Goal: Task Accomplishment & Management: Manage account settings

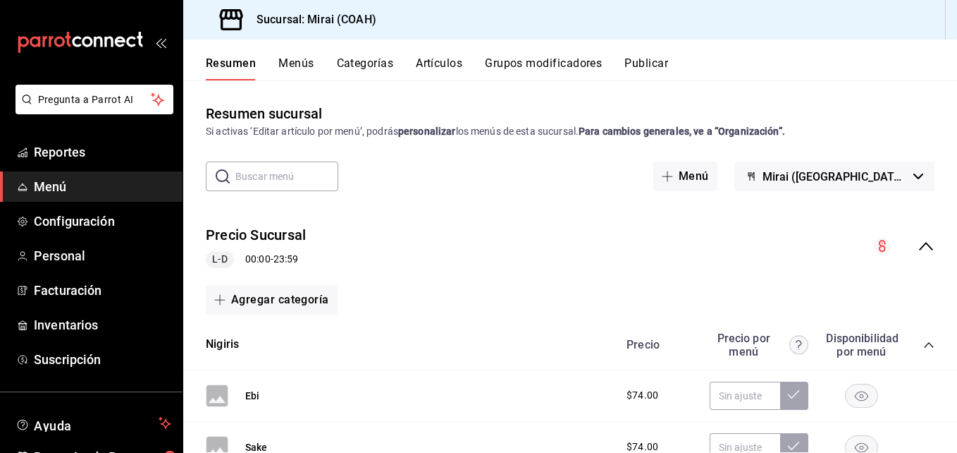
click at [309, 175] on input "text" at bounding box center [286, 176] width 103 height 28
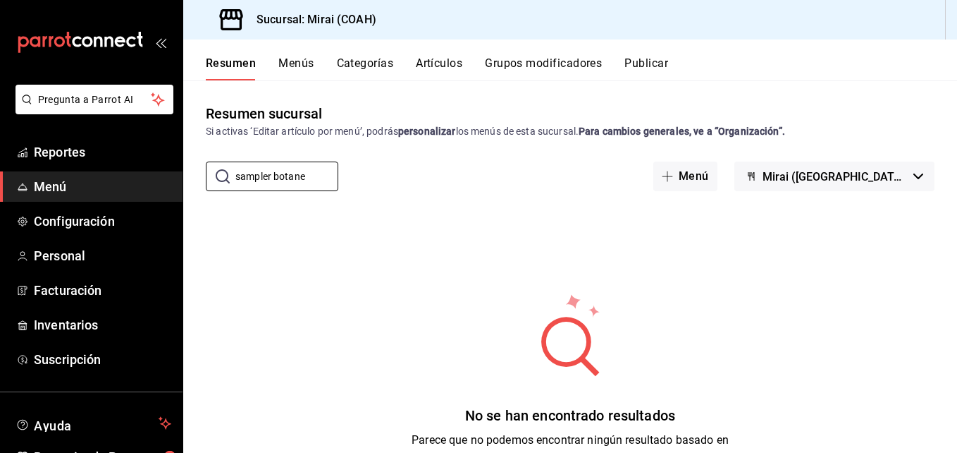
type input "sampler botane"
click at [235, 63] on button "Resumen" at bounding box center [231, 68] width 50 height 24
click at [125, 190] on span "Menú" at bounding box center [102, 186] width 137 height 19
click at [113, 160] on span "Reportes" at bounding box center [102, 151] width 137 height 19
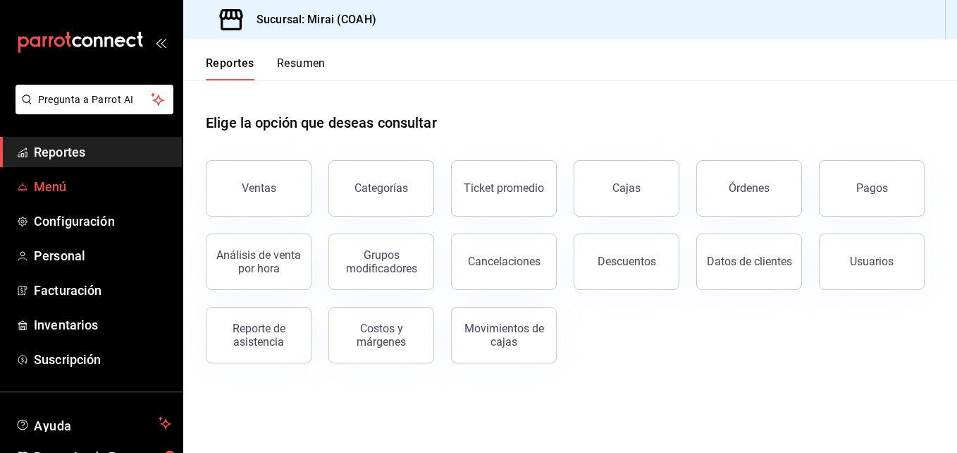
click at [73, 189] on span "Menú" at bounding box center [102, 186] width 137 height 19
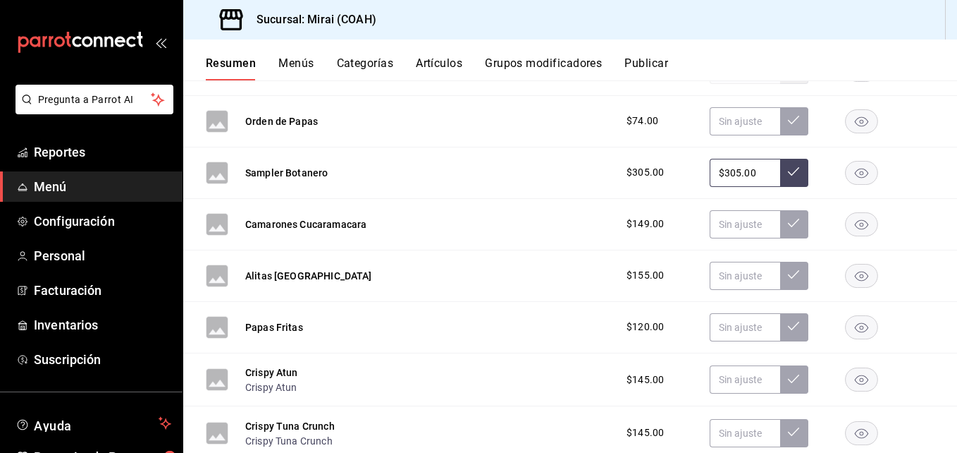
scroll to position [1789, 0]
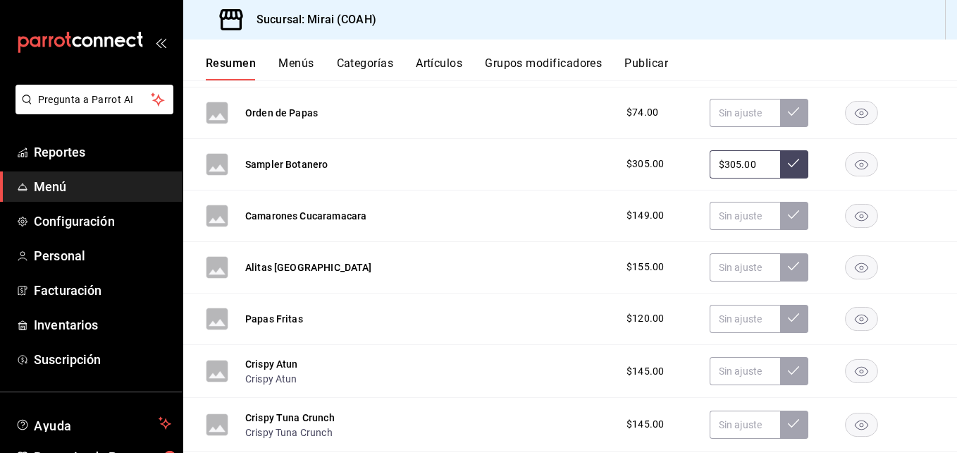
click at [742, 163] on input "$305.00" at bounding box center [745, 164] width 70 height 28
type input "$325.00"
click at [789, 164] on icon at bounding box center [793, 162] width 11 height 11
click at [648, 167] on span "$305.00" at bounding box center [645, 163] width 37 height 15
click at [301, 156] on div "Sampler Botanero" at bounding box center [286, 163] width 82 height 15
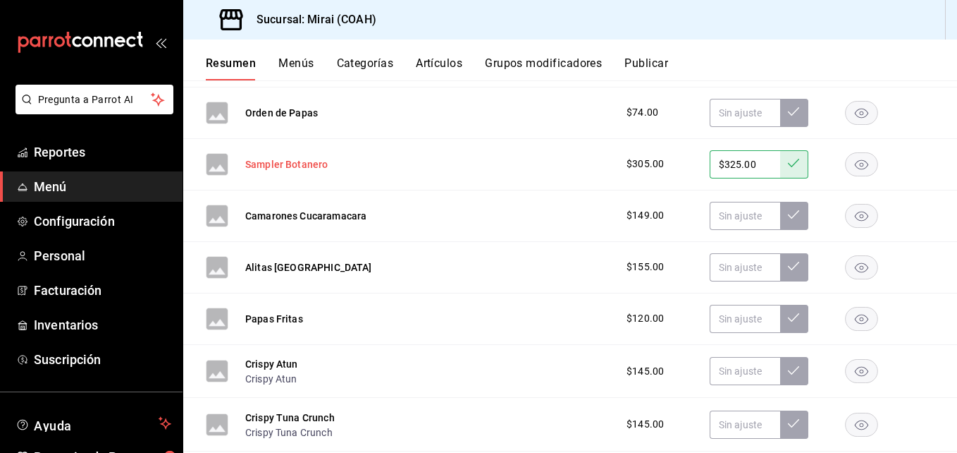
click at [293, 166] on button "Sampler Botanero" at bounding box center [286, 164] width 82 height 14
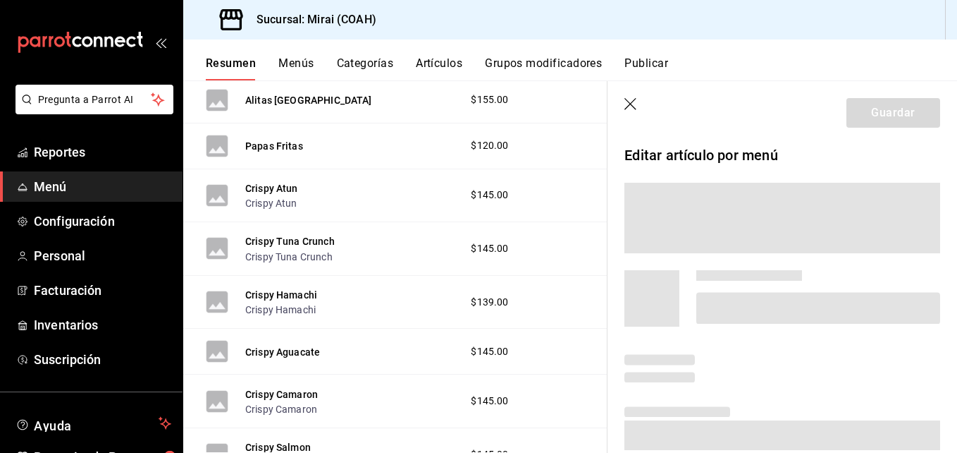
scroll to position [1632, 0]
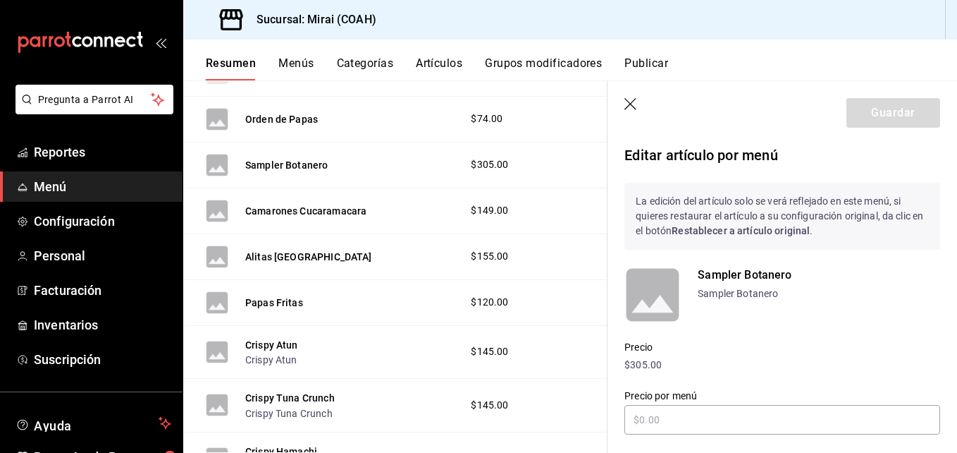
type input "$325.00"
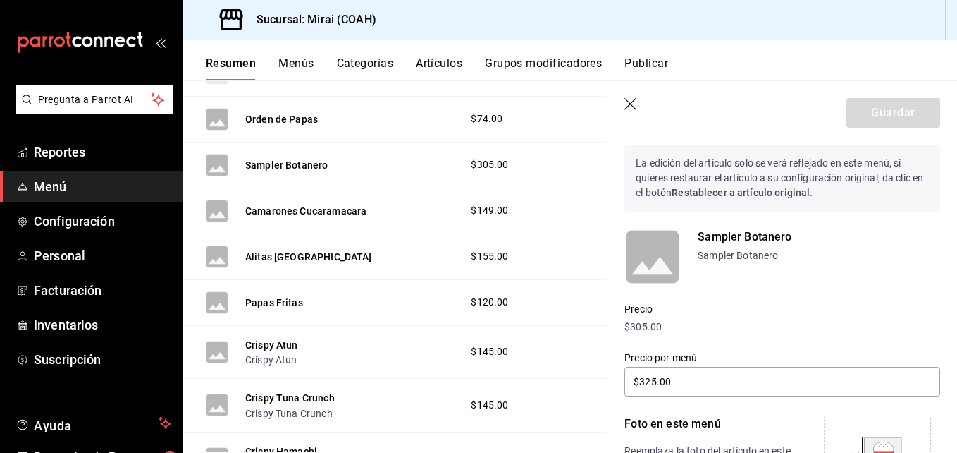
scroll to position [77, 0]
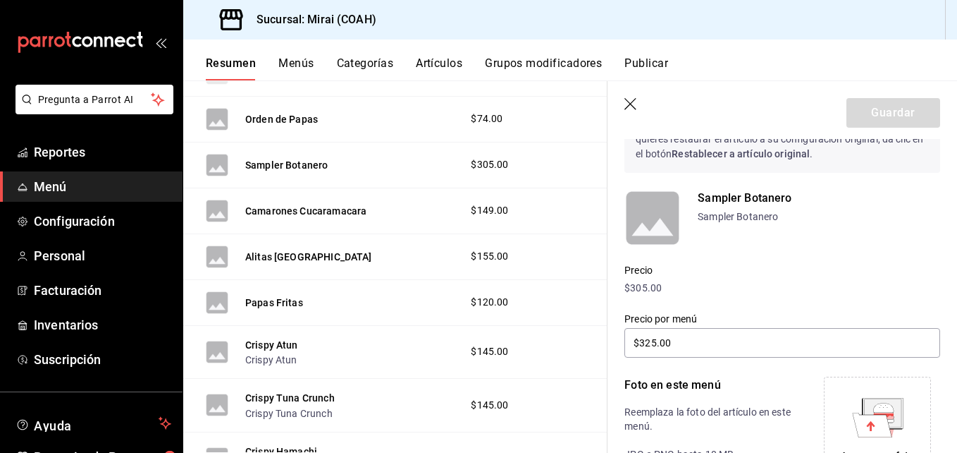
click at [639, 285] on p "$305.00" at bounding box center [782, 288] width 316 height 15
click at [441, 63] on button "Artículos" at bounding box center [439, 68] width 47 height 24
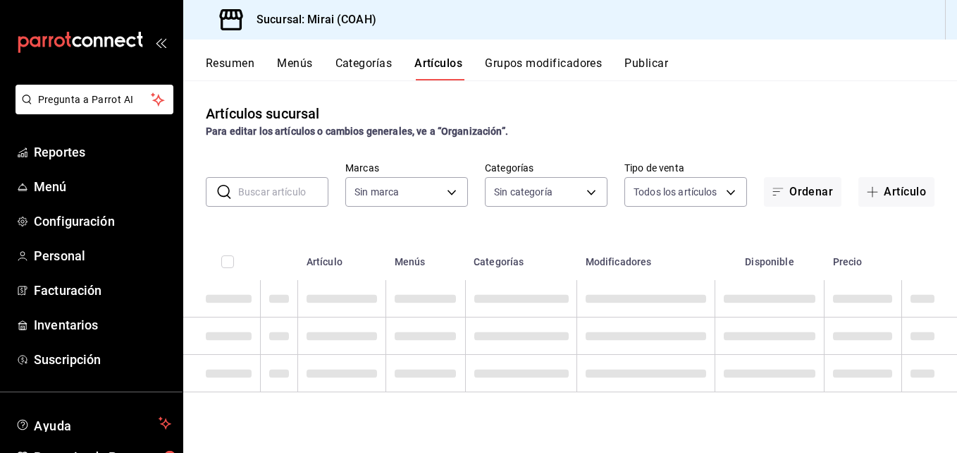
type input "183a807c-22b5-455a-989e-9c50dfc5d7ed"
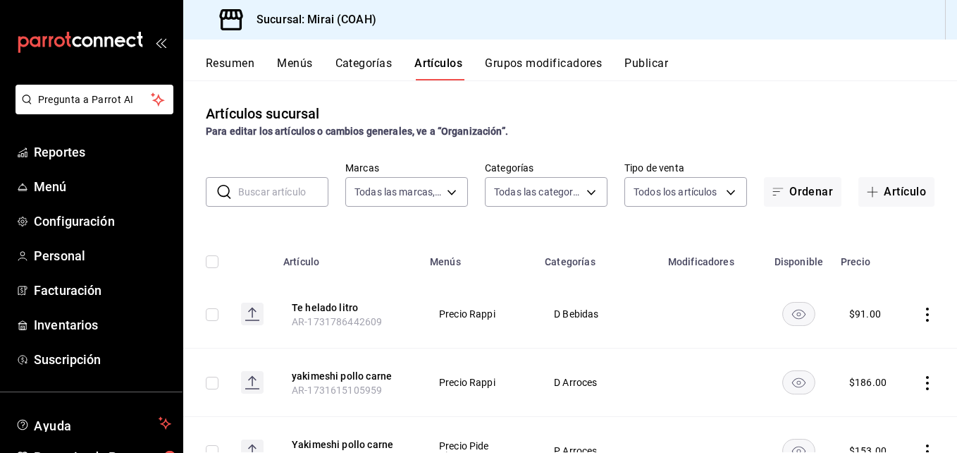
type input "0dea88d3-62a2-4a50-b849-92a092e0be31,82377a20-6673-487a-ba65-8d9646d03522,c22a9…"
click at [293, 195] on input "text" at bounding box center [283, 192] width 90 height 28
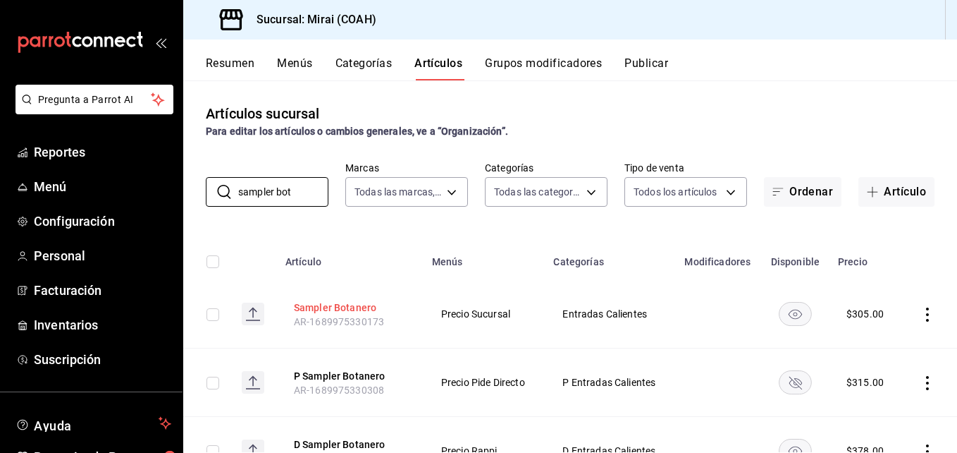
type input "sampler bot"
click at [345, 304] on button "Sampler Botanero" at bounding box center [350, 307] width 113 height 14
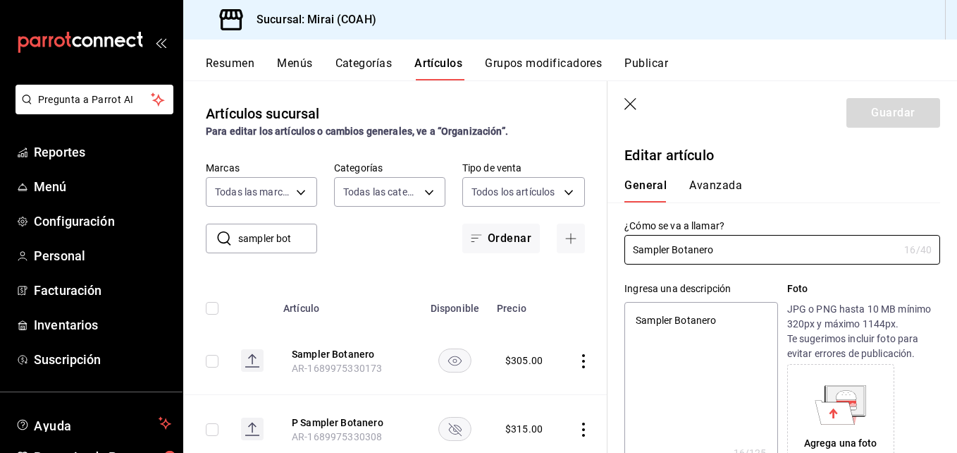
type textarea "x"
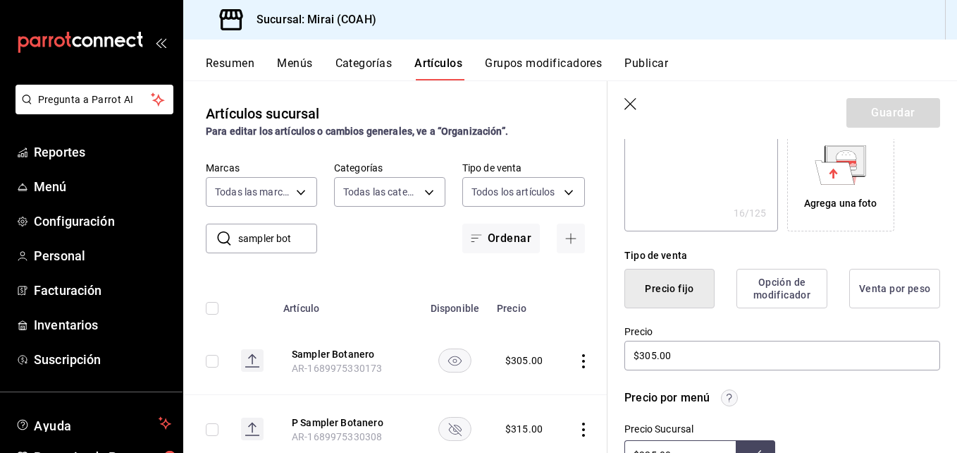
scroll to position [324, 0]
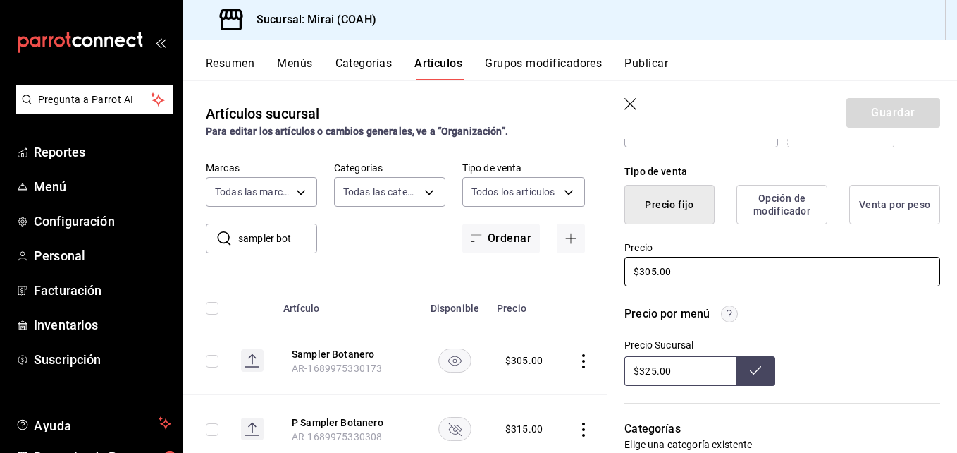
click at [649, 275] on input "$305.00" at bounding box center [782, 272] width 316 height 30
type input "$35.00"
type textarea "x"
type input "$3255.00"
type textarea "x"
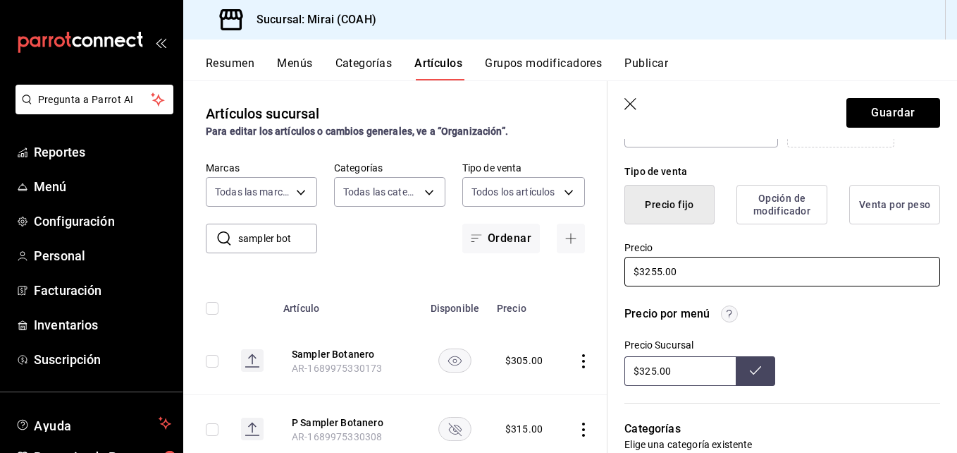
type input "$325.00"
type textarea "x"
type input "$325.00"
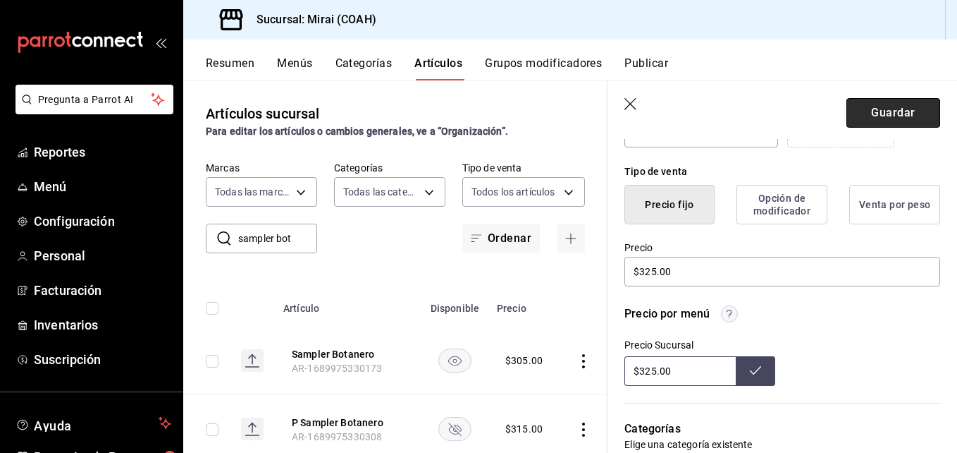
click at [899, 112] on button "Guardar" at bounding box center [894, 113] width 94 height 30
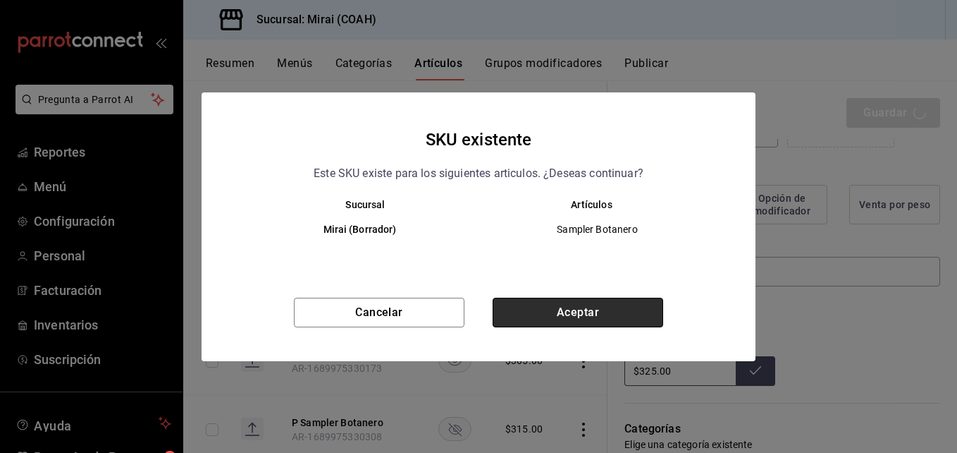
click at [539, 300] on button "Aceptar" at bounding box center [578, 312] width 171 height 30
type textarea "x"
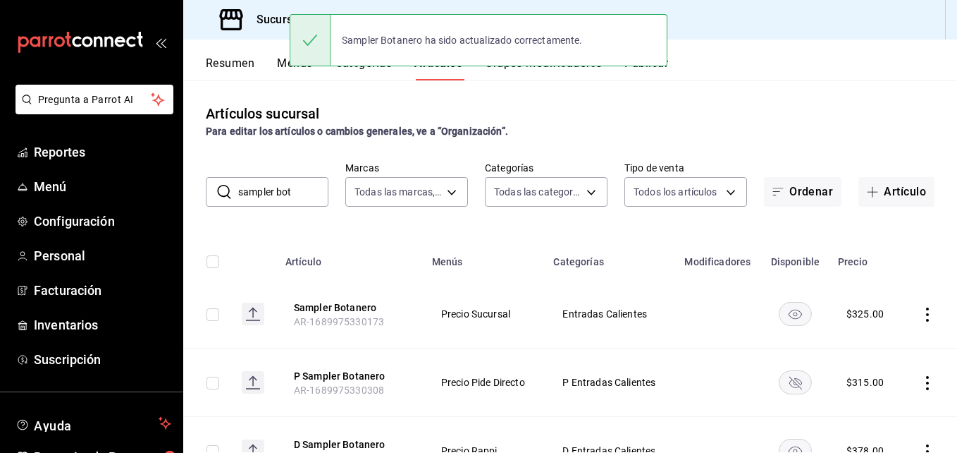
click at [282, 199] on input "sampler bot" at bounding box center [283, 192] width 90 height 28
click at [302, 195] on input "sampler bot" at bounding box center [283, 192] width 90 height 28
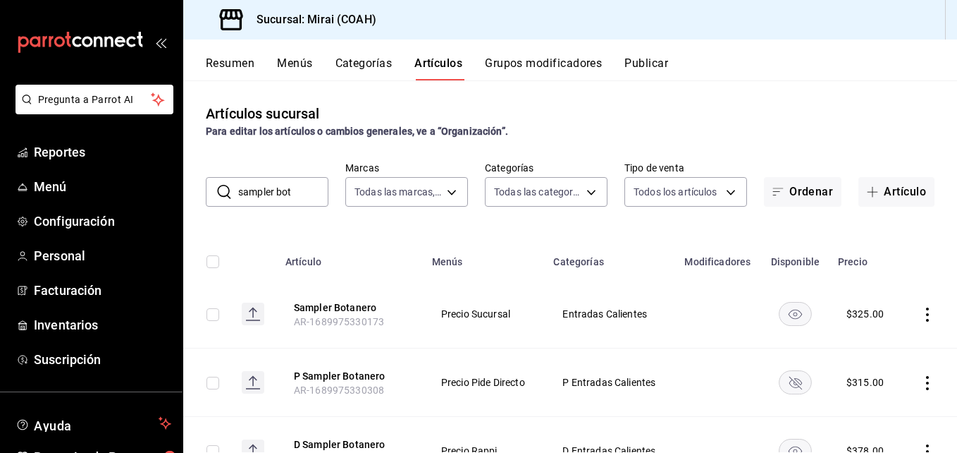
click at [302, 195] on input "sampler bot" at bounding box center [283, 192] width 90 height 28
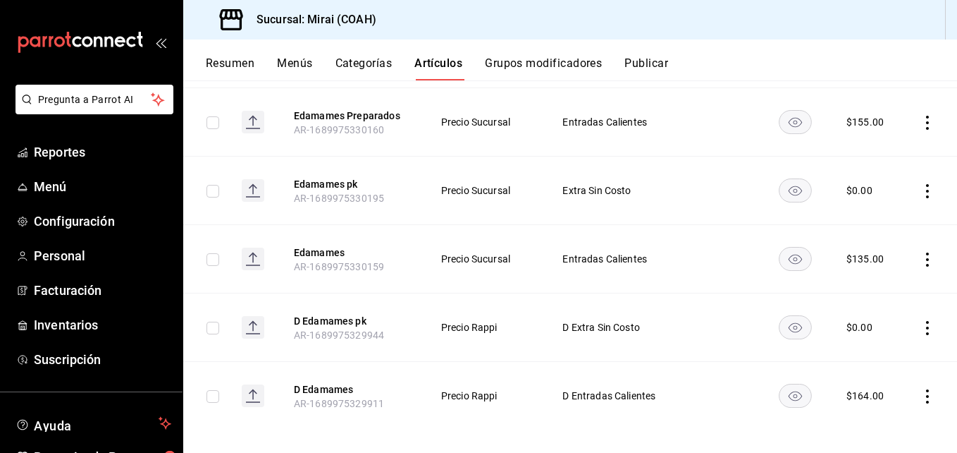
scroll to position [537, 0]
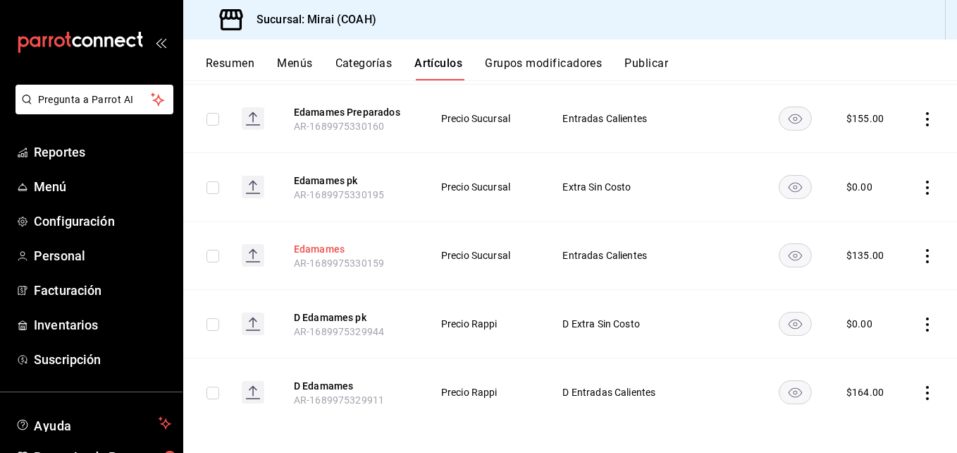
type input "edamame"
click at [323, 252] on button "Edamames" at bounding box center [350, 249] width 113 height 14
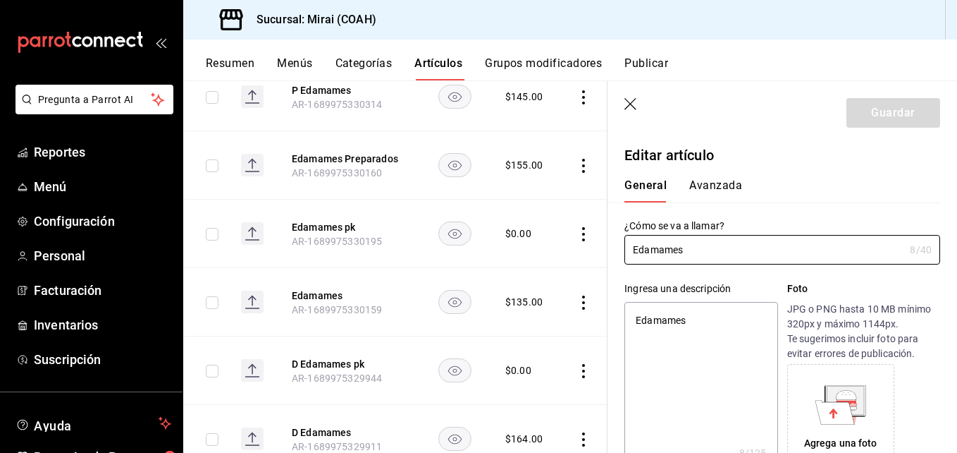
type textarea "x"
type input "$135.00"
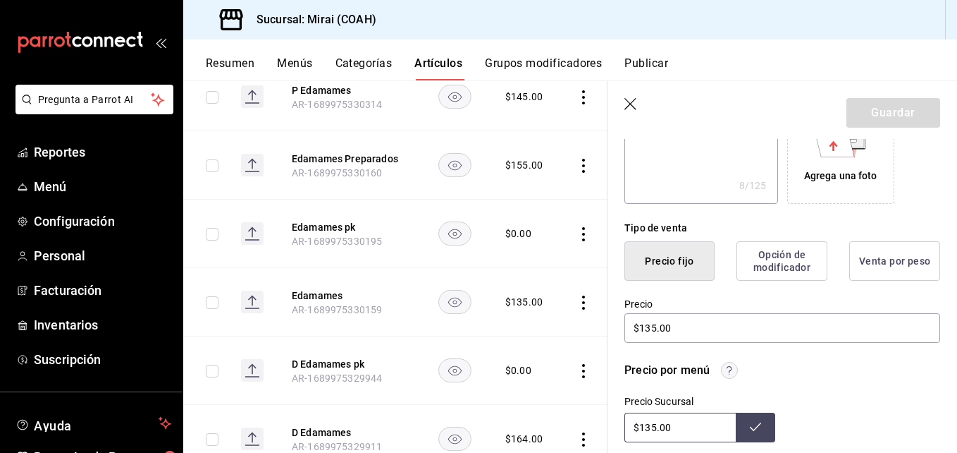
scroll to position [269, 0]
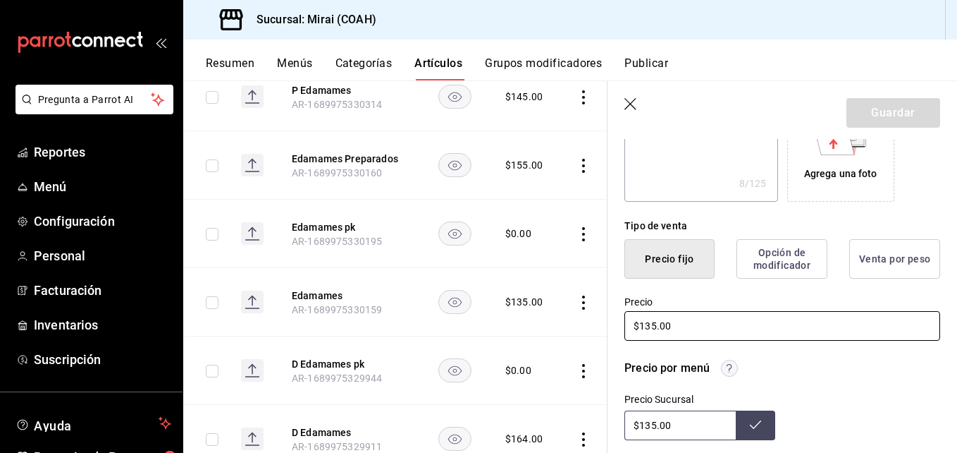
click at [653, 328] on input "$135.00" at bounding box center [782, 326] width 316 height 30
type textarea "x"
type input "$15.00"
type textarea "x"
type input "$145.00"
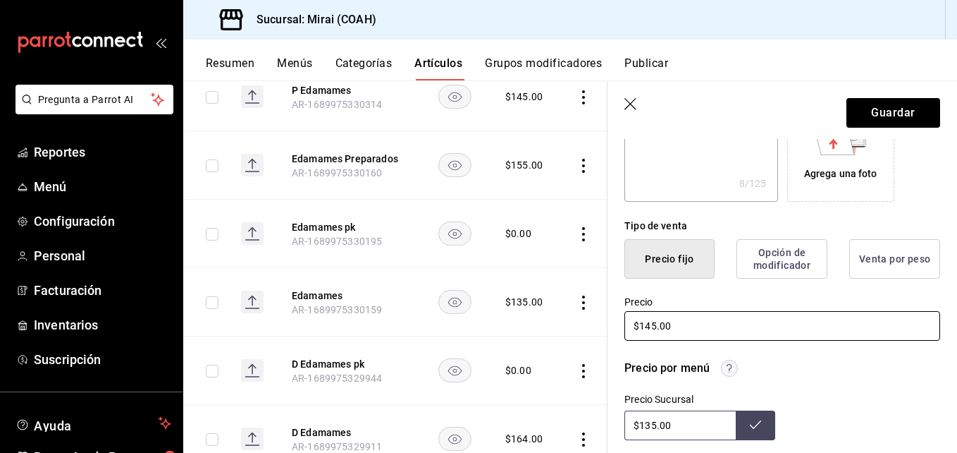
type textarea "x"
type input "$145.00"
click at [653, 427] on input "$135.00" at bounding box center [679, 425] width 111 height 30
type input "$145.00"
click at [750, 419] on icon at bounding box center [755, 424] width 11 height 11
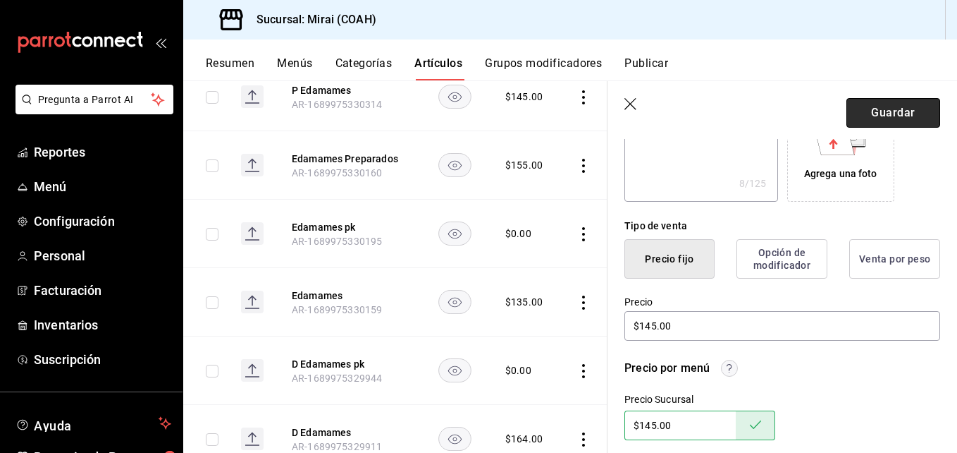
click at [894, 117] on button "Guardar" at bounding box center [894, 113] width 94 height 30
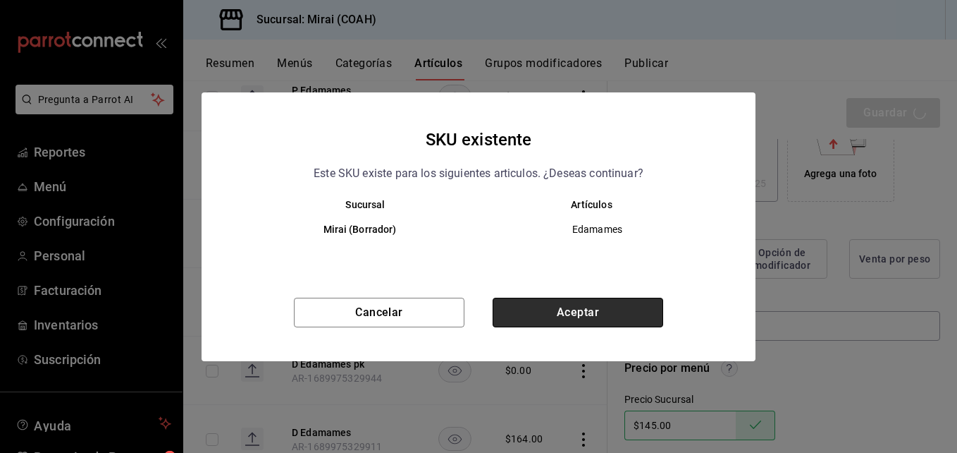
click at [559, 309] on button "Aceptar" at bounding box center [578, 312] width 171 height 30
type textarea "x"
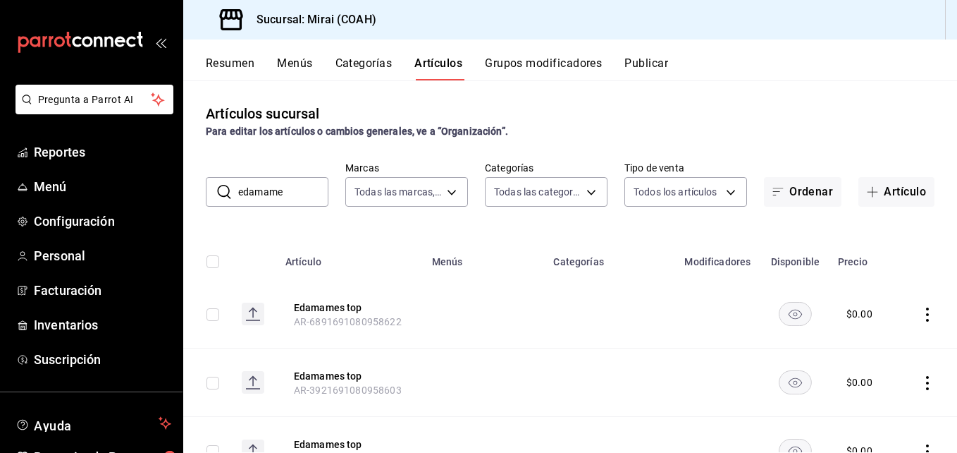
click at [296, 190] on input "edamame" at bounding box center [283, 192] width 90 height 28
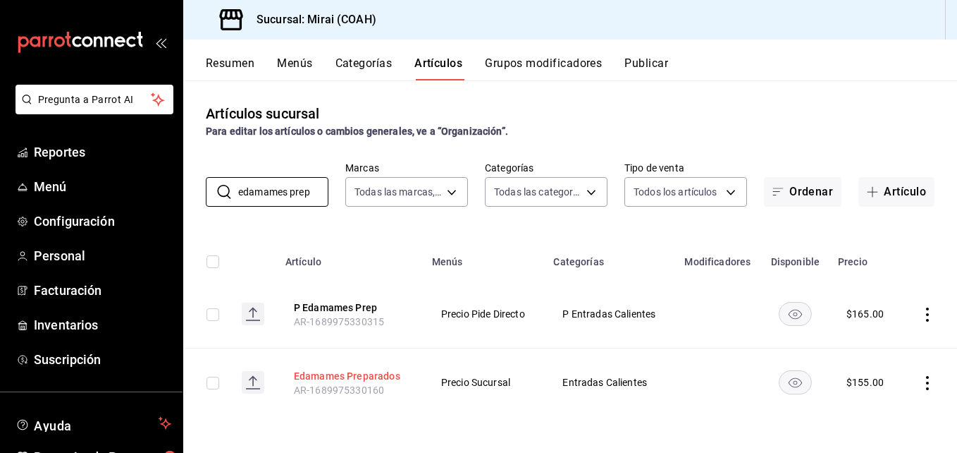
type input "edamames prep"
click at [381, 374] on button "Edamames Preparados" at bounding box center [350, 376] width 113 height 14
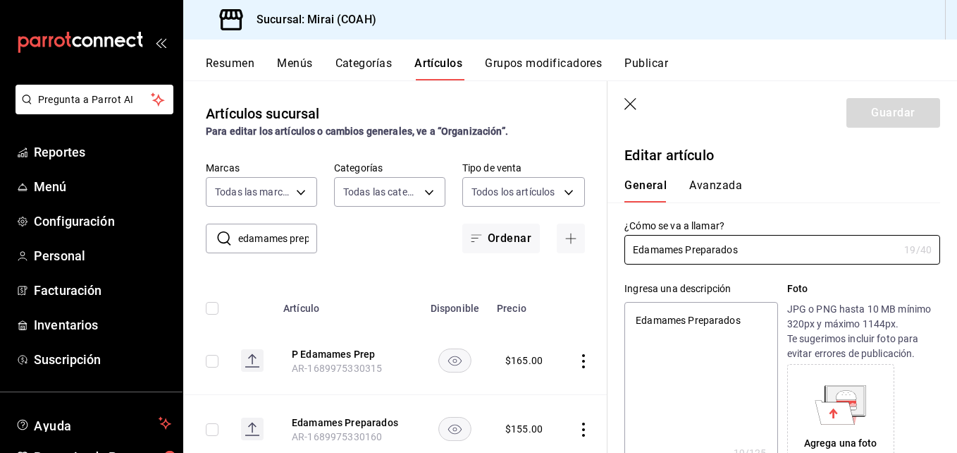
type textarea "x"
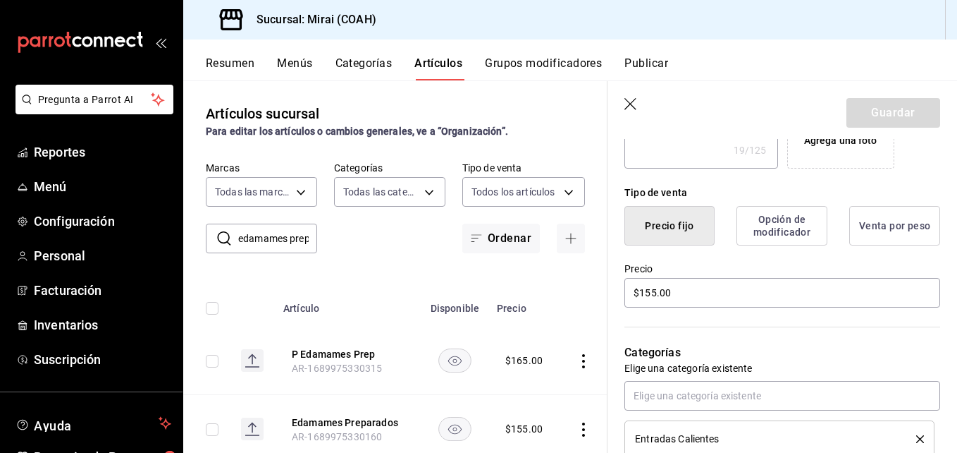
scroll to position [304, 0]
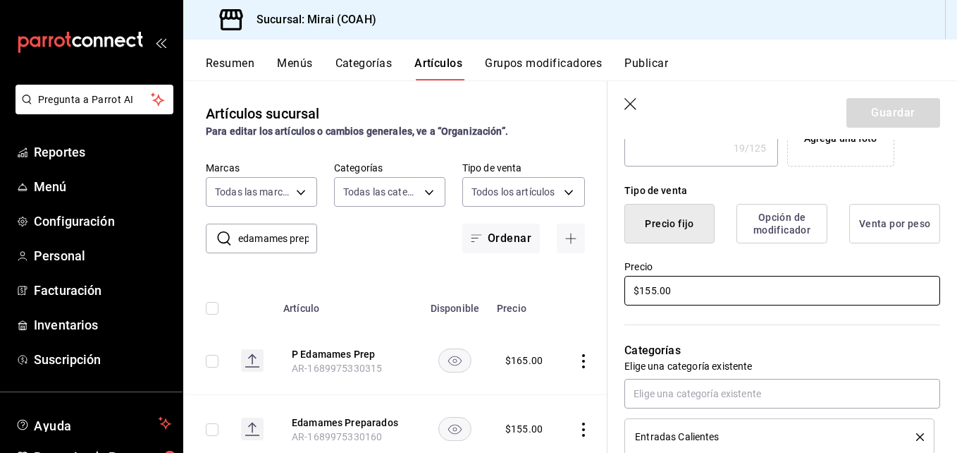
click at [651, 291] on input "$155.00" at bounding box center [782, 291] width 316 height 30
type input "$15.00"
type textarea "x"
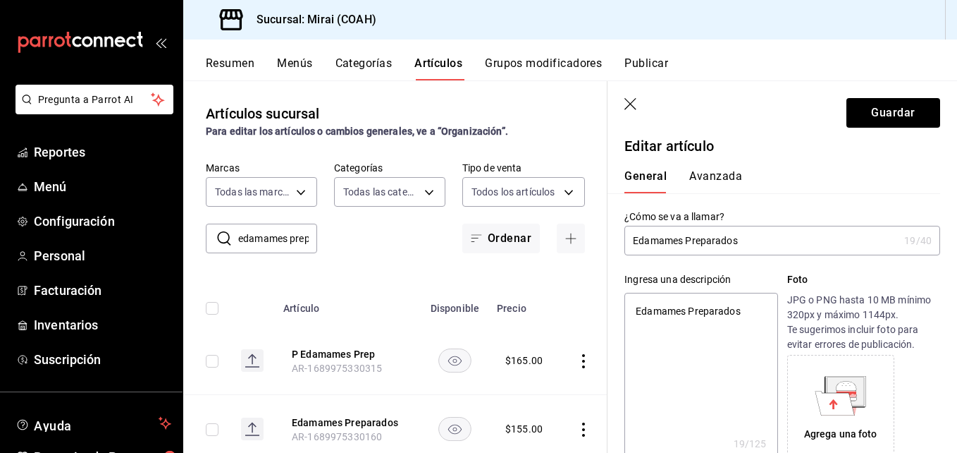
scroll to position [0, 0]
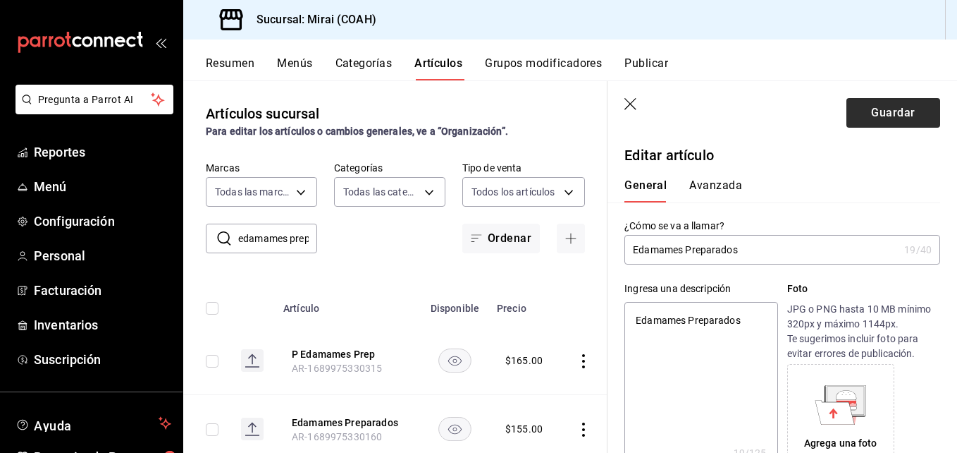
type input "$165.00"
click at [892, 111] on button "Guardar" at bounding box center [894, 113] width 94 height 30
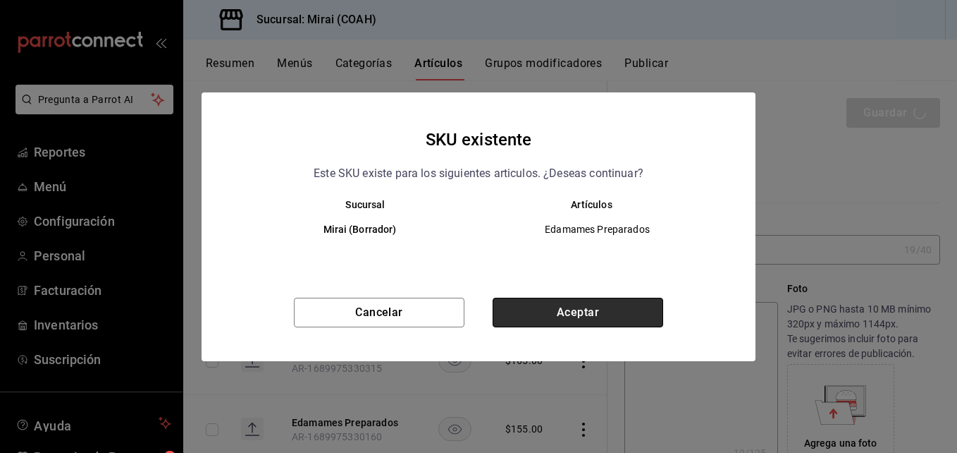
click at [546, 308] on button "Aceptar" at bounding box center [578, 312] width 171 height 30
type textarea "x"
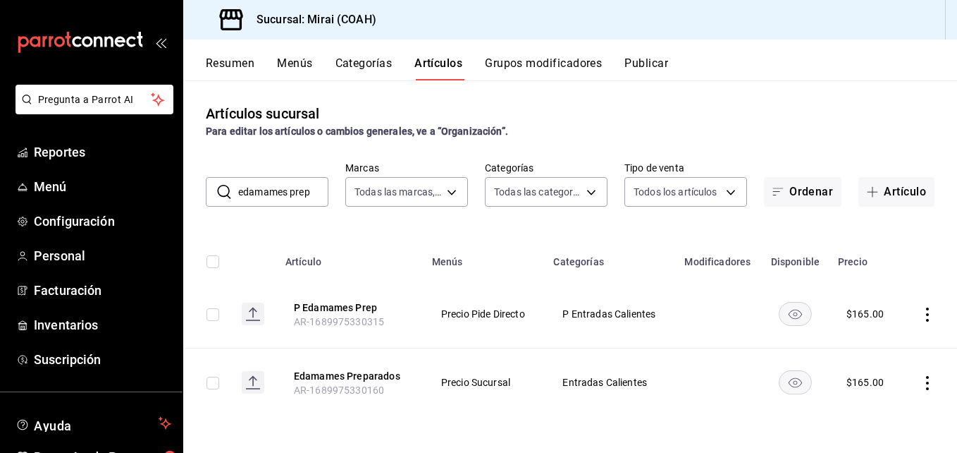
click at [315, 195] on input "edamames prep" at bounding box center [283, 192] width 90 height 28
type input "e"
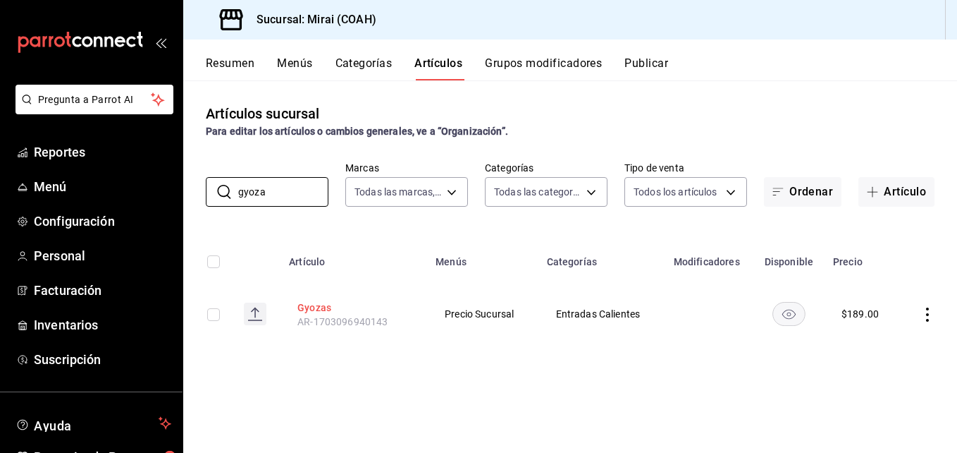
type input "gyoza"
click at [325, 307] on button "Gyozas" at bounding box center [353, 307] width 113 height 14
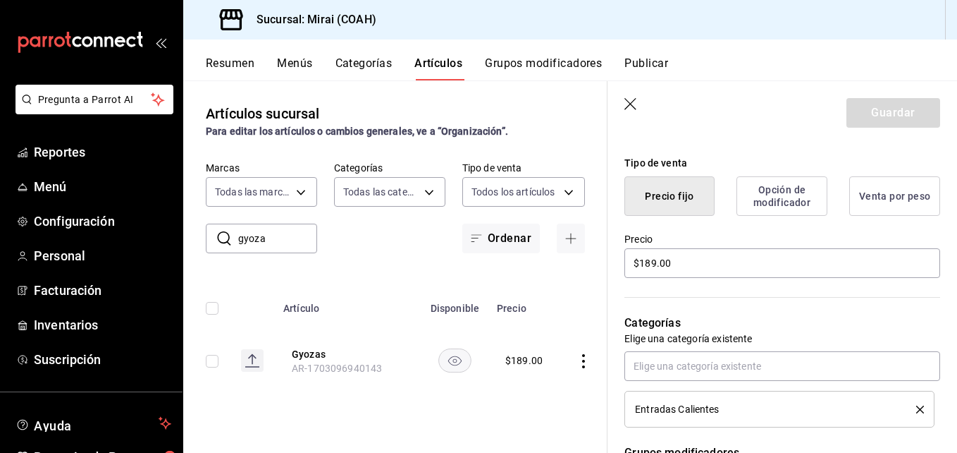
scroll to position [378, 0]
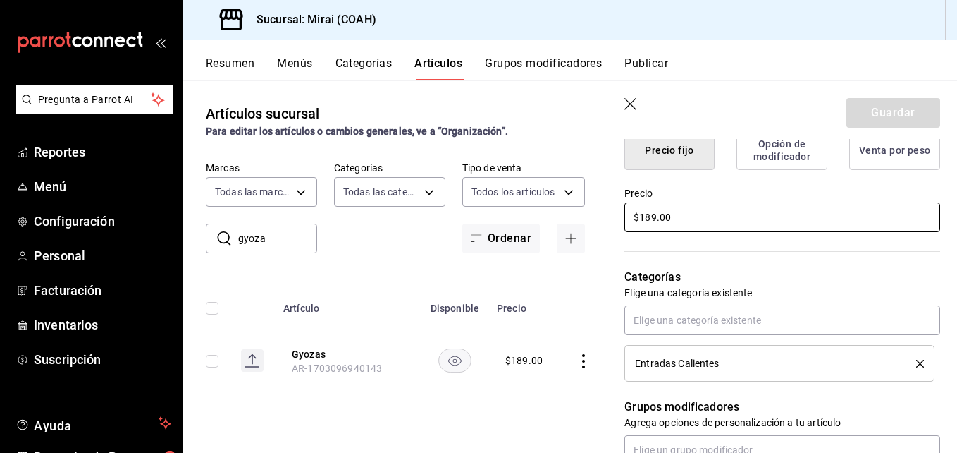
click at [656, 216] on input "$189.00" at bounding box center [782, 217] width 316 height 30
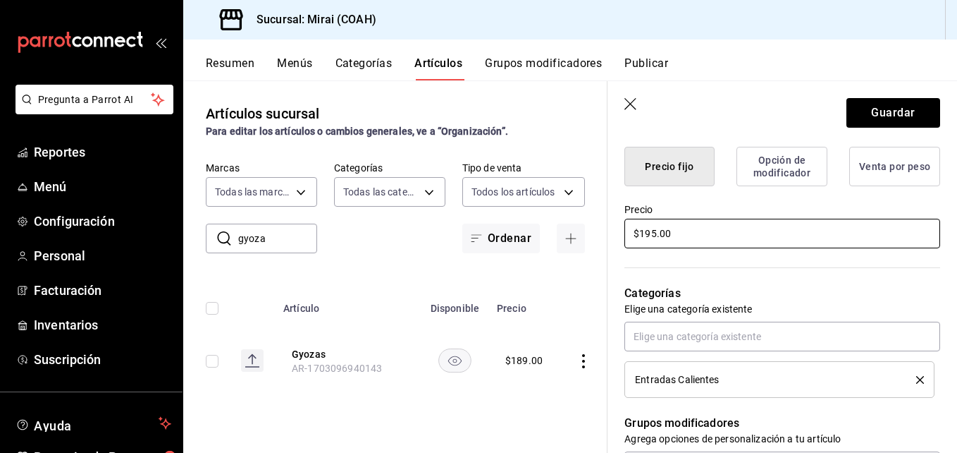
scroll to position [357, 0]
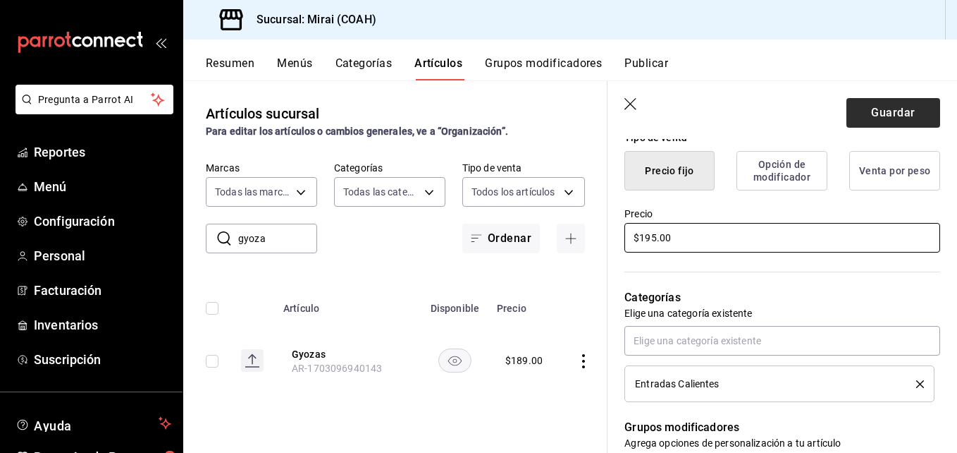
type input "$195.00"
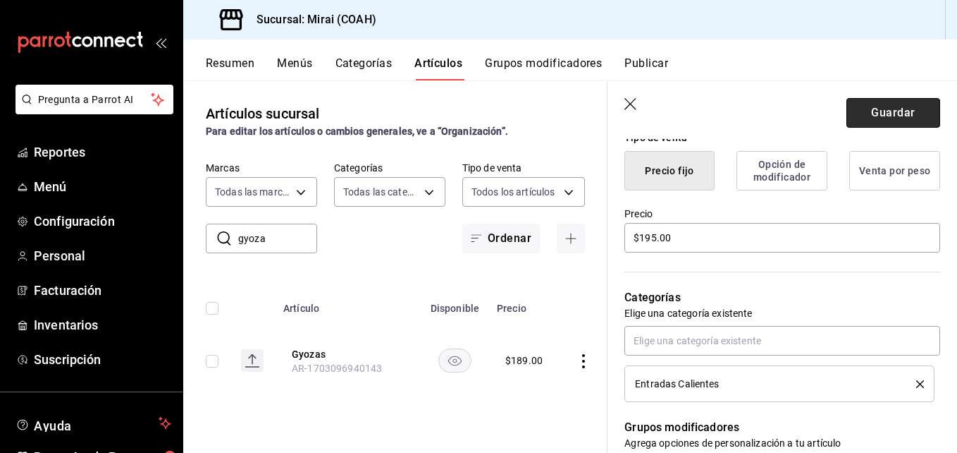
click at [903, 118] on button "Guardar" at bounding box center [894, 113] width 94 height 30
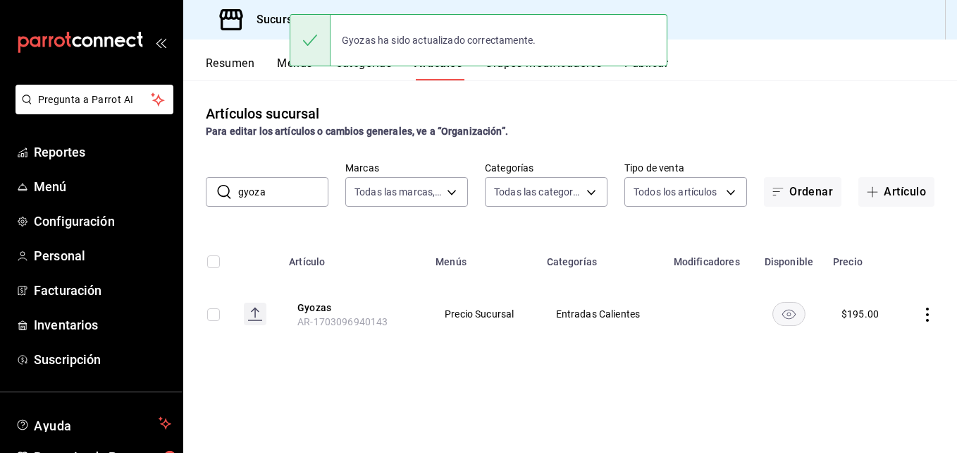
click at [278, 188] on input "gyoza" at bounding box center [283, 192] width 90 height 28
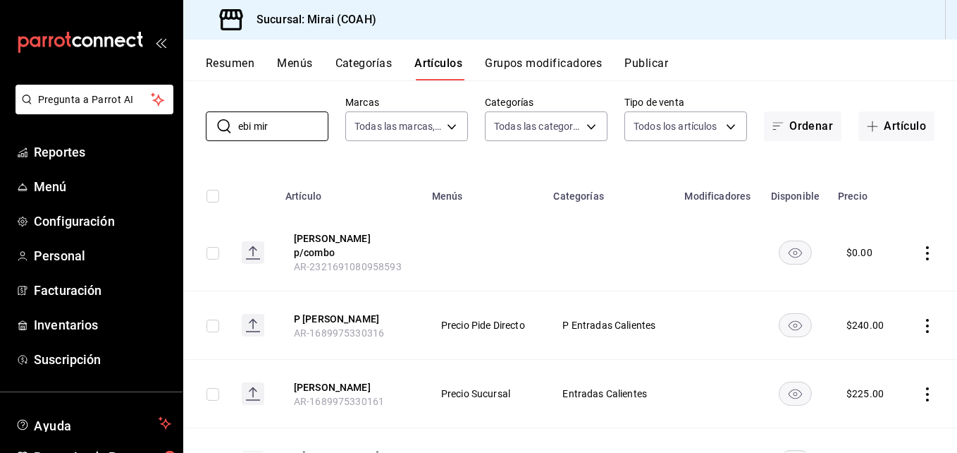
scroll to position [78, 0]
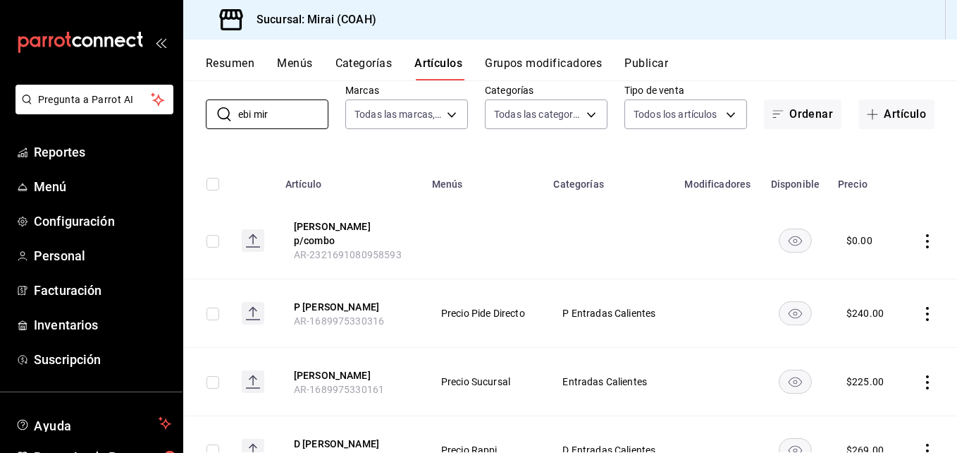
type input "ebi mir"
click at [945, 396] on td at bounding box center [929, 381] width 55 height 68
click at [314, 368] on button "[PERSON_NAME]" at bounding box center [350, 375] width 113 height 14
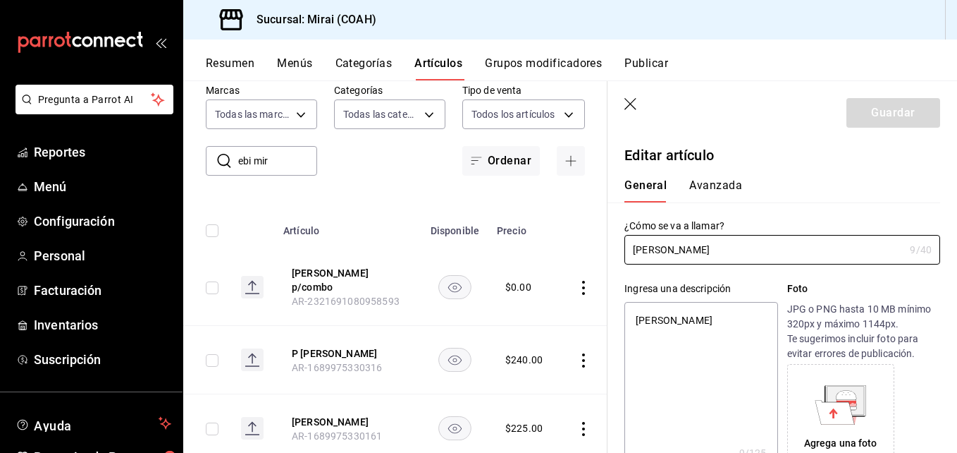
type textarea "x"
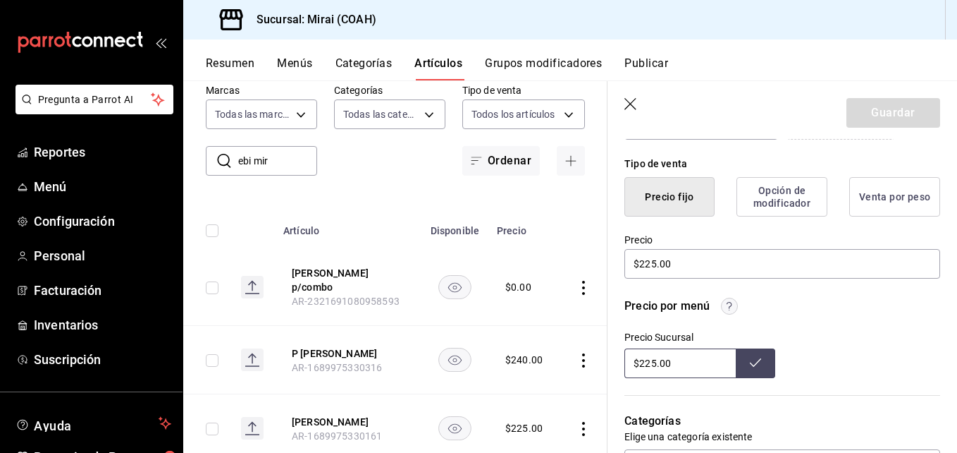
scroll to position [349, 0]
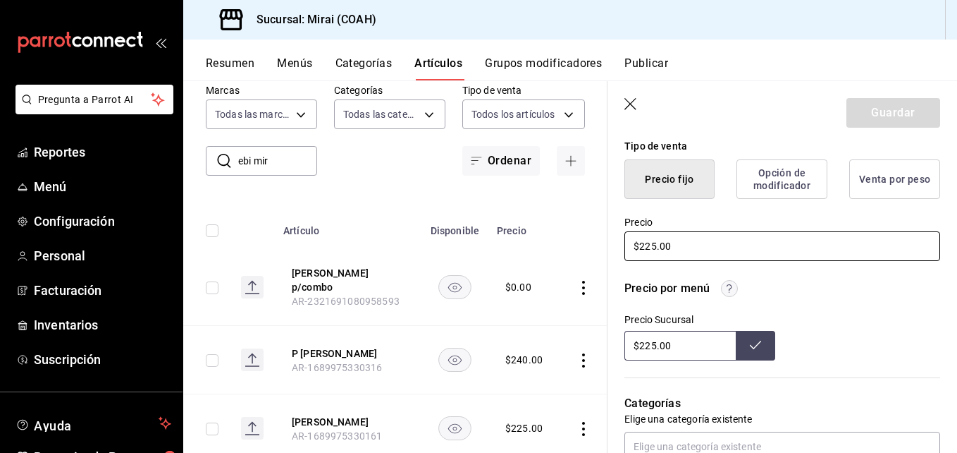
click at [655, 249] on input "$225.00" at bounding box center [782, 246] width 316 height 30
type input "$22.00"
type textarea "x"
type input "$2.00"
type textarea "x"
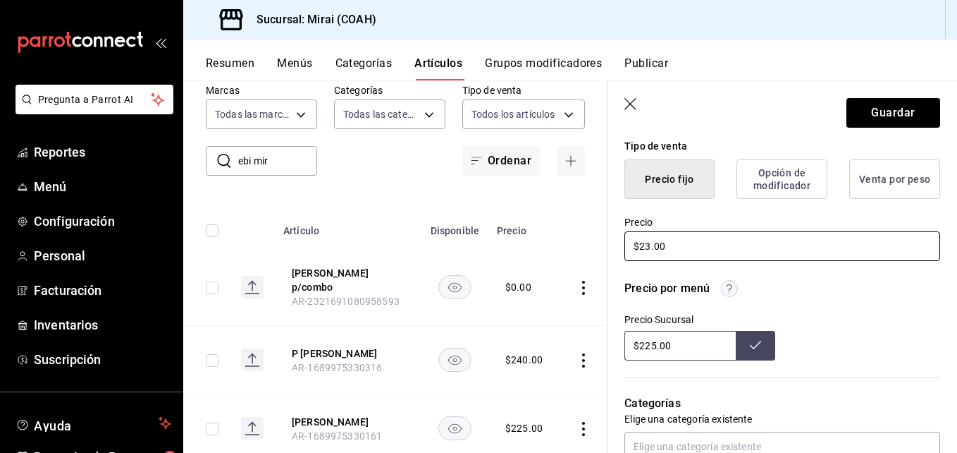
type input "$239.00"
type textarea "x"
type input "$239.00"
click at [655, 346] on input "$225.00" at bounding box center [679, 346] width 111 height 30
type input "$239.00"
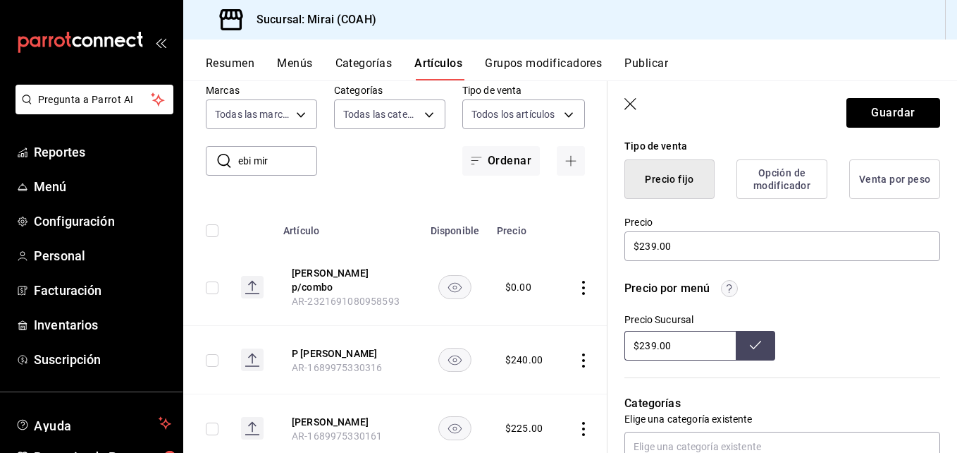
click at [743, 349] on button at bounding box center [755, 346] width 39 height 30
click at [888, 111] on button "Guardar" at bounding box center [894, 113] width 94 height 30
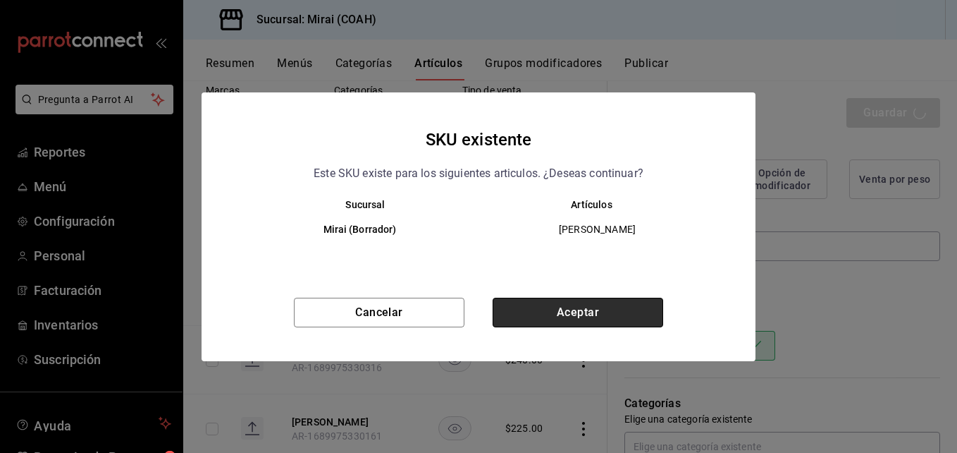
click at [580, 311] on button "Aceptar" at bounding box center [578, 312] width 171 height 30
type textarea "x"
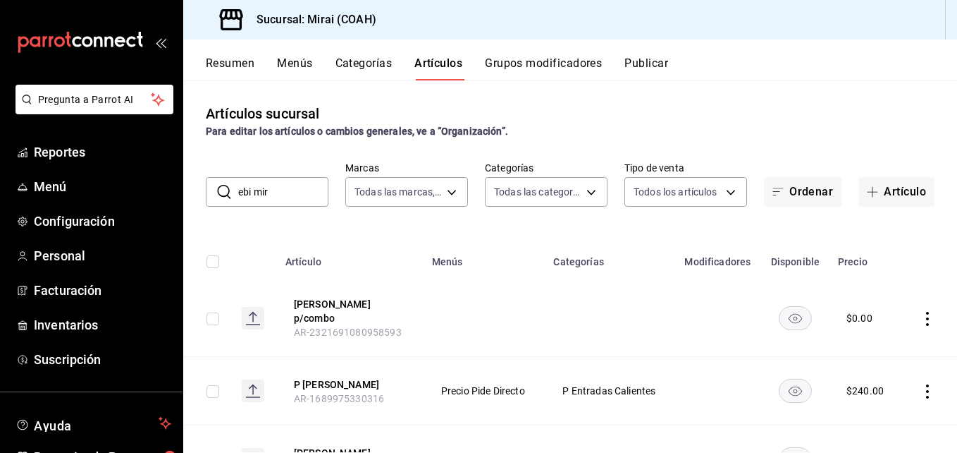
click at [304, 191] on input "ebi mir" at bounding box center [283, 192] width 90 height 28
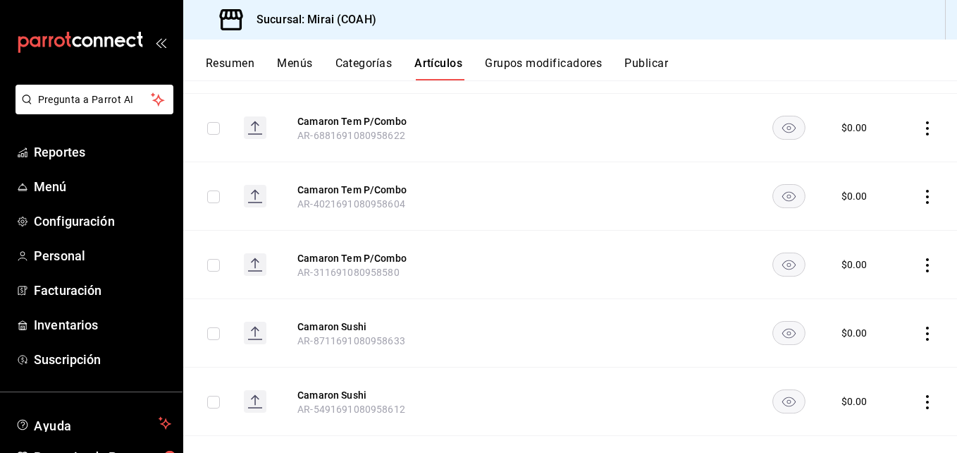
scroll to position [1114, 0]
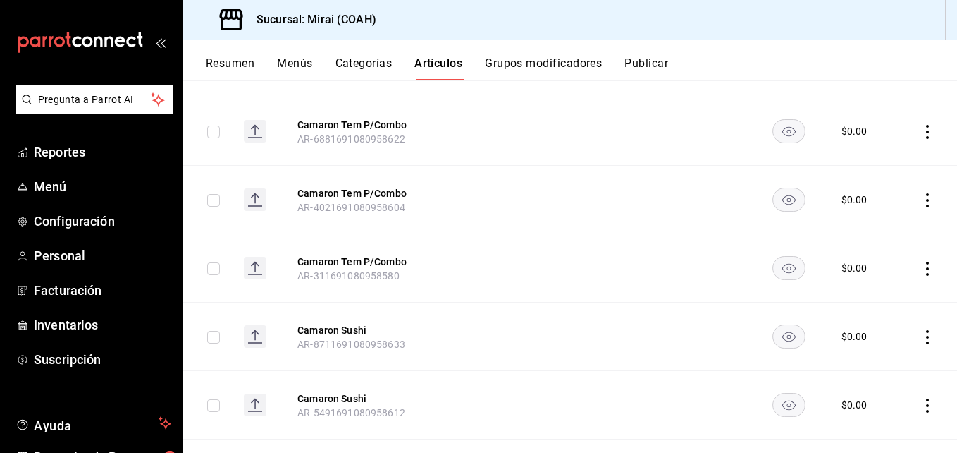
type input "camaron"
drag, startPoint x: 919, startPoint y: 391, endPoint x: 915, endPoint y: 425, distance: 34.1
click at [915, 425] on td at bounding box center [928, 405] width 57 height 68
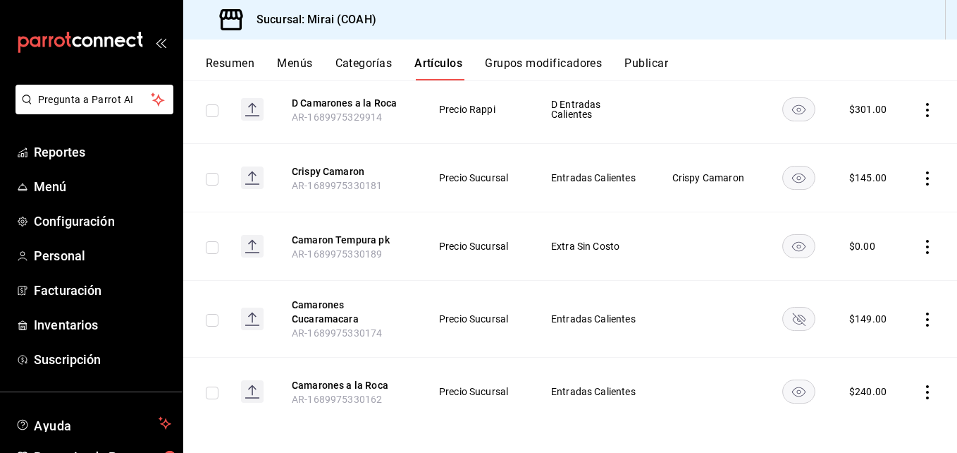
scroll to position [3151, 0]
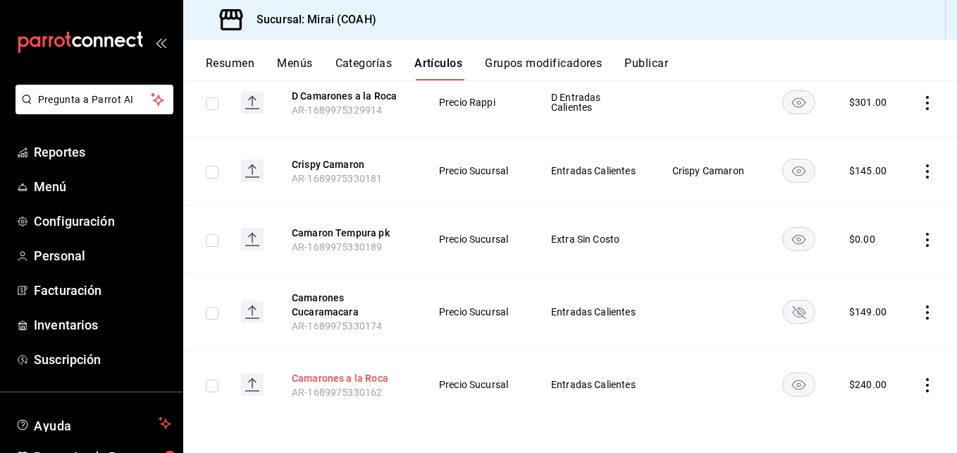
click at [351, 381] on button "Camarones a la Roca" at bounding box center [348, 378] width 113 height 14
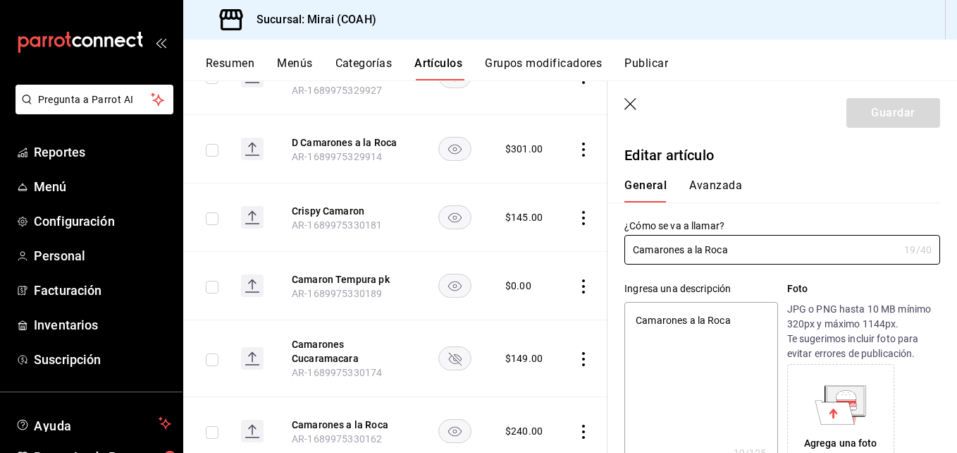
type textarea "x"
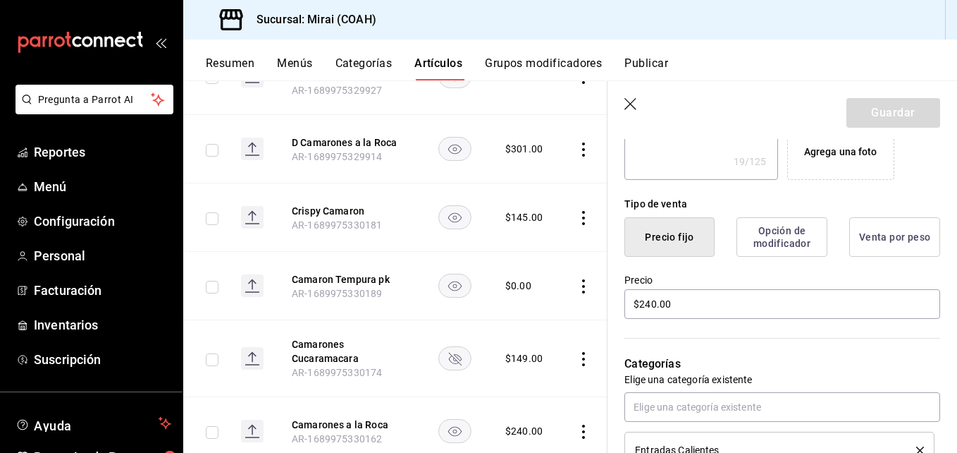
scroll to position [304, 0]
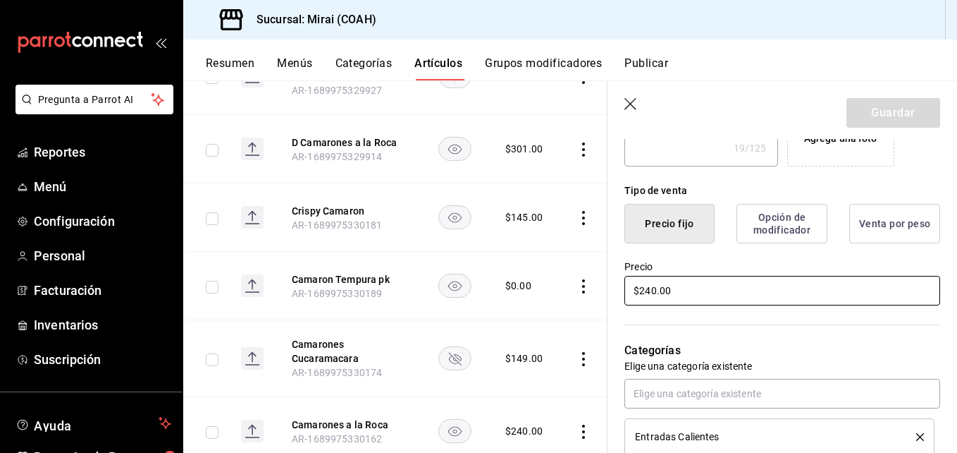
click at [653, 295] on input "$240.00" at bounding box center [782, 291] width 316 height 30
type input "$20.00"
type textarea "x"
type input "$260.00"
type textarea "x"
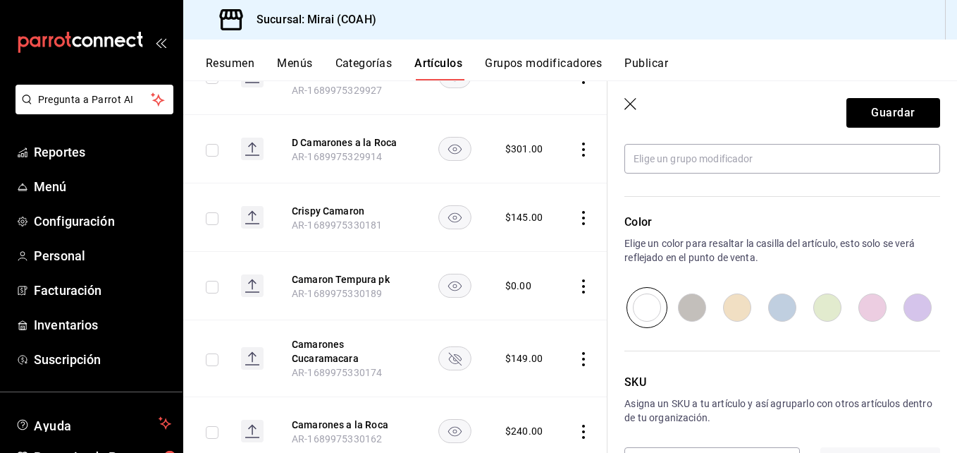
scroll to position [703, 0]
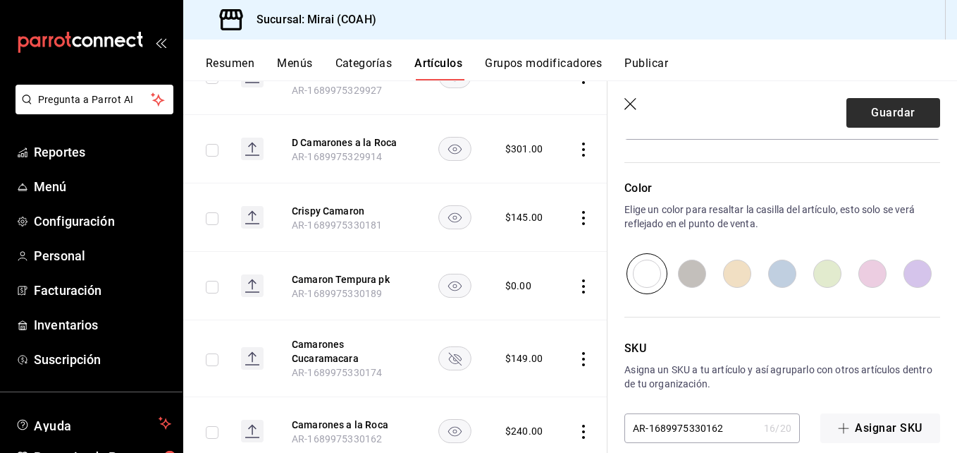
type input "$260.00"
click at [891, 109] on button "Guardar" at bounding box center [894, 113] width 94 height 30
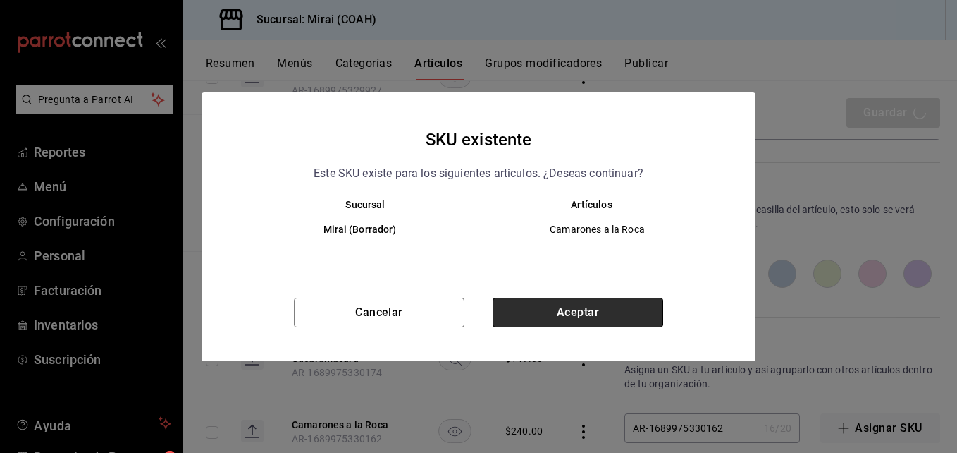
click at [558, 306] on button "Aceptar" at bounding box center [578, 312] width 171 height 30
type textarea "x"
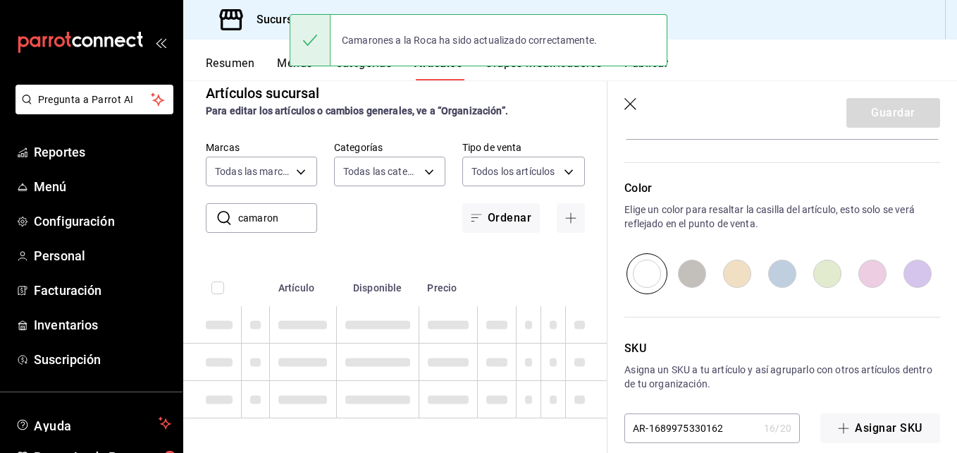
type textarea "x"
type input "AR-1756245673429"
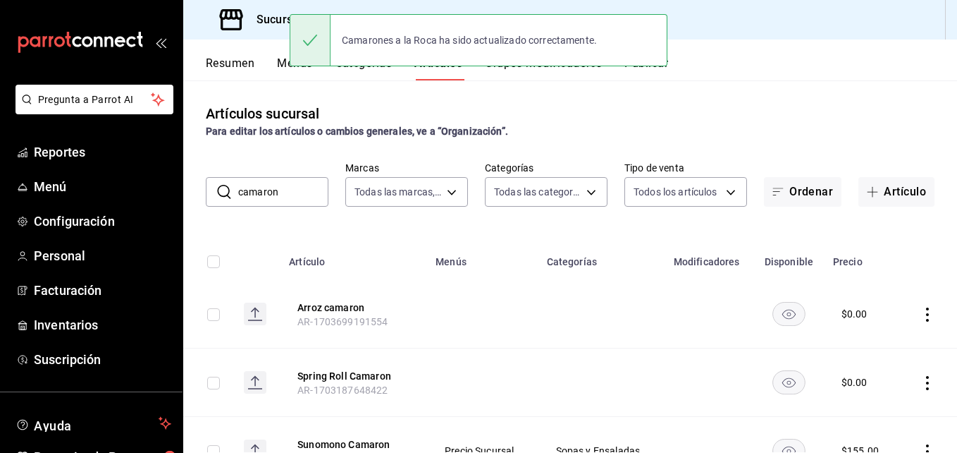
click at [300, 187] on input "camaron" at bounding box center [283, 192] width 90 height 28
type input "y"
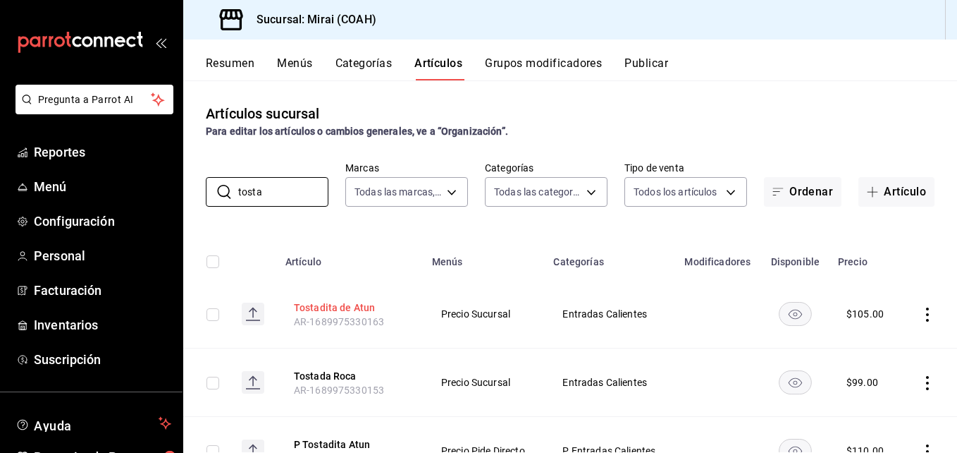
type input "tosta"
click at [347, 304] on button "Tostadita de Atun" at bounding box center [350, 307] width 113 height 14
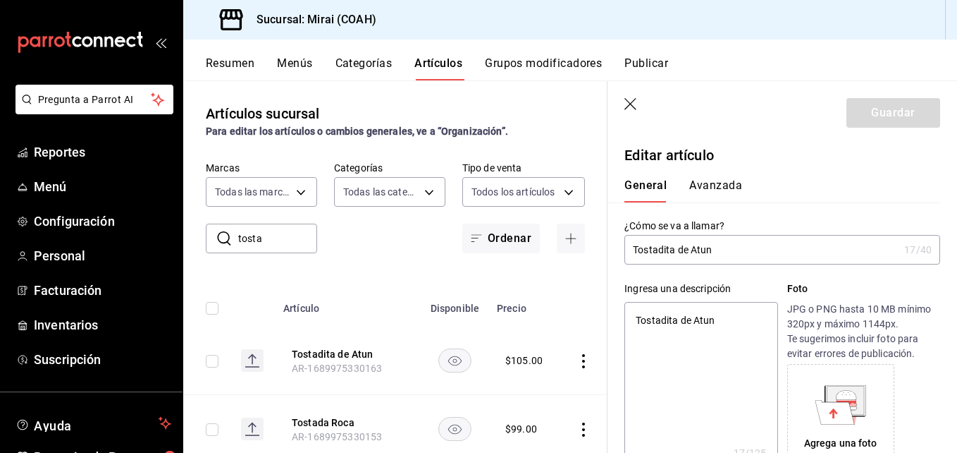
type textarea "x"
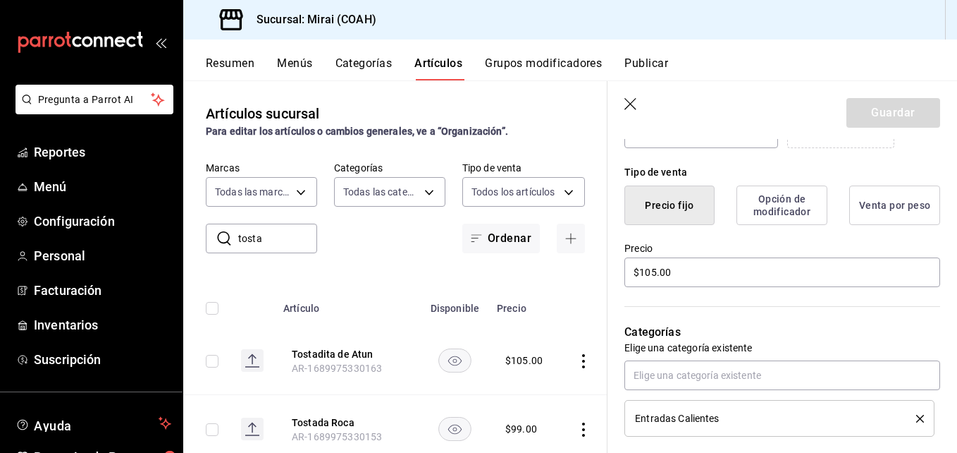
scroll to position [343, 0]
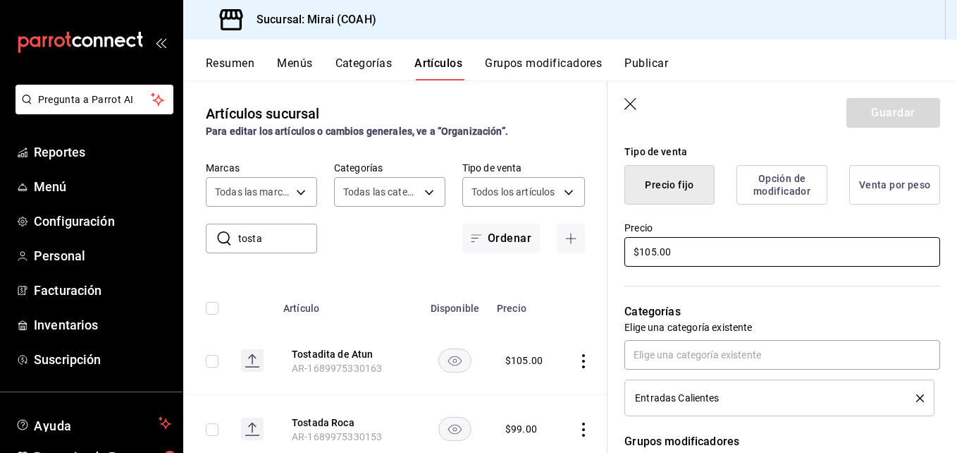
click at [656, 252] on input "$105.00" at bounding box center [782, 252] width 316 height 30
type input "$10.00"
type textarea "x"
type input "$109.00"
type textarea "x"
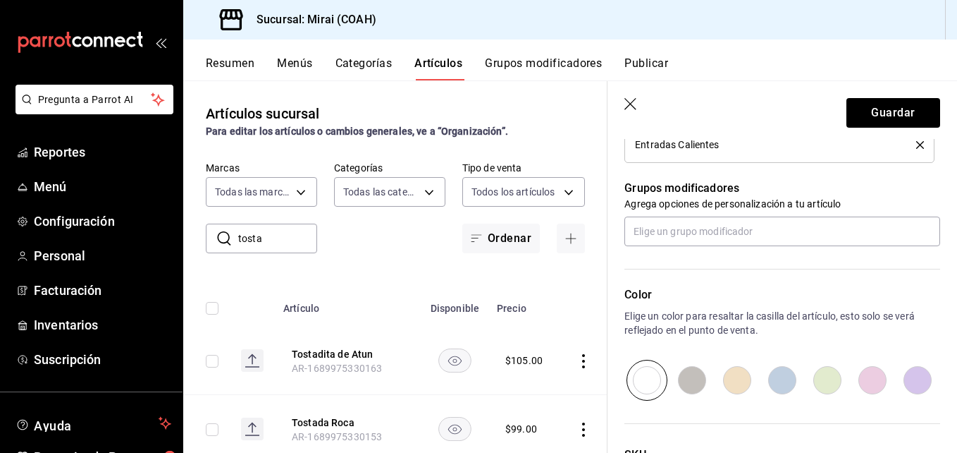
scroll to position [625, 0]
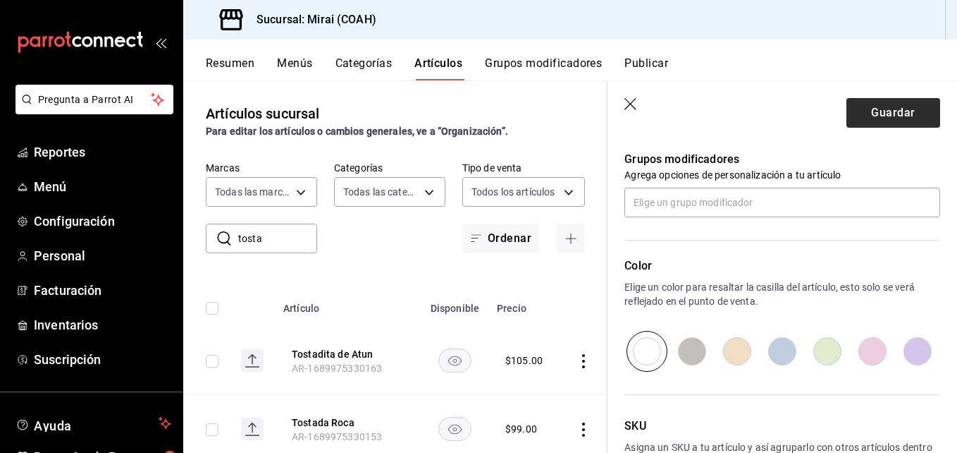
type input "$109.00"
click at [893, 115] on button "Guardar" at bounding box center [894, 113] width 94 height 30
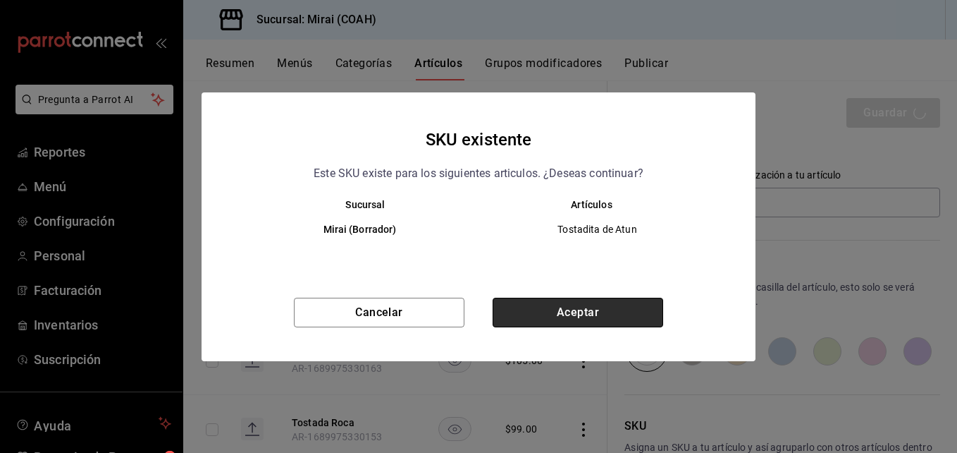
click at [514, 312] on button "Aceptar" at bounding box center [578, 312] width 171 height 30
type textarea "x"
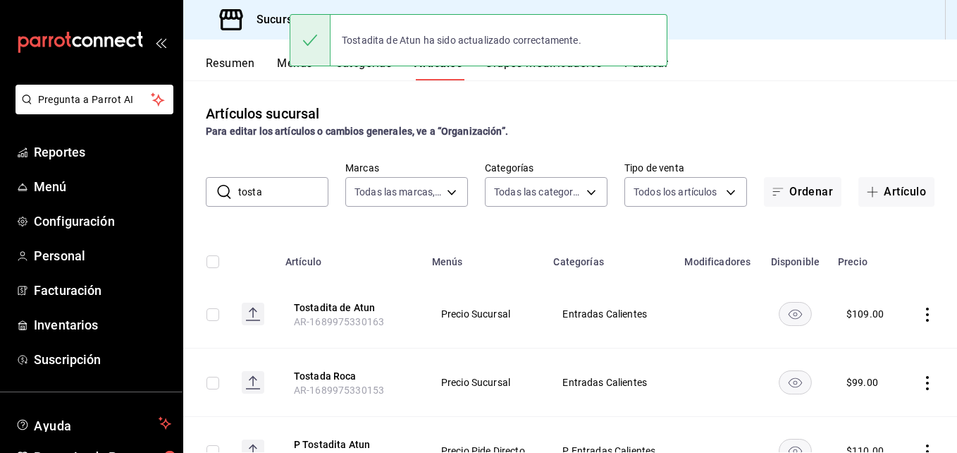
click at [289, 199] on input "tosta" at bounding box center [283, 192] width 90 height 28
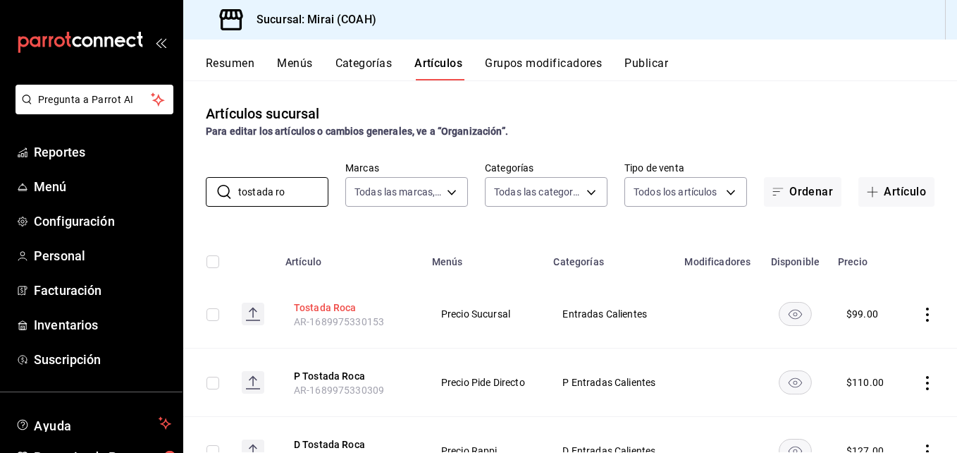
type input "tostada ro"
click at [325, 302] on button "Tostada Roca" at bounding box center [350, 307] width 113 height 14
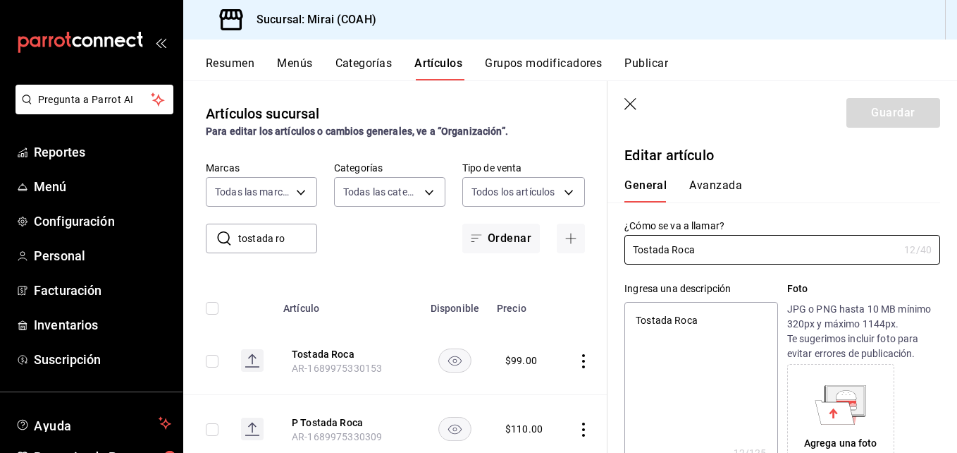
type textarea "x"
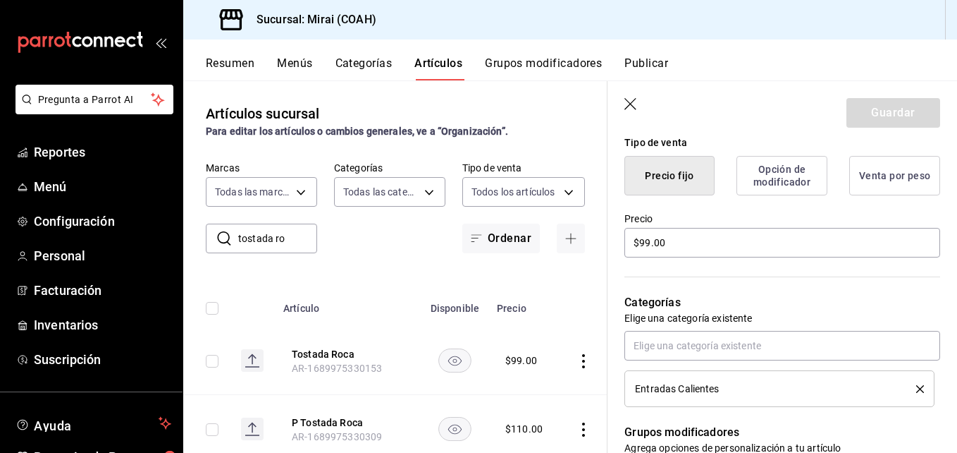
scroll to position [402, 0]
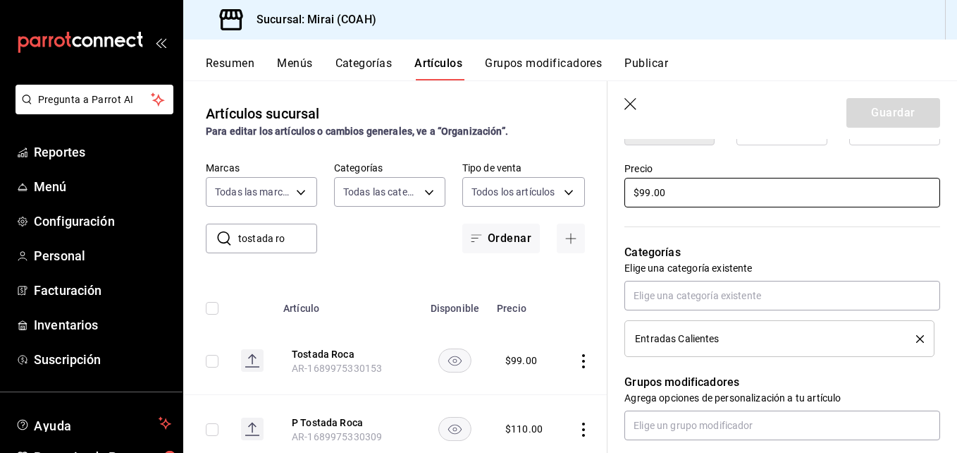
click at [650, 197] on input "$99.00" at bounding box center [782, 193] width 316 height 30
type input "$9.00"
type textarea "x"
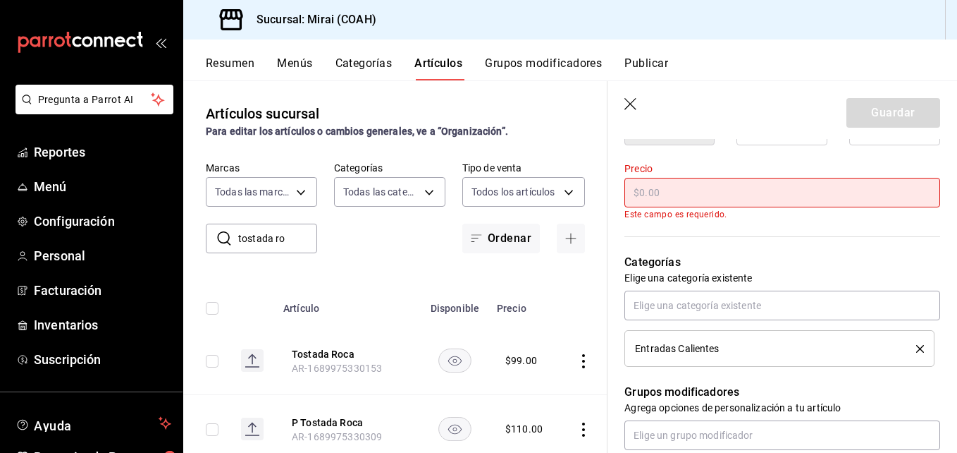
type input "$1.00"
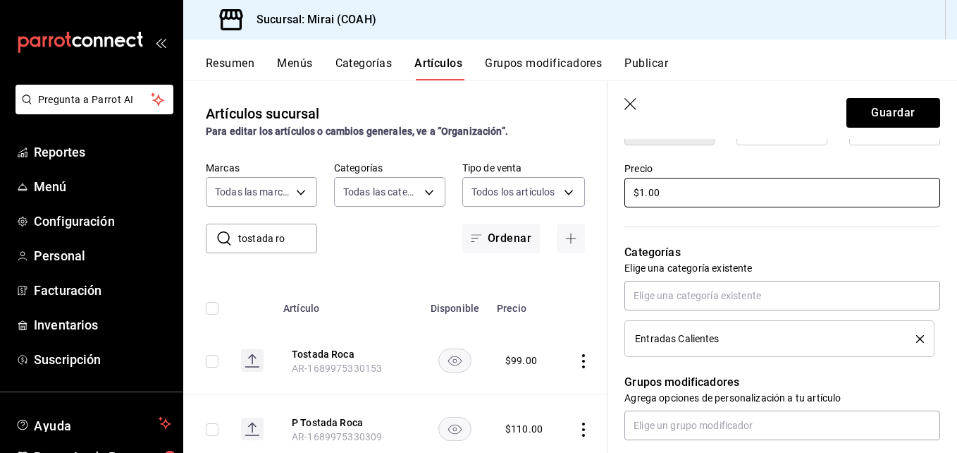
type textarea "x"
type input "$10.00"
type textarea "x"
type input "$105.00"
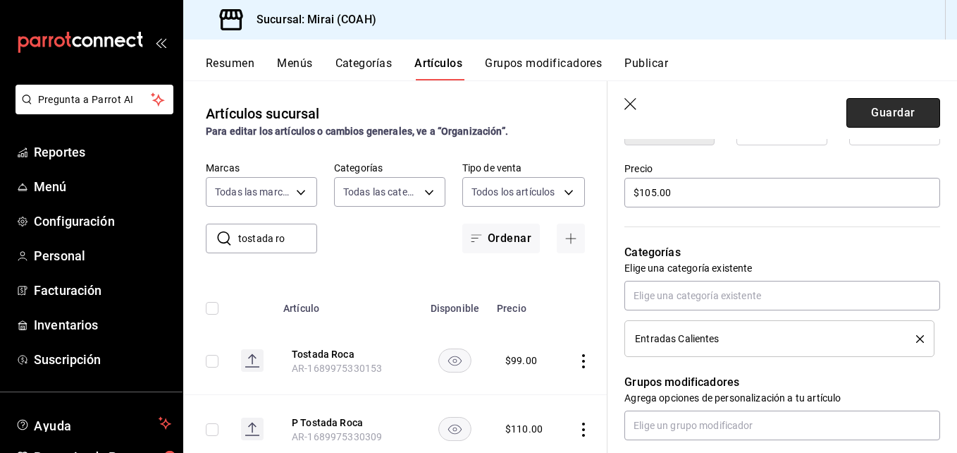
click at [888, 104] on button "Guardar" at bounding box center [894, 113] width 94 height 30
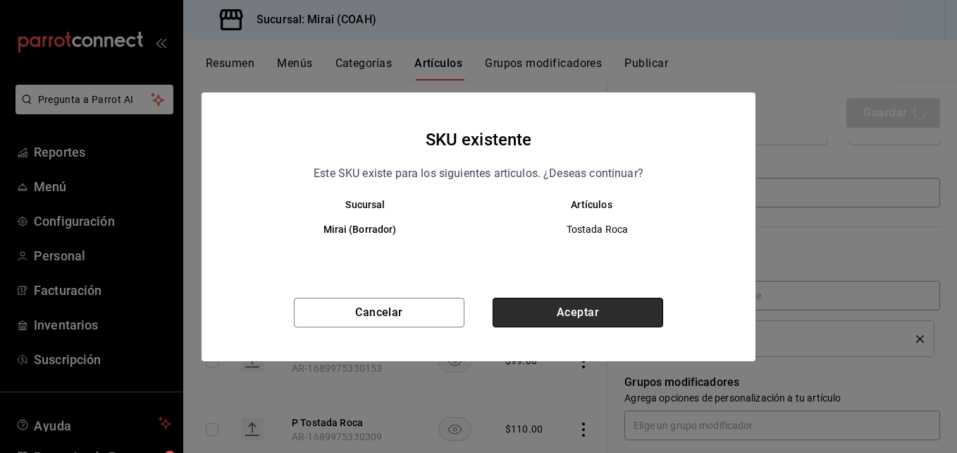
click at [570, 307] on button "Aceptar" at bounding box center [578, 312] width 171 height 30
type textarea "x"
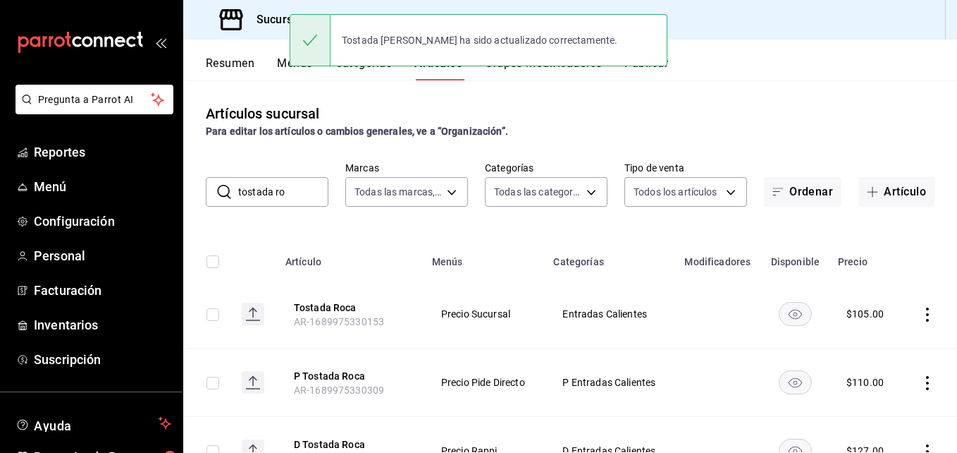
click at [304, 192] on input "tostada ro" at bounding box center [283, 192] width 90 height 28
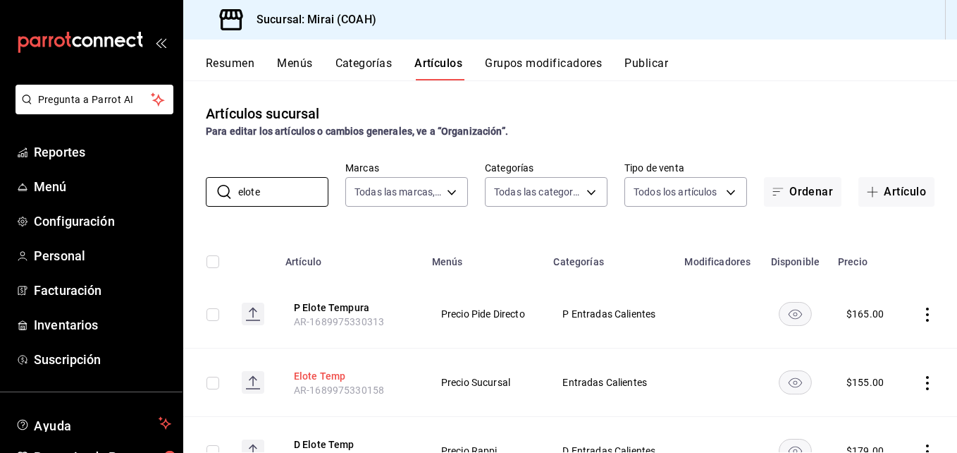
type input "elote"
click at [326, 375] on button "Elote Temp" at bounding box center [350, 376] width 113 height 14
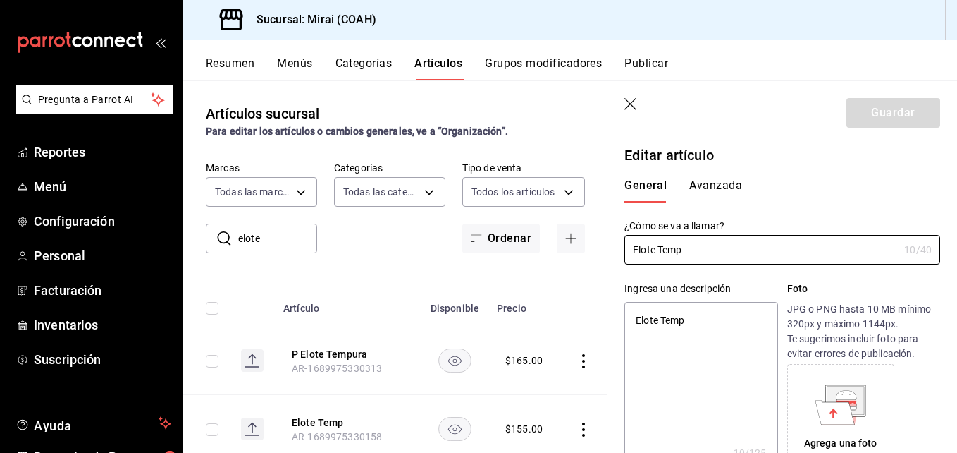
type textarea "x"
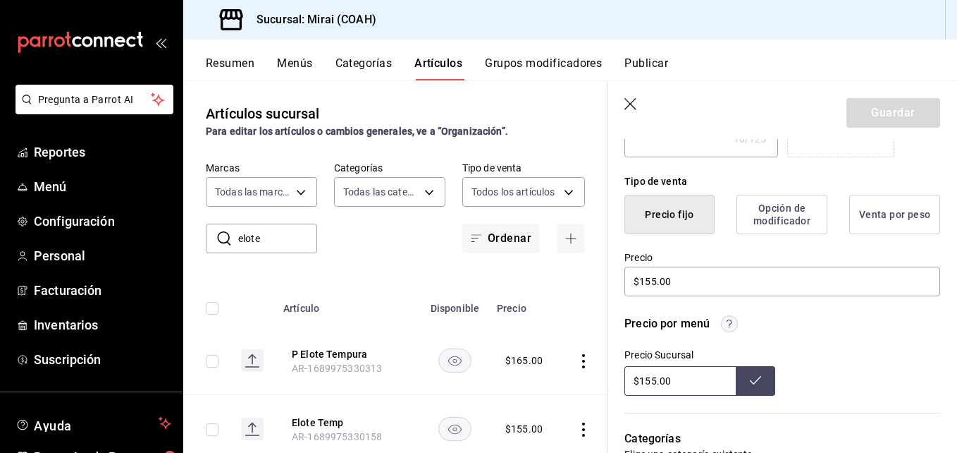
scroll to position [326, 0]
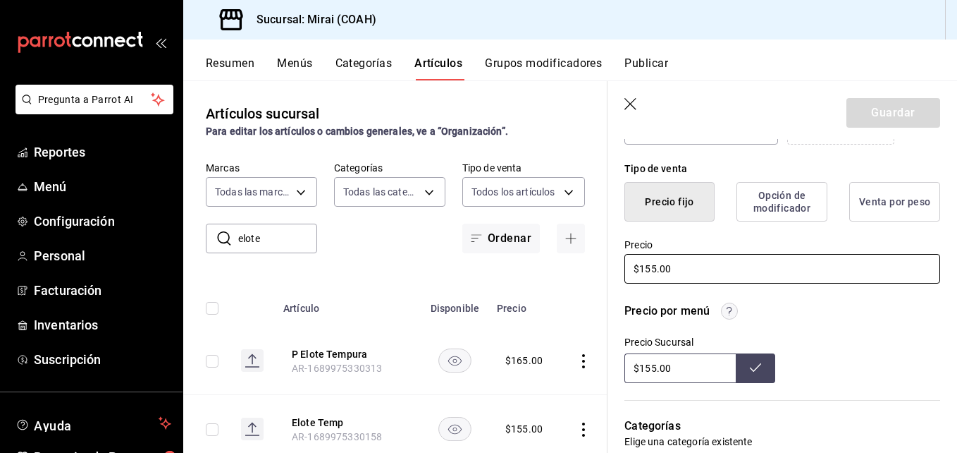
click at [657, 273] on input "$155.00" at bounding box center [782, 269] width 316 height 30
type input "$15.00"
type textarea "x"
type input "$1.00"
type textarea "x"
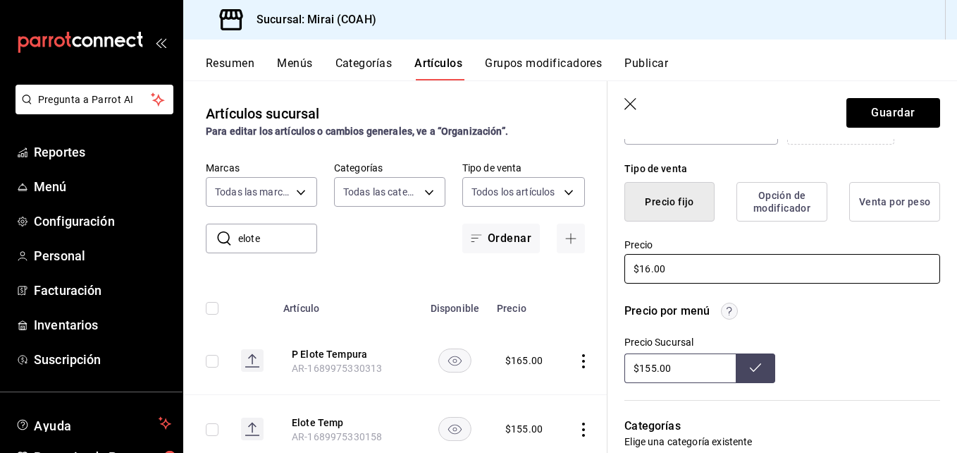
type input "$169.00"
type textarea "x"
type input "$169.00"
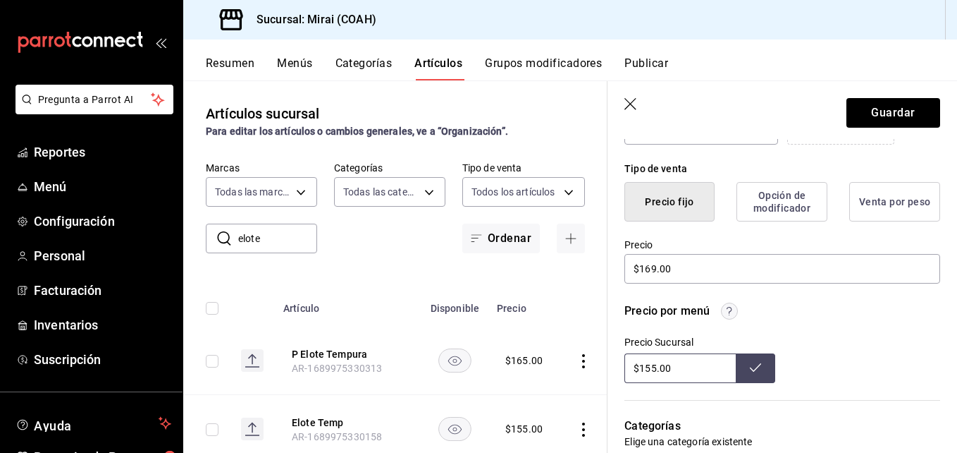
click at [656, 372] on input "$155.00" at bounding box center [679, 368] width 111 height 30
type input "$169.00"
click at [744, 357] on button at bounding box center [755, 368] width 39 height 30
click at [874, 113] on button "Guardar" at bounding box center [894, 113] width 94 height 30
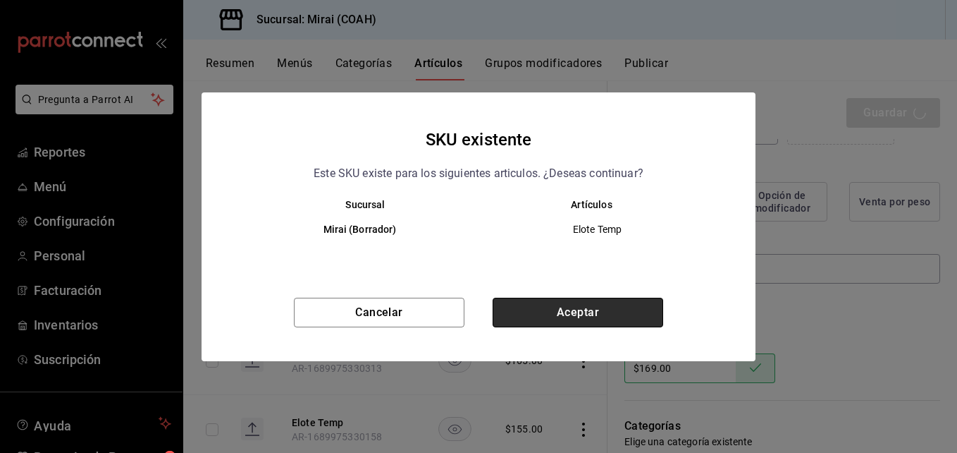
click at [553, 313] on button "Aceptar" at bounding box center [578, 312] width 171 height 30
type textarea "x"
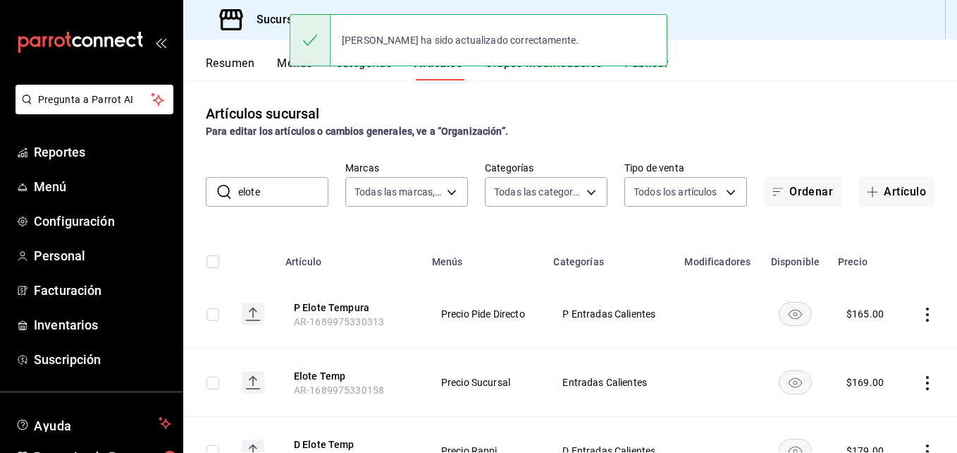
click at [286, 190] on input "elote" at bounding box center [283, 192] width 90 height 28
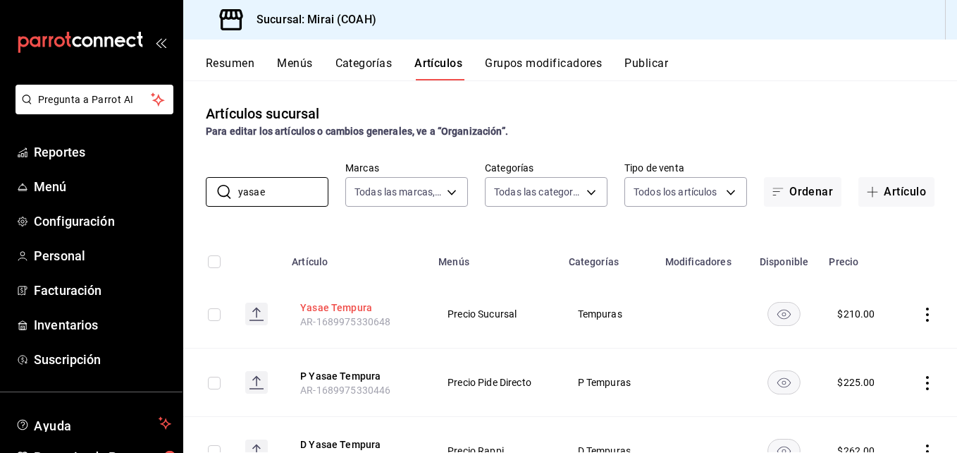
type input "yasae"
click at [355, 309] on button "Yasae Tempura" at bounding box center [356, 307] width 113 height 14
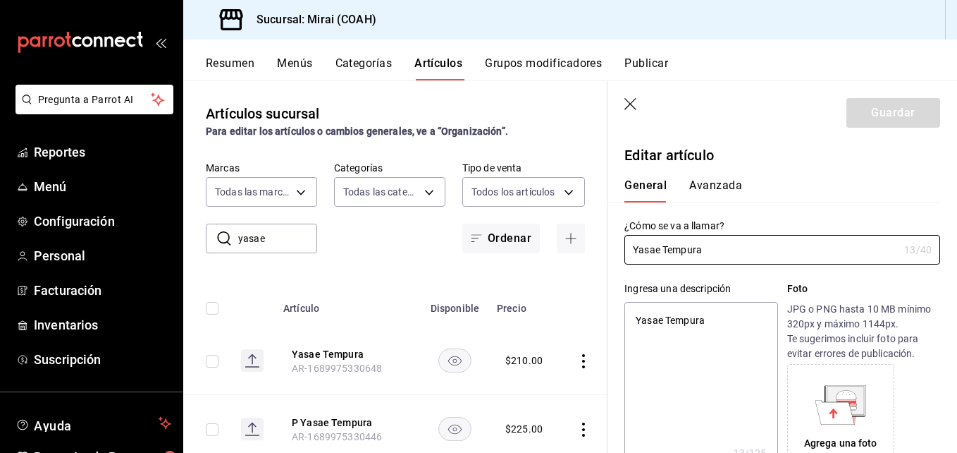
type textarea "x"
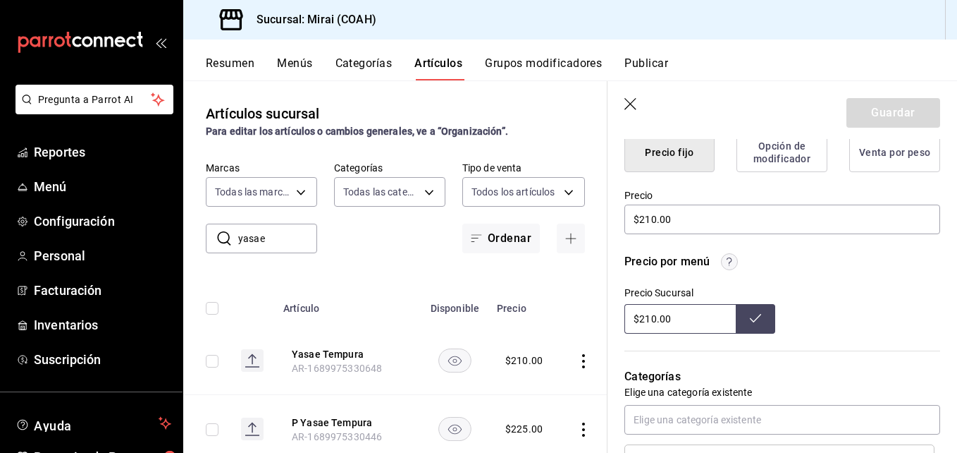
scroll to position [381, 0]
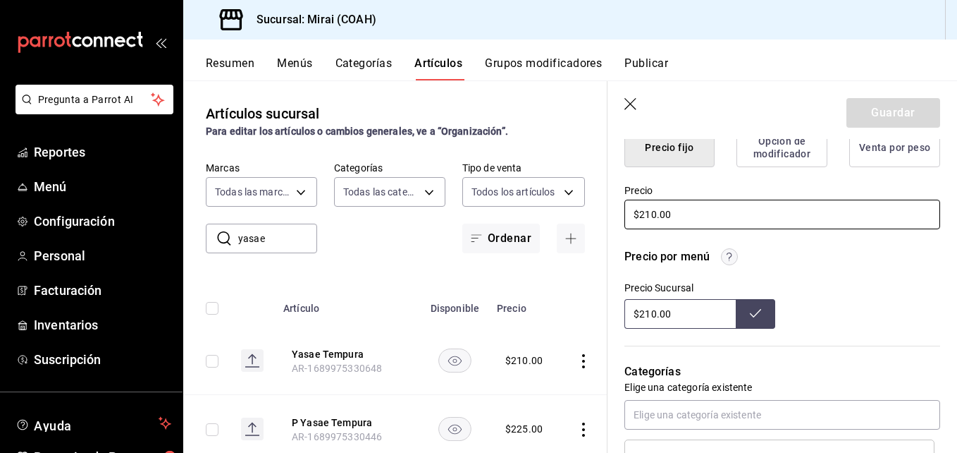
click at [652, 212] on input "$210.00" at bounding box center [782, 214] width 316 height 30
type input "$20.00"
type textarea "x"
type input "$220.00"
type textarea "x"
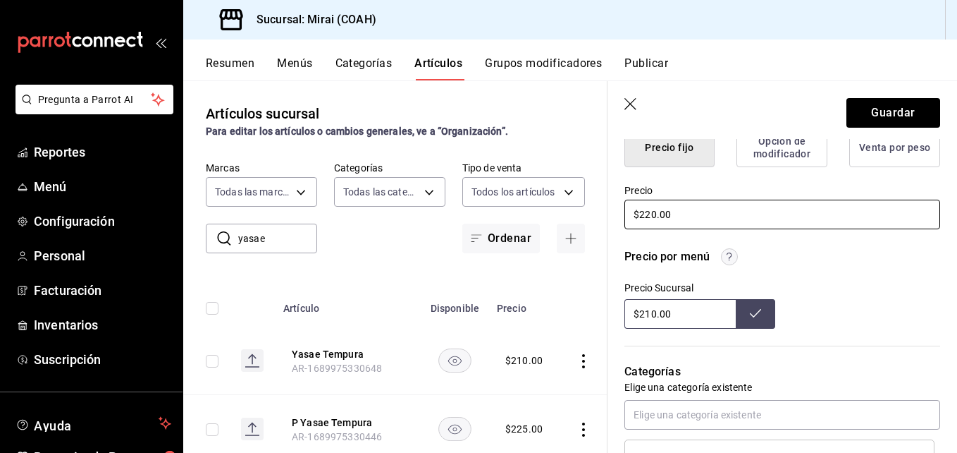
type input "$220.00"
click at [649, 316] on input "$210.00" at bounding box center [679, 314] width 111 height 30
type input "$220.00"
click at [753, 309] on icon at bounding box center [755, 312] width 11 height 11
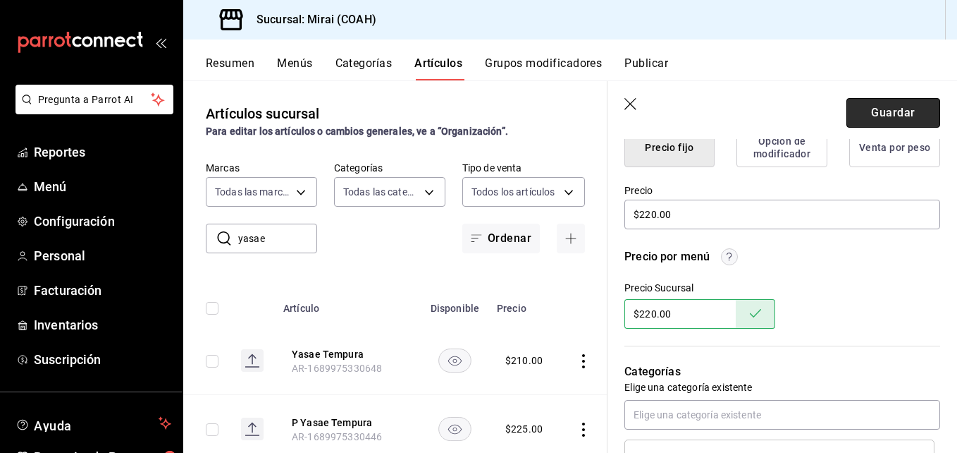
click at [899, 109] on button "Guardar" at bounding box center [894, 113] width 94 height 30
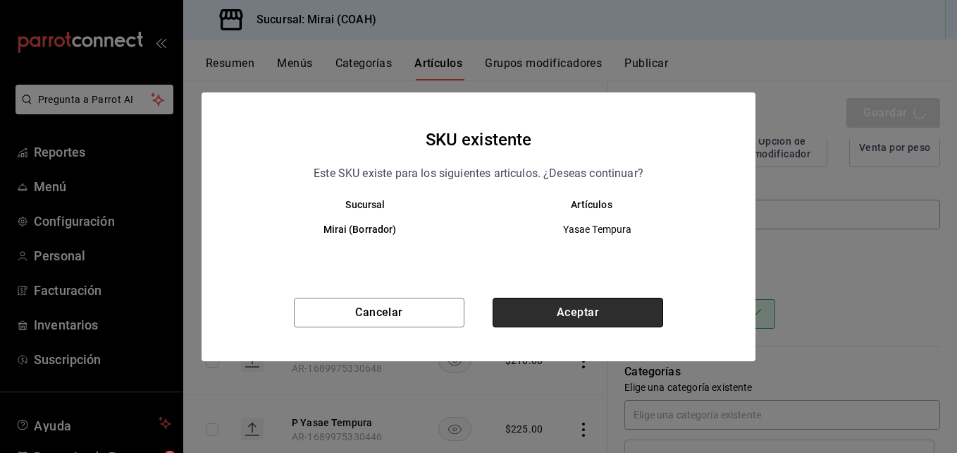
click at [531, 312] on button "Aceptar" at bounding box center [578, 312] width 171 height 30
type textarea "x"
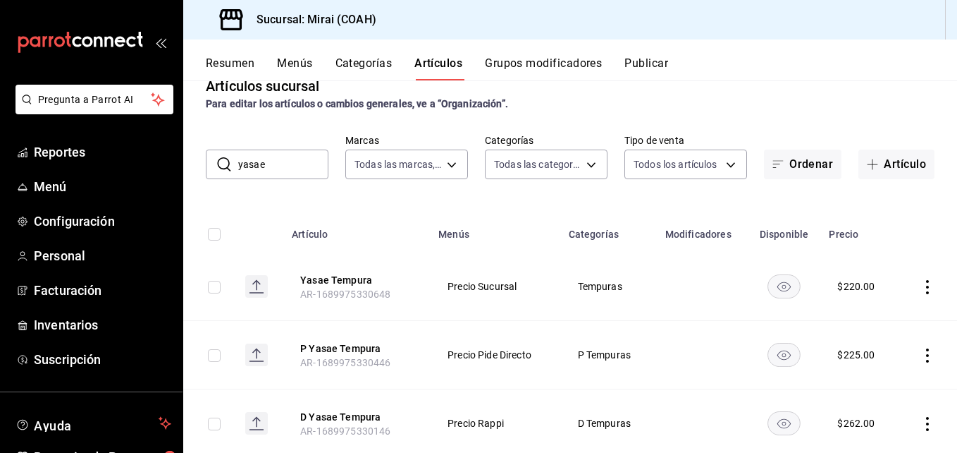
scroll to position [12, 0]
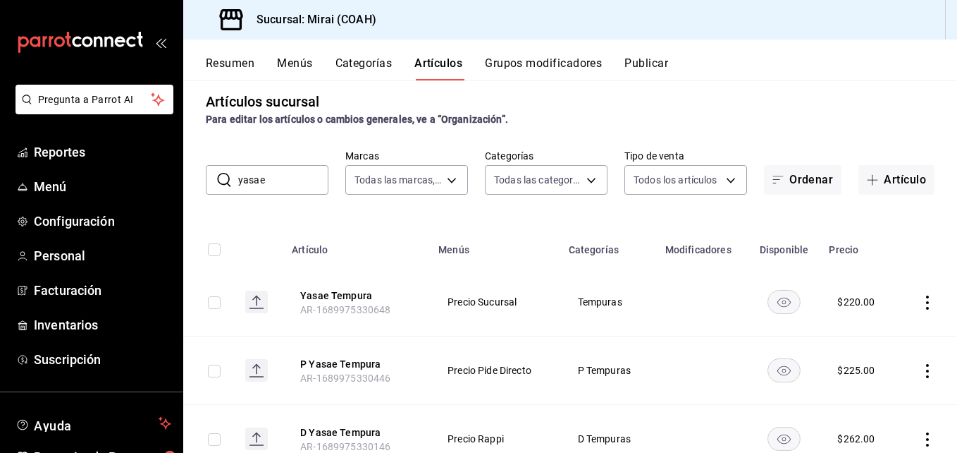
click at [283, 183] on input "yasae" at bounding box center [283, 180] width 90 height 28
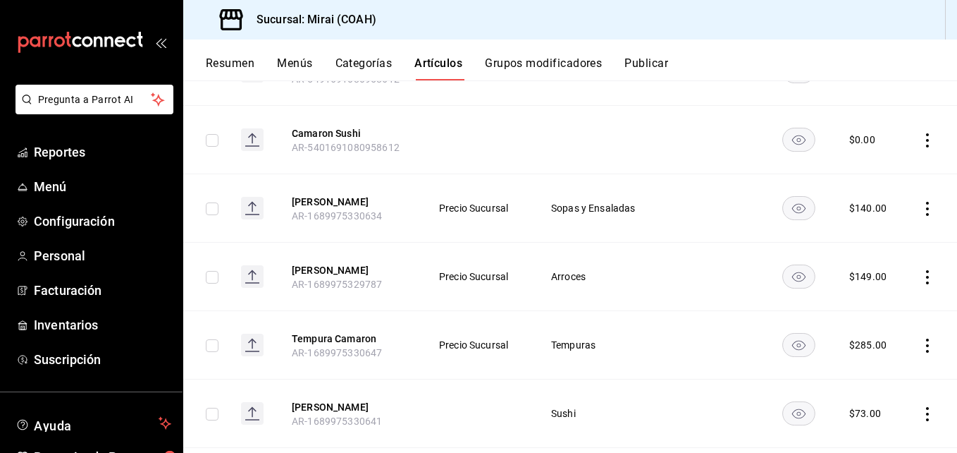
scroll to position [1510, 0]
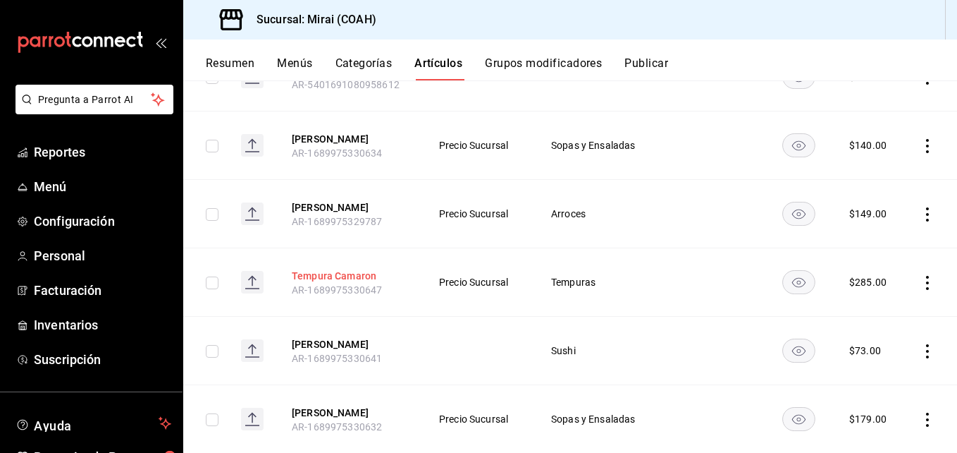
type input "camaron"
click at [338, 273] on button "Tempura Camaron" at bounding box center [348, 276] width 113 height 14
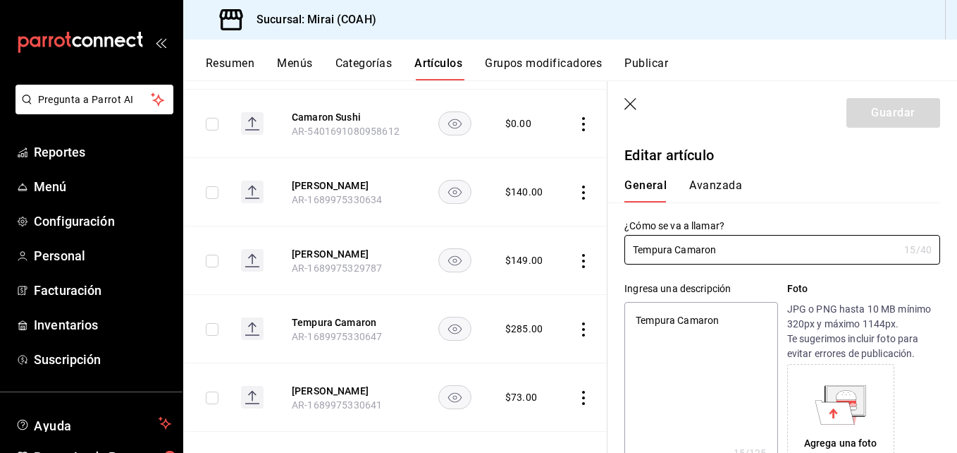
type textarea "x"
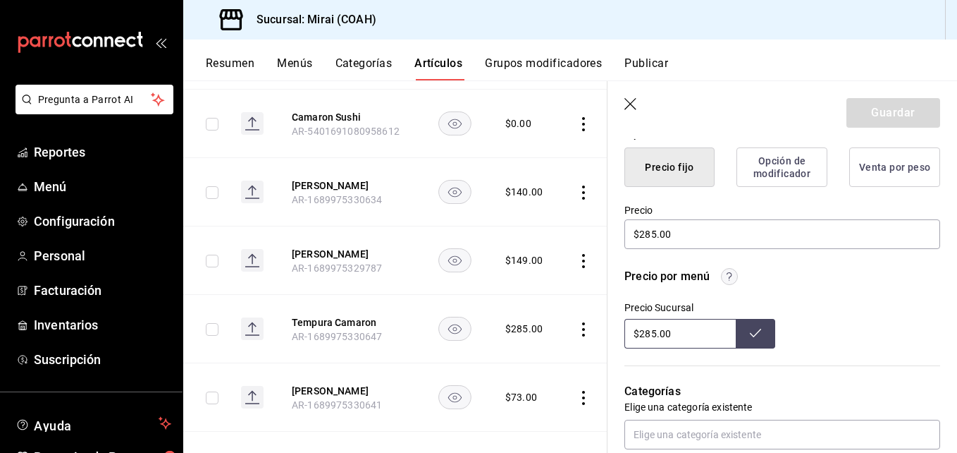
scroll to position [374, 0]
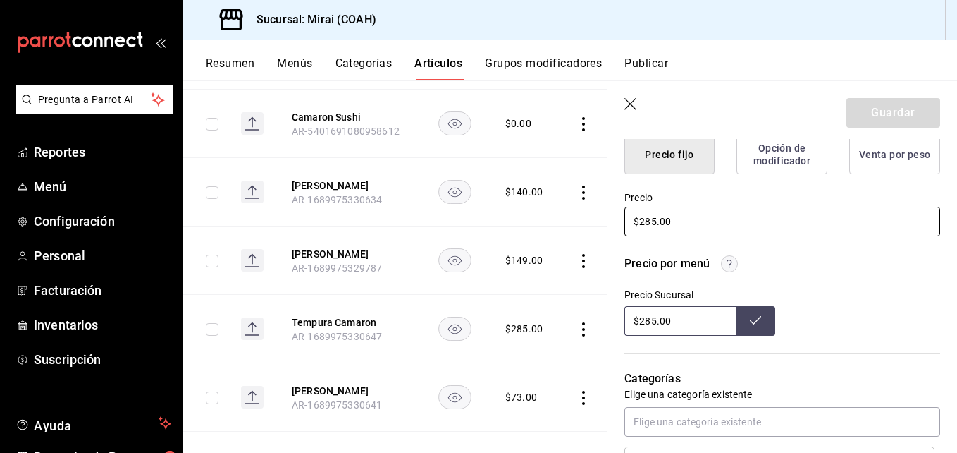
click at [651, 224] on input "$285.00" at bounding box center [782, 222] width 316 height 30
type input "$25.00"
type textarea "x"
type input "$295.00"
type textarea "x"
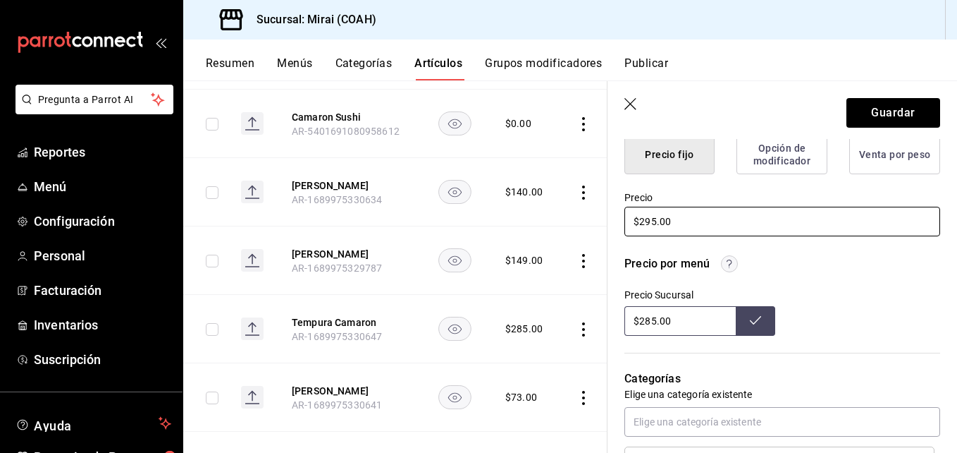
type input "$295.00"
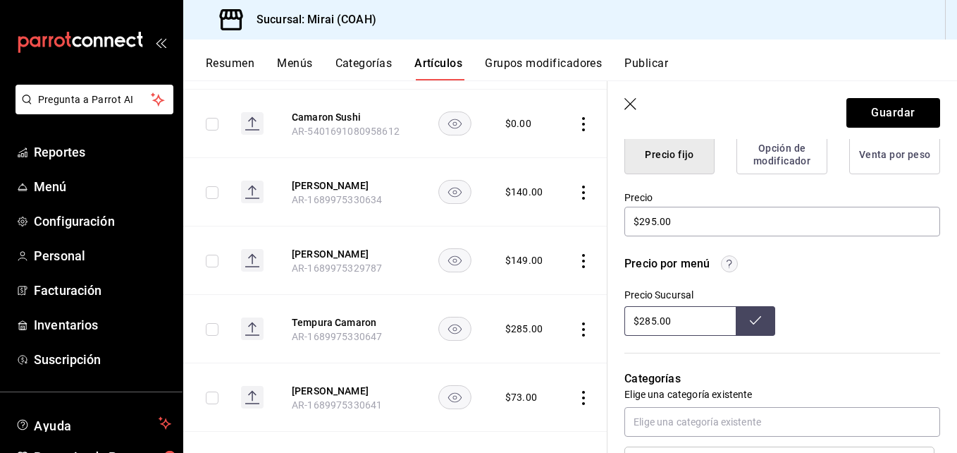
click at [649, 323] on input "$285.00" at bounding box center [679, 321] width 111 height 30
type input "$295.00"
click at [749, 326] on button at bounding box center [755, 321] width 39 height 30
click at [888, 113] on button "Guardar" at bounding box center [894, 113] width 94 height 30
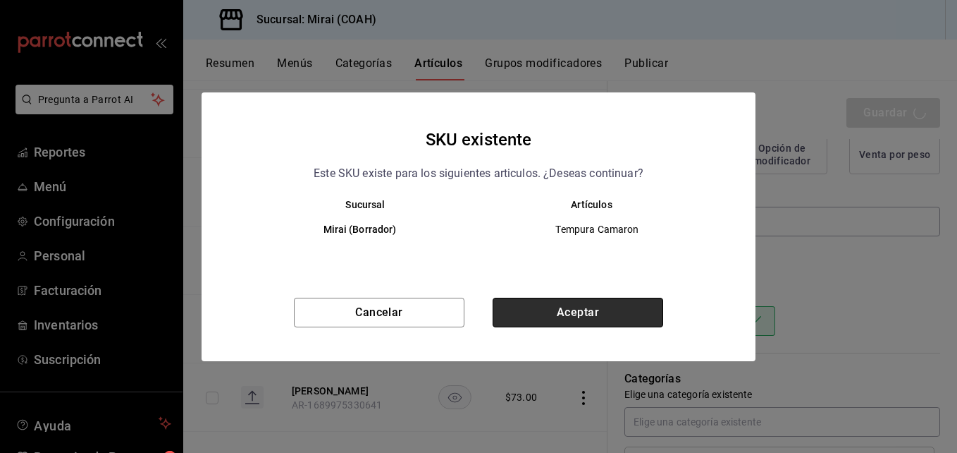
click at [577, 309] on button "Aceptar" at bounding box center [578, 312] width 171 height 30
type textarea "x"
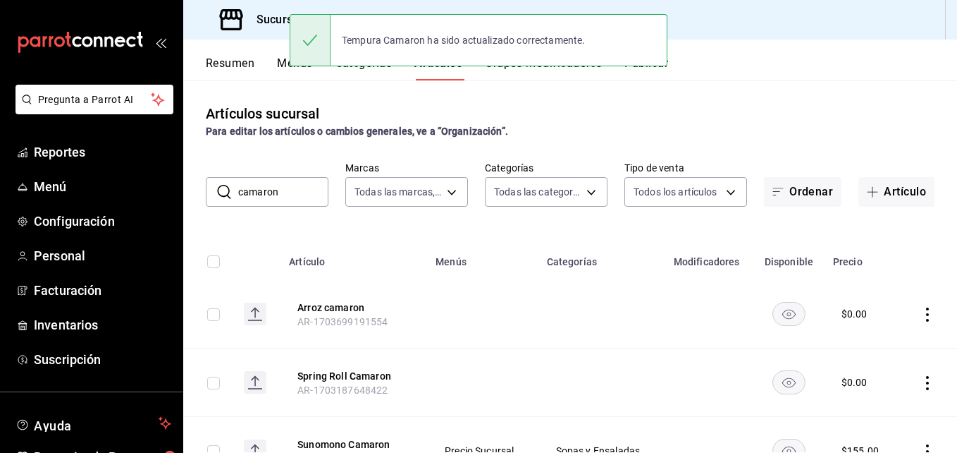
click at [291, 192] on input "camaron" at bounding box center [283, 192] width 90 height 28
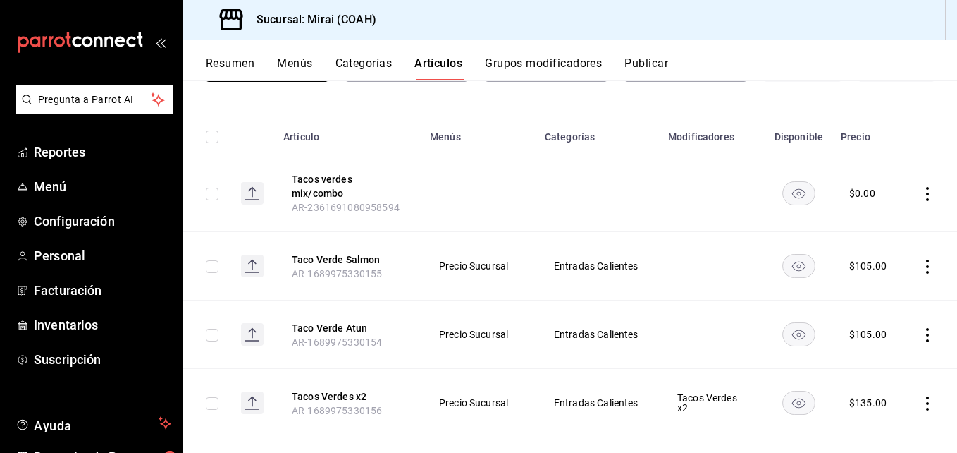
scroll to position [130, 0]
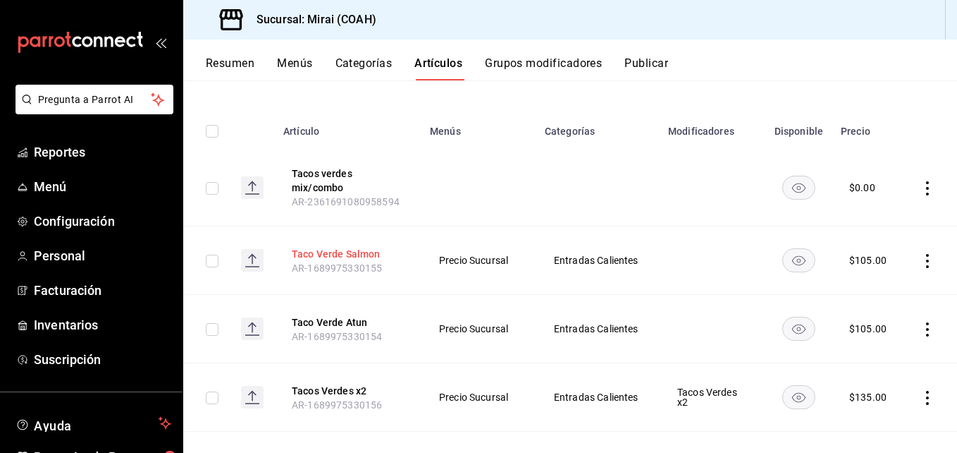
type input "taco"
click at [358, 252] on button "Taco Verde Salmon" at bounding box center [348, 254] width 113 height 14
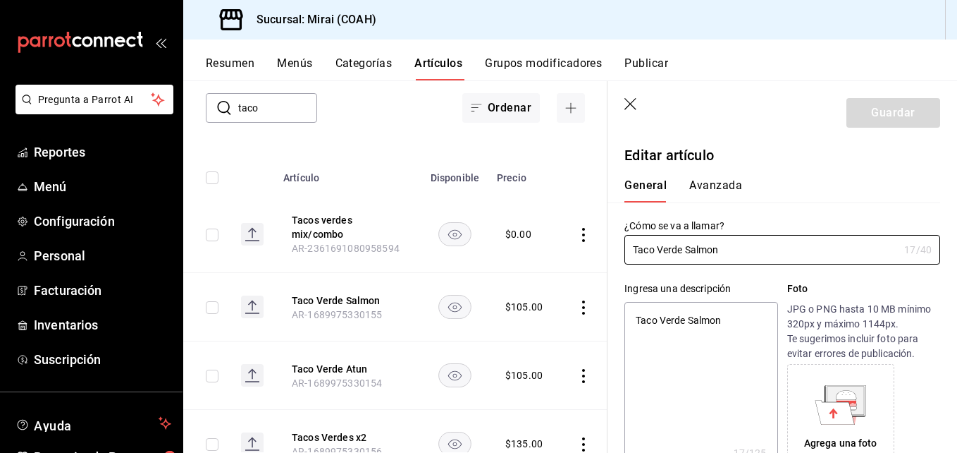
type textarea "x"
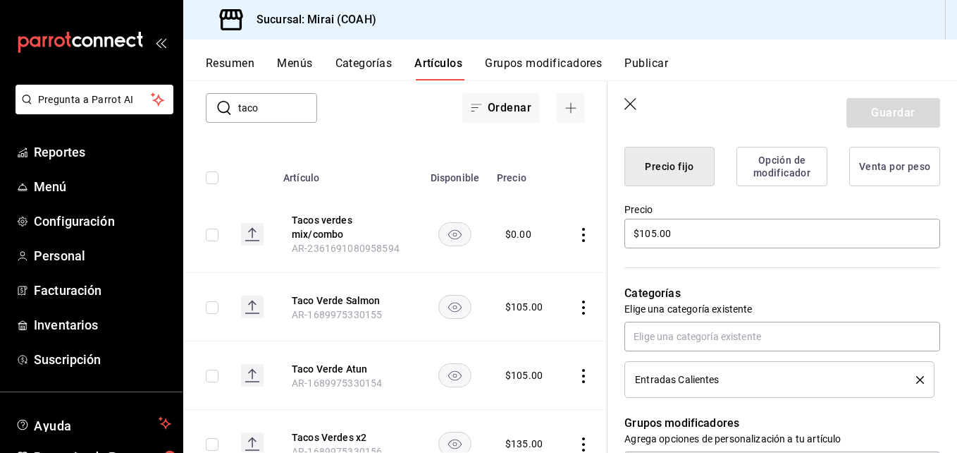
scroll to position [375, 0]
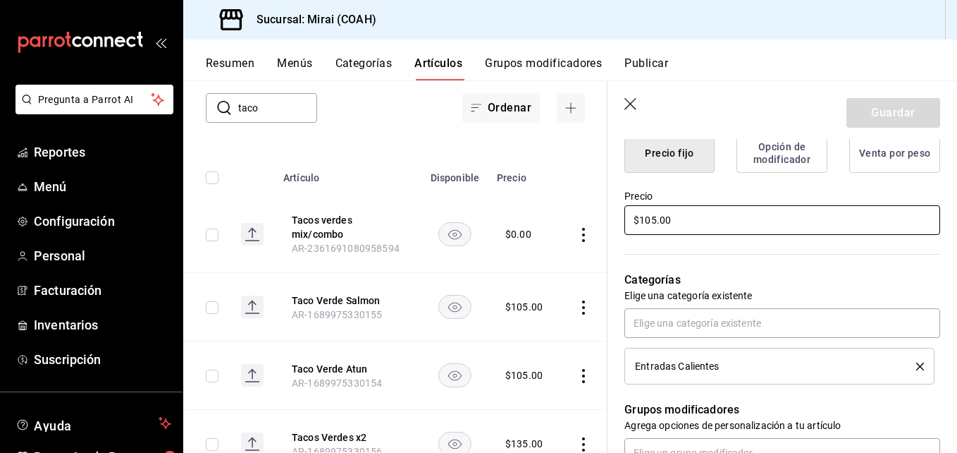
click at [655, 220] on input "$105.00" at bounding box center [782, 220] width 316 height 30
type input "$10.00"
type textarea "x"
type input "$109.00"
type textarea "x"
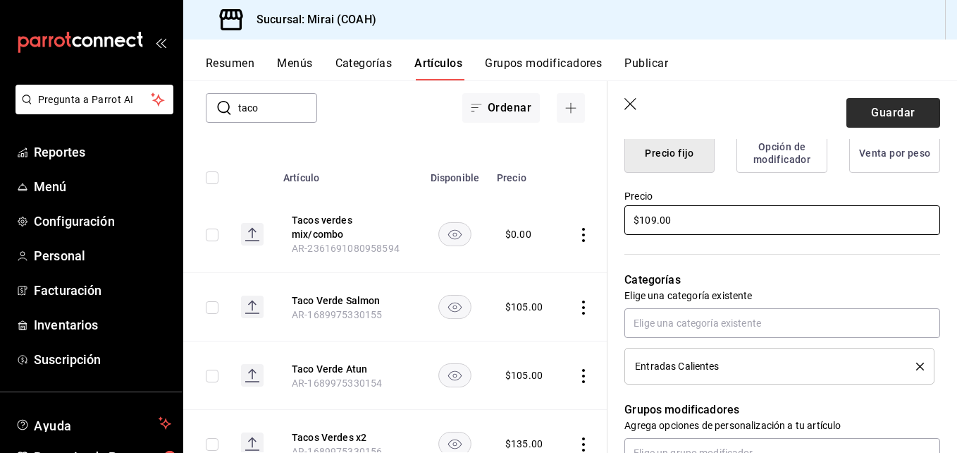
type input "$109.00"
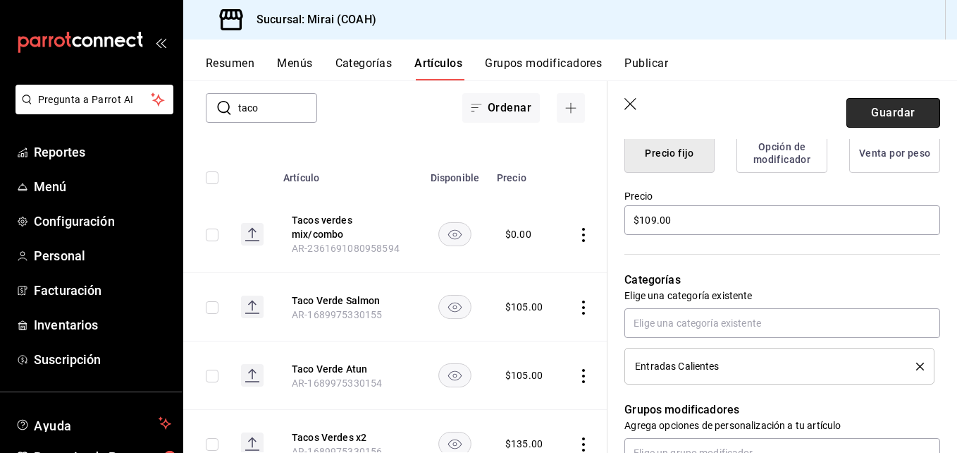
click at [896, 113] on button "Guardar" at bounding box center [894, 113] width 94 height 30
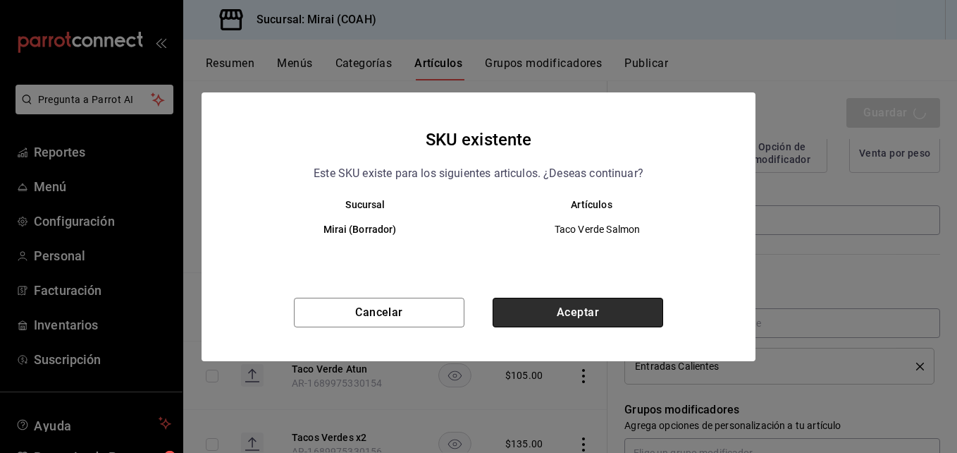
click at [591, 303] on button "Aceptar" at bounding box center [578, 312] width 171 height 30
type textarea "x"
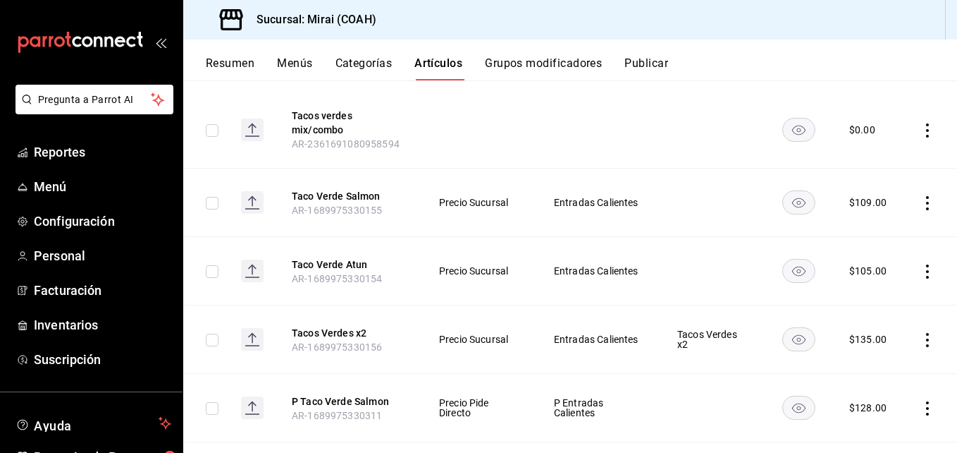
scroll to position [198, 0]
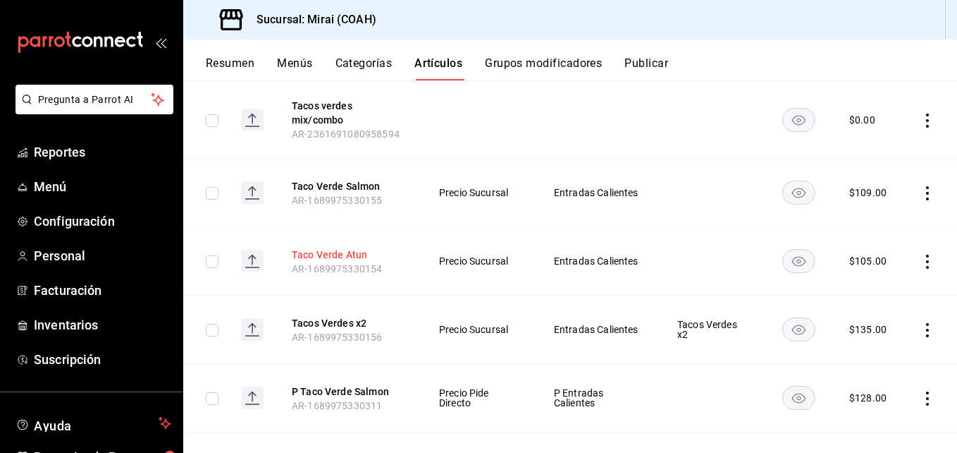
click at [353, 253] on button "Taco Verde Atun" at bounding box center [348, 254] width 113 height 14
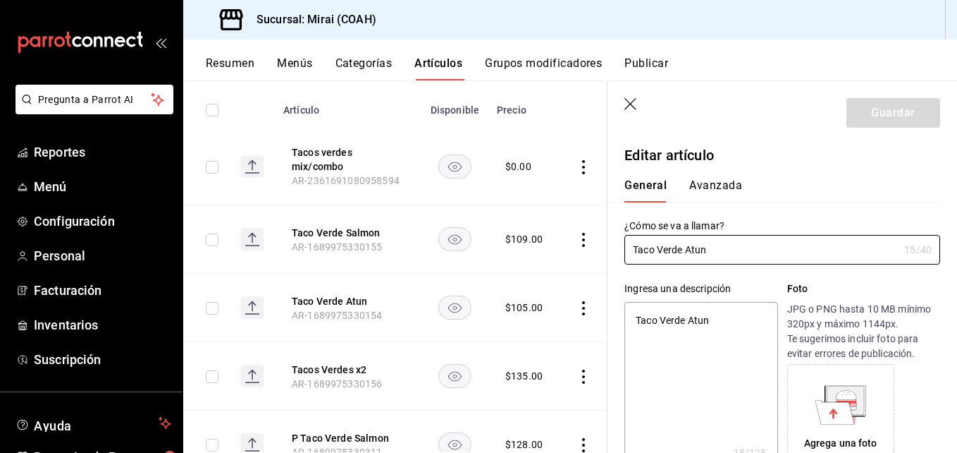
type textarea "x"
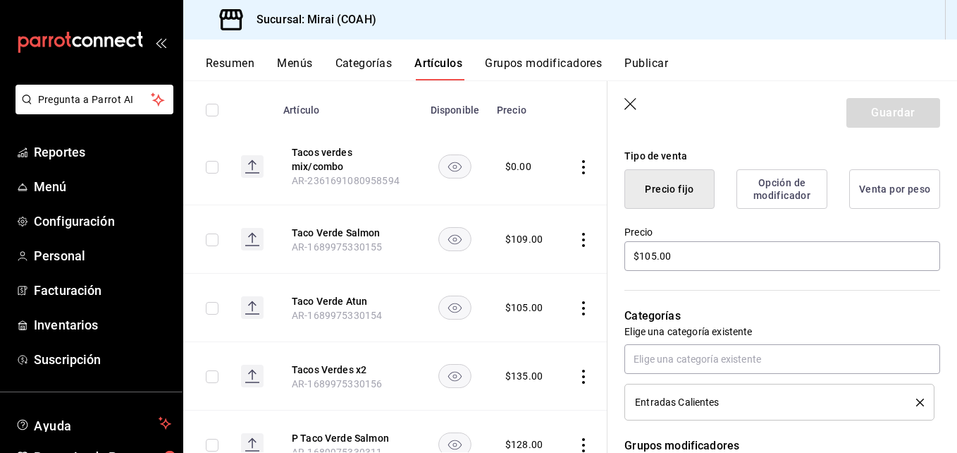
scroll to position [357, 0]
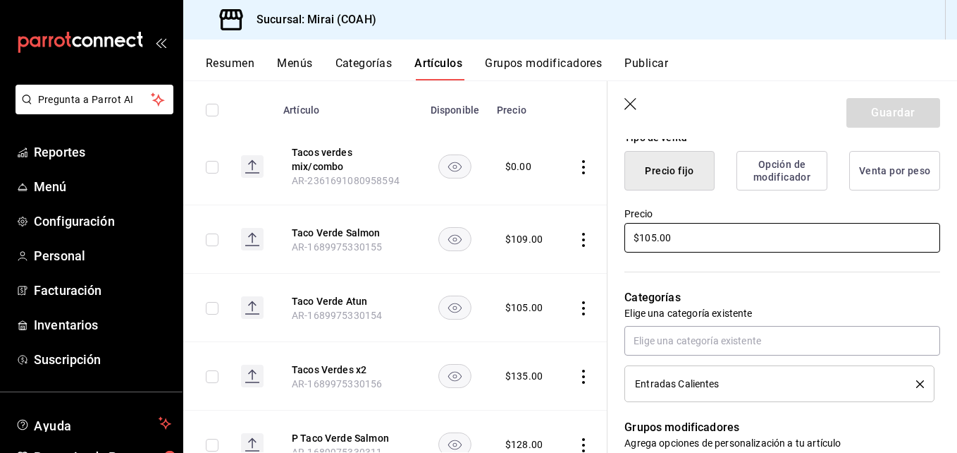
click at [656, 240] on input "$105.00" at bounding box center [782, 238] width 316 height 30
type input "$10.00"
type textarea "x"
type input "$109.00"
type textarea "x"
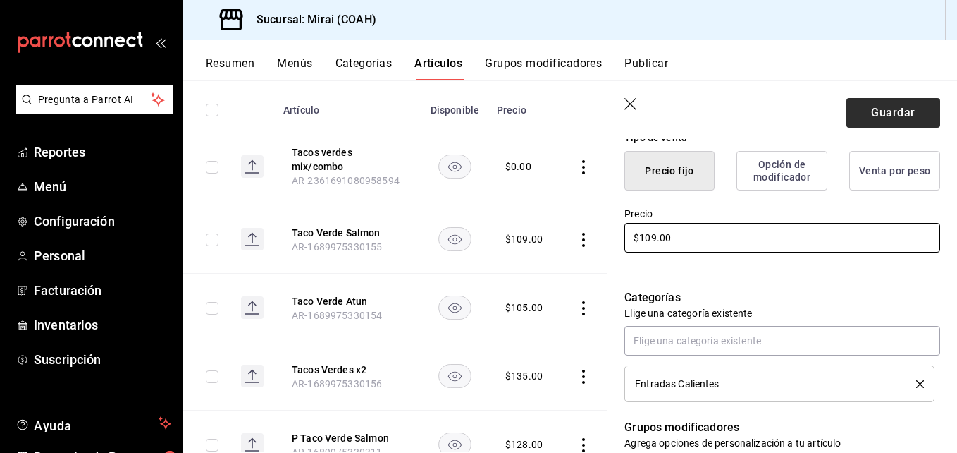
type input "$109.00"
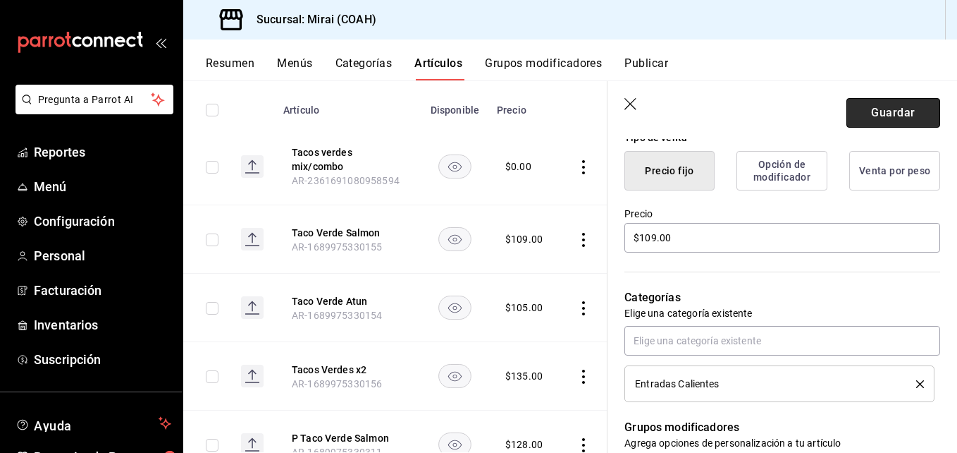
click at [909, 105] on button "Guardar" at bounding box center [894, 113] width 94 height 30
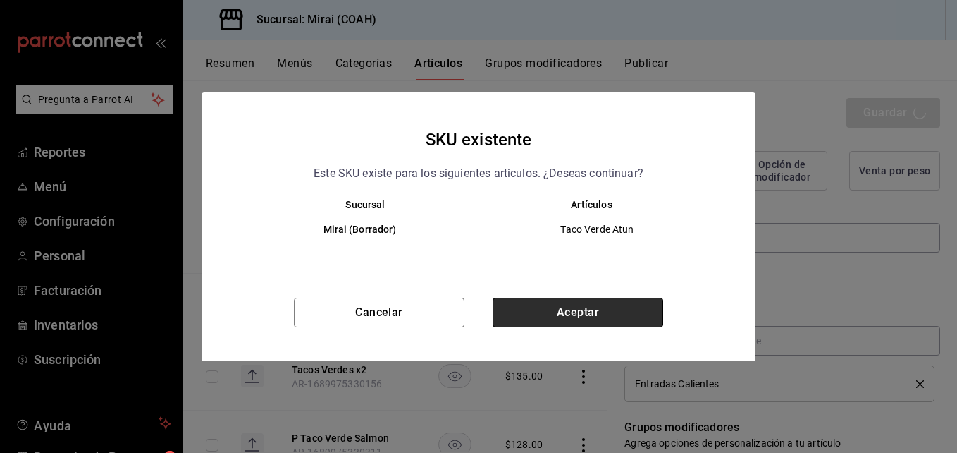
click at [597, 309] on button "Aceptar" at bounding box center [578, 312] width 171 height 30
type textarea "x"
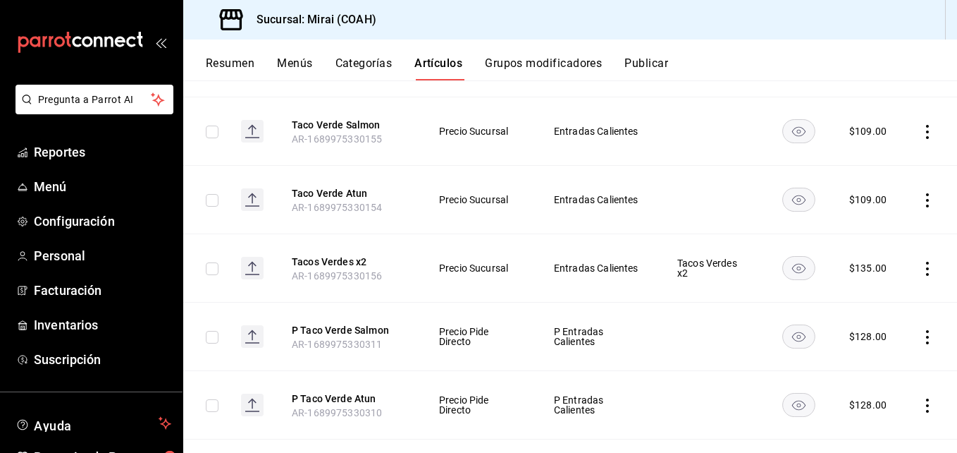
scroll to position [271, 0]
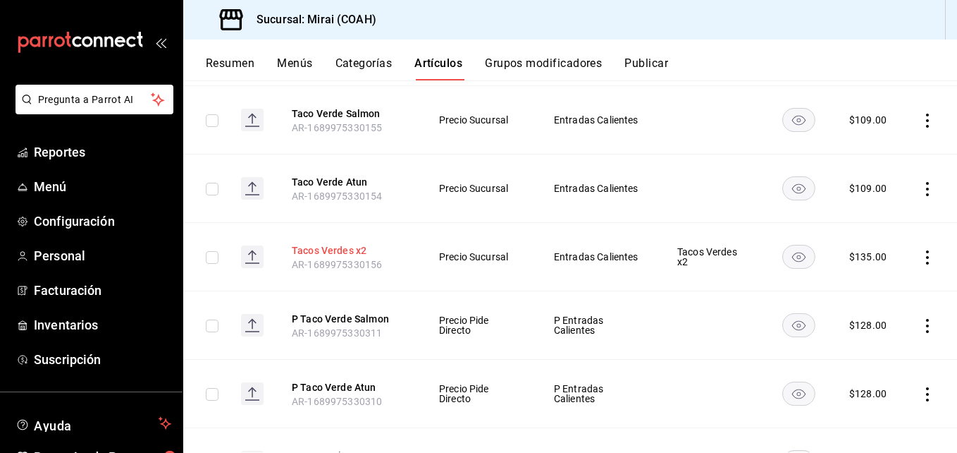
click at [340, 252] on button "Tacos Verdes x2" at bounding box center [348, 250] width 113 height 14
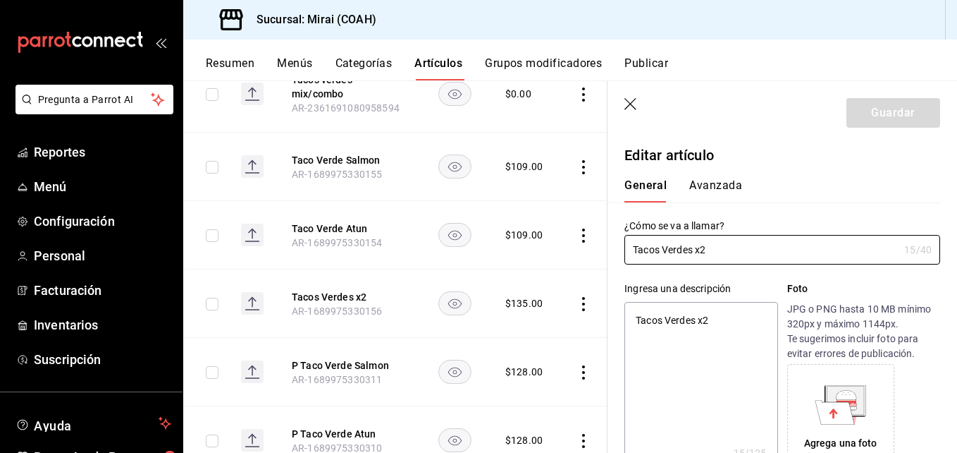
type textarea "x"
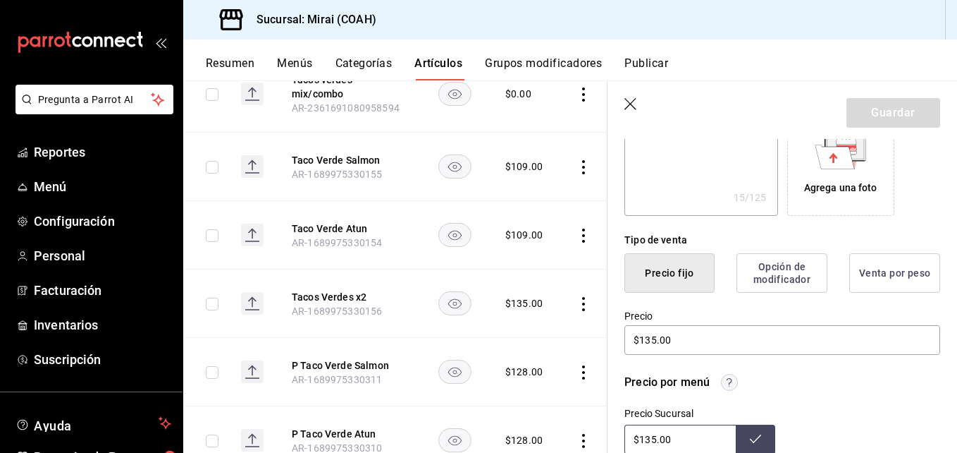
scroll to position [281, 0]
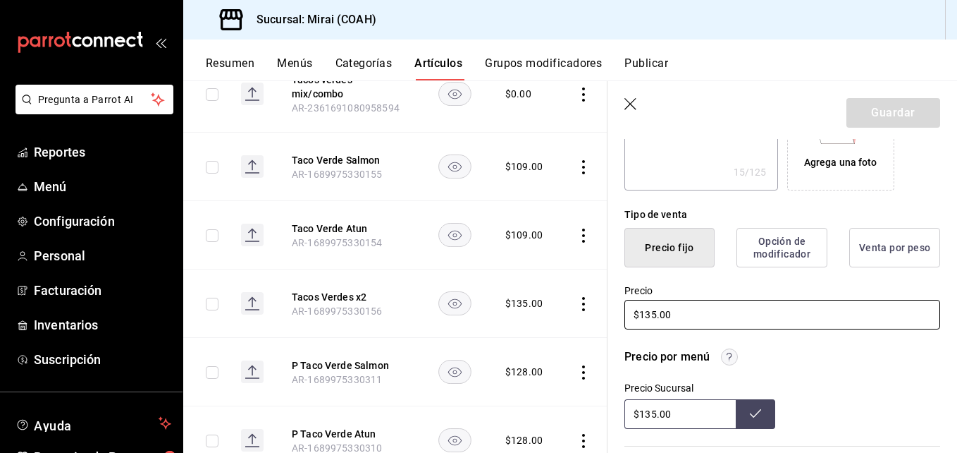
click at [656, 318] on input "$135.00" at bounding box center [782, 315] width 316 height 30
type input "$13.00"
type textarea "x"
type input "$139.00"
type textarea "x"
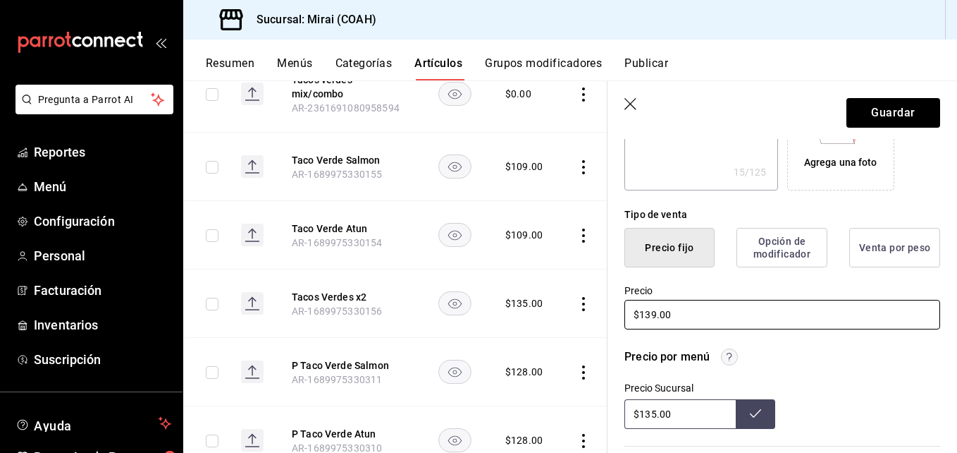
type input "$139.00"
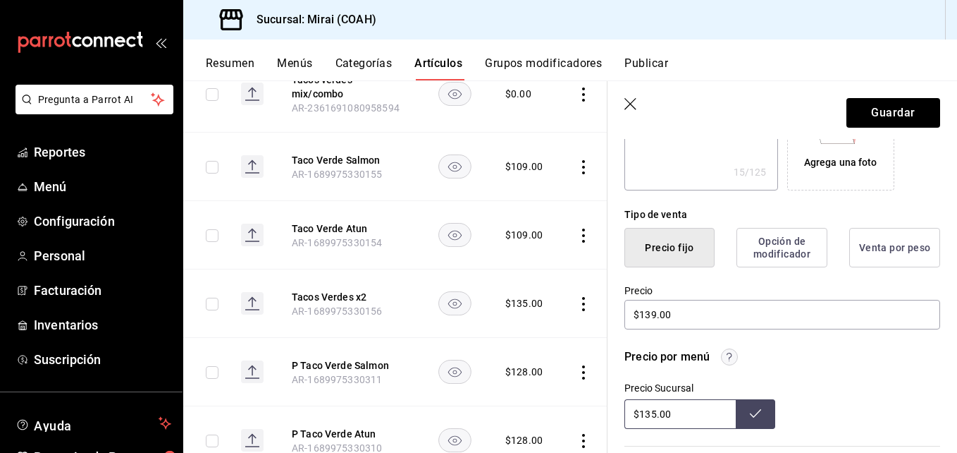
click at [656, 413] on input "$135.00" at bounding box center [679, 414] width 111 height 30
type input "$139.00"
click at [751, 415] on icon at bounding box center [755, 412] width 11 height 11
click at [886, 111] on button "Guardar" at bounding box center [894, 113] width 94 height 30
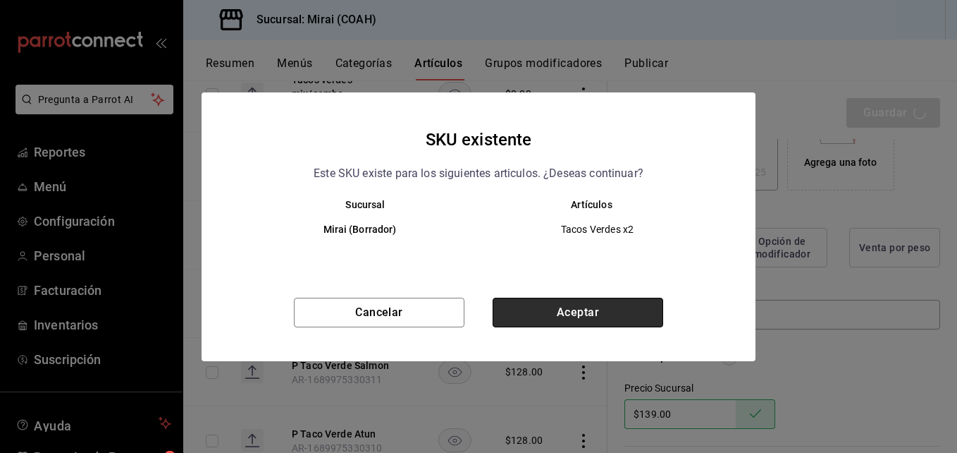
click at [601, 314] on button "Aceptar" at bounding box center [578, 312] width 171 height 30
type textarea "x"
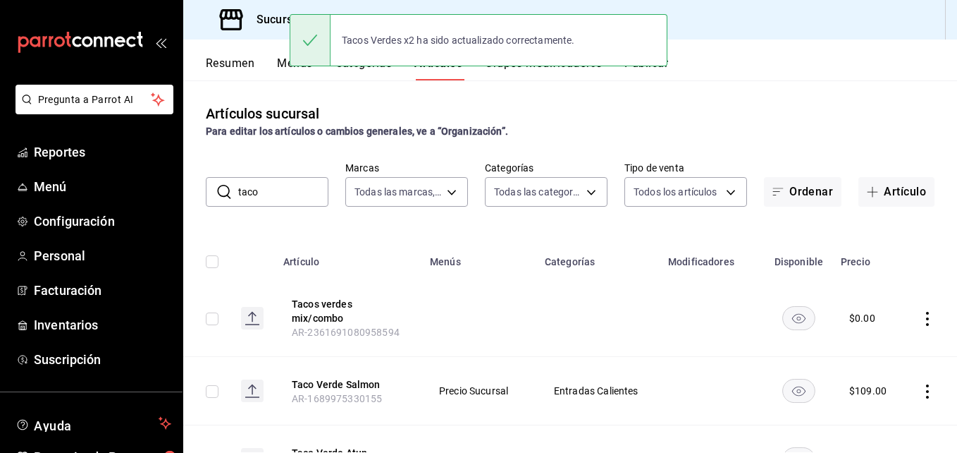
click at [299, 198] on input "taco" at bounding box center [283, 192] width 90 height 28
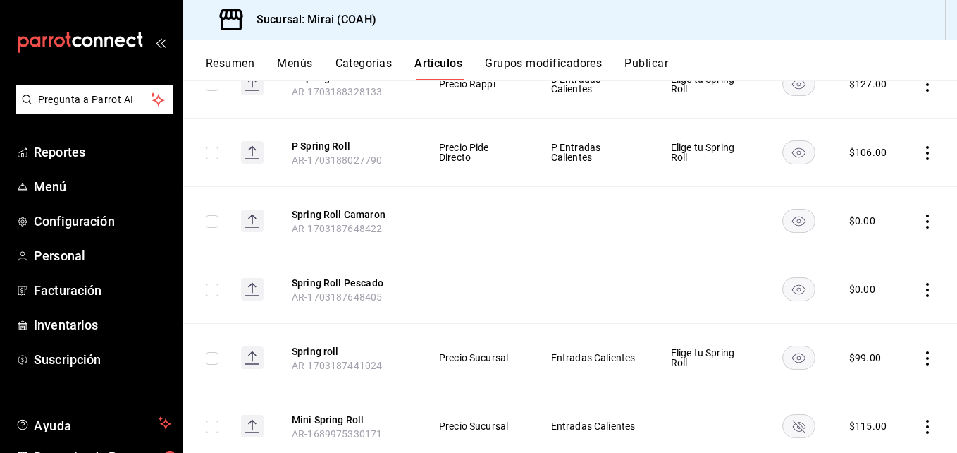
scroll to position [243, 0]
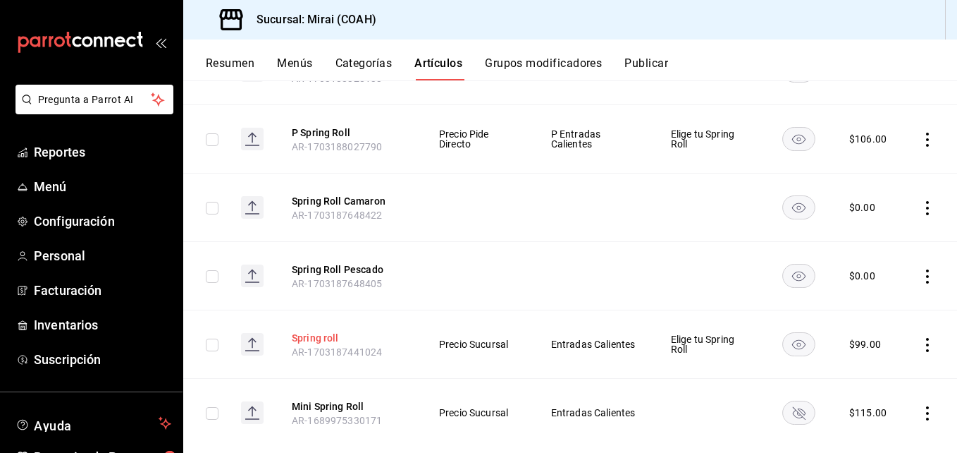
type input "spring"
click at [324, 336] on button "Spring roll" at bounding box center [348, 338] width 113 height 14
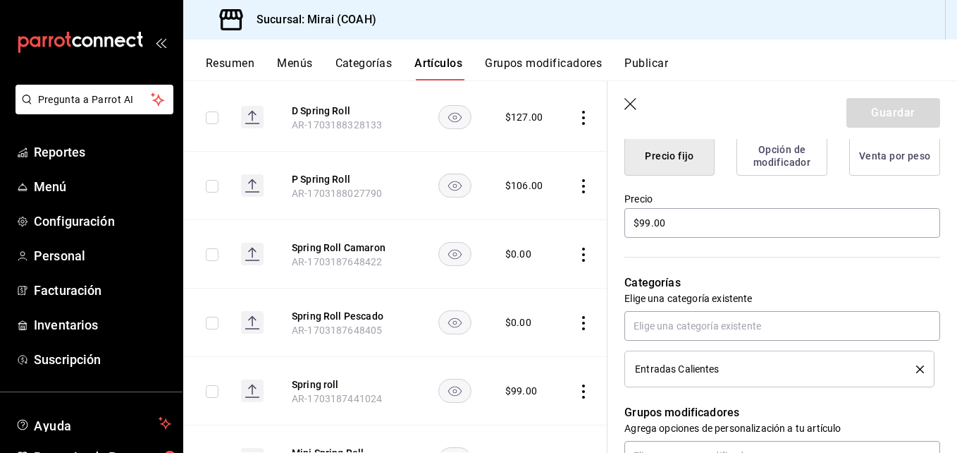
scroll to position [398, 0]
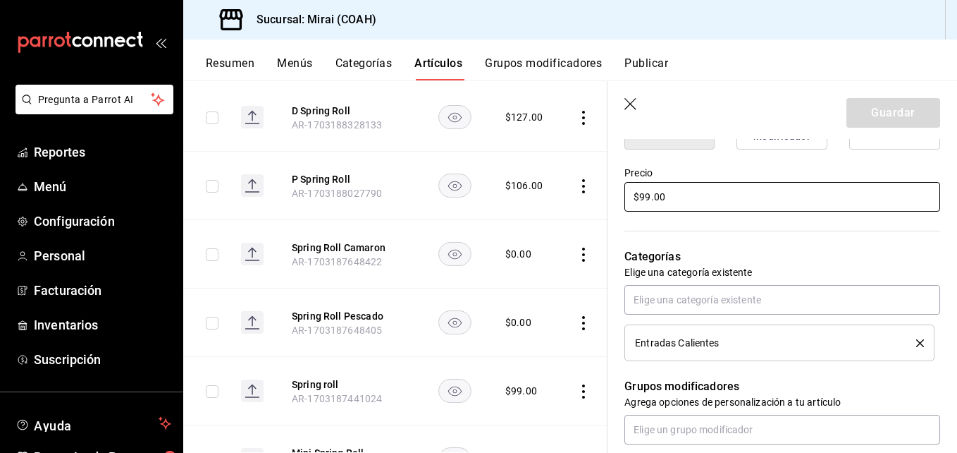
click at [649, 202] on input "$99.00" at bounding box center [782, 197] width 316 height 30
type input "$9.00"
type input "$104.00"
click at [868, 115] on button "Guardar" at bounding box center [894, 113] width 94 height 30
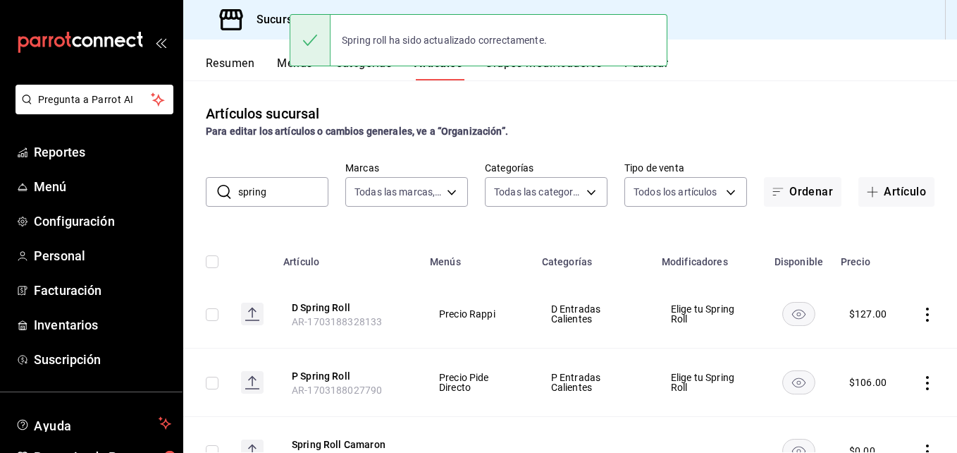
click at [275, 190] on input "spring" at bounding box center [283, 192] width 90 height 28
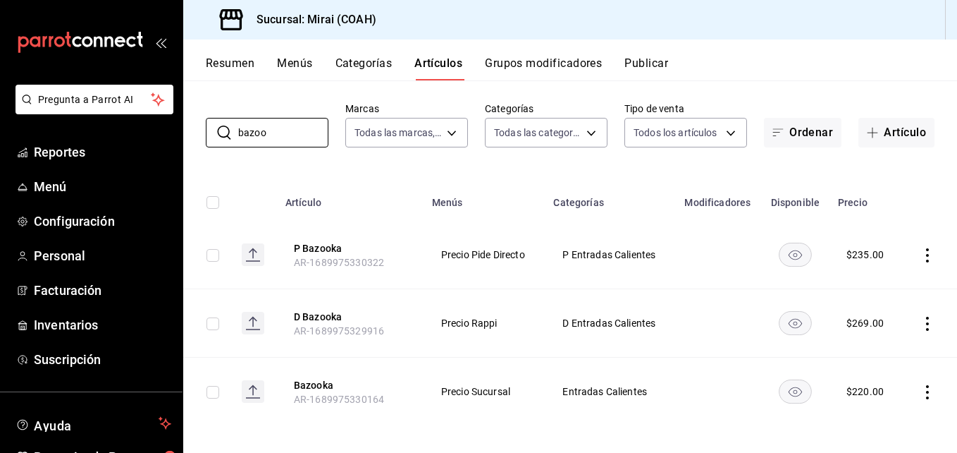
scroll to position [66, 0]
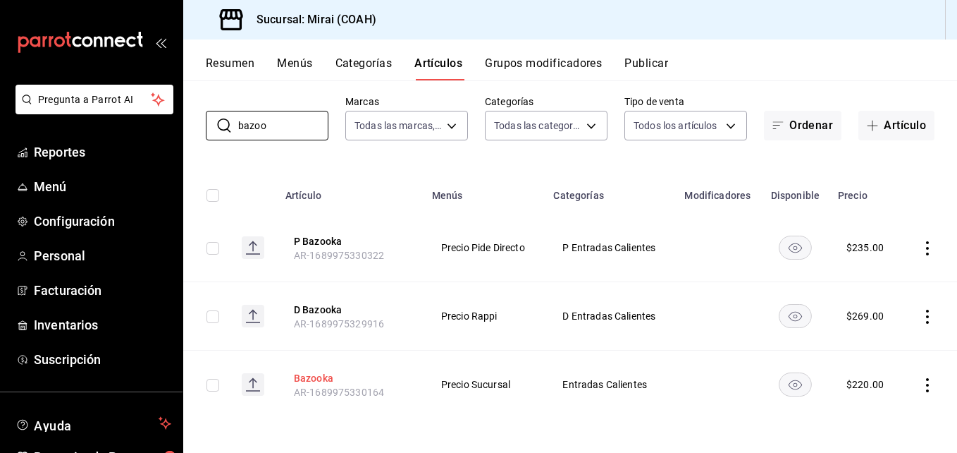
type input "bazoo"
click at [307, 378] on button "Bazooka" at bounding box center [350, 378] width 113 height 14
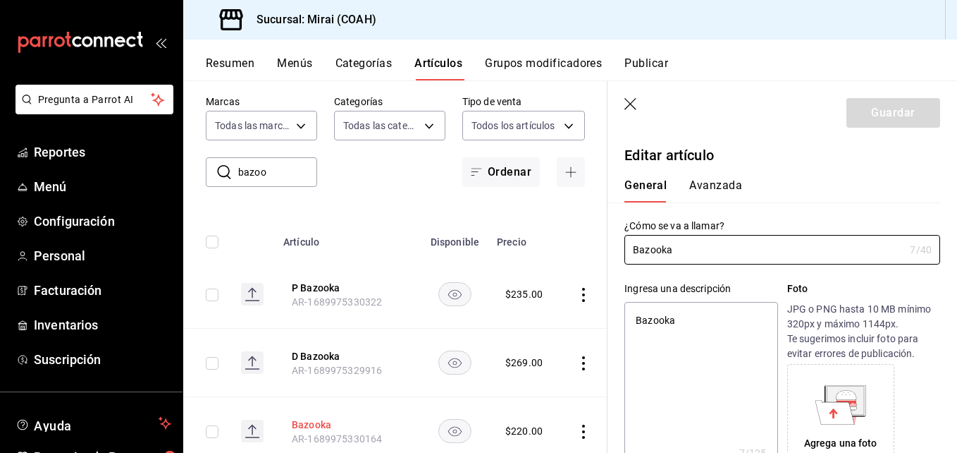
type textarea "x"
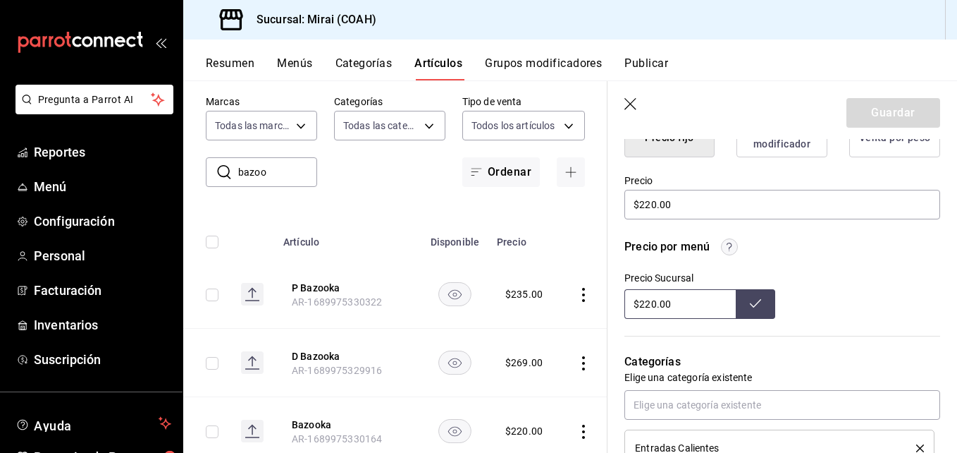
scroll to position [393, 0]
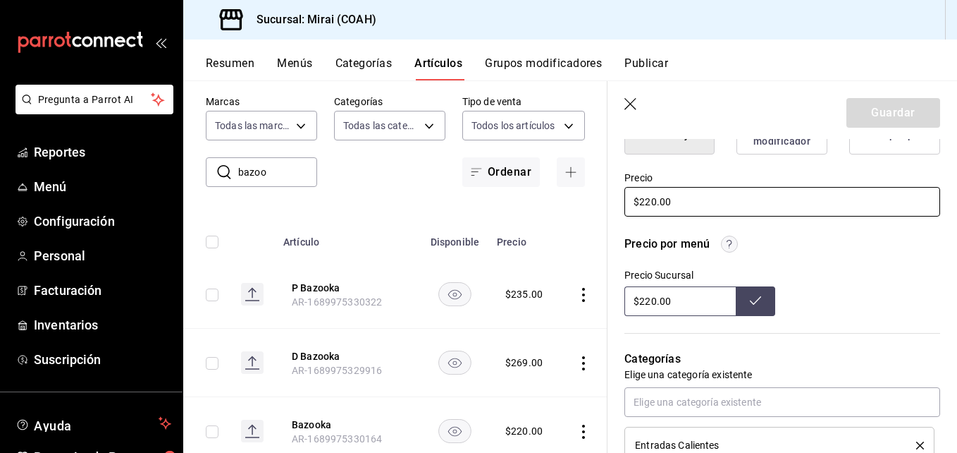
click at [655, 202] on input "$220.00" at bounding box center [782, 202] width 316 height 30
type input "$22.00"
type textarea "x"
type input "$2.00"
type textarea "x"
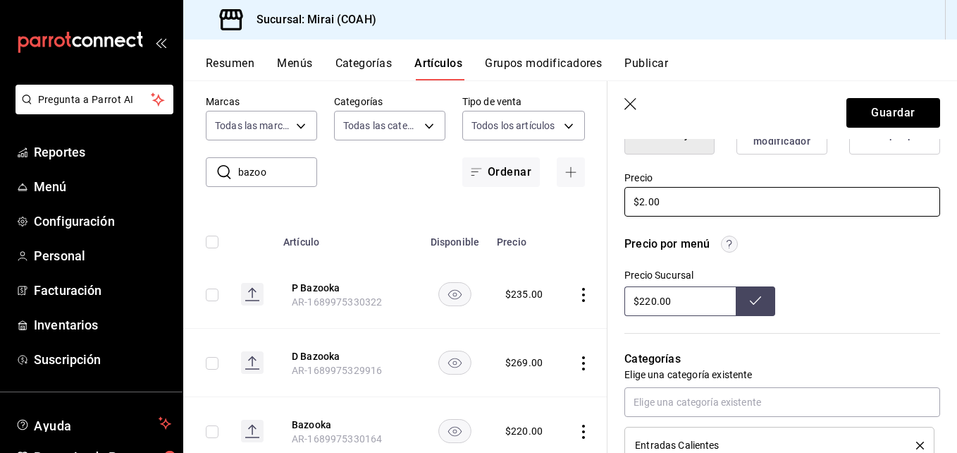
type input "$23.00"
type textarea "x"
type input "$239.00"
type textarea "x"
type input "$239.00"
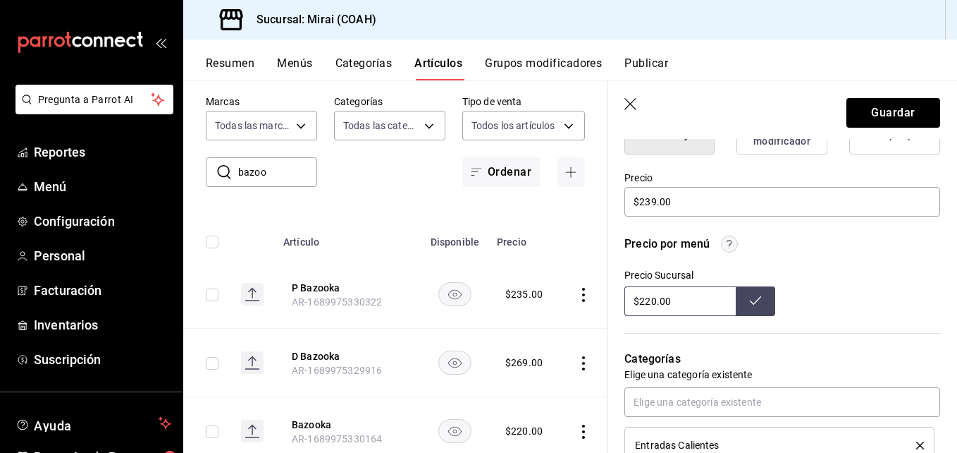
click at [655, 303] on input "$220.00" at bounding box center [679, 301] width 111 height 30
type input "$239.00"
click at [742, 305] on button at bounding box center [755, 301] width 39 height 30
click at [897, 116] on button "Guardar" at bounding box center [894, 113] width 94 height 30
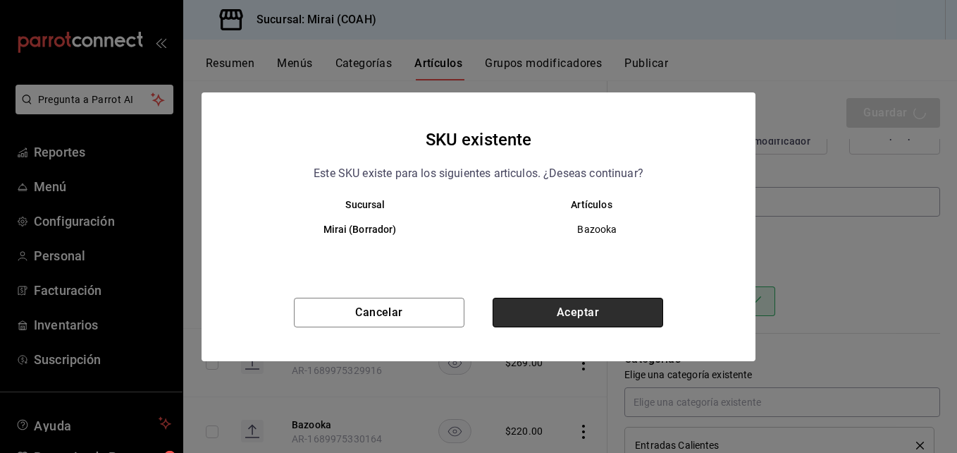
click at [555, 305] on button "Aceptar" at bounding box center [578, 312] width 171 height 30
type textarea "x"
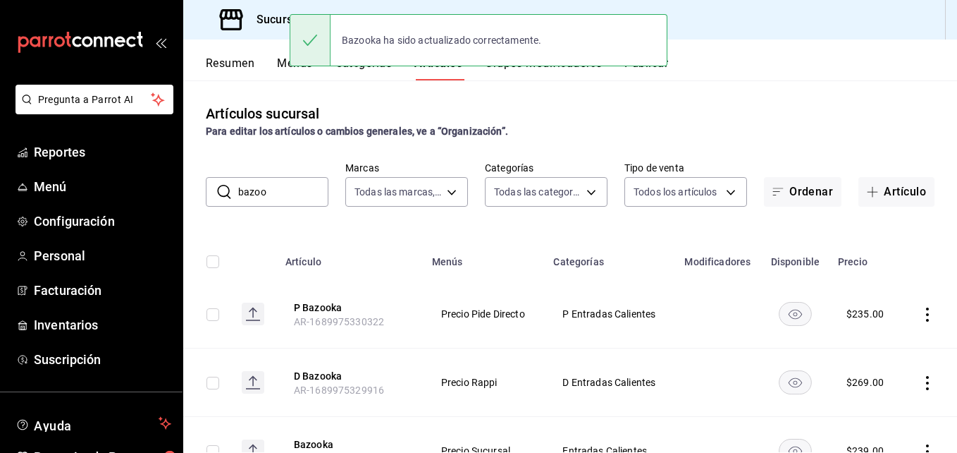
click at [275, 192] on input "bazoo" at bounding box center [283, 192] width 90 height 28
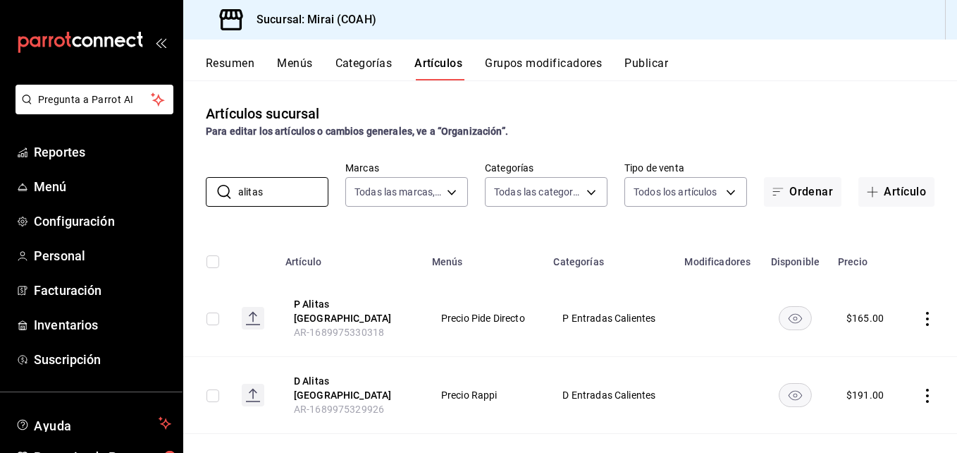
type input "alitas"
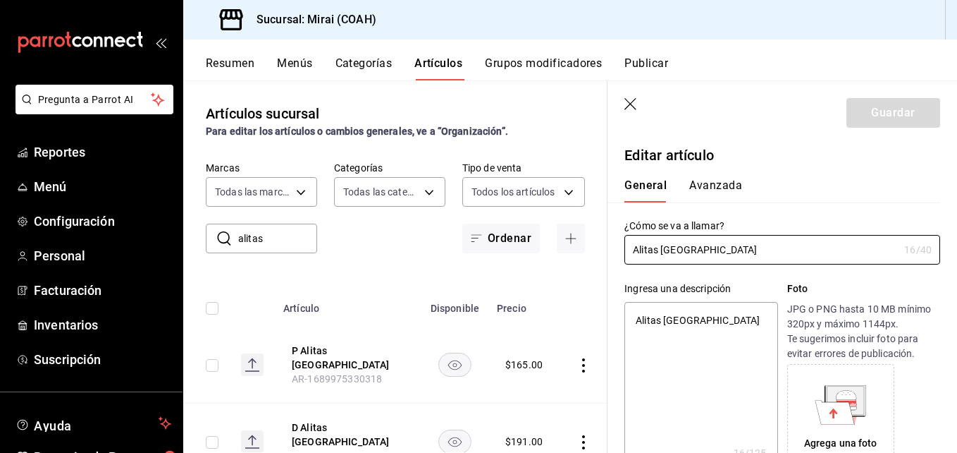
type textarea "x"
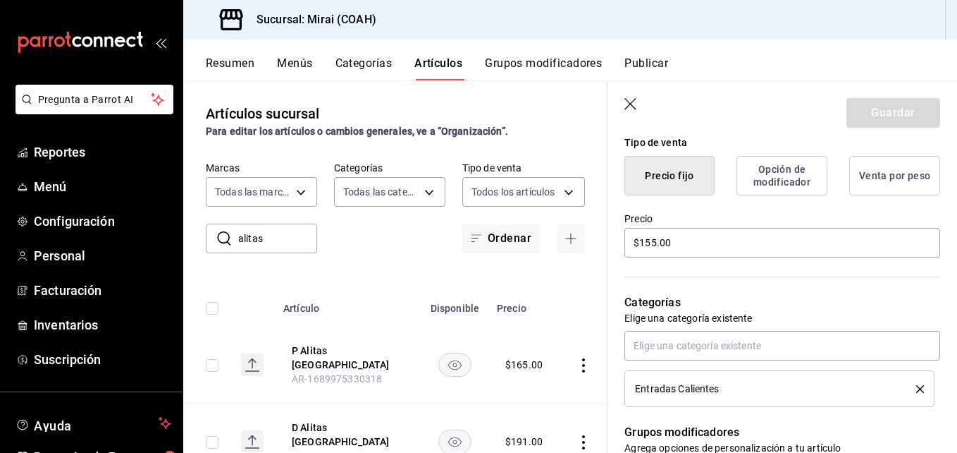
scroll to position [380, 0]
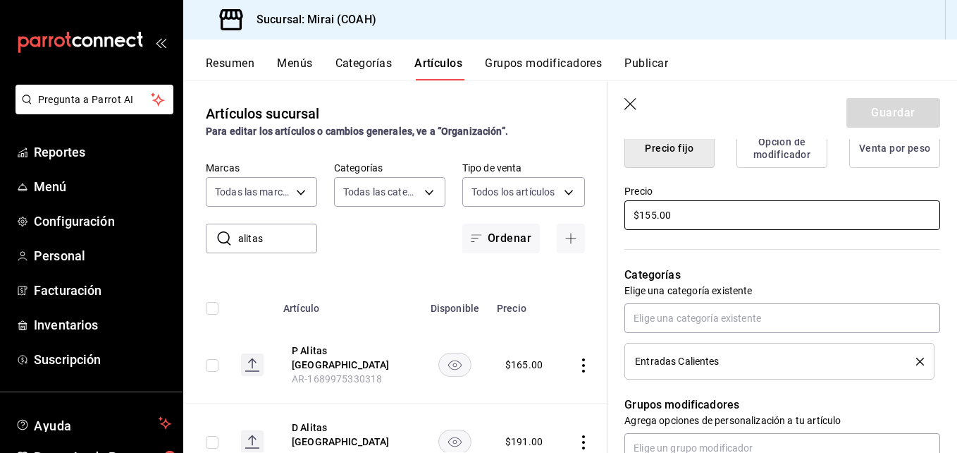
click at [657, 219] on input "$155.00" at bounding box center [782, 215] width 316 height 30
type input "$15.00"
type textarea "x"
type input "$1.00"
type textarea "x"
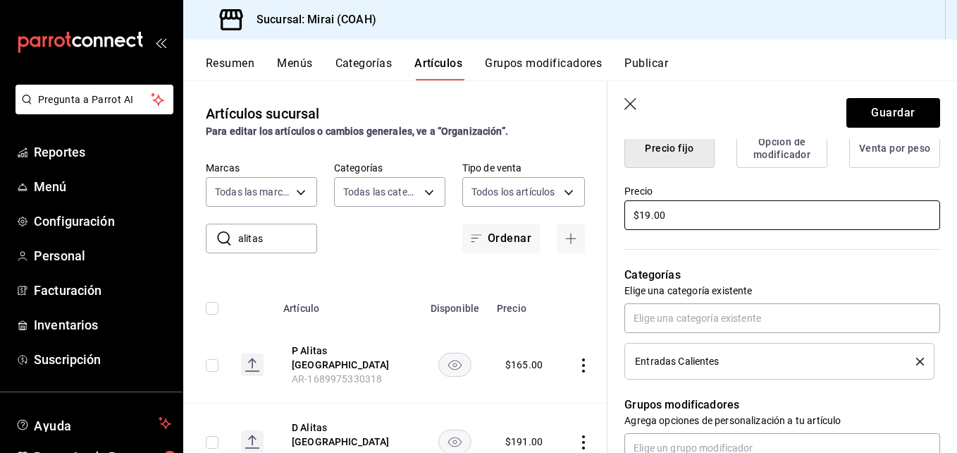
type input "$199.00"
type textarea "x"
type input "$199.00"
click at [899, 113] on button "Guardar" at bounding box center [894, 113] width 94 height 30
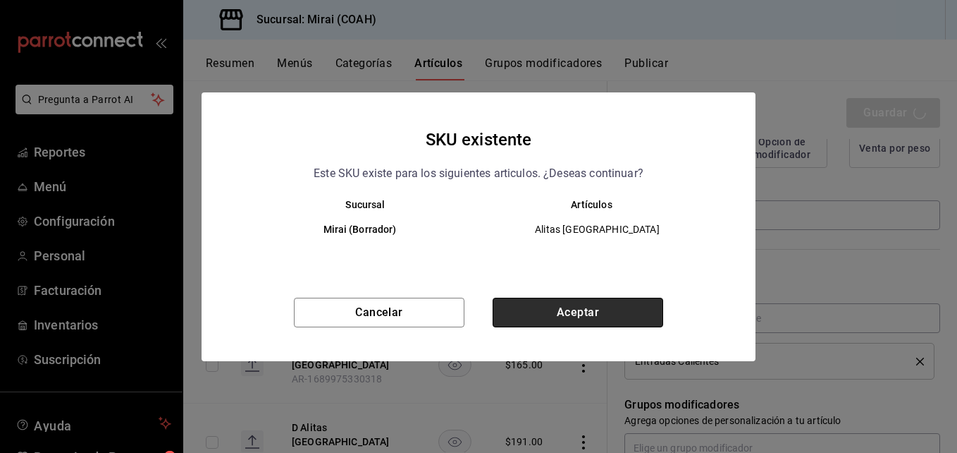
click at [595, 304] on button "Aceptar" at bounding box center [578, 312] width 171 height 30
type textarea "x"
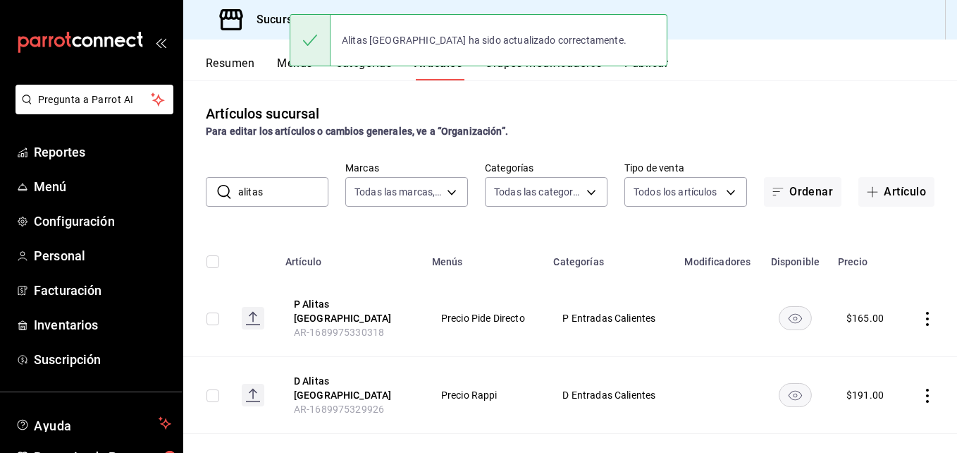
click at [288, 188] on input "alitas" at bounding box center [283, 192] width 90 height 28
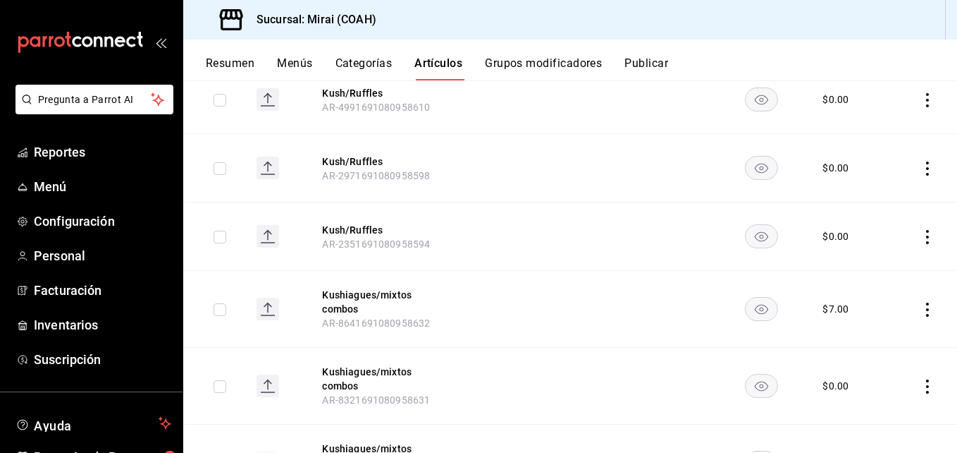
scroll to position [765, 0]
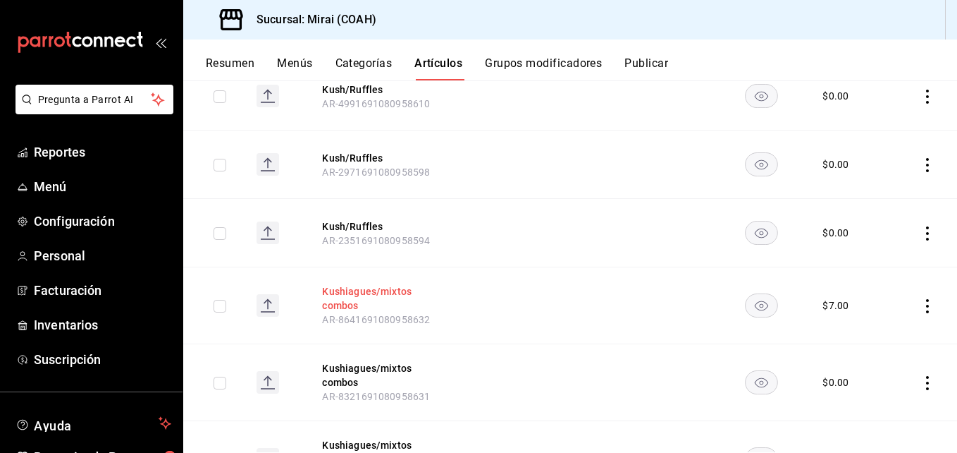
type input "kush"
click at [342, 292] on button "Kushiagues/mixtos combos" at bounding box center [378, 298] width 113 height 28
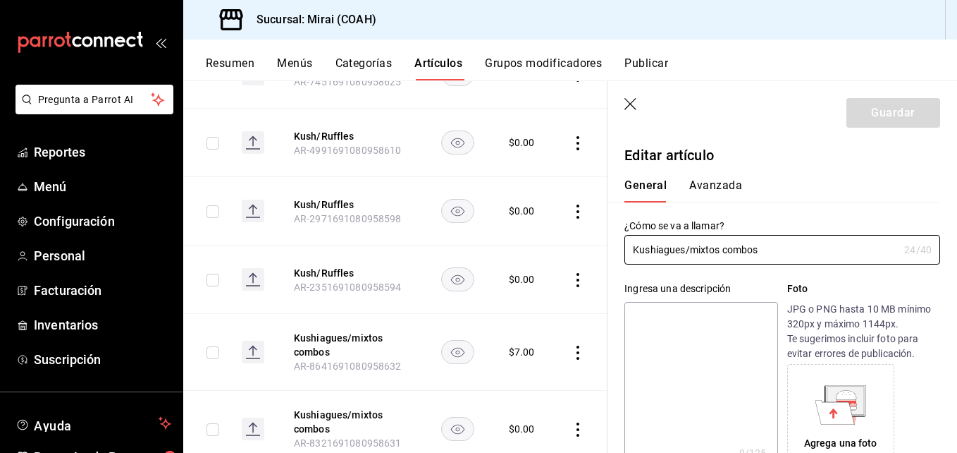
type input "$7.00"
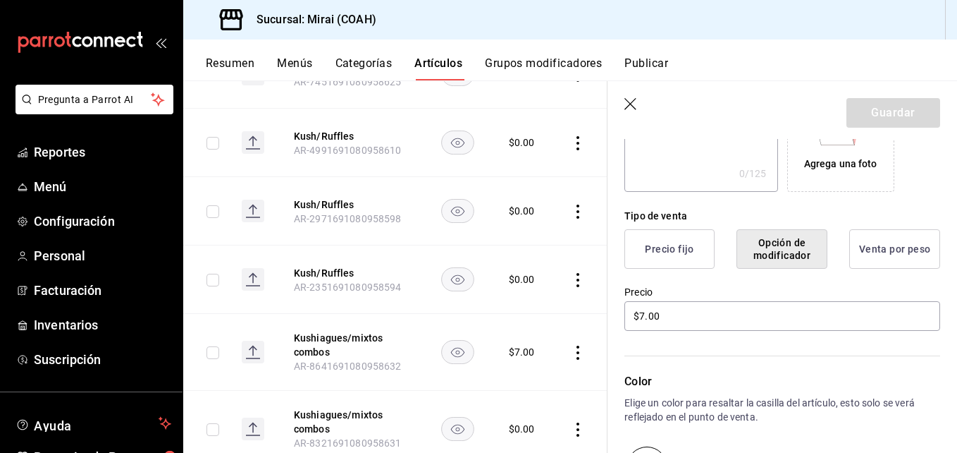
scroll to position [281, 0]
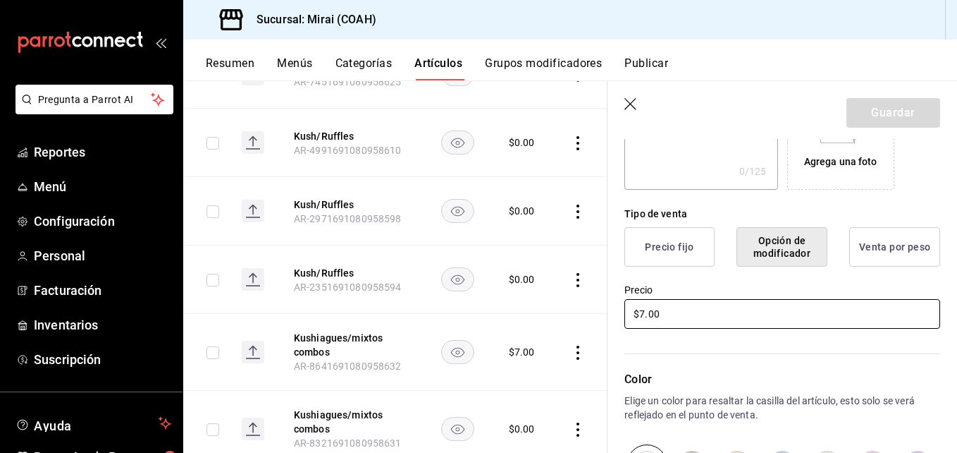
click at [646, 316] on input "$7.00" at bounding box center [782, 314] width 316 height 30
type input "$5.00"
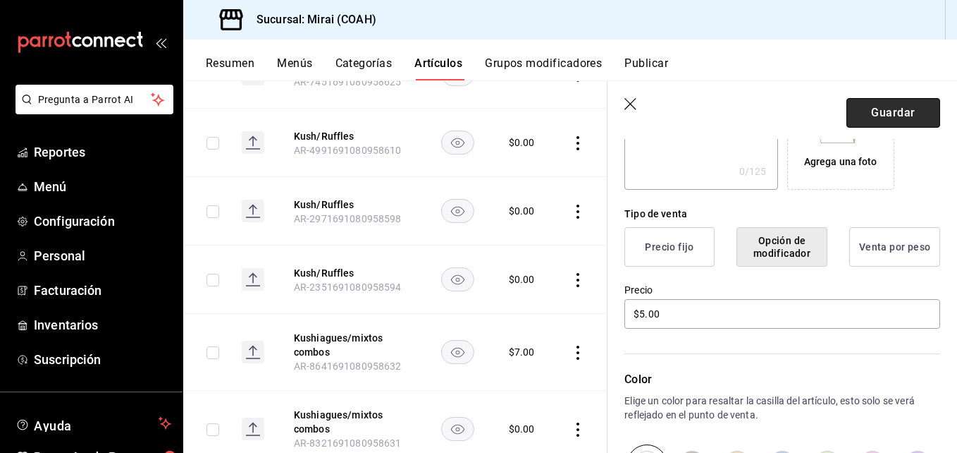
click at [898, 112] on button "Guardar" at bounding box center [894, 113] width 94 height 30
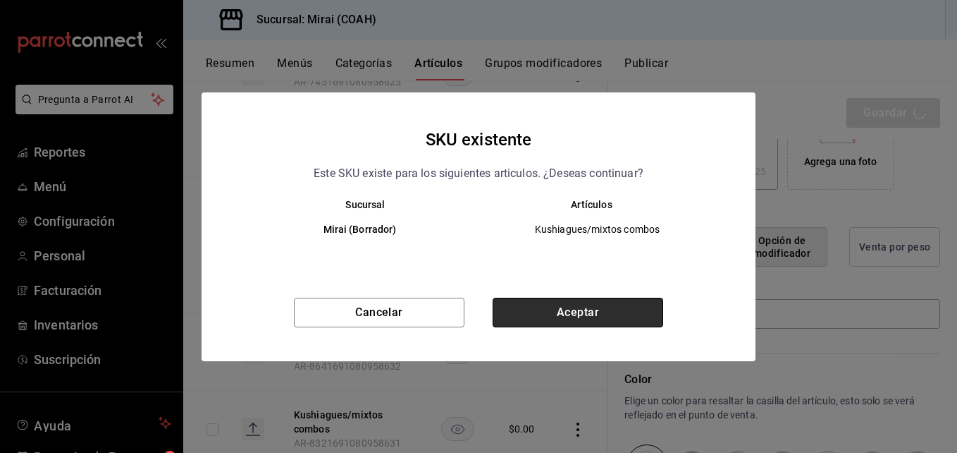
click at [592, 314] on button "Aceptar" at bounding box center [578, 312] width 171 height 30
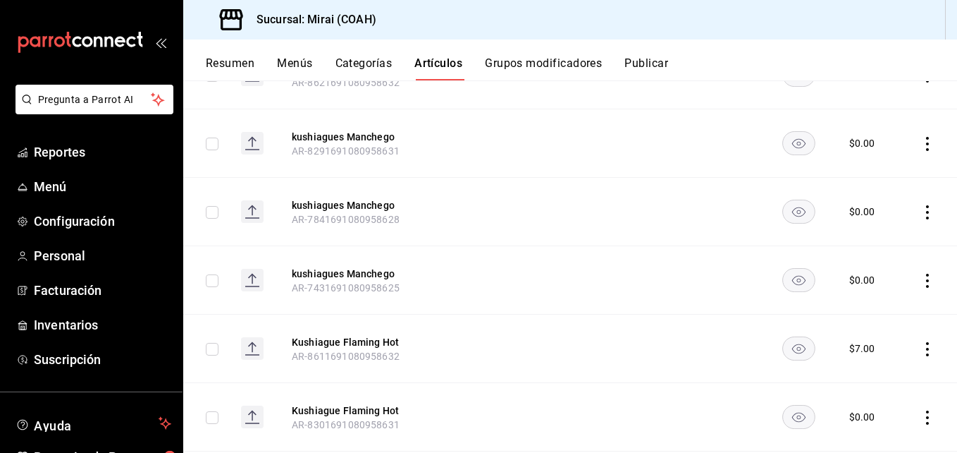
scroll to position [1478, 0]
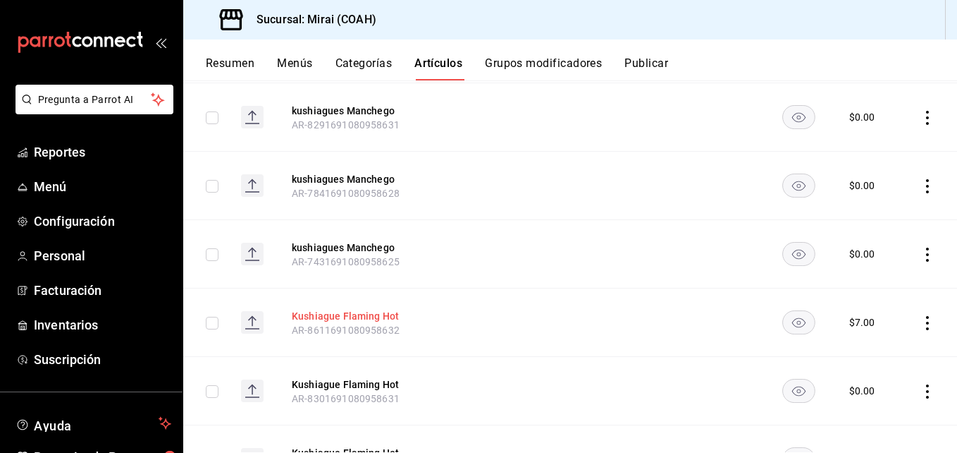
click at [367, 315] on button "Kushiague Flaming Hot" at bounding box center [348, 316] width 113 height 14
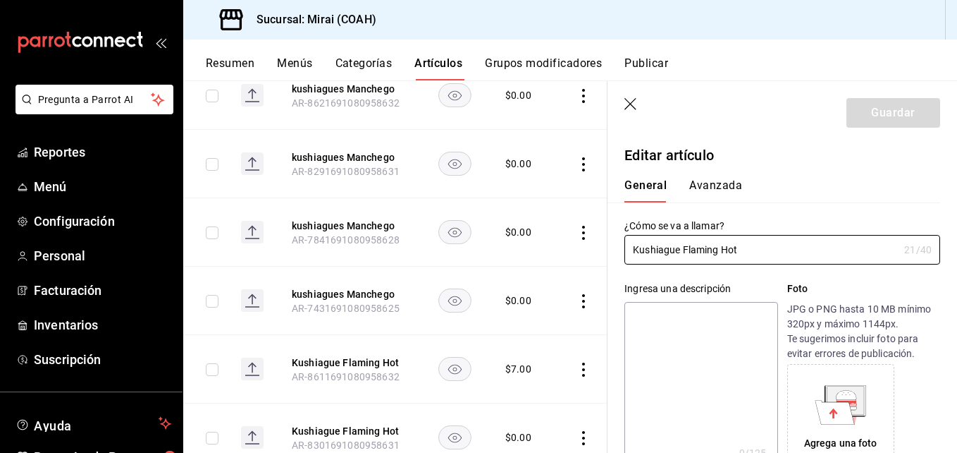
type input "$7.00"
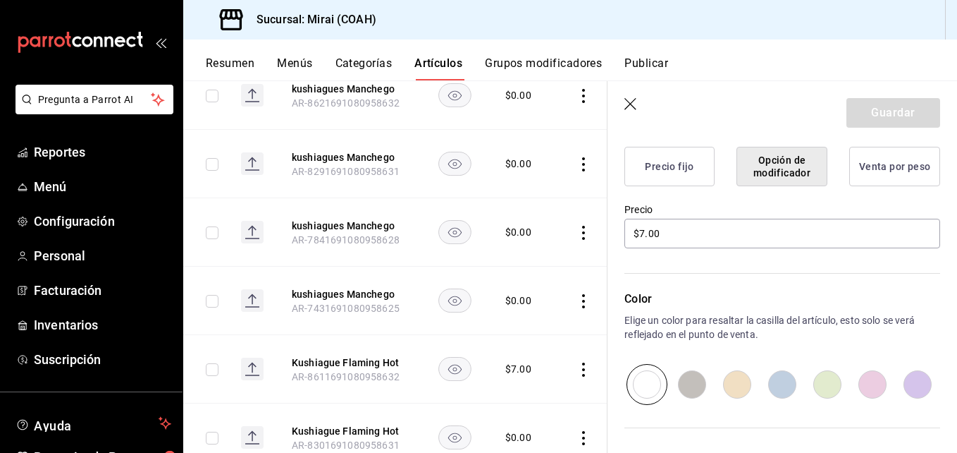
scroll to position [371, 0]
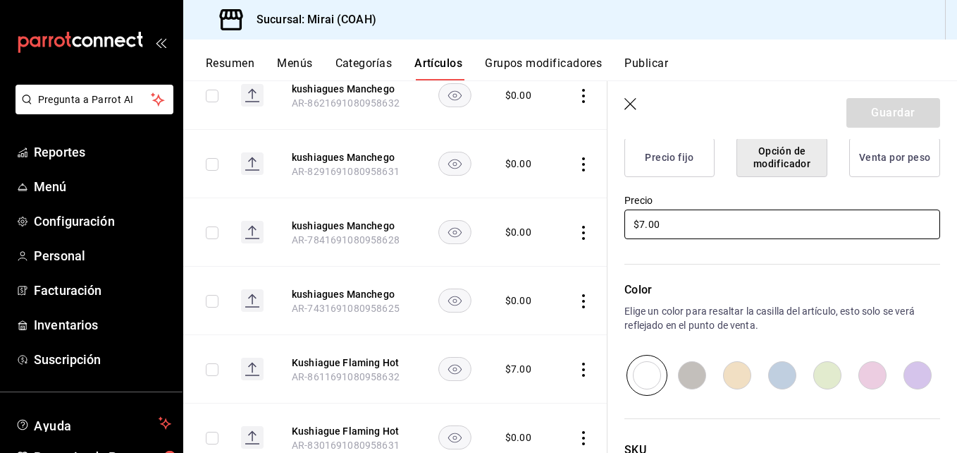
click at [645, 226] on input "$7.00" at bounding box center [782, 224] width 316 height 30
type input "$10.00"
click at [919, 103] on button "Guardar" at bounding box center [894, 113] width 94 height 30
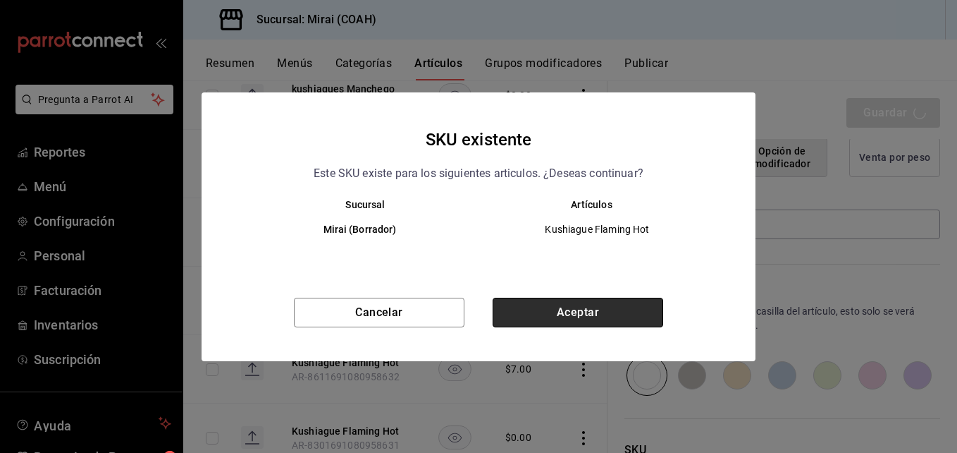
click at [634, 312] on button "Aceptar" at bounding box center [578, 312] width 171 height 30
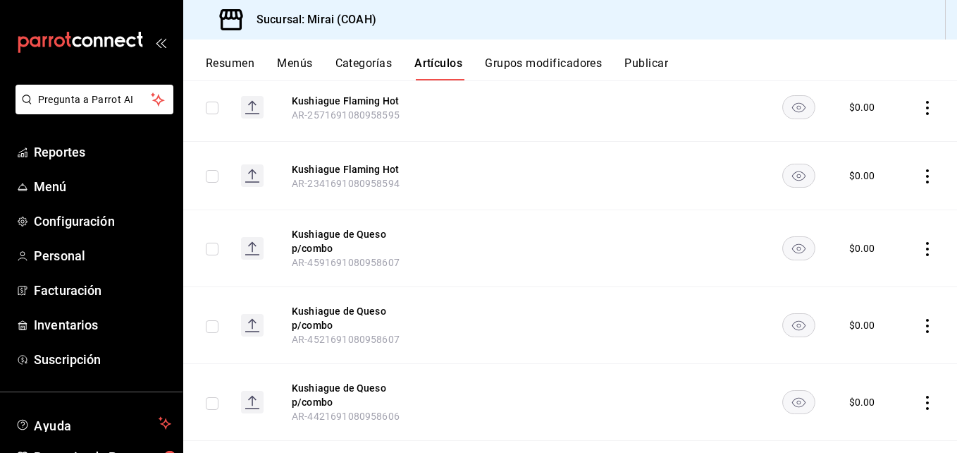
scroll to position [2067, 0]
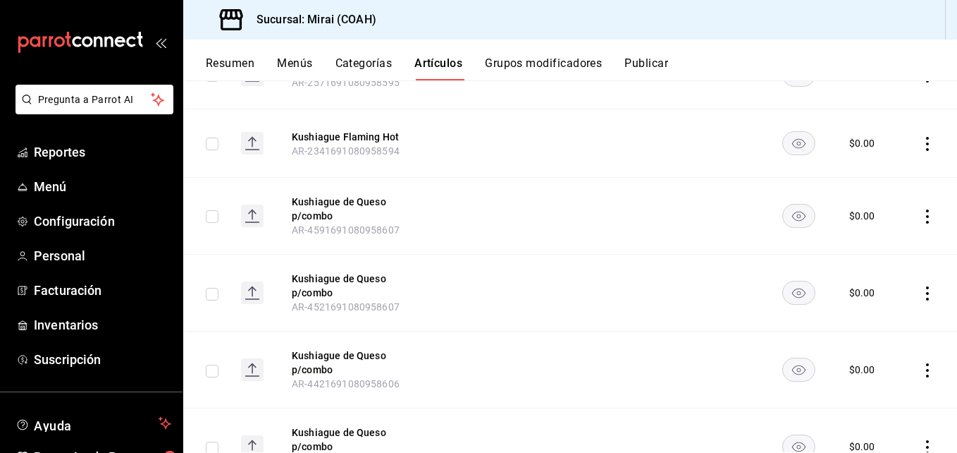
drag, startPoint x: 946, startPoint y: 350, endPoint x: 946, endPoint y: 358, distance: 8.5
click at [946, 358] on td at bounding box center [931, 369] width 54 height 77
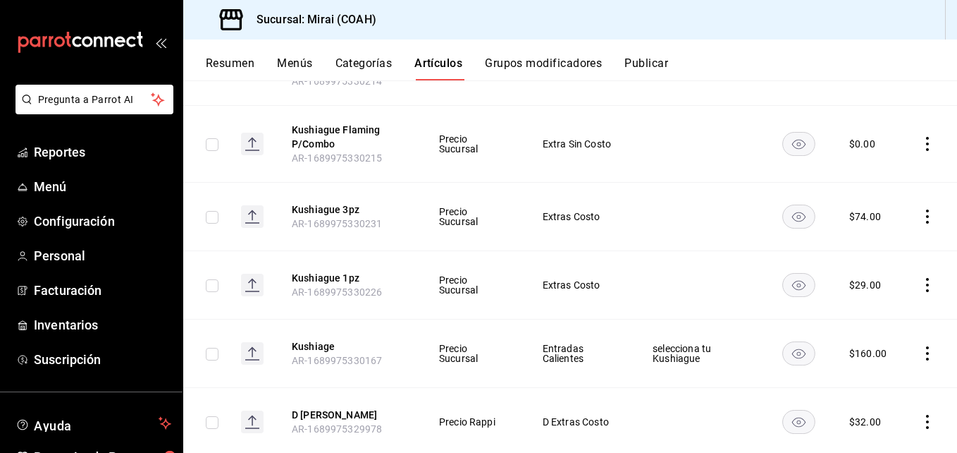
scroll to position [2845, 0]
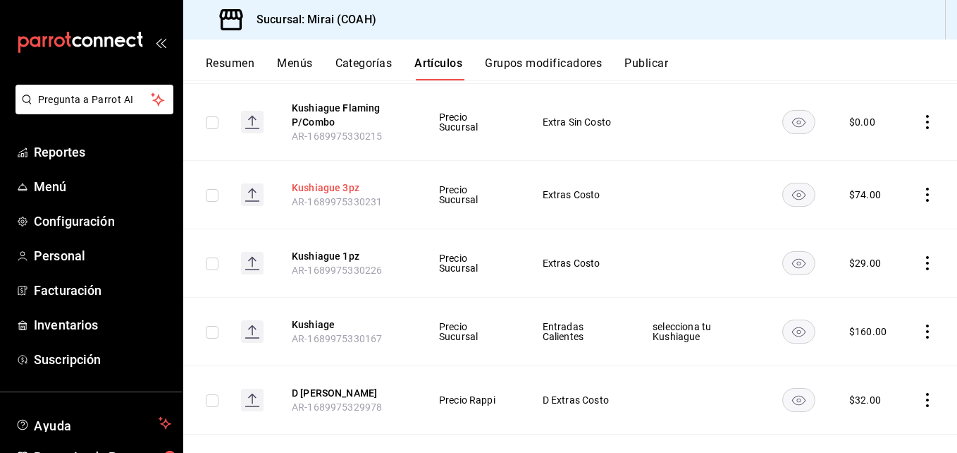
click at [337, 188] on button "Kushiague 3pz" at bounding box center [348, 187] width 113 height 14
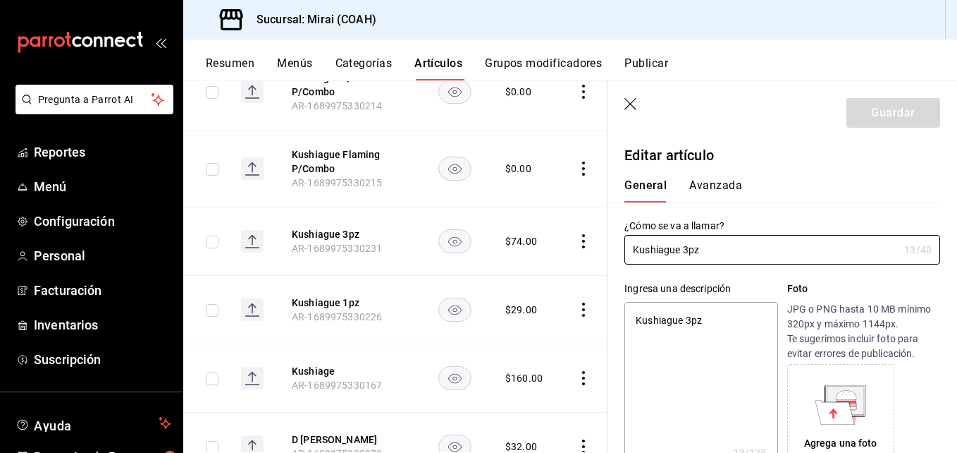
type textarea "x"
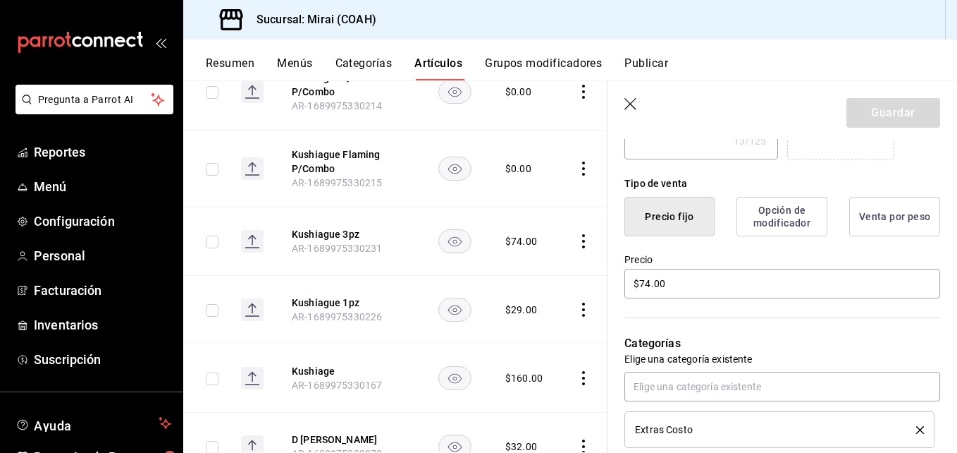
scroll to position [319, 0]
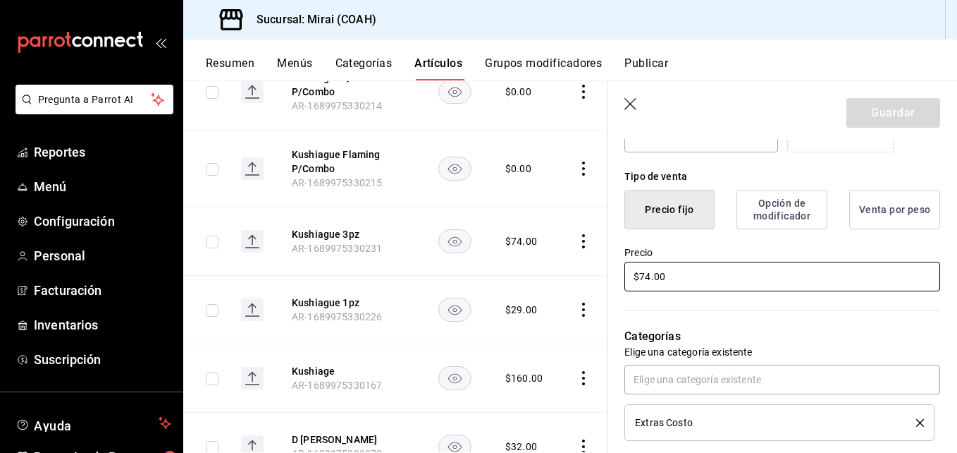
click at [646, 281] on input "$74.00" at bounding box center [782, 276] width 316 height 30
type input "$4.00"
type textarea "x"
type input "$84.00"
type textarea "x"
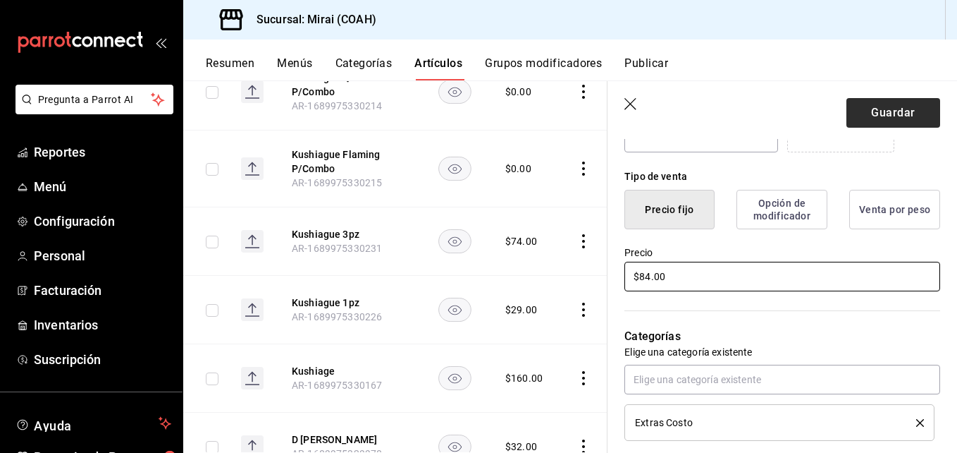
type input "$84.00"
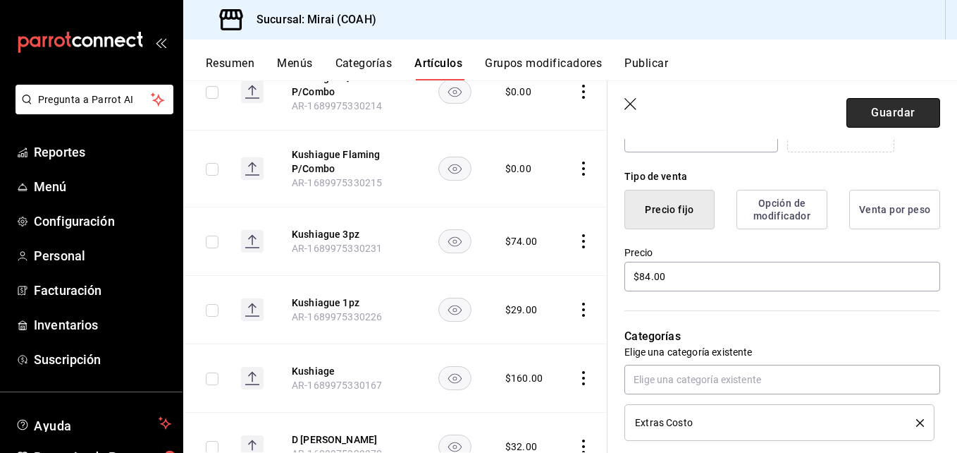
click at [877, 107] on button "Guardar" at bounding box center [894, 113] width 94 height 30
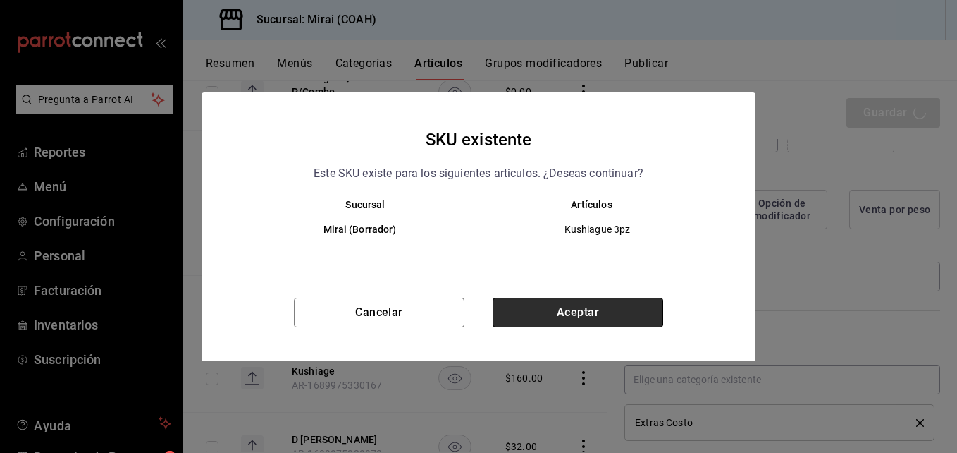
click at [568, 312] on button "Aceptar" at bounding box center [578, 312] width 171 height 30
type textarea "x"
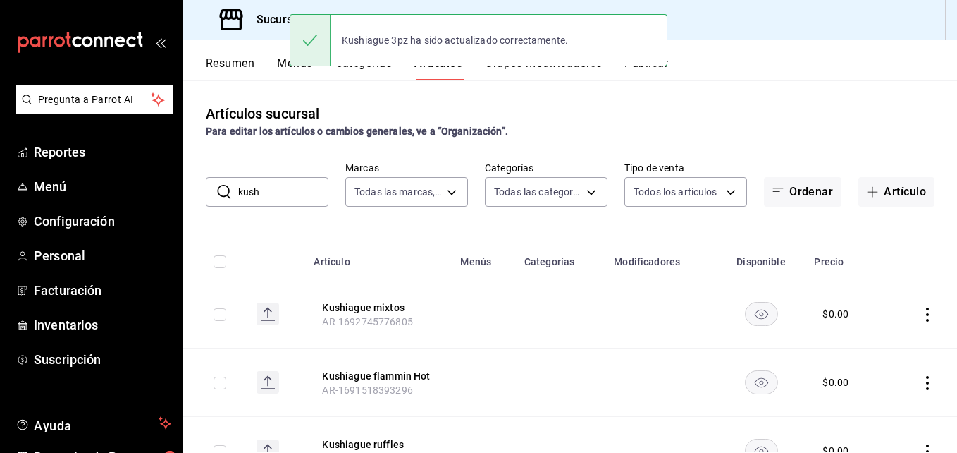
click at [278, 189] on input "kush" at bounding box center [283, 192] width 90 height 28
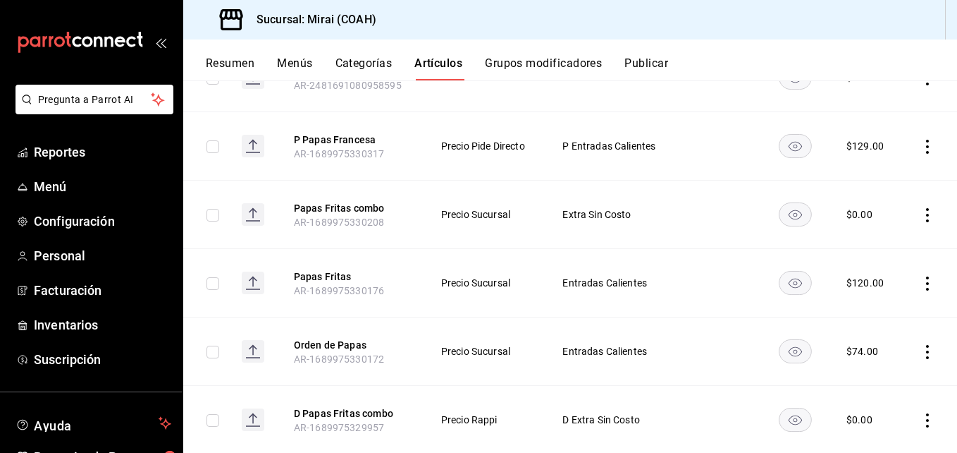
scroll to position [312, 0]
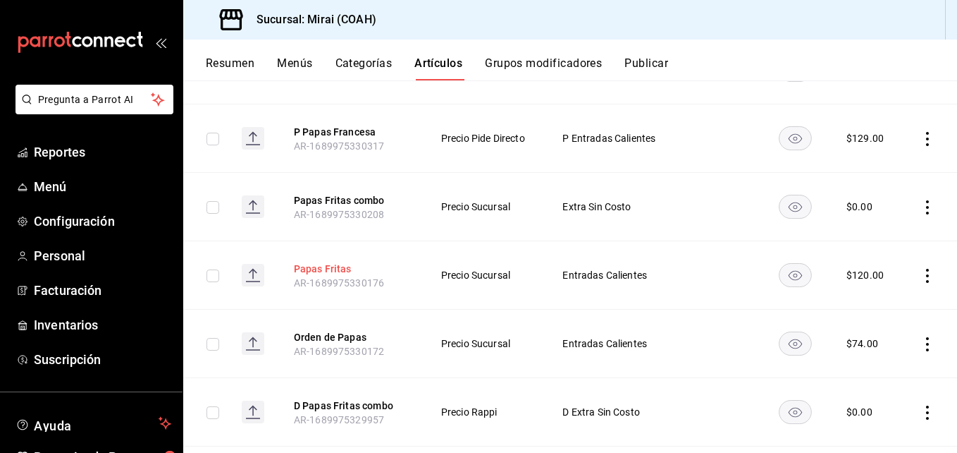
type input "papas"
click at [331, 272] on button "Papas Fritas" at bounding box center [350, 268] width 113 height 14
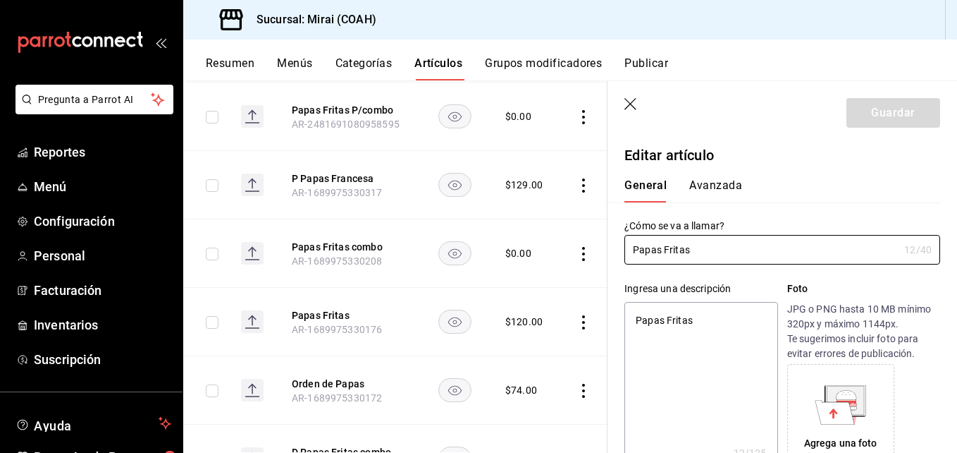
type textarea "x"
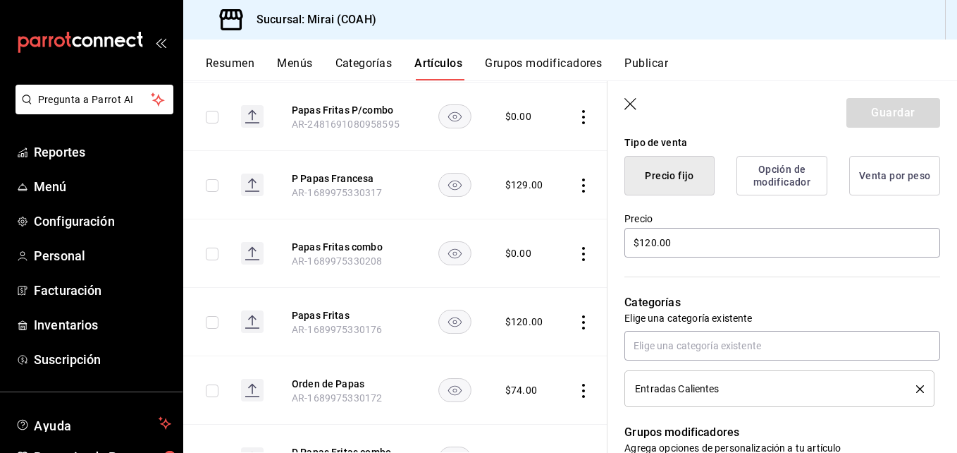
scroll to position [362, 0]
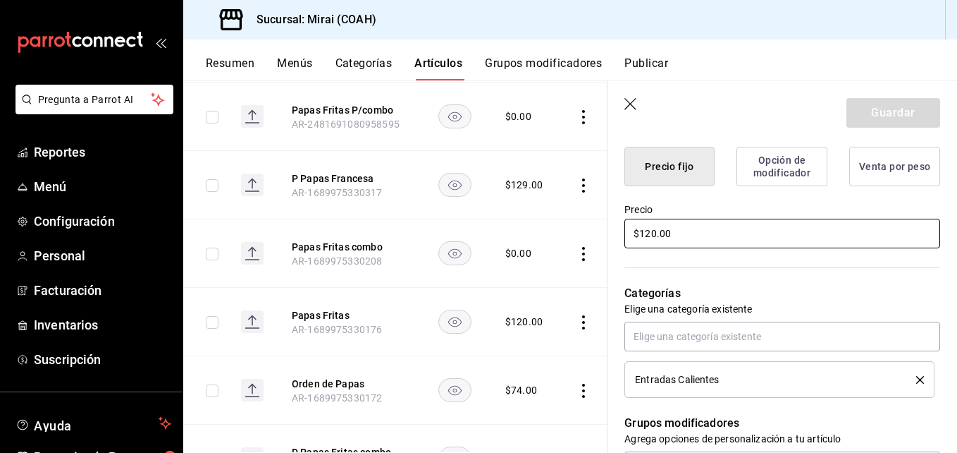
click at [656, 239] on input "$120.00" at bounding box center [782, 234] width 316 height 30
type input "$12.00"
type textarea "x"
type input "$125.00"
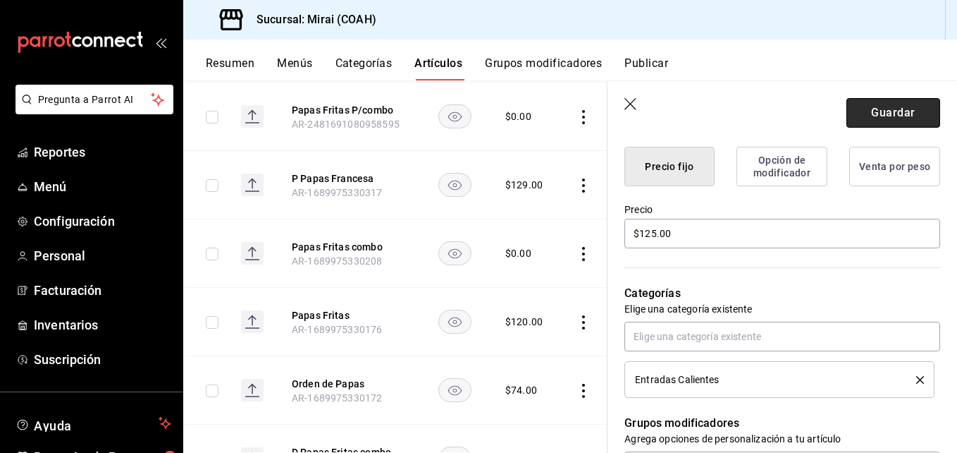
click at [899, 113] on button "Guardar" at bounding box center [894, 113] width 94 height 30
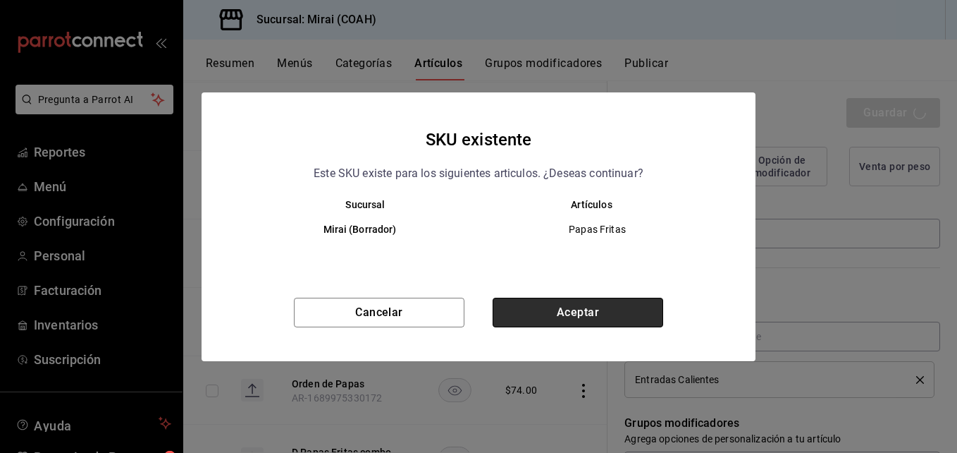
click at [569, 312] on button "Aceptar" at bounding box center [578, 312] width 171 height 30
type textarea "x"
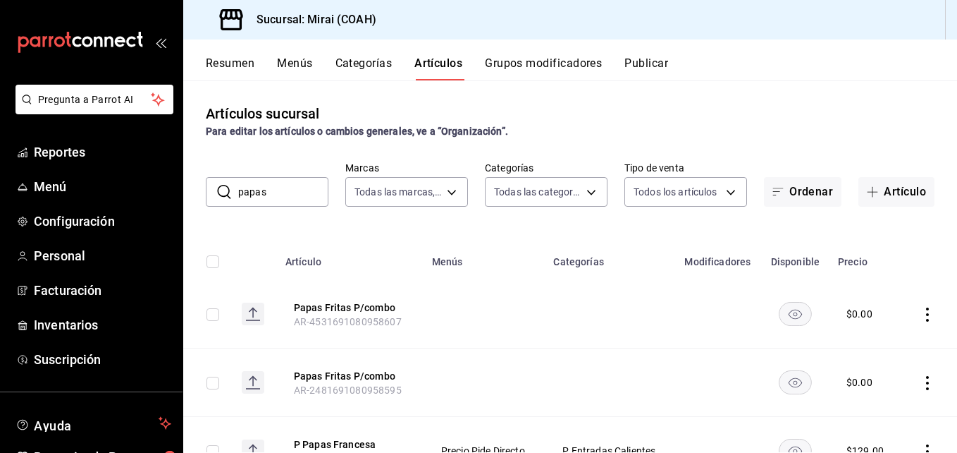
click at [289, 195] on input "papas" at bounding box center [283, 192] width 90 height 28
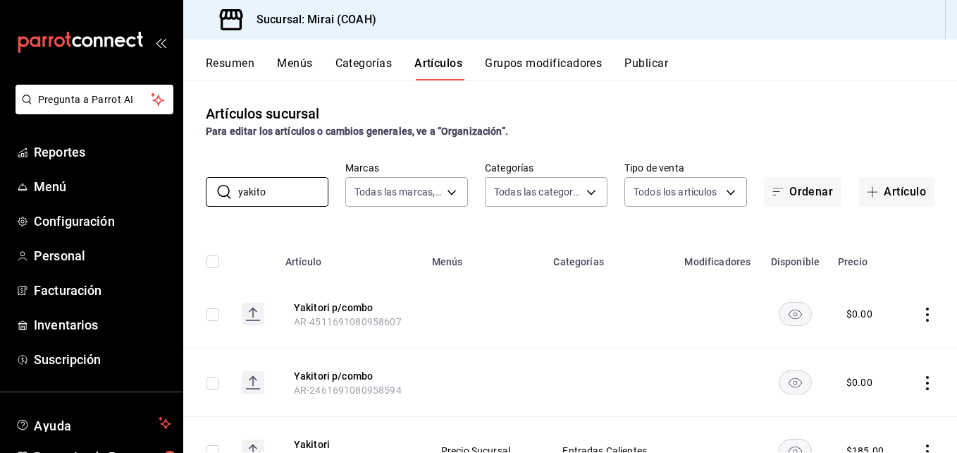
type input "yakito"
click at [325, 436] on th "Yakitori AR-1689975330166" at bounding box center [350, 451] width 147 height 68
click at [316, 440] on button "Yakitori" at bounding box center [350, 444] width 113 height 14
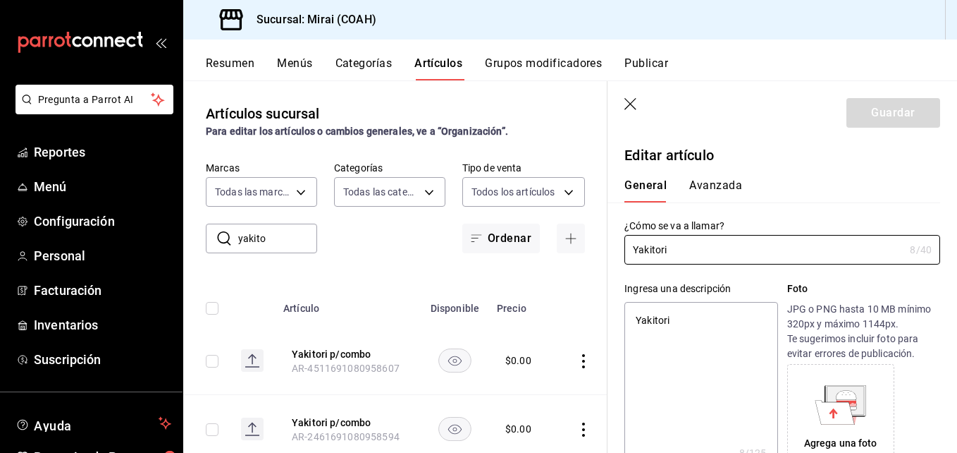
type textarea "x"
type input "$185.00"
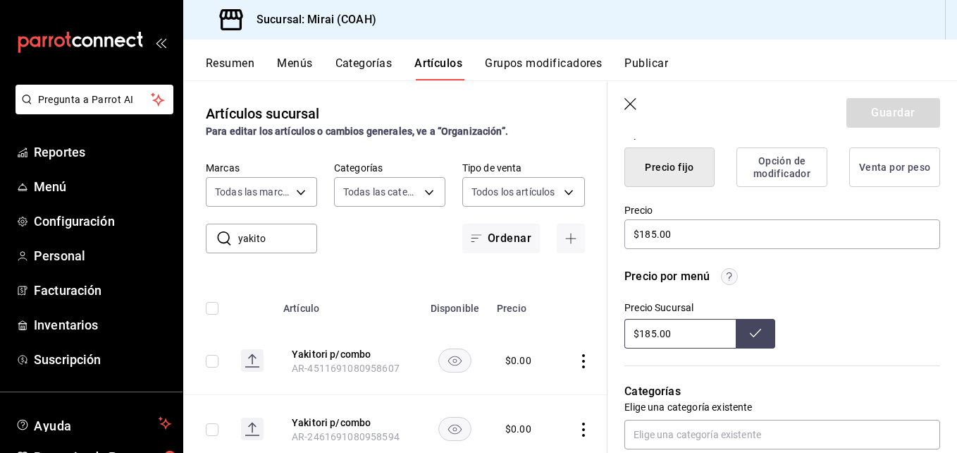
scroll to position [390, 0]
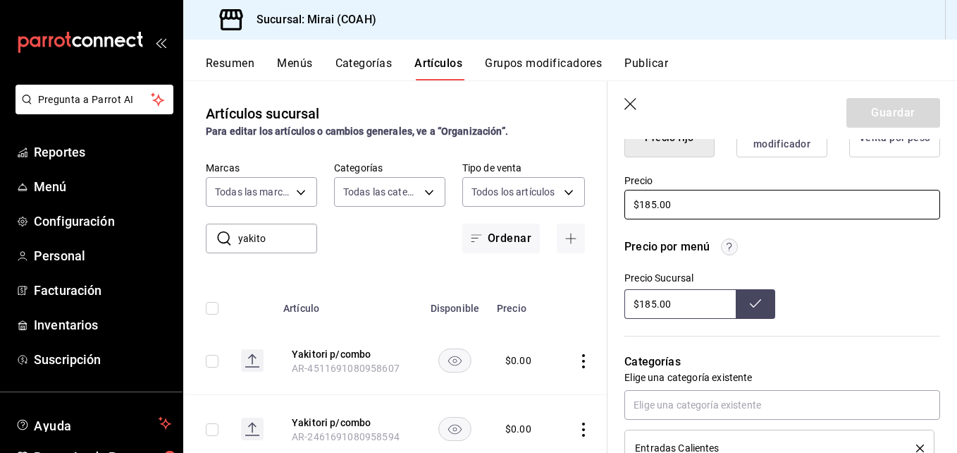
click at [658, 207] on input "$185.00" at bounding box center [782, 205] width 316 height 30
type textarea "x"
type input "$185.00"
type textarea "x"
type input "$1859.00"
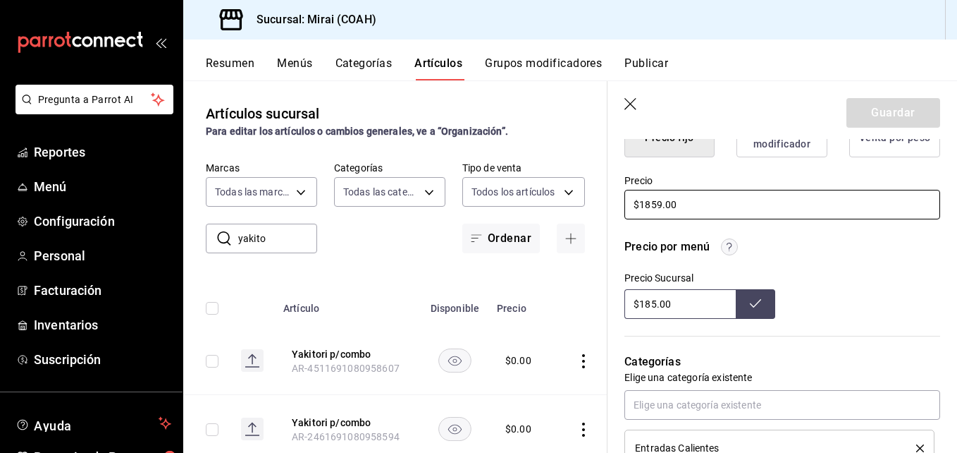
type textarea "x"
type input "$185.00"
type textarea "x"
type input "$18.00"
type textarea "x"
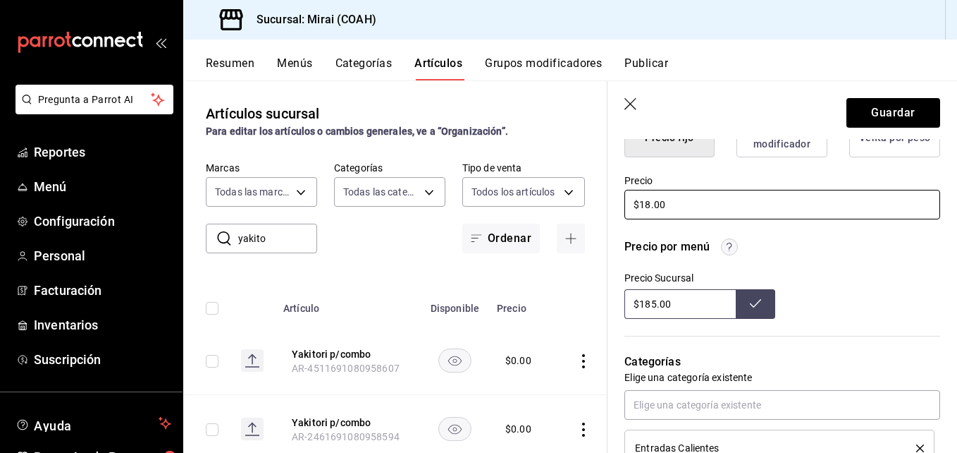
type input "$189.00"
type textarea "x"
type input "$189.00"
click at [656, 306] on input "$185.00" at bounding box center [679, 304] width 111 height 30
type input "$189.00"
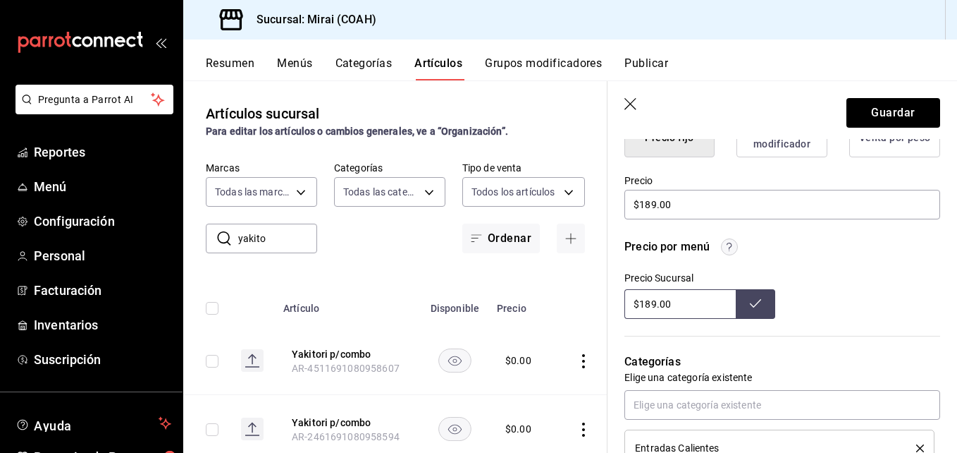
click at [755, 298] on icon at bounding box center [755, 302] width 11 height 11
click at [902, 110] on button "Guardar" at bounding box center [894, 113] width 94 height 30
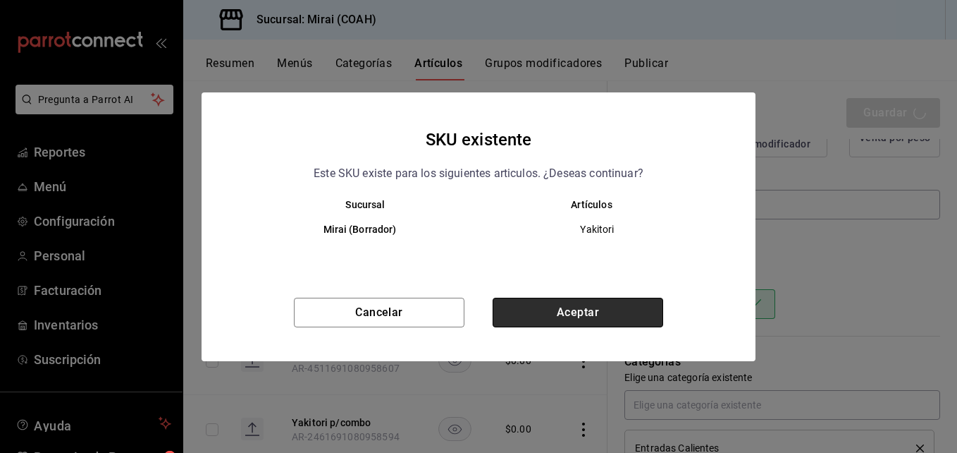
click at [601, 307] on button "Aceptar" at bounding box center [578, 312] width 171 height 30
type textarea "x"
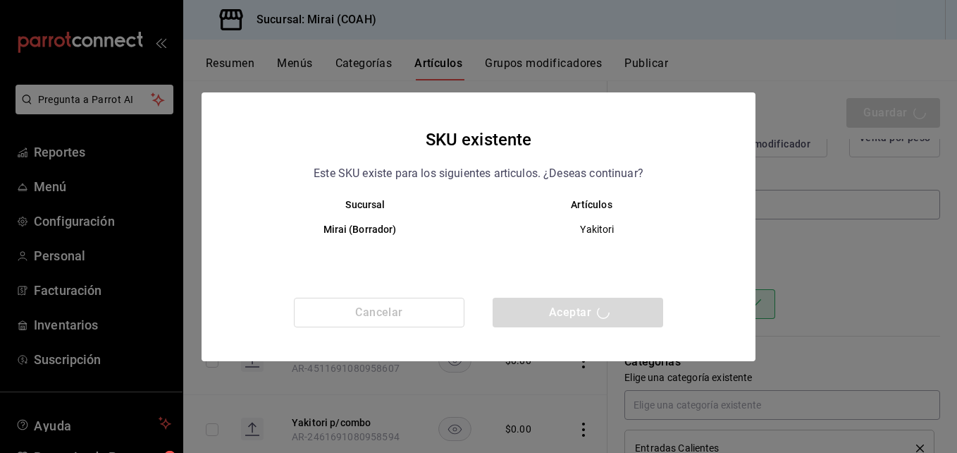
type textarea "x"
type input "AR-1756246273540"
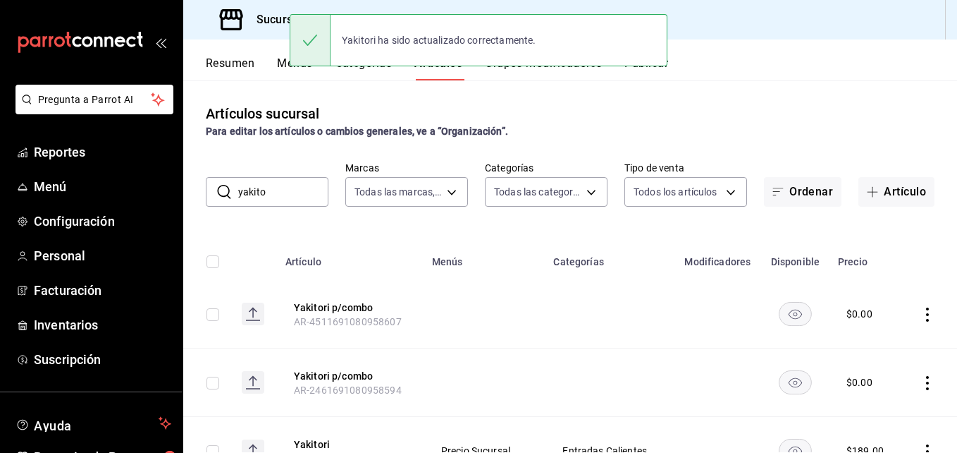
click at [288, 195] on input "yakito" at bounding box center [283, 192] width 90 height 28
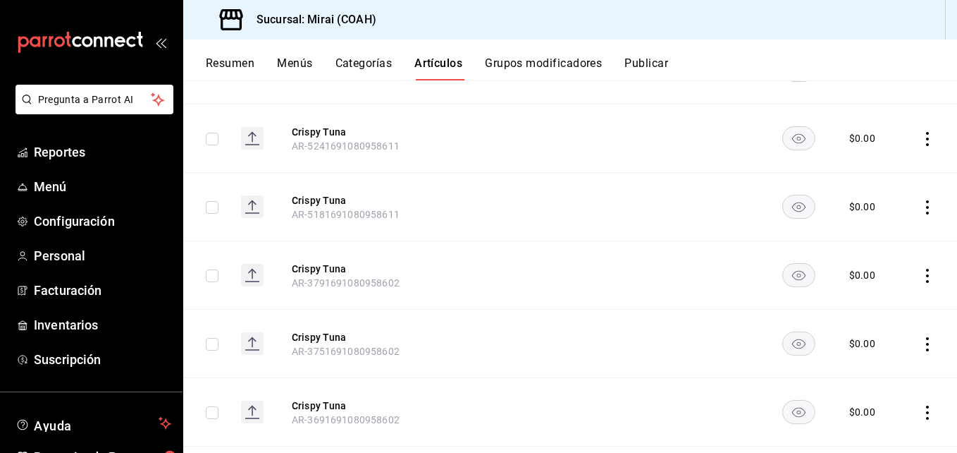
scroll to position [646, 0]
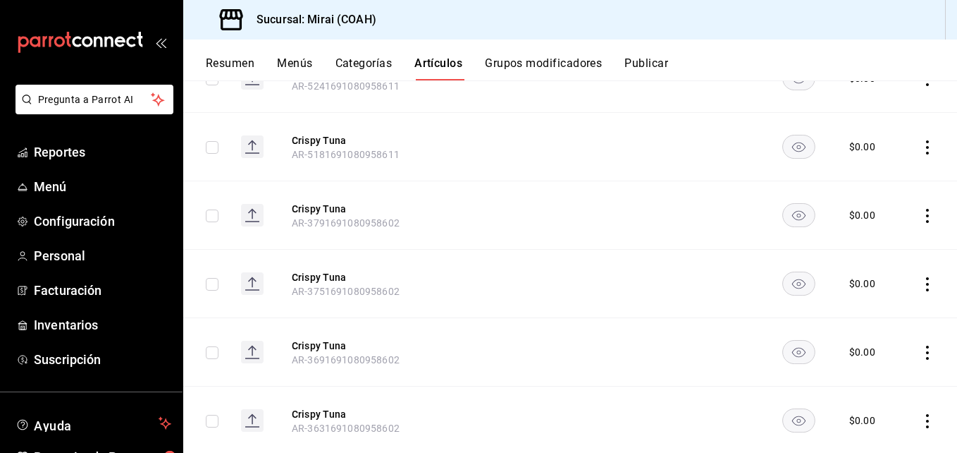
type input "cris"
click at [943, 300] on td at bounding box center [931, 284] width 54 height 68
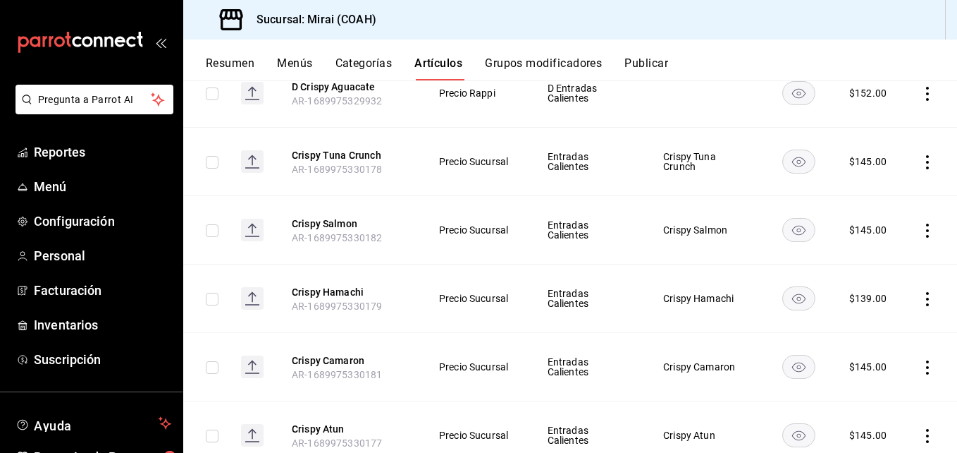
scroll to position [1866, 0]
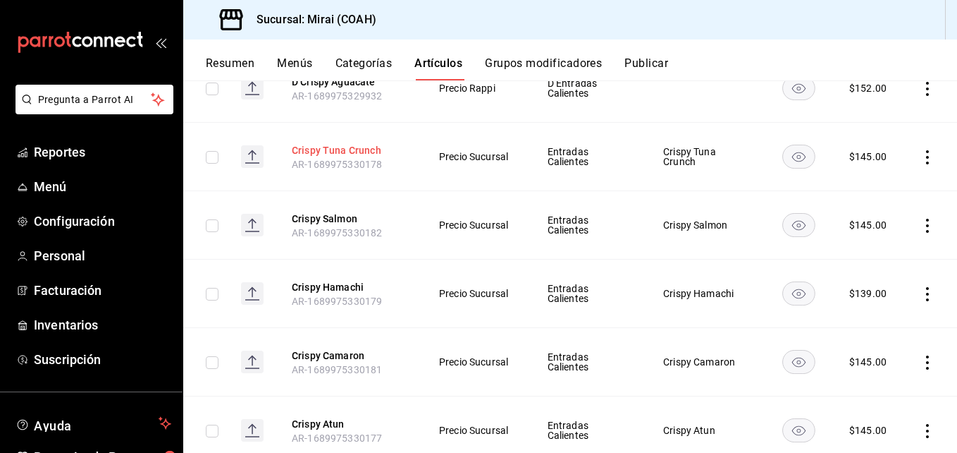
click at [338, 147] on button "Crispy Tuna Crunch" at bounding box center [348, 150] width 113 height 14
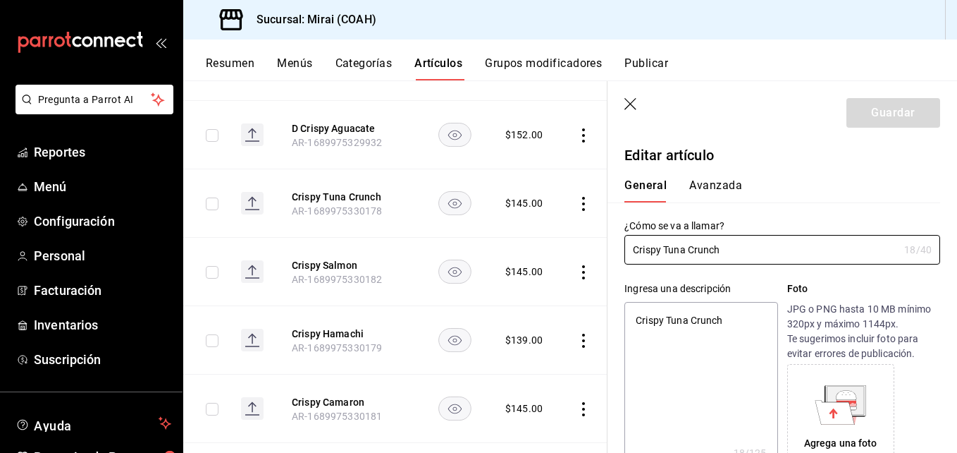
type textarea "x"
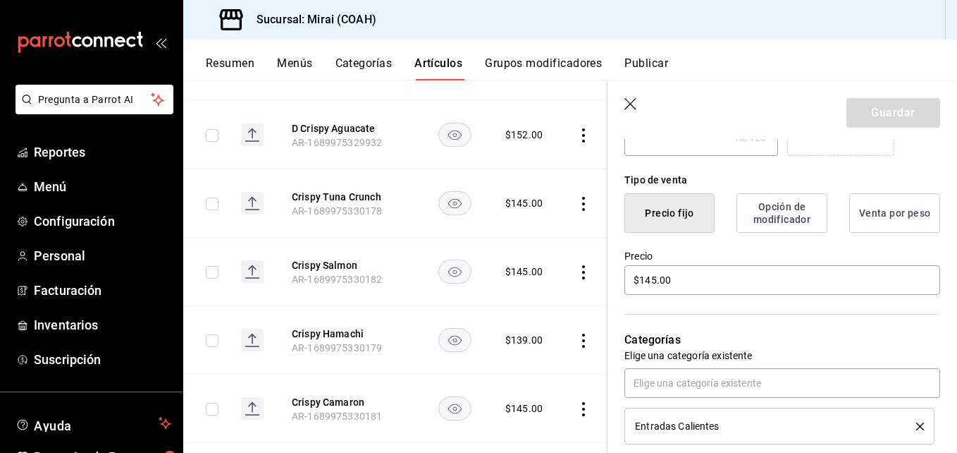
scroll to position [346, 0]
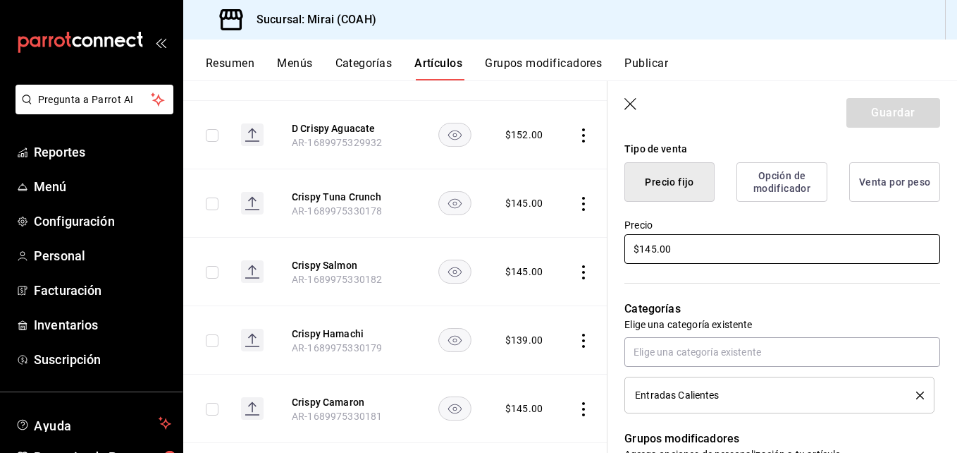
click at [656, 250] on input "$145.00" at bounding box center [782, 249] width 316 height 30
type input "$14.00"
type textarea "x"
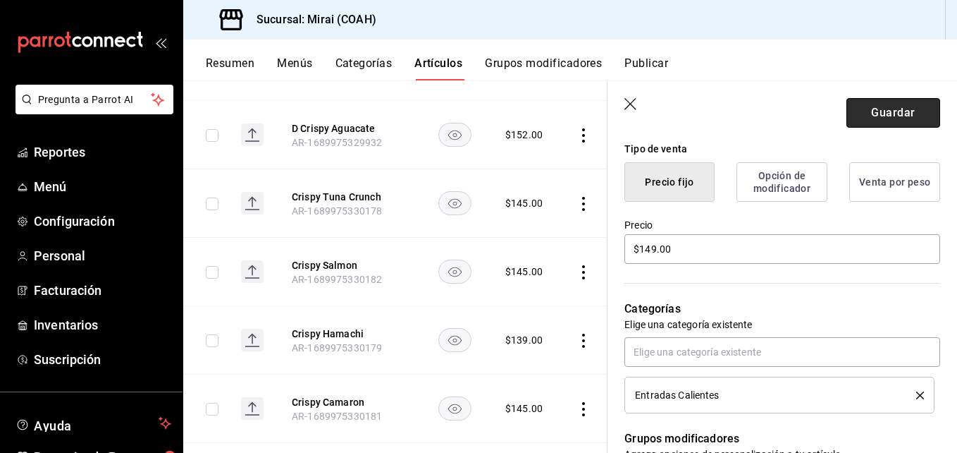
click at [897, 108] on button "Guardar" at bounding box center [894, 113] width 94 height 30
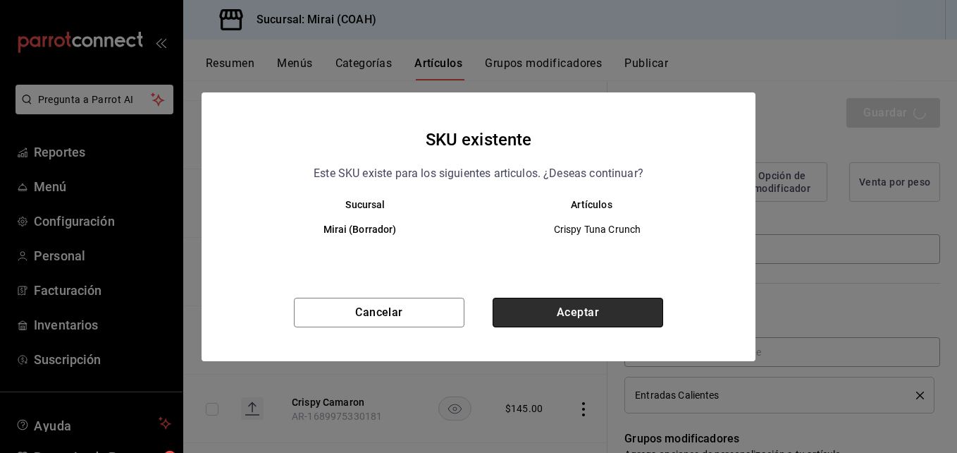
click at [547, 308] on button "Aceptar" at bounding box center [578, 312] width 171 height 30
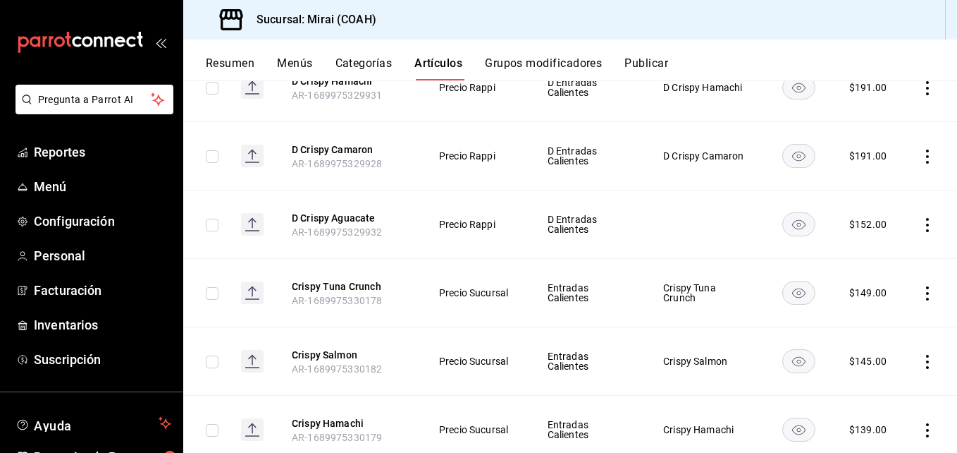
scroll to position [1735, 0]
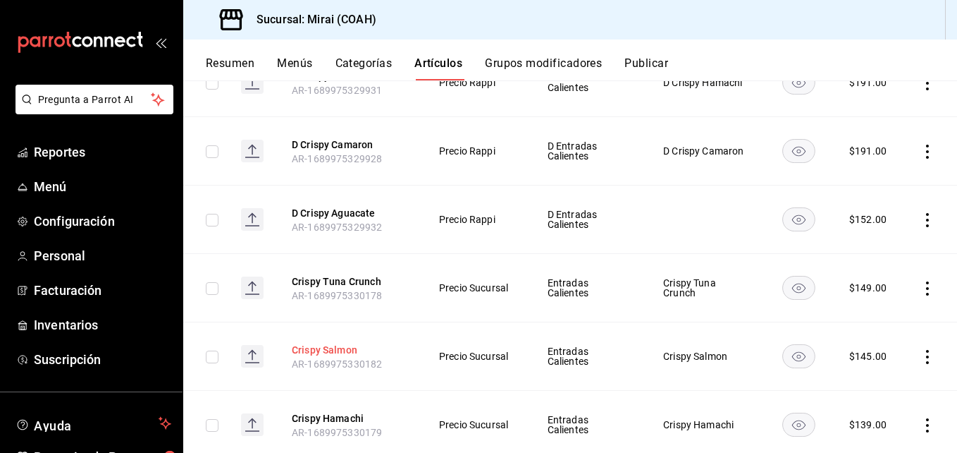
click at [338, 345] on button "Crispy Salmon" at bounding box center [348, 350] width 113 height 14
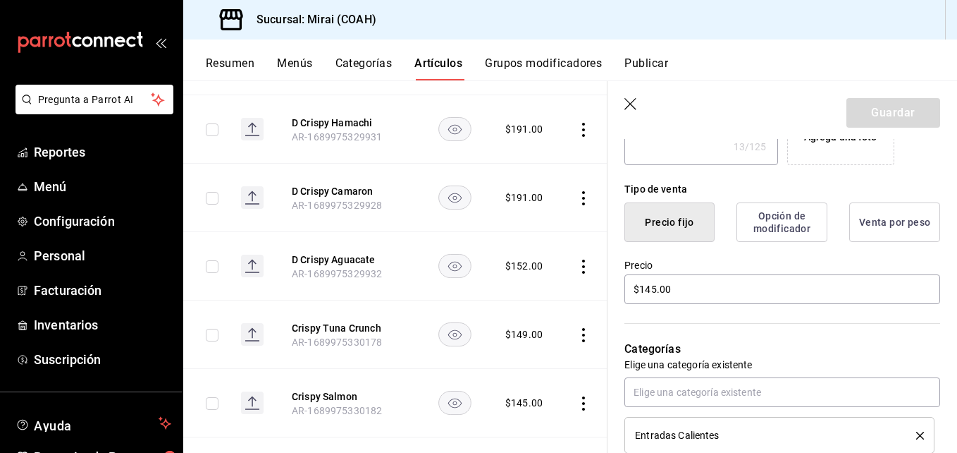
scroll to position [381, 0]
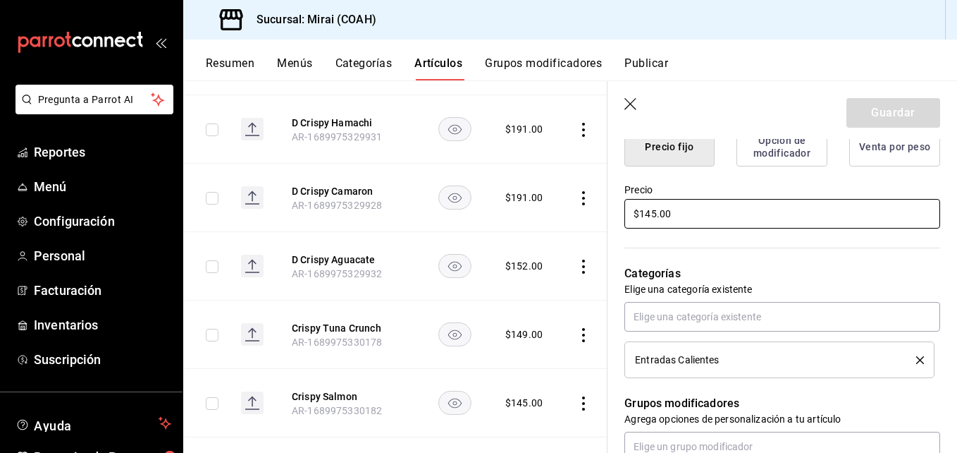
click at [656, 216] on input "$145.00" at bounding box center [782, 214] width 316 height 30
click at [906, 113] on button "Guardar" at bounding box center [894, 113] width 94 height 30
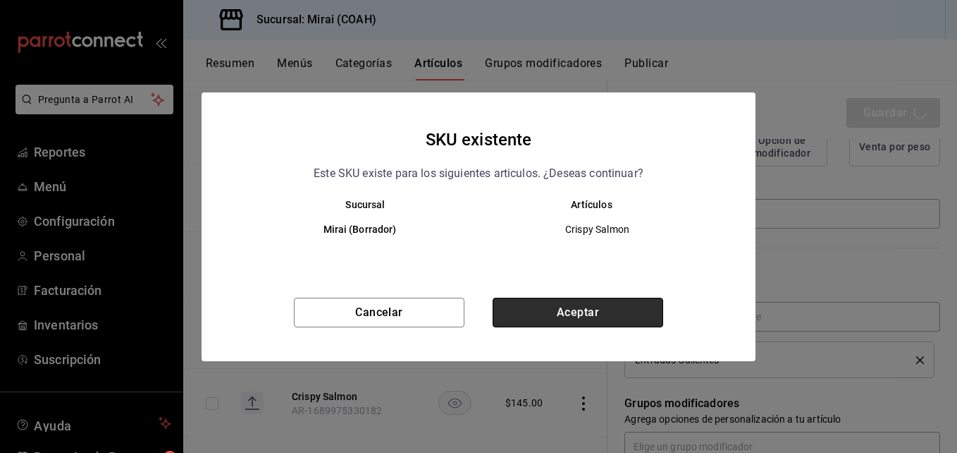
click at [598, 310] on button "Aceptar" at bounding box center [578, 312] width 171 height 30
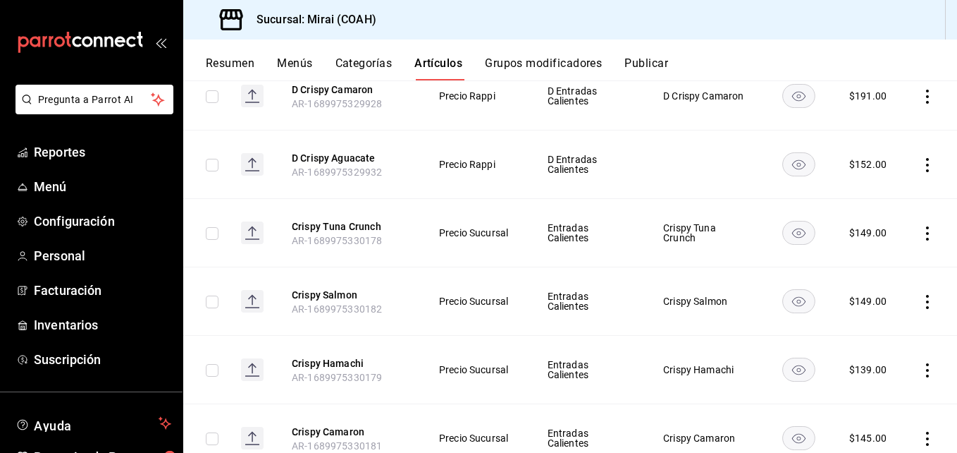
scroll to position [1795, 0]
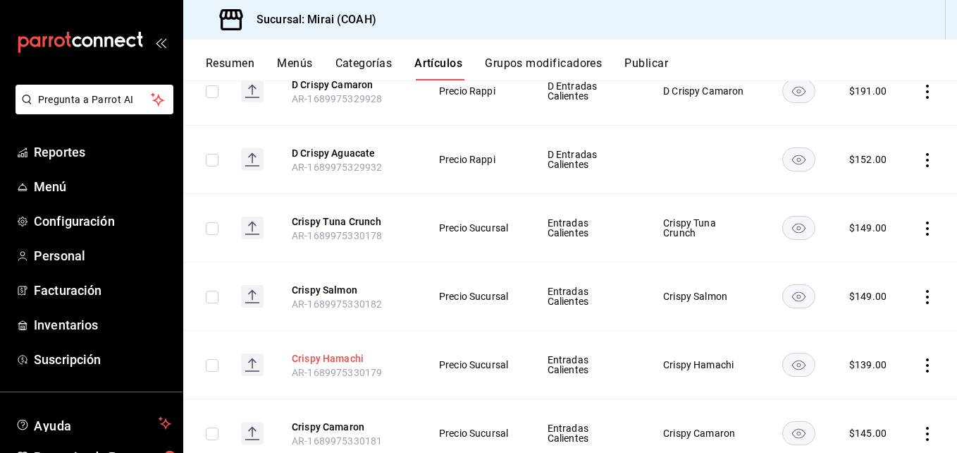
click at [343, 355] on button "Crispy Hamachi" at bounding box center [348, 358] width 113 height 14
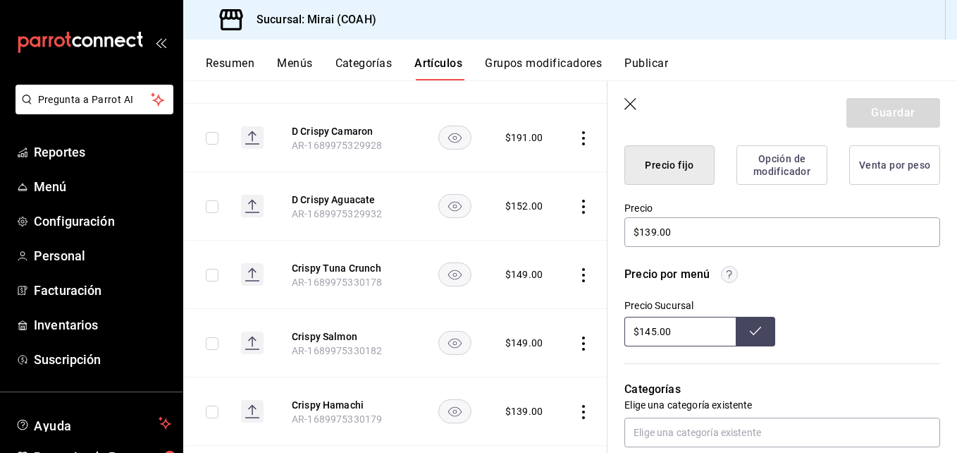
scroll to position [412, 0]
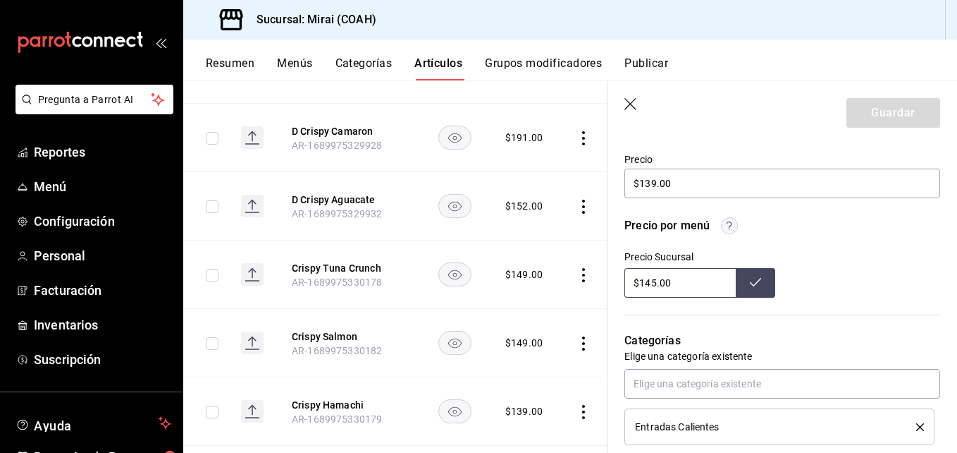
click at [656, 281] on input "$145.00" at bounding box center [679, 283] width 111 height 30
click at [750, 284] on icon at bounding box center [755, 281] width 11 height 11
click at [651, 186] on input "$139.00" at bounding box center [782, 183] width 316 height 30
click at [899, 111] on button "Guardar" at bounding box center [894, 113] width 94 height 30
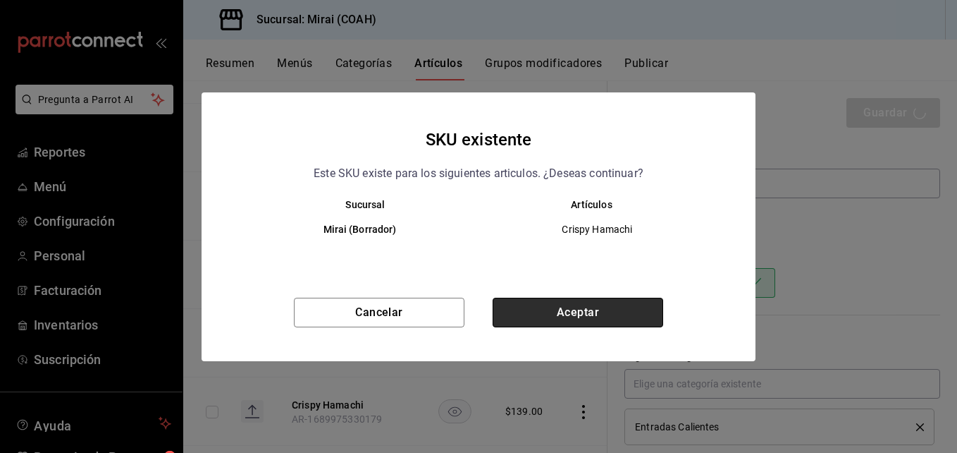
click at [593, 307] on button "Aceptar" at bounding box center [578, 312] width 171 height 30
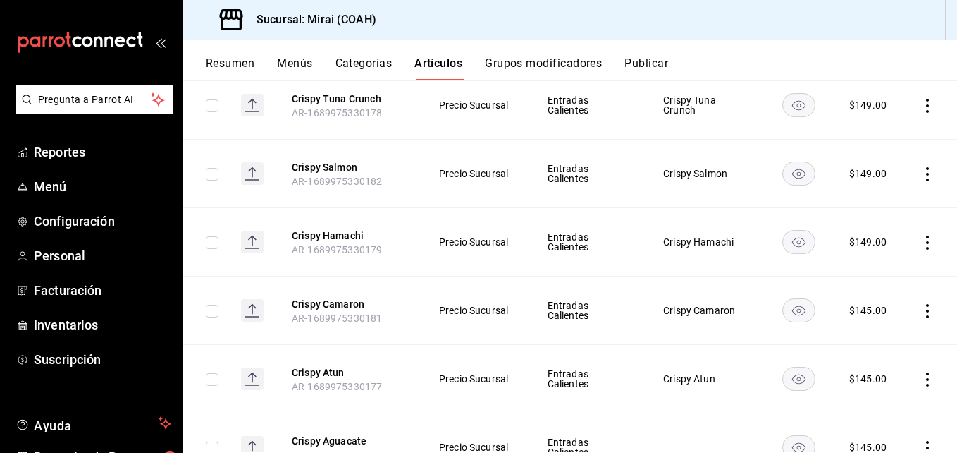
scroll to position [1933, 0]
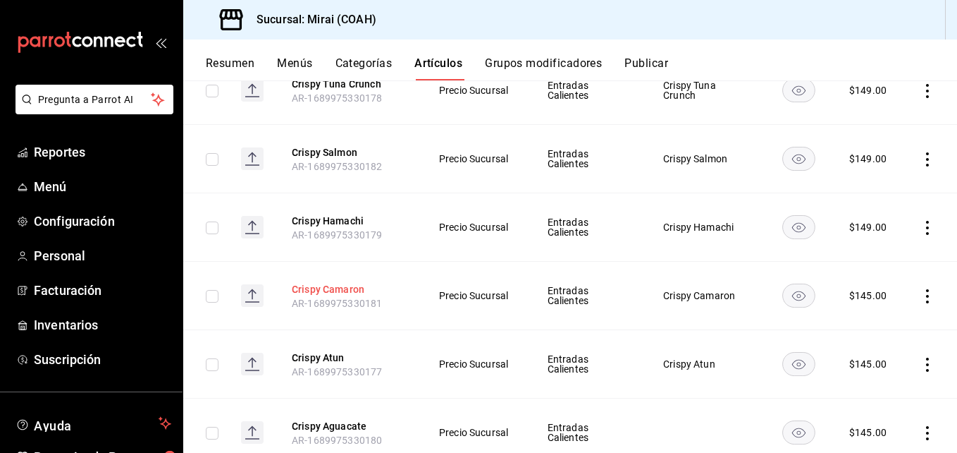
click at [347, 285] on button "Crispy Camaron" at bounding box center [348, 289] width 113 height 14
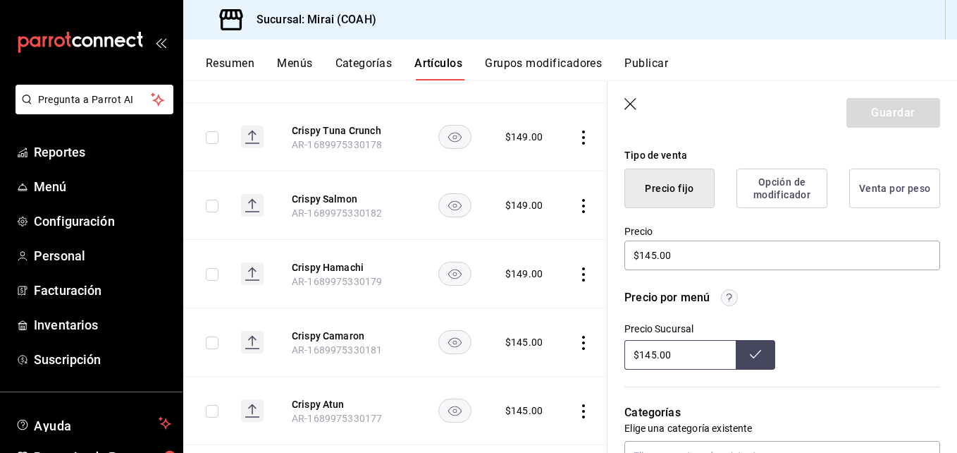
scroll to position [350, 0]
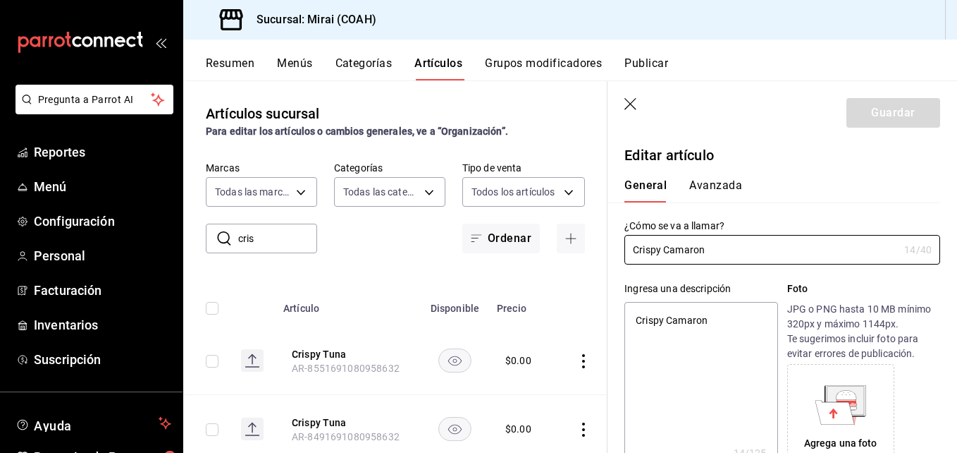
scroll to position [350, 0]
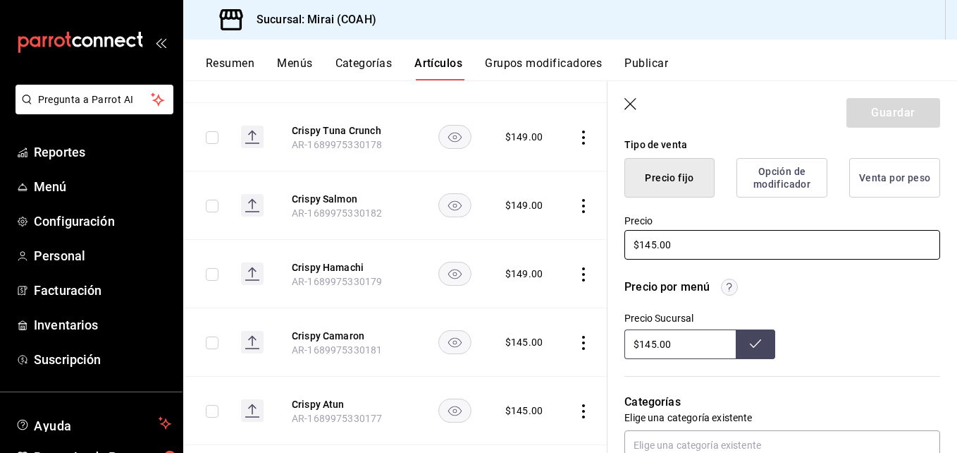
click at [656, 245] on input "$145.00" at bounding box center [782, 245] width 316 height 30
type input "$149.00"
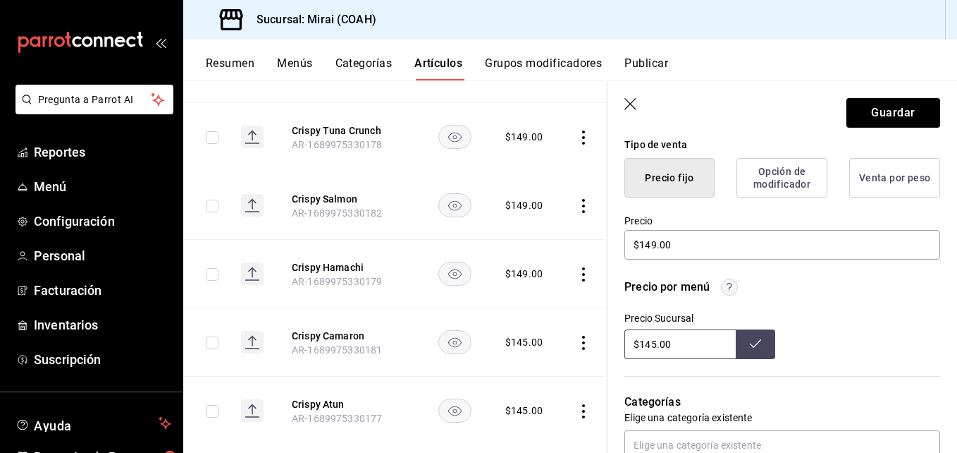
click at [654, 350] on input "$145.00" at bounding box center [679, 344] width 111 height 30
click at [656, 347] on input "$145.00" at bounding box center [679, 344] width 111 height 30
type input "$149.00"
click at [751, 342] on icon at bounding box center [755, 343] width 11 height 11
click at [875, 109] on button "Guardar" at bounding box center [894, 113] width 94 height 30
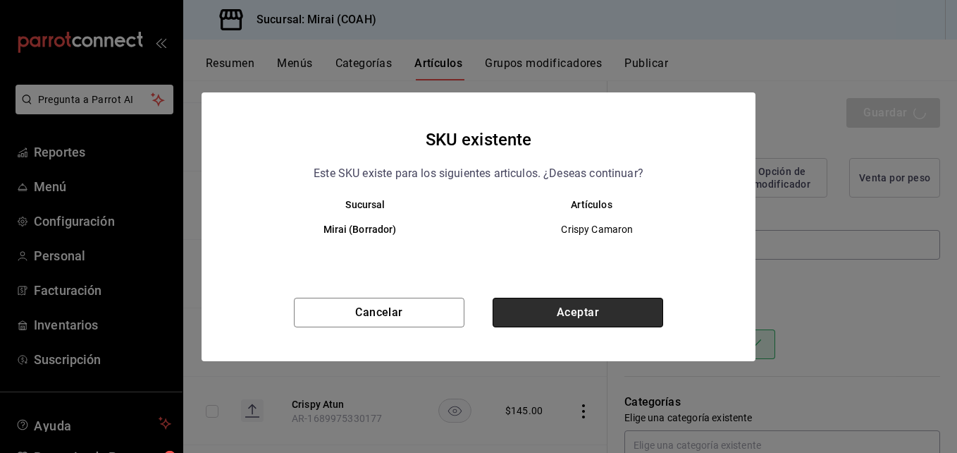
click at [594, 311] on button "Aceptar" at bounding box center [578, 312] width 171 height 30
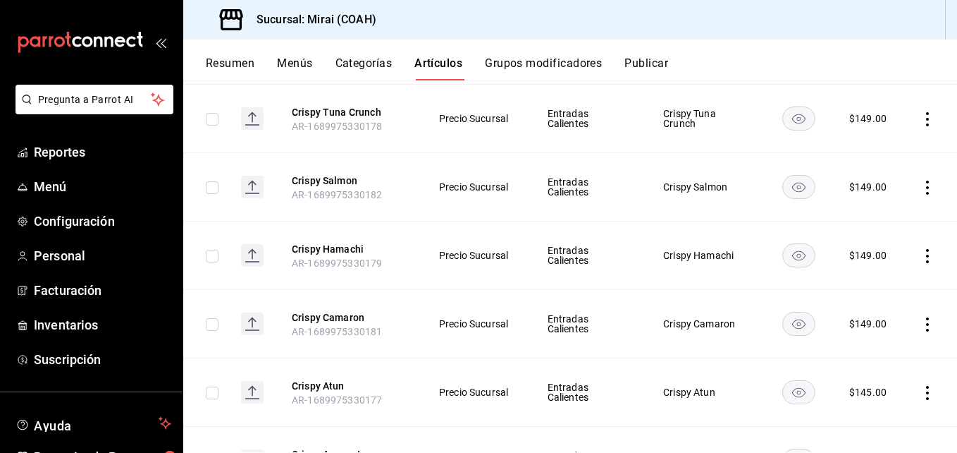
scroll to position [1905, 0]
click at [326, 385] on button "Crispy Atun" at bounding box center [348, 386] width 113 height 14
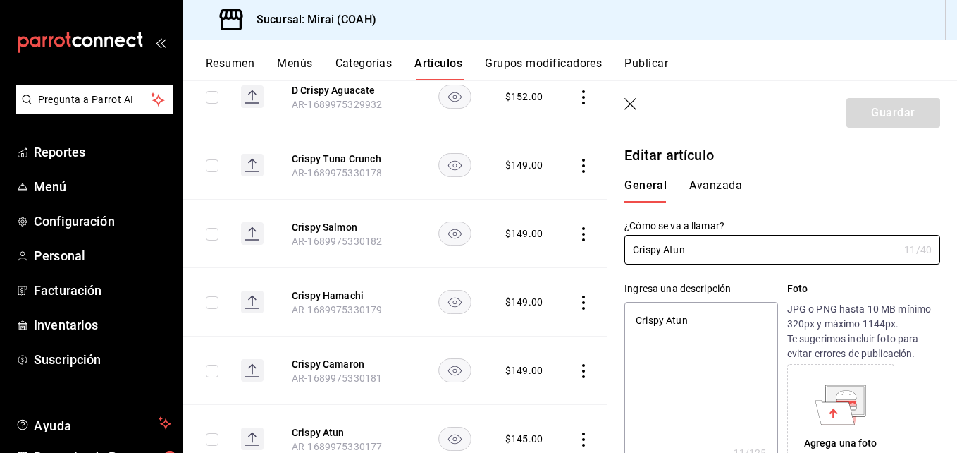
type textarea "x"
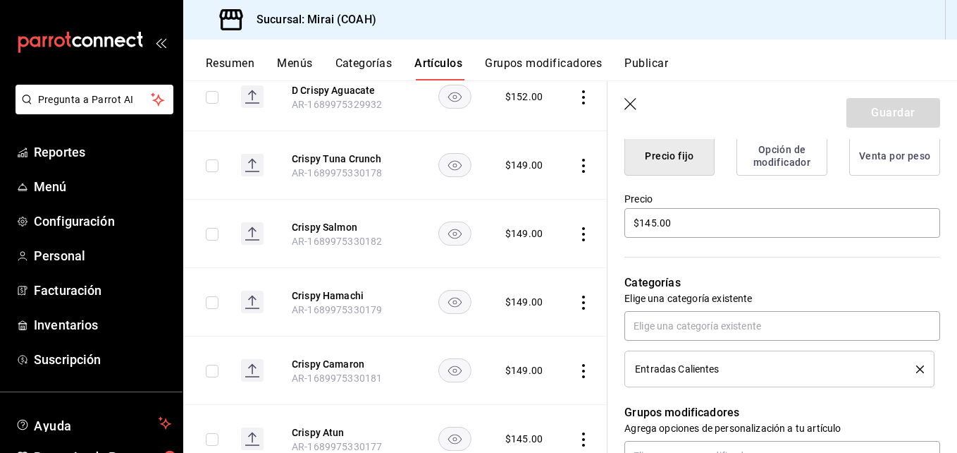
scroll to position [398, 0]
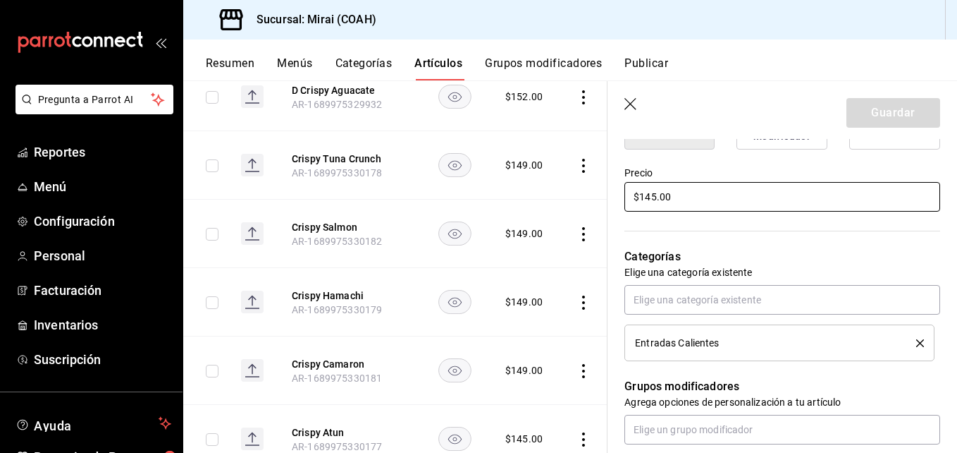
click at [656, 197] on input "$145.00" at bounding box center [782, 197] width 316 height 30
type input "$14.00"
type textarea "x"
type input "$149.00"
type textarea "x"
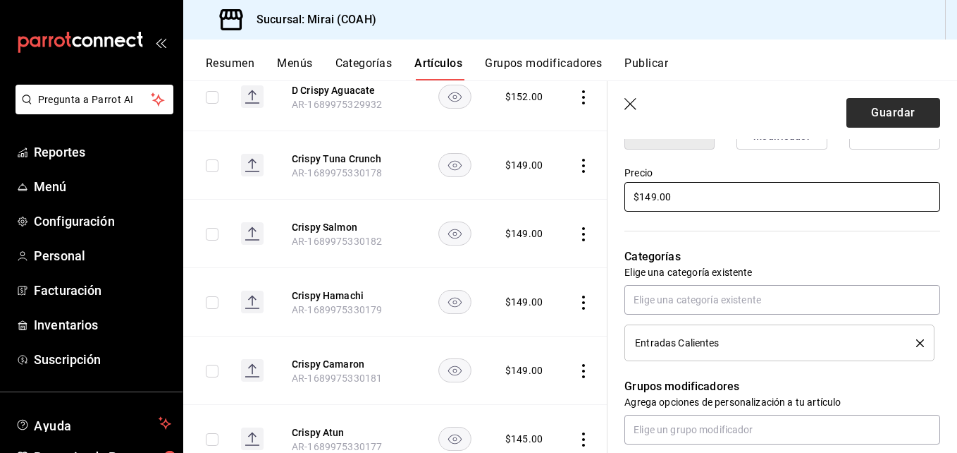
type input "$149.00"
click at [886, 111] on button "Guardar" at bounding box center [894, 113] width 94 height 30
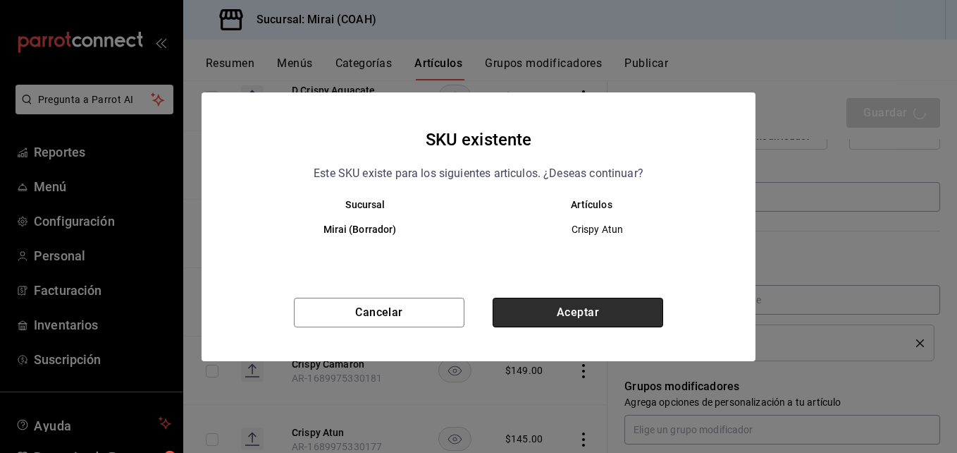
click at [594, 312] on button "Aceptar" at bounding box center [578, 312] width 171 height 30
type textarea "x"
type input "AR-1756246479784"
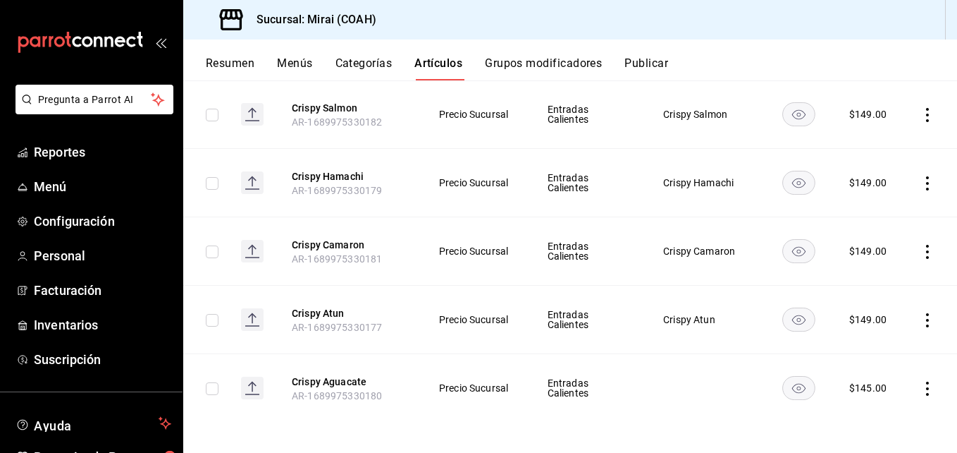
scroll to position [1981, 0]
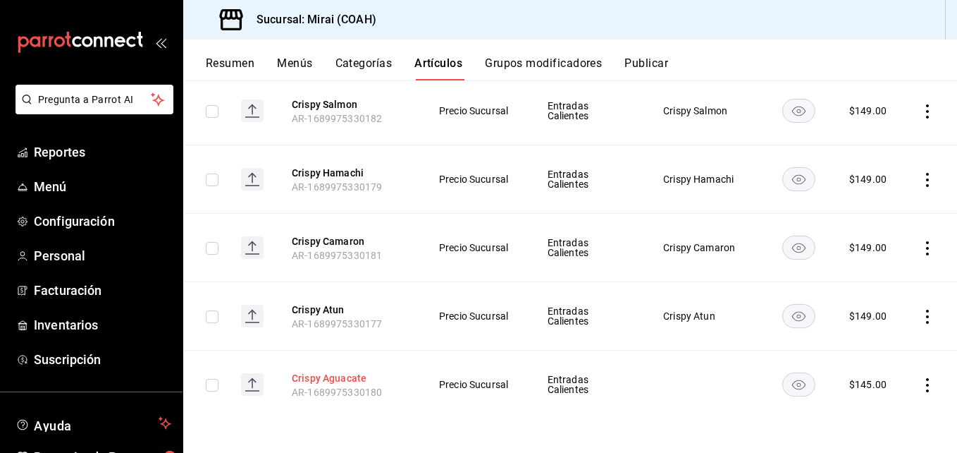
click at [318, 379] on button "Crispy Aguacate" at bounding box center [348, 378] width 113 height 14
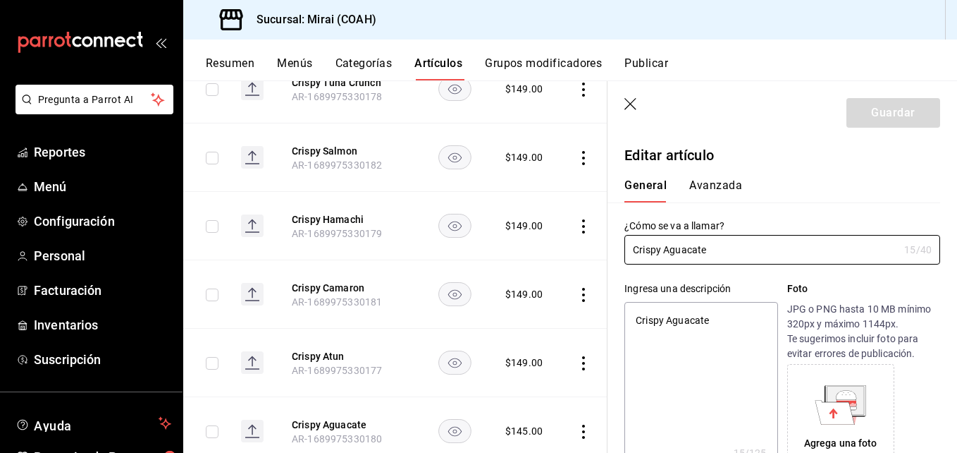
type textarea "x"
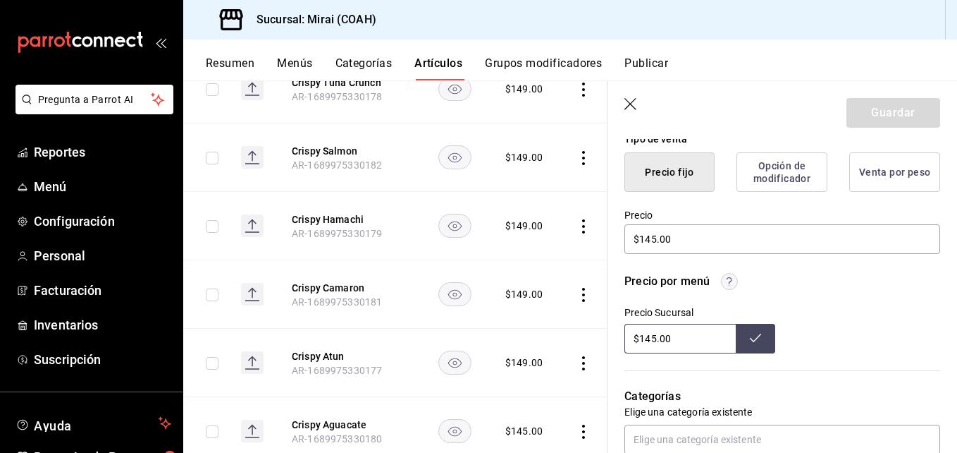
scroll to position [364, 0]
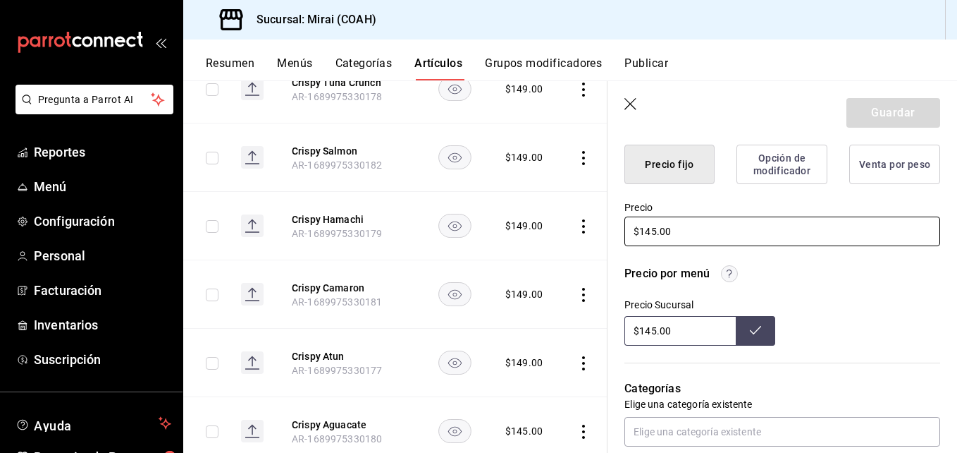
click at [658, 232] on input "$145.00" at bounding box center [782, 231] width 316 height 30
type input "$14.00"
type textarea "x"
type input "$149.00"
type textarea "x"
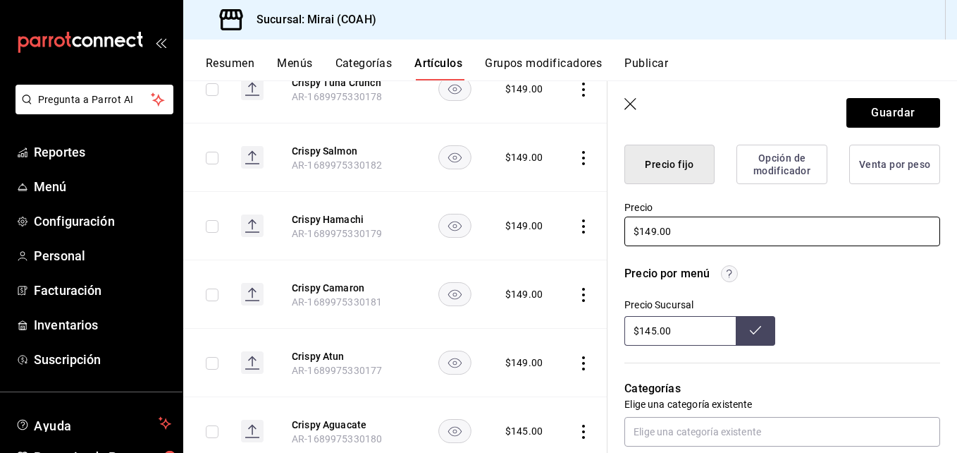
type input "$149.00"
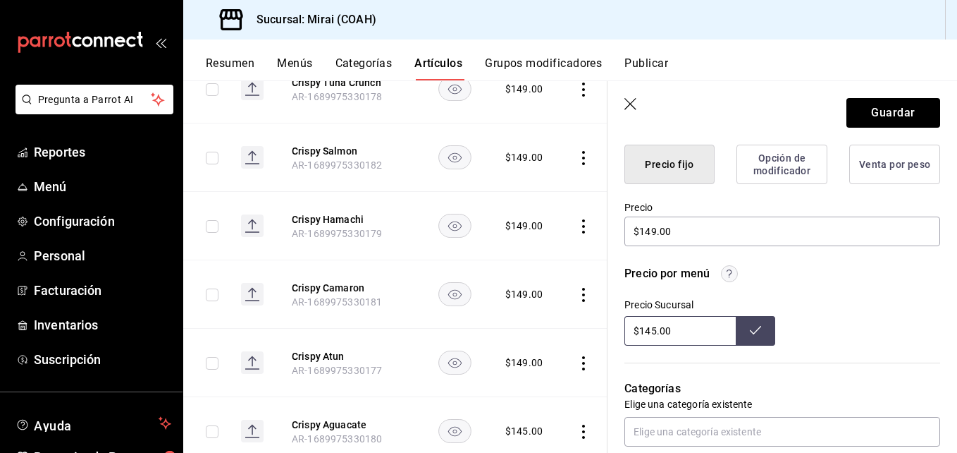
click at [657, 331] on input "$145.00" at bounding box center [679, 331] width 111 height 30
type input "$149.00"
click at [751, 332] on icon at bounding box center [755, 329] width 11 height 11
click at [886, 112] on button "Guardar" at bounding box center [894, 113] width 94 height 30
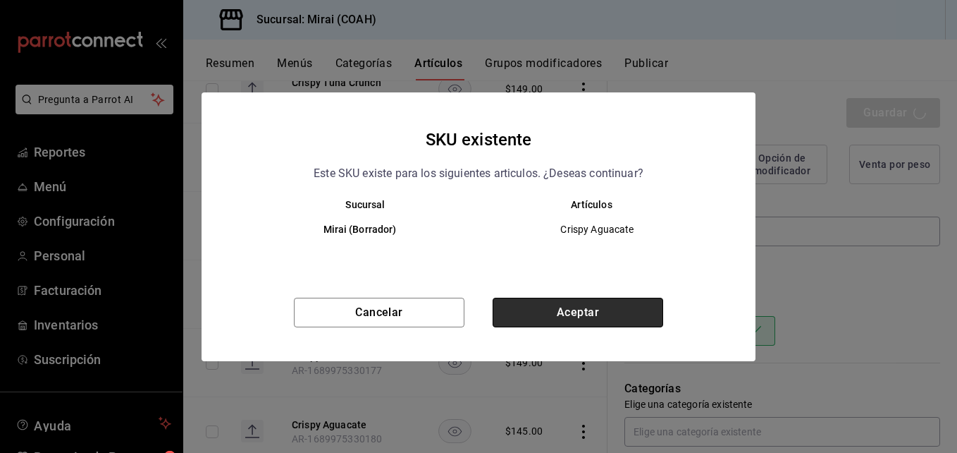
click at [584, 317] on button "Aceptar" at bounding box center [578, 312] width 171 height 30
type textarea "x"
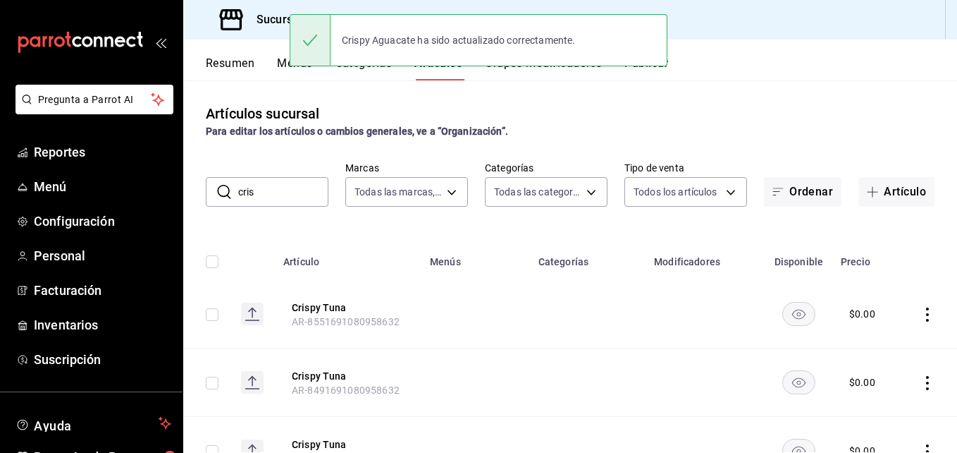
click at [271, 193] on input "cris" at bounding box center [283, 192] width 90 height 28
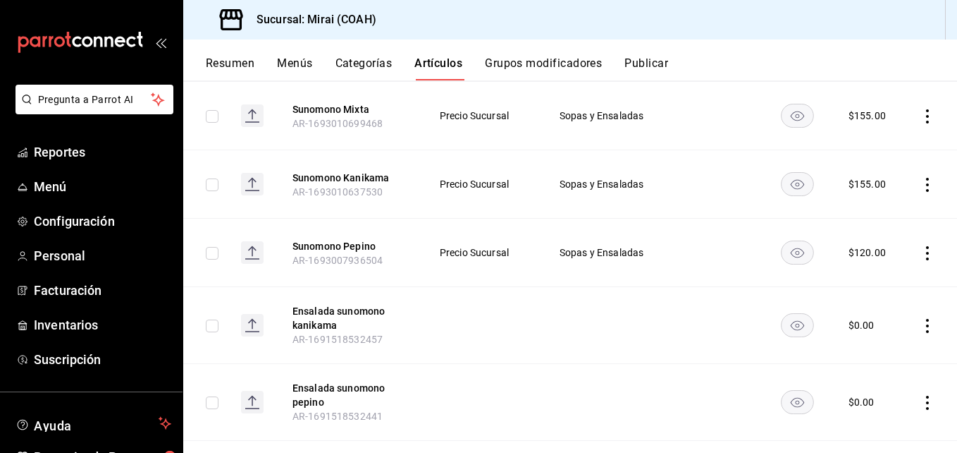
scroll to position [276, 0]
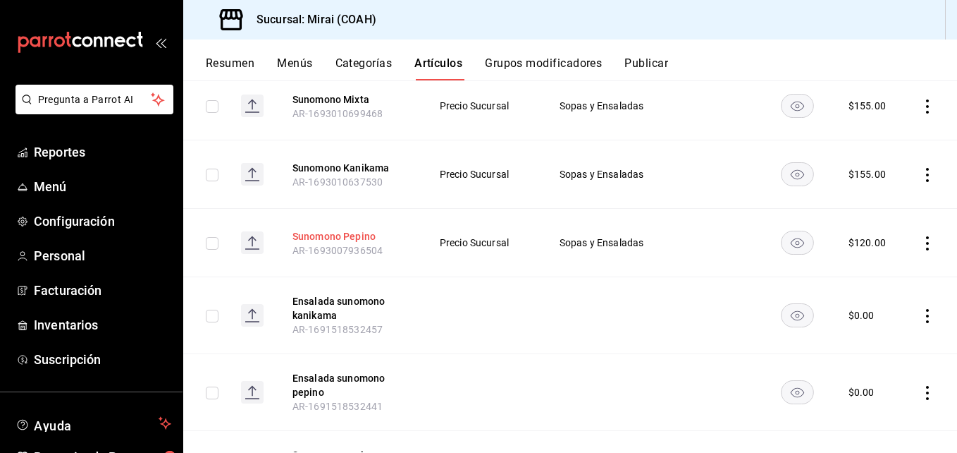
type input "suno"
click at [324, 233] on button "Sunomono Pepino" at bounding box center [349, 236] width 113 height 14
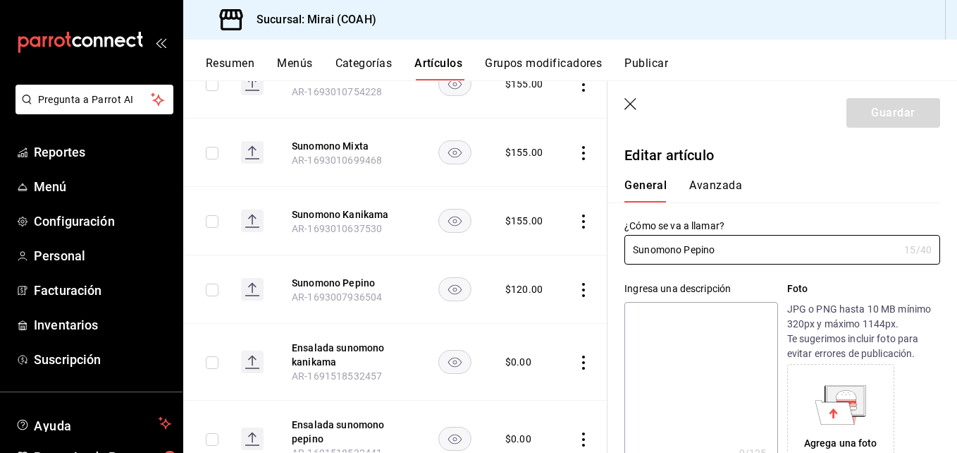
type input "$120.00"
radio input "false"
radio input "true"
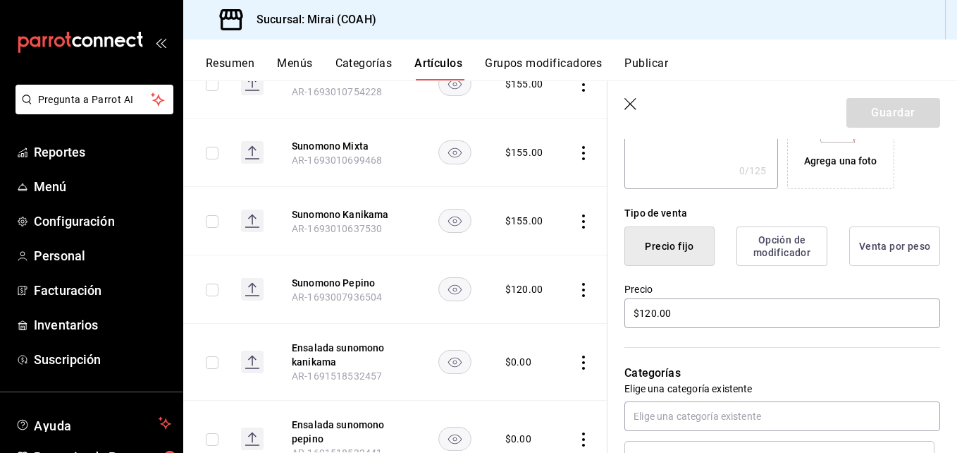
scroll to position [291, 0]
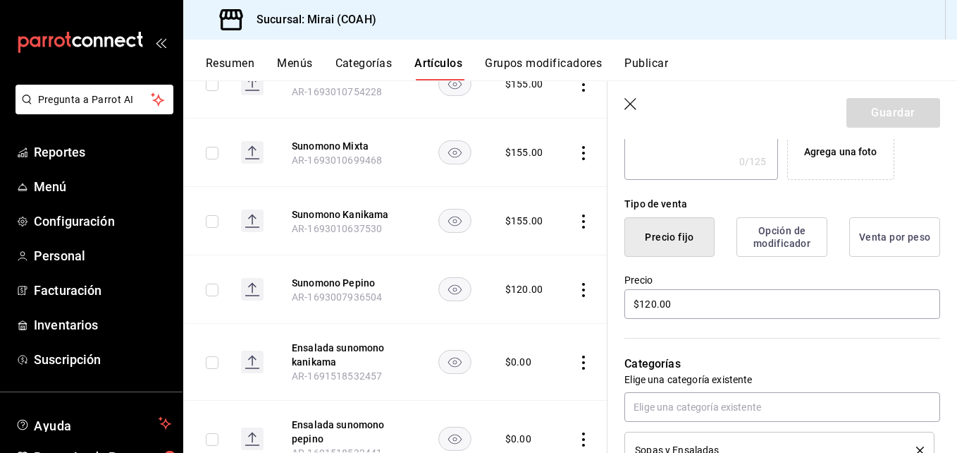
click at [940, 288] on div "Editar artículo General Avanzada ¿Cómo se va a llamar? Sunomono Pepino 15 /40 ¿…" at bounding box center [783, 365] width 350 height 1035
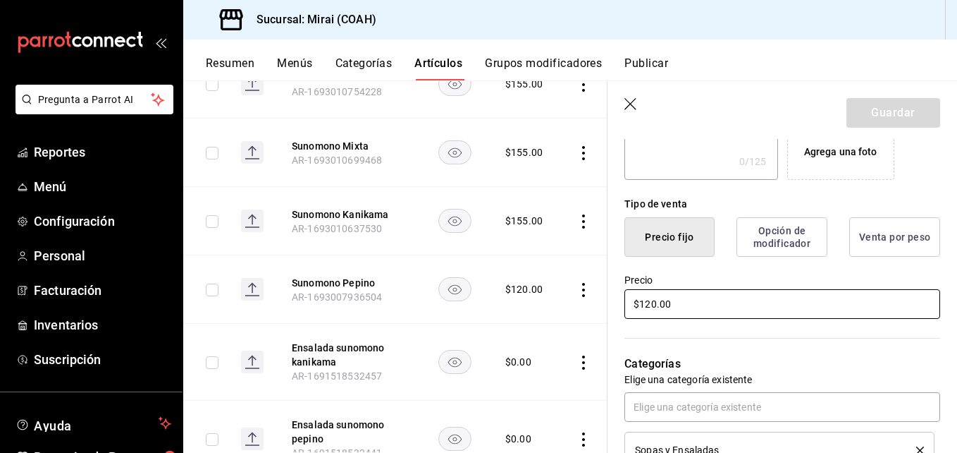
click at [655, 304] on input "$120.00" at bounding box center [782, 304] width 316 height 30
type input "$125.00"
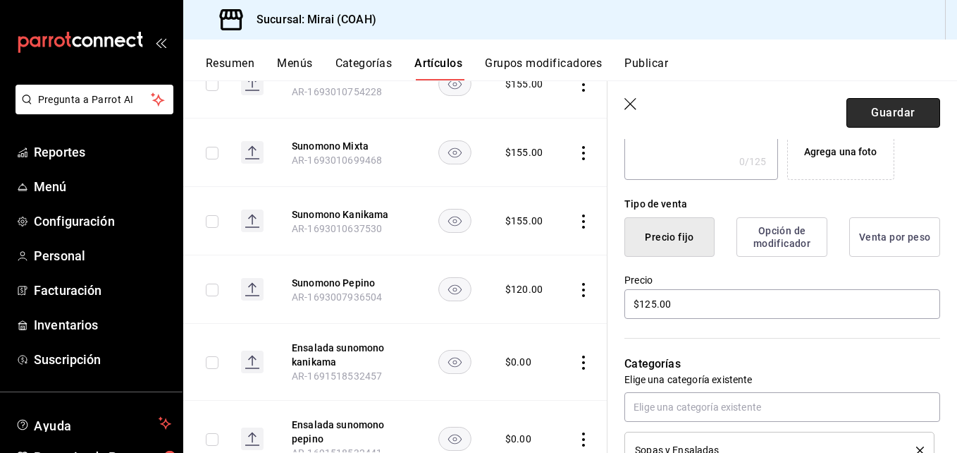
click at [903, 109] on button "Guardar" at bounding box center [894, 113] width 94 height 30
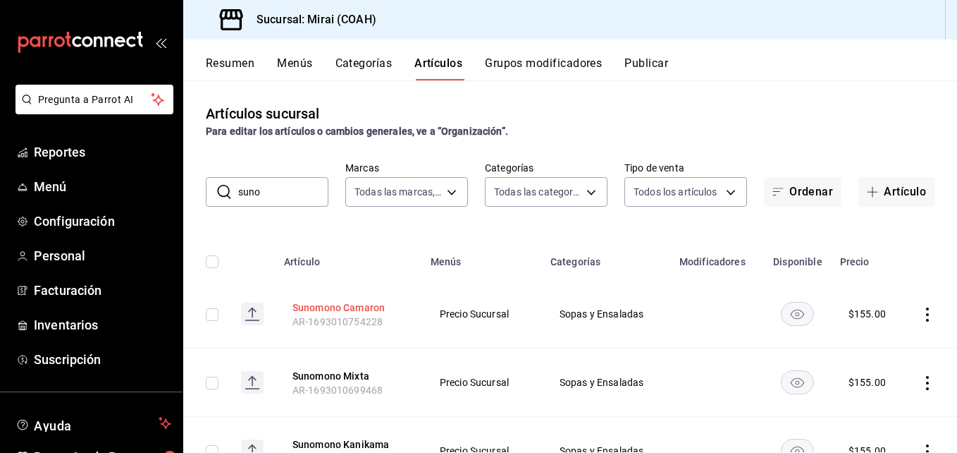
click at [342, 304] on button "Sunomono Camaron" at bounding box center [349, 307] width 113 height 14
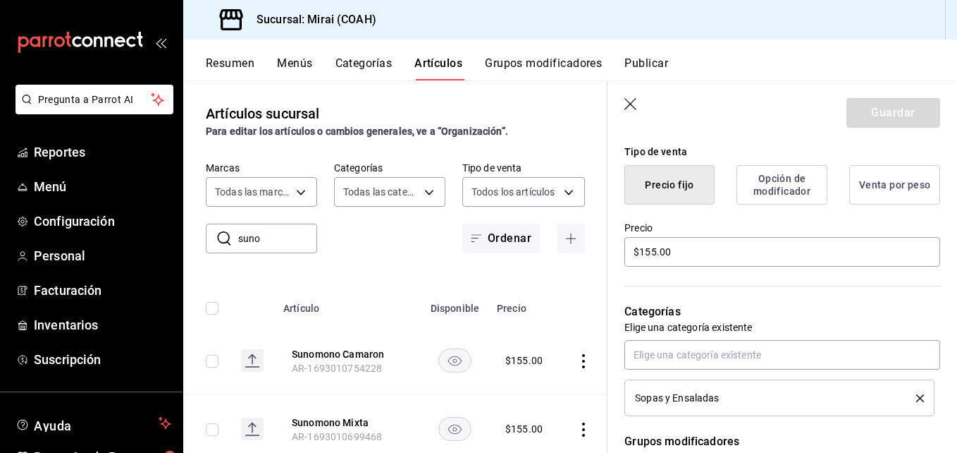
scroll to position [373, 0]
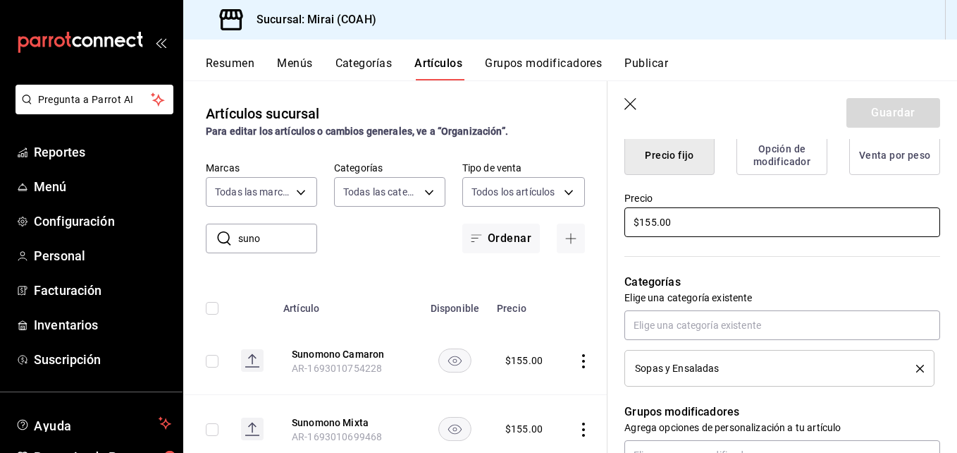
click at [656, 223] on input "$155.00" at bounding box center [782, 222] width 316 height 30
type input "$159.00"
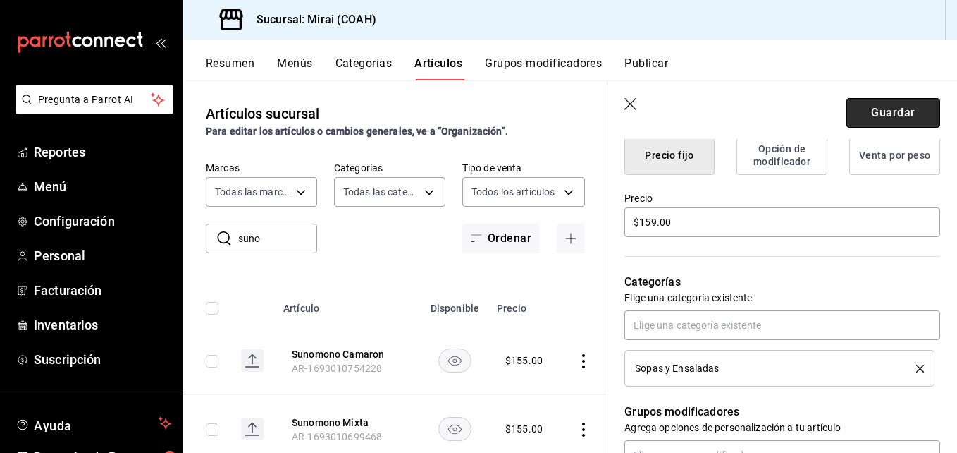
click at [904, 113] on button "Guardar" at bounding box center [894, 113] width 94 height 30
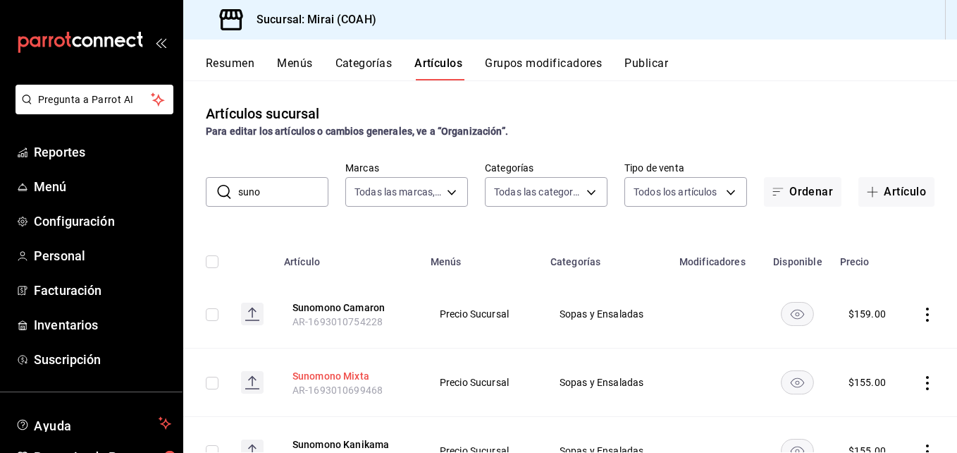
click at [356, 376] on button "Sunomono Mixta" at bounding box center [349, 376] width 113 height 14
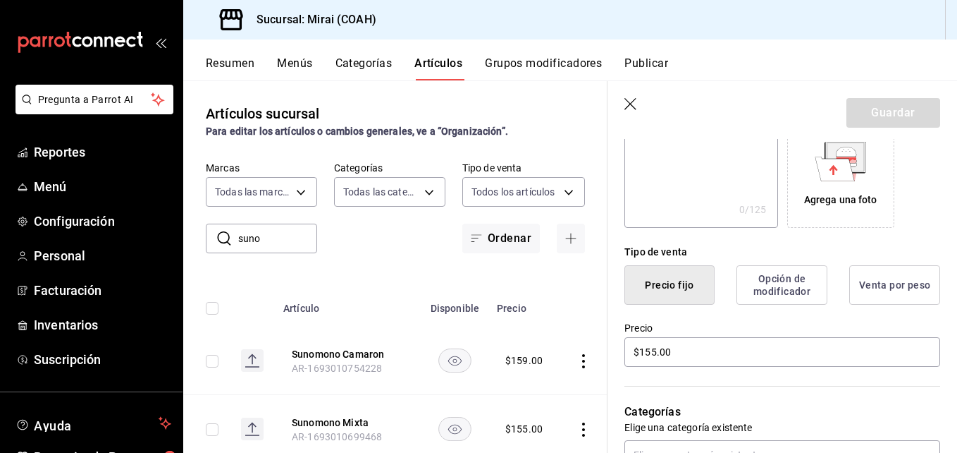
scroll to position [323, 0]
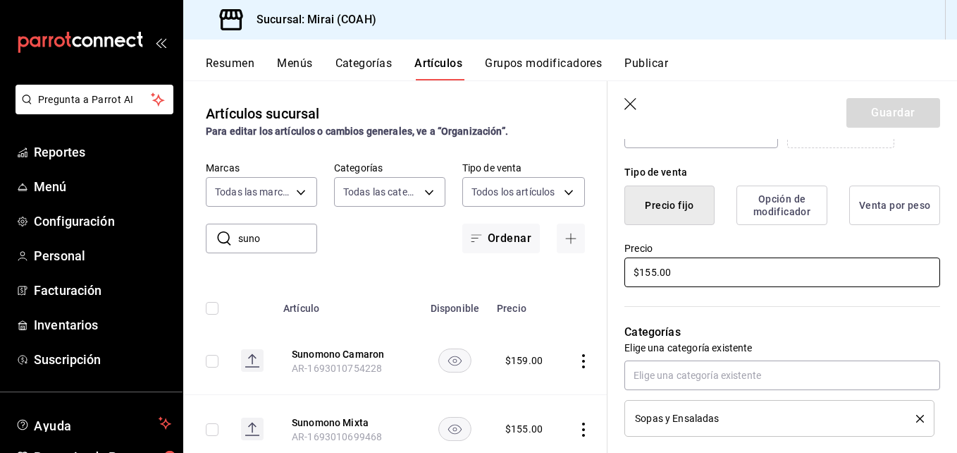
click at [656, 276] on input "$155.00" at bounding box center [782, 272] width 316 height 30
type input "$159.00"
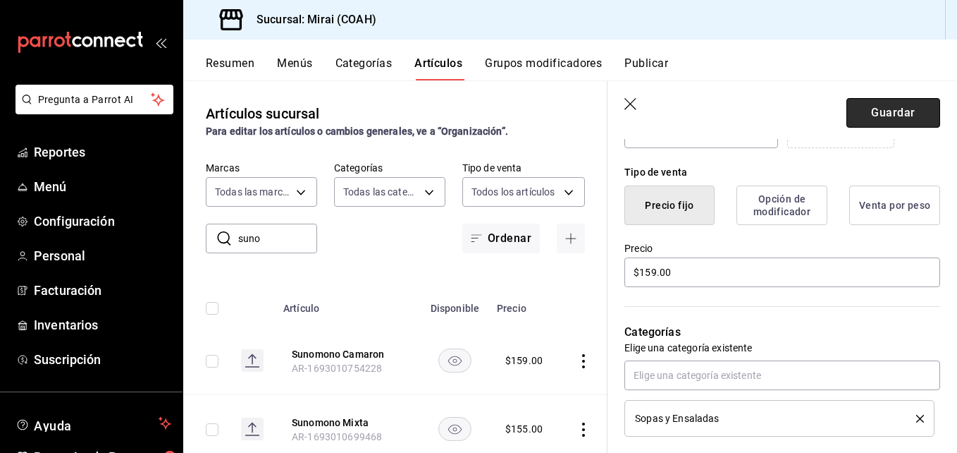
click at [875, 115] on button "Guardar" at bounding box center [894, 113] width 94 height 30
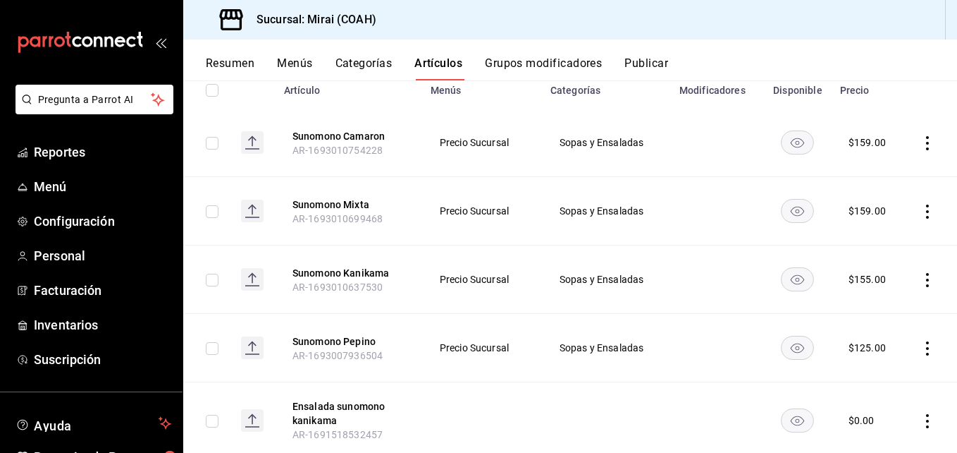
scroll to position [192, 0]
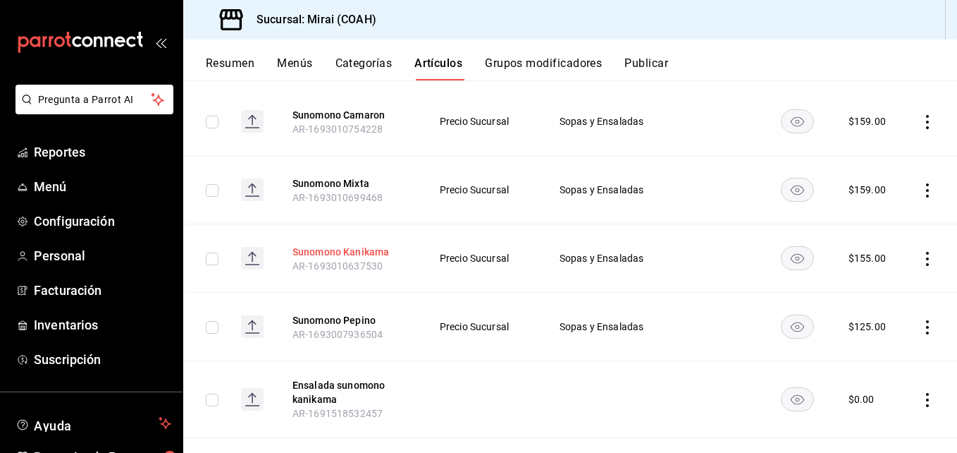
click at [365, 250] on button "Sunomono Kanikama" at bounding box center [349, 252] width 113 height 14
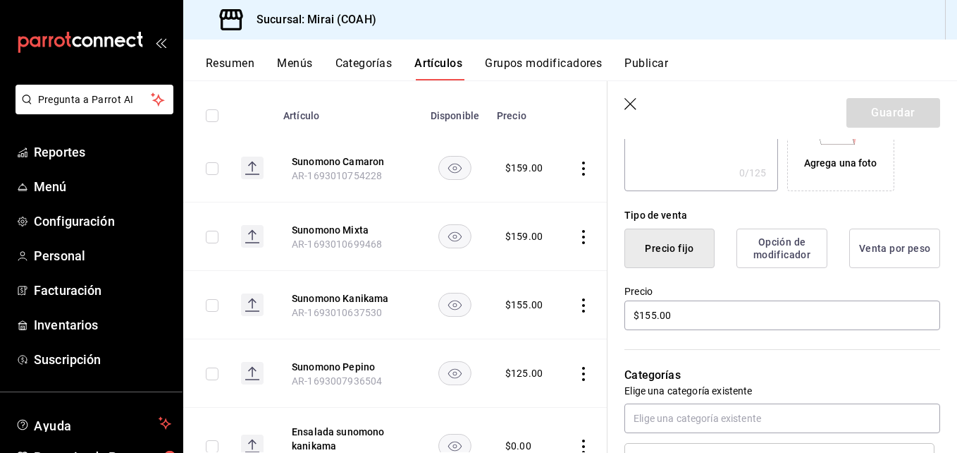
scroll to position [289, 0]
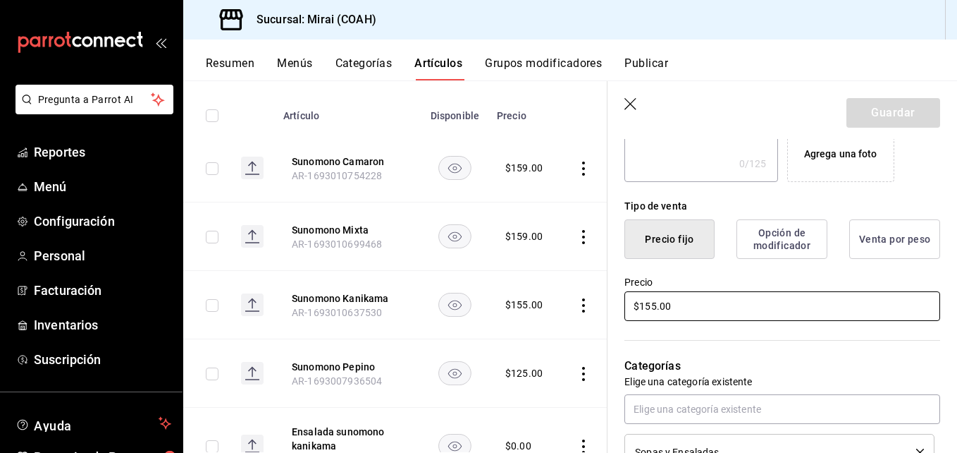
click at [653, 308] on input "$155.00" at bounding box center [782, 306] width 316 height 30
type input "$159.00"
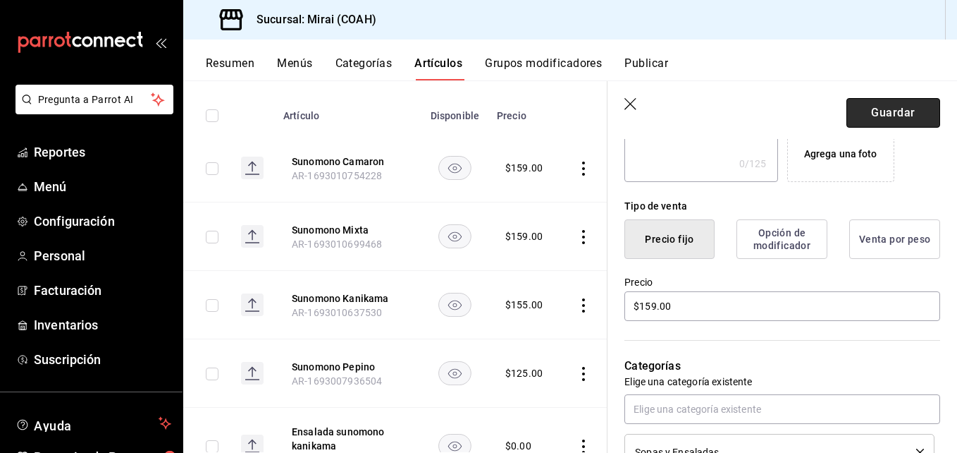
click at [909, 108] on button "Guardar" at bounding box center [894, 113] width 94 height 30
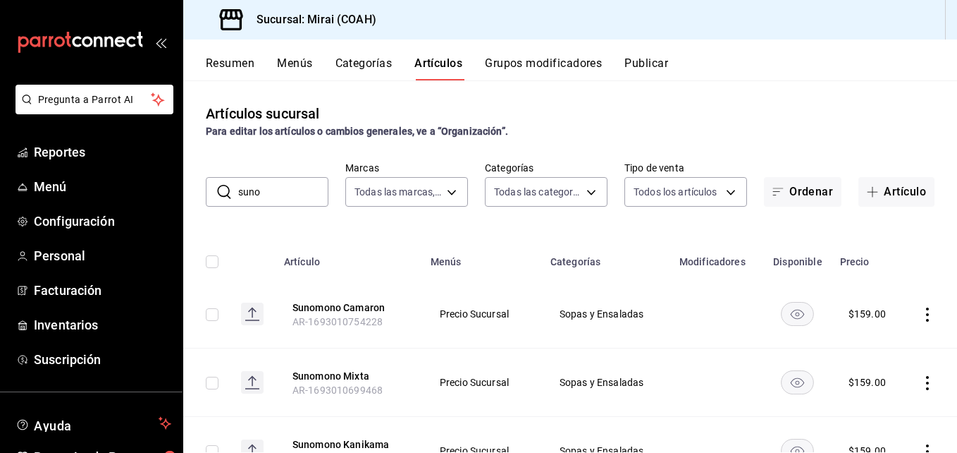
click at [283, 197] on input "suno" at bounding box center [283, 192] width 90 height 28
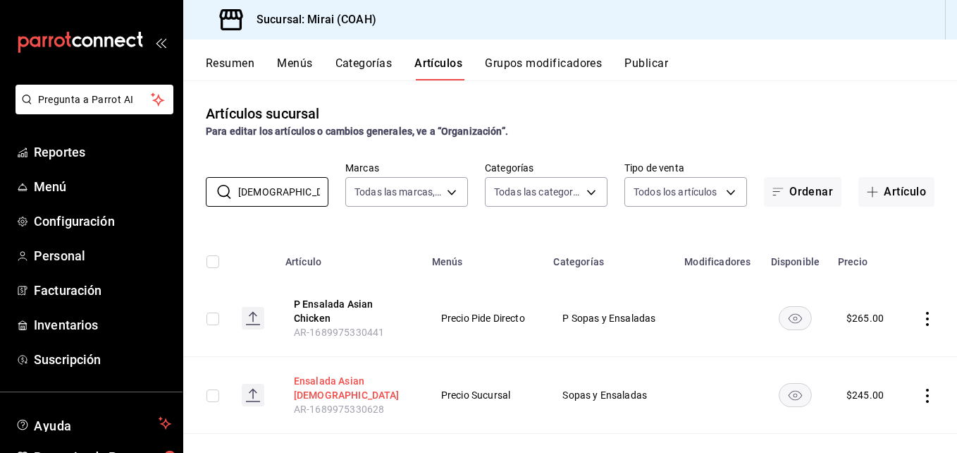
type input "asian"
click at [354, 383] on button "Ensalada Asian Chick" at bounding box center [350, 388] width 113 height 28
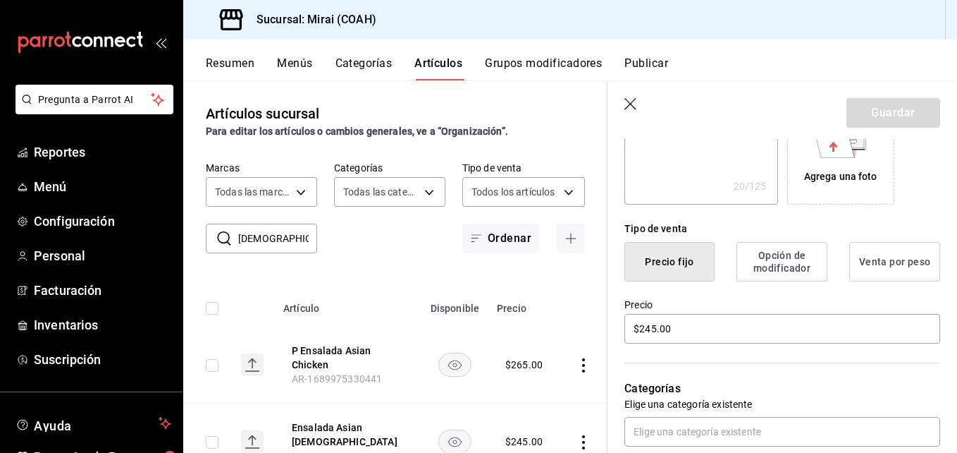
scroll to position [271, 0]
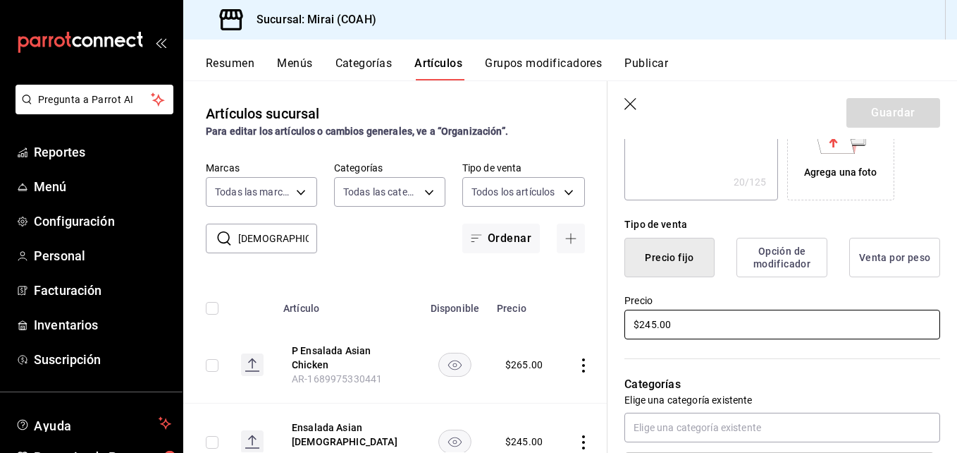
click at [656, 324] on input "$245.00" at bounding box center [782, 324] width 316 height 30
type textarea "x"
type input "$24.00"
type textarea "x"
type input "$249.00"
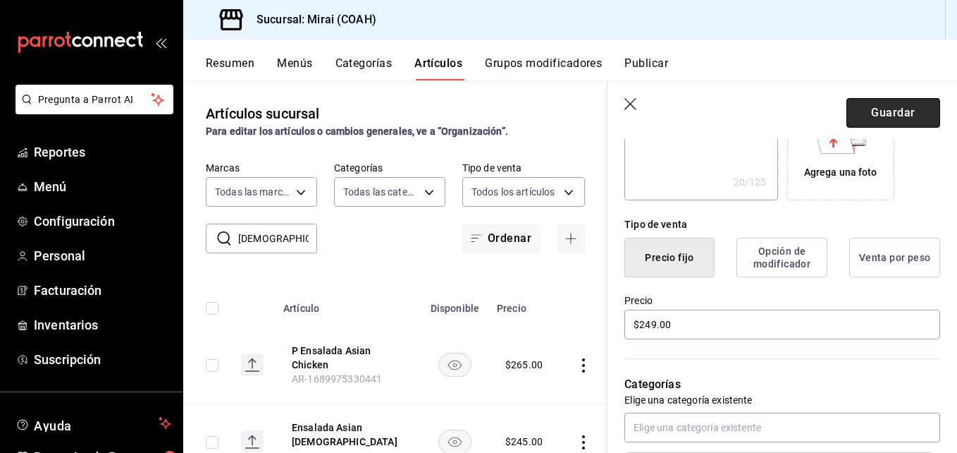
click at [905, 122] on button "Guardar" at bounding box center [894, 113] width 94 height 30
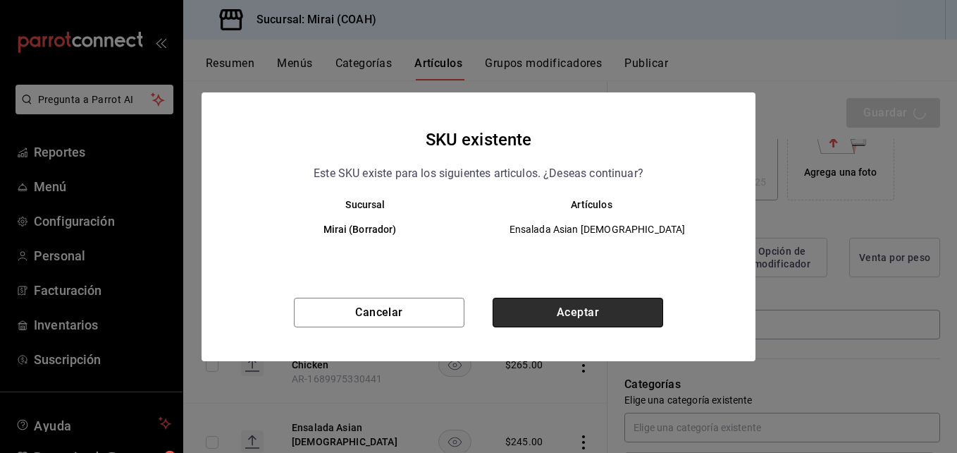
click at [542, 314] on button "Aceptar" at bounding box center [578, 312] width 171 height 30
type textarea "x"
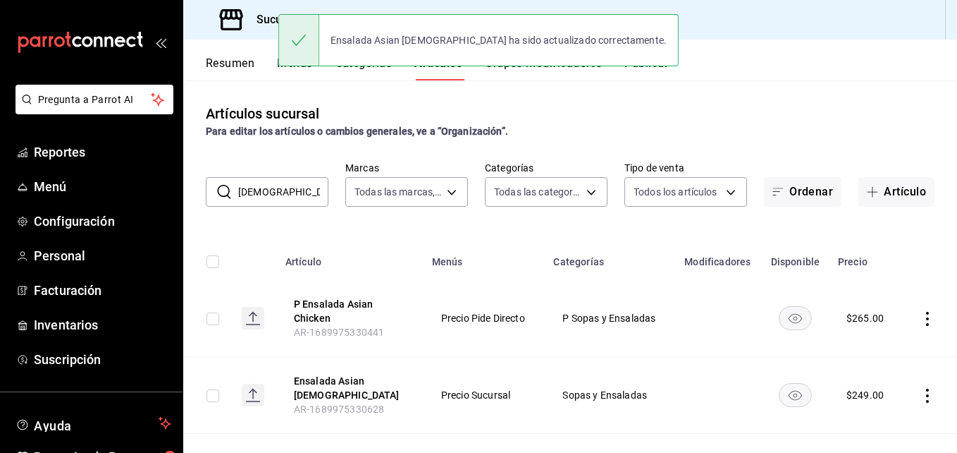
click at [285, 192] on input "asian" at bounding box center [283, 192] width 90 height 28
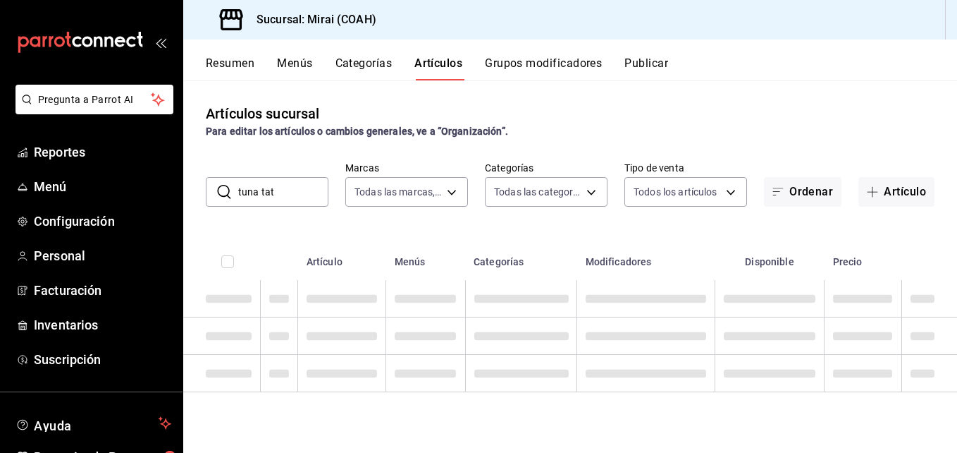
type input "tuna tata"
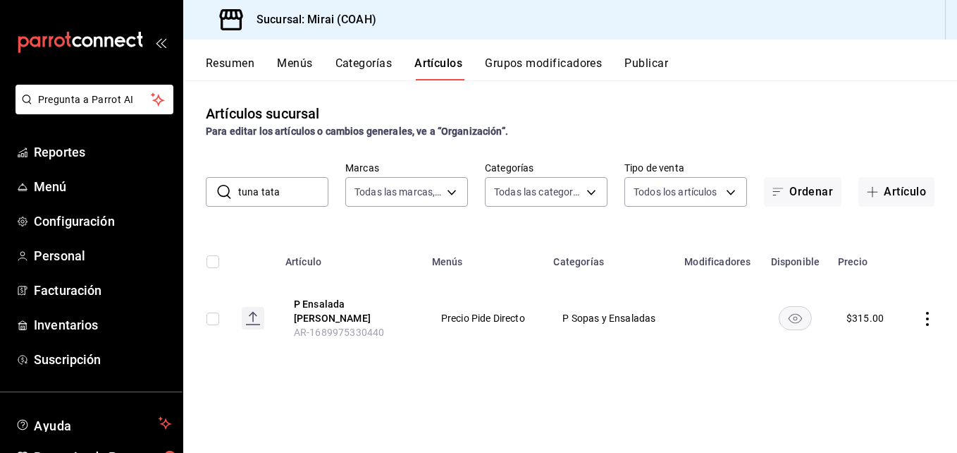
click at [288, 190] on input "tuna tata" at bounding box center [283, 192] width 90 height 28
type input "t"
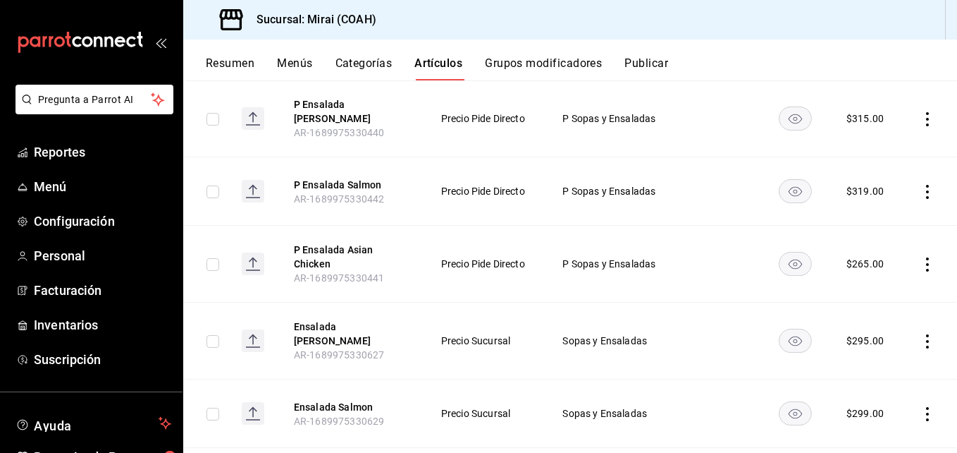
scroll to position [362, 0]
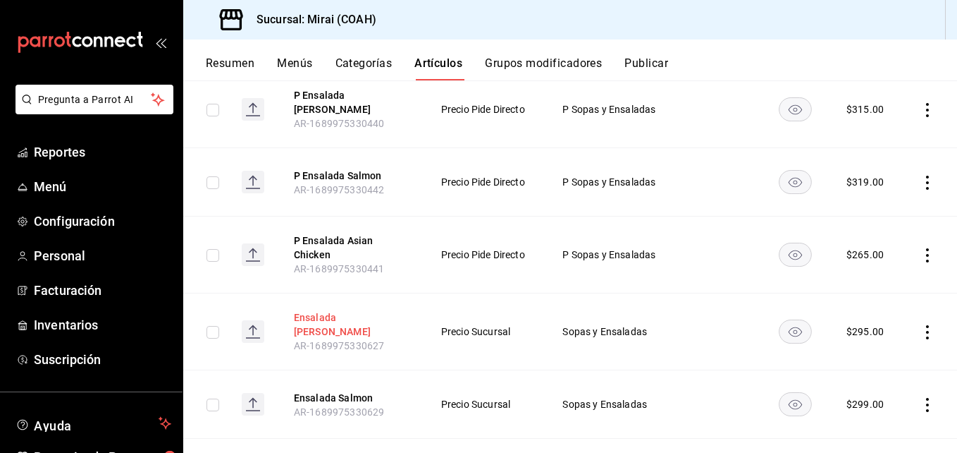
type input "ensalad"
click at [354, 314] on button "Ensalada Tuna Takaki" at bounding box center [350, 324] width 113 height 28
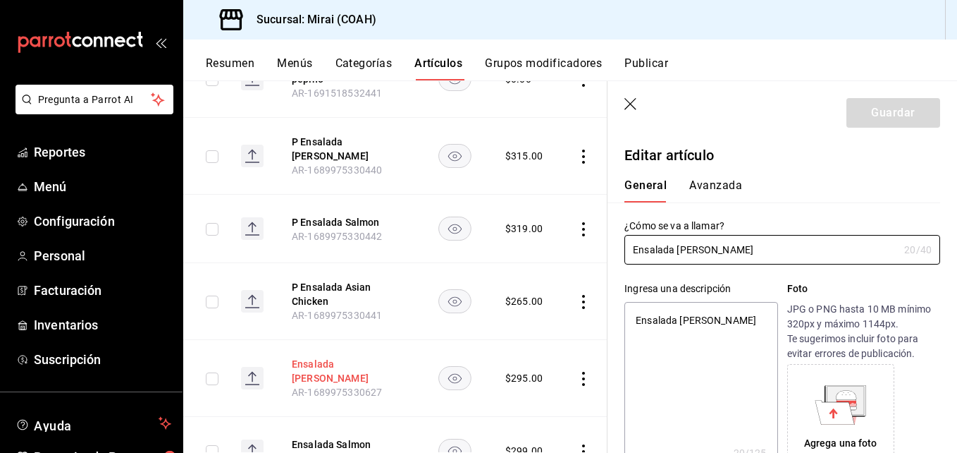
type textarea "x"
type input "$295.00"
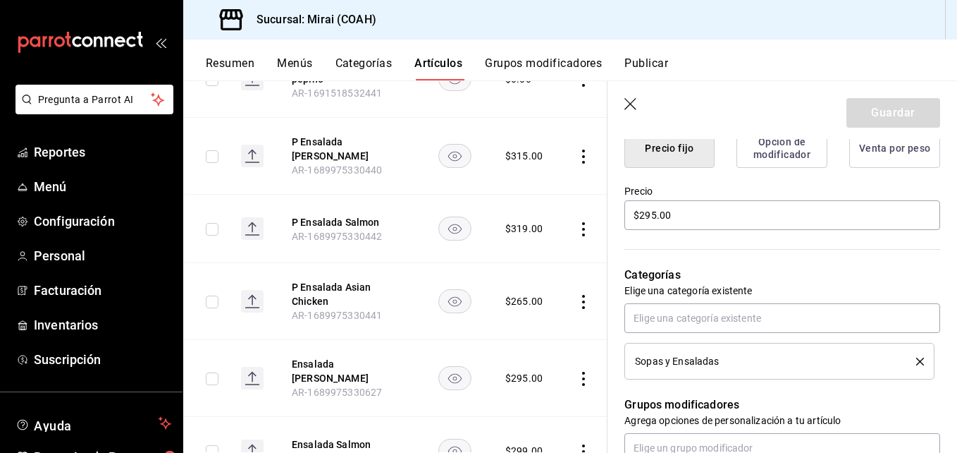
scroll to position [384, 0]
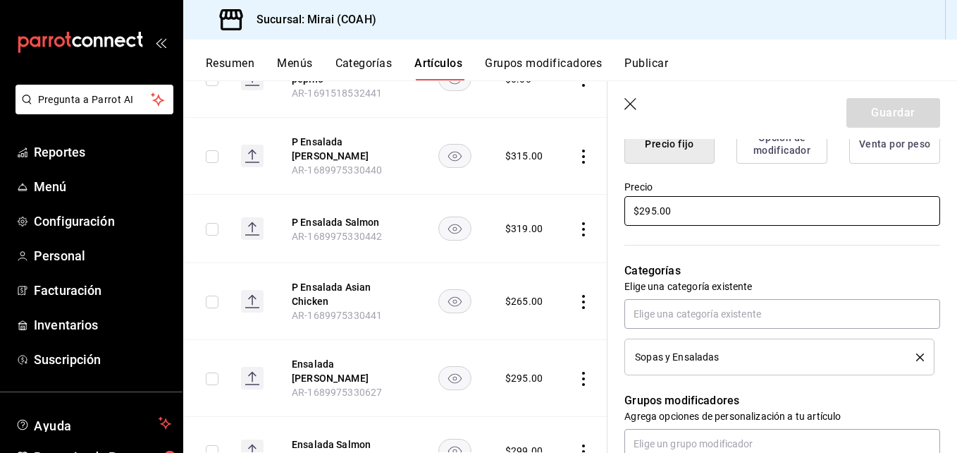
click at [654, 214] on input "$295.00" at bounding box center [782, 211] width 316 height 30
type textarea "x"
type input "$29.00"
type textarea "x"
type input "$299.00"
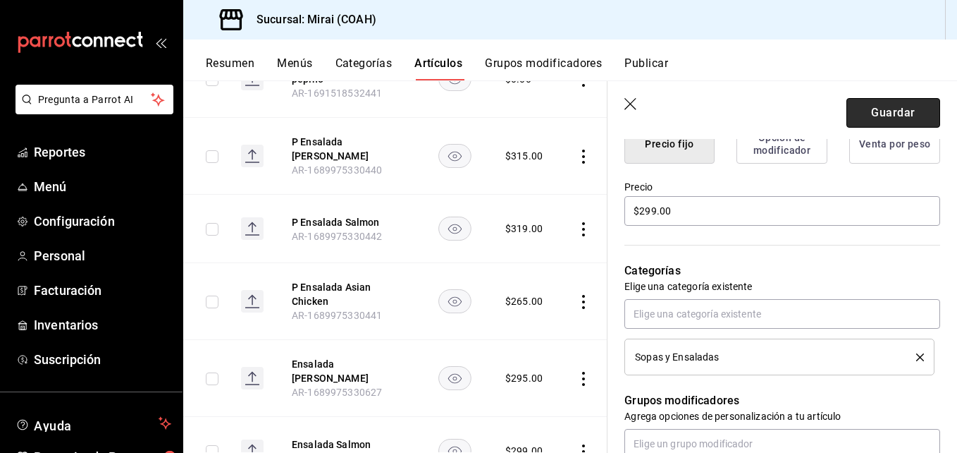
click at [909, 109] on button "Guardar" at bounding box center [894, 113] width 94 height 30
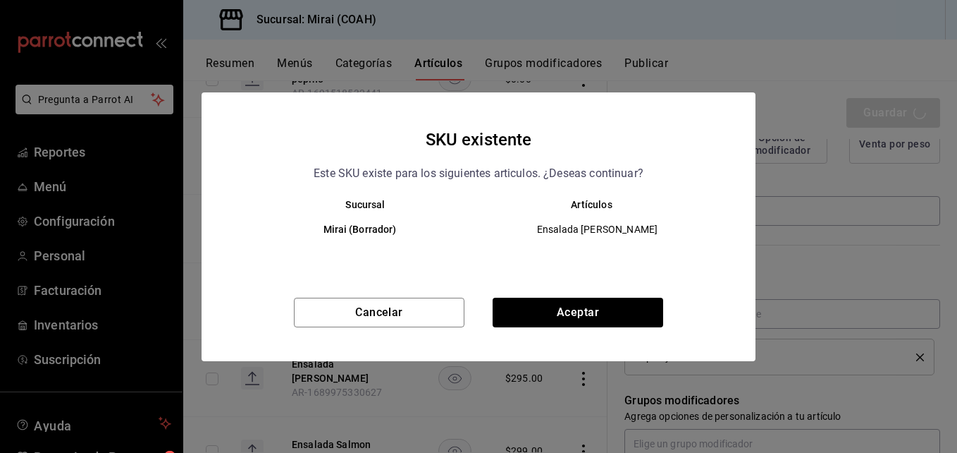
click at [590, 328] on div "Cancelar Aceptar" at bounding box center [479, 328] width 554 height 63
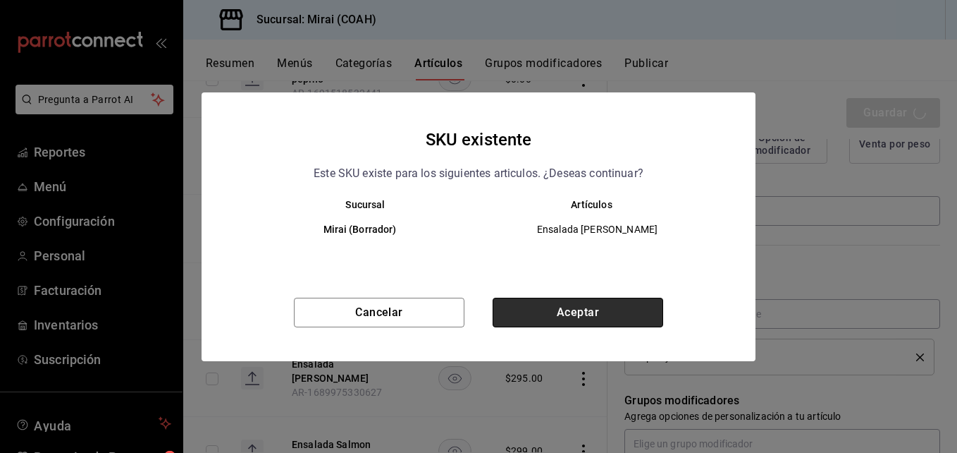
click at [580, 311] on button "Aceptar" at bounding box center [578, 312] width 171 height 30
type textarea "x"
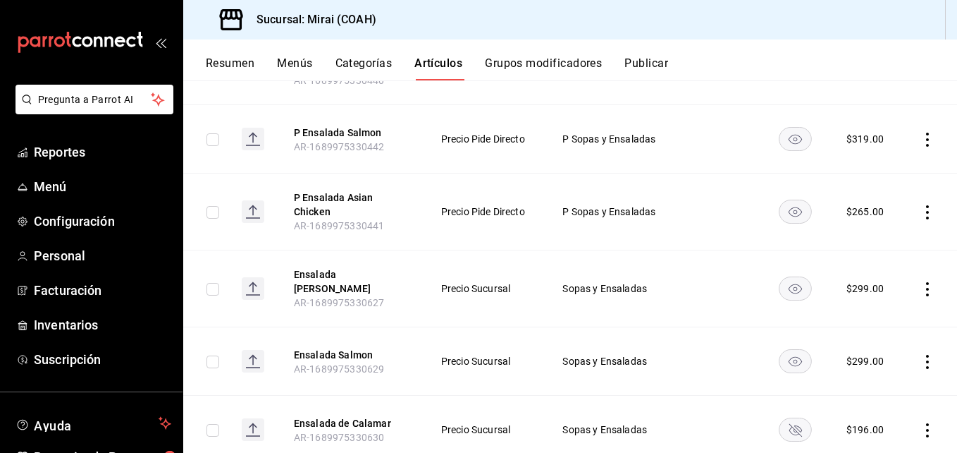
scroll to position [422, 0]
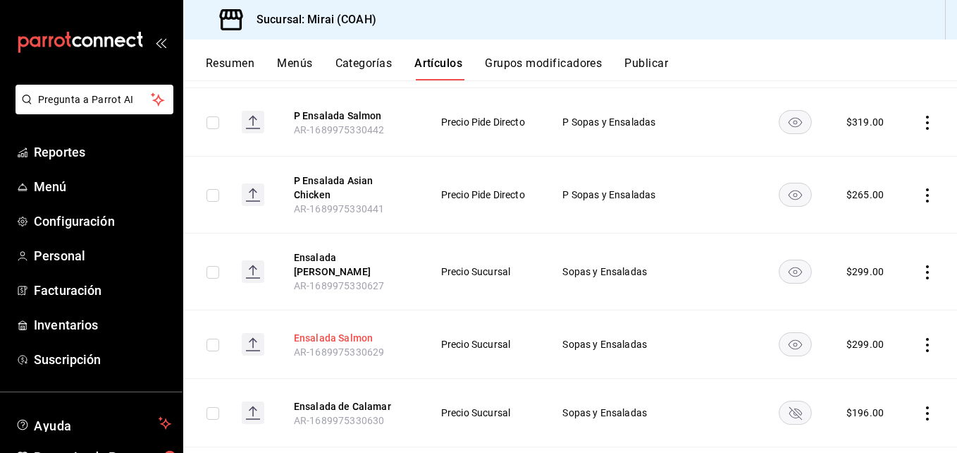
click at [343, 331] on button "Ensalada Salmon" at bounding box center [350, 338] width 113 height 14
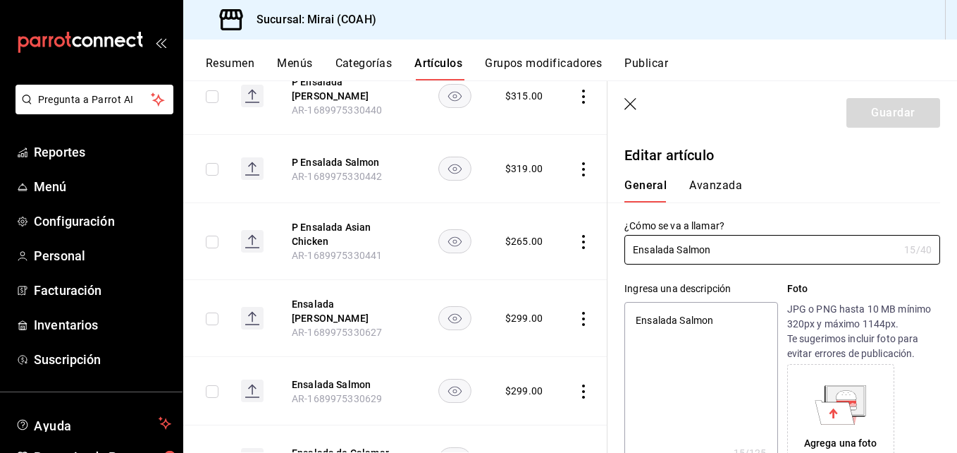
type textarea "x"
type input "$299.00"
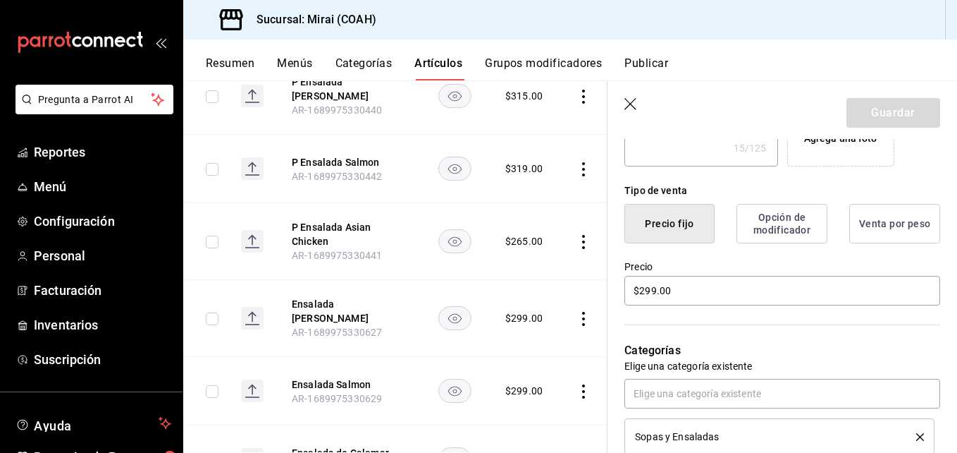
scroll to position [328, 0]
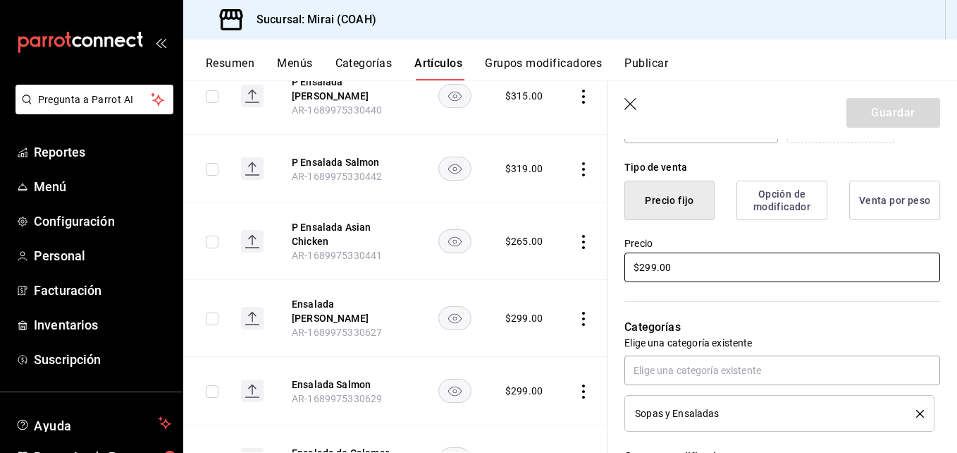
click at [656, 273] on input "$299.00" at bounding box center [782, 267] width 316 height 30
type textarea "x"
type input "$29.00"
type textarea "x"
type input "$2.00"
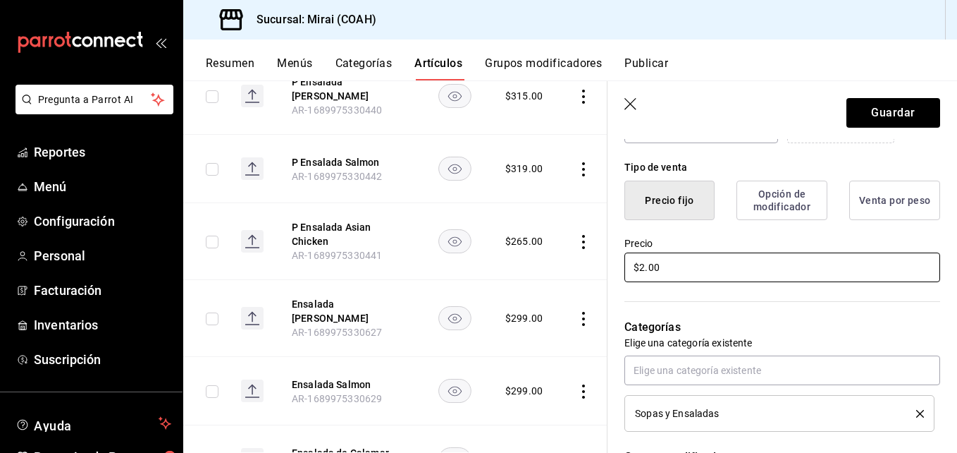
type textarea "x"
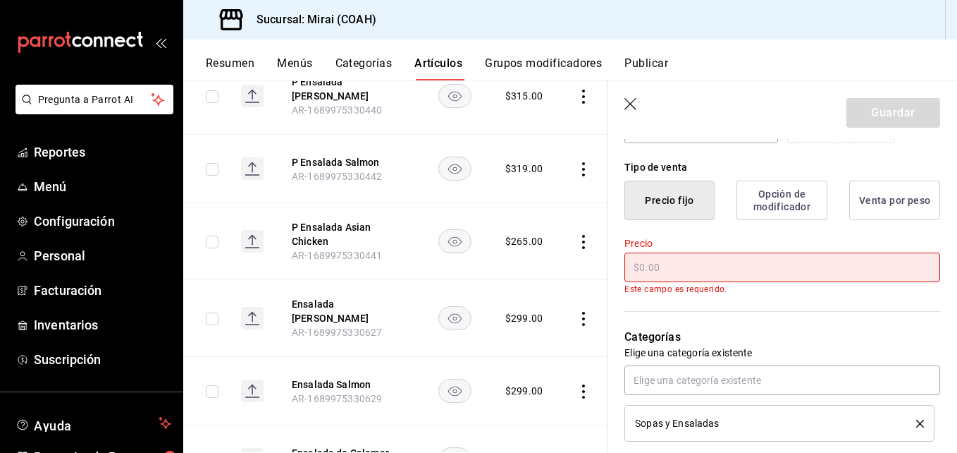
type textarea "x"
type input "$3.00"
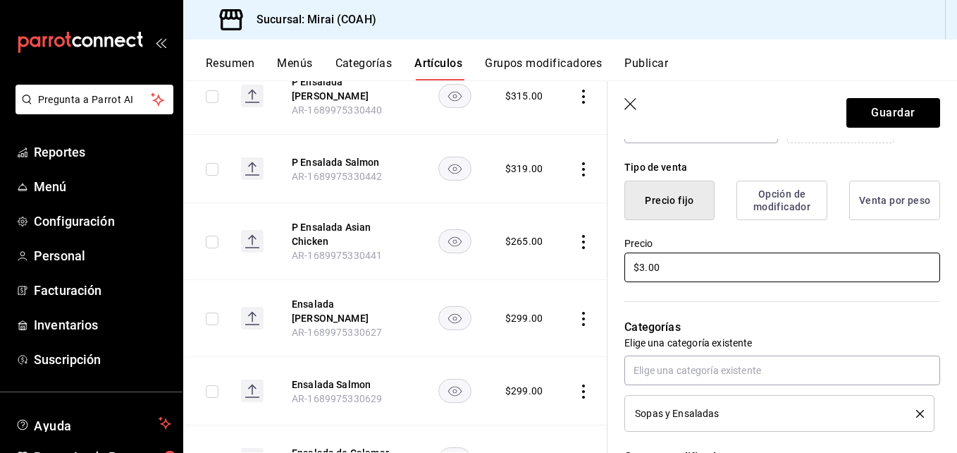
type textarea "x"
type input "$30.00"
type textarea "x"
type input "$304.00"
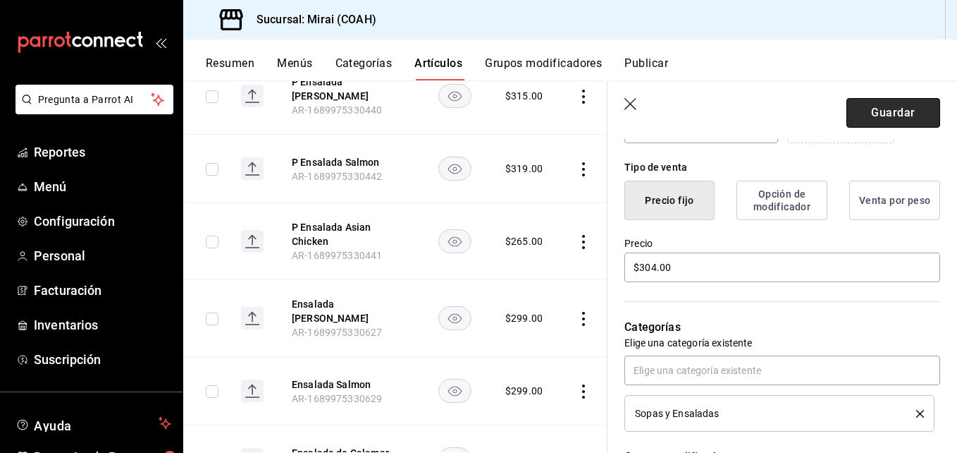
click at [902, 106] on button "Guardar" at bounding box center [894, 113] width 94 height 30
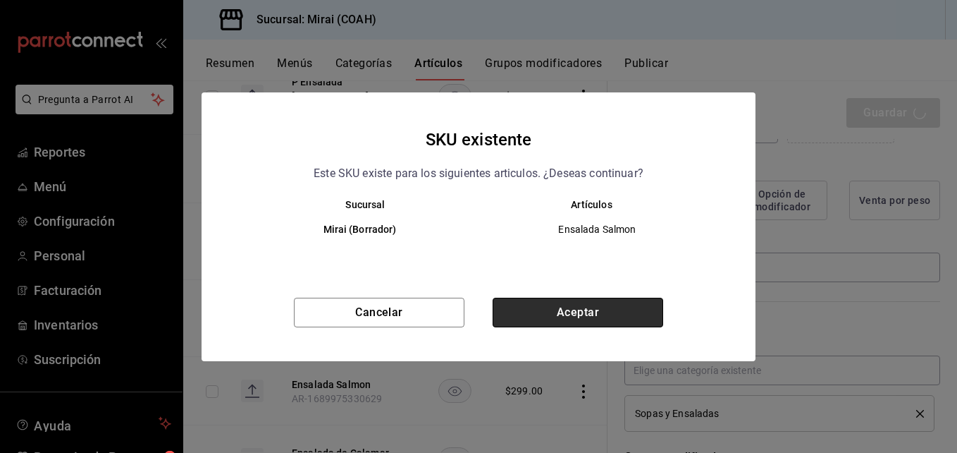
click at [577, 307] on button "Aceptar" at bounding box center [578, 312] width 171 height 30
type textarea "x"
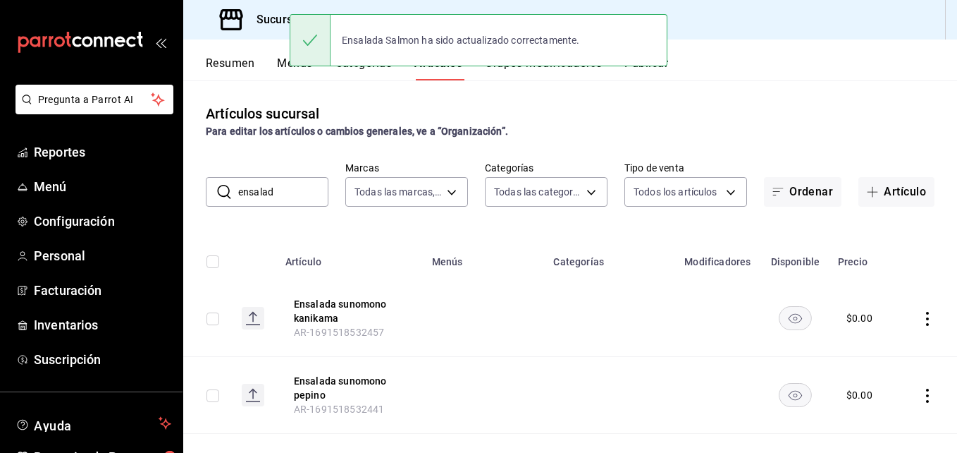
click at [269, 185] on input "ensalad" at bounding box center [283, 192] width 90 height 28
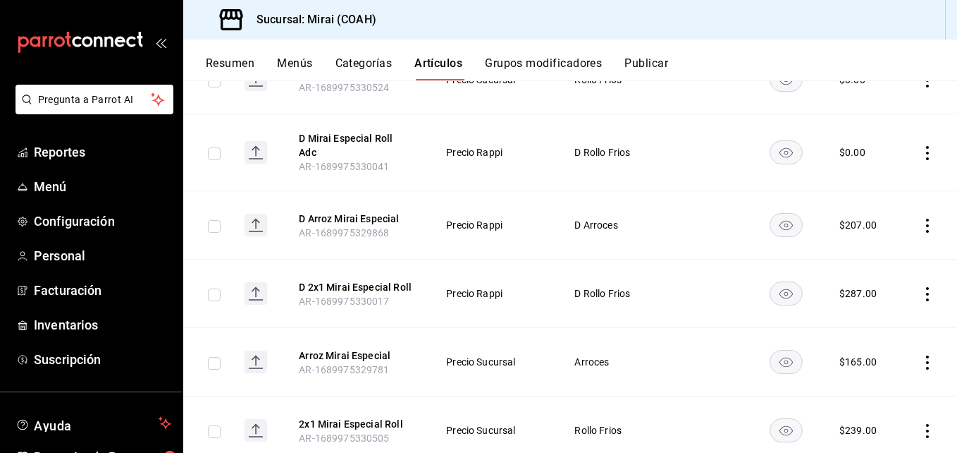
scroll to position [999, 0]
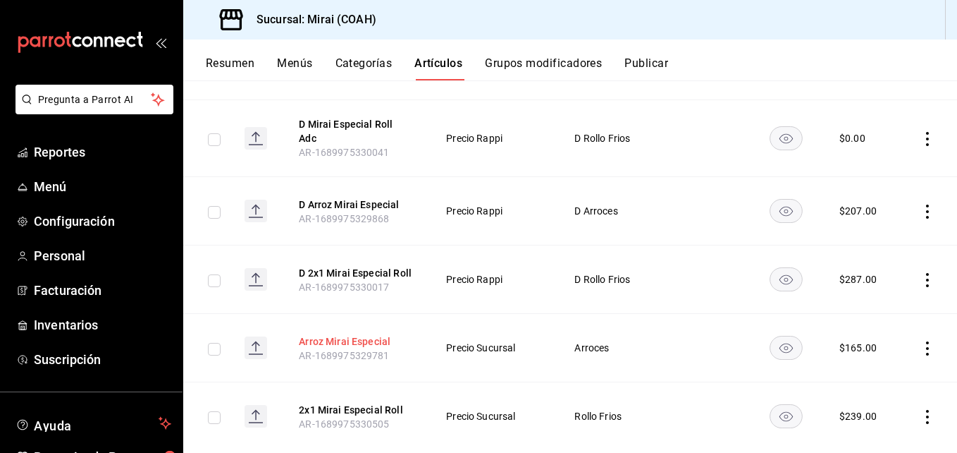
type input "mirai espec"
click at [348, 334] on button "Arroz Mirai Especial" at bounding box center [355, 341] width 113 height 14
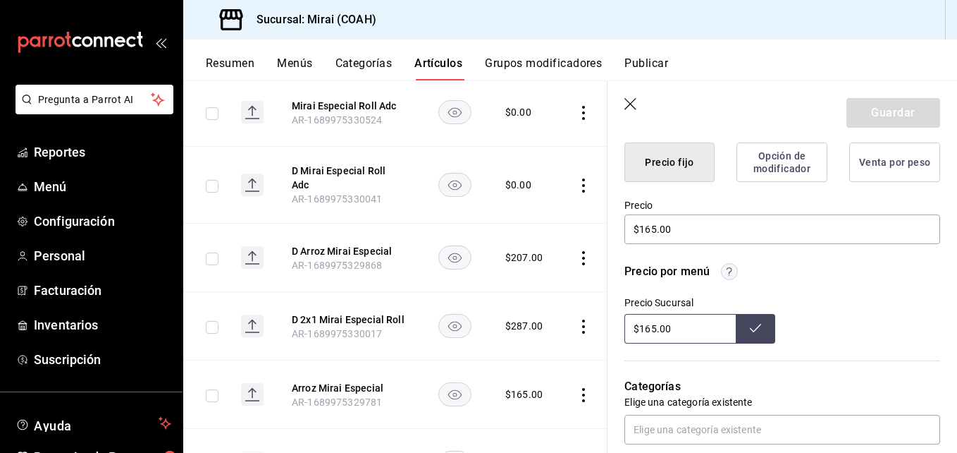
scroll to position [403, 0]
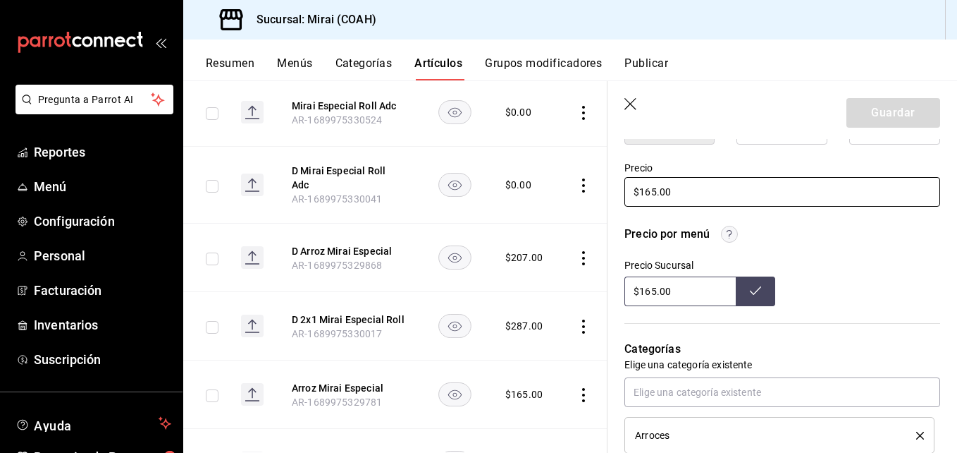
click at [655, 198] on input "$165.00" at bounding box center [782, 192] width 316 height 30
type textarea "x"
type input "$16.00"
type textarea "x"
type input "$169.00"
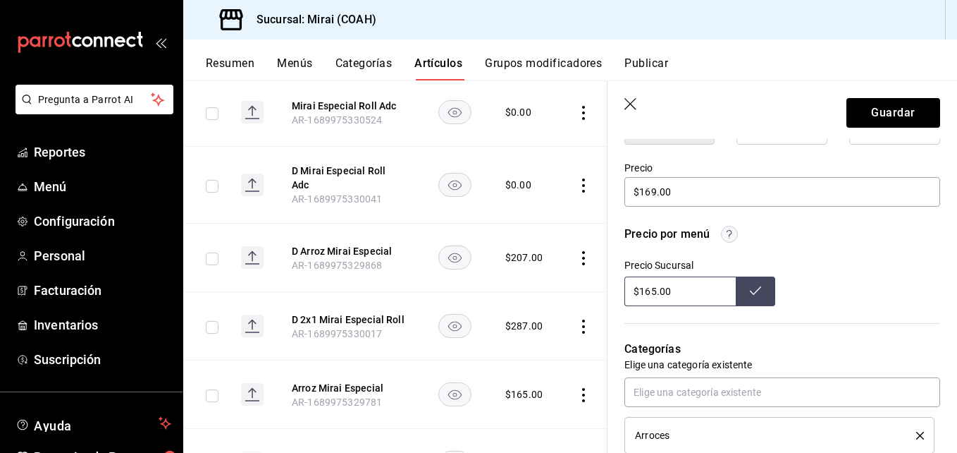
click at [656, 293] on input "$165.00" at bounding box center [679, 291] width 111 height 30
type input "$169.00"
click at [871, 118] on button "Guardar" at bounding box center [894, 113] width 94 height 30
type textarea "x"
type input "$165.00"
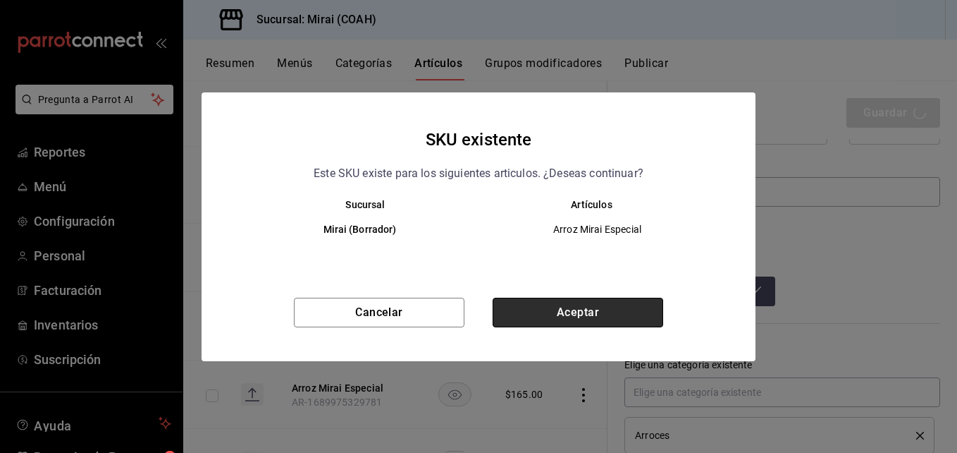
click at [584, 310] on button "Aceptar" at bounding box center [578, 312] width 171 height 30
type textarea "x"
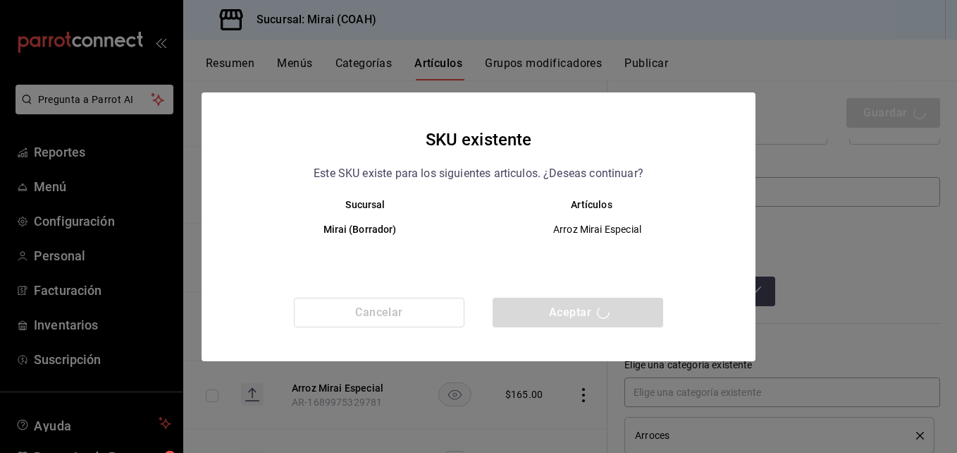
type textarea "x"
type input "AR-1756246898935"
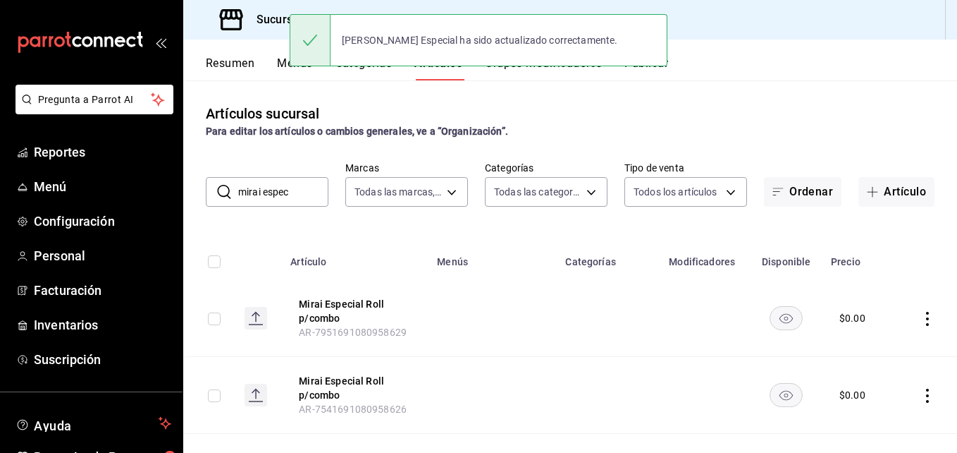
click at [287, 196] on input "mirai espec" at bounding box center [283, 192] width 90 height 28
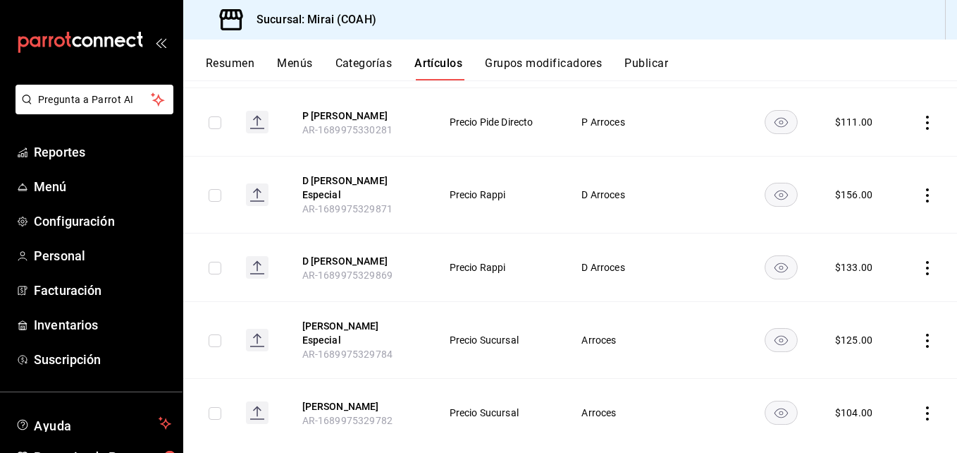
scroll to position [408, 0]
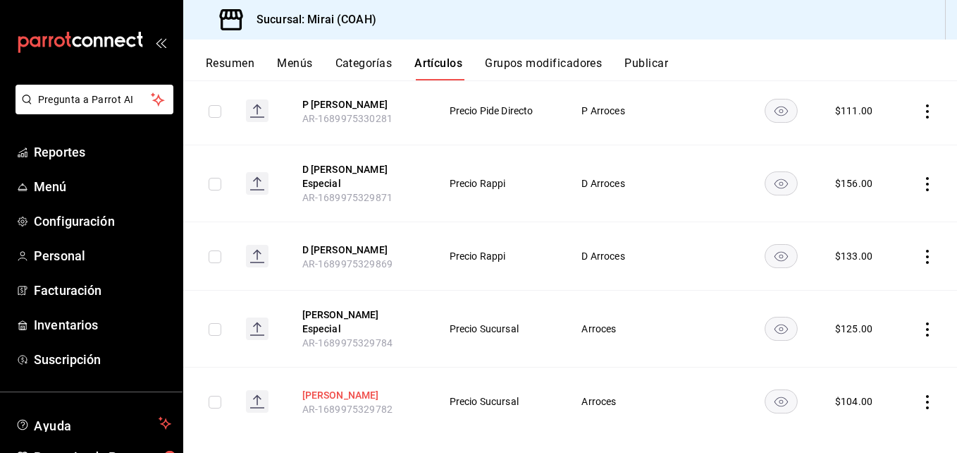
type input "gohan"
click at [321, 388] on button "Arroz Gohan" at bounding box center [358, 395] width 113 height 14
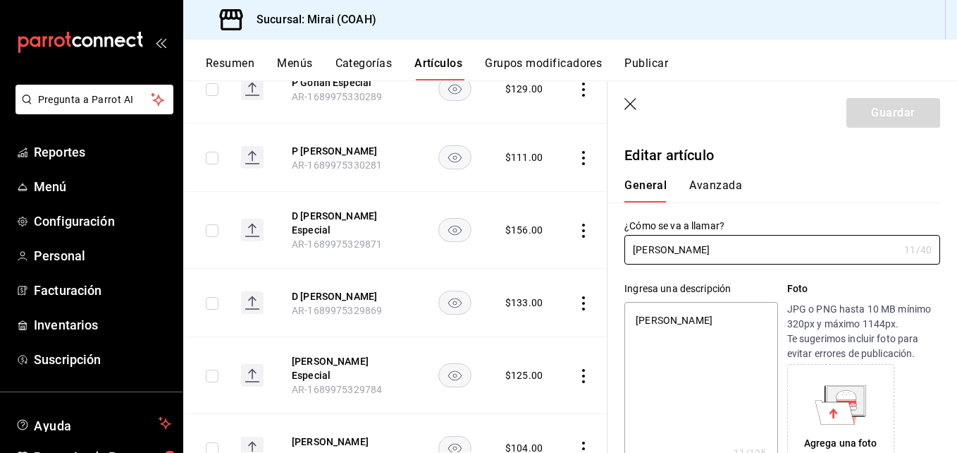
scroll to position [15, 0]
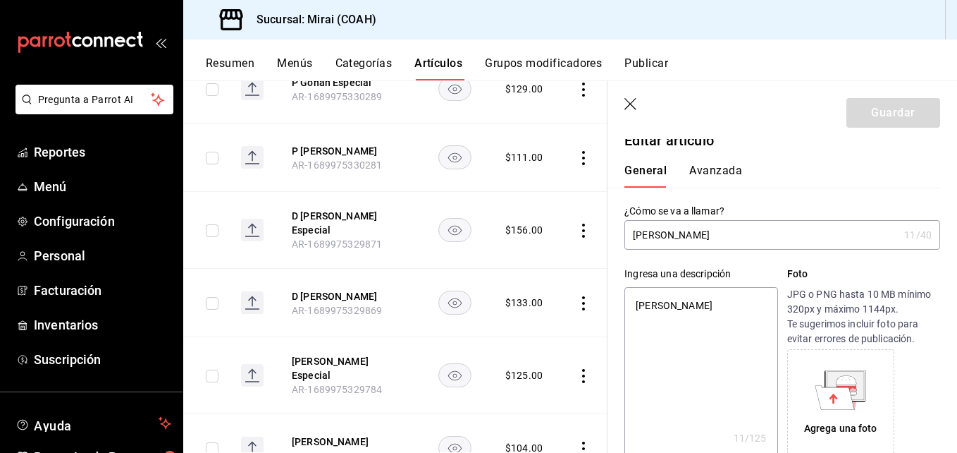
drag, startPoint x: 942, startPoint y: 207, endPoint x: 938, endPoint y: 236, distance: 29.9
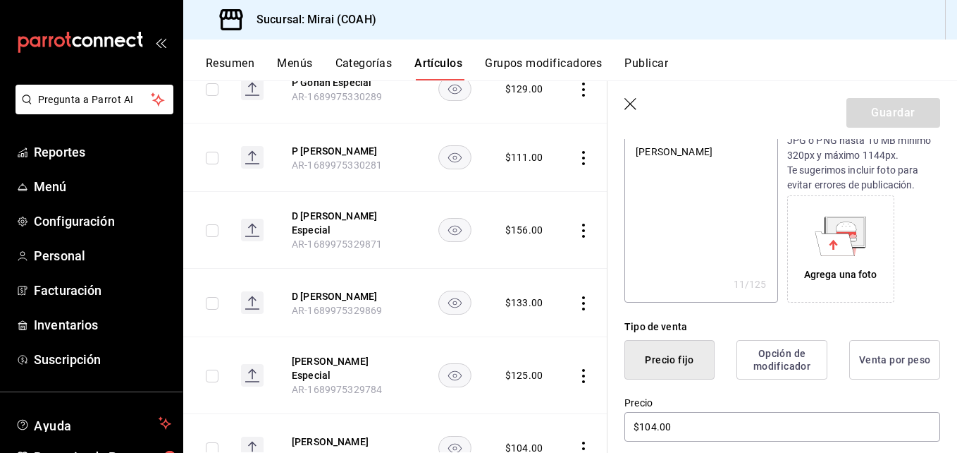
scroll to position [252, 0]
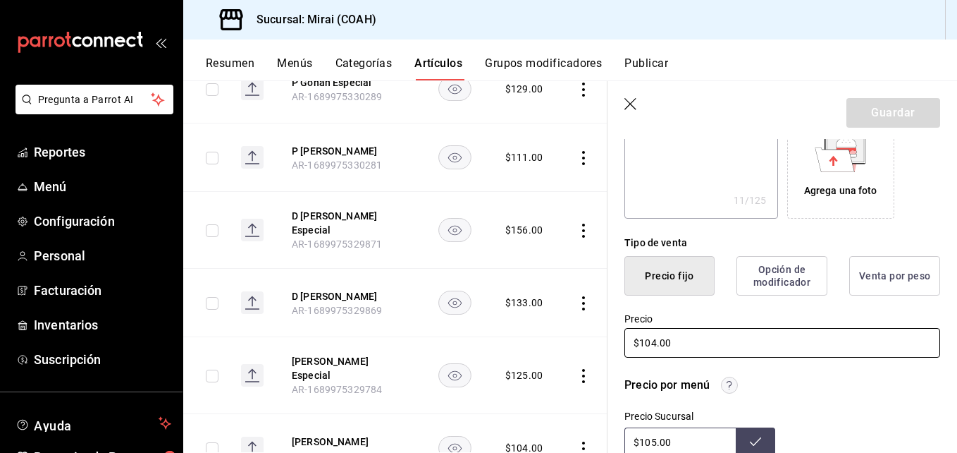
click at [653, 345] on input "$104.00" at bounding box center [782, 343] width 316 height 30
type textarea "x"
type input "$10.00"
type textarea "x"
type input "$109.00"
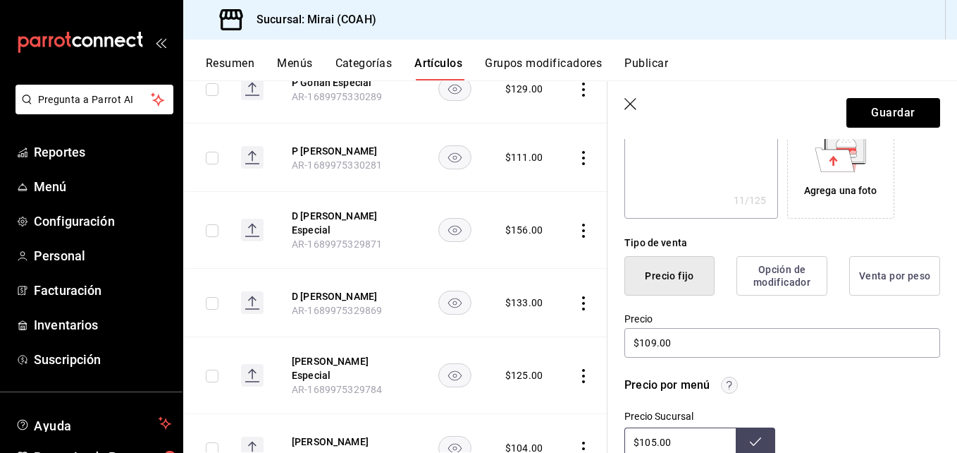
click at [655, 445] on input "$105.00" at bounding box center [679, 442] width 111 height 30
type input "$109.00"
click at [748, 433] on button at bounding box center [755, 442] width 39 height 30
click at [894, 116] on button "Guardar" at bounding box center [894, 113] width 94 height 30
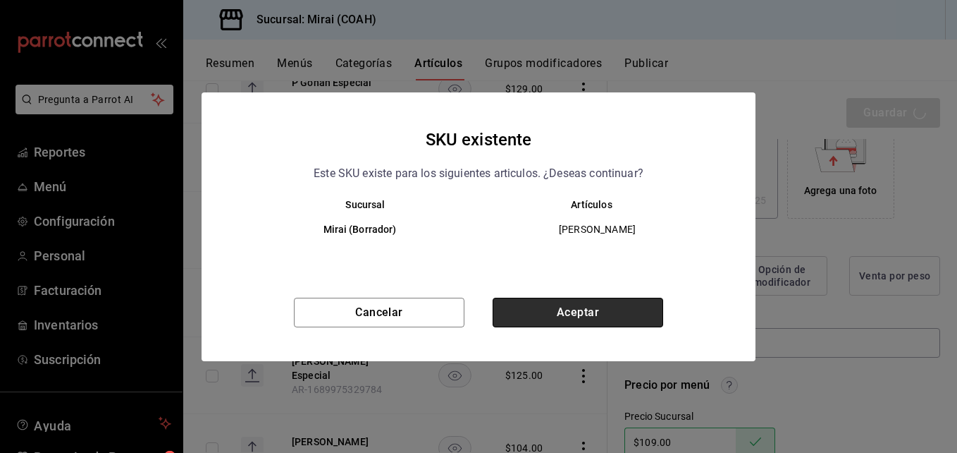
click at [605, 304] on button "Aceptar" at bounding box center [578, 312] width 171 height 30
type textarea "x"
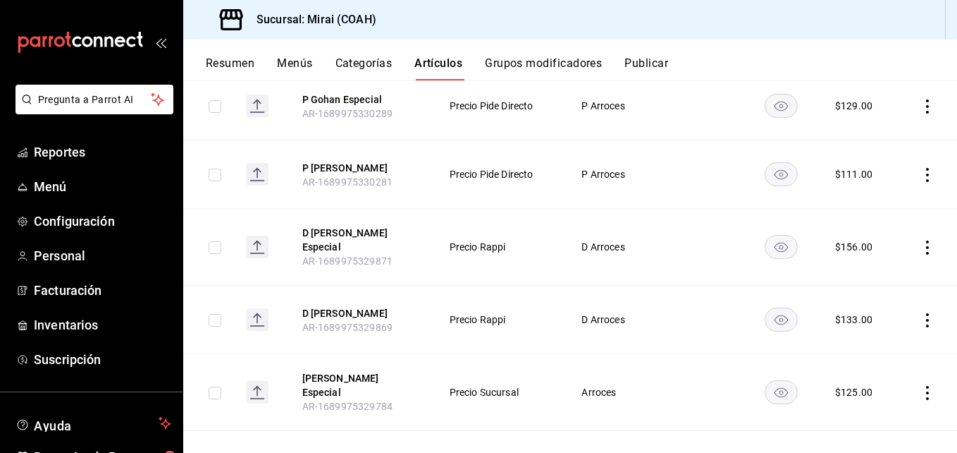
scroll to position [347, 0]
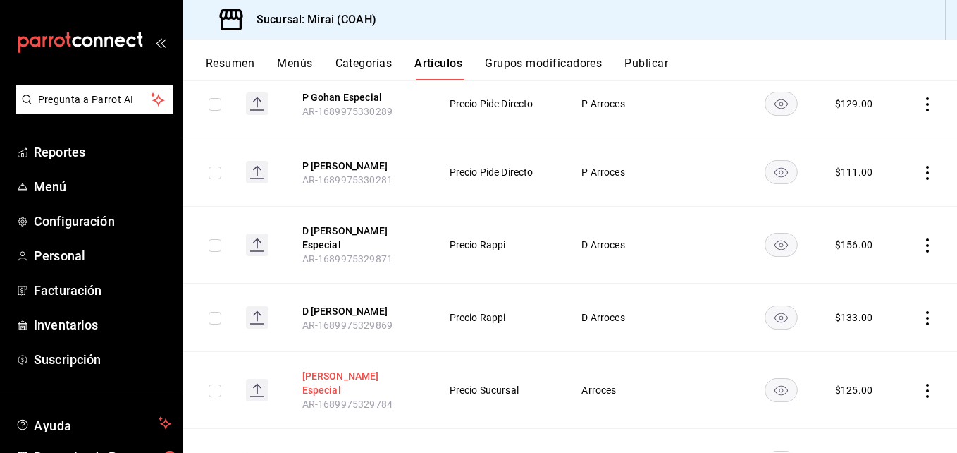
click at [352, 371] on button "Arroz Gohan Especial" at bounding box center [358, 383] width 113 height 28
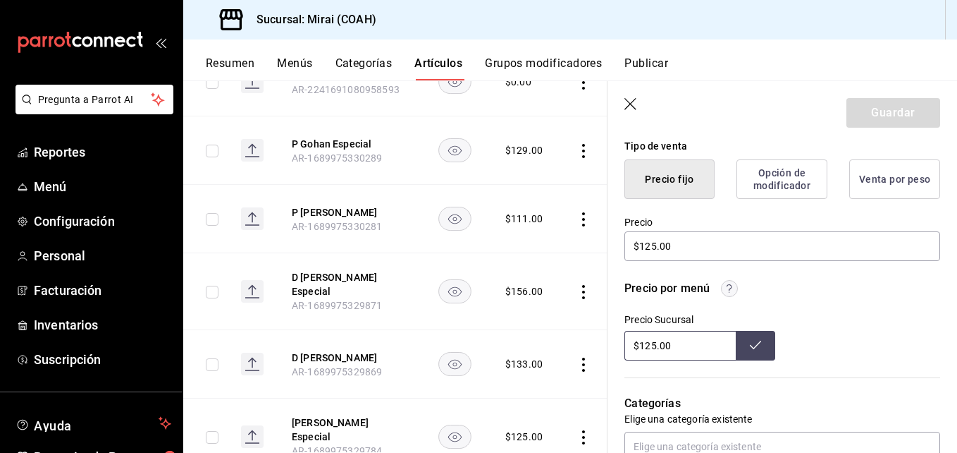
scroll to position [361, 0]
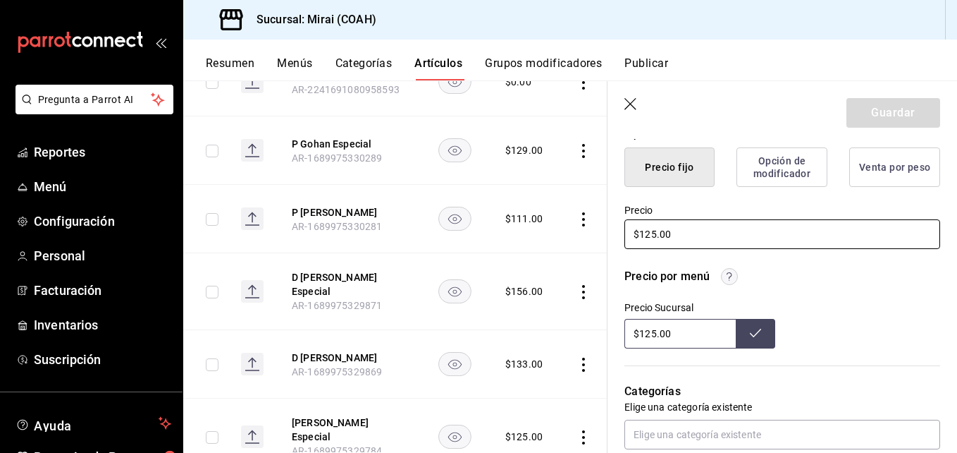
click at [658, 236] on input "$125.00" at bounding box center [782, 234] width 316 height 30
type textarea "x"
type input "$12.00"
type textarea "x"
type input "$129.00"
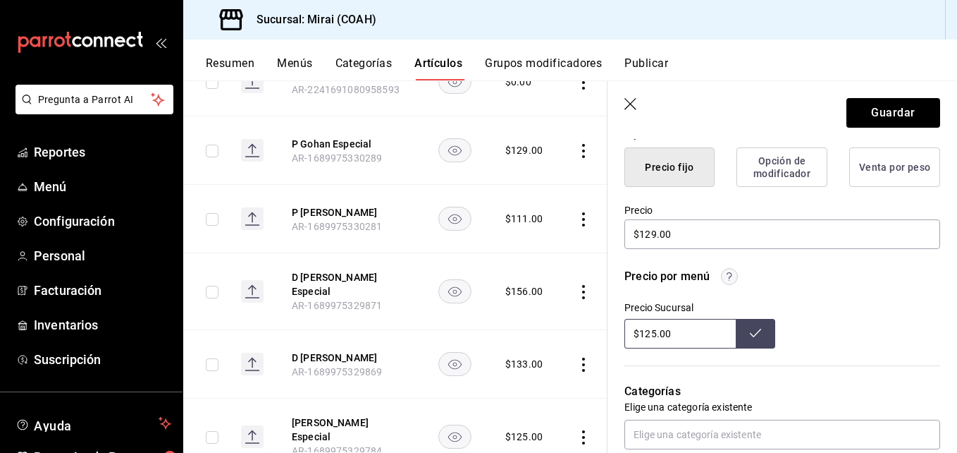
click at [656, 336] on input "$125.00" at bounding box center [679, 334] width 111 height 30
type input "$129.00"
click at [757, 336] on button at bounding box center [755, 334] width 39 height 30
click at [903, 112] on button "Guardar" at bounding box center [894, 113] width 94 height 30
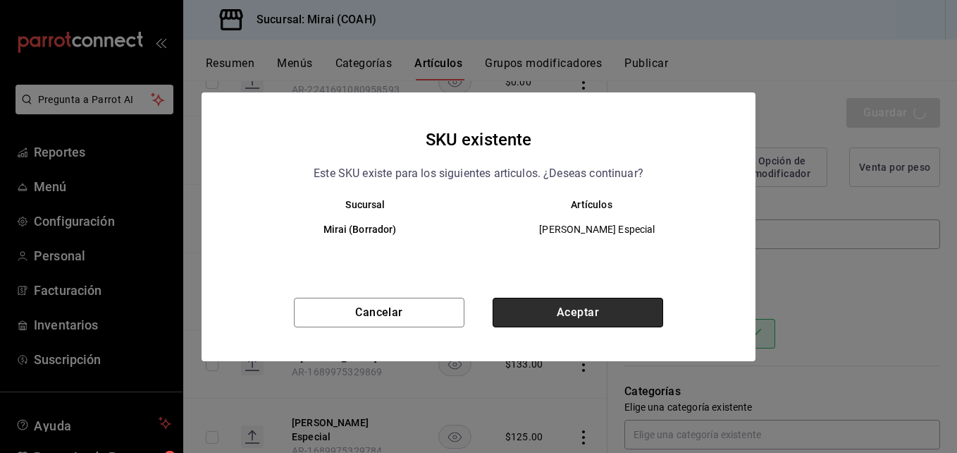
click at [532, 322] on button "Aceptar" at bounding box center [578, 312] width 171 height 30
type textarea "x"
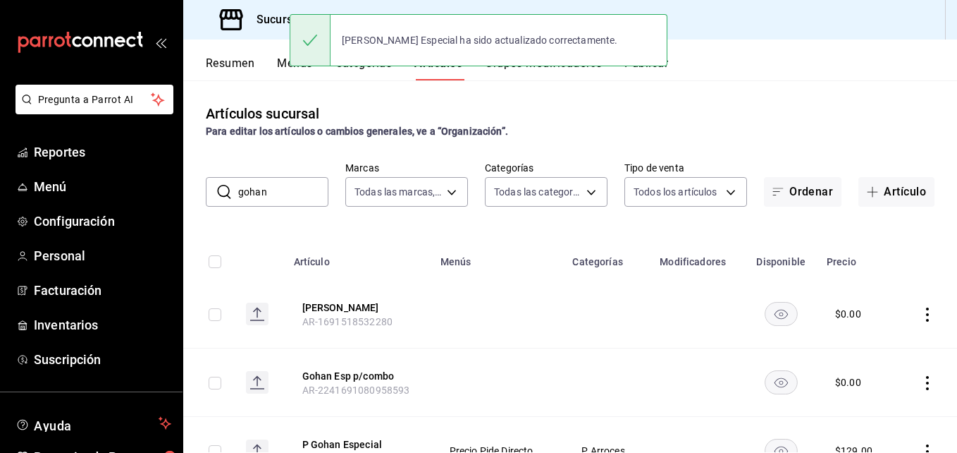
click at [290, 190] on input "gohan" at bounding box center [283, 192] width 90 height 28
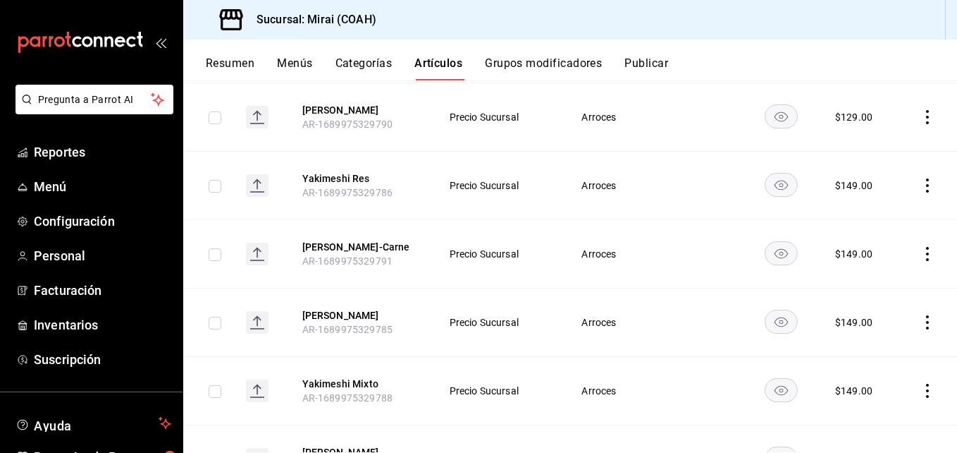
scroll to position [2217, 0]
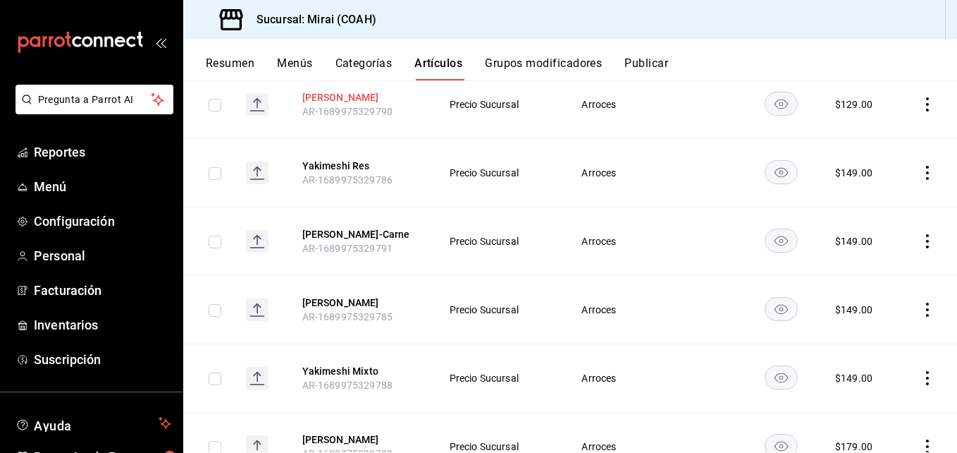
type input "yakimes"
click at [364, 100] on button "Yakimeshi Verduras" at bounding box center [358, 97] width 113 height 14
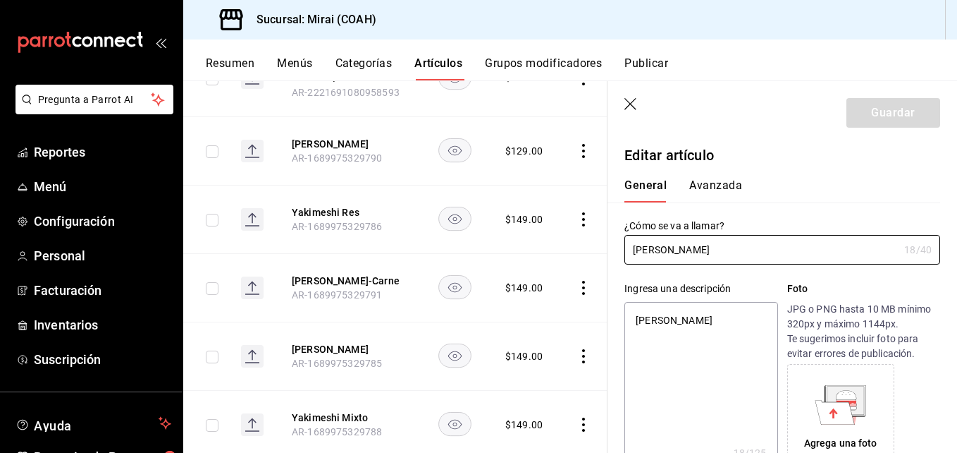
type textarea "x"
type input "$129.00"
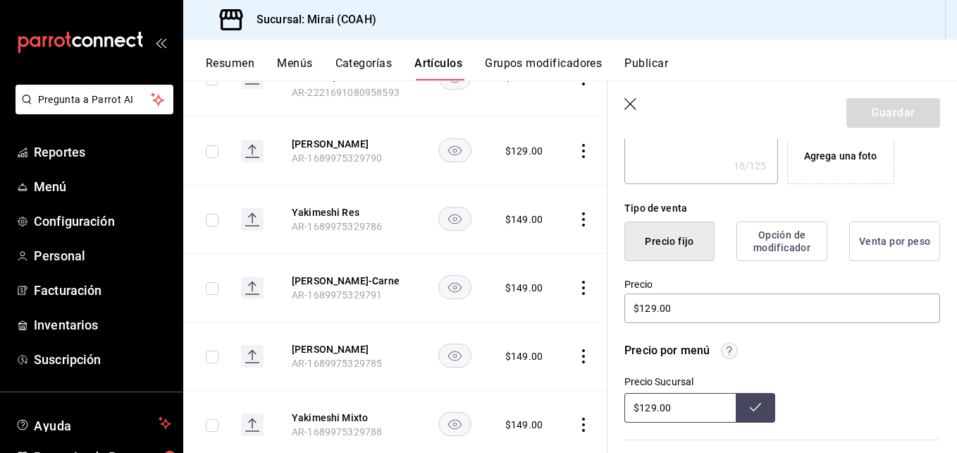
scroll to position [297, 0]
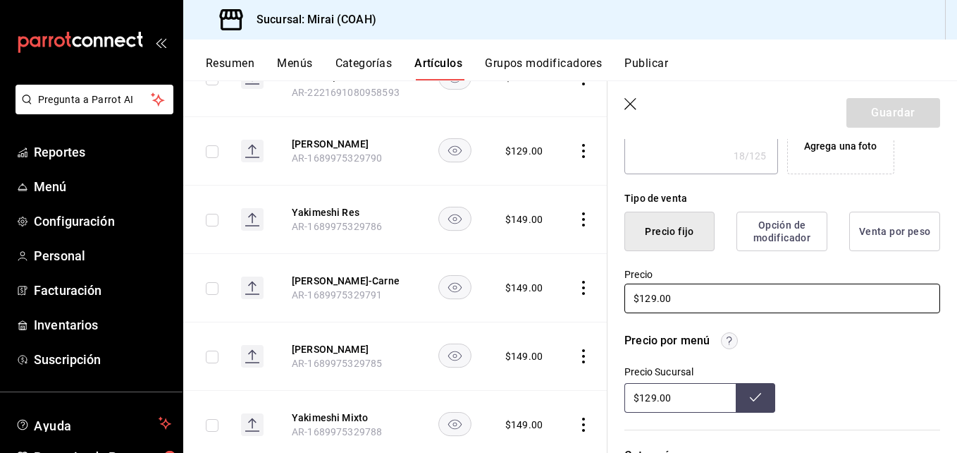
click at [653, 304] on input "$129.00" at bounding box center [782, 298] width 316 height 30
type textarea "x"
type input "$12.00"
type textarea "x"
type input "$1.00"
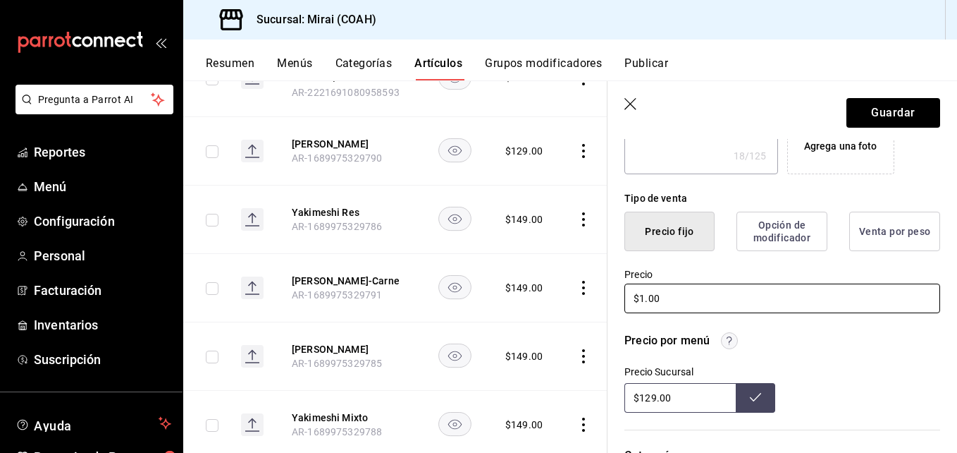
type textarea "x"
type input "$14.00"
type textarea "x"
type input "$145.00"
click at [656, 404] on input "$129.00" at bounding box center [679, 398] width 111 height 30
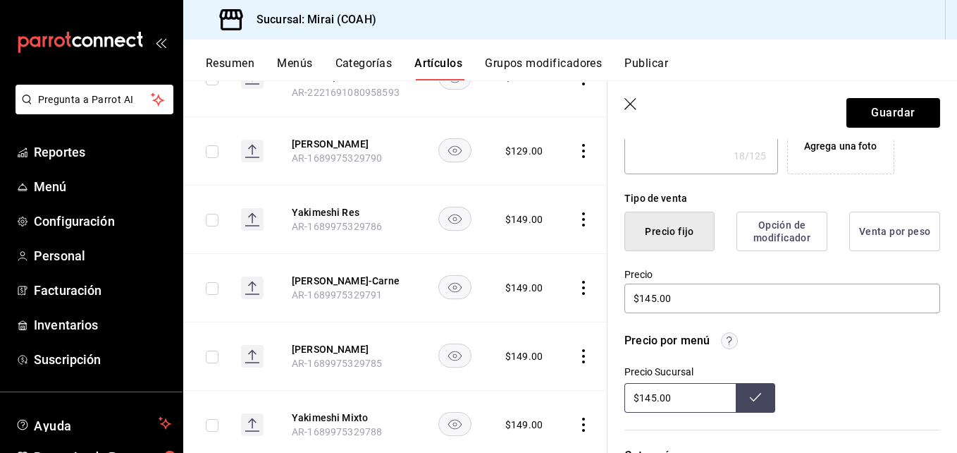
type input "$145.00"
click at [761, 400] on button at bounding box center [755, 398] width 39 height 30
click at [903, 102] on button "Guardar" at bounding box center [894, 113] width 94 height 30
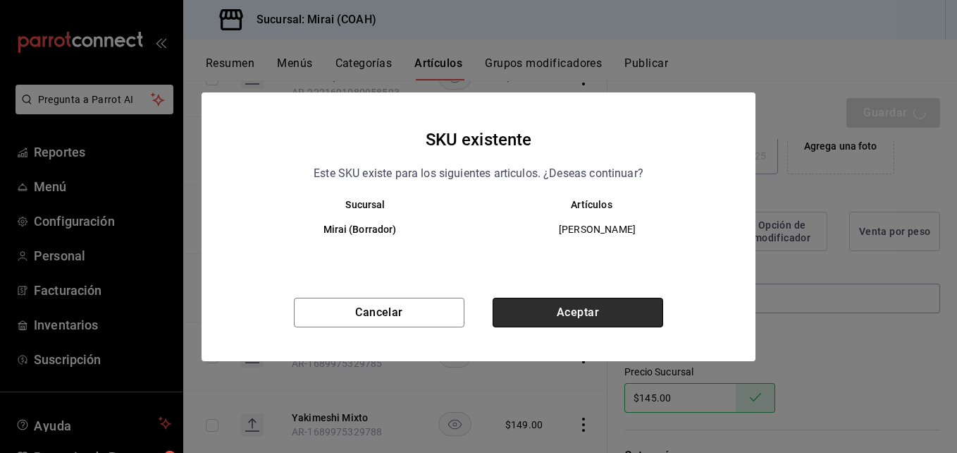
click at [639, 314] on button "Aceptar" at bounding box center [578, 312] width 171 height 30
type textarea "x"
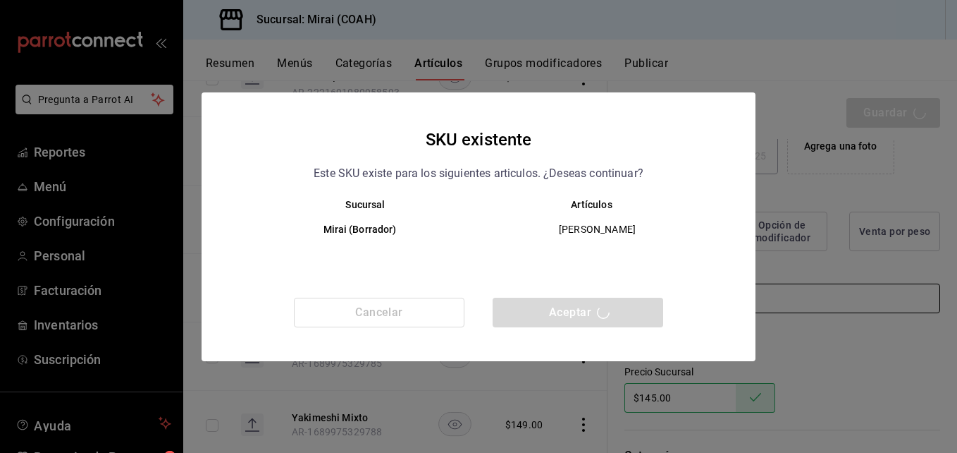
type textarea "x"
type input "AR-1756247047963"
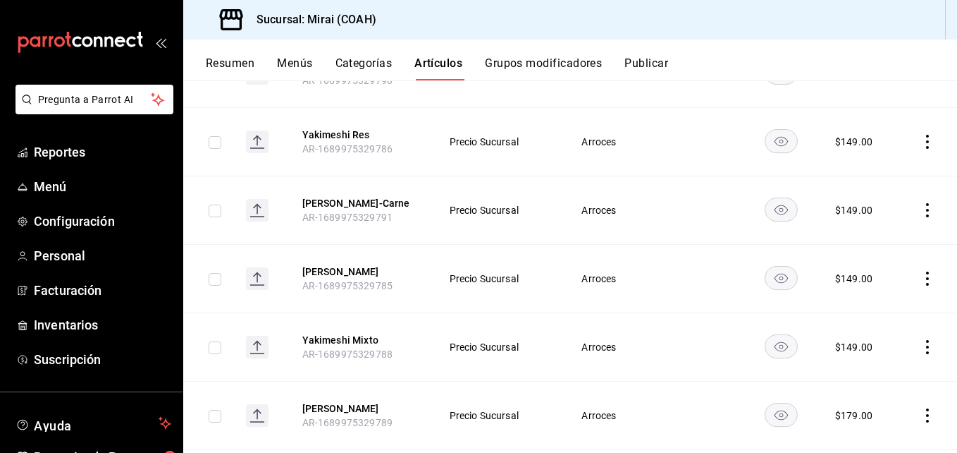
scroll to position [2261, 0]
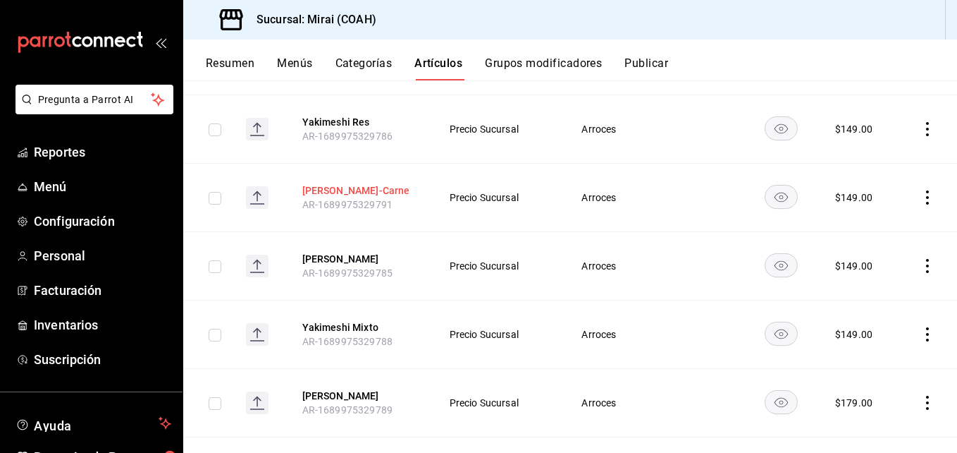
click at [380, 197] on button "Yakimeshi Pollo-Carne" at bounding box center [358, 190] width 113 height 14
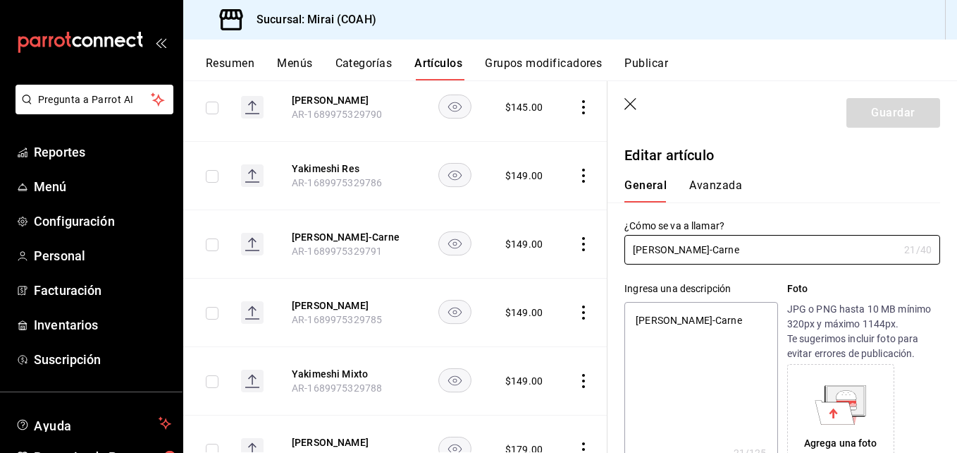
type textarea "x"
type input "$149.00"
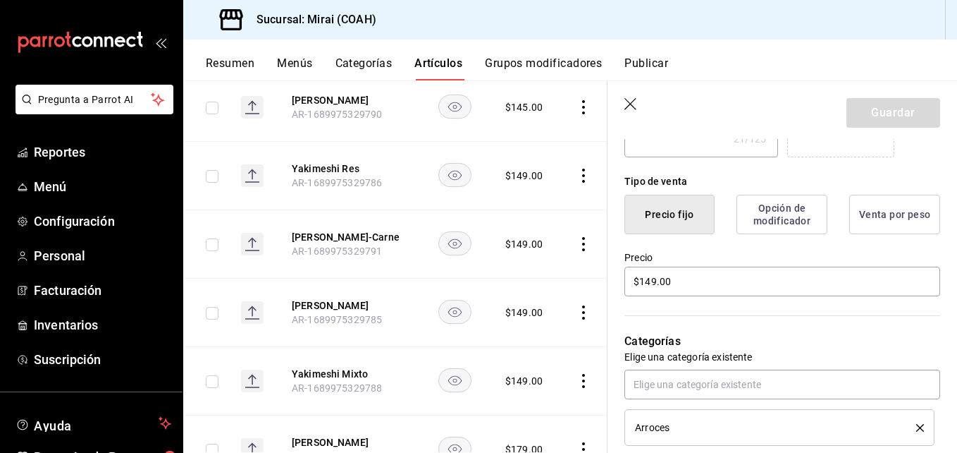
scroll to position [316, 0]
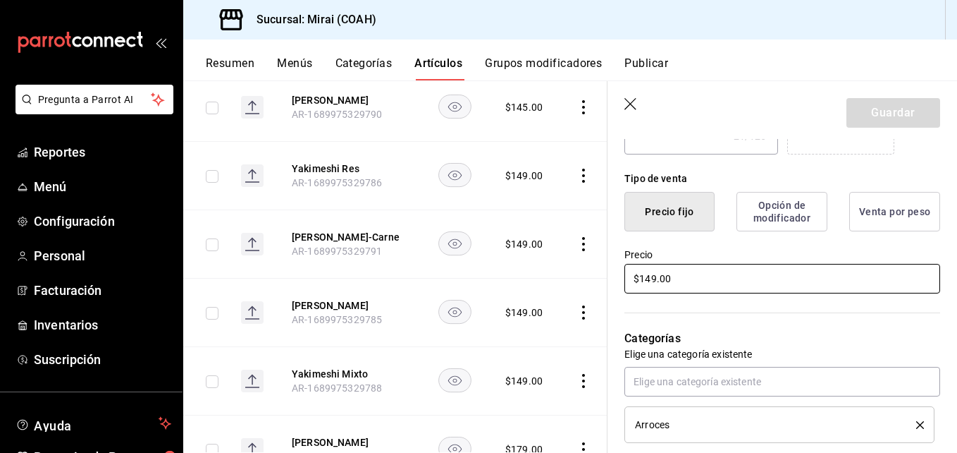
click at [651, 279] on input "$149.00" at bounding box center [782, 279] width 316 height 30
type textarea "x"
type input "$19.00"
type textarea "x"
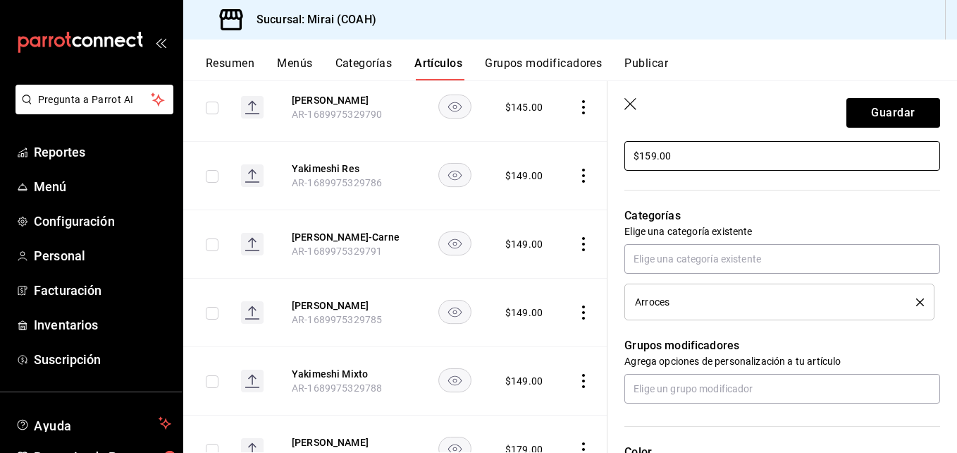
scroll to position [443, 0]
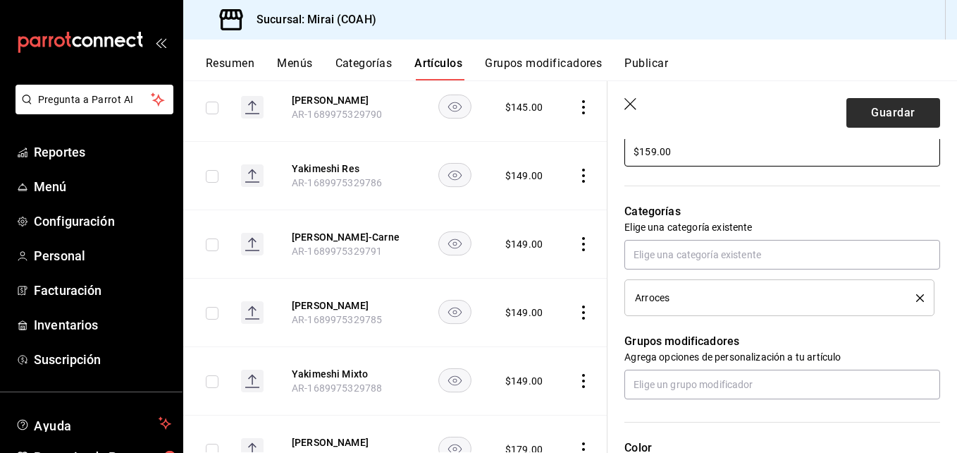
type input "$159.00"
click at [897, 109] on button "Guardar" at bounding box center [894, 113] width 94 height 30
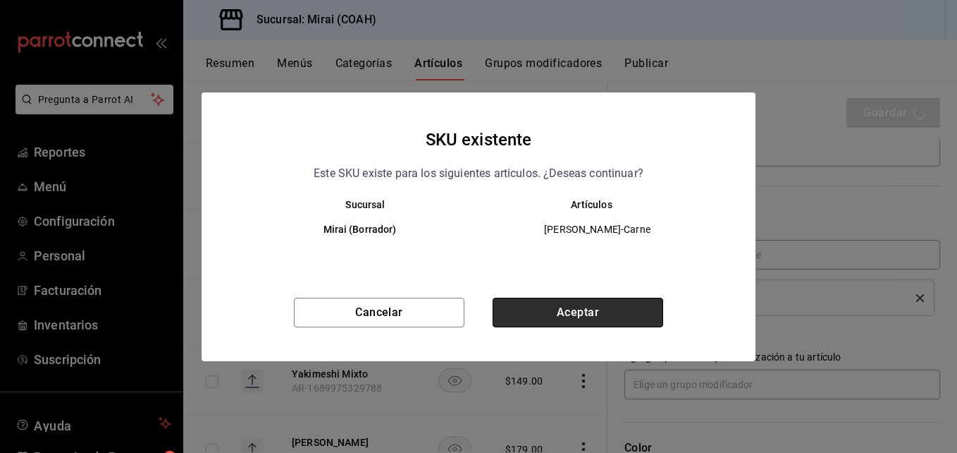
click at [577, 312] on button "Aceptar" at bounding box center [578, 312] width 171 height 30
type textarea "x"
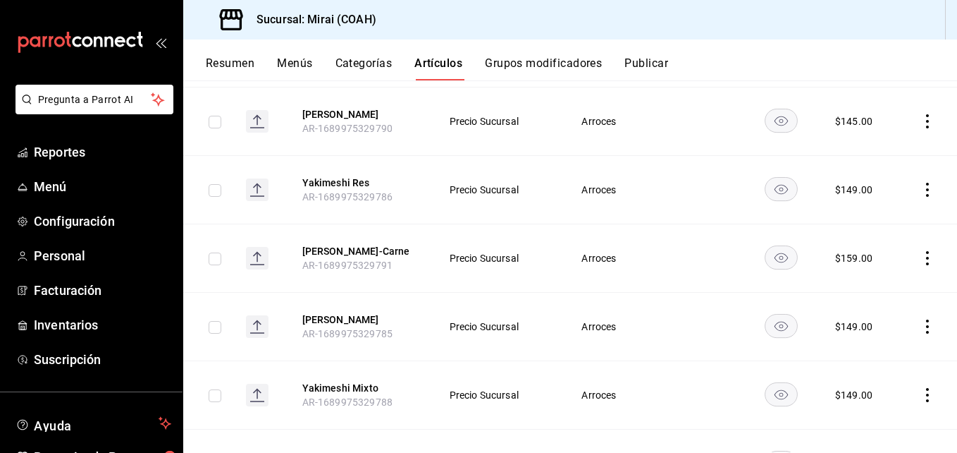
scroll to position [2226, 0]
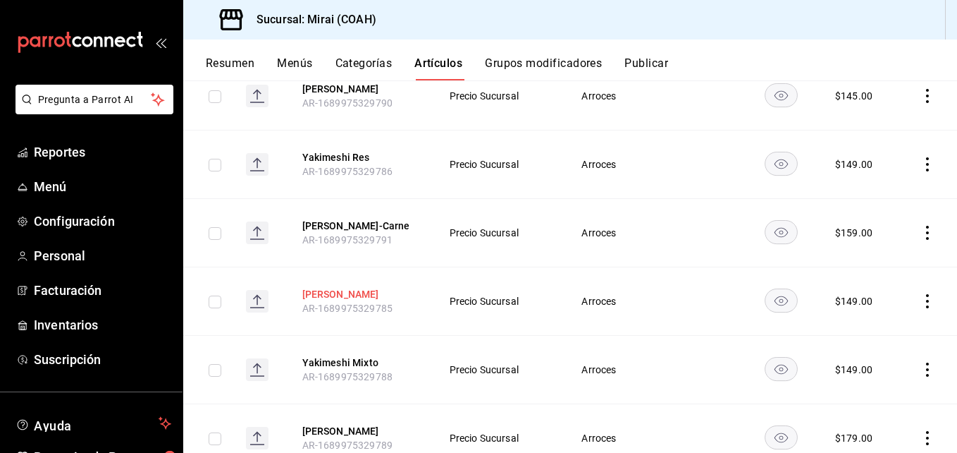
click at [363, 299] on button "Yakimeshi Pollo" at bounding box center [358, 294] width 113 height 14
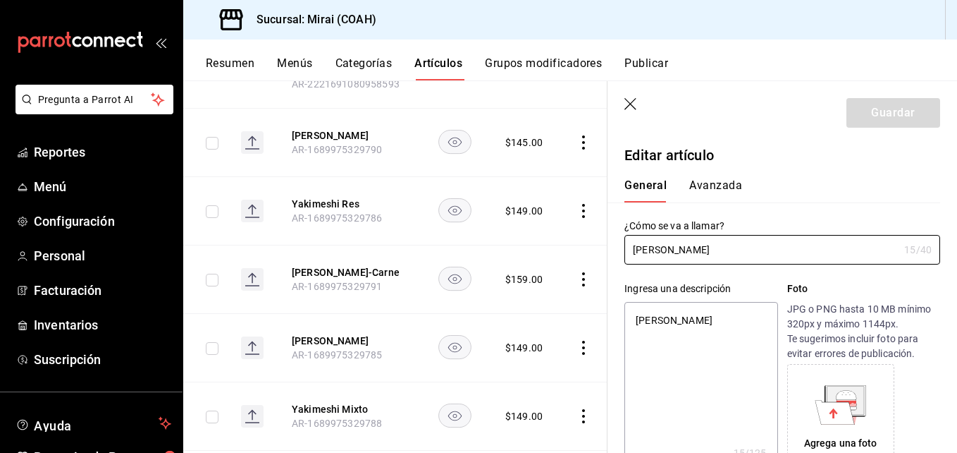
type textarea "x"
type input "$149.00"
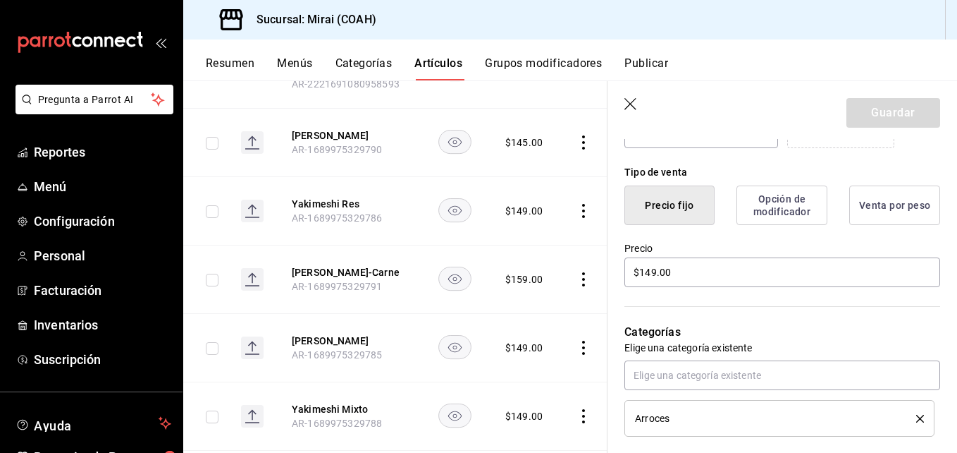
scroll to position [325, 0]
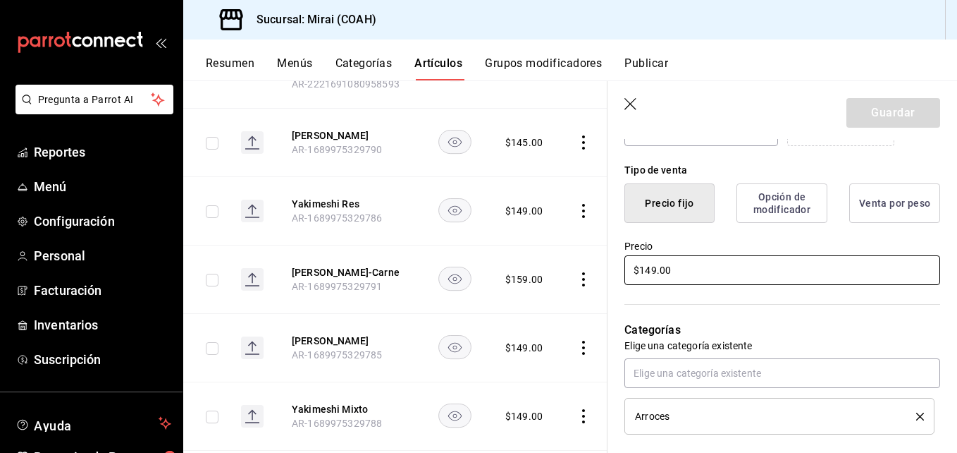
click at [651, 271] on input "$149.00" at bounding box center [782, 270] width 316 height 30
type textarea "x"
type input "$19.00"
type textarea "x"
type input "$159.00"
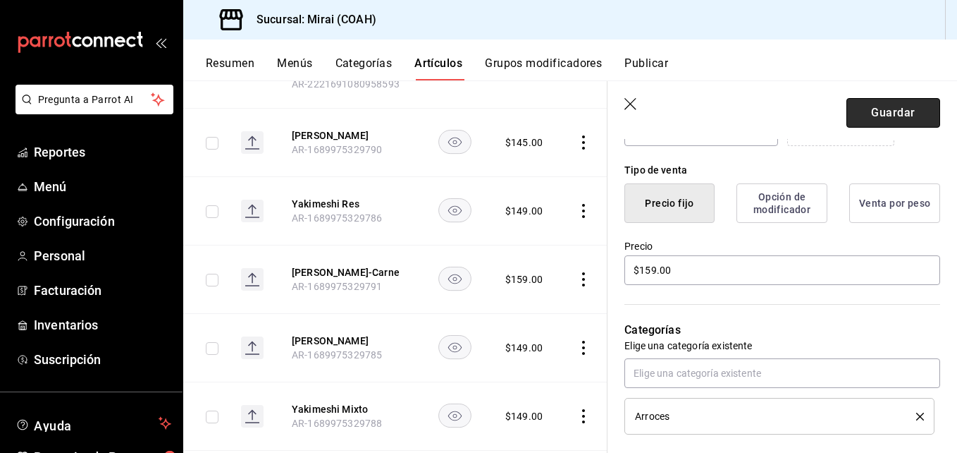
click at [887, 114] on button "Guardar" at bounding box center [894, 113] width 94 height 30
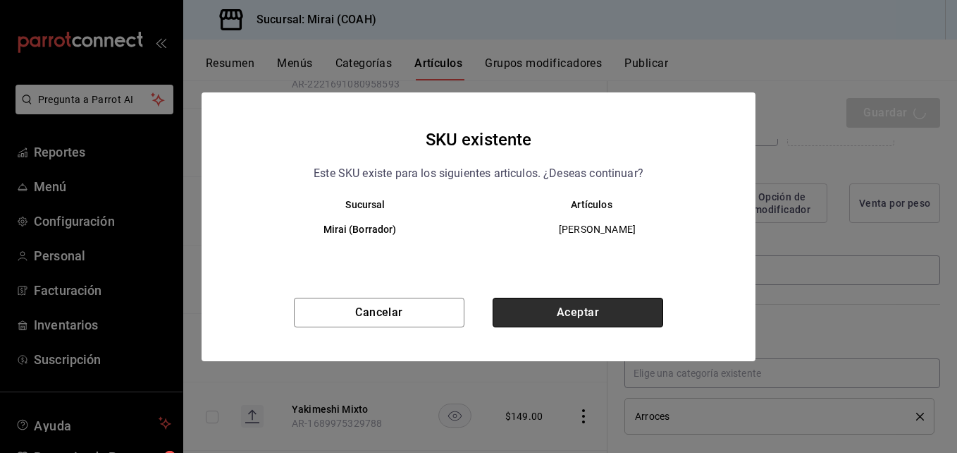
click at [625, 316] on button "Aceptar" at bounding box center [578, 312] width 171 height 30
type textarea "x"
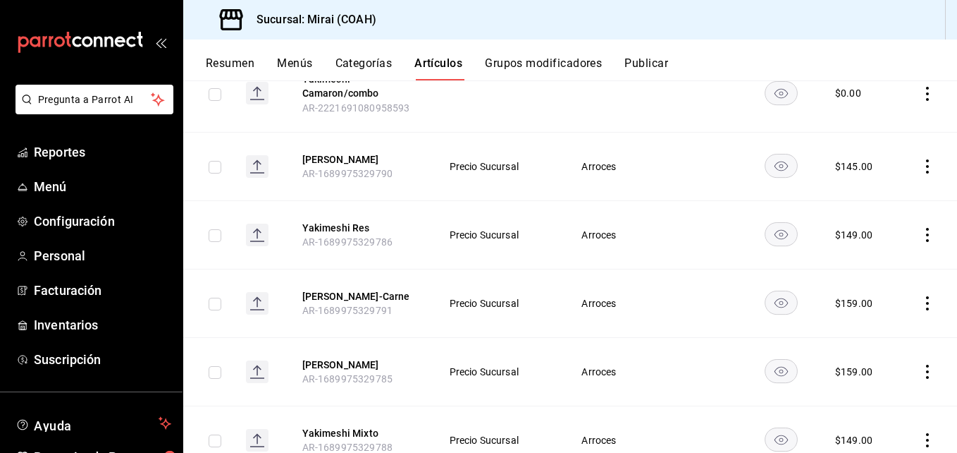
scroll to position [2162, 0]
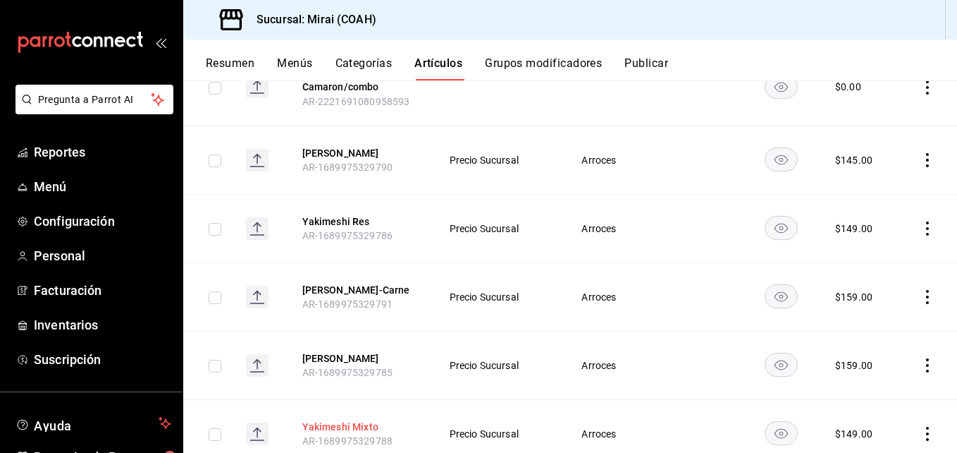
click at [359, 429] on button "Yakimeshi Mixto" at bounding box center [358, 426] width 113 height 14
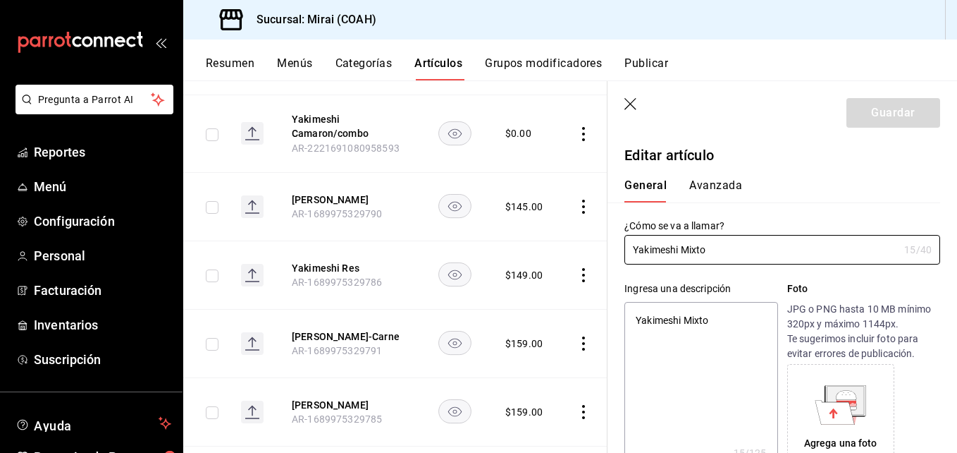
type textarea "x"
type input "$149.00"
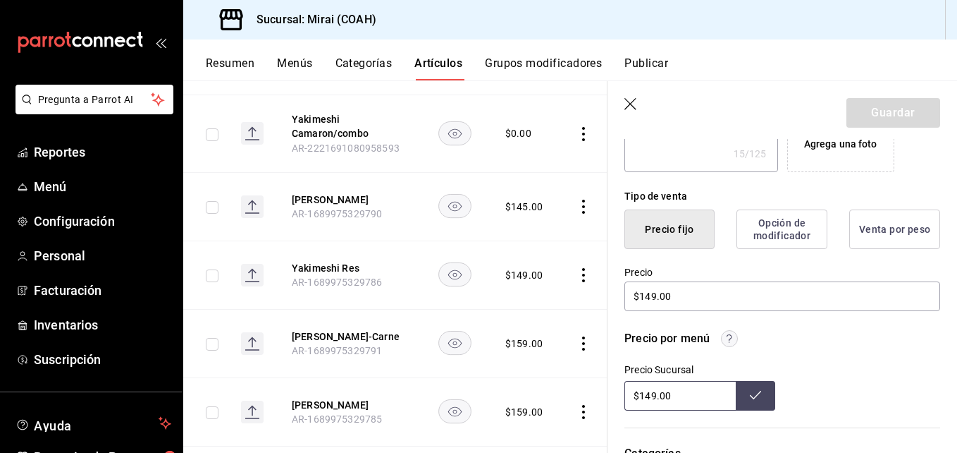
scroll to position [302, 0]
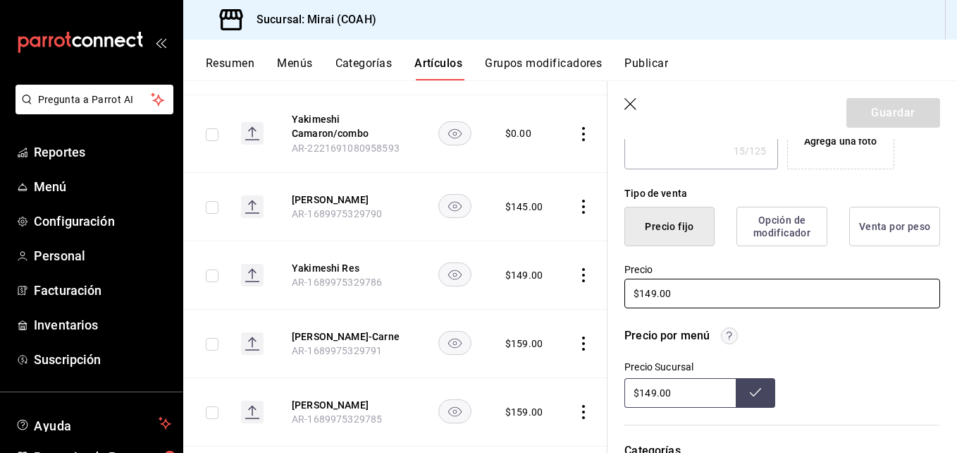
click at [652, 294] on input "$149.00" at bounding box center [782, 293] width 316 height 30
type textarea "x"
type input "$19.00"
type textarea "x"
type input "$159.00"
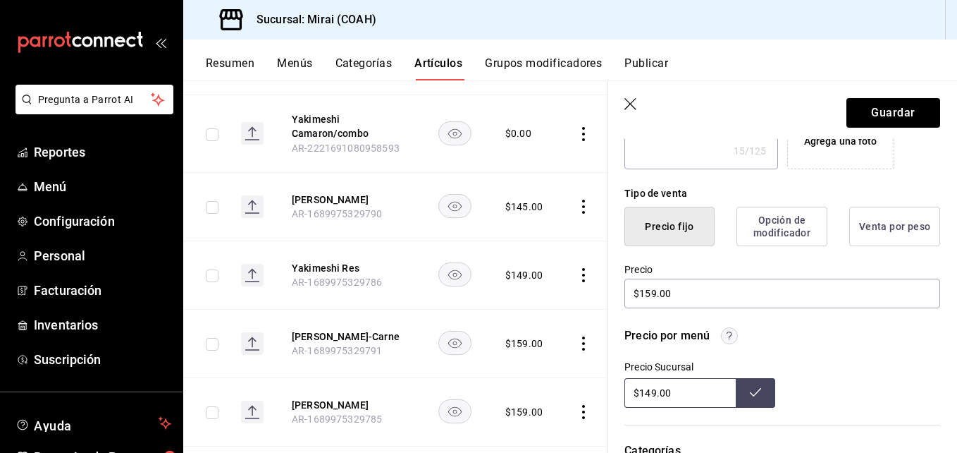
click at [651, 391] on input "$149.00" at bounding box center [679, 393] width 111 height 30
type input "$159.00"
click at [750, 393] on icon at bounding box center [755, 391] width 11 height 11
click at [875, 113] on button "Guardar" at bounding box center [894, 113] width 94 height 30
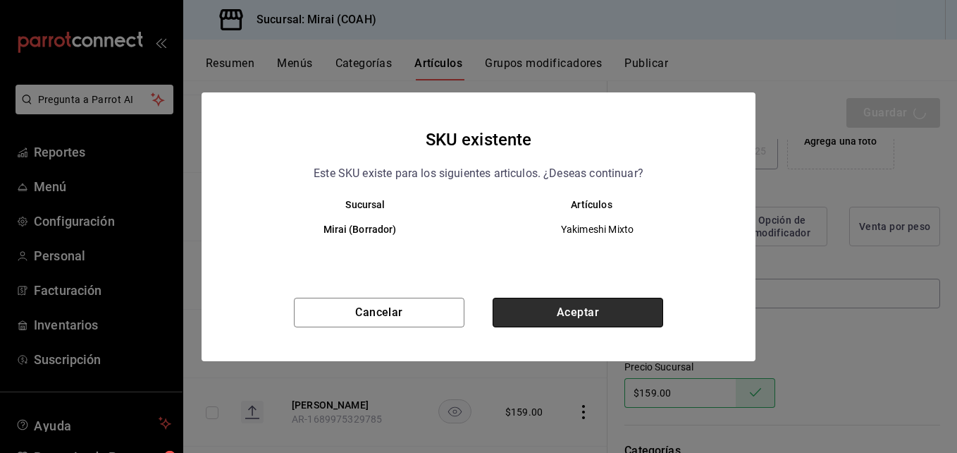
click at [549, 304] on button "Aceptar" at bounding box center [578, 312] width 171 height 30
type textarea "x"
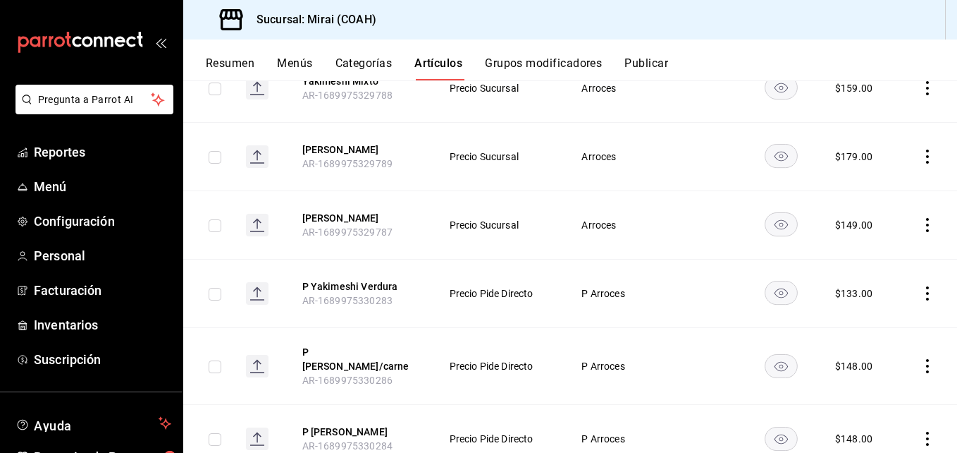
scroll to position [2501, 0]
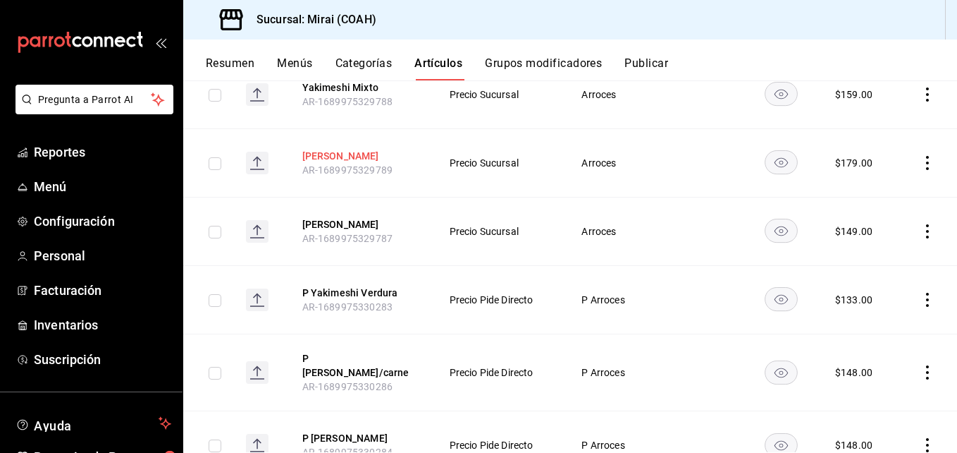
click at [364, 163] on button "Yakimeshi Mariscos" at bounding box center [358, 156] width 113 height 14
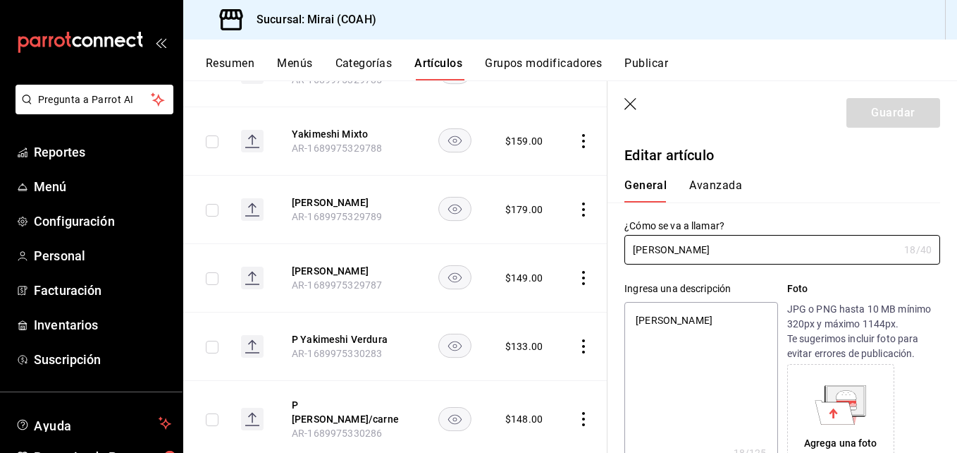
type textarea "x"
type input "$179.00"
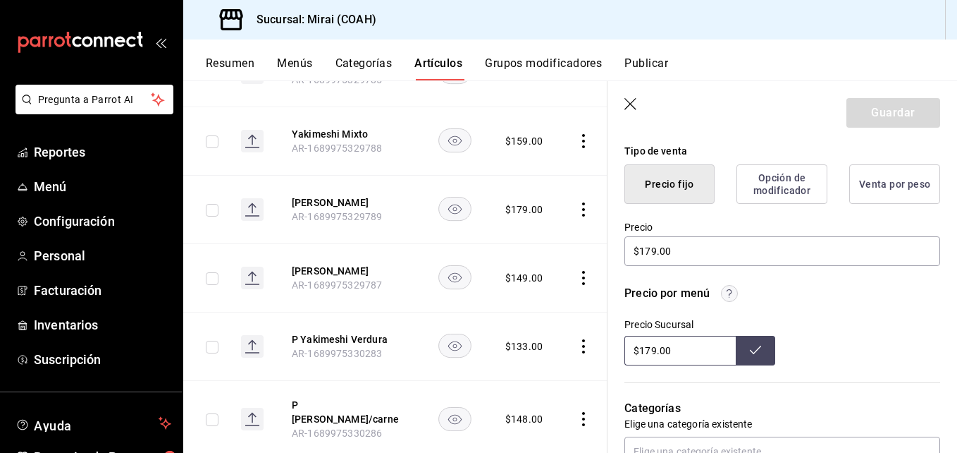
scroll to position [354, 0]
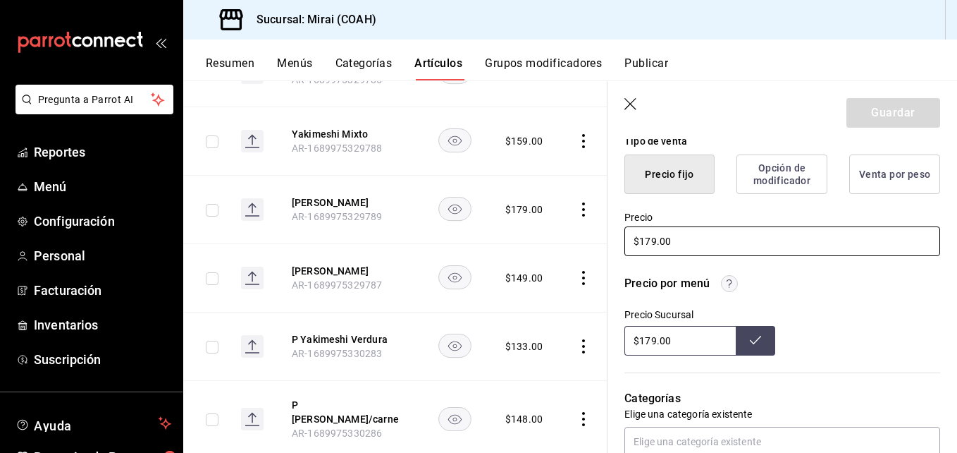
click at [654, 248] on input "$179.00" at bounding box center [782, 241] width 316 height 30
type textarea "x"
type input "$17.00"
type textarea "x"
type input "$1.00"
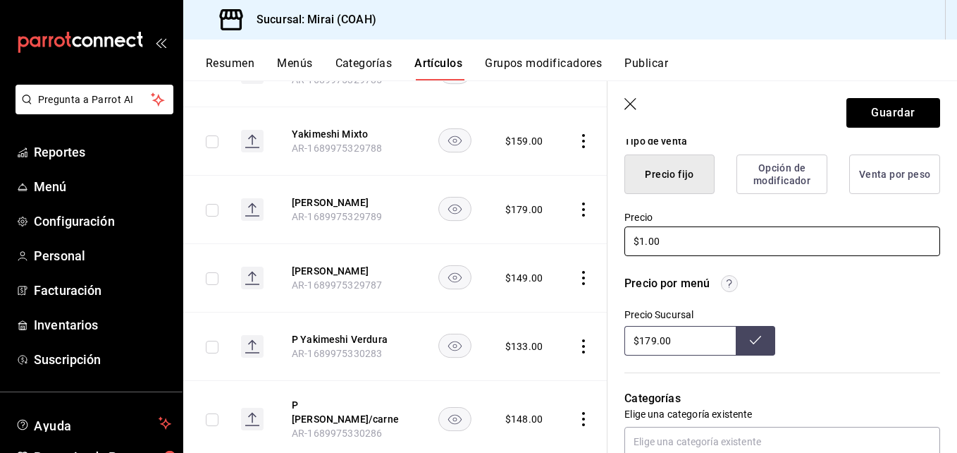
type textarea "x"
type input "$18.00"
type textarea "x"
type input "$185.00"
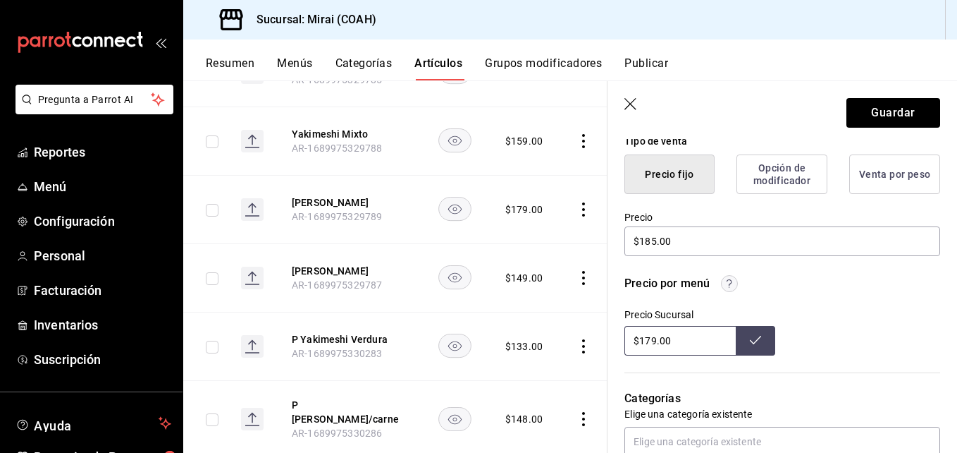
click at [656, 341] on input "$179.00" at bounding box center [679, 341] width 111 height 30
type input "$185.00"
click at [751, 342] on icon at bounding box center [755, 339] width 11 height 11
click at [889, 117] on button "Guardar" at bounding box center [894, 113] width 94 height 30
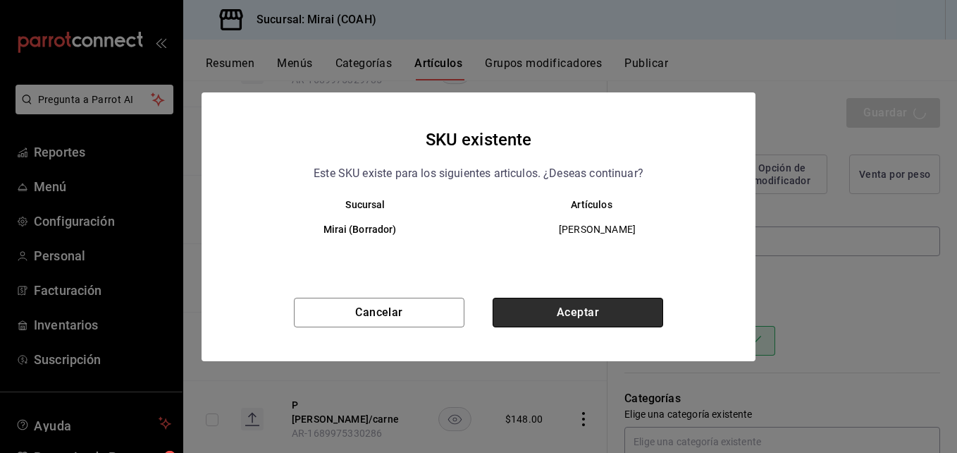
click at [611, 307] on button "Aceptar" at bounding box center [578, 312] width 171 height 30
type textarea "x"
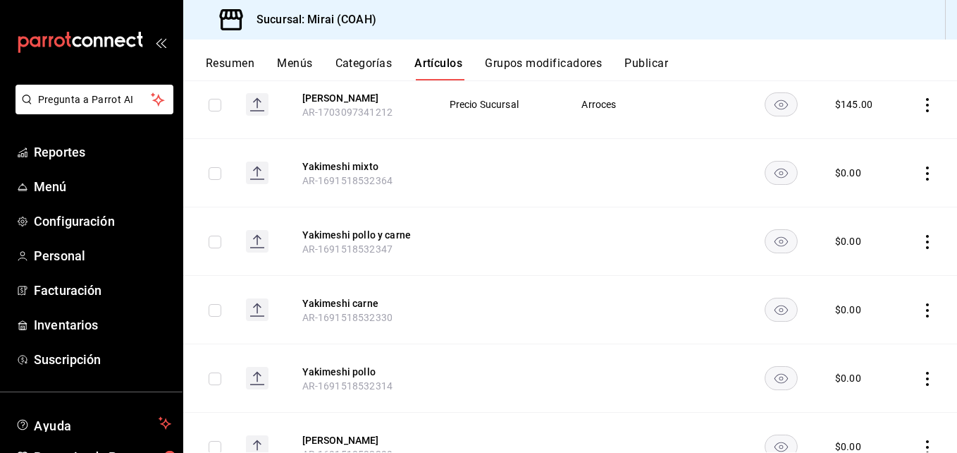
scroll to position [550, 0]
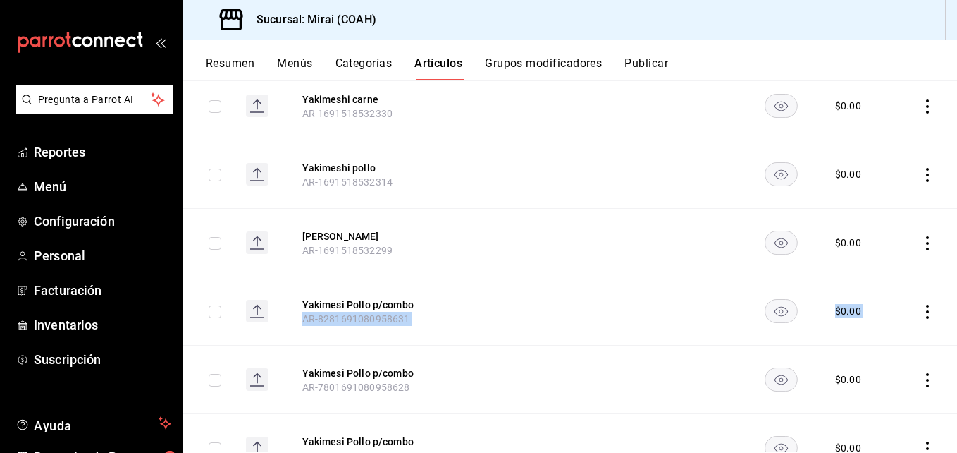
drag, startPoint x: 935, startPoint y: 242, endPoint x: 933, endPoint y: 328, distance: 86.0
click at [933, 328] on tbody "yakimeshi pollo carne AR-1731615105959 Precio Rappi D Arroces $ 186.00 Yakimesh…" at bounding box center [570, 430] width 774 height 1401
drag, startPoint x: 933, startPoint y: 328, endPoint x: 790, endPoint y: 279, distance: 151.4
click at [790, 279] on td at bounding box center [781, 311] width 75 height 68
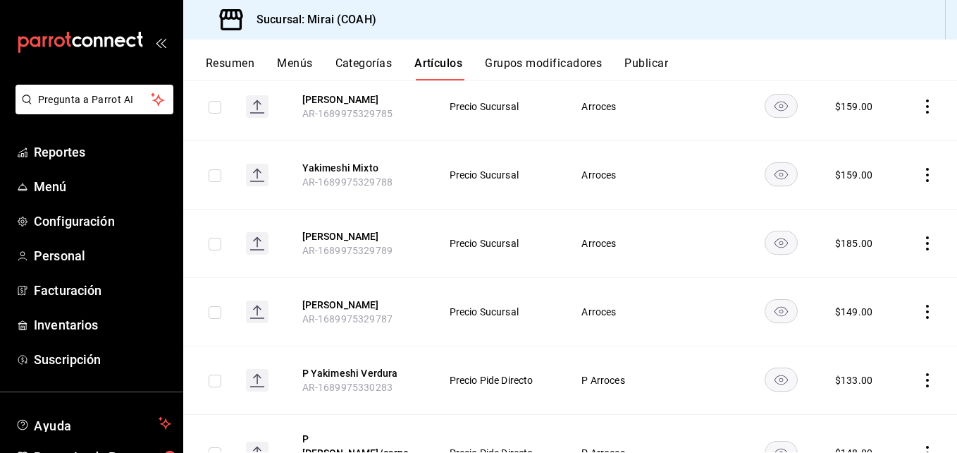
scroll to position [2446, 0]
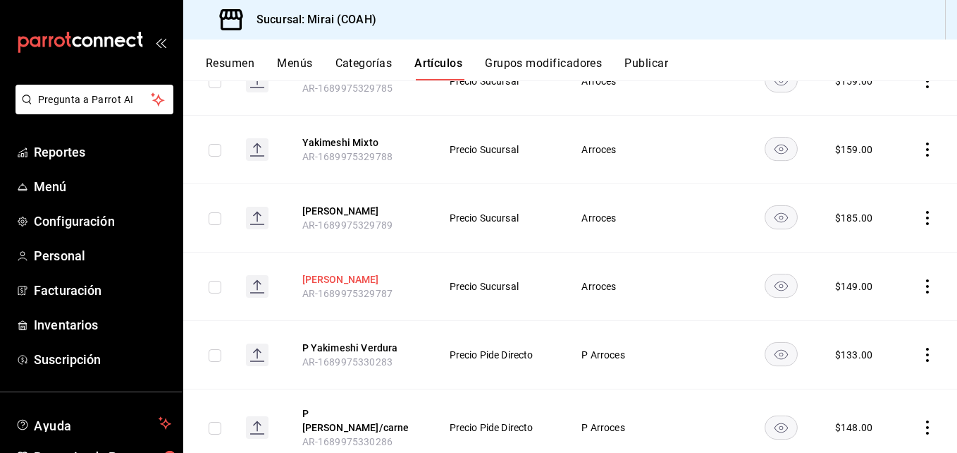
click at [370, 281] on button "Yakimeshi Camaron" at bounding box center [358, 279] width 113 height 14
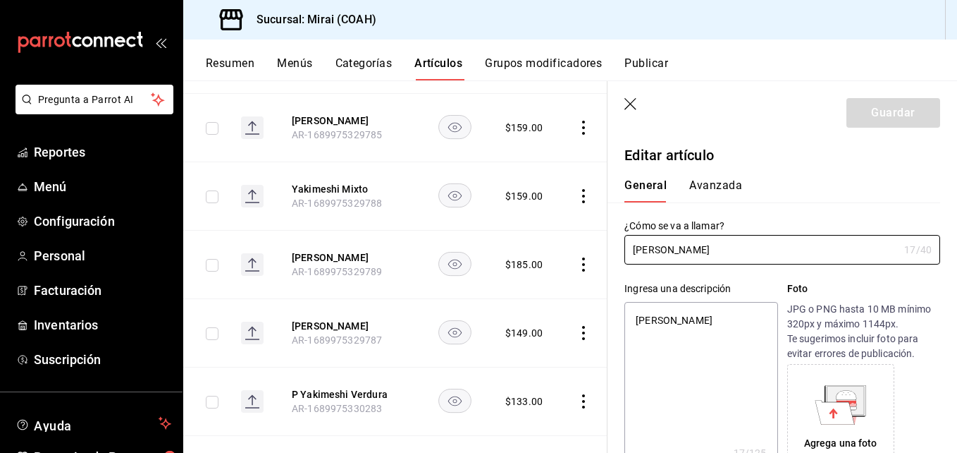
type textarea "x"
type input "$149.00"
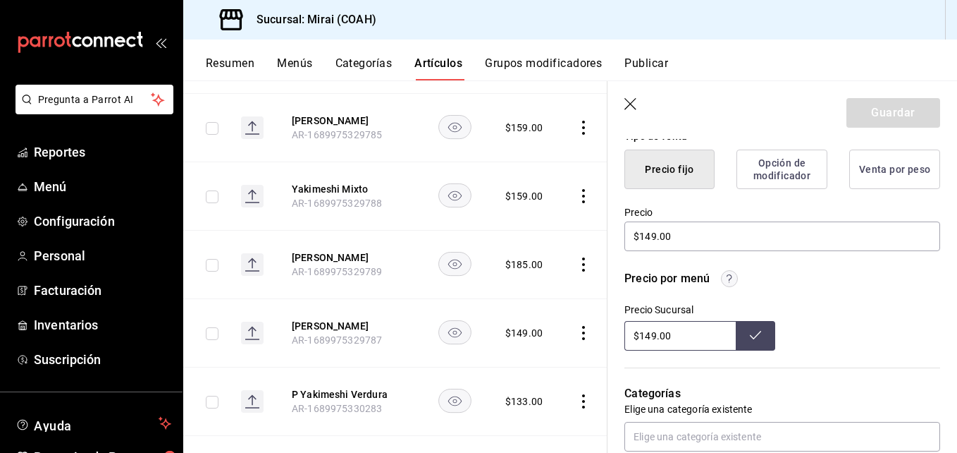
scroll to position [364, 0]
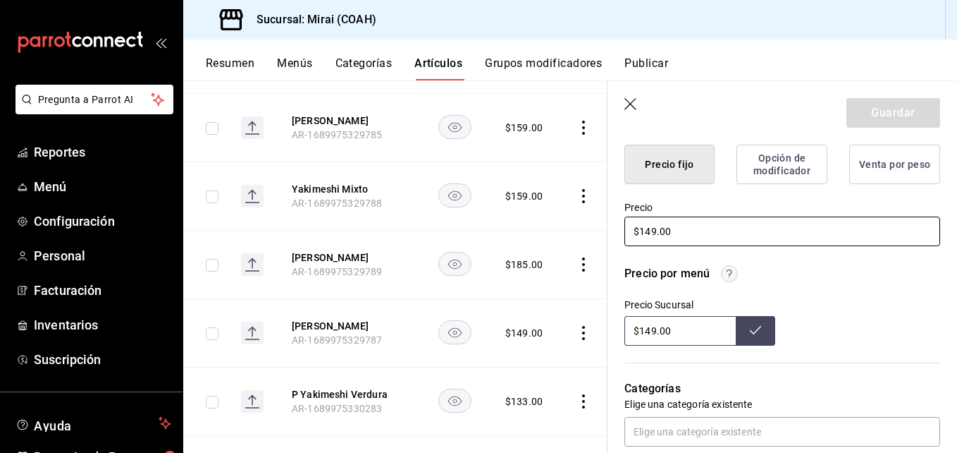
click at [653, 233] on input "$149.00" at bounding box center [782, 231] width 316 height 30
type textarea "x"
type input "$19.00"
type textarea "x"
type input "$159.00"
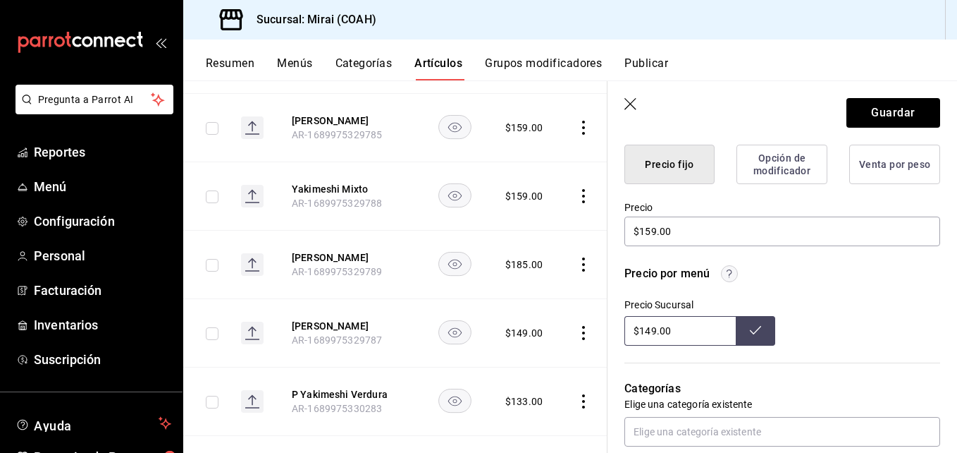
click at [652, 331] on input "$149.00" at bounding box center [679, 331] width 111 height 30
type input "$159.00"
click at [750, 336] on button at bounding box center [755, 331] width 39 height 30
click at [891, 118] on button "Guardar" at bounding box center [894, 113] width 94 height 30
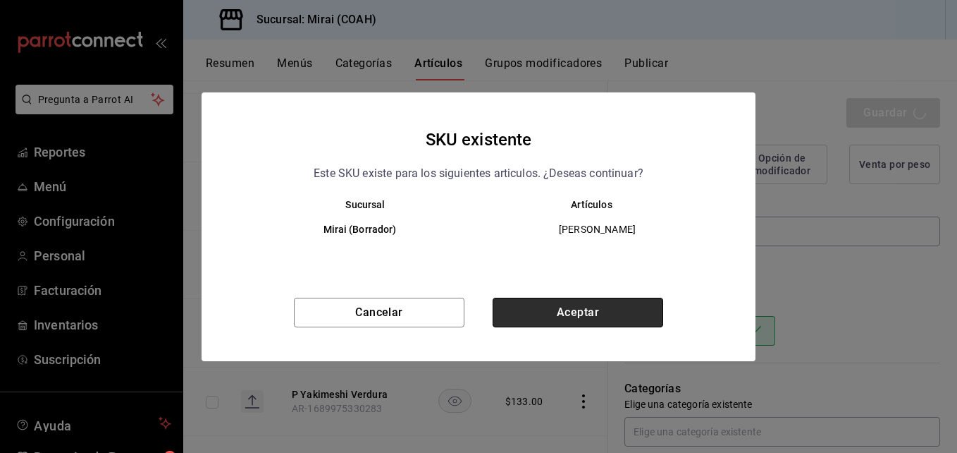
click at [599, 309] on button "Aceptar" at bounding box center [578, 312] width 171 height 30
type textarea "x"
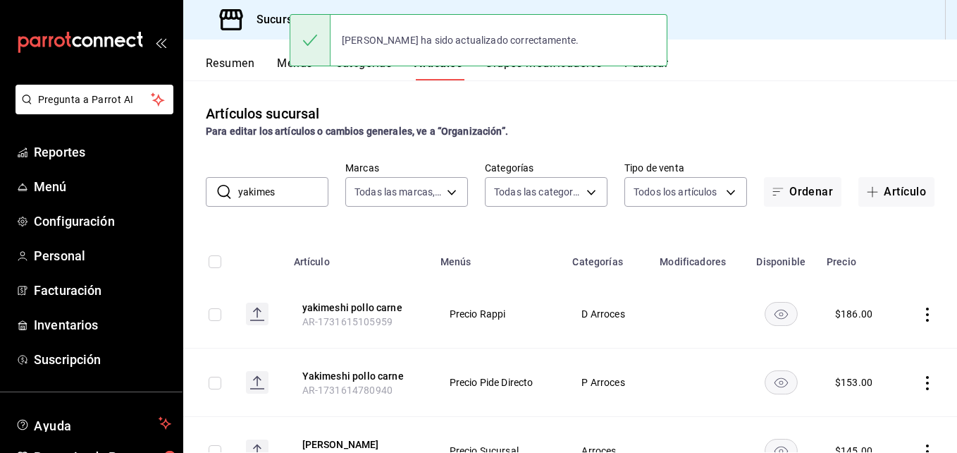
click at [310, 184] on input "yakimes" at bounding box center [283, 192] width 90 height 28
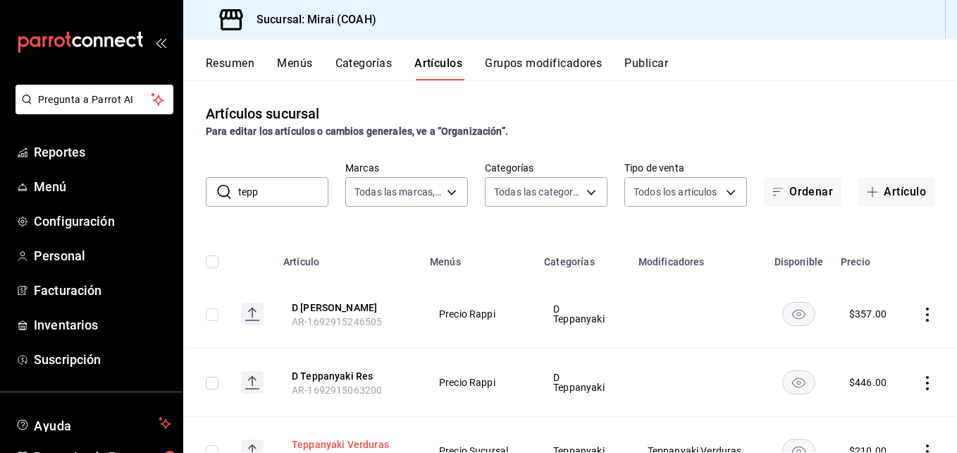
click at [355, 438] on button "Teppanyaki Verduras" at bounding box center [348, 444] width 113 height 14
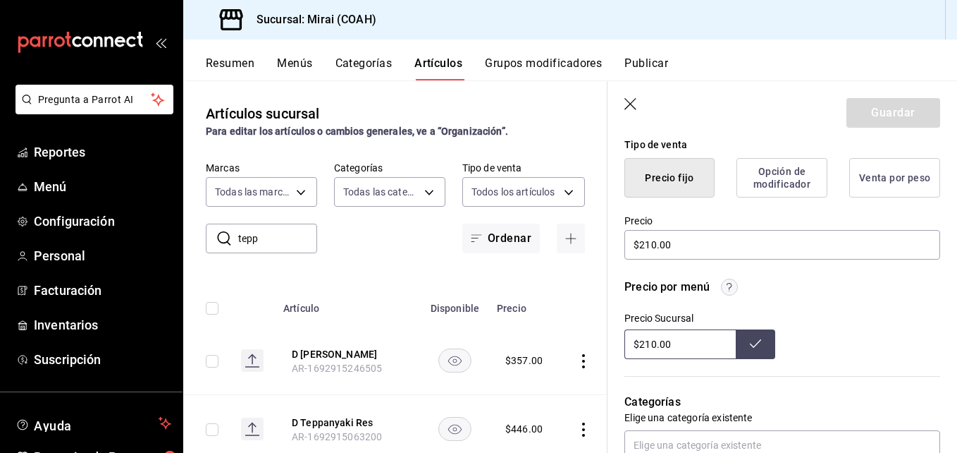
scroll to position [358, 0]
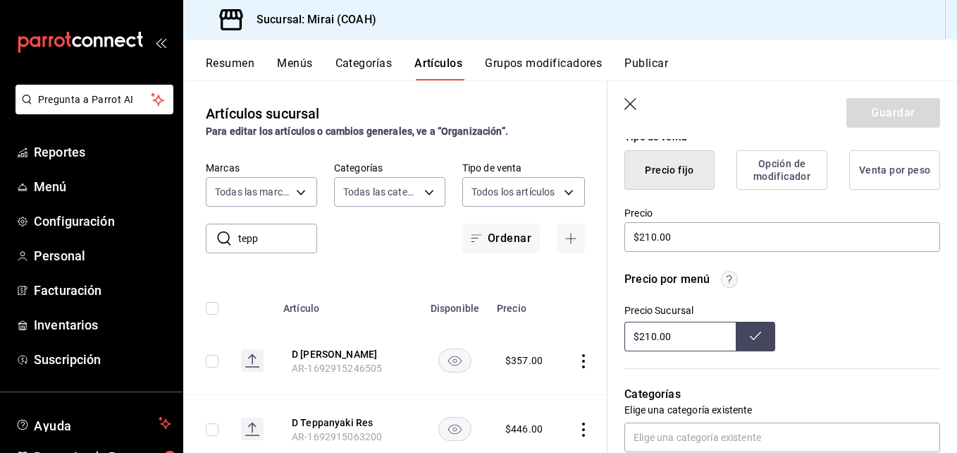
click at [630, 109] on icon "button" at bounding box center [631, 105] width 14 height 14
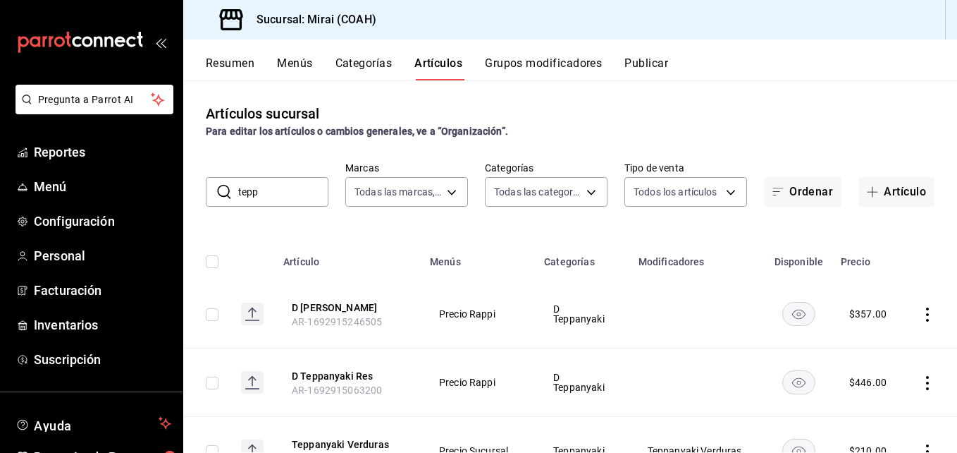
click at [303, 185] on input "tepp" at bounding box center [283, 192] width 90 height 28
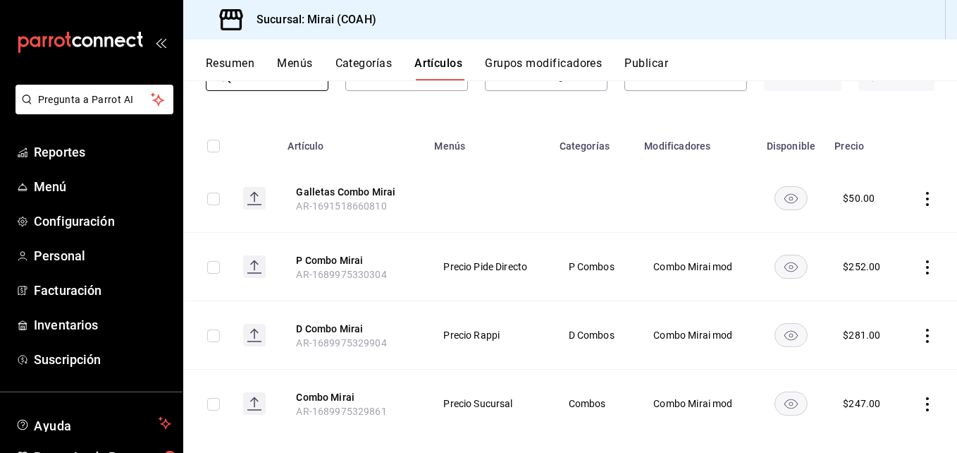
scroll to position [135, 0]
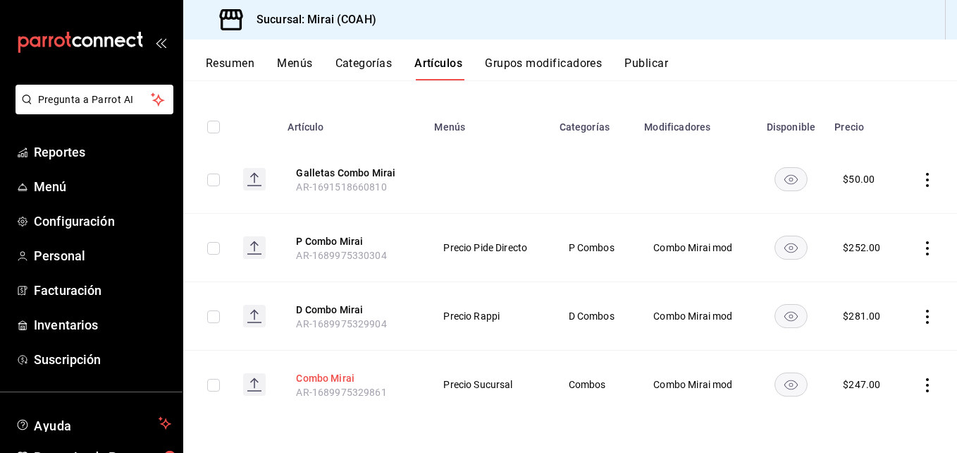
type input "combo mirai"
click at [333, 375] on button "Combo Mirai" at bounding box center [352, 378] width 113 height 14
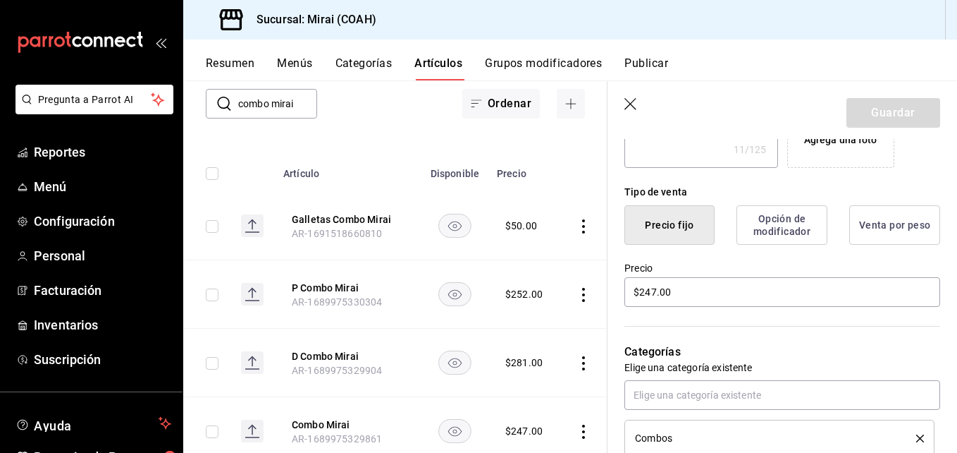
scroll to position [320, 0]
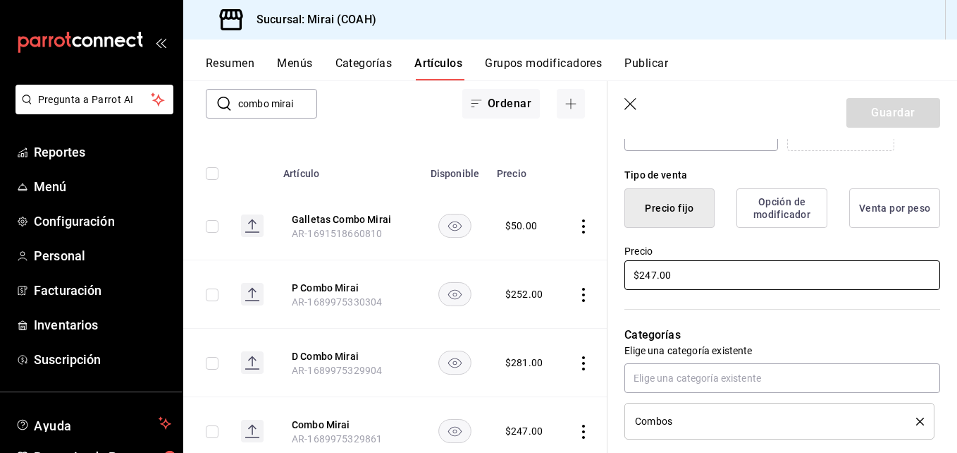
click at [654, 278] on input "$247.00" at bounding box center [782, 275] width 316 height 30
type textarea "x"
type input "$24.00"
type textarea "x"
type input "$2.00"
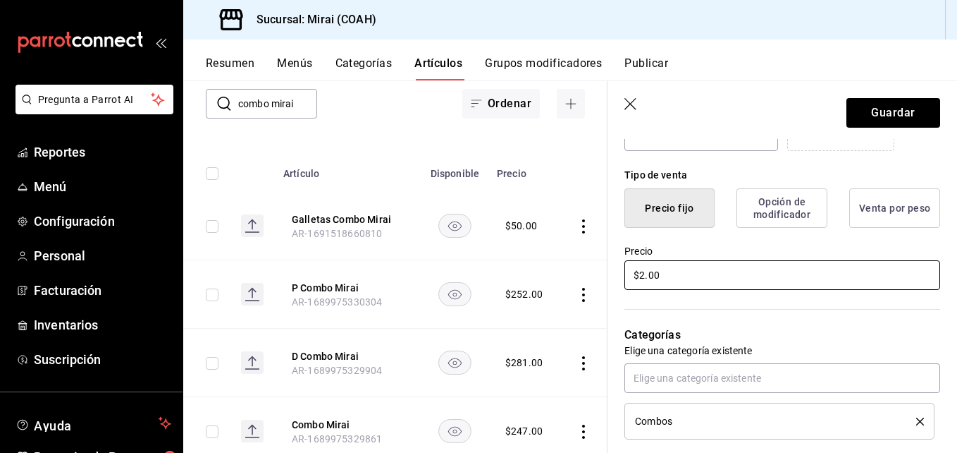
type textarea "x"
type input "$27.00"
type textarea "x"
type input "$279.00"
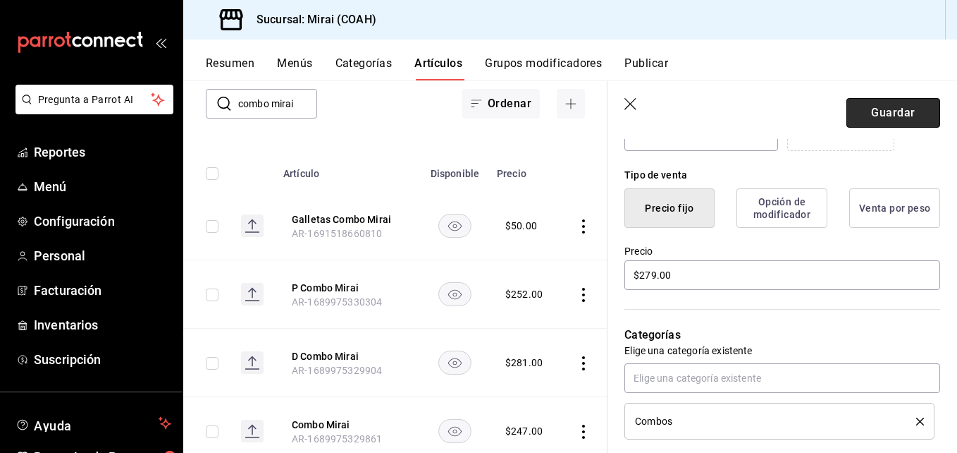
click at [883, 116] on button "Guardar" at bounding box center [894, 113] width 94 height 30
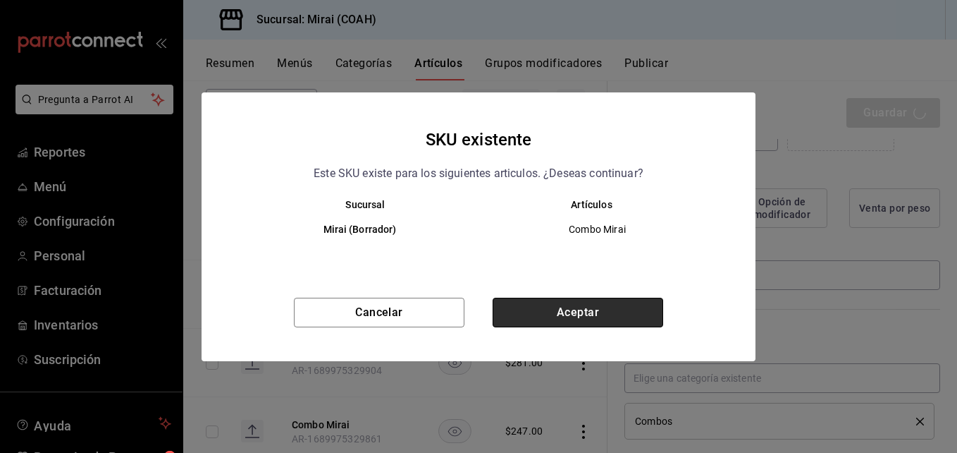
click at [577, 308] on button "Aceptar" at bounding box center [578, 312] width 171 height 30
type textarea "x"
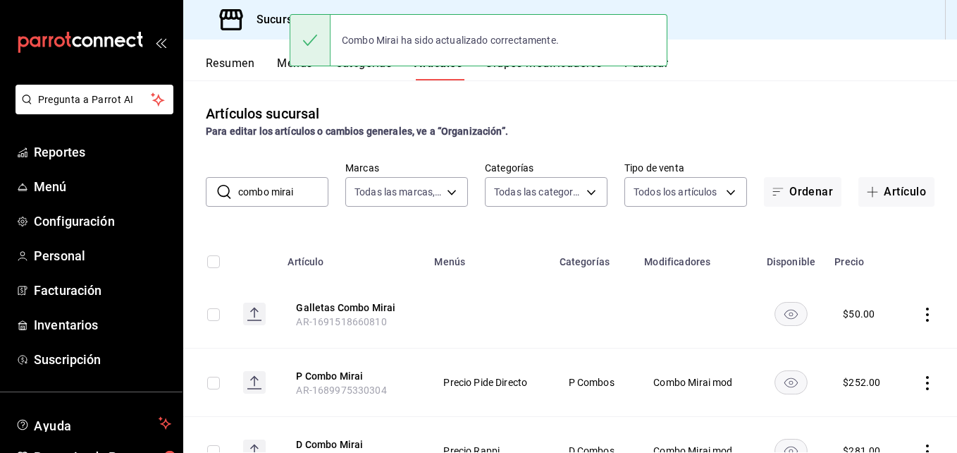
click at [310, 191] on input "combo mirai" at bounding box center [283, 192] width 90 height 28
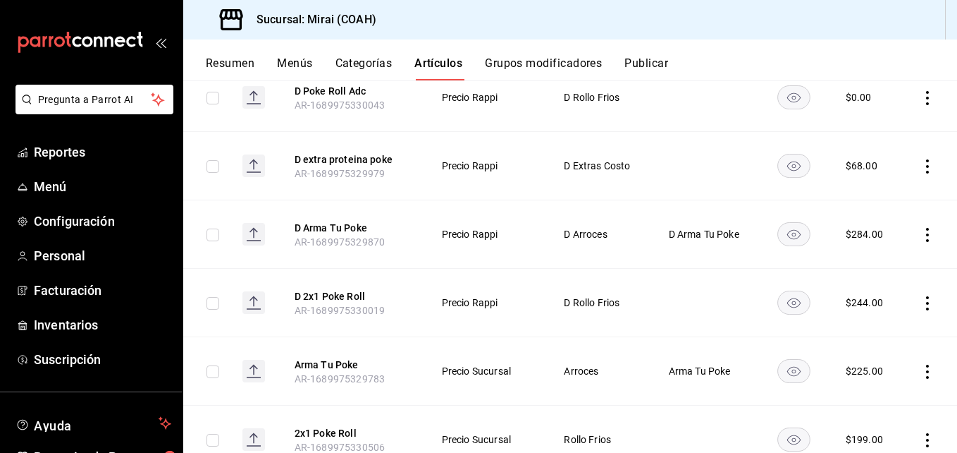
scroll to position [977, 0]
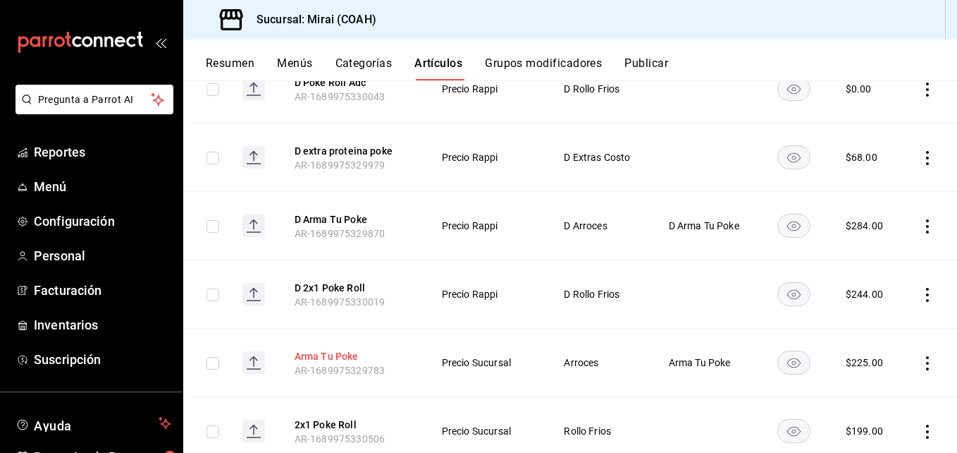
type input "poke"
click at [330, 350] on button "Arma Tu Poke" at bounding box center [351, 356] width 113 height 14
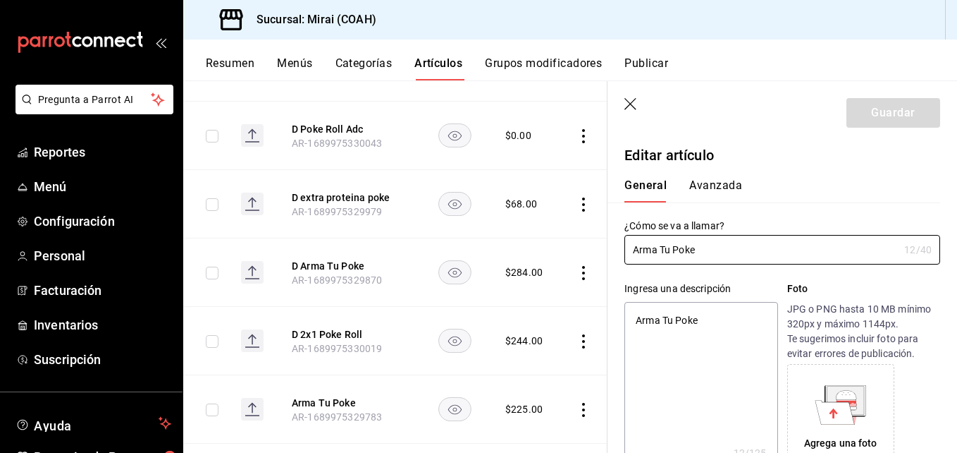
type textarea "x"
type input "$225.00"
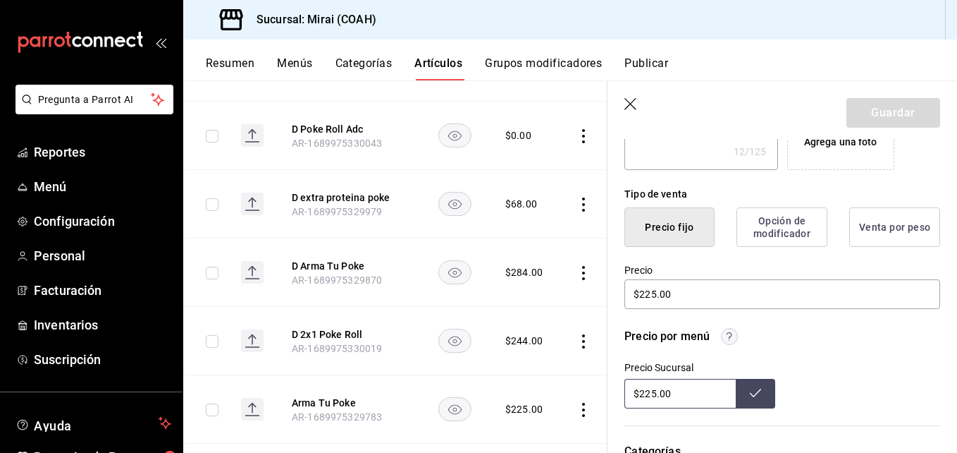
scroll to position [316, 0]
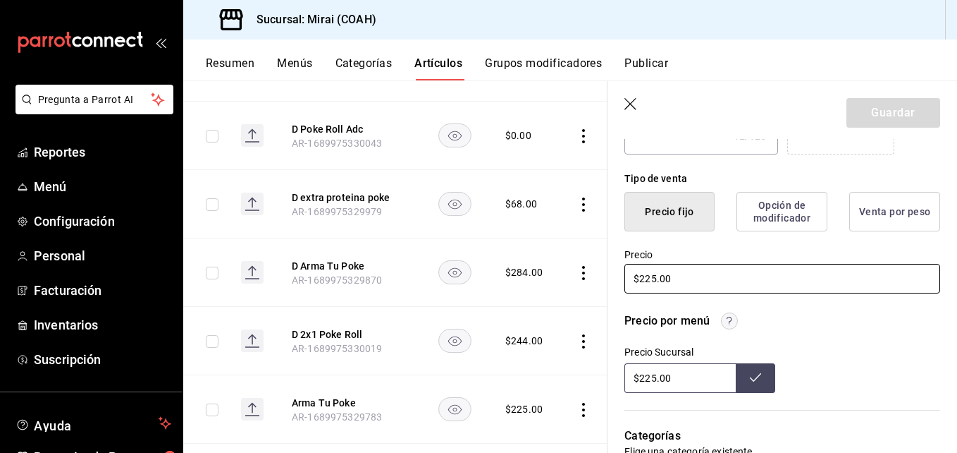
click at [656, 283] on input "$225.00" at bounding box center [782, 279] width 316 height 30
type textarea "x"
type input "$22.00"
type textarea "x"
type input "$229.00"
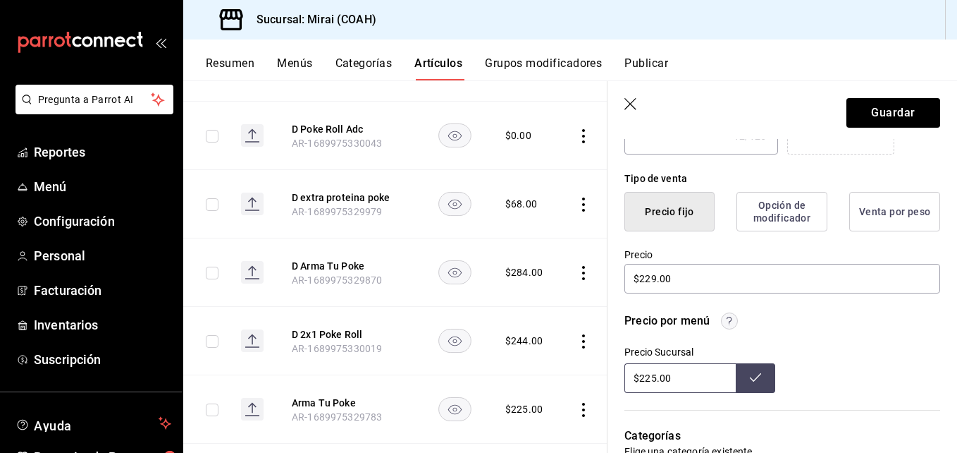
click at [656, 381] on input "$225.00" at bounding box center [679, 378] width 111 height 30
type input "$229.00"
click at [752, 369] on button at bounding box center [755, 378] width 39 height 30
click at [879, 109] on button "Guardar" at bounding box center [894, 113] width 94 height 30
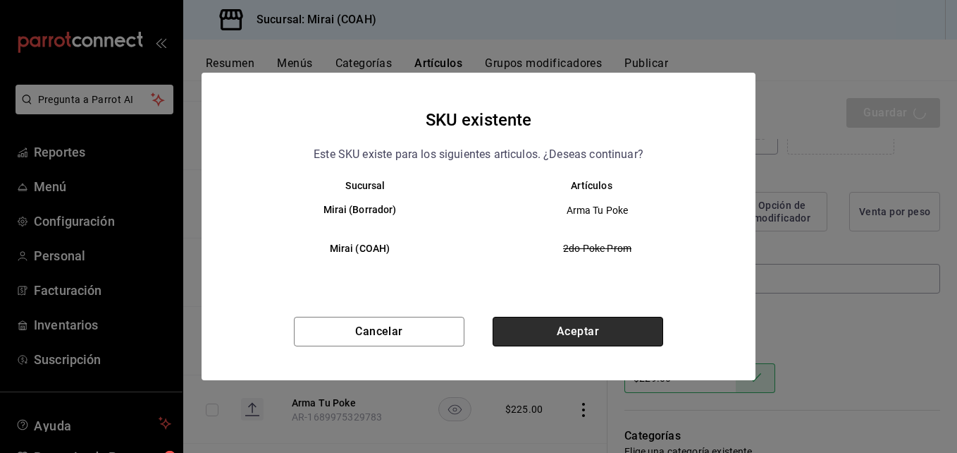
click at [597, 333] on button "Aceptar" at bounding box center [578, 331] width 171 height 30
type textarea "x"
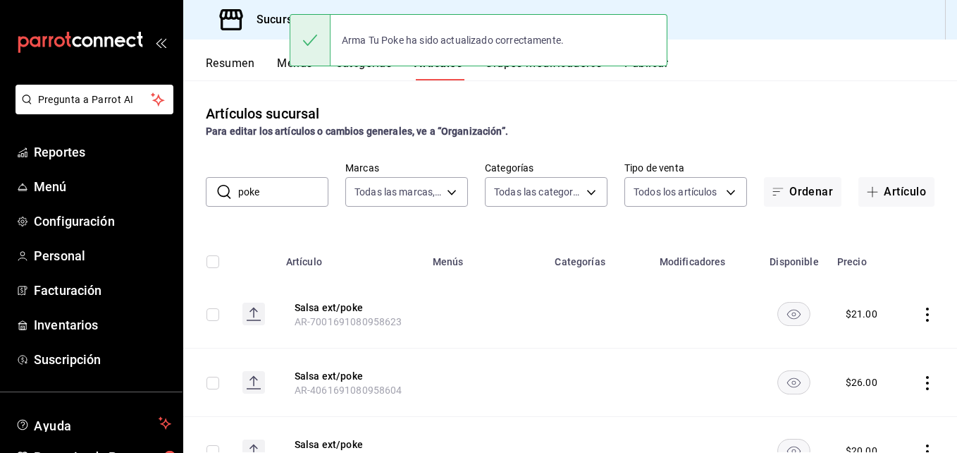
click at [280, 195] on input "poke" at bounding box center [283, 192] width 90 height 28
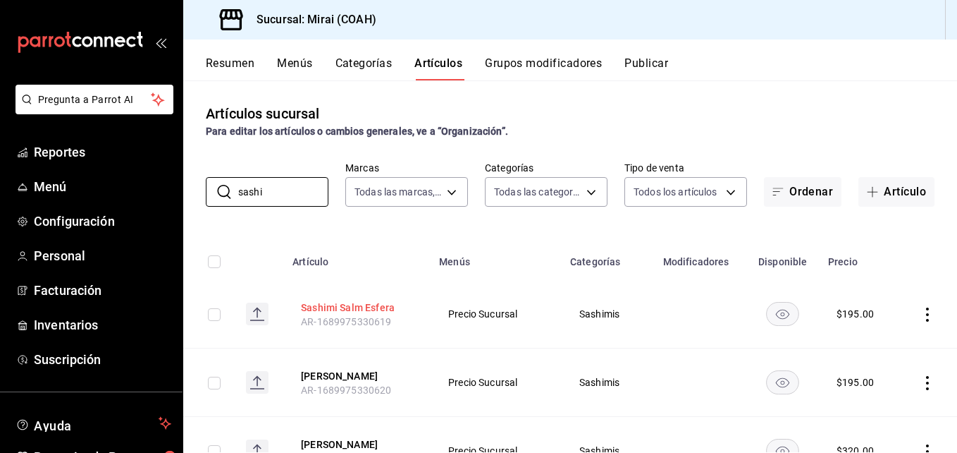
type input "sashi"
click at [374, 302] on button "Sashimi Salm Esfera" at bounding box center [357, 307] width 113 height 14
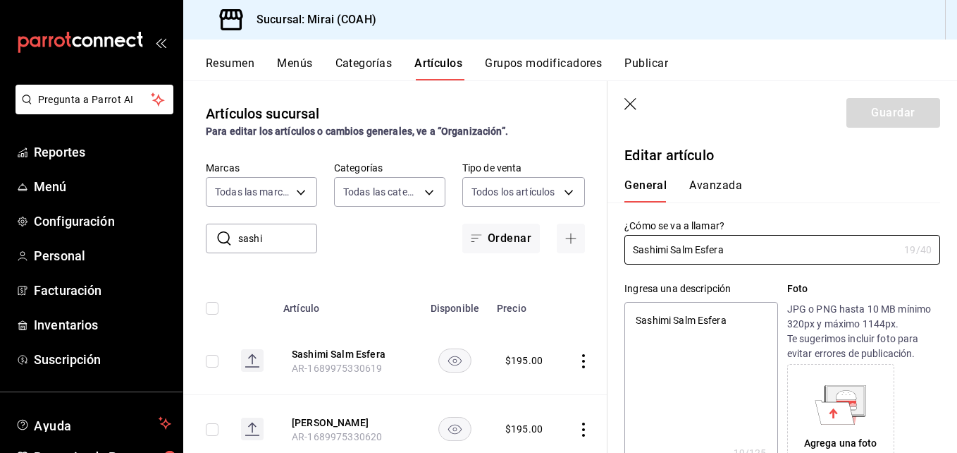
type textarea "x"
type input "$195.00"
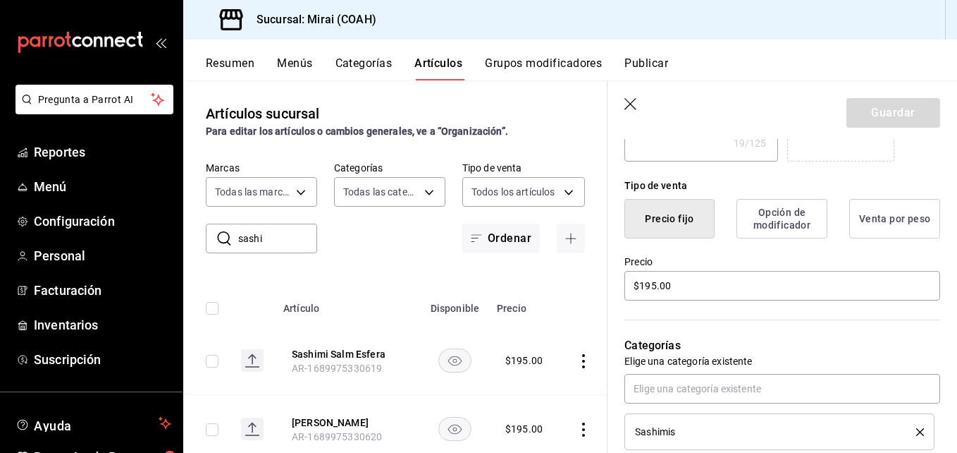
scroll to position [328, 0]
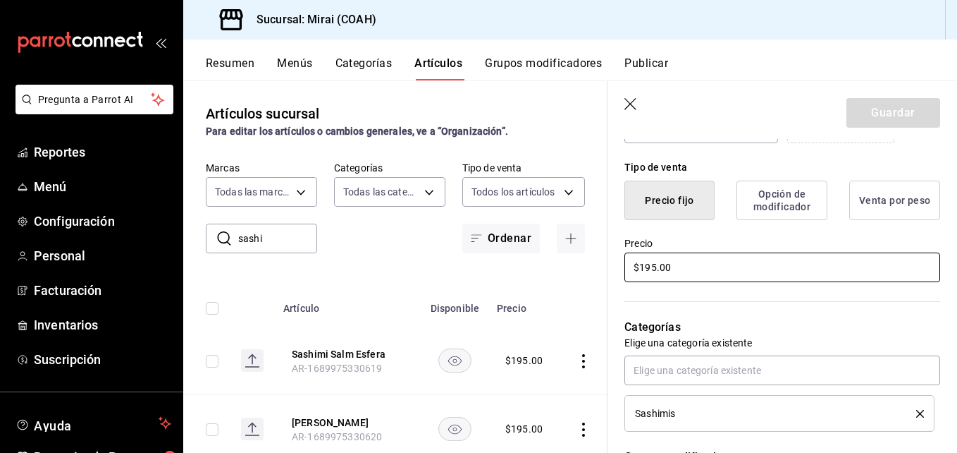
click at [654, 270] on input "$195.00" at bounding box center [782, 267] width 316 height 30
type textarea "x"
type input "$19.00"
type textarea "x"
type input "$1.00"
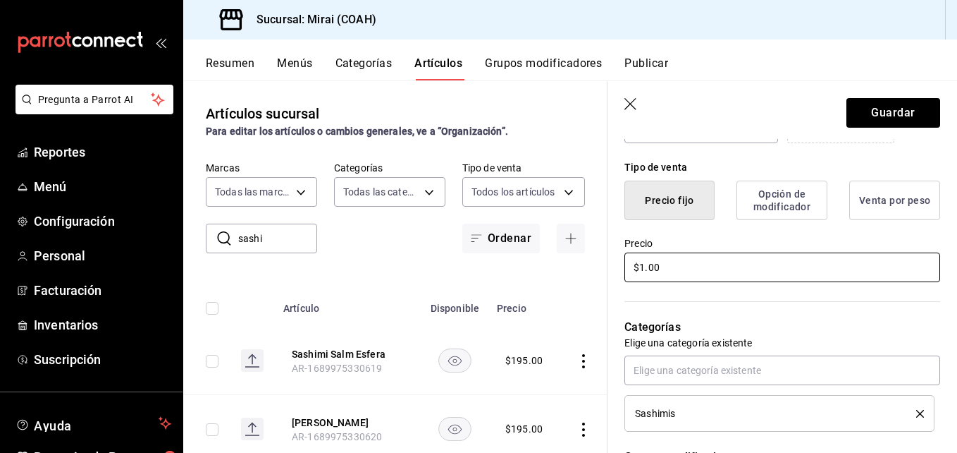
type textarea "x"
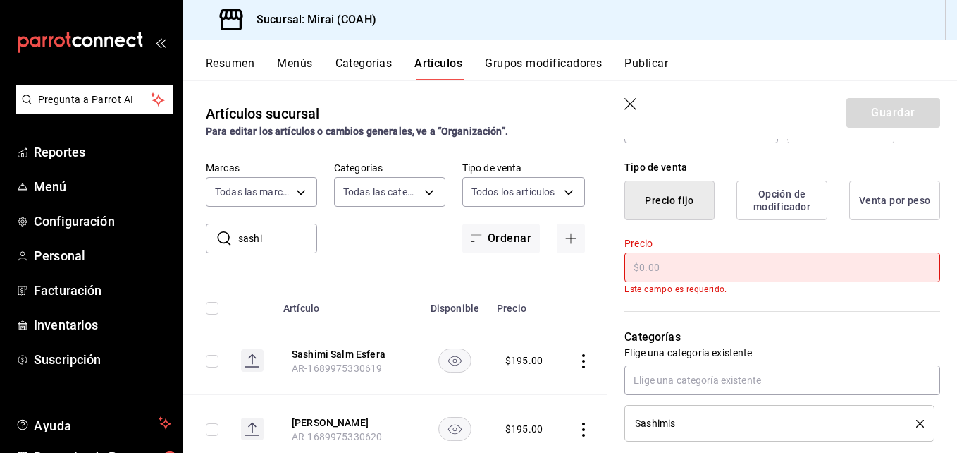
type input "$2.00"
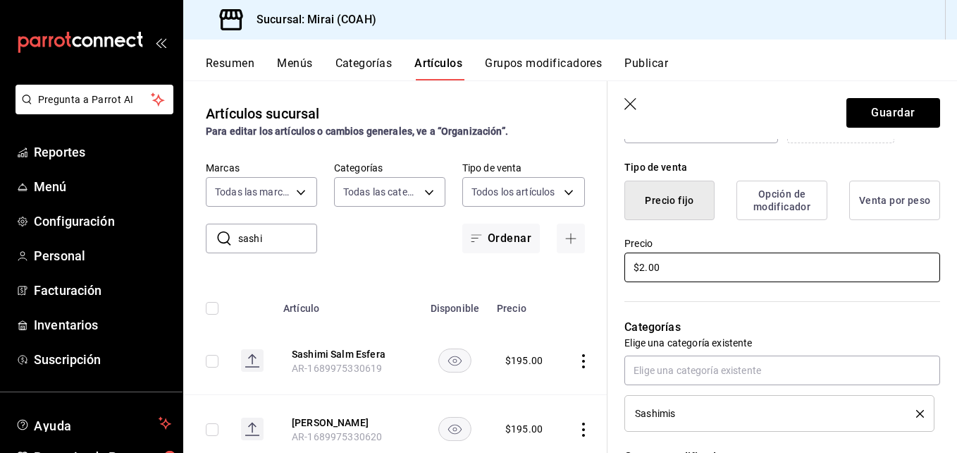
type textarea "x"
type input "$20.00"
type textarea "x"
type input "$204.00"
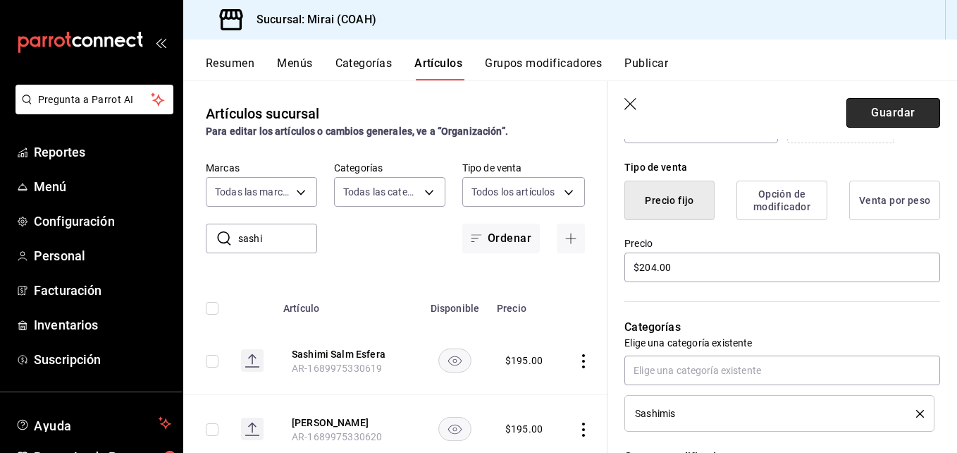
click at [888, 113] on button "Guardar" at bounding box center [894, 113] width 94 height 30
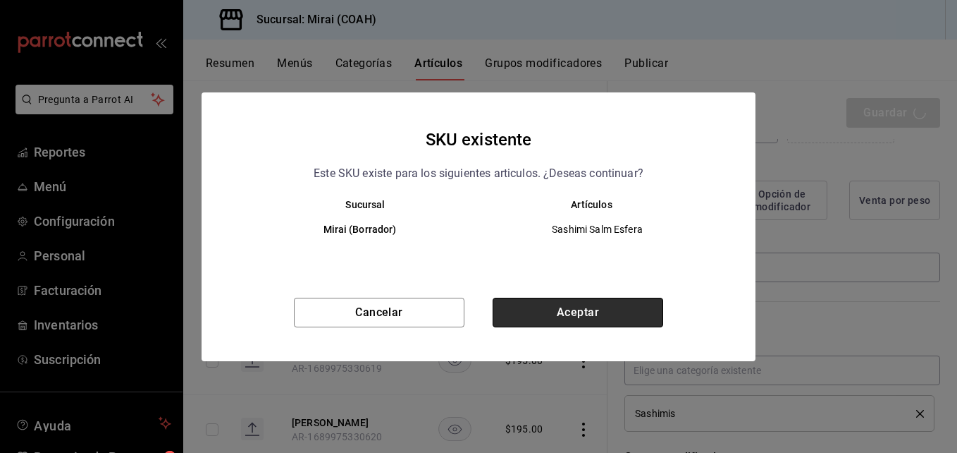
click at [582, 309] on button "Aceptar" at bounding box center [578, 312] width 171 height 30
type textarea "x"
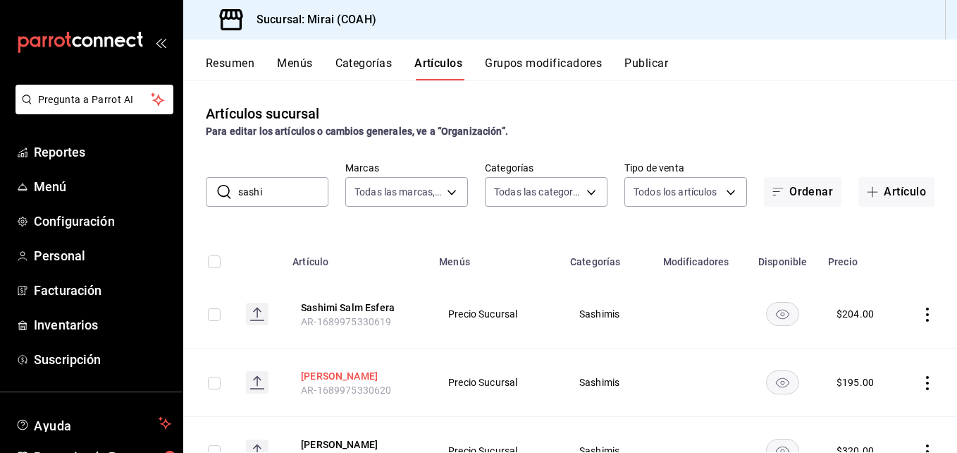
click at [323, 371] on button "Sashimi Sal Habanero" at bounding box center [357, 376] width 113 height 14
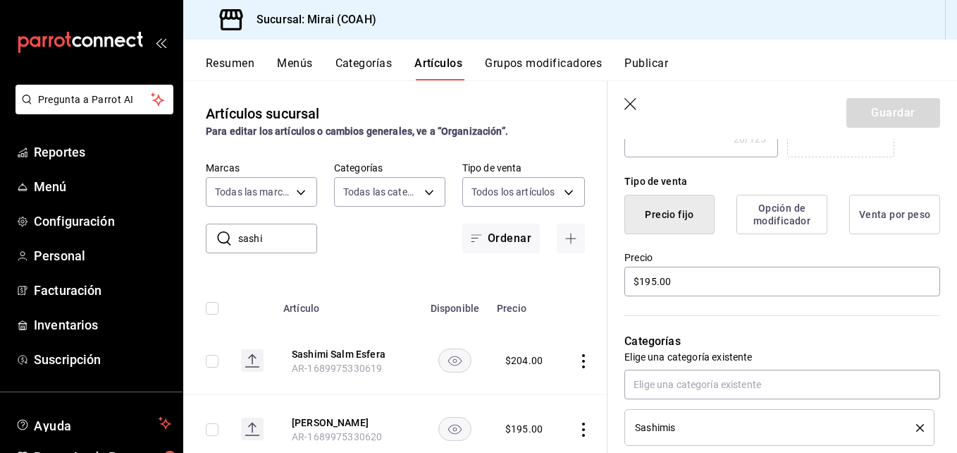
scroll to position [325, 0]
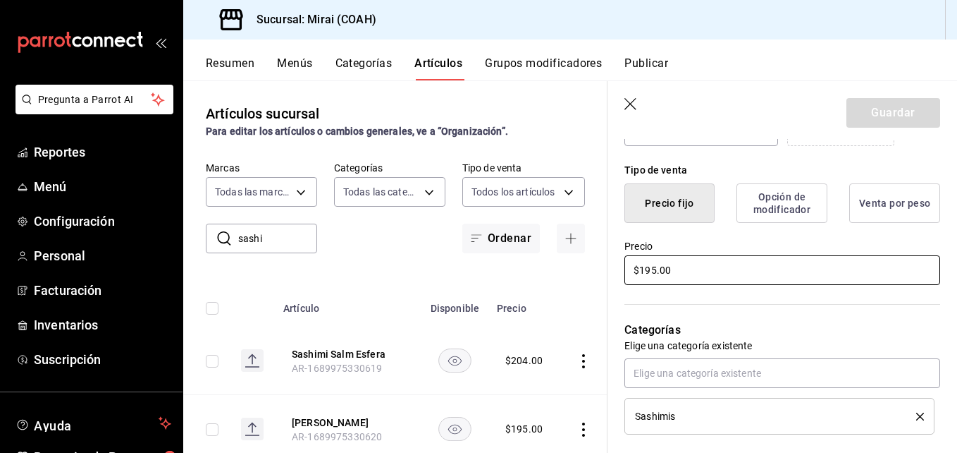
click at [658, 274] on input "$195.00" at bounding box center [782, 270] width 316 height 30
type textarea "x"
type input "$19.00"
type textarea "x"
type input "$1.00"
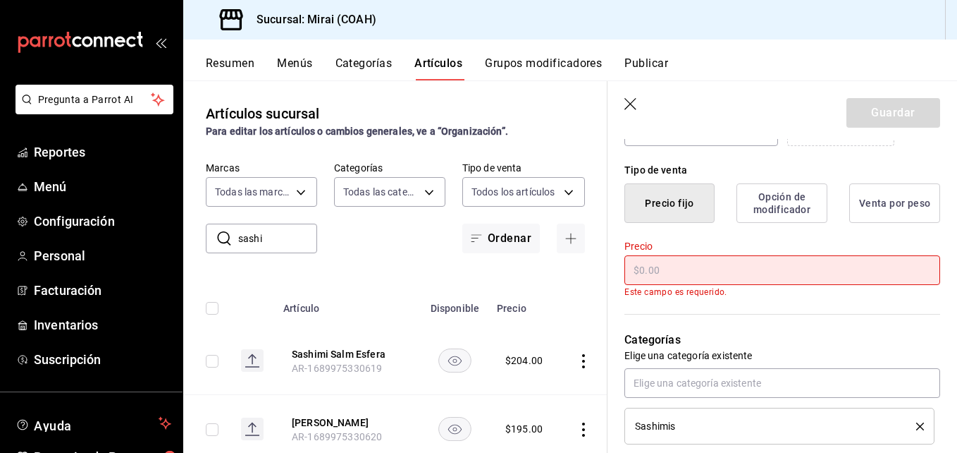
type textarea "x"
type input "$2.00"
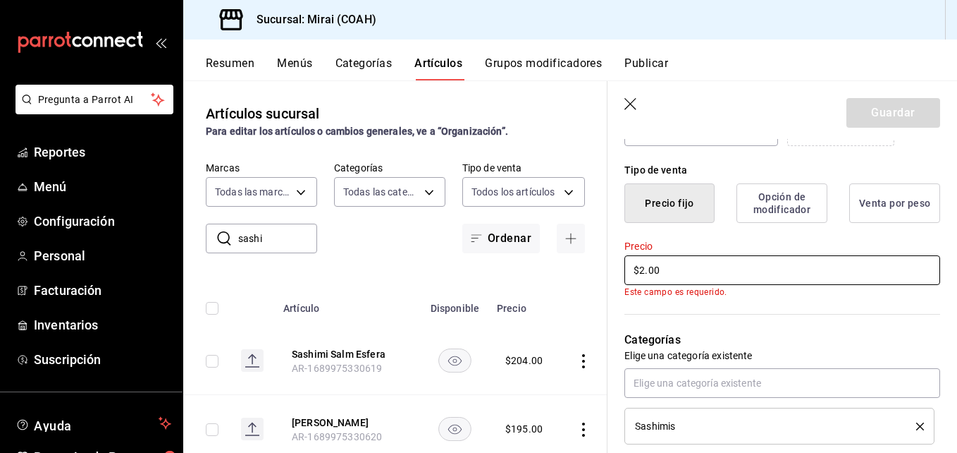
type textarea "x"
type input "$20.00"
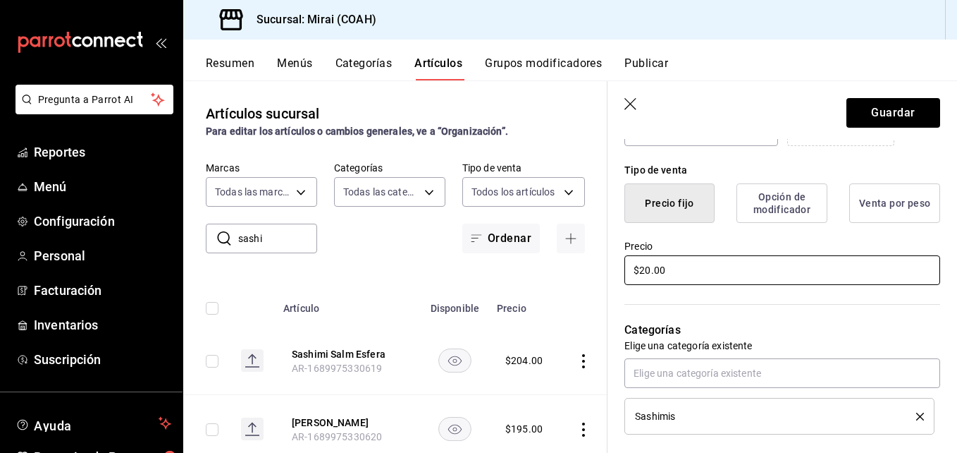
type textarea "x"
type input "$204.00"
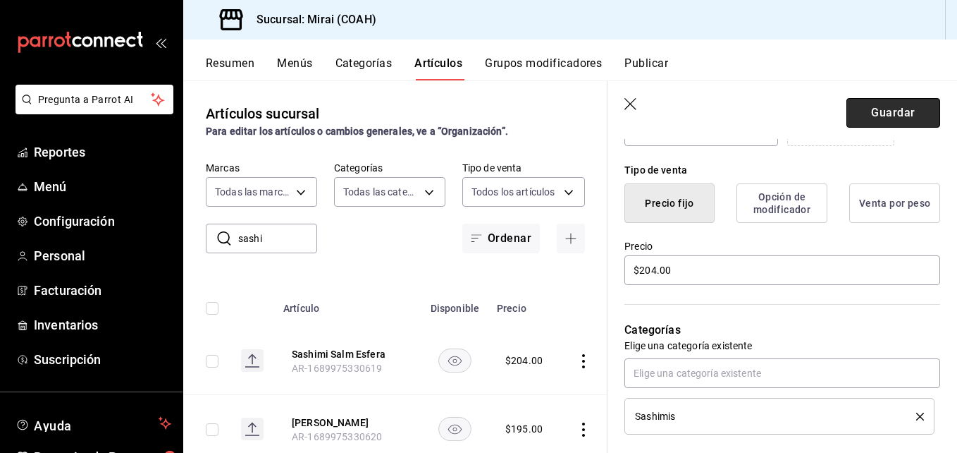
click at [870, 111] on button "Guardar" at bounding box center [894, 113] width 94 height 30
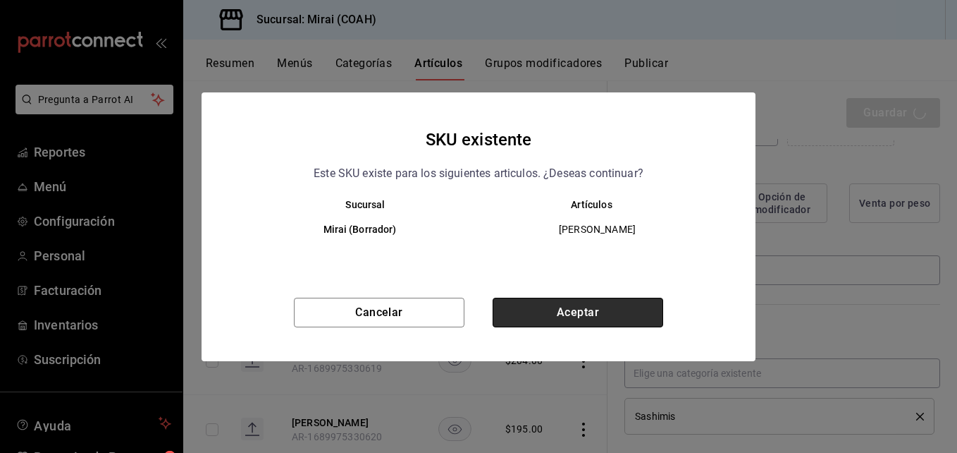
click at [561, 311] on button "Aceptar" at bounding box center [578, 312] width 171 height 30
type textarea "x"
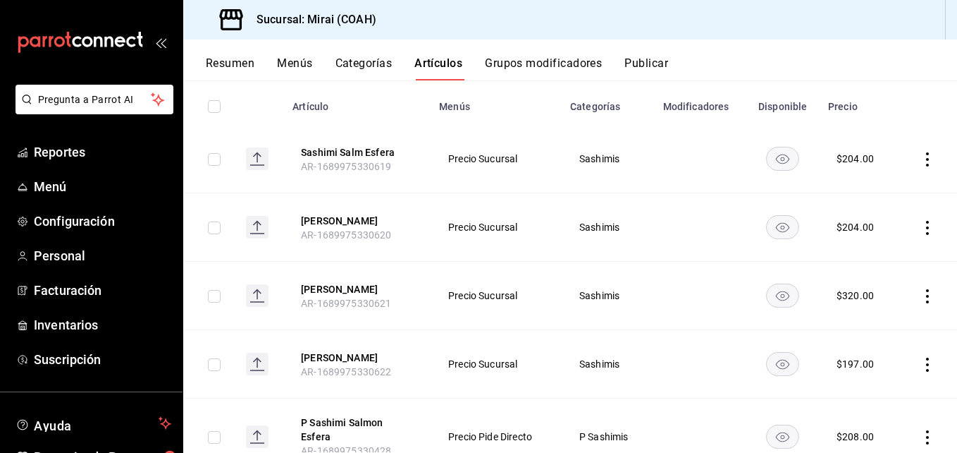
scroll to position [178, 0]
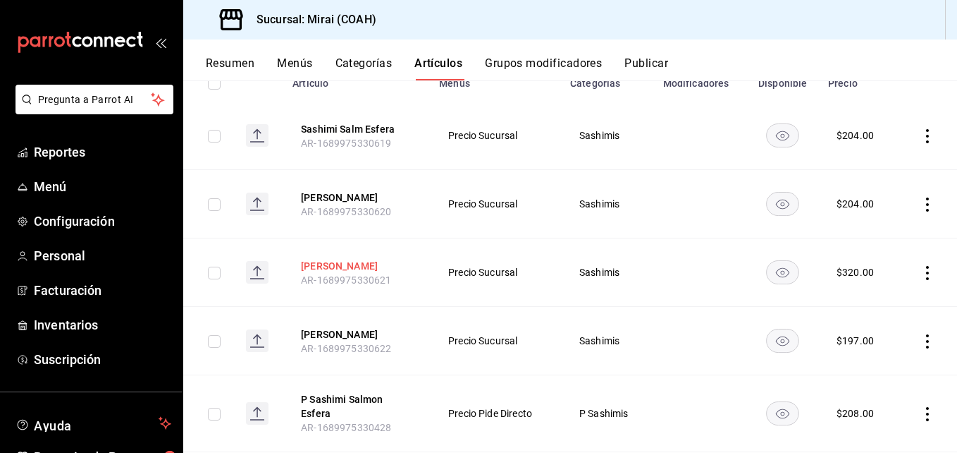
click at [378, 260] on button "Sashimi Hamachi Serr" at bounding box center [357, 266] width 113 height 14
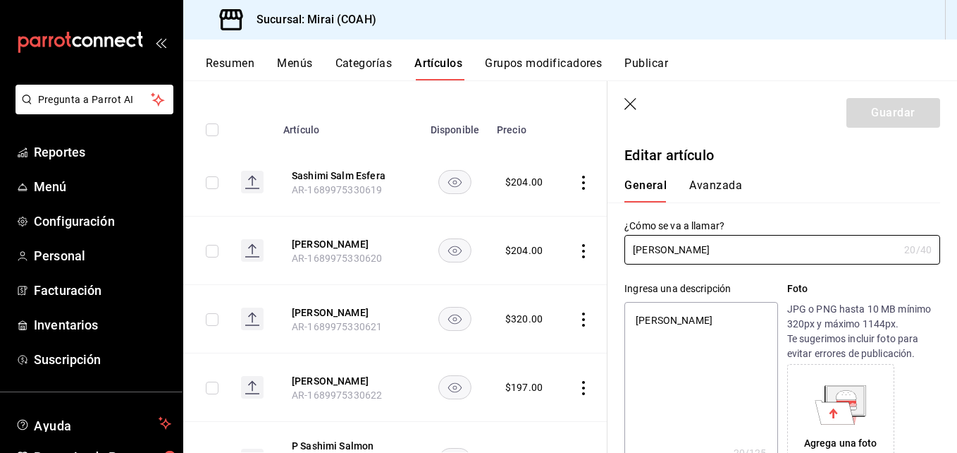
type textarea "x"
type input "$320.00"
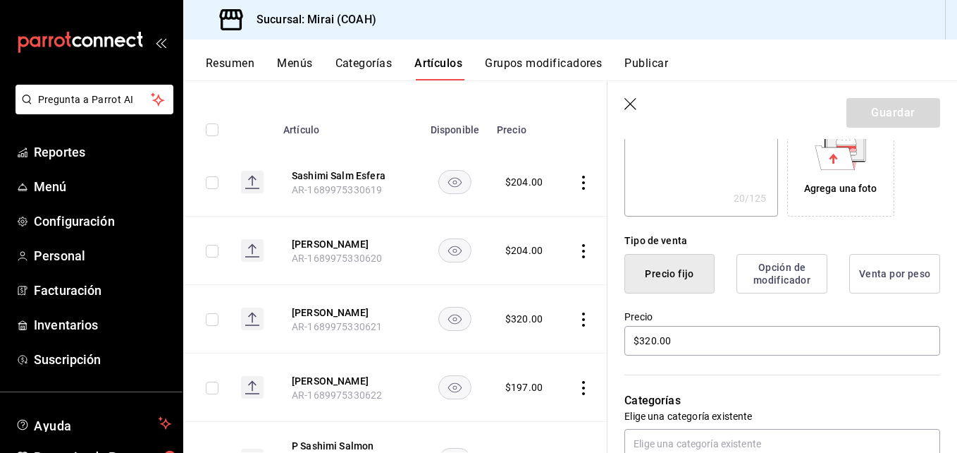
scroll to position [261, 0]
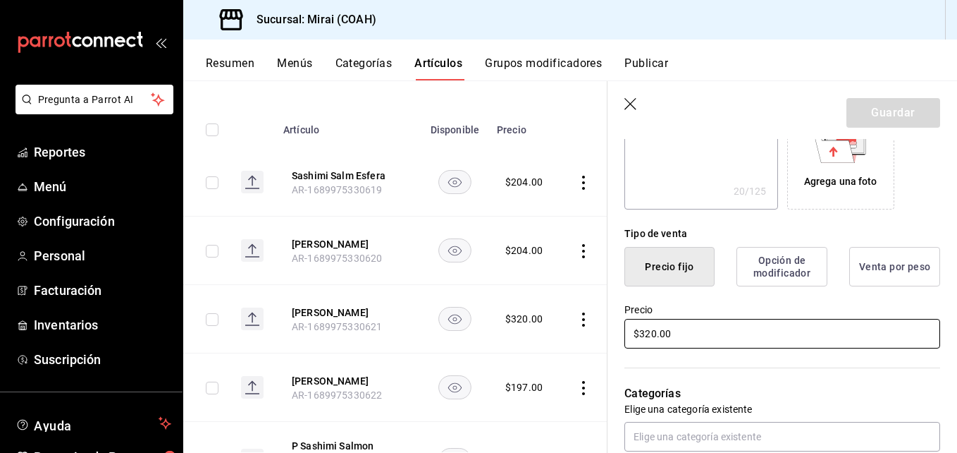
click at [656, 336] on input "$320.00" at bounding box center [782, 334] width 316 height 30
type textarea "x"
type input "$32.00"
type textarea "x"
type input "$329.00"
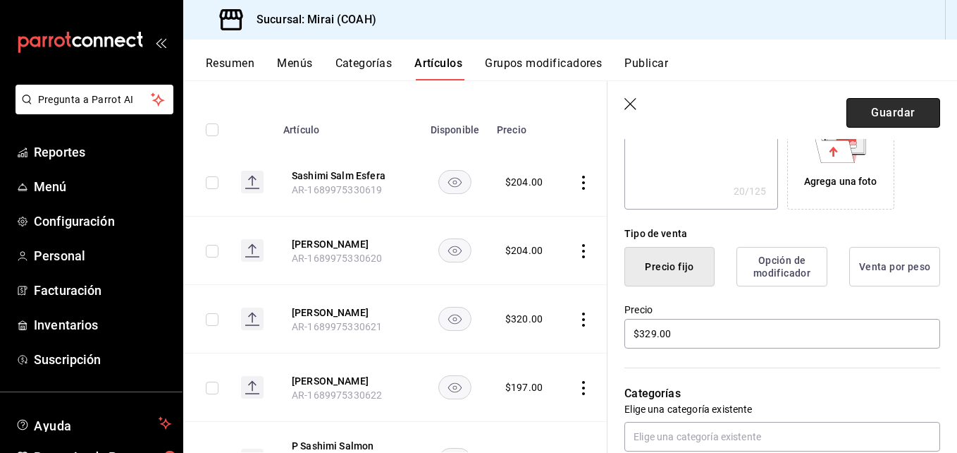
click at [901, 116] on button "Guardar" at bounding box center [894, 113] width 94 height 30
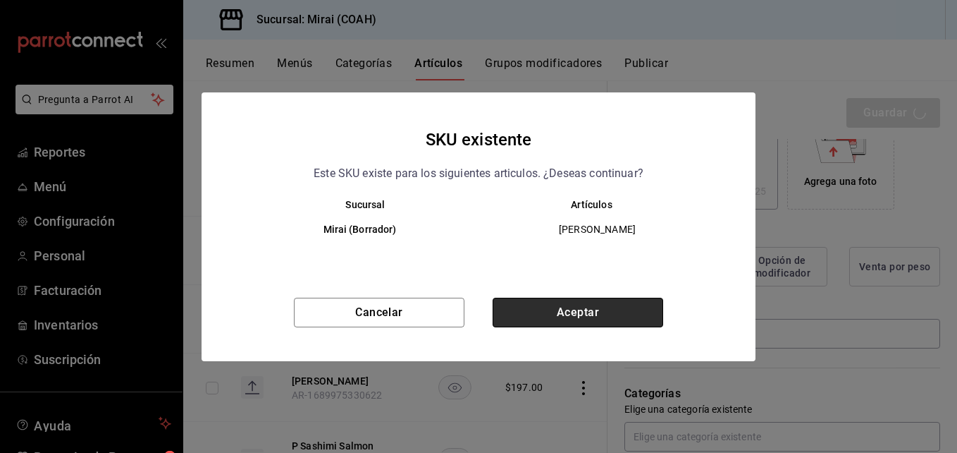
click at [618, 314] on button "Aceptar" at bounding box center [578, 312] width 171 height 30
type textarea "x"
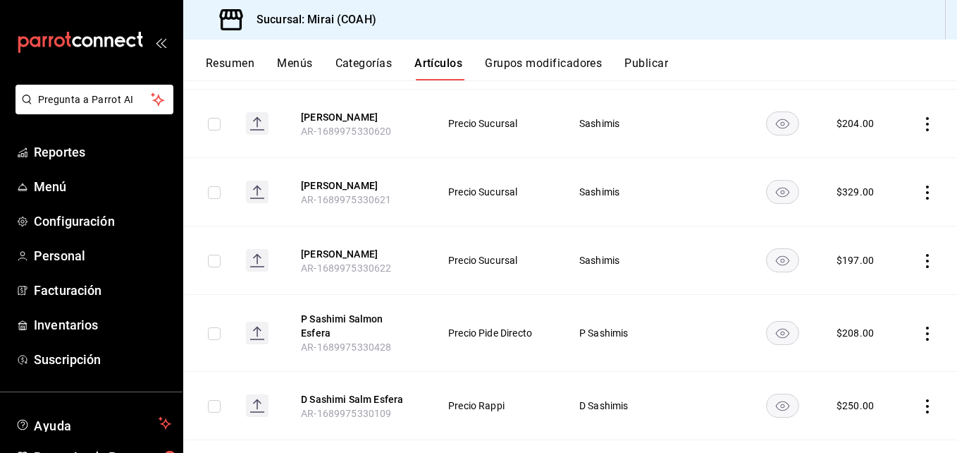
scroll to position [266, 0]
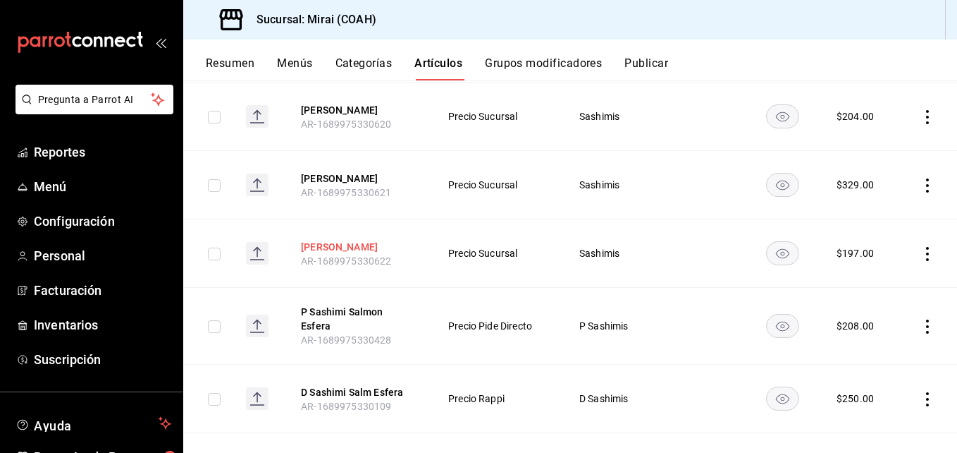
click at [348, 245] on button "Sashimi Atun" at bounding box center [357, 247] width 113 height 14
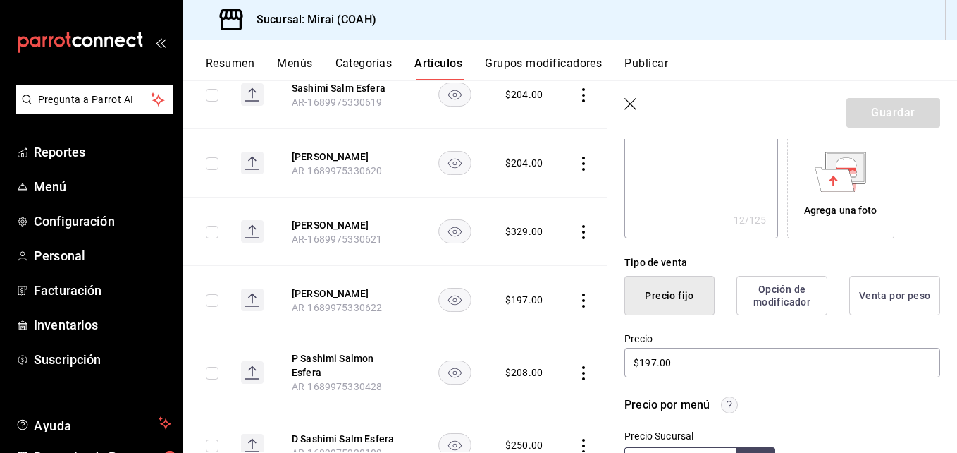
scroll to position [242, 0]
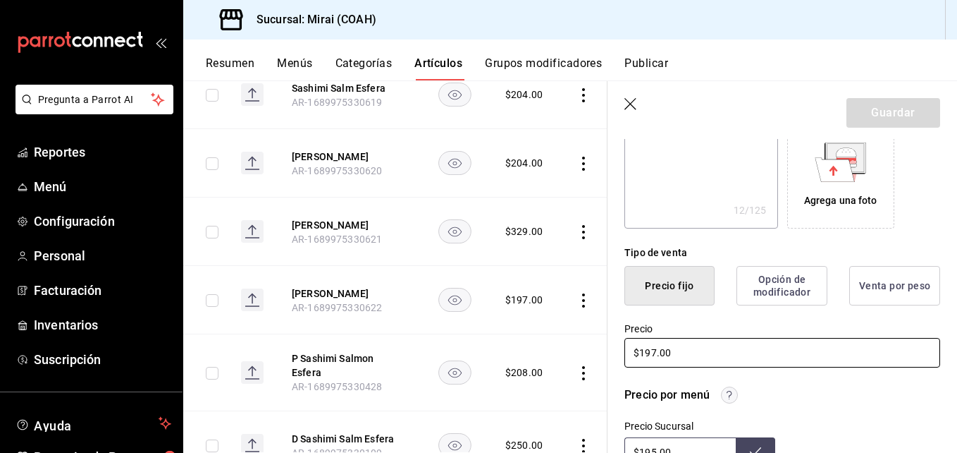
click at [654, 352] on input "$197.00" at bounding box center [782, 353] width 316 height 30
type textarea "x"
type input "$19.00"
type textarea "x"
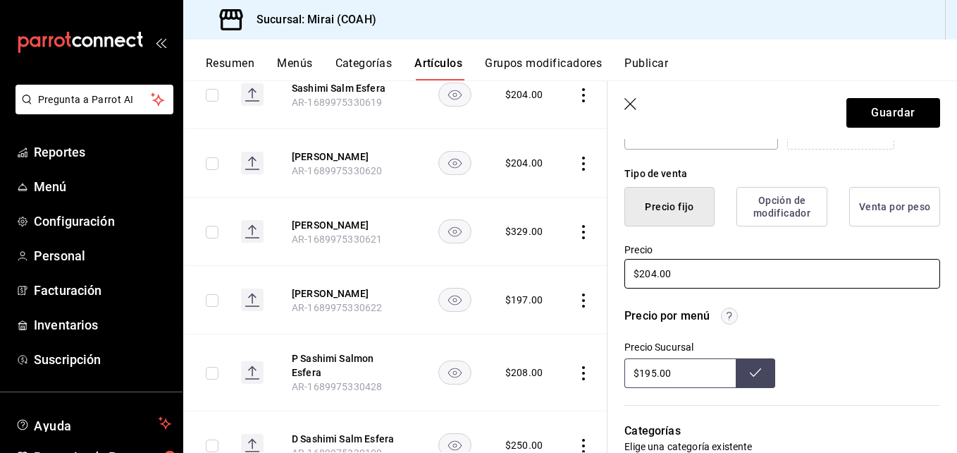
scroll to position [440, 0]
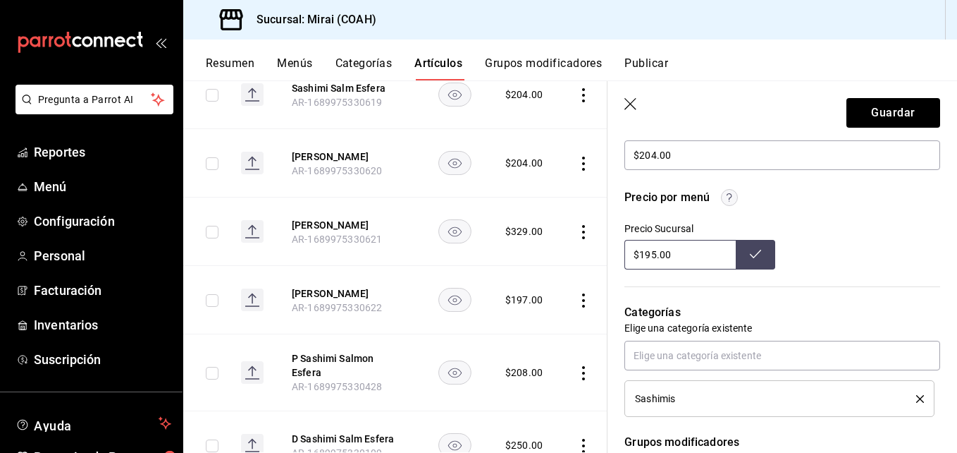
click at [657, 255] on input "$195.00" at bounding box center [679, 255] width 111 height 30
click at [758, 251] on button at bounding box center [755, 255] width 39 height 30
click at [898, 106] on button "Guardar" at bounding box center [894, 113] width 94 height 30
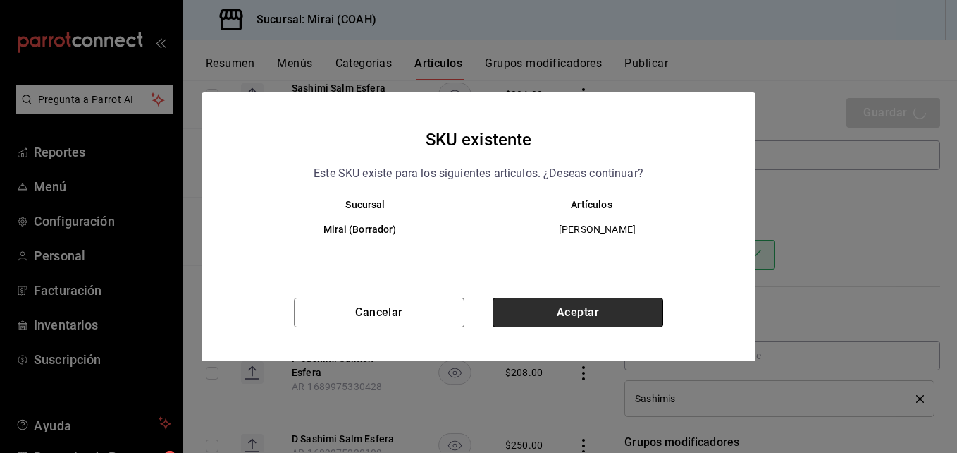
click at [624, 304] on button "Aceptar" at bounding box center [578, 312] width 171 height 30
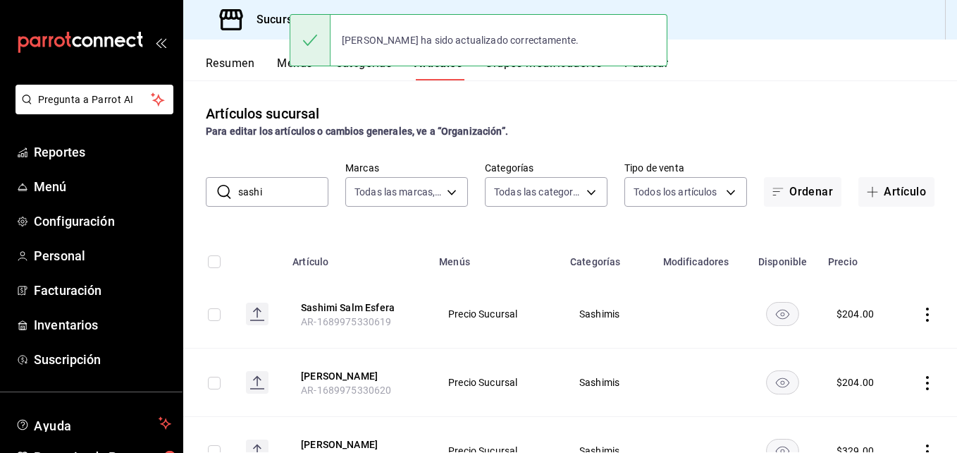
click at [305, 192] on input "sashi" at bounding box center [283, 192] width 90 height 28
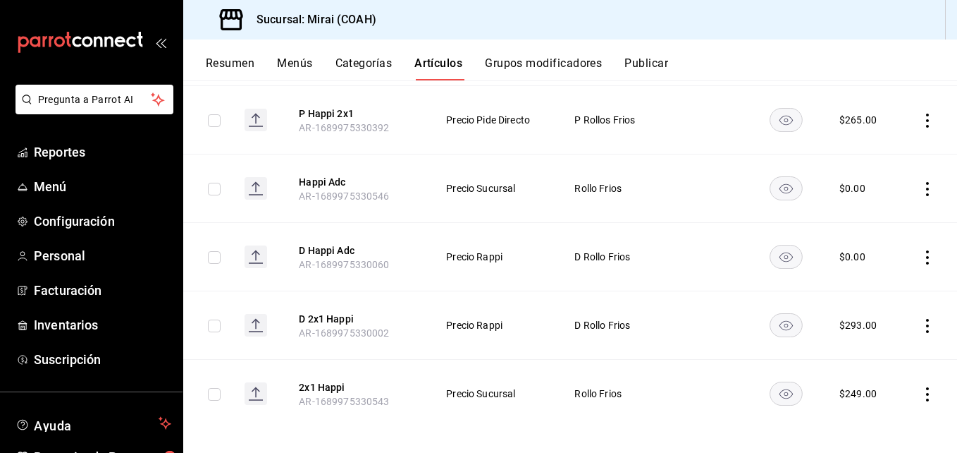
scroll to position [750, 0]
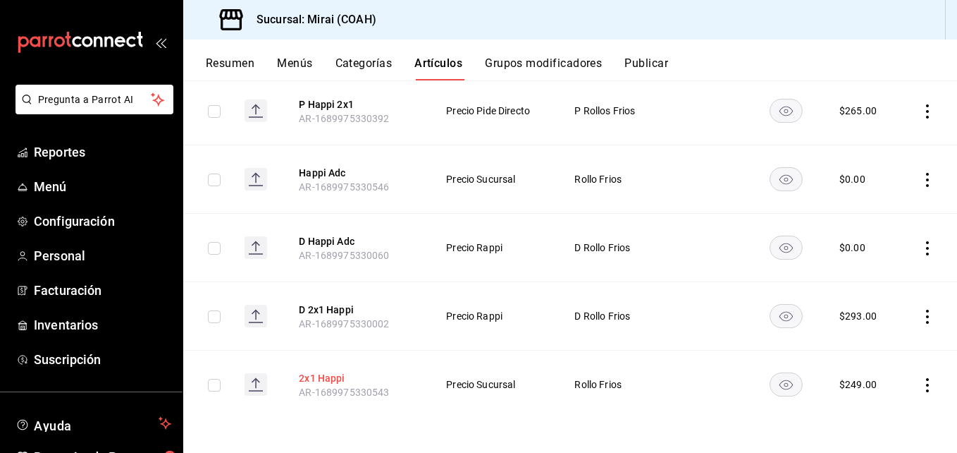
click at [335, 379] on button "2x1 Happi" at bounding box center [355, 378] width 113 height 14
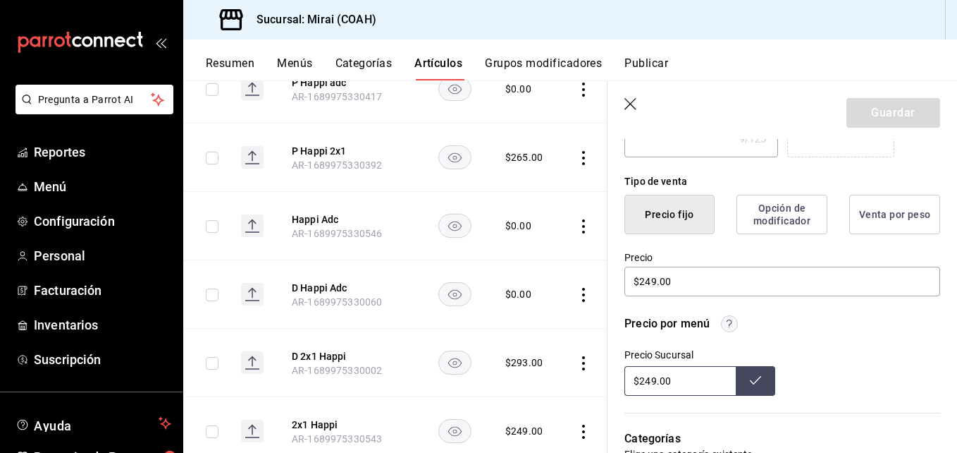
scroll to position [321, 0]
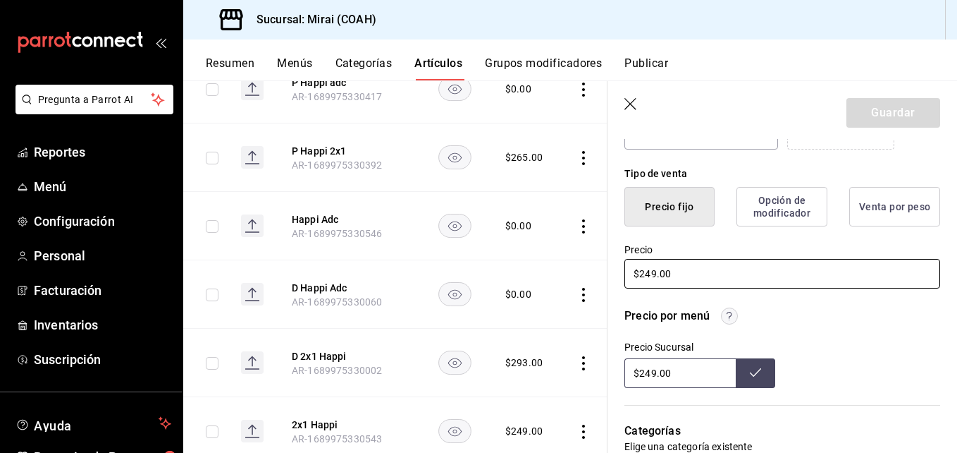
click at [651, 278] on input "$249.00" at bounding box center [782, 274] width 316 height 30
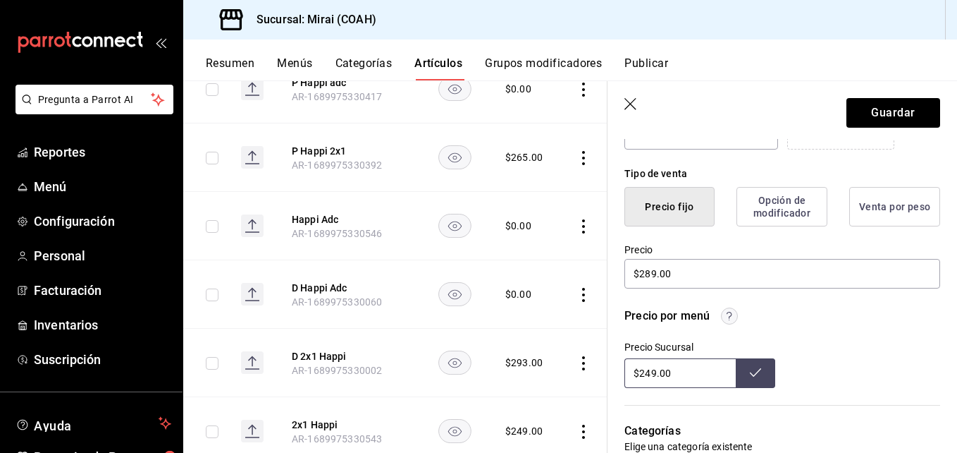
click at [652, 375] on input "$249.00" at bounding box center [679, 373] width 111 height 30
click at [757, 373] on button at bounding box center [755, 373] width 39 height 30
click at [892, 115] on button "Guardar" at bounding box center [894, 113] width 94 height 30
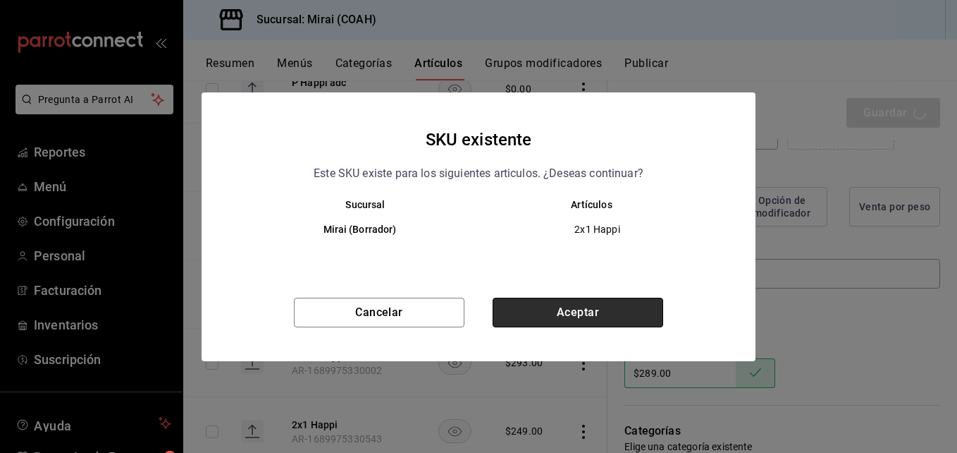
click at [620, 304] on button "Aceptar" at bounding box center [578, 312] width 171 height 30
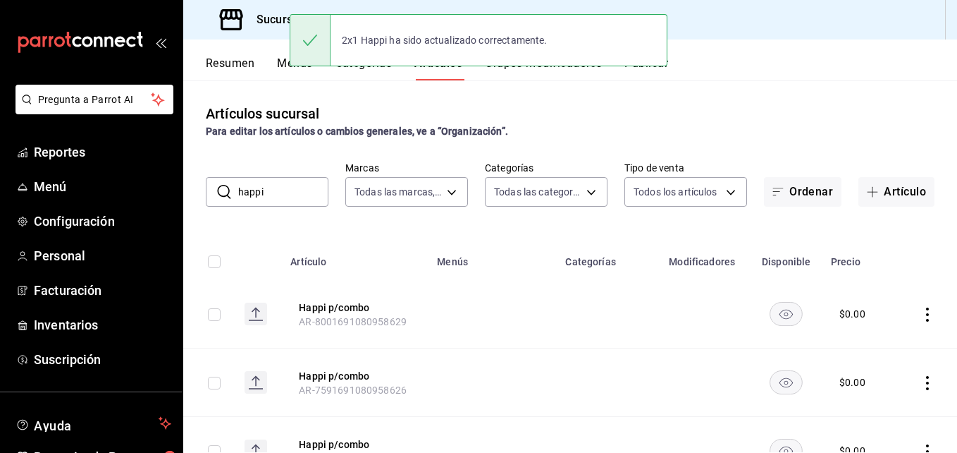
click at [297, 192] on input "happi" at bounding box center [283, 192] width 90 height 28
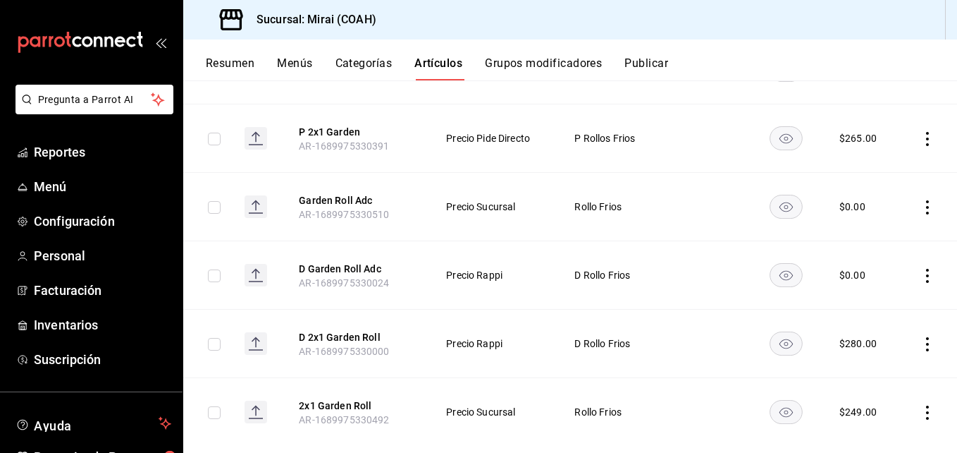
scroll to position [818, 0]
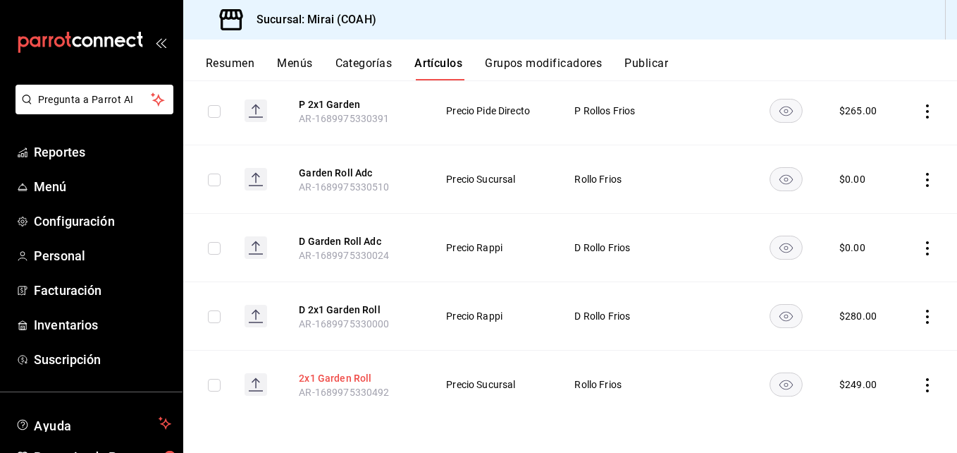
click at [359, 374] on button "2x1 Garden Roll" at bounding box center [355, 378] width 113 height 14
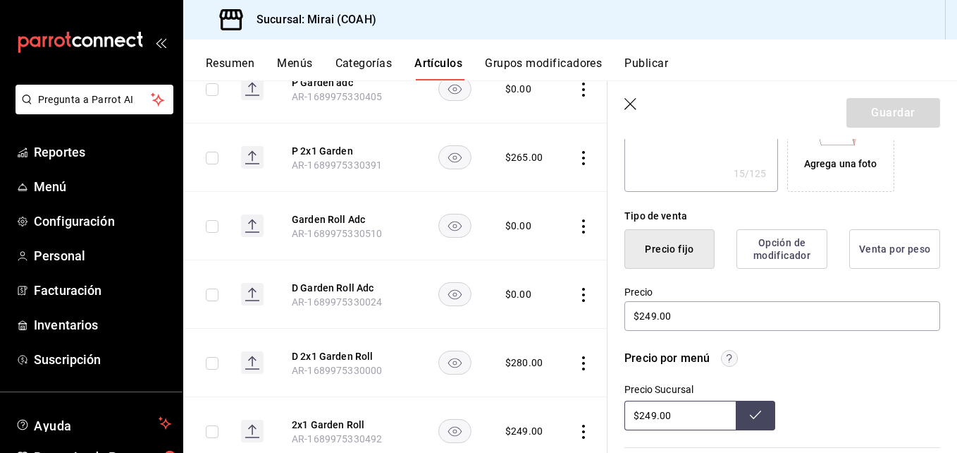
scroll to position [341, 0]
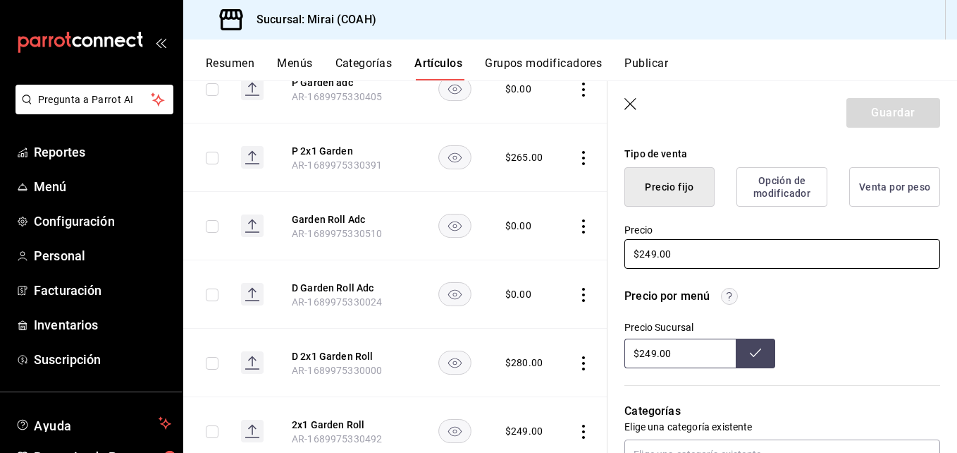
click at [654, 257] on input "$249.00" at bounding box center [782, 254] width 316 height 30
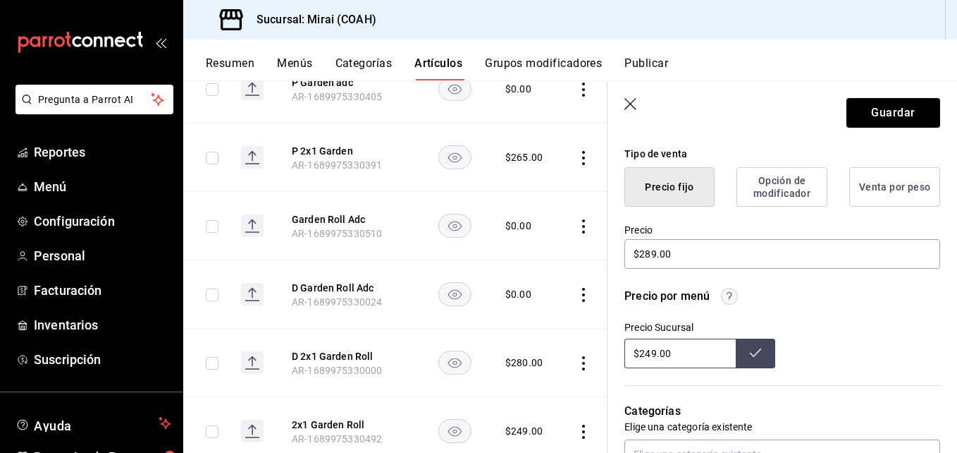
click at [652, 355] on input "$249.00" at bounding box center [679, 353] width 111 height 30
click at [750, 350] on icon at bounding box center [755, 352] width 11 height 11
click at [899, 113] on button "Guardar" at bounding box center [894, 113] width 94 height 30
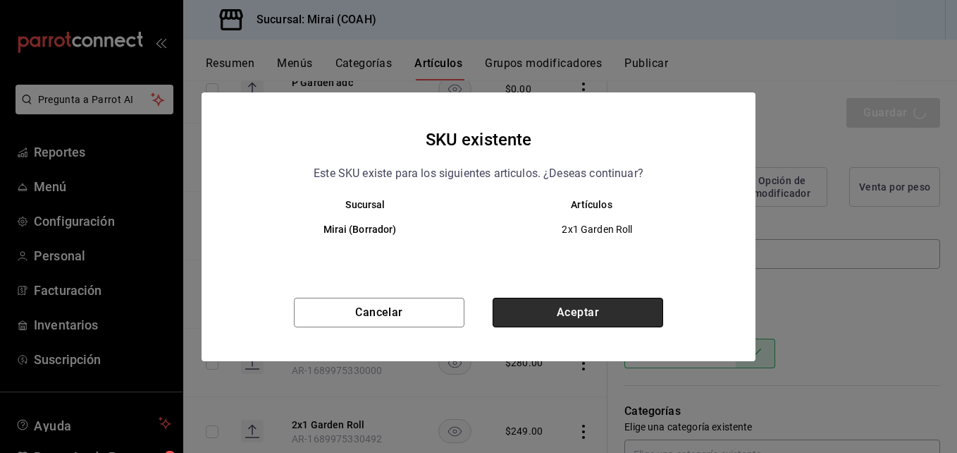
click at [547, 309] on button "Aceptar" at bounding box center [578, 312] width 171 height 30
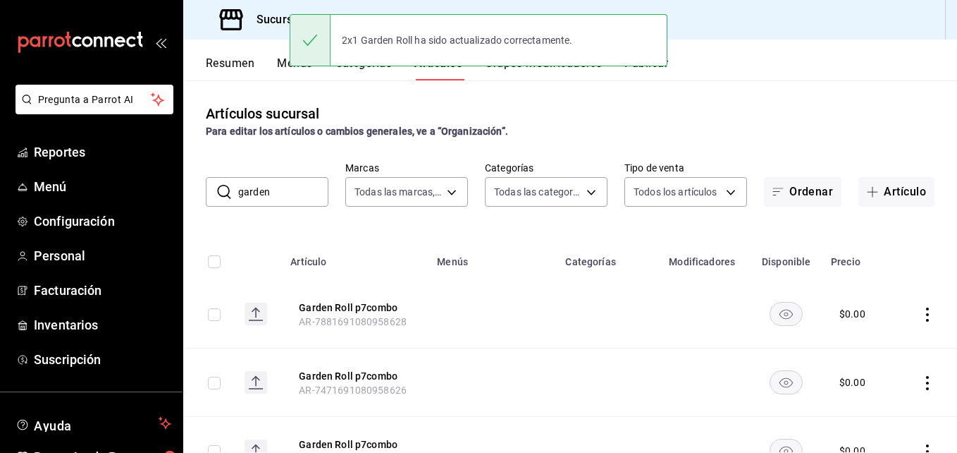
click at [291, 197] on input "garden" at bounding box center [283, 192] width 90 height 28
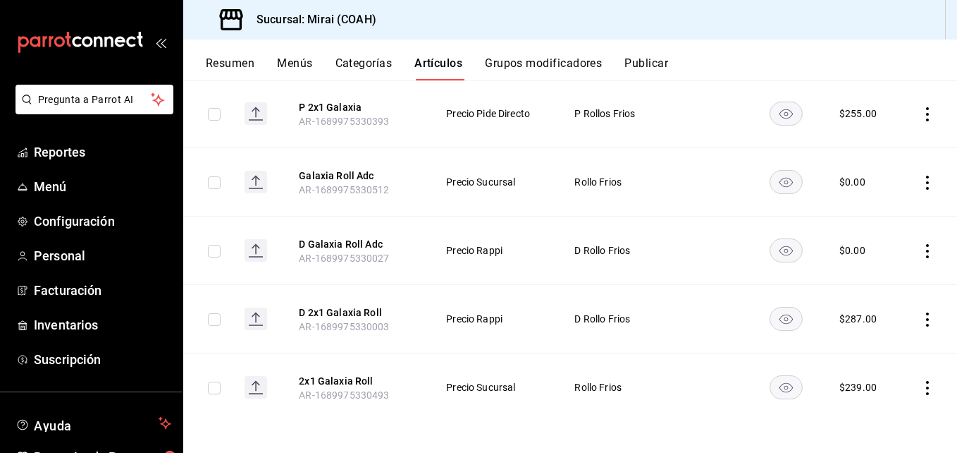
scroll to position [818, 0]
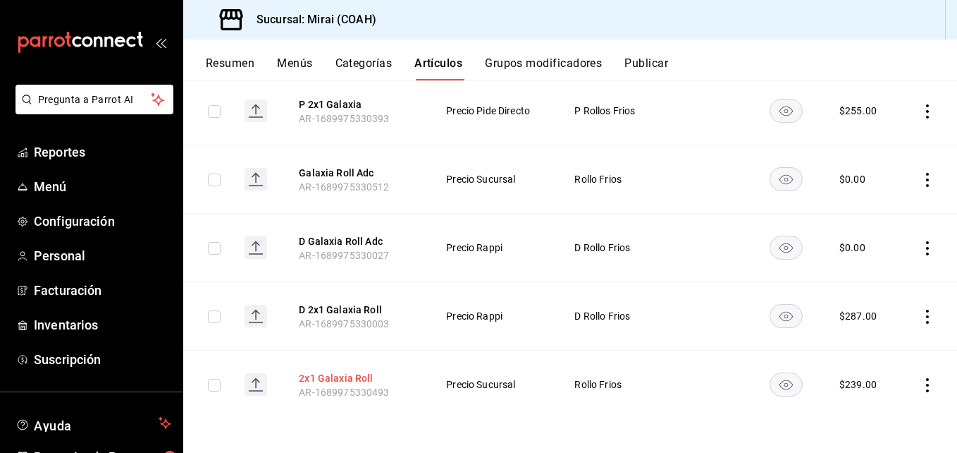
click at [321, 376] on button "2x1 Galaxia Roll" at bounding box center [355, 378] width 113 height 14
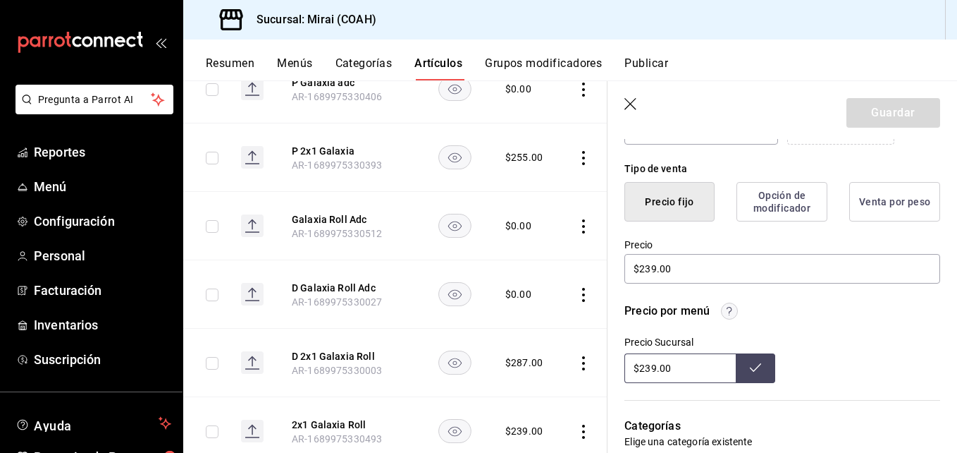
scroll to position [329, 0]
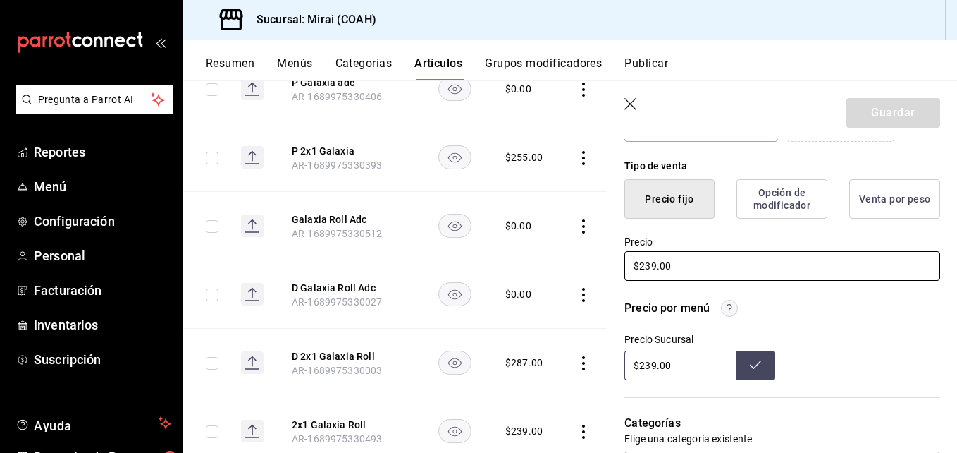
click at [653, 269] on input "$239.00" at bounding box center [782, 266] width 316 height 30
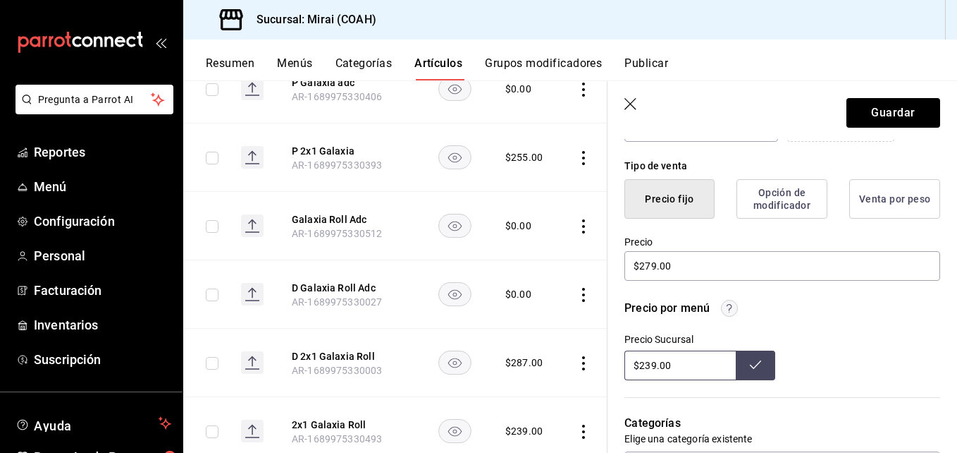
click at [651, 368] on input "$239.00" at bounding box center [679, 365] width 111 height 30
click at [750, 362] on icon at bounding box center [755, 364] width 11 height 11
click at [904, 114] on button "Guardar" at bounding box center [894, 113] width 94 height 30
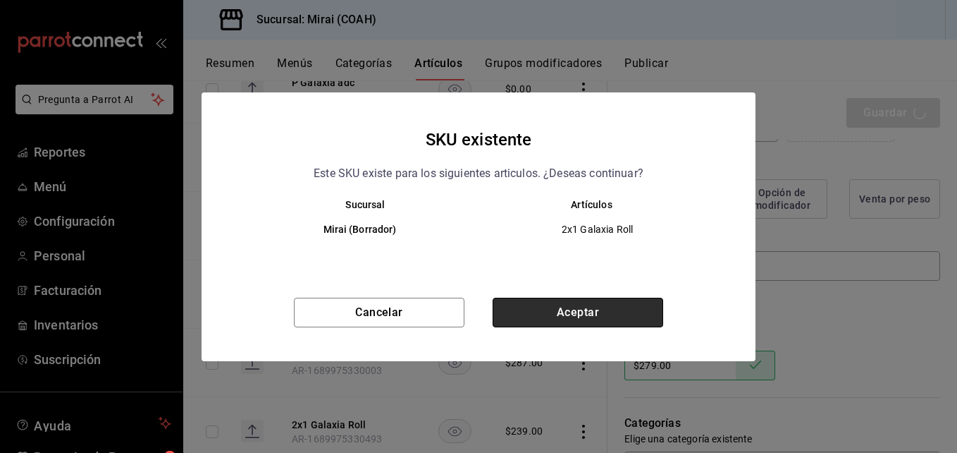
click at [610, 313] on button "Aceptar" at bounding box center [578, 312] width 171 height 30
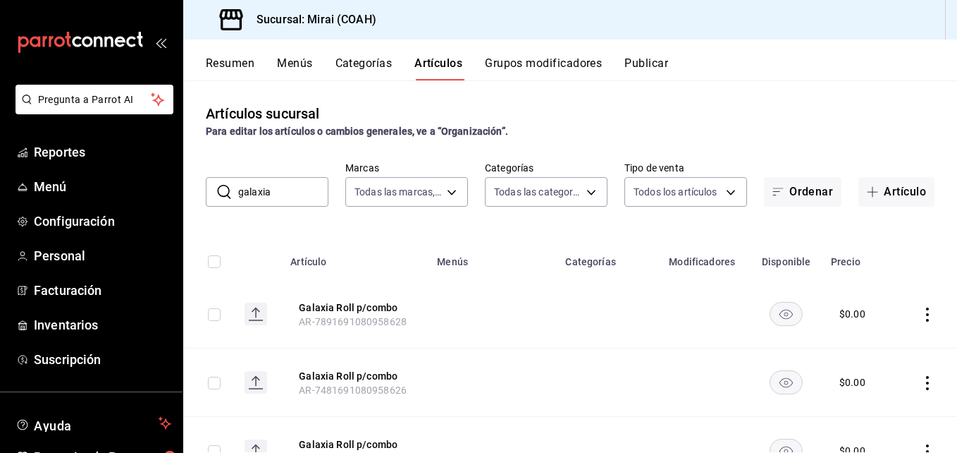
click at [296, 188] on input "galaxia" at bounding box center [283, 192] width 90 height 28
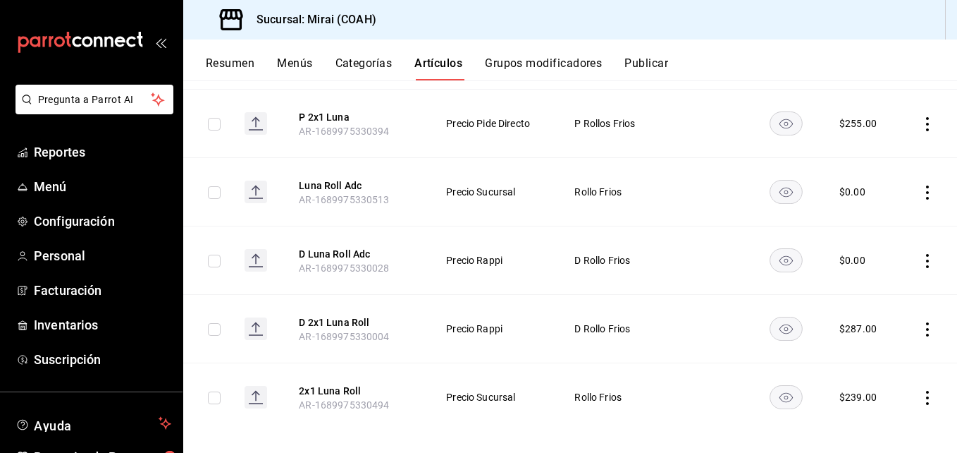
scroll to position [811, 0]
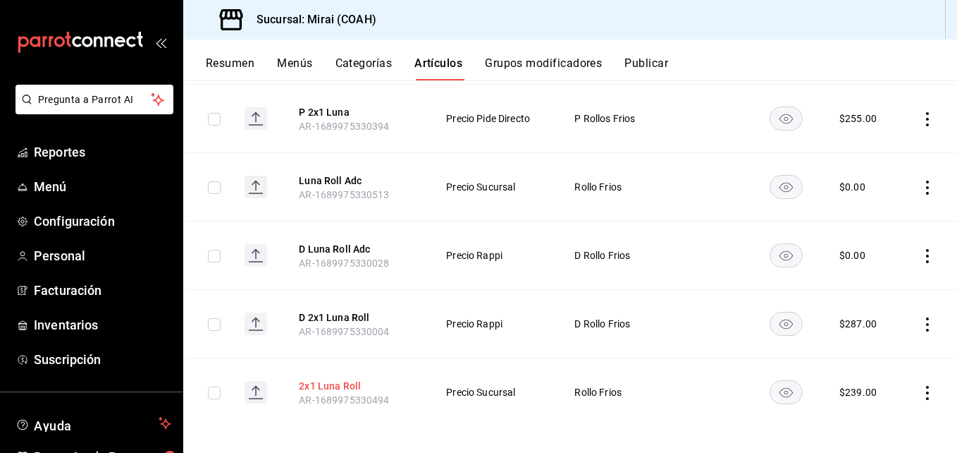
click at [336, 386] on button "2x1 Luna Roll" at bounding box center [355, 386] width 113 height 14
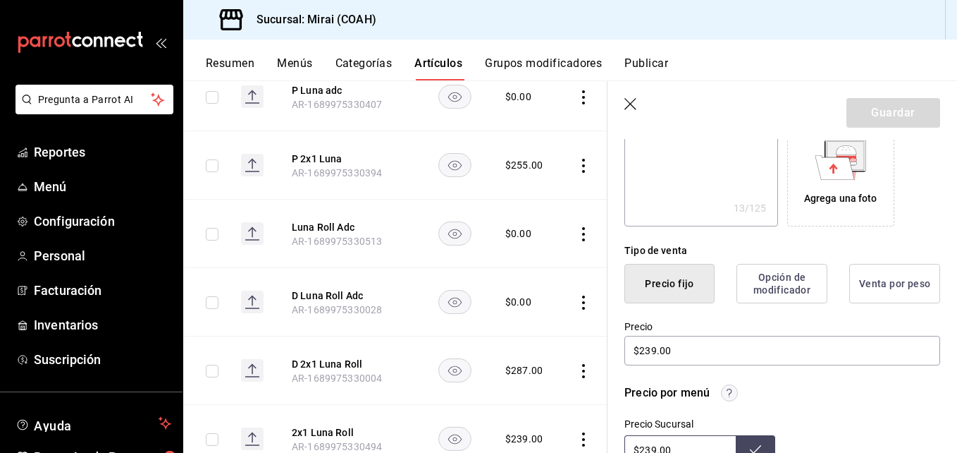
scroll to position [257, 0]
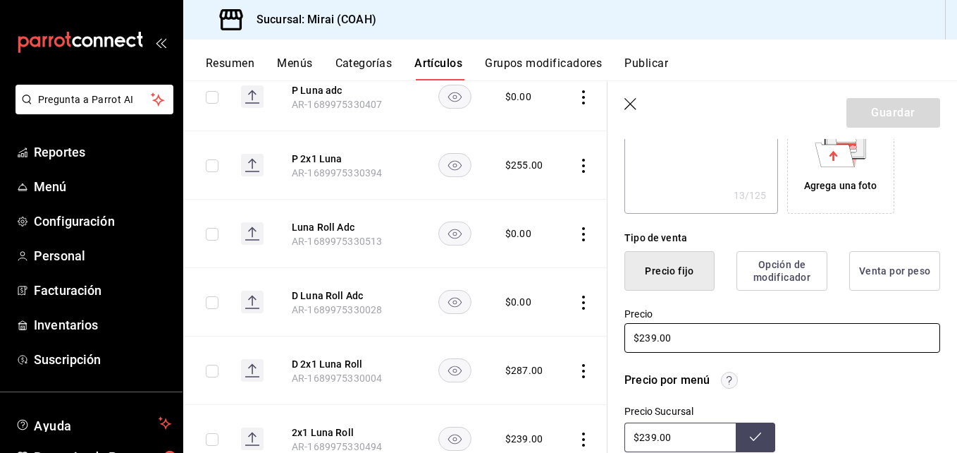
click at [651, 336] on input "$239.00" at bounding box center [782, 338] width 316 height 30
click at [653, 436] on input "$239.00" at bounding box center [679, 437] width 111 height 30
click at [750, 436] on icon at bounding box center [755, 436] width 11 height 11
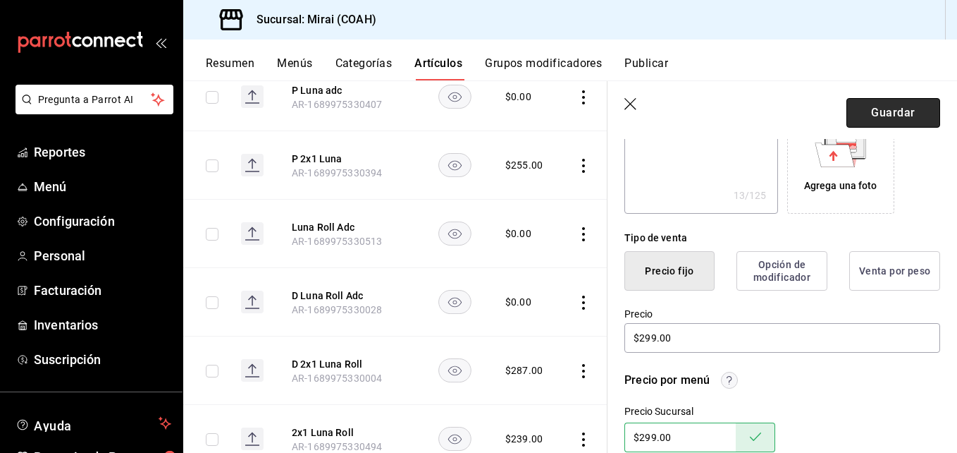
click at [888, 109] on button "Guardar" at bounding box center [894, 113] width 94 height 30
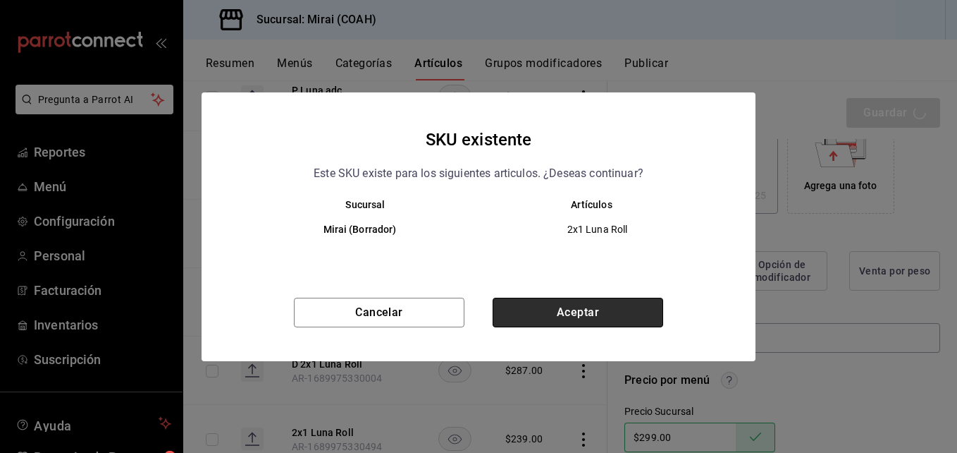
click at [558, 308] on button "Aceptar" at bounding box center [578, 312] width 171 height 30
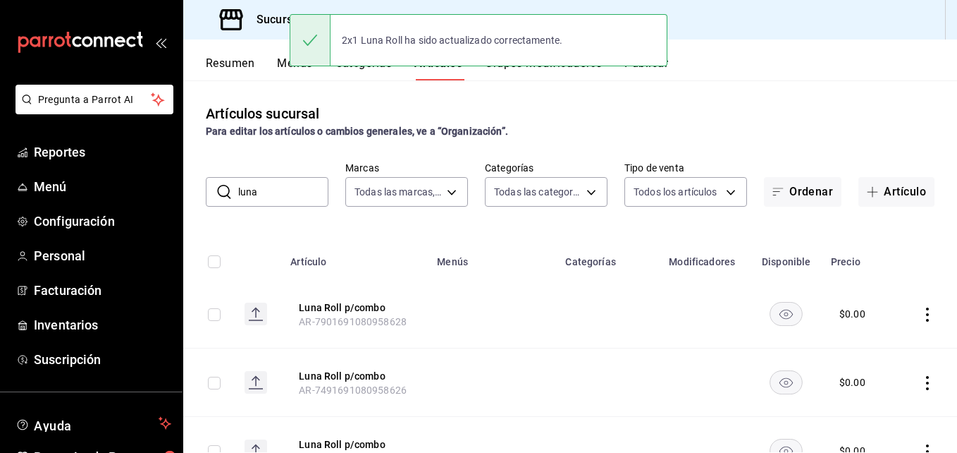
click at [306, 185] on input "luna" at bounding box center [283, 192] width 90 height 28
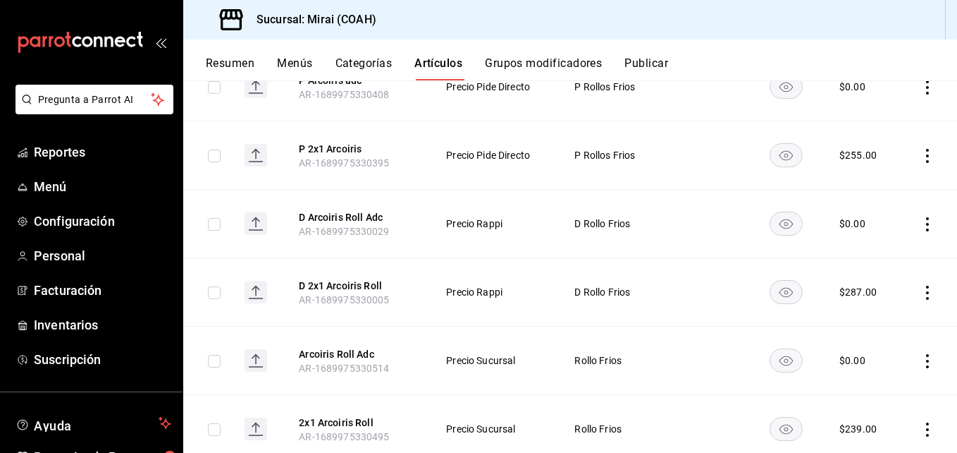
scroll to position [781, 0]
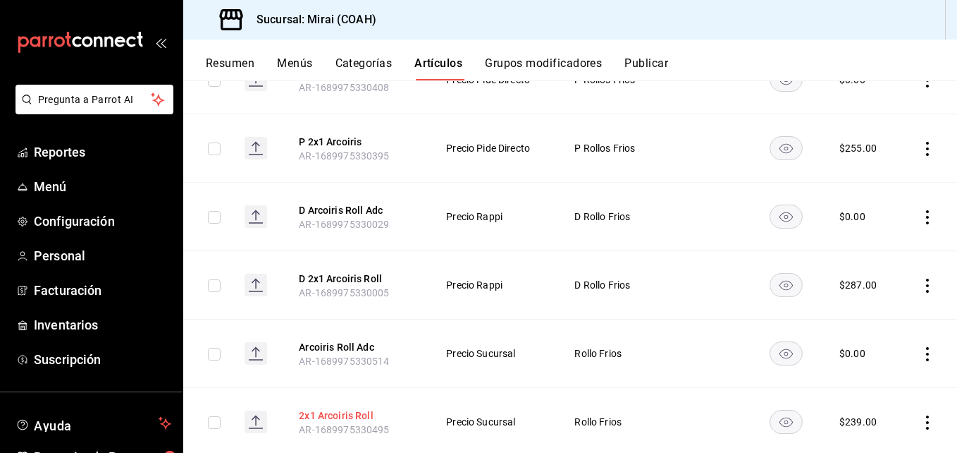
click at [336, 417] on button "2x1 Arcoiris Roll" at bounding box center [355, 415] width 113 height 14
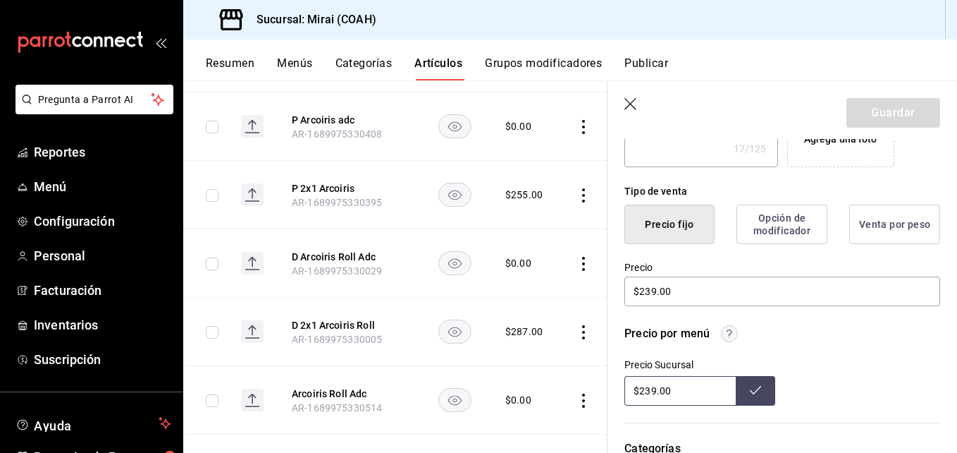
scroll to position [307, 0]
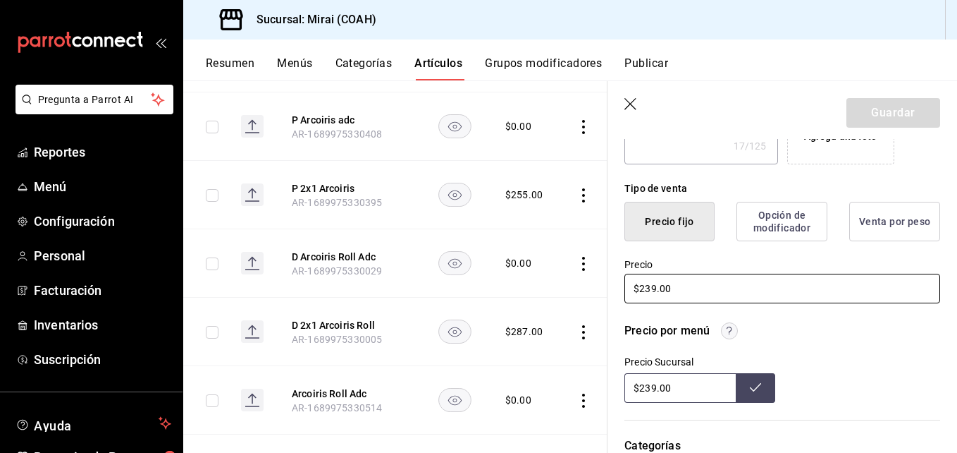
click at [655, 290] on input "$239.00" at bounding box center [782, 288] width 316 height 30
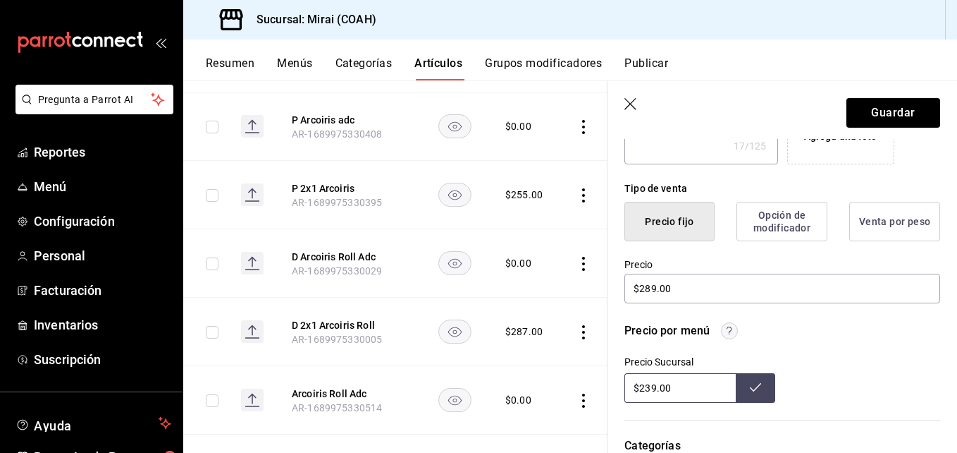
click at [653, 386] on input "$239.00" at bounding box center [679, 388] width 111 height 30
click at [750, 381] on icon at bounding box center [755, 386] width 11 height 11
click at [903, 104] on button "Guardar" at bounding box center [894, 113] width 94 height 30
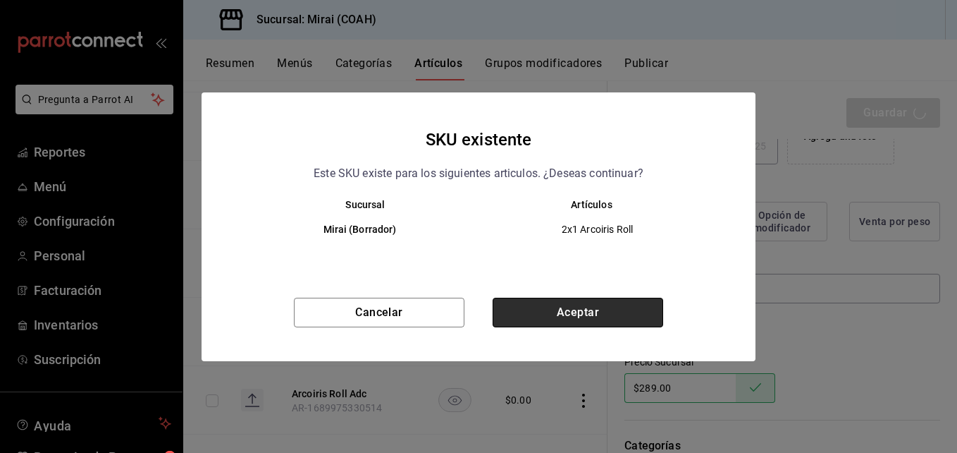
click at [545, 305] on button "Aceptar" at bounding box center [578, 312] width 171 height 30
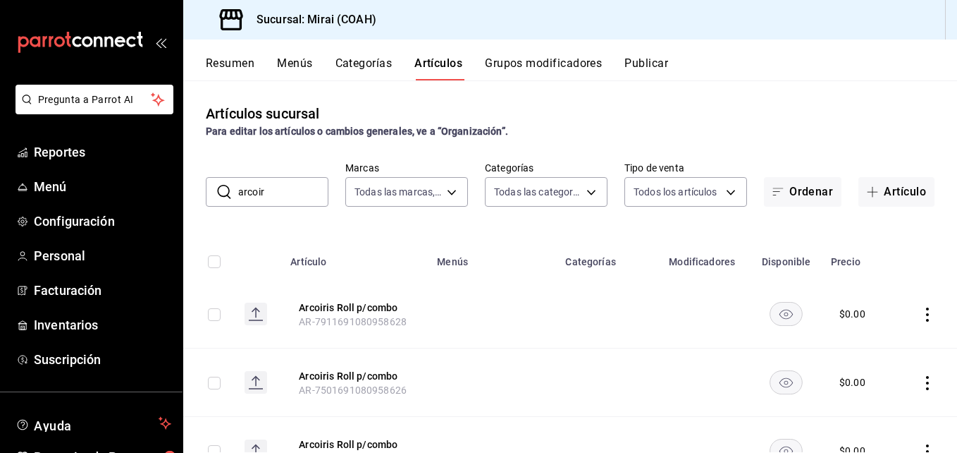
click at [283, 197] on input "arcoir" at bounding box center [283, 192] width 90 height 28
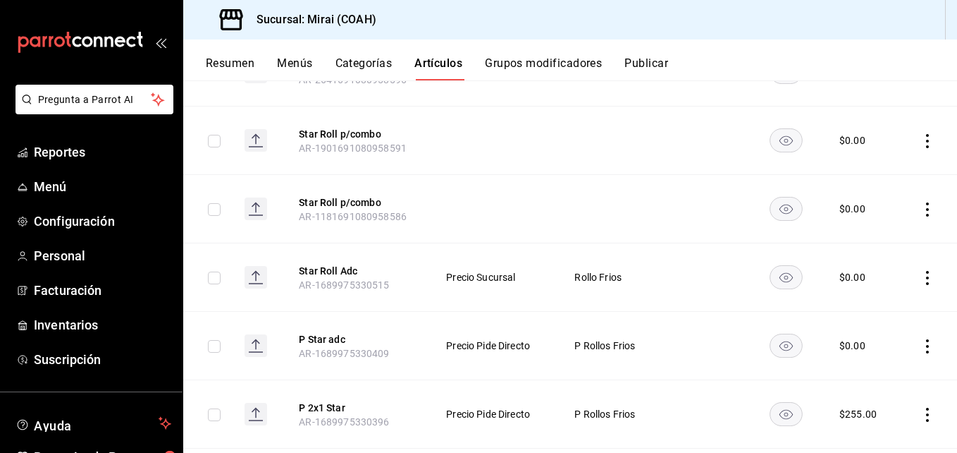
scroll to position [579, 0]
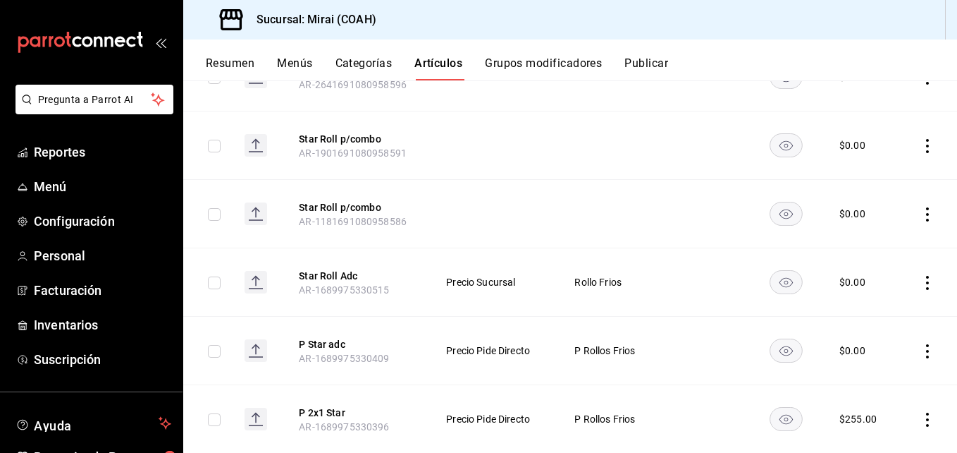
drag, startPoint x: 939, startPoint y: 335, endPoint x: 938, endPoint y: 355, distance: 19.7
click at [938, 355] on td at bounding box center [928, 350] width 58 height 68
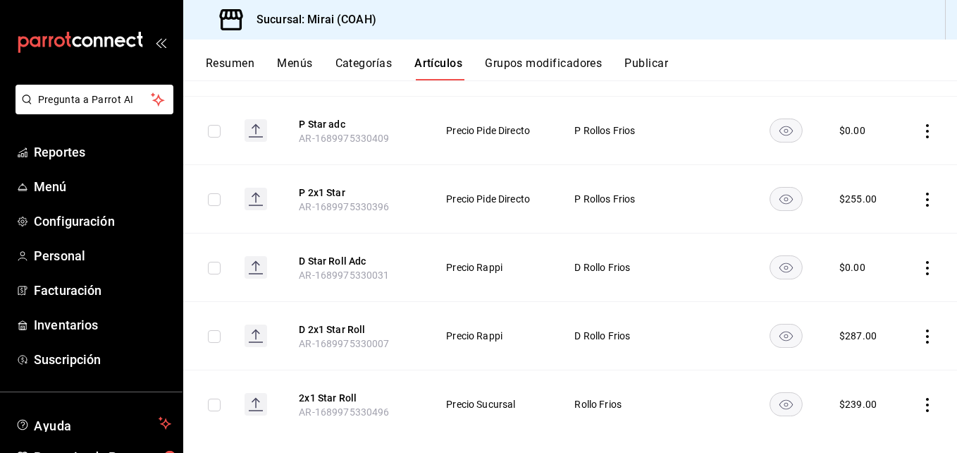
scroll to position [818, 0]
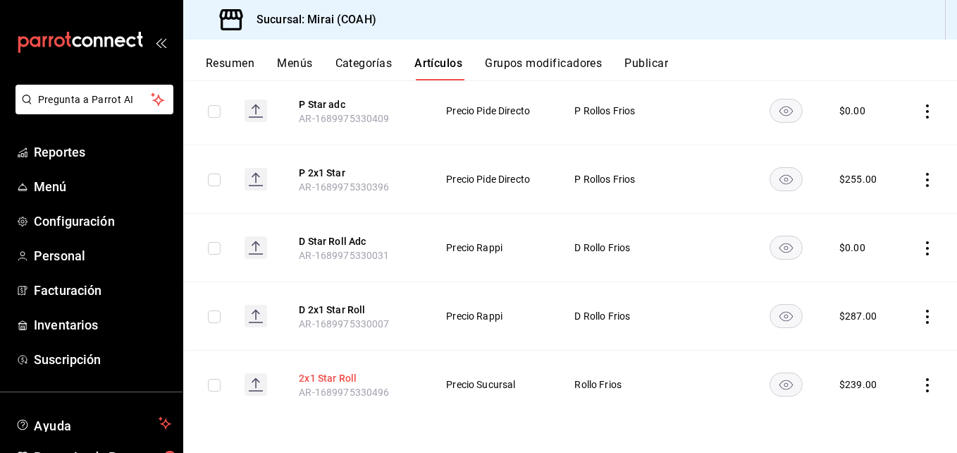
click at [338, 376] on button "2x1 Star Roll" at bounding box center [355, 378] width 113 height 14
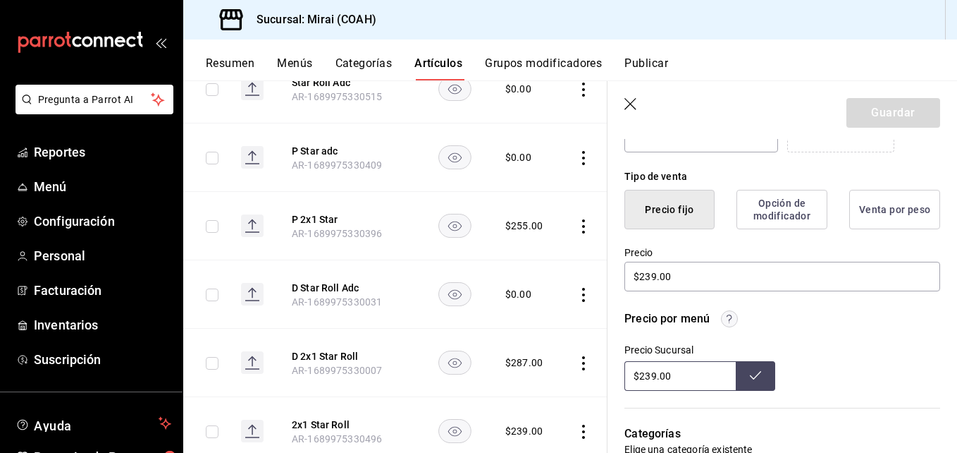
scroll to position [354, 0]
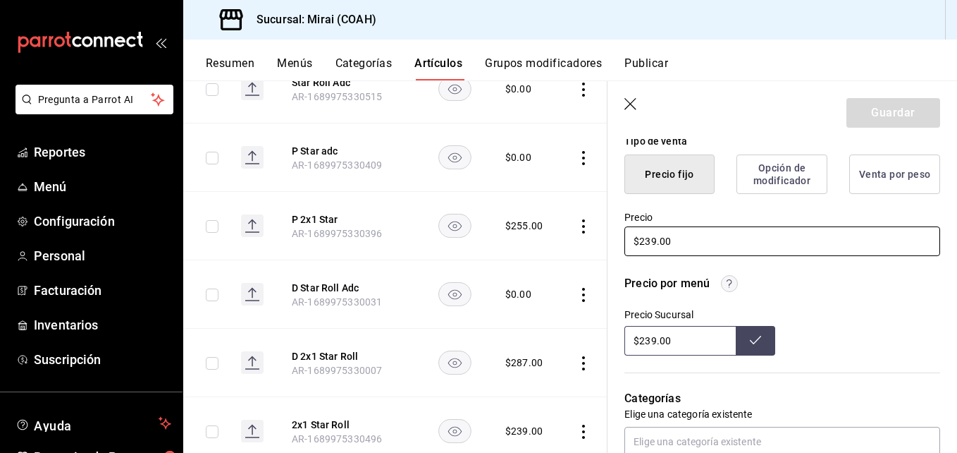
click at [653, 241] on input "$239.00" at bounding box center [782, 241] width 316 height 30
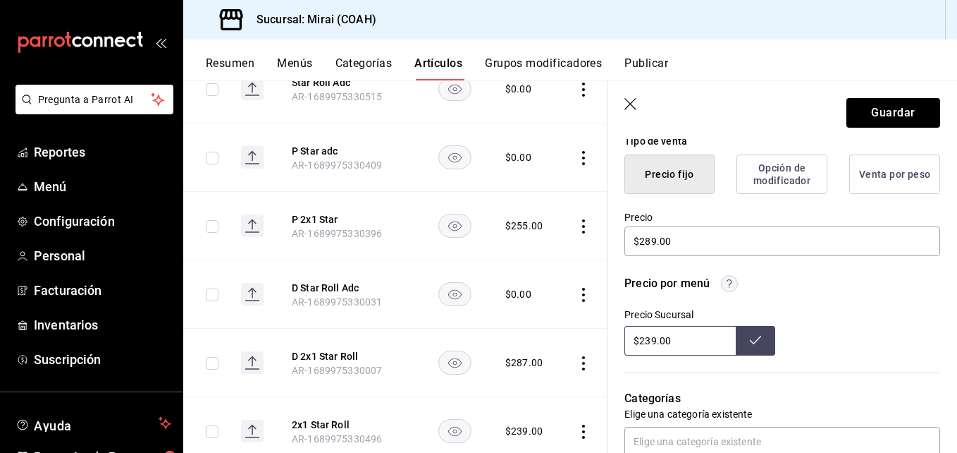
click at [652, 345] on input "$239.00" at bounding box center [679, 341] width 111 height 30
click at [750, 342] on icon at bounding box center [755, 339] width 11 height 11
click at [906, 114] on button "Guardar" at bounding box center [894, 113] width 94 height 30
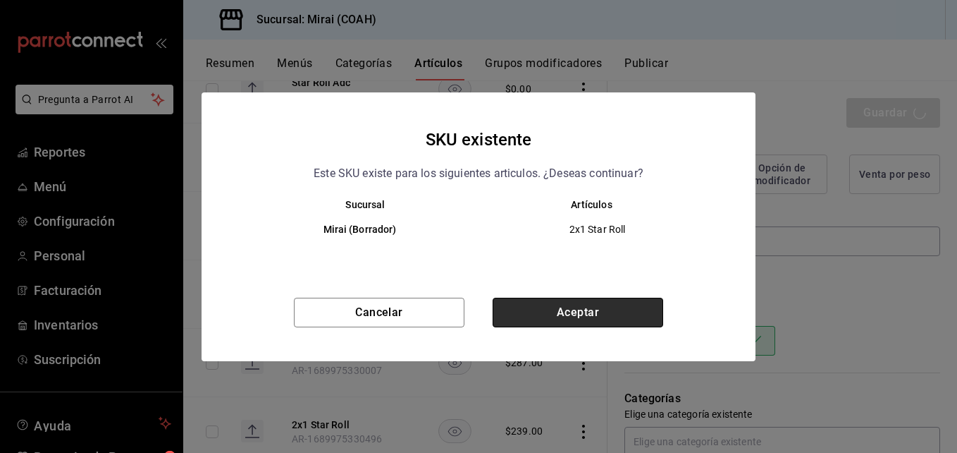
click at [593, 317] on button "Aceptar" at bounding box center [578, 312] width 171 height 30
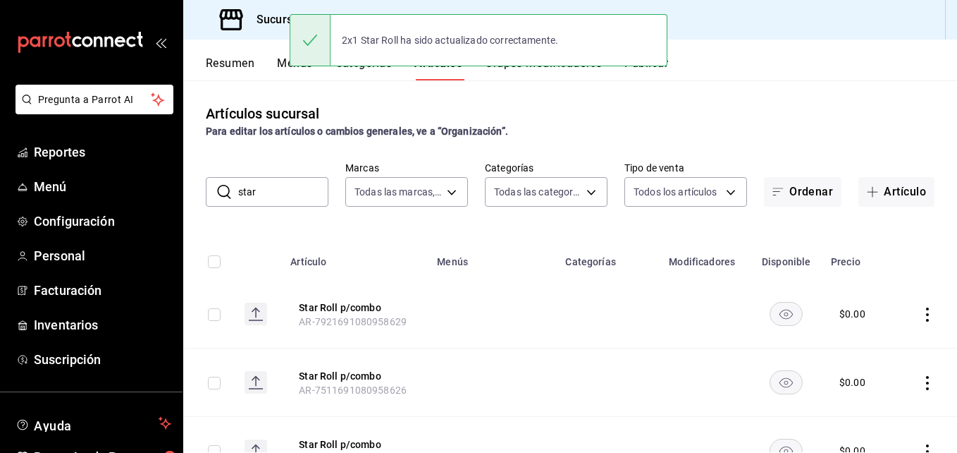
click at [299, 201] on input "star" at bounding box center [283, 192] width 90 height 28
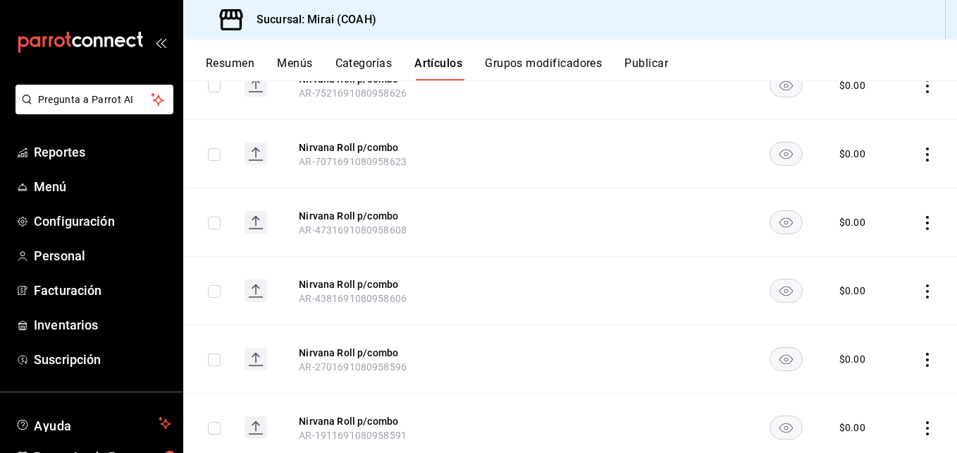
scroll to position [359, 0]
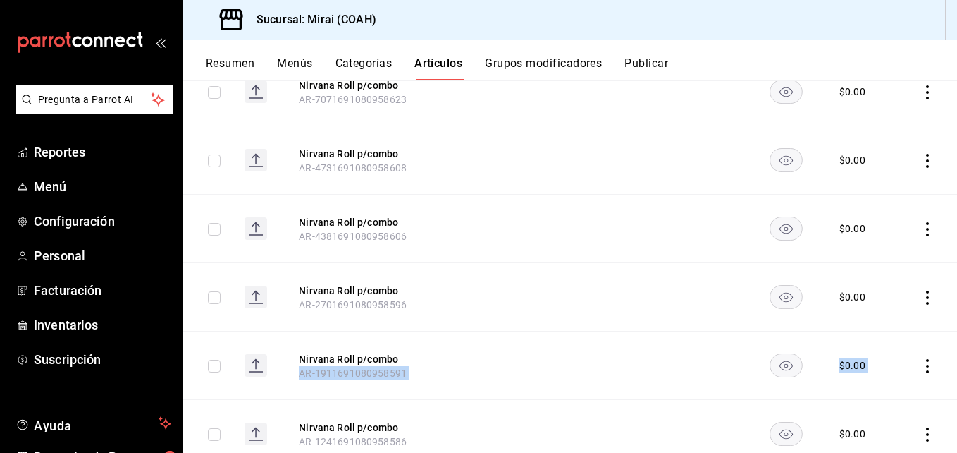
drag, startPoint x: 946, startPoint y: 295, endPoint x: 943, endPoint y: 331, distance: 35.4
click at [943, 331] on tbody "Nirvana Roll p/combo AR-7931691080958629 $ 0.00 Nirvana Roll p/combo AR-7521691…" at bounding box center [570, 399] width 774 height 956
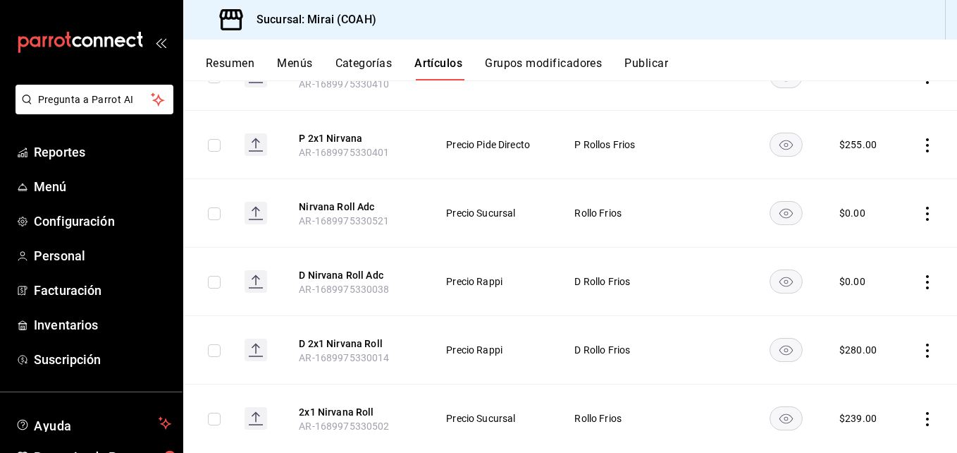
scroll to position [818, 0]
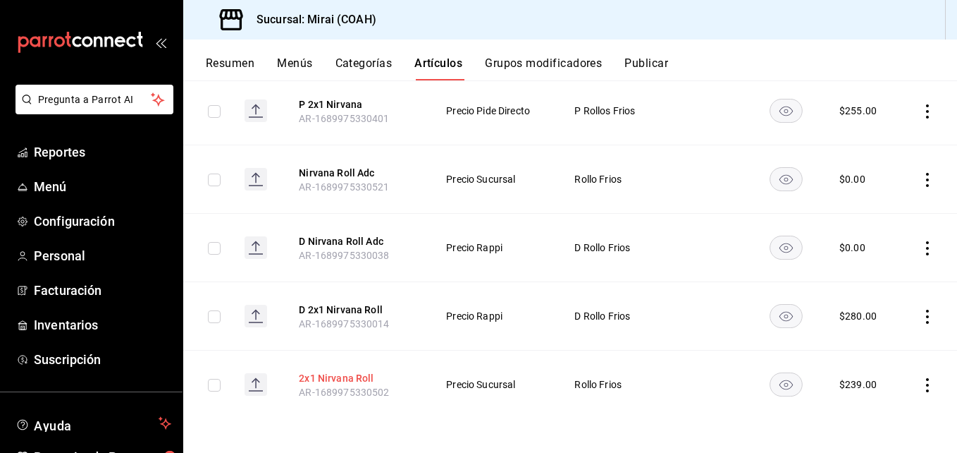
click at [321, 374] on button "2x1 Nirvana Roll" at bounding box center [355, 378] width 113 height 14
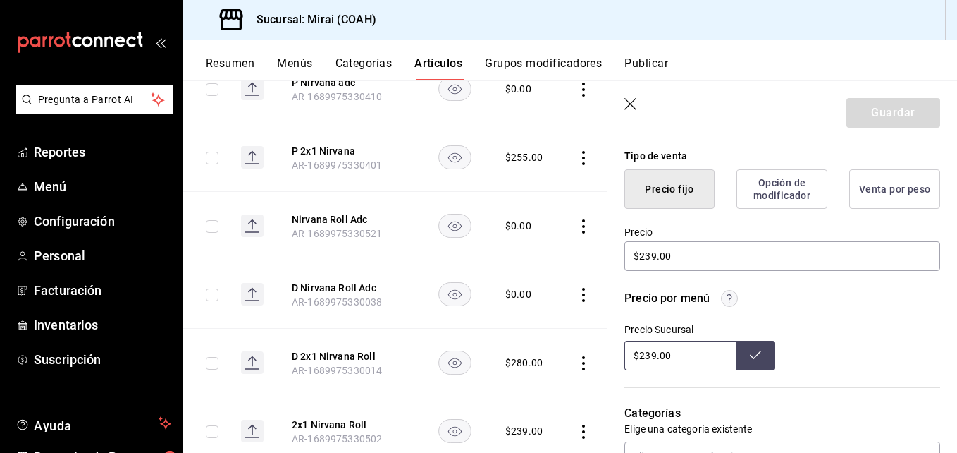
scroll to position [346, 0]
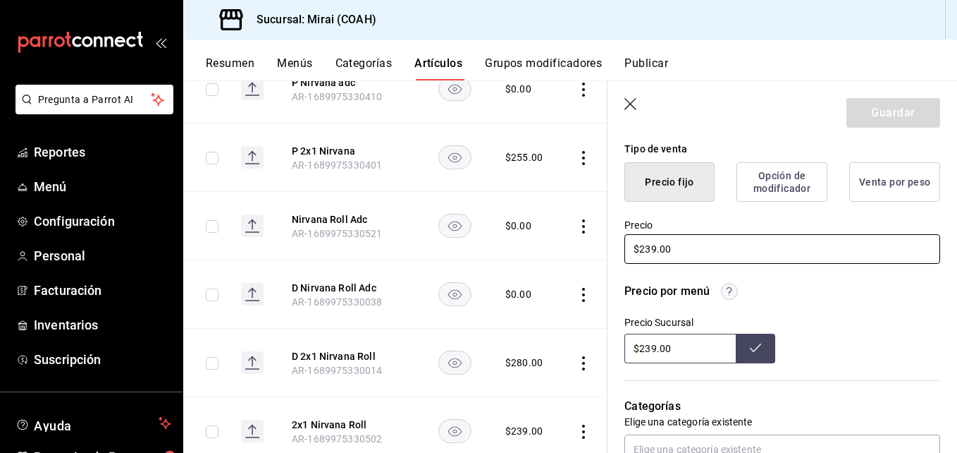
click at [652, 251] on input "$239.00" at bounding box center [782, 249] width 316 height 30
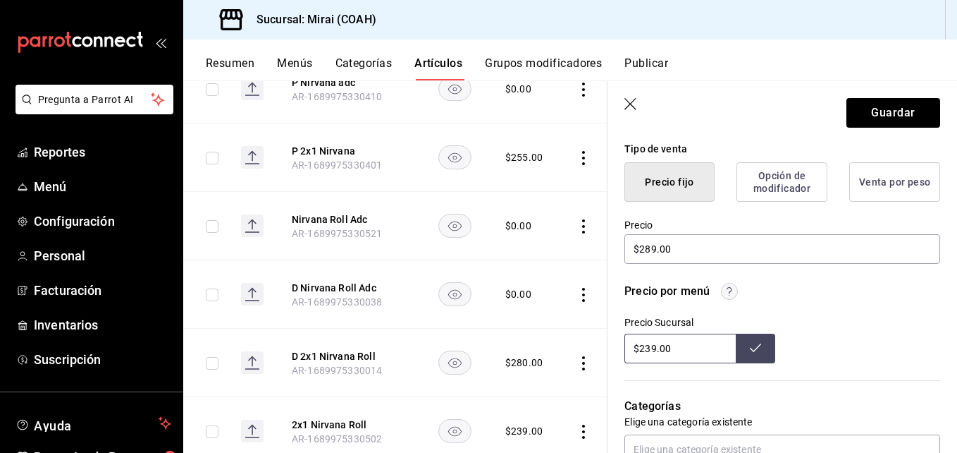
click at [649, 351] on input "$239.00" at bounding box center [679, 348] width 111 height 30
click at [741, 345] on button at bounding box center [755, 348] width 39 height 30
click at [895, 106] on button "Guardar" at bounding box center [894, 113] width 94 height 30
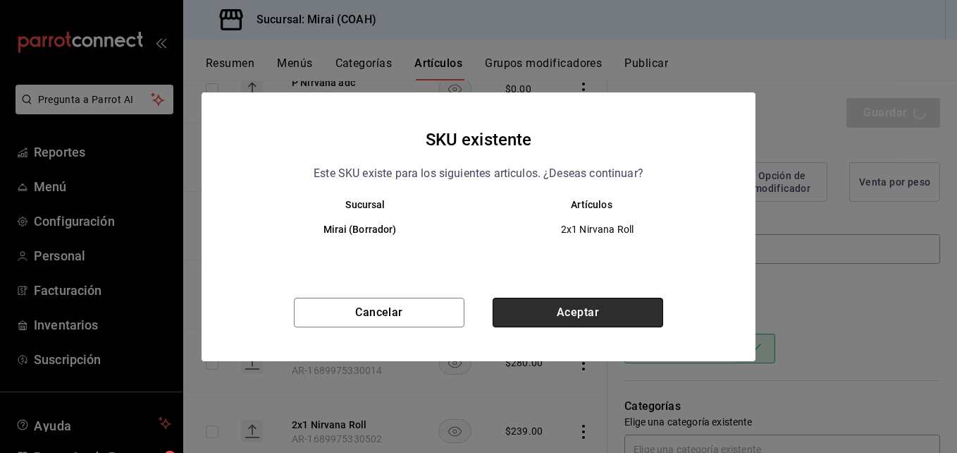
click at [622, 306] on button "Aceptar" at bounding box center [578, 312] width 171 height 30
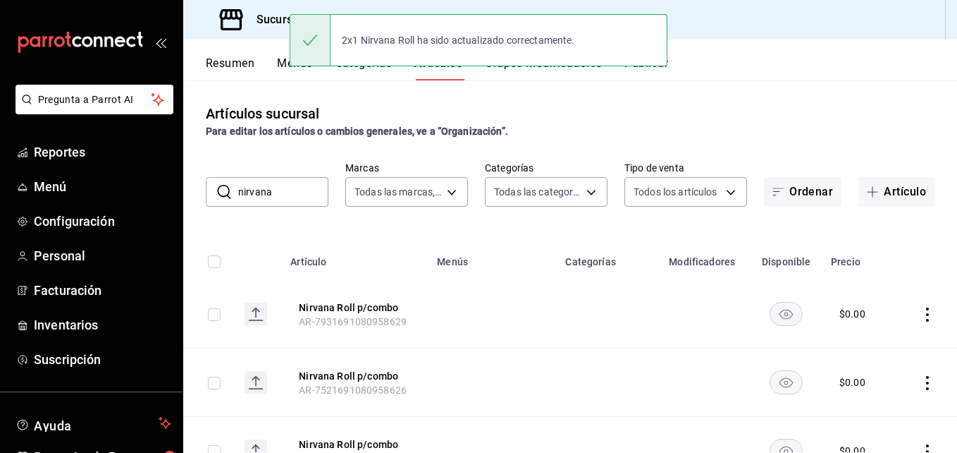
click at [294, 197] on input "nirvana" at bounding box center [283, 192] width 90 height 28
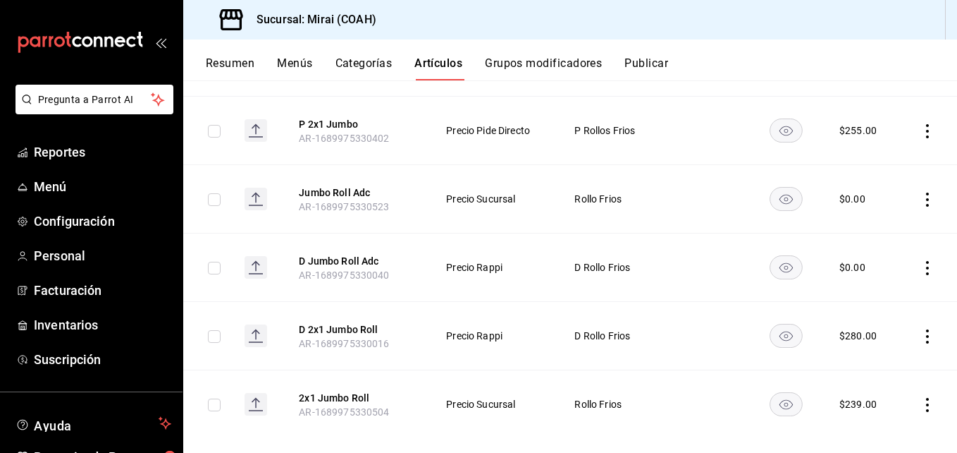
scroll to position [818, 0]
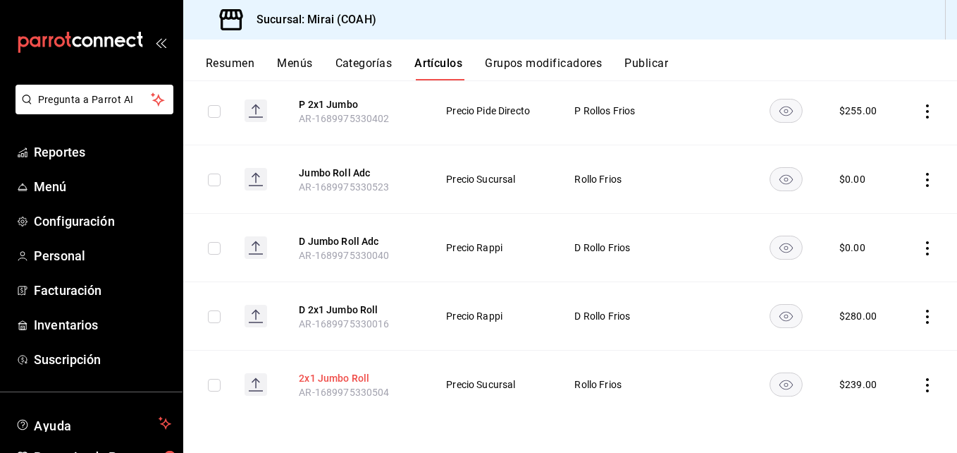
click at [324, 376] on button "2x1 Jumbo Roll" at bounding box center [355, 378] width 113 height 14
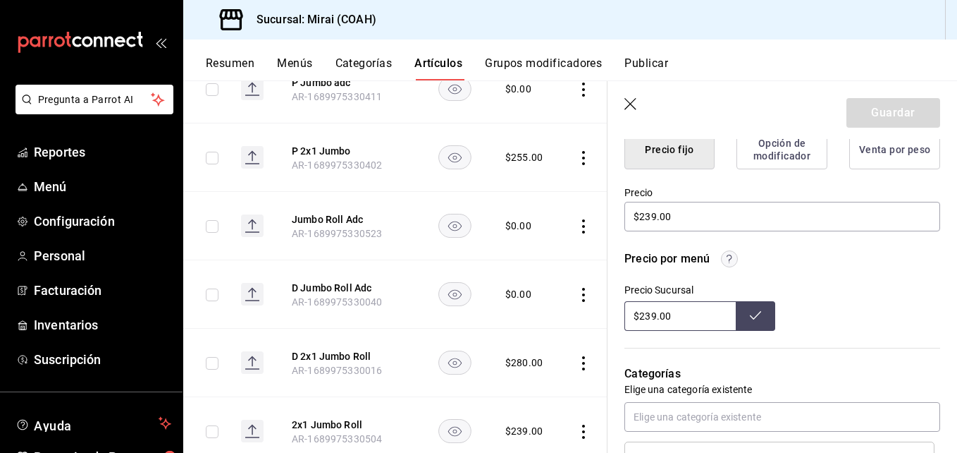
scroll to position [383, 0]
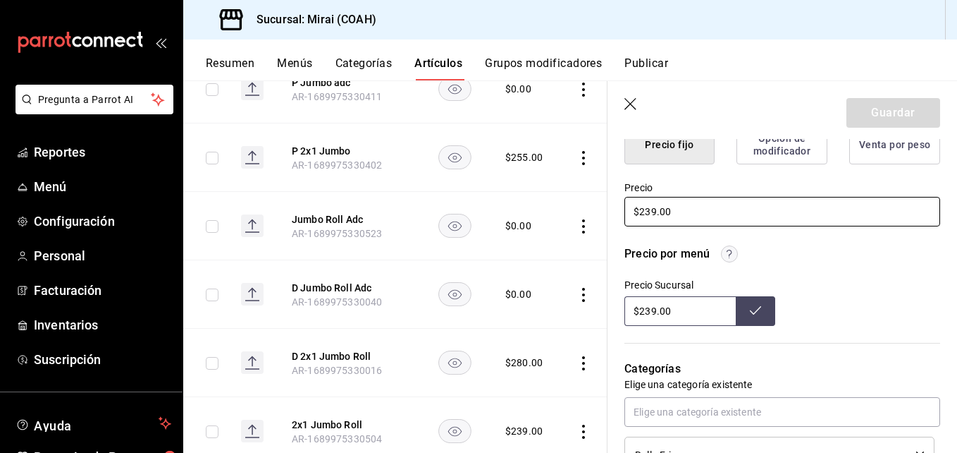
click at [652, 217] on input "$239.00" at bounding box center [782, 212] width 316 height 30
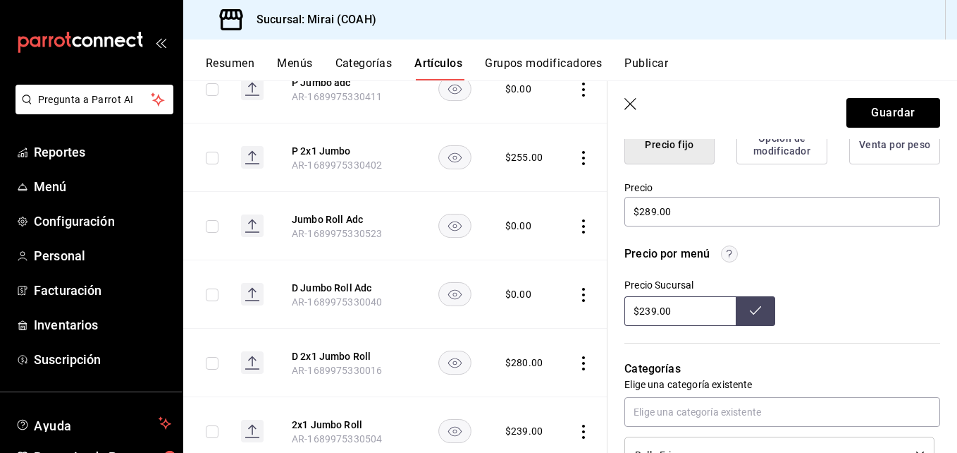
click at [653, 312] on input "$239.00" at bounding box center [679, 311] width 111 height 30
click at [753, 317] on button at bounding box center [755, 311] width 39 height 30
click at [887, 110] on button "Guardar" at bounding box center [894, 113] width 94 height 30
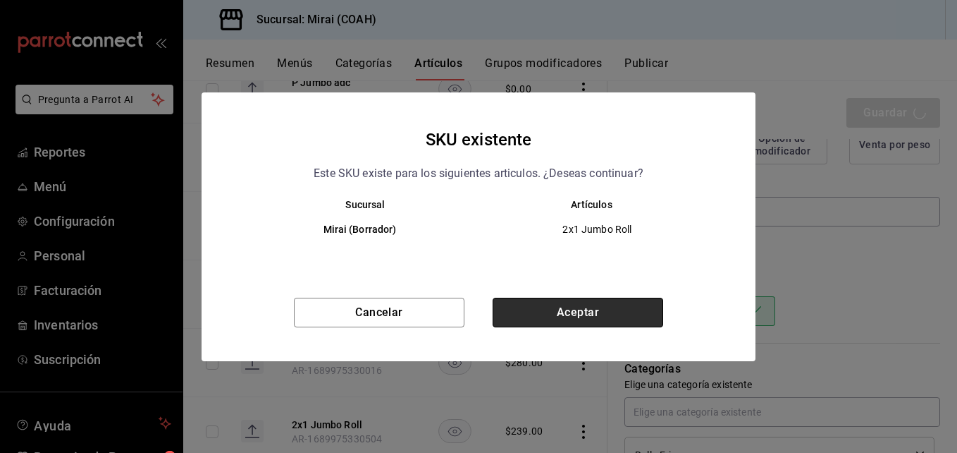
click at [569, 309] on button "Aceptar" at bounding box center [578, 312] width 171 height 30
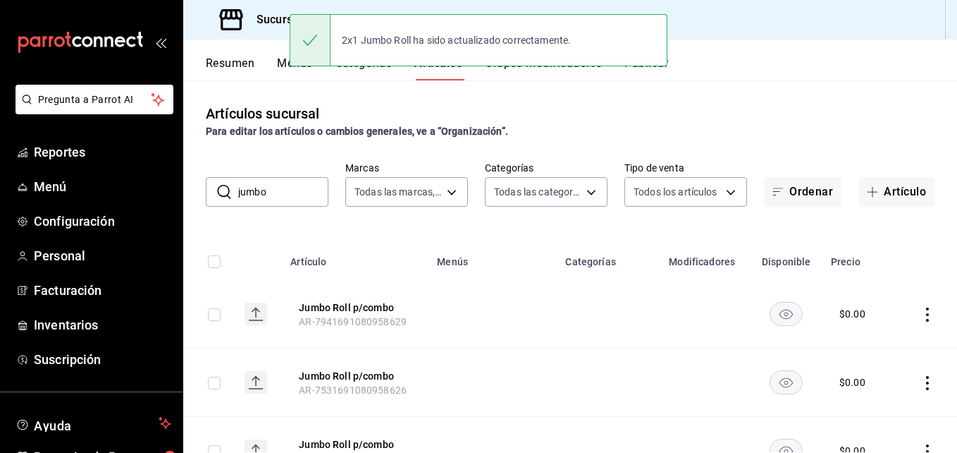
click at [295, 201] on input "jumbo" at bounding box center [283, 192] width 90 height 28
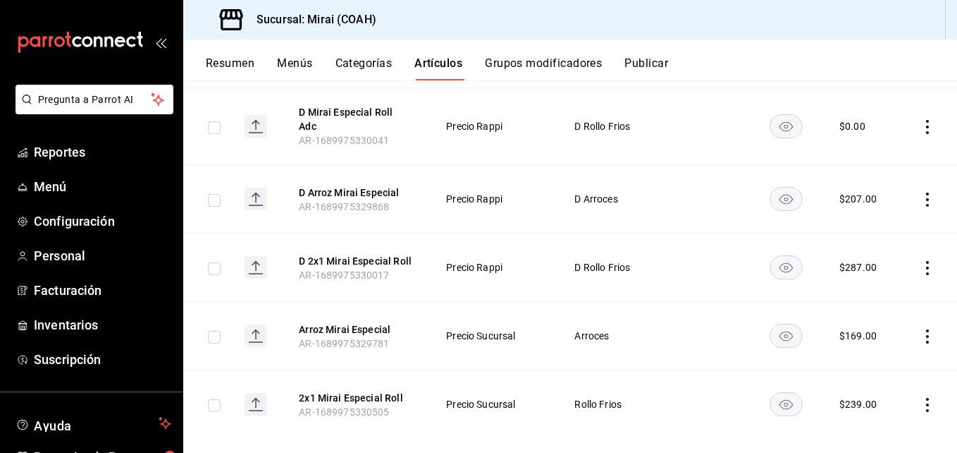
scroll to position [1023, 0]
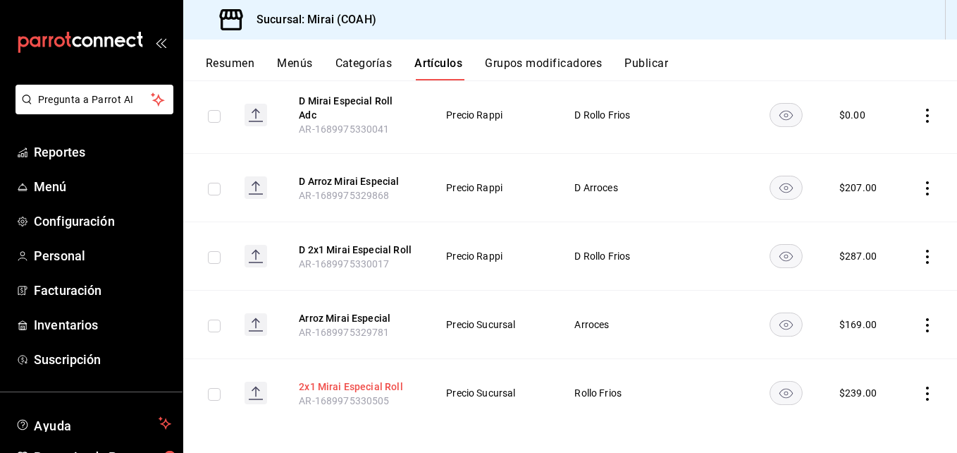
click at [379, 379] on button "2x1 Mirai Especial Roll" at bounding box center [355, 386] width 113 height 14
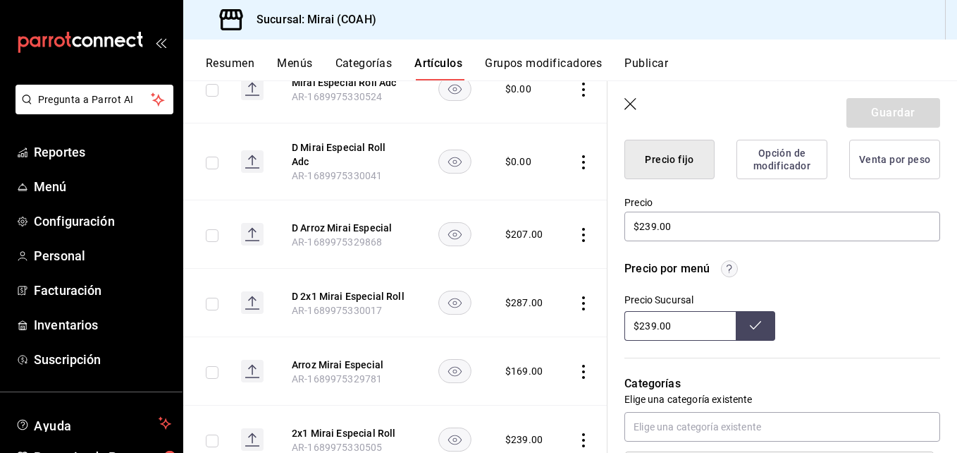
scroll to position [371, 0]
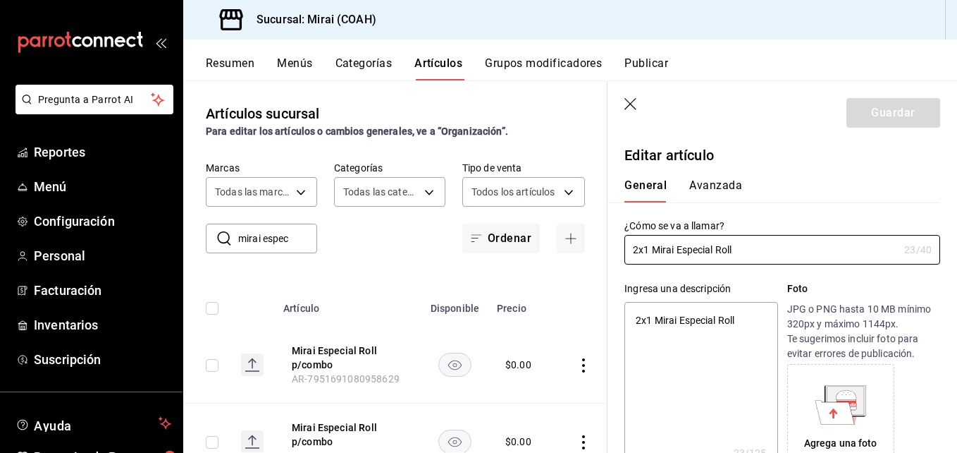
scroll to position [371, 0]
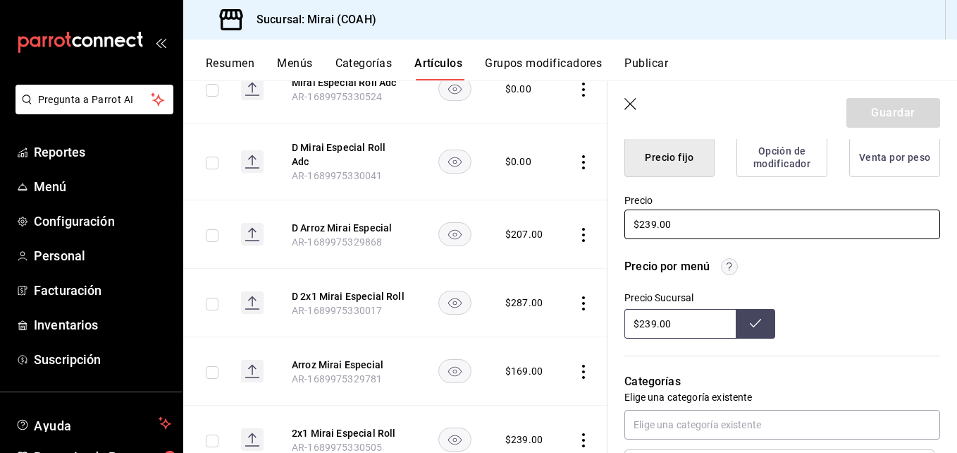
click at [654, 223] on input "$239.00" at bounding box center [782, 224] width 316 height 30
click at [650, 222] on input "$239.00" at bounding box center [782, 224] width 316 height 30
type input "$279.00"
click at [653, 322] on input "$239.00" at bounding box center [679, 324] width 111 height 30
type input "$279.00"
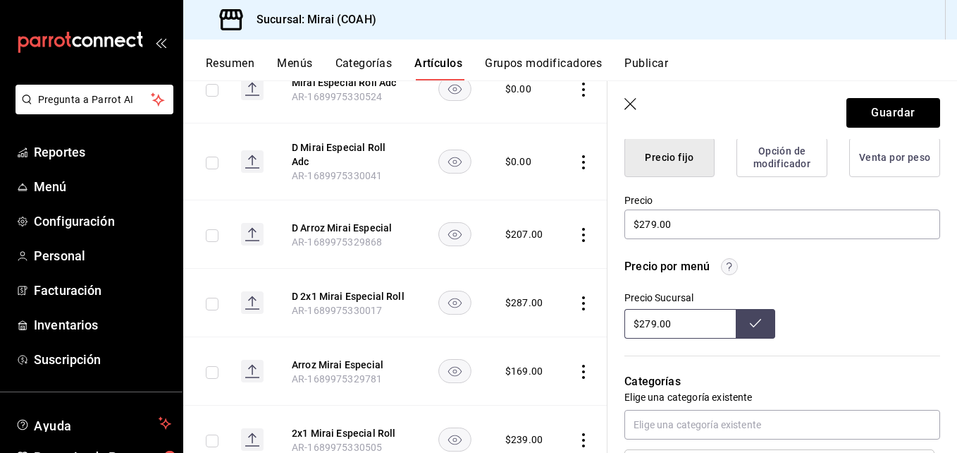
click at [753, 323] on icon at bounding box center [755, 322] width 11 height 11
click at [880, 101] on button "Guardar" at bounding box center [894, 113] width 94 height 30
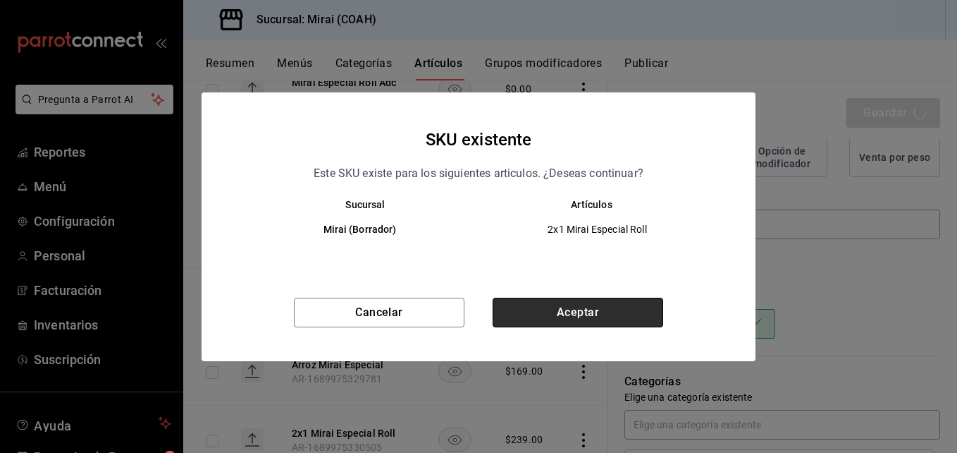
click at [582, 306] on button "Aceptar" at bounding box center [578, 312] width 171 height 30
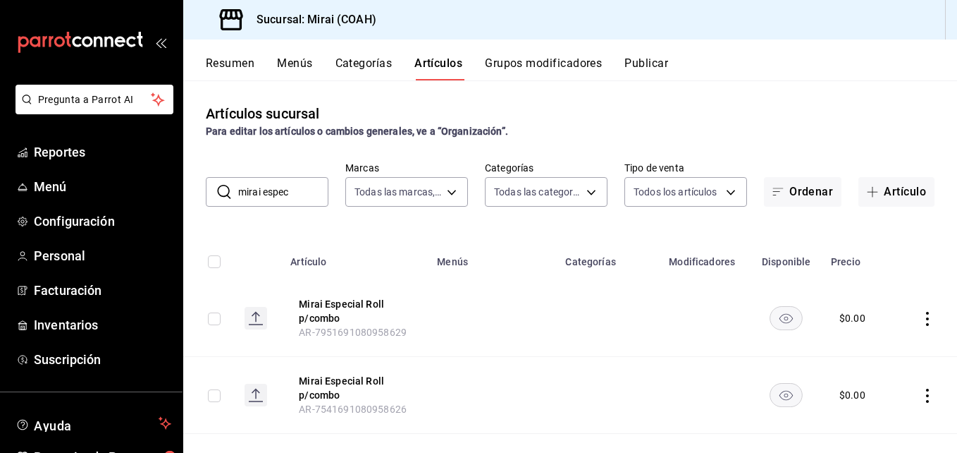
click at [296, 192] on input "mirai espec" at bounding box center [283, 192] width 90 height 28
type input "m"
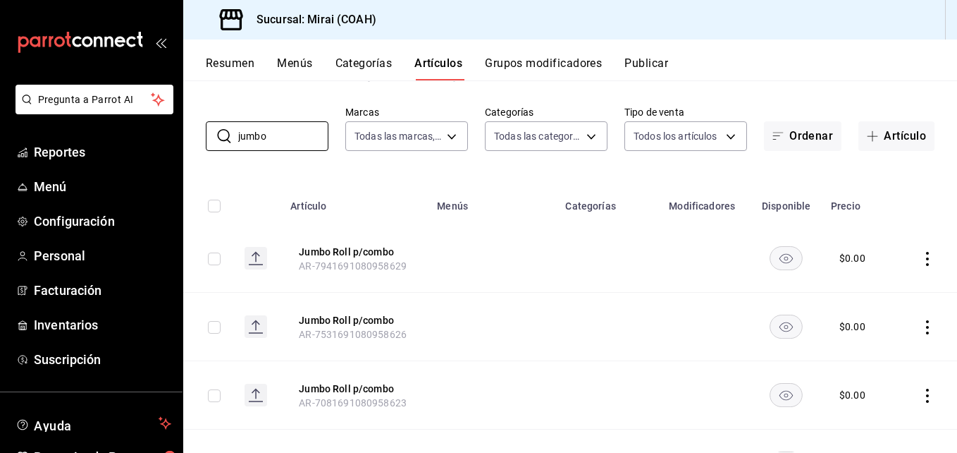
scroll to position [4, 0]
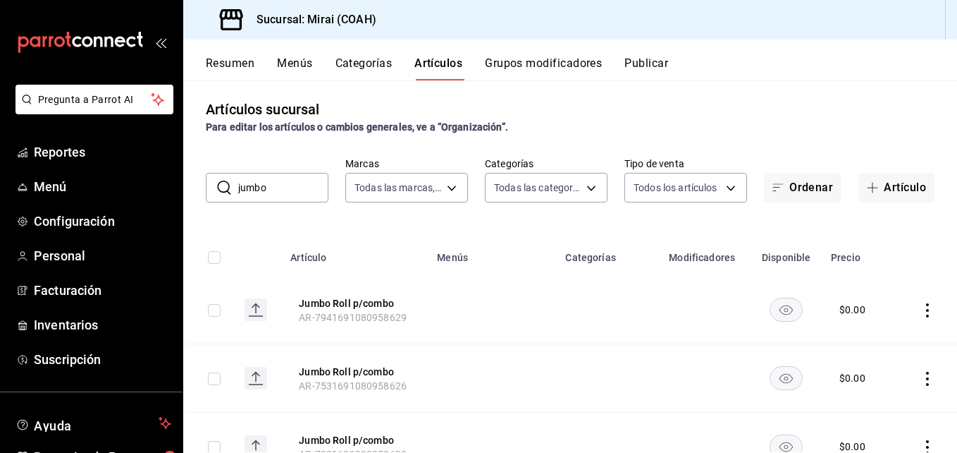
click at [290, 182] on input "jumbo" at bounding box center [283, 187] width 90 height 28
type input "mirai especi"
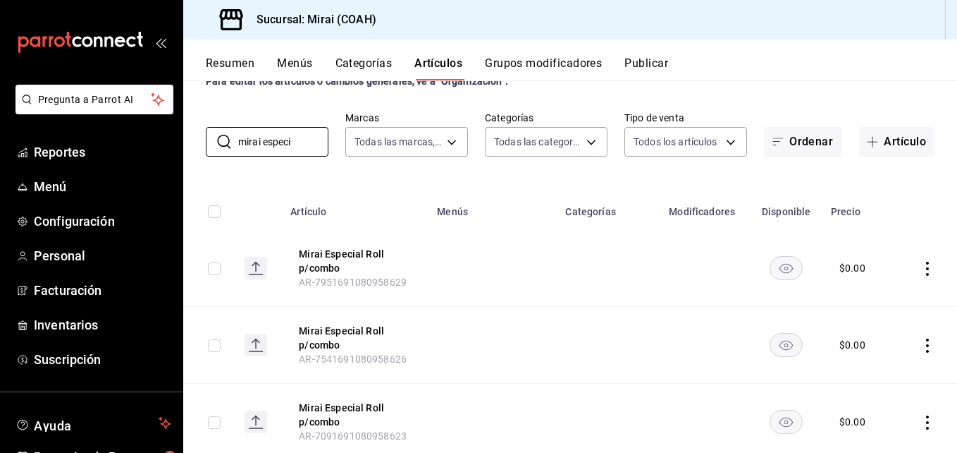
scroll to position [48, 0]
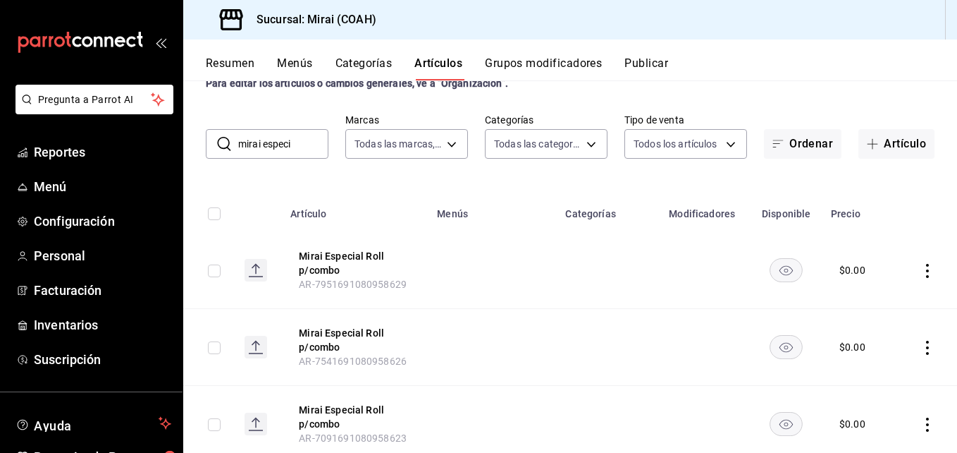
click at [306, 145] on input "mirai especi" at bounding box center [283, 144] width 90 height 28
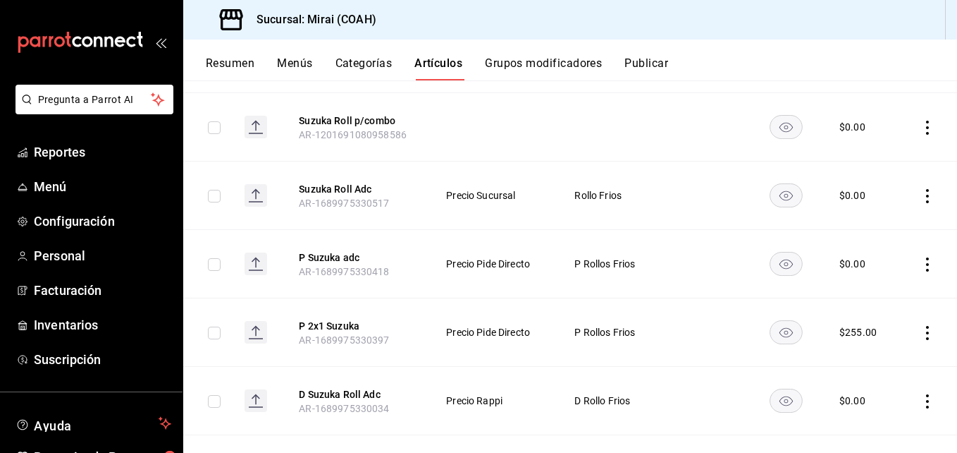
scroll to position [818, 0]
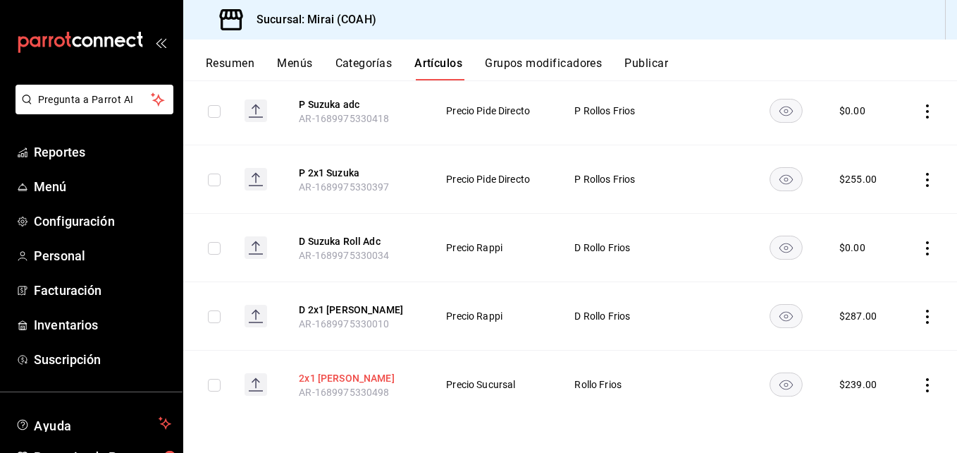
type input "suzuka"
click at [351, 374] on button "2x1 Suzuka Roll" at bounding box center [355, 378] width 113 height 14
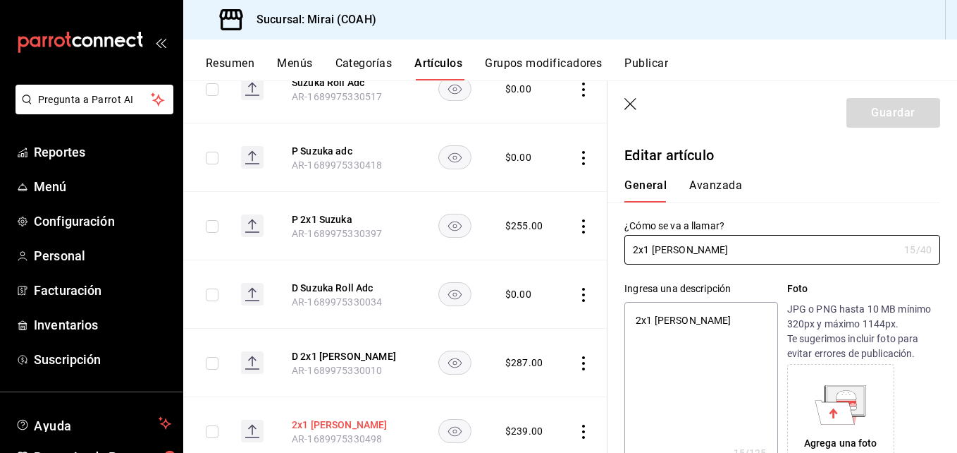
type textarea "x"
type input "$239.00"
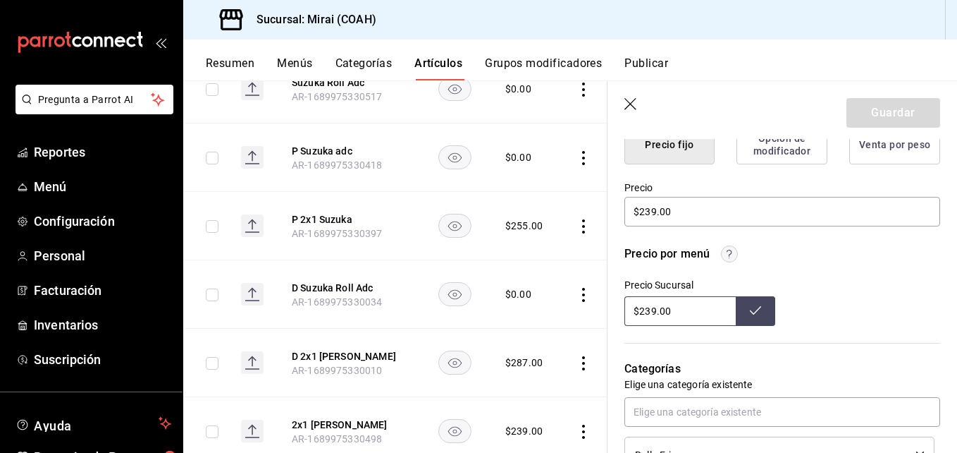
scroll to position [371, 0]
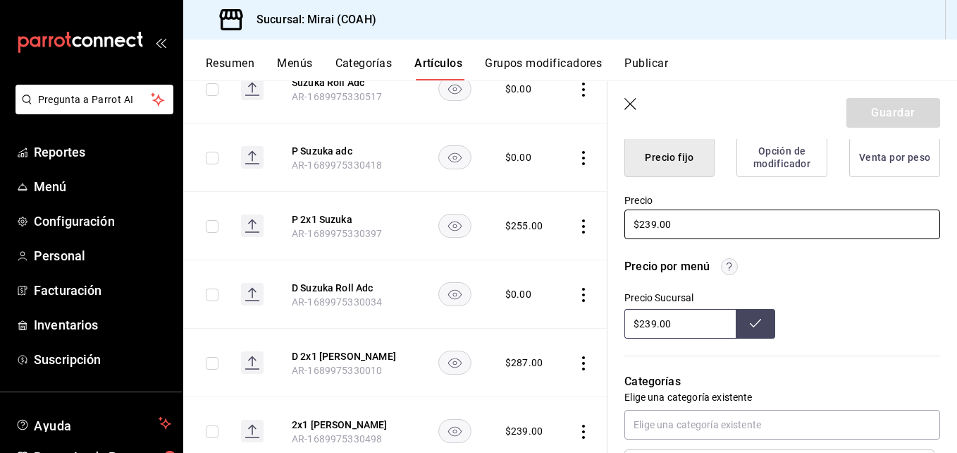
click at [653, 224] on input "$239.00" at bounding box center [782, 224] width 316 height 30
type textarea "x"
type input "$29.00"
type textarea "x"
type input "$279.00"
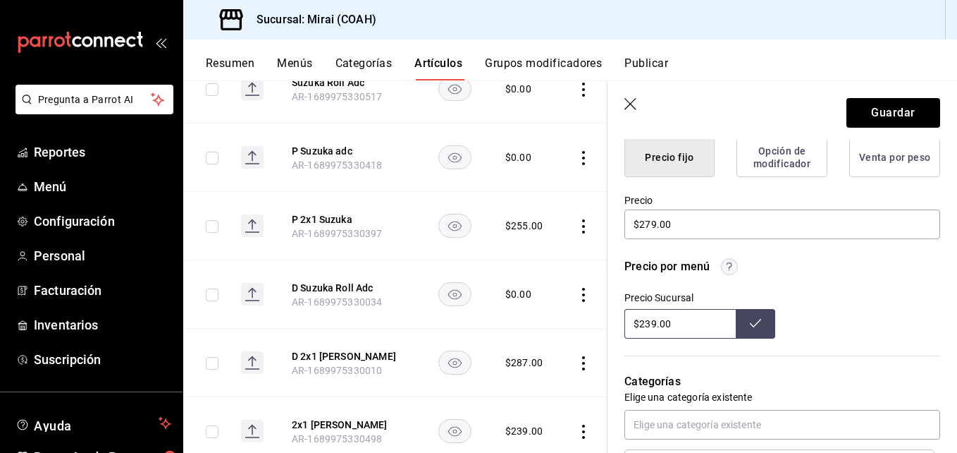
click at [651, 324] on input "$239.00" at bounding box center [679, 324] width 111 height 30
type input "$279.00"
click at [750, 321] on icon at bounding box center [755, 322] width 11 height 11
click at [915, 109] on button "Guardar" at bounding box center [894, 113] width 94 height 30
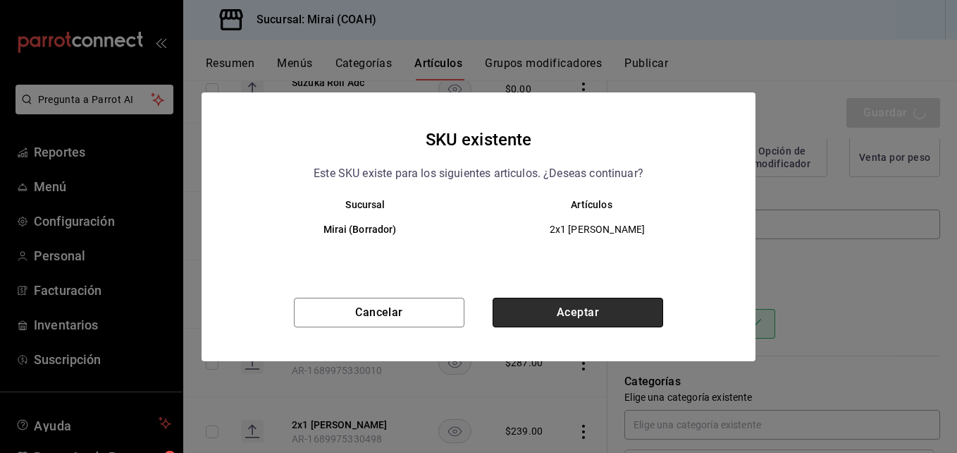
click at [630, 313] on button "Aceptar" at bounding box center [578, 312] width 171 height 30
type textarea "x"
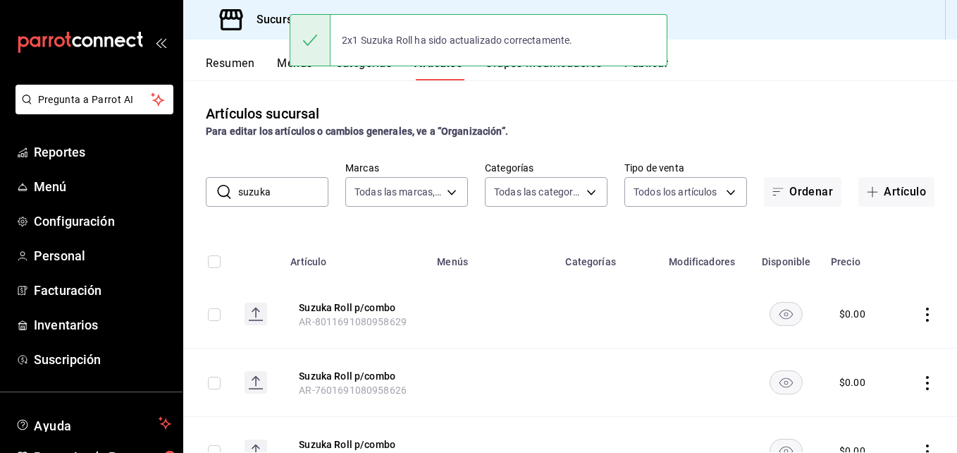
click at [292, 207] on div "Artículos sucursal Para editar los artículos o cambios generales, ve a “Organiz…" at bounding box center [570, 265] width 774 height 371
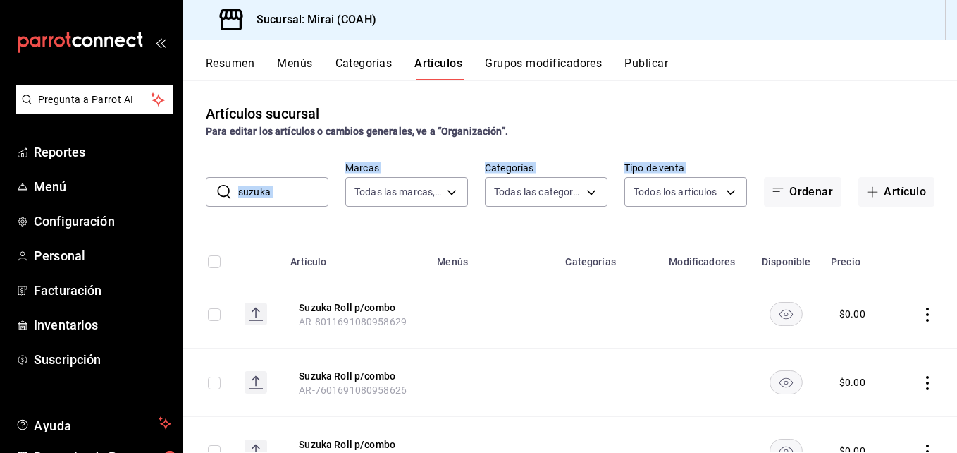
drag, startPoint x: 292, startPoint y: 207, endPoint x: 282, endPoint y: 190, distance: 19.6
click at [282, 190] on div "Artículos sucursal Para editar los artículos o cambios generales, ve a “Organiz…" at bounding box center [570, 265] width 774 height 371
click at [282, 190] on input "suzuka" at bounding box center [283, 192] width 90 height 28
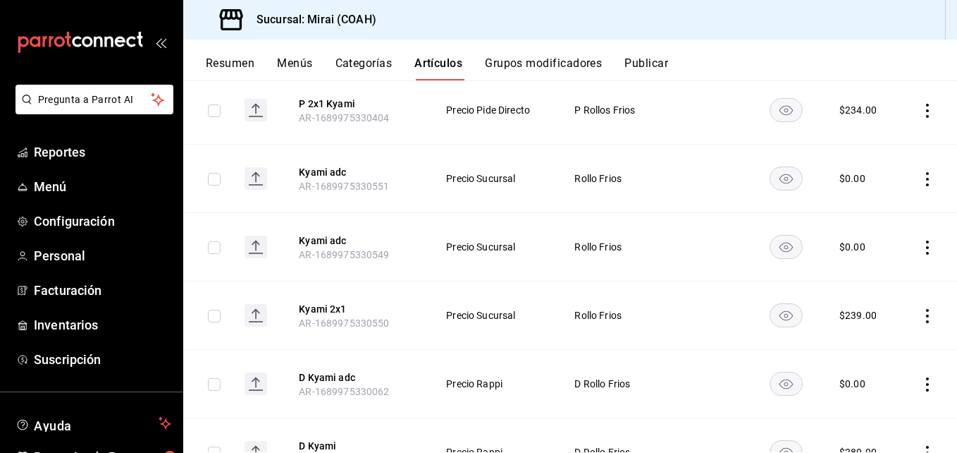
scroll to position [832, 0]
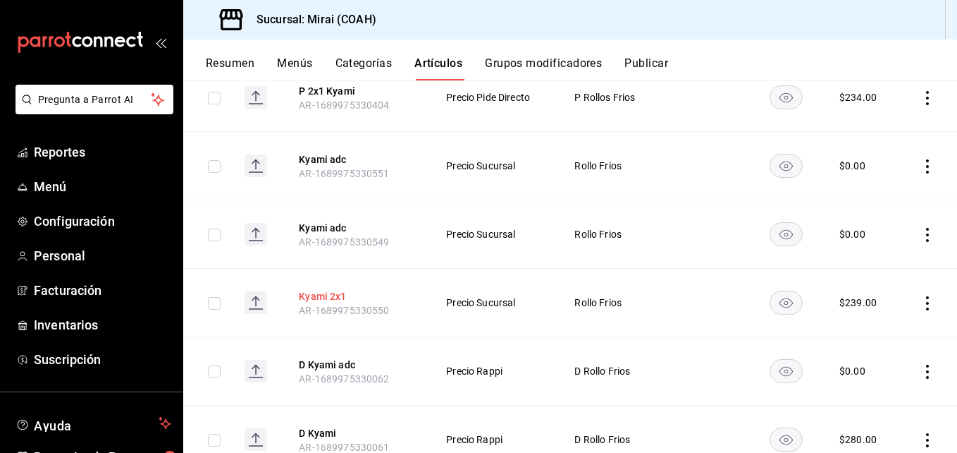
type input "kyami"
click at [319, 302] on button "Kyami 2x1" at bounding box center [355, 296] width 113 height 14
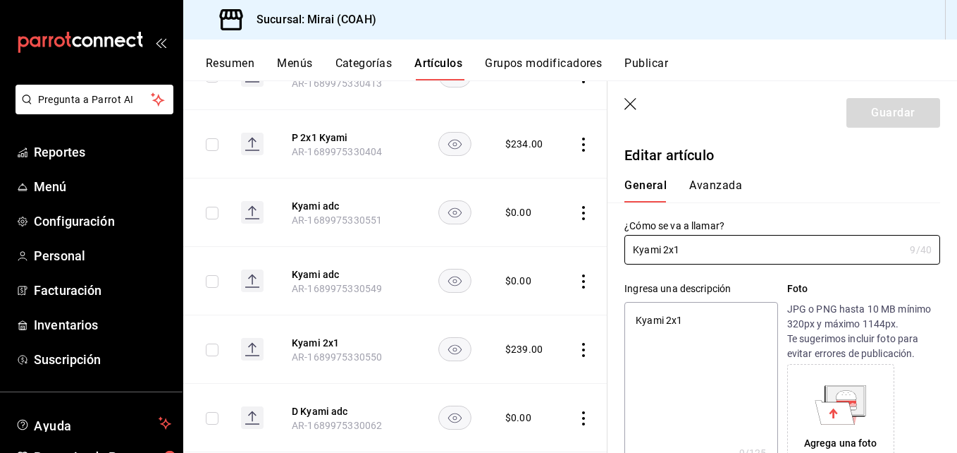
type textarea "x"
type input "$239.00"
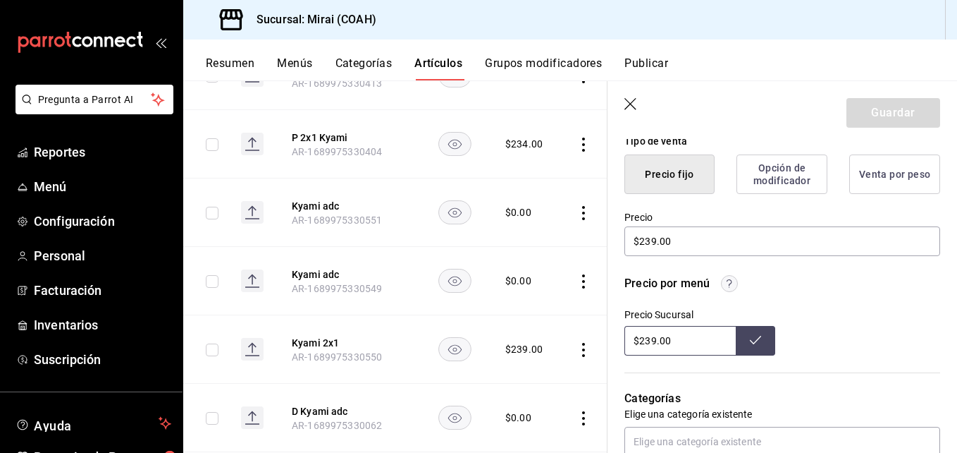
scroll to position [364, 0]
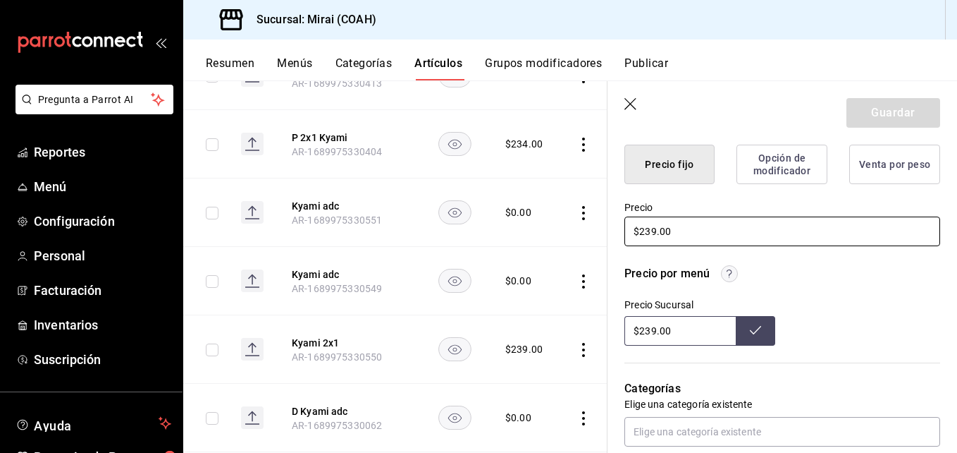
click at [651, 233] on input "$239.00" at bounding box center [782, 231] width 316 height 30
type textarea "x"
type input "$29.00"
type textarea "x"
type input "$279.00"
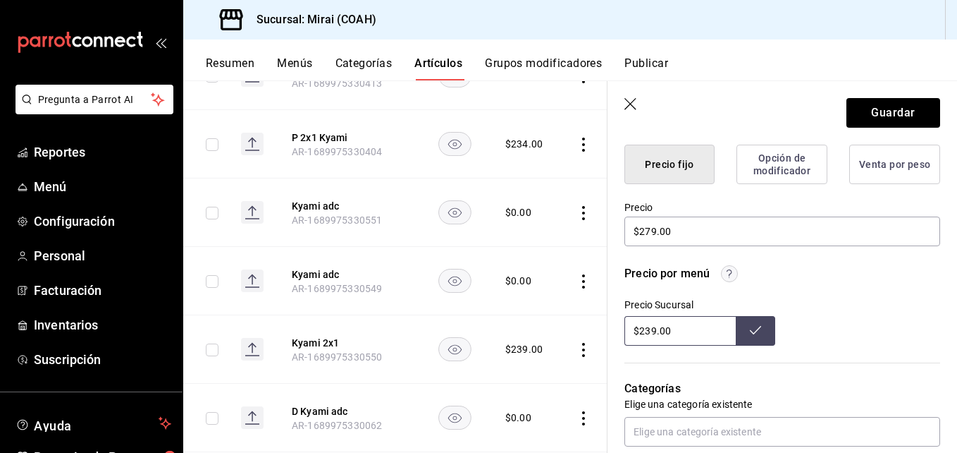
click at [651, 333] on input "$239.00" at bounding box center [679, 331] width 111 height 30
type input "$279.00"
click at [760, 332] on button at bounding box center [755, 331] width 39 height 30
click at [890, 108] on button "Guardar" at bounding box center [894, 113] width 94 height 30
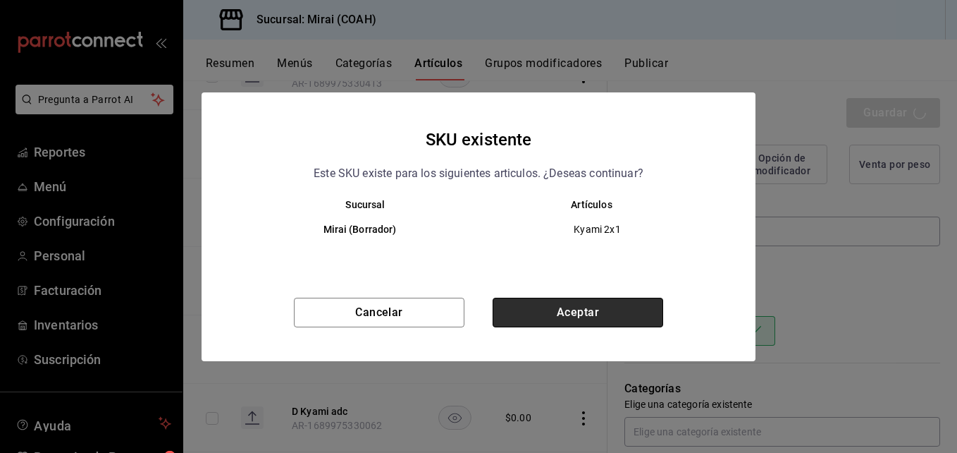
click at [548, 307] on button "Aceptar" at bounding box center [578, 312] width 171 height 30
type textarea "x"
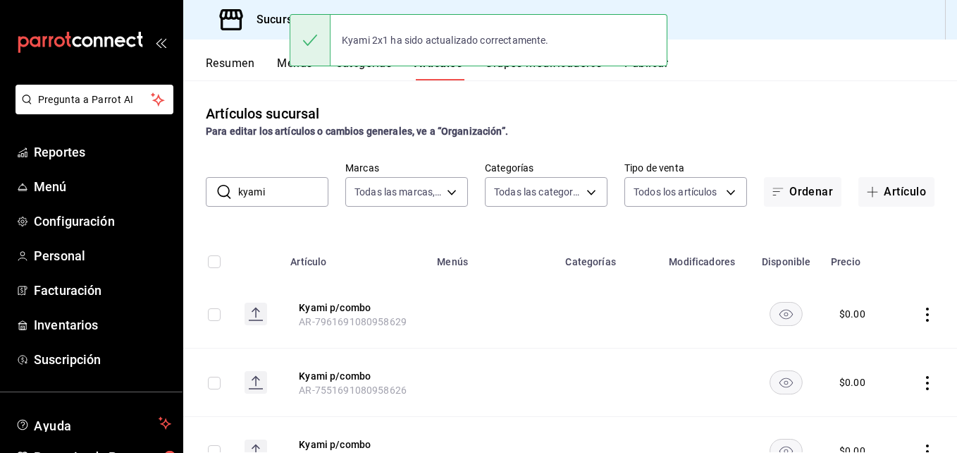
click at [285, 191] on input "kyami" at bounding box center [283, 192] width 90 height 28
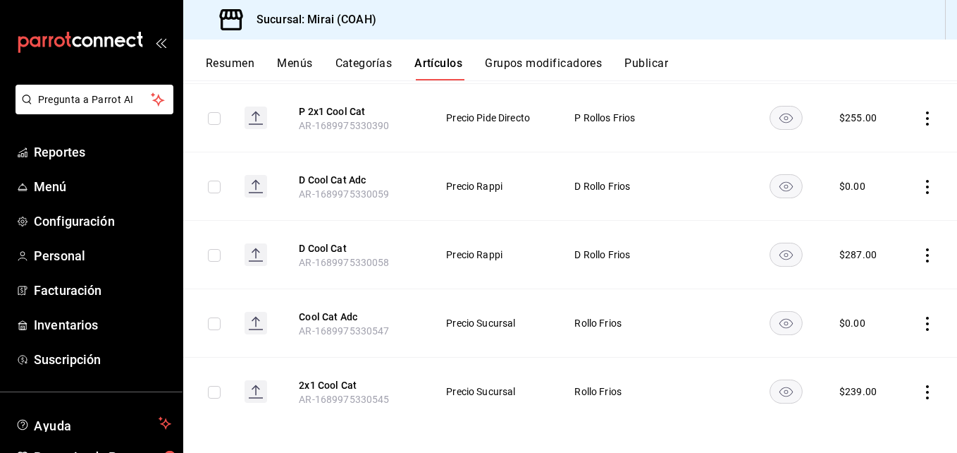
scroll to position [750, 0]
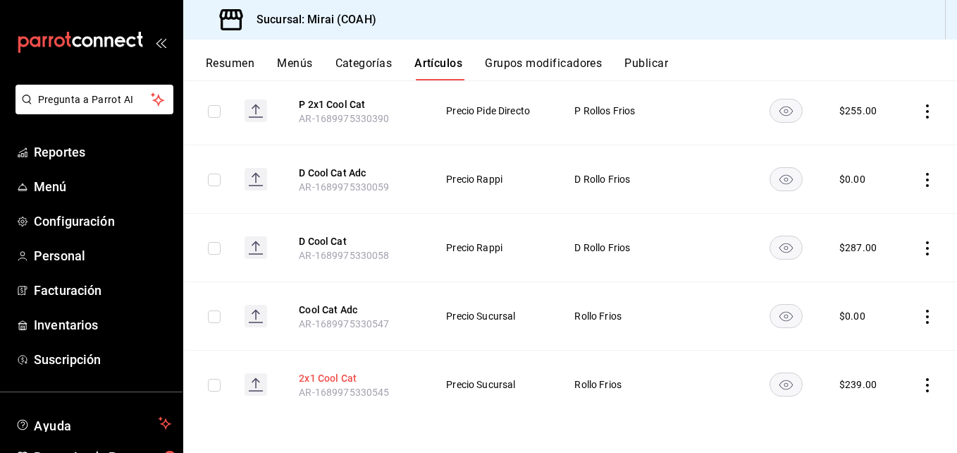
type input "cool ca"
click at [355, 374] on button "2x1 Cool Cat" at bounding box center [355, 378] width 113 height 14
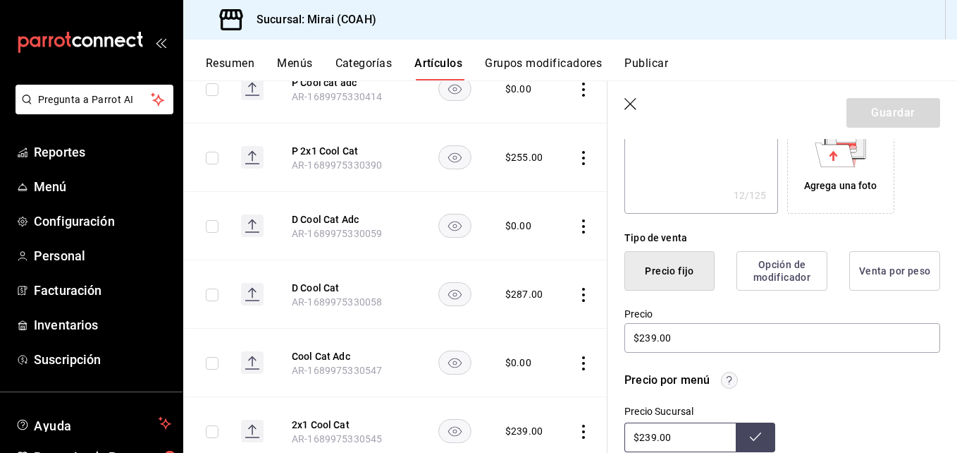
scroll to position [272, 0]
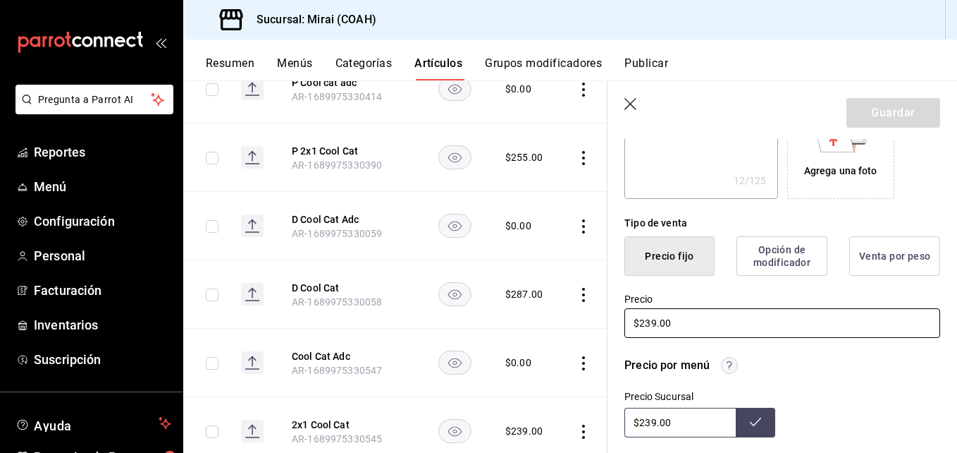
click at [649, 325] on input "$239.00" at bounding box center [782, 323] width 316 height 30
type textarea "x"
type input "$29.00"
type textarea "x"
type input "$289.00"
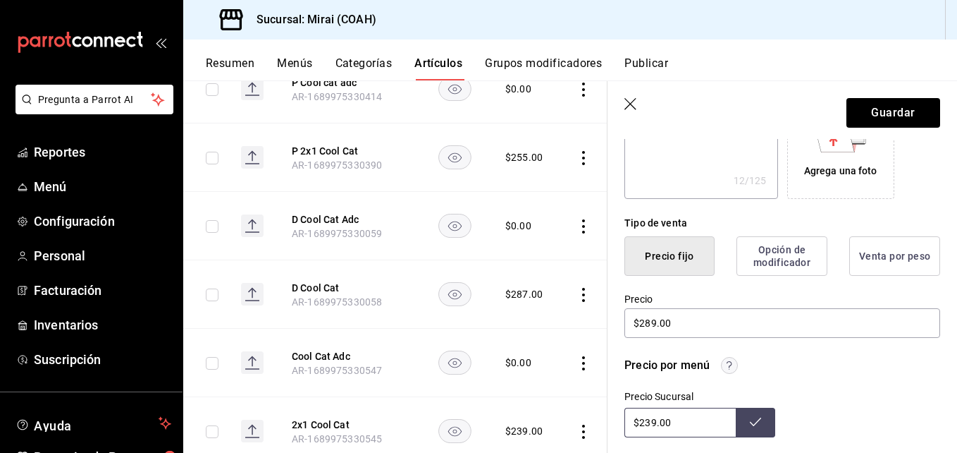
click at [652, 421] on input "$239.00" at bounding box center [679, 422] width 111 height 30
type input "$289.00"
click at [760, 420] on button at bounding box center [755, 422] width 39 height 30
click at [883, 116] on button "Guardar" at bounding box center [894, 113] width 94 height 30
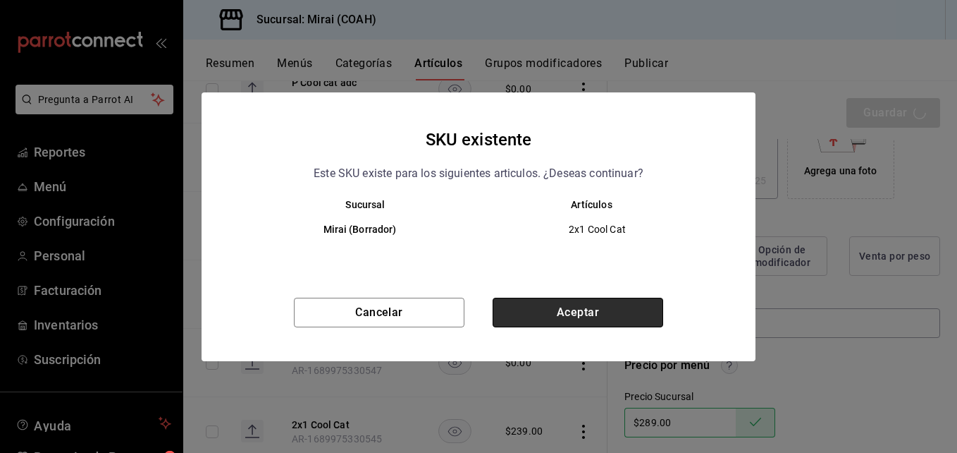
click at [578, 305] on button "Aceptar" at bounding box center [578, 312] width 171 height 30
type textarea "x"
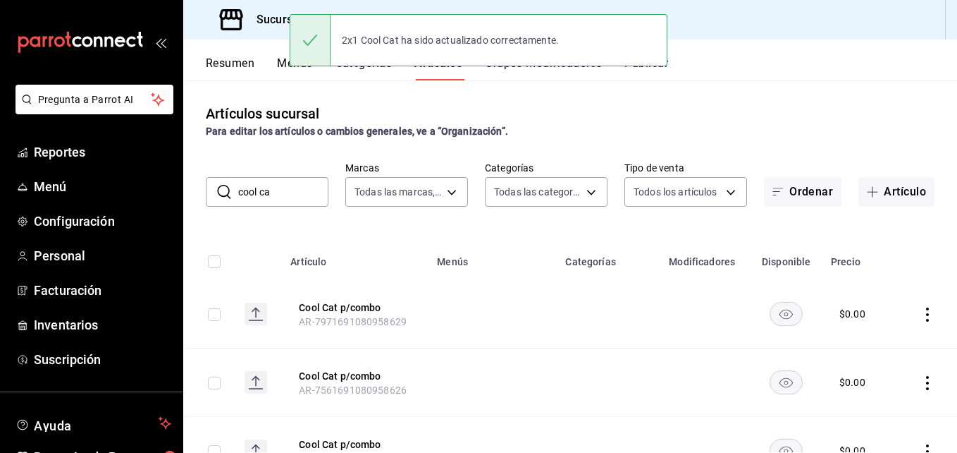
click at [312, 187] on input "cool ca" at bounding box center [283, 192] width 90 height 28
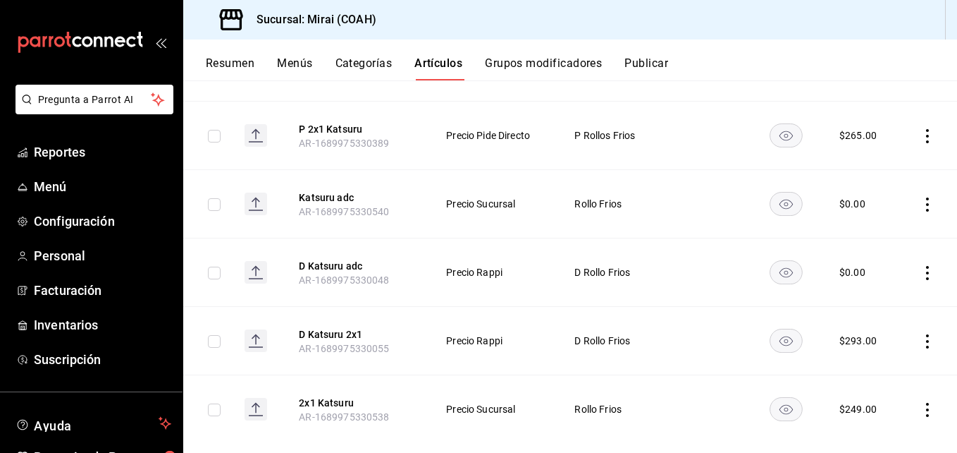
scroll to position [818, 0]
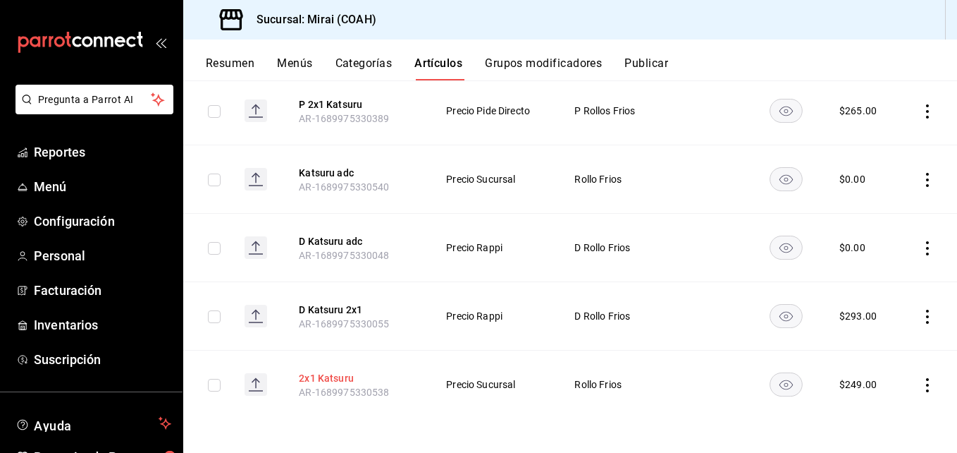
type input "katsu"
click at [339, 376] on button "2x1 Katsuru" at bounding box center [355, 378] width 113 height 14
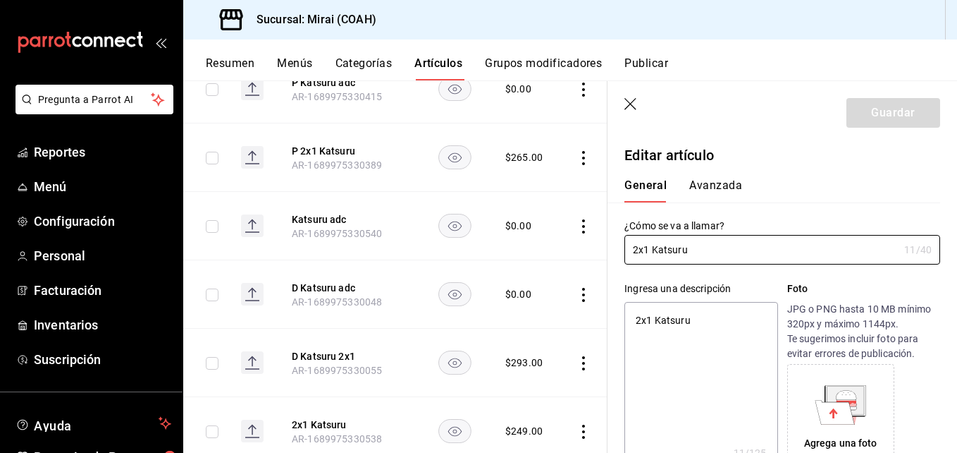
type textarea "x"
type input "$249.00"
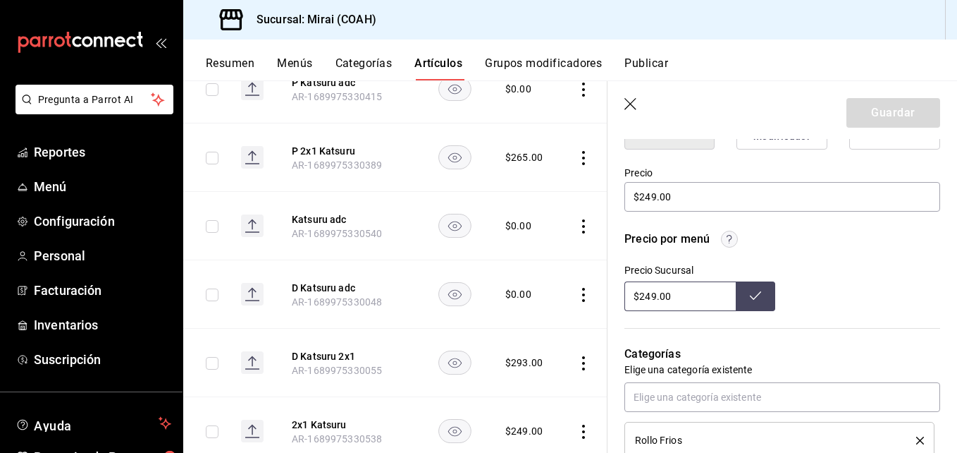
scroll to position [403, 0]
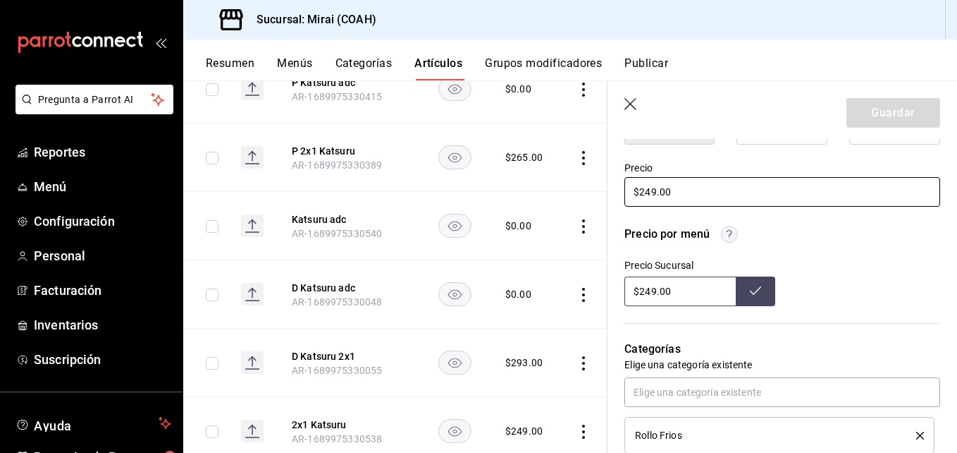
click at [654, 194] on input "$249.00" at bounding box center [782, 192] width 316 height 30
click at [651, 188] on input "$249.00" at bounding box center [782, 192] width 316 height 30
type textarea "x"
type input "$29.00"
type textarea "x"
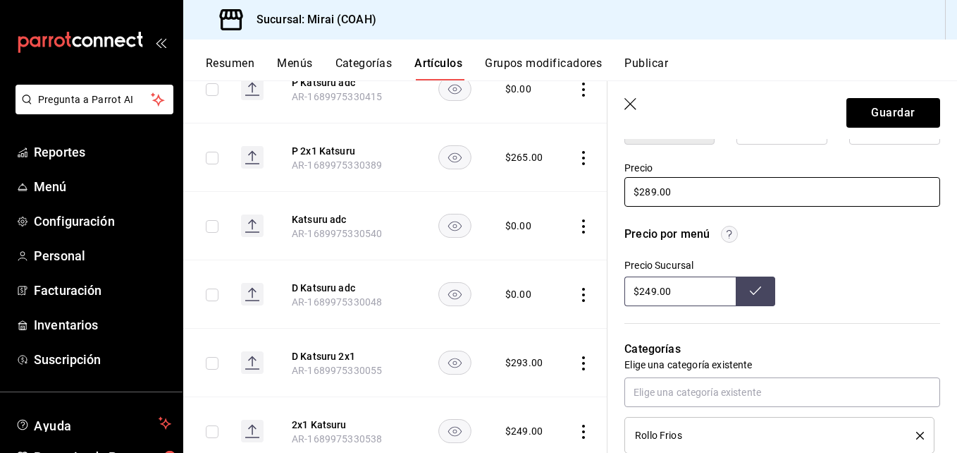
type input "$289.00"
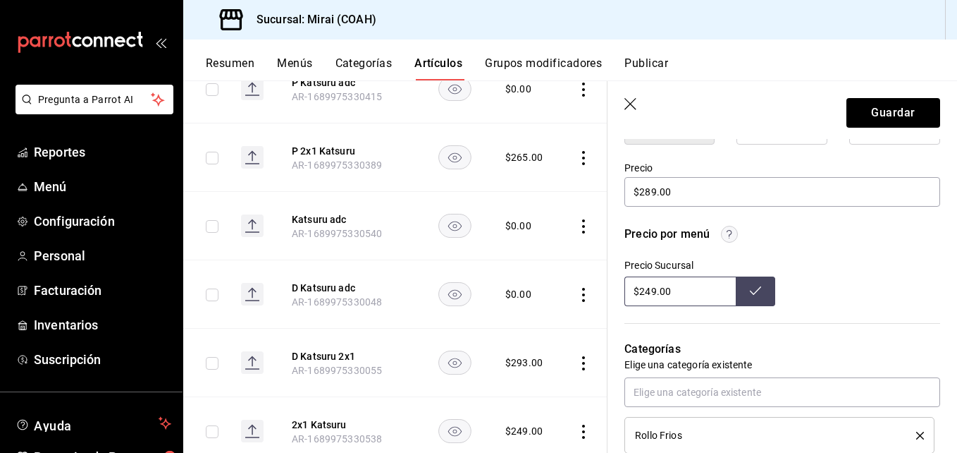
click at [651, 292] on input "$249.00" at bounding box center [679, 291] width 111 height 30
type input "$289.00"
click at [756, 299] on button at bounding box center [755, 291] width 39 height 30
click at [878, 108] on button "Guardar" at bounding box center [894, 113] width 94 height 30
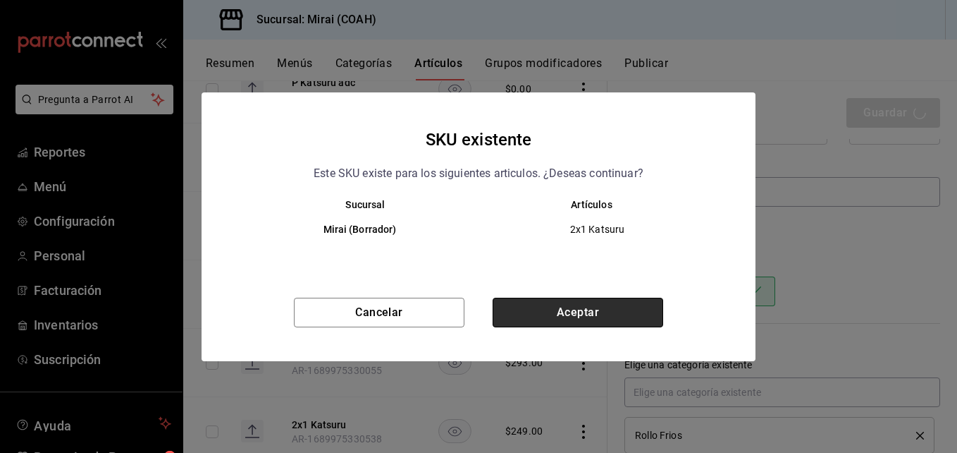
click at [577, 312] on button "Aceptar" at bounding box center [578, 312] width 171 height 30
type textarea "x"
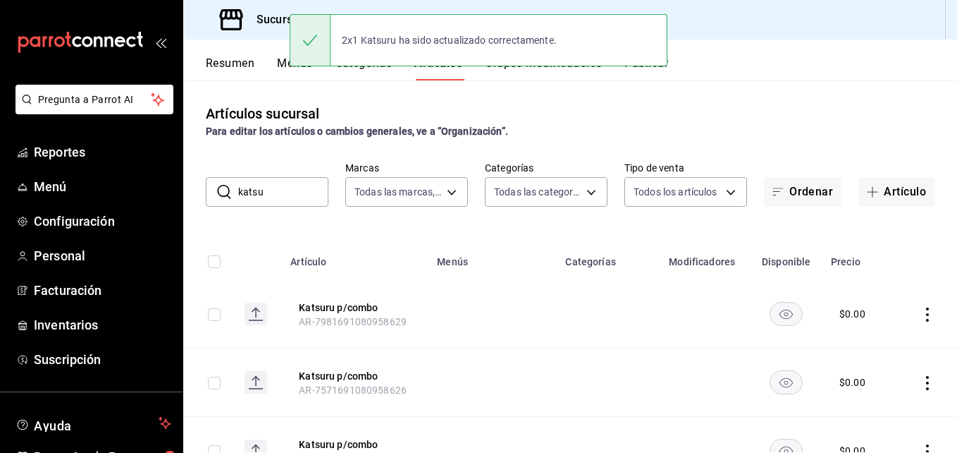
click at [278, 187] on input "katsu" at bounding box center [283, 192] width 90 height 28
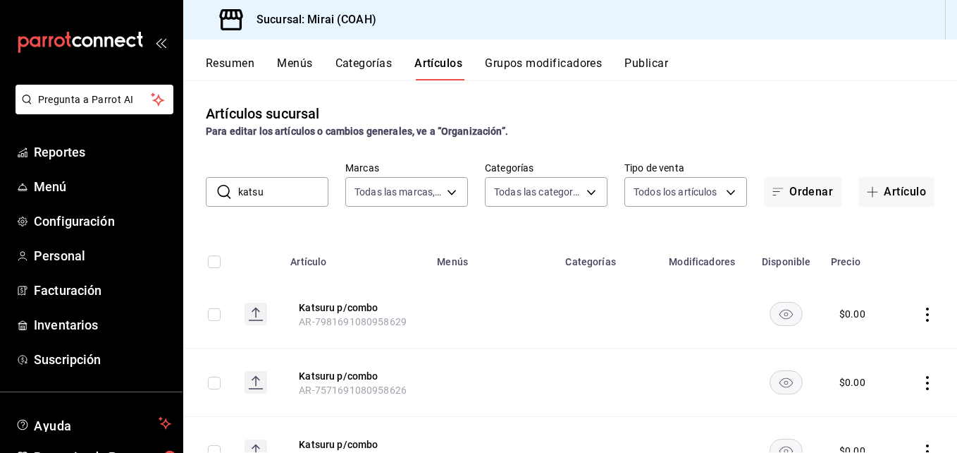
click at [278, 187] on input "katsu" at bounding box center [283, 192] width 90 height 28
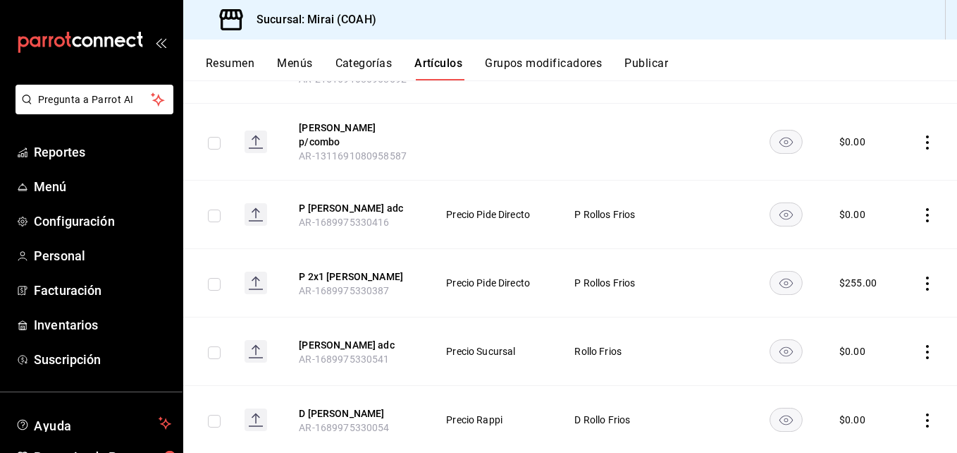
scroll to position [887, 0]
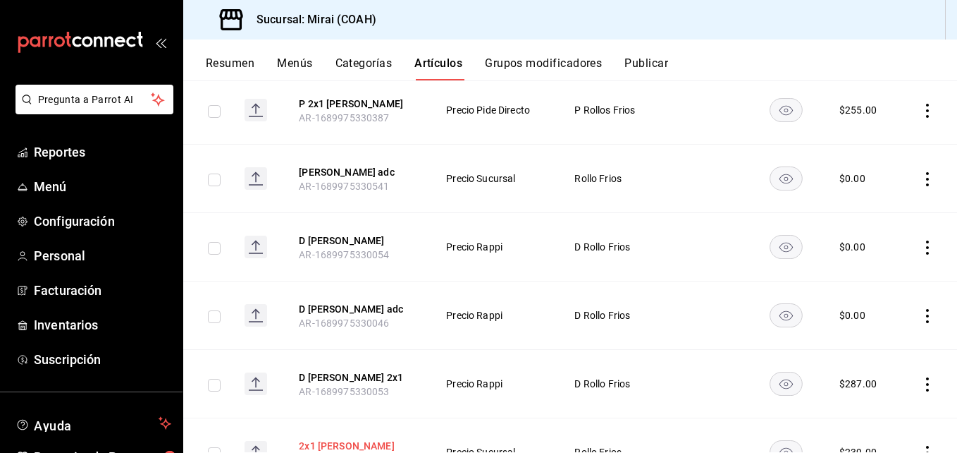
type input "kenji"
click at [321, 438] on button "2x1 Kenji" at bounding box center [355, 445] width 113 height 14
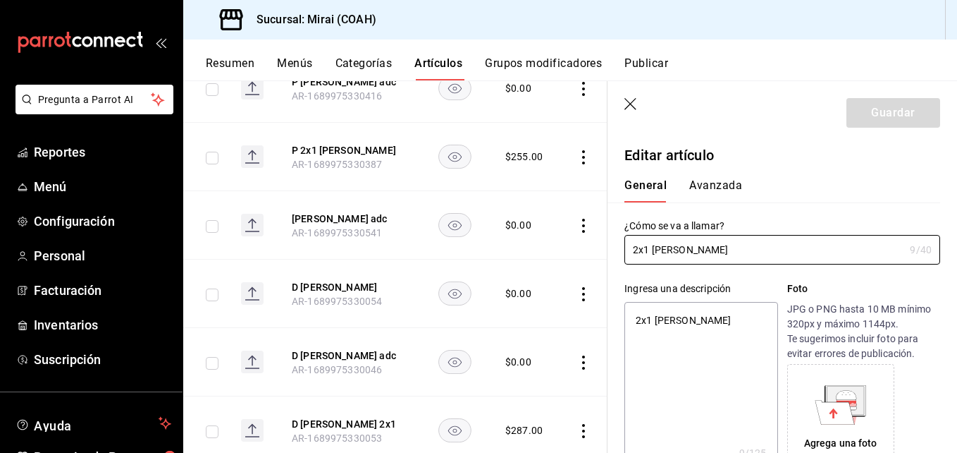
type textarea "x"
type input "$239.00"
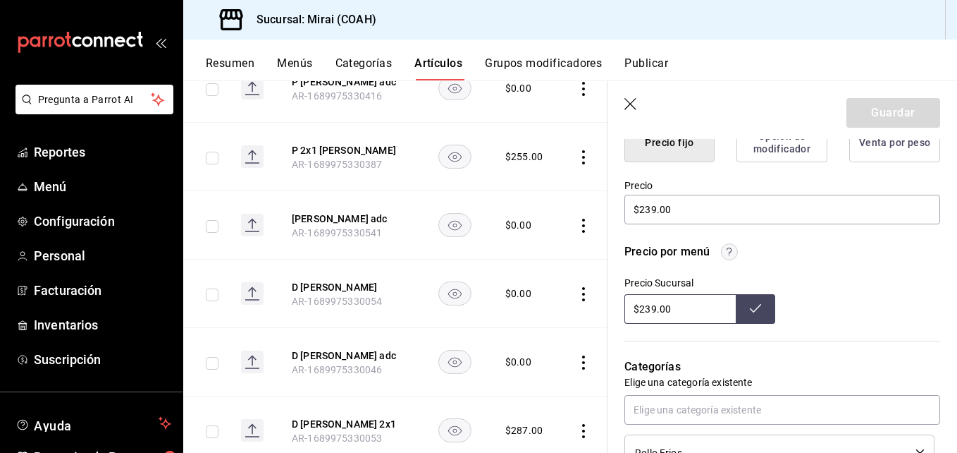
scroll to position [390, 0]
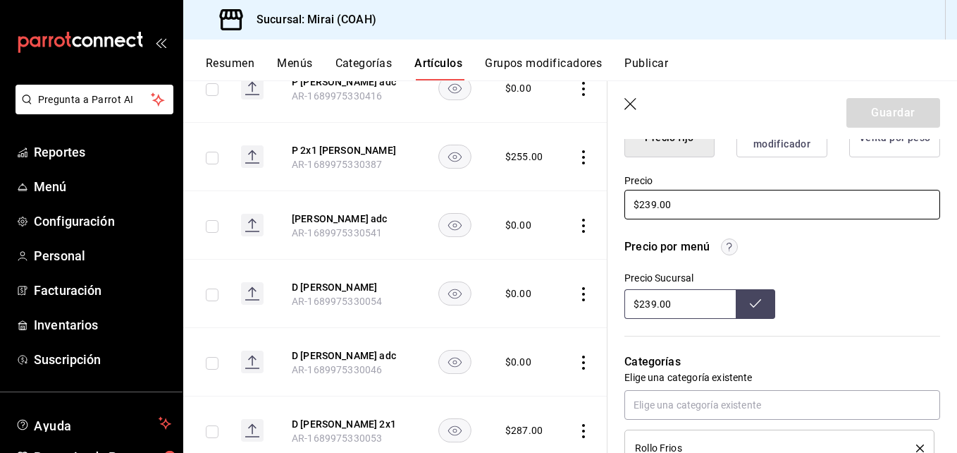
click at [654, 205] on input "$239.00" at bounding box center [782, 205] width 316 height 30
type textarea "x"
type input "$23.00"
type textarea "x"
type input "$2.00"
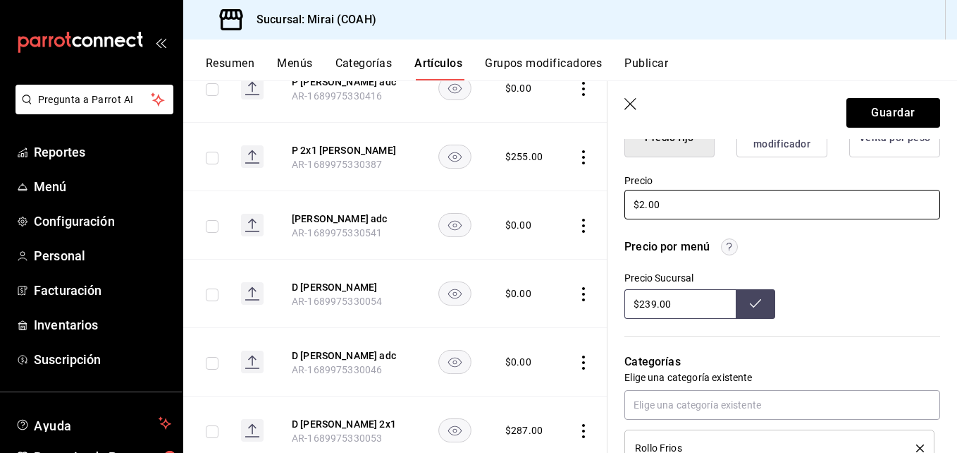
type textarea "x"
type input "$27.00"
type textarea "x"
type input "$279.00"
click at [653, 304] on input "$239.00" at bounding box center [679, 304] width 111 height 30
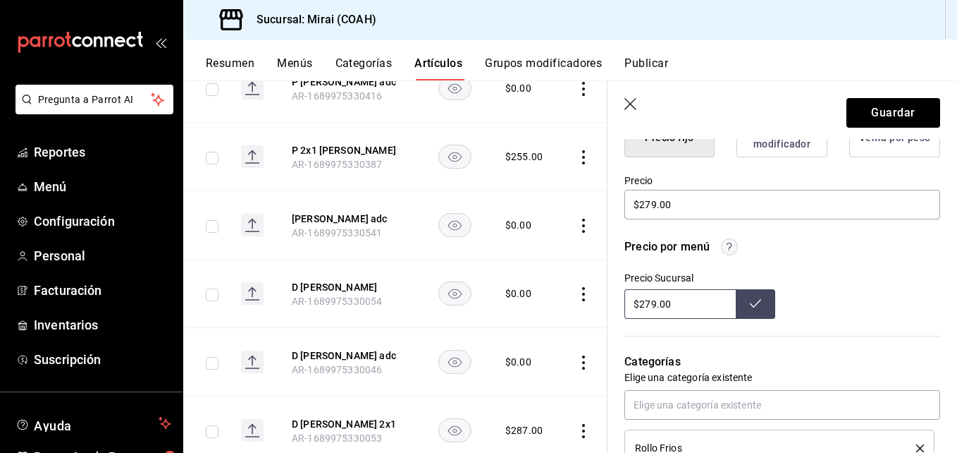
type input "$279.00"
click at [750, 307] on icon at bounding box center [755, 302] width 11 height 11
click at [902, 114] on button "Guardar" at bounding box center [894, 113] width 94 height 30
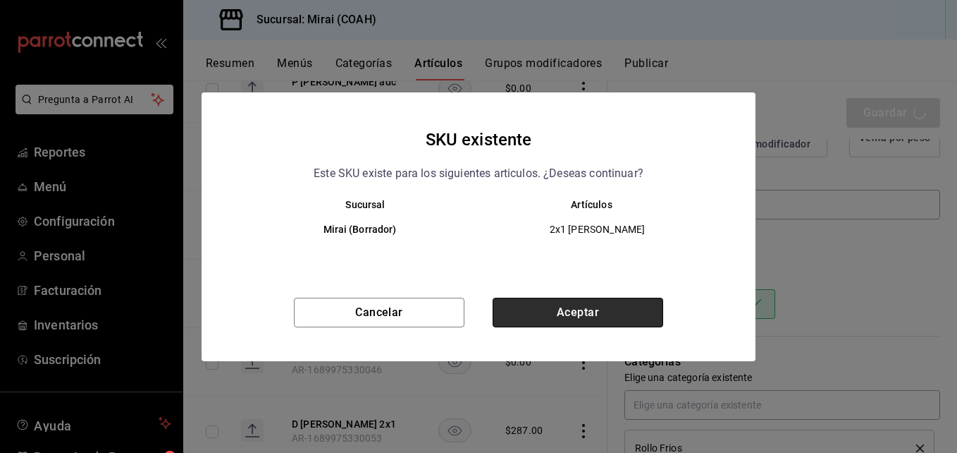
click at [600, 317] on button "Aceptar" at bounding box center [578, 312] width 171 height 30
type textarea "x"
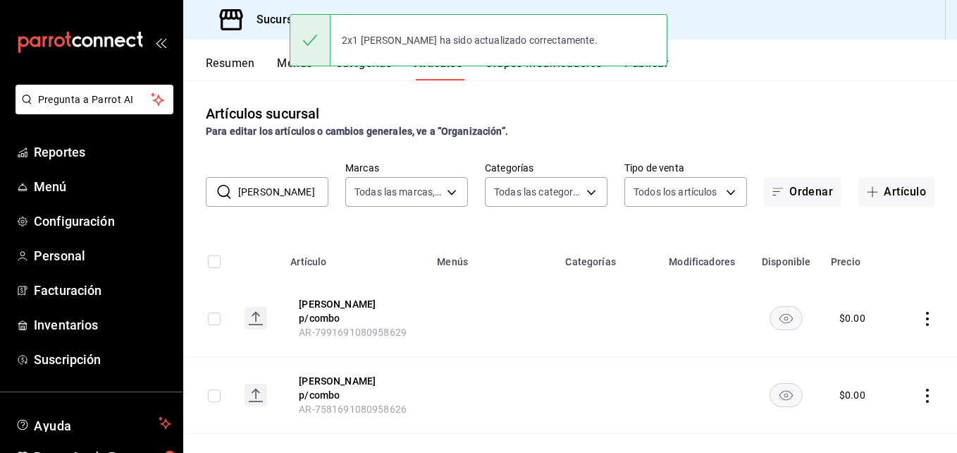
click at [289, 192] on input "kenji" at bounding box center [283, 192] width 90 height 28
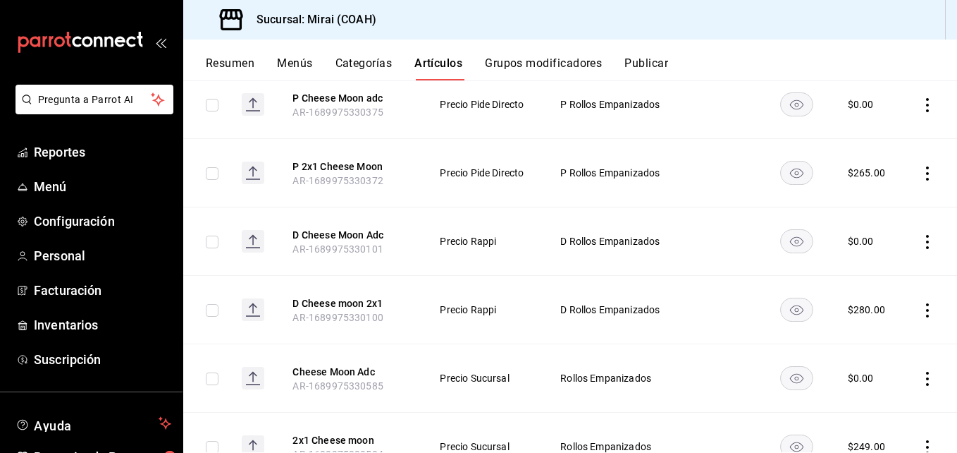
scroll to position [818, 0]
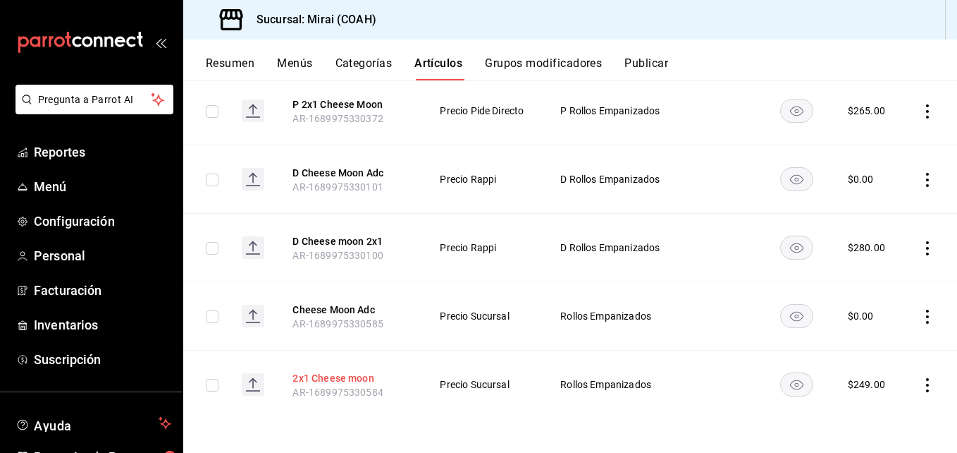
type input "chees"
click at [355, 376] on button "2x1 Cheese moon" at bounding box center [349, 378] width 113 height 14
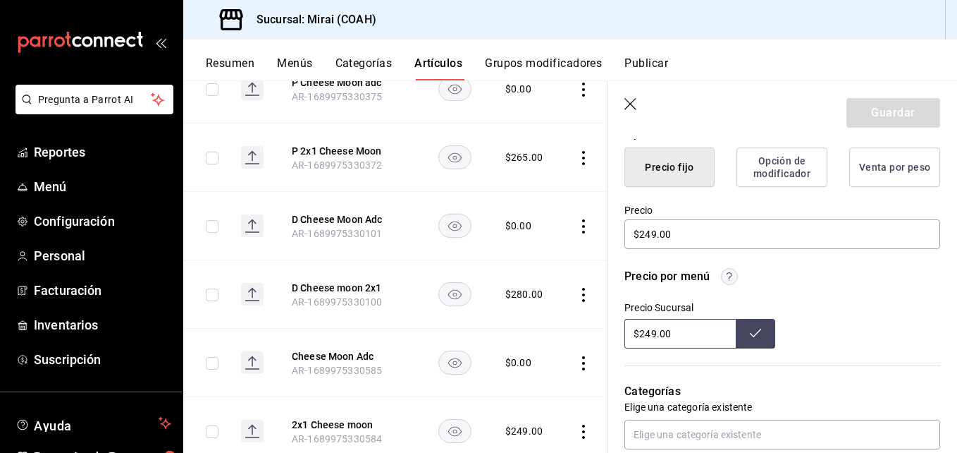
scroll to position [376, 0]
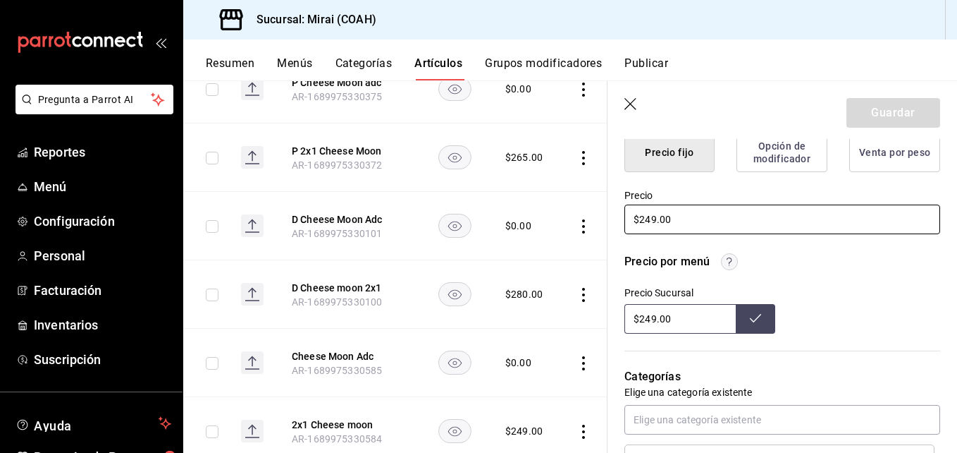
click at [648, 221] on input "$249.00" at bounding box center [782, 219] width 316 height 30
type textarea "x"
type input "$29.00"
type textarea "x"
type input "$289.00"
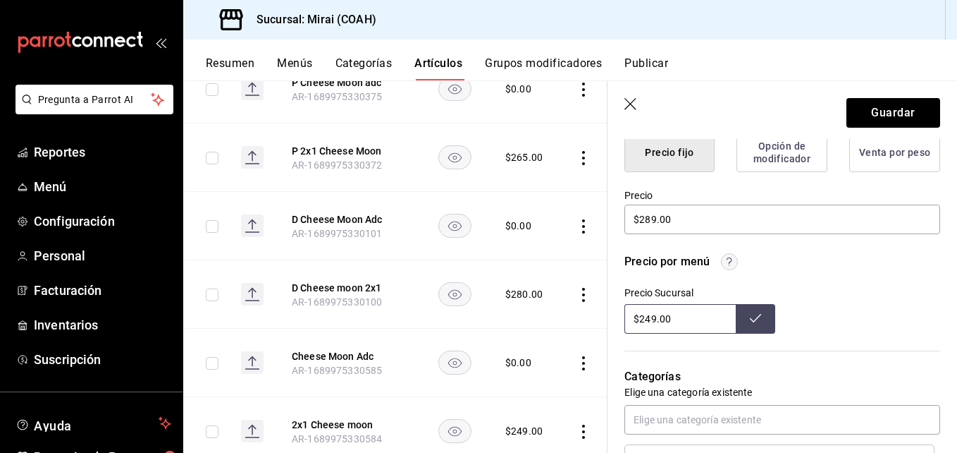
click at [651, 318] on input "$249.00" at bounding box center [679, 319] width 111 height 30
type input "$289.00"
click at [750, 320] on icon at bounding box center [755, 317] width 11 height 11
click at [908, 109] on button "Guardar" at bounding box center [894, 113] width 94 height 30
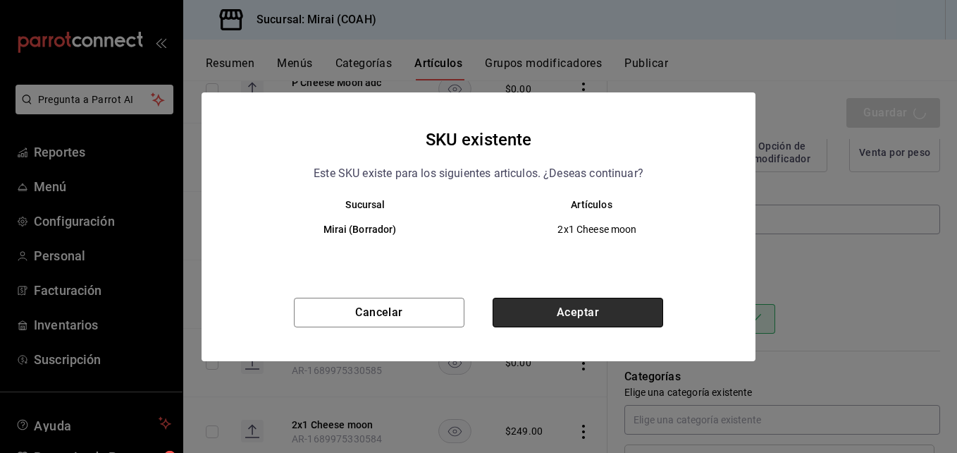
click at [542, 313] on button "Aceptar" at bounding box center [578, 312] width 171 height 30
type textarea "x"
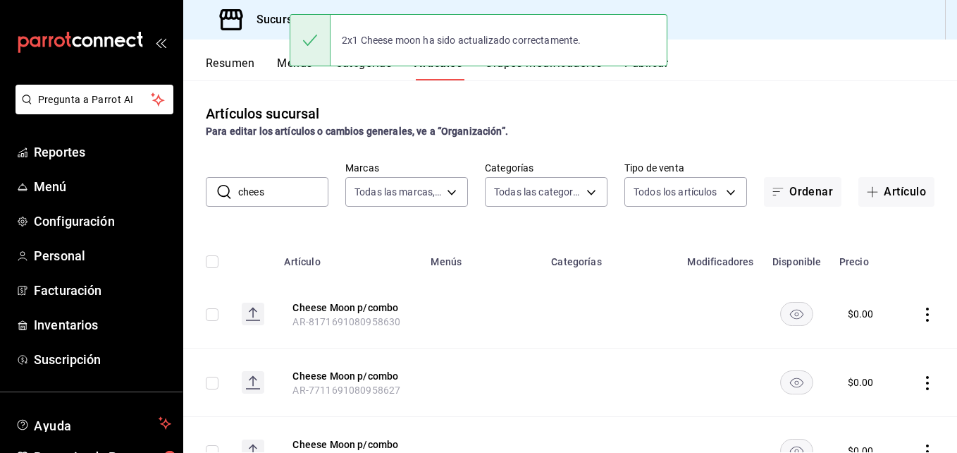
click at [285, 195] on input "chees" at bounding box center [283, 192] width 90 height 28
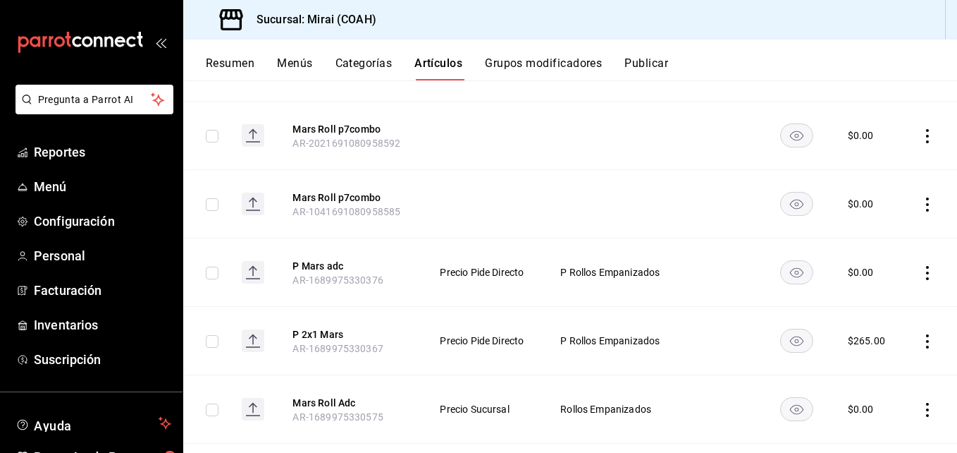
scroll to position [818, 0]
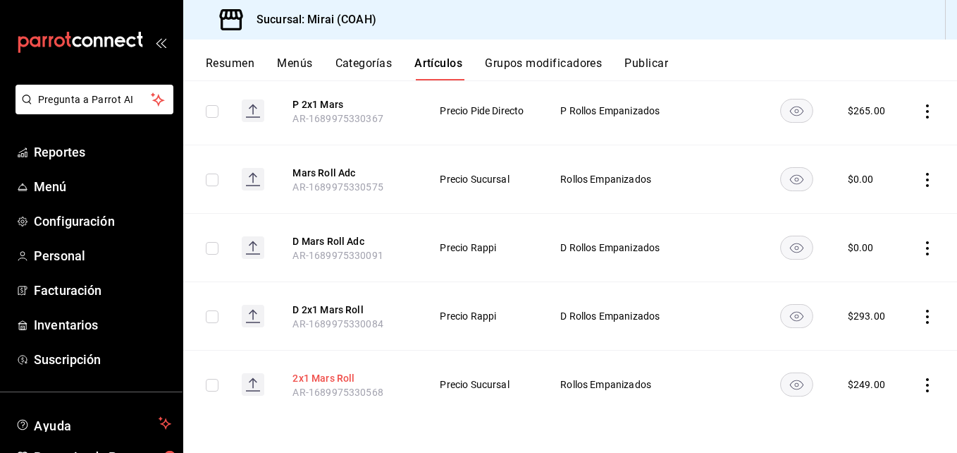
type input "mars"
click at [320, 374] on button "2x1 Mars Roll" at bounding box center [349, 378] width 113 height 14
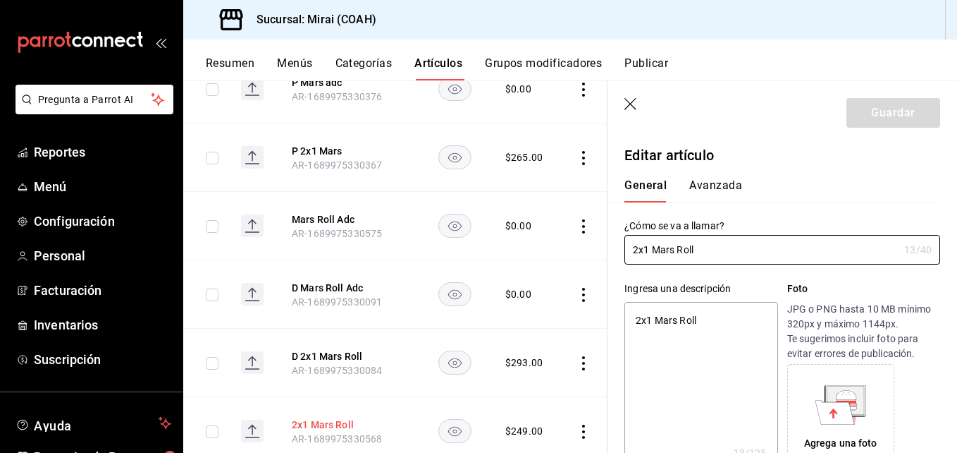
type textarea "x"
type input "$249.00"
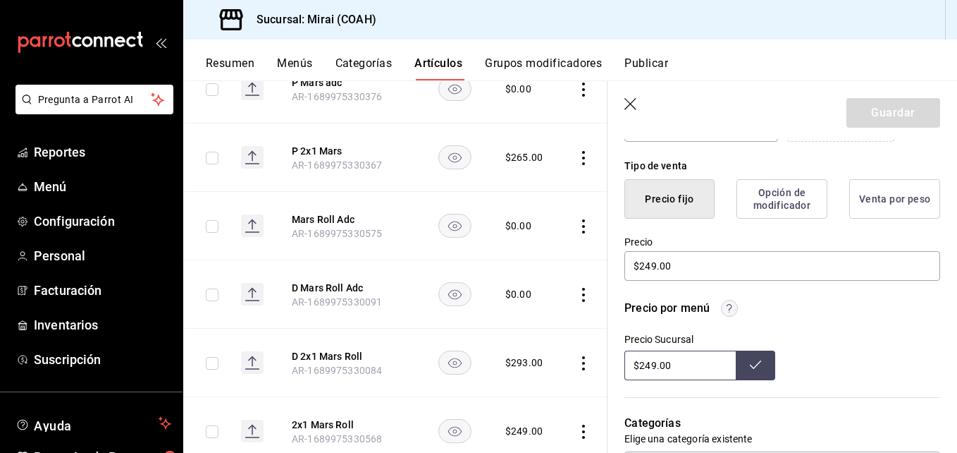
scroll to position [361, 0]
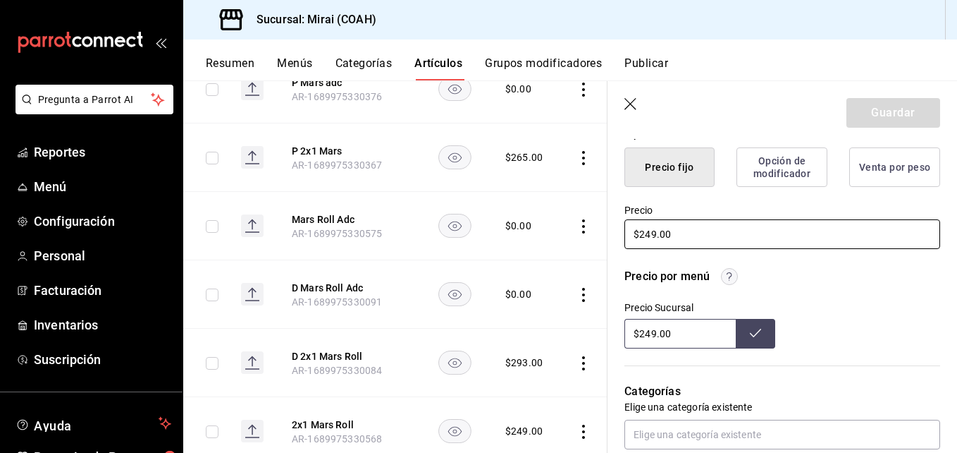
click at [651, 234] on input "$249.00" at bounding box center [782, 234] width 316 height 30
type textarea "x"
type input "$29.00"
type textarea "x"
type input "$289.00"
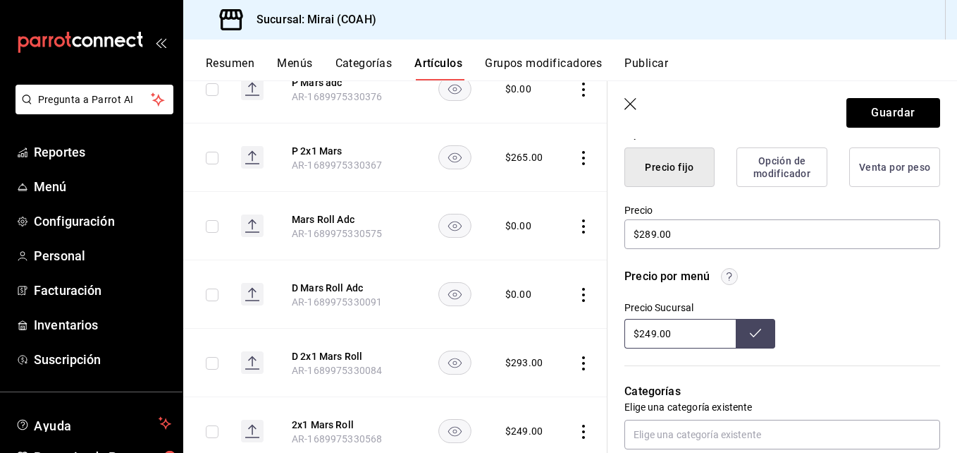
click at [651, 334] on input "$249.00" at bounding box center [679, 334] width 111 height 30
type input "$289.00"
click at [750, 334] on icon at bounding box center [755, 332] width 11 height 11
click at [888, 116] on button "Guardar" at bounding box center [894, 113] width 94 height 30
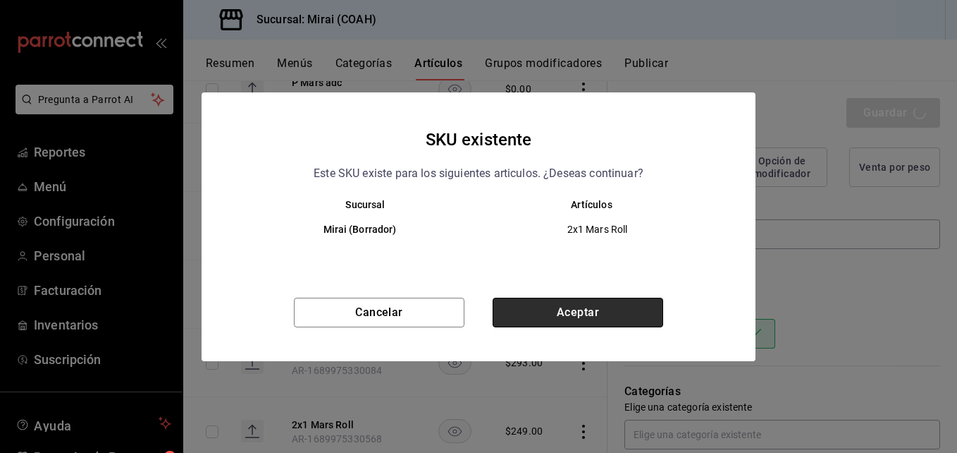
click at [611, 306] on button "Aceptar" at bounding box center [578, 312] width 171 height 30
type textarea "x"
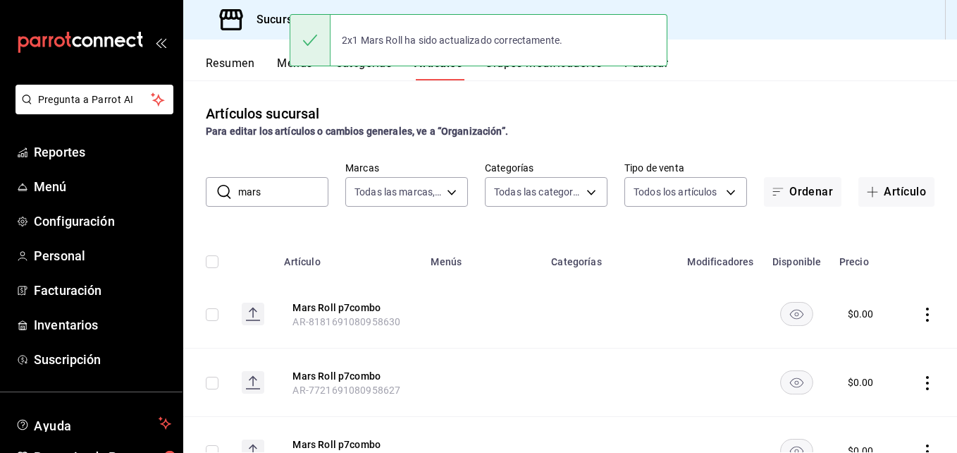
click at [289, 194] on input "mars" at bounding box center [283, 192] width 90 height 28
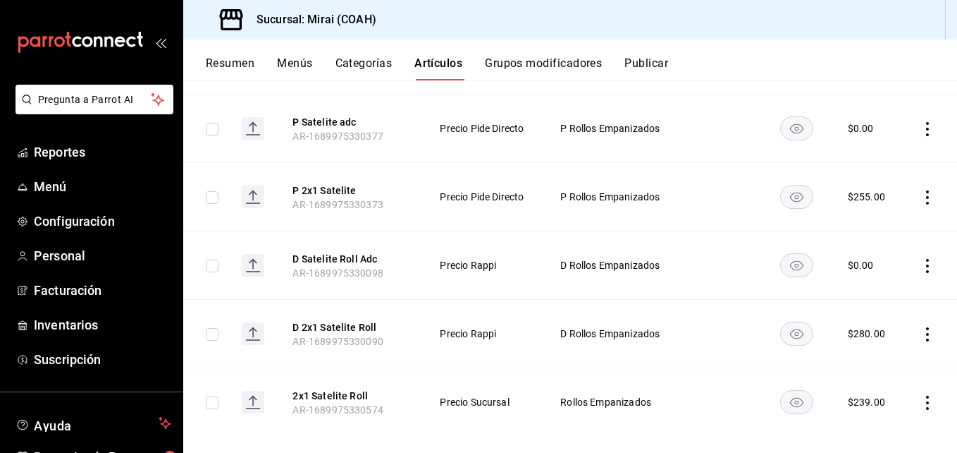
scroll to position [818, 0]
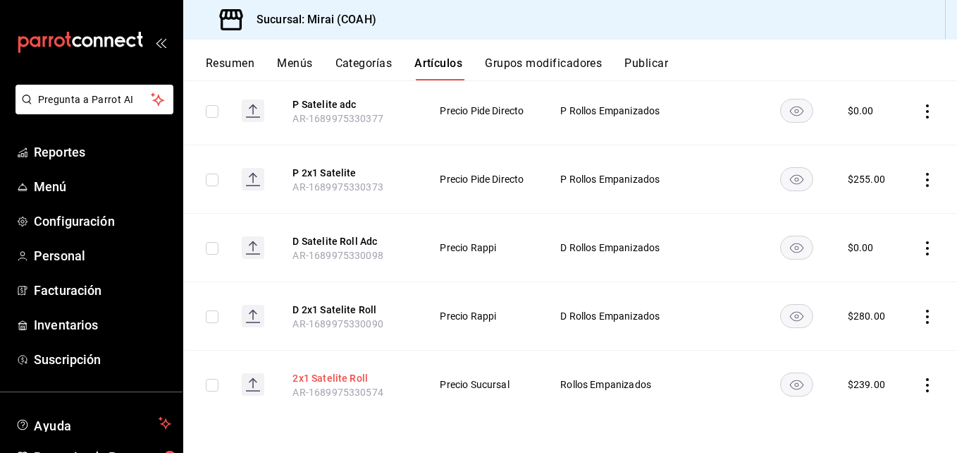
type input "sateli"
click at [362, 374] on button "2x1 Satelite Roll" at bounding box center [349, 378] width 113 height 14
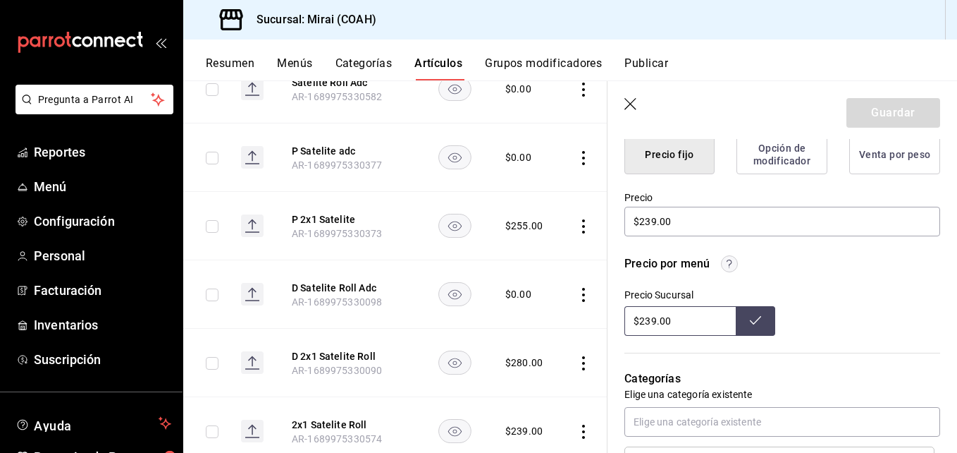
scroll to position [393, 0]
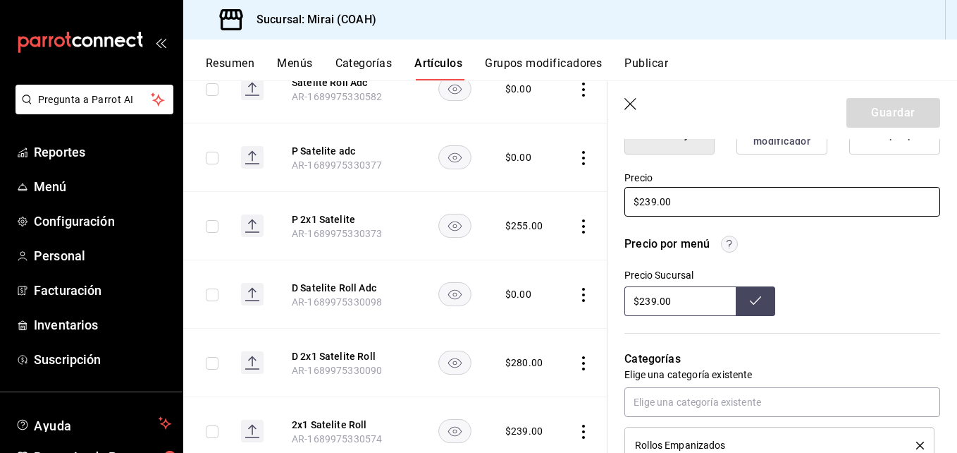
click at [651, 203] on input "$239.00" at bounding box center [782, 202] width 316 height 30
type textarea "x"
type input "$29.00"
type textarea "x"
type input "$289.00"
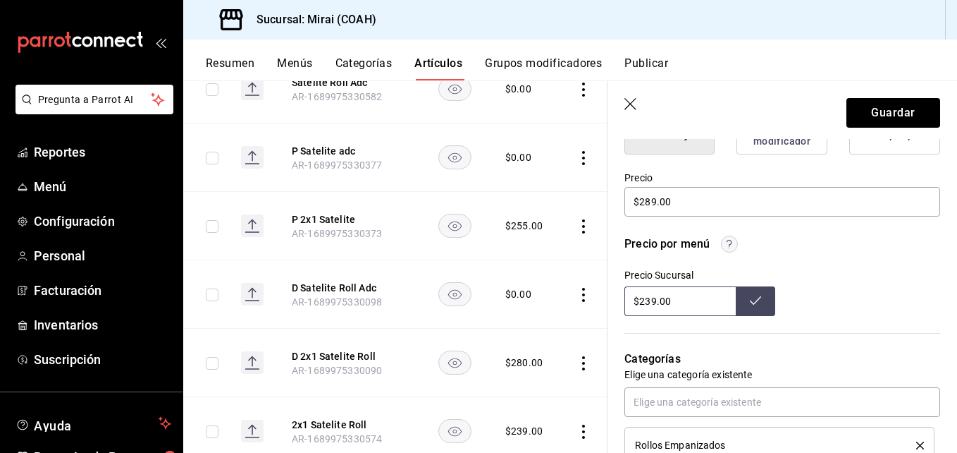
click at [652, 302] on input "$239.00" at bounding box center [679, 301] width 111 height 30
type input "$289.00"
click at [752, 302] on icon at bounding box center [755, 300] width 11 height 11
click at [915, 113] on button "Guardar" at bounding box center [894, 113] width 94 height 30
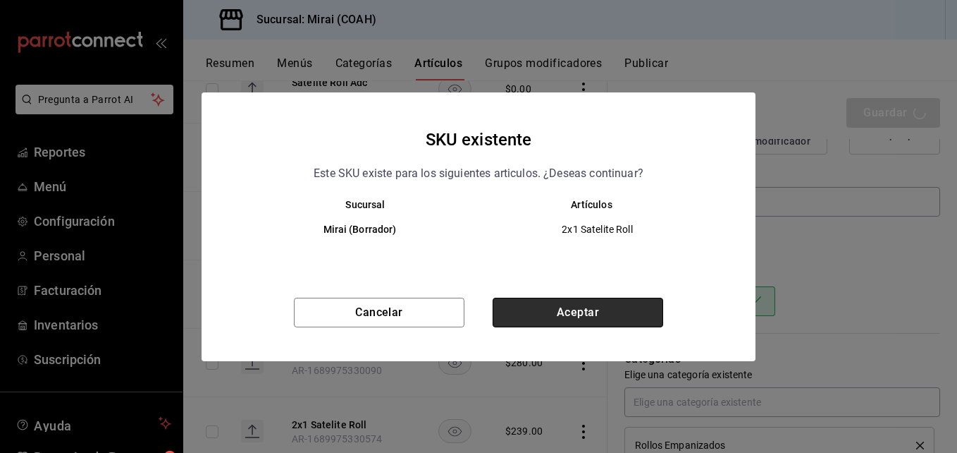
click at [603, 309] on button "Aceptar" at bounding box center [578, 312] width 171 height 30
type textarea "x"
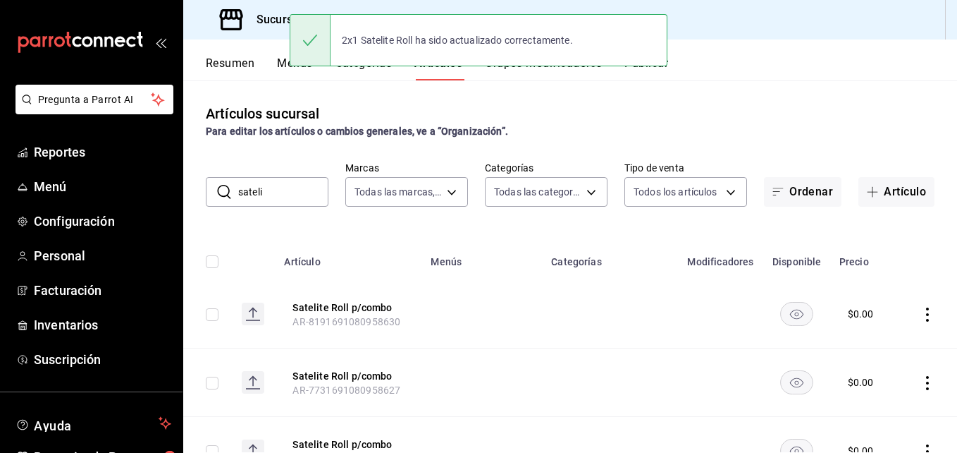
click at [302, 190] on input "sateli" at bounding box center [283, 192] width 90 height 28
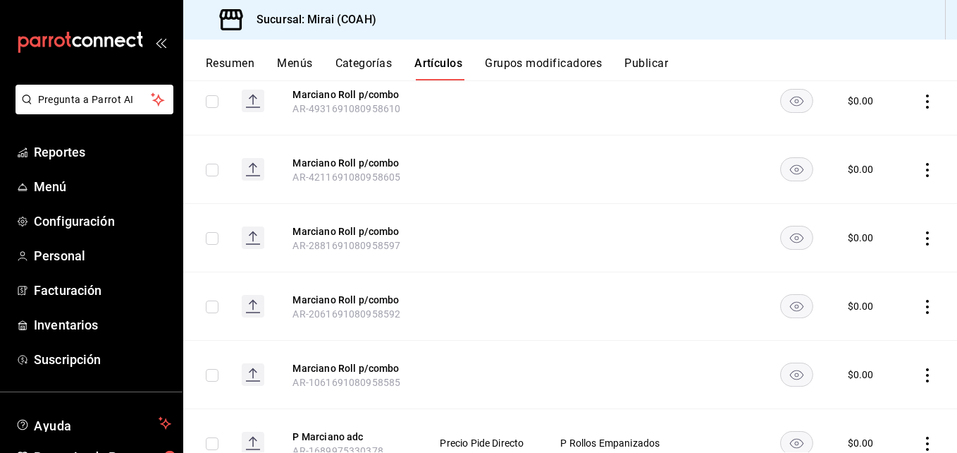
scroll to position [818, 0]
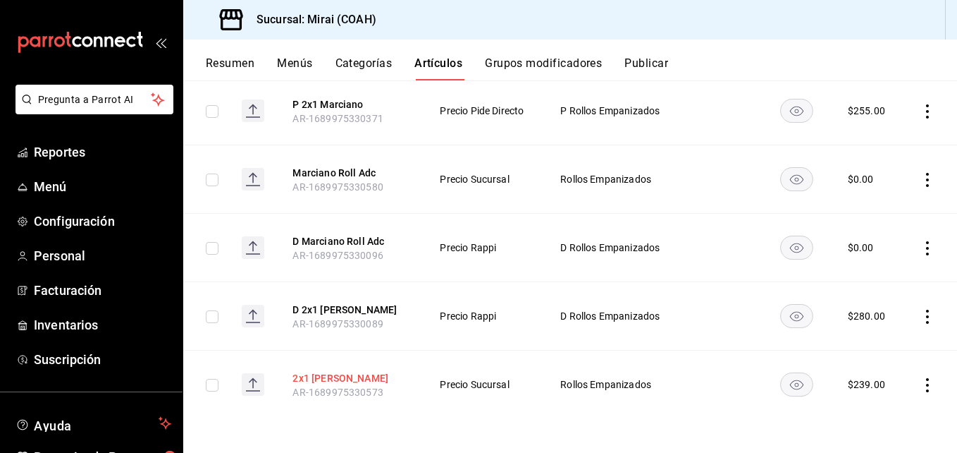
type input "marciano"
click at [351, 375] on button "2x1 Marciano Roll" at bounding box center [349, 378] width 113 height 14
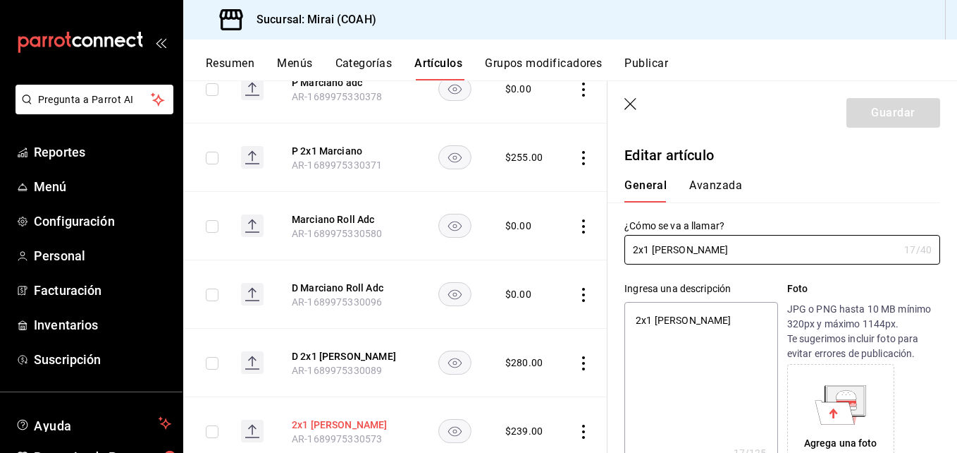
type textarea "x"
type input "$239.00"
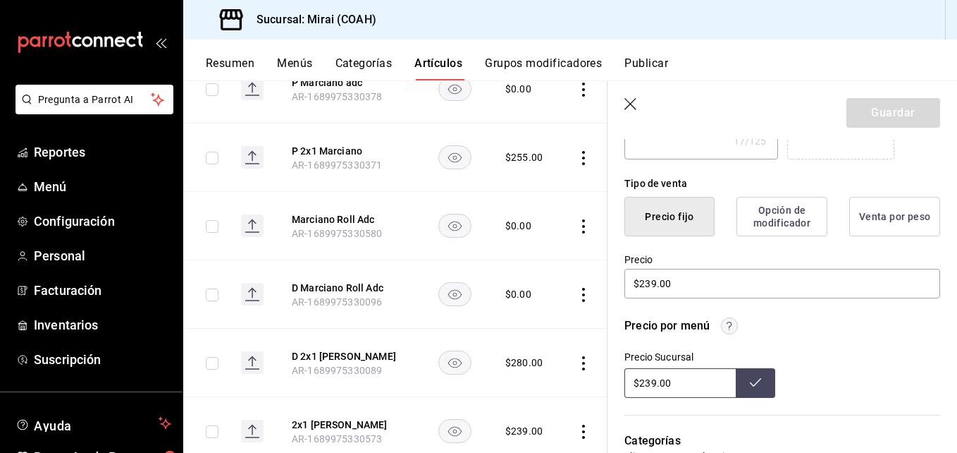
scroll to position [331, 0]
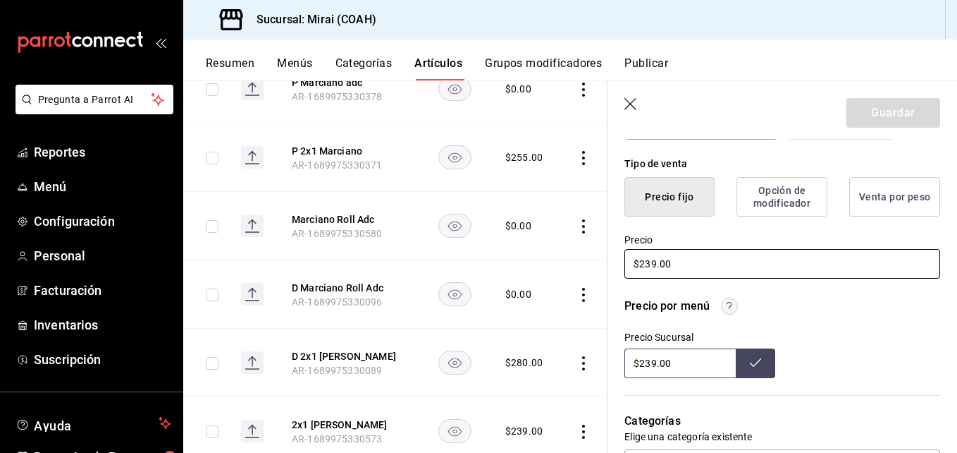
click at [654, 266] on input "$239.00" at bounding box center [782, 264] width 316 height 30
type textarea "x"
type input "$23.00"
type textarea "x"
type input "$237.00"
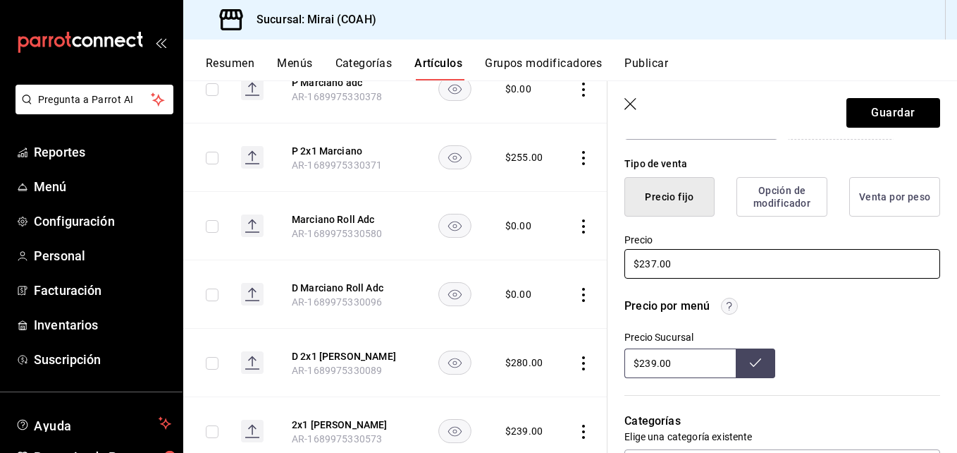
type textarea "x"
type input "$23.00"
type textarea "x"
type input "$27.00"
type textarea "x"
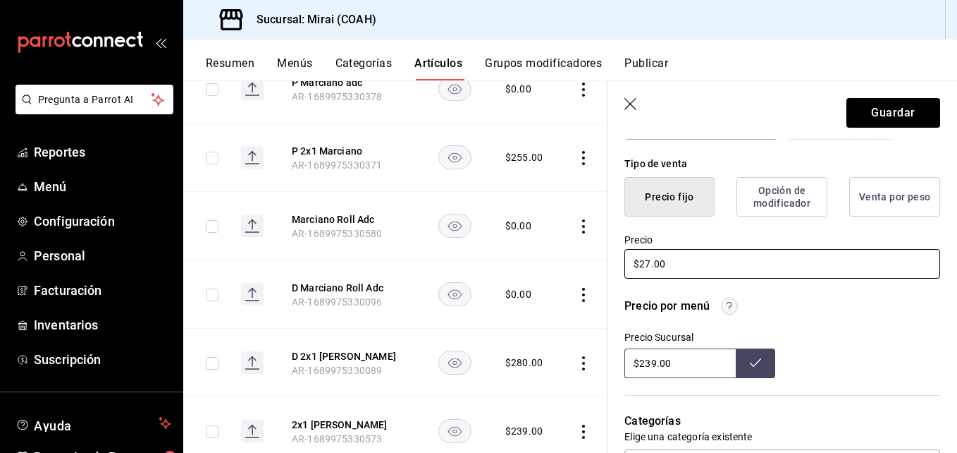
type input "$277.00"
type textarea "x"
type input "$2779.00"
type textarea "x"
type input "$277.00"
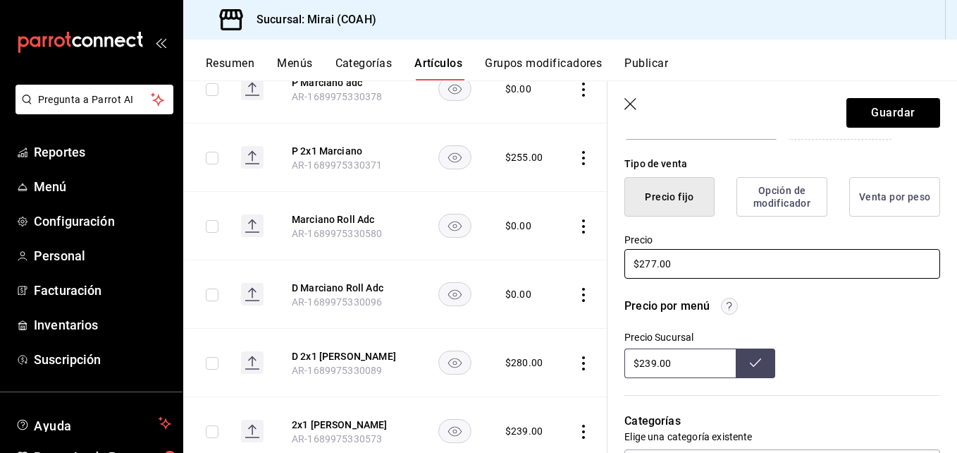
type textarea "x"
type input "$27.00"
type textarea "x"
type input "$279.00"
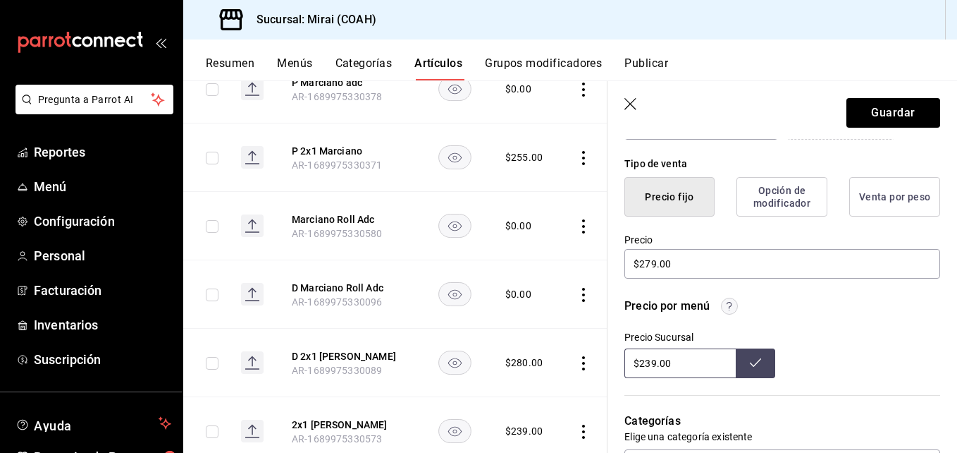
click at [651, 366] on input "$239.00" at bounding box center [679, 363] width 111 height 30
type input "$279.00"
click at [750, 362] on icon at bounding box center [755, 362] width 11 height 11
click at [874, 120] on button "Guardar" at bounding box center [894, 113] width 94 height 30
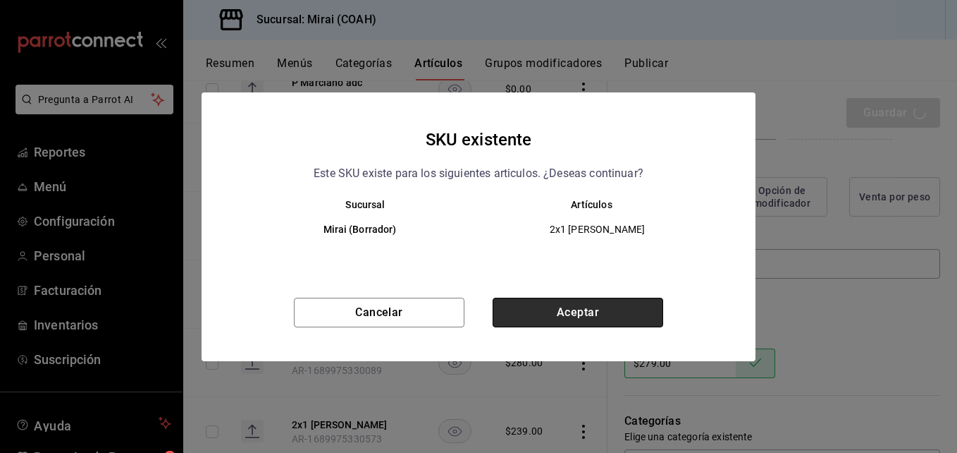
click at [572, 318] on button "Aceptar" at bounding box center [578, 312] width 171 height 30
type textarea "x"
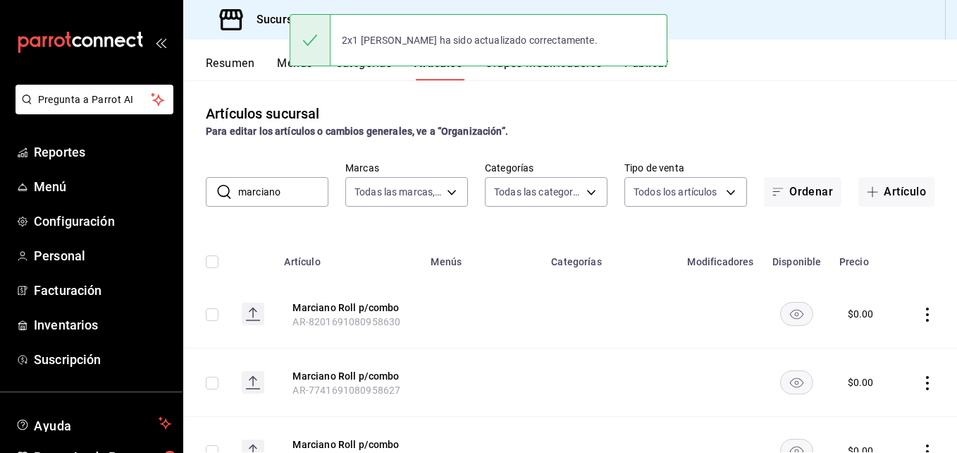
click at [290, 193] on input "marciano" at bounding box center [283, 192] width 90 height 28
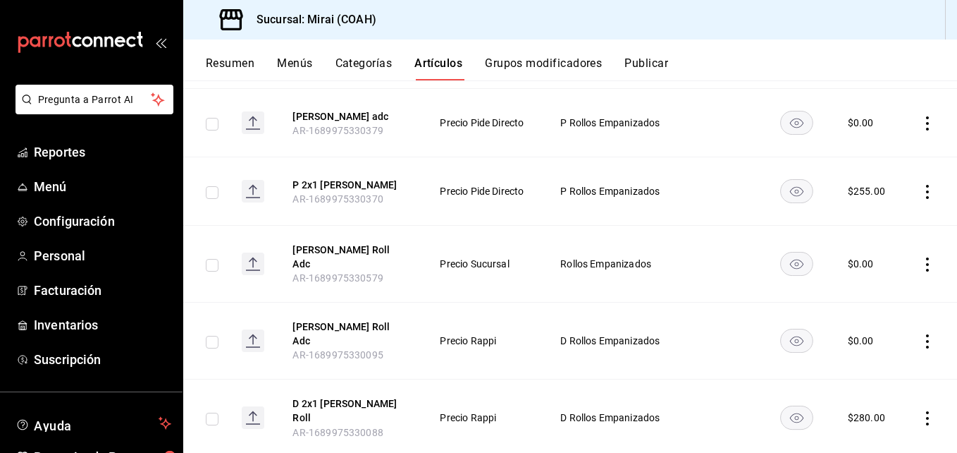
scroll to position [816, 0]
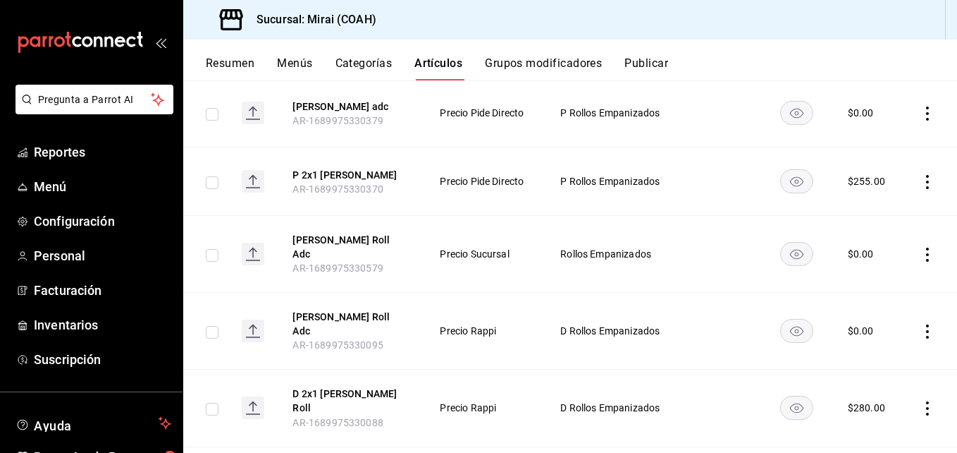
type input "fujimo"
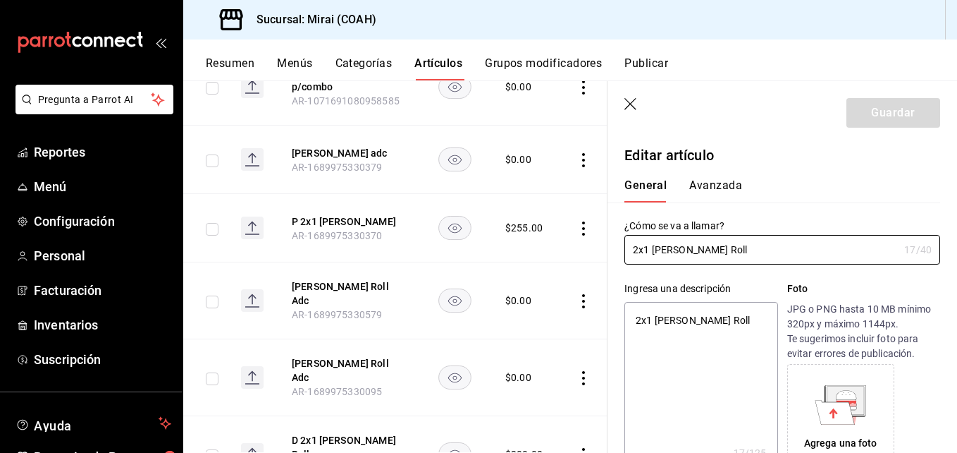
type textarea "x"
type input "$239.00"
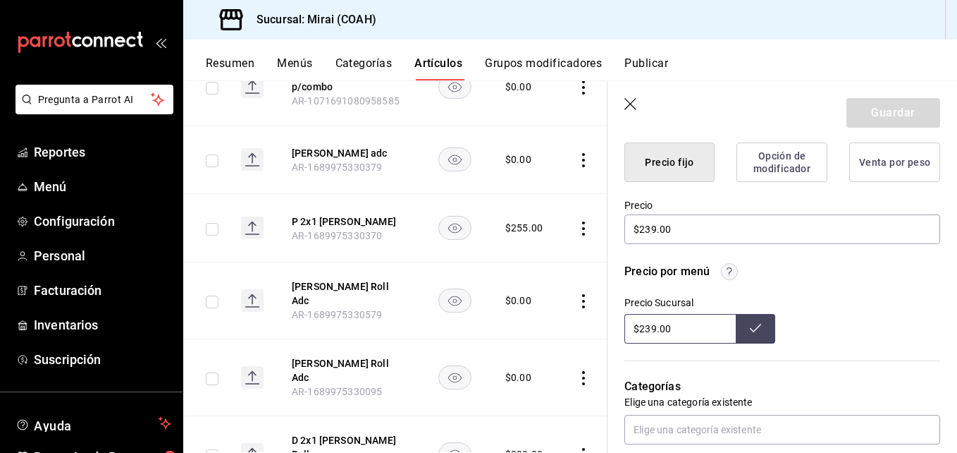
scroll to position [369, 0]
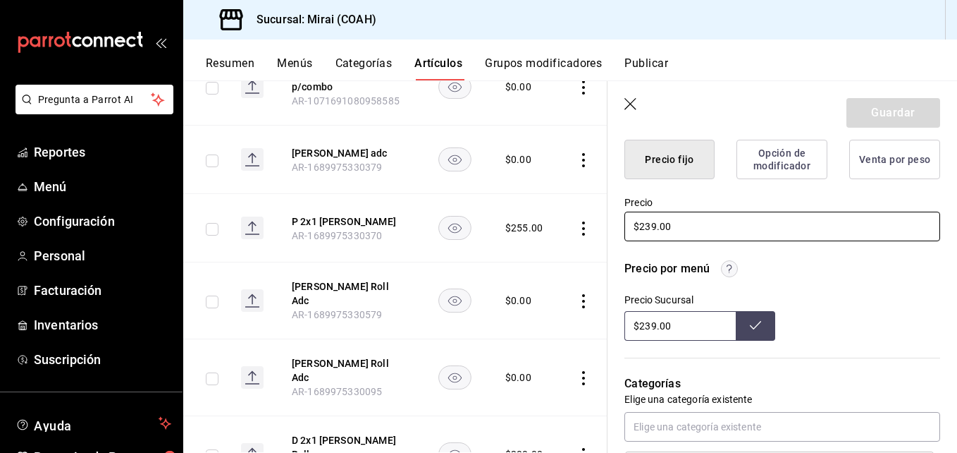
click at [653, 228] on input "$239.00" at bounding box center [782, 226] width 316 height 30
type textarea "x"
type input "$29.00"
type textarea "x"
type input "$279.00"
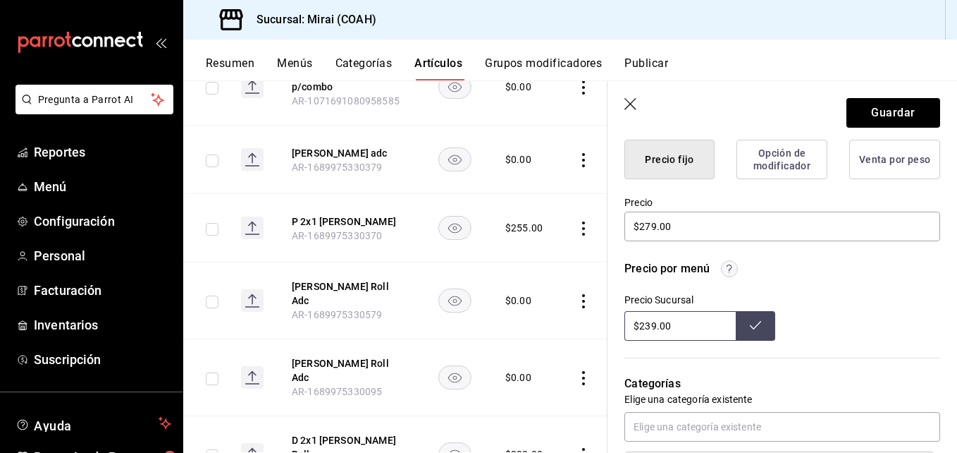
click at [653, 333] on input "$239.00" at bounding box center [679, 326] width 111 height 30
type input "$279.00"
click at [754, 327] on icon at bounding box center [755, 324] width 11 height 11
click at [901, 109] on button "Guardar" at bounding box center [894, 113] width 94 height 30
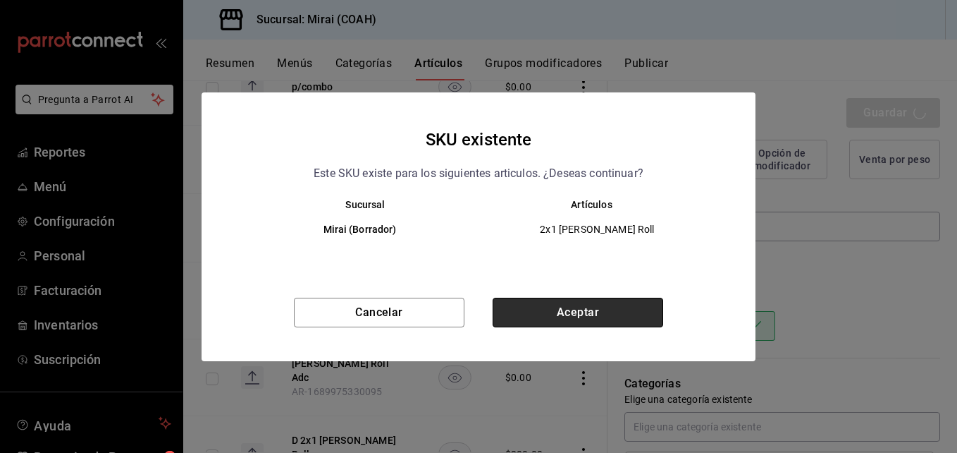
click at [541, 311] on button "Aceptar" at bounding box center [578, 312] width 171 height 30
type textarea "x"
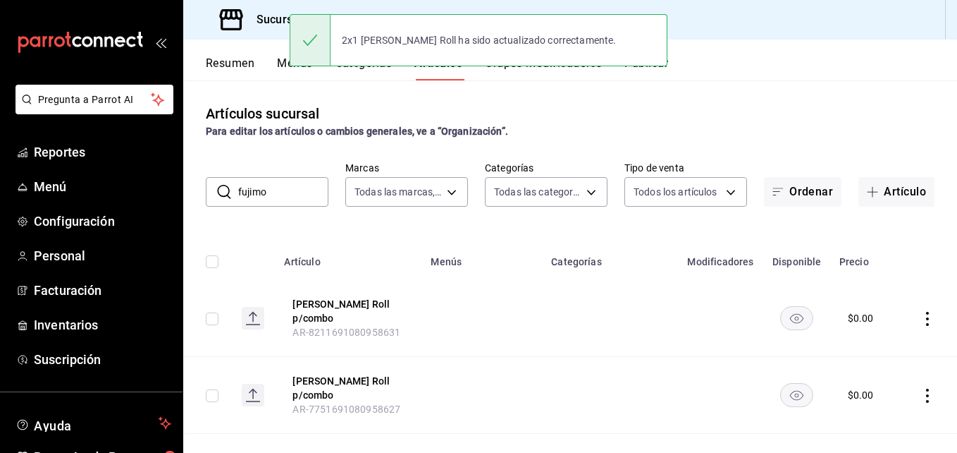
click at [309, 190] on input "fujimo" at bounding box center [283, 192] width 90 height 28
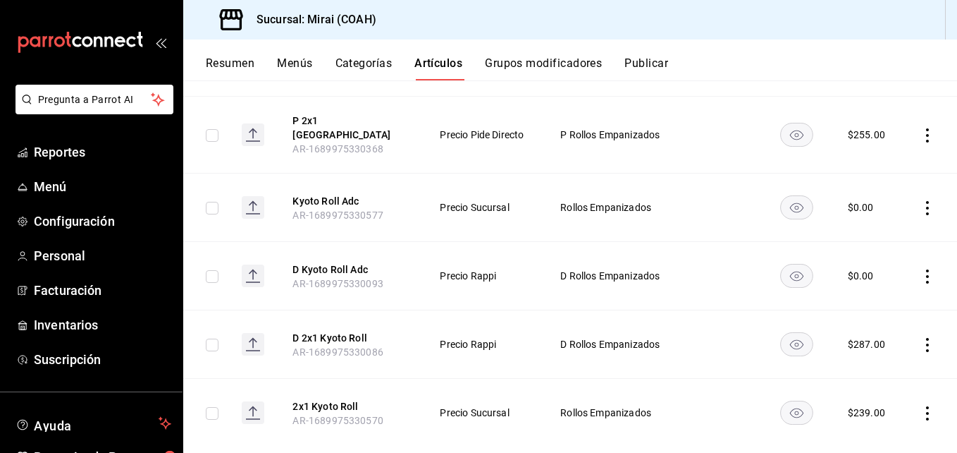
scroll to position [818, 0]
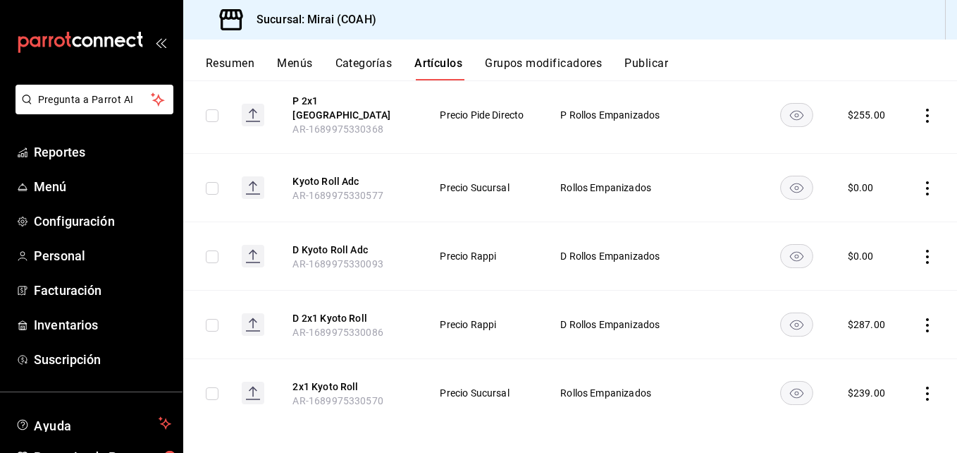
type input "kyot"
click at [337, 369] on th "2x1 Kyoto Roll AR-1689975330570" at bounding box center [349, 393] width 147 height 68
click at [339, 379] on button "2x1 Kyoto Roll" at bounding box center [349, 386] width 113 height 14
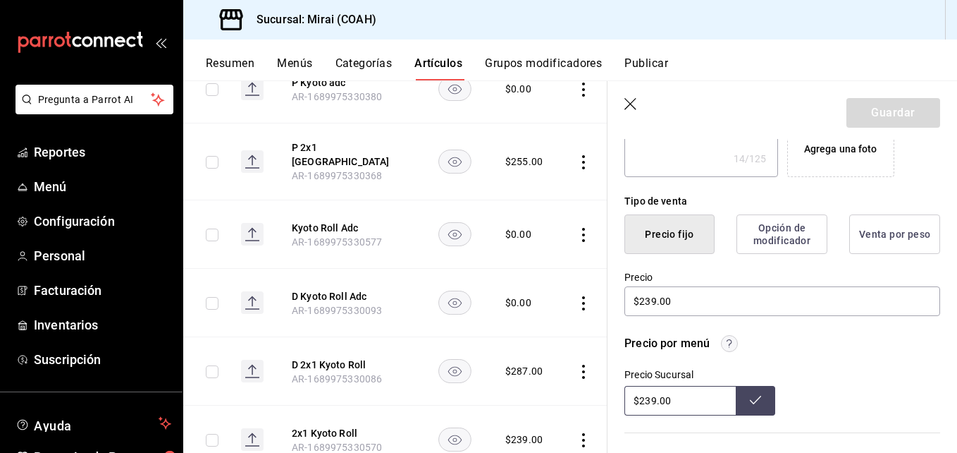
scroll to position [302, 0]
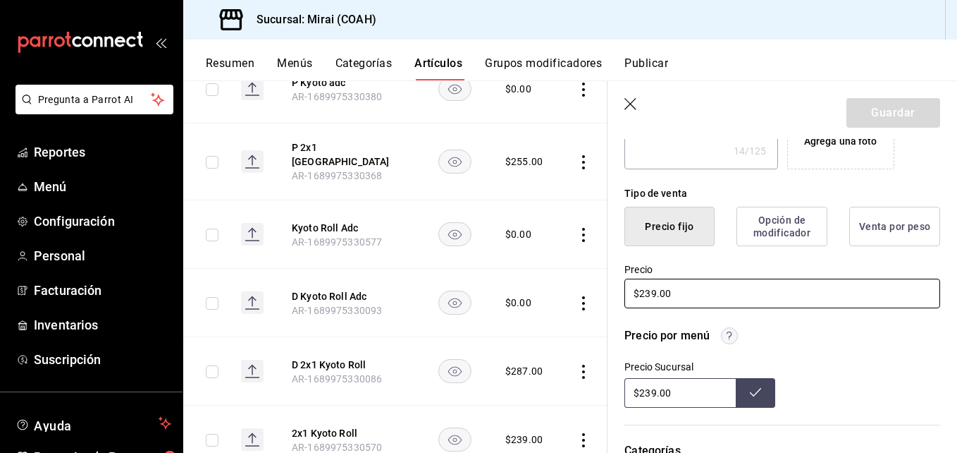
click at [654, 294] on input "$239.00" at bounding box center [782, 293] width 316 height 30
click at [652, 294] on input "$239.00" at bounding box center [782, 293] width 316 height 30
type textarea "x"
type input "$29.00"
type textarea "x"
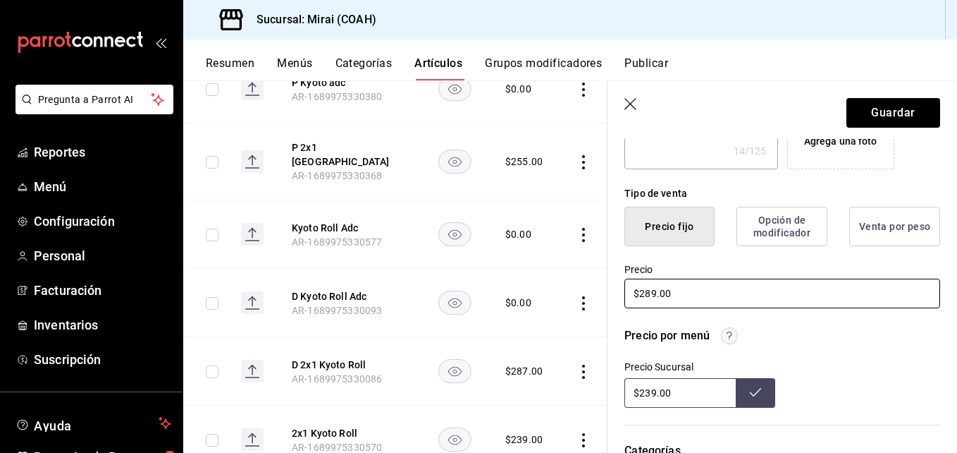
type input "$289.00"
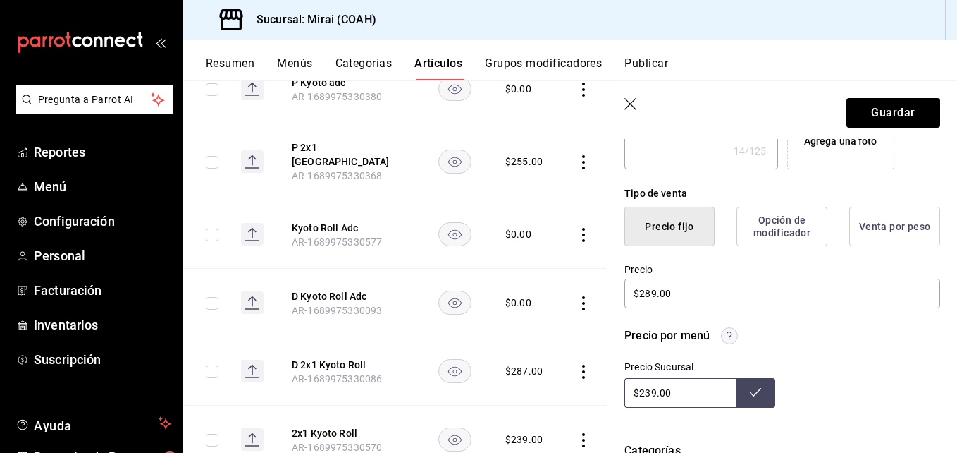
click at [651, 390] on input "$239.00" at bounding box center [679, 393] width 111 height 30
type input "$289.00"
click at [753, 393] on icon at bounding box center [755, 391] width 11 height 11
click at [894, 112] on button "Guardar" at bounding box center [894, 113] width 94 height 30
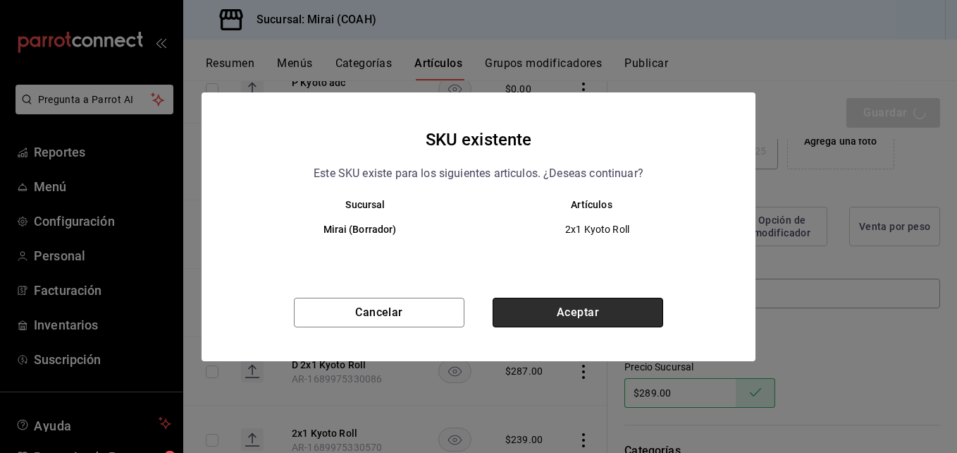
click at [585, 310] on button "Aceptar" at bounding box center [578, 312] width 171 height 30
type textarea "x"
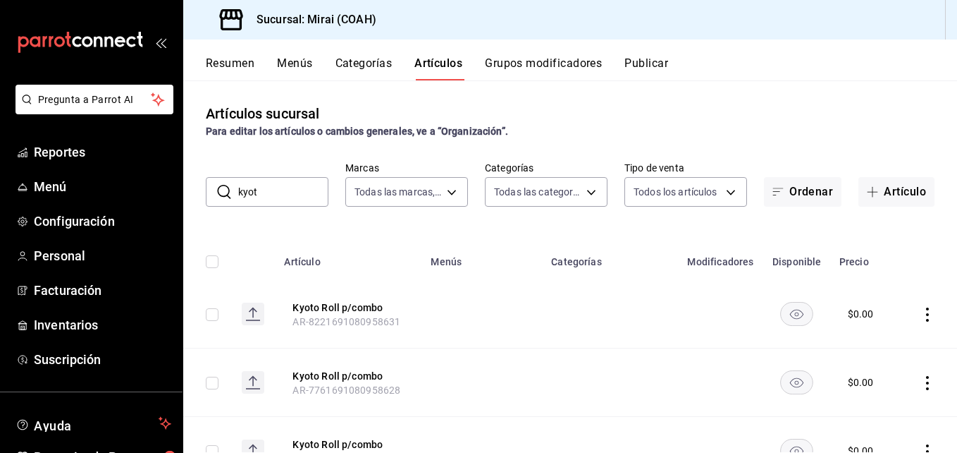
click at [290, 189] on input "kyot" at bounding box center [283, 192] width 90 height 28
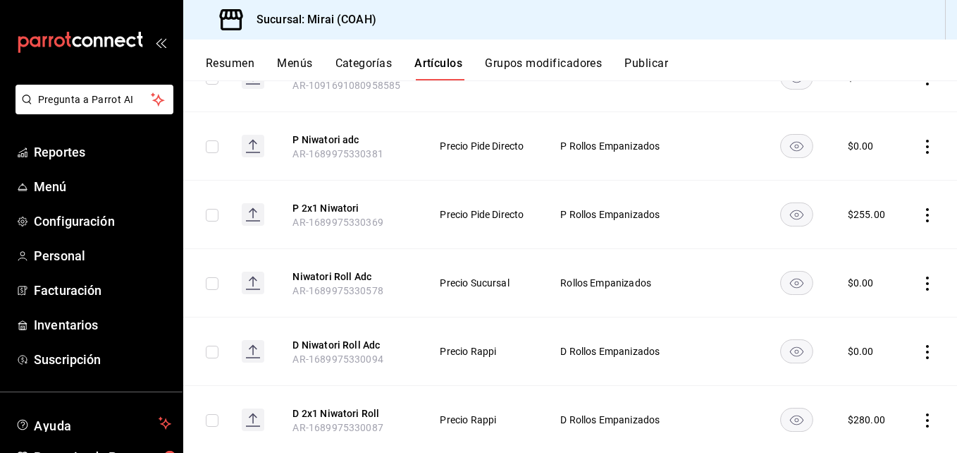
scroll to position [818, 0]
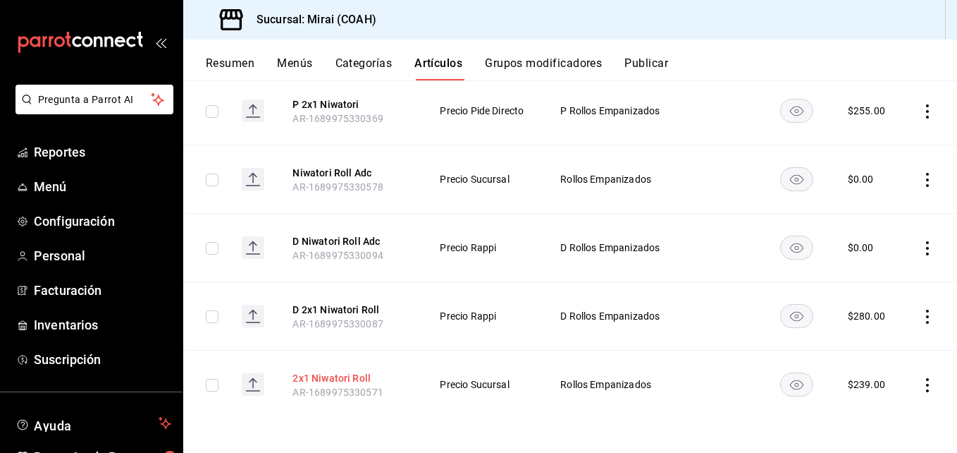
type input "niwatori"
click at [342, 371] on button "2x1 Niwatori Roll" at bounding box center [349, 378] width 113 height 14
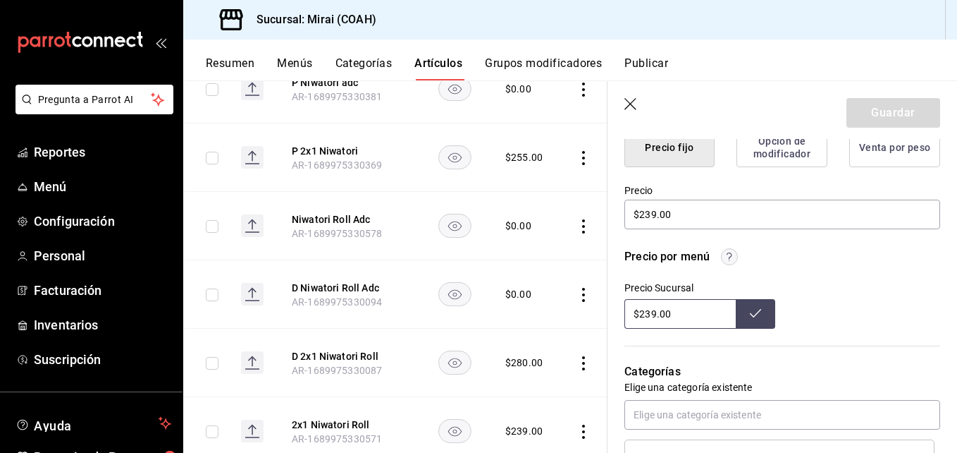
scroll to position [395, 0]
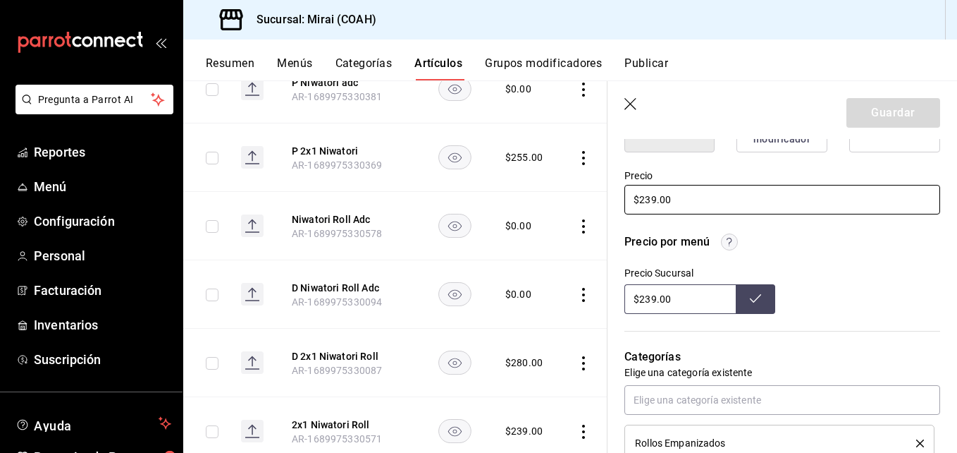
click at [653, 200] on input "$239.00" at bounding box center [782, 200] width 316 height 30
type textarea "x"
type input "$29.00"
type textarea "x"
type input "$279.00"
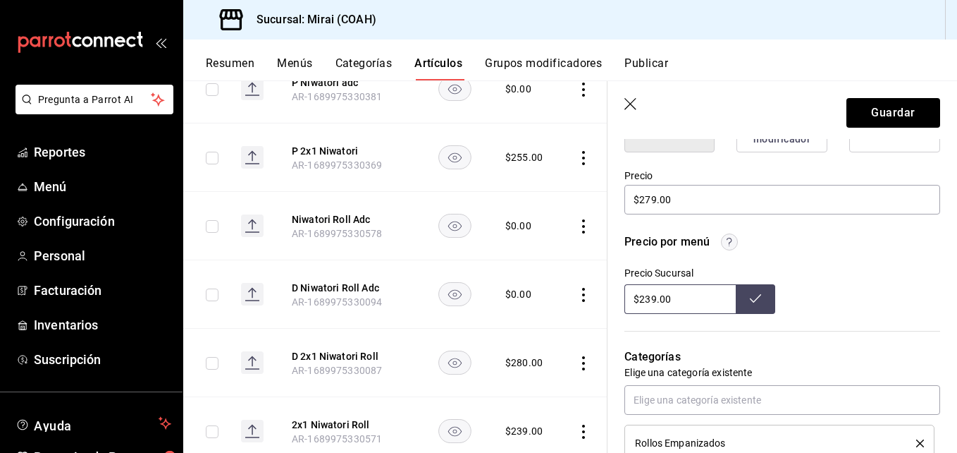
click at [651, 304] on input "$239.00" at bounding box center [679, 299] width 111 height 30
type input "$279.00"
click at [750, 297] on icon at bounding box center [755, 298] width 11 height 11
click at [893, 105] on button "Guardar" at bounding box center [894, 113] width 94 height 30
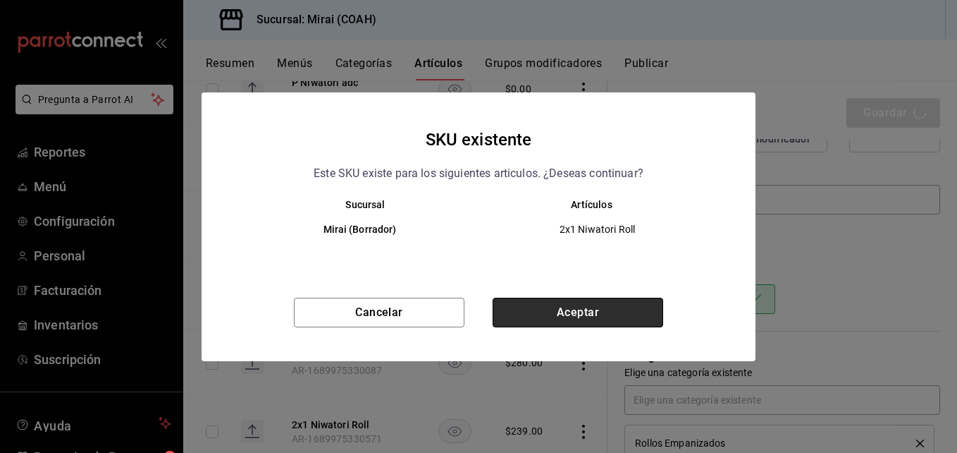
click at [589, 309] on button "Aceptar" at bounding box center [578, 312] width 171 height 30
type textarea "x"
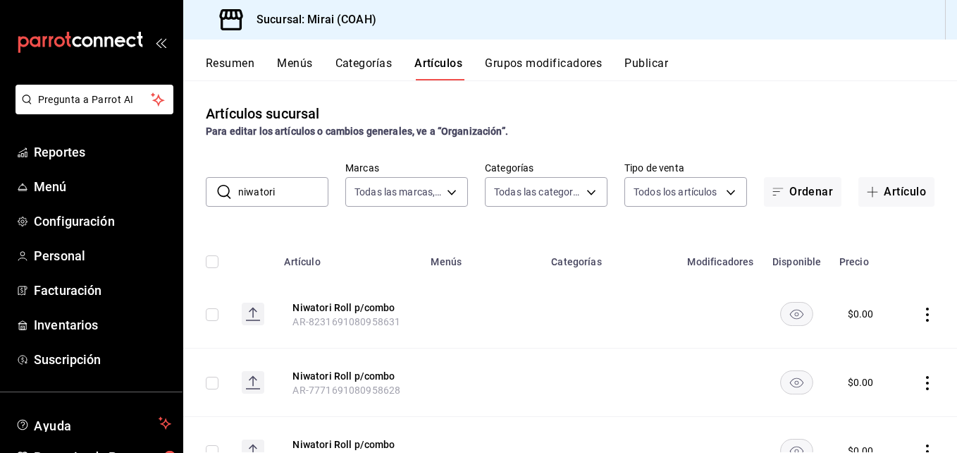
click at [290, 197] on input "niwatori" at bounding box center [283, 192] width 90 height 28
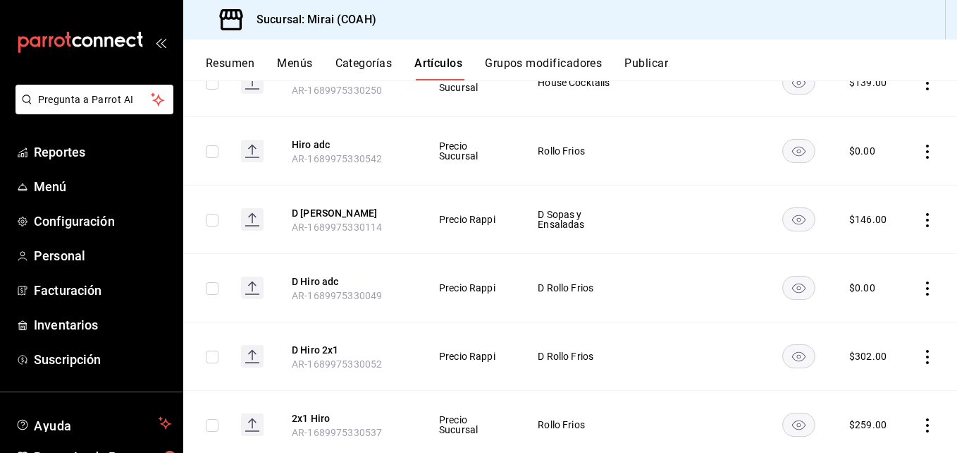
scroll to position [1570, 0]
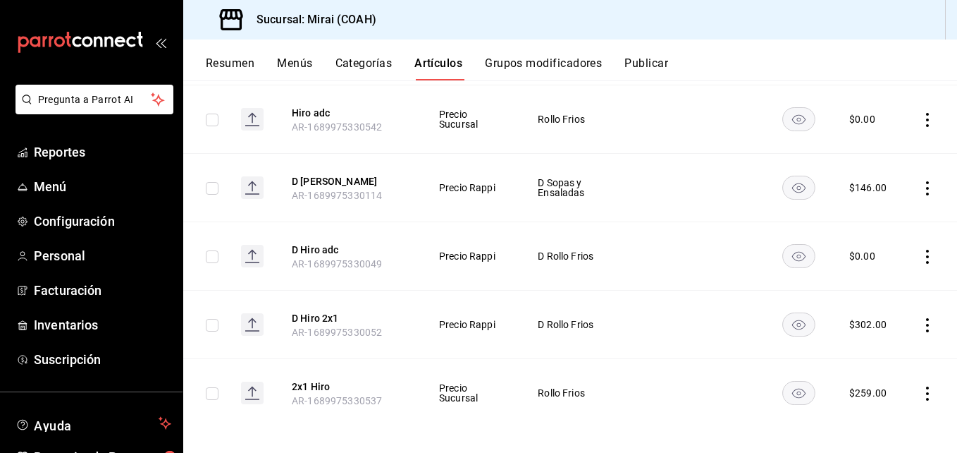
type input "hiro"
click at [321, 369] on th "2x1 Hiro AR-1689975330537" at bounding box center [348, 393] width 147 height 68
click at [317, 379] on button "2x1 Hiro" at bounding box center [348, 386] width 113 height 14
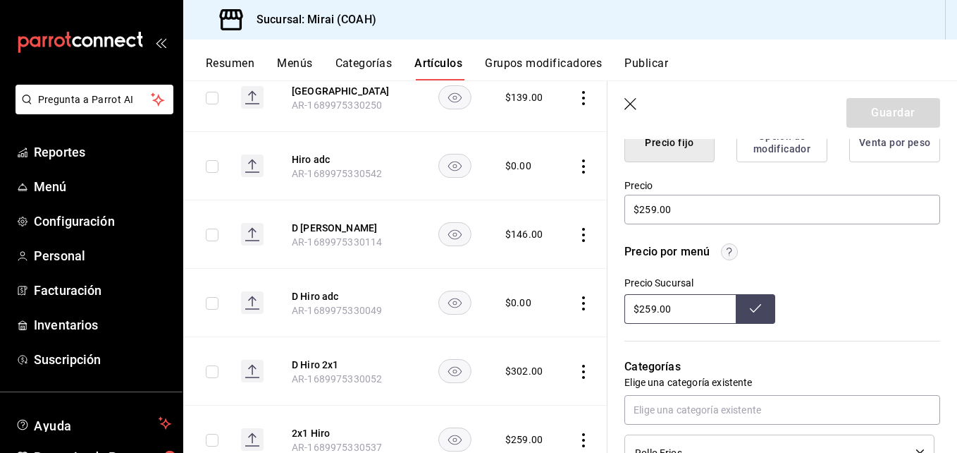
scroll to position [403, 0]
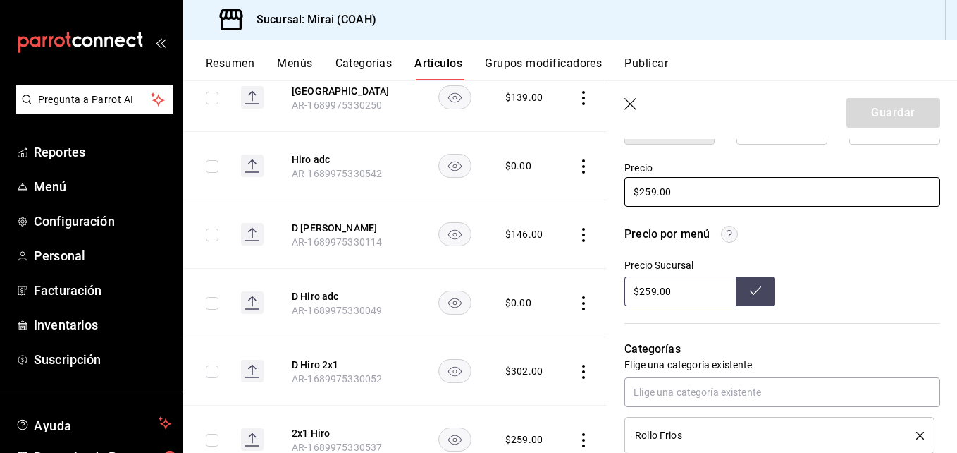
click at [653, 195] on input "$259.00" at bounding box center [782, 192] width 316 height 30
type textarea "x"
type input "$29.00"
type textarea "x"
type input "$299.00"
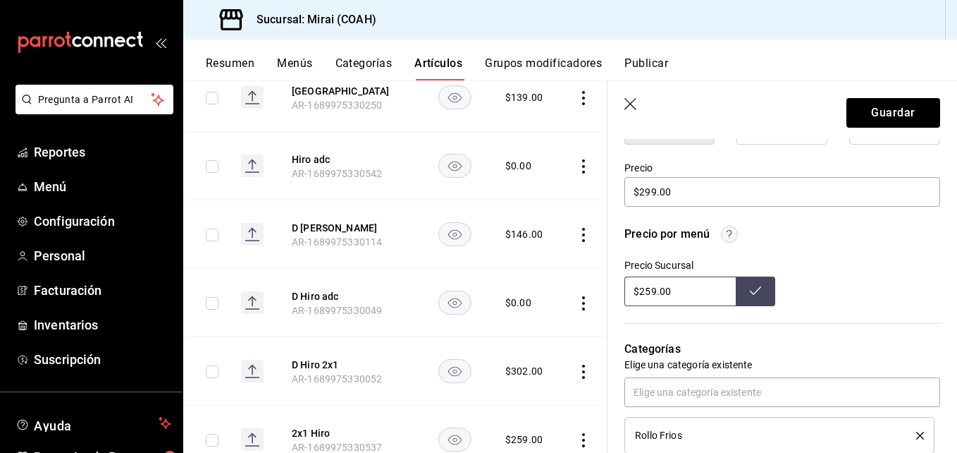
click at [651, 293] on input "$259.00" at bounding box center [679, 291] width 111 height 30
type input "$299.00"
click at [742, 295] on button at bounding box center [755, 291] width 39 height 30
click at [885, 101] on button "Guardar" at bounding box center [894, 113] width 94 height 30
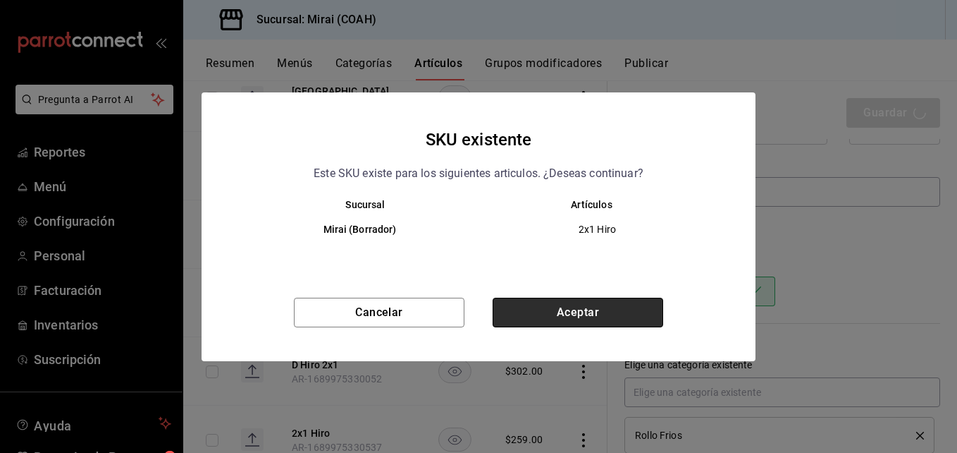
click at [605, 312] on button "Aceptar" at bounding box center [578, 312] width 171 height 30
type textarea "x"
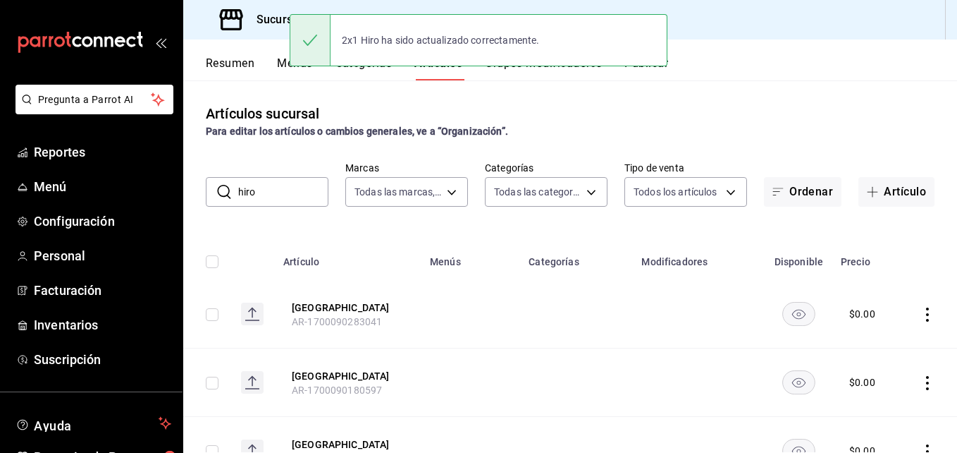
click at [275, 188] on input "hiro" at bounding box center [283, 192] width 90 height 28
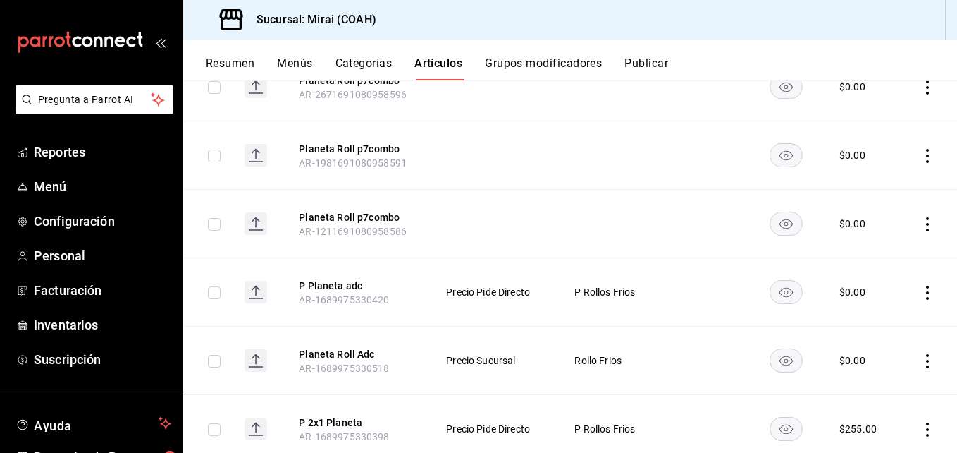
scroll to position [818, 0]
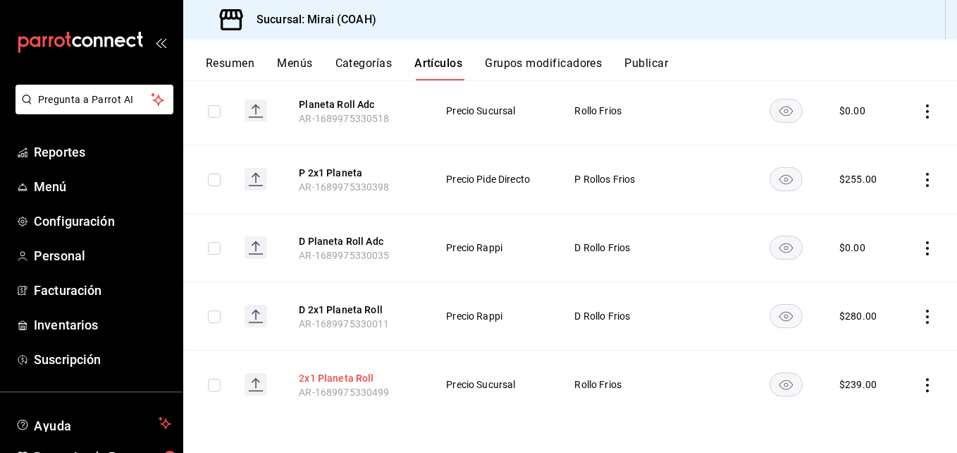
type input "planeta"
click at [353, 374] on button "2x1 Planeta Roll" at bounding box center [355, 378] width 113 height 14
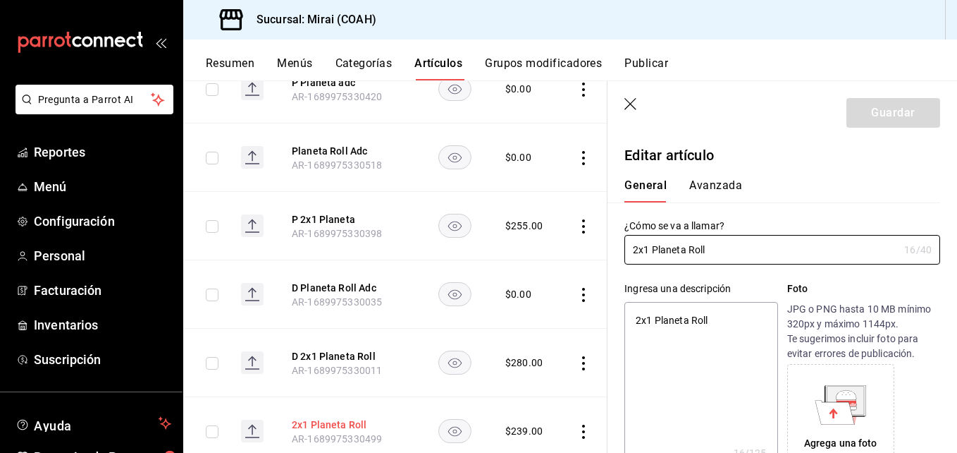
type textarea "x"
type input "$239.00"
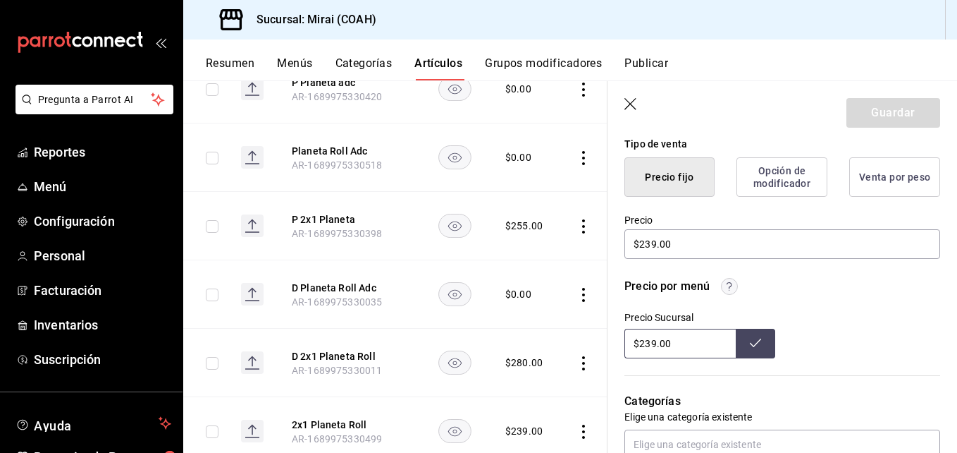
scroll to position [440, 0]
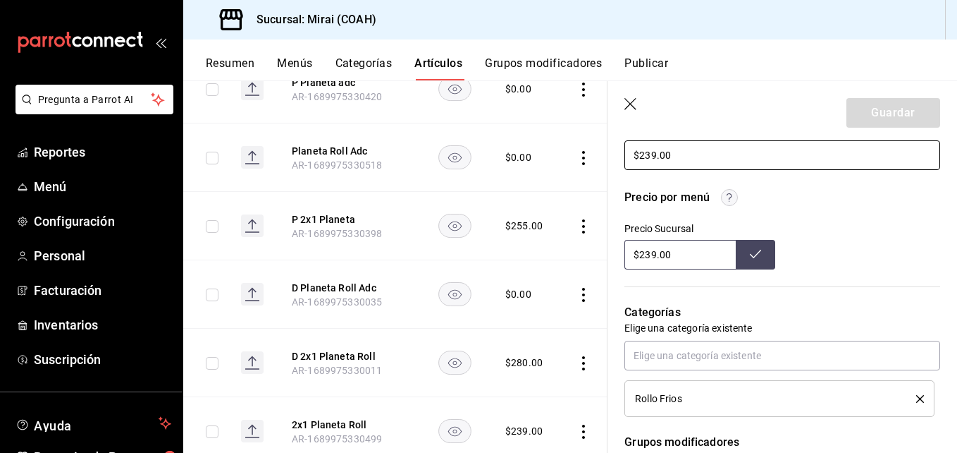
click at [652, 155] on input "$239.00" at bounding box center [782, 155] width 316 height 30
type textarea "x"
type input "$29.00"
type textarea "x"
type input "$279.00"
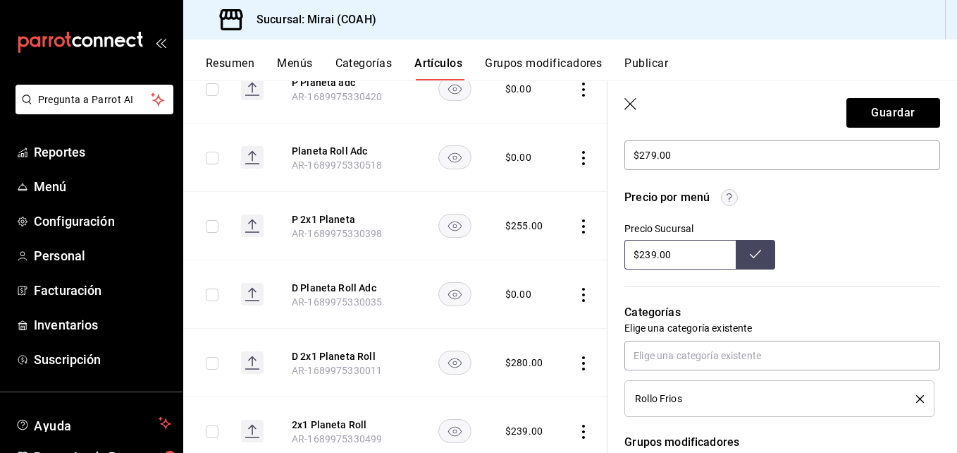
click at [651, 259] on input "$239.00" at bounding box center [679, 255] width 111 height 30
type input "$279.00"
click at [751, 256] on icon at bounding box center [755, 253] width 11 height 11
click at [906, 106] on button "Guardar" at bounding box center [894, 113] width 94 height 30
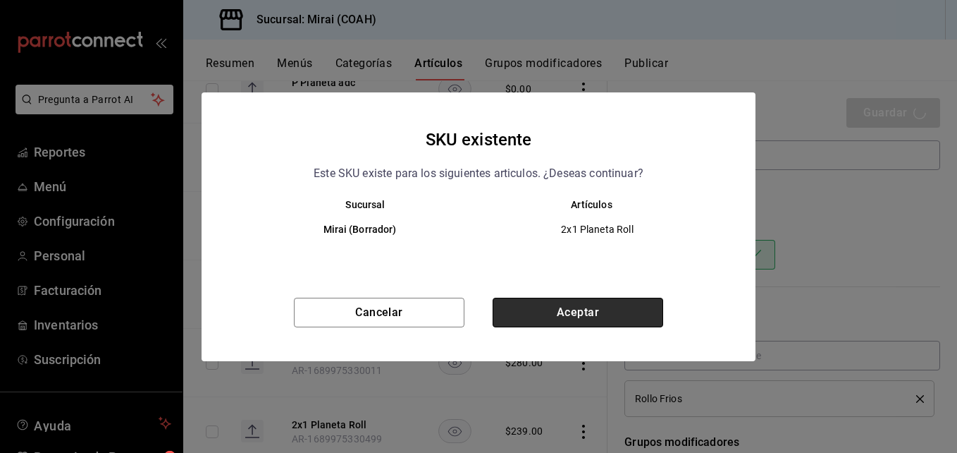
click at [584, 307] on button "Aceptar" at bounding box center [578, 312] width 171 height 30
type textarea "x"
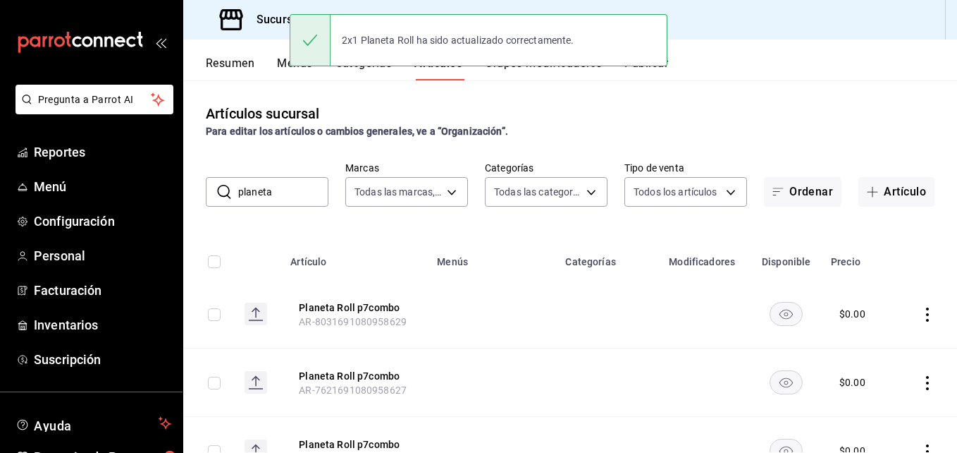
click at [285, 192] on input "planeta" at bounding box center [283, 192] width 90 height 28
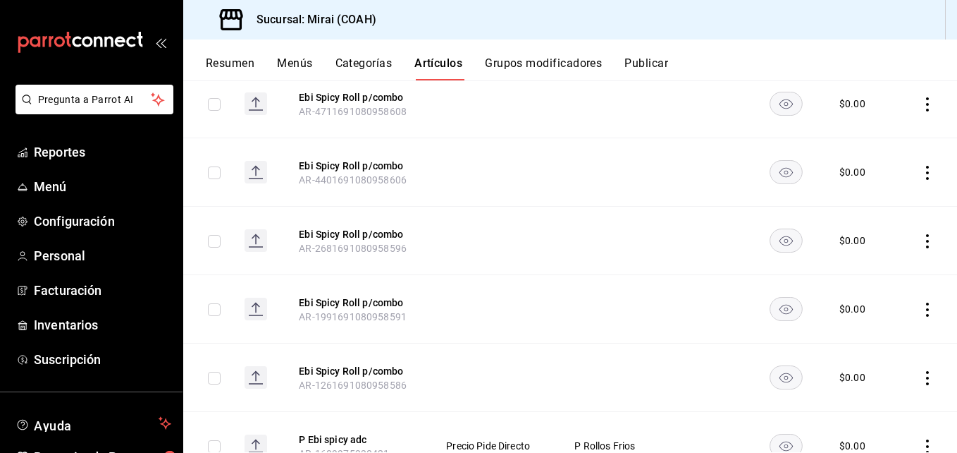
scroll to position [737, 0]
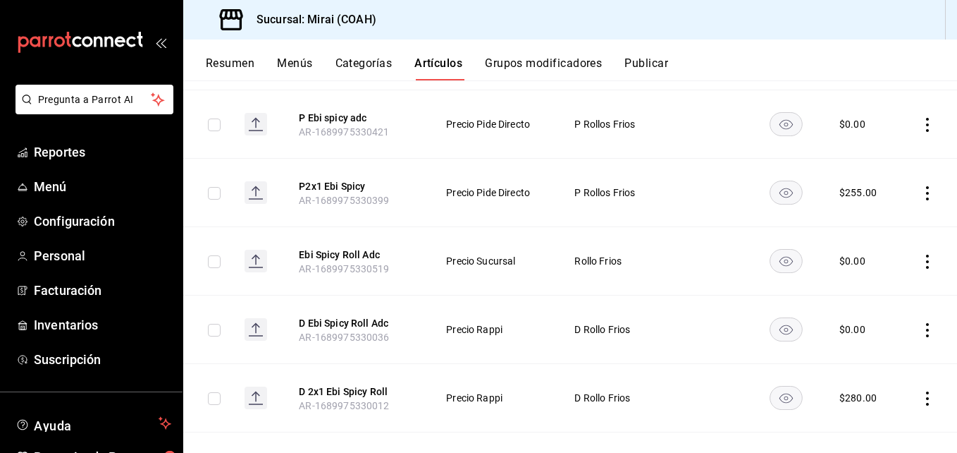
type input "ebi spi"
click at [899, 391] on td at bounding box center [928, 398] width 58 height 68
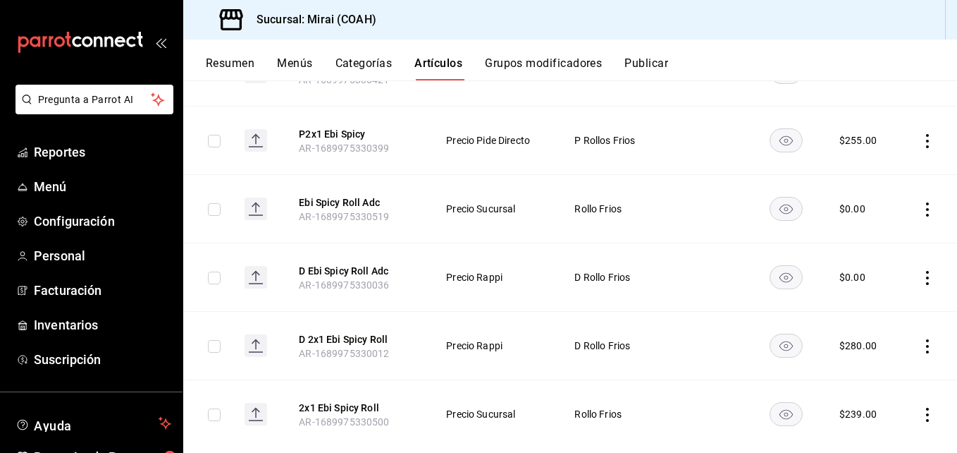
scroll to position [818, 0]
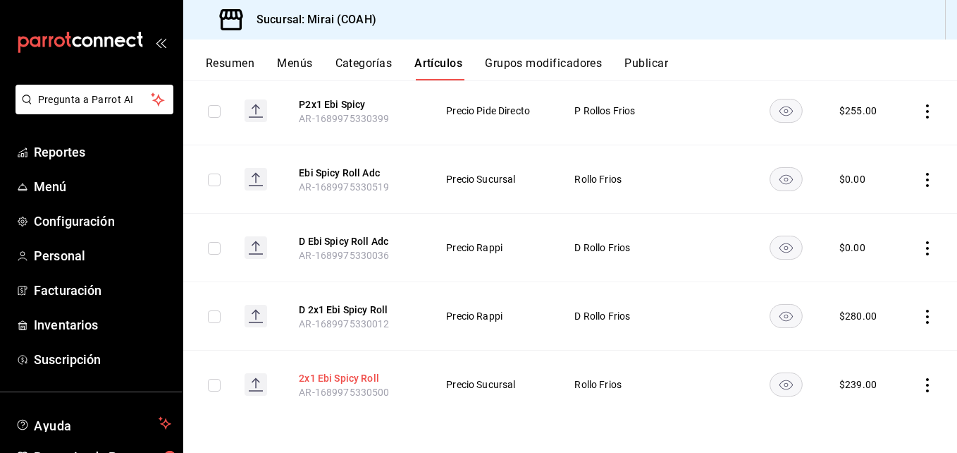
click at [363, 376] on button "2x1 Ebi Spicy Roll" at bounding box center [355, 378] width 113 height 14
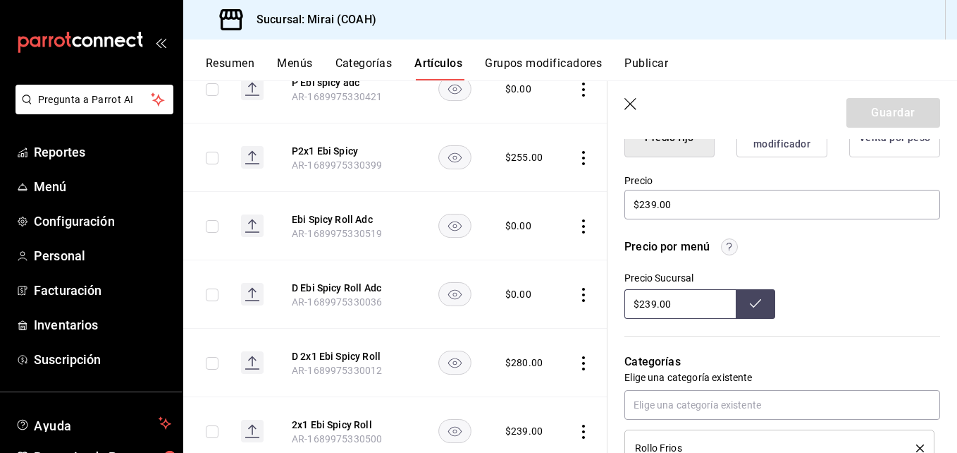
scroll to position [400, 0]
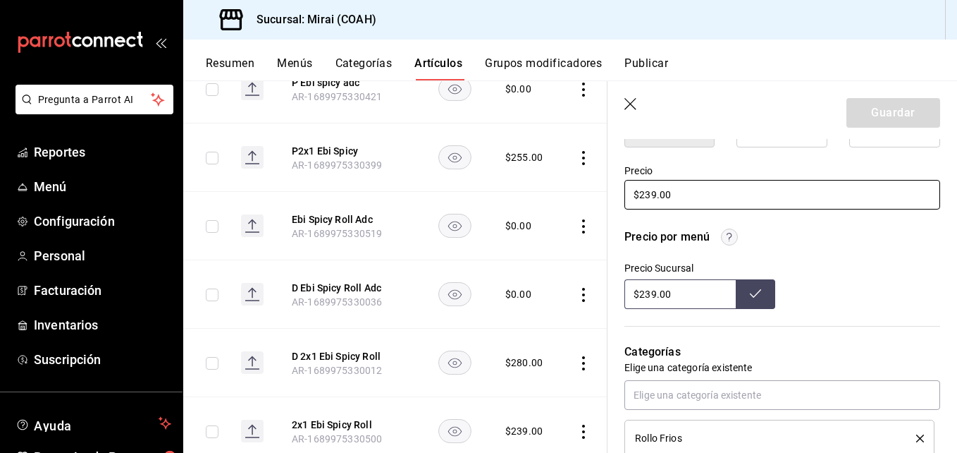
click at [654, 196] on input "$239.00" at bounding box center [782, 195] width 316 height 30
type textarea "x"
type input "$29.00"
type textarea "x"
type input "$279.00"
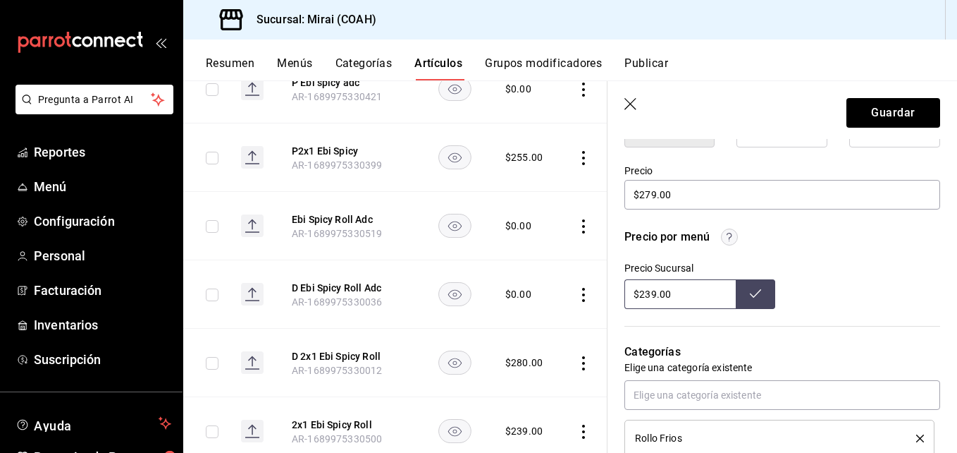
click at [653, 298] on input "$239.00" at bounding box center [679, 294] width 111 height 30
type input "$279.00"
click at [746, 284] on button at bounding box center [755, 294] width 39 height 30
click at [904, 109] on button "Guardar" at bounding box center [894, 113] width 94 height 30
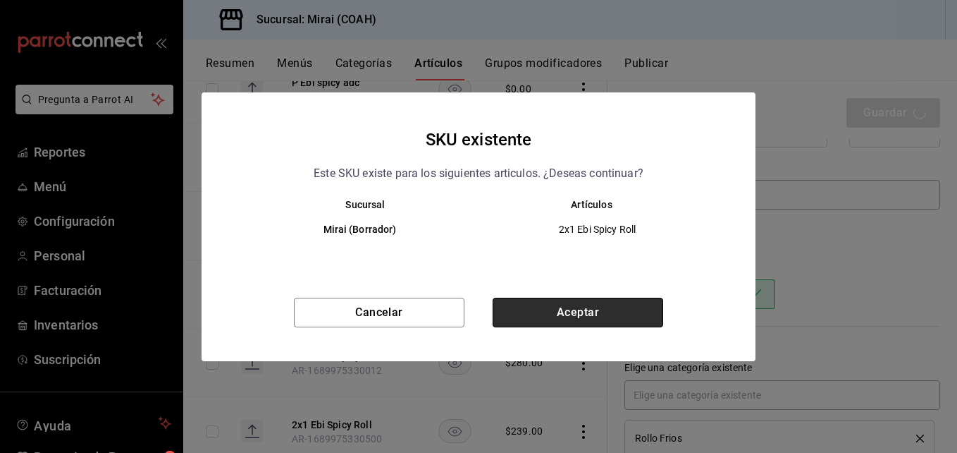
click at [596, 305] on button "Aceptar" at bounding box center [578, 312] width 171 height 30
type textarea "x"
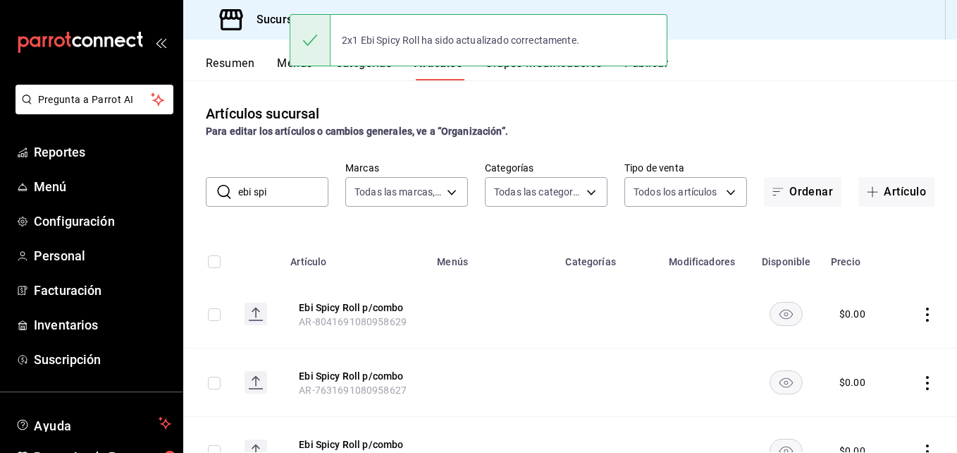
click at [287, 185] on input "ebi spi" at bounding box center [283, 192] width 90 height 28
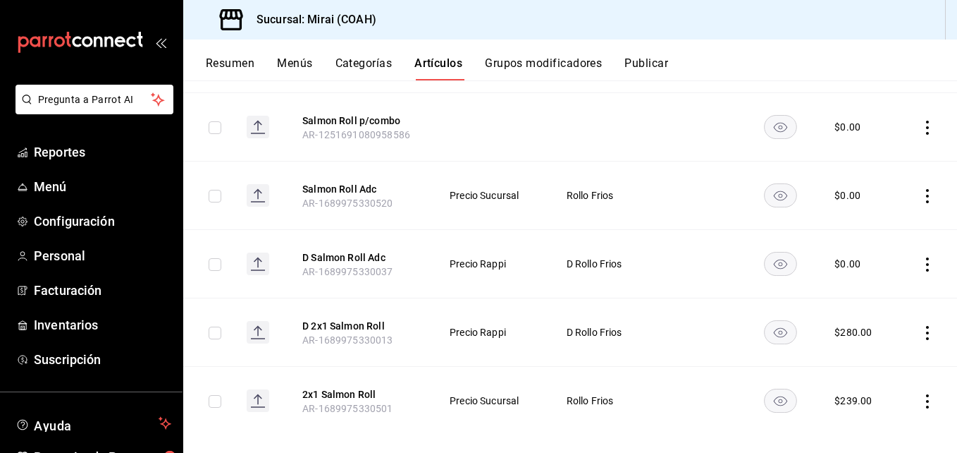
scroll to position [613, 0]
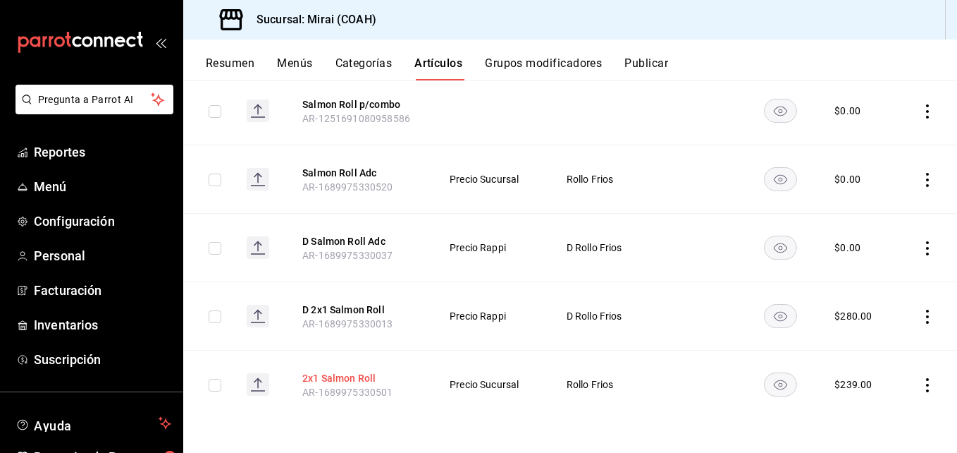
type input "salmon ro"
click at [363, 376] on button "2x1 Salmon Roll" at bounding box center [358, 378] width 113 height 14
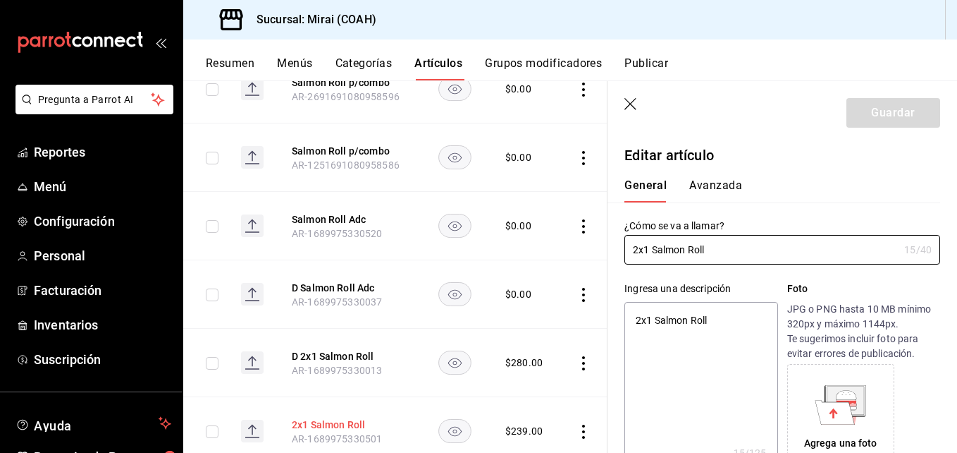
type textarea "x"
type input "$239.00"
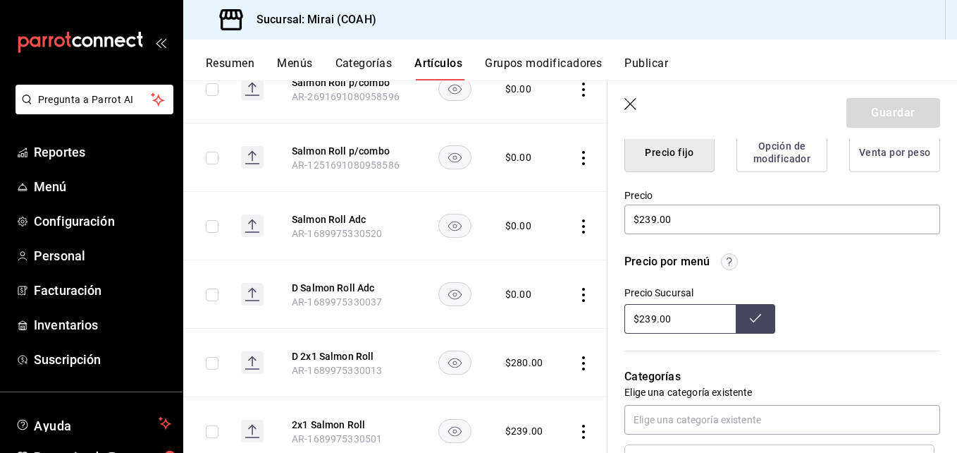
scroll to position [415, 0]
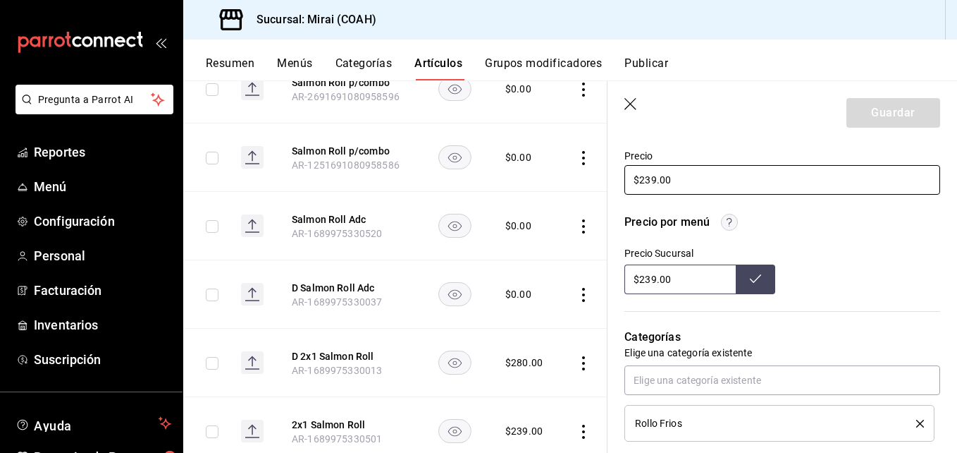
click at [651, 180] on input "$239.00" at bounding box center [782, 180] width 316 height 30
type textarea "x"
type input "$29.00"
type textarea "x"
type input "$279.00"
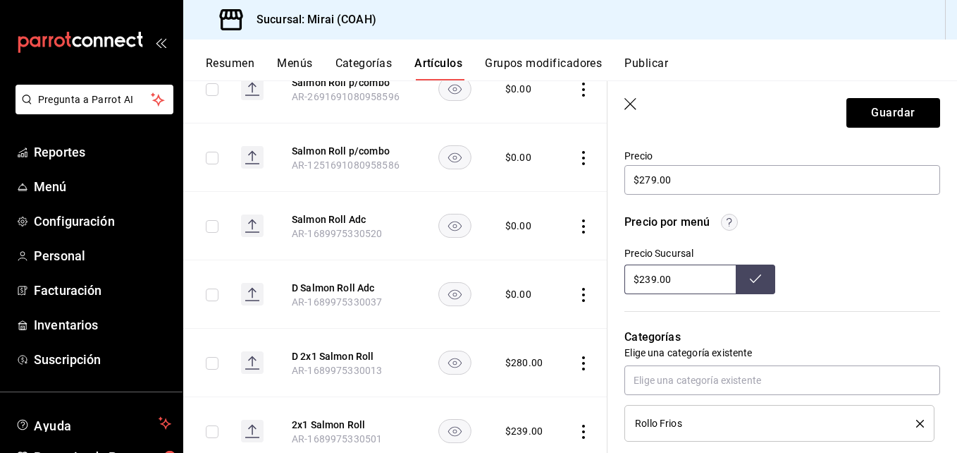
click at [652, 281] on input "$239.00" at bounding box center [679, 279] width 111 height 30
type input "$279.00"
click at [750, 283] on icon at bounding box center [755, 278] width 11 height 11
click at [896, 106] on button "Guardar" at bounding box center [894, 113] width 94 height 30
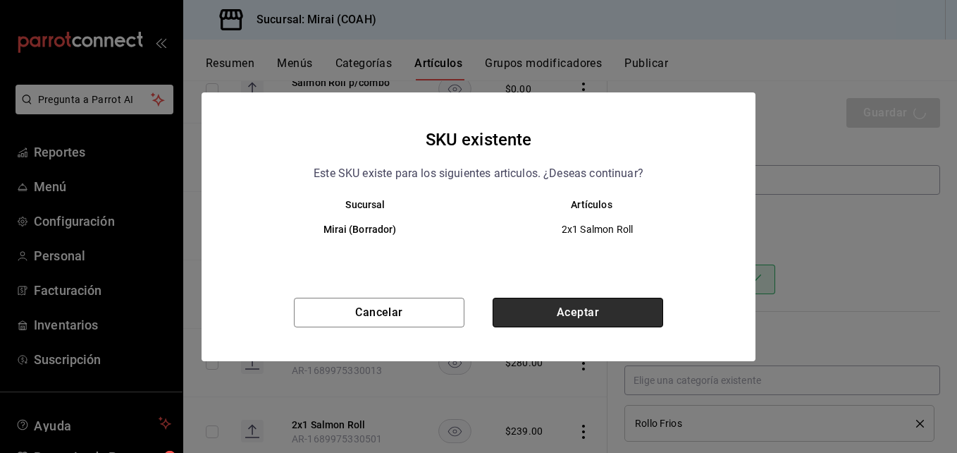
click at [550, 309] on button "Aceptar" at bounding box center [578, 312] width 171 height 30
type textarea "x"
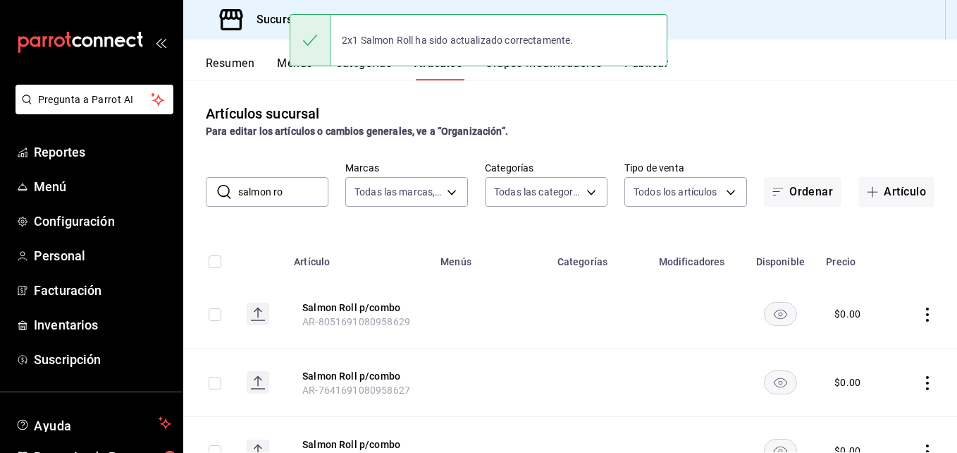
click at [295, 199] on input "salmon ro" at bounding box center [283, 192] width 90 height 28
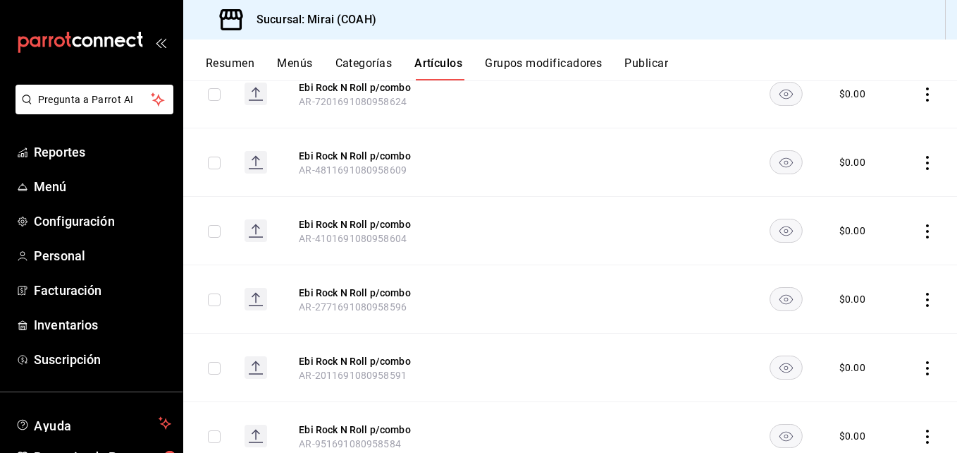
scroll to position [818, 0]
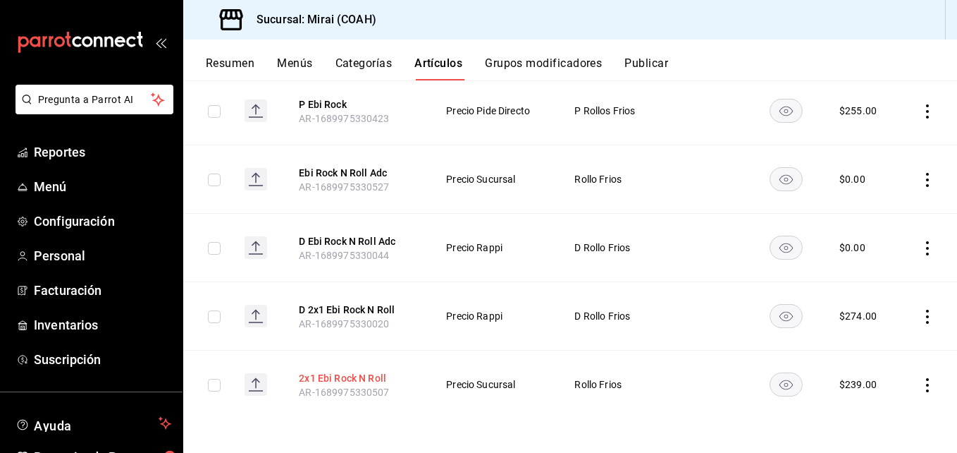
type input "ebi rock"
click at [362, 373] on button "2x1 Ebi Rock N Roll" at bounding box center [355, 378] width 113 height 14
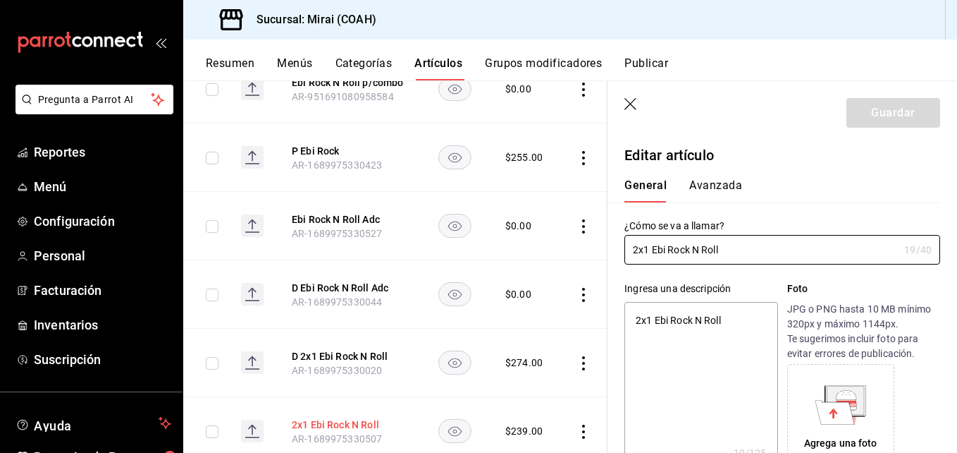
type textarea "x"
type input "$239.00"
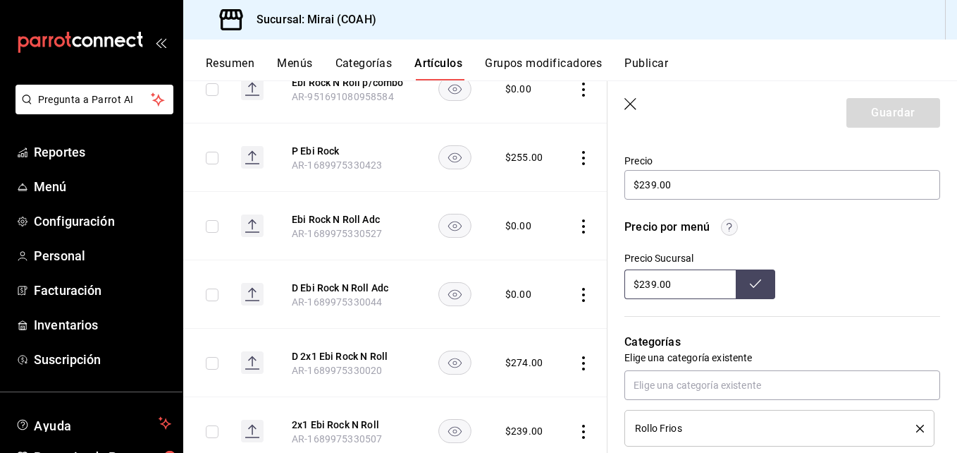
scroll to position [413, 0]
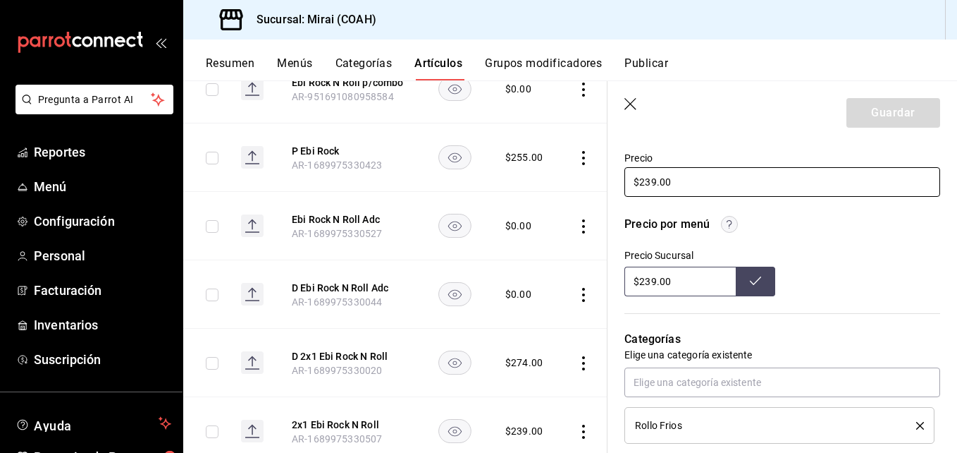
click at [652, 186] on input "$239.00" at bounding box center [782, 182] width 316 height 30
type textarea "x"
type input "$29.00"
type textarea "x"
type input "$279.00"
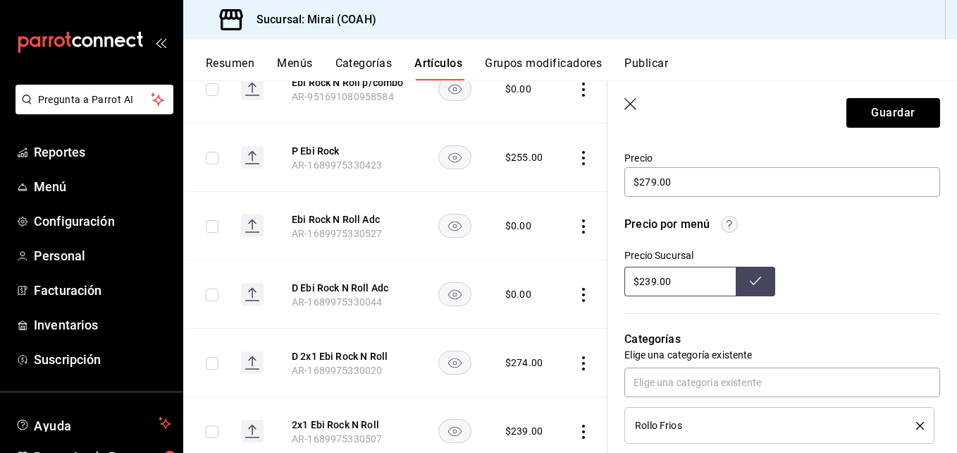
click at [651, 284] on input "$239.00" at bounding box center [679, 281] width 111 height 30
type input "$279.00"
click at [750, 279] on icon at bounding box center [755, 280] width 11 height 11
click at [899, 104] on button "Guardar" at bounding box center [894, 113] width 94 height 30
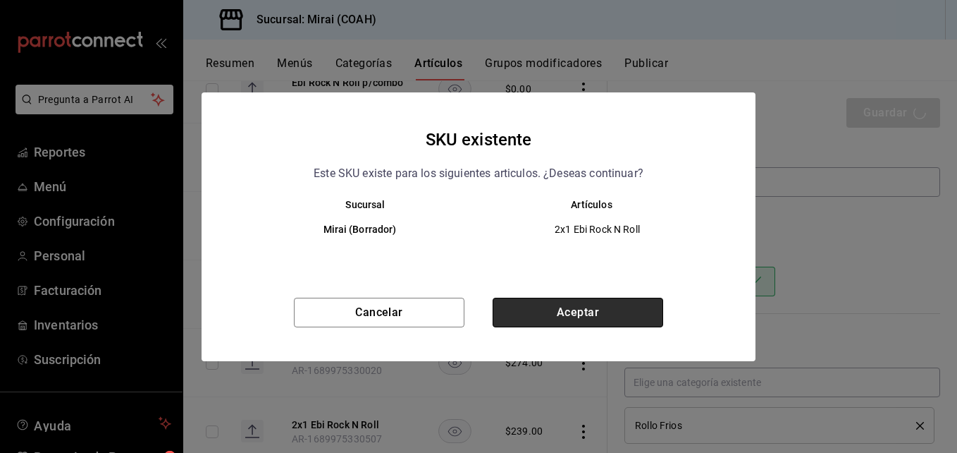
click at [583, 308] on button "Aceptar" at bounding box center [578, 312] width 171 height 30
type textarea "x"
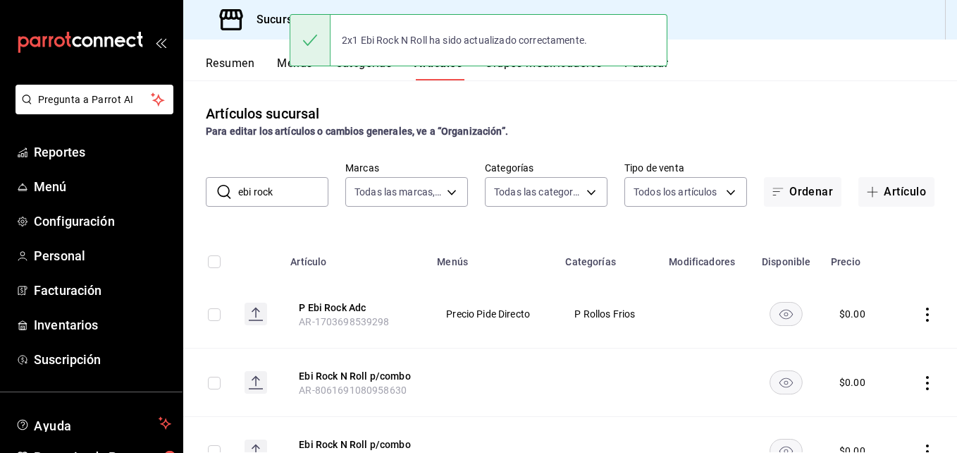
click at [306, 199] on input "ebi rock" at bounding box center [283, 192] width 90 height 28
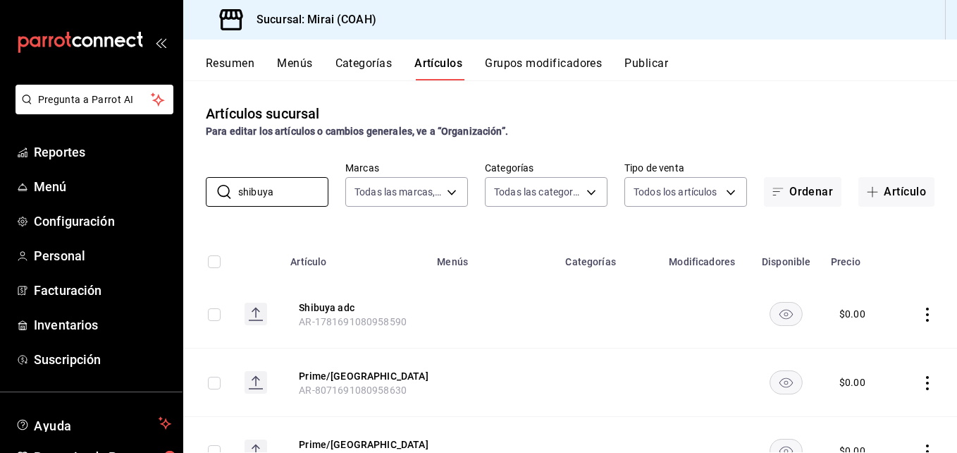
type input "shibuya"
click at [933, 326] on td at bounding box center [928, 314] width 58 height 68
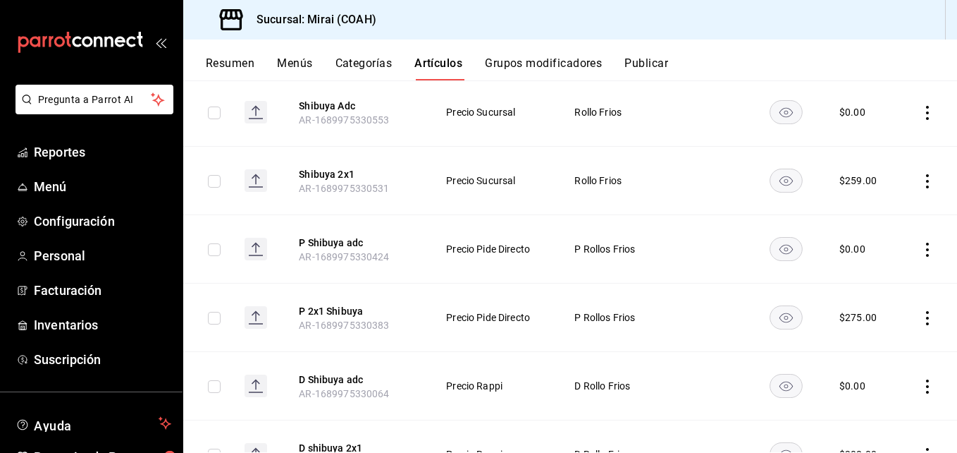
scroll to position [541, 0]
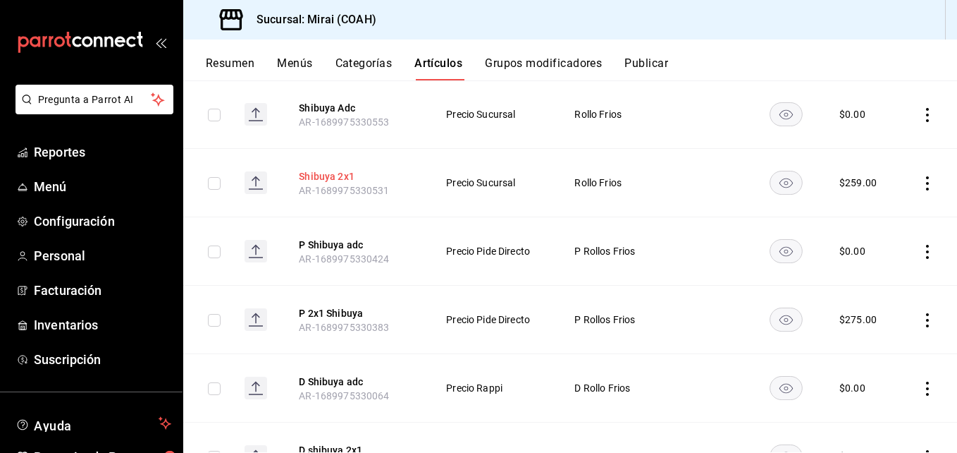
click at [334, 170] on button "Shibuya 2x1" at bounding box center [355, 176] width 113 height 14
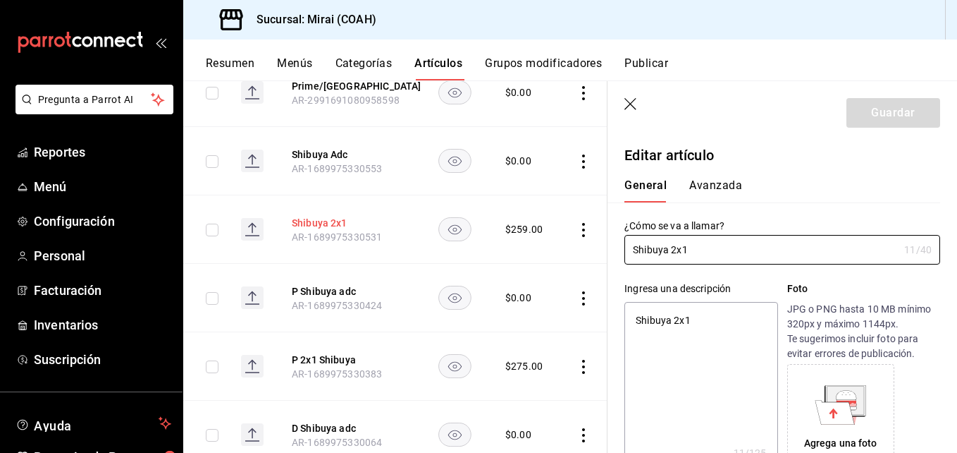
type textarea "x"
type input "$259.00"
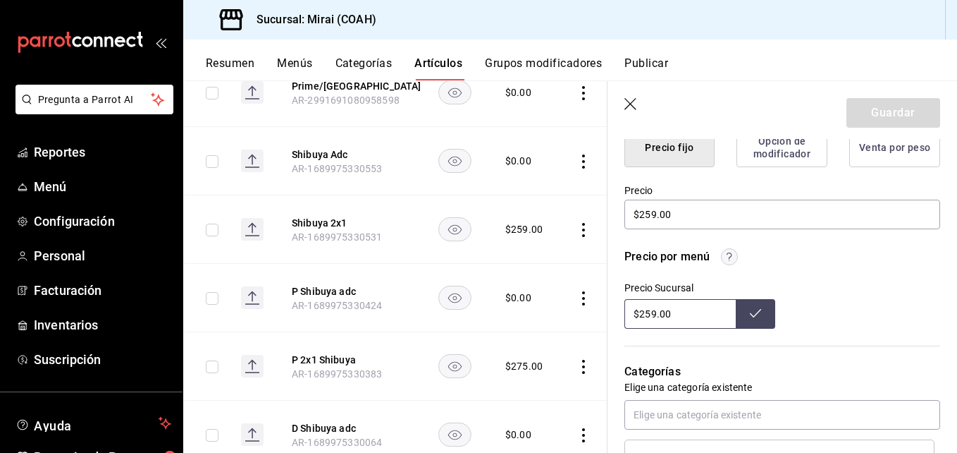
scroll to position [383, 0]
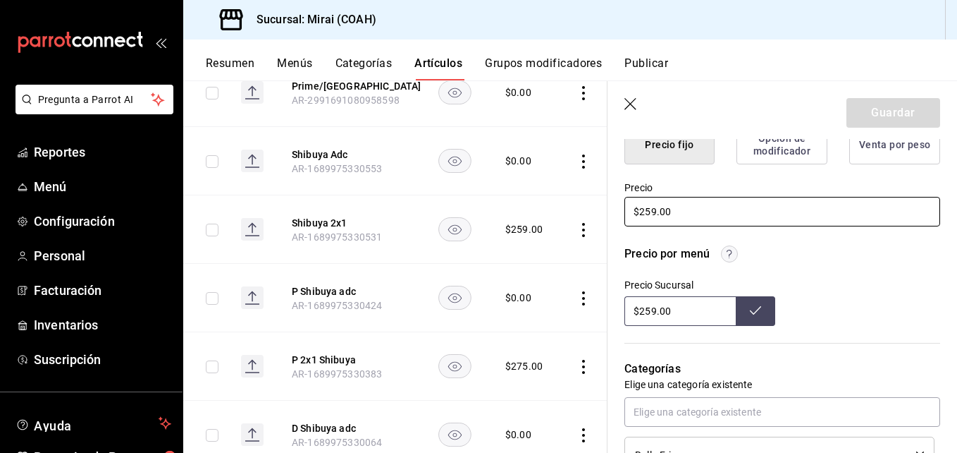
click at [655, 214] on input "$259.00" at bounding box center [782, 212] width 316 height 30
type textarea "x"
type input "$25.00"
type textarea "x"
type input "$2.00"
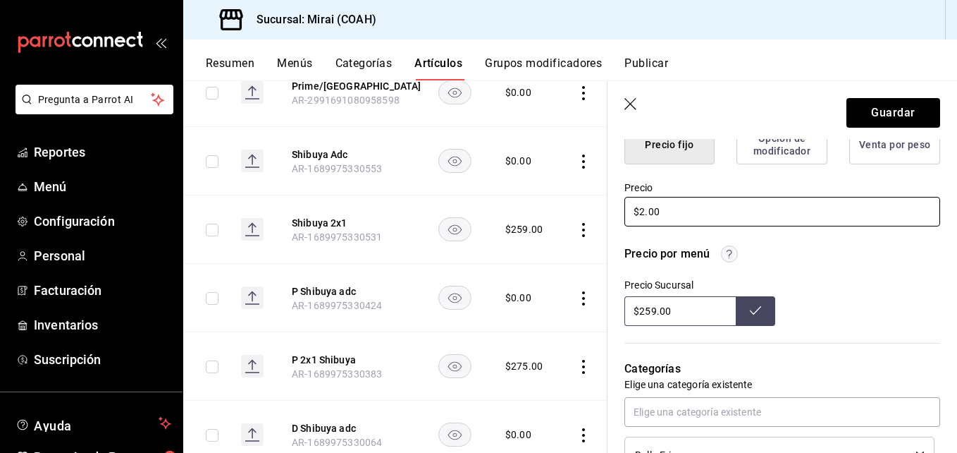
type textarea "x"
type input "$29.00"
type textarea "x"
type input "$299.00"
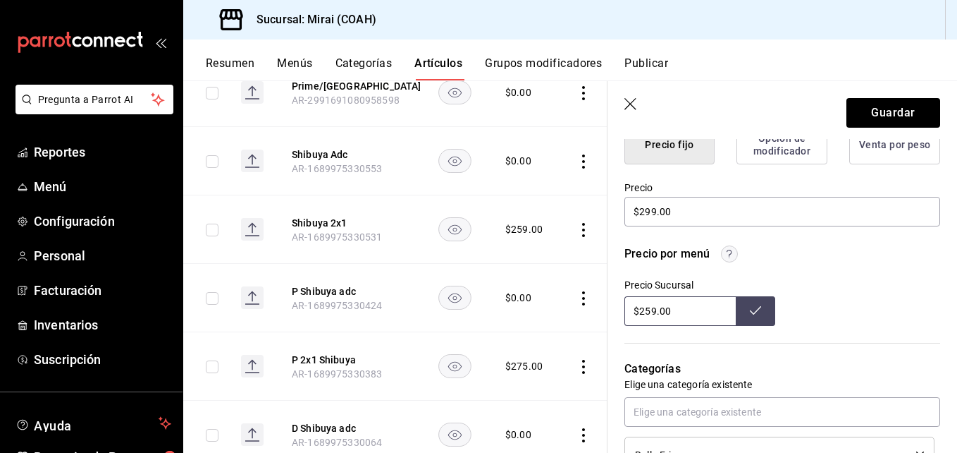
click at [650, 315] on input "$259.00" at bounding box center [679, 311] width 111 height 30
type input "$299.00"
click at [757, 321] on button at bounding box center [755, 311] width 39 height 30
click at [882, 113] on button "Guardar" at bounding box center [894, 113] width 94 height 30
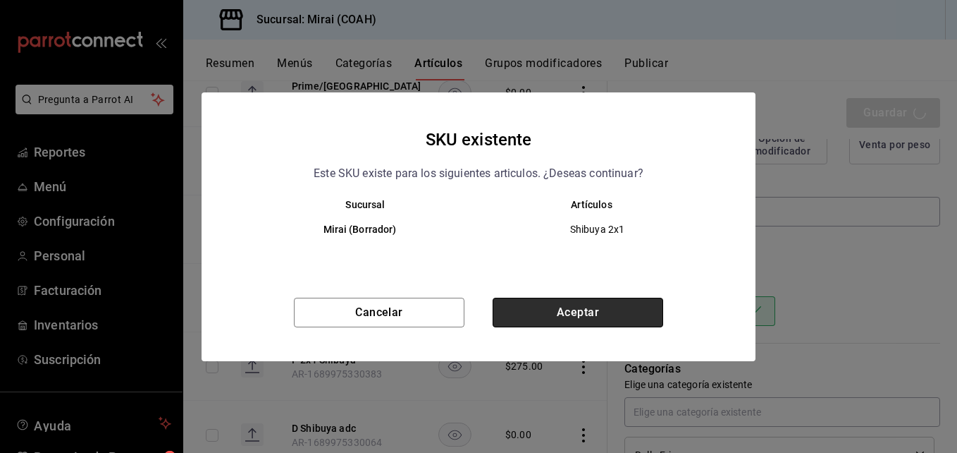
click at [543, 304] on button "Aceptar" at bounding box center [578, 312] width 171 height 30
type textarea "x"
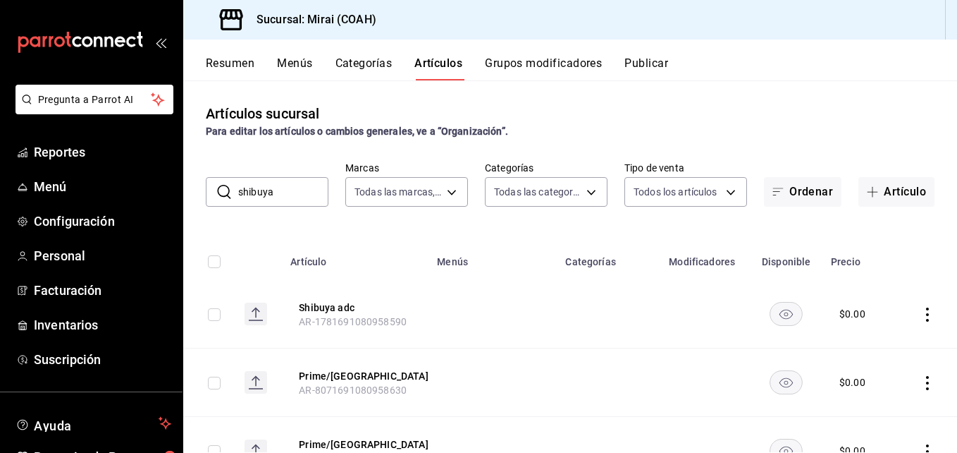
click at [288, 195] on input "shibuya" at bounding box center [283, 192] width 90 height 28
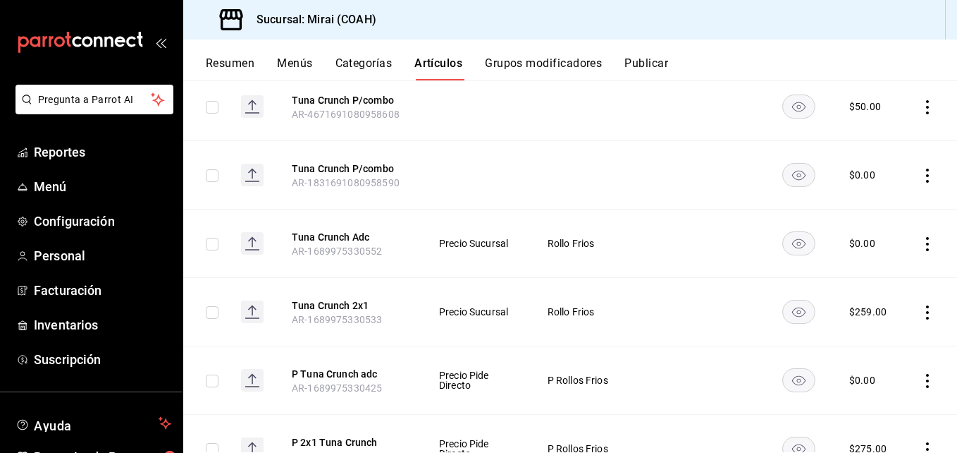
scroll to position [346, 0]
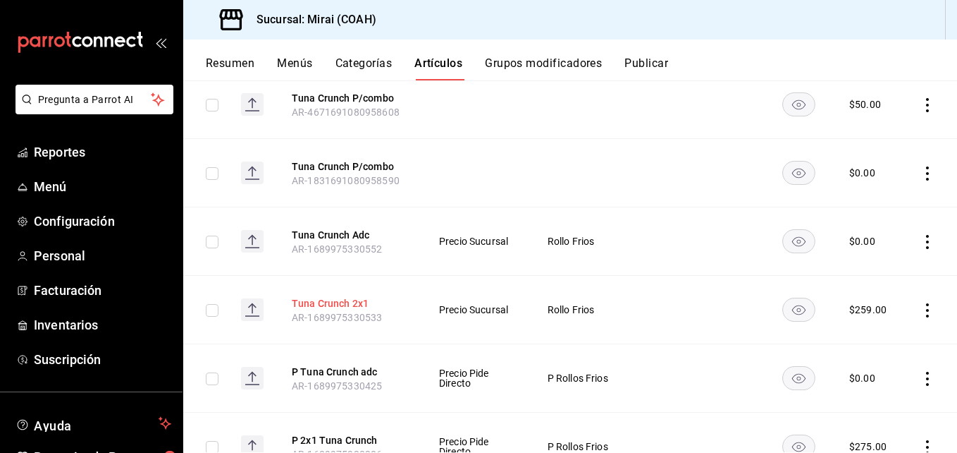
type input "tuna cru"
click at [338, 302] on button "Tuna Crunch 2x1" at bounding box center [348, 303] width 113 height 14
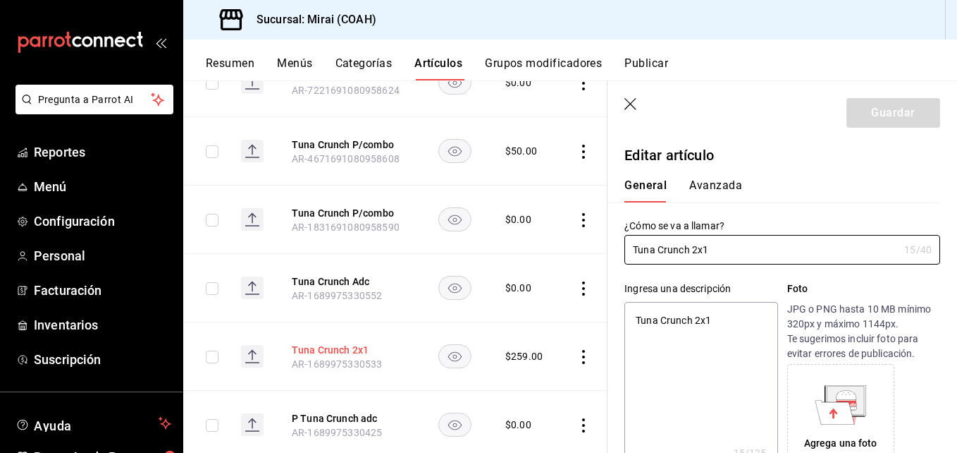
type textarea "x"
type input "$259.00"
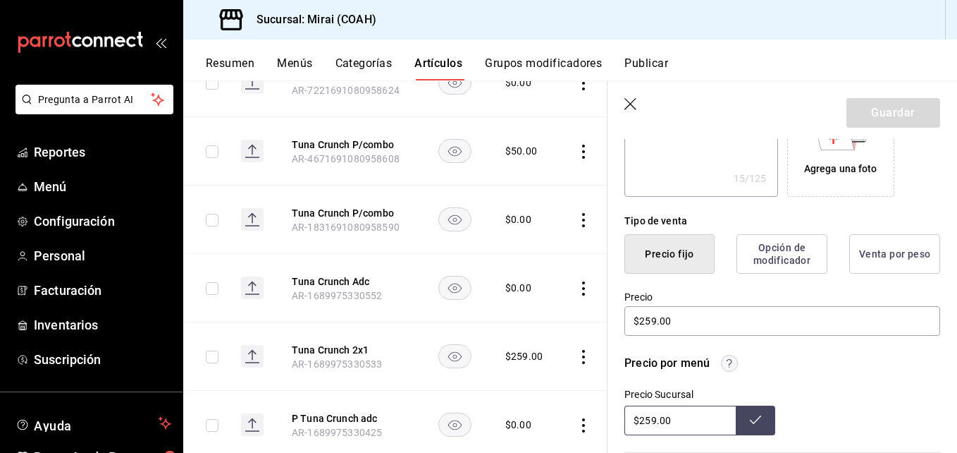
scroll to position [319, 0]
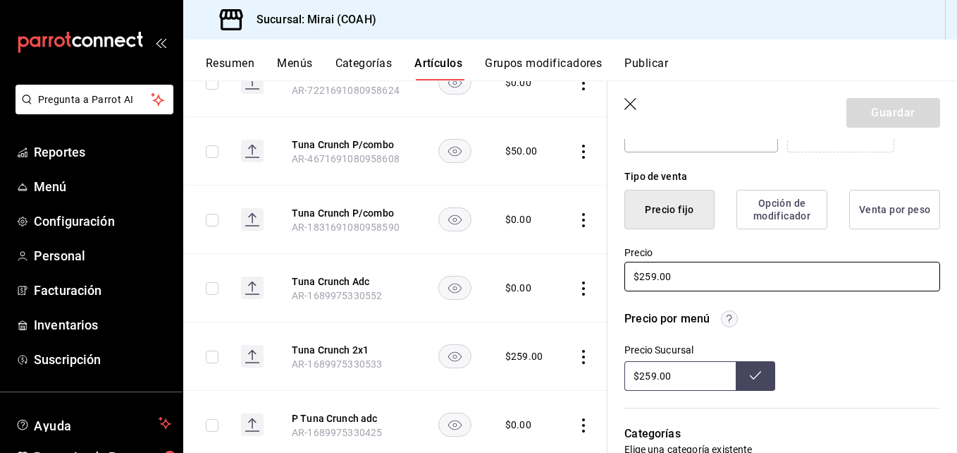
click at [654, 278] on input "$259.00" at bounding box center [782, 276] width 316 height 30
type textarea "x"
type input "$25.00"
type textarea "x"
type input "$2.00"
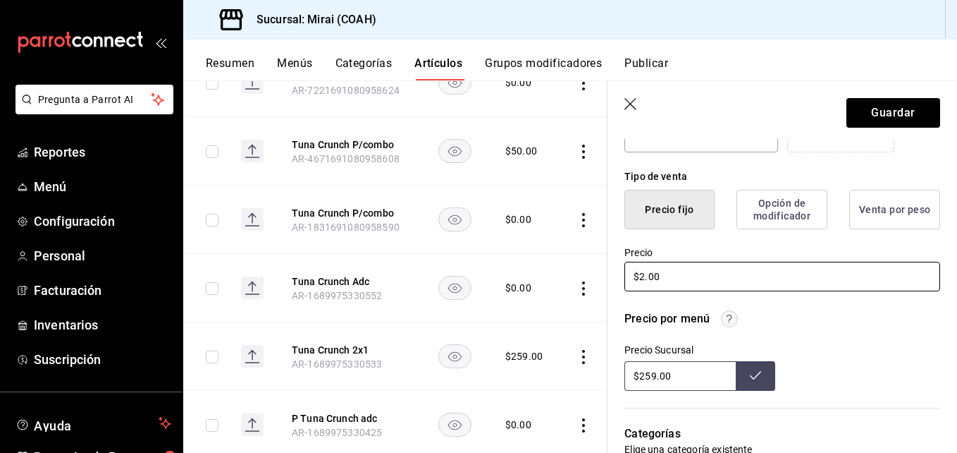
type textarea "x"
type input "$29.00"
type textarea "x"
type input "$299.00"
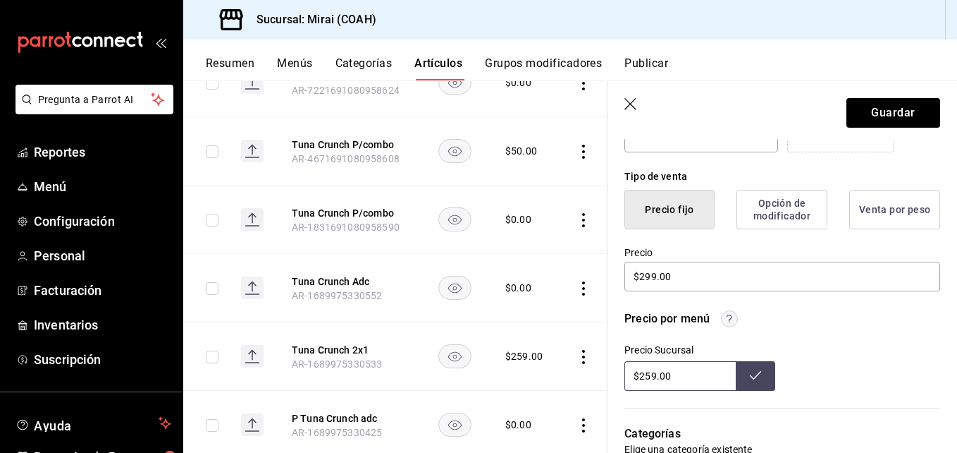
click at [651, 374] on input "$259.00" at bounding box center [679, 376] width 111 height 30
type input "$299.00"
click at [751, 376] on icon at bounding box center [755, 375] width 11 height 8
click at [872, 111] on button "Guardar" at bounding box center [894, 113] width 94 height 30
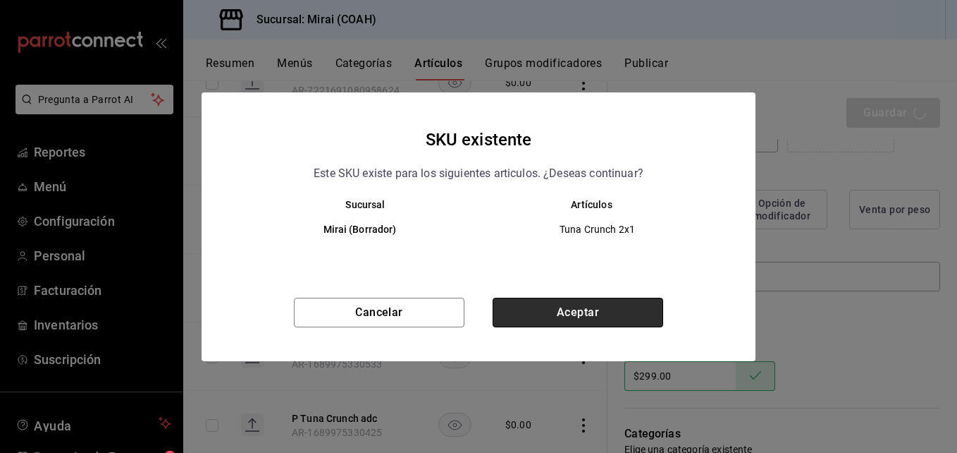
click at [617, 300] on button "Aceptar" at bounding box center [578, 312] width 171 height 30
type textarea "x"
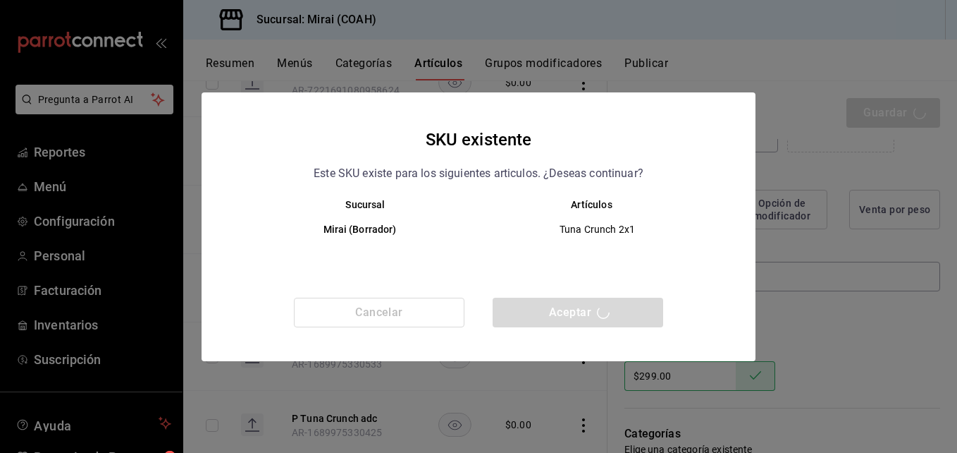
type textarea "x"
type input "AR-1756248648217"
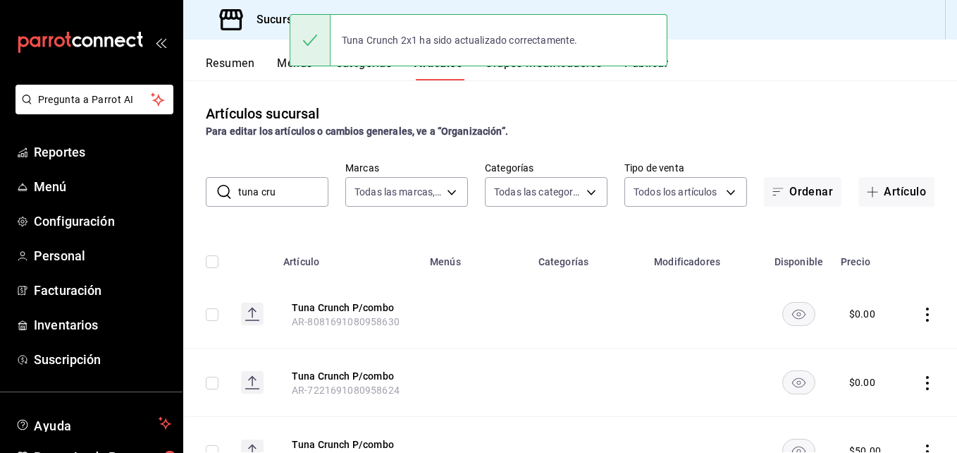
click at [313, 196] on input "tuna cru" at bounding box center [283, 192] width 90 height 28
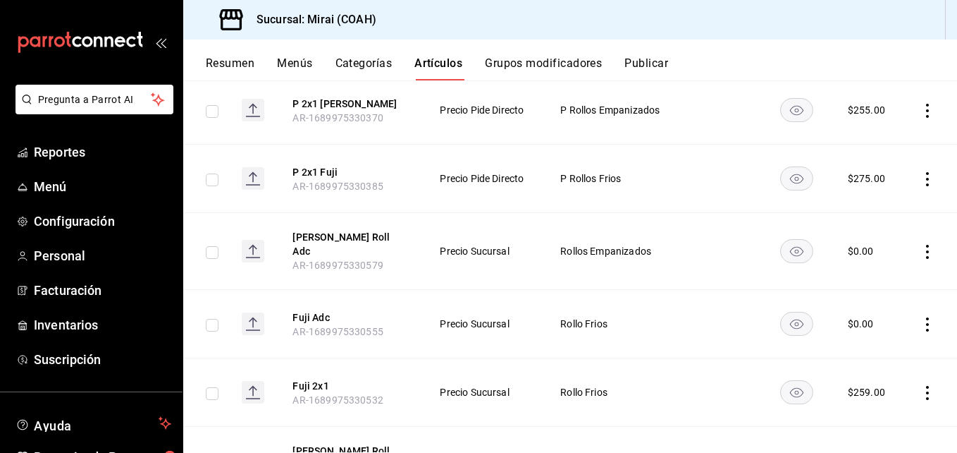
scroll to position [1236, 0]
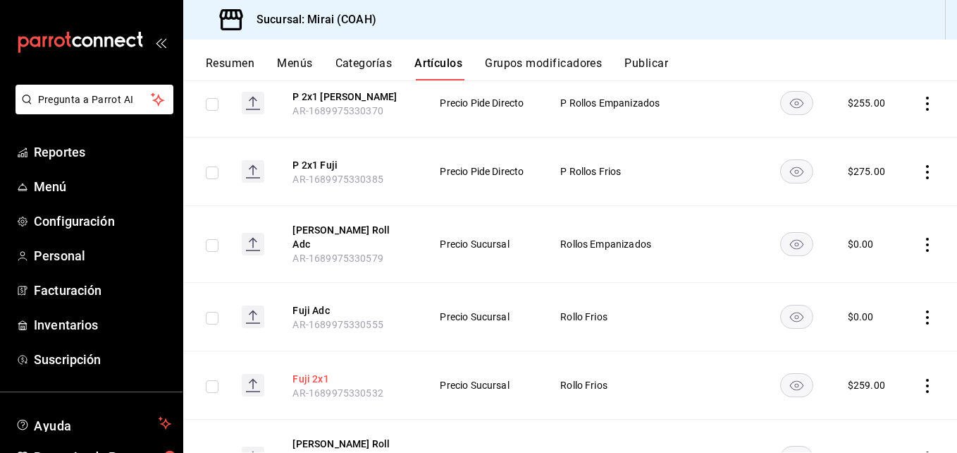
type input "fuji"
click at [307, 371] on button "Fuji 2x1" at bounding box center [349, 378] width 113 height 14
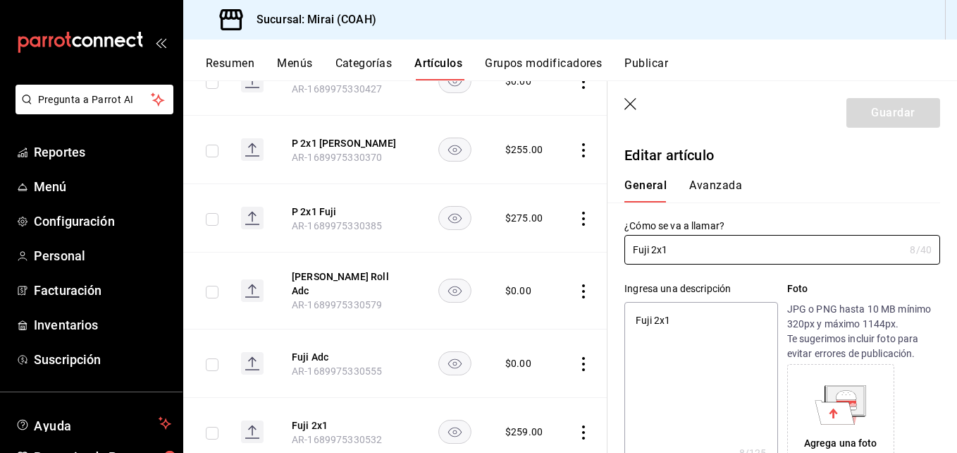
type textarea "x"
type input "$259.00"
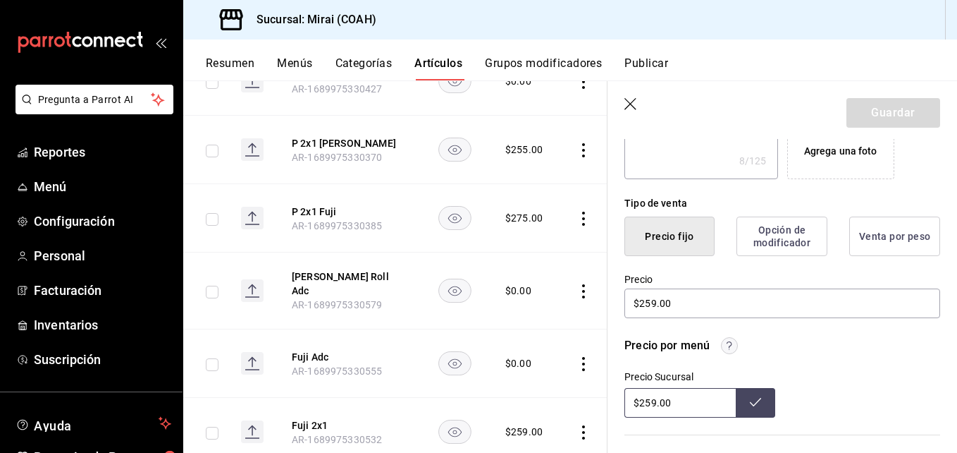
scroll to position [299, 0]
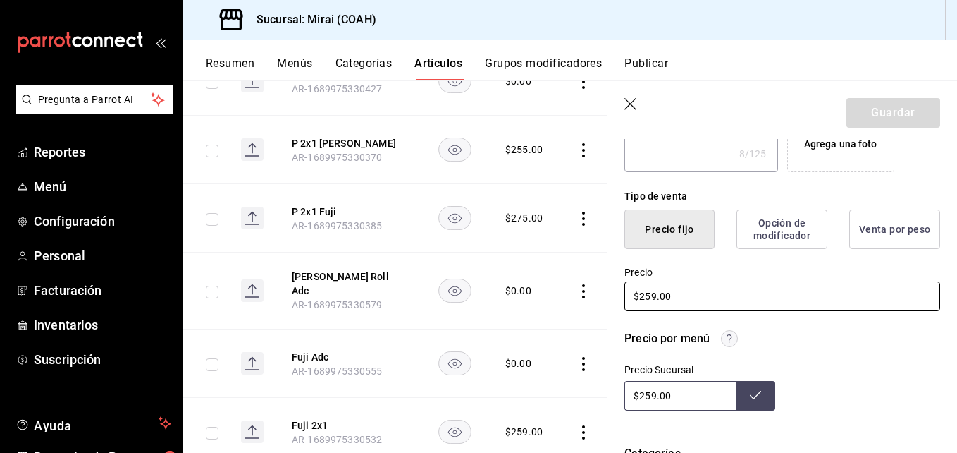
click at [653, 300] on input "$259.00" at bounding box center [782, 296] width 316 height 30
type textarea "x"
type input "$29.00"
type textarea "x"
type input "$299.00"
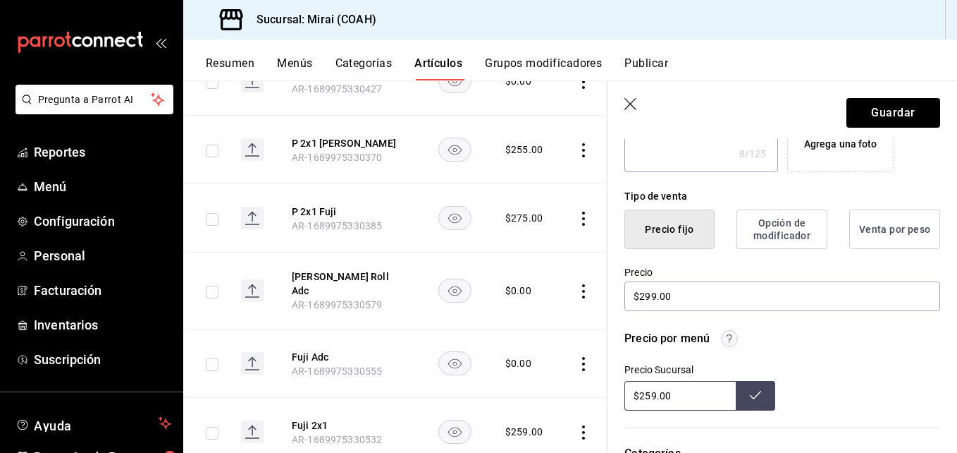
click at [651, 398] on input "$259.00" at bounding box center [679, 396] width 111 height 30
type input "$299.00"
click at [750, 391] on icon at bounding box center [755, 394] width 11 height 11
click at [891, 106] on button "Guardar" at bounding box center [894, 113] width 94 height 30
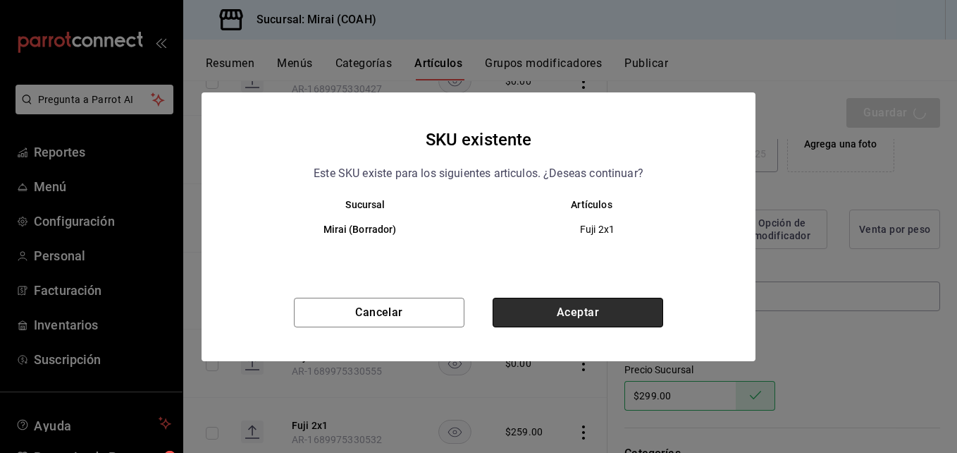
click at [576, 309] on button "Aceptar" at bounding box center [578, 312] width 171 height 30
type textarea "x"
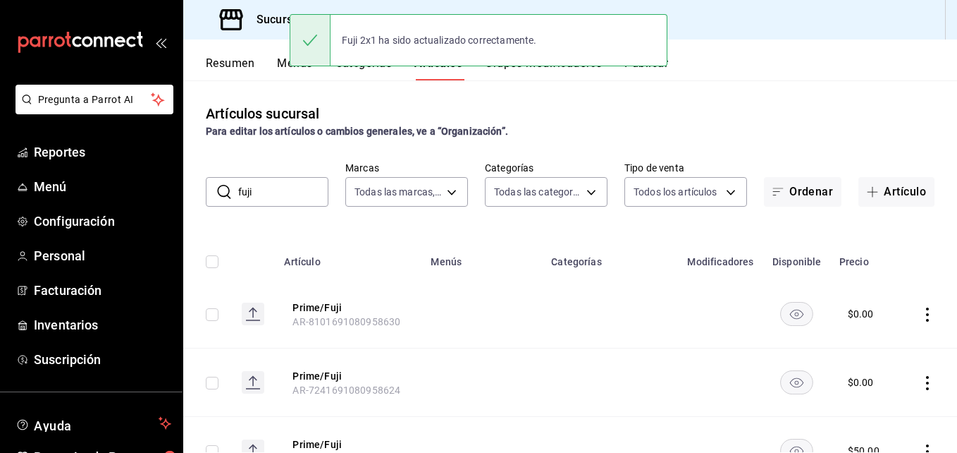
click at [291, 200] on input "fuji" at bounding box center [283, 192] width 90 height 28
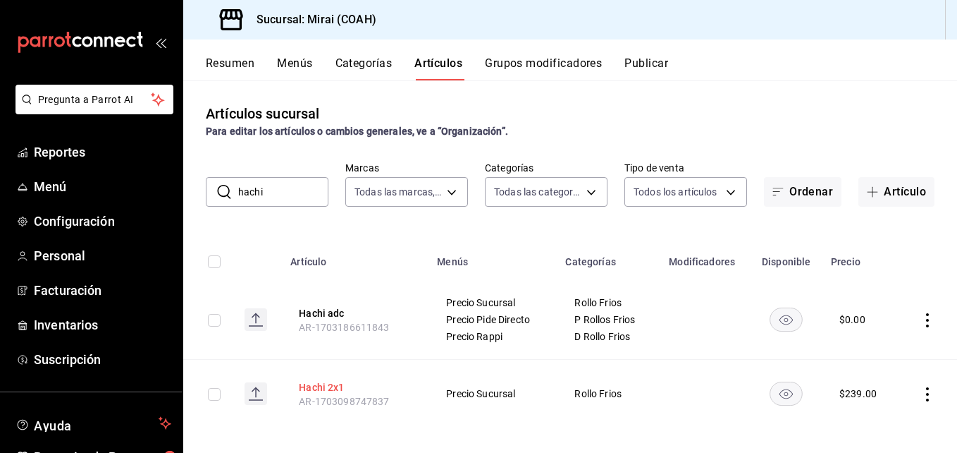
click at [323, 386] on button "Hachi 2x1" at bounding box center [355, 387] width 113 height 14
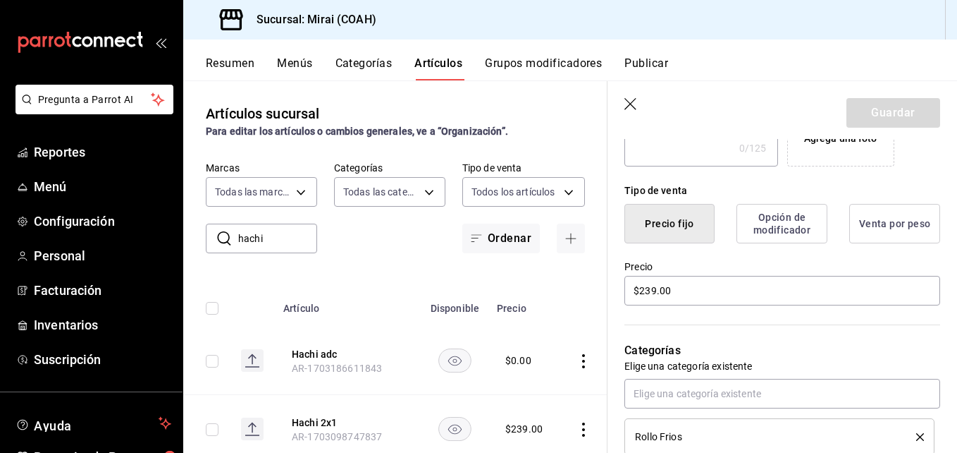
scroll to position [309, 0]
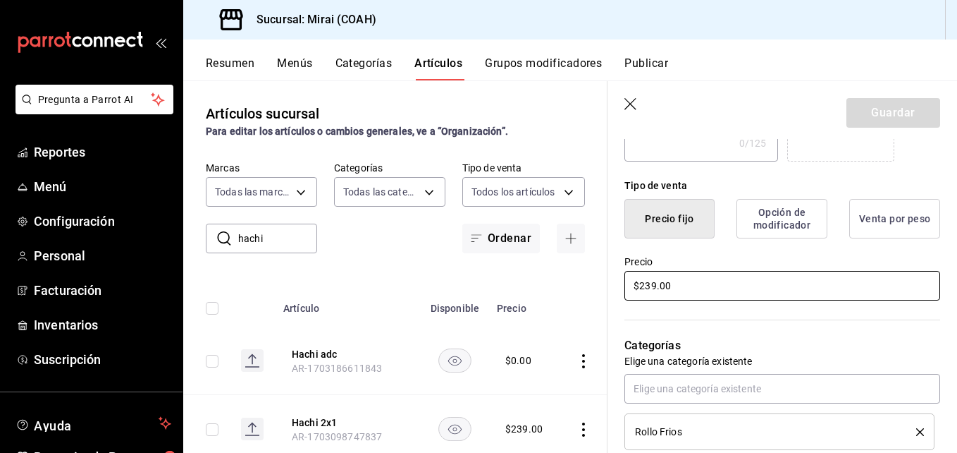
click at [654, 290] on input "$239.00" at bounding box center [782, 286] width 316 height 30
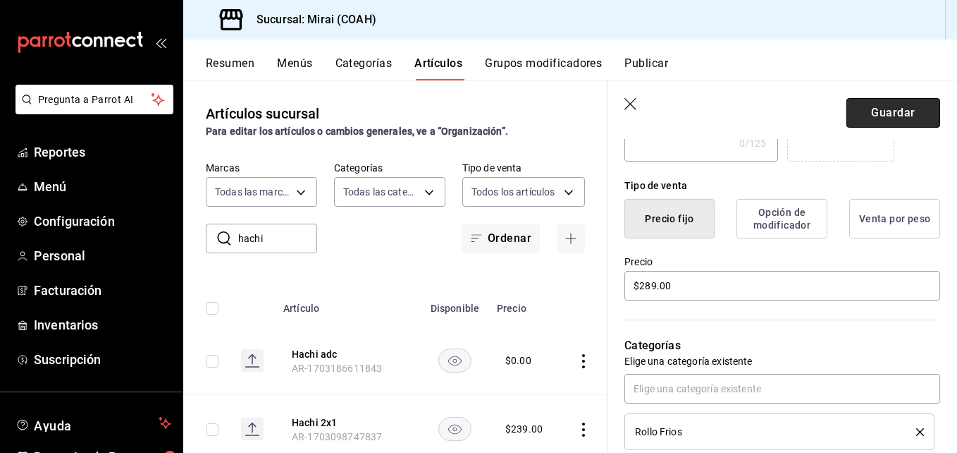
click at [868, 116] on button "Guardar" at bounding box center [894, 113] width 94 height 30
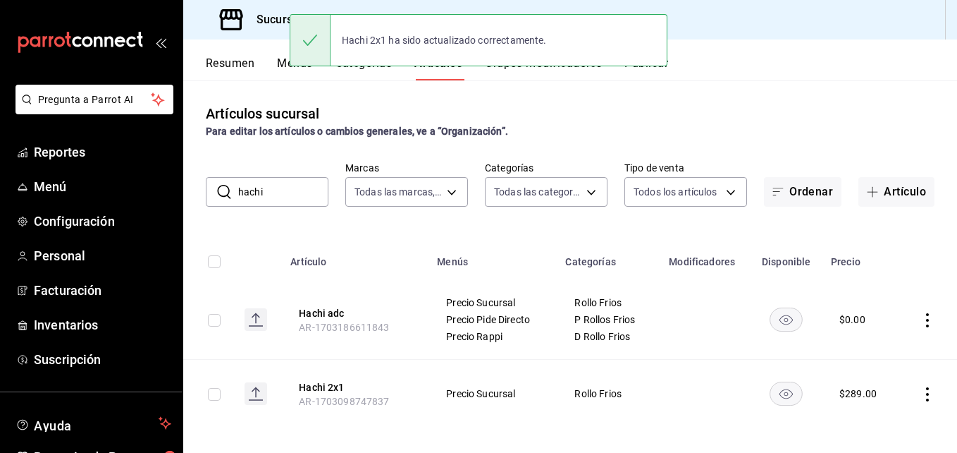
click at [288, 185] on input "hachi" at bounding box center [283, 192] width 90 height 28
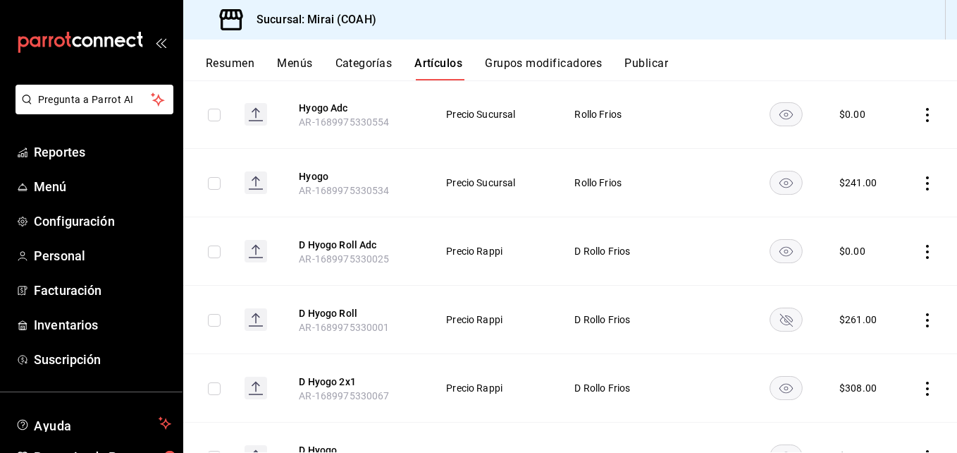
scroll to position [750, 0]
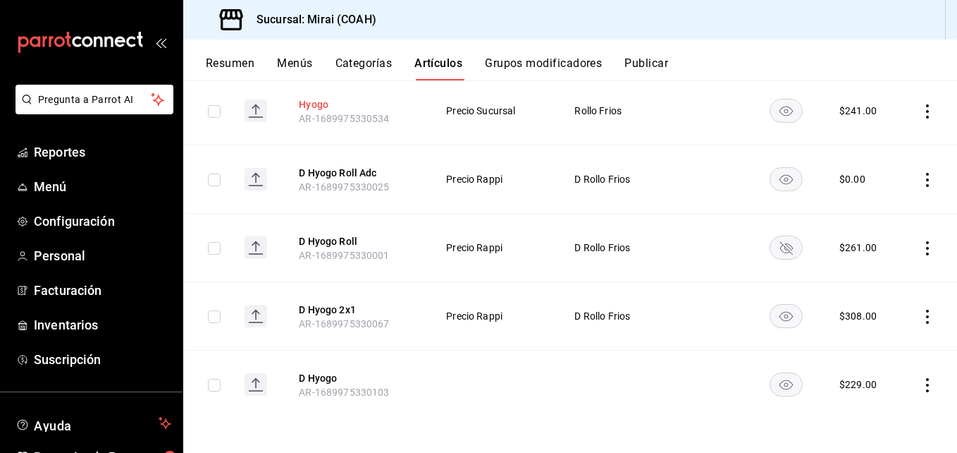
click at [314, 103] on button "Hyogo" at bounding box center [355, 104] width 113 height 14
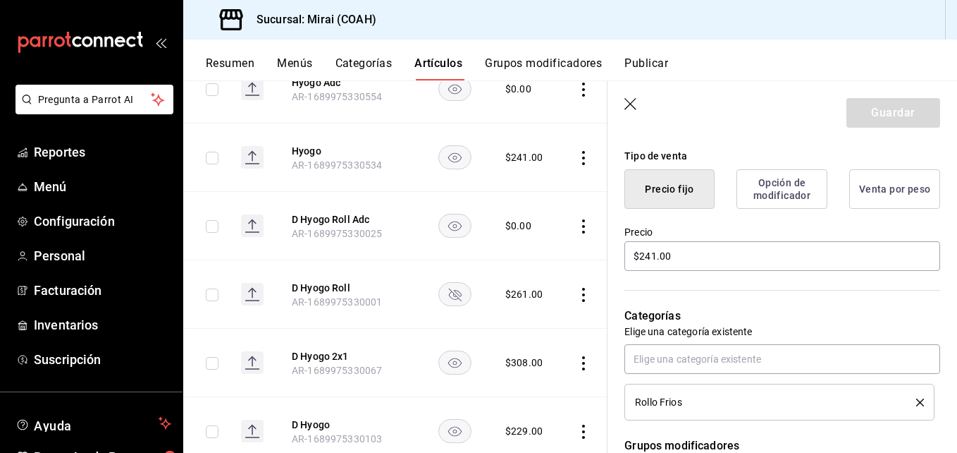
scroll to position [384, 0]
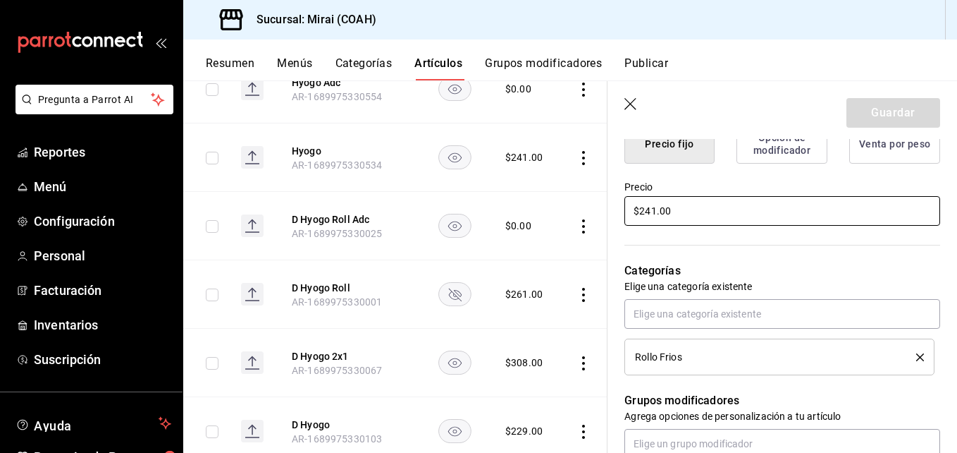
click at [653, 211] on input "$241.00" at bounding box center [782, 211] width 316 height 30
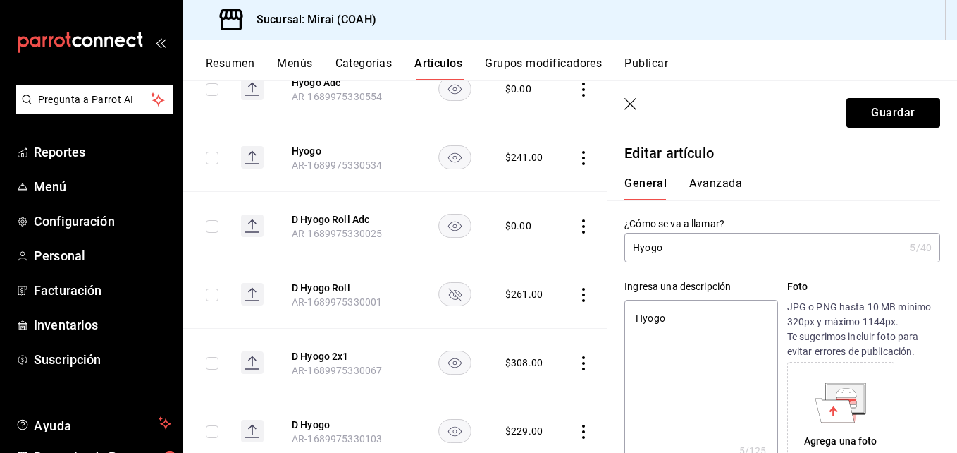
scroll to position [0, 0]
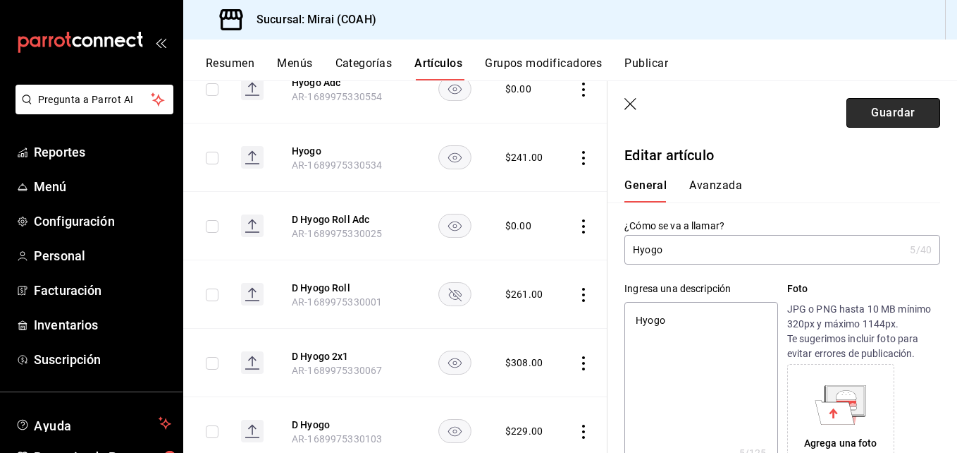
click at [894, 108] on button "Guardar" at bounding box center [894, 113] width 94 height 30
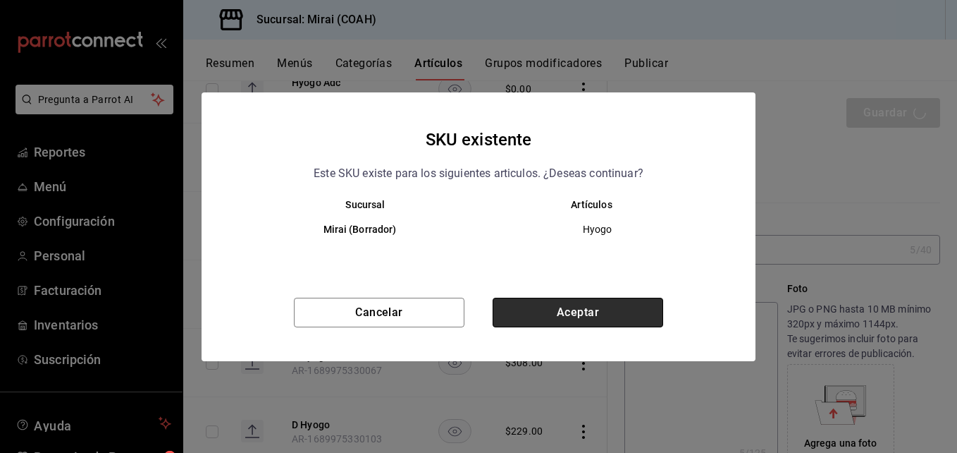
click at [594, 310] on button "Aceptar" at bounding box center [578, 312] width 171 height 30
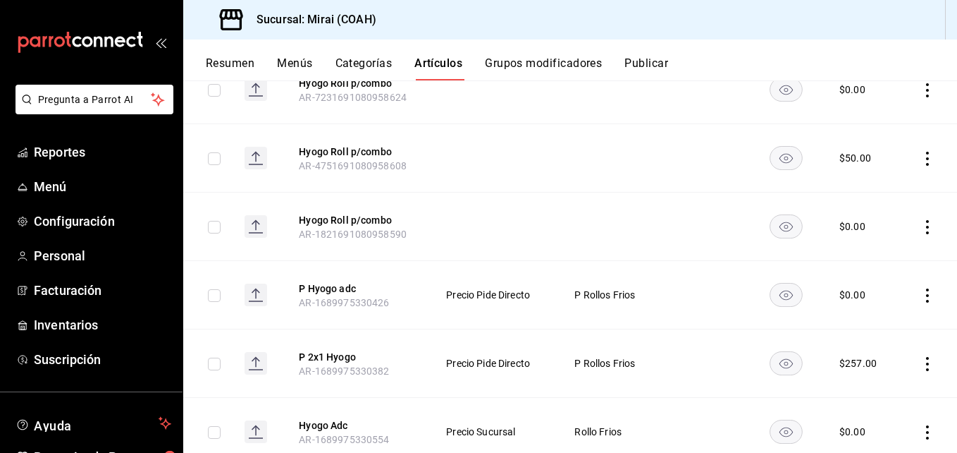
scroll to position [336, 0]
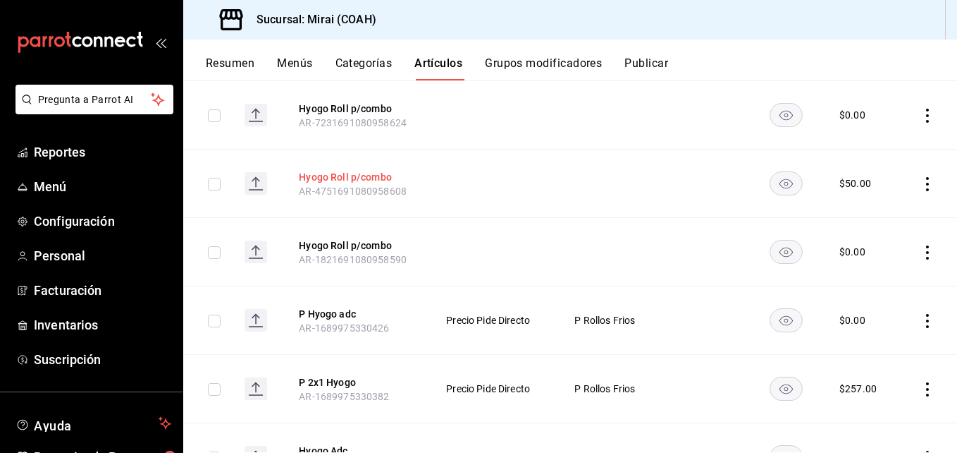
click at [367, 172] on button "Hyogo Roll p/combo" at bounding box center [355, 177] width 113 height 14
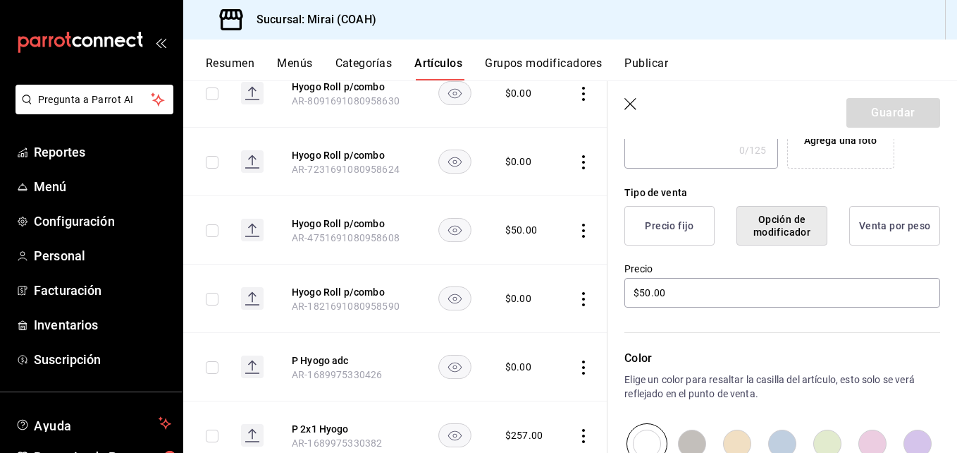
scroll to position [304, 0]
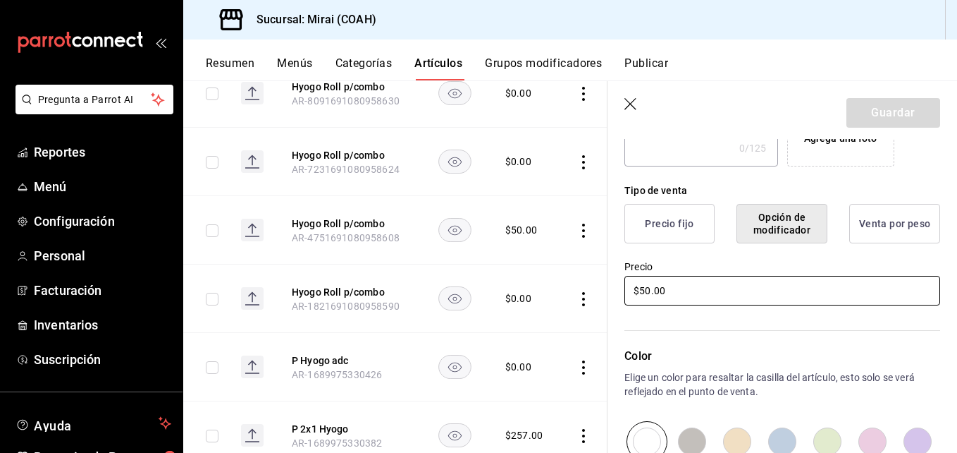
click at [644, 293] on input "$50.00" at bounding box center [782, 291] width 316 height 30
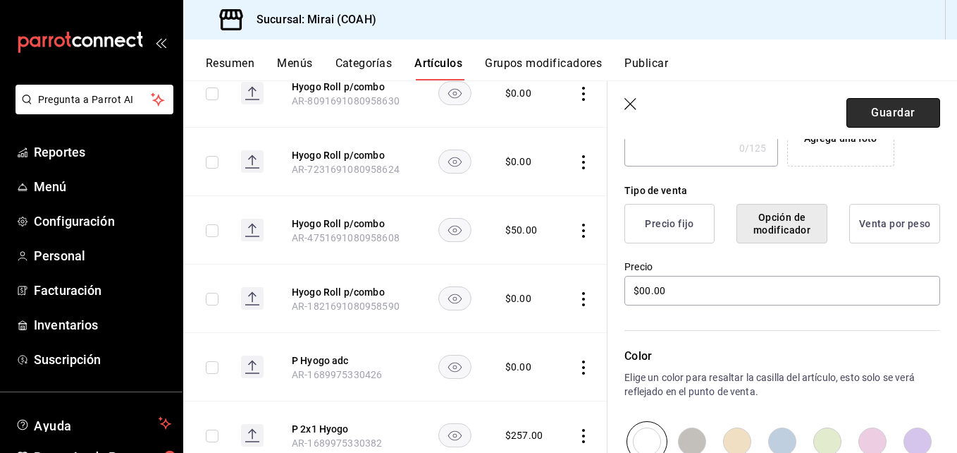
click at [894, 108] on button "Guardar" at bounding box center [894, 113] width 94 height 30
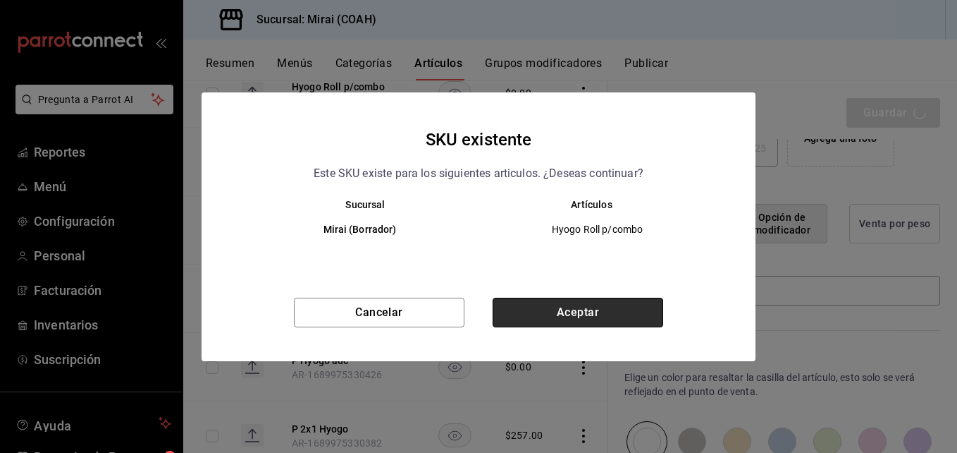
click at [629, 315] on button "Aceptar" at bounding box center [578, 312] width 171 height 30
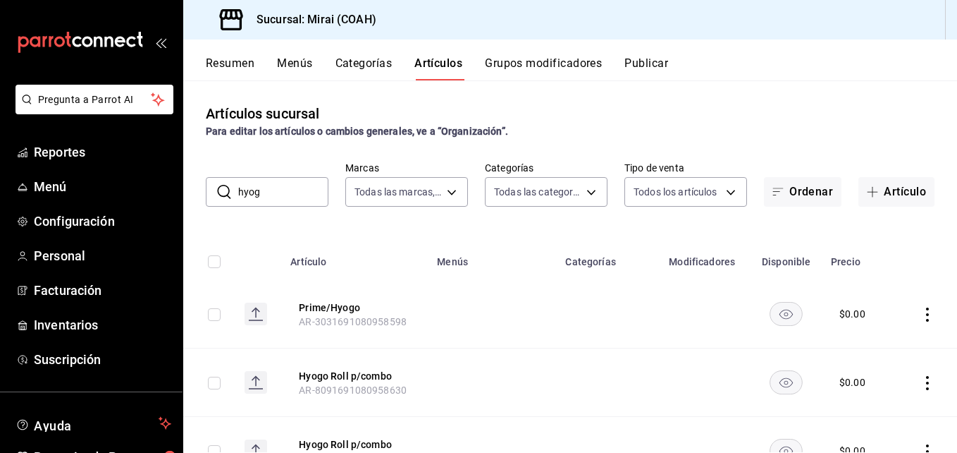
click at [274, 188] on input "hyog" at bounding box center [283, 192] width 90 height 28
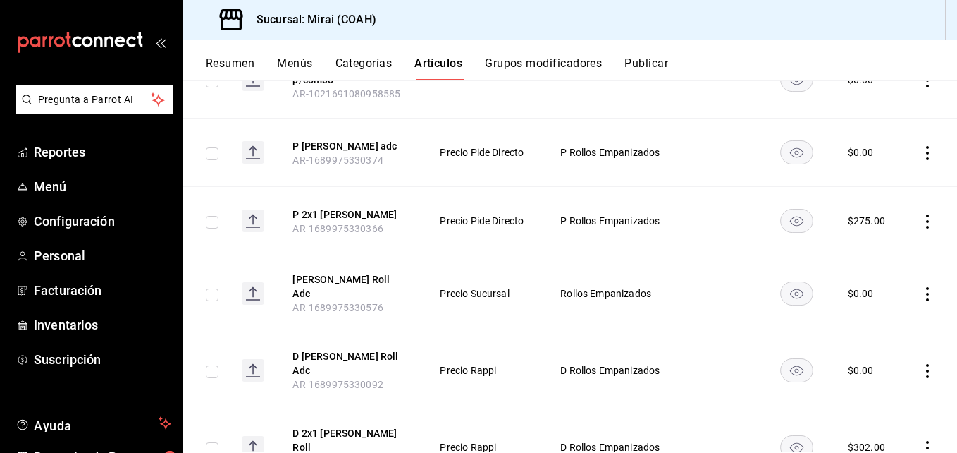
scroll to position [818, 0]
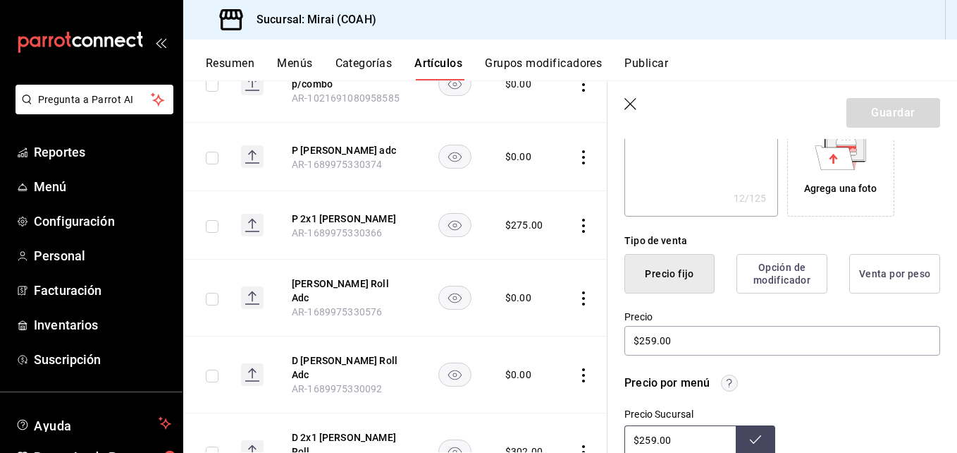
scroll to position [334, 0]
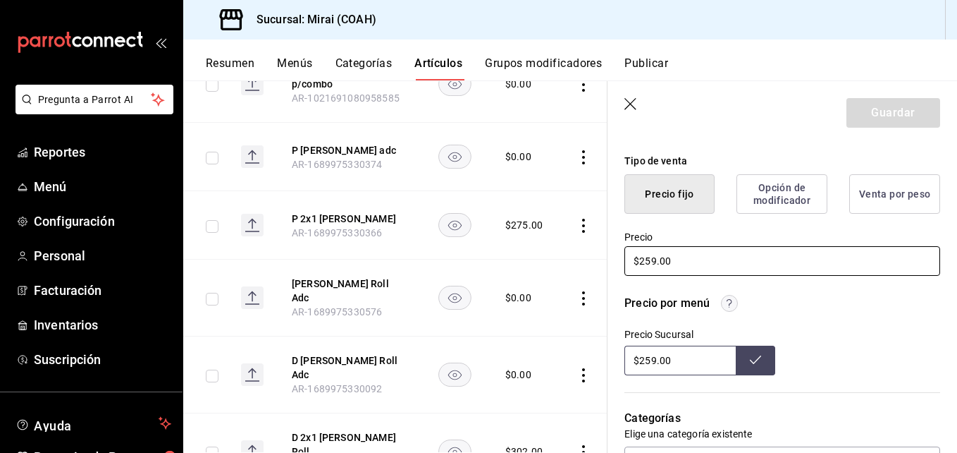
click at [653, 262] on input "$259.00" at bounding box center [782, 261] width 316 height 30
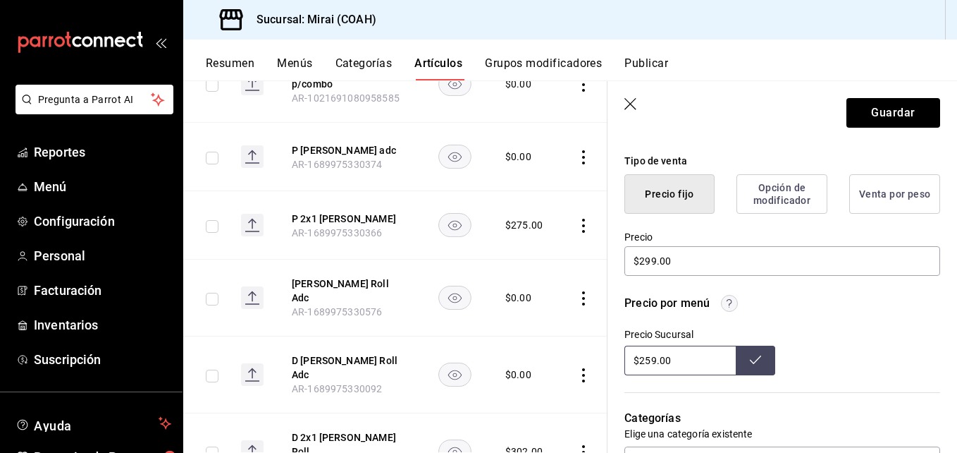
click at [651, 362] on input "$259.00" at bounding box center [679, 360] width 111 height 30
click at [754, 364] on icon at bounding box center [755, 359] width 11 height 11
click at [900, 116] on button "Guardar" at bounding box center [894, 113] width 94 height 30
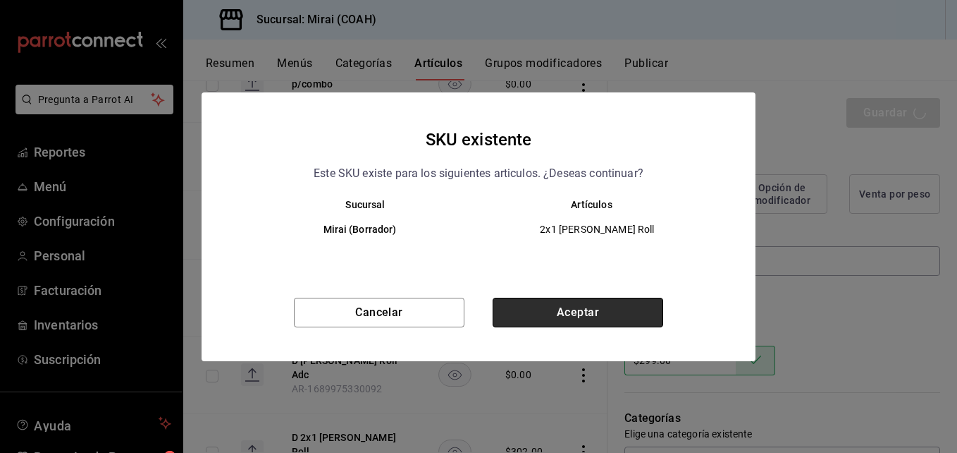
click at [617, 305] on button "Aceptar" at bounding box center [578, 312] width 171 height 30
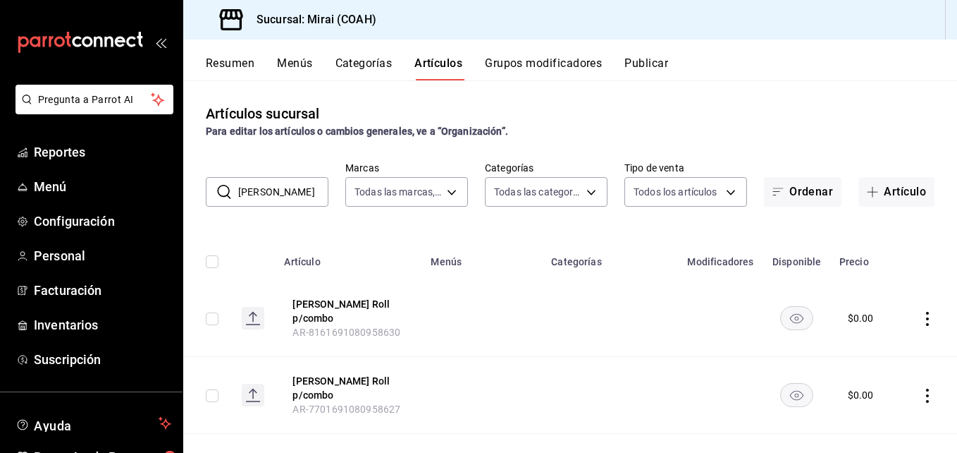
click at [273, 190] on input "ike" at bounding box center [283, 192] width 90 height 28
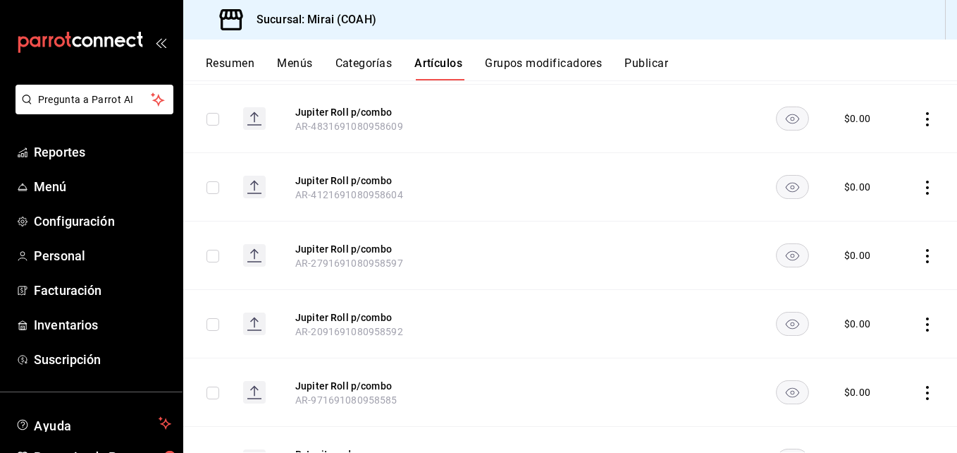
scroll to position [818, 0]
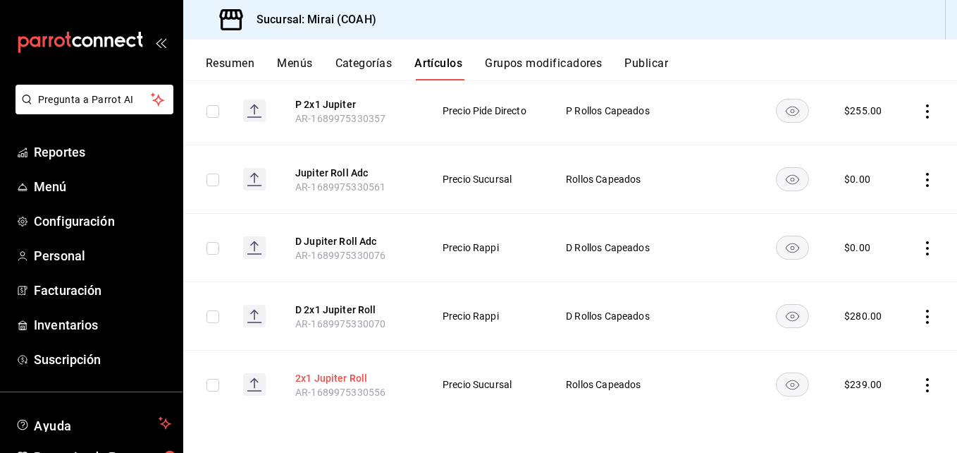
click at [342, 371] on button "2x1 Jupiter Roll" at bounding box center [351, 378] width 113 height 14
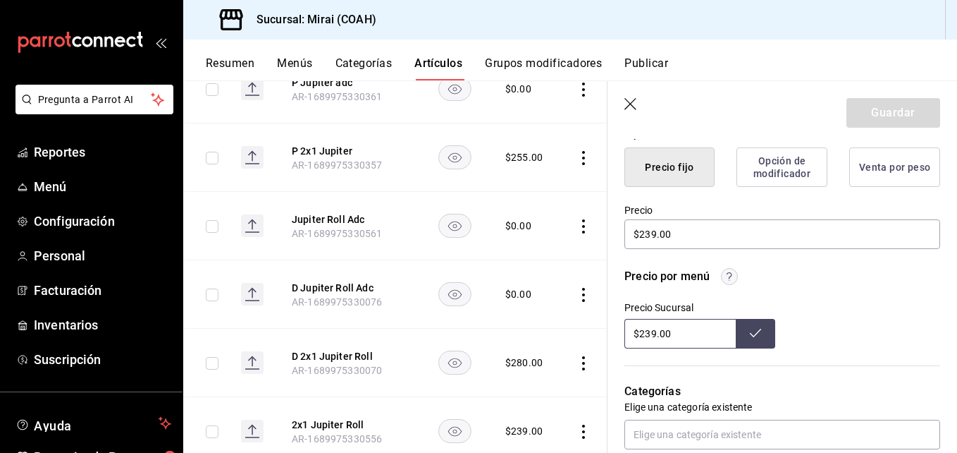
scroll to position [374, 0]
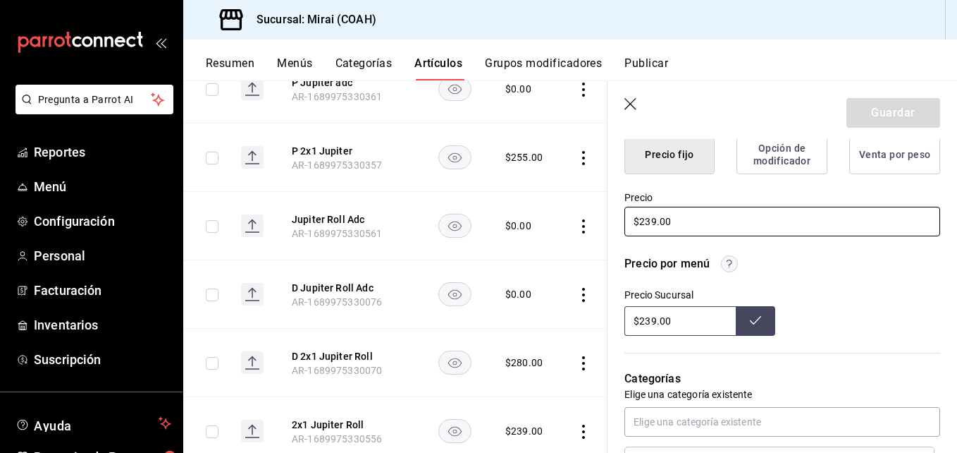
click at [652, 223] on input "$239.00" at bounding box center [782, 222] width 316 height 30
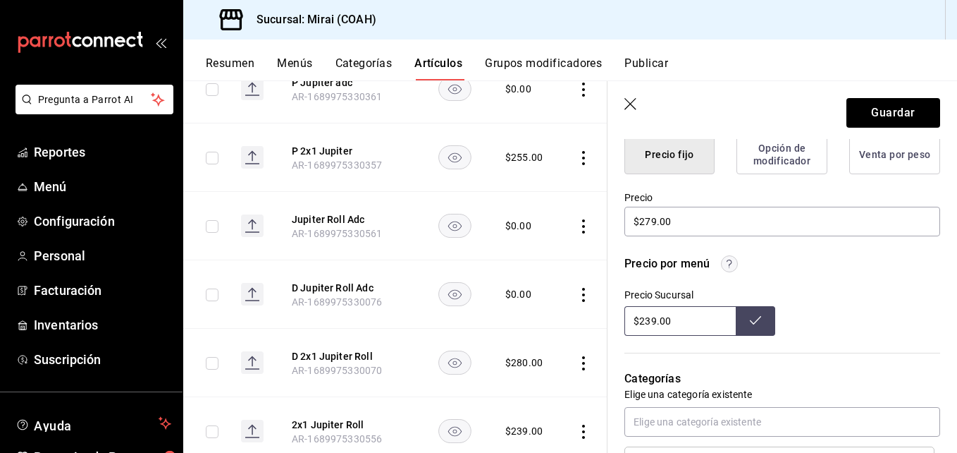
click at [651, 322] on input "$239.00" at bounding box center [679, 321] width 111 height 30
click at [752, 313] on button at bounding box center [755, 321] width 39 height 30
click at [901, 106] on button "Guardar" at bounding box center [894, 113] width 94 height 30
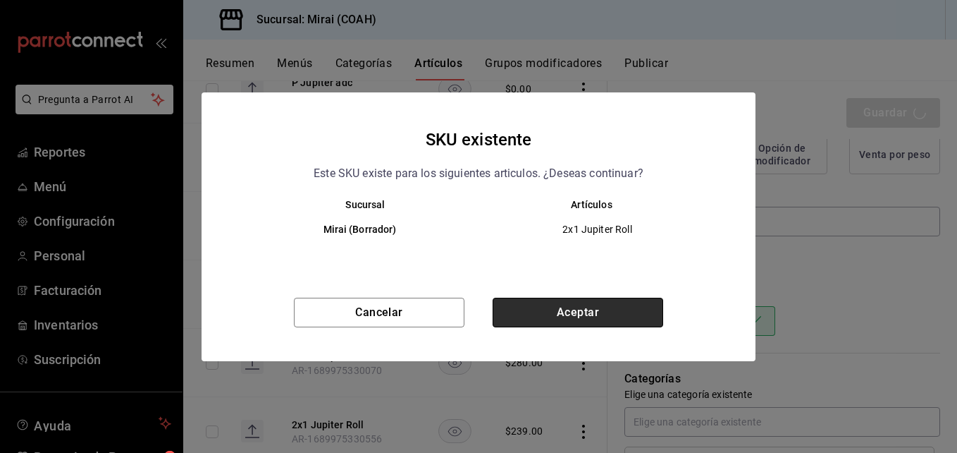
click at [592, 312] on button "Aceptar" at bounding box center [578, 312] width 171 height 30
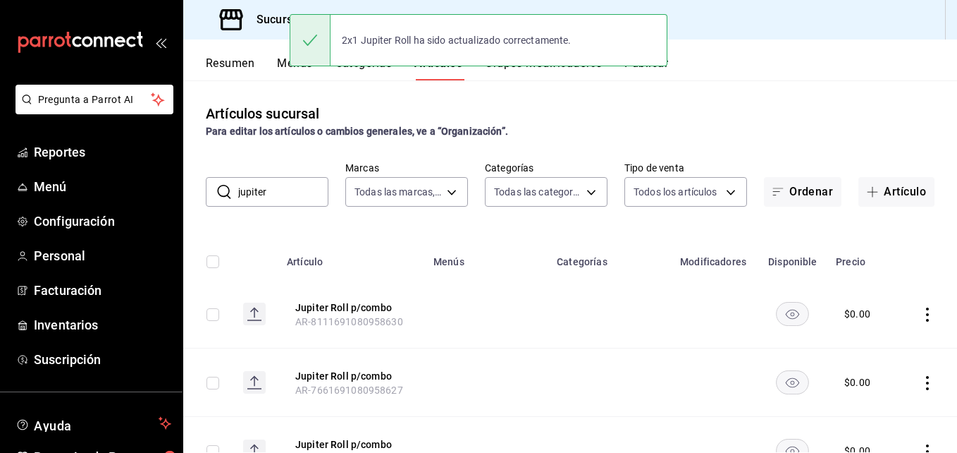
click at [302, 195] on input "jupiter" at bounding box center [283, 192] width 90 height 28
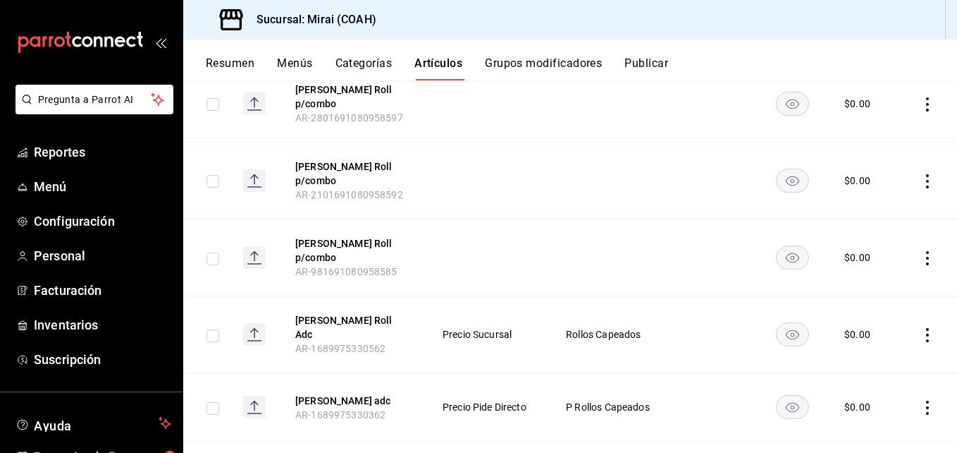
scroll to position [818, 0]
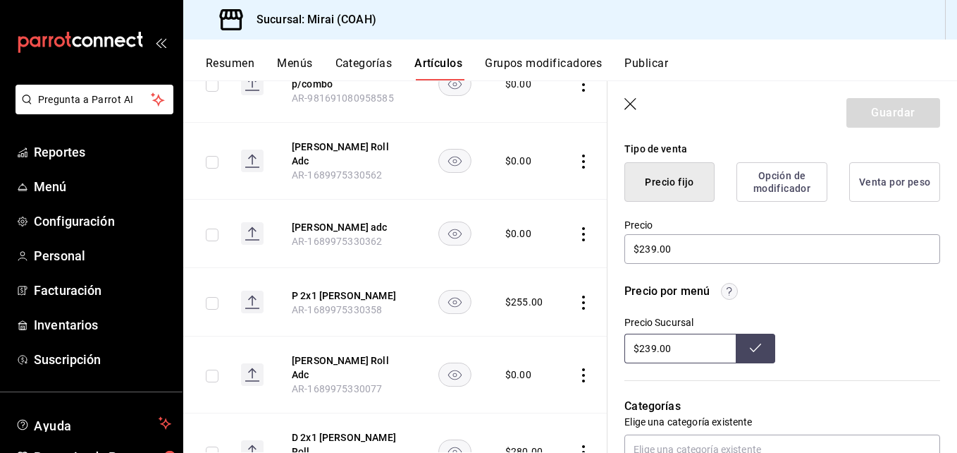
scroll to position [413, 0]
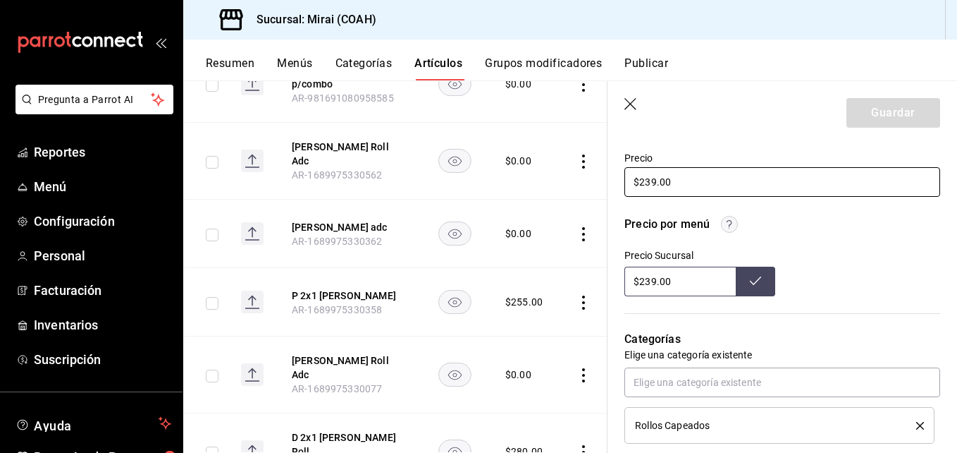
click at [651, 180] on input "$239.00" at bounding box center [782, 182] width 316 height 30
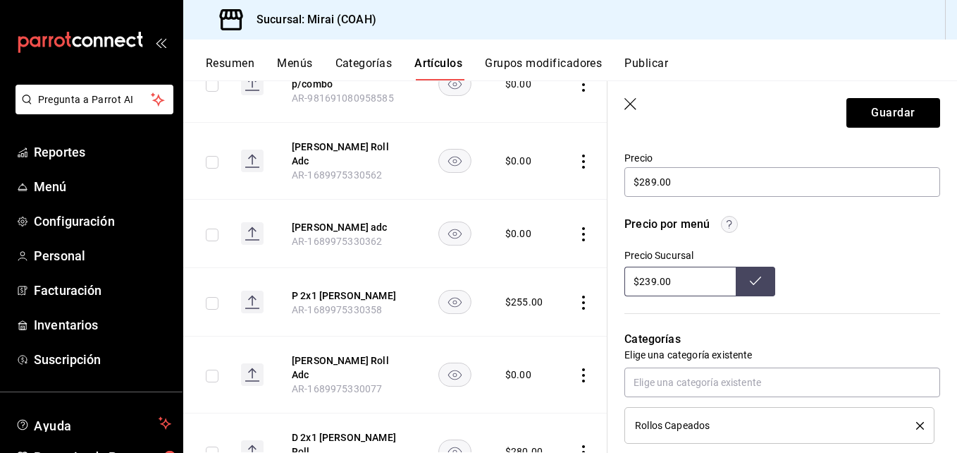
click at [650, 287] on input "$239.00" at bounding box center [679, 281] width 111 height 30
click at [750, 285] on icon at bounding box center [755, 280] width 11 height 11
click at [908, 109] on button "Guardar" at bounding box center [894, 113] width 94 height 30
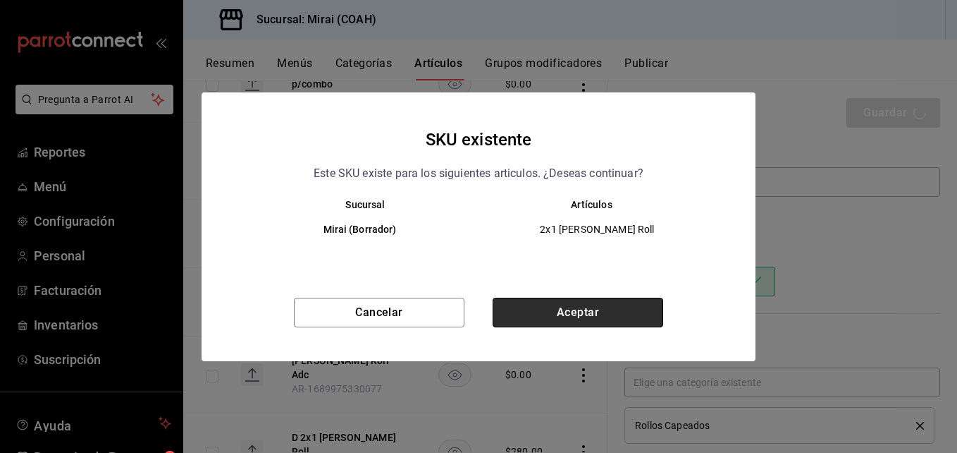
click at [528, 306] on button "Aceptar" at bounding box center [578, 312] width 171 height 30
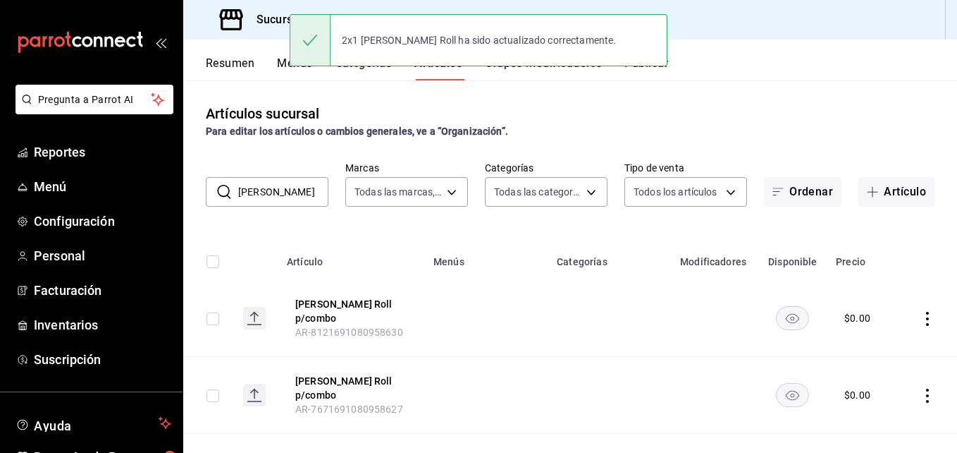
click at [301, 185] on input "saturno" at bounding box center [283, 192] width 90 height 28
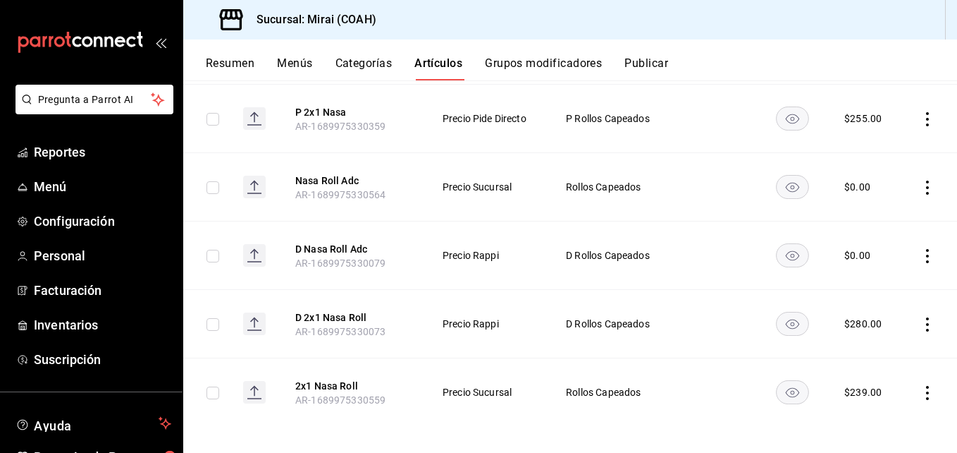
scroll to position [818, 0]
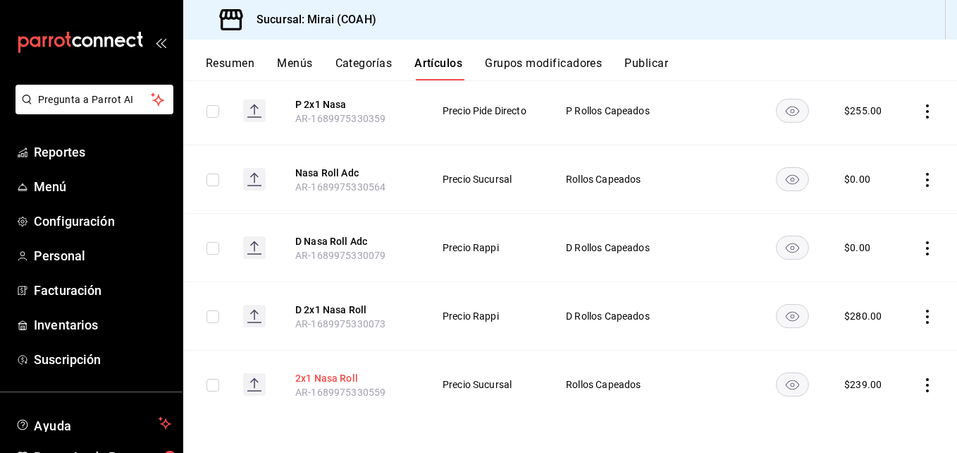
click at [338, 371] on button "2x1 Nasa Roll" at bounding box center [351, 378] width 113 height 14
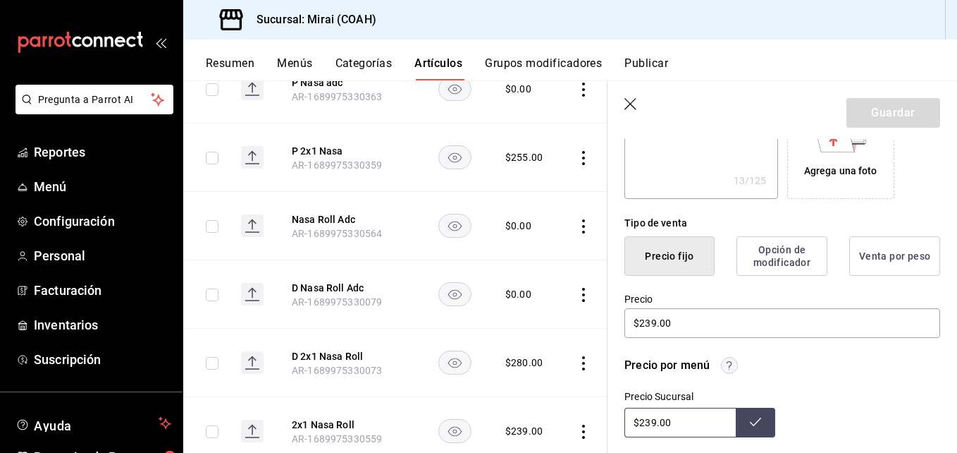
scroll to position [341, 0]
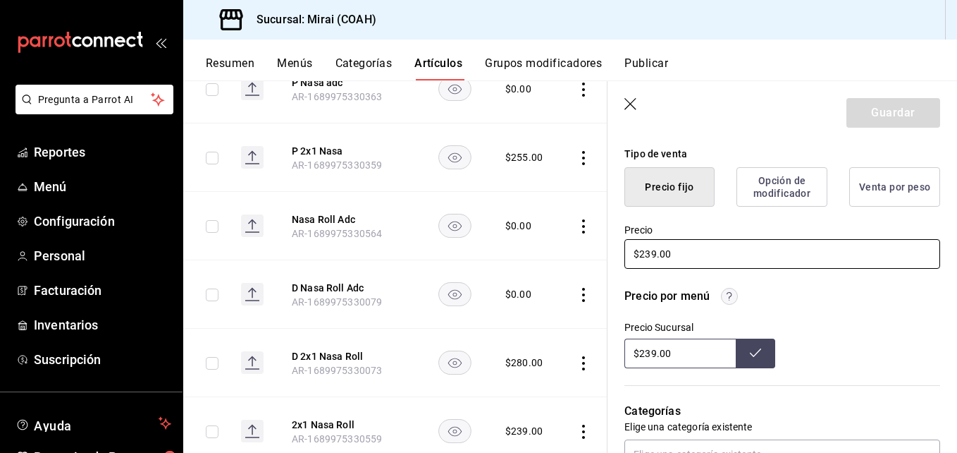
click at [653, 253] on input "$239.00" at bounding box center [782, 254] width 316 height 30
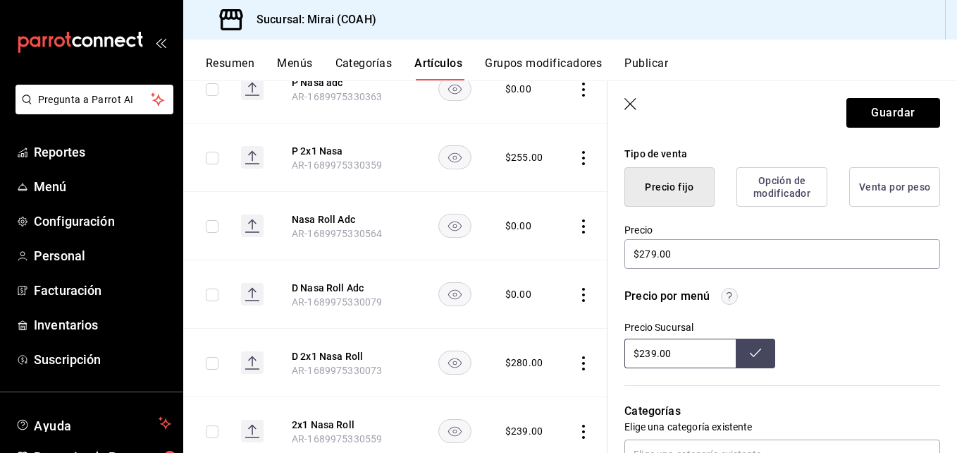
click at [653, 353] on input "$239.00" at bounding box center [679, 353] width 111 height 30
click at [750, 354] on icon at bounding box center [755, 352] width 11 height 11
click at [880, 114] on button "Guardar" at bounding box center [894, 113] width 94 height 30
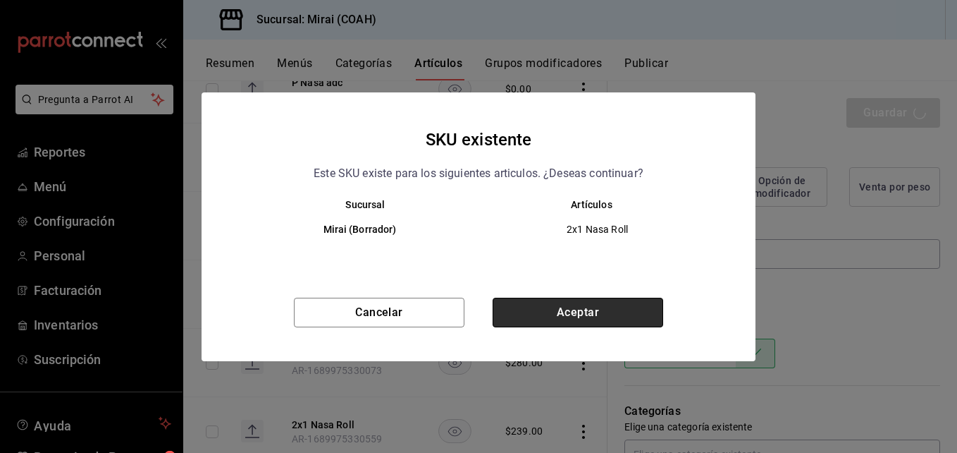
click at [549, 309] on button "Aceptar" at bounding box center [578, 312] width 171 height 30
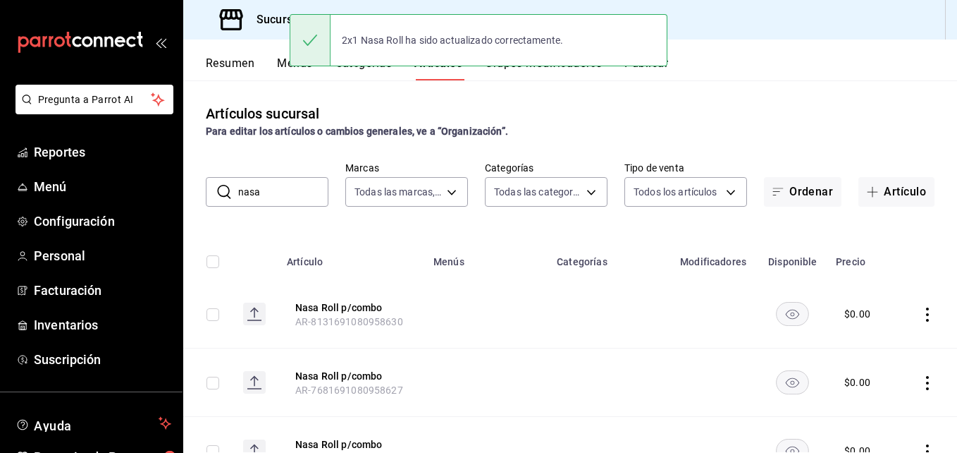
click at [315, 192] on input "nasa" at bounding box center [283, 192] width 90 height 28
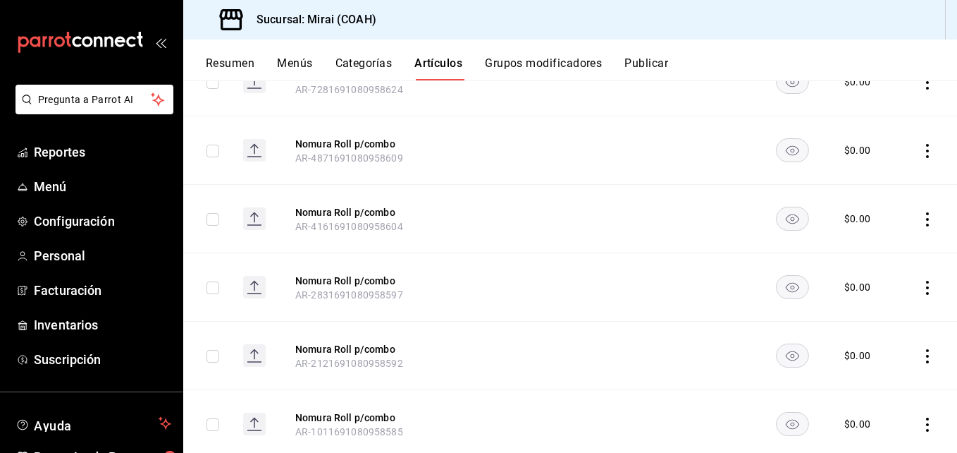
scroll to position [818, 0]
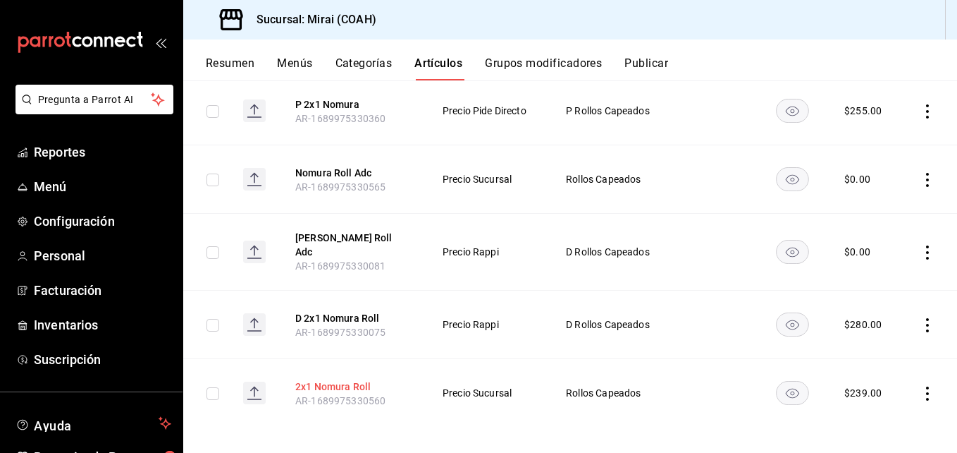
click at [352, 379] on button "2x1 Nomura Roll" at bounding box center [351, 386] width 113 height 14
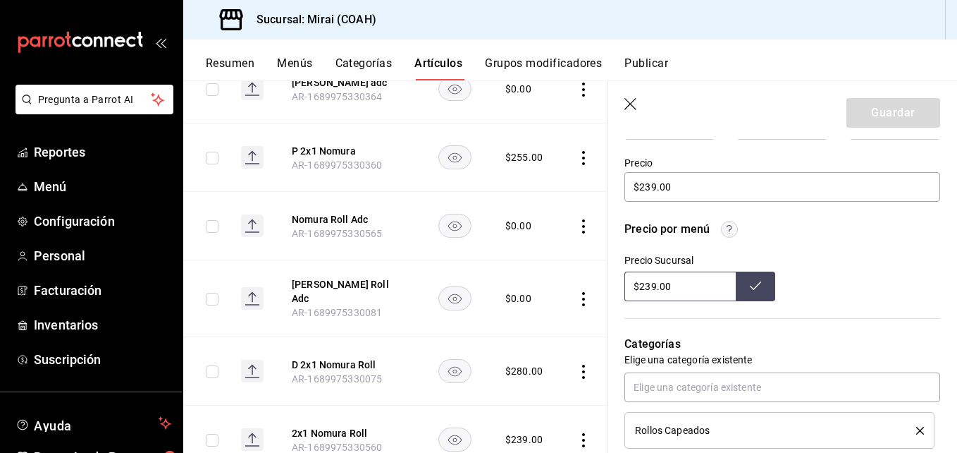
scroll to position [425, 0]
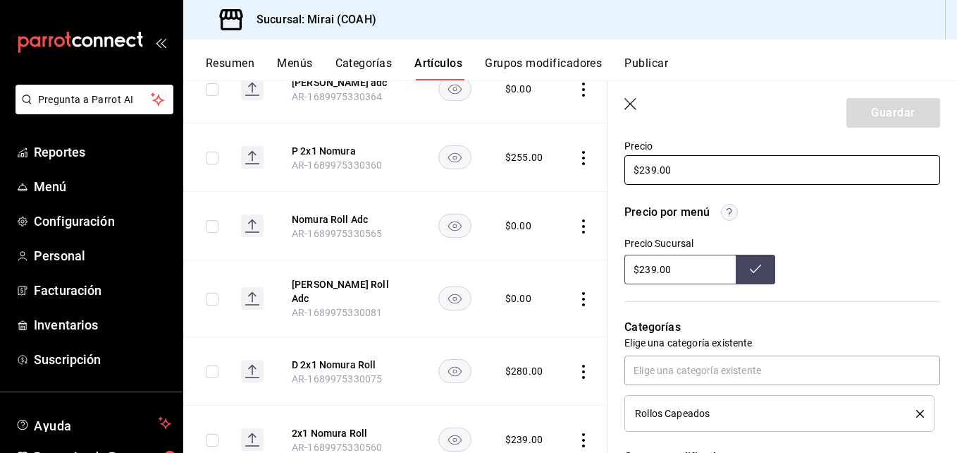
click at [652, 171] on input "$239.00" at bounding box center [782, 170] width 316 height 30
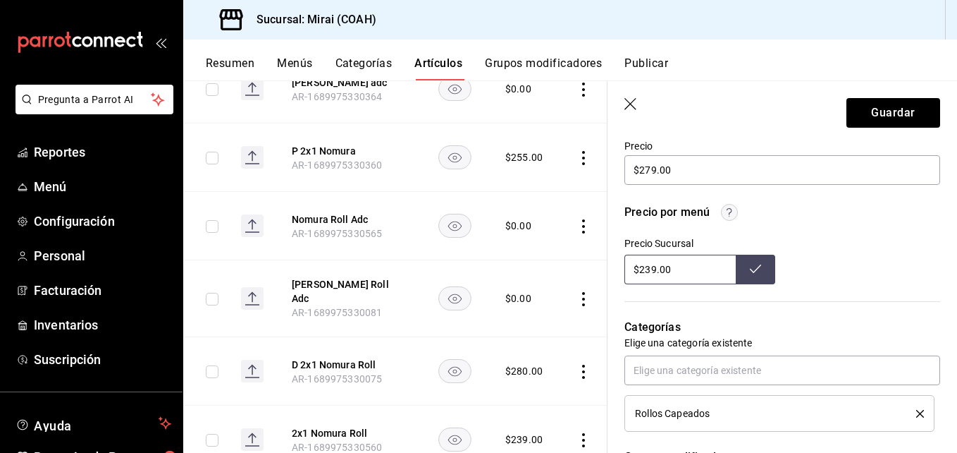
click at [651, 269] on input "$239.00" at bounding box center [679, 269] width 111 height 30
click at [757, 265] on button at bounding box center [755, 269] width 39 height 30
click at [904, 106] on button "Guardar" at bounding box center [894, 113] width 94 height 30
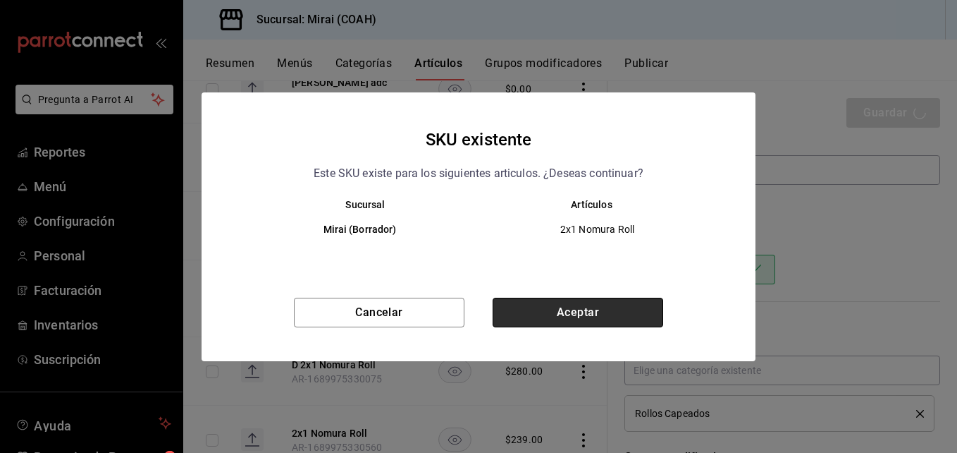
click at [640, 304] on button "Aceptar" at bounding box center [578, 312] width 171 height 30
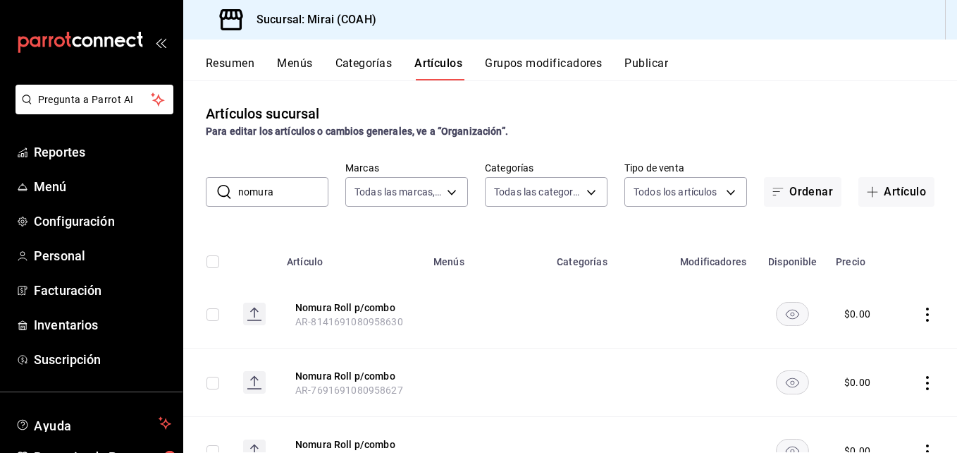
click at [303, 195] on input "nomura" at bounding box center [283, 192] width 90 height 28
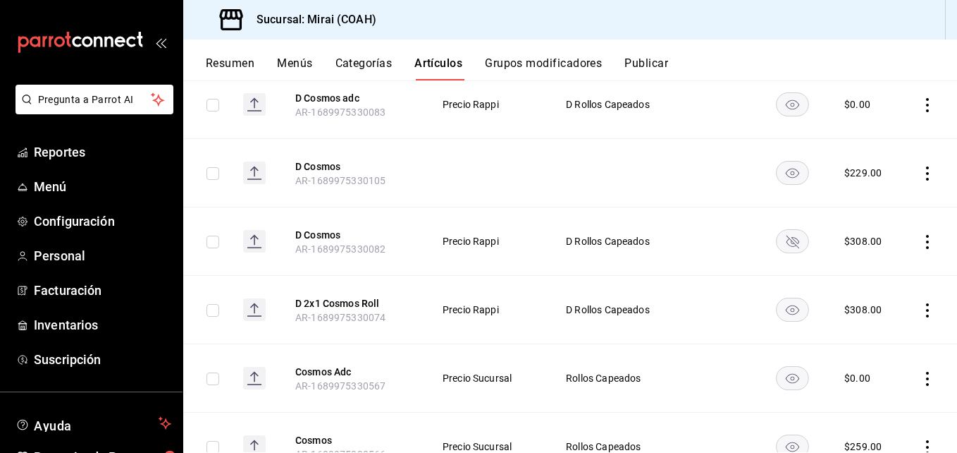
scroll to position [818, 0]
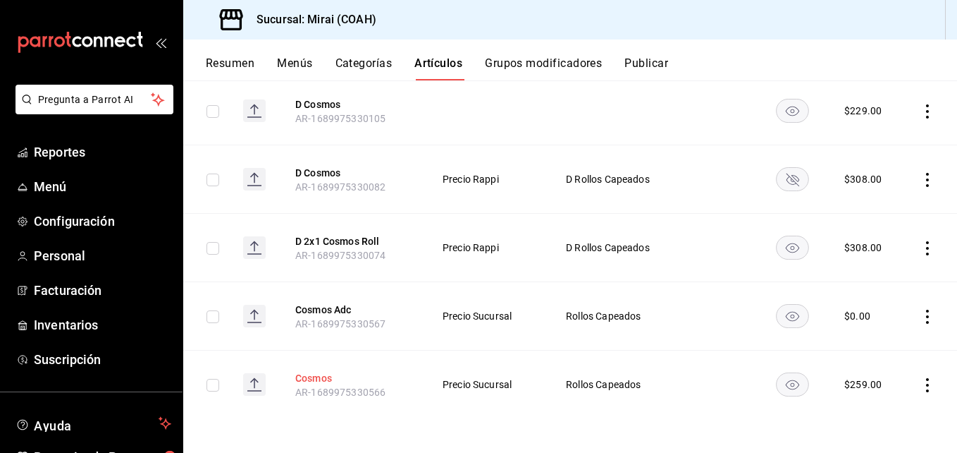
click at [327, 374] on button "Cosmos" at bounding box center [351, 378] width 113 height 14
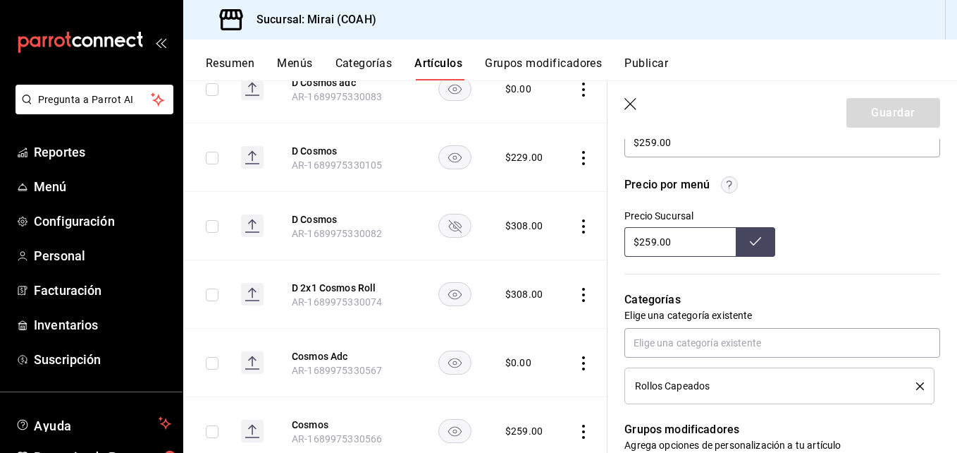
scroll to position [489, 0]
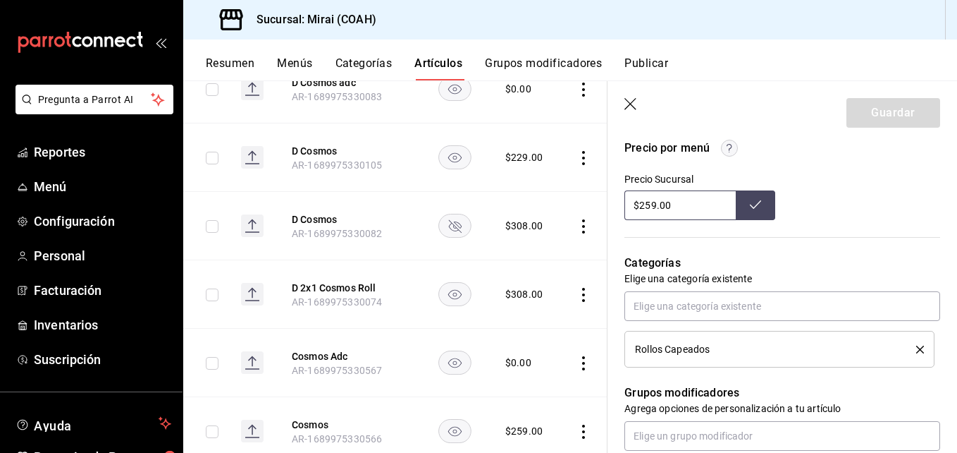
click at [653, 207] on input "$259.00" at bounding box center [679, 205] width 111 height 30
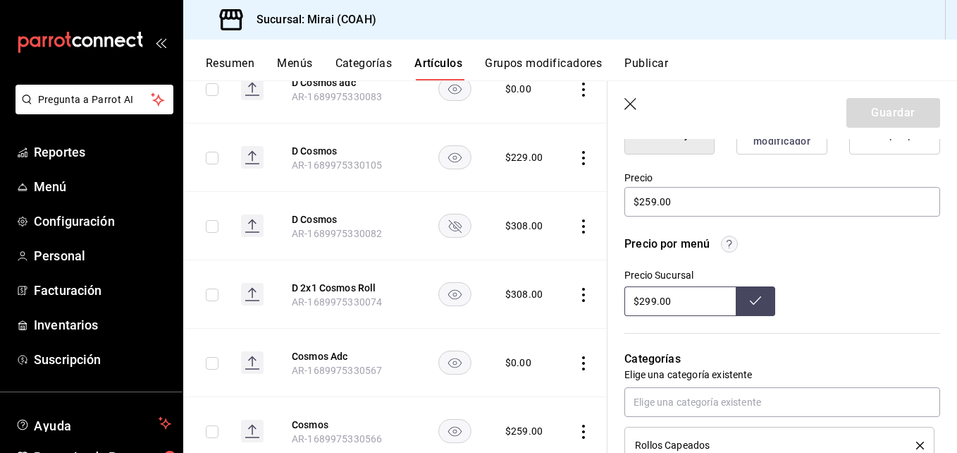
scroll to position [390, 0]
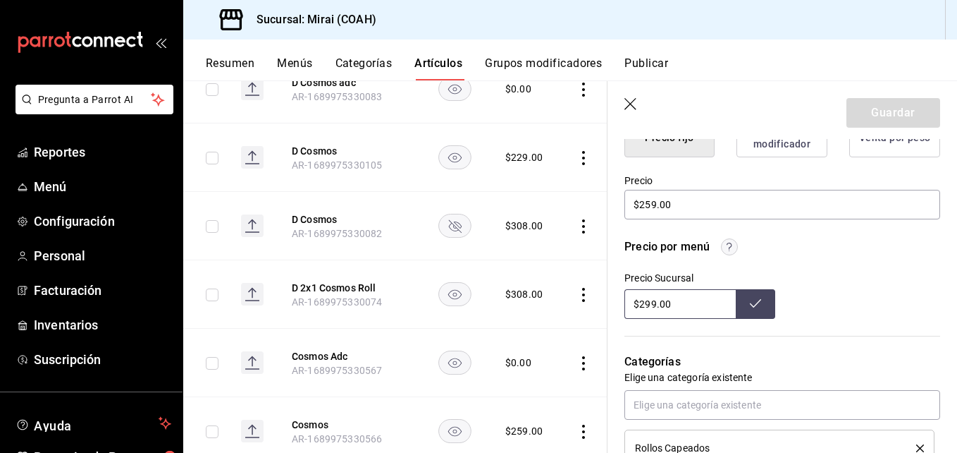
click at [755, 307] on icon at bounding box center [755, 302] width 11 height 11
click at [651, 207] on input "$259.00" at bounding box center [782, 205] width 316 height 30
click at [902, 114] on button "Guardar" at bounding box center [894, 113] width 94 height 30
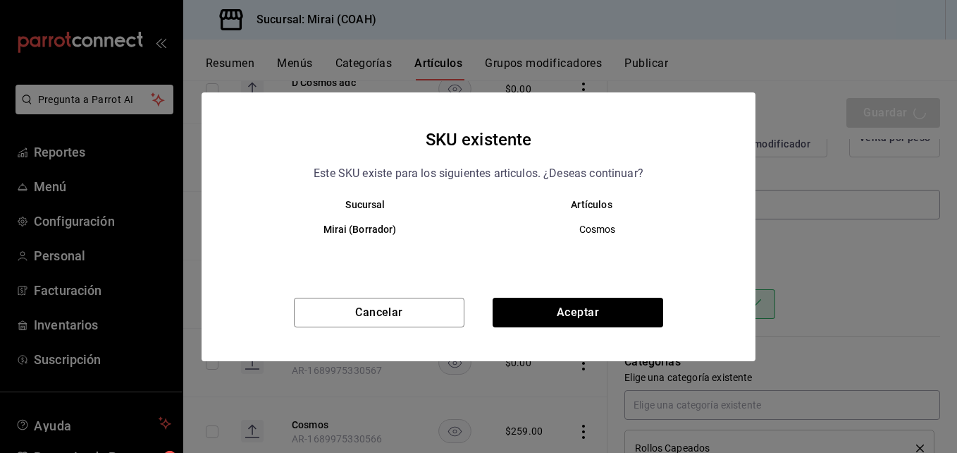
click at [611, 294] on div "SKU existente Este SKU existe para los siguientes articulos. ¿Deseas continuar?…" at bounding box center [479, 226] width 554 height 269
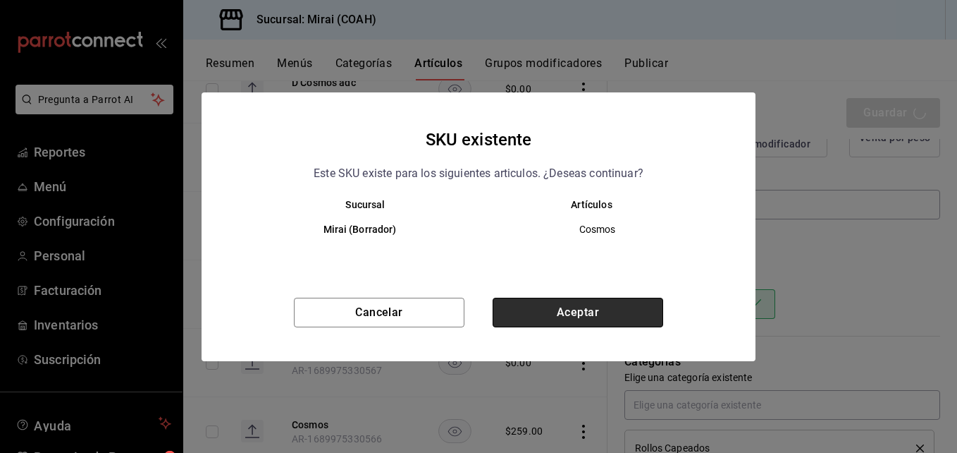
click at [593, 305] on button "Aceptar" at bounding box center [578, 312] width 171 height 30
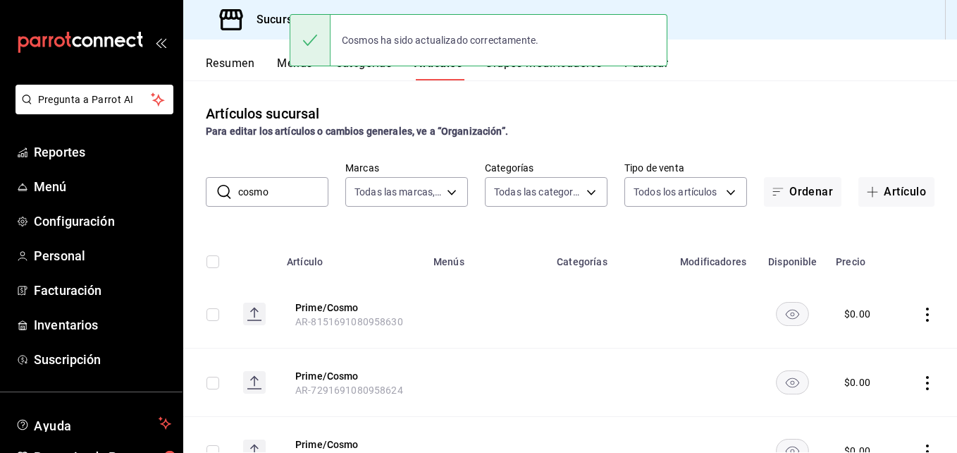
click at [290, 186] on input "cosmo" at bounding box center [283, 192] width 90 height 28
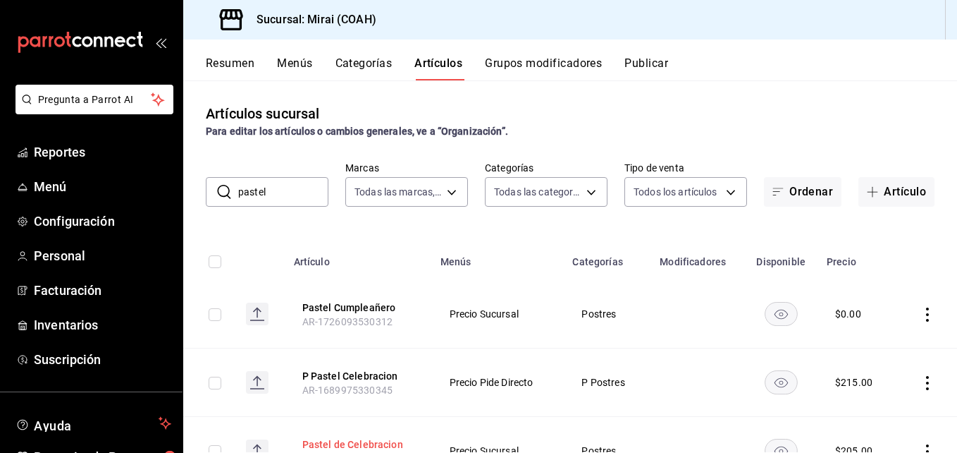
click at [375, 443] on button "Pastel de Celebracion" at bounding box center [358, 444] width 113 height 14
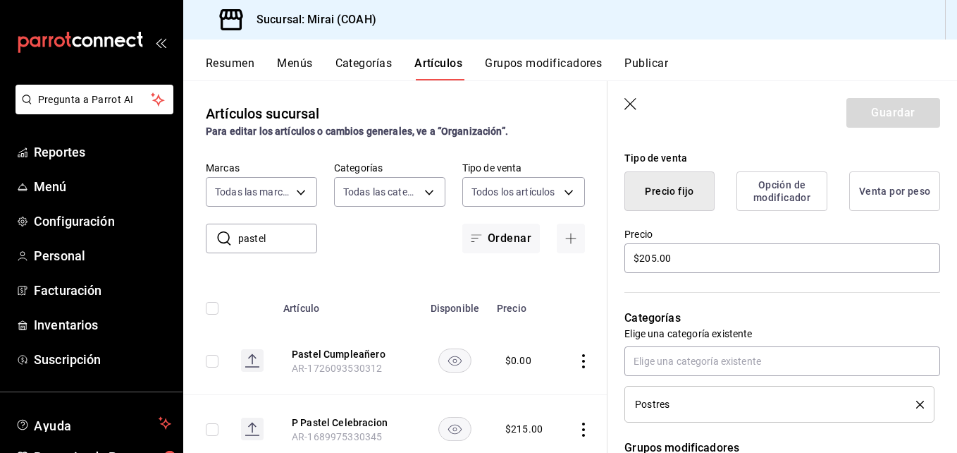
scroll to position [367, 0]
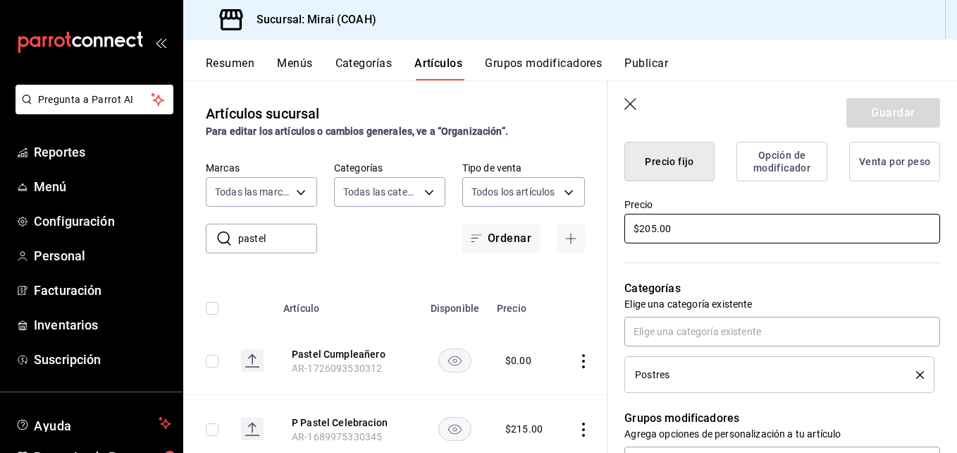
click at [656, 230] on input "$205.00" at bounding box center [782, 229] width 316 height 30
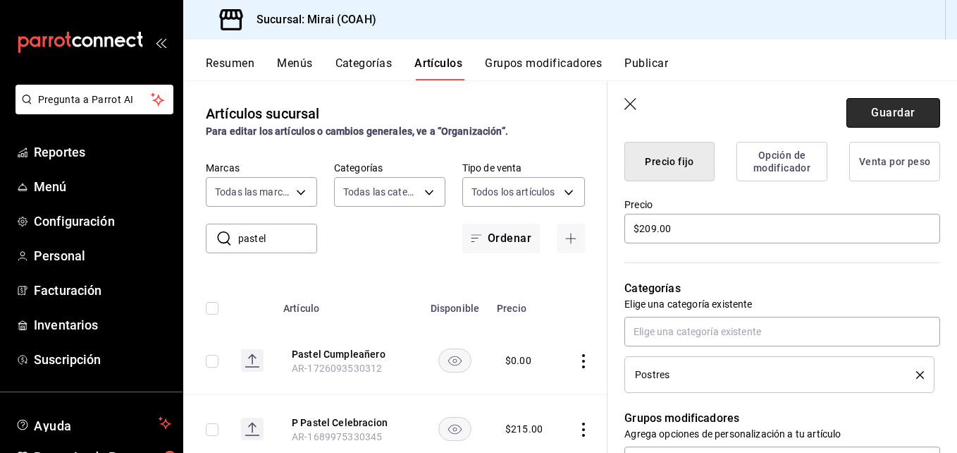
click at [899, 112] on button "Guardar" at bounding box center [894, 113] width 94 height 30
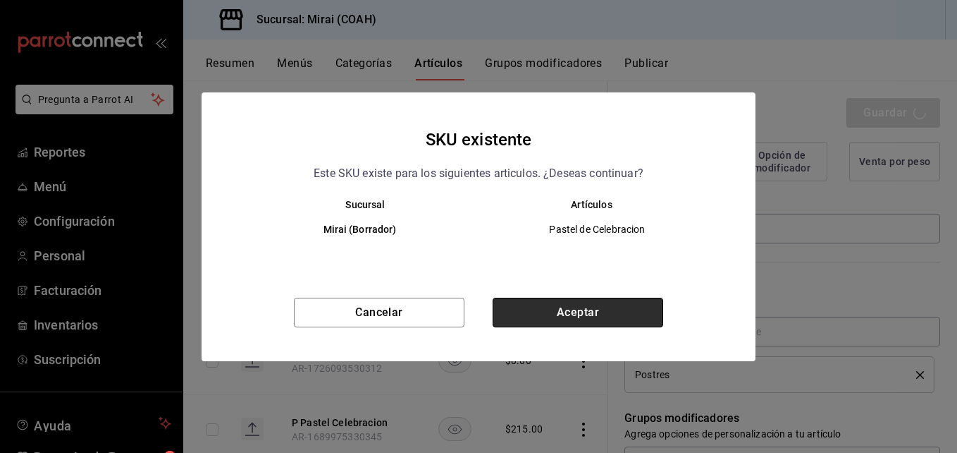
click at [586, 312] on button "Aceptar" at bounding box center [578, 312] width 171 height 30
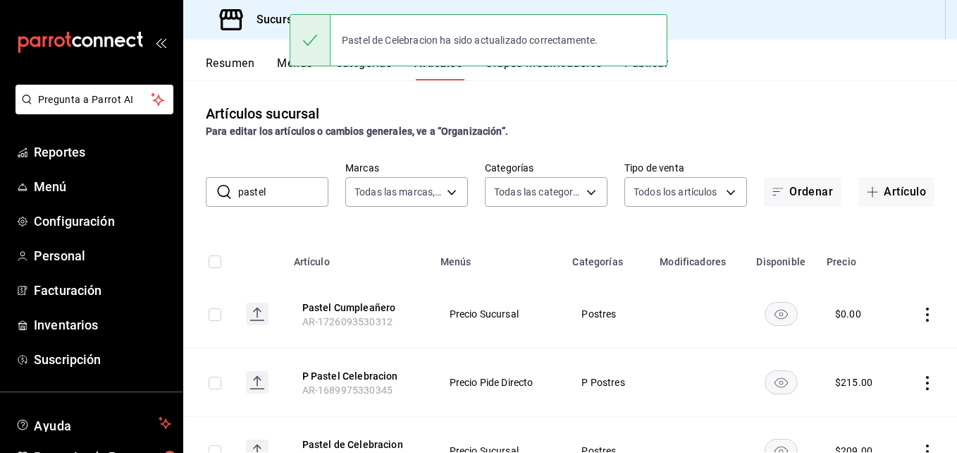
click at [295, 195] on input "pastel" at bounding box center [283, 192] width 90 height 28
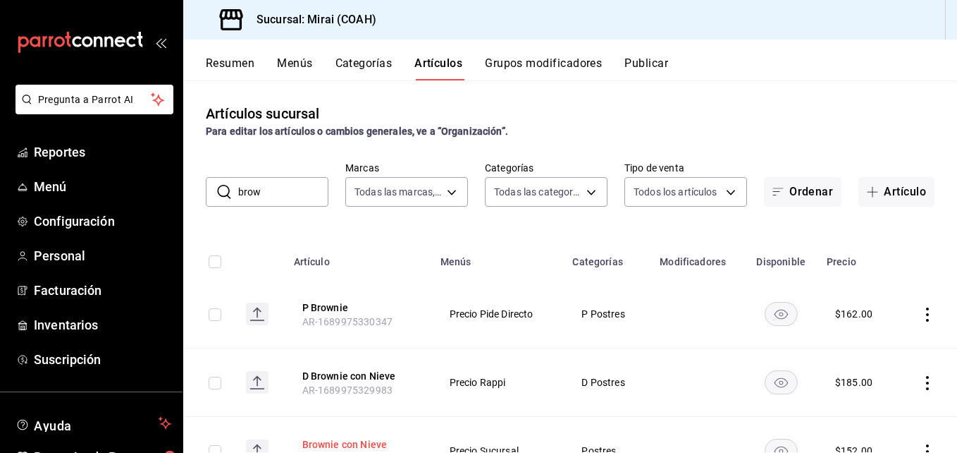
click at [360, 441] on button "Brownie con Nieve" at bounding box center [358, 444] width 113 height 14
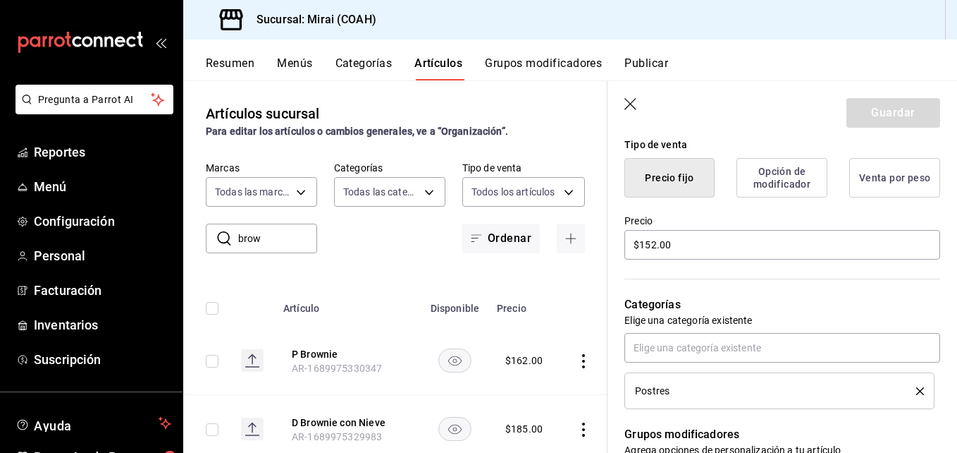
scroll to position [352, 0]
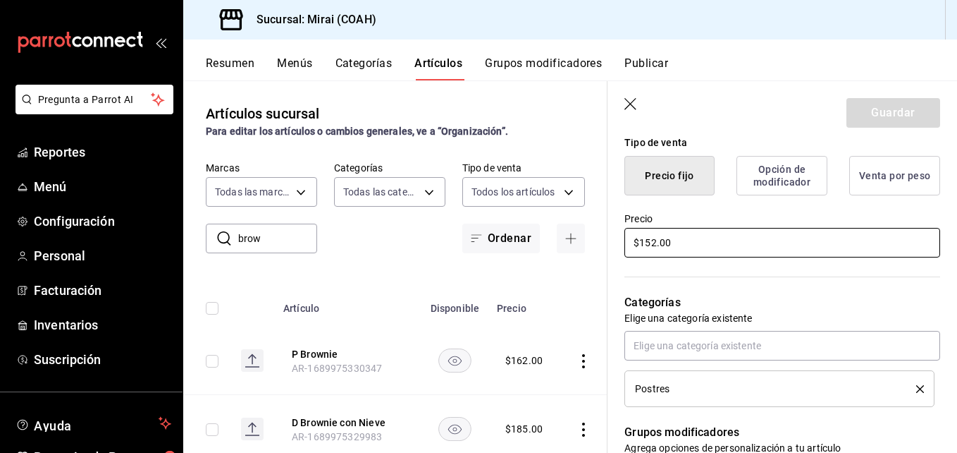
click at [655, 248] on input "$152.00" at bounding box center [782, 243] width 316 height 30
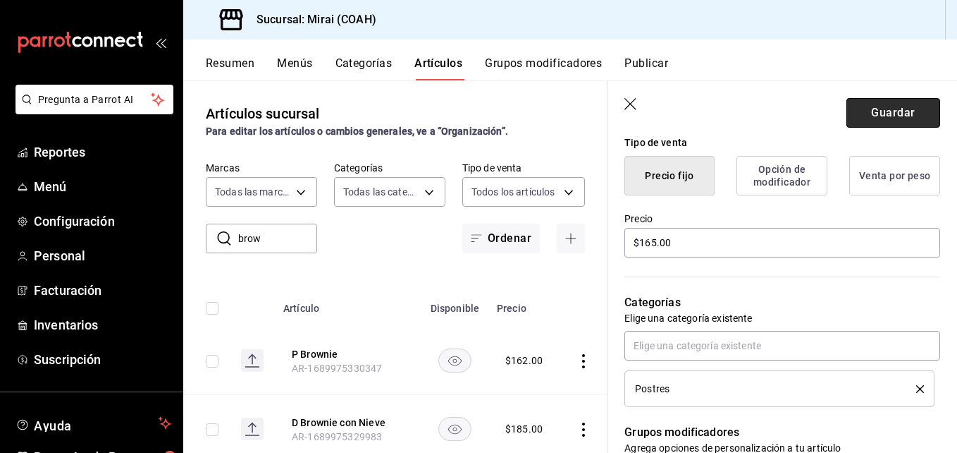
click at [897, 116] on button "Guardar" at bounding box center [894, 113] width 94 height 30
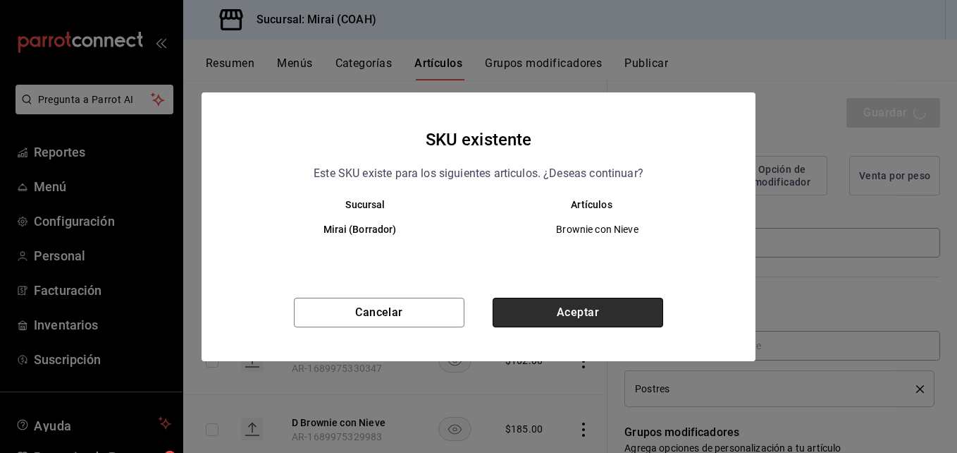
click at [639, 317] on button "Aceptar" at bounding box center [578, 312] width 171 height 30
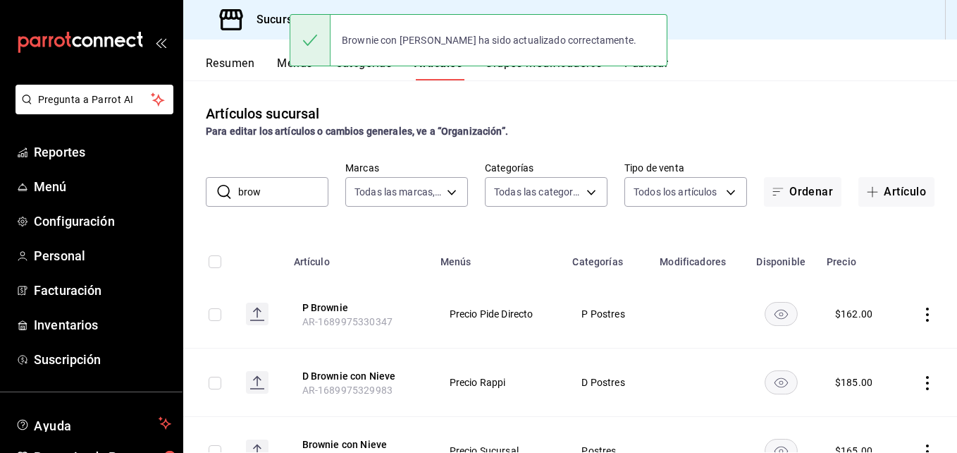
click at [285, 197] on input "brow" at bounding box center [283, 192] width 90 height 28
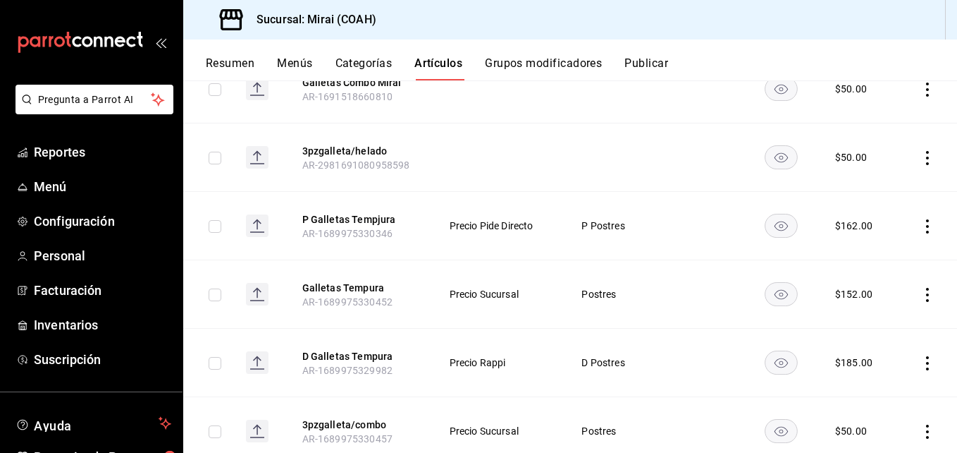
scroll to position [226, 0]
type input "gallet"
click at [369, 284] on button "Galletas Tempura" at bounding box center [358, 286] width 113 height 14
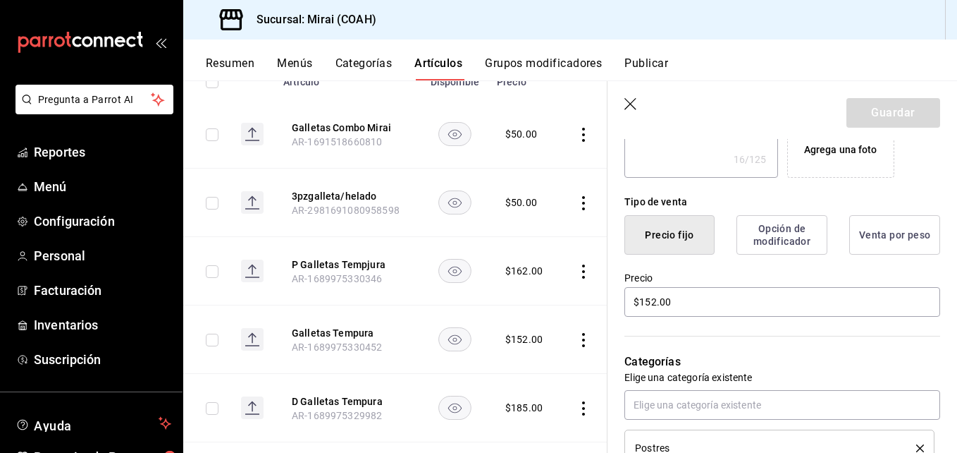
scroll to position [304, 0]
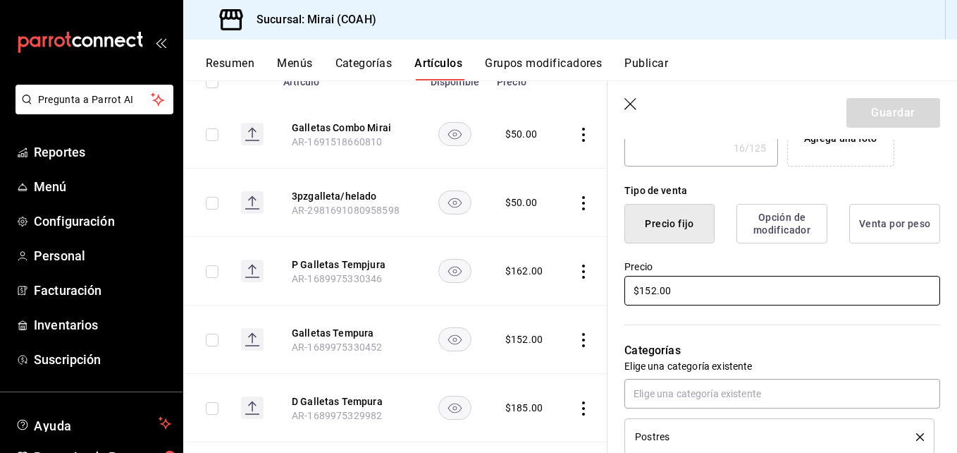
click at [655, 295] on input "$152.00" at bounding box center [782, 291] width 316 height 30
type textarea "x"
type input "$15.00"
type textarea "x"
type input "$1.00"
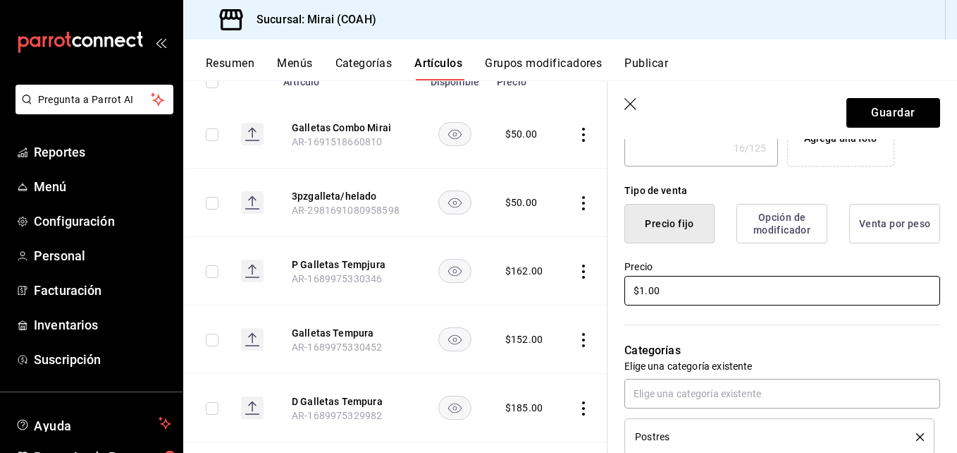
type textarea "x"
type input "$16.00"
type textarea "x"
type input "$165.00"
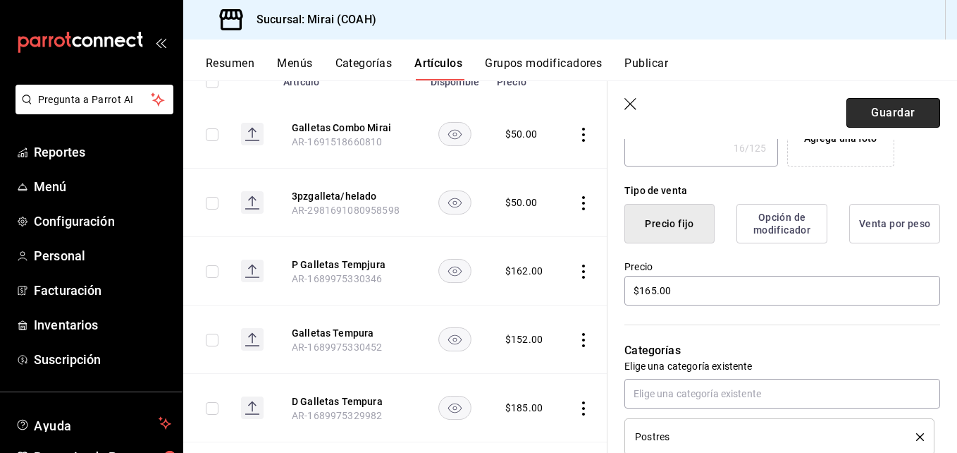
click at [911, 99] on button "Guardar" at bounding box center [894, 113] width 94 height 30
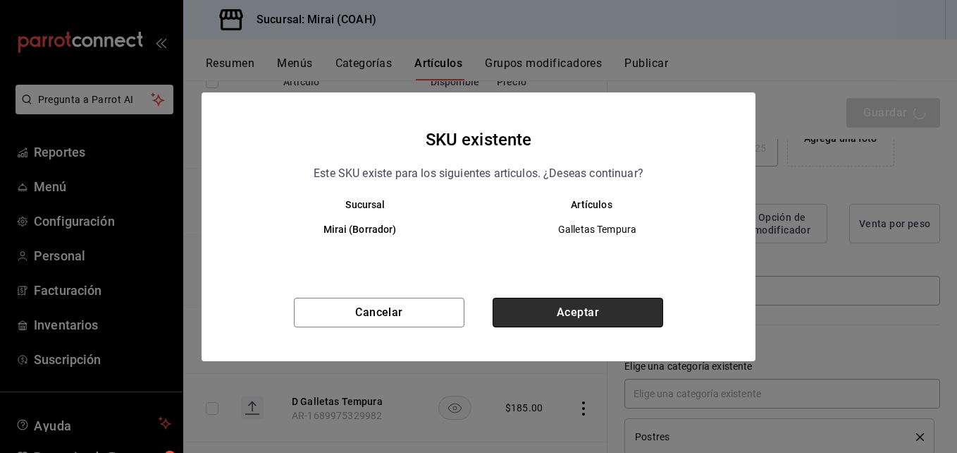
click at [607, 307] on button "Aceptar" at bounding box center [578, 312] width 171 height 30
type textarea "x"
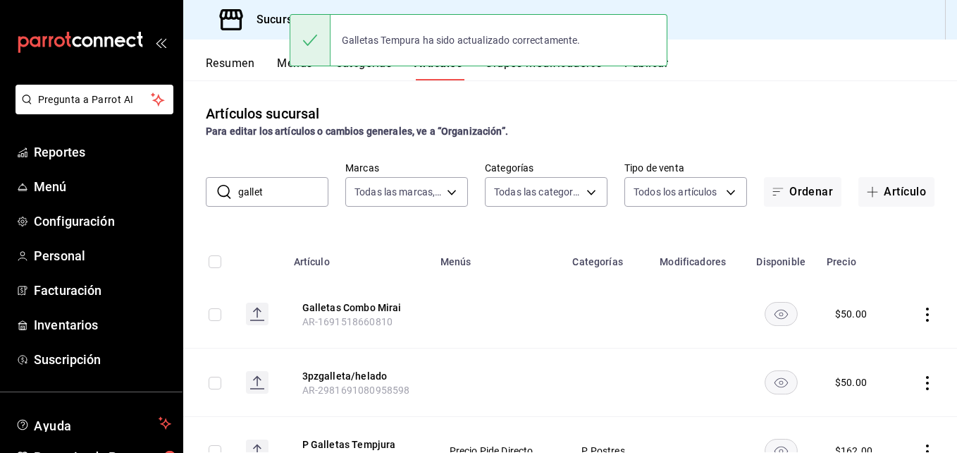
click at [291, 197] on input "gallet" at bounding box center [283, 192] width 90 height 28
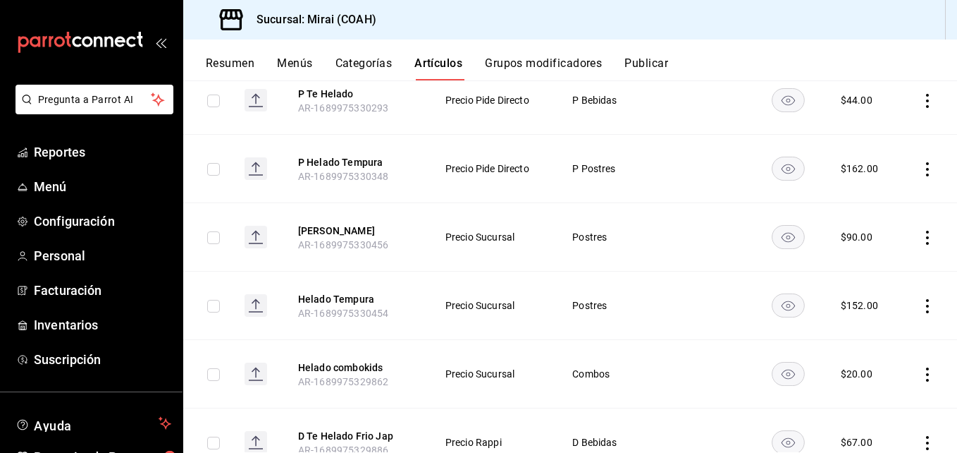
scroll to position [838, 0]
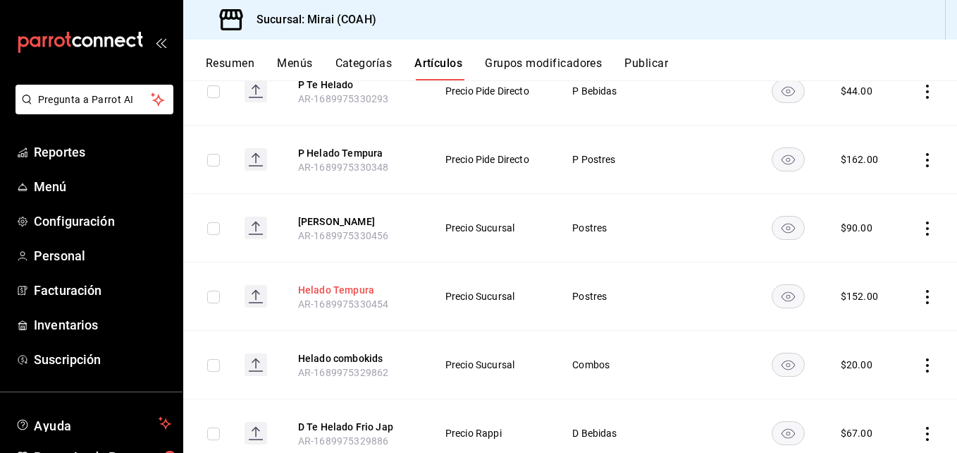
type input "helado"
click at [348, 283] on button "Helado Tempura" at bounding box center [354, 290] width 113 height 14
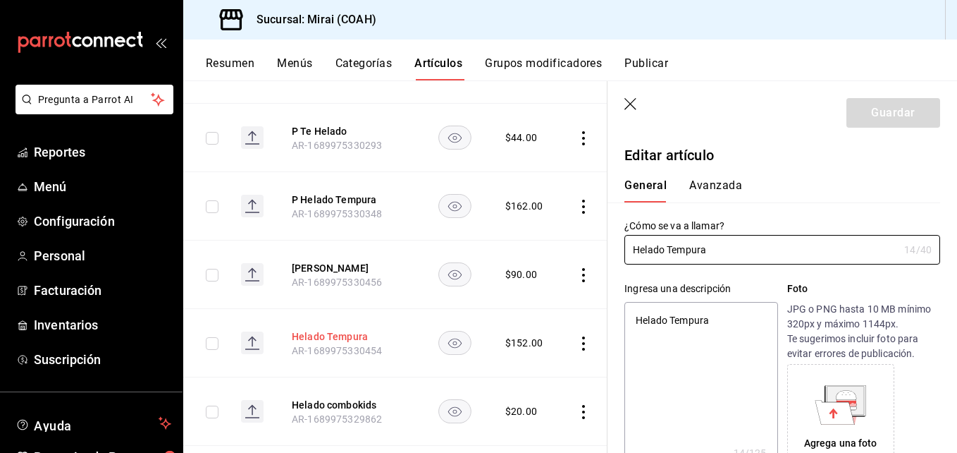
type textarea "x"
type input "$152.00"
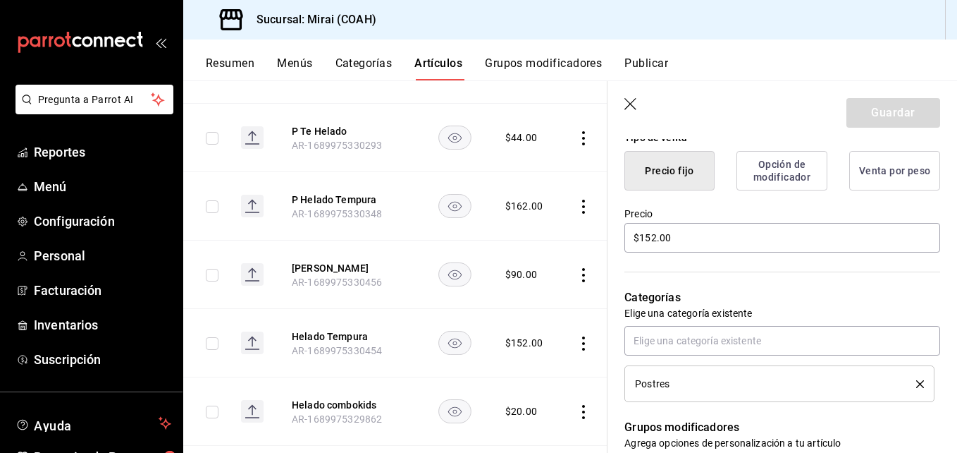
scroll to position [369, 0]
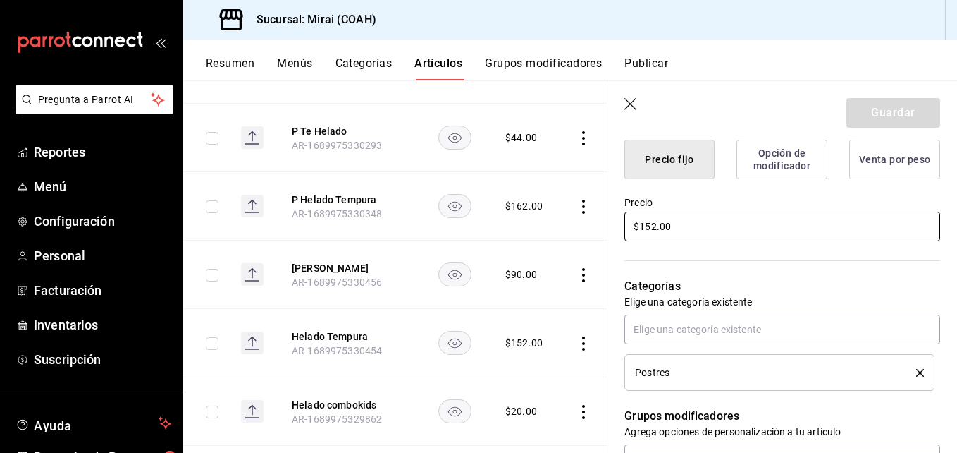
click at [656, 230] on input "$152.00" at bounding box center [782, 226] width 316 height 30
type textarea "x"
type input "$15.00"
type textarea "x"
type input "$1.00"
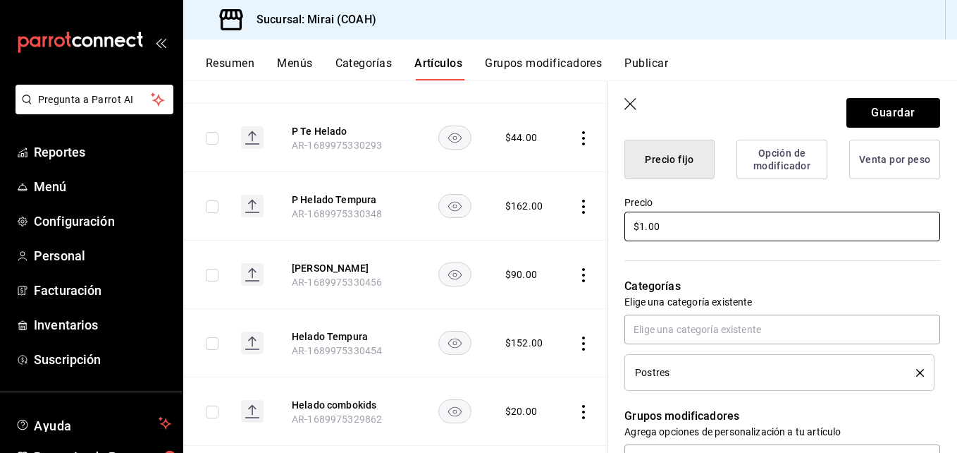
type textarea "x"
type input "$16.00"
type textarea "x"
type input "$165.00"
click at [894, 112] on button "Guardar" at bounding box center [894, 113] width 94 height 30
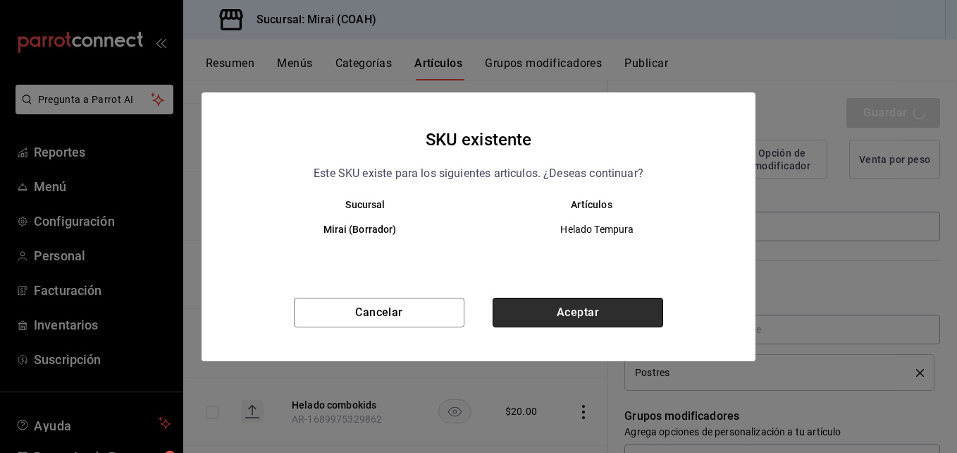
click at [628, 307] on button "Aceptar" at bounding box center [578, 312] width 171 height 30
type textarea "x"
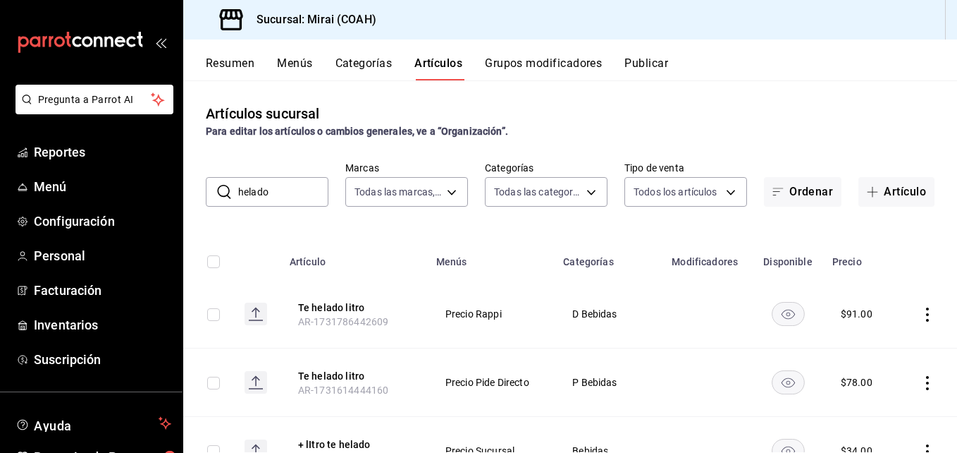
click at [293, 190] on input "helado" at bounding box center [283, 192] width 90 height 28
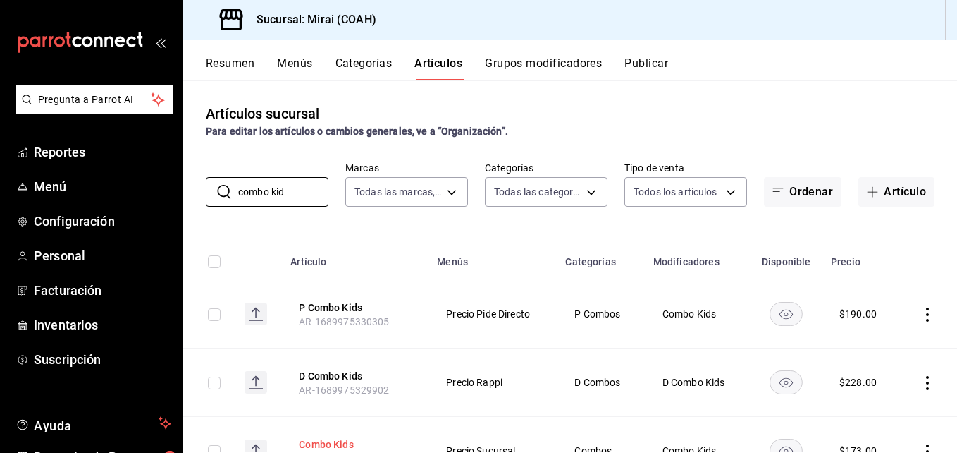
type input "combo kid"
click at [342, 438] on button "Combo Kids" at bounding box center [355, 444] width 113 height 14
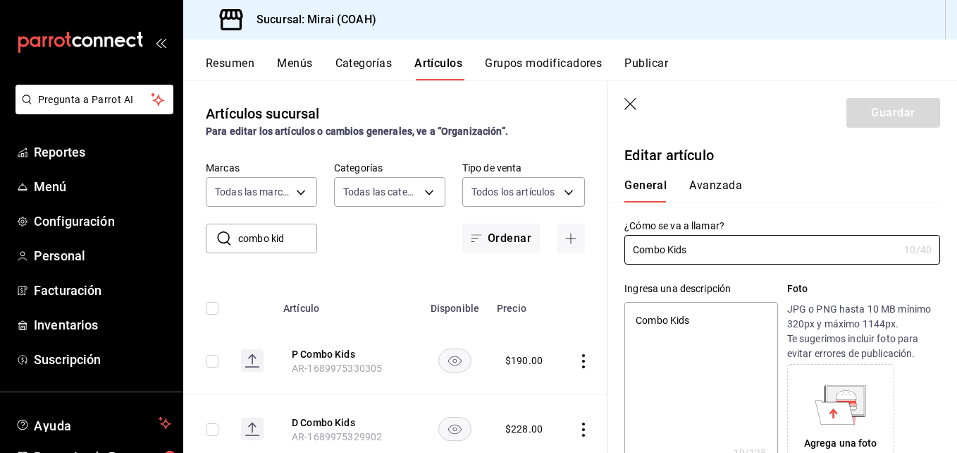
type textarea "x"
type input "$173.00"
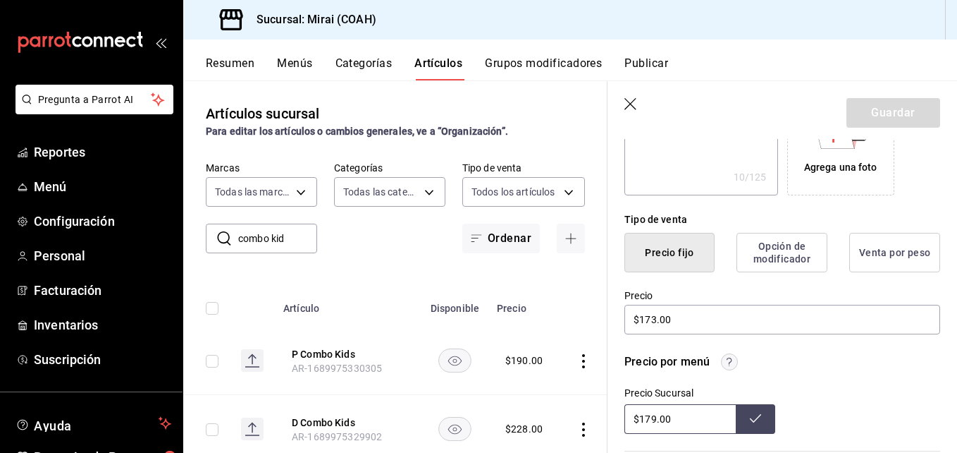
scroll to position [288, 0]
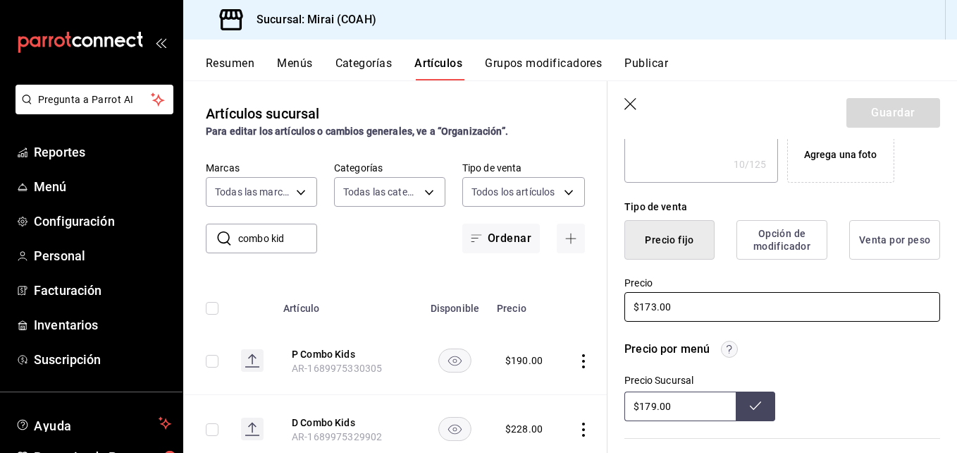
click at [653, 312] on input "$173.00" at bounding box center [782, 307] width 316 height 30
type textarea "x"
type input "$17.00"
type textarea "x"
type input "$179.00"
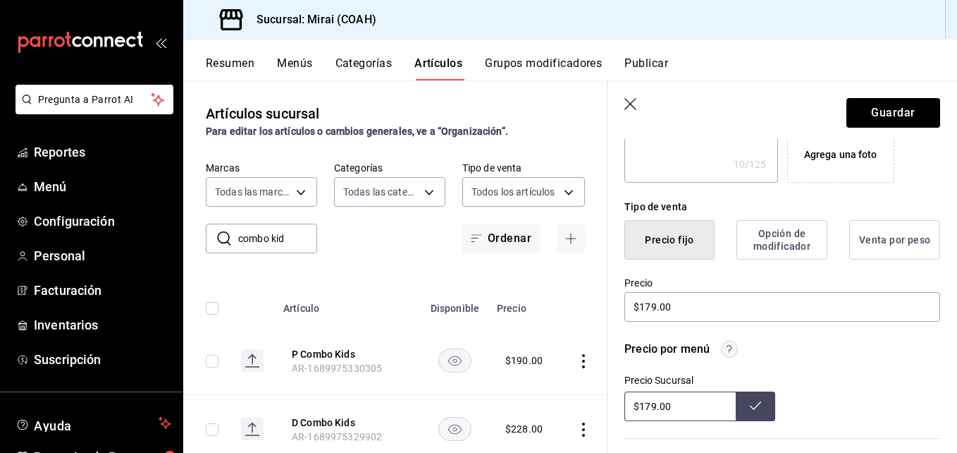
click at [758, 402] on button at bounding box center [755, 406] width 39 height 30
click at [889, 109] on button "Guardar" at bounding box center [894, 113] width 94 height 30
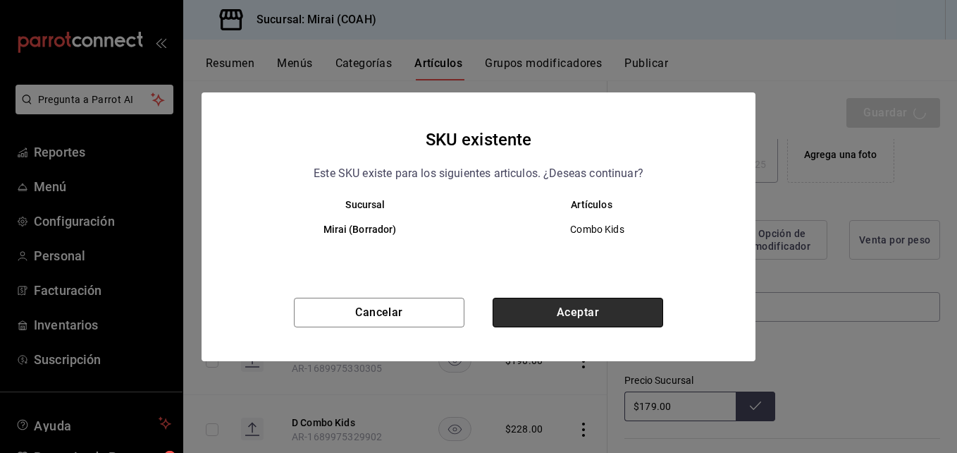
click at [574, 314] on button "Aceptar" at bounding box center [578, 312] width 171 height 30
type textarea "x"
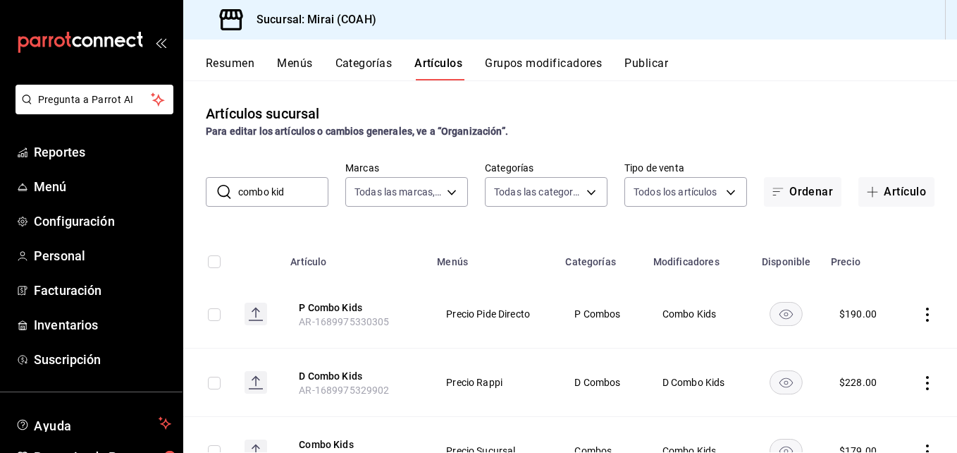
click at [292, 199] on input "combo kid" at bounding box center [283, 192] width 90 height 28
type input "c"
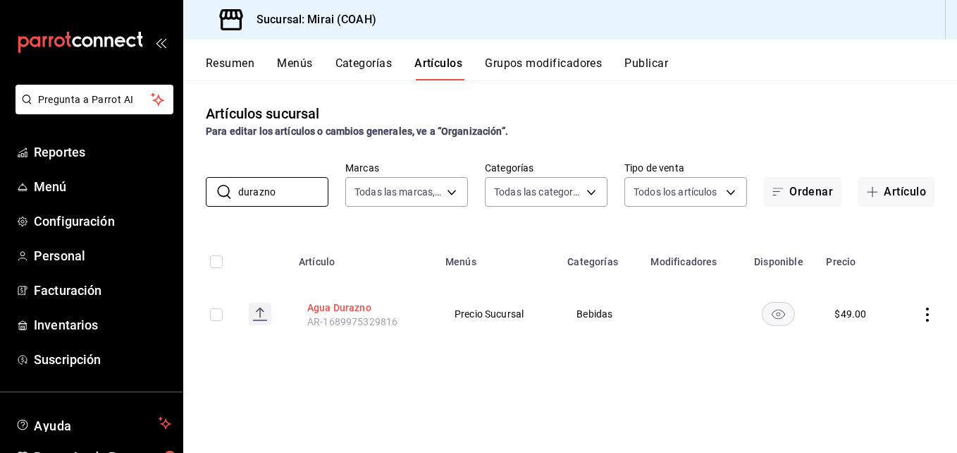
type input "durazno"
click at [357, 306] on button "Agua Durazno" at bounding box center [363, 307] width 113 height 14
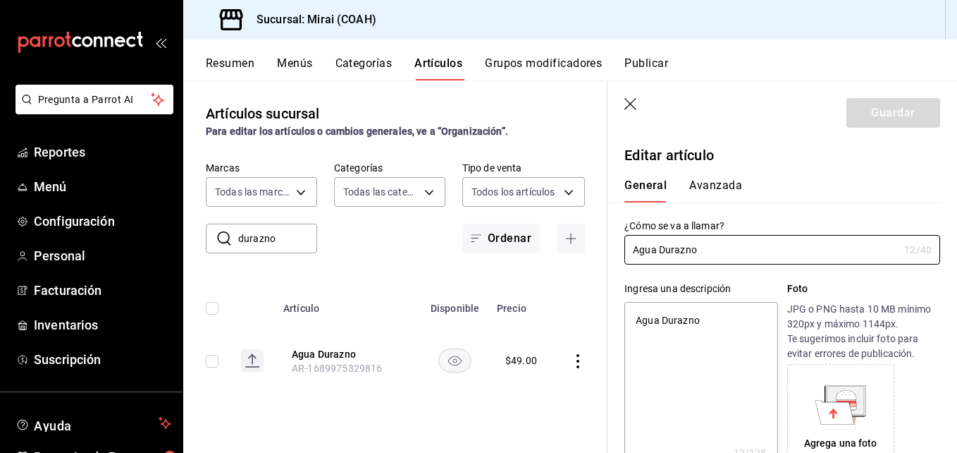
type textarea "x"
type input "$49.00"
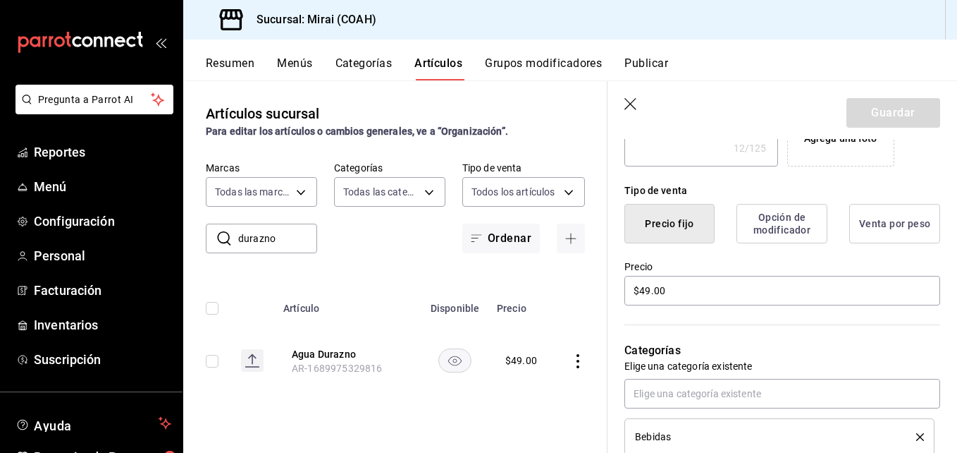
scroll to position [321, 0]
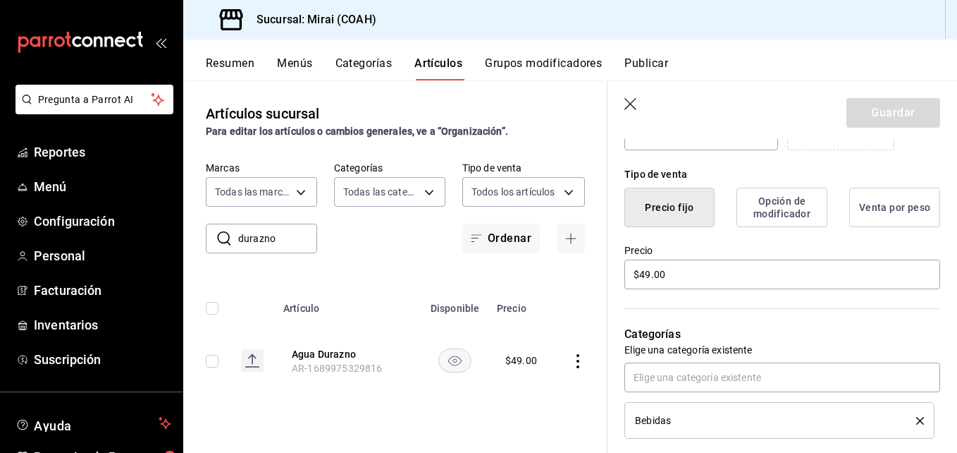
click at [634, 99] on icon "button" at bounding box center [631, 105] width 14 height 14
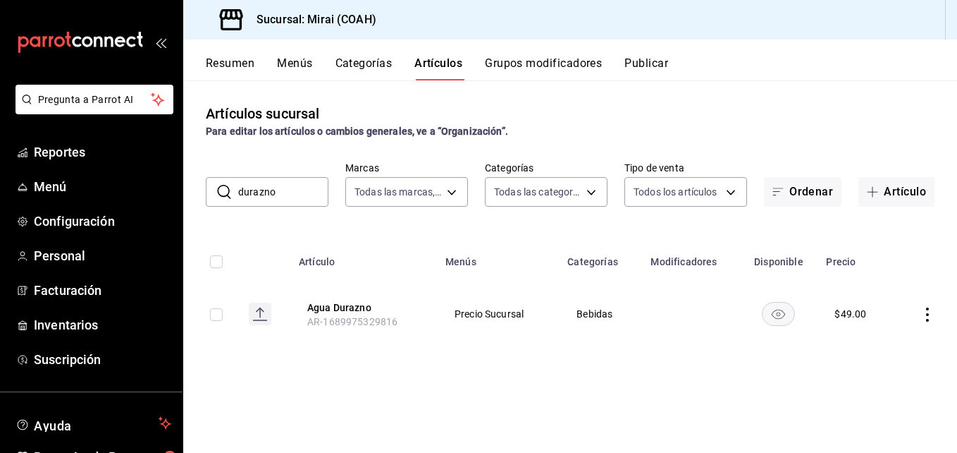
click at [324, 189] on input "durazno" at bounding box center [283, 192] width 90 height 28
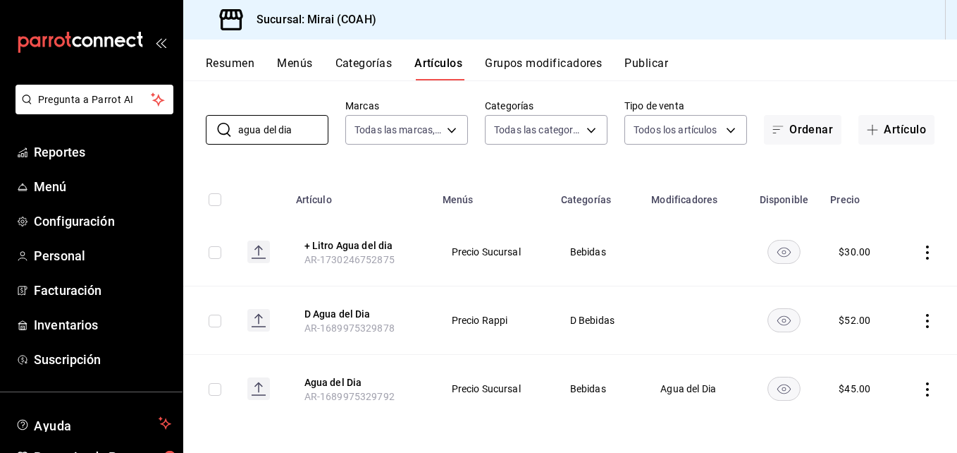
scroll to position [66, 0]
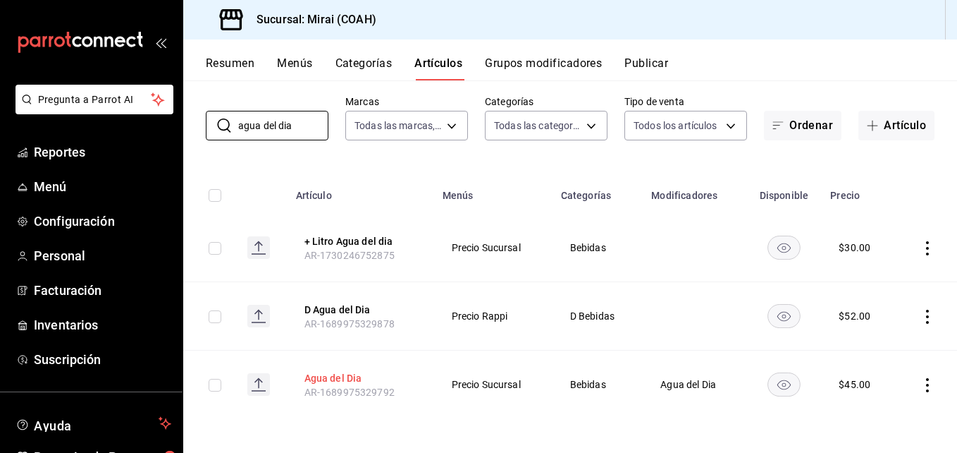
type input "agua del dia"
click at [324, 371] on button "Agua del Dia" at bounding box center [360, 378] width 113 height 14
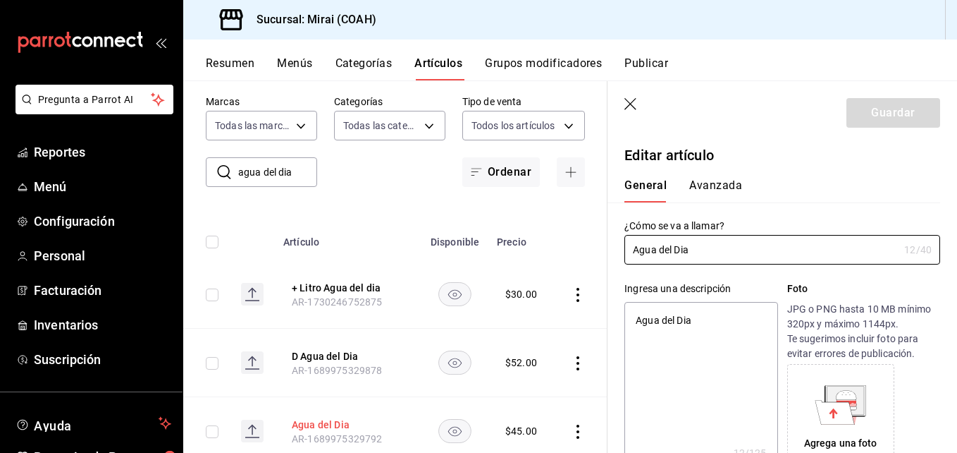
type textarea "x"
type input "$45.00"
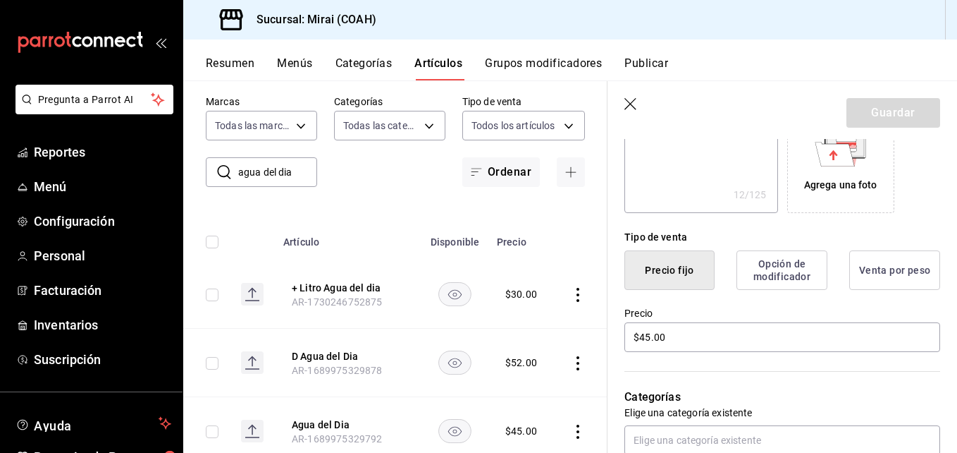
scroll to position [306, 0]
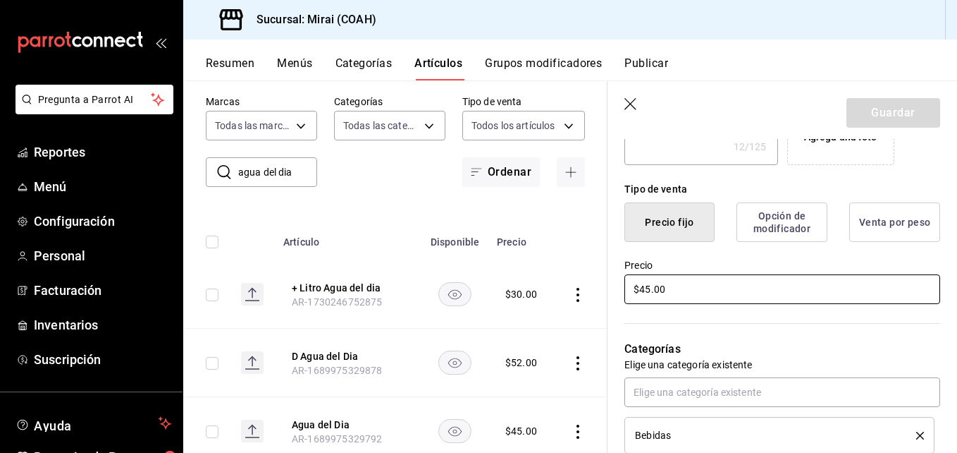
click at [651, 290] on input "$45.00" at bounding box center [782, 289] width 316 height 30
type textarea "x"
type input "$4.00"
type textarea "x"
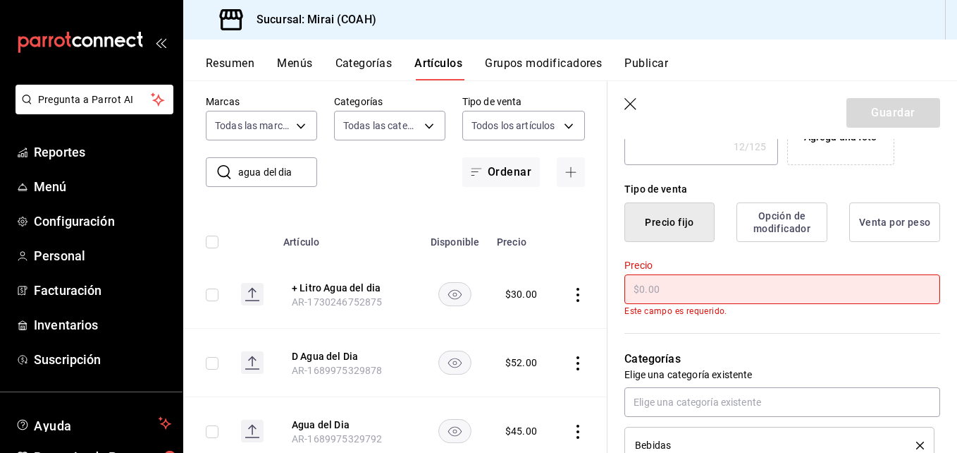
type textarea "x"
type input "$5.00"
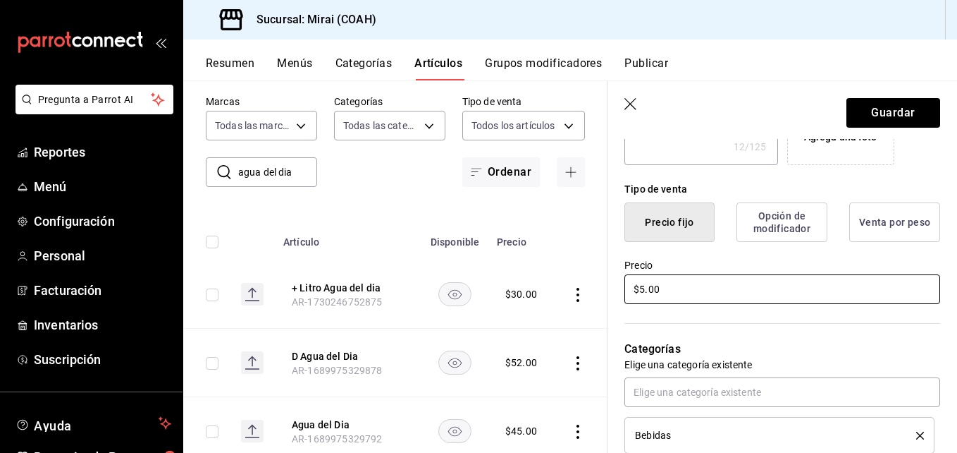
type textarea "x"
type input "$52.00"
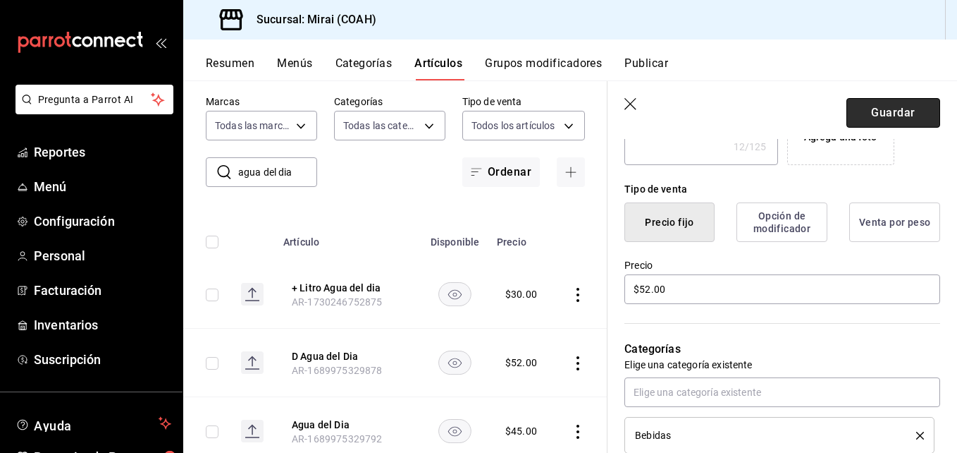
click at [901, 106] on button "Guardar" at bounding box center [894, 113] width 94 height 30
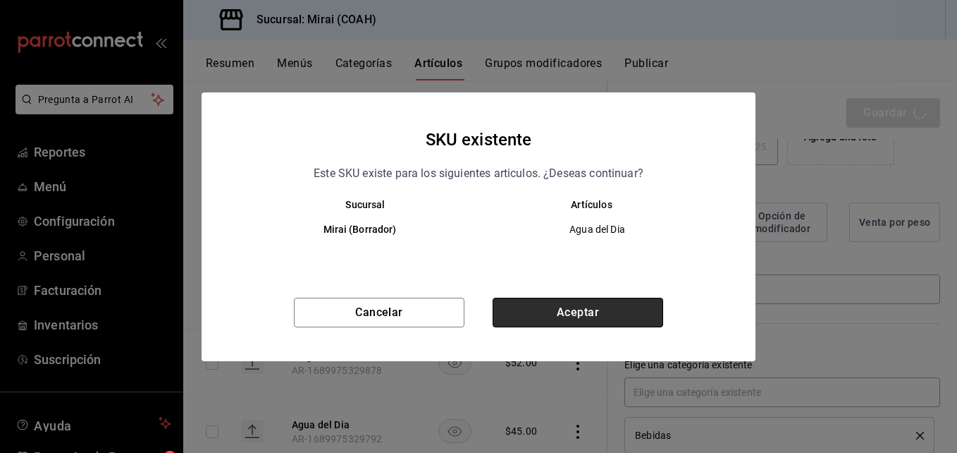
click at [613, 305] on button "Aceptar" at bounding box center [578, 312] width 171 height 30
type textarea "x"
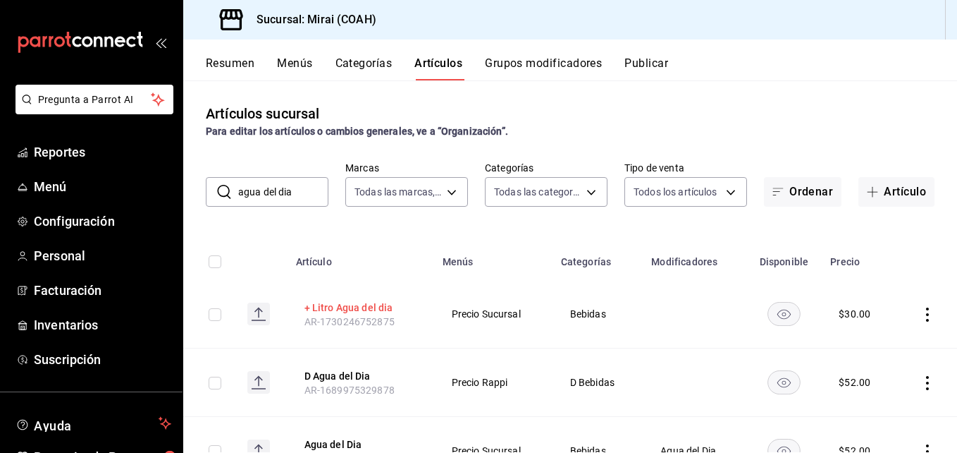
click at [373, 300] on button "+ Litro Agua del dia" at bounding box center [360, 307] width 113 height 14
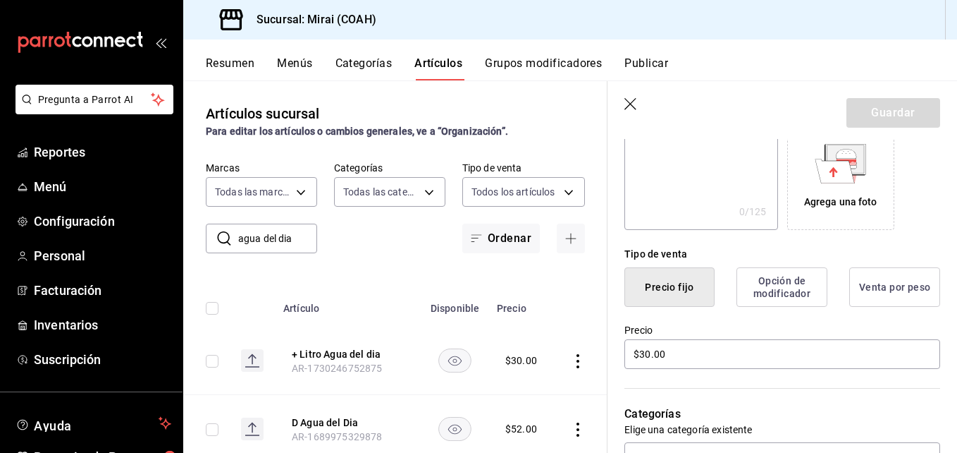
scroll to position [287, 0]
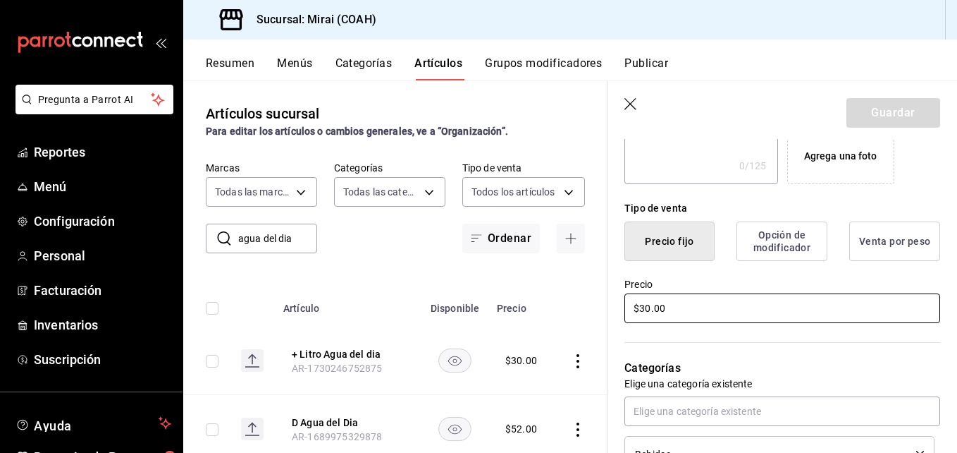
click at [652, 311] on input "$30.00" at bounding box center [782, 308] width 316 height 30
type input "$3.00"
type input "$23.00"
click at [896, 106] on button "Guardar" at bounding box center [894, 113] width 94 height 30
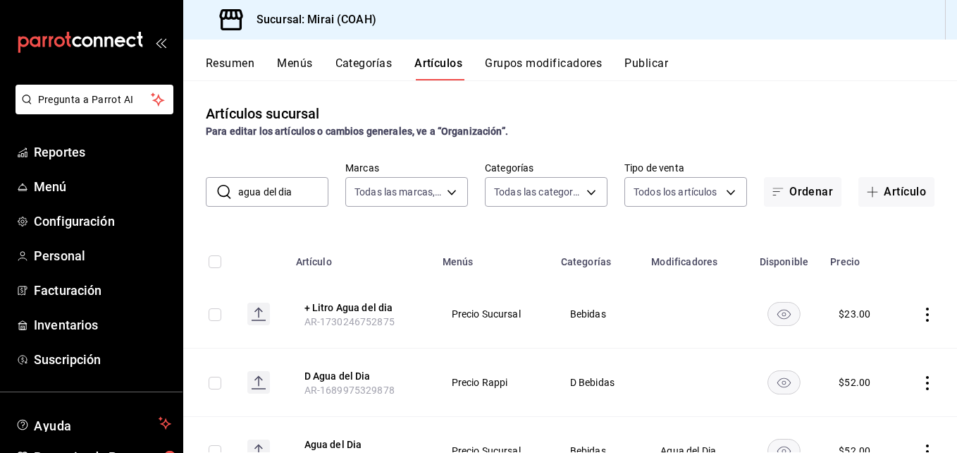
click at [314, 190] on input "agua del dia" at bounding box center [283, 192] width 90 height 28
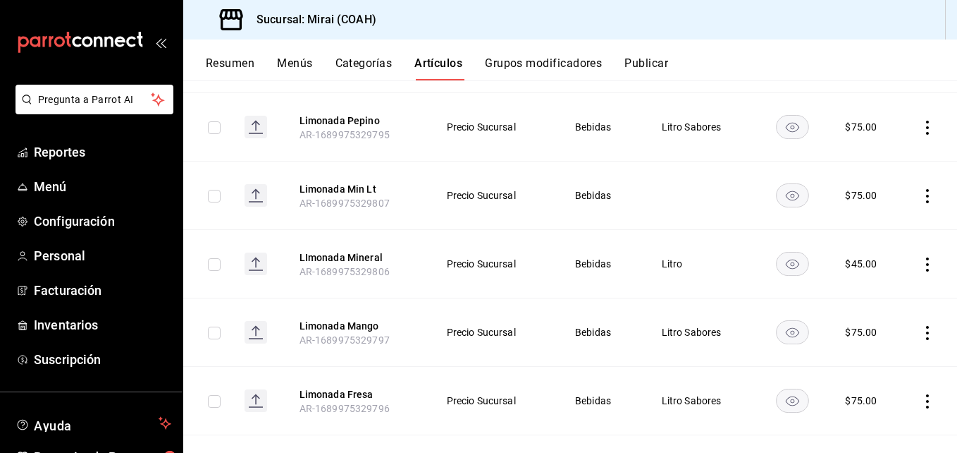
scroll to position [876, 0]
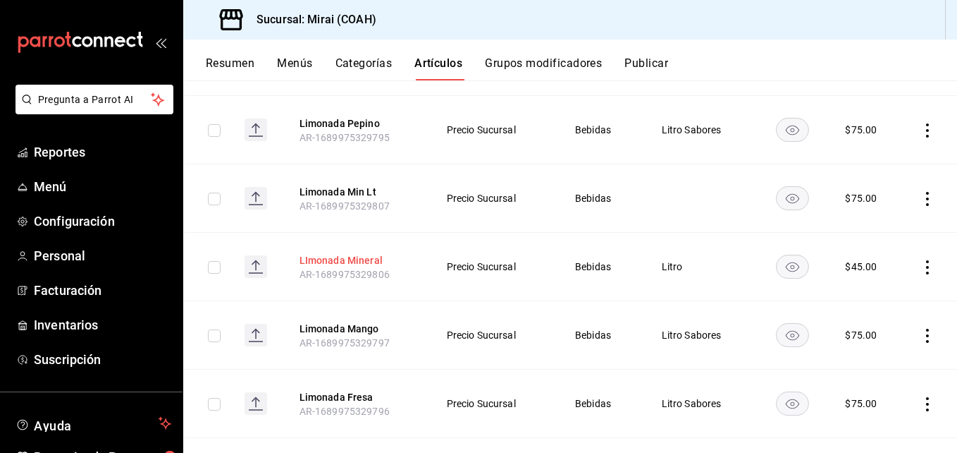
type input "limonad"
click at [366, 257] on button "LImonada Mineral" at bounding box center [356, 260] width 113 height 14
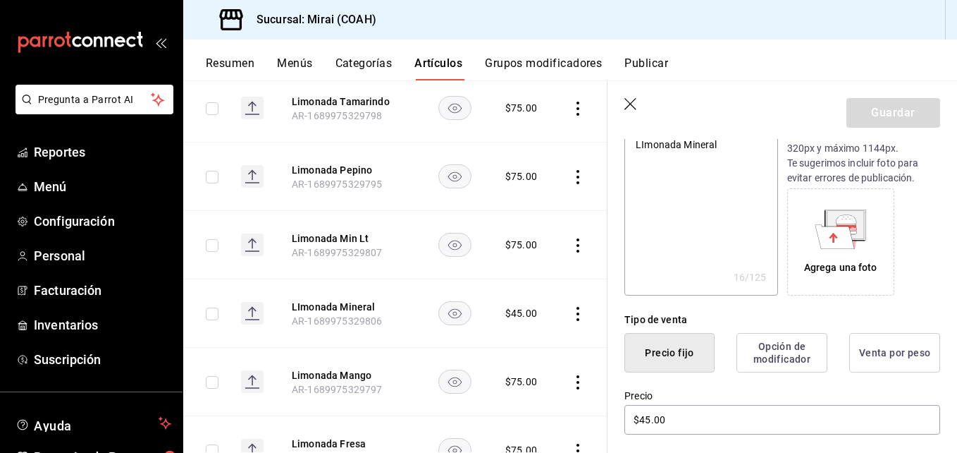
scroll to position [230, 0]
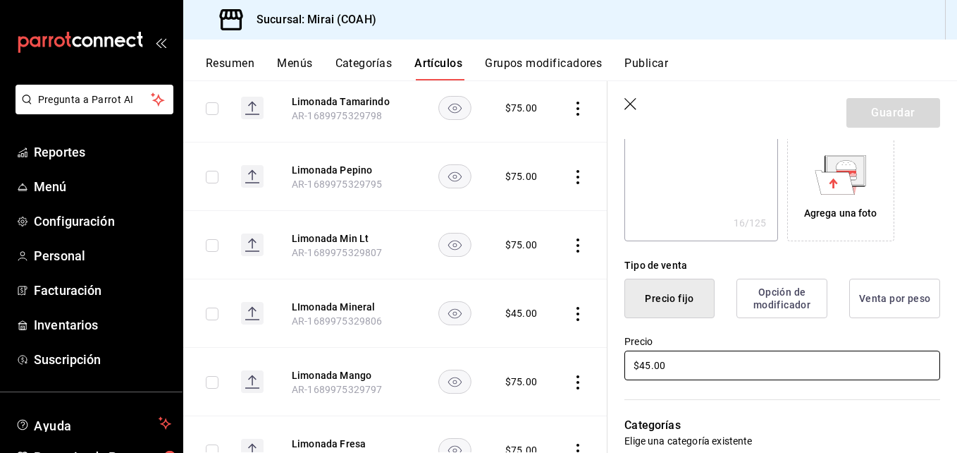
click at [651, 371] on input "$45.00" at bounding box center [782, 365] width 316 height 30
type textarea "x"
type input "$4.00"
type textarea "x"
type input "$49.00"
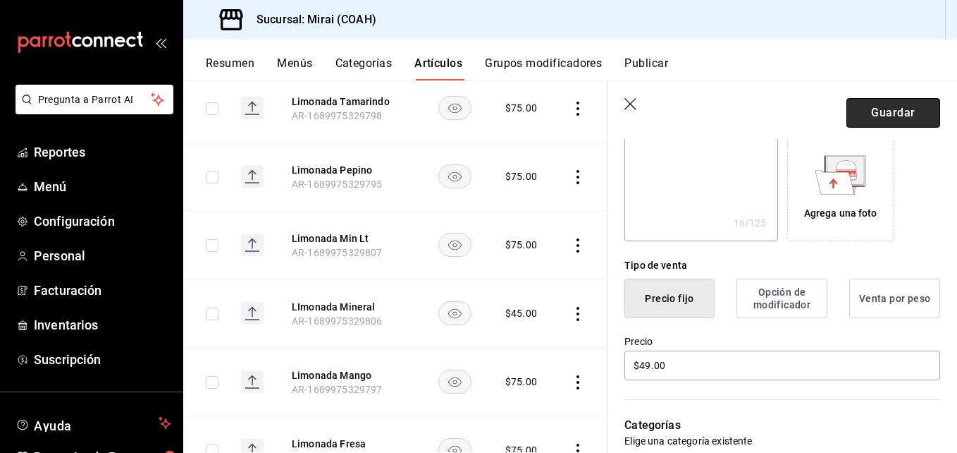
click at [899, 109] on button "Guardar" at bounding box center [894, 113] width 94 height 30
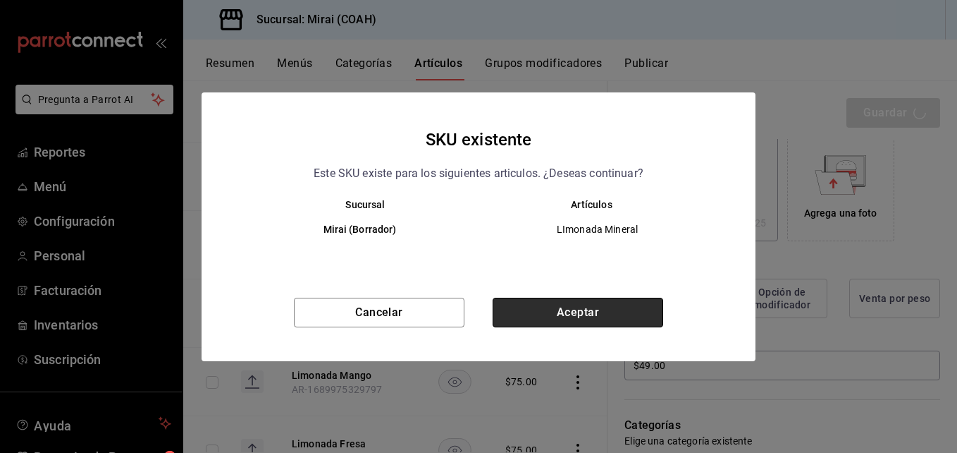
click at [621, 314] on button "Aceptar" at bounding box center [578, 312] width 171 height 30
type textarea "x"
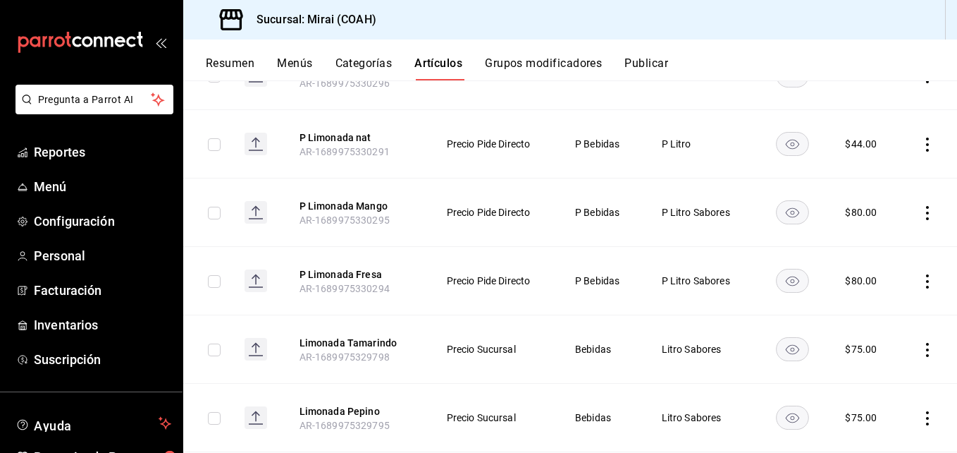
scroll to position [608, 0]
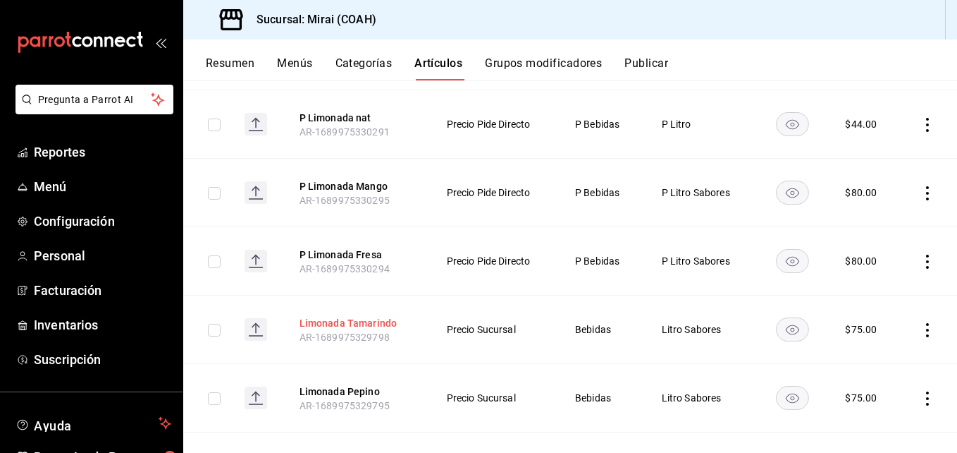
click at [345, 327] on button "Limonada Tamarindo" at bounding box center [356, 323] width 113 height 14
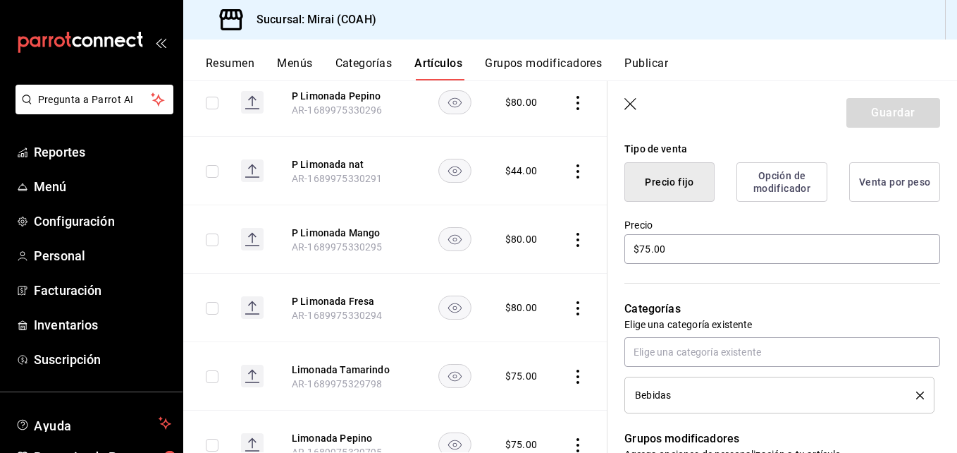
scroll to position [362, 0]
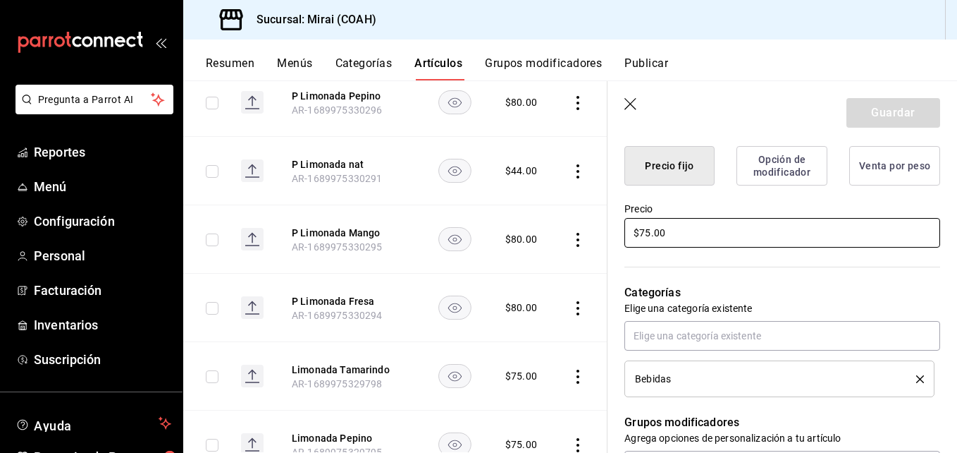
click at [651, 236] on input "$75.00" at bounding box center [782, 233] width 316 height 30
type textarea "x"
type input "$7.00"
type textarea "x"
type input "$79.00"
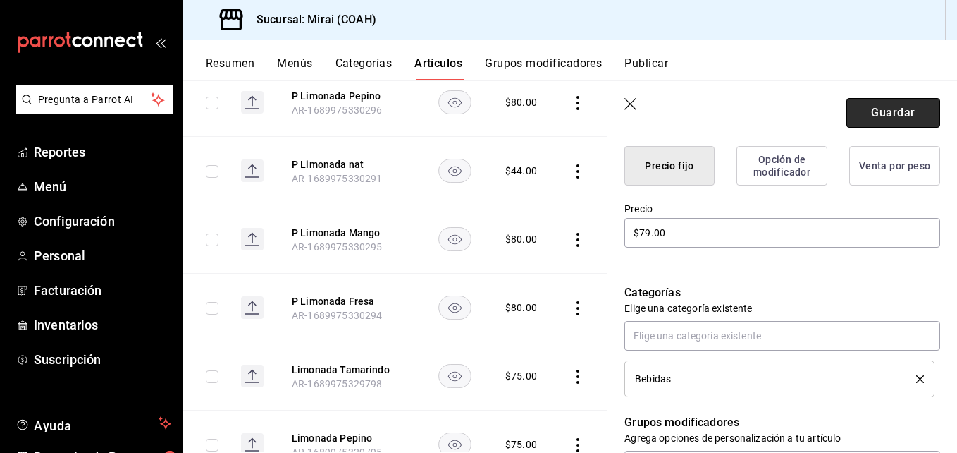
click at [886, 118] on button "Guardar" at bounding box center [894, 113] width 94 height 30
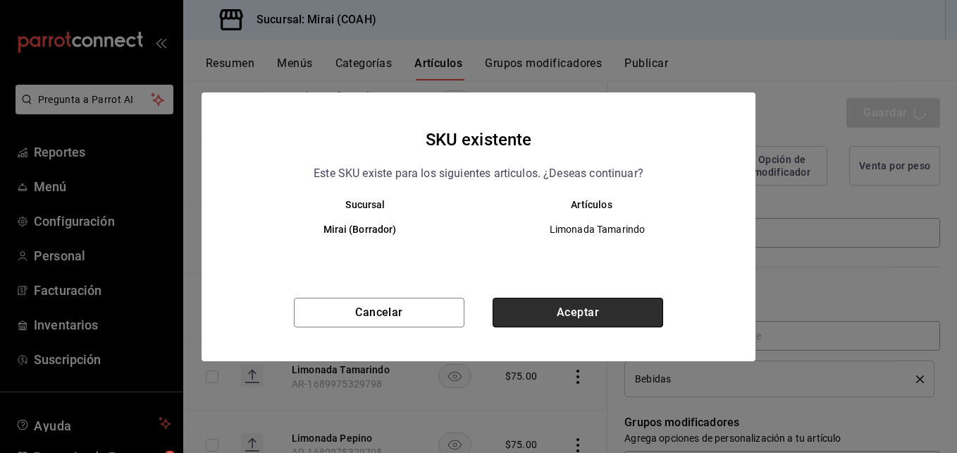
click at [634, 312] on button "Aceptar" at bounding box center [578, 312] width 171 height 30
type textarea "x"
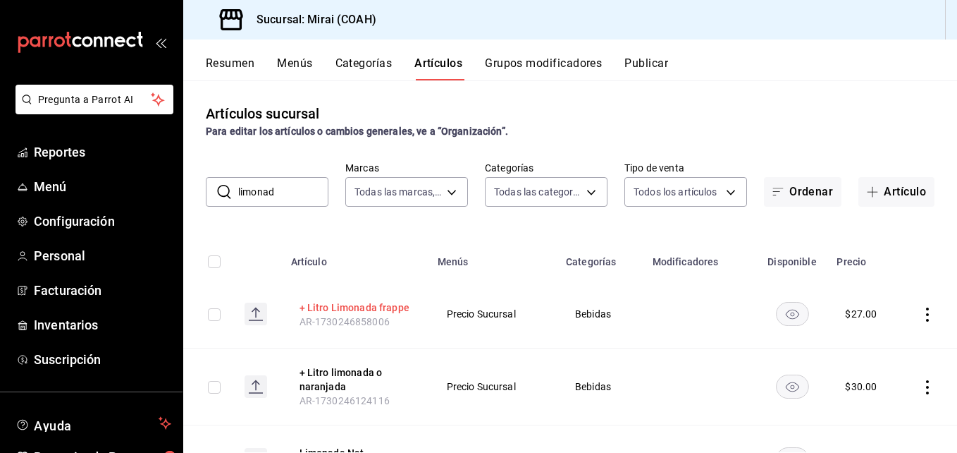
click at [354, 304] on button "+ Litro Limonada frappe" at bounding box center [356, 307] width 113 height 14
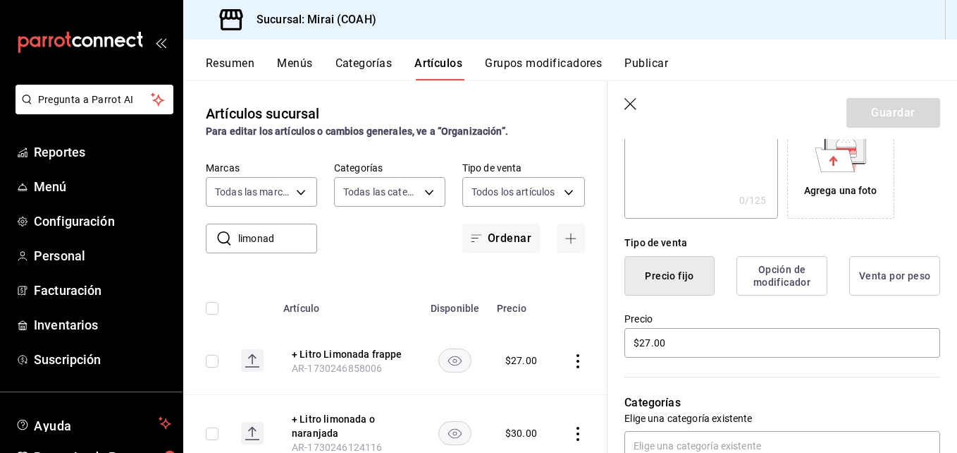
scroll to position [269, 0]
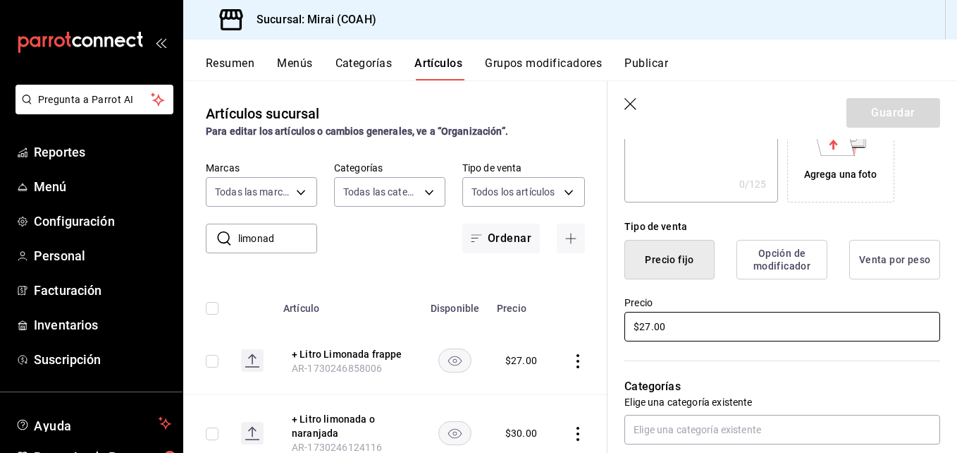
click at [650, 324] on input "$27.00" at bounding box center [782, 327] width 316 height 30
type input "$23.00"
click at [892, 104] on button "Guardar" at bounding box center [894, 113] width 94 height 30
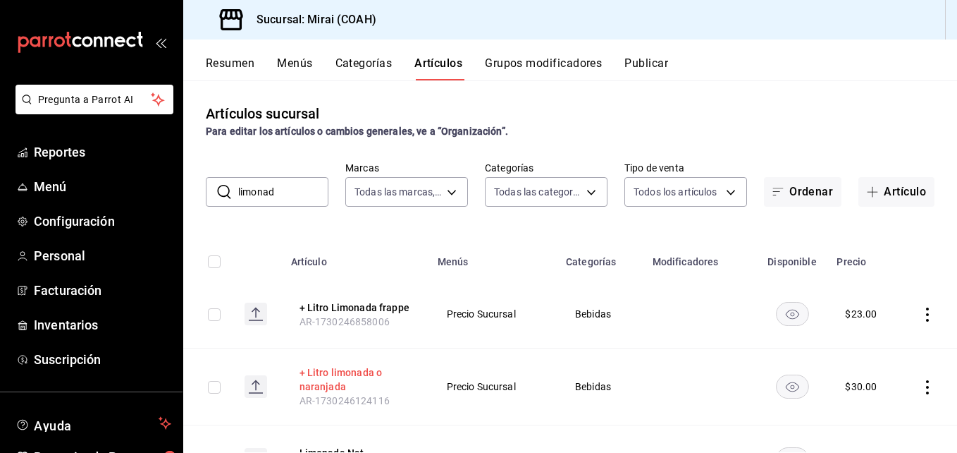
click at [336, 379] on button "+ Litro limonada o naranjada" at bounding box center [356, 379] width 113 height 28
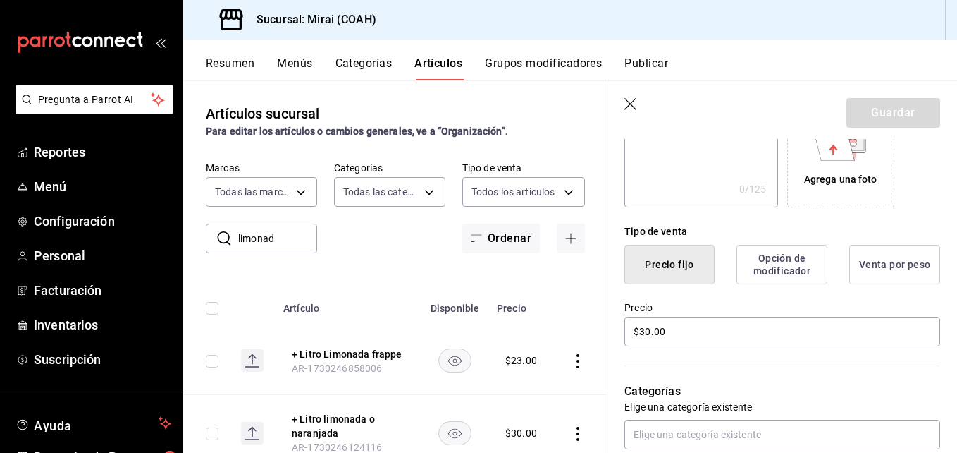
scroll to position [271, 0]
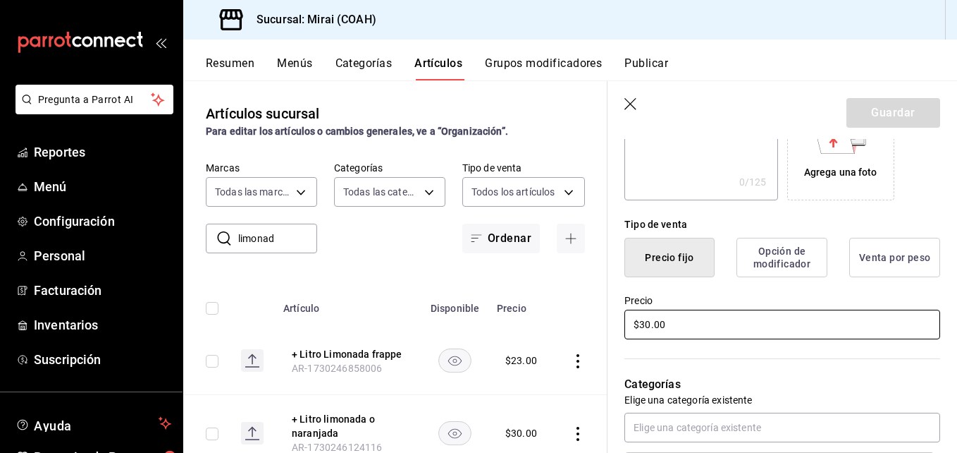
click at [649, 329] on input "$30.00" at bounding box center [782, 324] width 316 height 30
type input "$3.00"
type input "$26.00"
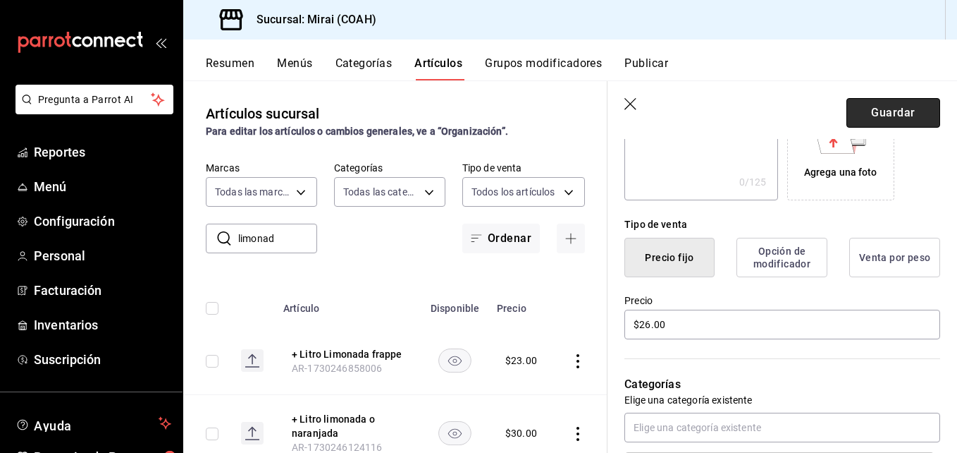
click at [874, 119] on button "Guardar" at bounding box center [894, 113] width 94 height 30
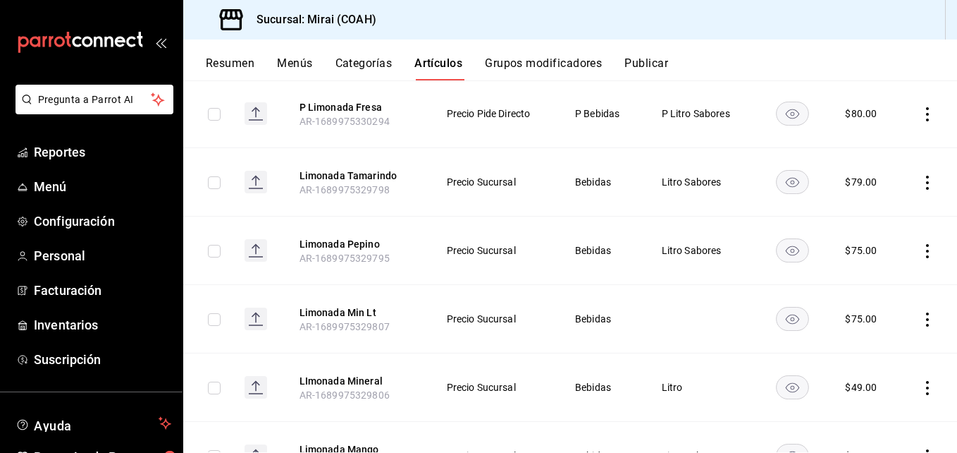
scroll to position [762, 0]
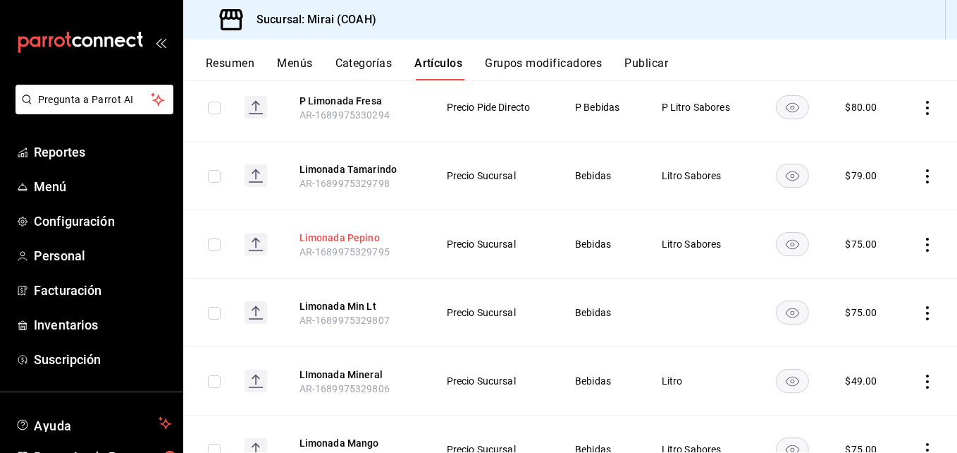
click at [349, 233] on button "Limonada Pepino" at bounding box center [356, 237] width 113 height 14
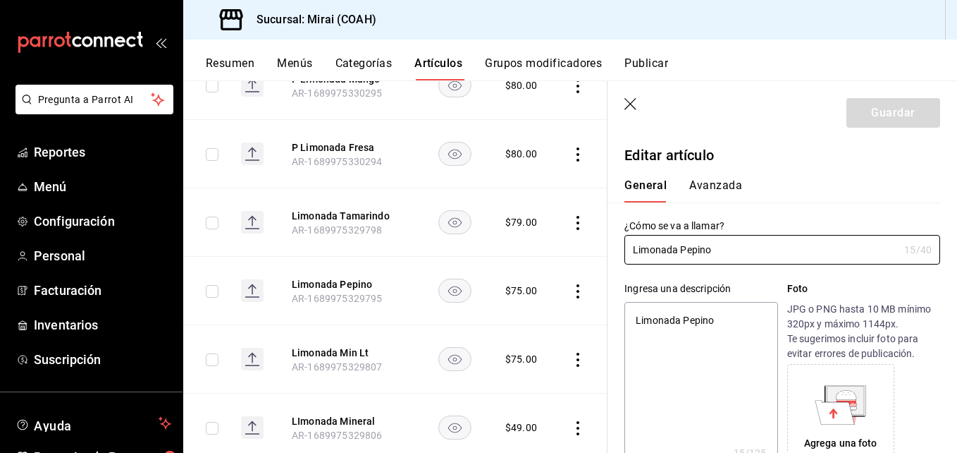
type textarea "x"
type input "$75.00"
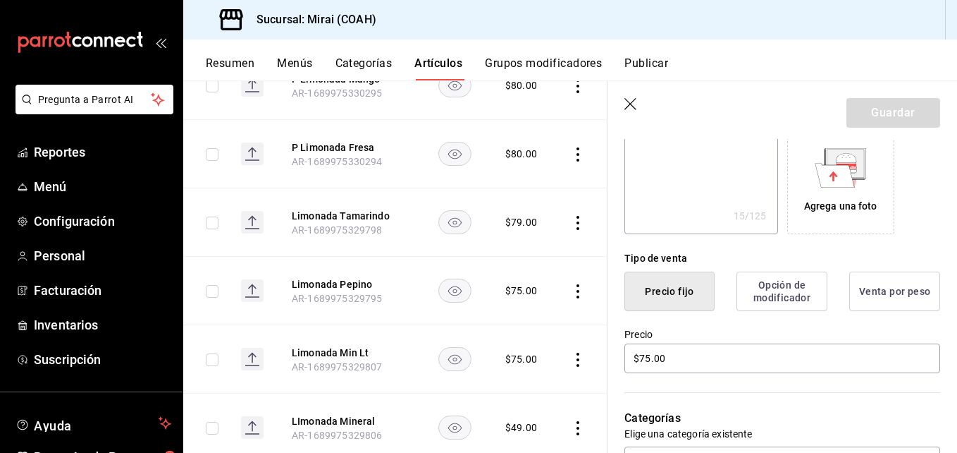
scroll to position [327, 0]
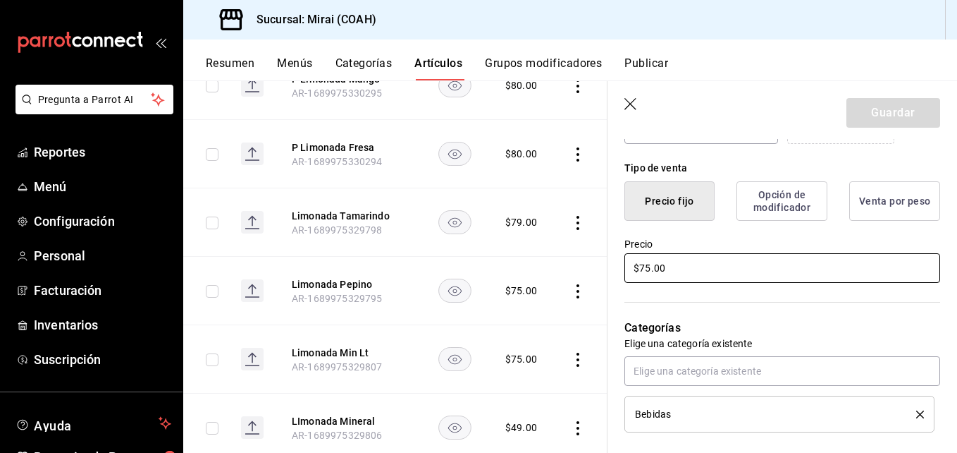
click at [649, 267] on input "$75.00" at bounding box center [782, 268] width 316 height 30
type textarea "x"
type input "$7.00"
type textarea "x"
type input "$79.00"
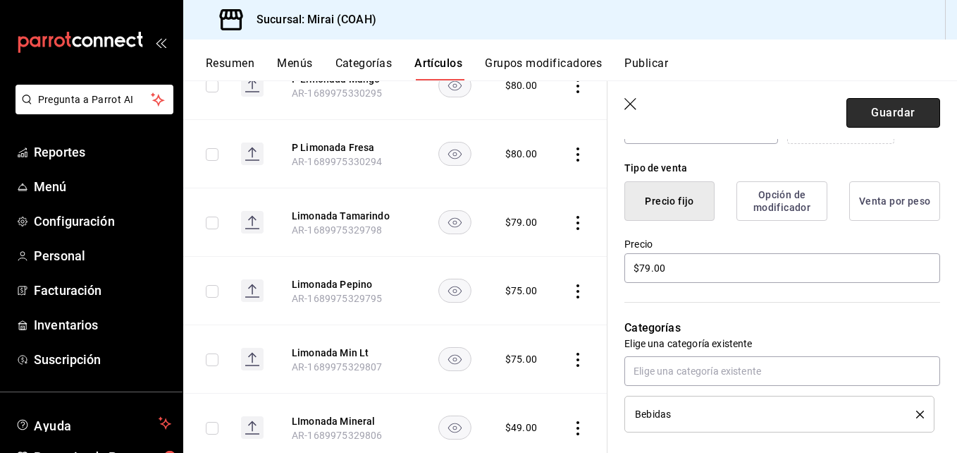
click at [908, 105] on button "Guardar" at bounding box center [894, 113] width 94 height 30
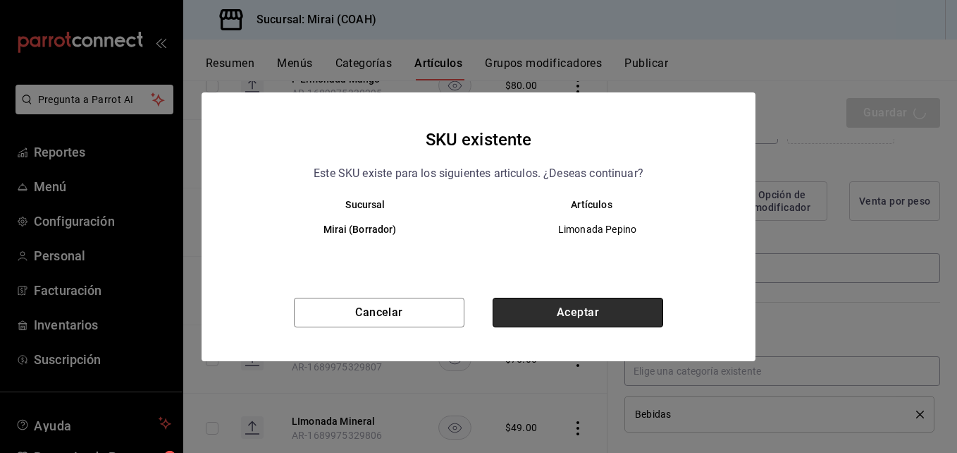
click at [642, 311] on button "Aceptar" at bounding box center [578, 312] width 171 height 30
type textarea "x"
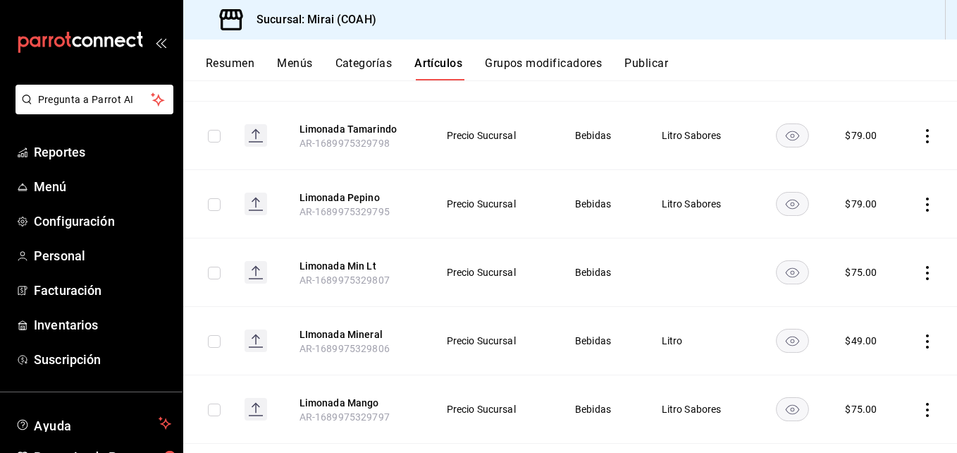
scroll to position [813, 0]
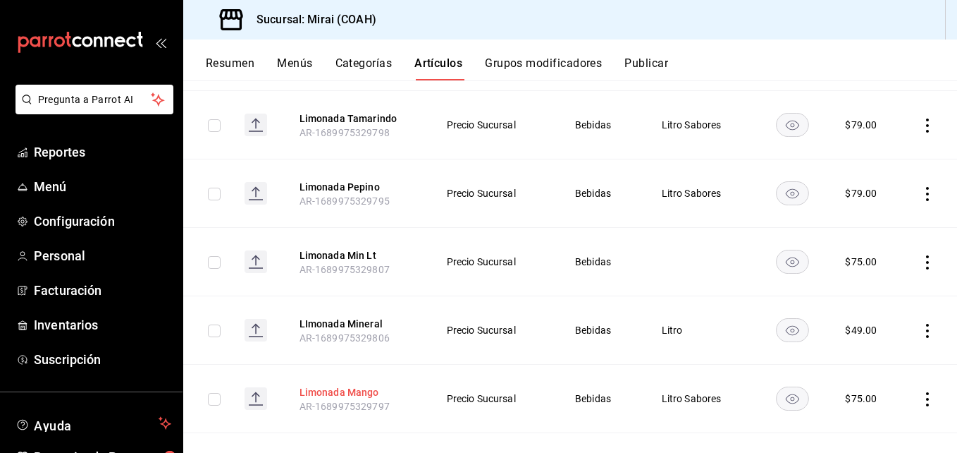
click at [349, 388] on button "Limonada Mango" at bounding box center [356, 392] width 113 height 14
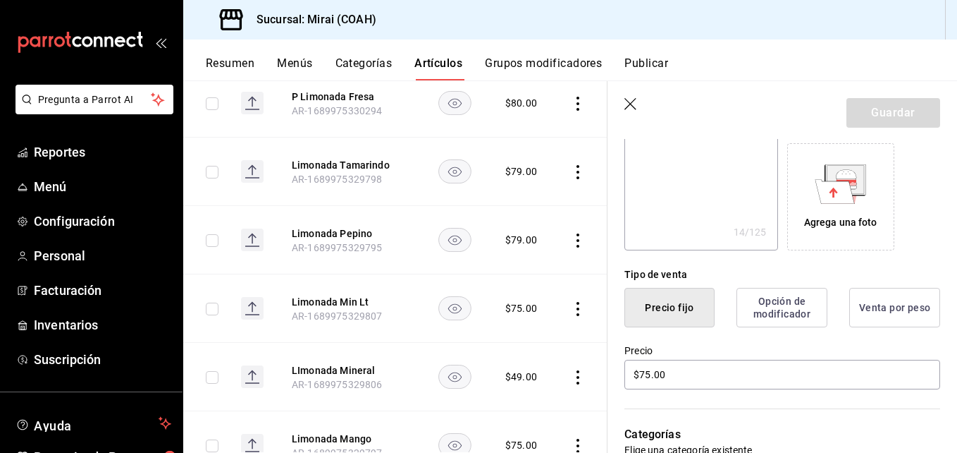
scroll to position [306, 0]
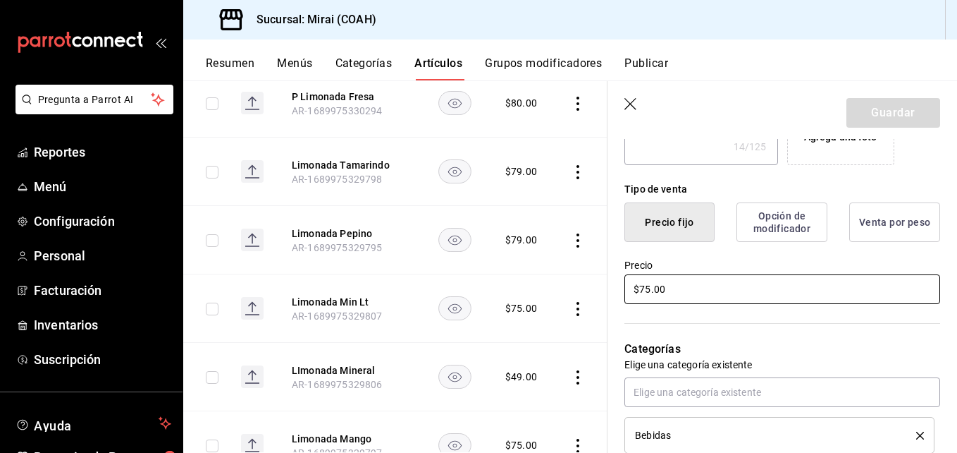
click at [648, 294] on input "$75.00" at bounding box center [782, 289] width 316 height 30
type textarea "x"
type input "$7.00"
type textarea "x"
type input "$79.00"
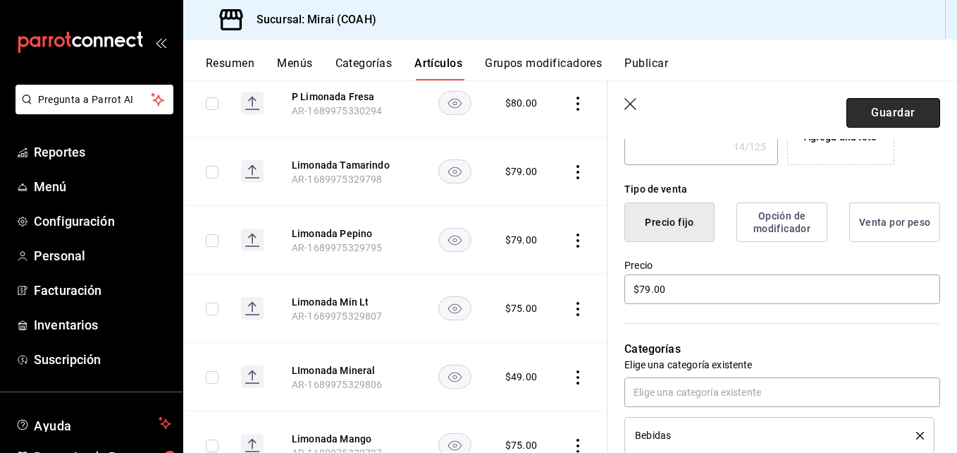
click at [882, 108] on button "Guardar" at bounding box center [894, 113] width 94 height 30
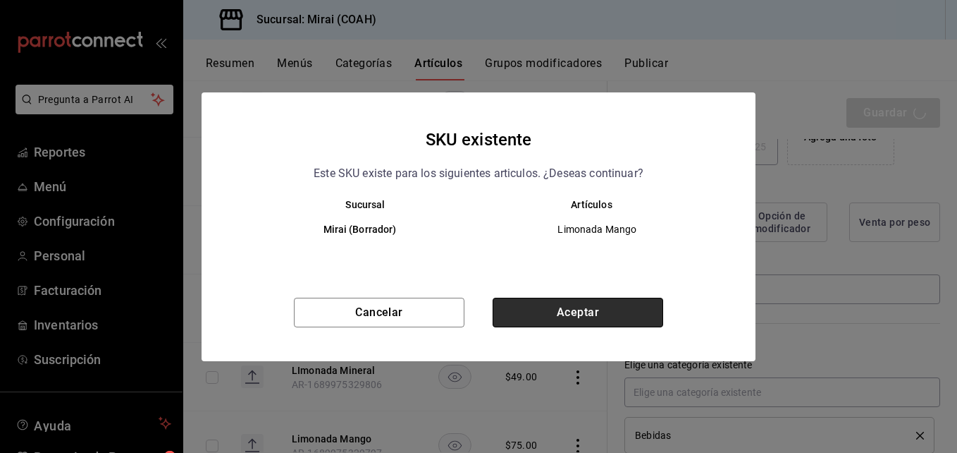
click at [633, 307] on button "Aceptar" at bounding box center [578, 312] width 171 height 30
type textarea "x"
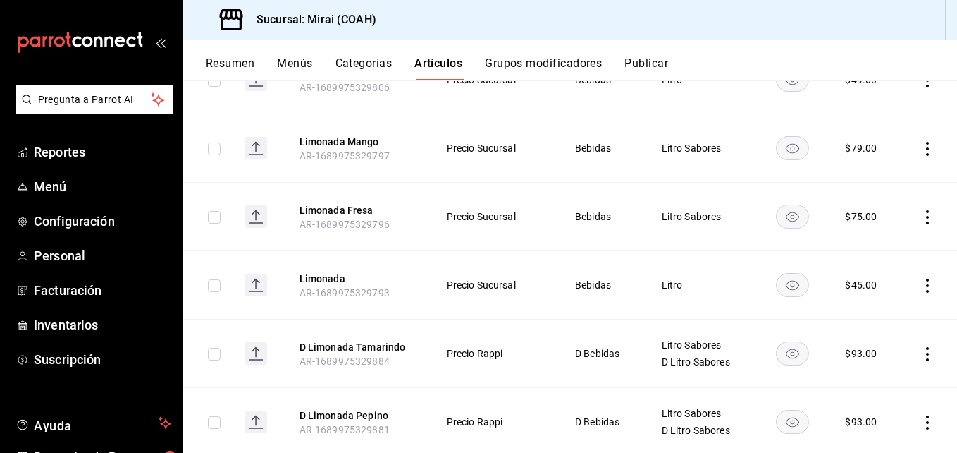
scroll to position [1083, 0]
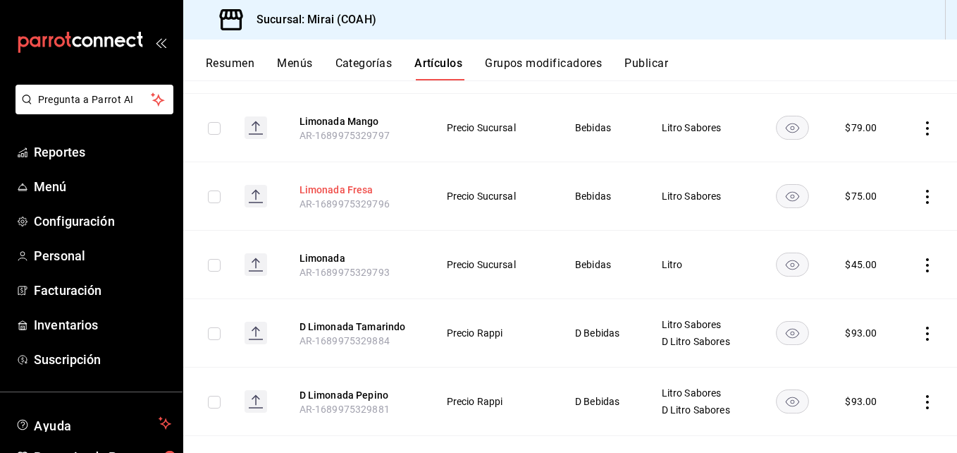
click at [351, 190] on button "Limonada Fresa" at bounding box center [356, 190] width 113 height 14
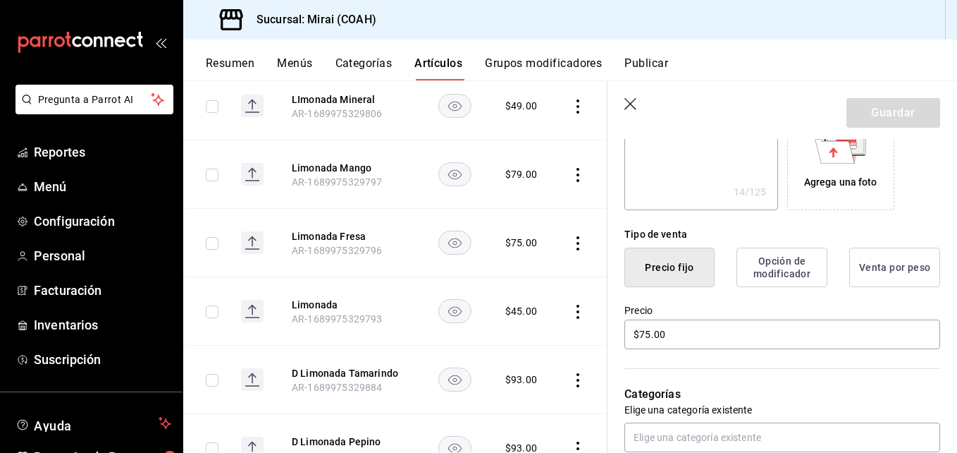
scroll to position [265, 0]
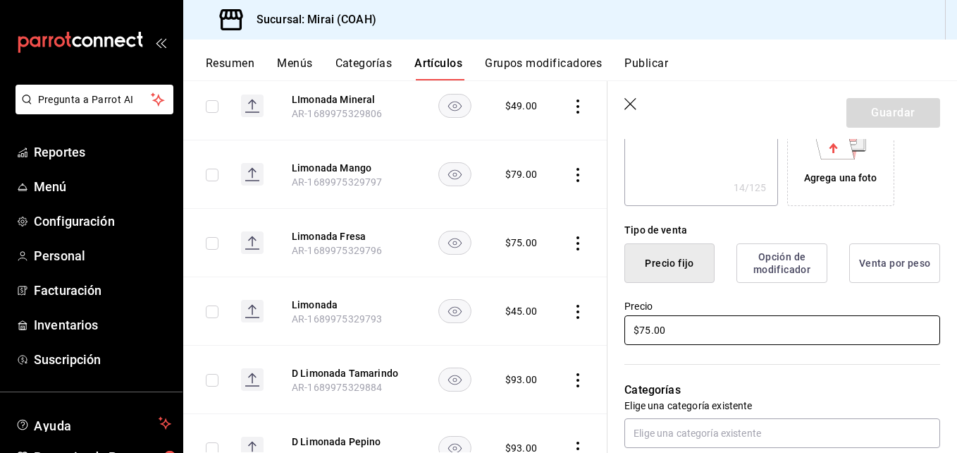
click at [653, 332] on input "$75.00" at bounding box center [782, 330] width 316 height 30
type textarea "x"
type input "$7.00"
type textarea "x"
type input "$79.00"
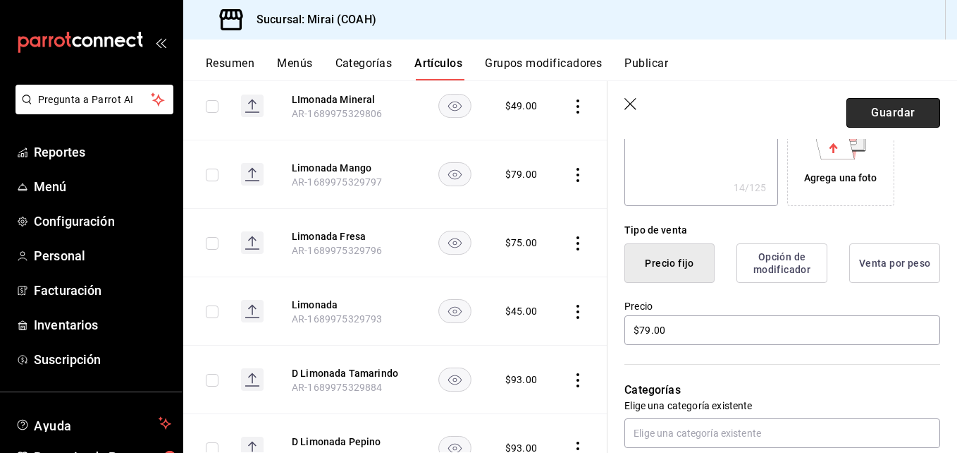
click at [891, 114] on button "Guardar" at bounding box center [894, 113] width 94 height 30
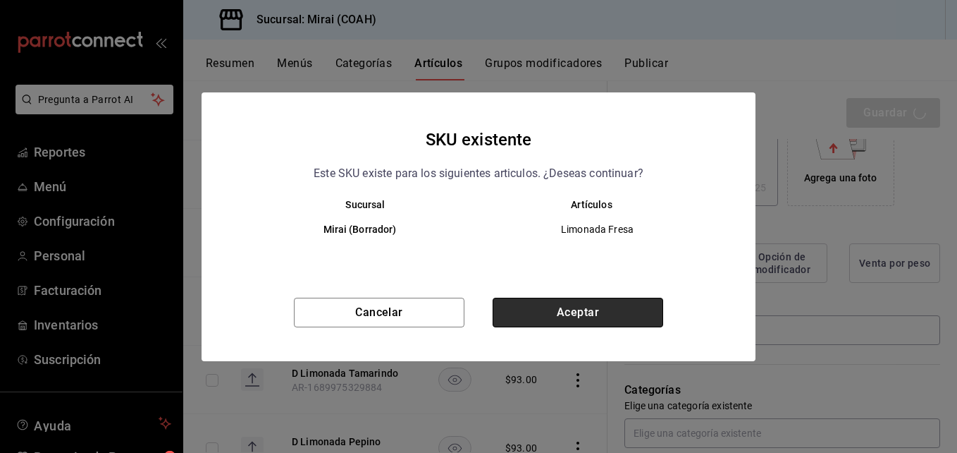
click at [641, 314] on button "Aceptar" at bounding box center [578, 312] width 171 height 30
type textarea "x"
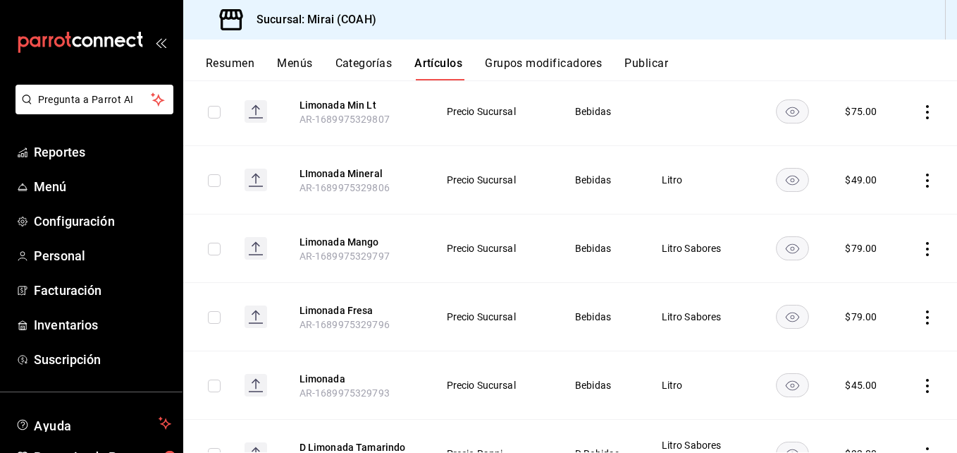
scroll to position [966, 0]
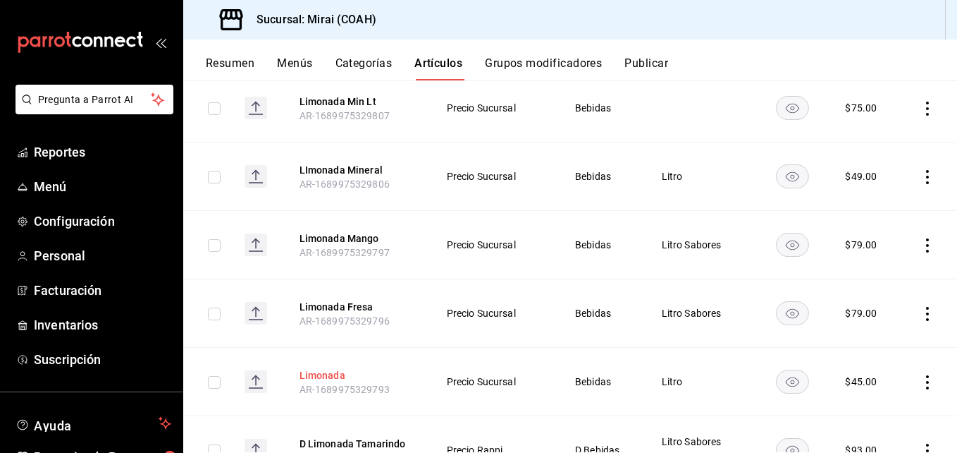
click at [326, 372] on button "Limonada" at bounding box center [356, 375] width 113 height 14
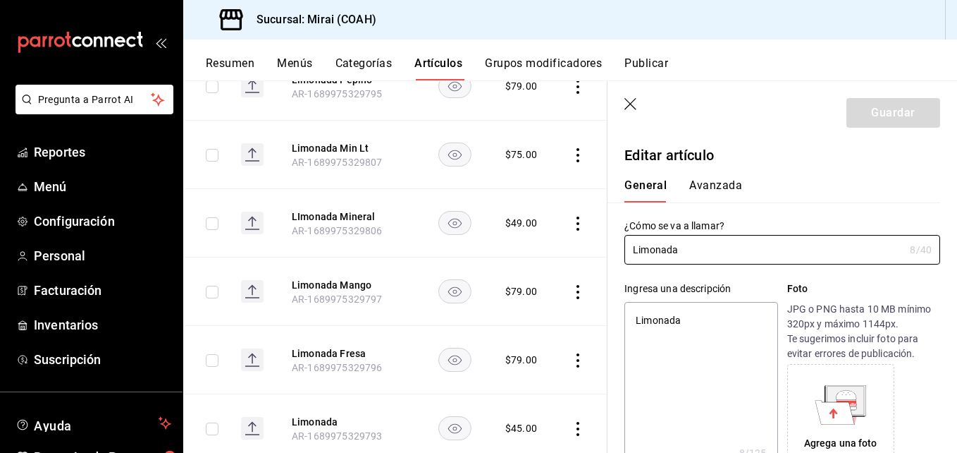
type textarea "x"
type input "$45.00"
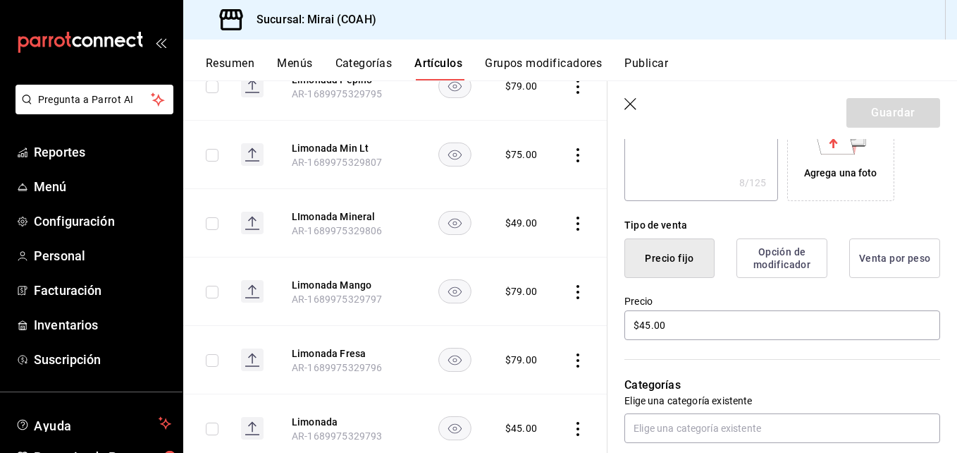
scroll to position [317, 0]
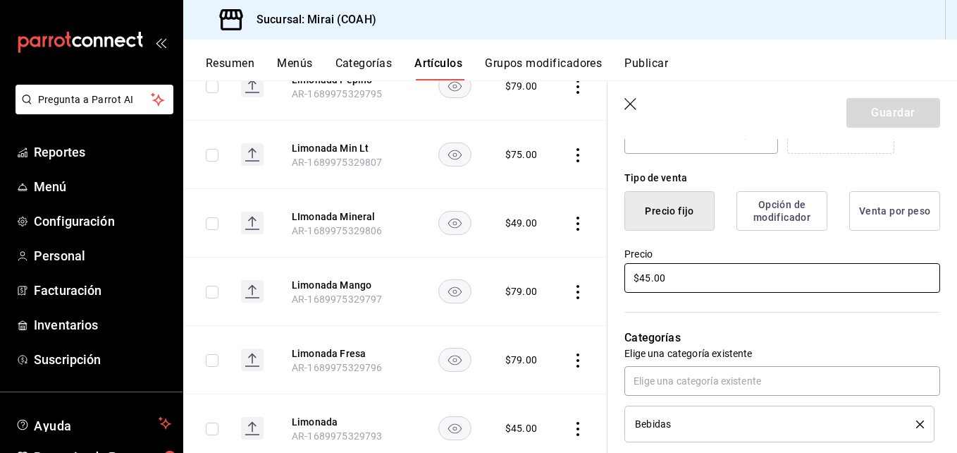
click at [648, 281] on input "$45.00" at bounding box center [782, 278] width 316 height 30
type textarea "x"
type input "$4.00"
type textarea "x"
type input "$49.00"
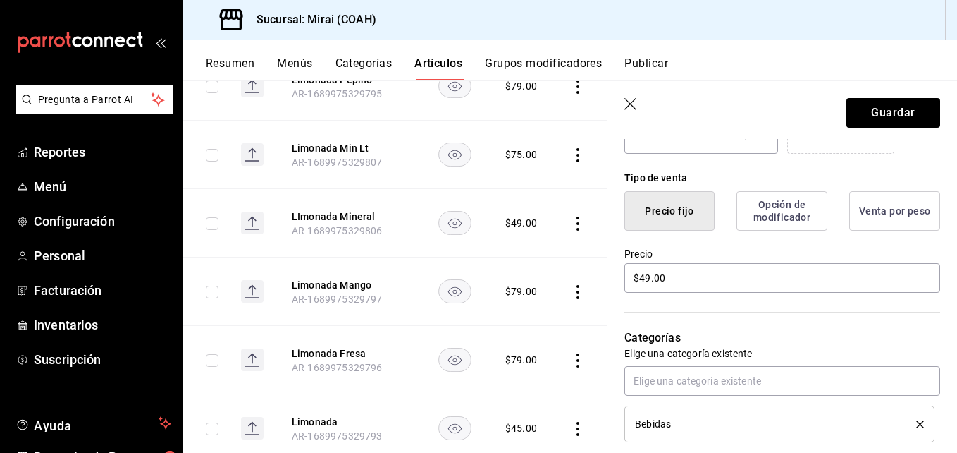
click at [876, 90] on header "Guardar" at bounding box center [783, 110] width 350 height 58
click at [873, 106] on button "Guardar" at bounding box center [894, 113] width 94 height 30
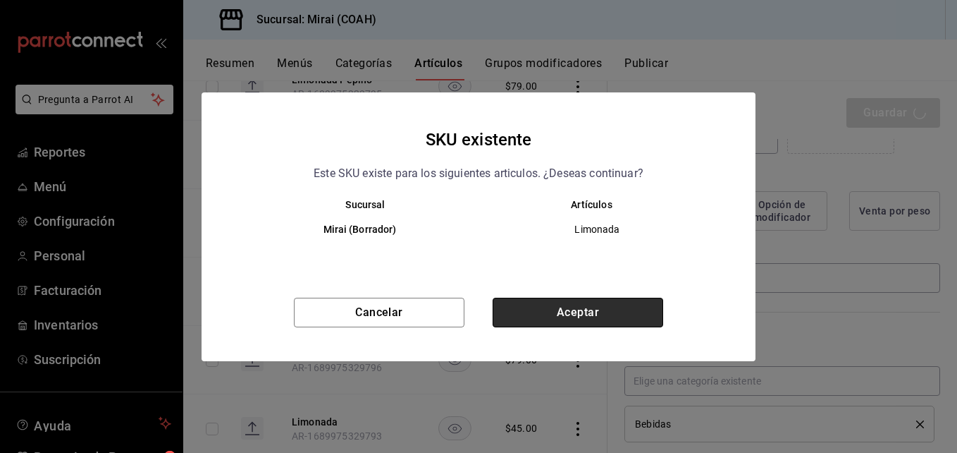
click at [640, 312] on button "Aceptar" at bounding box center [578, 312] width 171 height 30
type textarea "x"
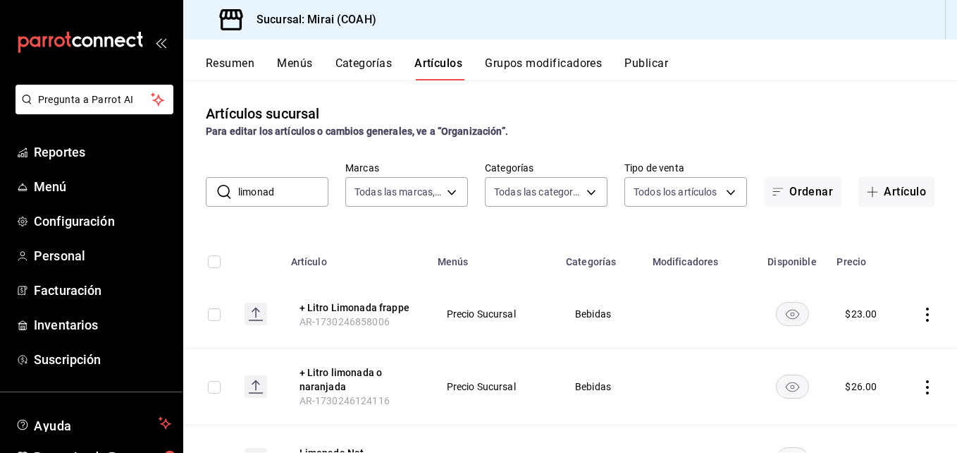
click at [300, 187] on input "limonad" at bounding box center [283, 192] width 90 height 28
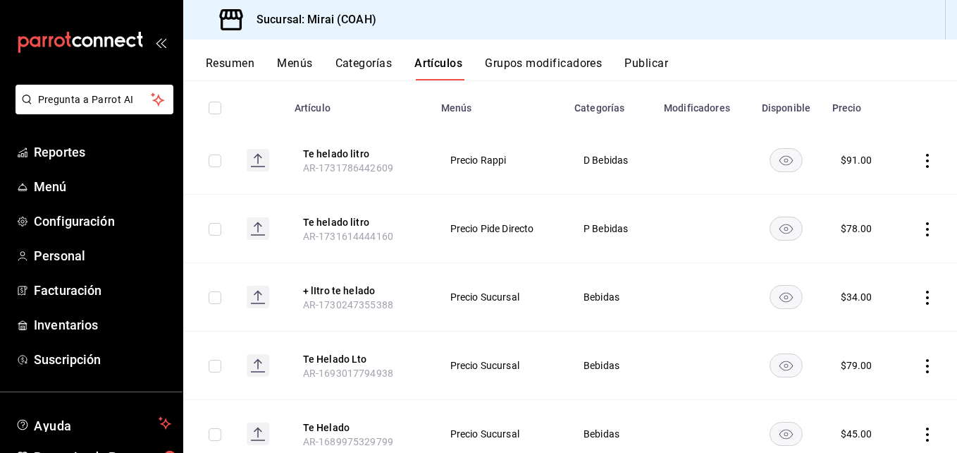
scroll to position [167, 0]
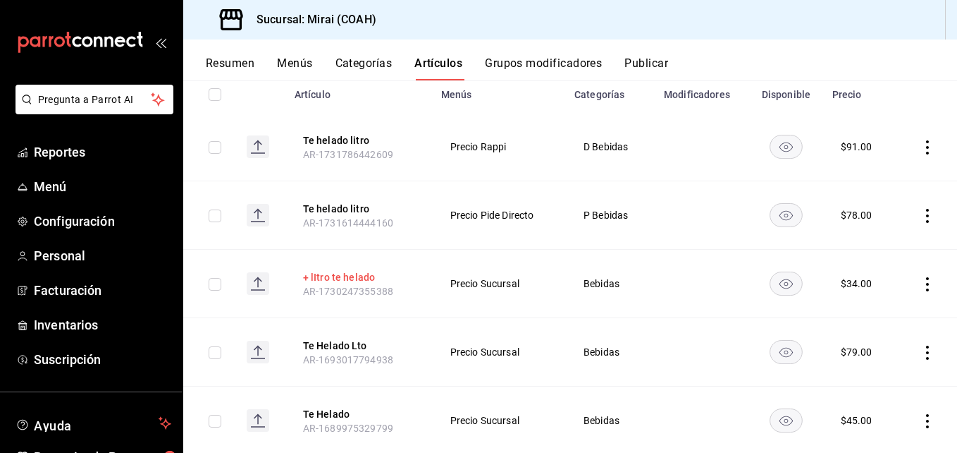
type input "te helad"
click at [357, 274] on button "+ lItro te helado" at bounding box center [359, 277] width 113 height 14
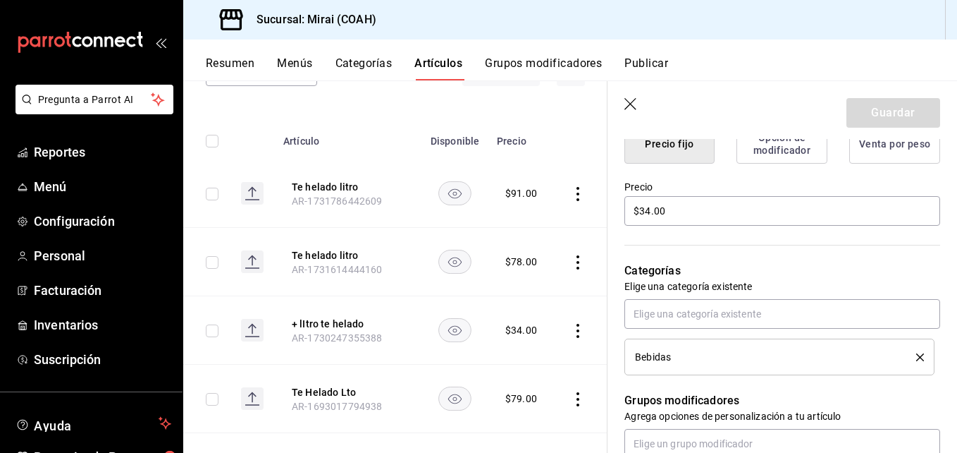
scroll to position [402, 0]
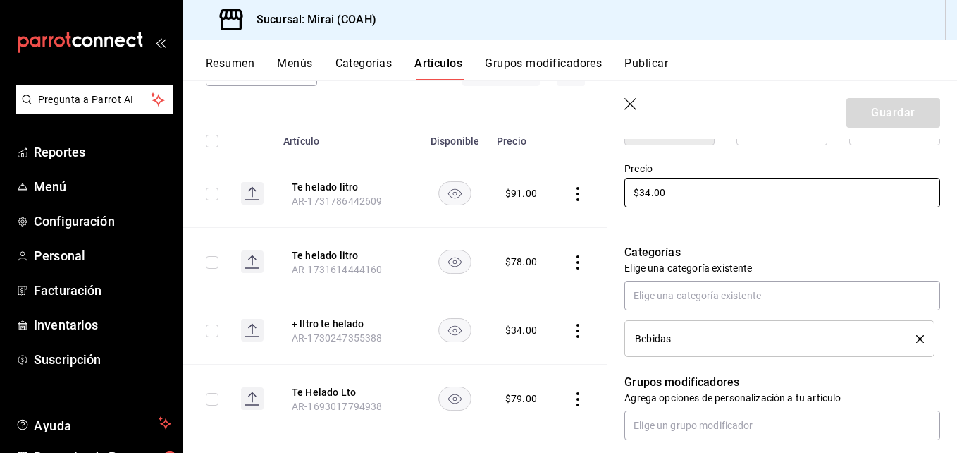
click at [650, 198] on input "$34.00" at bounding box center [782, 193] width 316 height 30
type input "$3.00"
type input "$30.00"
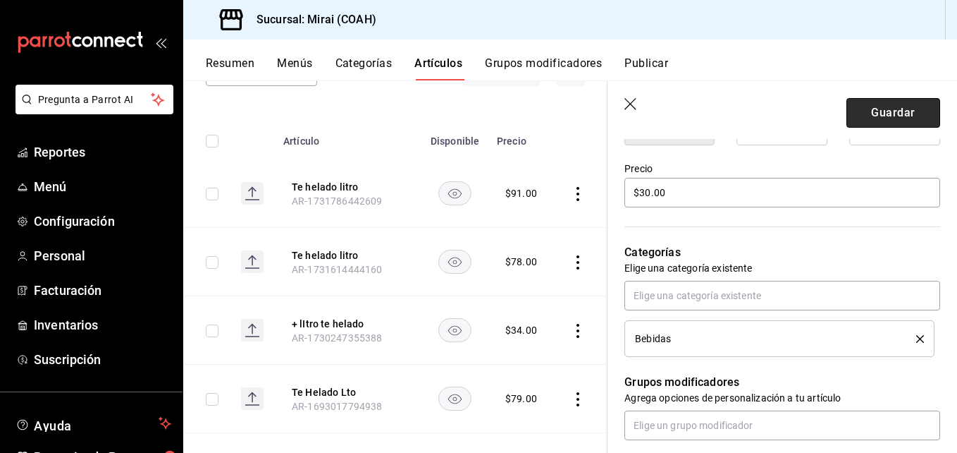
click at [885, 111] on button "Guardar" at bounding box center [894, 113] width 94 height 30
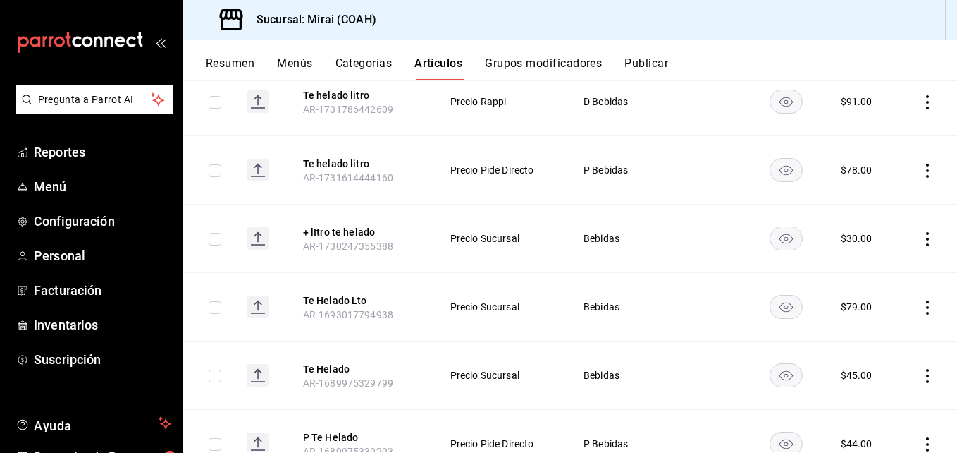
scroll to position [212, 0]
click at [350, 297] on button "Te Helado Lto" at bounding box center [359, 300] width 113 height 14
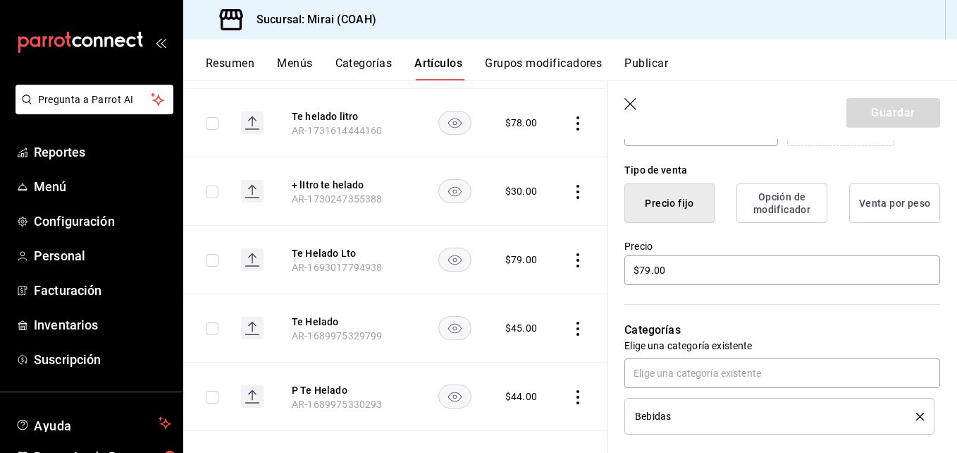
scroll to position [320, 0]
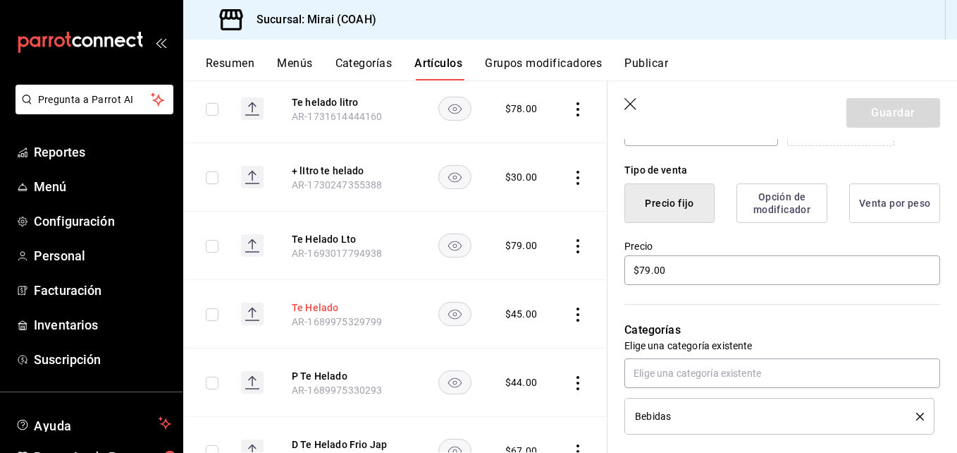
click at [304, 304] on button "Te Helado" at bounding box center [348, 307] width 113 height 14
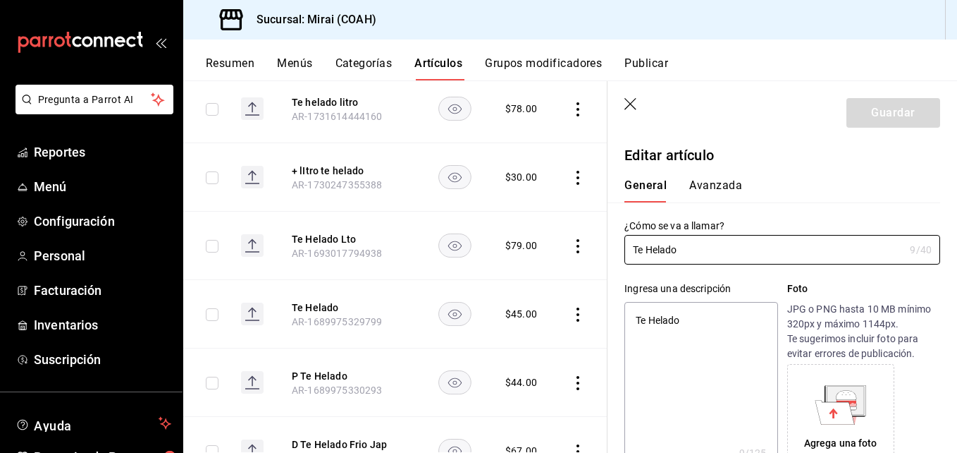
type textarea "x"
type input "$45.00"
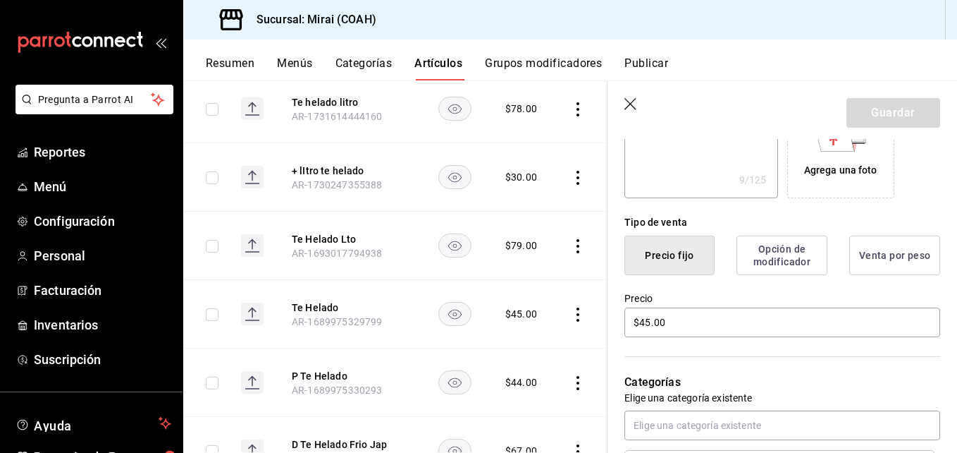
scroll to position [300, 0]
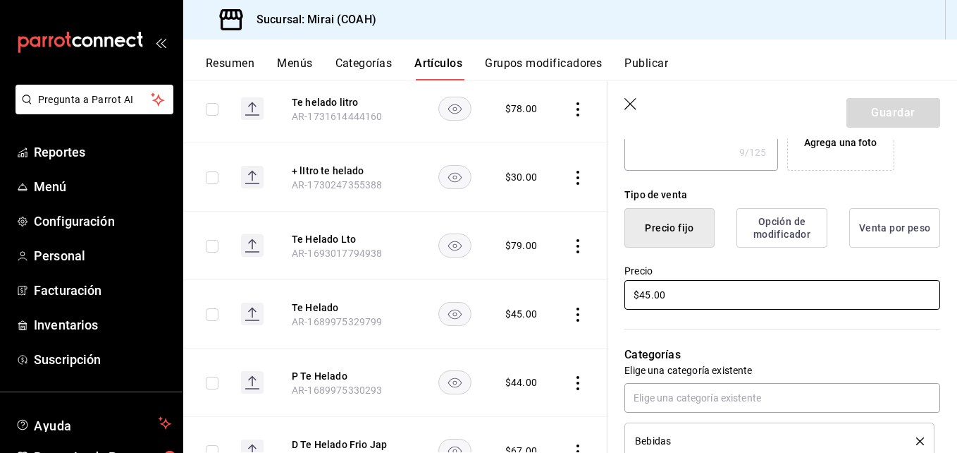
click at [651, 298] on input "$45.00" at bounding box center [782, 295] width 316 height 30
type textarea "x"
type input "$4.00"
type textarea "x"
type input "$49.00"
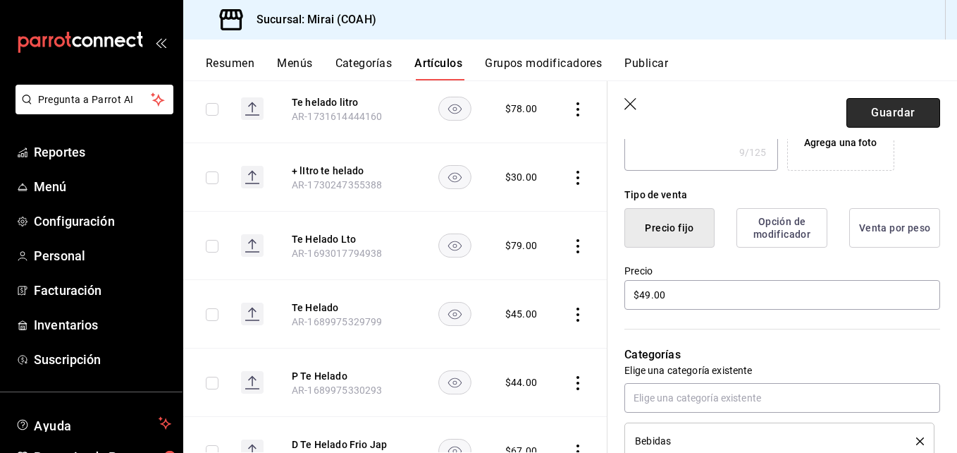
click at [892, 111] on button "Guardar" at bounding box center [894, 113] width 94 height 30
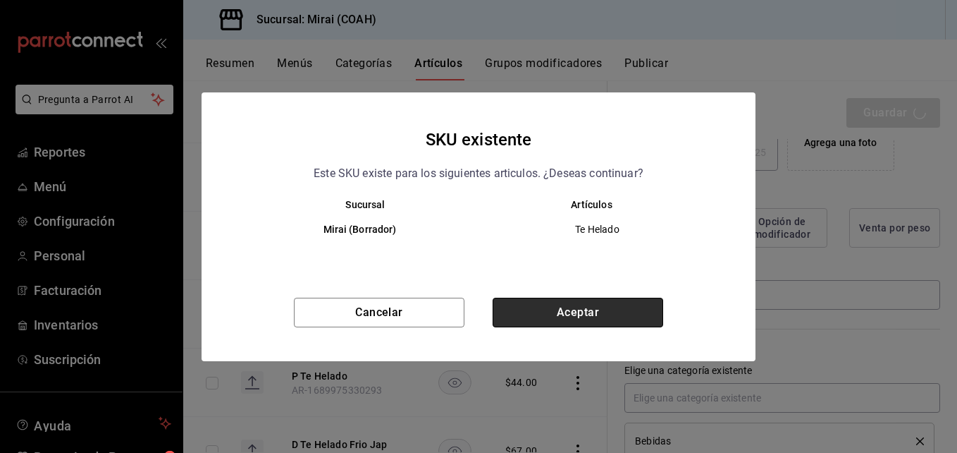
click at [607, 316] on button "Aceptar" at bounding box center [578, 312] width 171 height 30
type textarea "x"
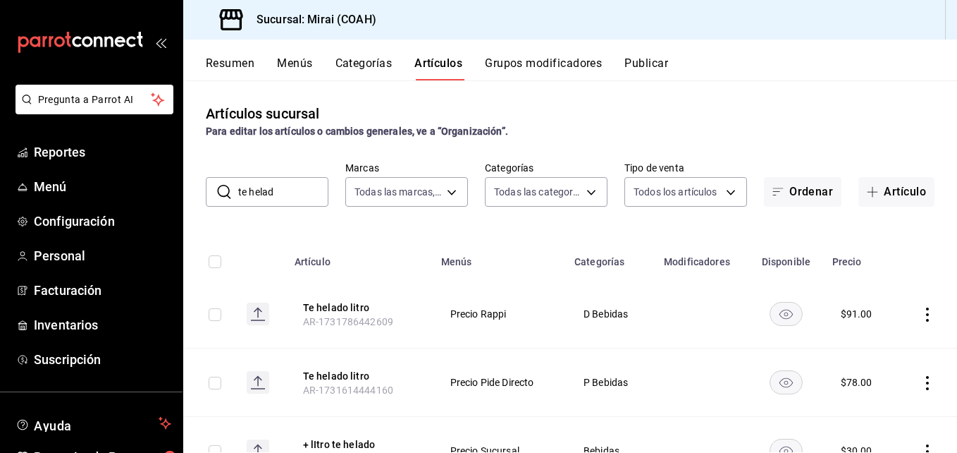
click at [285, 181] on input "te helad" at bounding box center [283, 192] width 90 height 28
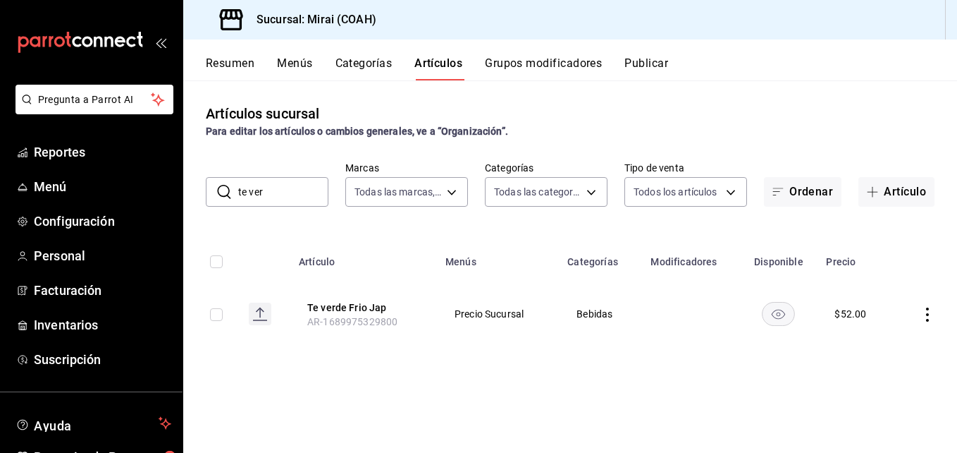
click at [276, 199] on input "te ver" at bounding box center [283, 192] width 90 height 28
type input "t"
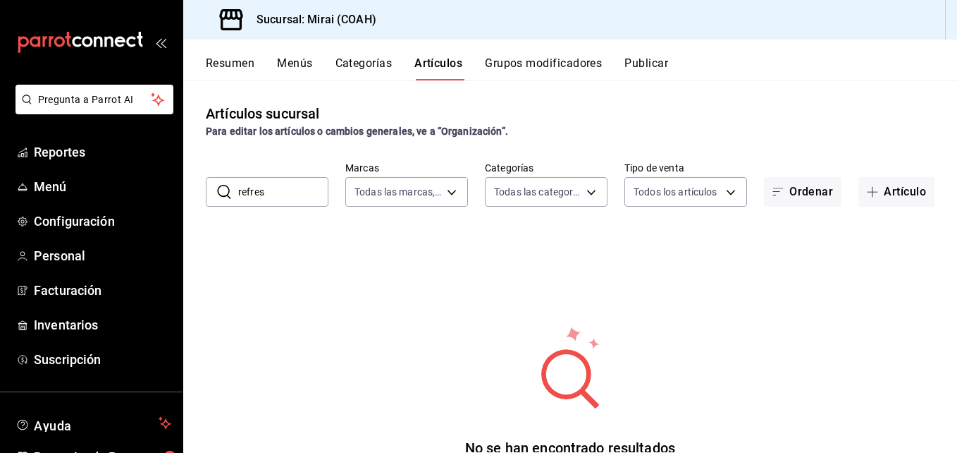
click at [297, 171] on div "​ refres ​ Marcas Todas las marcas, Sin marca 183a807c-22b5-455a-989e-9c50dfc5d…" at bounding box center [570, 183] width 774 height 45
click at [314, 187] on input "refres" at bounding box center [283, 192] width 90 height 28
type input "r"
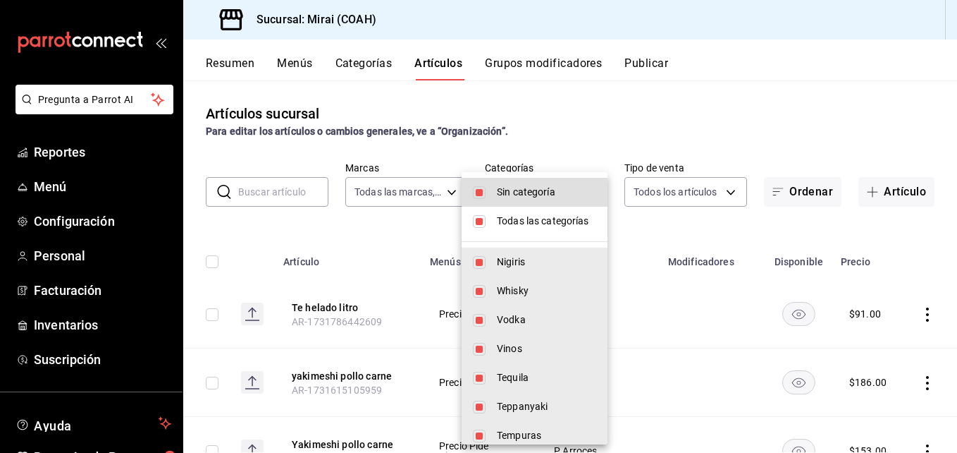
click at [593, 190] on body "Pregunta a Parrot AI Reportes Menú Configuración Personal Facturación Inventari…" at bounding box center [478, 226] width 957 height 453
click at [485, 219] on input "checkbox" at bounding box center [479, 221] width 13 height 13
checkbox input "false"
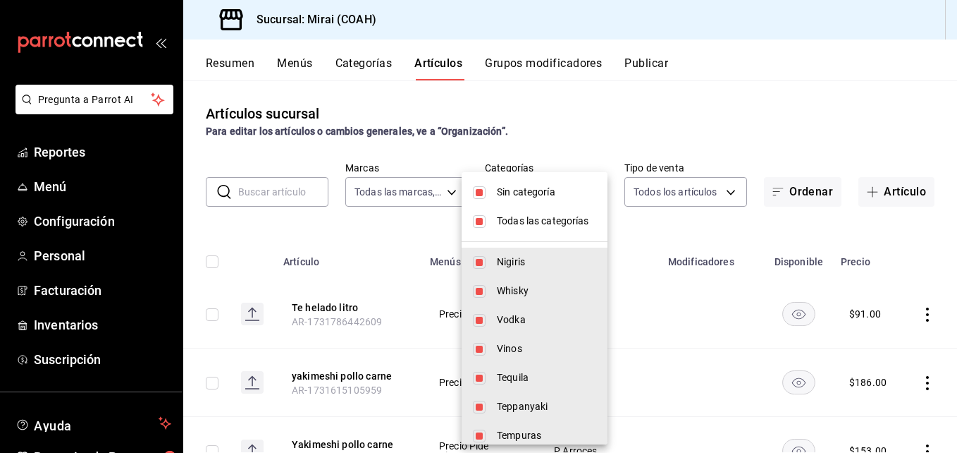
checkbox input "false"
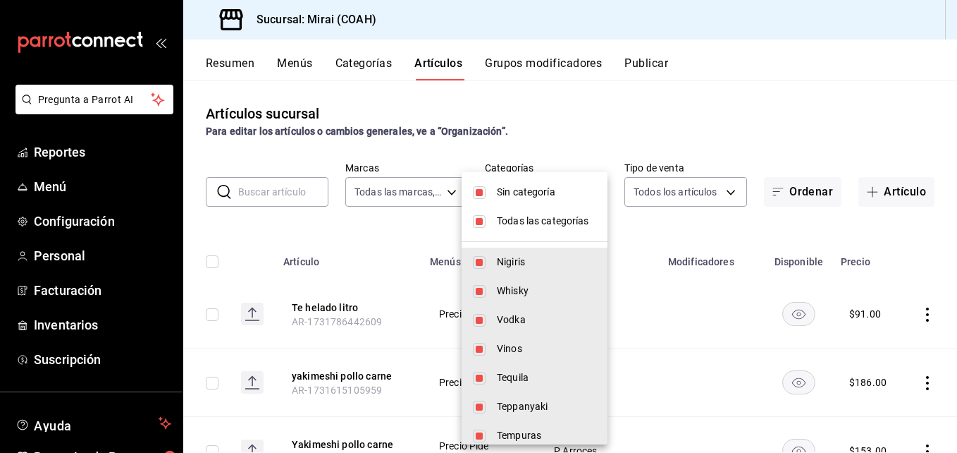
checkbox input "false"
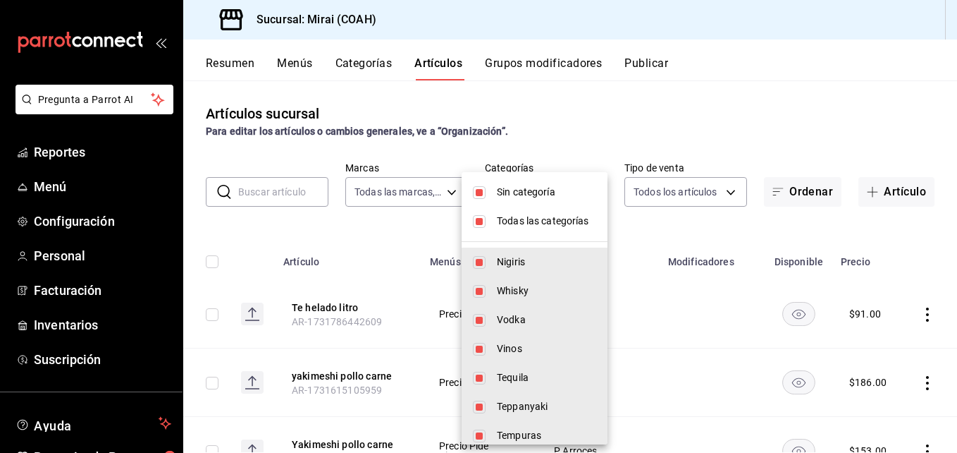
checkbox input "false"
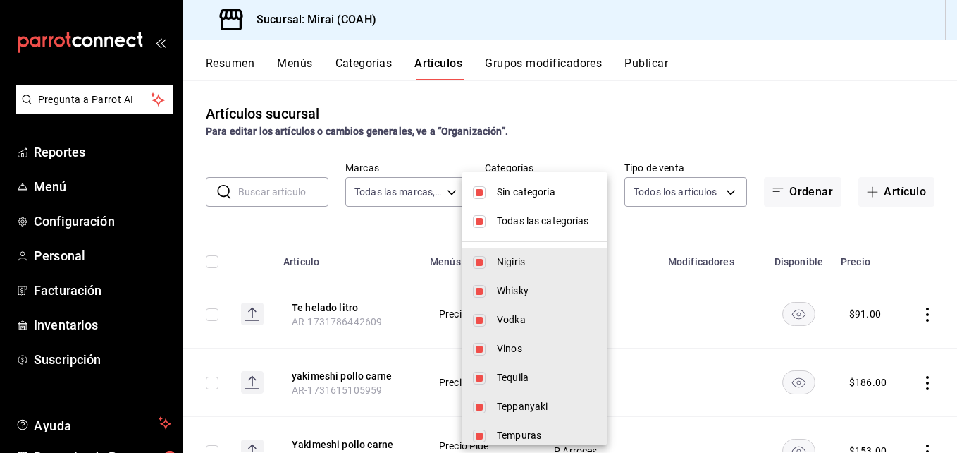
checkbox input "false"
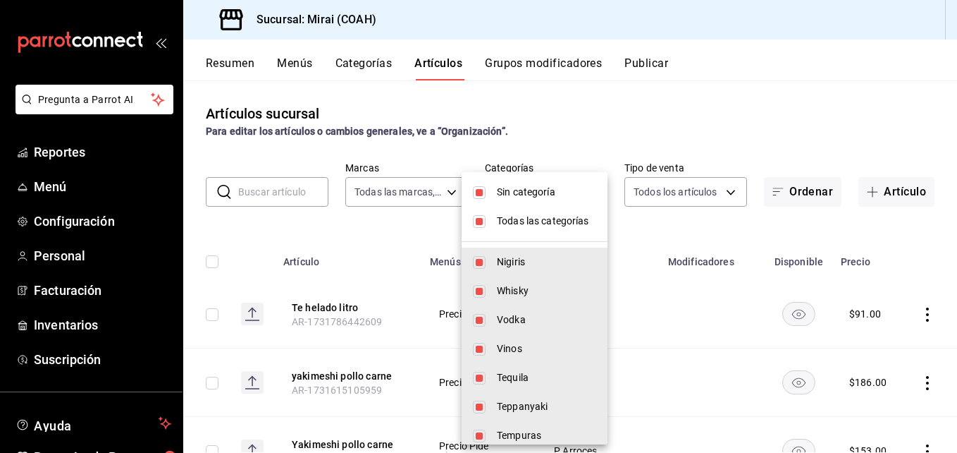
checkbox input "false"
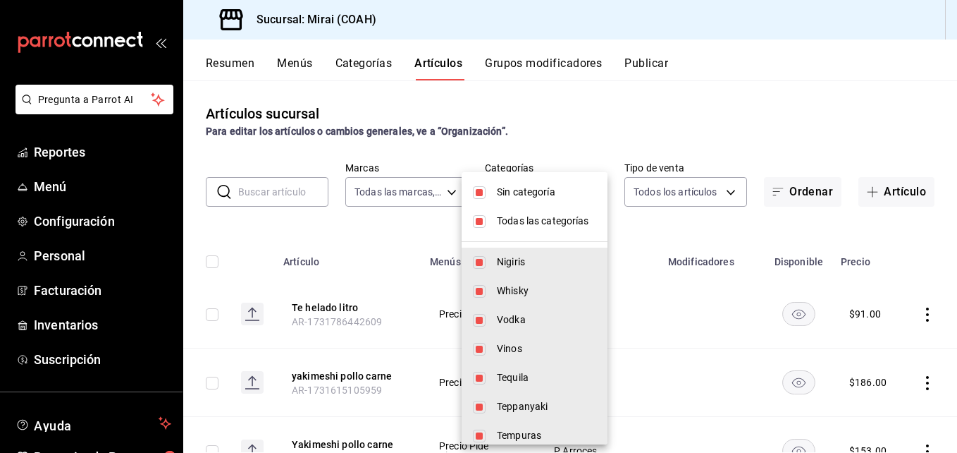
checkbox input "false"
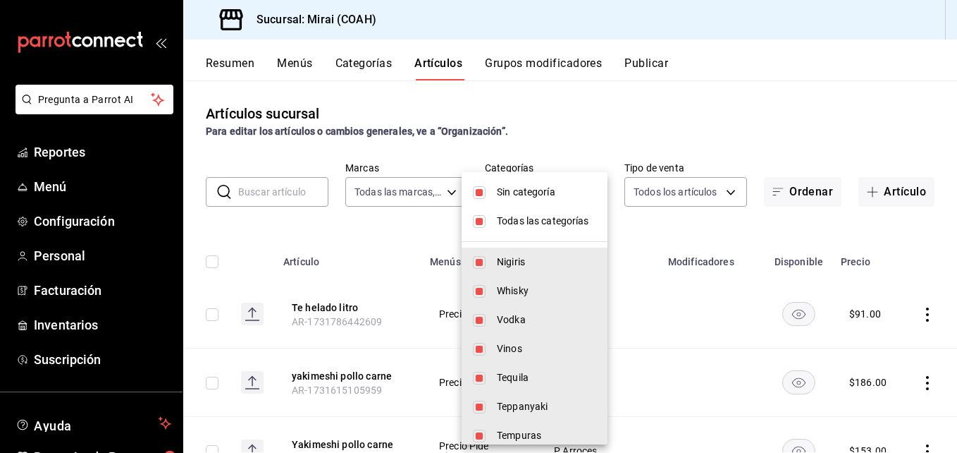
checkbox input "false"
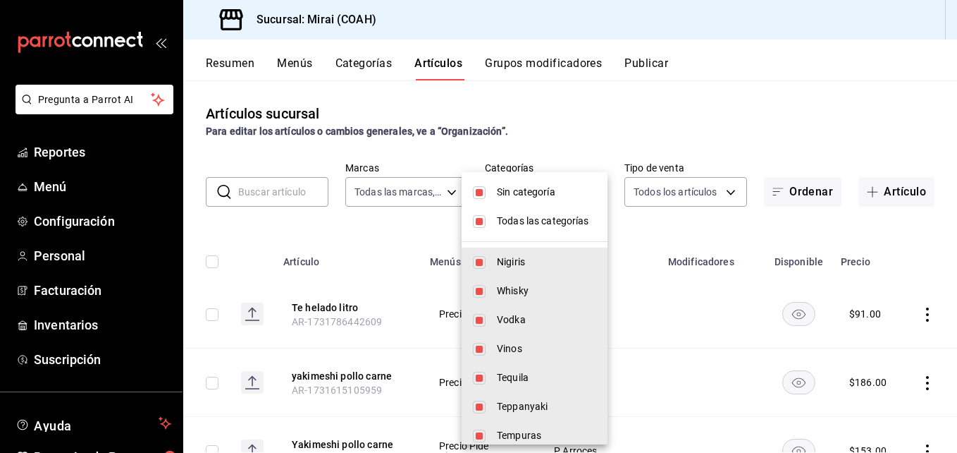
checkbox input "false"
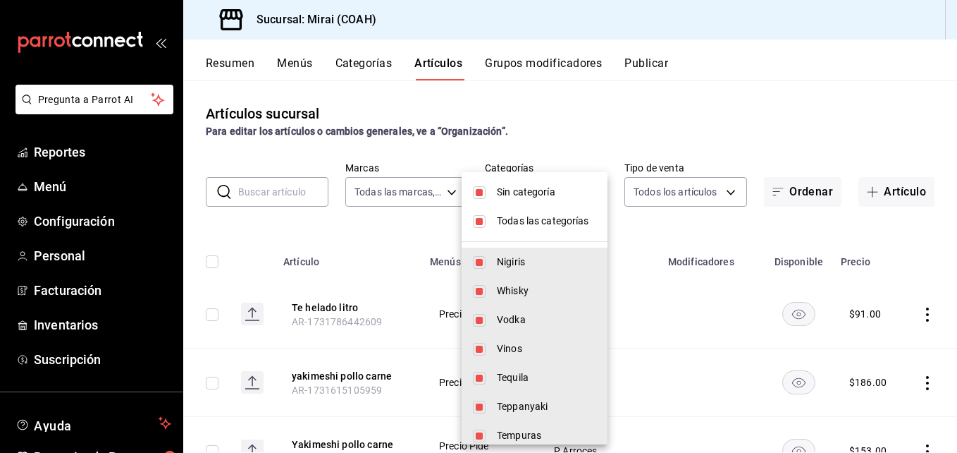
checkbox input "false"
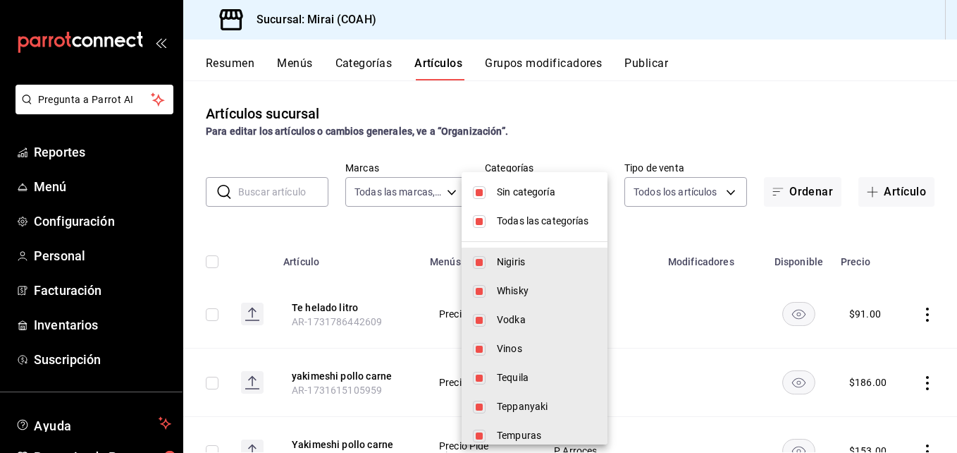
checkbox input "false"
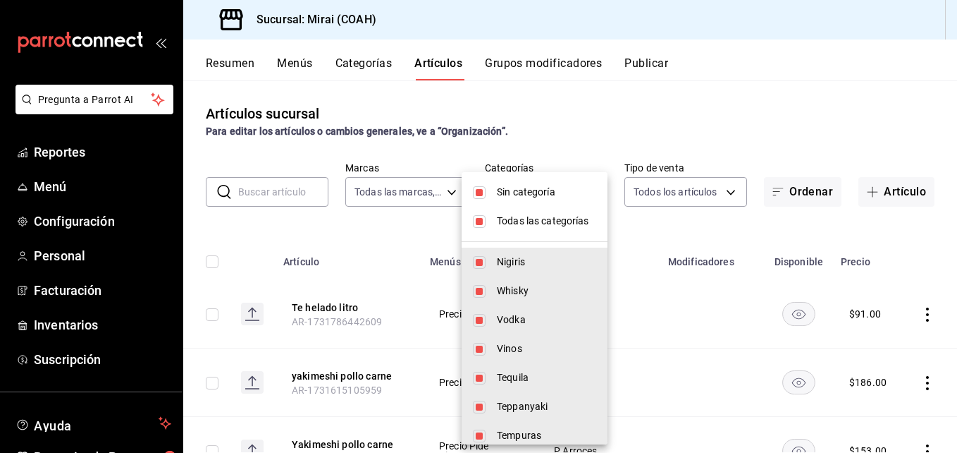
checkbox input "false"
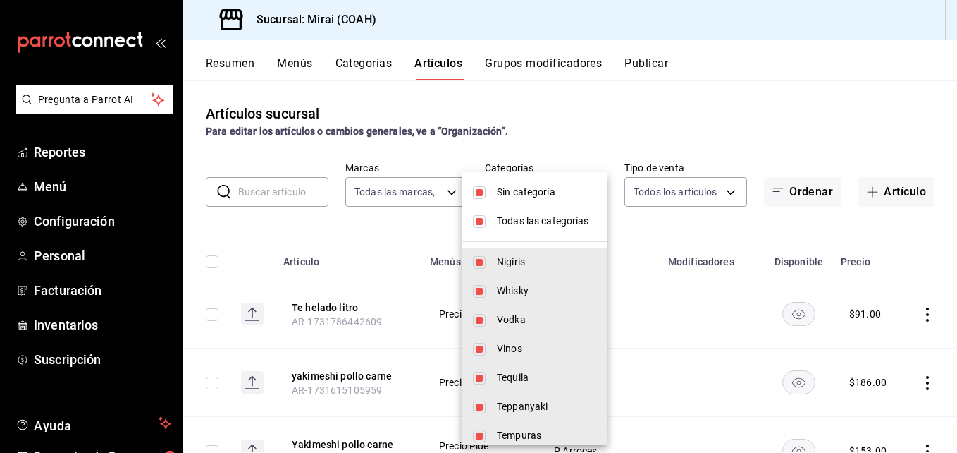
checkbox input "false"
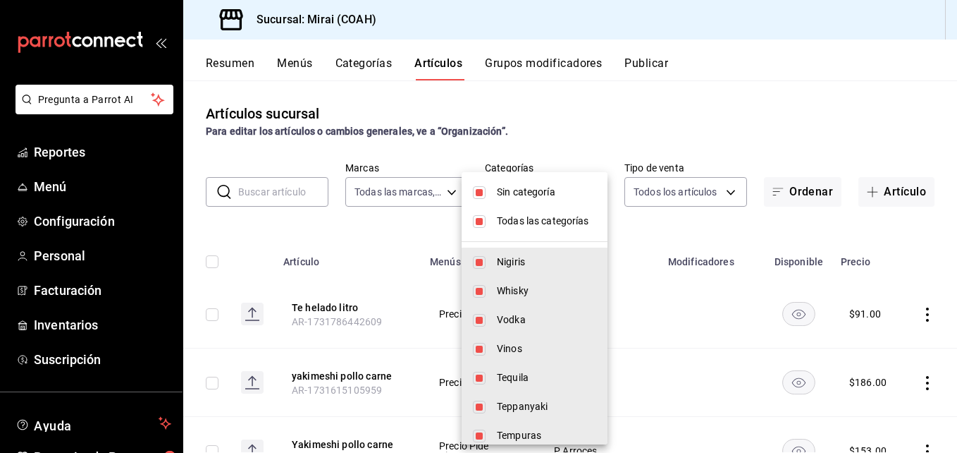
checkbox input "false"
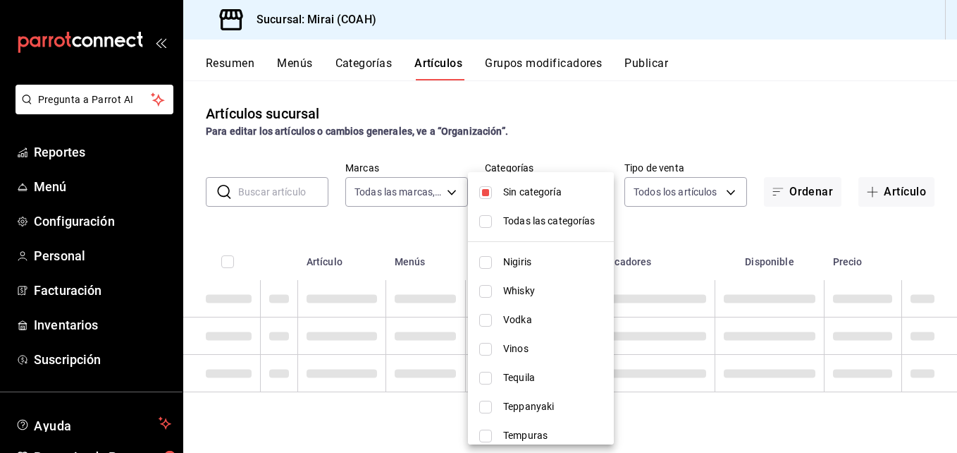
click at [484, 187] on input "checkbox" at bounding box center [485, 192] width 13 height 13
checkbox input "false"
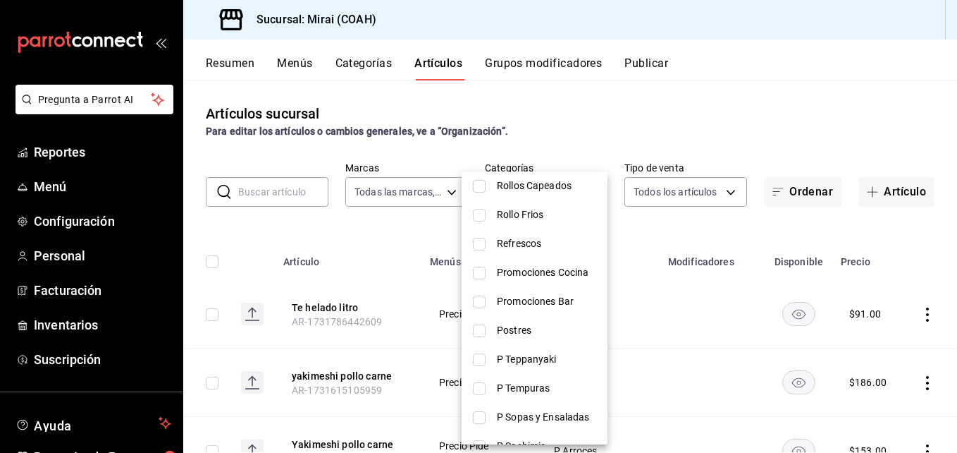
scroll to position [498, 0]
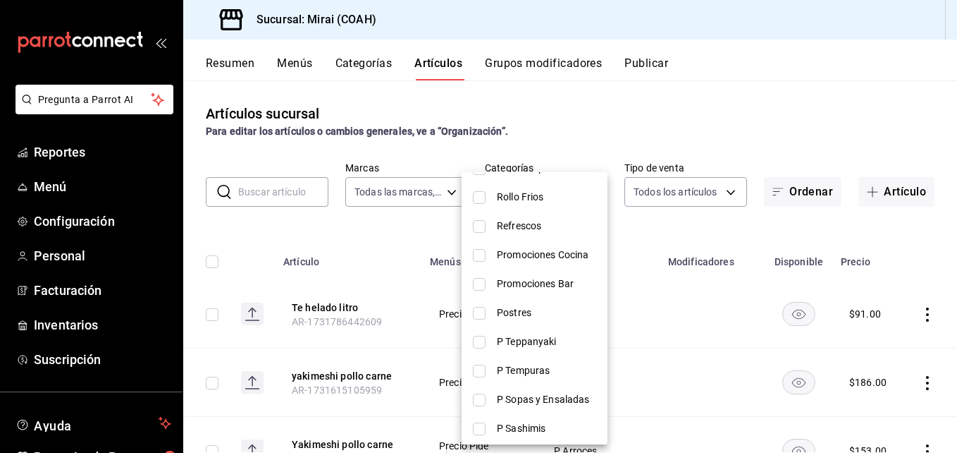
click at [481, 223] on input "checkbox" at bounding box center [479, 226] width 13 height 13
checkbox input "true"
type input "7ca927b0-1bb1-4944-be73-e1022b82a57e"
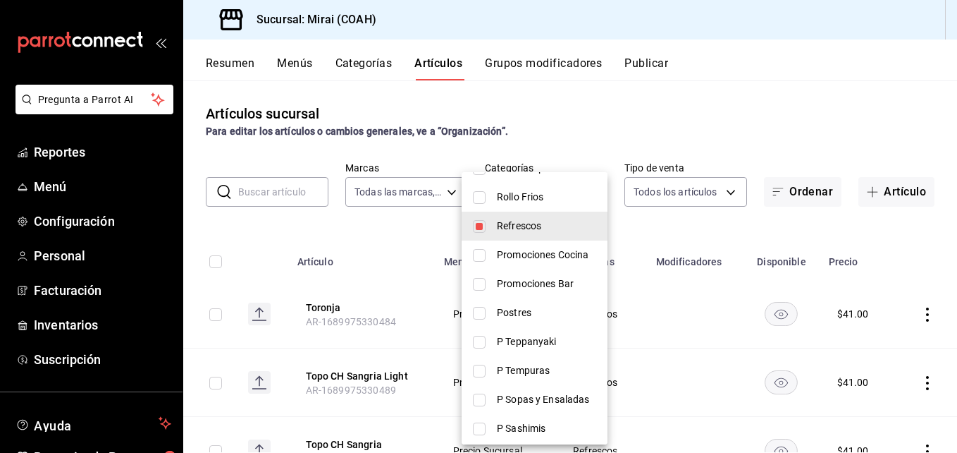
click at [600, 116] on div at bounding box center [478, 226] width 957 height 453
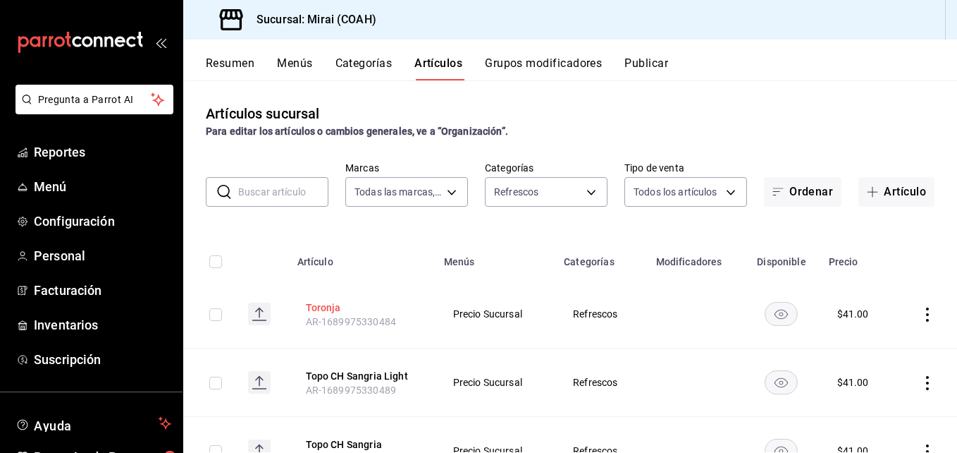
click at [319, 303] on button "Toronja" at bounding box center [362, 307] width 113 height 14
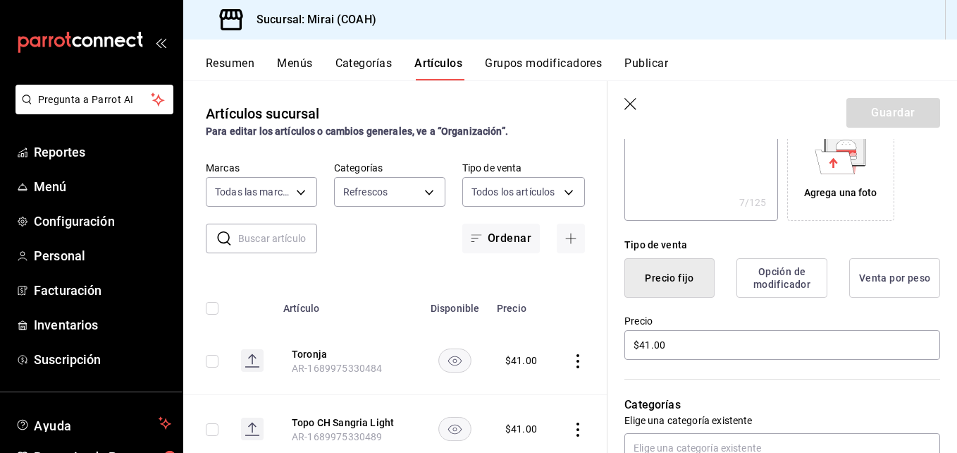
scroll to position [284, 0]
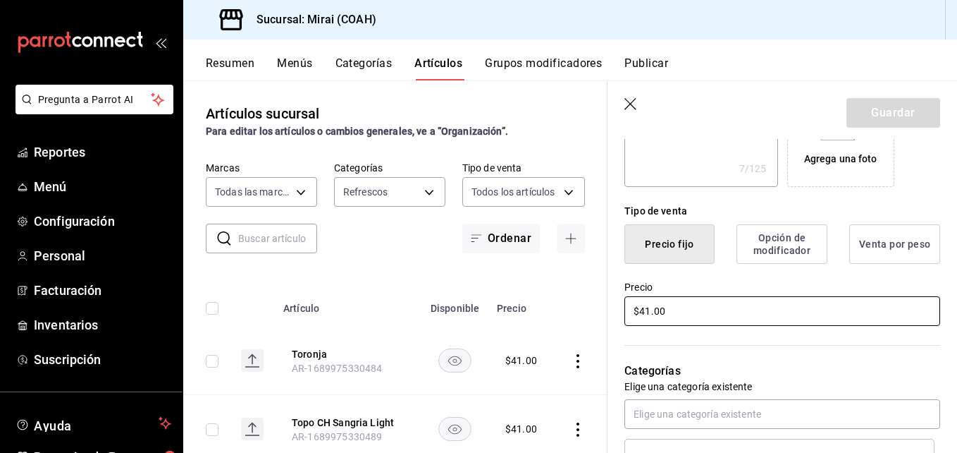
click at [648, 314] on input "$41.00" at bounding box center [782, 311] width 316 height 30
type textarea "x"
type input "$4.00"
type textarea "x"
type input "$45.00"
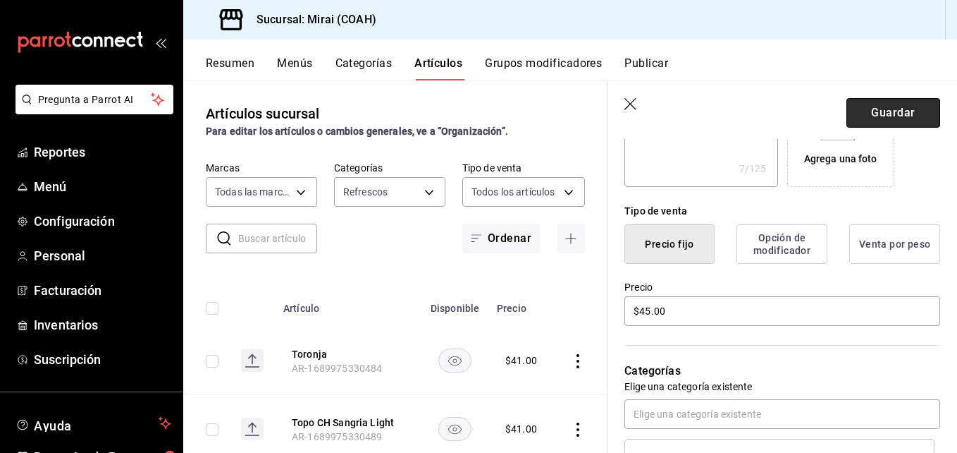
click at [894, 107] on button "Guardar" at bounding box center [894, 113] width 94 height 30
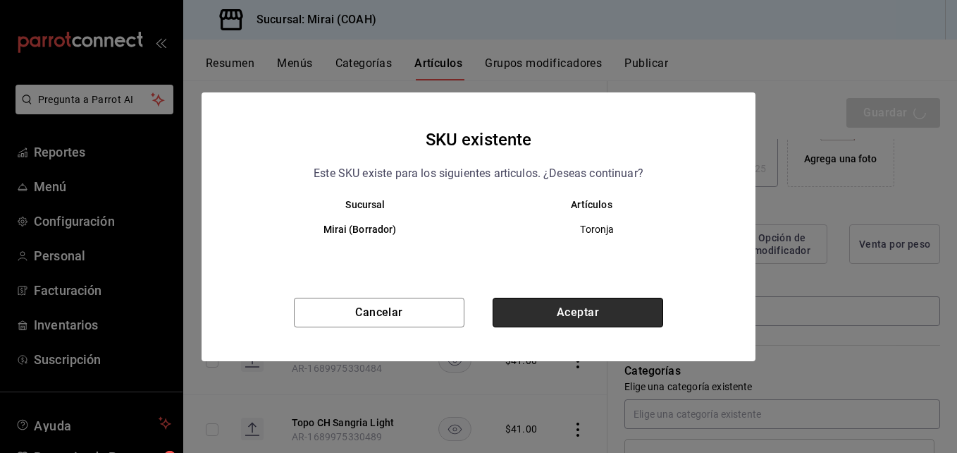
click at [620, 315] on button "Aceptar" at bounding box center [578, 312] width 171 height 30
type textarea "x"
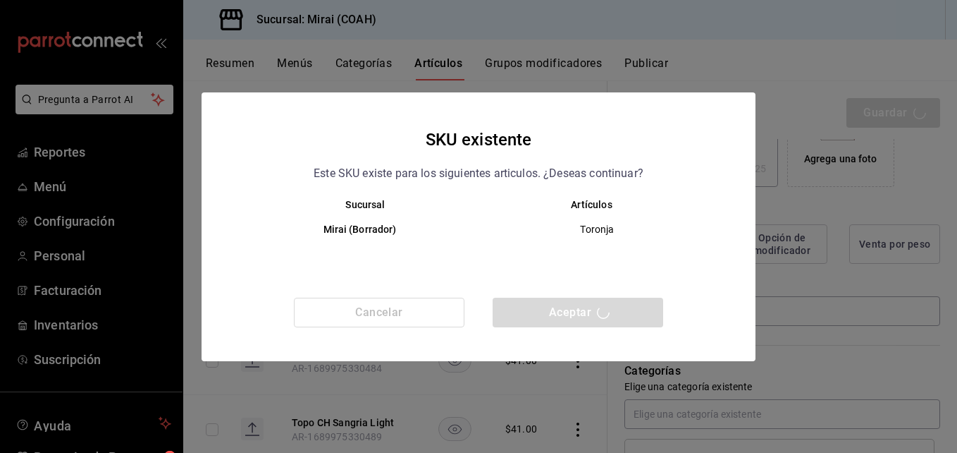
type textarea "x"
type input "AR-1756249663179"
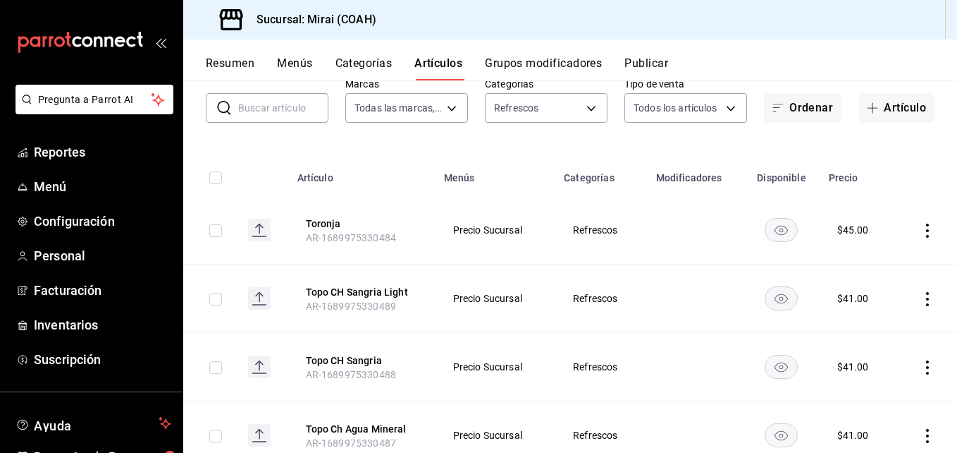
scroll to position [104, 0]
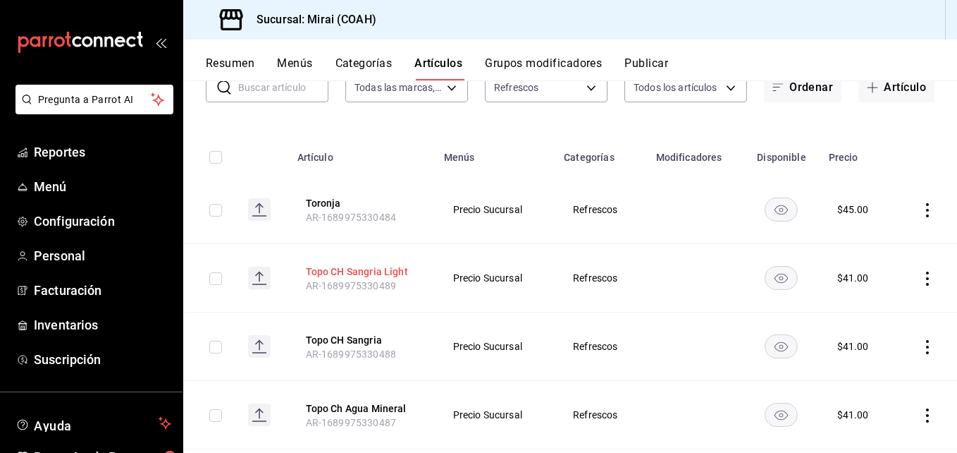
click at [383, 271] on button "Topo CH Sangria Light" at bounding box center [362, 271] width 113 height 14
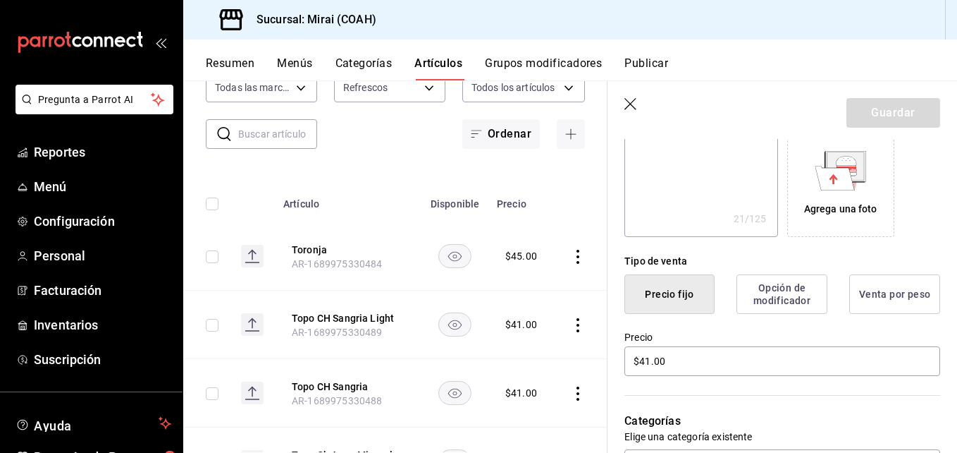
scroll to position [257, 0]
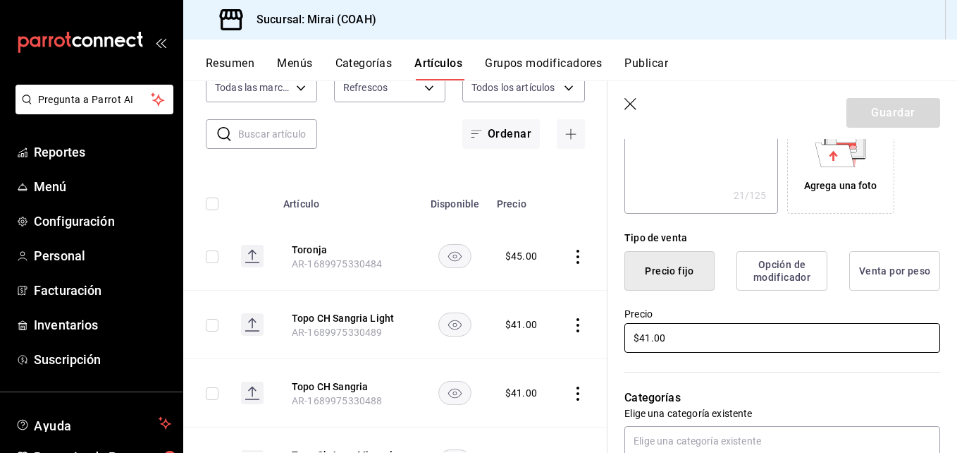
click at [648, 336] on input "$41.00" at bounding box center [782, 338] width 316 height 30
type textarea "x"
type input "$4.00"
type textarea "x"
type input "$45.00"
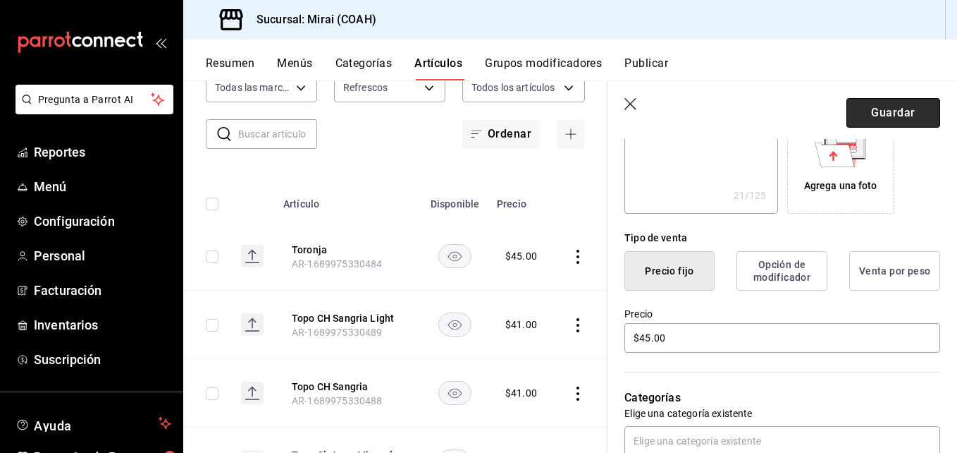
click at [906, 113] on button "Guardar" at bounding box center [894, 113] width 94 height 30
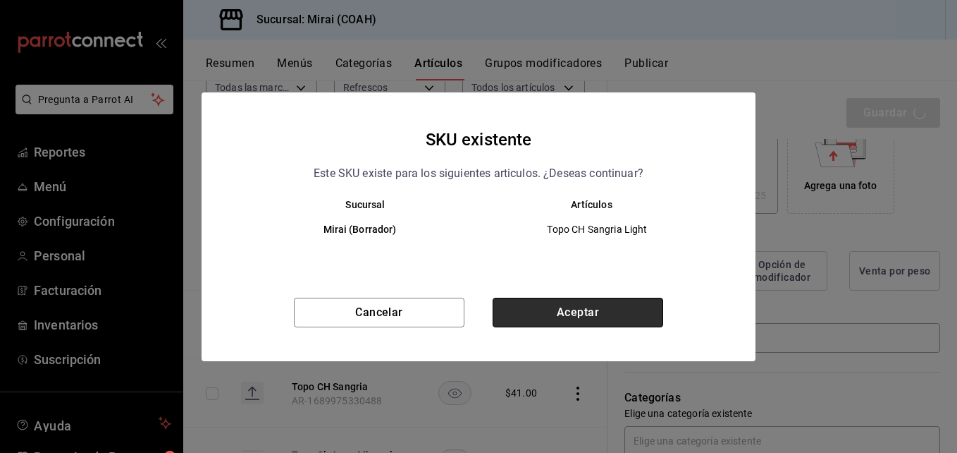
click at [623, 321] on button "Aceptar" at bounding box center [578, 312] width 171 height 30
type textarea "x"
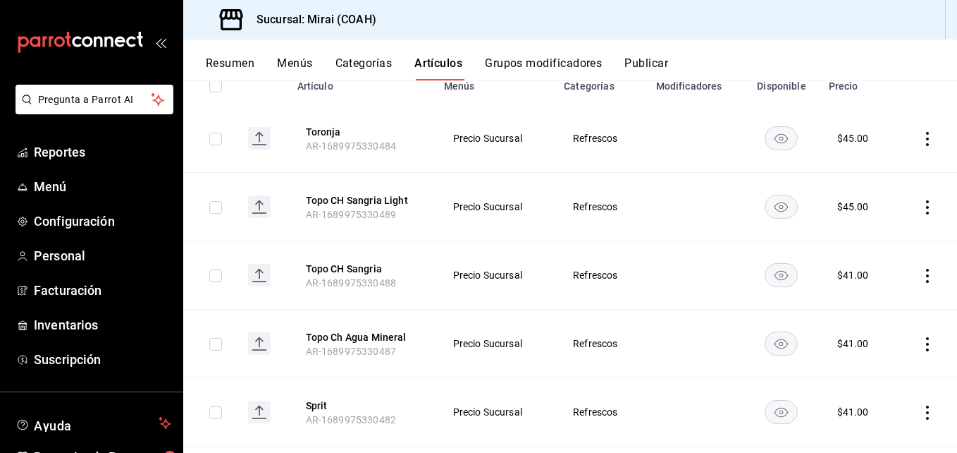
scroll to position [180, 0]
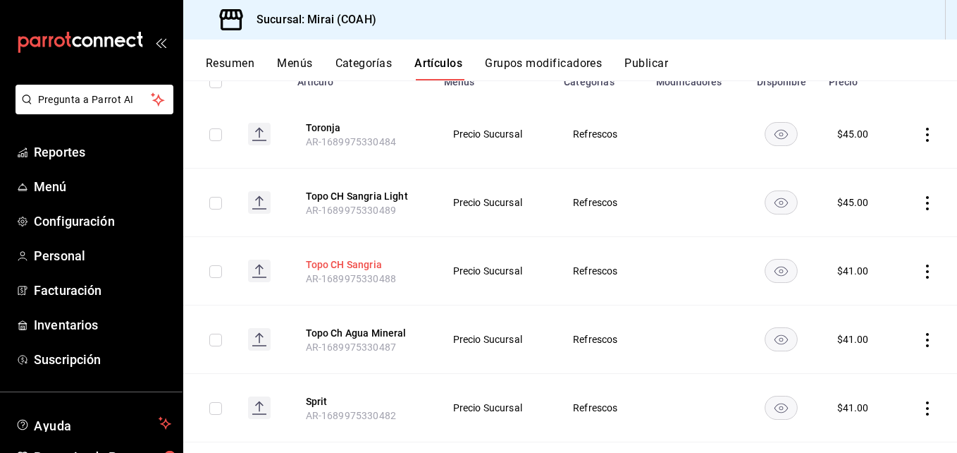
click at [329, 263] on button "Topo CH Sangria" at bounding box center [362, 264] width 113 height 14
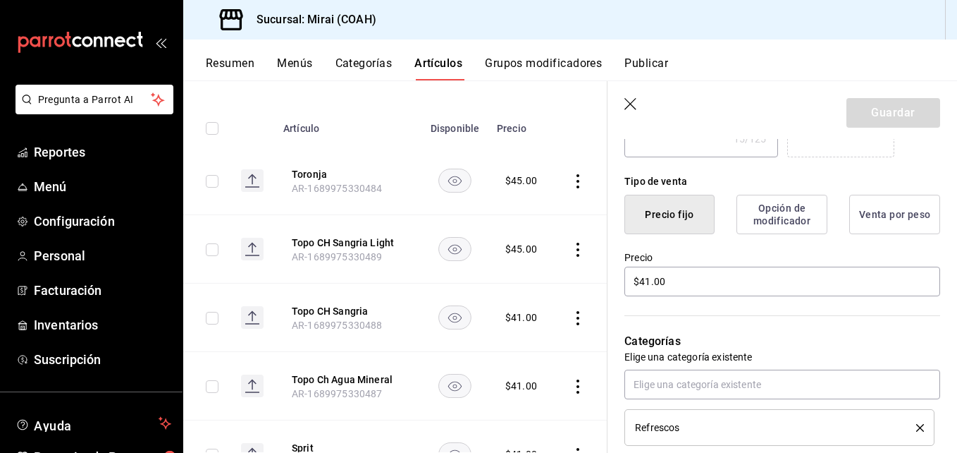
scroll to position [316, 0]
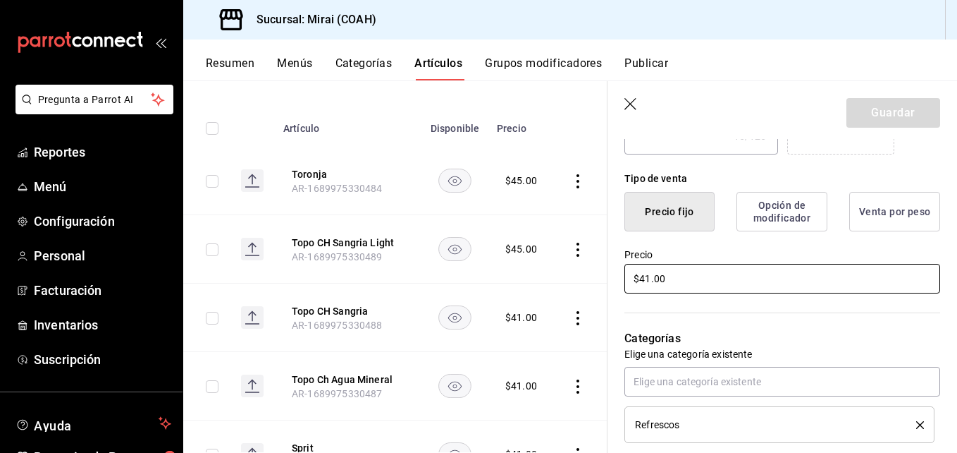
click at [649, 275] on input "$41.00" at bounding box center [782, 279] width 316 height 30
type textarea "x"
type input "$4.00"
type textarea "x"
type input "$45.00"
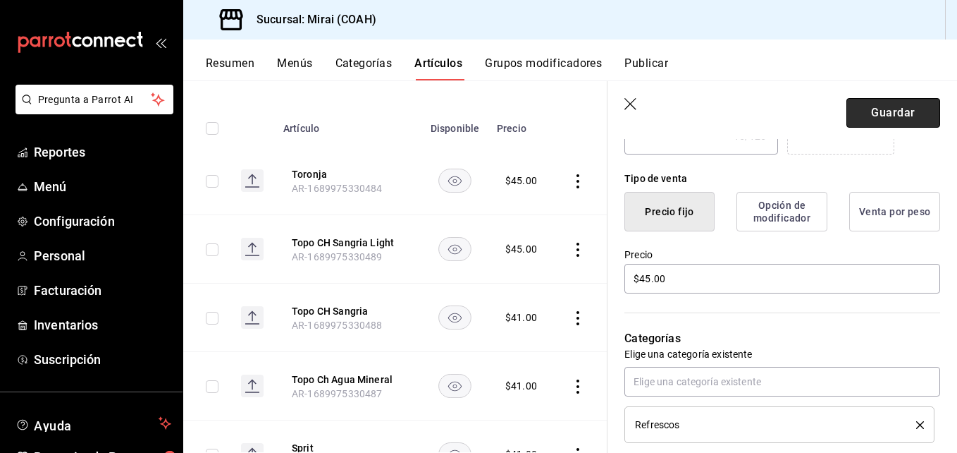
click at [902, 109] on button "Guardar" at bounding box center [894, 113] width 94 height 30
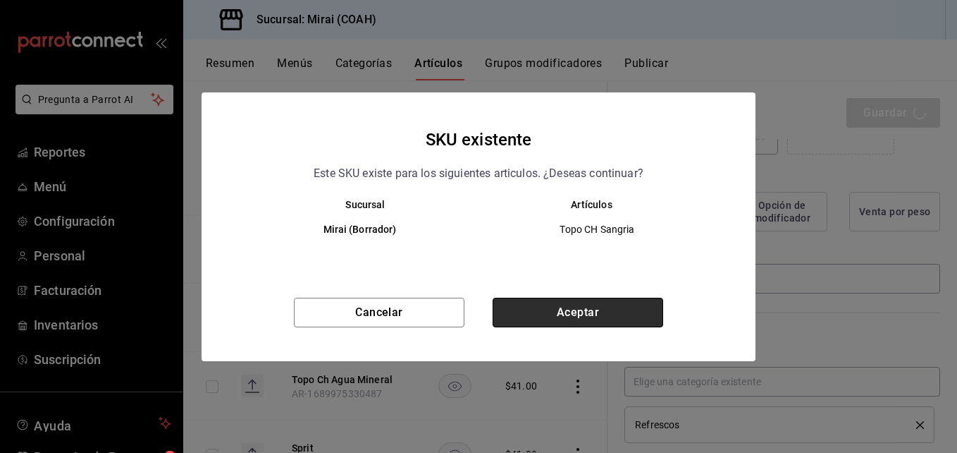
click at [617, 322] on button "Aceptar" at bounding box center [578, 312] width 171 height 30
type textarea "x"
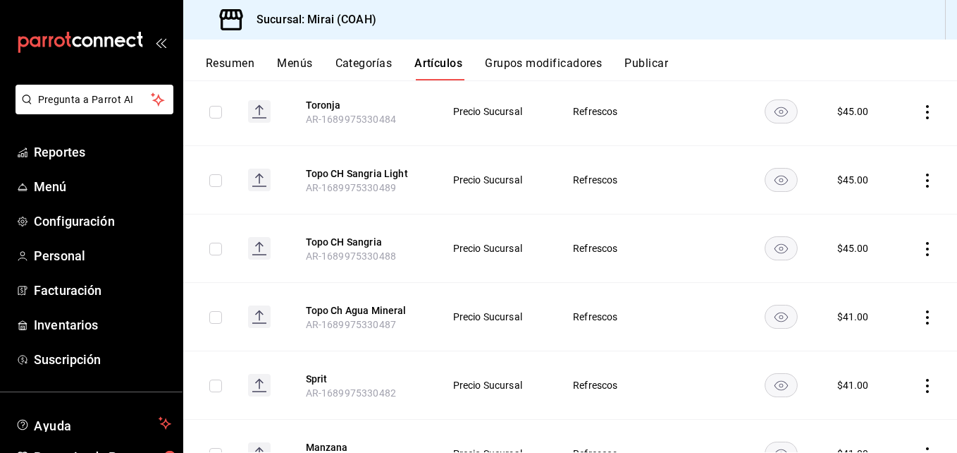
scroll to position [225, 0]
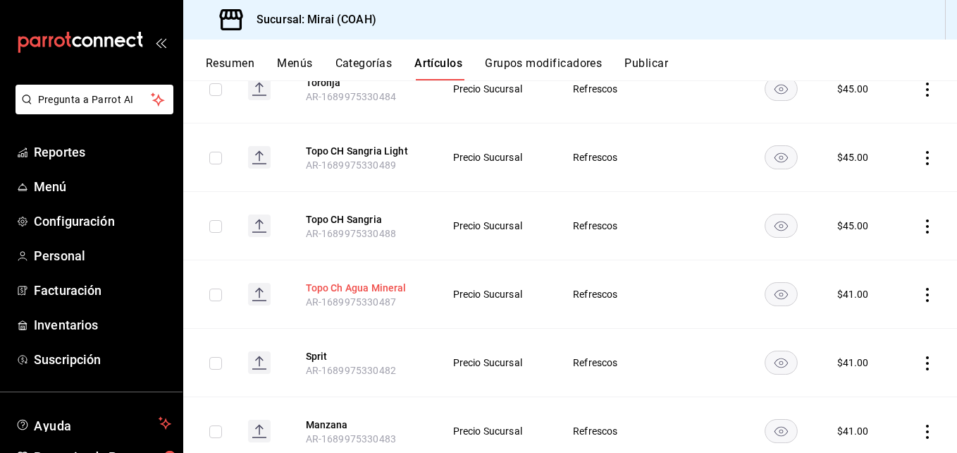
click at [391, 288] on button "Topo Ch Agua Mineral" at bounding box center [362, 288] width 113 height 14
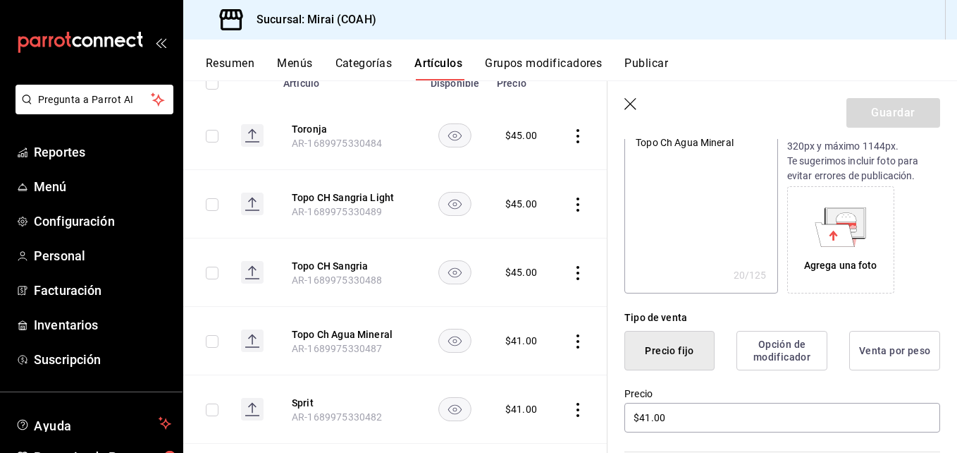
scroll to position [246, 0]
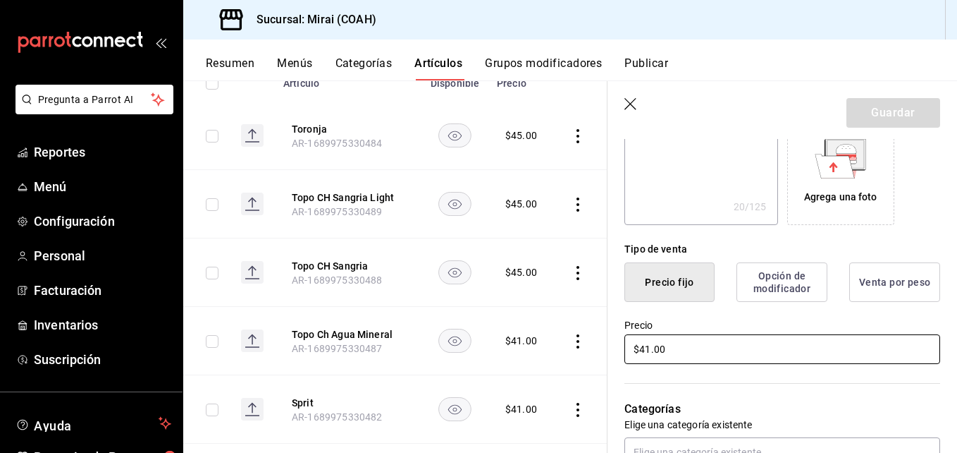
click at [650, 352] on input "$41.00" at bounding box center [782, 349] width 316 height 30
type textarea "x"
type input "$4.00"
type textarea "x"
type input "$45.00"
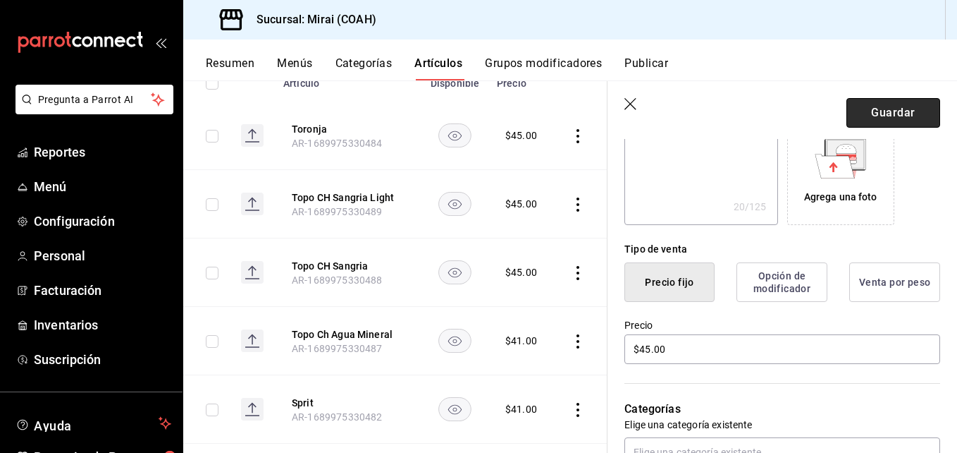
click at [885, 113] on button "Guardar" at bounding box center [894, 113] width 94 height 30
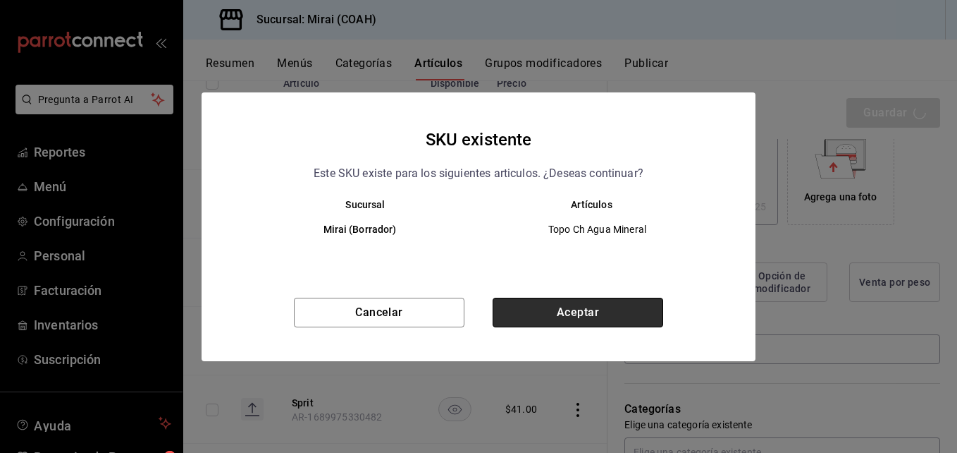
click at [605, 307] on button "Aceptar" at bounding box center [578, 312] width 171 height 30
type textarea "x"
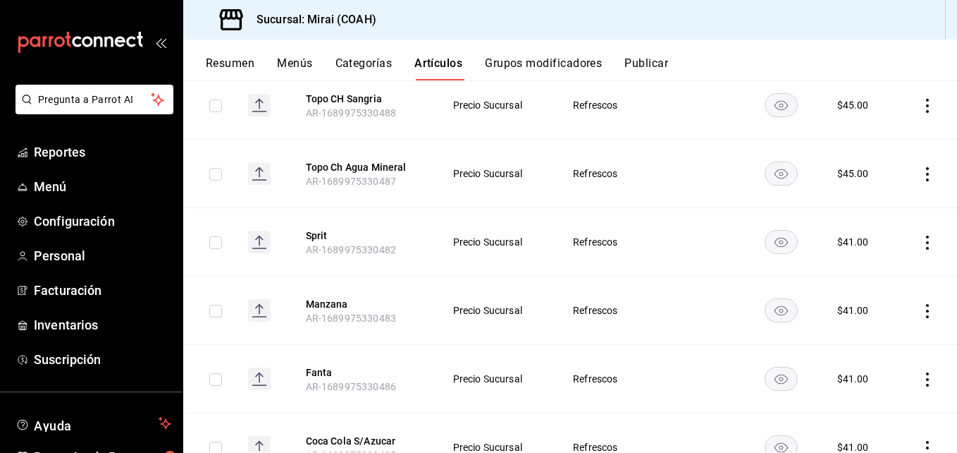
scroll to position [350, 0]
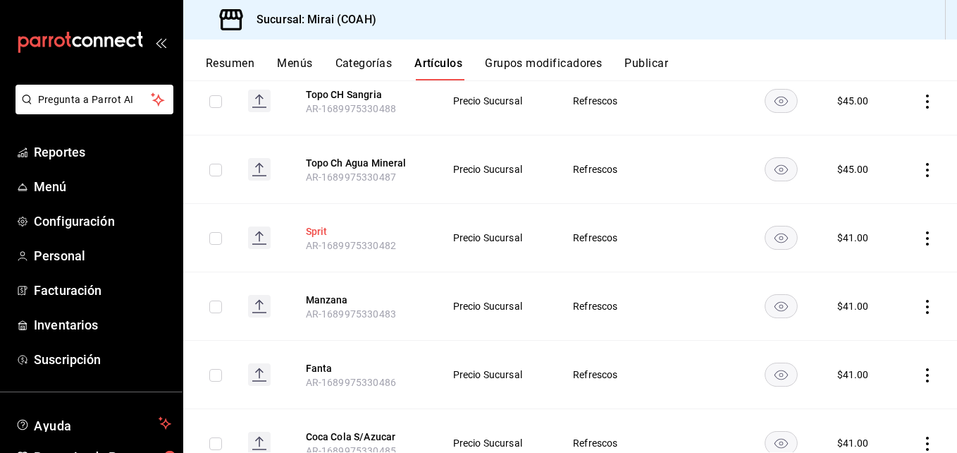
click at [314, 227] on button "Sprit" at bounding box center [362, 231] width 113 height 14
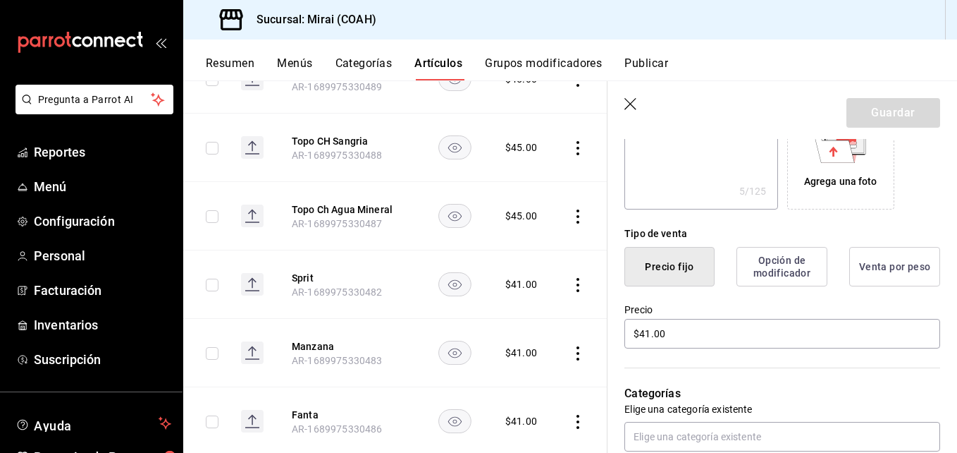
scroll to position [289, 0]
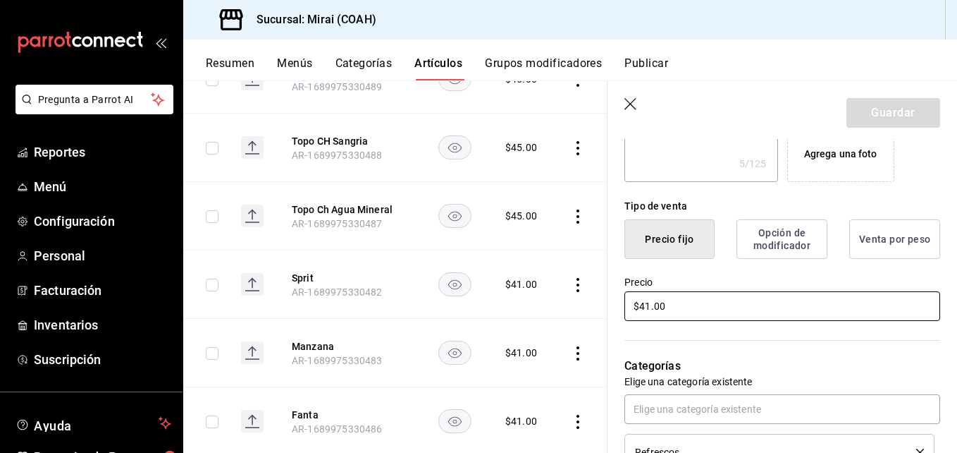
click at [651, 309] on input "$41.00" at bounding box center [782, 306] width 316 height 30
type textarea "x"
type input "$4.00"
type textarea "x"
type input "$45.00"
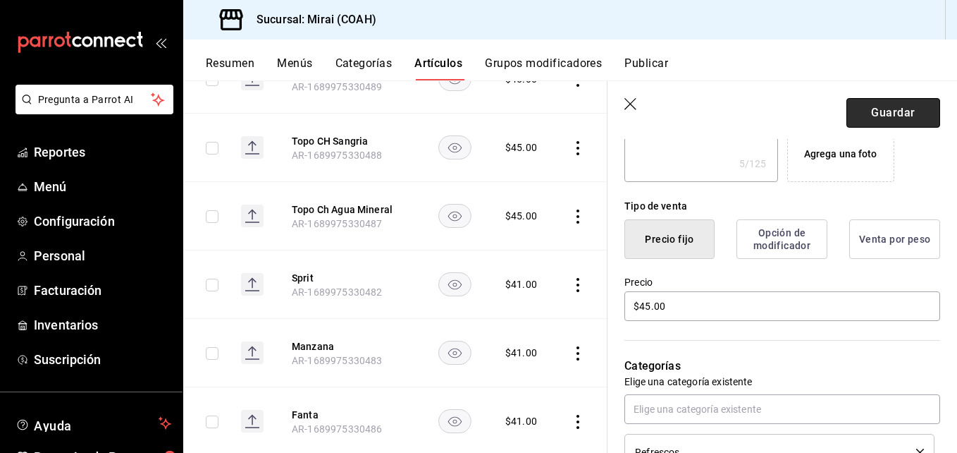
click at [890, 99] on button "Guardar" at bounding box center [894, 113] width 94 height 30
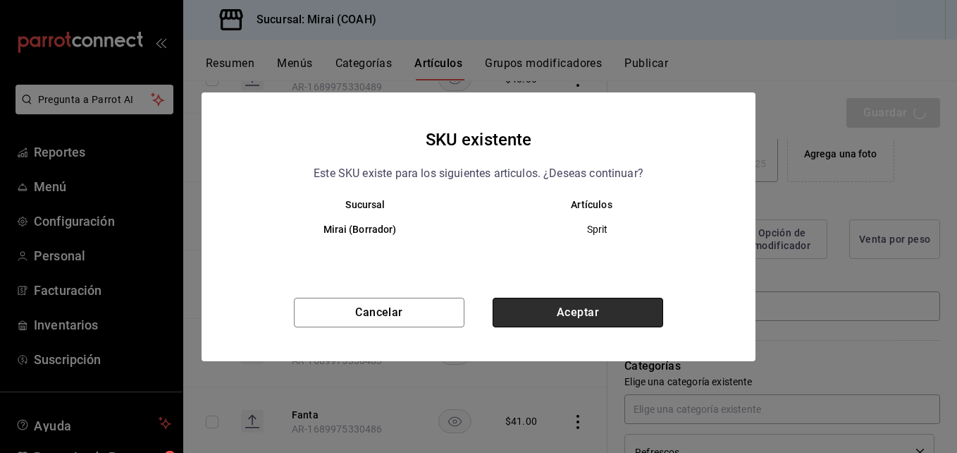
click at [639, 304] on button "Aceptar" at bounding box center [578, 312] width 171 height 30
type textarea "x"
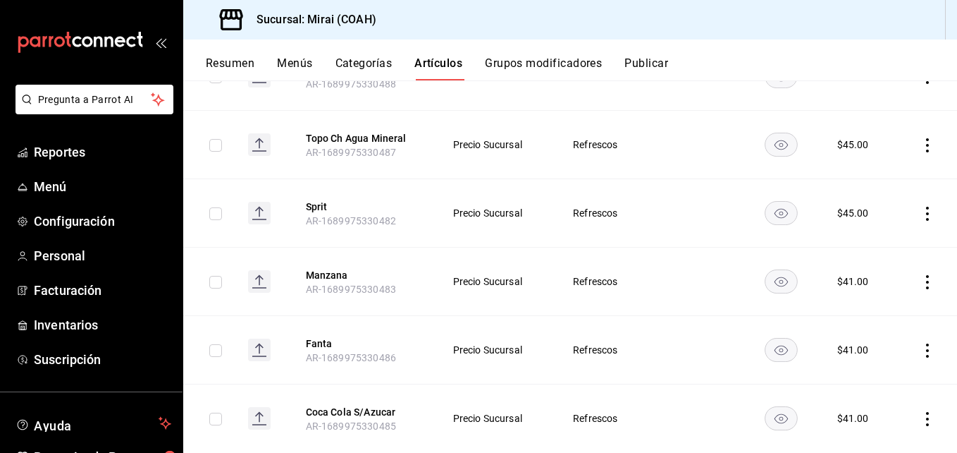
scroll to position [379, 0]
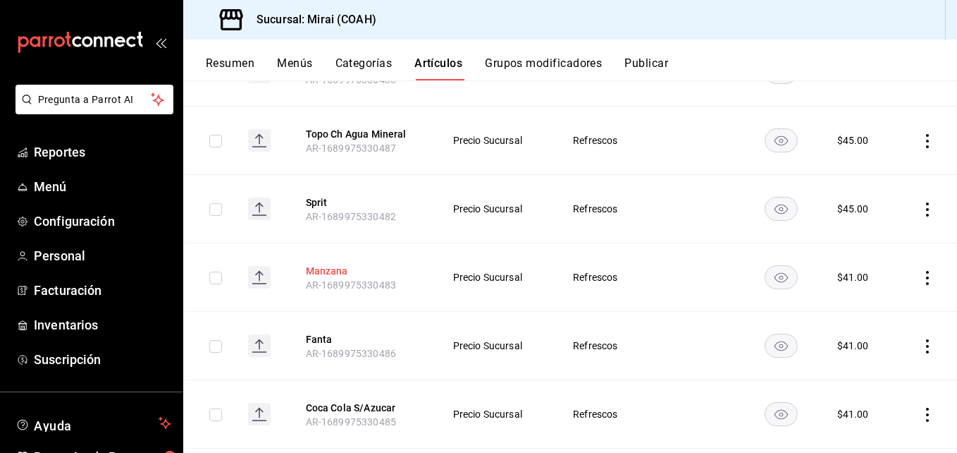
click at [333, 272] on button "Manzana" at bounding box center [362, 271] width 113 height 14
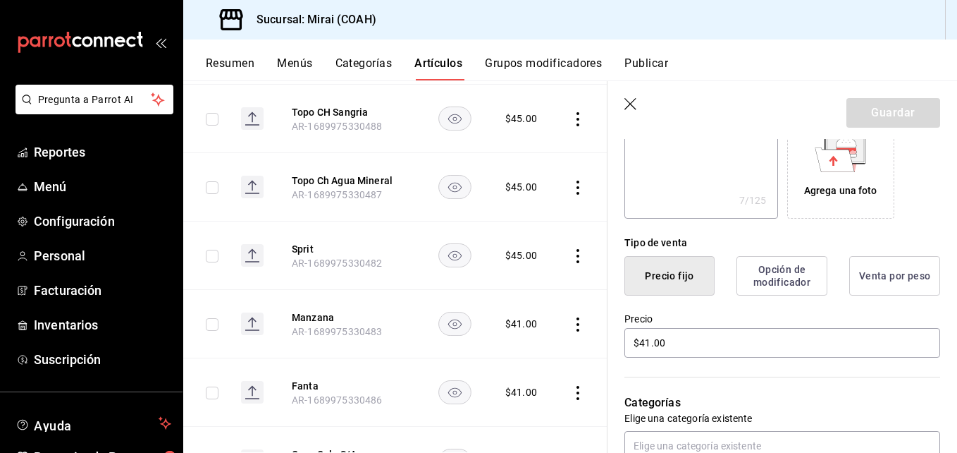
scroll to position [273, 0]
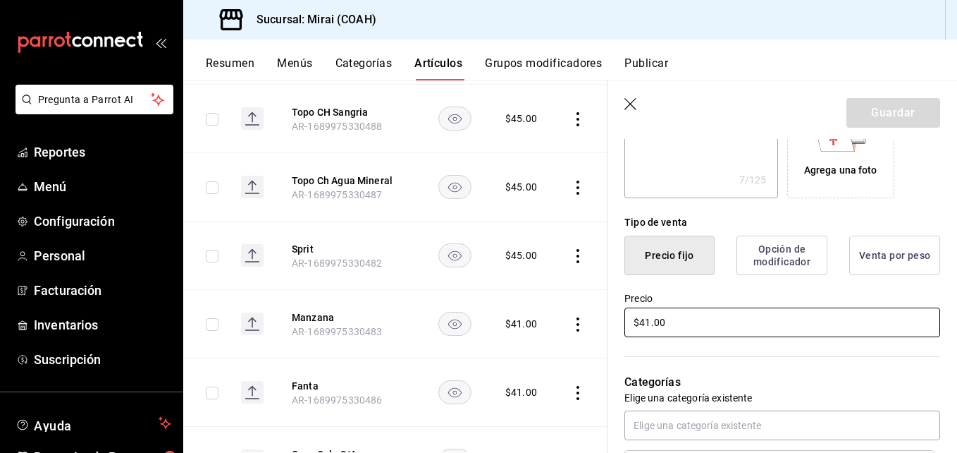
click at [651, 324] on input "$41.00" at bounding box center [782, 322] width 316 height 30
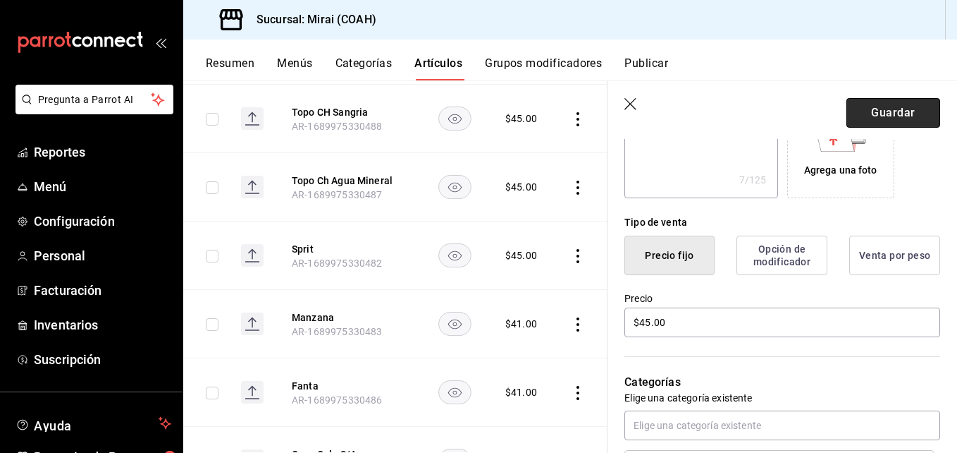
click at [897, 108] on button "Guardar" at bounding box center [894, 113] width 94 height 30
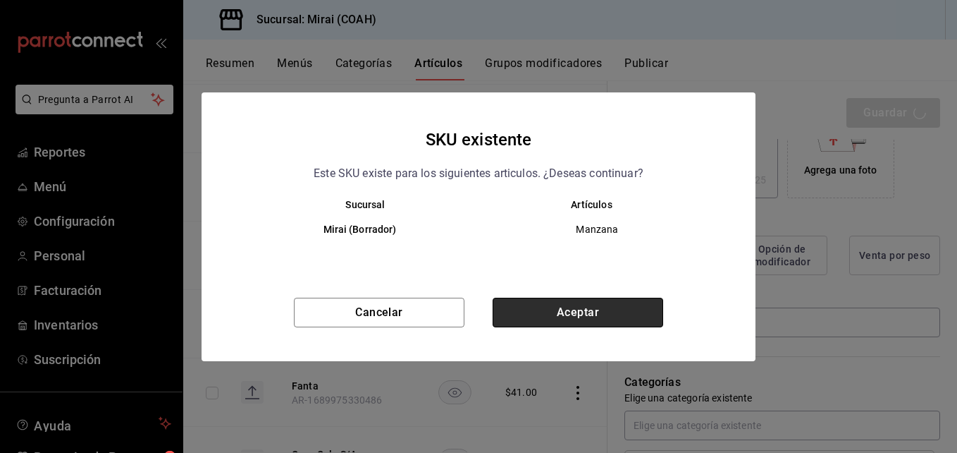
click at [635, 309] on button "Aceptar" at bounding box center [578, 312] width 171 height 30
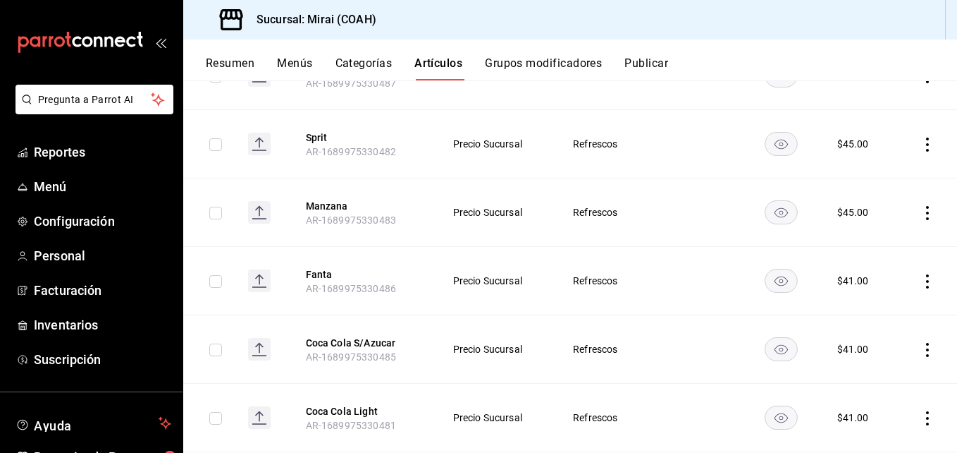
scroll to position [476, 0]
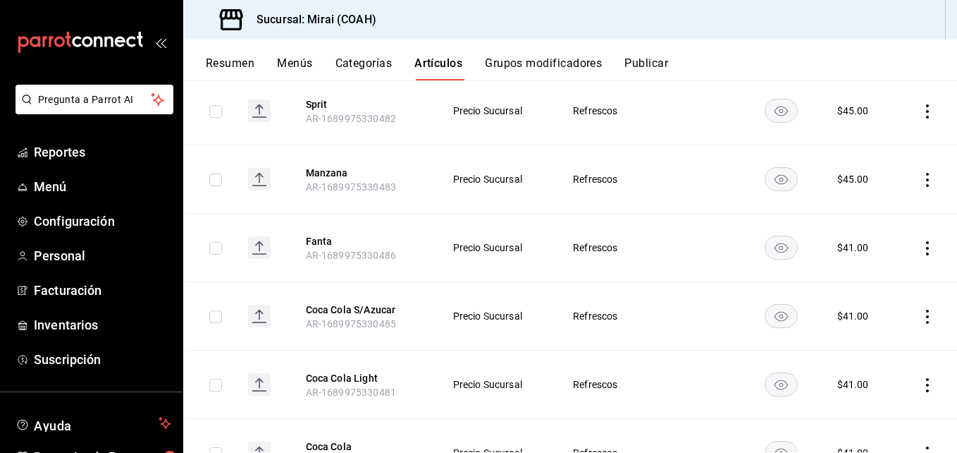
click at [311, 233] on th "Fanta AR-1689975330486" at bounding box center [362, 248] width 147 height 68
click at [314, 237] on button "Fanta" at bounding box center [362, 241] width 113 height 14
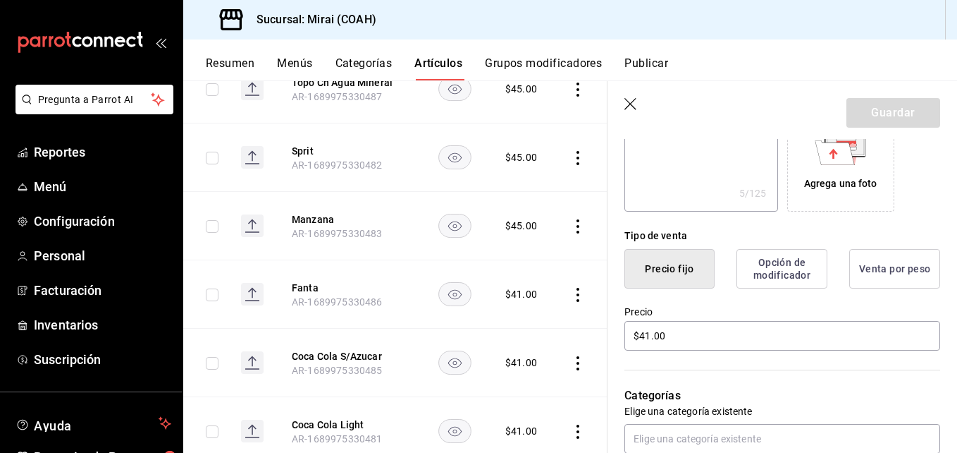
scroll to position [271, 0]
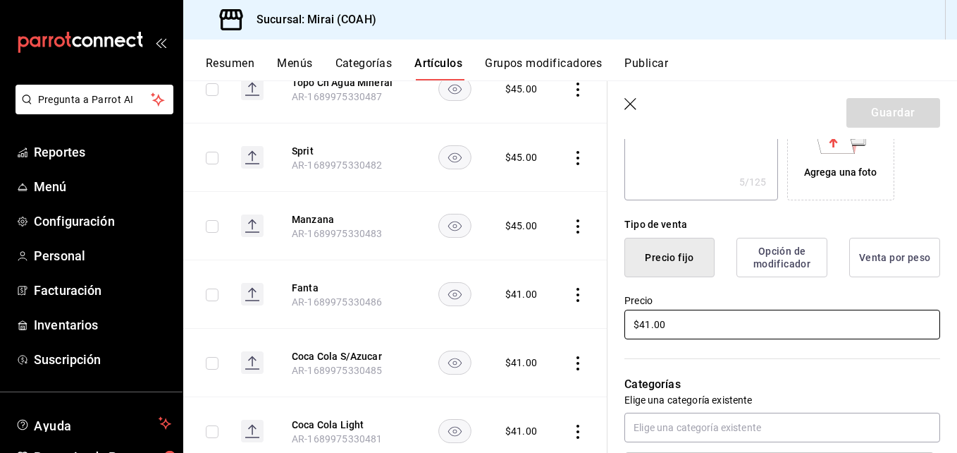
click at [649, 326] on input "$41.00" at bounding box center [782, 324] width 316 height 30
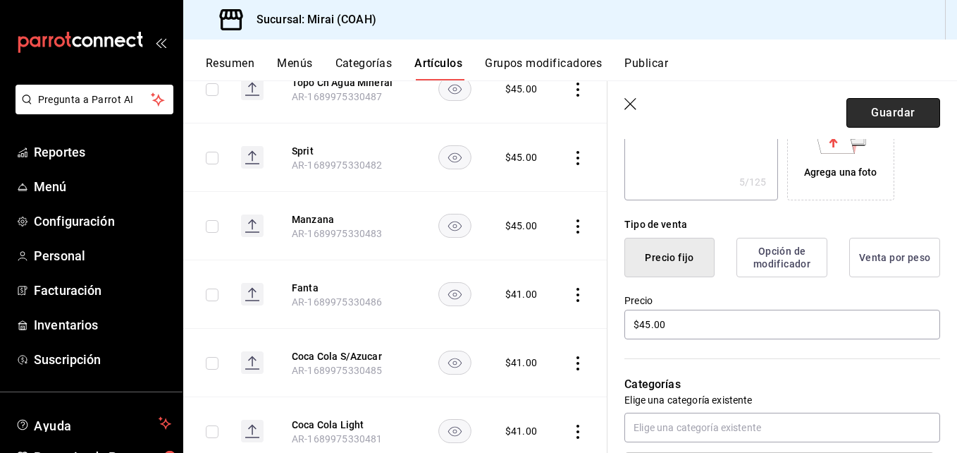
click at [903, 109] on button "Guardar" at bounding box center [894, 113] width 94 height 30
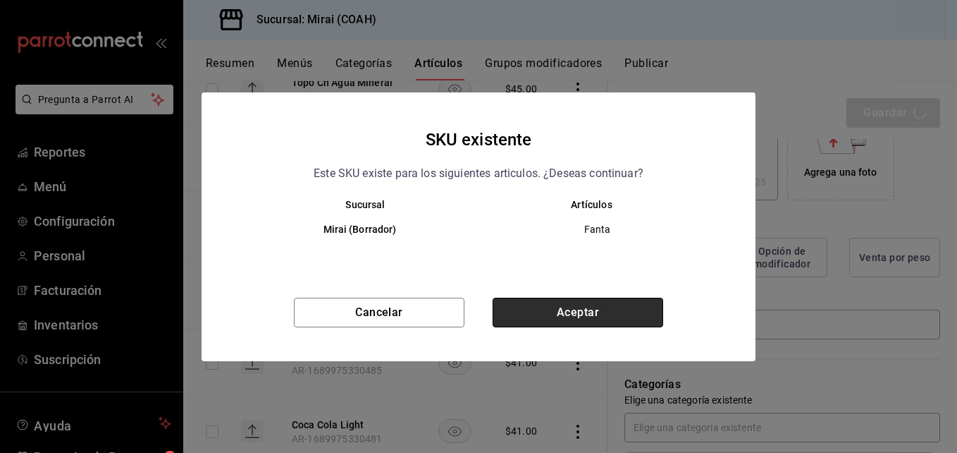
click at [634, 312] on button "Aceptar" at bounding box center [578, 312] width 171 height 30
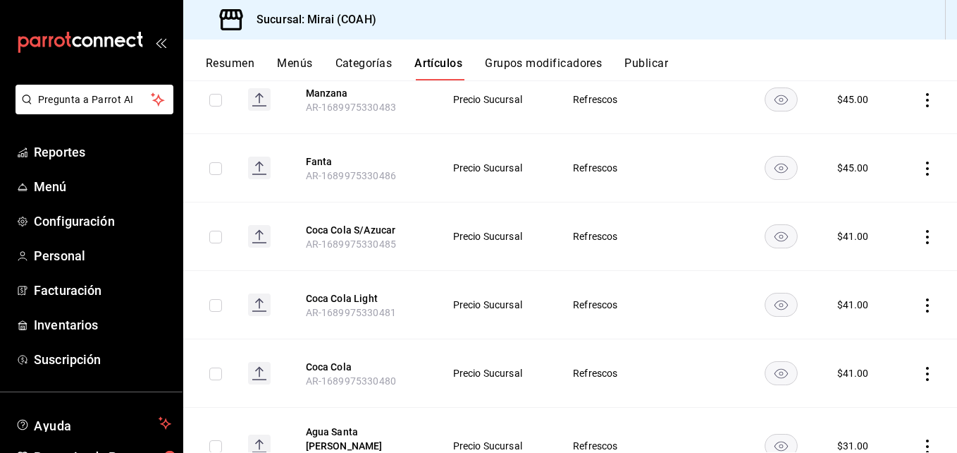
scroll to position [566, 0]
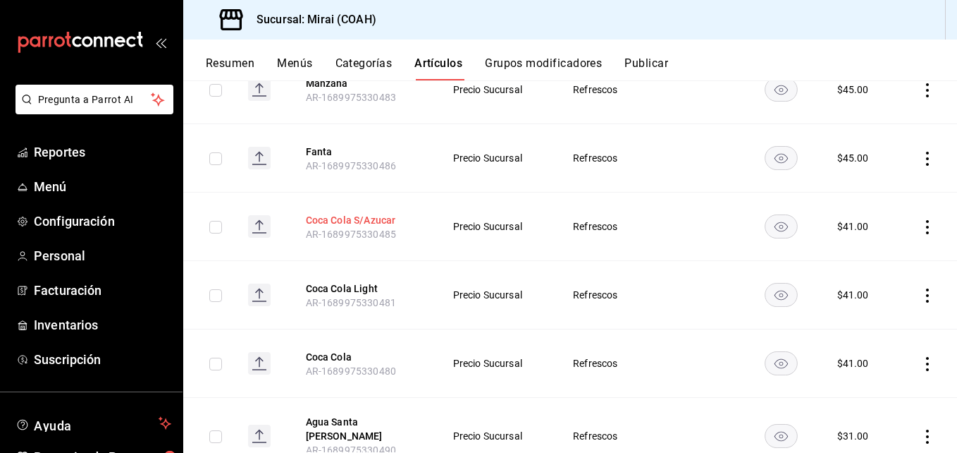
click at [354, 216] on button "Coca Cola S/Azucar" at bounding box center [362, 220] width 113 height 14
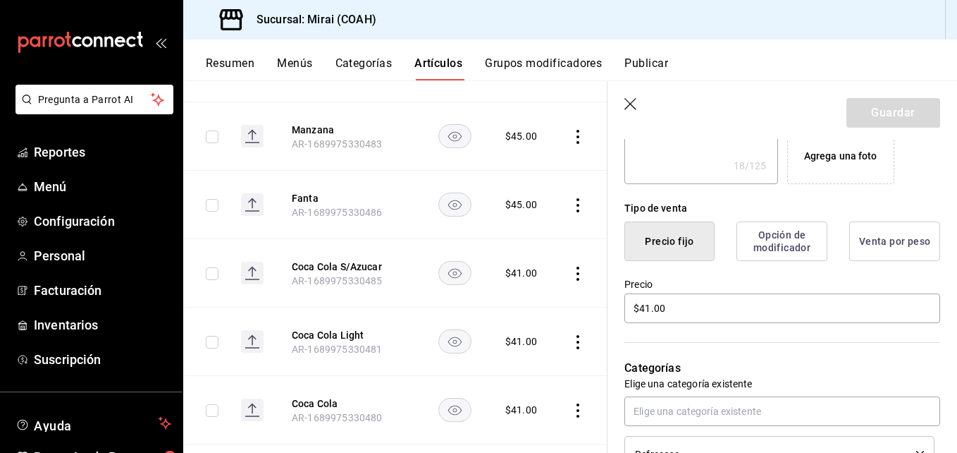
scroll to position [321, 0]
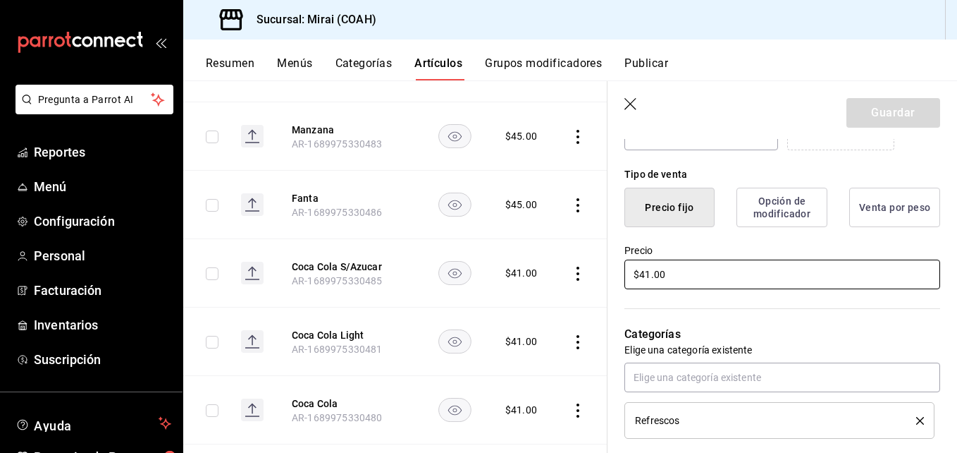
click at [651, 278] on input "$41.00" at bounding box center [782, 274] width 316 height 30
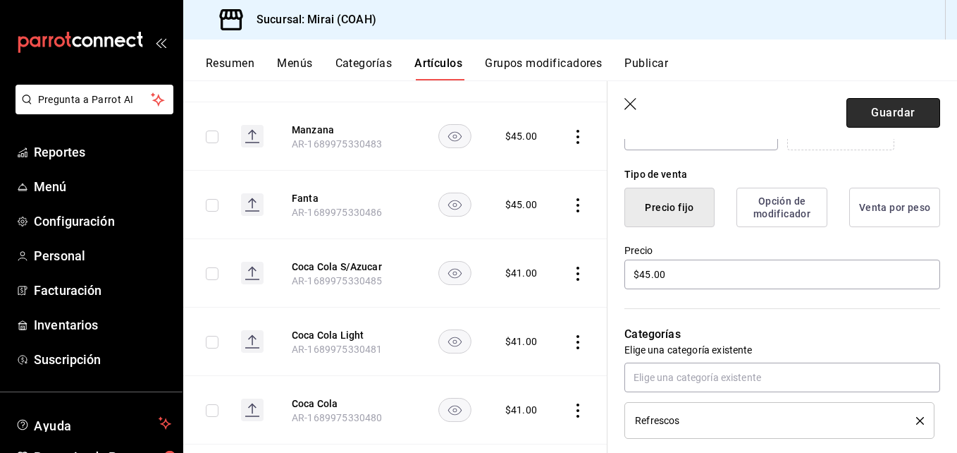
click at [898, 111] on button "Guardar" at bounding box center [894, 113] width 94 height 30
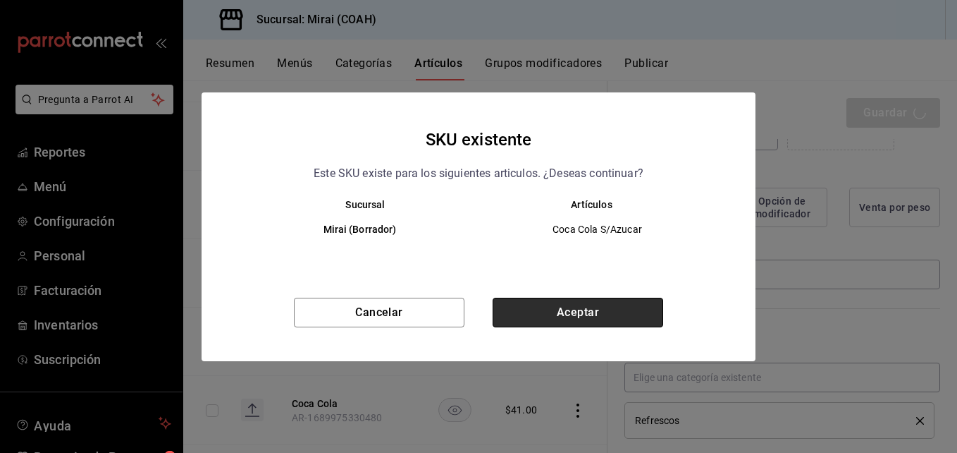
click at [611, 311] on button "Aceptar" at bounding box center [578, 312] width 171 height 30
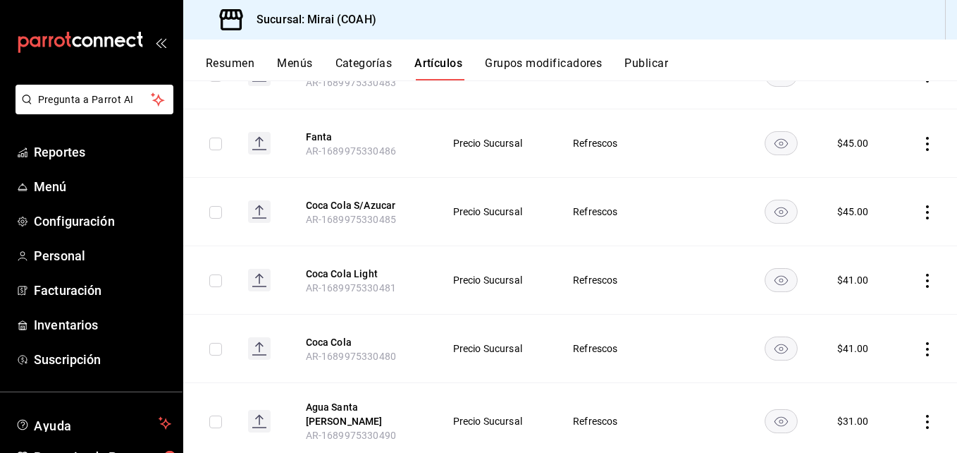
scroll to position [613, 0]
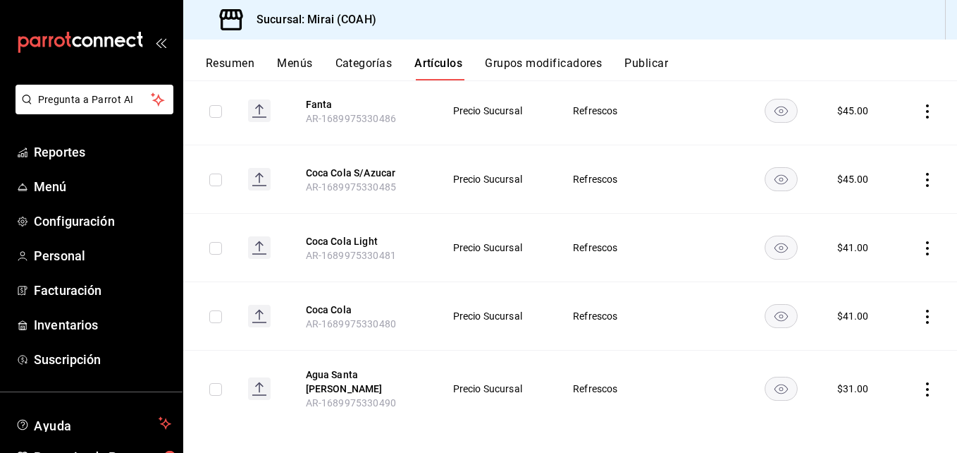
click at [352, 233] on th "Coca Cola Light AR-1689975330481" at bounding box center [362, 248] width 147 height 68
click at [350, 240] on button "Coca Cola Light" at bounding box center [362, 241] width 113 height 14
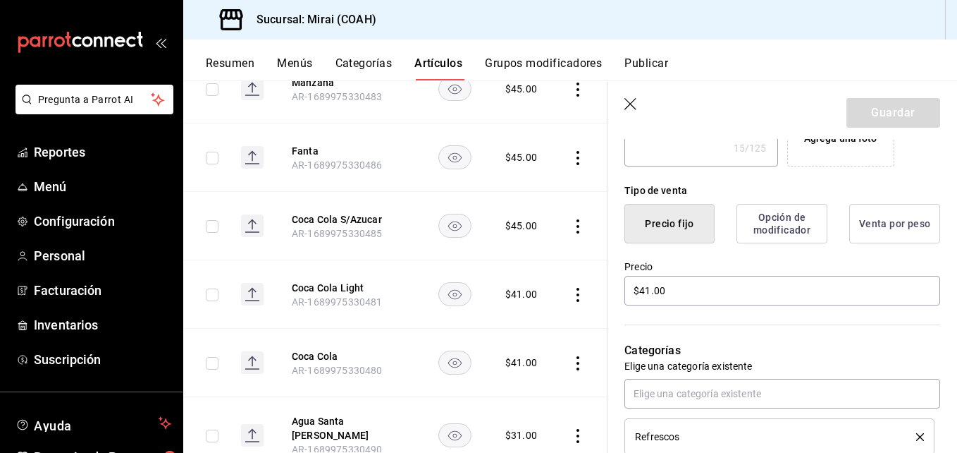
scroll to position [328, 0]
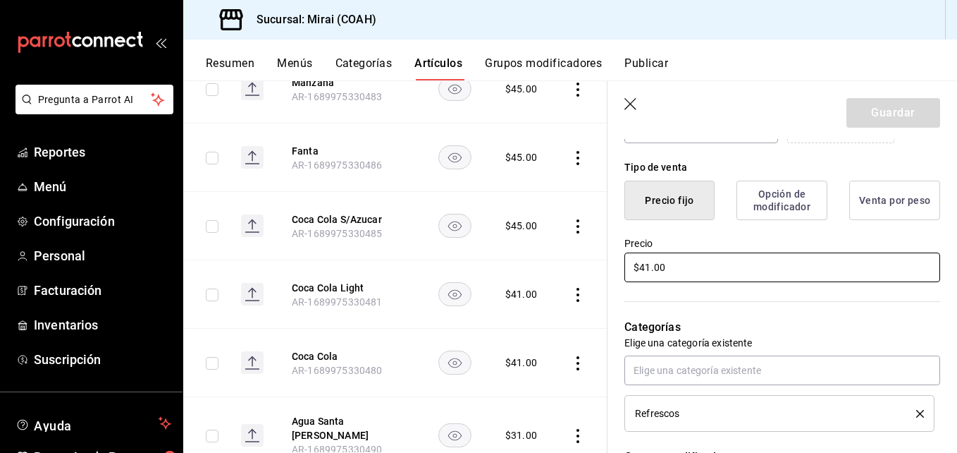
click at [650, 272] on input "$41.00" at bounding box center [782, 267] width 316 height 30
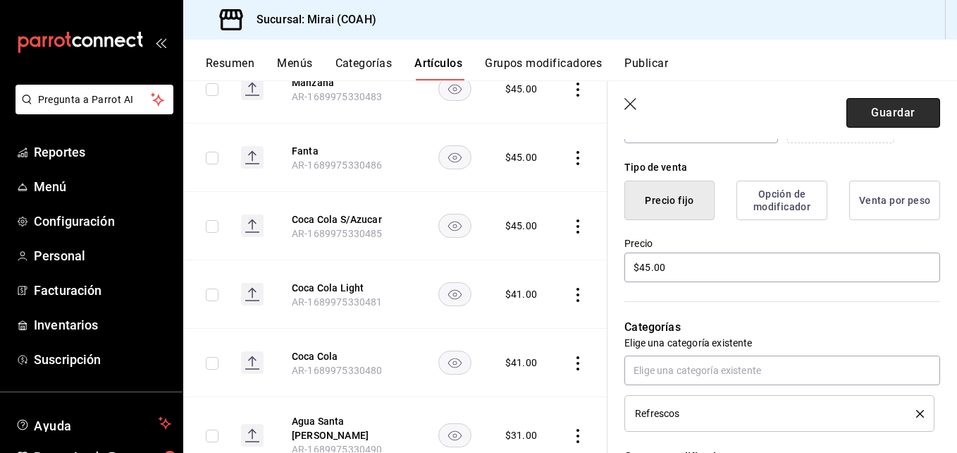
click at [902, 101] on button "Guardar" at bounding box center [894, 113] width 94 height 30
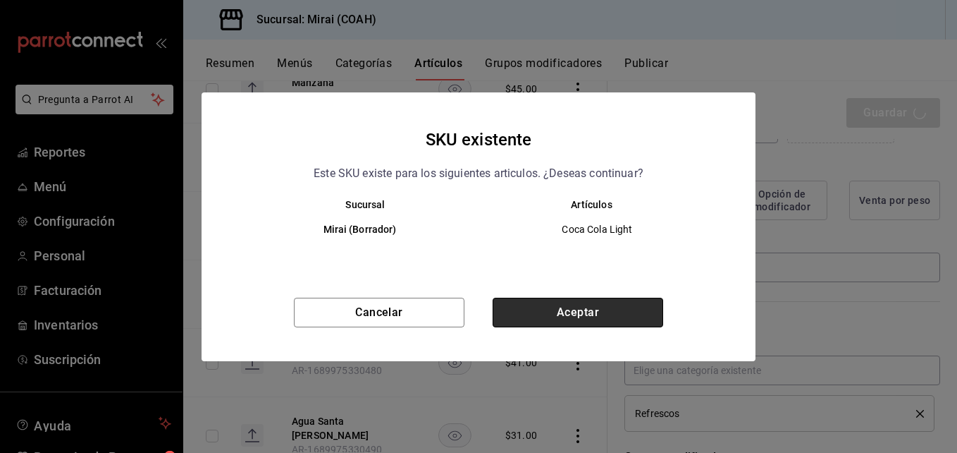
click at [630, 312] on button "Aceptar" at bounding box center [578, 312] width 171 height 30
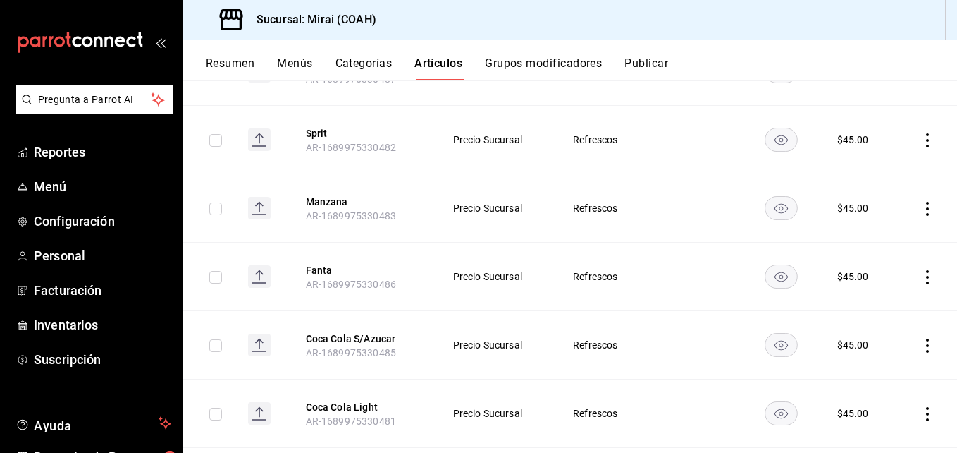
scroll to position [529, 0]
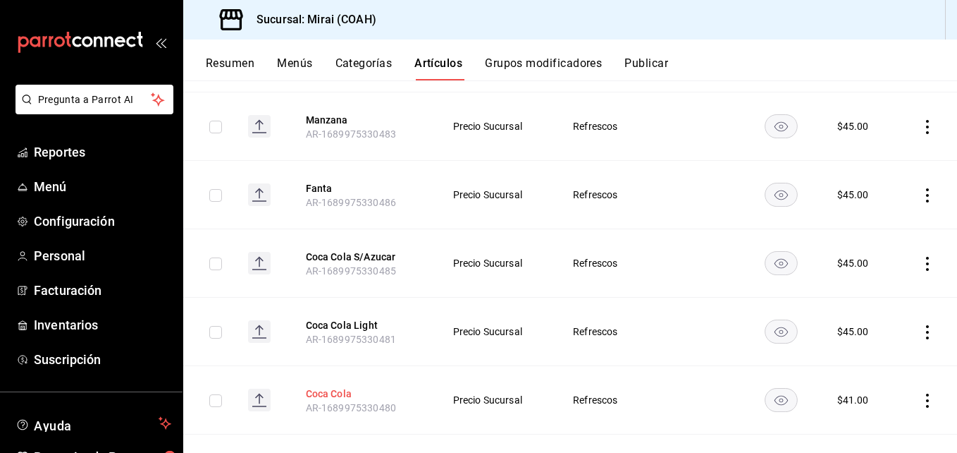
click at [330, 395] on button "Coca Cola" at bounding box center [362, 393] width 113 height 14
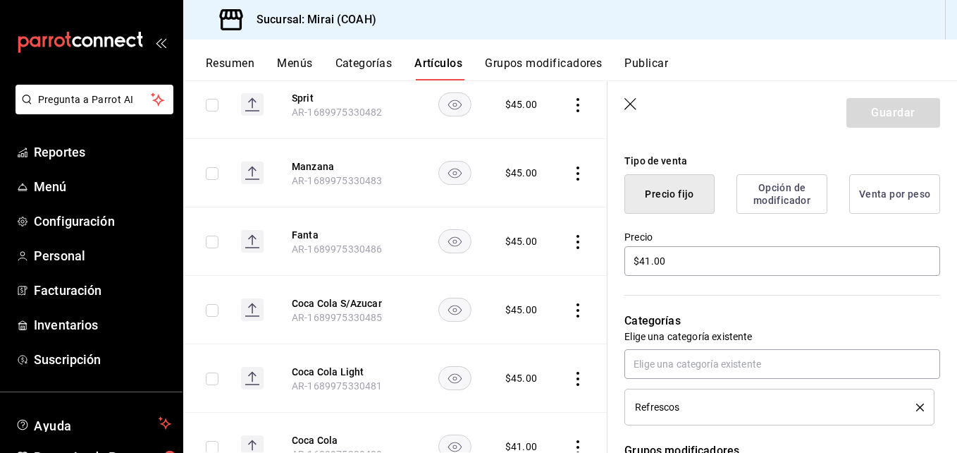
scroll to position [332, 0]
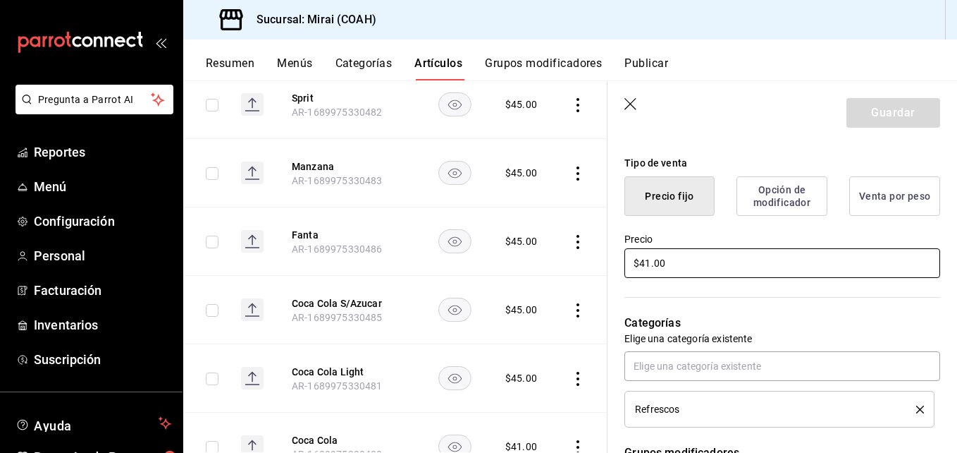
click at [648, 262] on input "$41.00" at bounding box center [782, 263] width 316 height 30
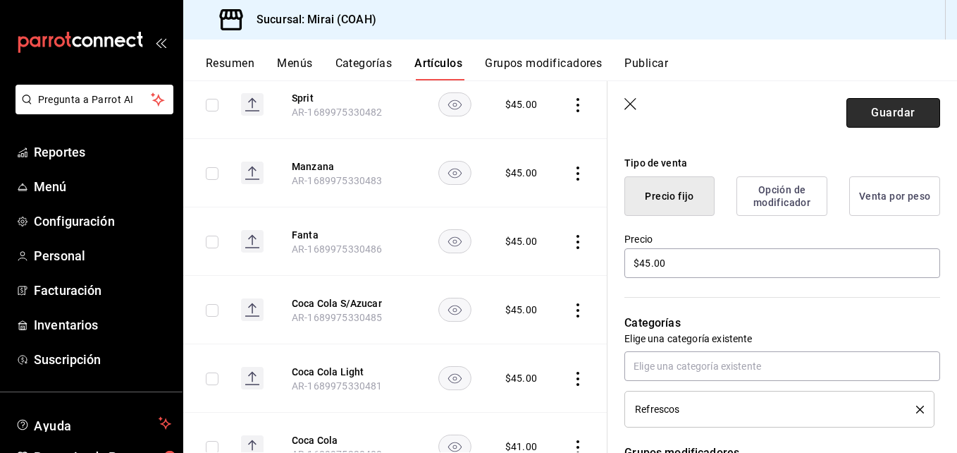
click at [911, 111] on button "Guardar" at bounding box center [894, 113] width 94 height 30
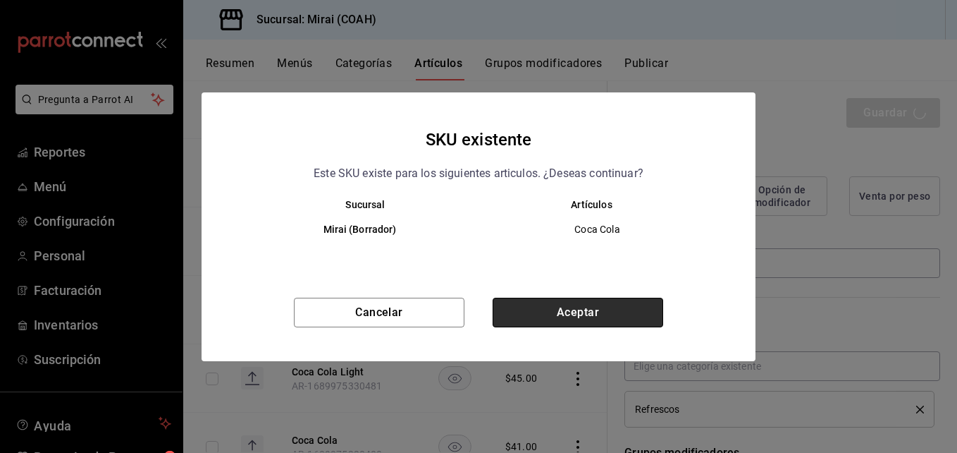
click at [577, 308] on button "Aceptar" at bounding box center [578, 312] width 171 height 30
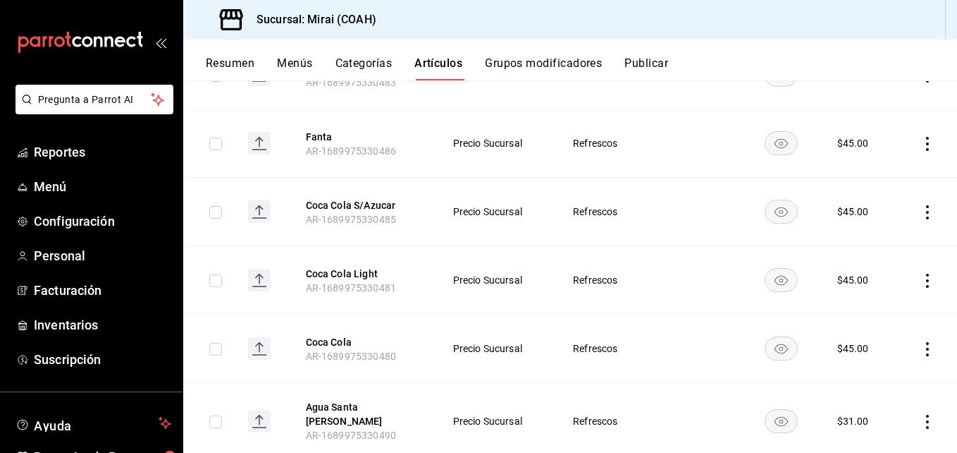
scroll to position [613, 0]
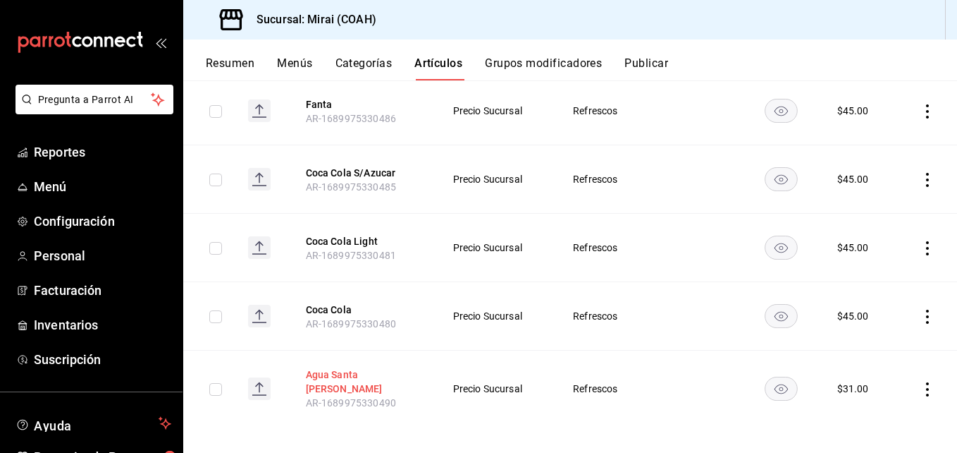
click at [344, 376] on button "Agua Santa Maria" at bounding box center [362, 381] width 113 height 28
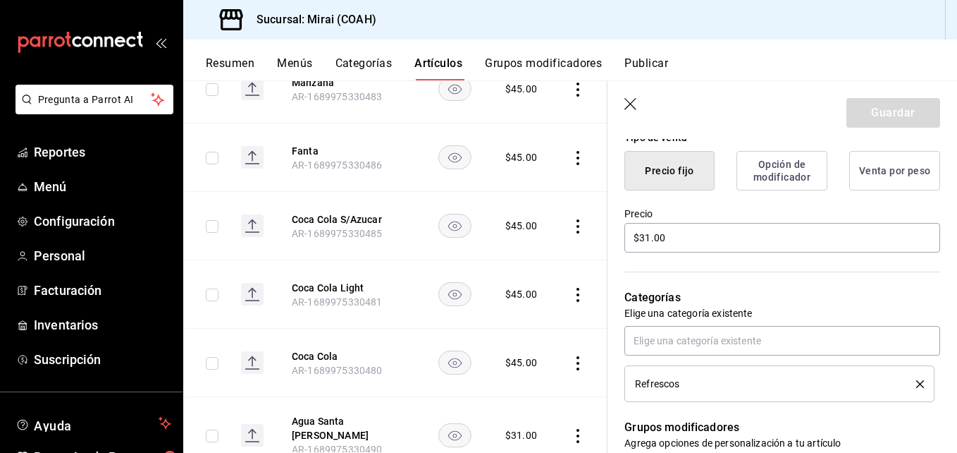
scroll to position [367, 0]
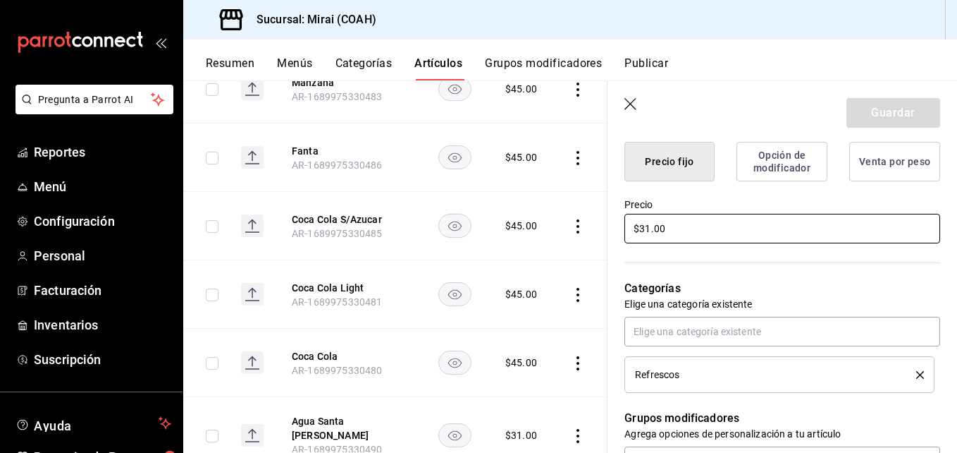
click at [648, 230] on input "$31.00" at bounding box center [782, 229] width 316 height 30
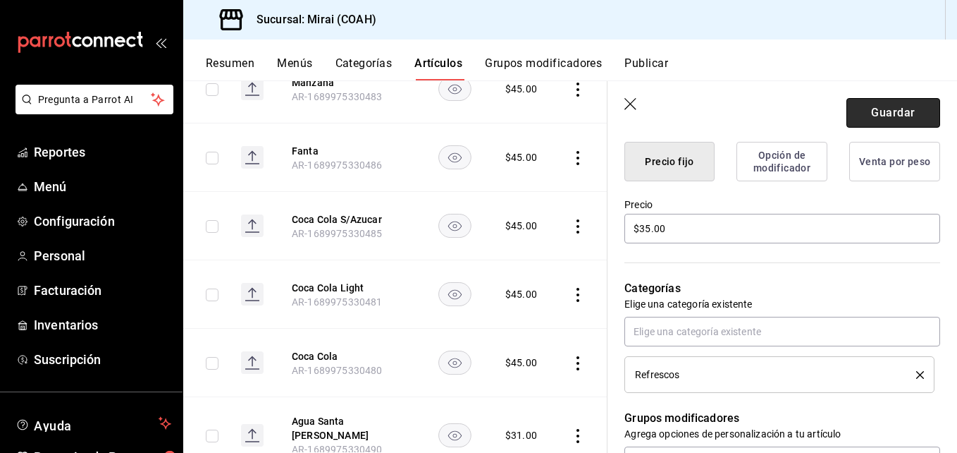
click at [885, 111] on button "Guardar" at bounding box center [894, 113] width 94 height 30
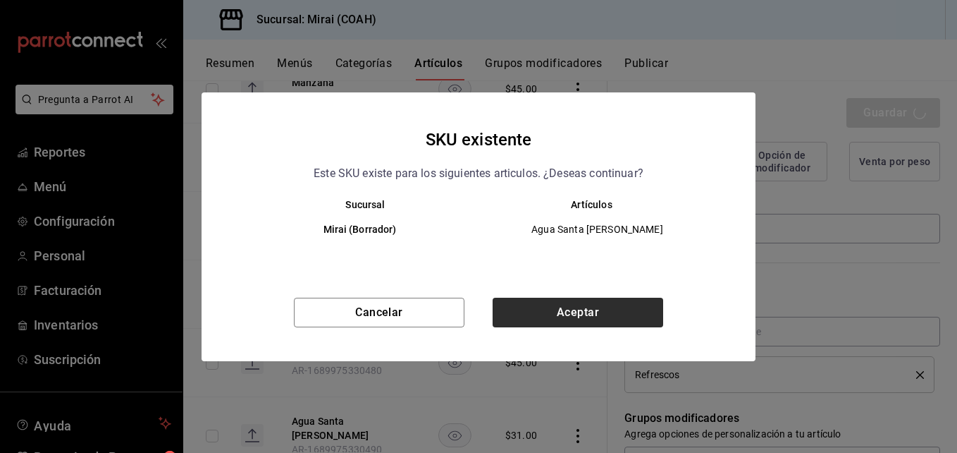
drag, startPoint x: 606, startPoint y: 329, endPoint x: 596, endPoint y: 312, distance: 19.9
click at [596, 312] on div "Cancelar Aceptar" at bounding box center [479, 328] width 554 height 63
click at [596, 312] on button "Aceptar" at bounding box center [578, 312] width 171 height 30
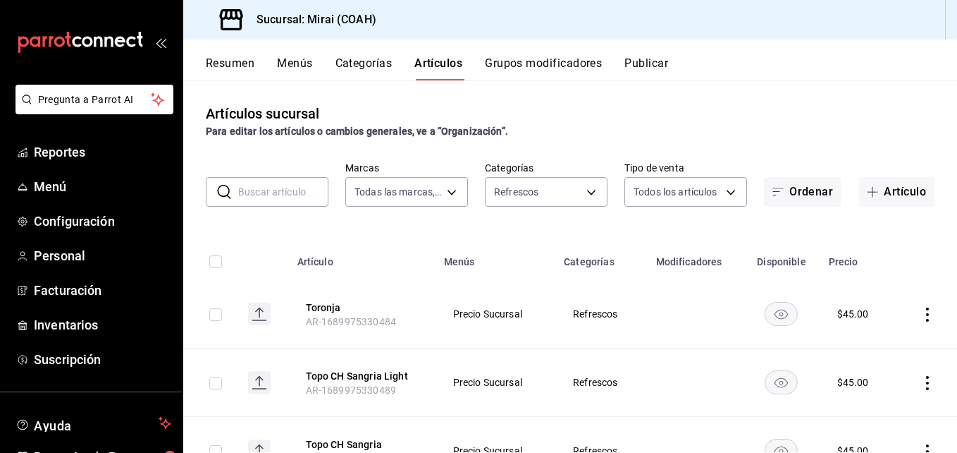
click at [278, 187] on input "text" at bounding box center [283, 192] width 90 height 28
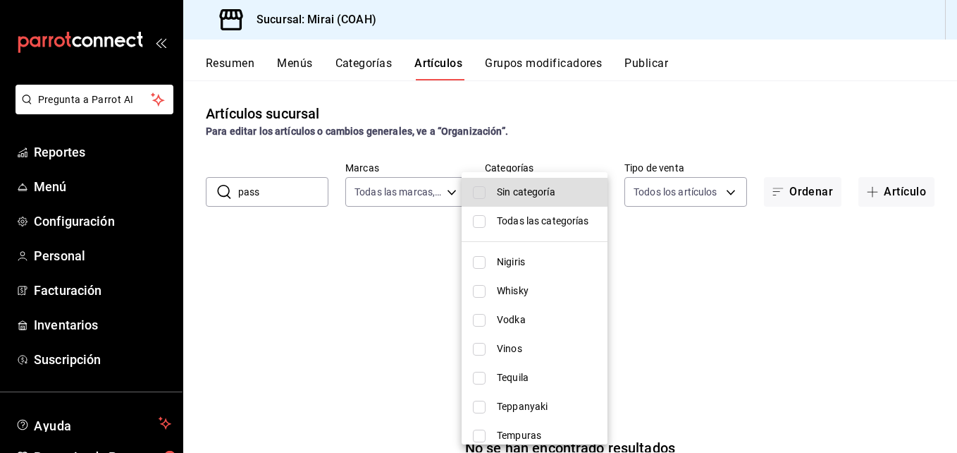
click at [592, 190] on body "Pregunta a Parrot AI Reportes Menú Configuración Personal Facturación Inventari…" at bounding box center [478, 226] width 957 height 453
click at [486, 219] on li "Todas las categorías" at bounding box center [535, 221] width 146 height 29
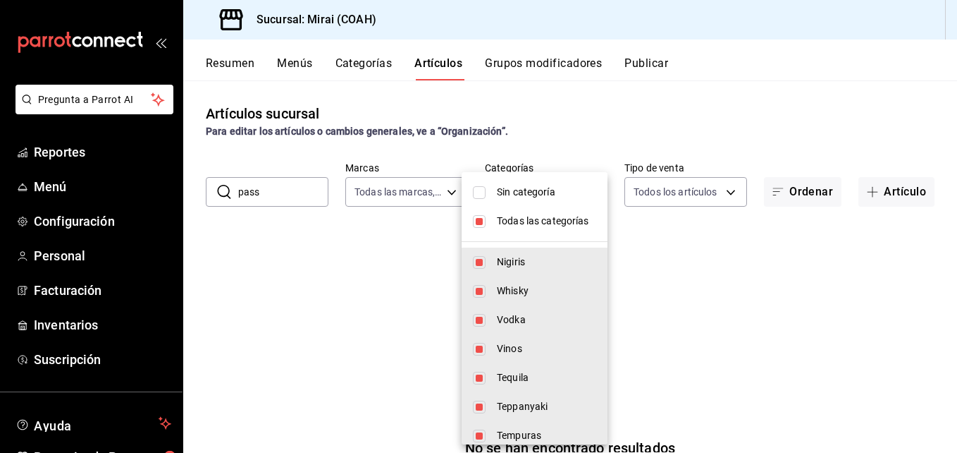
click at [480, 189] on input "checkbox" at bounding box center [479, 192] width 13 height 13
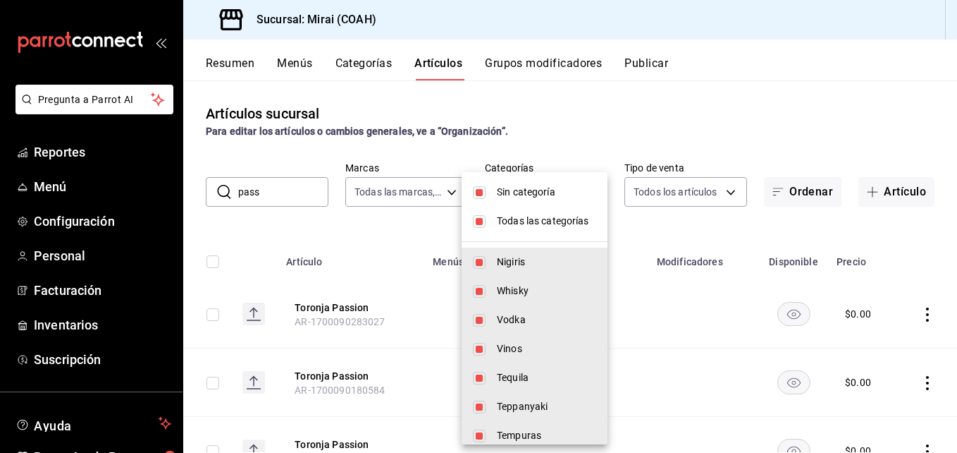
click at [313, 190] on div at bounding box center [478, 226] width 957 height 453
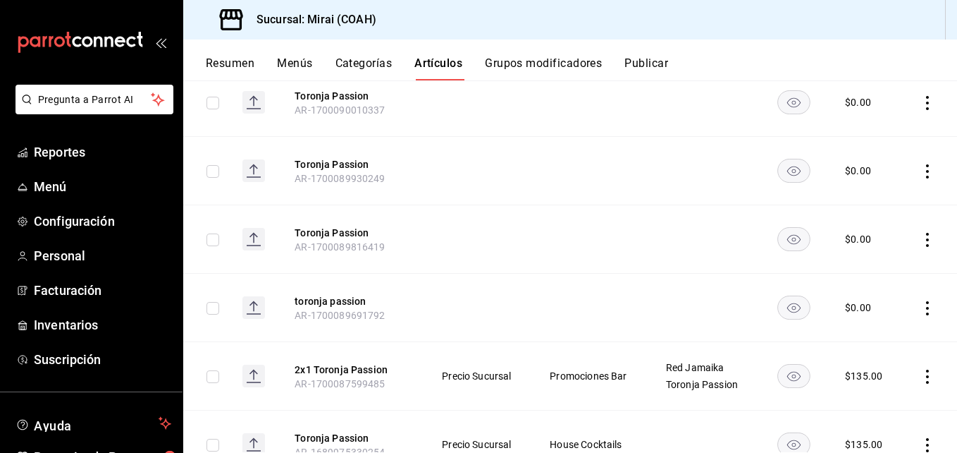
scroll to position [476, 0]
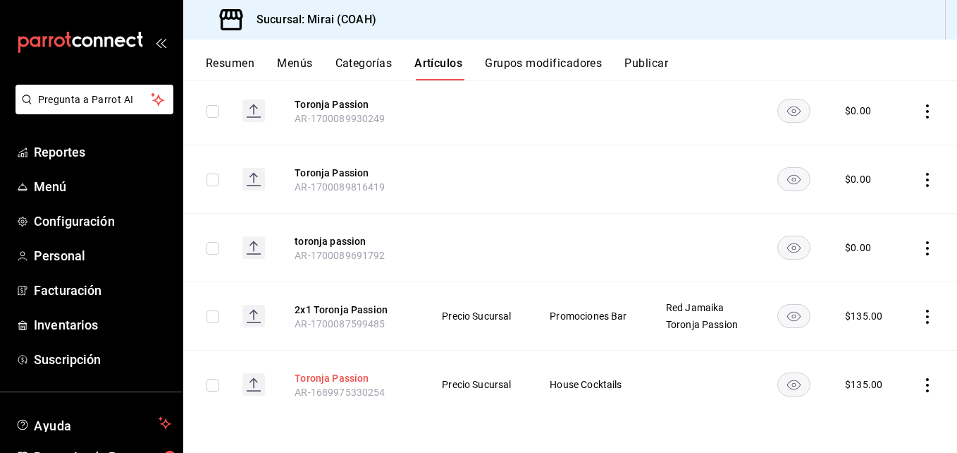
click at [344, 379] on button "Toronja Passion" at bounding box center [351, 378] width 113 height 14
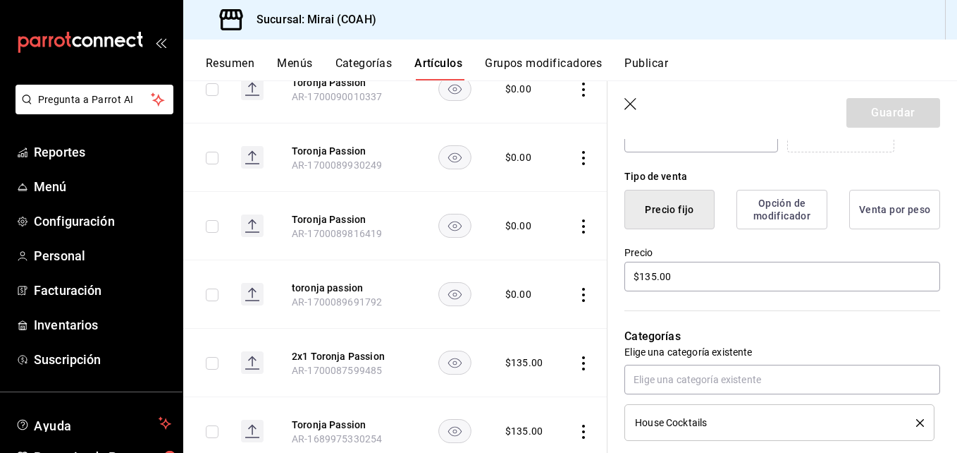
scroll to position [332, 0]
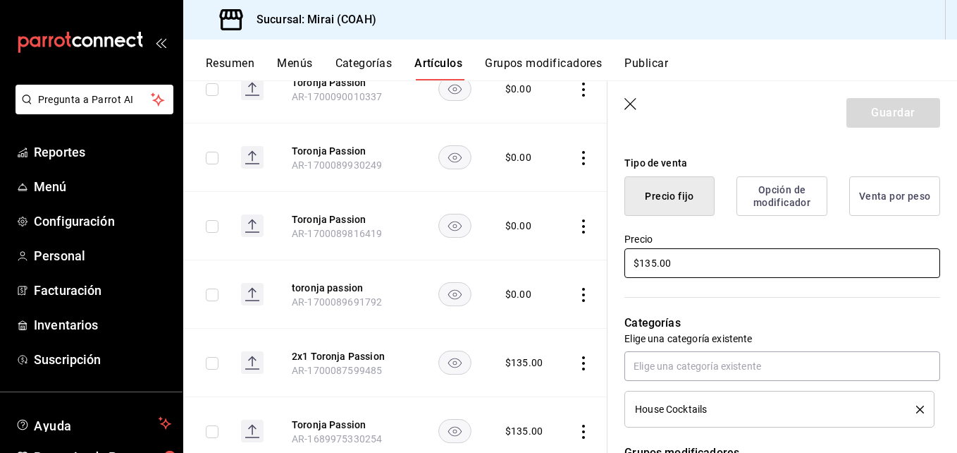
click at [658, 266] on input "$135.00" at bounding box center [782, 263] width 316 height 30
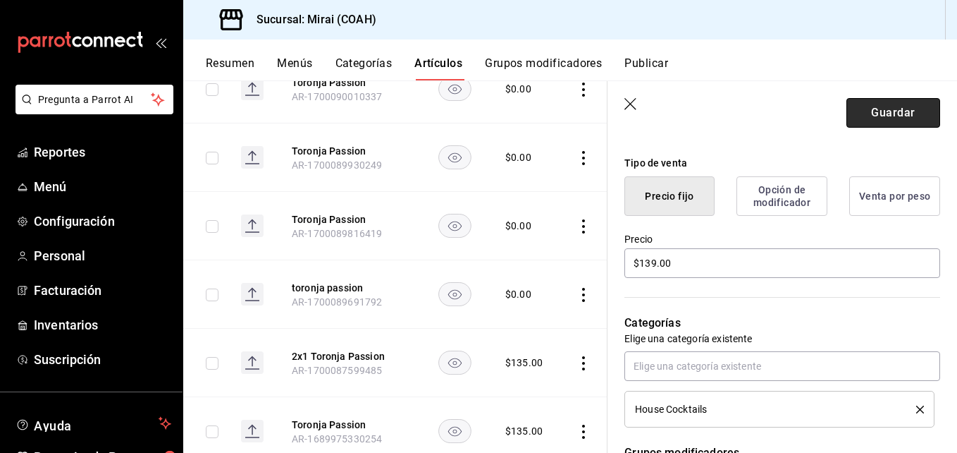
click at [868, 120] on button "Guardar" at bounding box center [894, 113] width 94 height 30
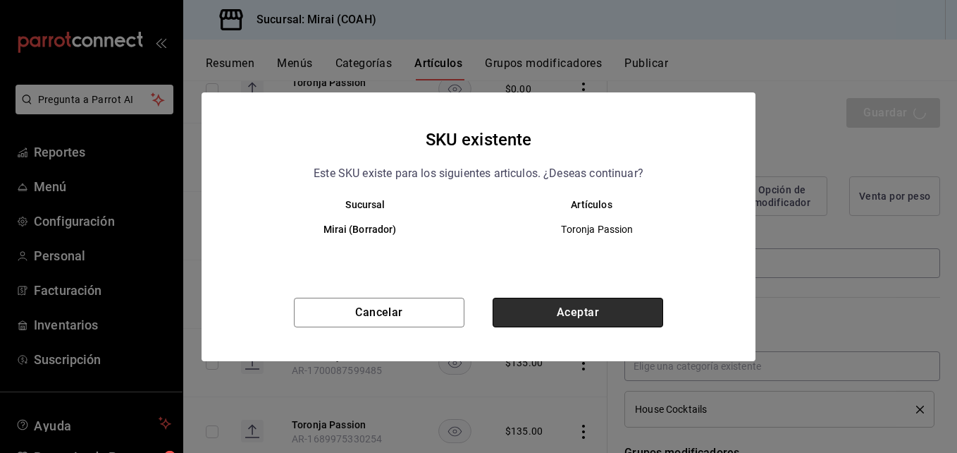
click at [555, 308] on button "Aceptar" at bounding box center [578, 312] width 171 height 30
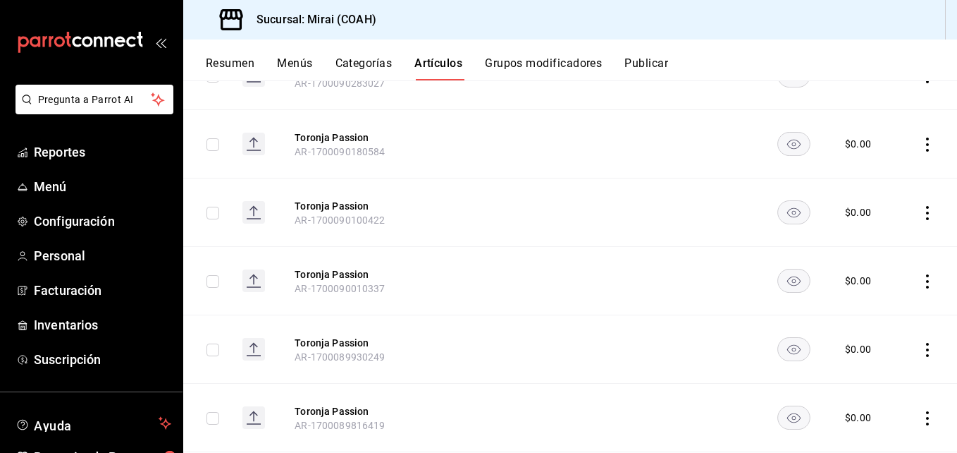
scroll to position [397, 0]
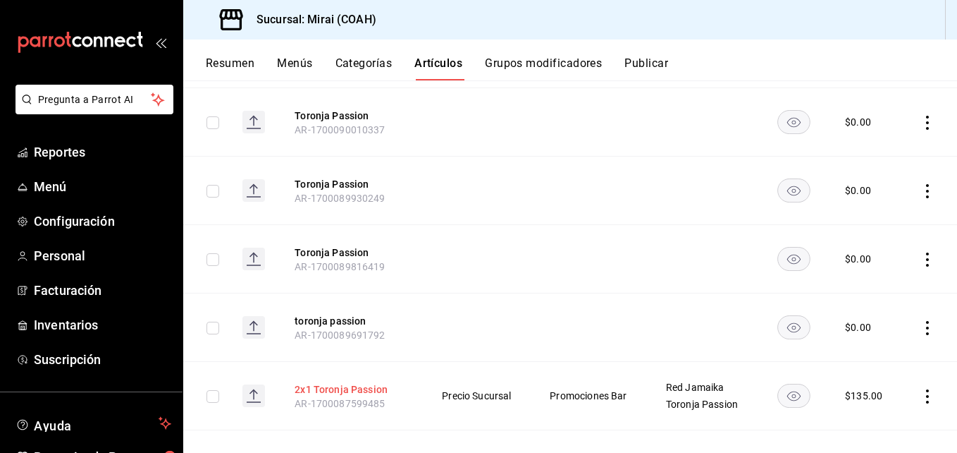
click at [361, 390] on button "2x1 Toronja Passion" at bounding box center [351, 389] width 113 height 14
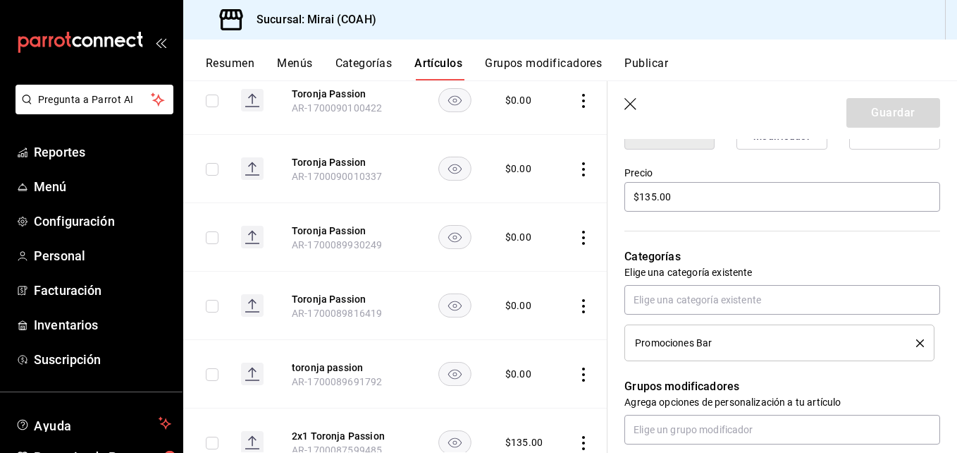
scroll to position [400, 0]
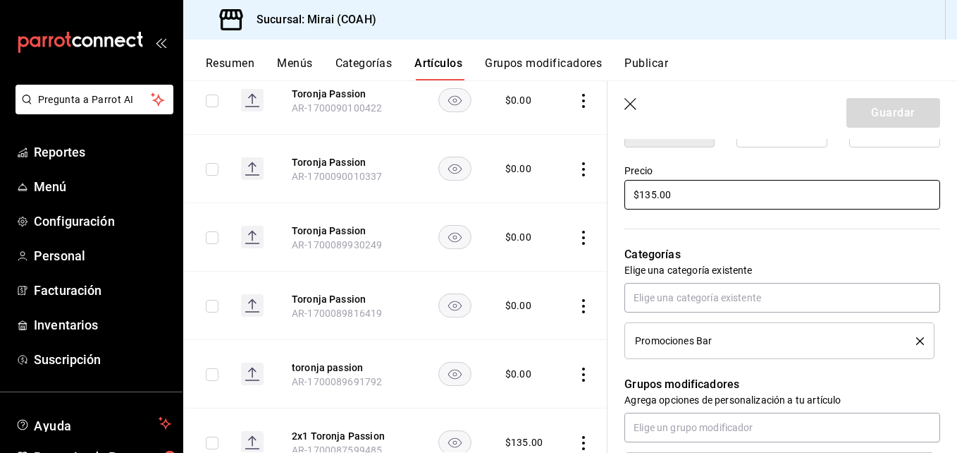
click at [657, 196] on input "$135.00" at bounding box center [782, 195] width 316 height 30
click at [877, 113] on button "Guardar" at bounding box center [894, 113] width 94 height 30
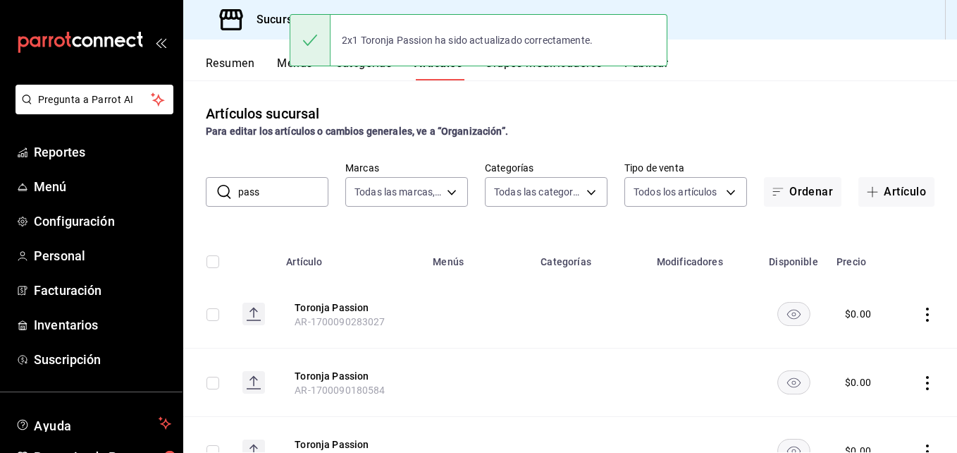
click at [318, 191] on input "pass" at bounding box center [283, 192] width 90 height 28
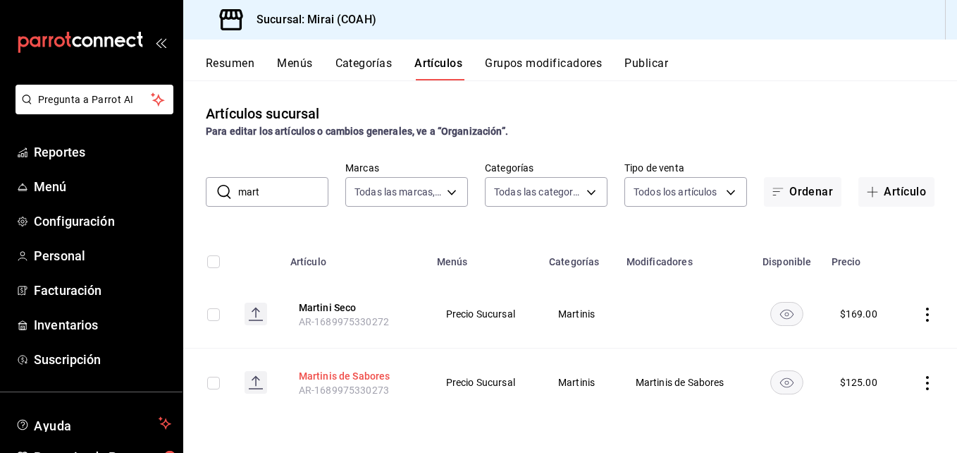
click at [362, 369] on button "Martinis de Sabores" at bounding box center [355, 376] width 113 height 14
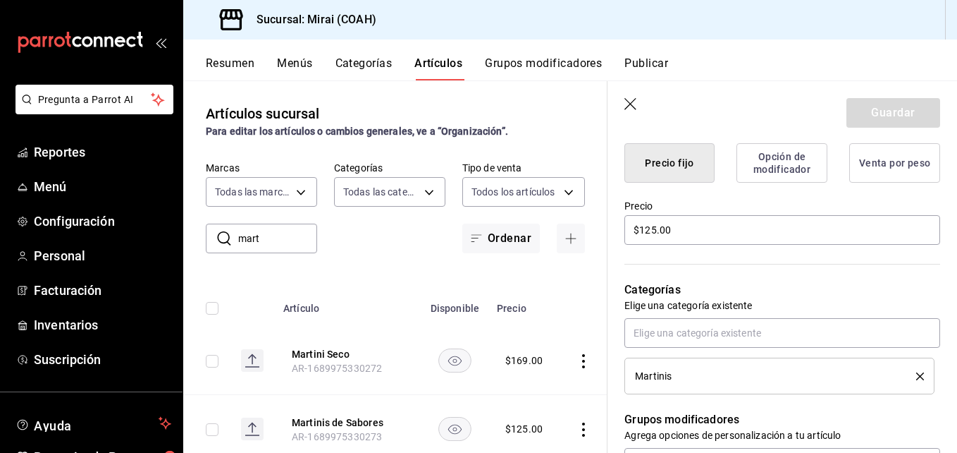
scroll to position [362, 0]
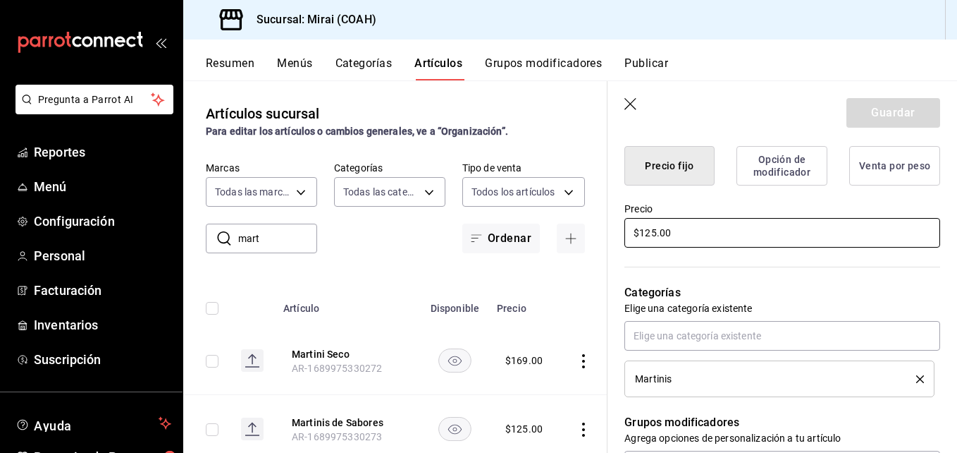
click at [657, 232] on input "$125.00" at bounding box center [782, 233] width 316 height 30
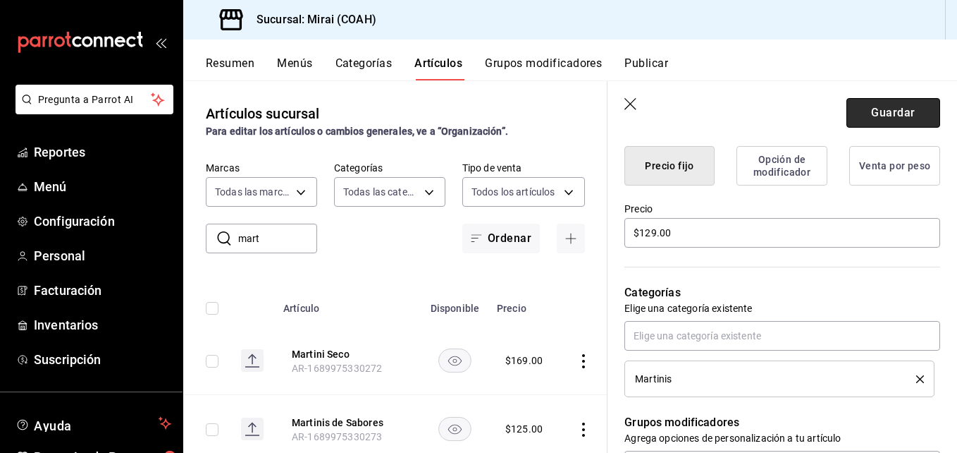
click at [880, 107] on button "Guardar" at bounding box center [894, 113] width 94 height 30
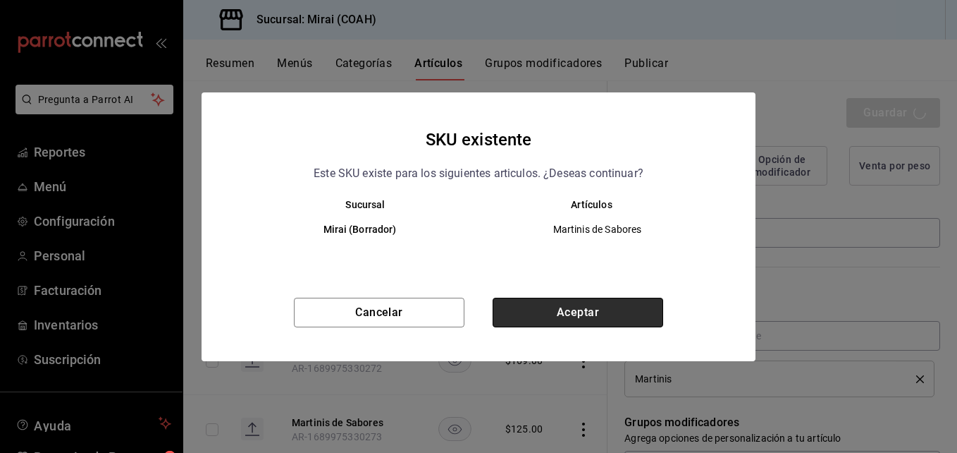
click at [623, 306] on button "Aceptar" at bounding box center [578, 312] width 171 height 30
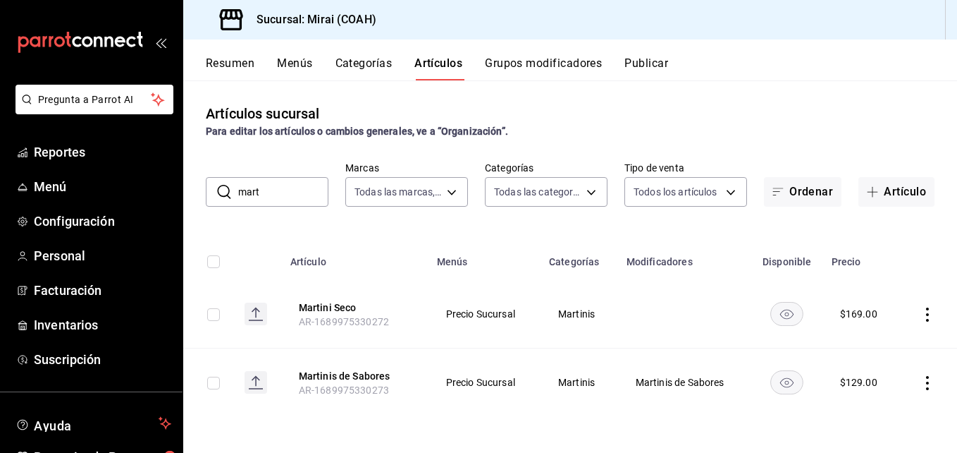
click at [292, 195] on input "mart" at bounding box center [283, 192] width 90 height 28
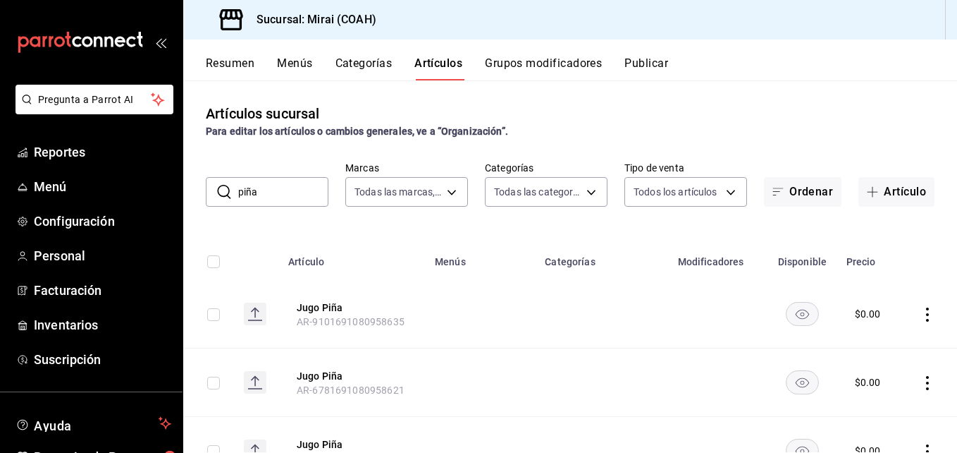
click at [285, 196] on input "piña" at bounding box center [283, 192] width 90 height 28
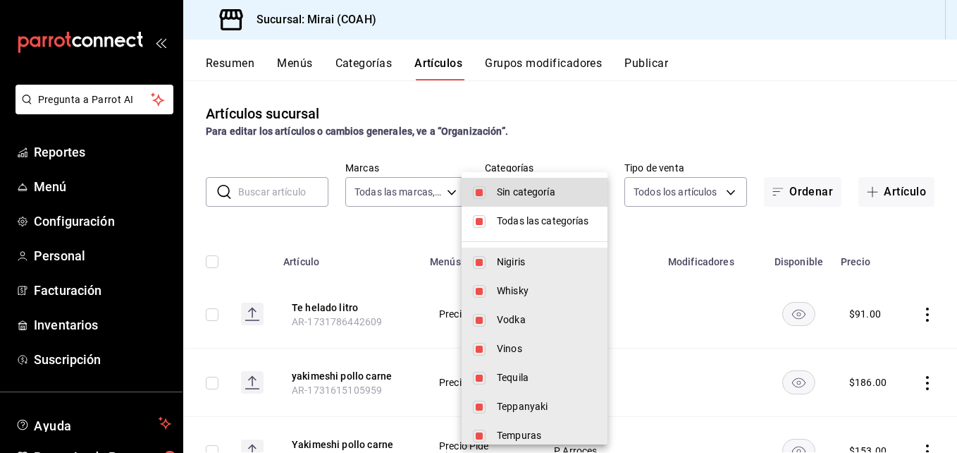
click at [588, 192] on body "Pregunta a Parrot AI Reportes Menú Configuración Personal Facturación Inventari…" at bounding box center [478, 226] width 957 height 453
click at [481, 222] on input "checkbox" at bounding box center [479, 221] width 13 height 13
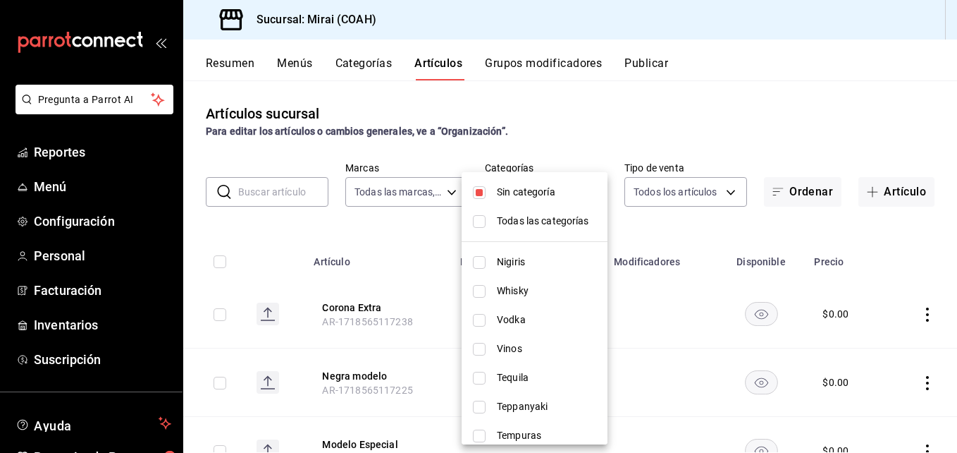
click at [482, 187] on input "checkbox" at bounding box center [479, 192] width 13 height 13
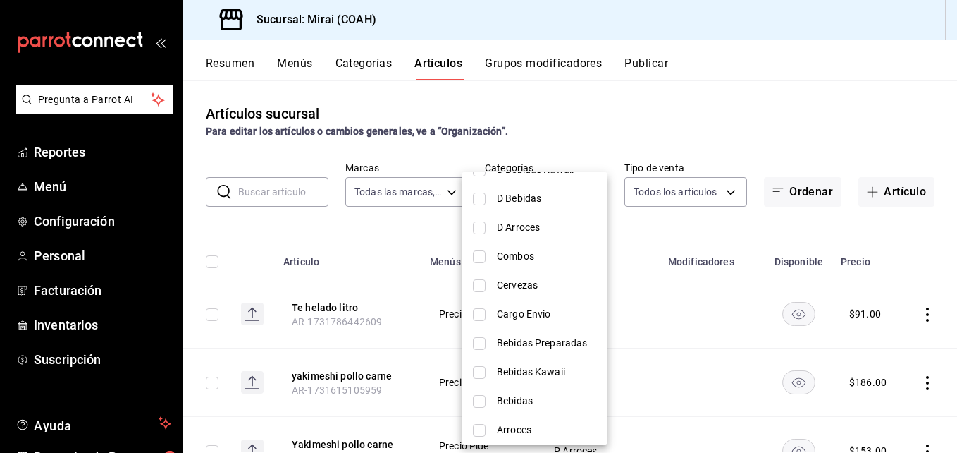
scroll to position [1745, 0]
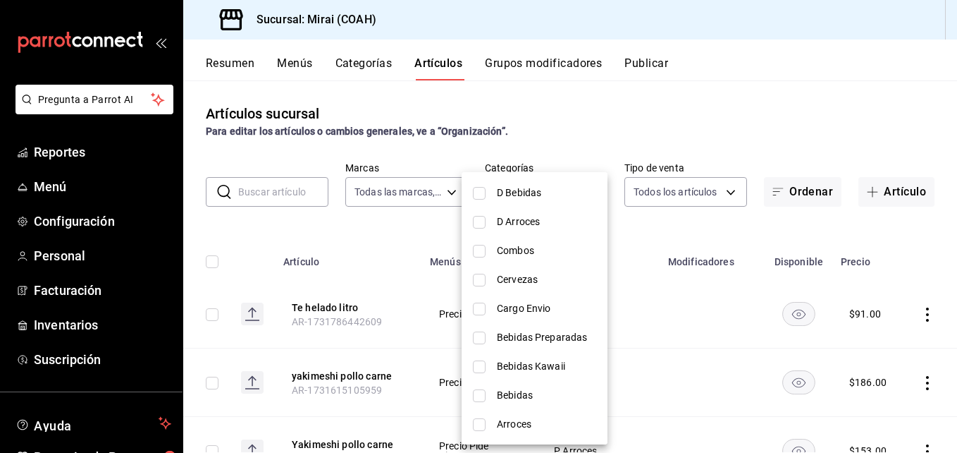
click at [484, 337] on input "checkbox" at bounding box center [479, 337] width 13 height 13
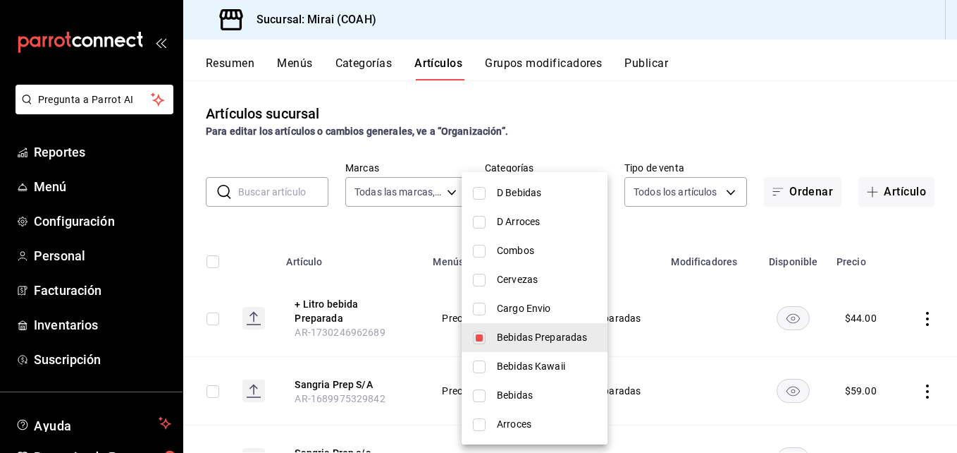
click at [677, 240] on div at bounding box center [478, 226] width 957 height 453
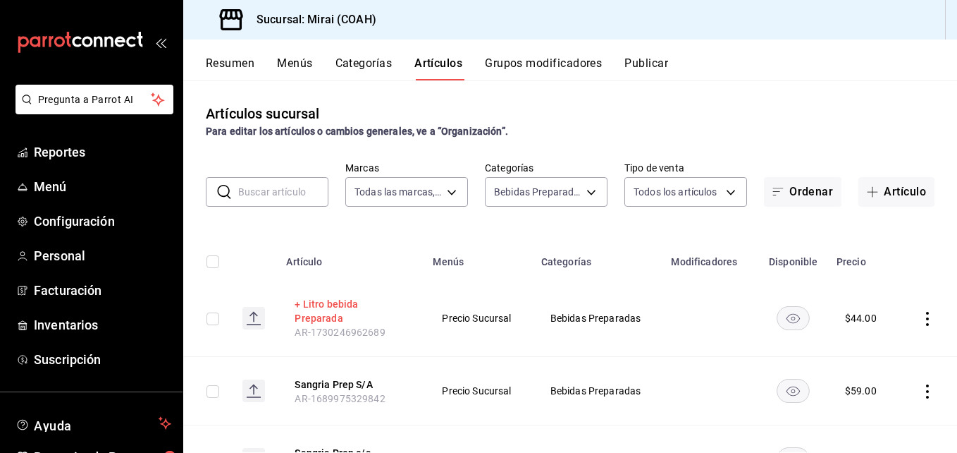
click at [368, 307] on button "+ Litro bebida Preparada" at bounding box center [351, 311] width 113 height 28
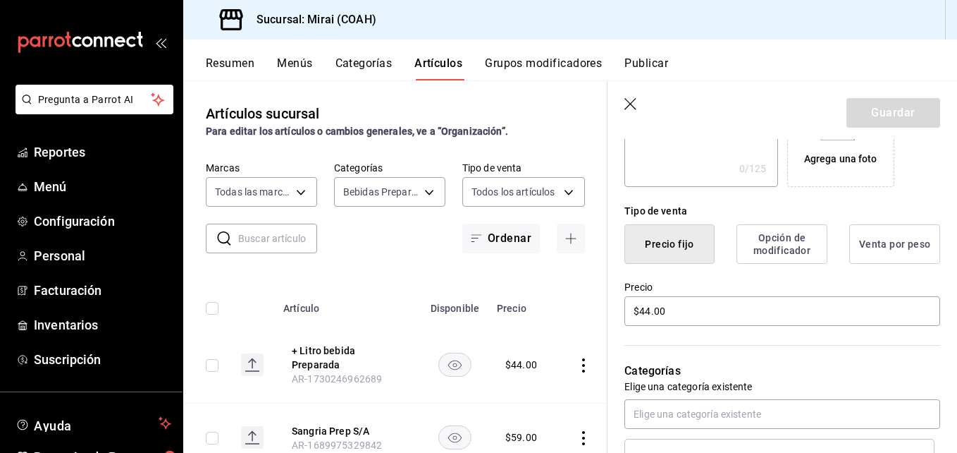
scroll to position [289, 0]
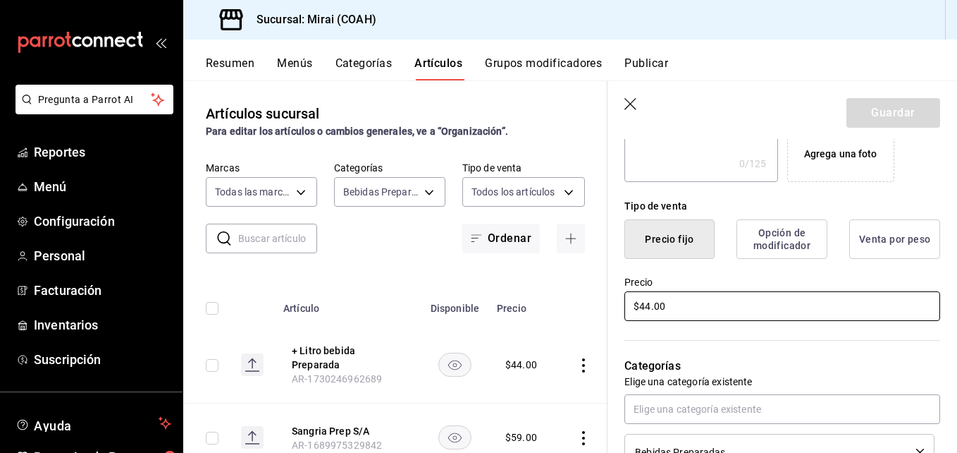
click at [650, 314] on input "$44.00" at bounding box center [782, 306] width 316 height 30
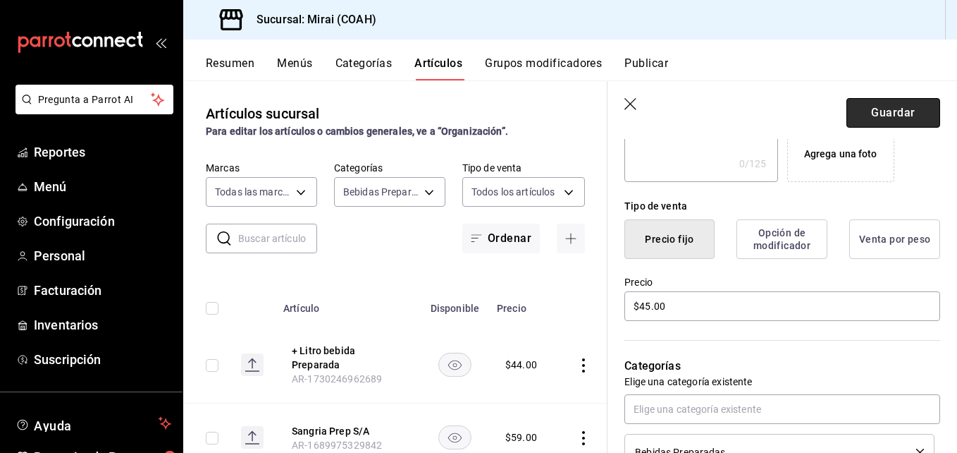
click at [891, 109] on button "Guardar" at bounding box center [894, 113] width 94 height 30
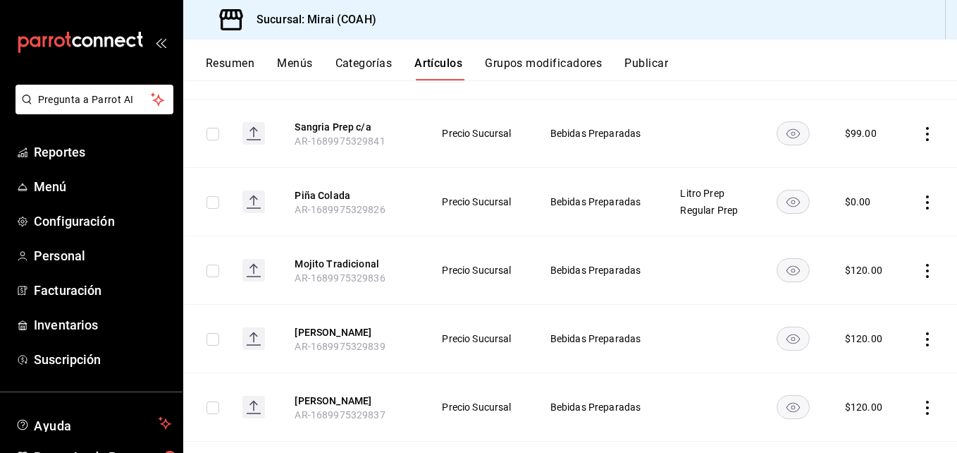
scroll to position [331, 0]
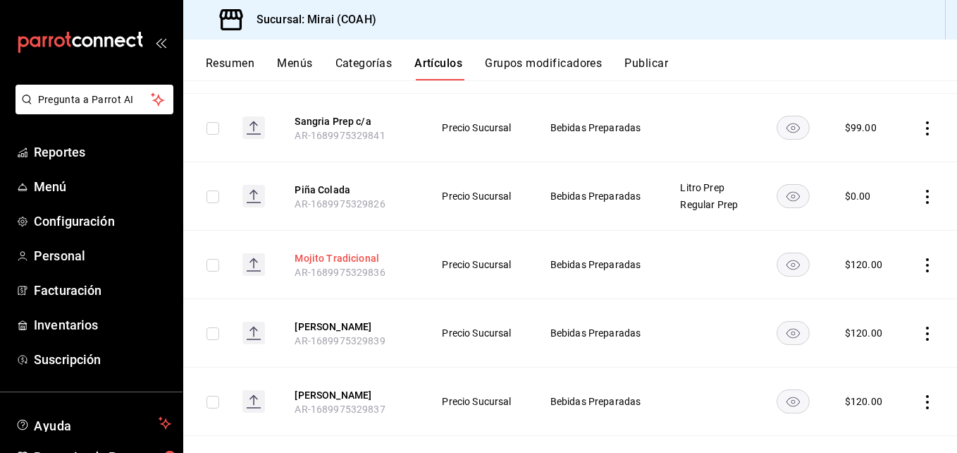
click at [343, 251] on button "Mojito Tradicional" at bounding box center [351, 258] width 113 height 14
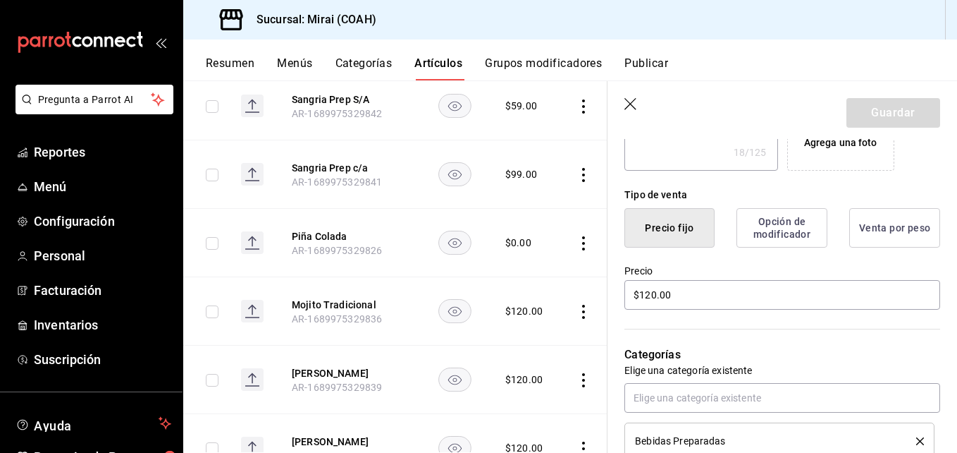
scroll to position [302, 0]
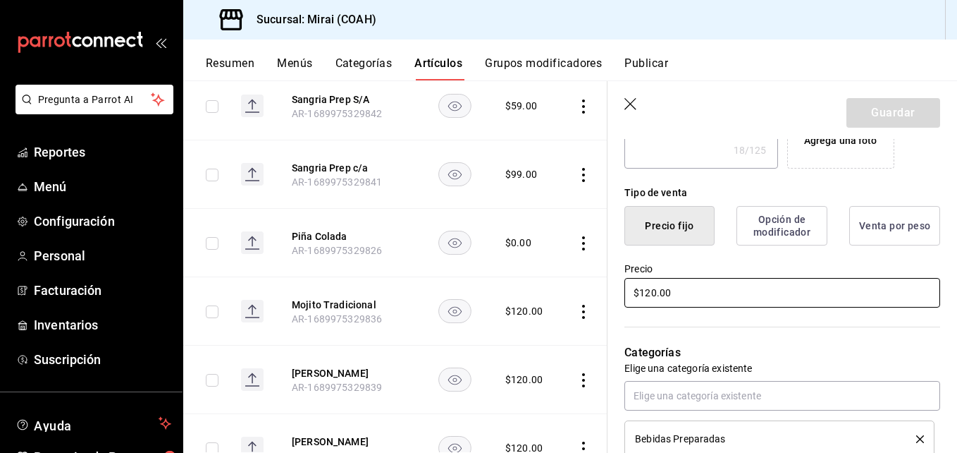
click at [655, 291] on input "$120.00" at bounding box center [782, 293] width 316 height 30
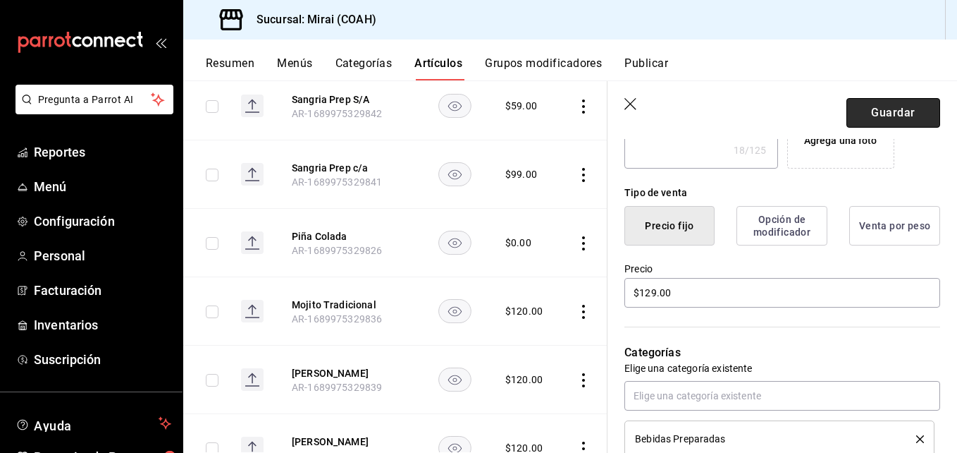
click at [886, 114] on button "Guardar" at bounding box center [894, 113] width 94 height 30
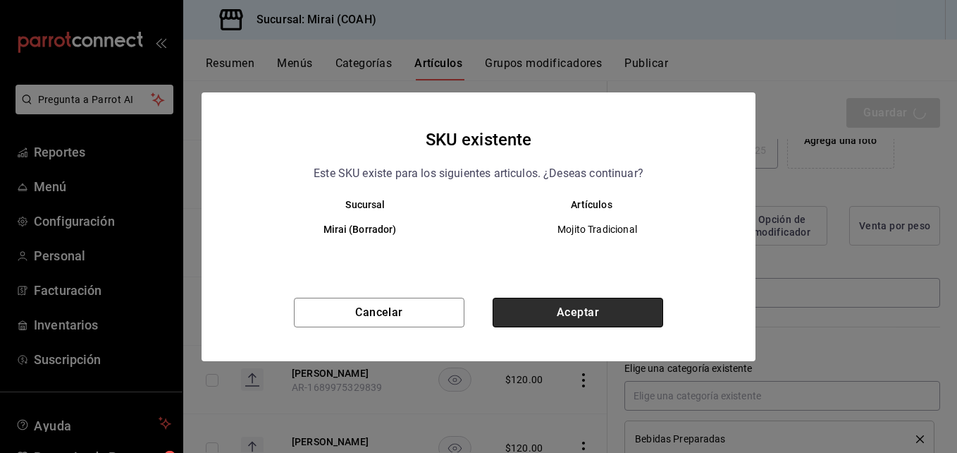
click at [613, 304] on button "Aceptar" at bounding box center [578, 312] width 171 height 30
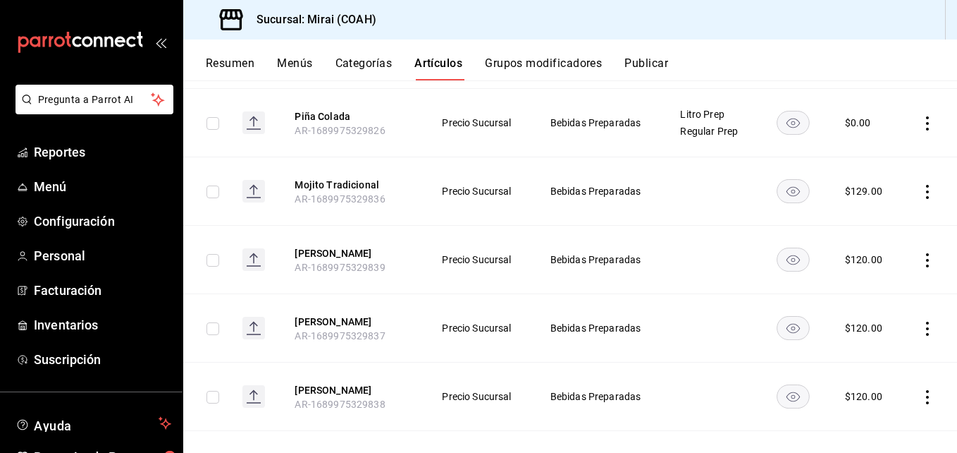
scroll to position [417, 0]
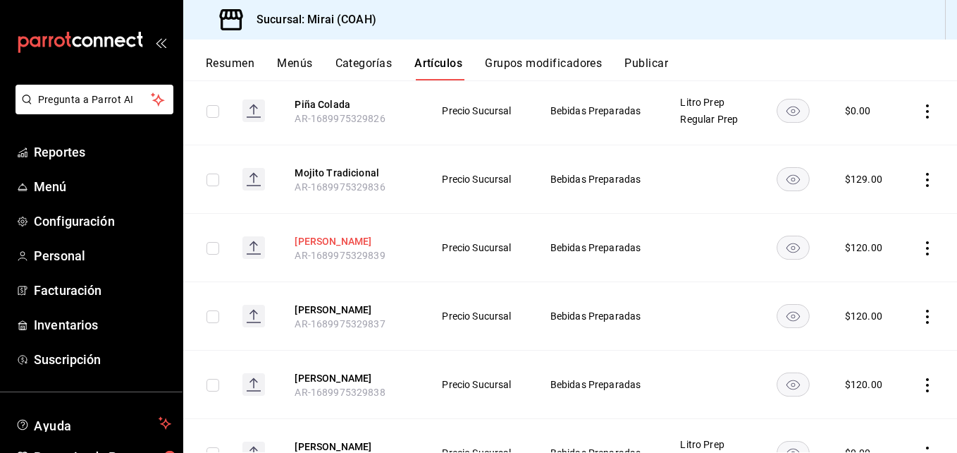
click at [350, 234] on button "[PERSON_NAME]" at bounding box center [351, 241] width 113 height 14
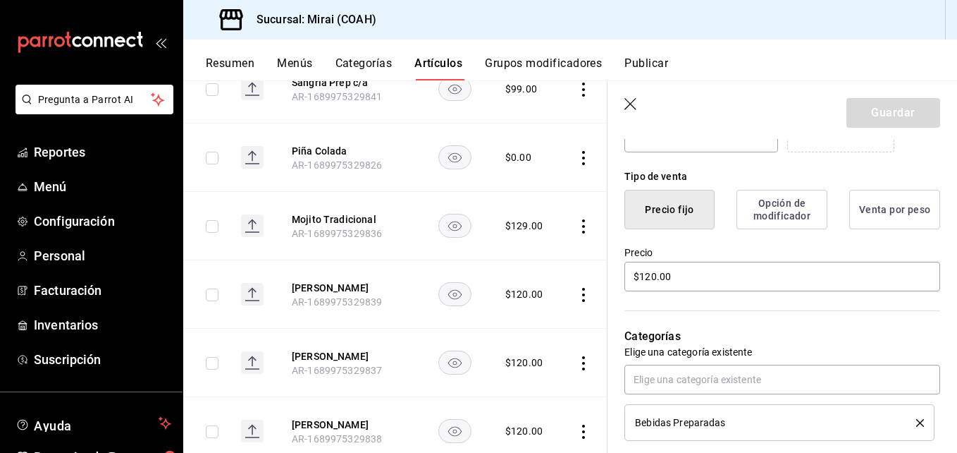
scroll to position [328, 0]
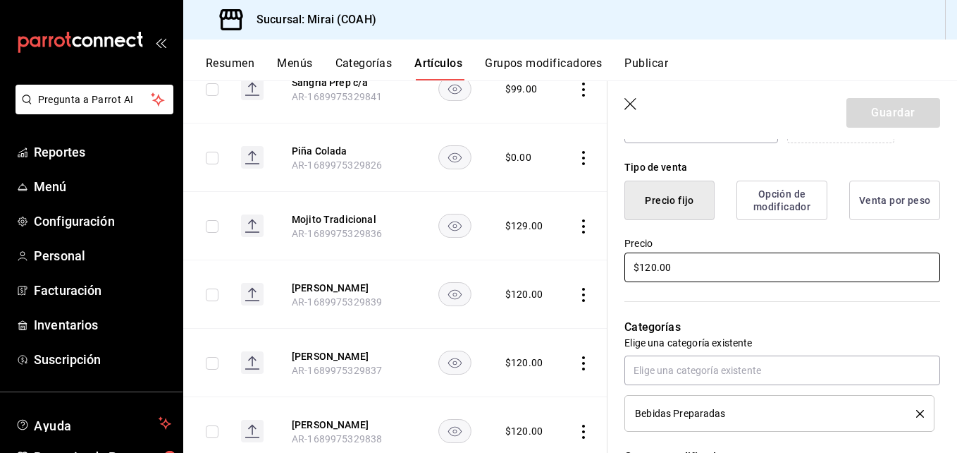
click at [654, 273] on input "$120.00" at bounding box center [782, 267] width 316 height 30
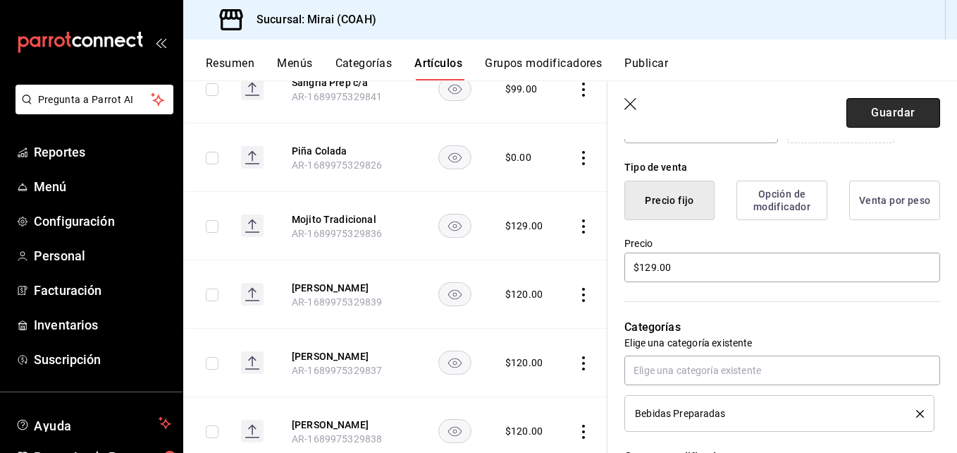
click at [897, 101] on button "Guardar" at bounding box center [894, 113] width 94 height 30
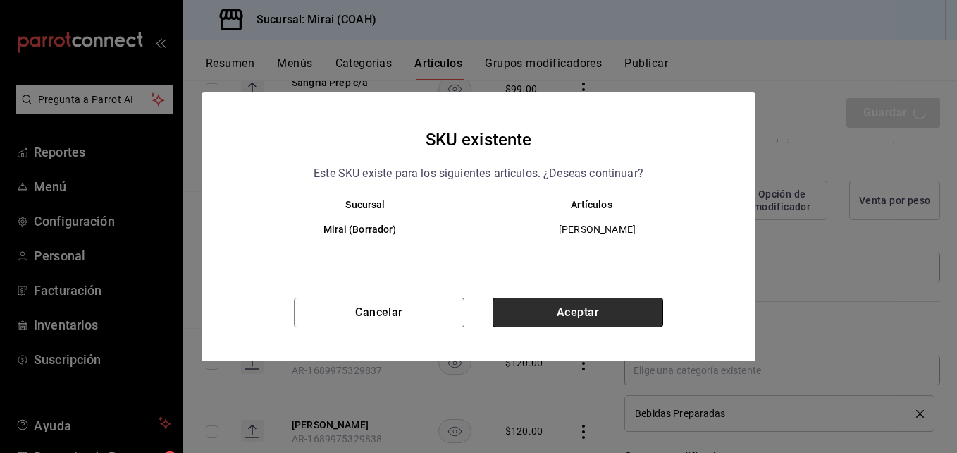
click at [603, 321] on button "Aceptar" at bounding box center [578, 312] width 171 height 30
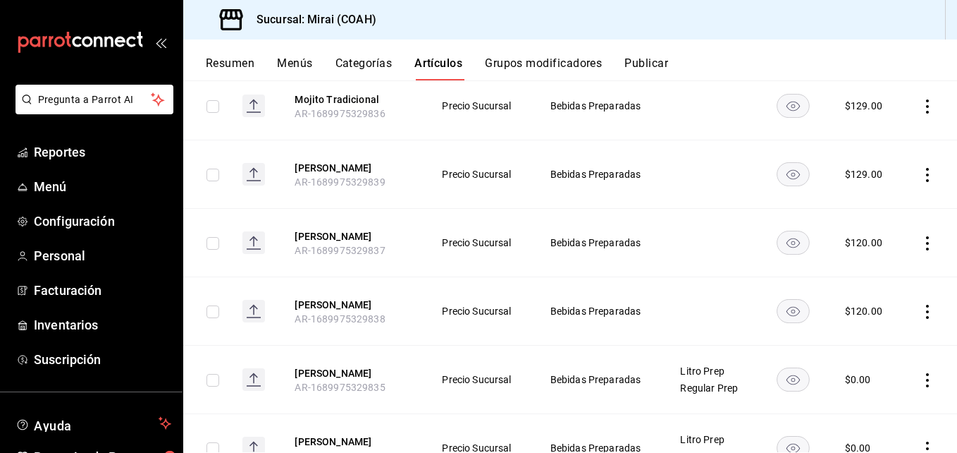
scroll to position [508, 0]
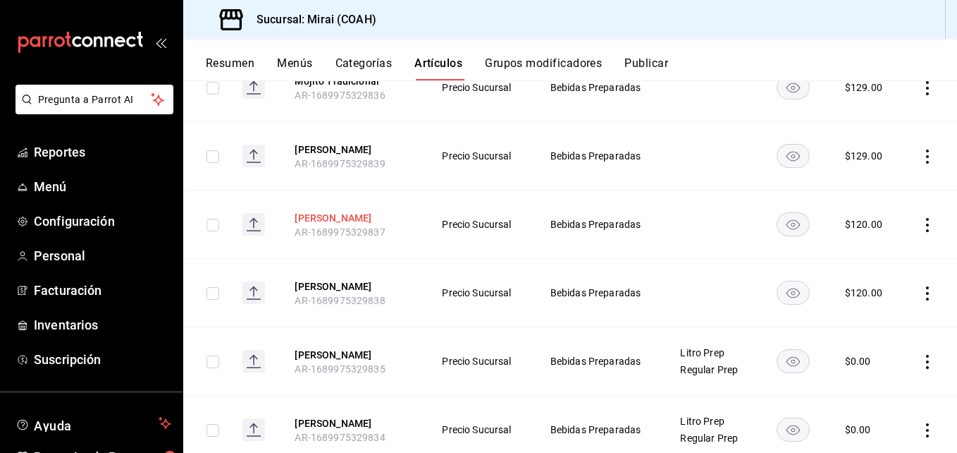
click at [319, 211] on button "[PERSON_NAME]" at bounding box center [351, 218] width 113 height 14
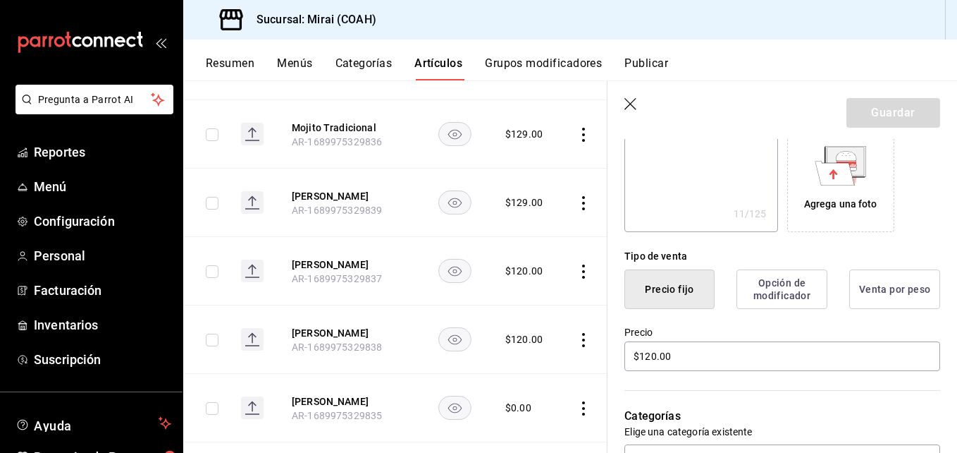
scroll to position [259, 0]
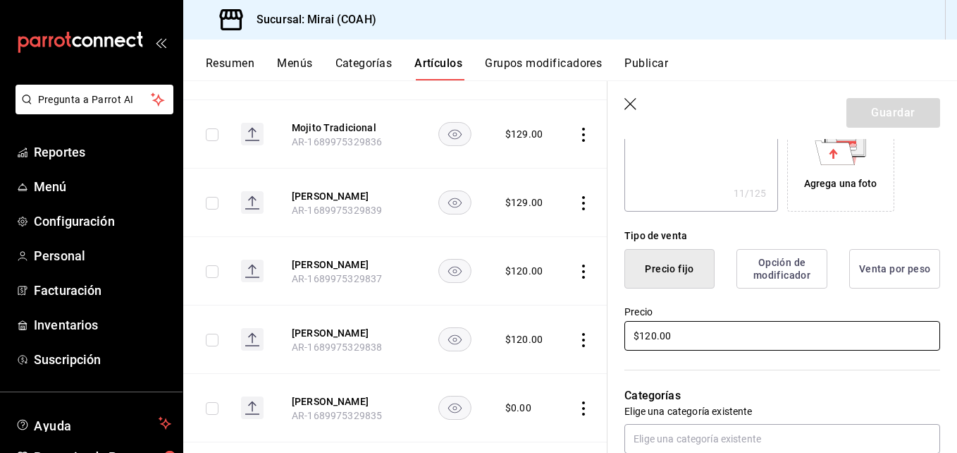
click at [656, 336] on input "$120.00" at bounding box center [782, 336] width 316 height 30
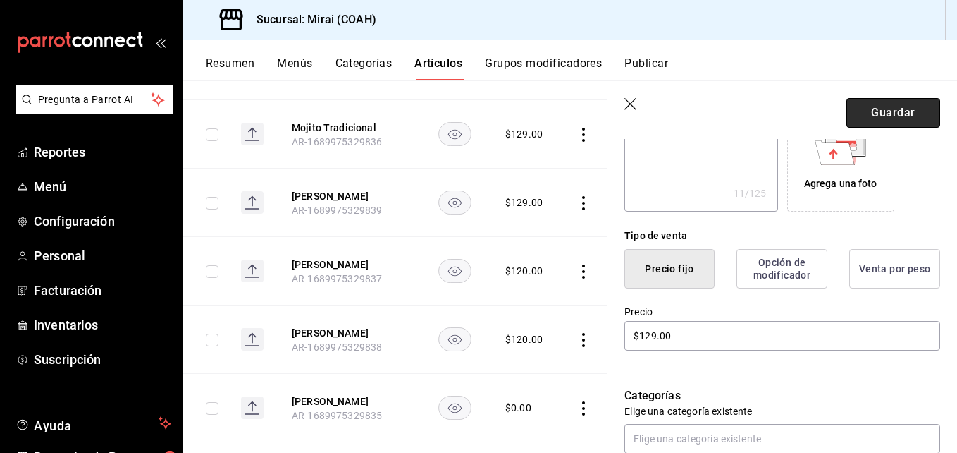
click at [909, 106] on button "Guardar" at bounding box center [894, 113] width 94 height 30
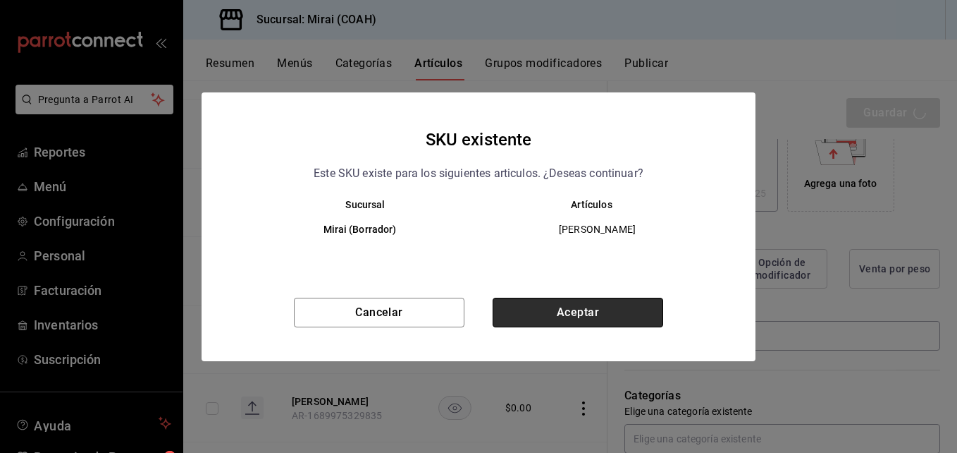
click at [634, 310] on button "Aceptar" at bounding box center [578, 312] width 171 height 30
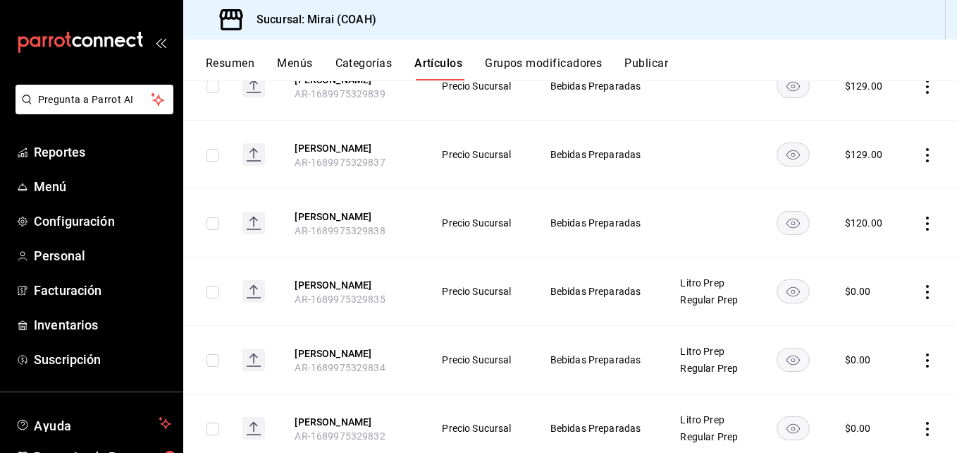
scroll to position [593, 0]
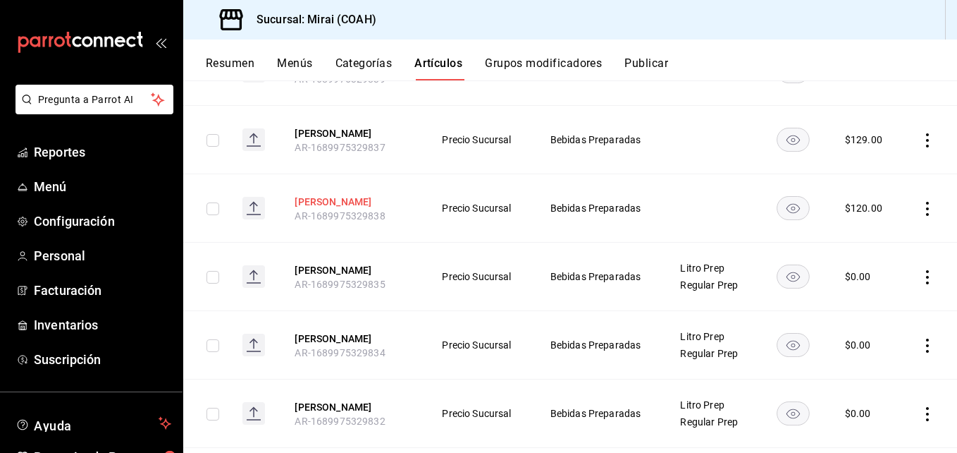
click at [306, 195] on button "[PERSON_NAME]" at bounding box center [351, 202] width 113 height 14
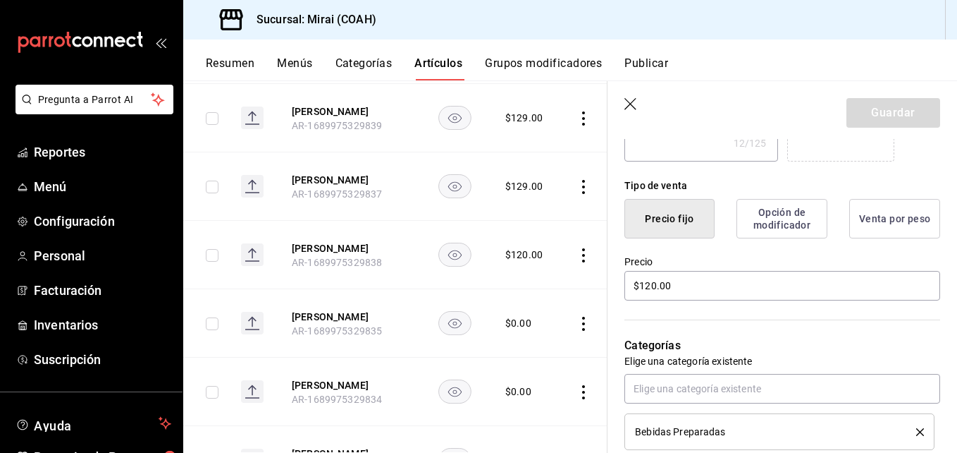
scroll to position [325, 0]
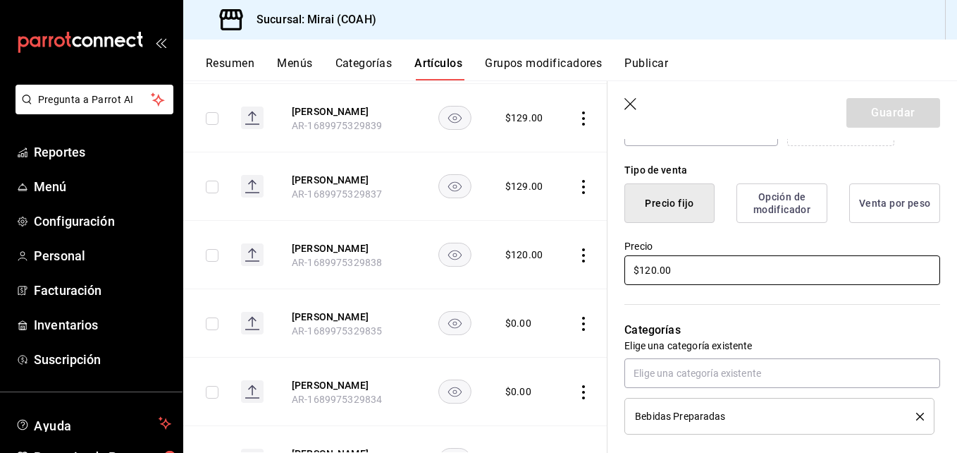
click at [654, 273] on input "$120.00" at bounding box center [782, 270] width 316 height 30
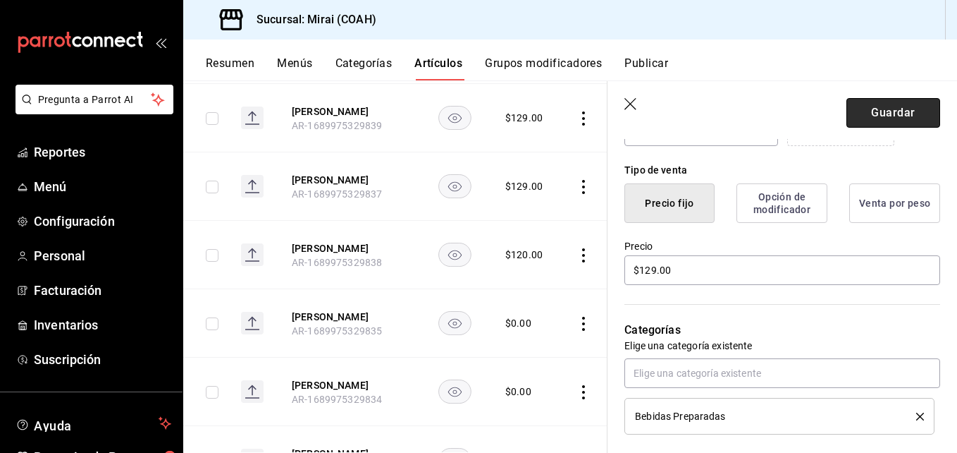
click at [911, 109] on button "Guardar" at bounding box center [894, 113] width 94 height 30
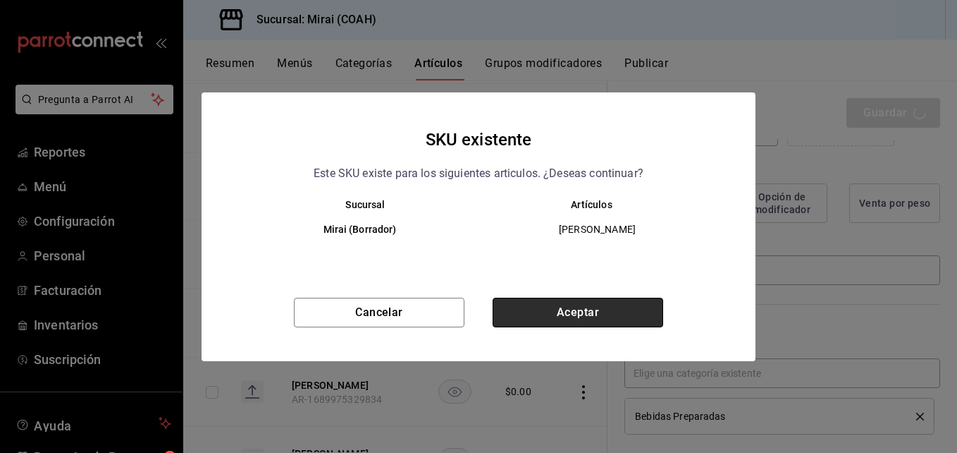
click at [600, 312] on button "Aceptar" at bounding box center [578, 312] width 171 height 30
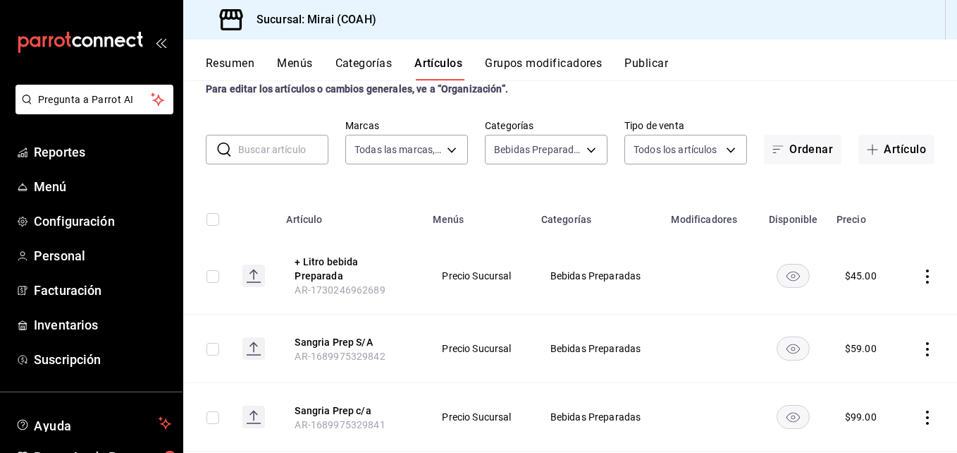
scroll to position [4, 0]
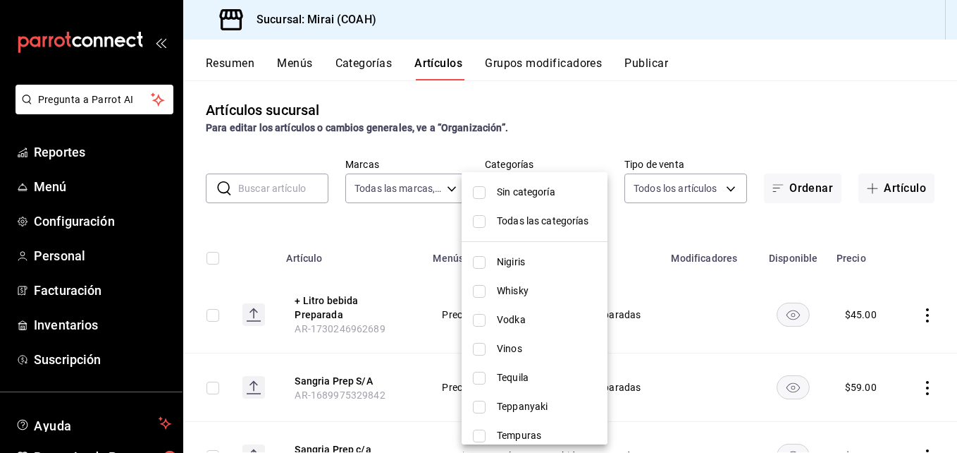
click at [583, 190] on body "Pregunta a Parrot AI Reportes Menú Configuración Personal Facturación Inventari…" at bounding box center [478, 226] width 957 height 453
click at [481, 190] on input "checkbox" at bounding box center [479, 192] width 13 height 13
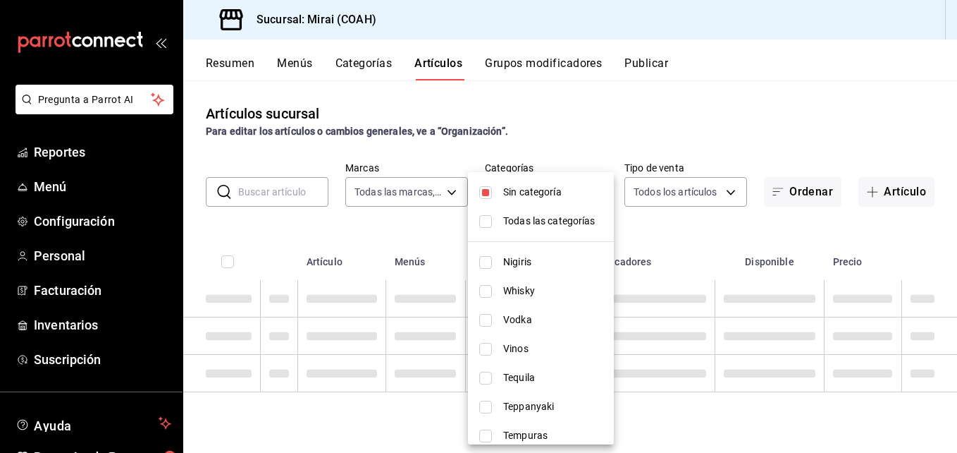
scroll to position [0, 0]
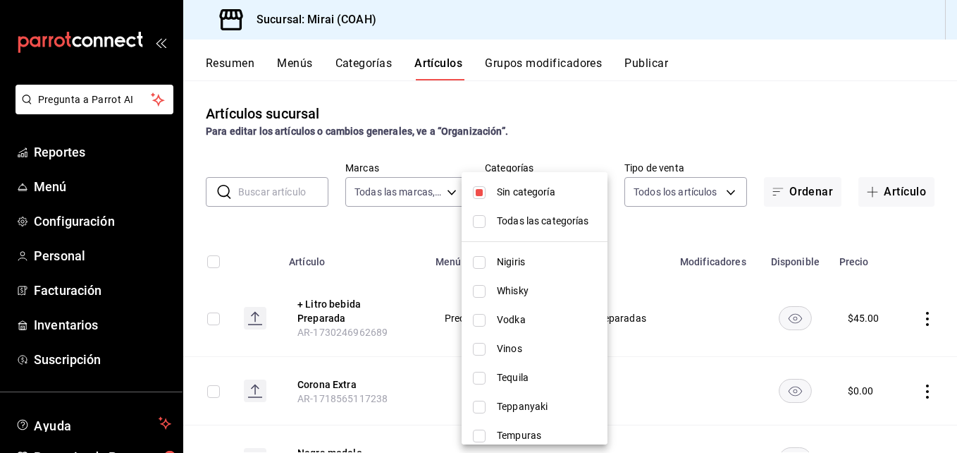
click at [482, 217] on input "checkbox" at bounding box center [479, 221] width 13 height 13
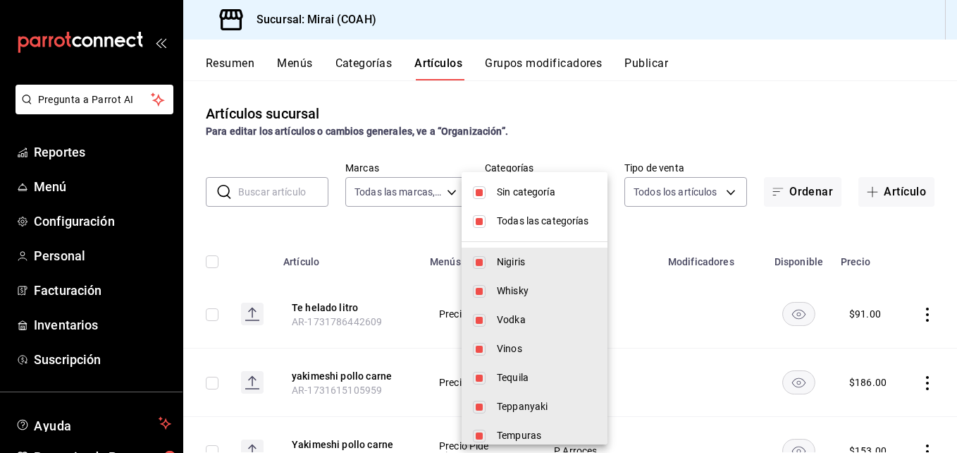
click at [278, 193] on div at bounding box center [478, 226] width 957 height 453
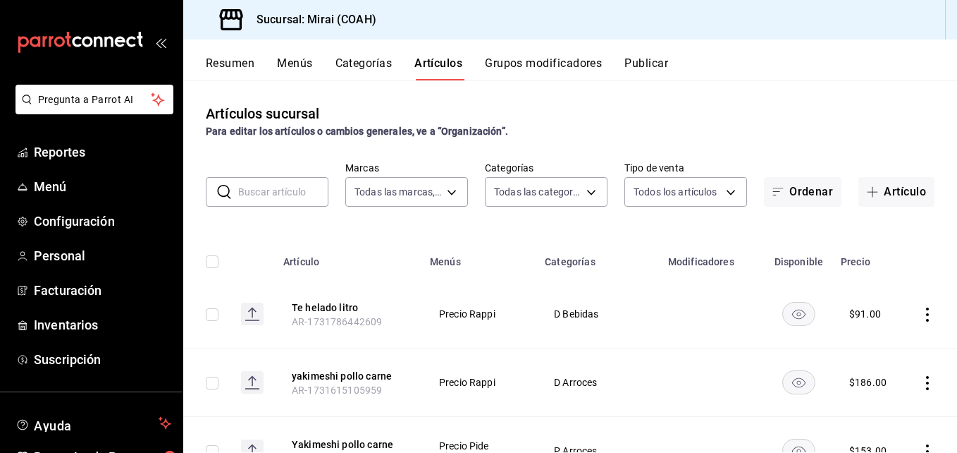
click at [290, 196] on input "text" at bounding box center [283, 192] width 90 height 28
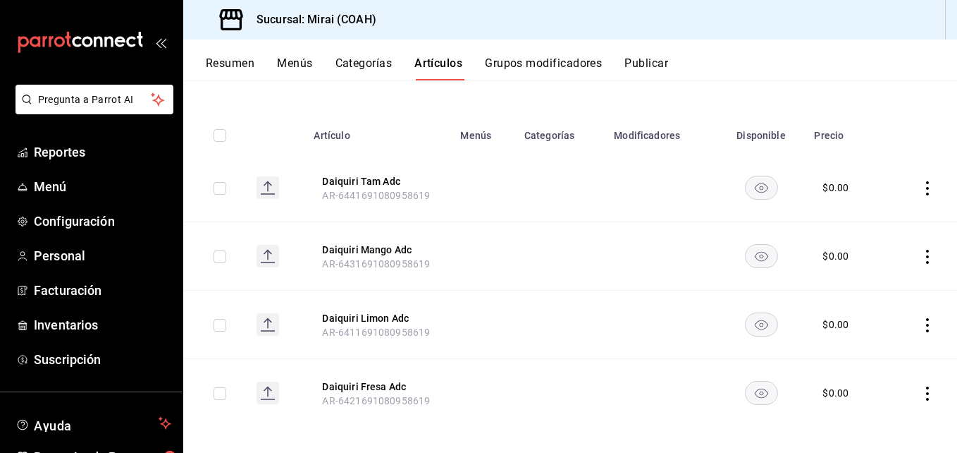
scroll to position [135, 0]
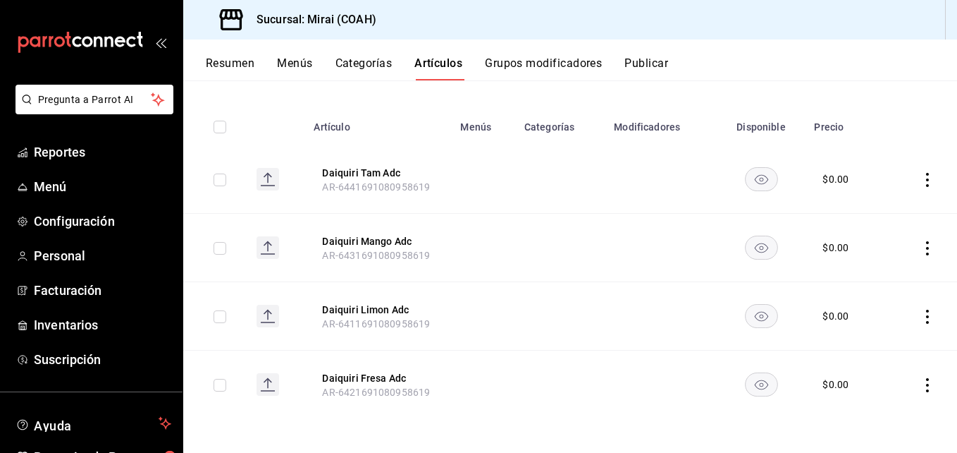
click at [545, 62] on button "Grupos modificadores" at bounding box center [543, 68] width 117 height 24
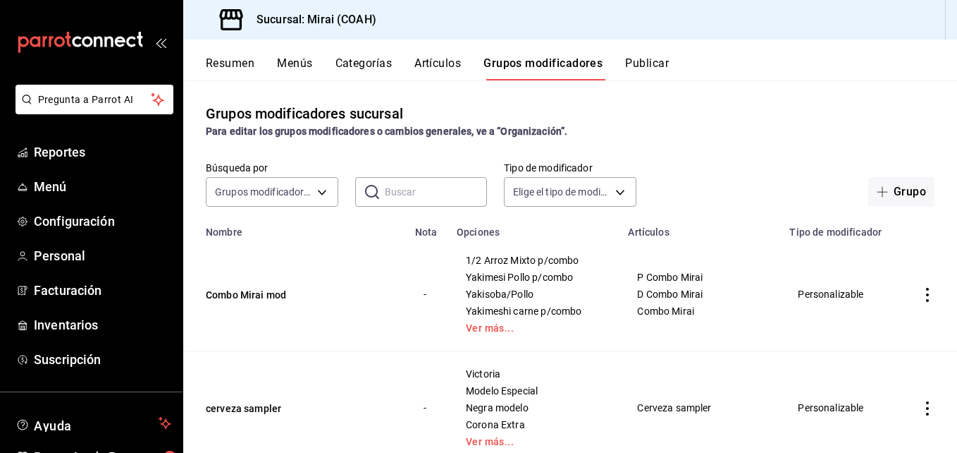
click at [401, 188] on input "text" at bounding box center [436, 192] width 103 height 28
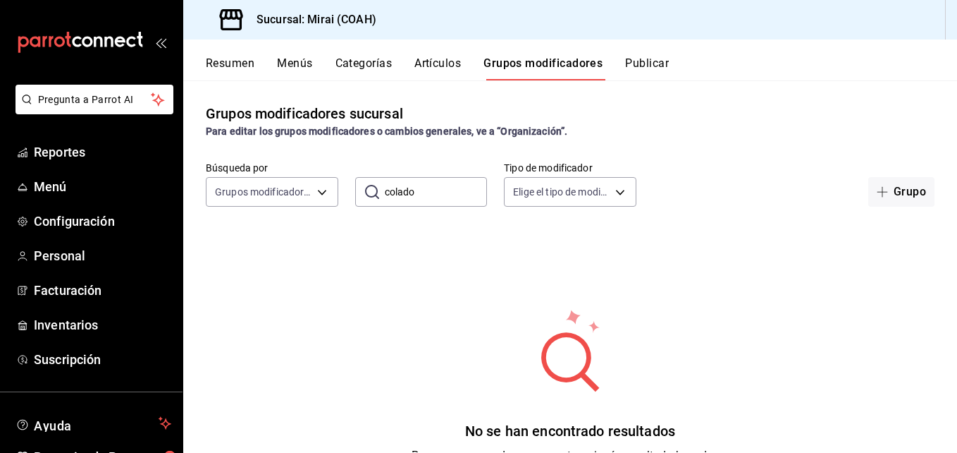
click at [459, 189] on input "colado" at bounding box center [436, 192] width 103 height 28
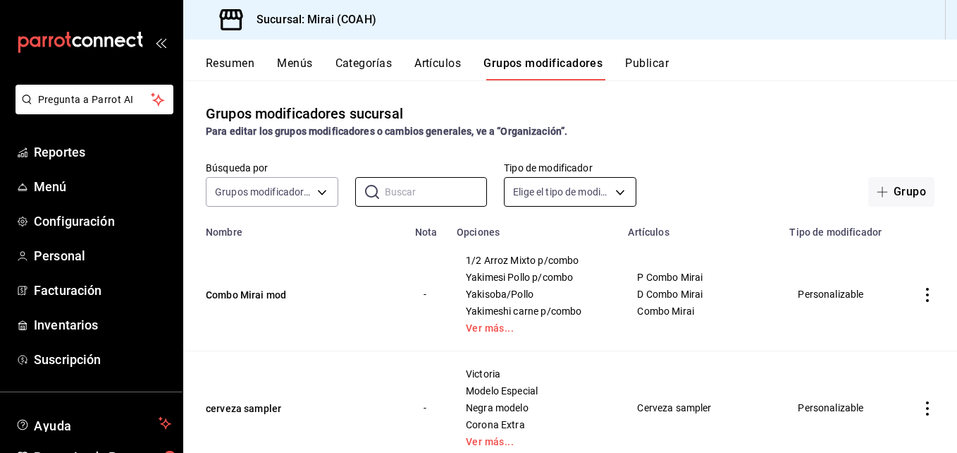
click at [616, 192] on body "Pregunta a Parrot AI Reportes Menú Configuración Personal Facturación Inventari…" at bounding box center [478, 226] width 957 height 453
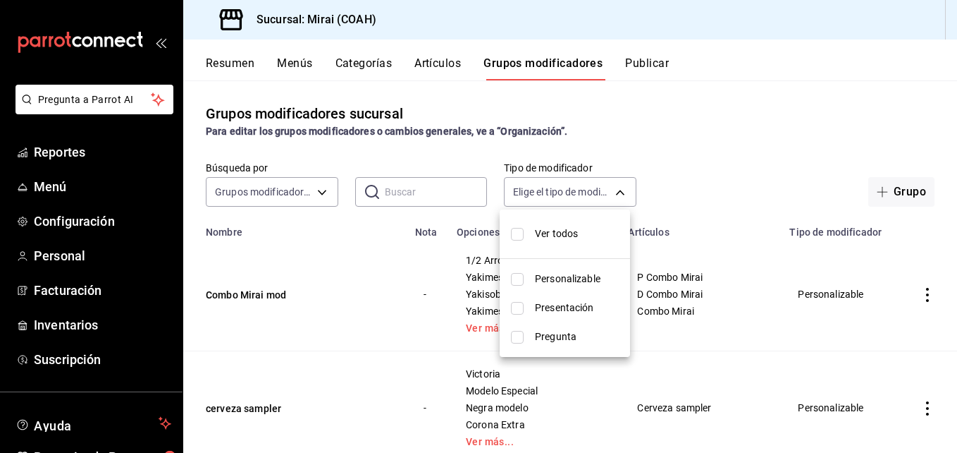
click at [323, 195] on div at bounding box center [478, 226] width 957 height 453
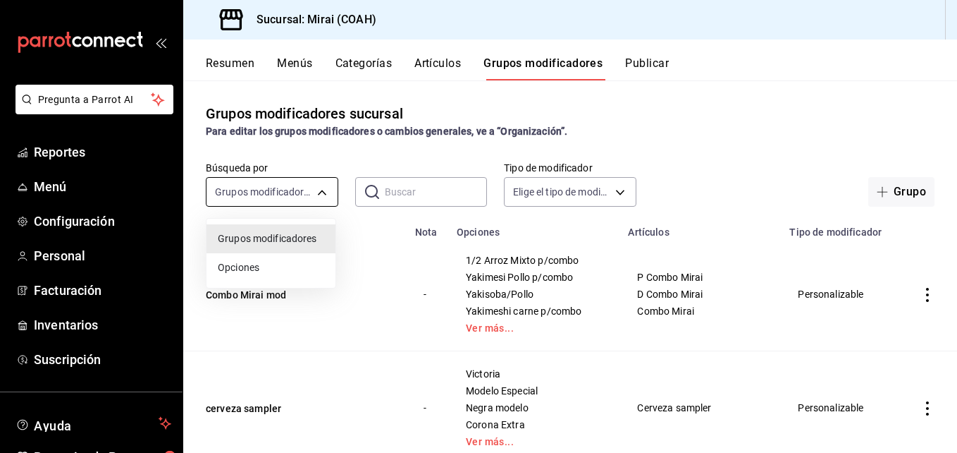
click at [319, 192] on body "Pregunta a Parrot AI Reportes Menú Configuración Personal Facturación Inventari…" at bounding box center [478, 226] width 957 height 453
click at [402, 192] on div at bounding box center [478, 226] width 957 height 453
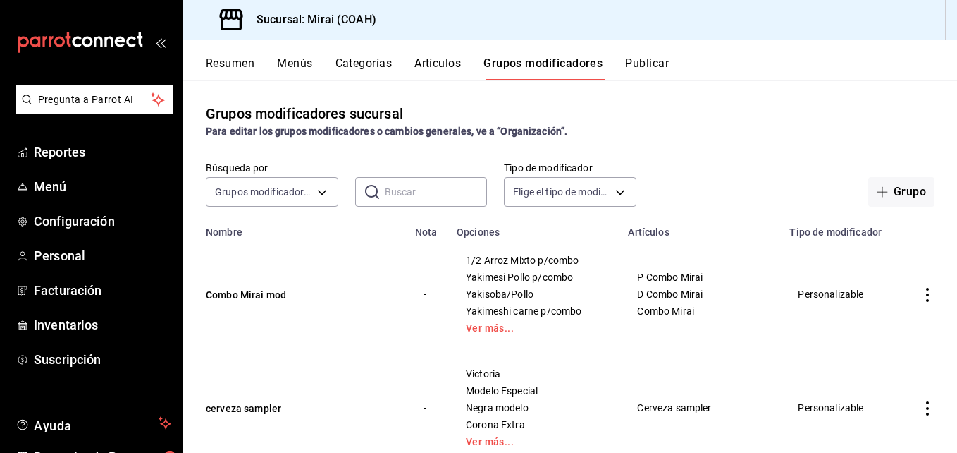
click at [397, 192] on input "text" at bounding box center [436, 192] width 103 height 28
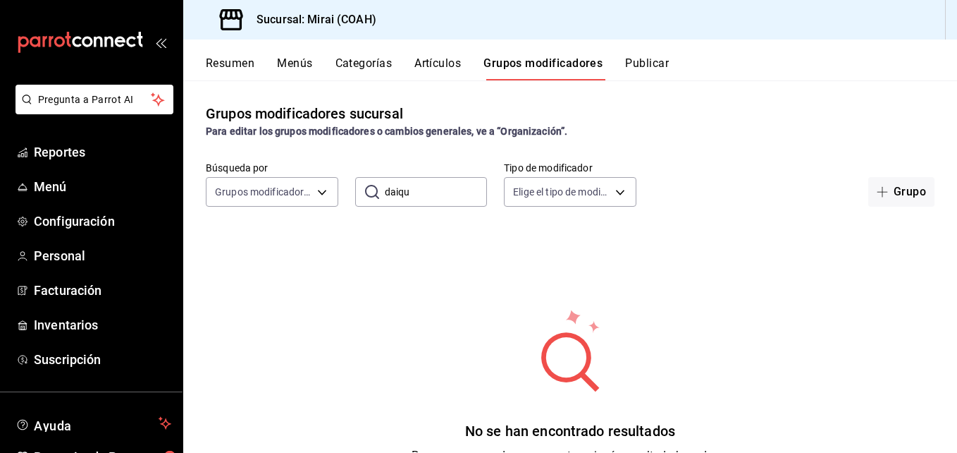
click at [441, 188] on input "daiqu" at bounding box center [436, 192] width 103 height 28
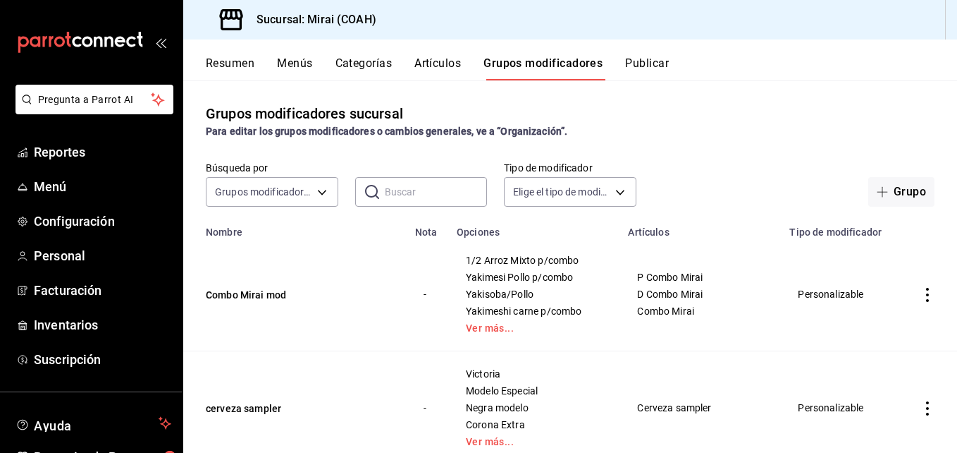
click at [363, 55] on div "Resumen Menús Categorías Artículos Grupos modificadores Publicar" at bounding box center [570, 59] width 774 height 41
click at [362, 64] on button "Categorías" at bounding box center [364, 68] width 57 height 24
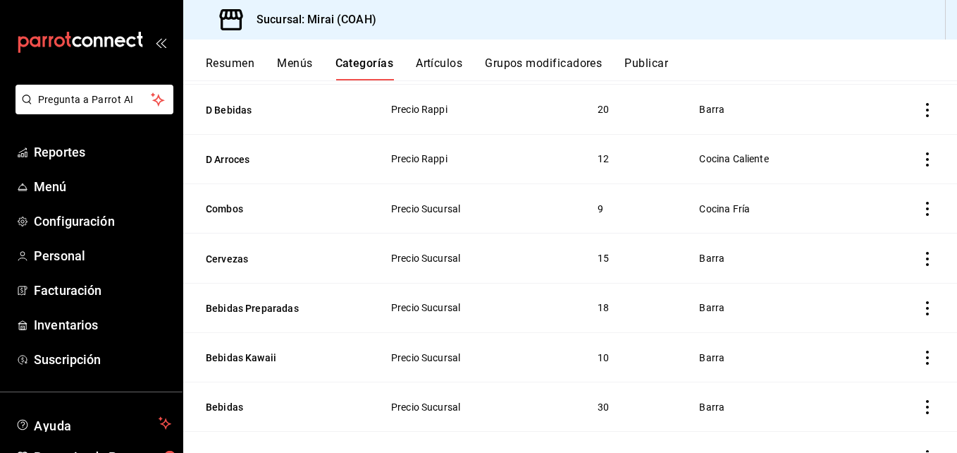
scroll to position [1905, 0]
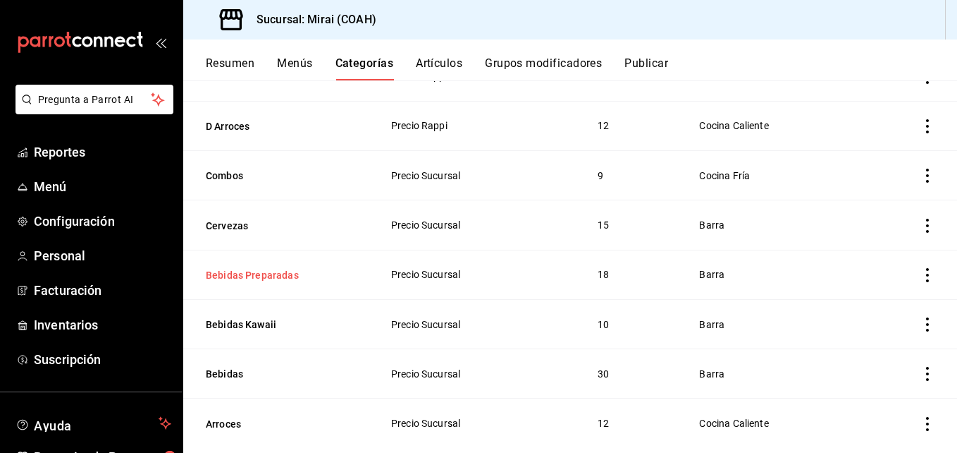
click at [262, 268] on button "Bebidas Preparadas" at bounding box center [276, 275] width 141 height 14
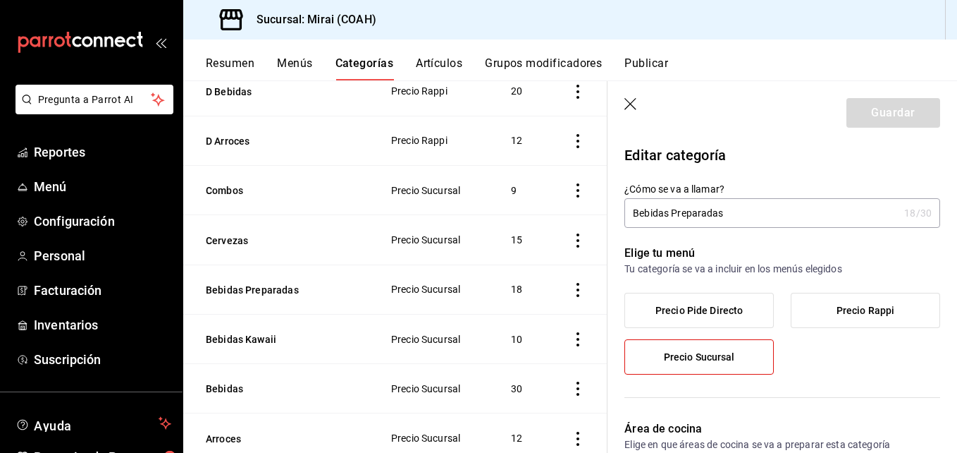
click at [247, 62] on button "Resumen" at bounding box center [230, 68] width 49 height 24
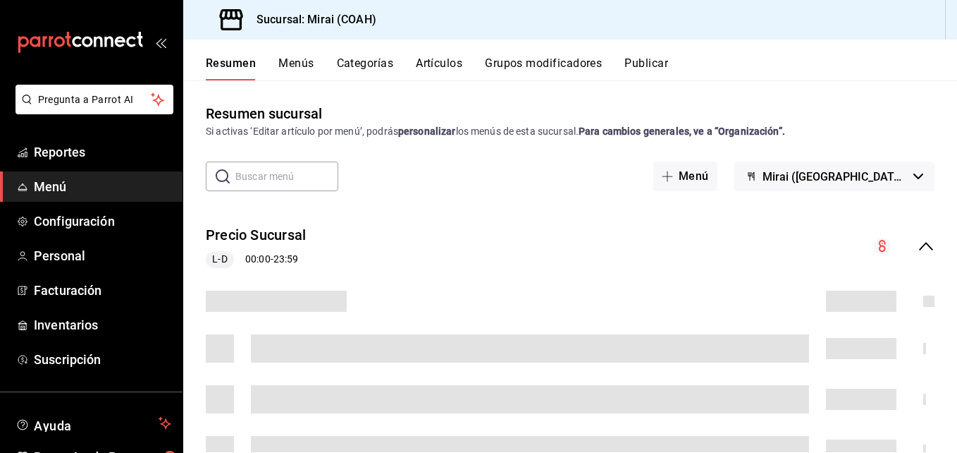
click at [295, 178] on input "text" at bounding box center [286, 176] width 103 height 28
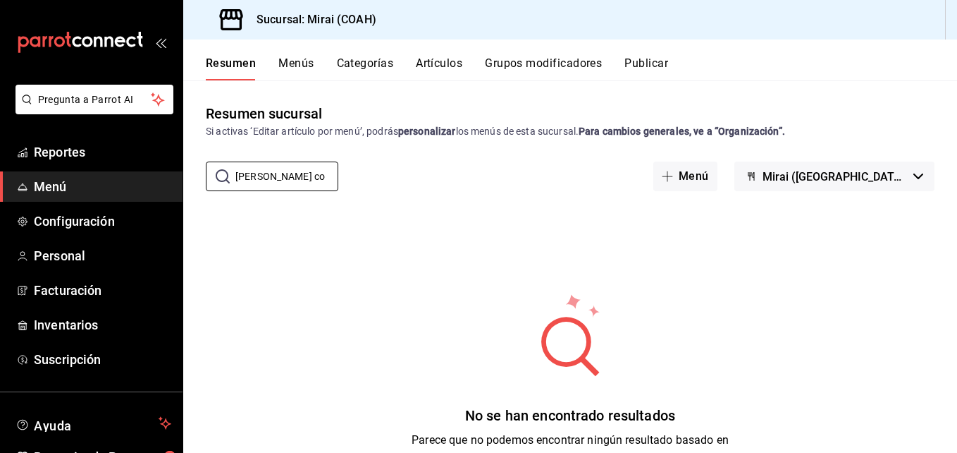
type input "[PERSON_NAME] co"
click at [304, 62] on button "Menús" at bounding box center [295, 68] width 35 height 24
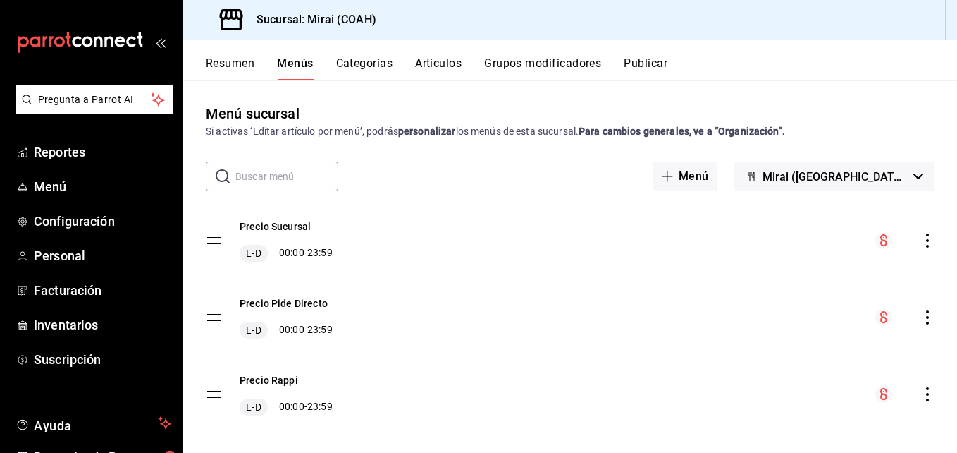
click at [303, 176] on input "text" at bounding box center [286, 176] width 103 height 28
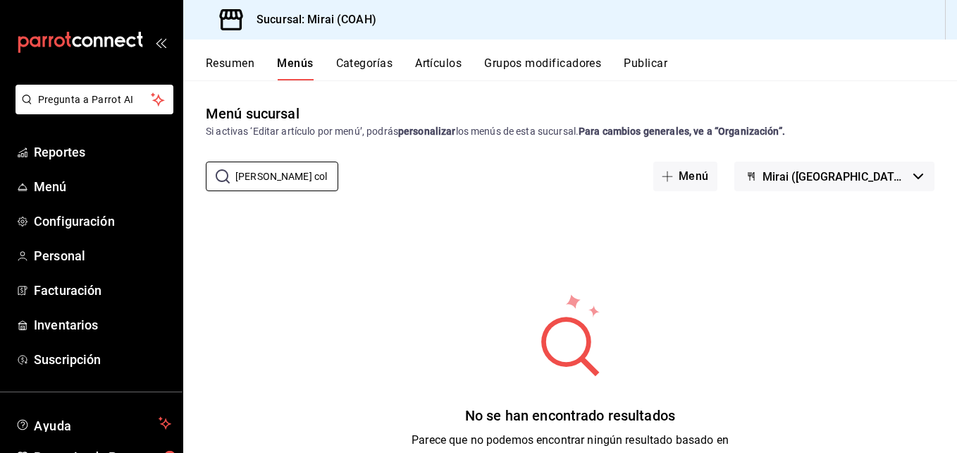
type input "[PERSON_NAME] col"
click at [441, 66] on button "Artículos" at bounding box center [438, 68] width 47 height 24
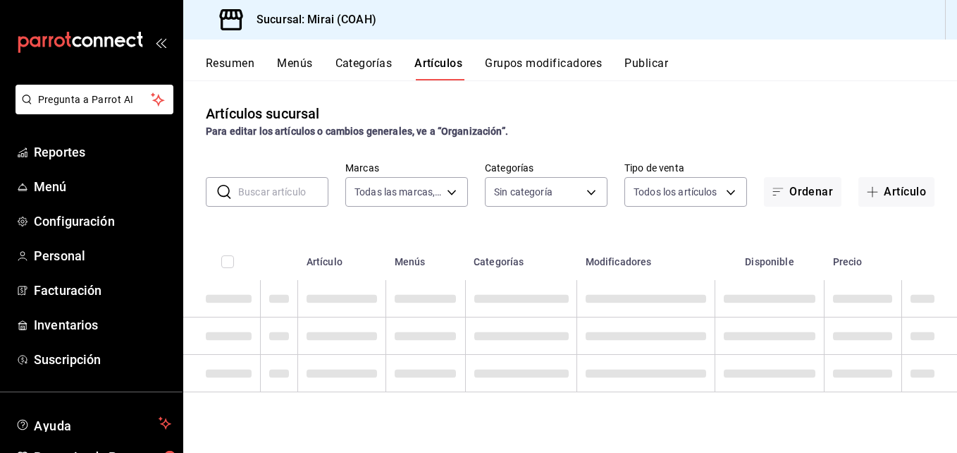
type input "183a807c-22b5-455a-989e-9c50dfc5d7ed"
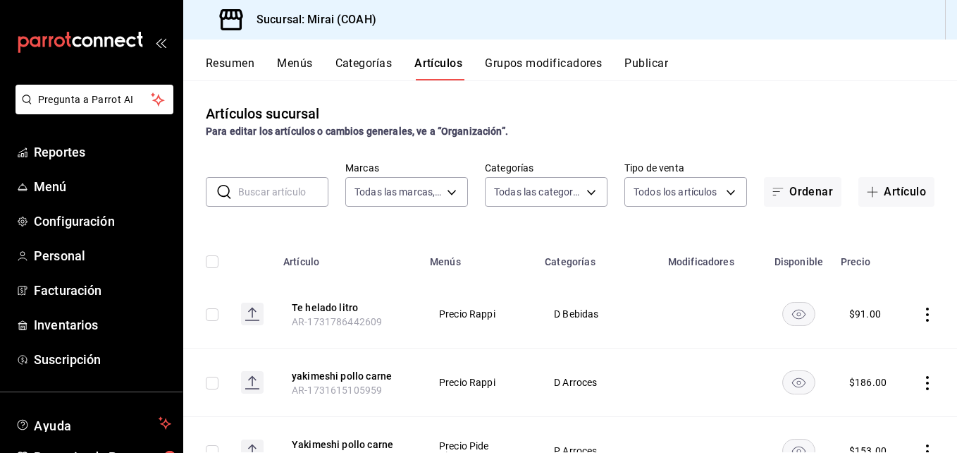
type input "0dea88d3-62a2-4a50-b849-92a092e0be31,82377a20-6673-487a-ba65-8d9646d03522,c22a9…"
click at [304, 193] on input "text" at bounding box center [283, 192] width 90 height 28
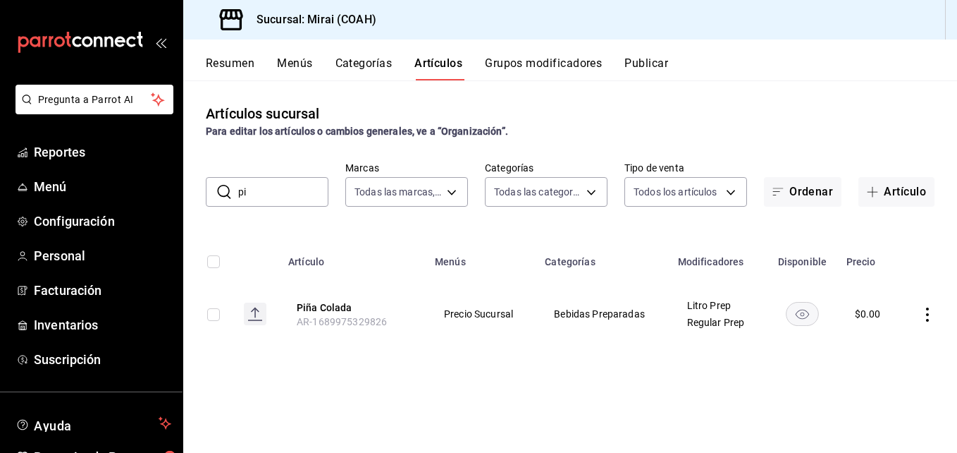
type input "p"
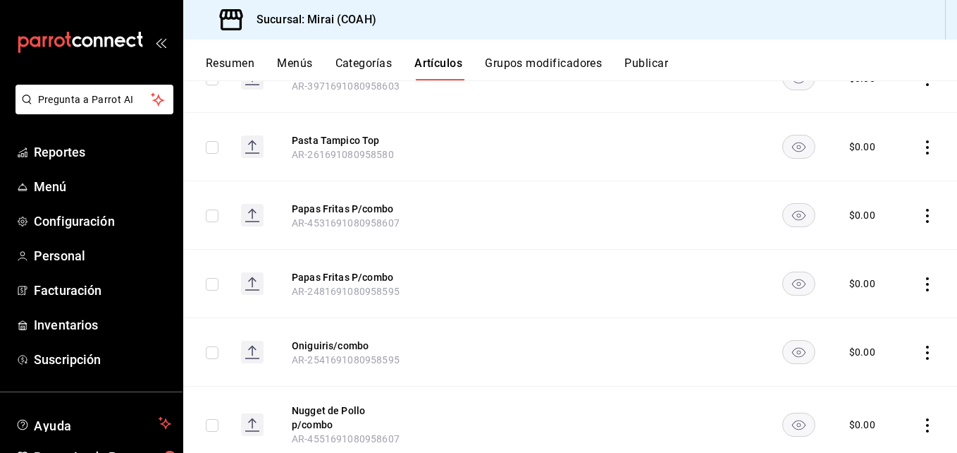
scroll to position [23441, 0]
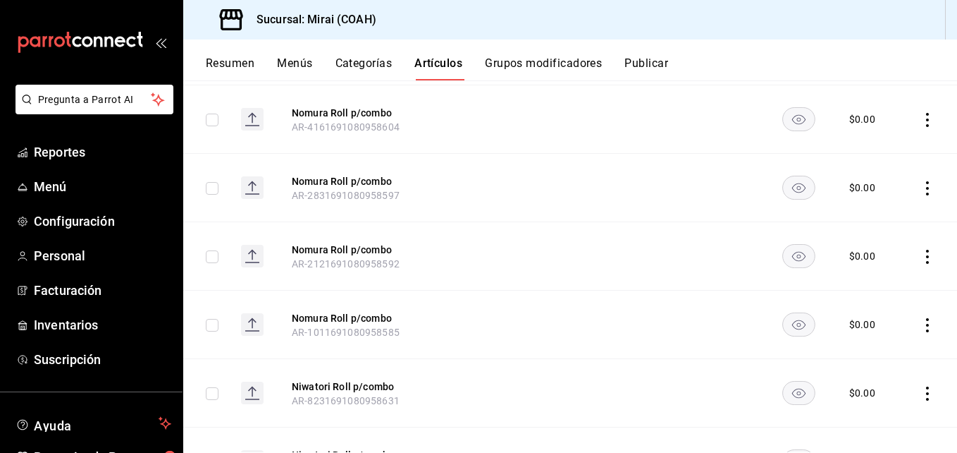
click at [566, 63] on button "Grupos modificadores" at bounding box center [543, 68] width 117 height 24
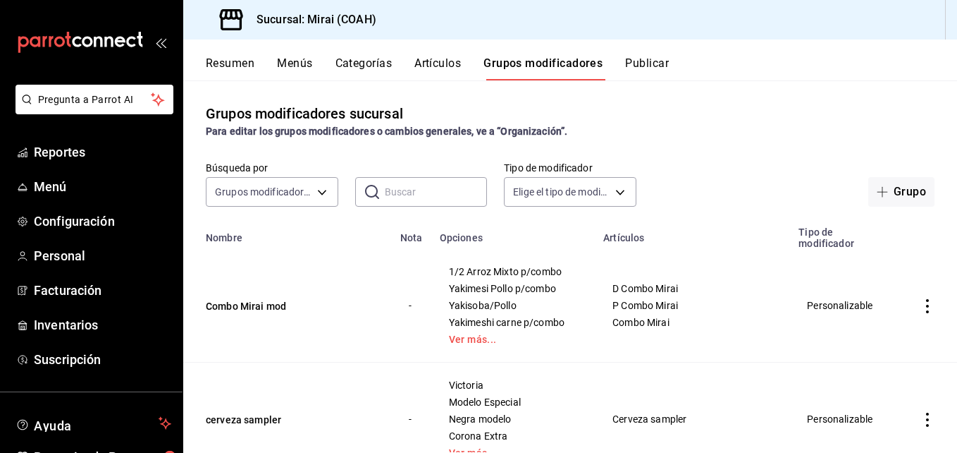
click at [357, 61] on button "Categorías" at bounding box center [364, 68] width 57 height 24
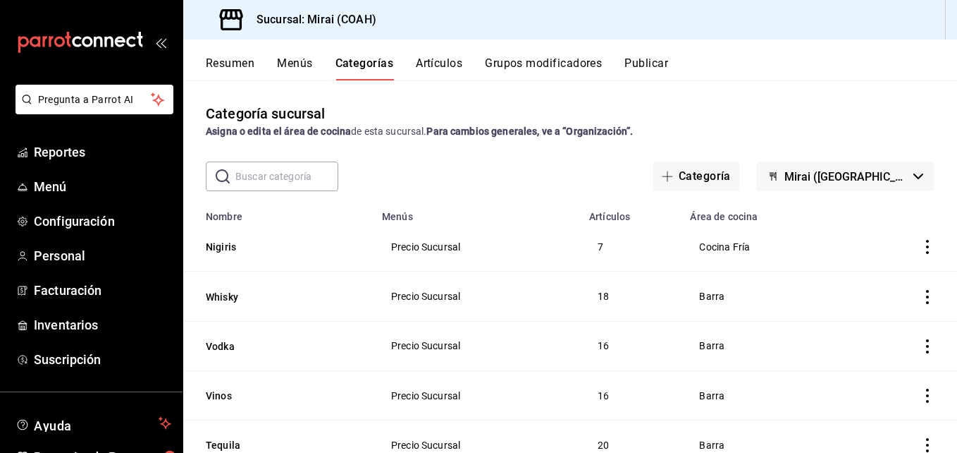
click at [242, 68] on button "Resumen" at bounding box center [230, 68] width 49 height 24
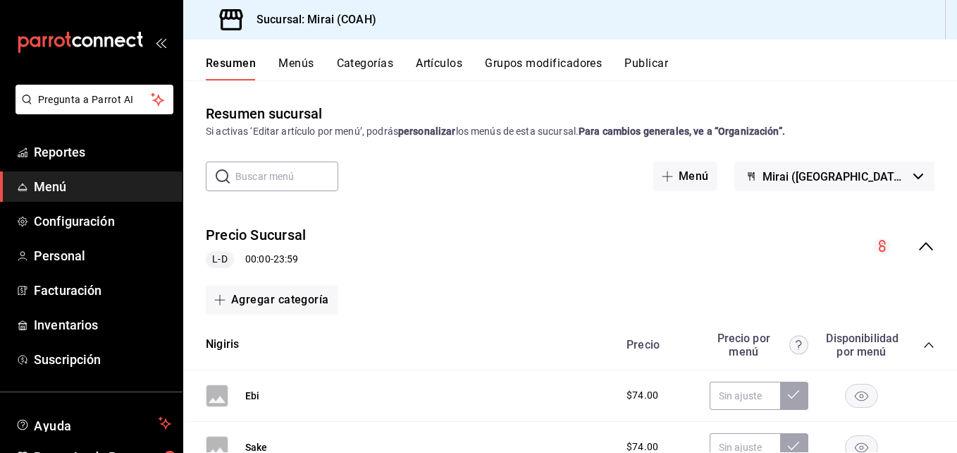
click at [314, 180] on input "text" at bounding box center [286, 176] width 103 height 28
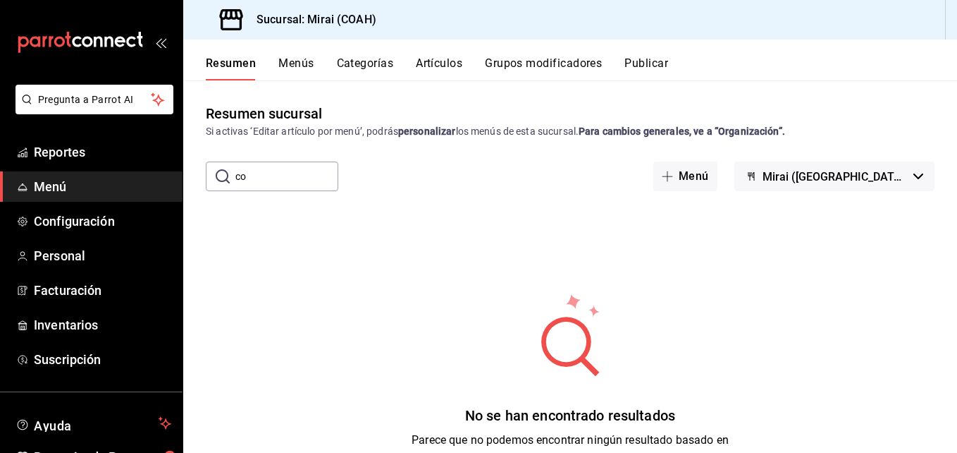
type input "c"
type input "piña"
click at [639, 166] on div "​ [PERSON_NAME] ​ Menú Mirai ([GEOGRAPHIC_DATA])" at bounding box center [570, 176] width 774 height 30
click at [297, 62] on button "Menús" at bounding box center [295, 68] width 35 height 24
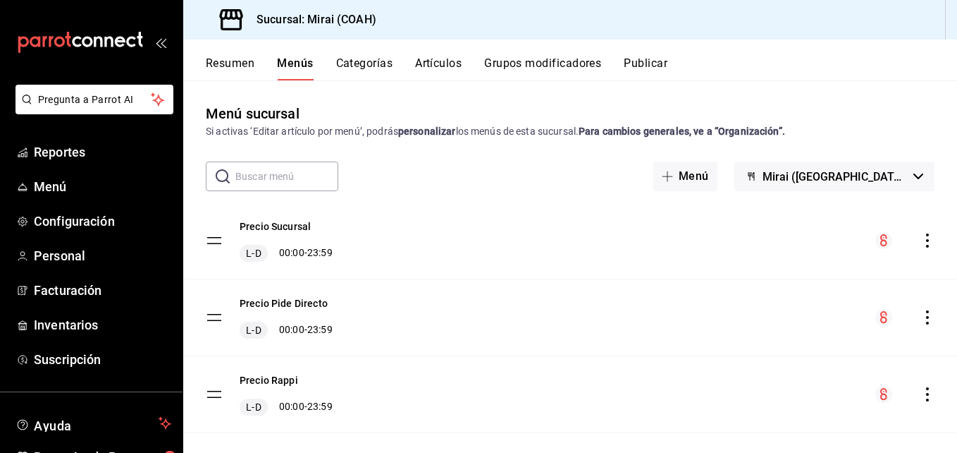
click at [441, 67] on button "Artículos" at bounding box center [438, 68] width 47 height 24
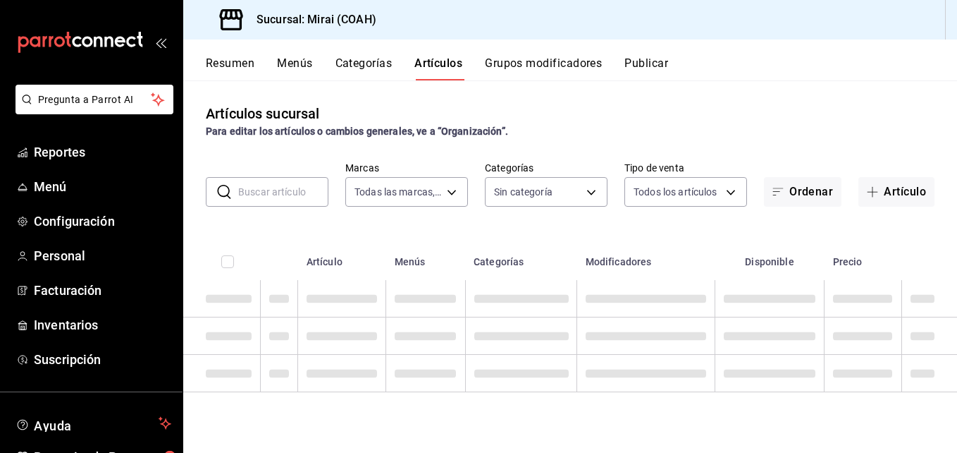
type input "183a807c-22b5-455a-989e-9c50dfc5d7ed"
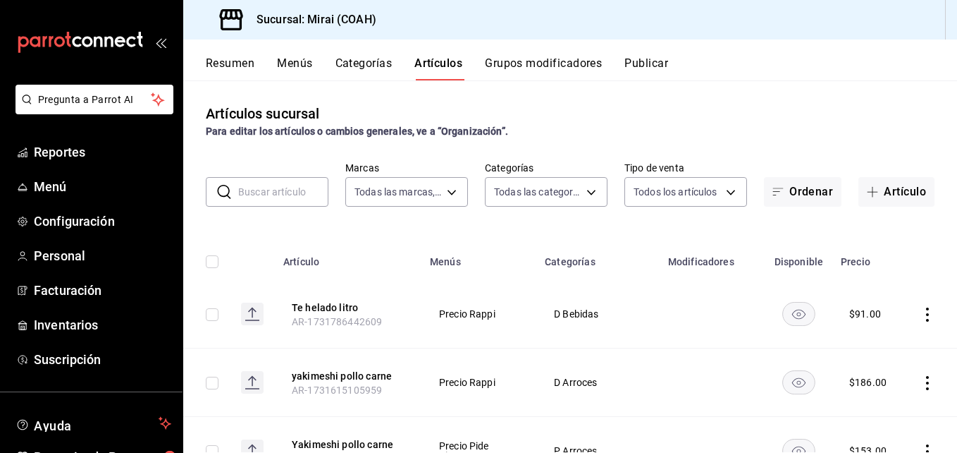
type input "0dea88d3-62a2-4a50-b849-92a092e0be31,82377a20-6673-487a-ba65-8d9646d03522,c22a9…"
click at [742, 190] on div "​ ​ Marcas Todas las marcas, Sin marca 183a807c-22b5-455a-989e-9c50dfc5d7ed Cat…" at bounding box center [570, 183] width 774 height 45
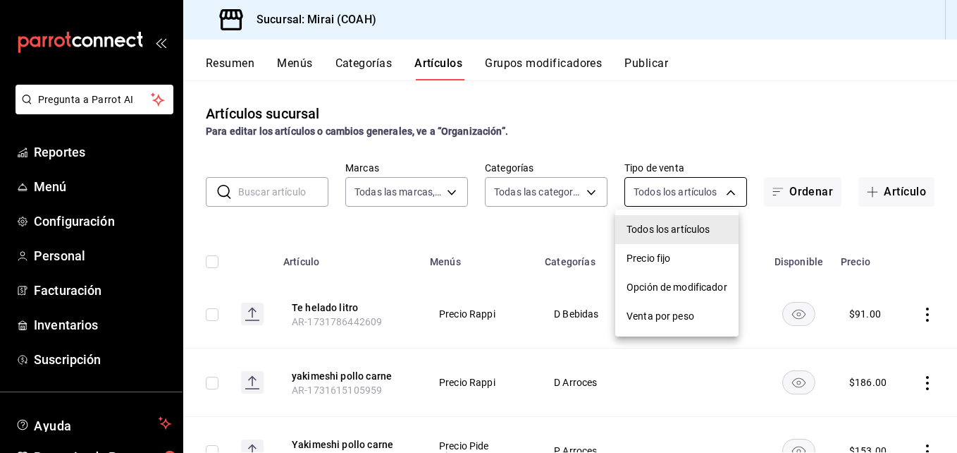
click at [714, 190] on body "Pregunta a Parrot AI Reportes Menú Configuración Personal Facturación Inventari…" at bounding box center [478, 226] width 957 height 453
click at [558, 191] on div at bounding box center [478, 226] width 957 height 453
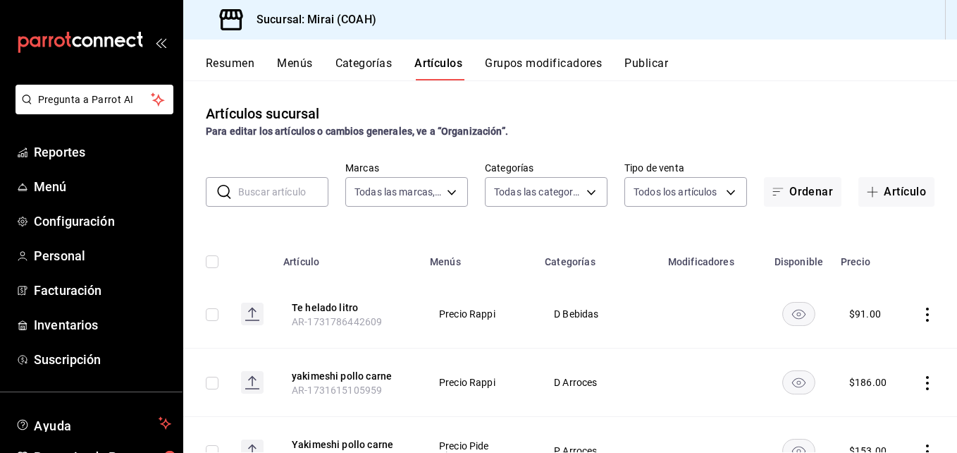
click at [297, 187] on input "text" at bounding box center [283, 192] width 90 height 28
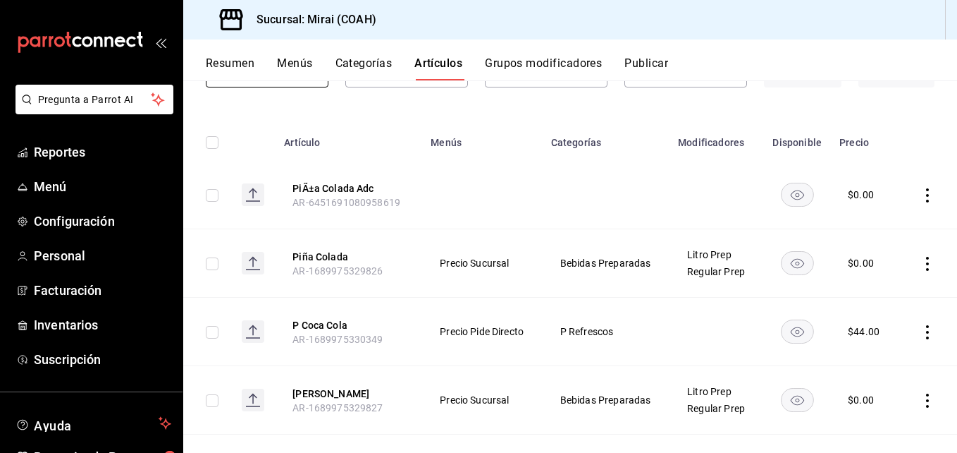
scroll to position [125, 0]
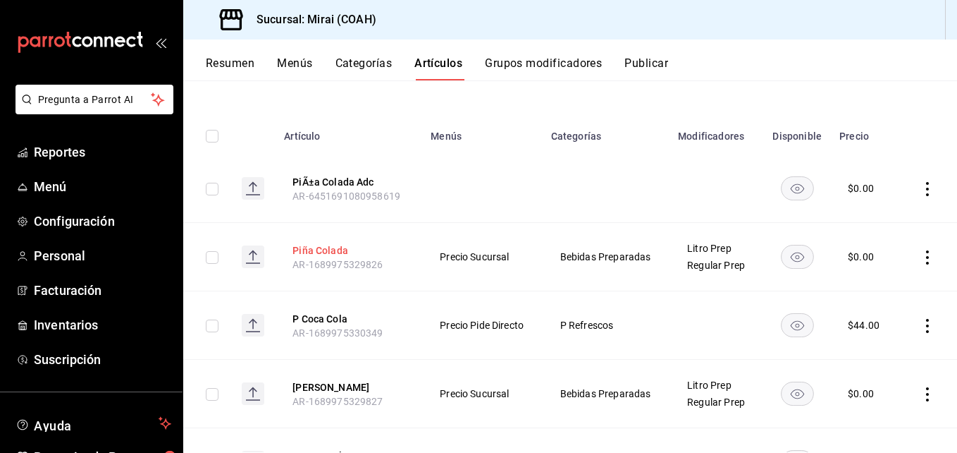
type input "col"
click at [323, 247] on button "Piña Colada" at bounding box center [349, 250] width 113 height 14
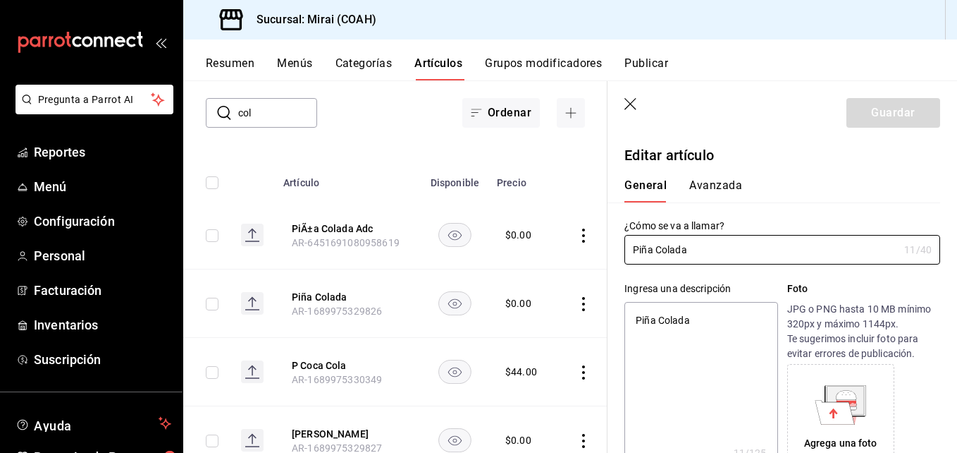
type textarea "x"
type input "$0.00"
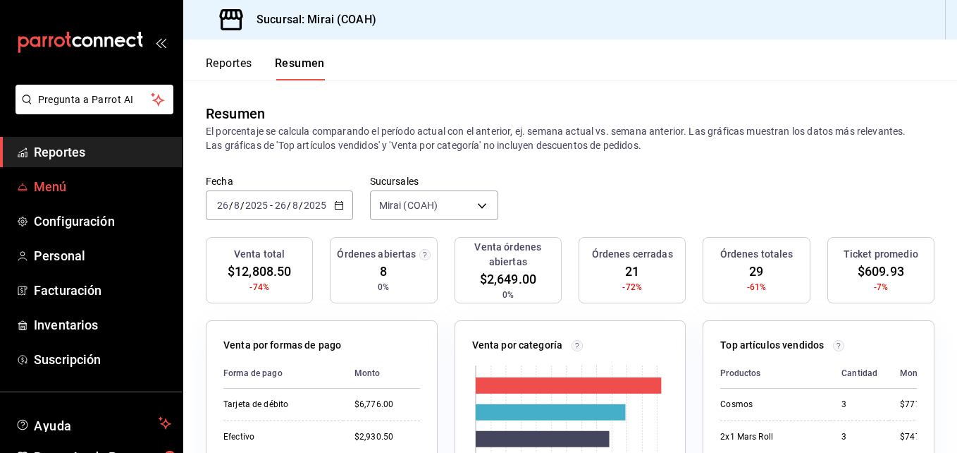
click at [73, 187] on span "Menú" at bounding box center [102, 186] width 137 height 19
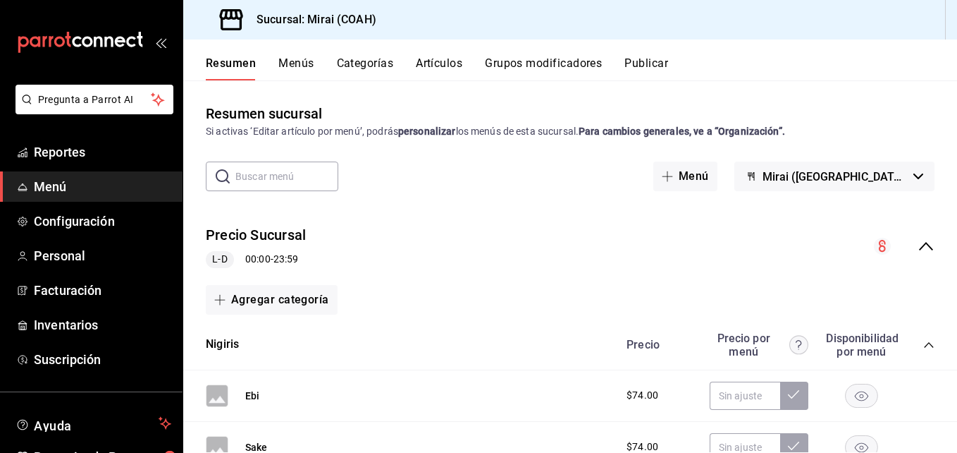
click at [359, 62] on button "Categorías" at bounding box center [365, 68] width 57 height 24
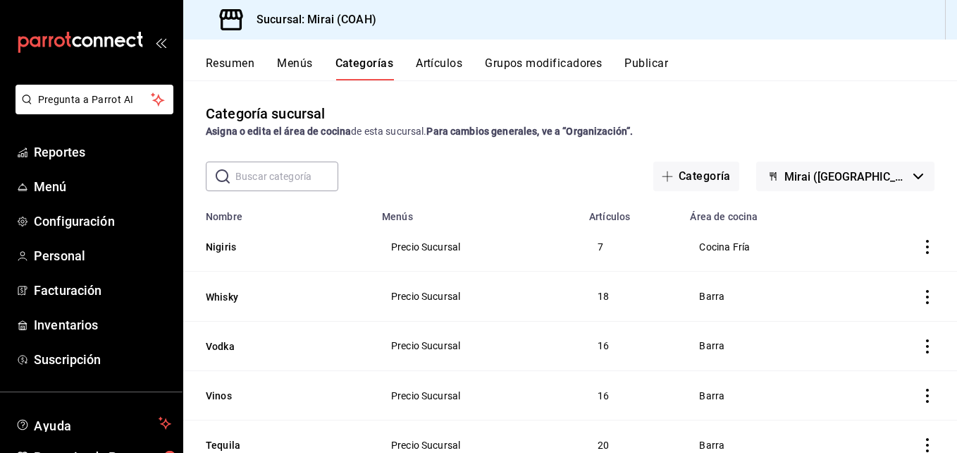
click at [448, 58] on button "Artículos" at bounding box center [439, 68] width 47 height 24
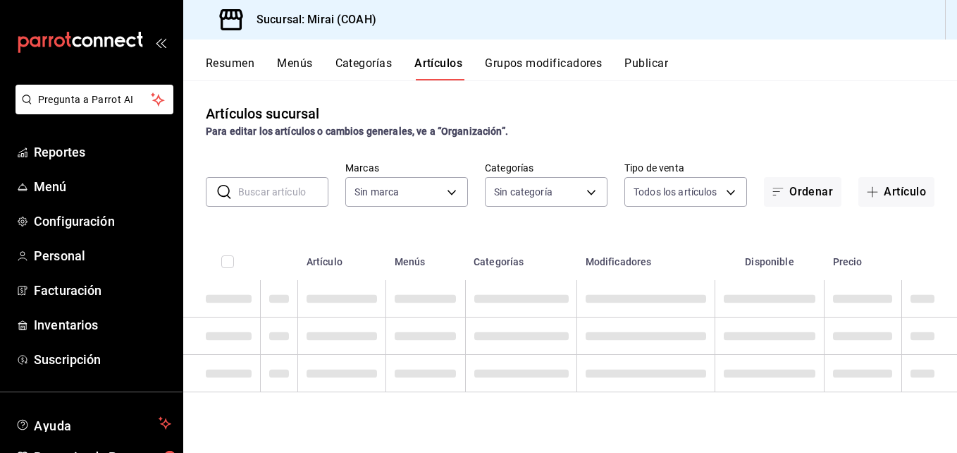
type input "183a807c-22b5-455a-989e-9c50dfc5d7ed"
type input "0dea88d3-62a2-4a50-b849-92a092e0be31,82377a20-6673-487a-ba65-8d9646d03522,c22a9…"
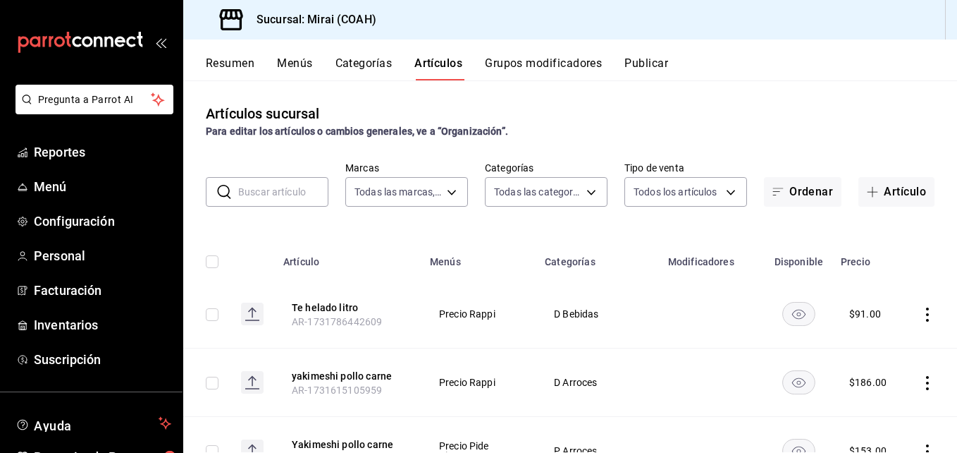
click at [293, 197] on input "text" at bounding box center [283, 192] width 90 height 28
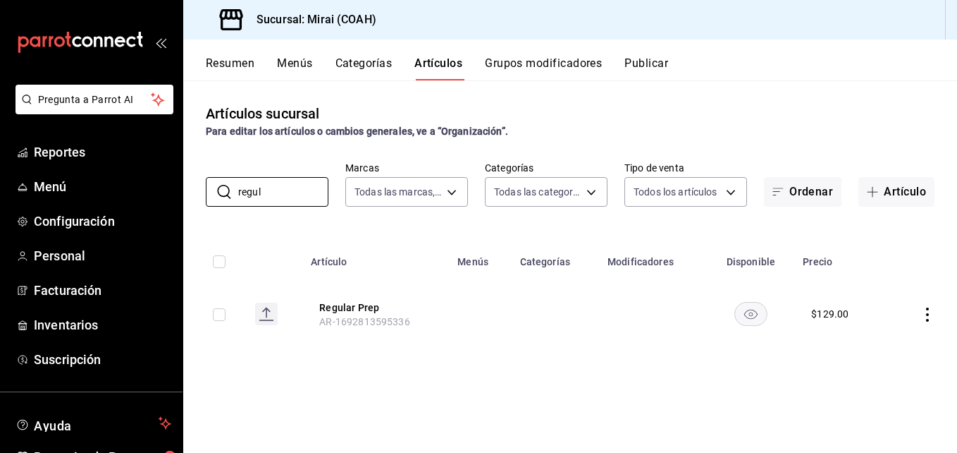
type input "regul"
click at [533, 219] on div "Artículos sucursal Para editar los artículos o cambios generales, ve a “Organiz…" at bounding box center [570, 265] width 774 height 371
click at [350, 302] on button "Regular Prep" at bounding box center [375, 307] width 113 height 14
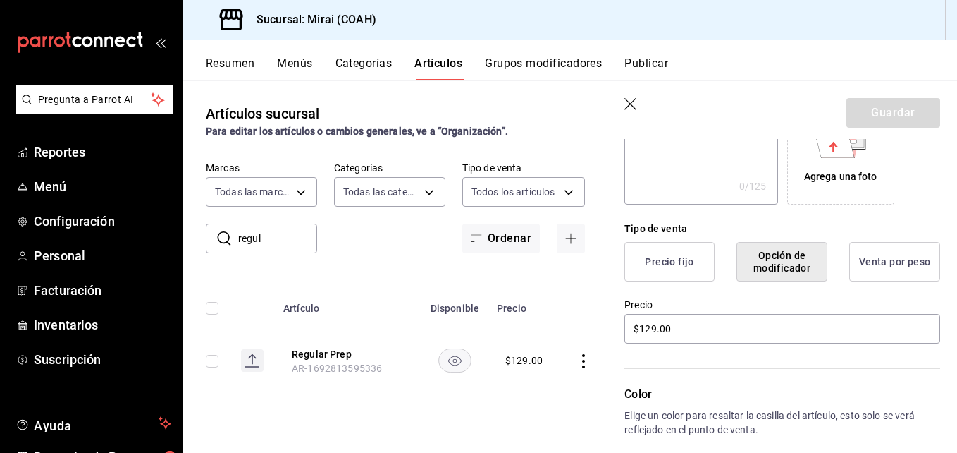
scroll to position [269, 0]
click at [656, 329] on input "$129.00" at bounding box center [782, 327] width 316 height 30
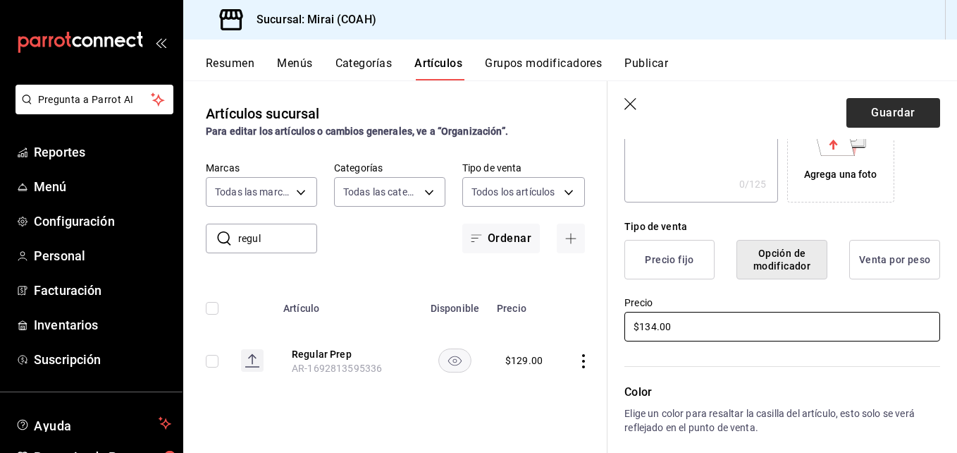
type input "$134.00"
click at [892, 116] on button "Guardar" at bounding box center [894, 113] width 94 height 30
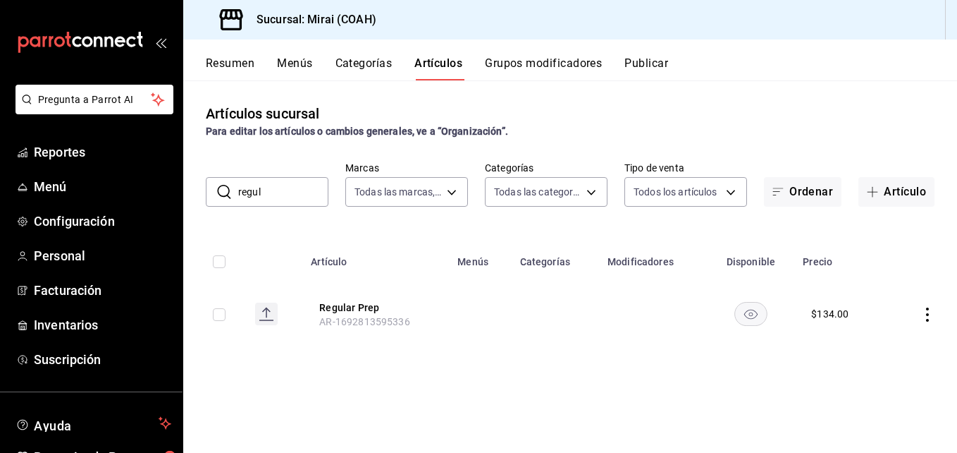
click at [288, 200] on input "regul" at bounding box center [283, 192] width 90 height 28
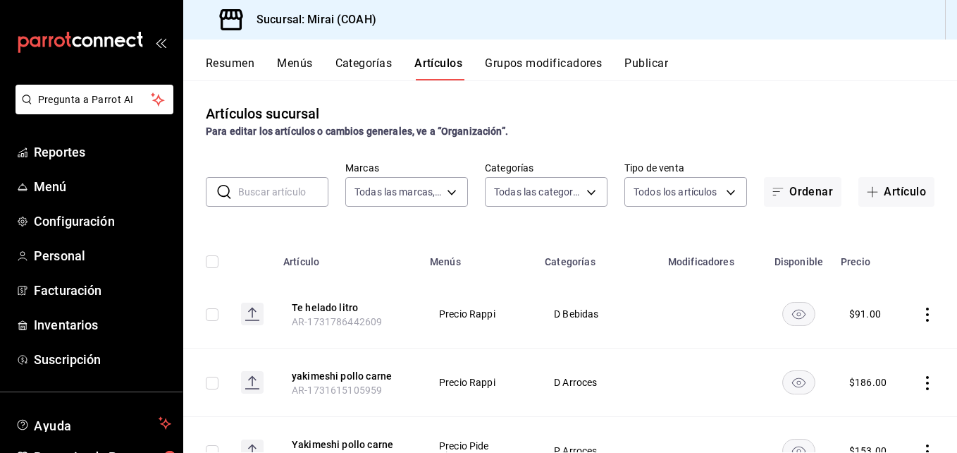
click at [528, 55] on div "Resumen Menús Categorías Artículos Grupos modificadores Publicar" at bounding box center [570, 59] width 774 height 41
click at [516, 66] on button "Grupos modificadores" at bounding box center [543, 68] width 117 height 24
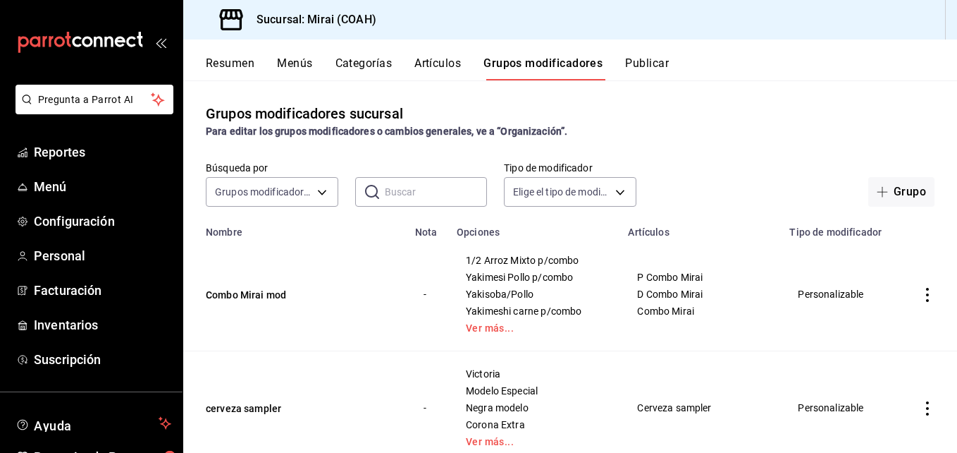
click at [405, 190] on input "text" at bounding box center [436, 192] width 103 height 28
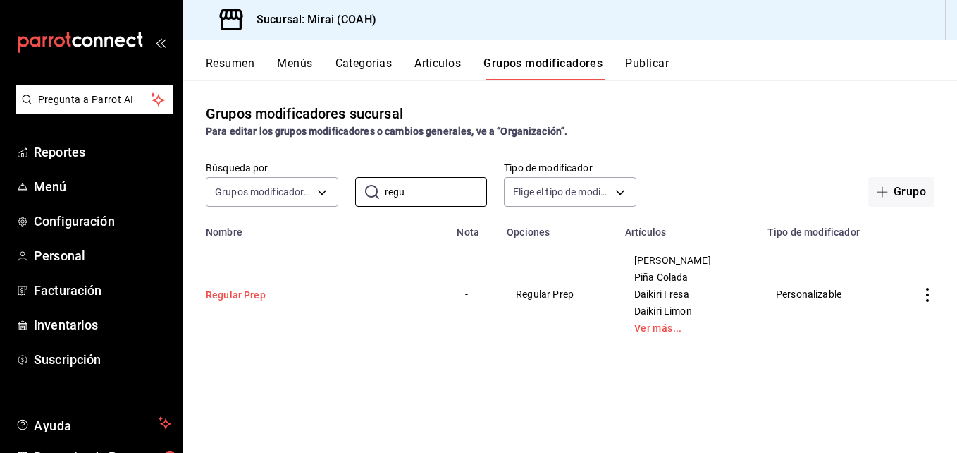
type input "regu"
click at [251, 290] on button "Regular Prep" at bounding box center [290, 295] width 169 height 14
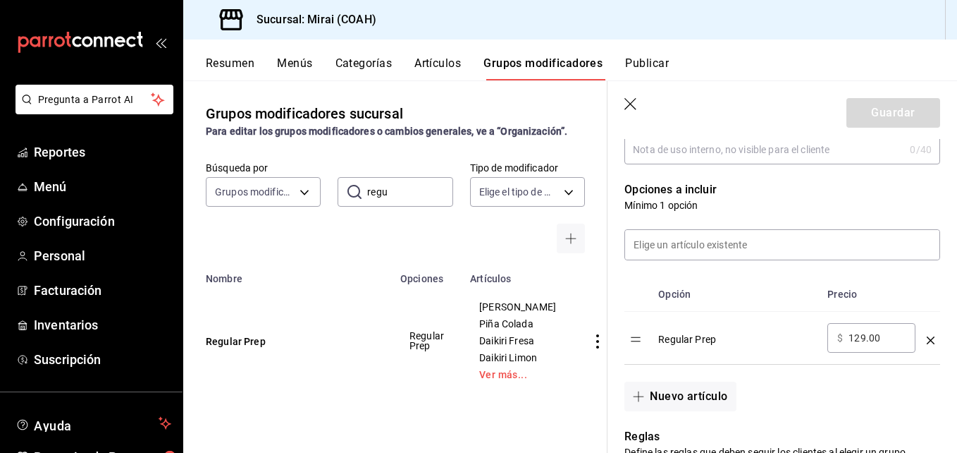
scroll to position [326, 0]
click at [867, 340] on input "129.00" at bounding box center [877, 338] width 57 height 14
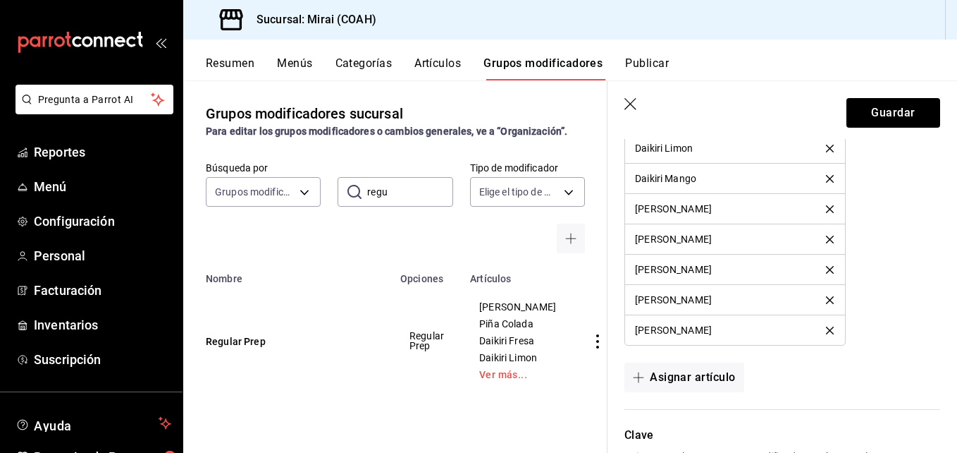
scroll to position [1062, 0]
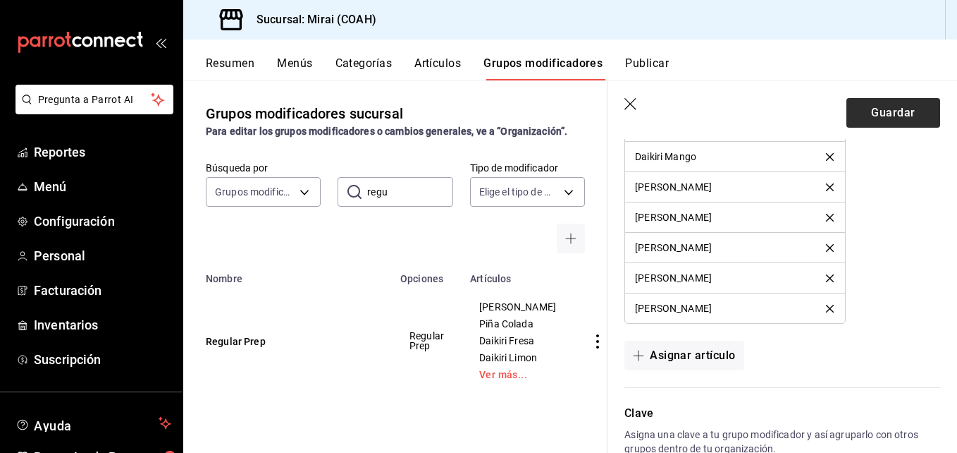
type input "134.00"
click at [906, 113] on button "Guardar" at bounding box center [894, 113] width 94 height 30
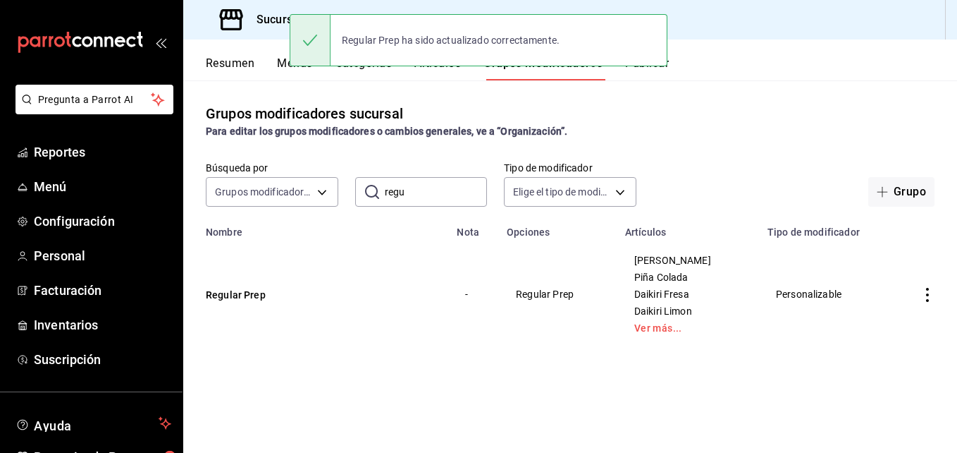
click at [426, 197] on input "regu" at bounding box center [436, 192] width 103 height 28
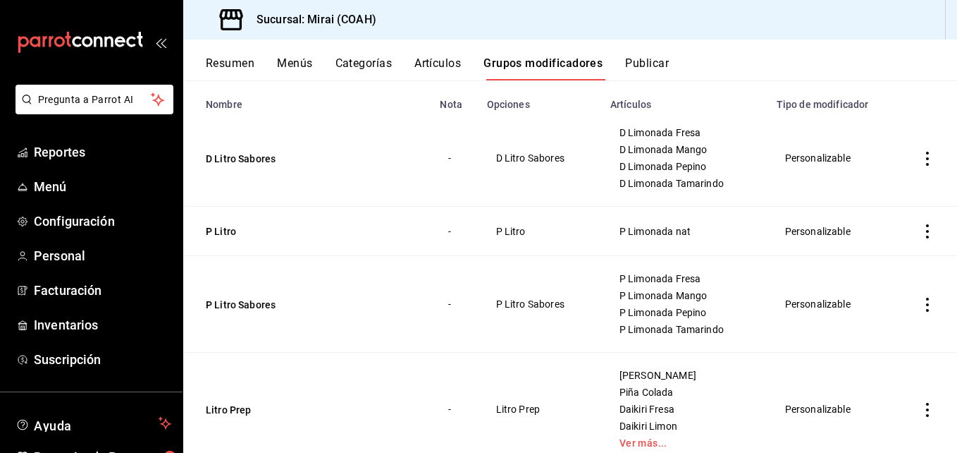
scroll to position [168, 0]
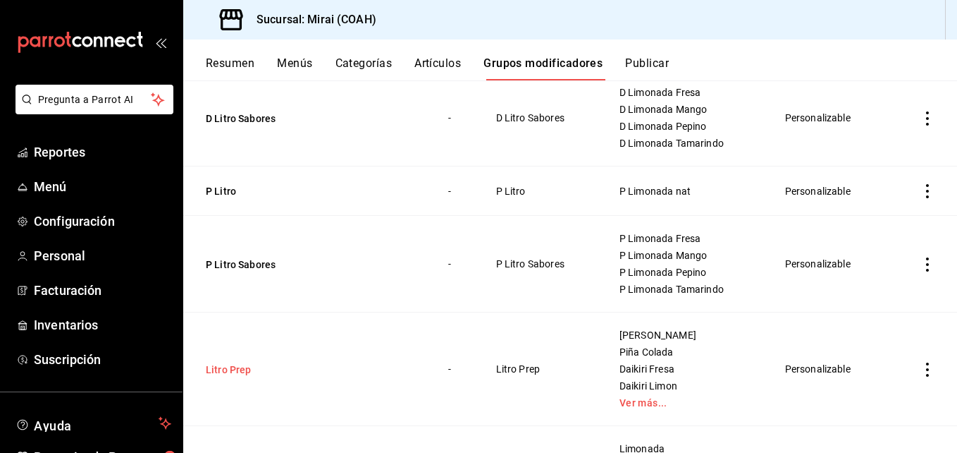
type input "litro"
click at [225, 367] on button "Litro Prep" at bounding box center [290, 369] width 169 height 14
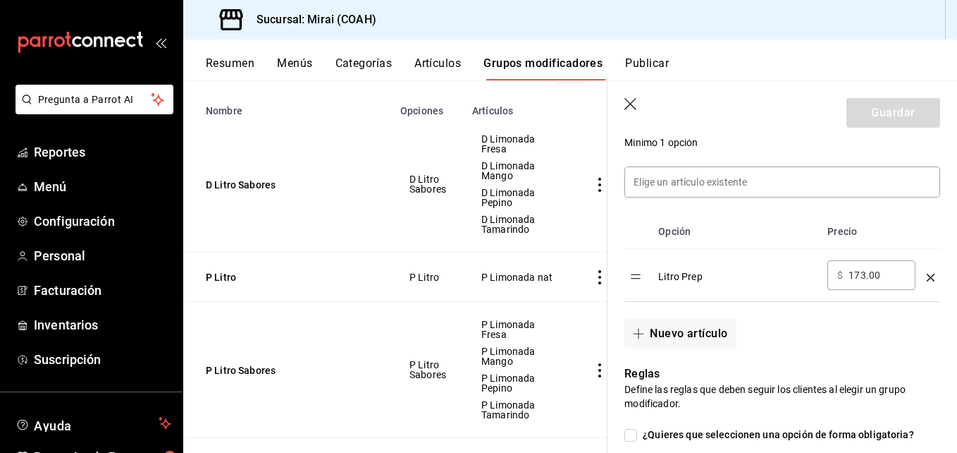
scroll to position [379, 0]
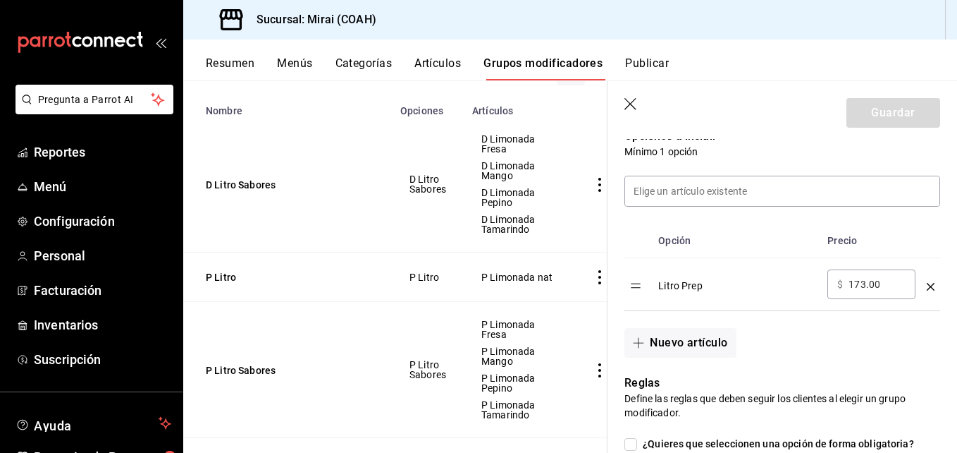
click at [866, 286] on input "173.00" at bounding box center [877, 284] width 57 height 14
type input "179.00"
click at [887, 118] on button "Guardar" at bounding box center [894, 113] width 94 height 30
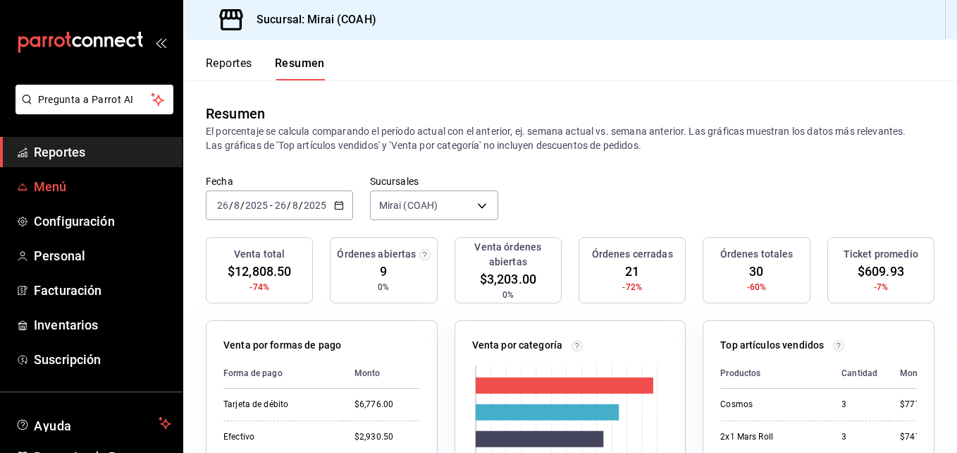
click at [61, 185] on span "Menú" at bounding box center [102, 186] width 137 height 19
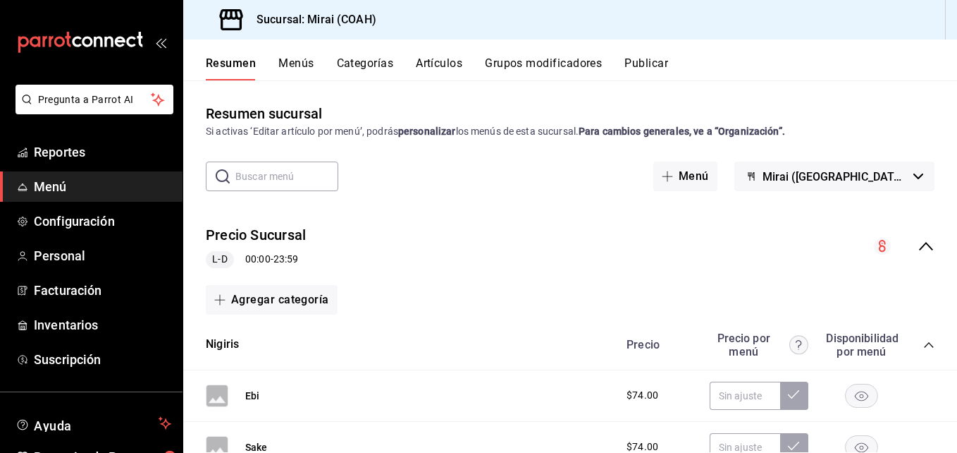
click at [441, 57] on button "Artículos" at bounding box center [439, 68] width 47 height 24
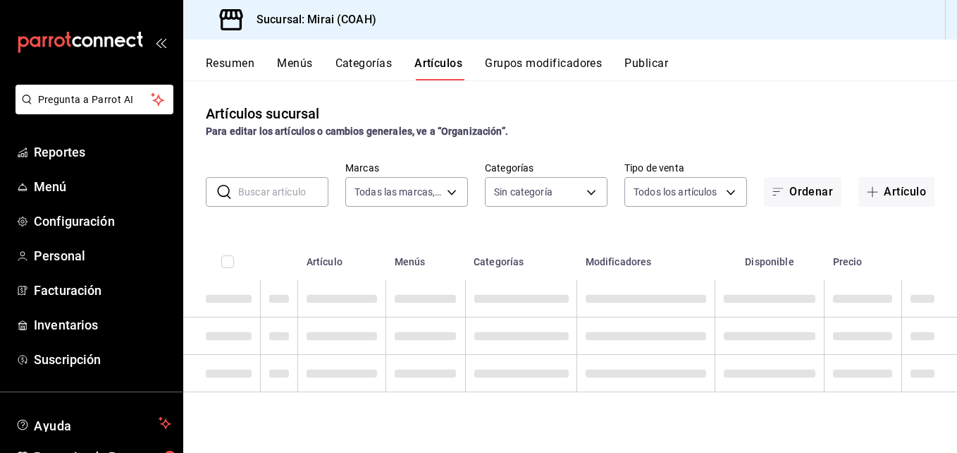
type input "183a807c-22b5-455a-989e-9c50dfc5d7ed"
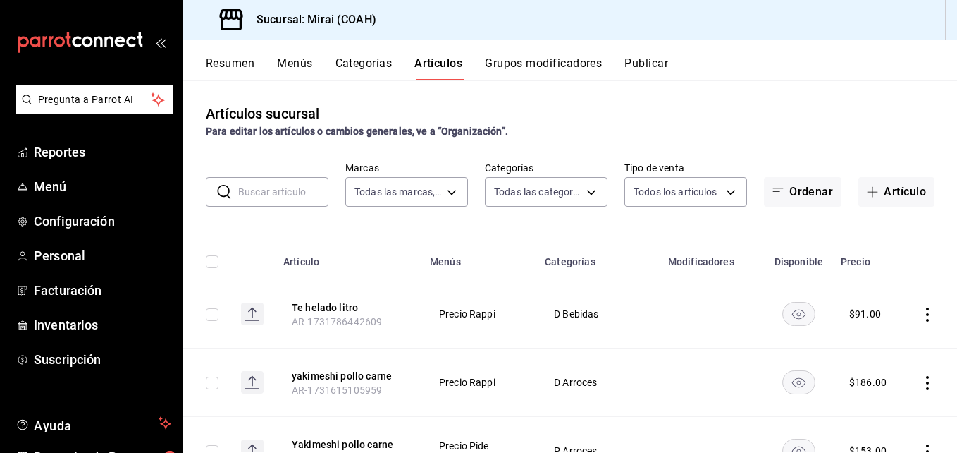
type input "0dea88d3-62a2-4a50-b849-92a092e0be31,82377a20-6673-487a-ba65-8d9646d03522,c22a9…"
click at [529, 59] on button "Grupos modificadores" at bounding box center [543, 68] width 117 height 24
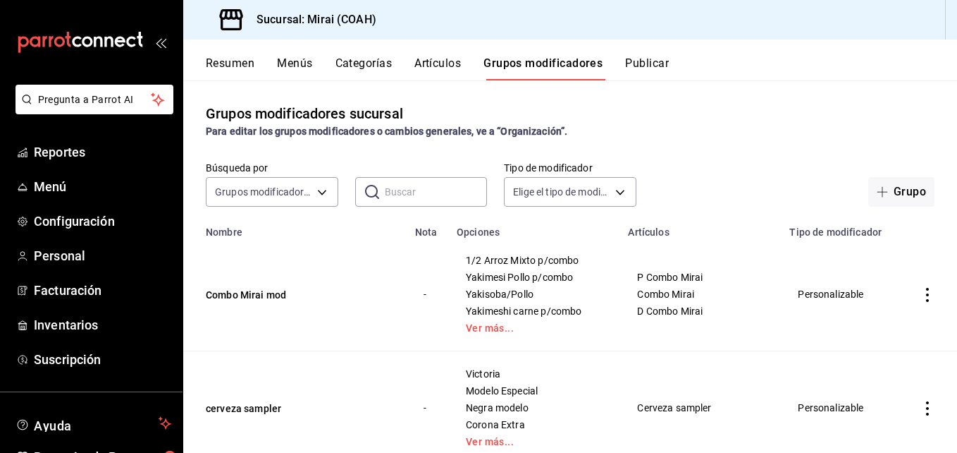
click at [444, 199] on input "text" at bounding box center [436, 192] width 103 height 28
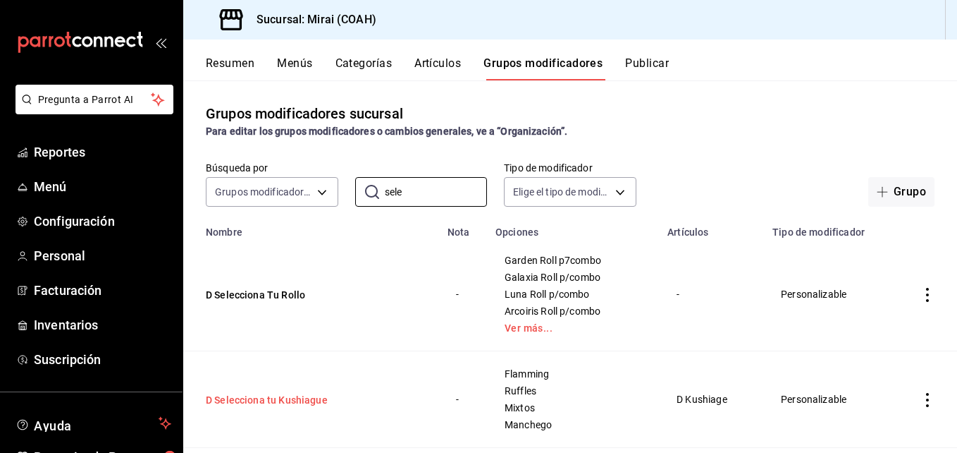
type input "sele"
click at [312, 397] on button "D Selecciona tu Kushiague" at bounding box center [290, 400] width 169 height 14
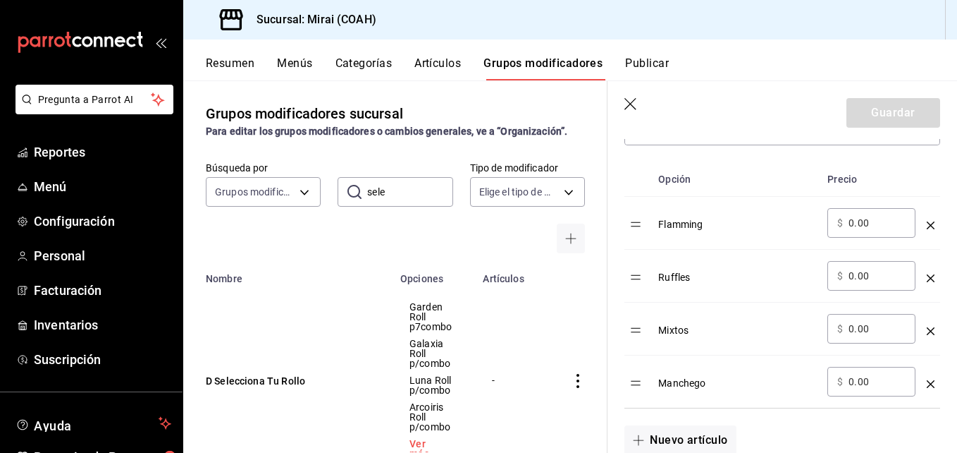
scroll to position [438, 0]
click at [854, 230] on input "0.00" at bounding box center [877, 226] width 57 height 14
click at [634, 105] on icon "button" at bounding box center [631, 105] width 14 height 14
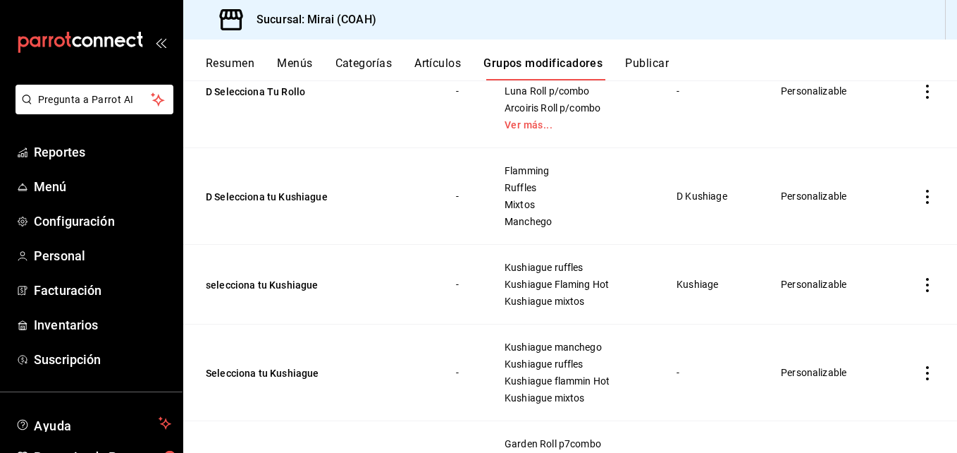
scroll to position [206, 0]
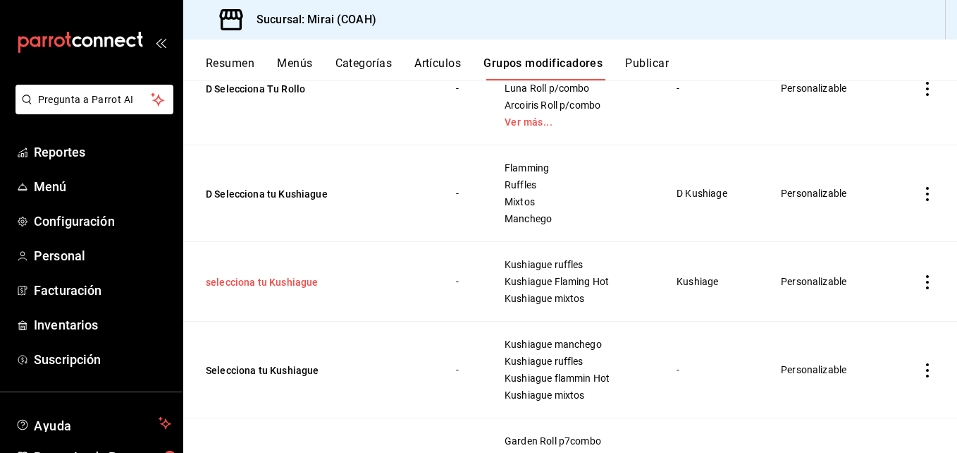
click at [306, 283] on button "selecciona tu Kushiague" at bounding box center [290, 282] width 169 height 14
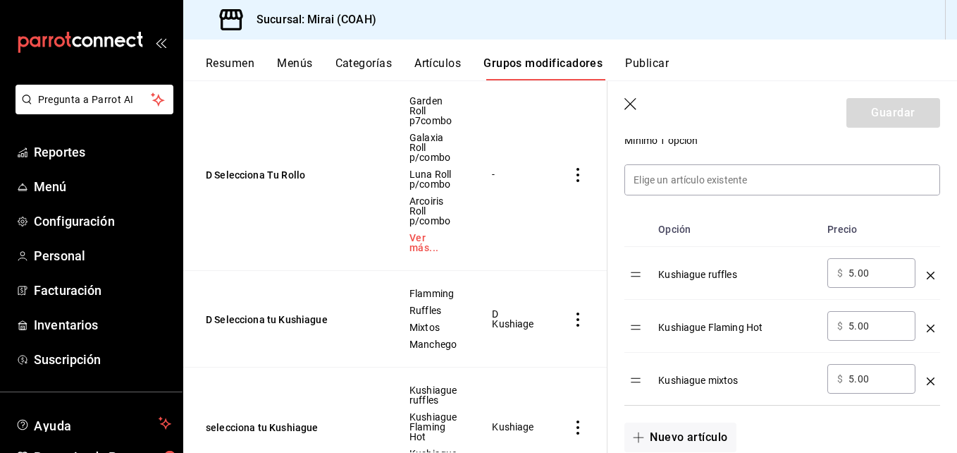
scroll to position [388, 0]
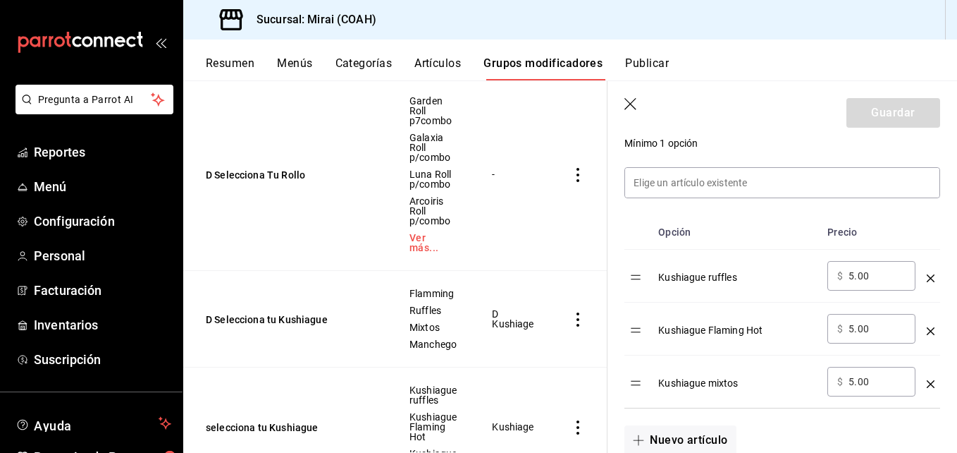
click at [855, 333] on input "5.00" at bounding box center [877, 328] width 57 height 14
type input "10.00"
click at [854, 383] on input "5.00" at bounding box center [877, 381] width 57 height 14
click at [888, 117] on button "Guardar" at bounding box center [894, 113] width 94 height 30
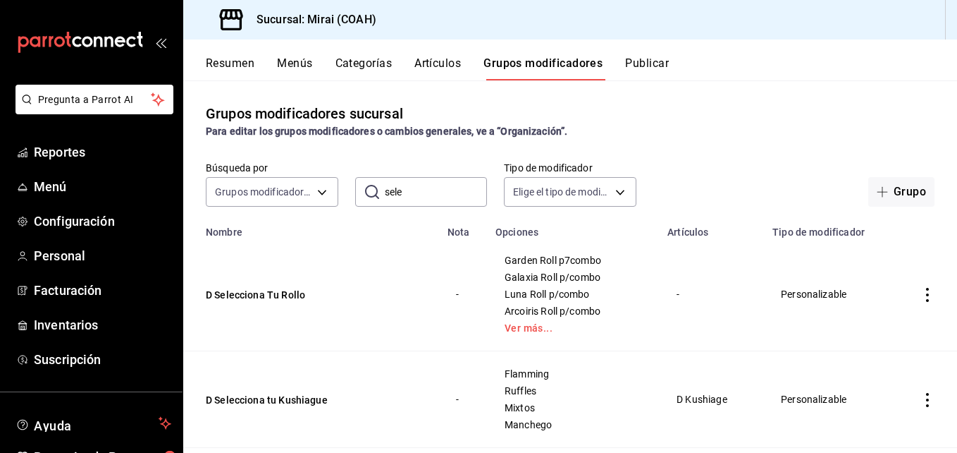
click at [433, 66] on button "Artículos" at bounding box center [437, 68] width 47 height 24
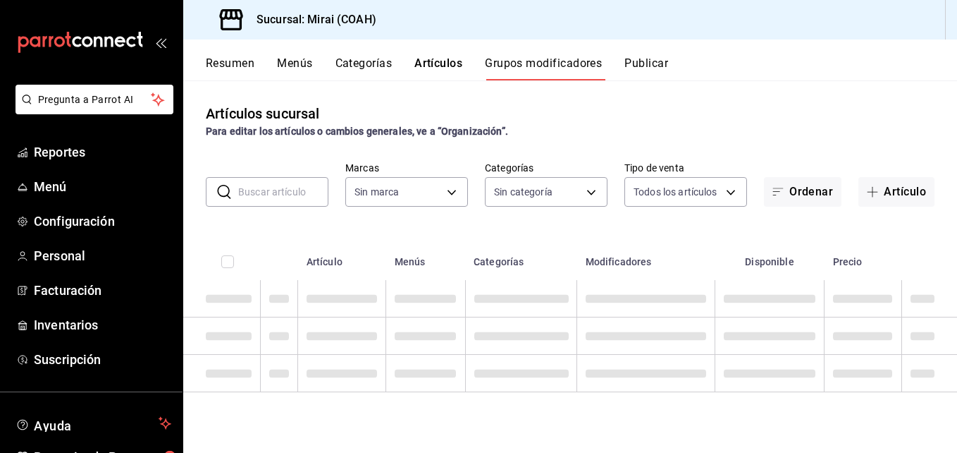
type input "183a807c-22b5-455a-989e-9c50dfc5d7ed"
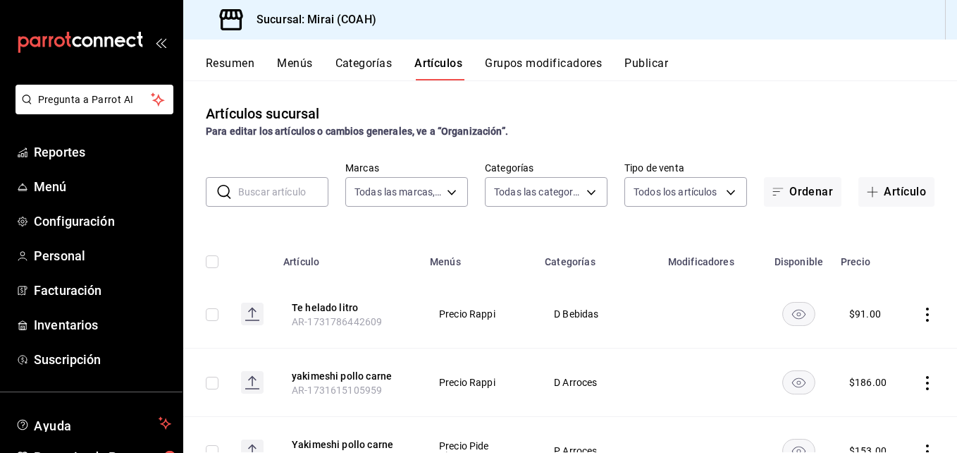
type input "0dea88d3-62a2-4a50-b849-92a092e0be31,82377a20-6673-487a-ba65-8d9646d03522,c22a9…"
click at [312, 187] on input "text" at bounding box center [283, 192] width 90 height 28
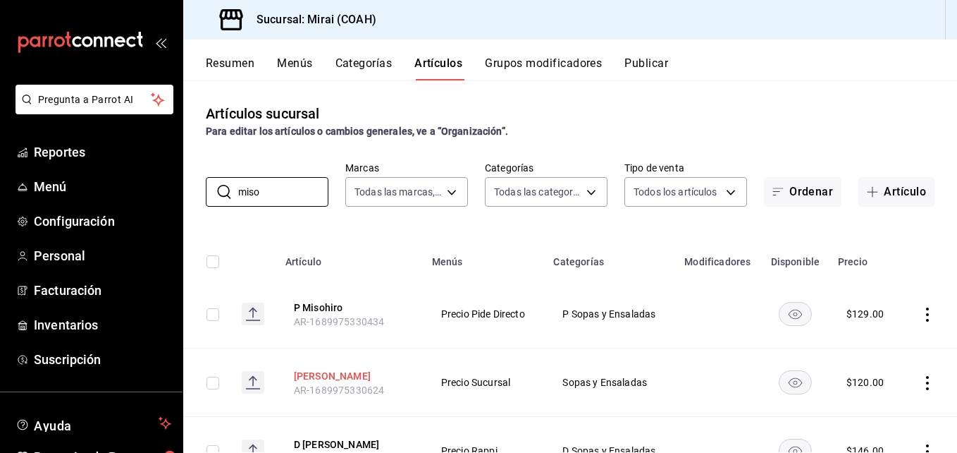
type input "miso"
click at [324, 371] on button "[PERSON_NAME]" at bounding box center [350, 376] width 113 height 14
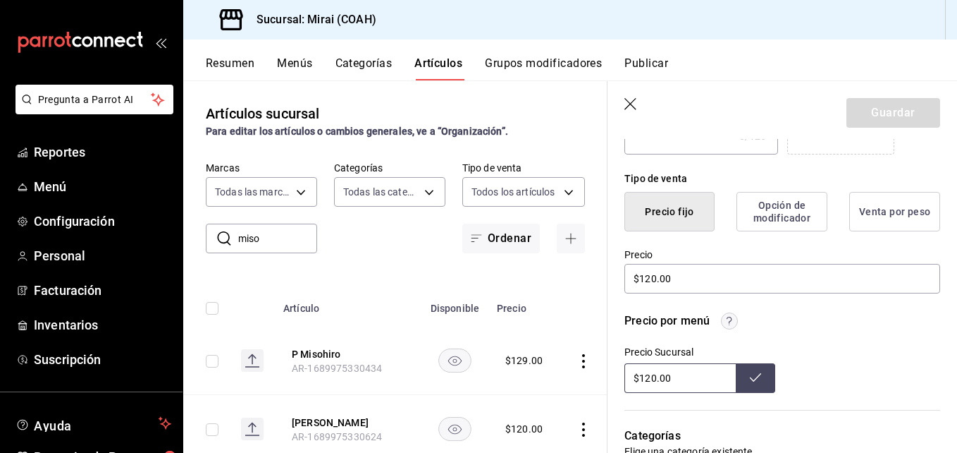
scroll to position [351, 0]
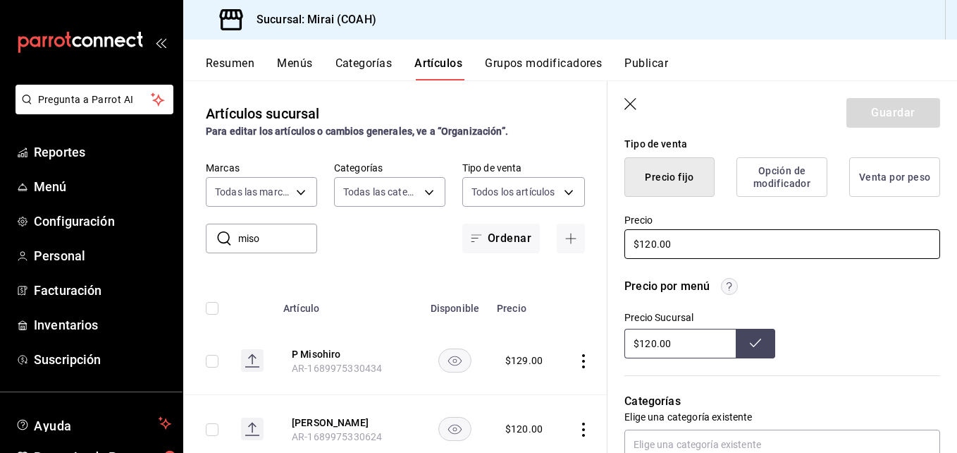
click at [655, 244] on input "$120.00" at bounding box center [782, 244] width 316 height 30
type textarea "x"
type input "$12.00"
type textarea "x"
type input "$125.00"
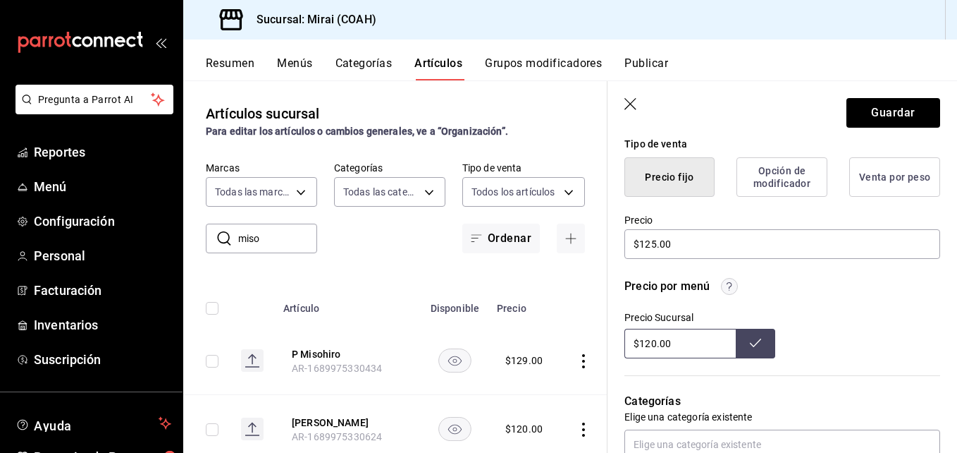
click at [656, 346] on input "$120.00" at bounding box center [679, 343] width 111 height 30
type input "$125.00"
click at [750, 337] on icon at bounding box center [755, 342] width 11 height 11
click at [885, 113] on button "Guardar" at bounding box center [894, 113] width 94 height 30
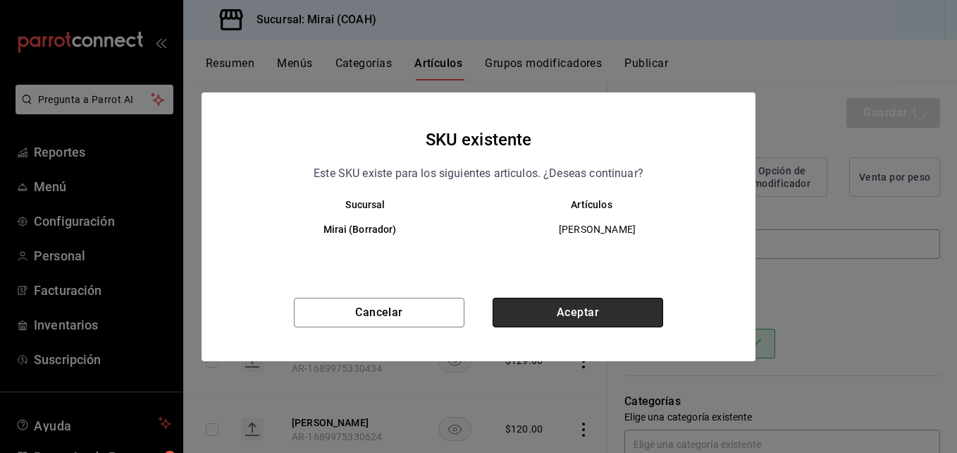
click at [539, 312] on button "Aceptar" at bounding box center [578, 312] width 171 height 30
type textarea "x"
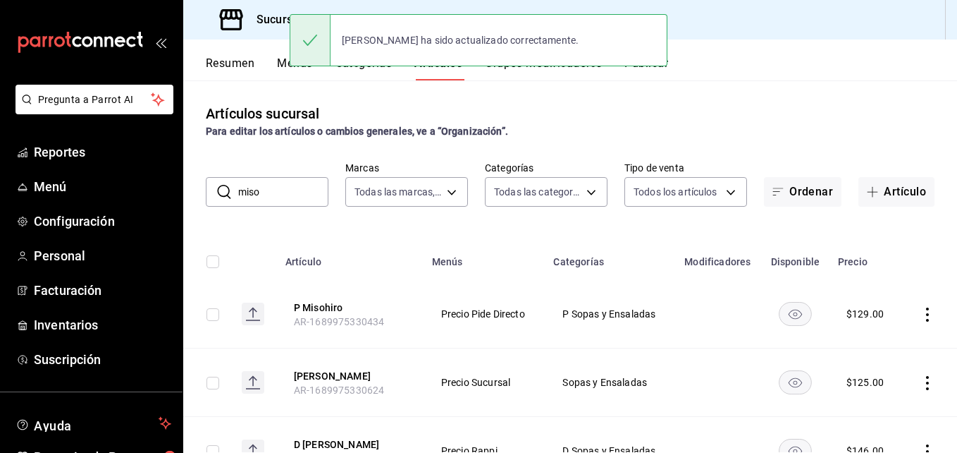
click at [275, 195] on input "miso" at bounding box center [283, 192] width 90 height 28
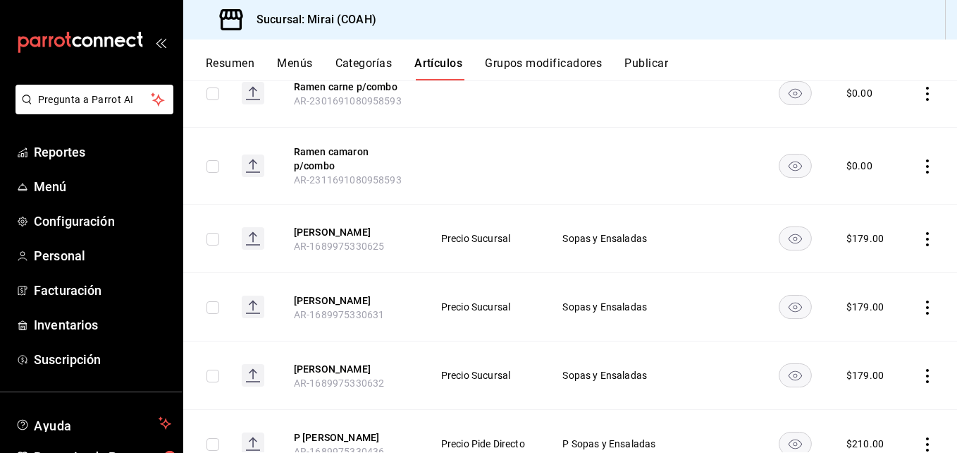
scroll to position [291, 0]
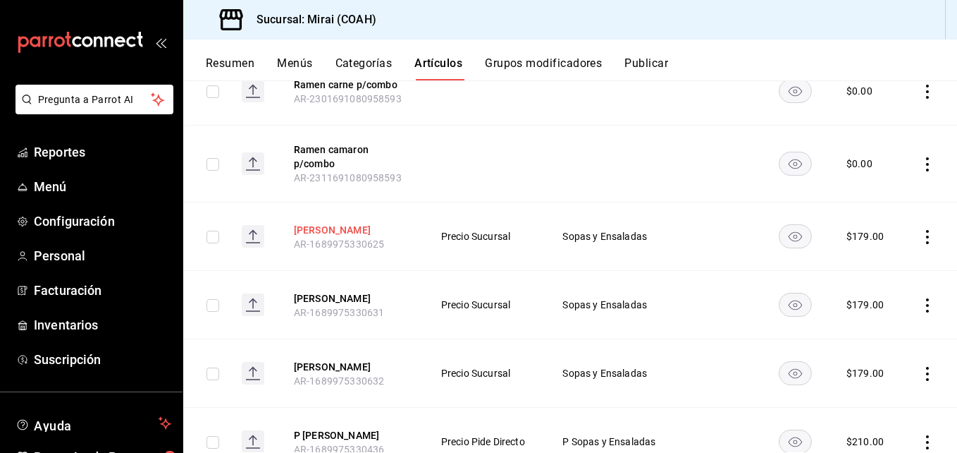
type input "ramen"
click at [316, 229] on button "[PERSON_NAME]" at bounding box center [350, 230] width 113 height 14
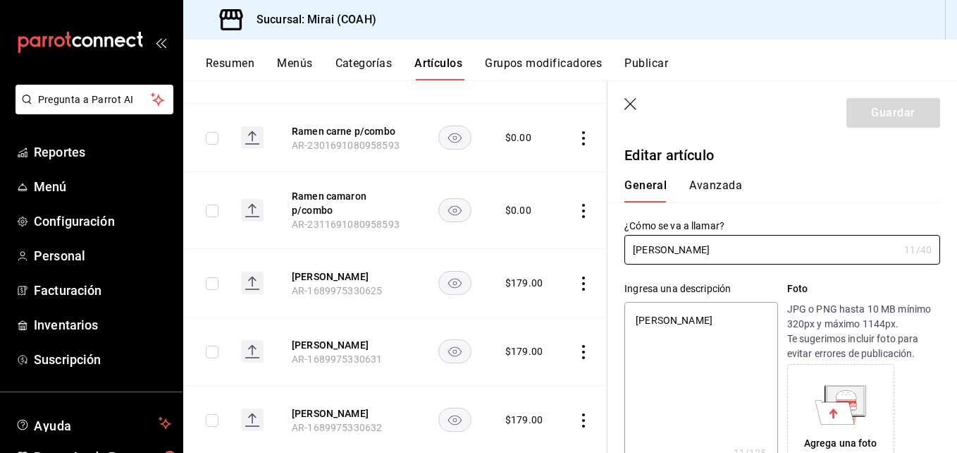
type textarea "x"
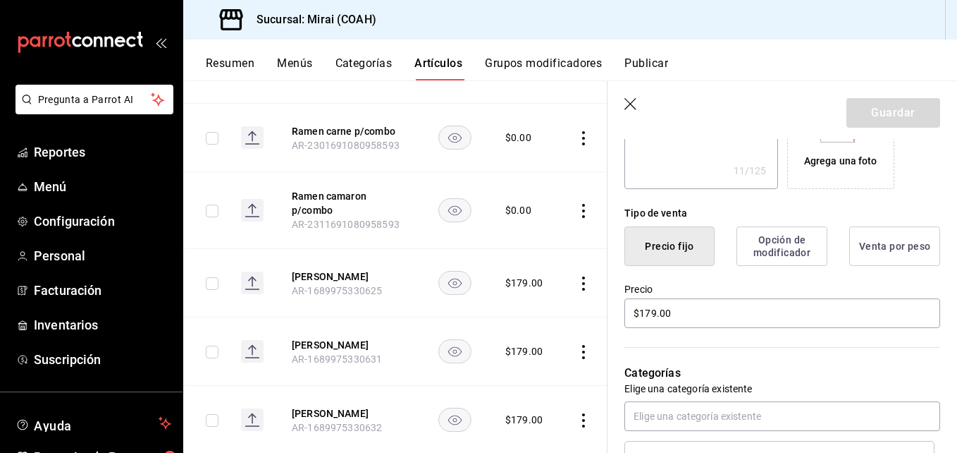
scroll to position [287, 0]
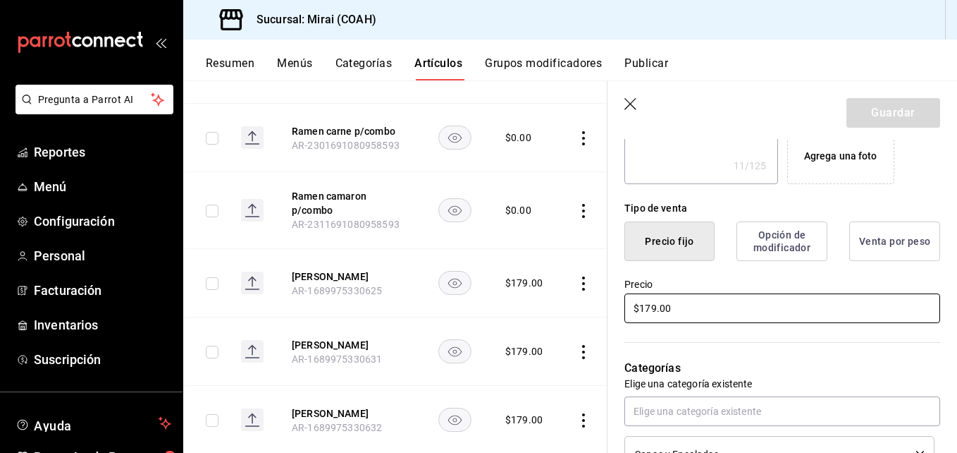
click at [654, 312] on input "$179.00" at bounding box center [782, 308] width 316 height 30
type input "$17.00"
type textarea "x"
type input "$1.00"
type textarea "x"
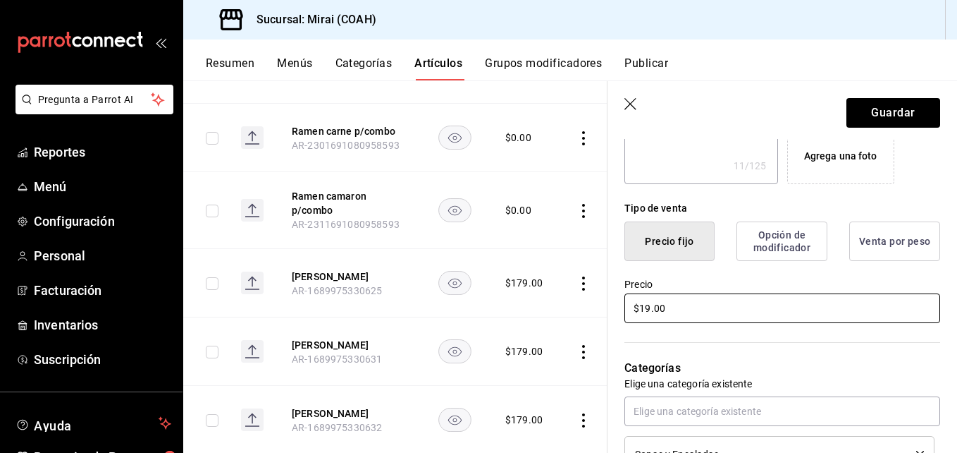
type input "$190.00"
type textarea "x"
type input "$190.00"
click at [867, 99] on button "Guardar" at bounding box center [894, 113] width 94 height 30
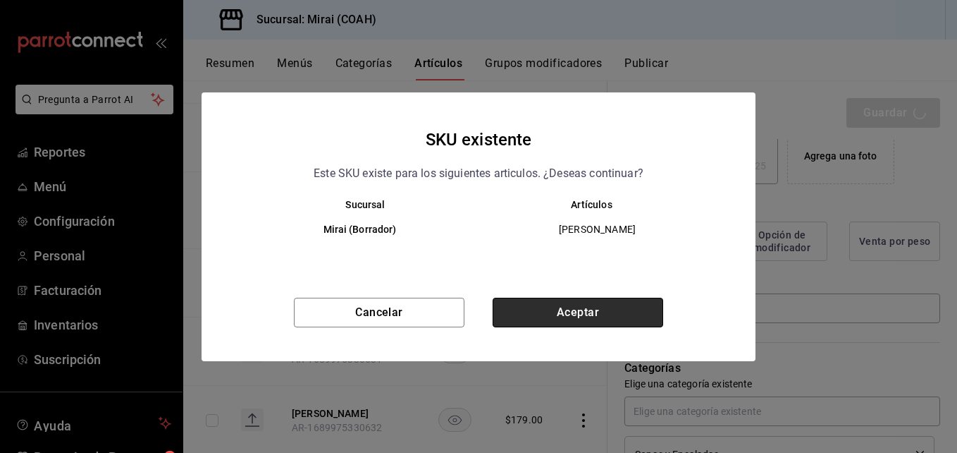
click at [640, 306] on button "Aceptar" at bounding box center [578, 312] width 171 height 30
type textarea "x"
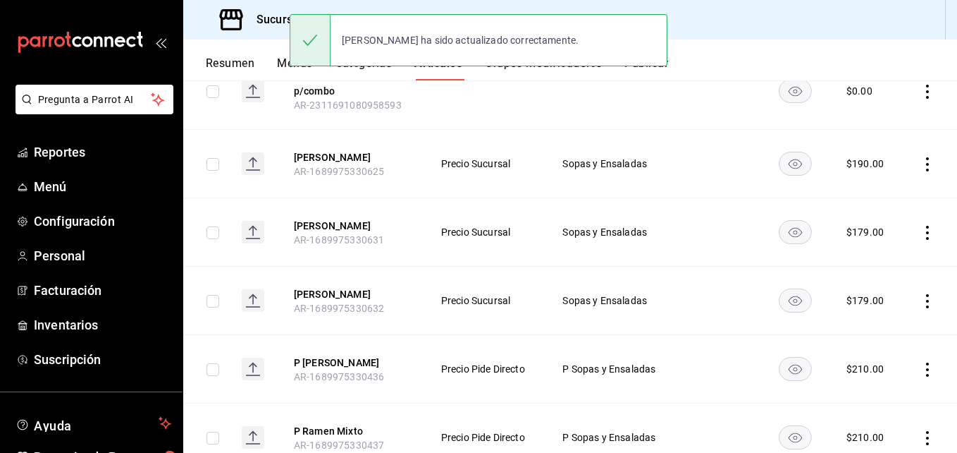
scroll to position [371, 0]
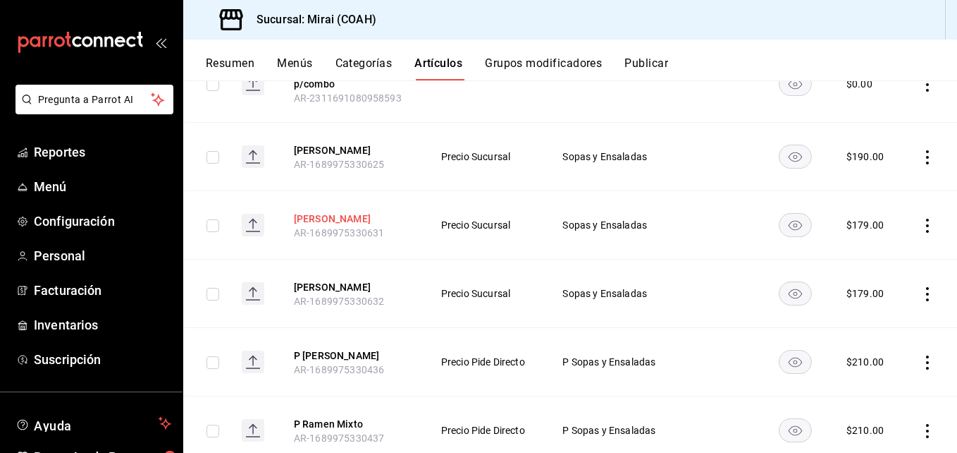
click at [333, 212] on button "[PERSON_NAME]" at bounding box center [350, 218] width 113 height 14
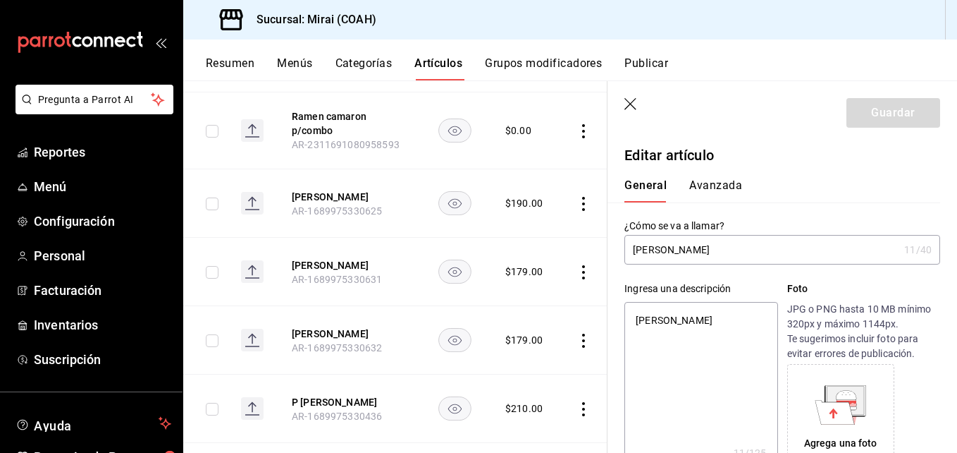
type textarea "x"
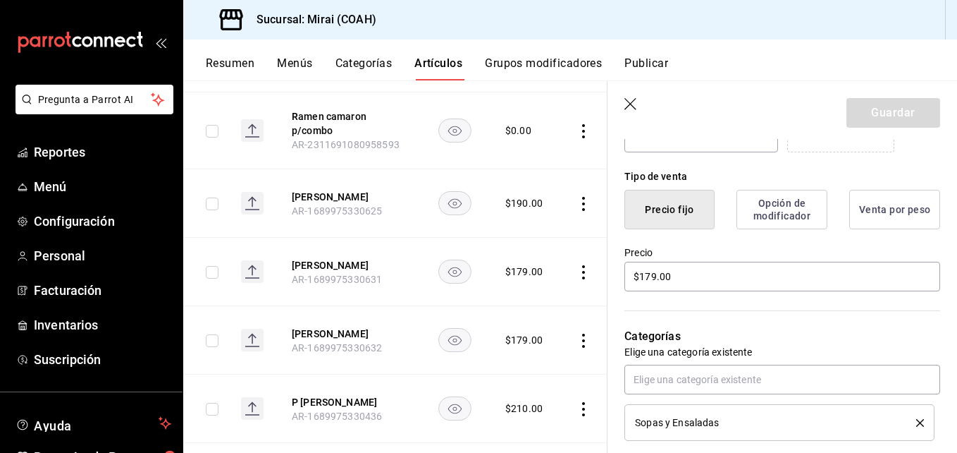
scroll to position [321, 0]
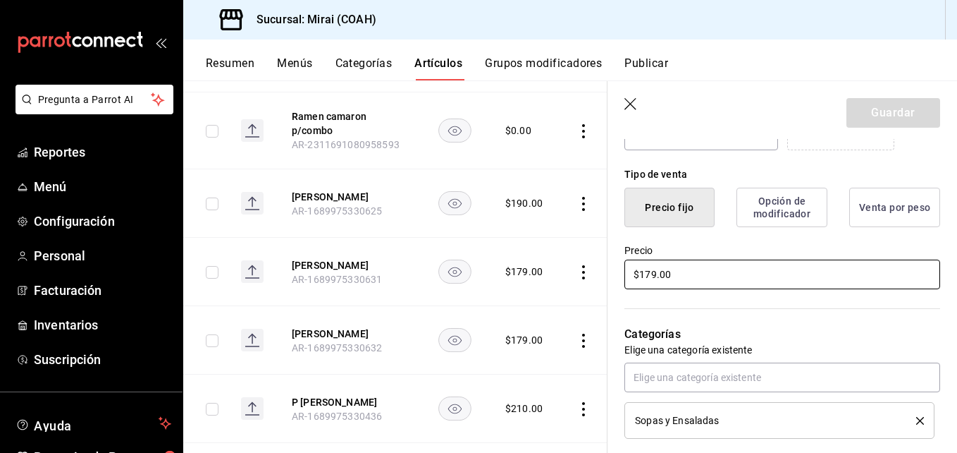
click at [656, 278] on input "$179.00" at bounding box center [782, 274] width 316 height 30
type input "$17.00"
type textarea "x"
type input "$1.00"
type textarea "x"
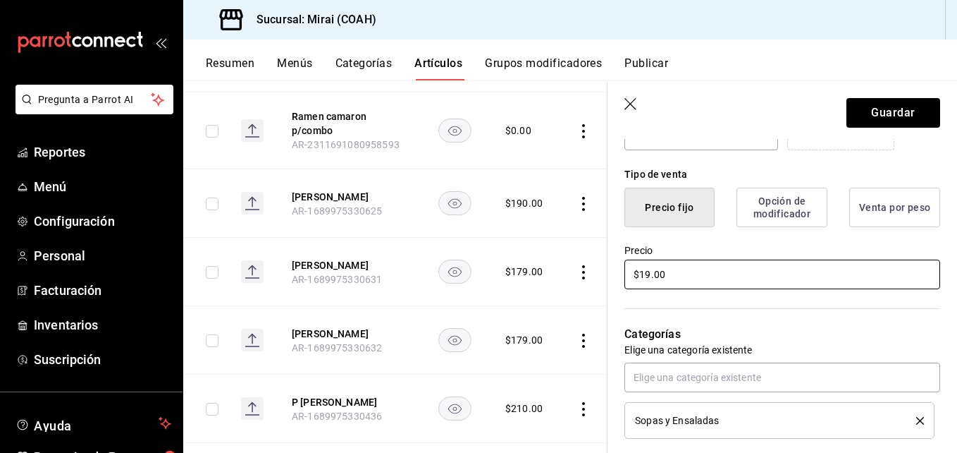
type input "$190.00"
type textarea "x"
type input "$190.00"
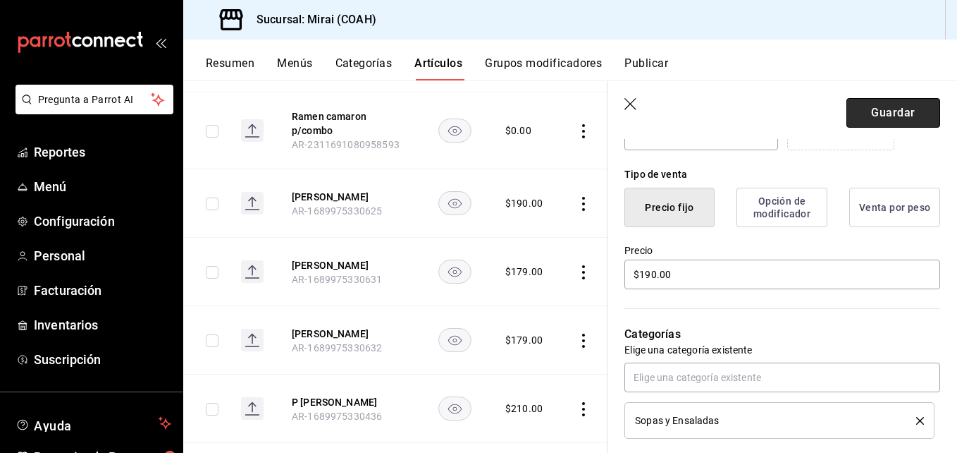
click at [874, 114] on button "Guardar" at bounding box center [894, 113] width 94 height 30
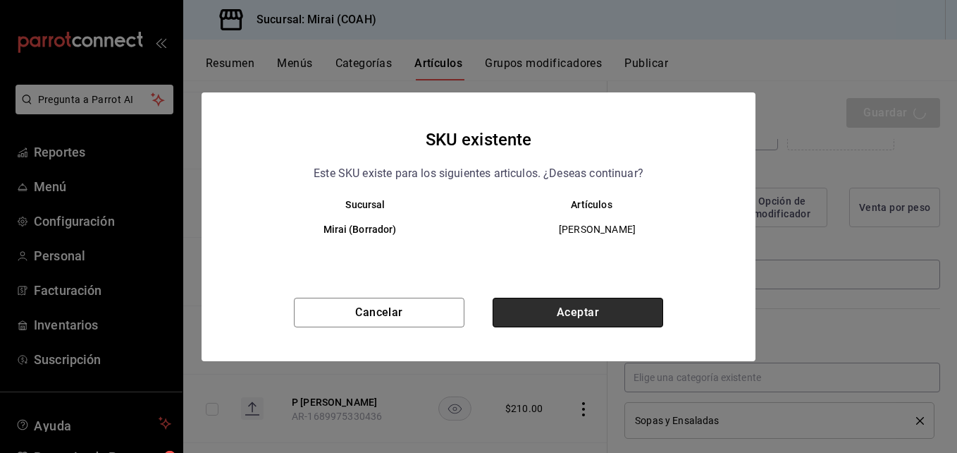
click at [620, 312] on button "Aceptar" at bounding box center [578, 312] width 171 height 30
type textarea "x"
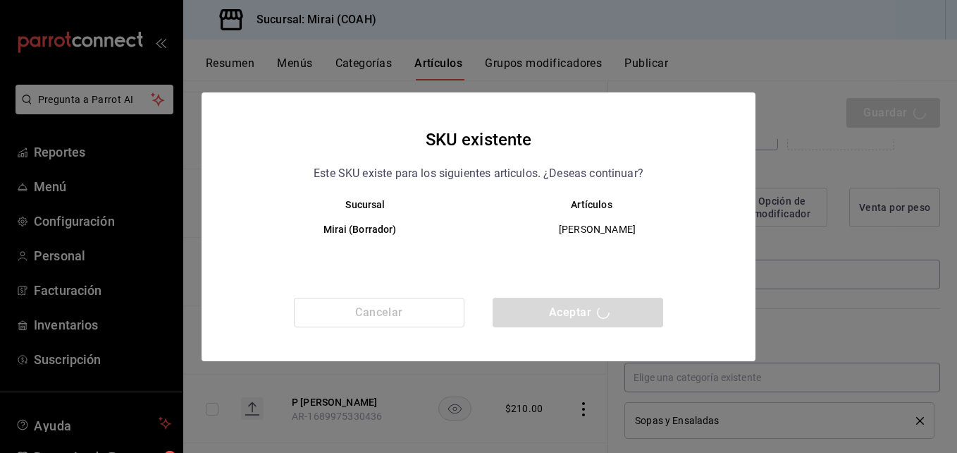
type textarea "x"
type input "AR-1756252463184"
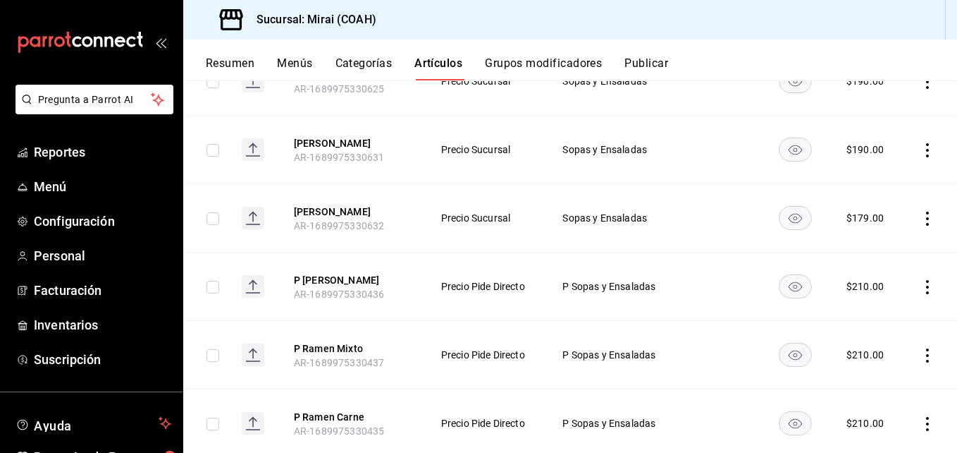
scroll to position [448, 0]
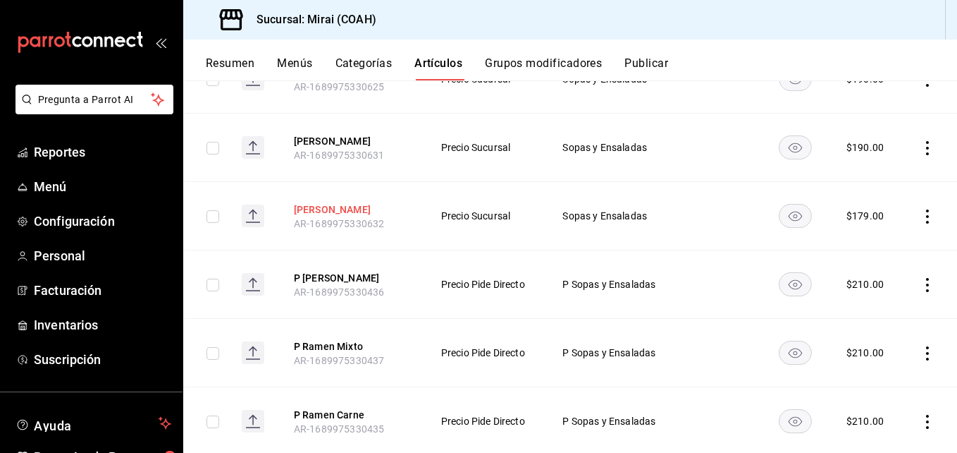
click at [354, 207] on button "[PERSON_NAME]" at bounding box center [350, 209] width 113 height 14
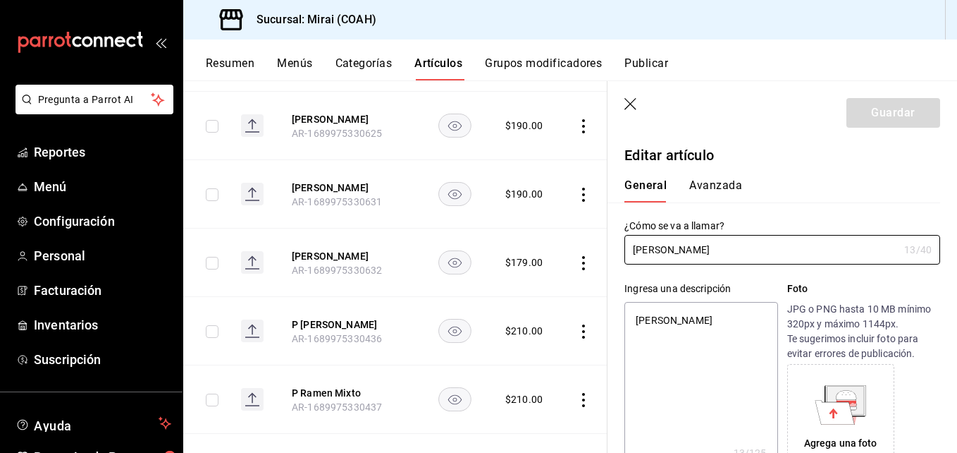
type textarea "x"
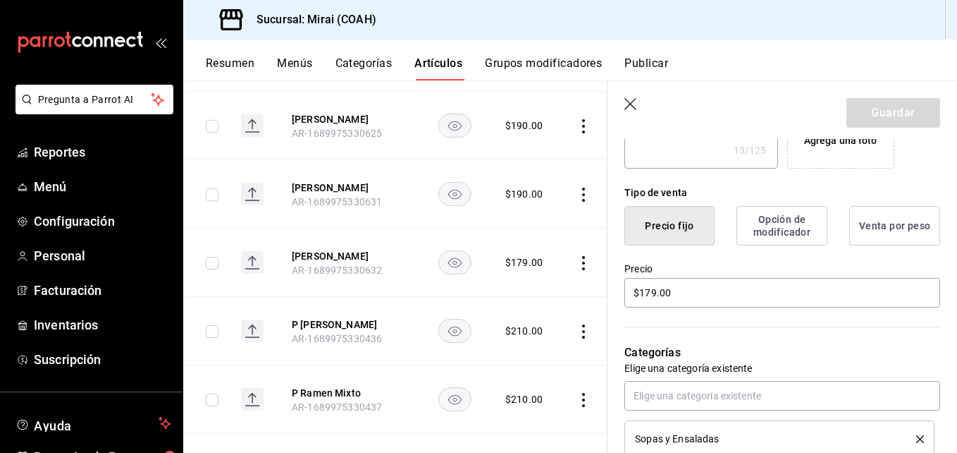
scroll to position [334, 0]
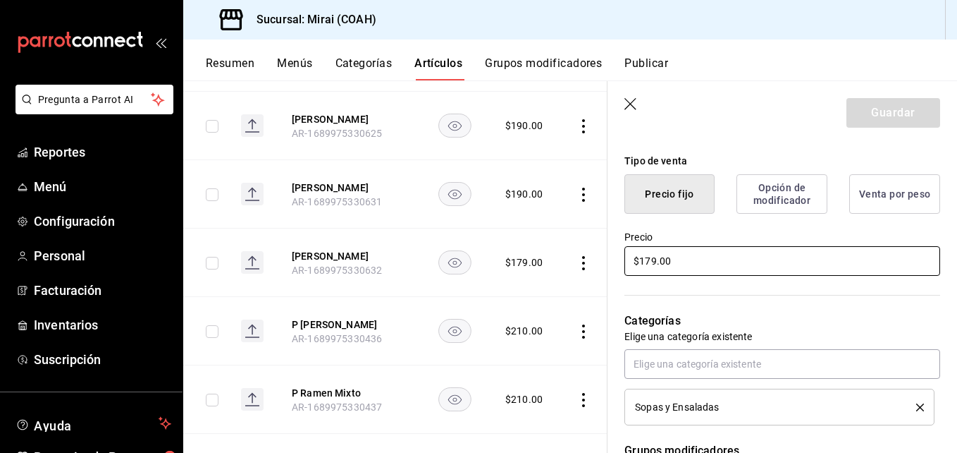
click at [656, 264] on input "$179.00" at bounding box center [782, 261] width 316 height 30
type input "$17.00"
type textarea "x"
type input "$1.00"
type textarea "x"
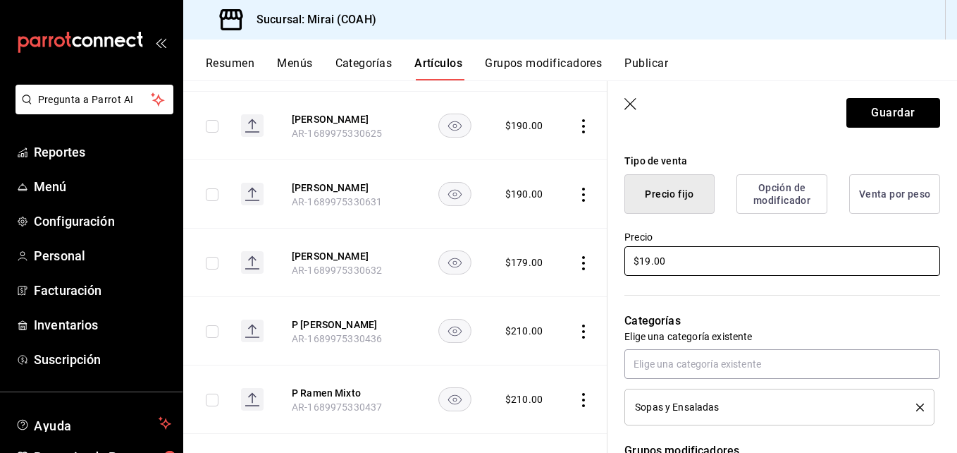
type input "$190.00"
type textarea "x"
type input "$190.00"
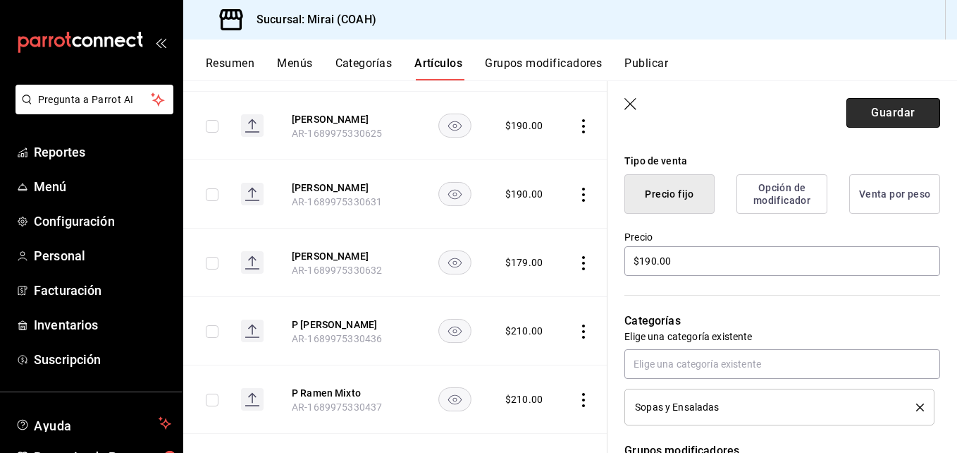
click at [890, 119] on button "Guardar" at bounding box center [894, 113] width 94 height 30
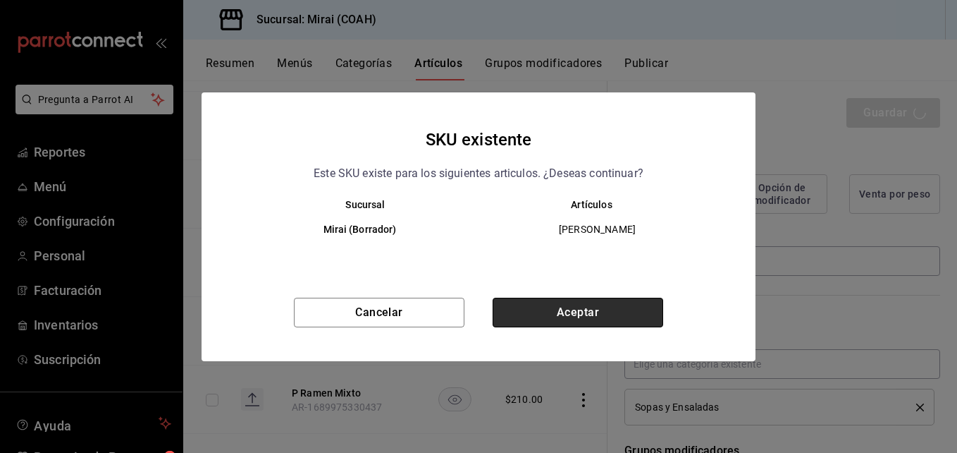
click at [620, 306] on button "Aceptar" at bounding box center [578, 312] width 171 height 30
type textarea "x"
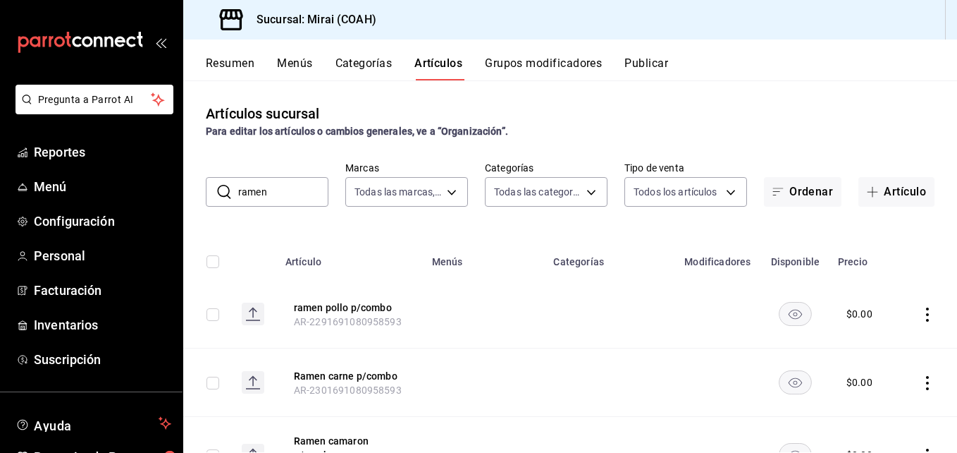
click at [294, 195] on input "ramen" at bounding box center [283, 192] width 90 height 28
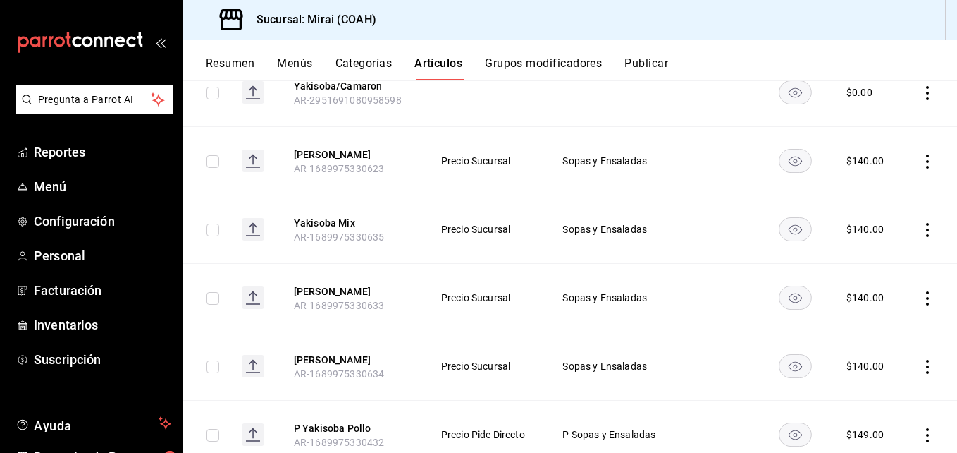
scroll to position [1039, 0]
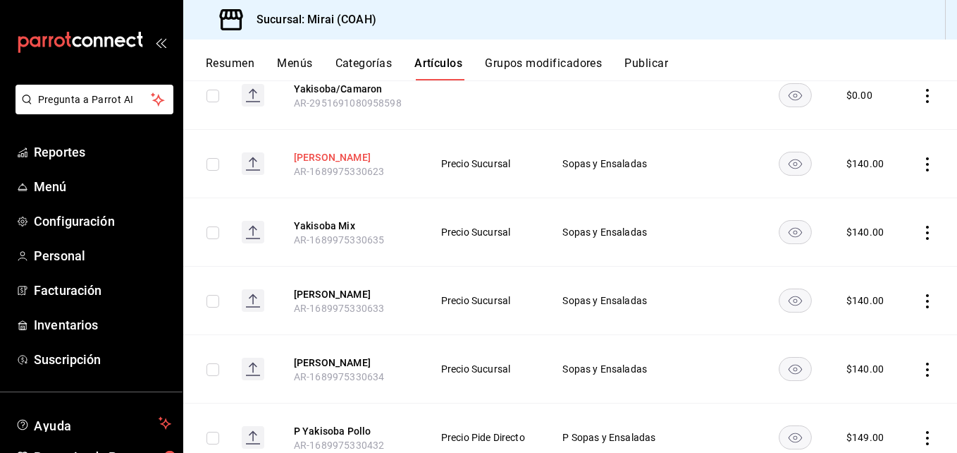
type input "yakis"
click at [342, 153] on button "[PERSON_NAME]" at bounding box center [350, 157] width 113 height 14
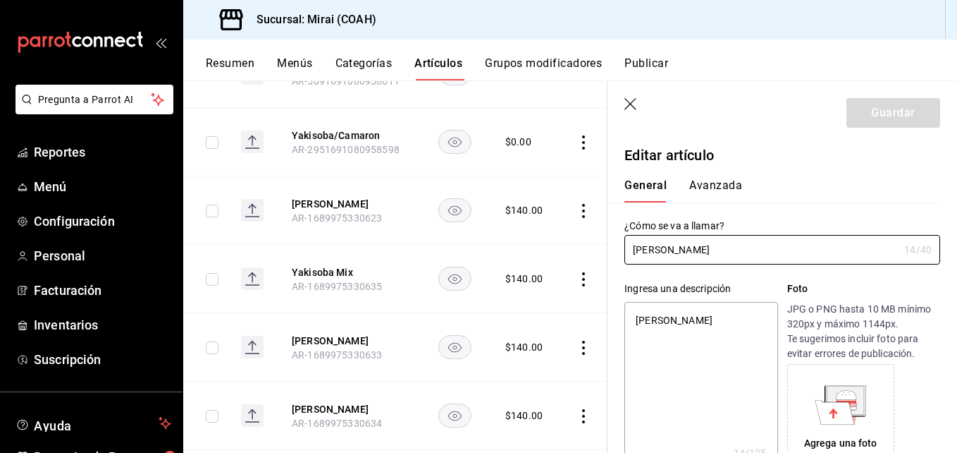
type textarea "x"
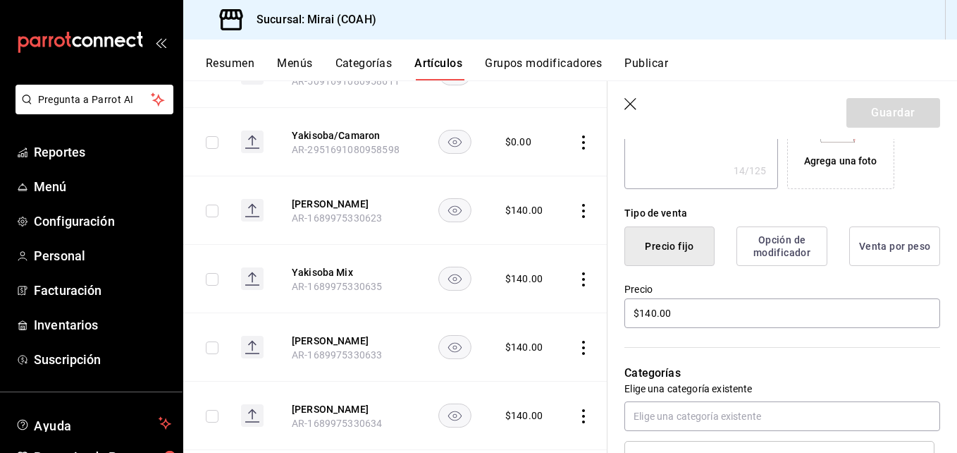
scroll to position [284, 0]
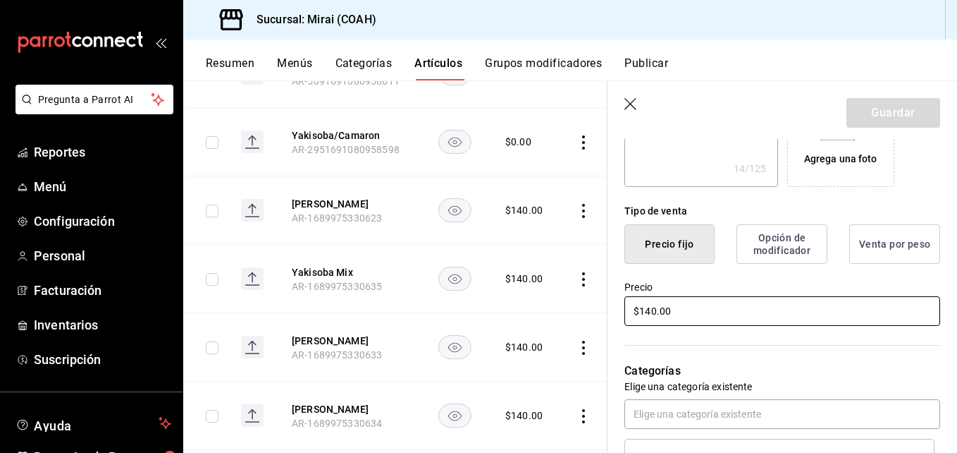
click at [655, 316] on input "$140.00" at bounding box center [782, 311] width 316 height 30
type input "$14.00"
type textarea "x"
type input "$16.00"
type textarea "x"
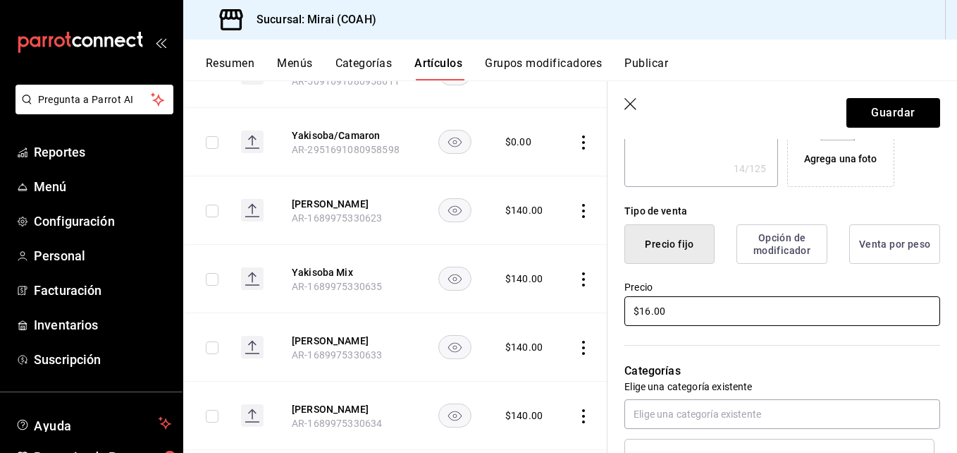
type input "$165.00"
type textarea "x"
type input "$165.00"
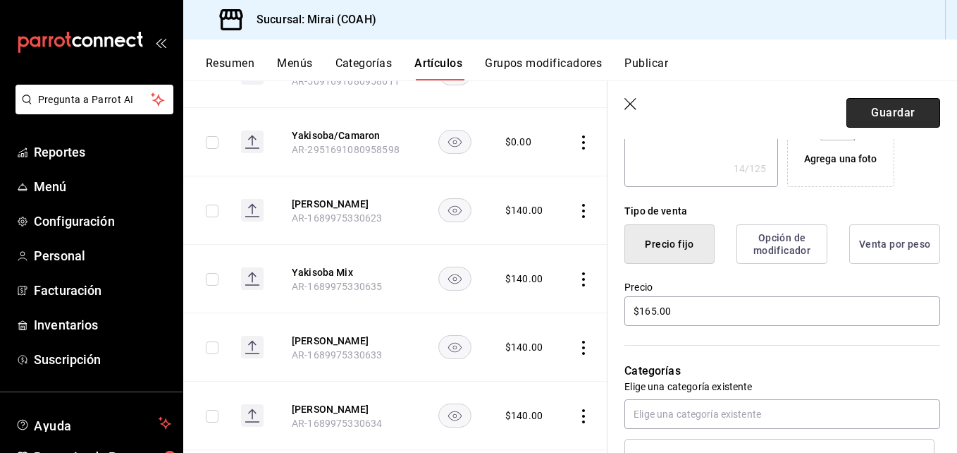
click at [894, 113] on button "Guardar" at bounding box center [894, 113] width 94 height 30
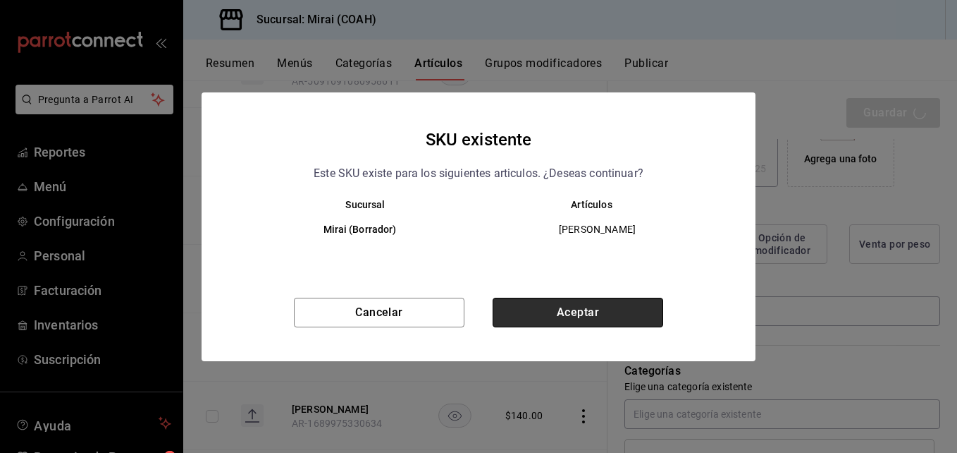
click at [574, 312] on button "Aceptar" at bounding box center [578, 312] width 171 height 30
type textarea "x"
type input "AR-1756252527822"
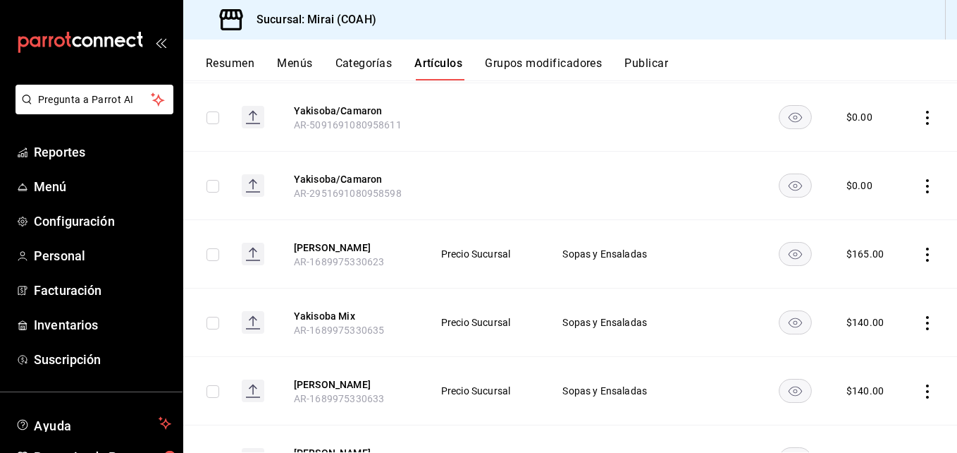
scroll to position [952, 0]
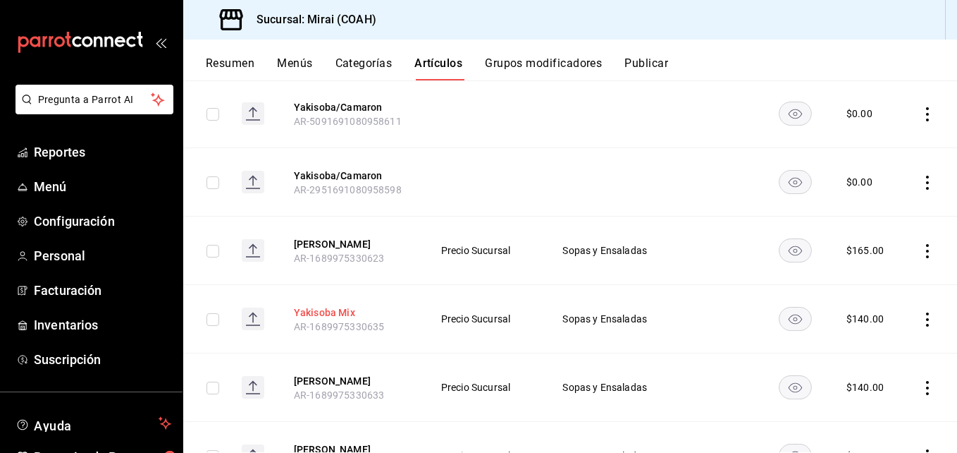
click at [347, 311] on button "Yakisoba Mix" at bounding box center [350, 312] width 113 height 14
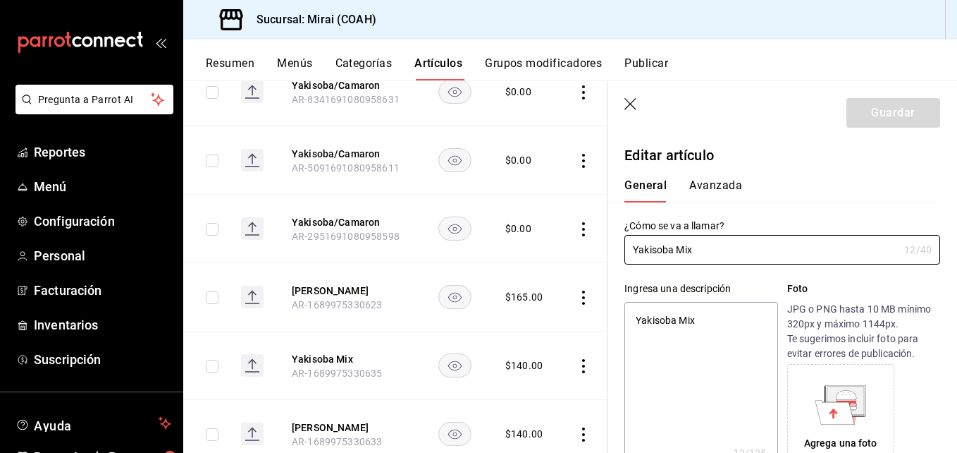
type textarea "x"
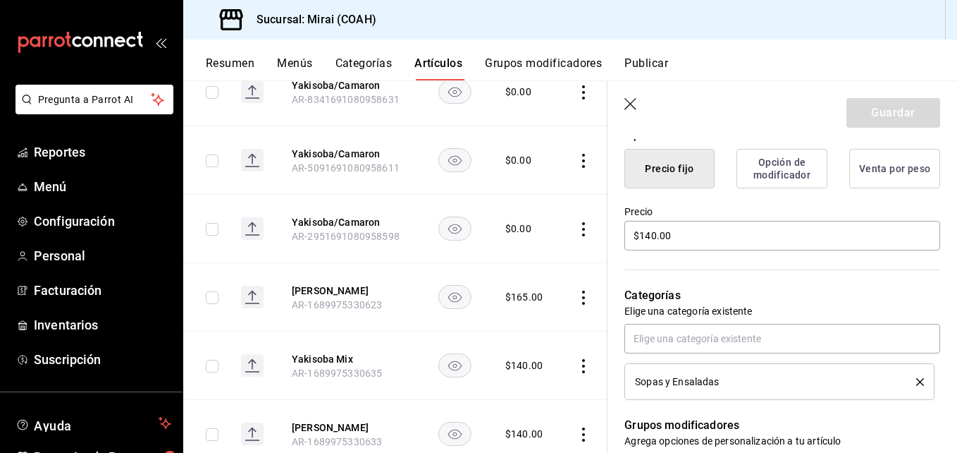
scroll to position [367, 0]
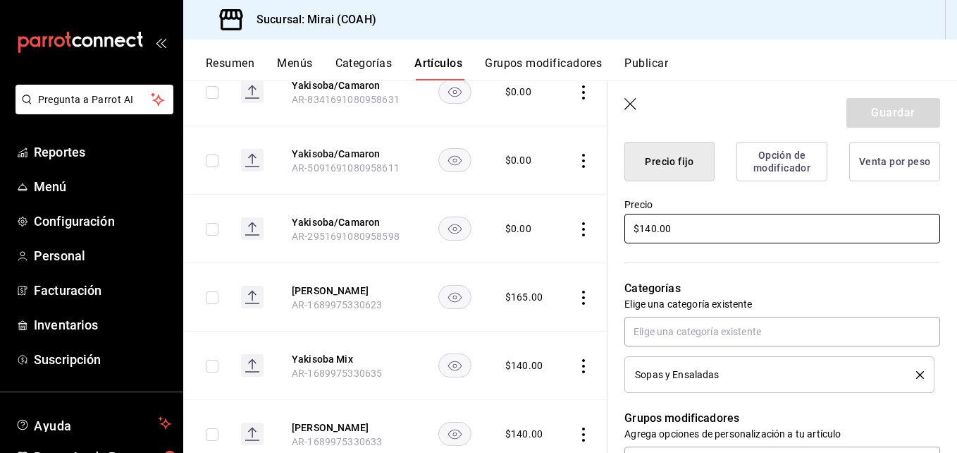
click at [654, 230] on input "$140.00" at bounding box center [782, 229] width 316 height 30
type input "$14.00"
type textarea "x"
type input "$1.00"
type textarea "x"
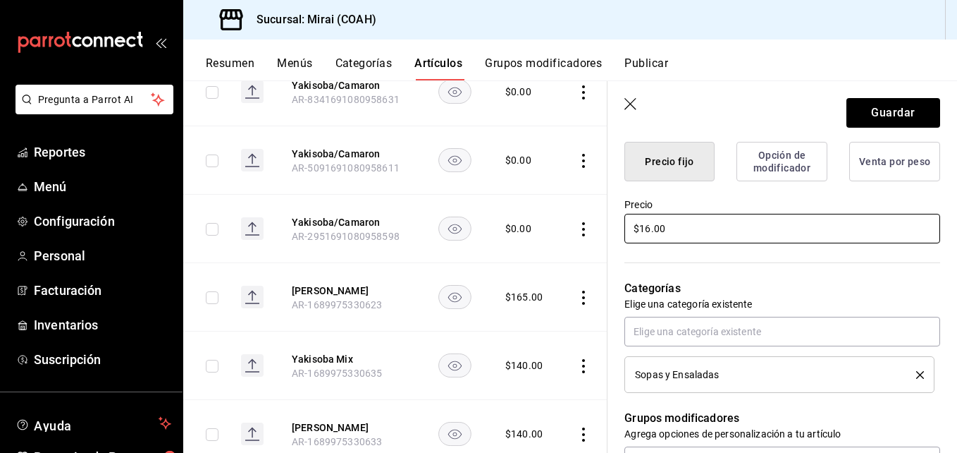
type input "$165.00"
type textarea "x"
type input "$165.00"
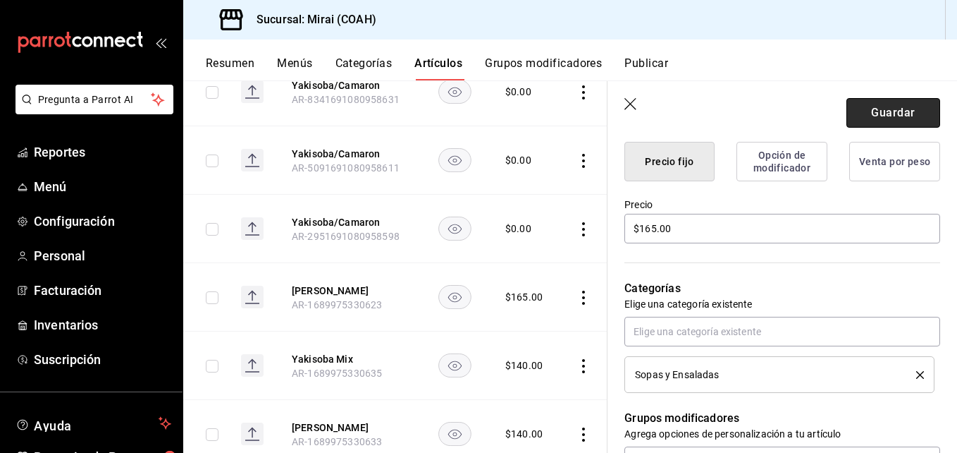
click at [892, 114] on button "Guardar" at bounding box center [894, 113] width 94 height 30
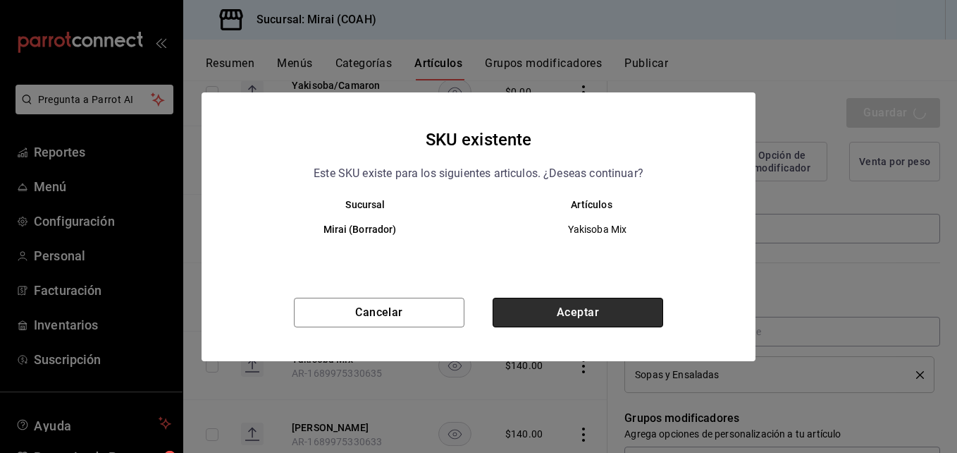
click at [618, 317] on button "Aceptar" at bounding box center [578, 312] width 171 height 30
type textarea "x"
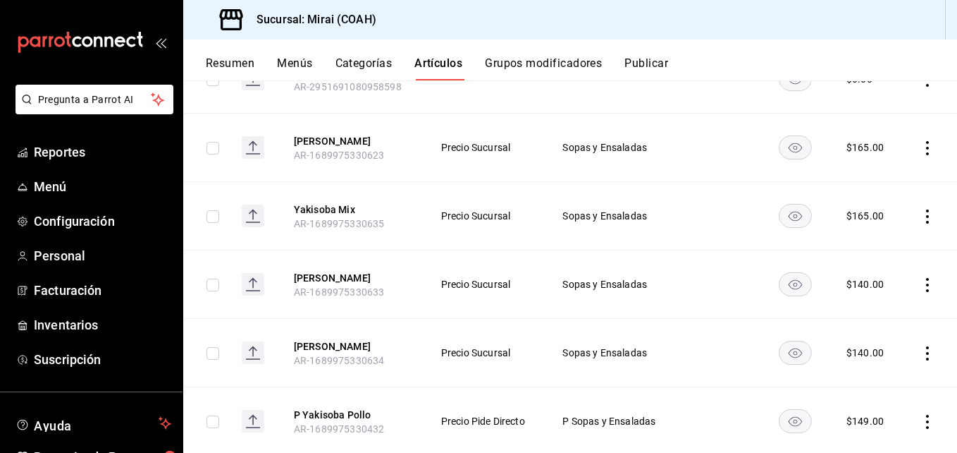
scroll to position [1052, 0]
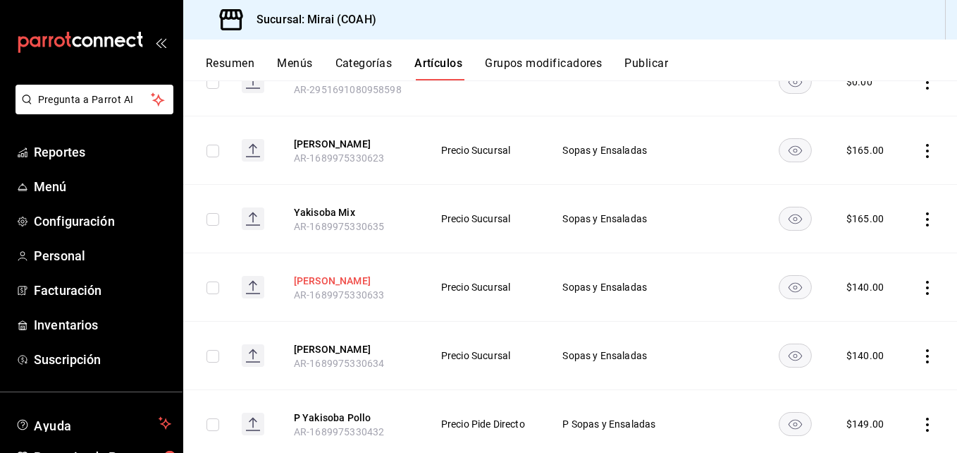
click at [351, 276] on button "[PERSON_NAME]" at bounding box center [350, 280] width 113 height 14
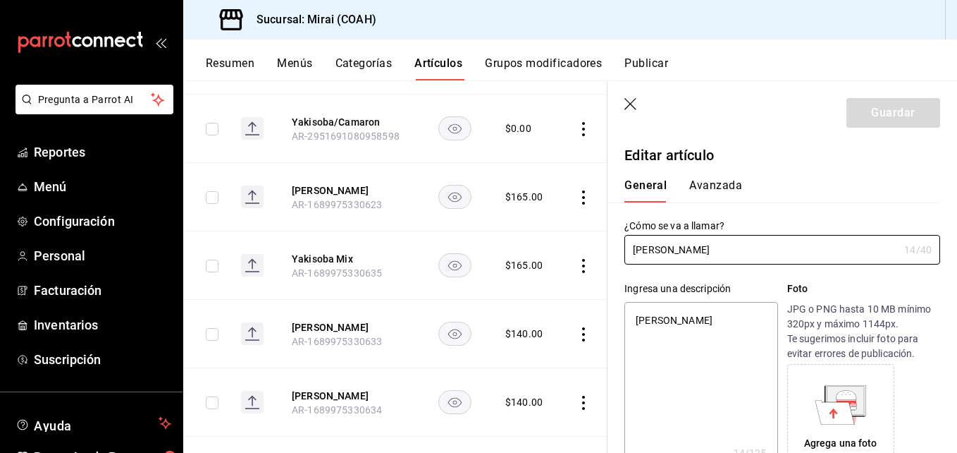
type textarea "x"
type input "$140.00"
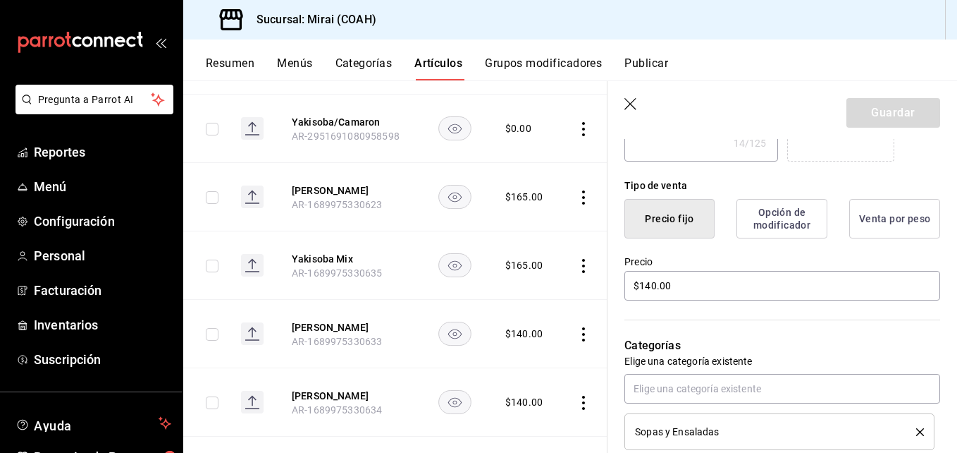
scroll to position [312, 0]
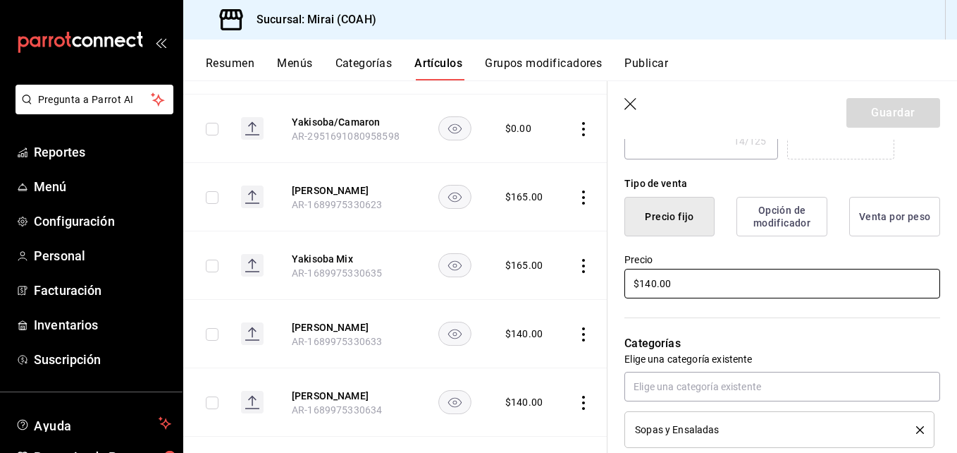
click at [656, 286] on input "$140.00" at bounding box center [782, 284] width 316 height 30
type textarea "x"
type input "$14.00"
type textarea "x"
type input "$1.00"
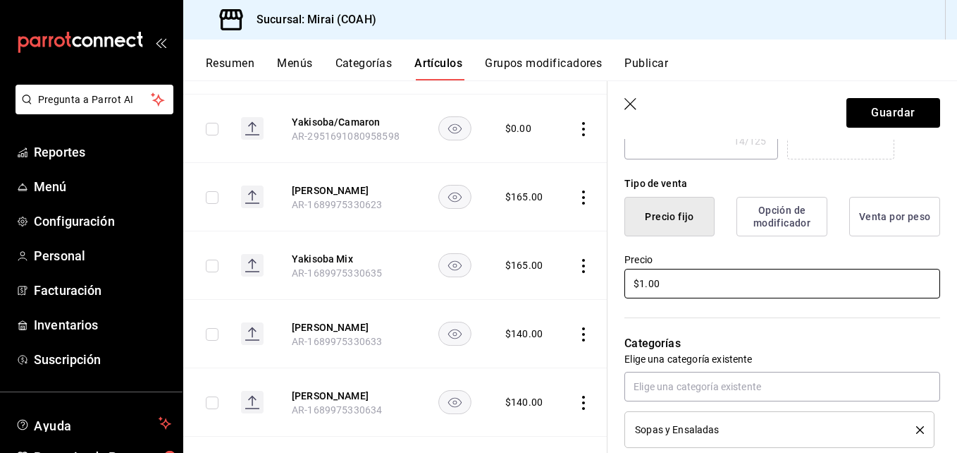
type textarea "x"
type input "$165.00"
type textarea "x"
type input "$165.00"
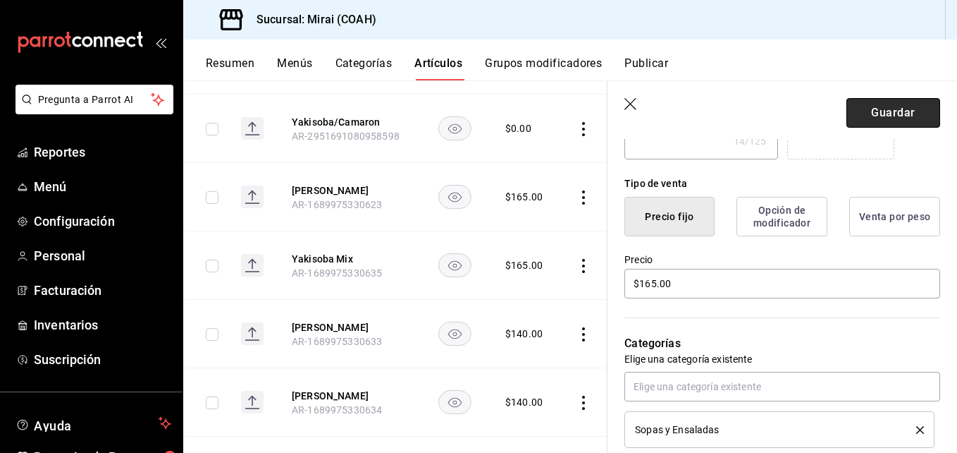
click at [893, 104] on button "Guardar" at bounding box center [894, 113] width 94 height 30
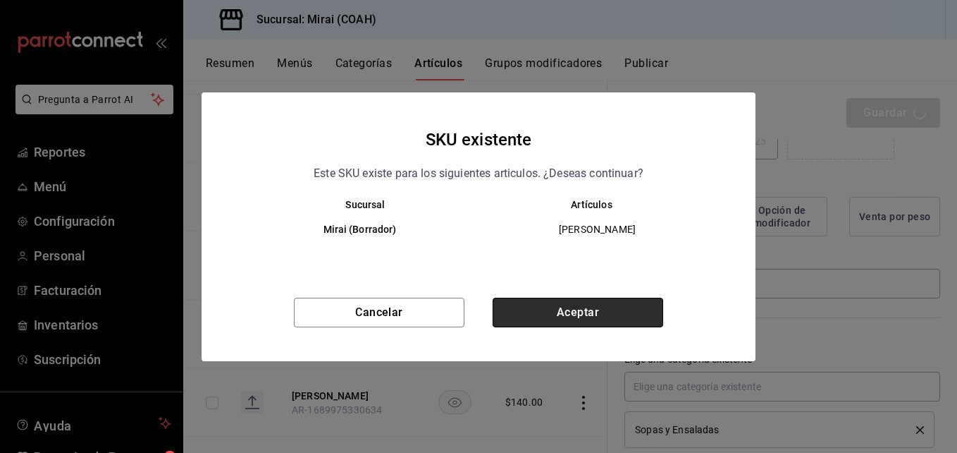
click at [615, 316] on button "Aceptar" at bounding box center [578, 312] width 171 height 30
type textarea "x"
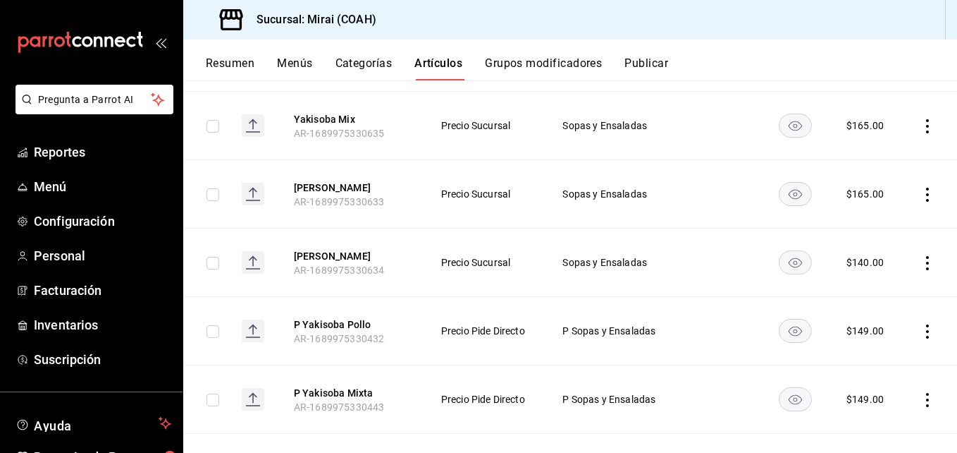
scroll to position [1159, 0]
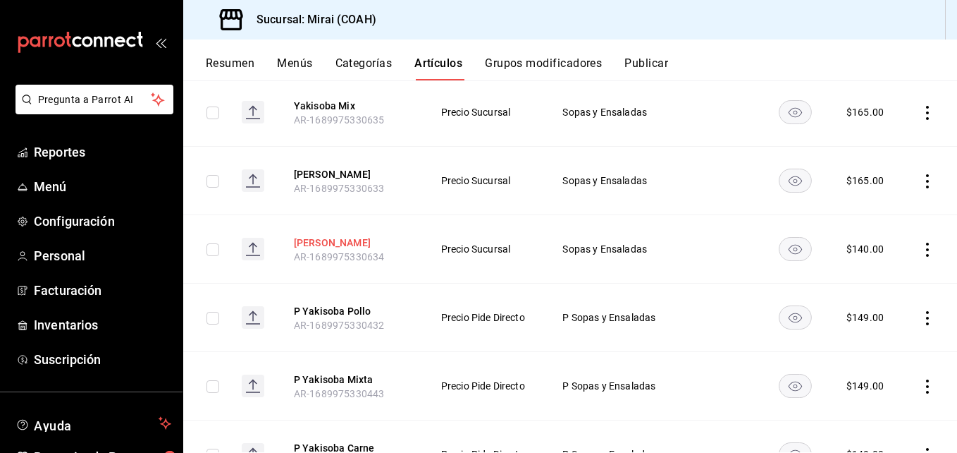
click at [364, 242] on button "[PERSON_NAME]" at bounding box center [350, 242] width 113 height 14
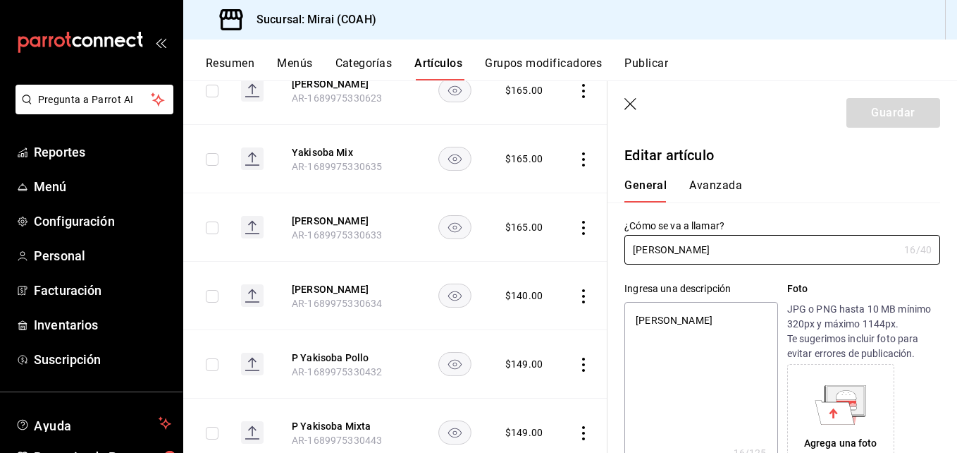
type textarea "x"
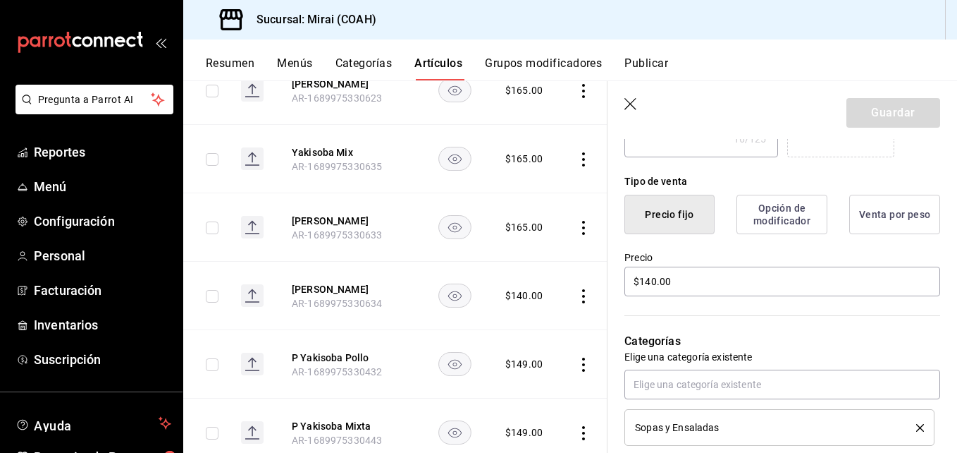
scroll to position [350, 0]
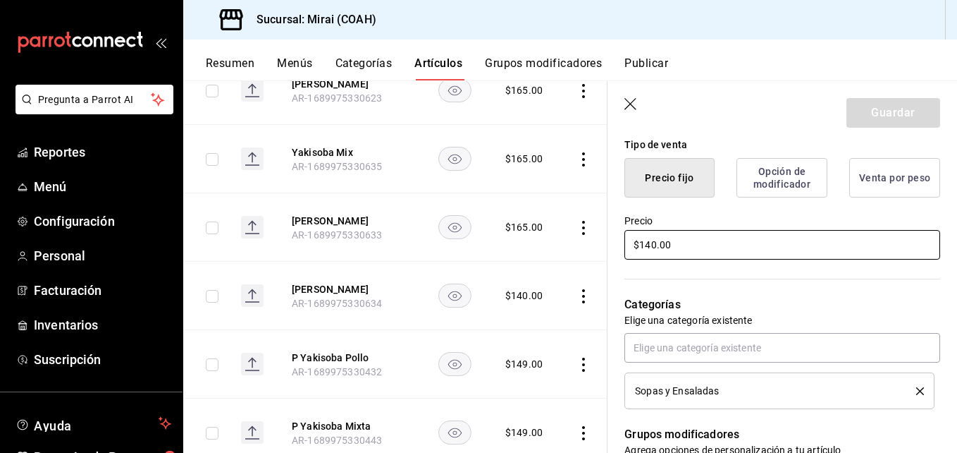
click at [656, 248] on input "$140.00" at bounding box center [782, 245] width 316 height 30
type input "$14.00"
type textarea "x"
type input "$1.00"
type textarea "x"
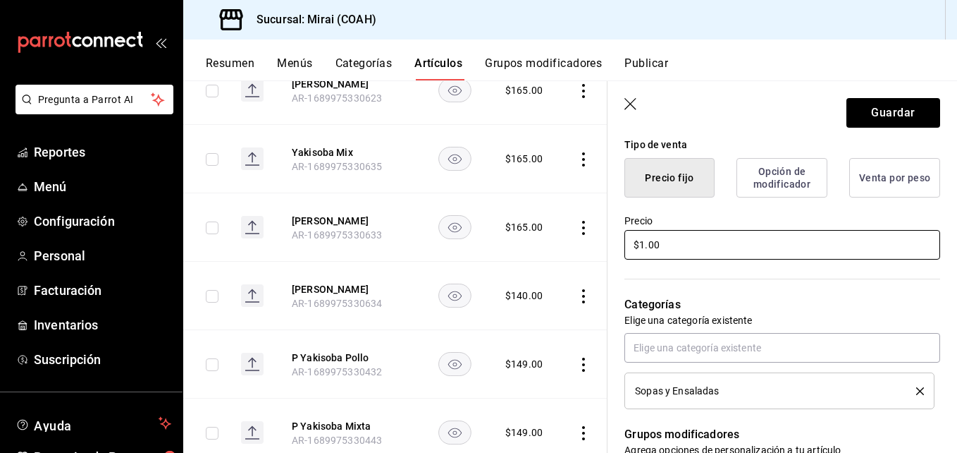
type input "$16.00"
type textarea "x"
type input "$165.00"
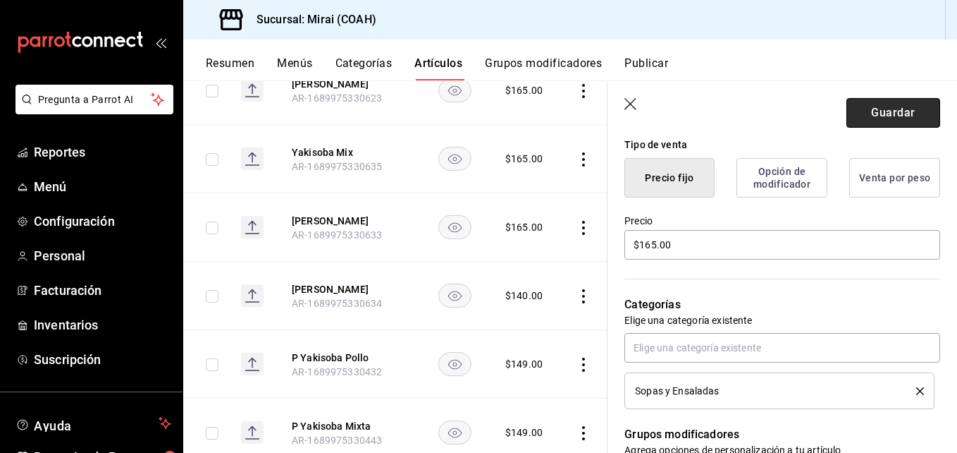
click at [870, 115] on button "Guardar" at bounding box center [894, 113] width 94 height 30
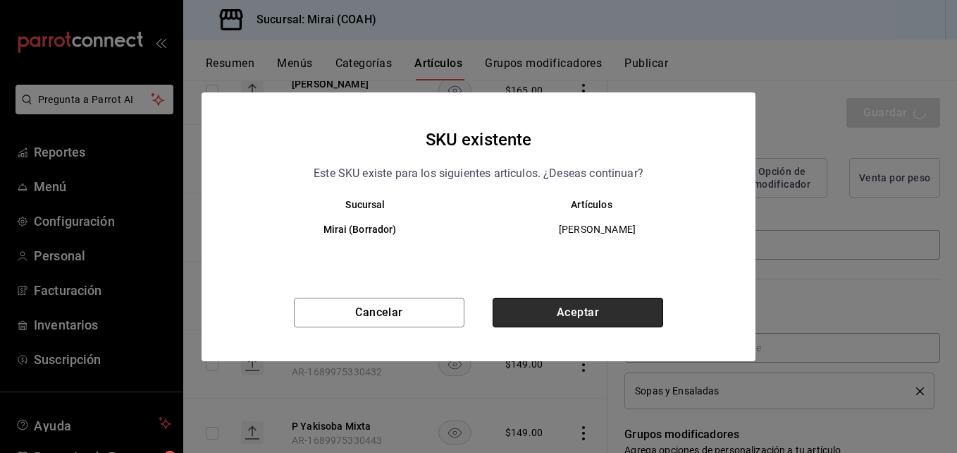
click at [590, 313] on button "Aceptar" at bounding box center [578, 312] width 171 height 30
type textarea "x"
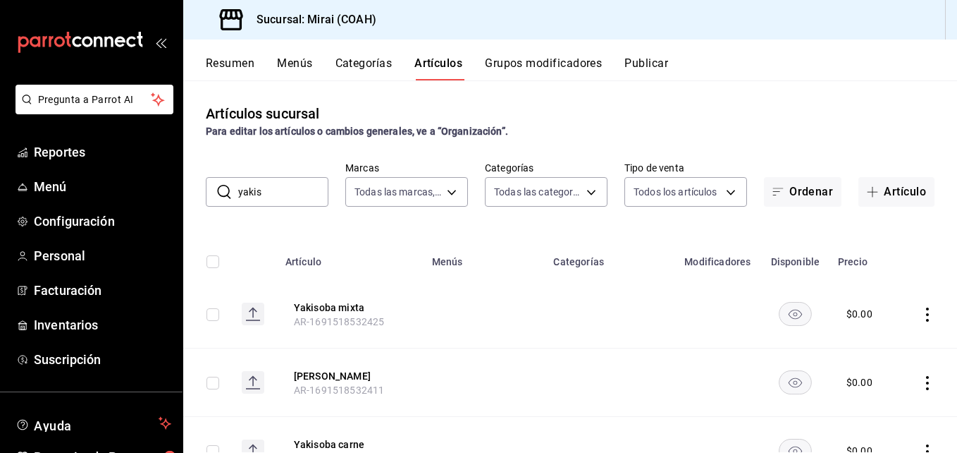
click at [293, 195] on input "yakis" at bounding box center [283, 192] width 90 height 28
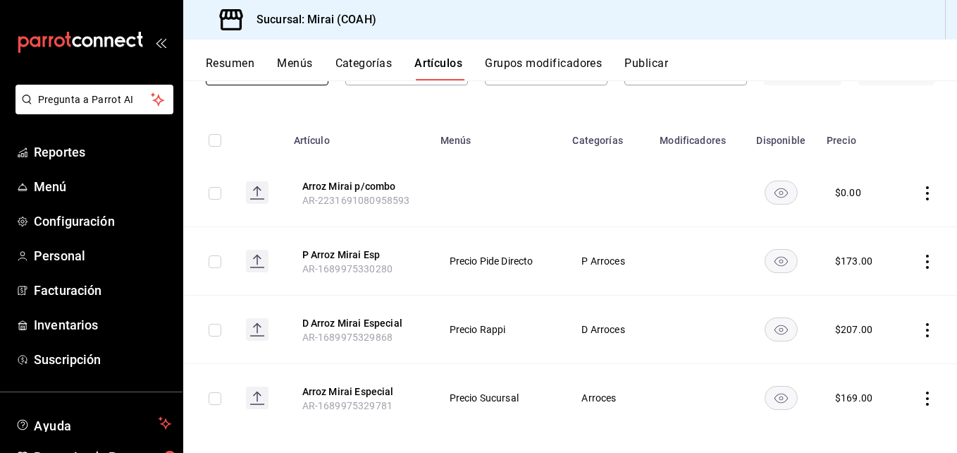
scroll to position [120, 0]
type input "arroz mira"
click at [367, 388] on button "Arroz Mirai Especial" at bounding box center [358, 393] width 113 height 14
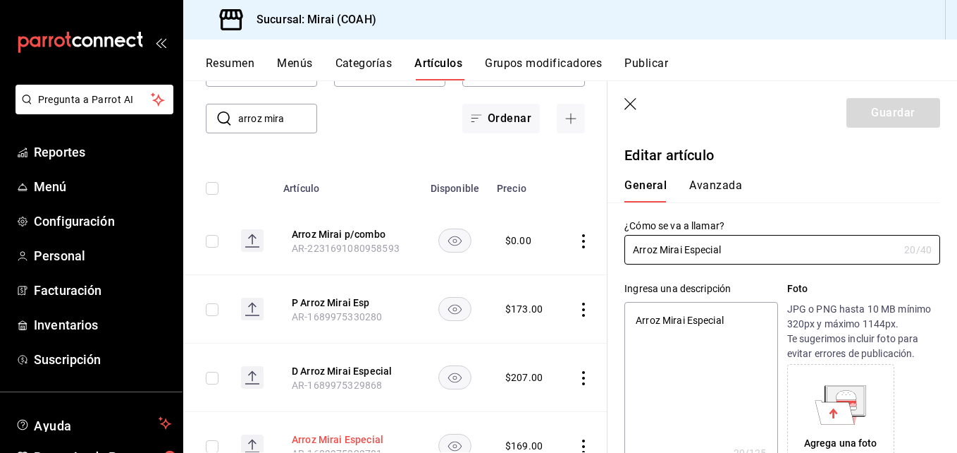
type textarea "x"
type input "$169.00"
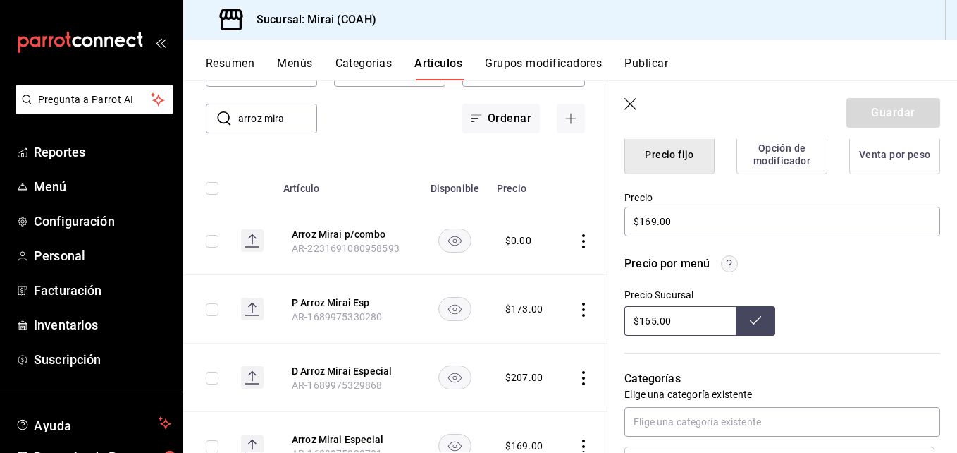
scroll to position [379, 0]
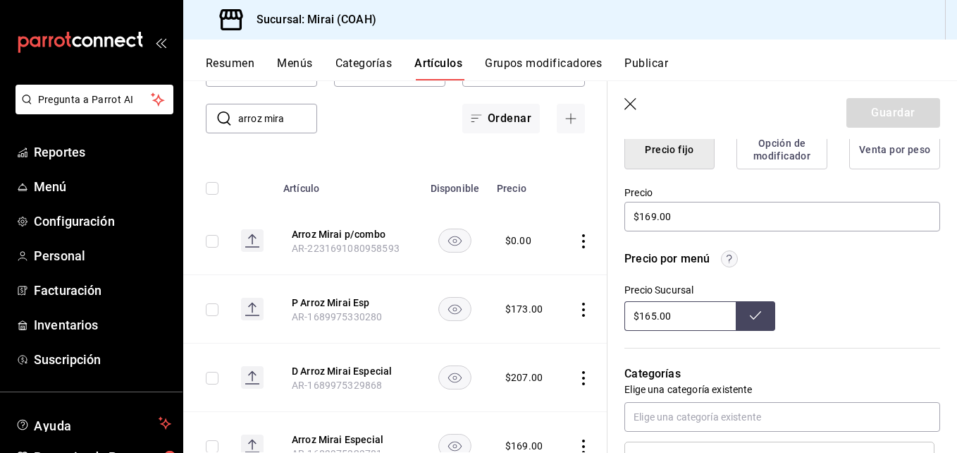
click at [656, 314] on input "$165.00" at bounding box center [679, 316] width 111 height 30
type input "$169.00"
click at [757, 317] on button at bounding box center [755, 316] width 39 height 30
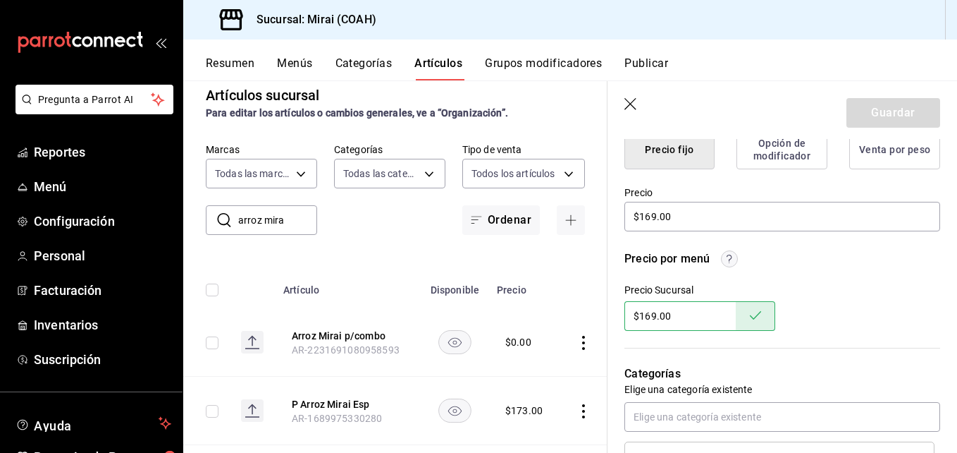
scroll to position [0, 0]
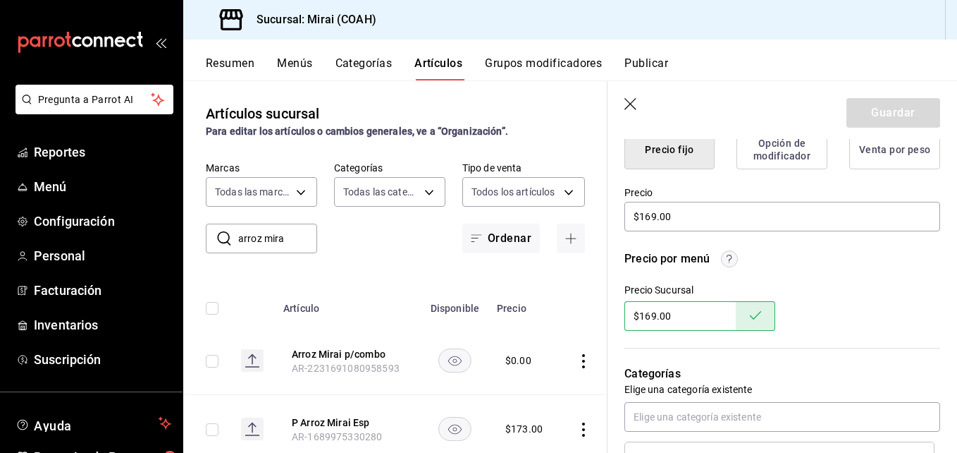
click at [289, 242] on input "arroz mira" at bounding box center [277, 238] width 79 height 28
type input "a"
type input "y"
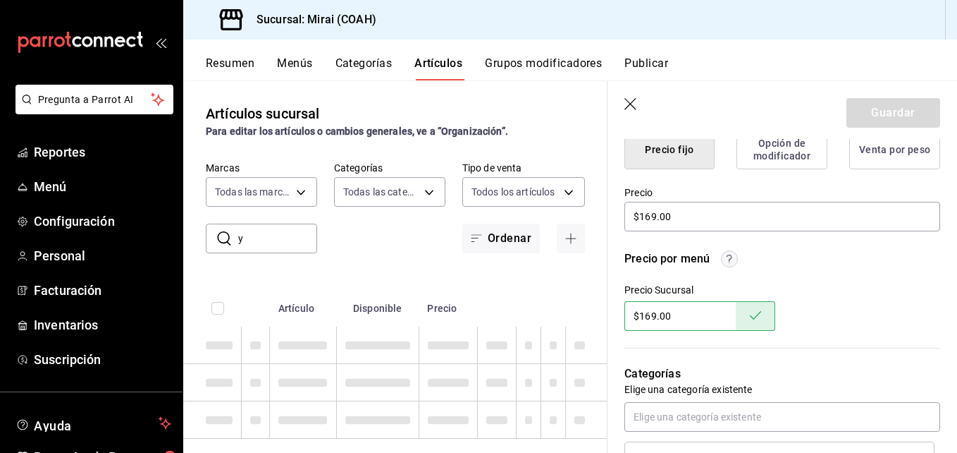
type textarea "x"
type input "yak"
type textarea "x"
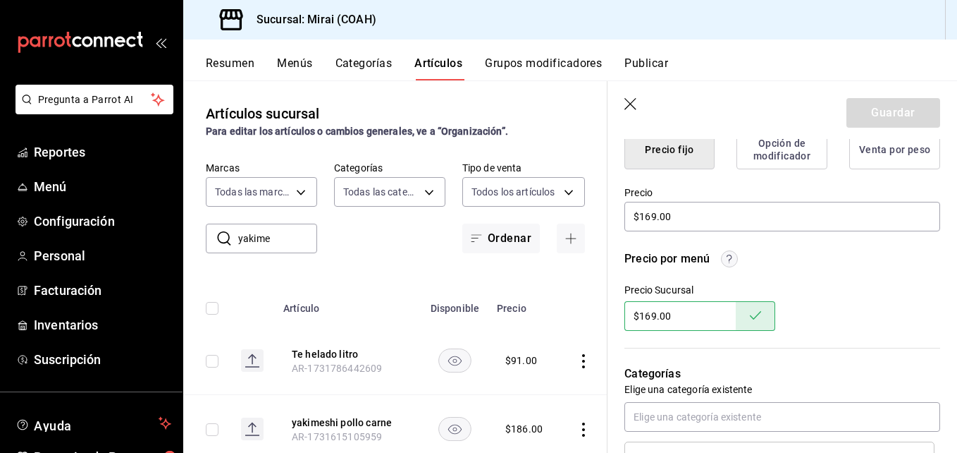
type input "yakimes"
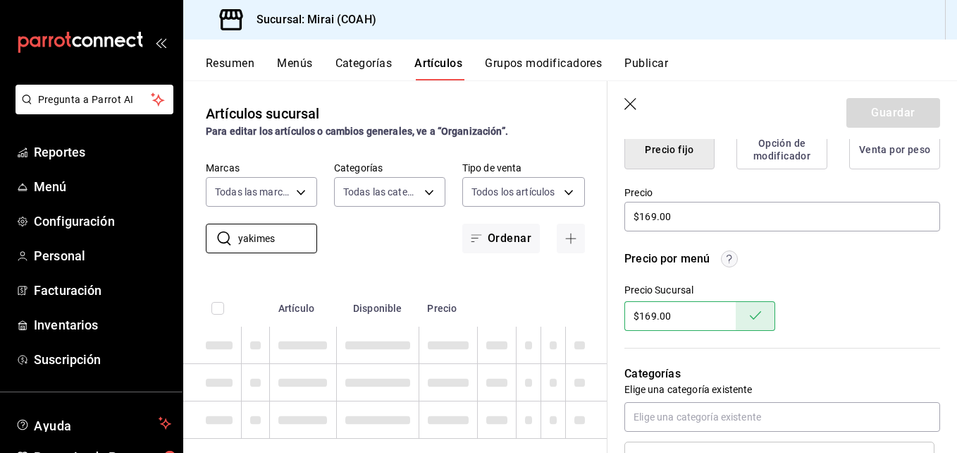
type textarea "x"
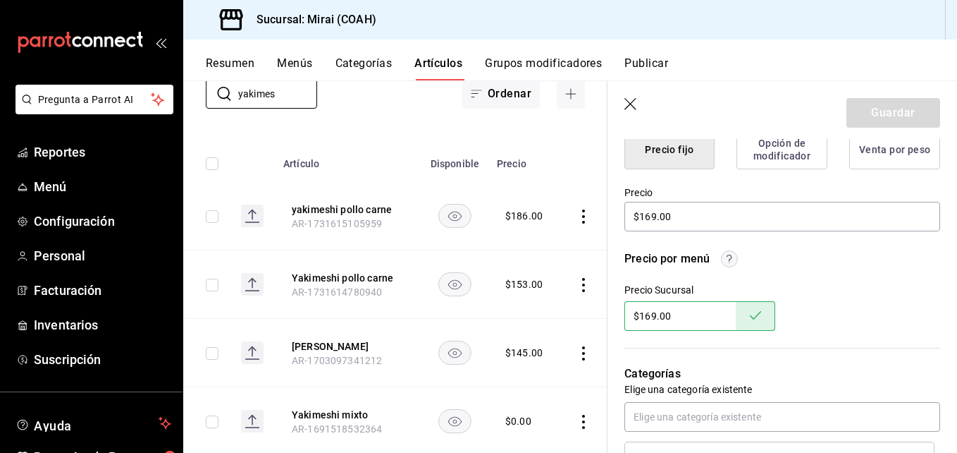
scroll to position [123, 0]
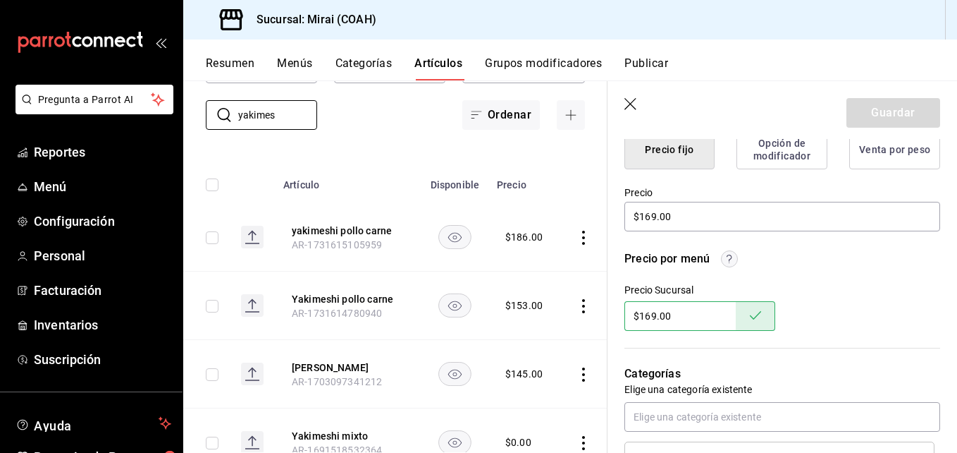
type input "yakimes"
click at [631, 109] on icon "button" at bounding box center [631, 105] width 14 height 14
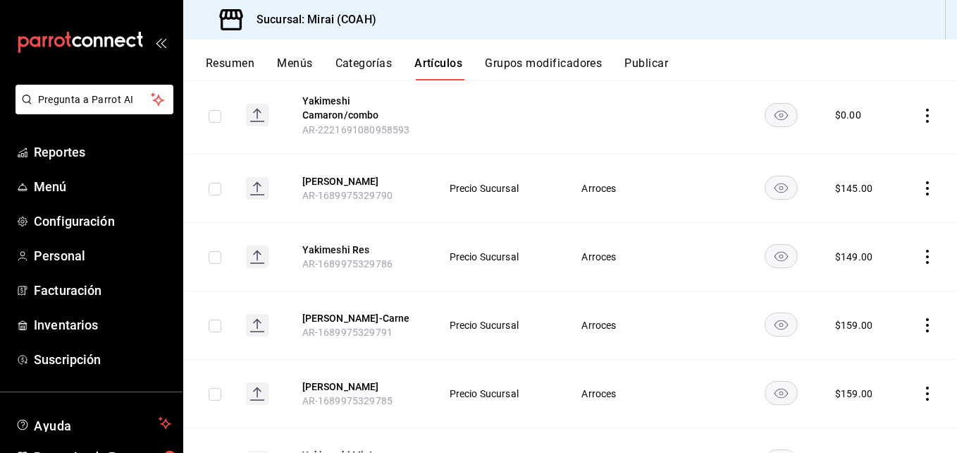
scroll to position [2140, 0]
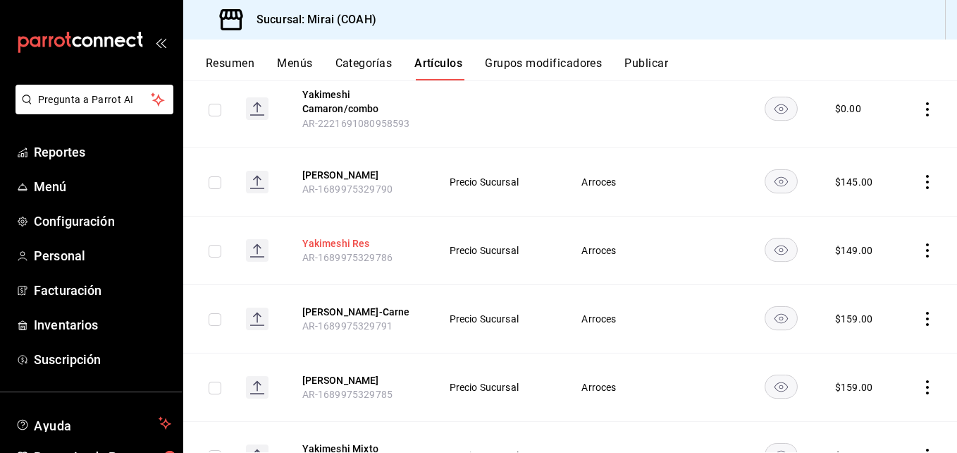
click at [353, 250] on button "Yakimeshi Res" at bounding box center [358, 243] width 113 height 14
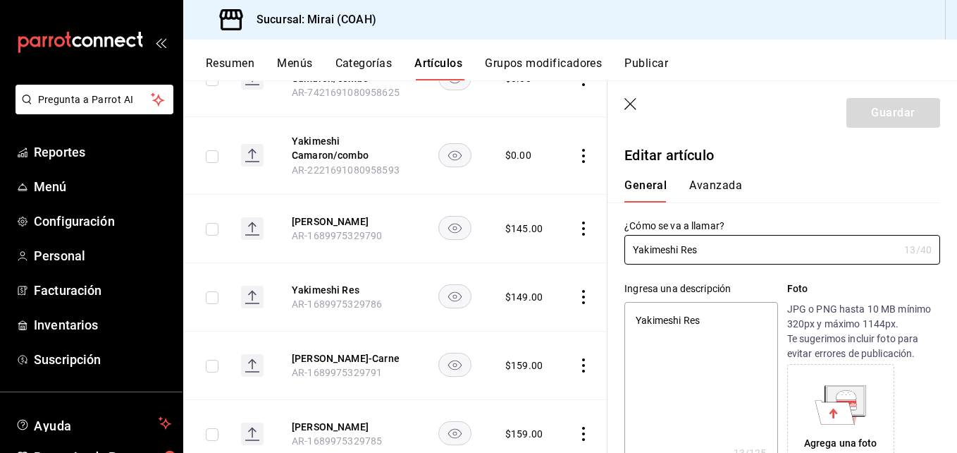
type textarea "x"
type input "$149.00"
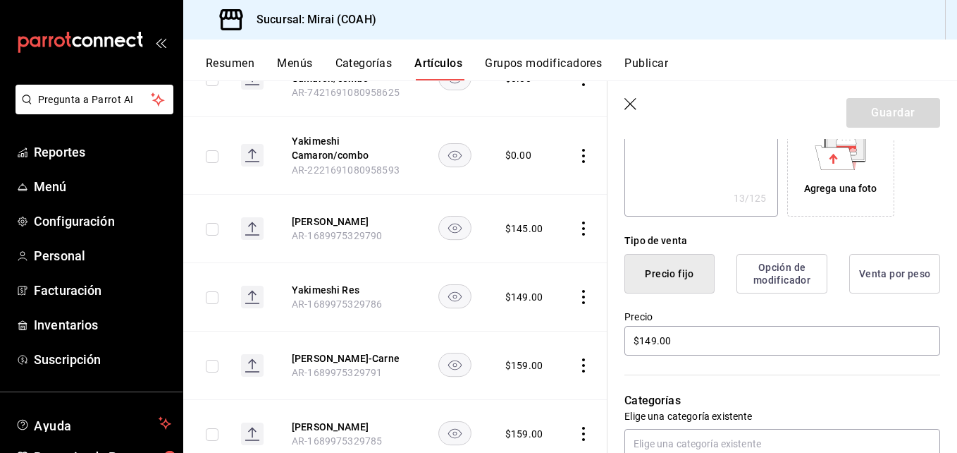
scroll to position [282, 0]
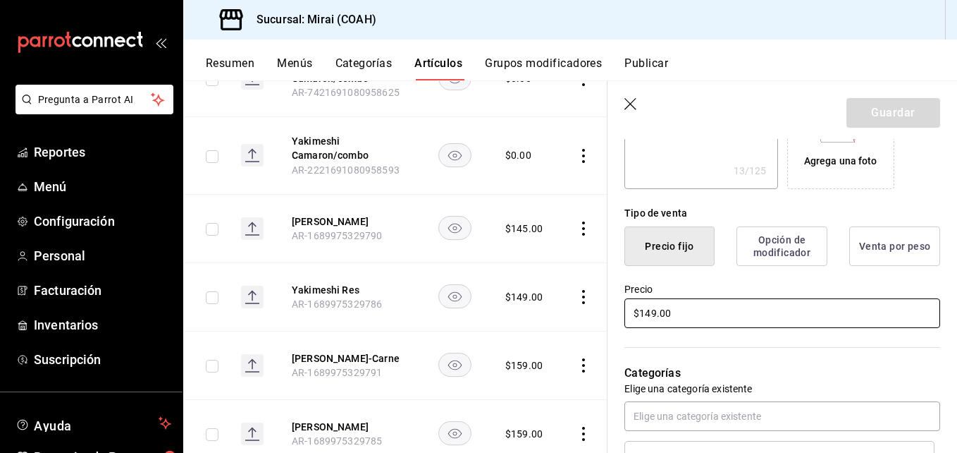
click at [650, 316] on input "$149.00" at bounding box center [782, 313] width 316 height 30
type textarea "x"
type input "$19.00"
type textarea "x"
type input "$159.00"
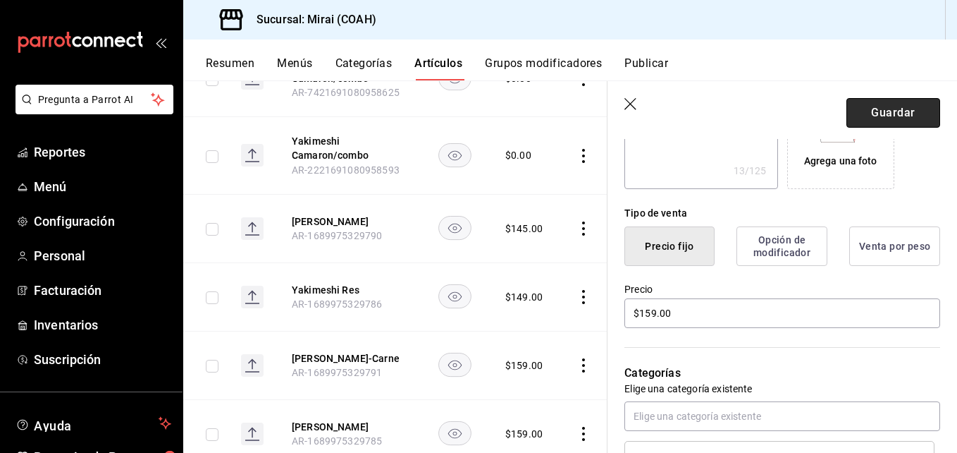
click at [868, 111] on button "Guardar" at bounding box center [894, 113] width 94 height 30
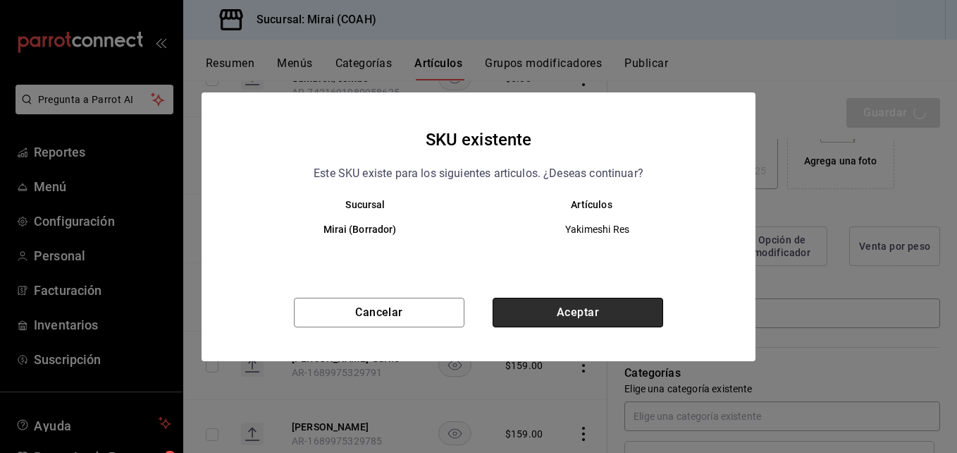
click at [610, 302] on button "Aceptar" at bounding box center [578, 312] width 171 height 30
type textarea "x"
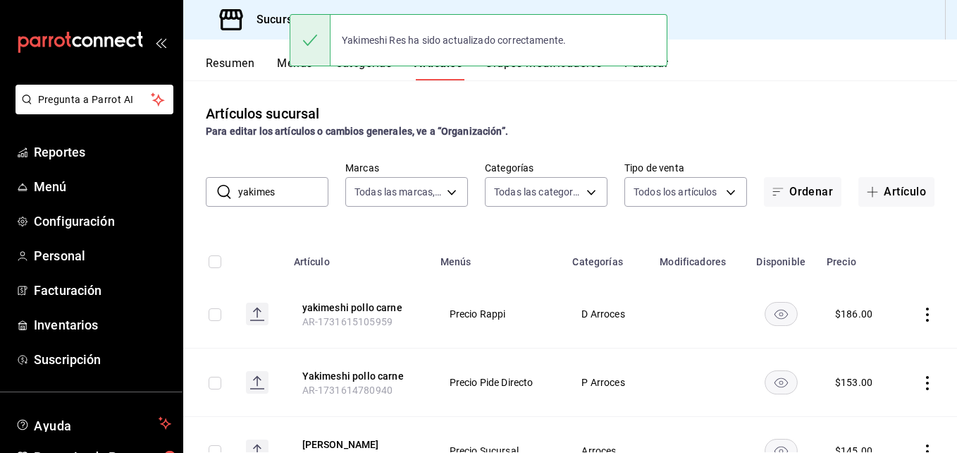
click at [288, 192] on input "yakimes" at bounding box center [283, 192] width 90 height 28
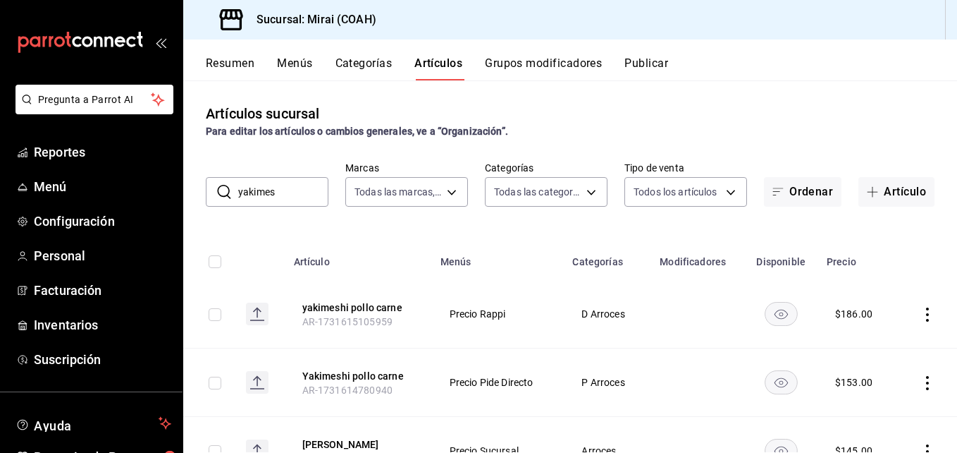
click at [288, 192] on input "yakimes" at bounding box center [283, 192] width 90 height 28
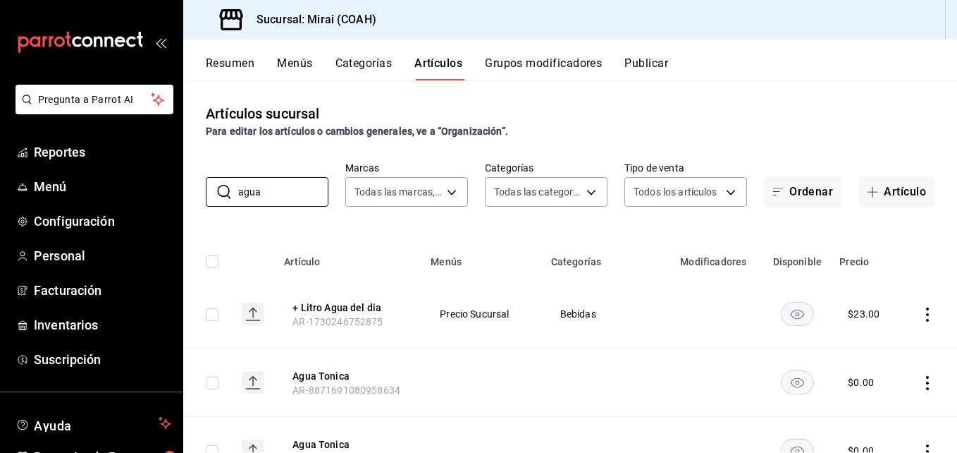
type input "agua"
click at [515, 63] on button "Grupos modificadores" at bounding box center [543, 68] width 117 height 24
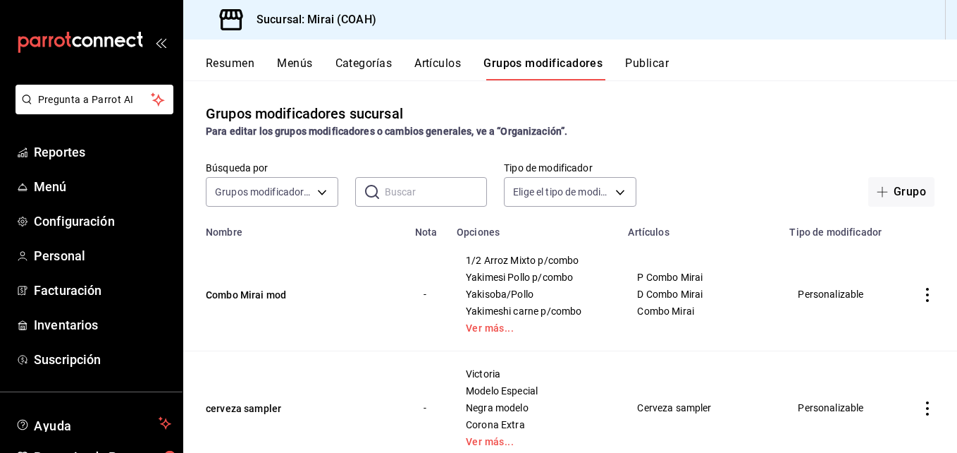
click at [388, 190] on input "text" at bounding box center [436, 192] width 103 height 28
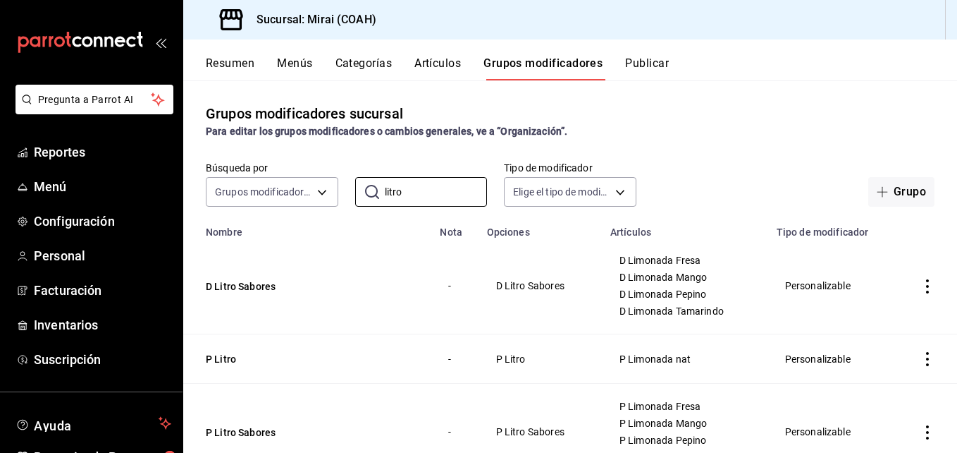
type input "litro"
click at [441, 68] on button "Artículos" at bounding box center [437, 68] width 47 height 24
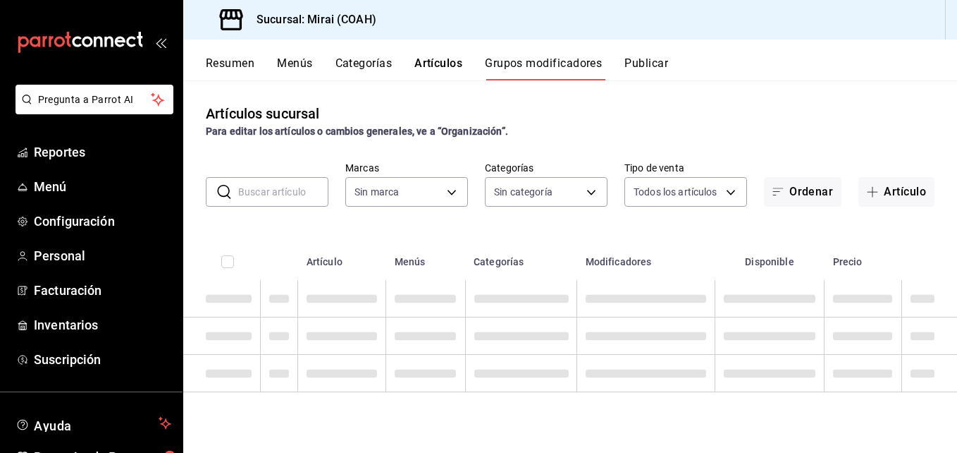
type input "183a807c-22b5-455a-989e-9c50dfc5d7ed"
click at [305, 194] on input "text" at bounding box center [283, 192] width 90 height 28
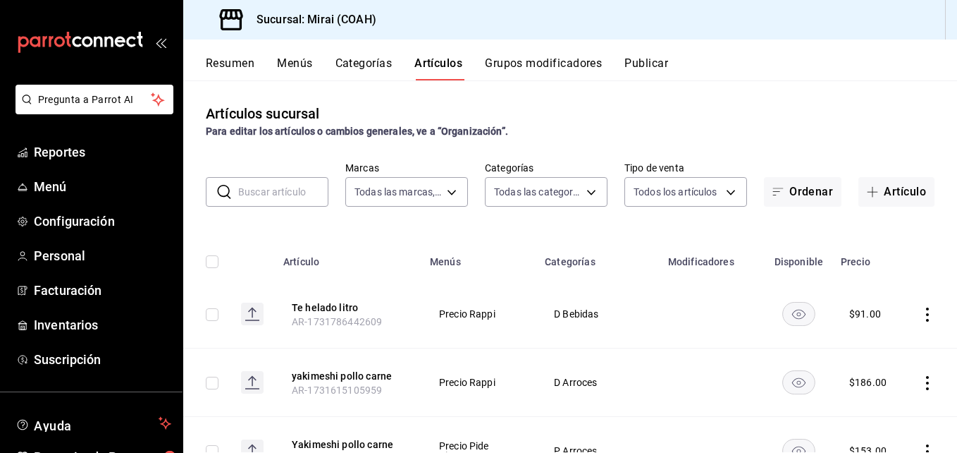
type input "0dea88d3-62a2-4a50-b849-92a092e0be31,82377a20-6673-487a-ba65-8d9646d03522,c22a9…"
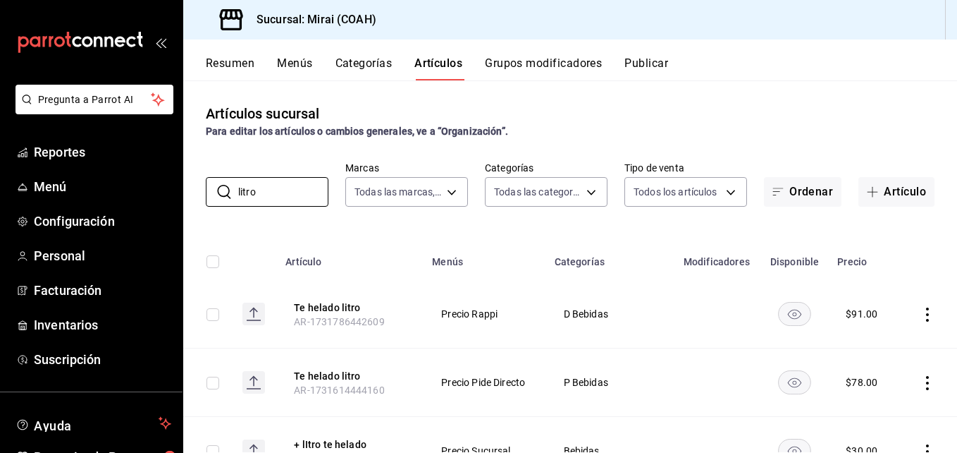
type input "litro"
click at [679, 238] on th "Modificadores" at bounding box center [717, 257] width 85 height 45
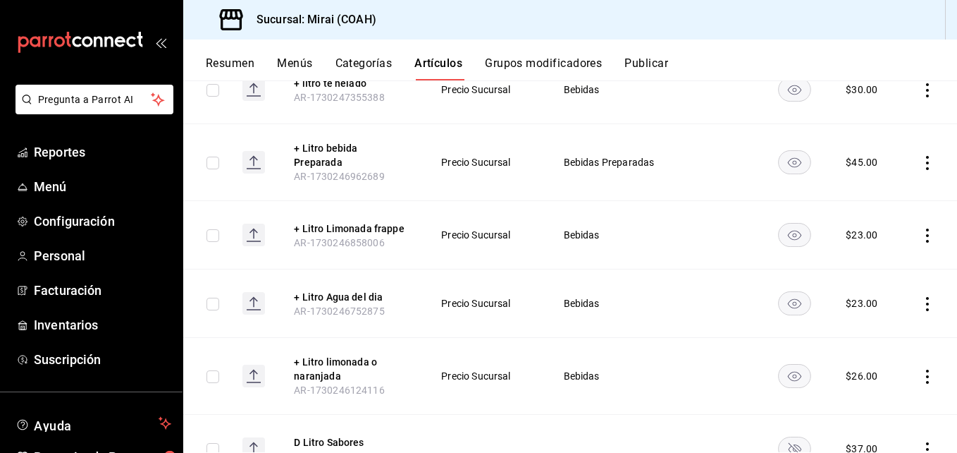
scroll to position [367, 0]
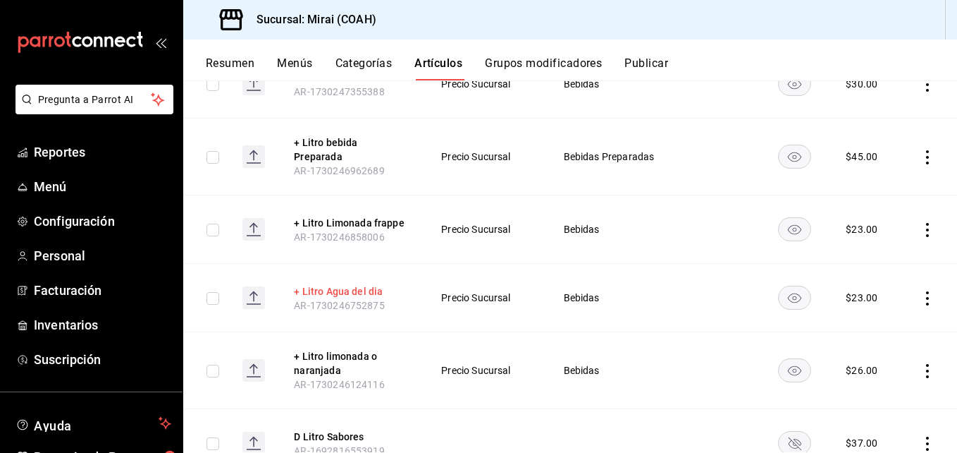
click at [374, 284] on button "+ Litro Agua del dia" at bounding box center [350, 291] width 113 height 14
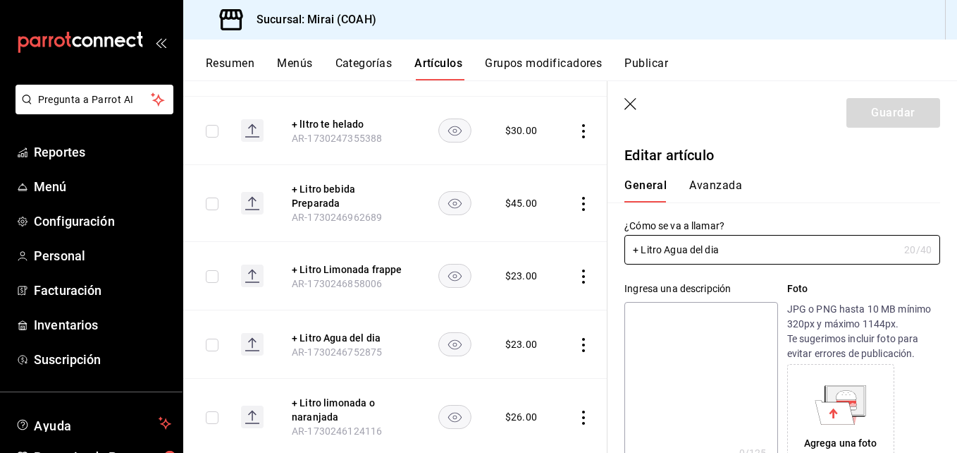
type input "$23.00"
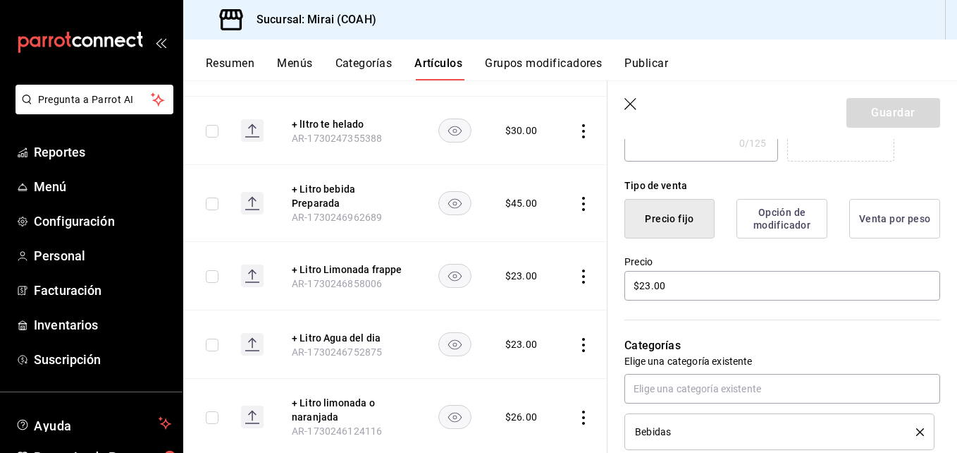
scroll to position [330, 0]
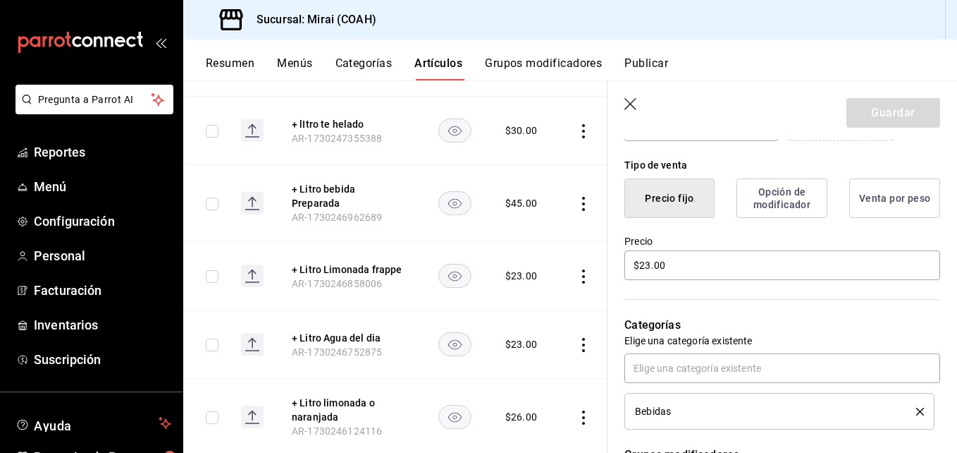
click at [634, 104] on icon "button" at bounding box center [631, 105] width 14 height 14
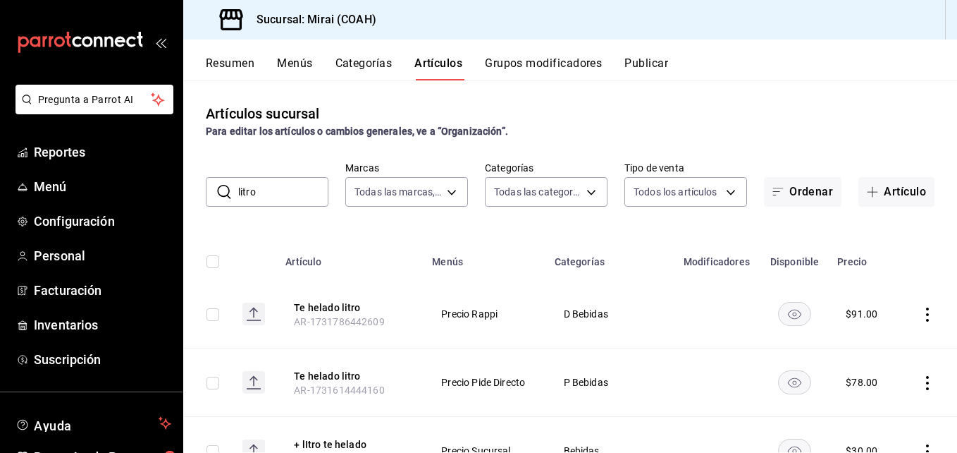
click at [290, 194] on input "litro" at bounding box center [283, 192] width 90 height 28
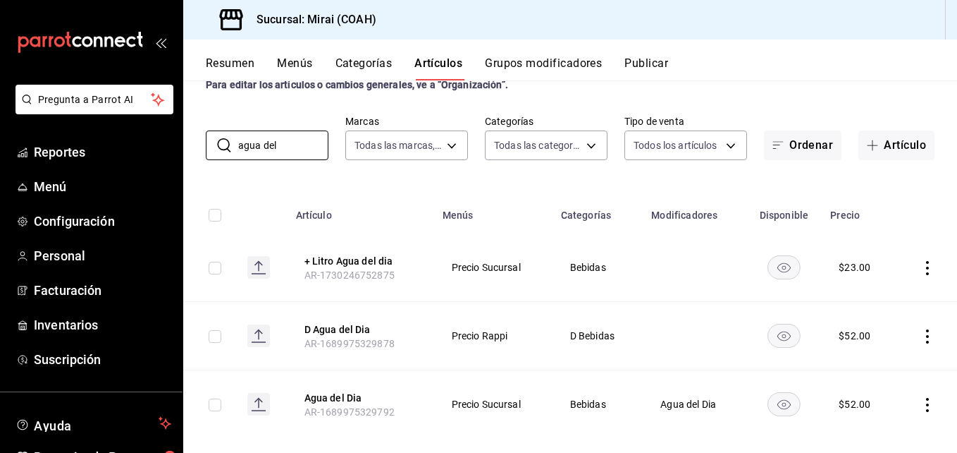
scroll to position [66, 0]
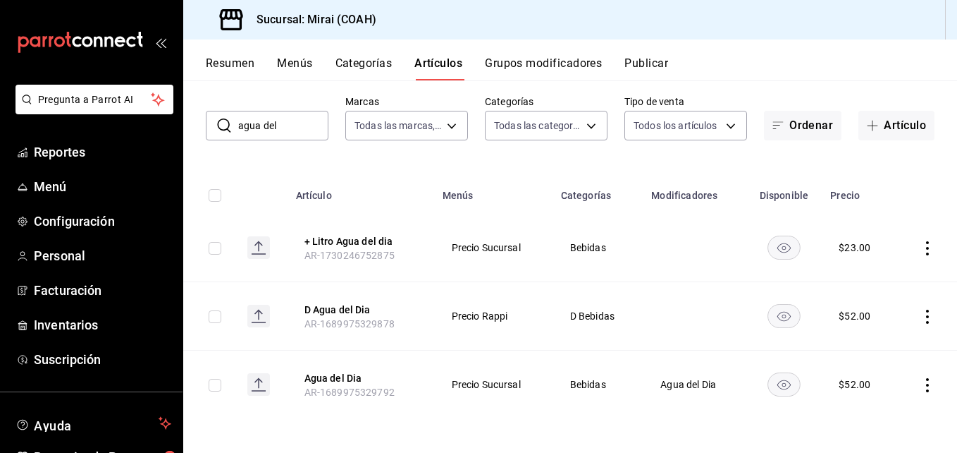
click at [295, 130] on input "agua del" at bounding box center [283, 125] width 90 height 28
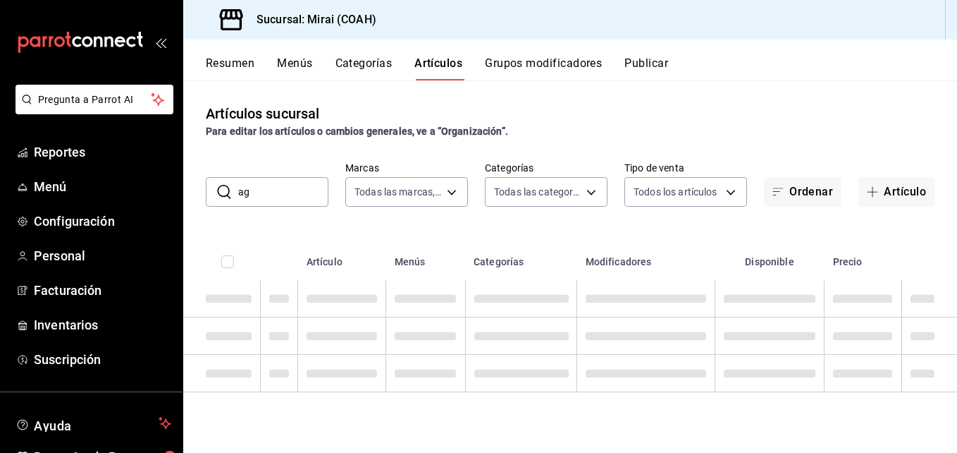
type input "a"
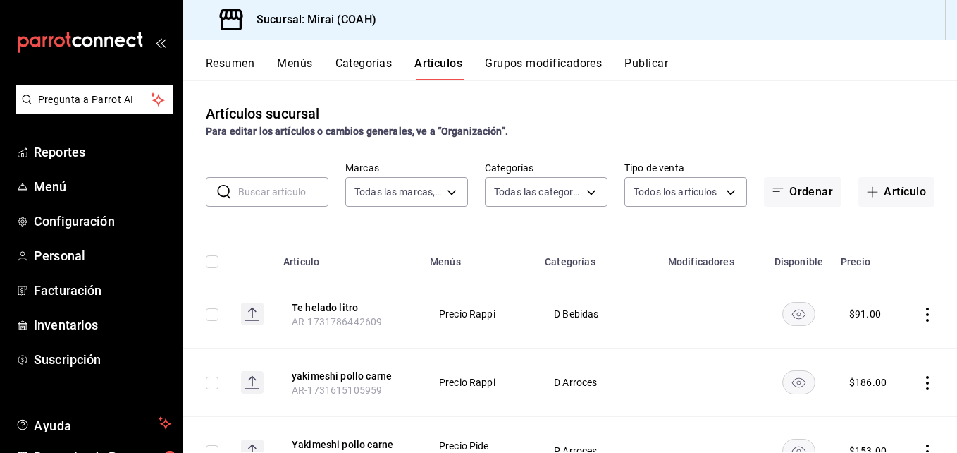
click at [512, 68] on button "Grupos modificadores" at bounding box center [543, 68] width 117 height 24
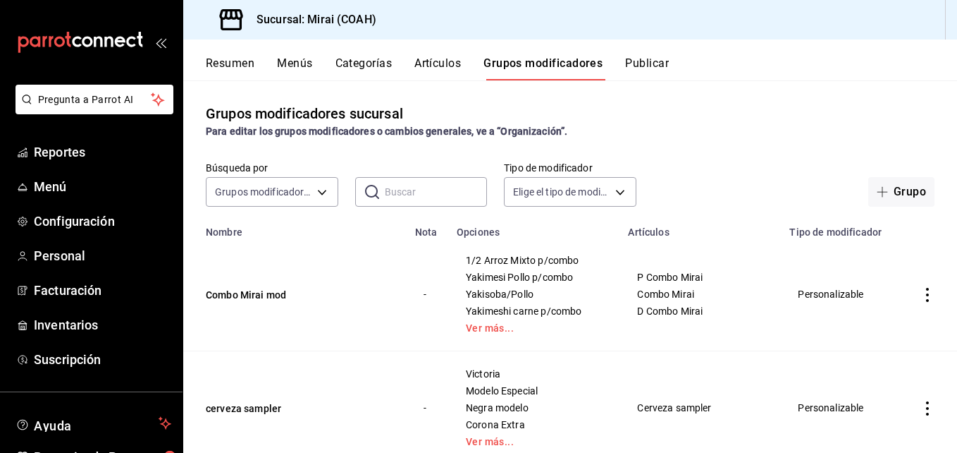
click at [386, 195] on input "text" at bounding box center [436, 192] width 103 height 28
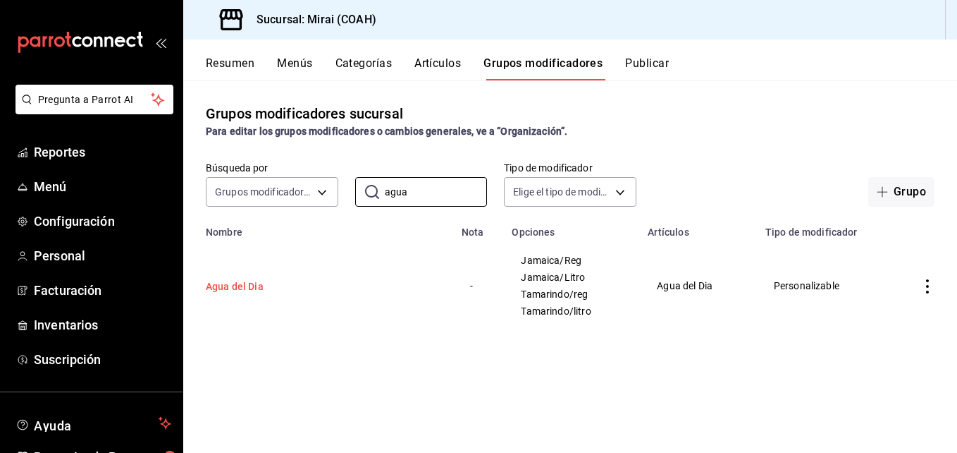
type input "agua"
click at [240, 284] on button "Agua del Dia" at bounding box center [290, 286] width 169 height 14
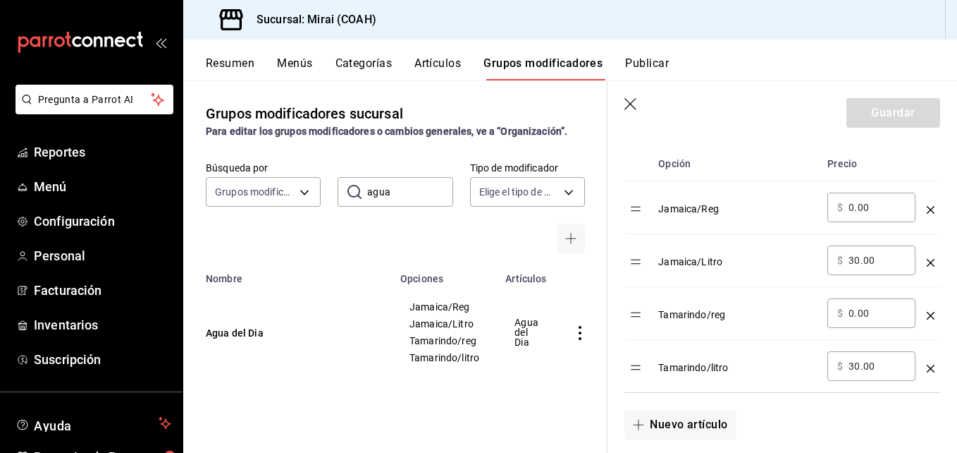
scroll to position [468, 0]
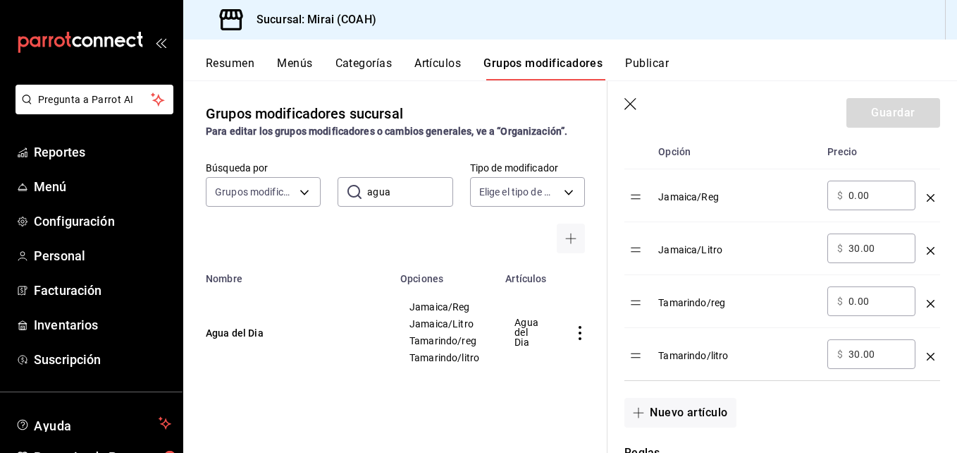
click at [859, 252] on input "30.00" at bounding box center [877, 248] width 57 height 14
type input "3.00"
type input "23.00"
click at [858, 359] on input "30.00" at bounding box center [877, 354] width 57 height 14
type input "3.00"
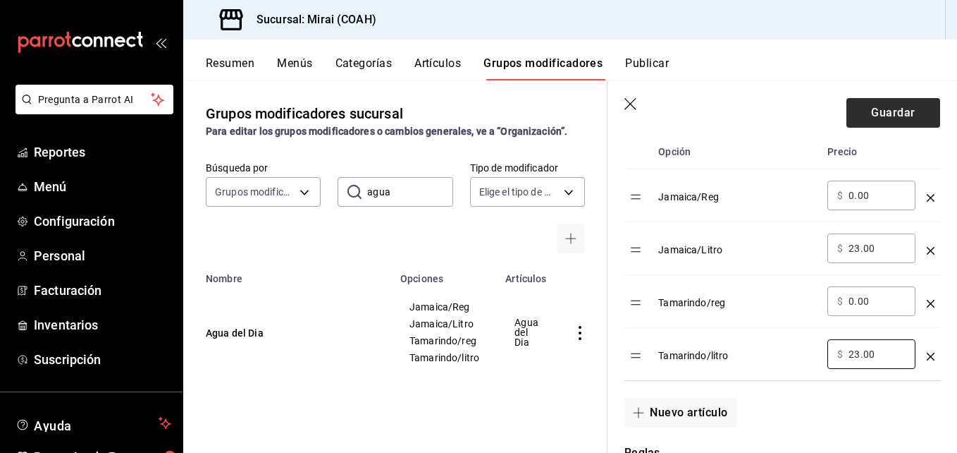
type input "23.00"
click at [881, 123] on button "Guardar" at bounding box center [894, 113] width 94 height 30
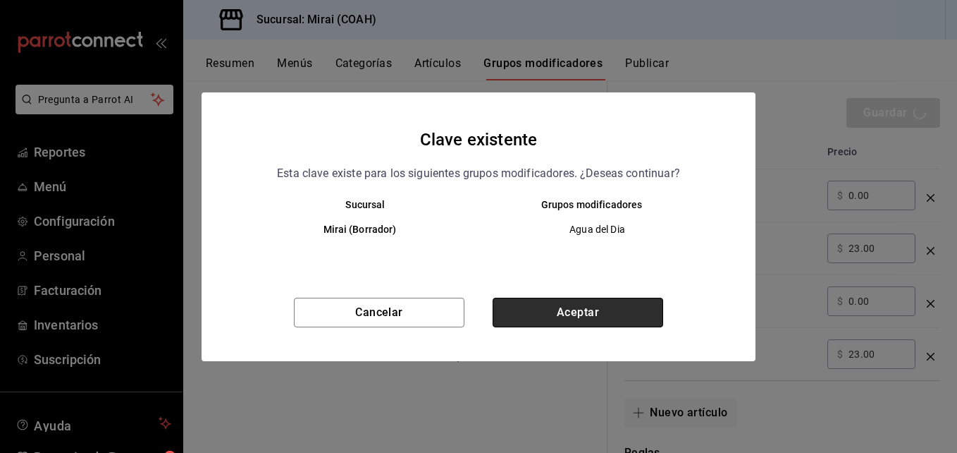
click at [578, 308] on button "Aceptar" at bounding box center [578, 312] width 171 height 30
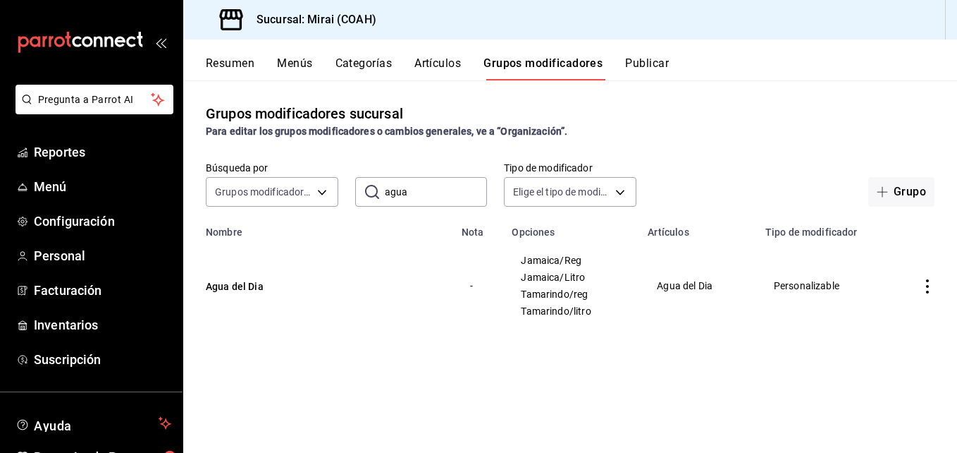
click at [426, 199] on input "agua" at bounding box center [436, 192] width 103 height 28
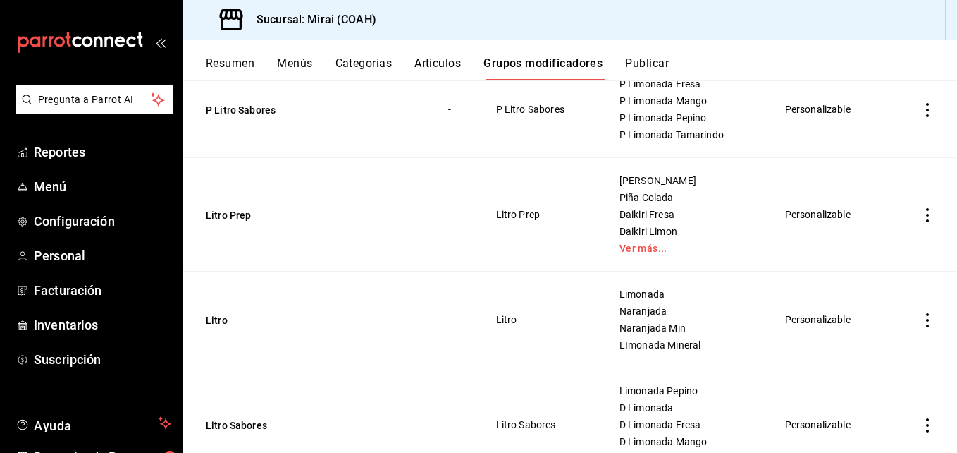
scroll to position [335, 0]
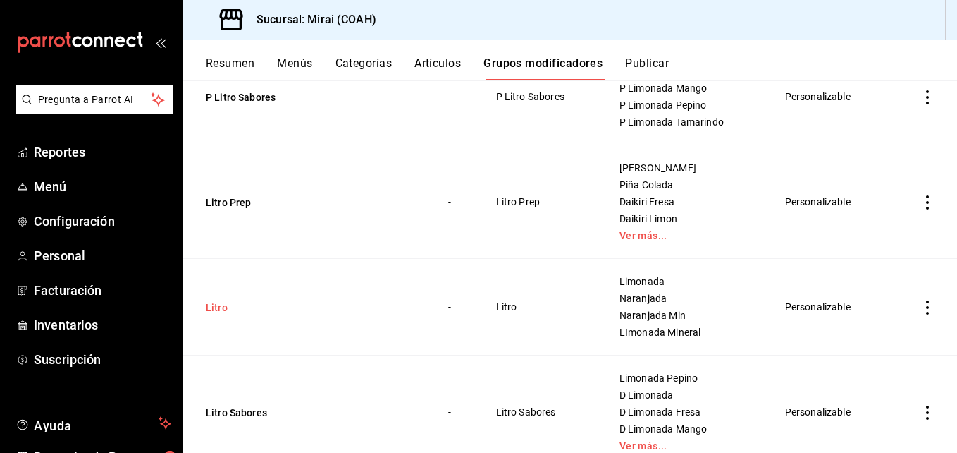
type input "litro"
click at [220, 309] on button "Litro" at bounding box center [290, 307] width 169 height 14
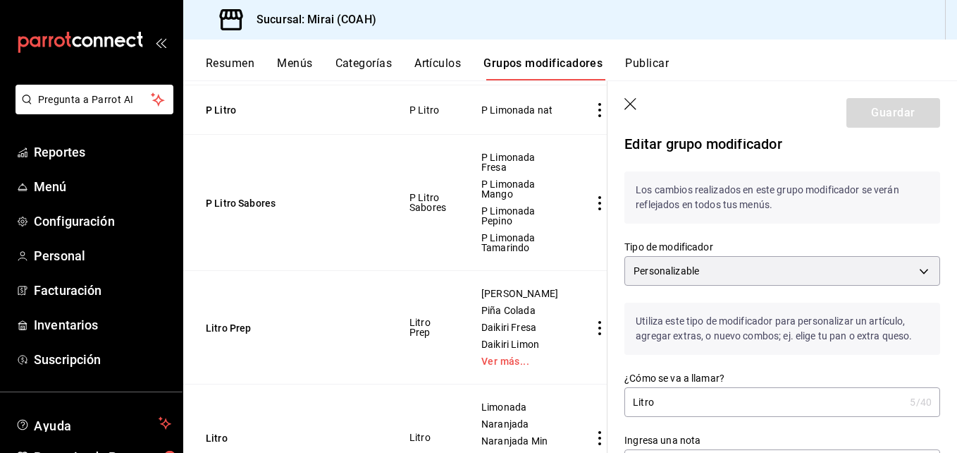
scroll to position [336, 0]
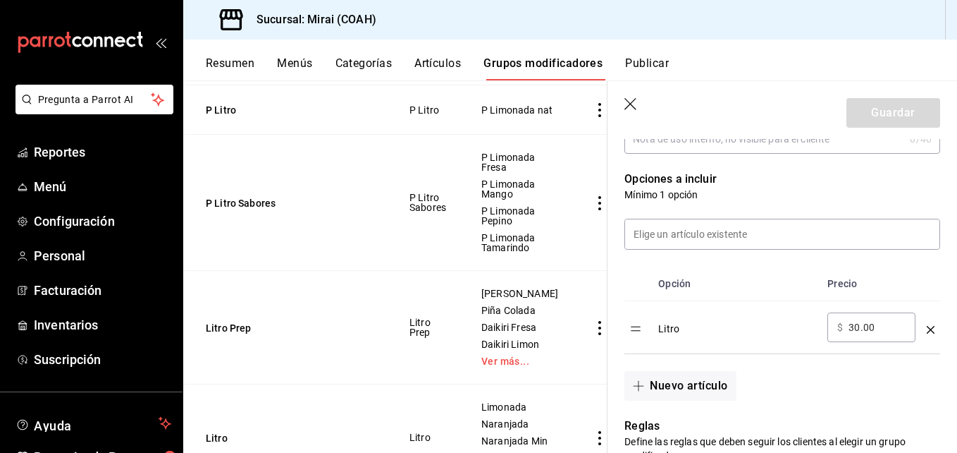
click at [859, 330] on input "30.00" at bounding box center [877, 327] width 57 height 14
type input "3.00"
type input "25.00"
click at [881, 117] on button "Guardar" at bounding box center [894, 113] width 94 height 30
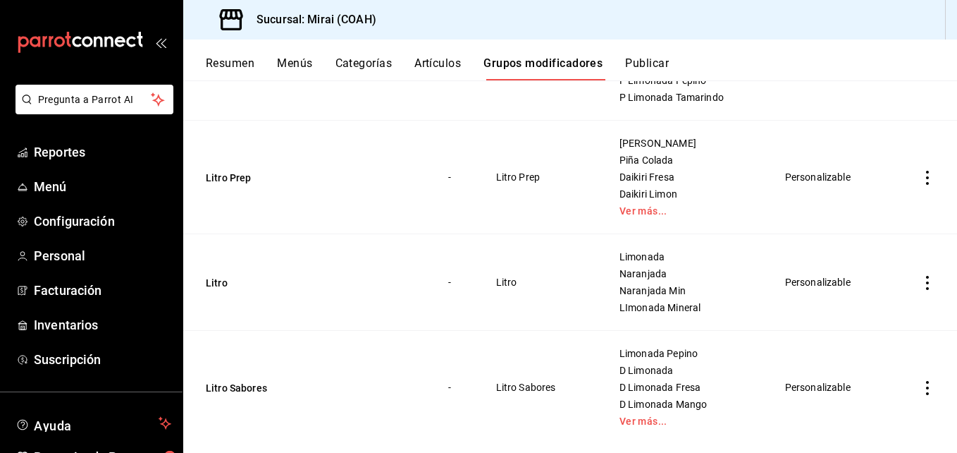
scroll to position [364, 0]
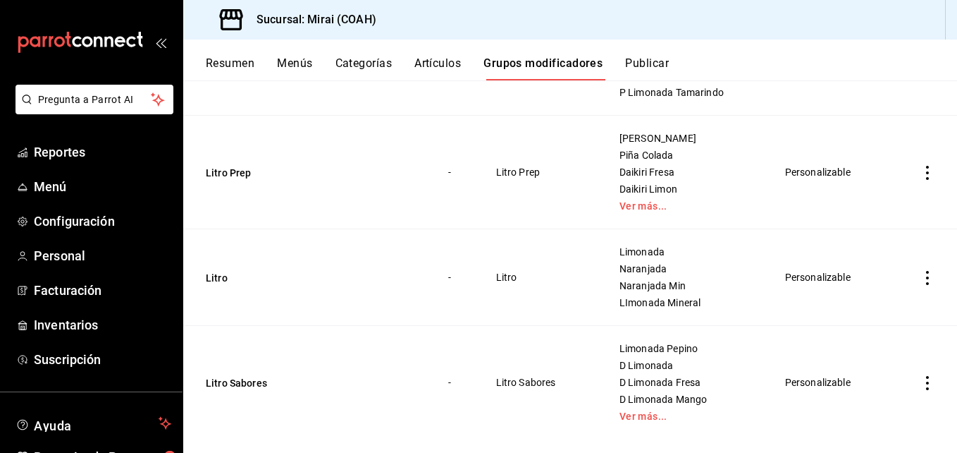
click at [225, 269] on td "Litro" at bounding box center [307, 277] width 248 height 97
click at [219, 277] on button "Litro" at bounding box center [290, 278] width 169 height 14
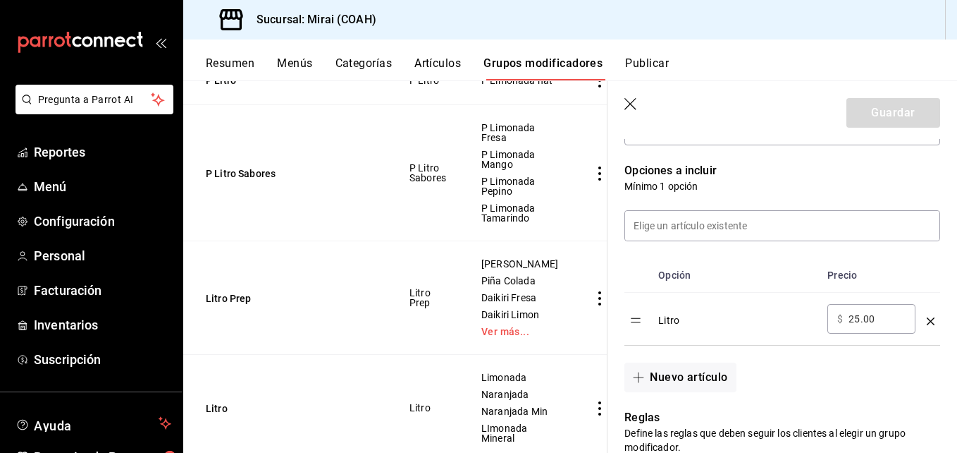
scroll to position [350, 0]
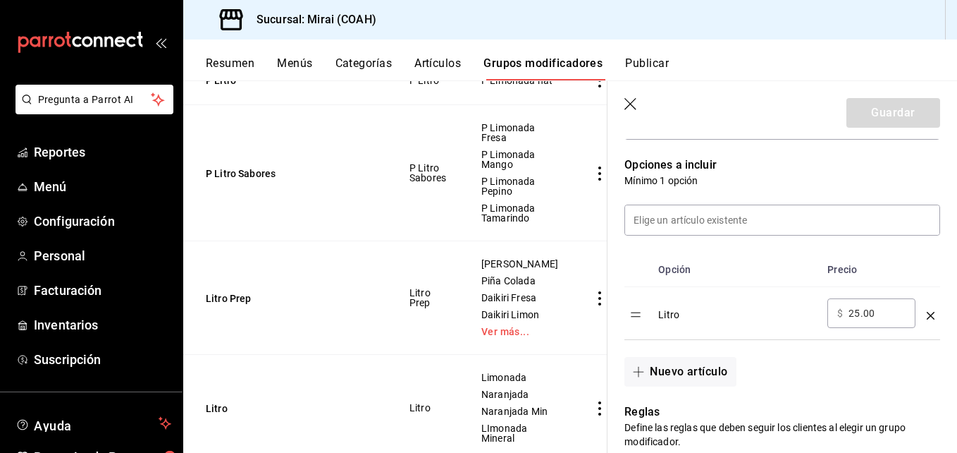
click at [859, 318] on input "25.00" at bounding box center [877, 313] width 57 height 14
type input "26.00"
click at [900, 111] on button "Guardar" at bounding box center [894, 113] width 94 height 30
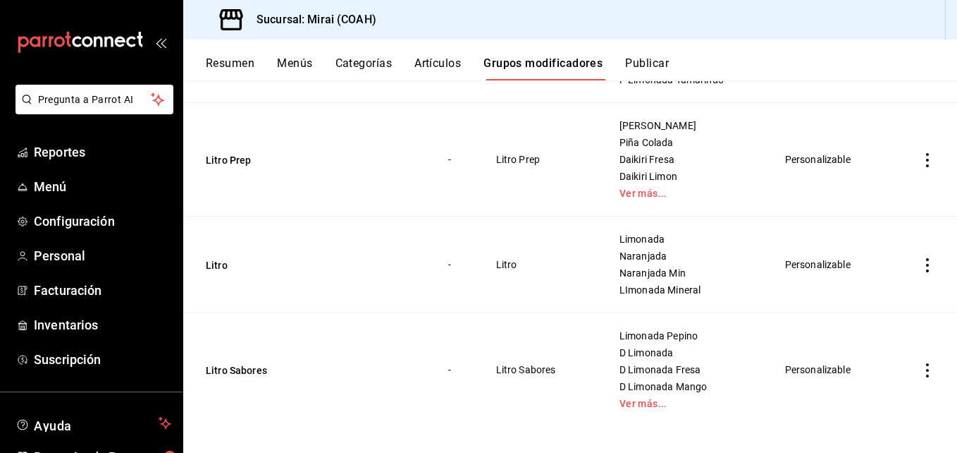
scroll to position [385, 0]
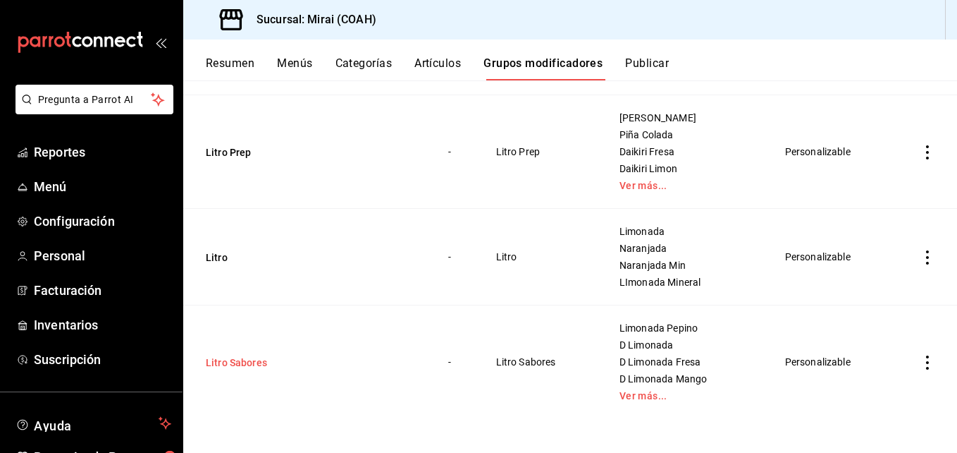
click at [265, 359] on button "Litro Sabores" at bounding box center [290, 362] width 169 height 14
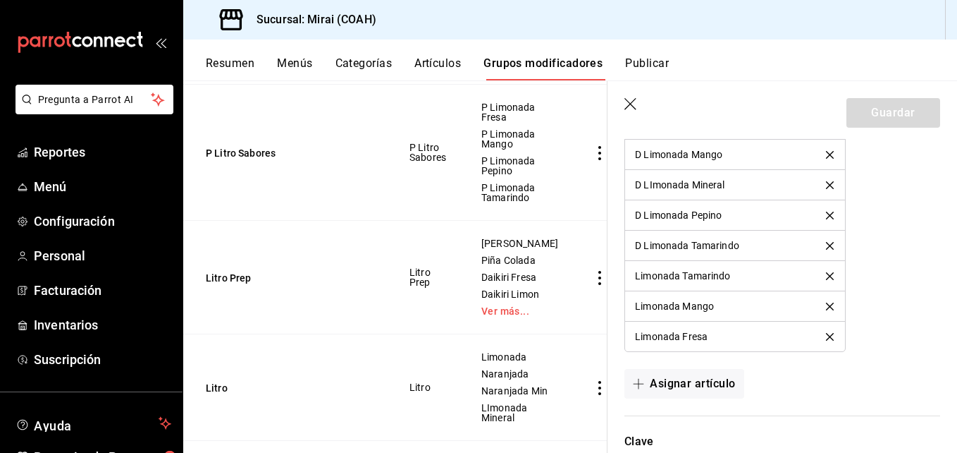
scroll to position [1036, 0]
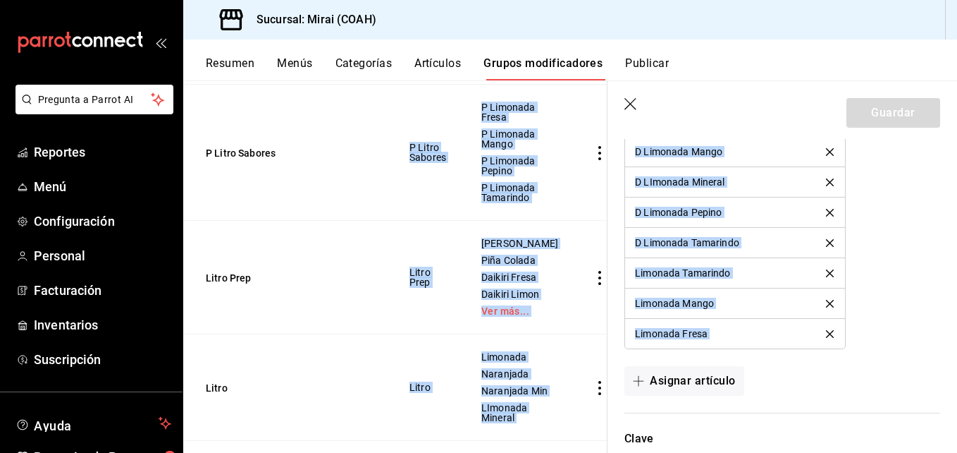
drag, startPoint x: 942, startPoint y: 398, endPoint x: 959, endPoint y: 281, distance: 117.4
click at [956, 281] on html "Pregunta a Parrot AI Reportes Menú Configuración Personal Facturación Inventari…" at bounding box center [478, 226] width 957 height 453
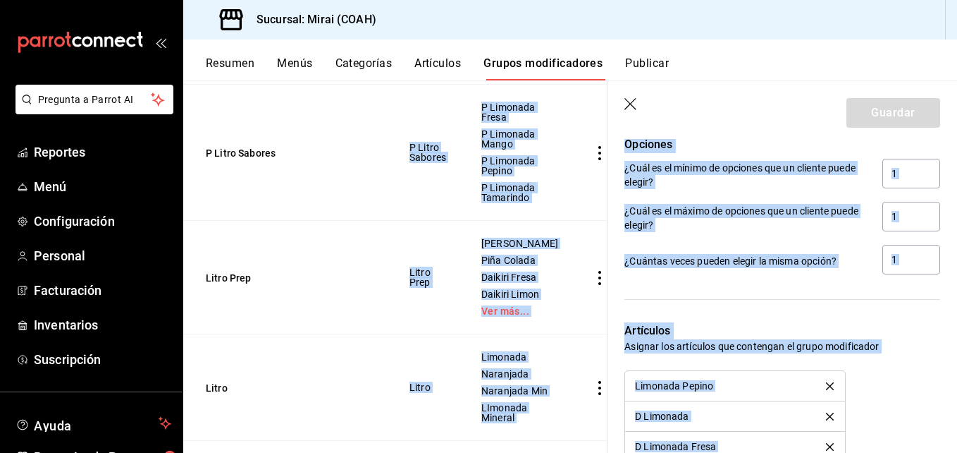
click at [923, 327] on p "Artículos" at bounding box center [782, 330] width 316 height 17
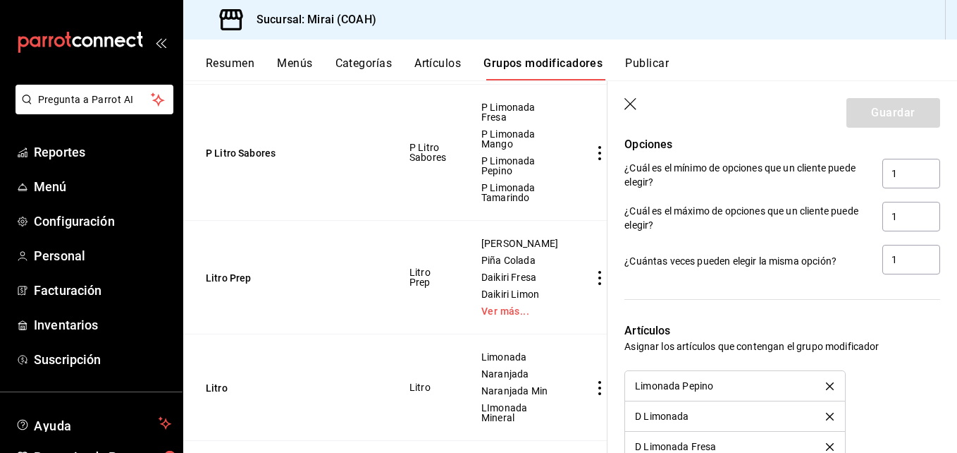
click at [631, 105] on icon "button" at bounding box center [631, 105] width 14 height 14
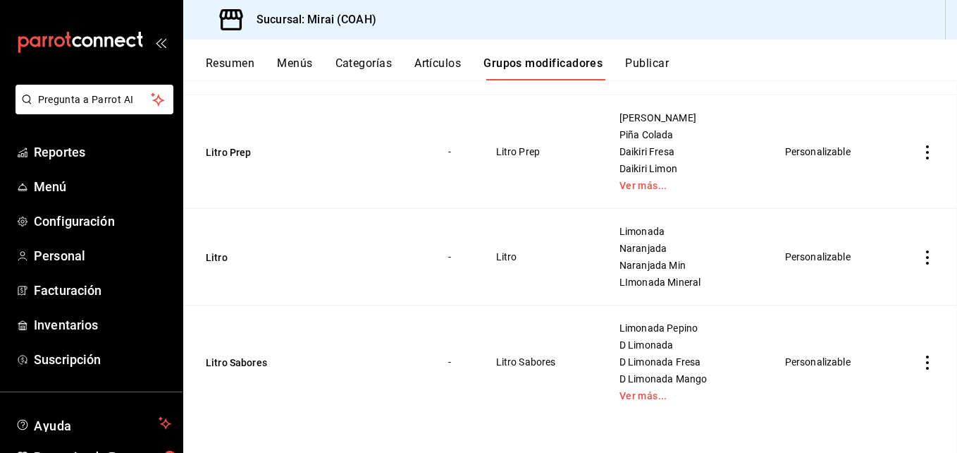
scroll to position [350, 0]
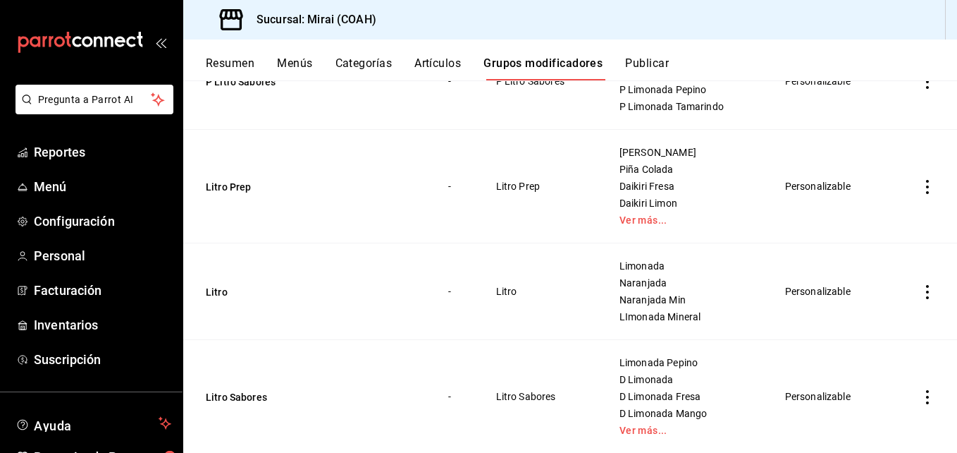
click at [431, 60] on button "Artículos" at bounding box center [437, 68] width 47 height 24
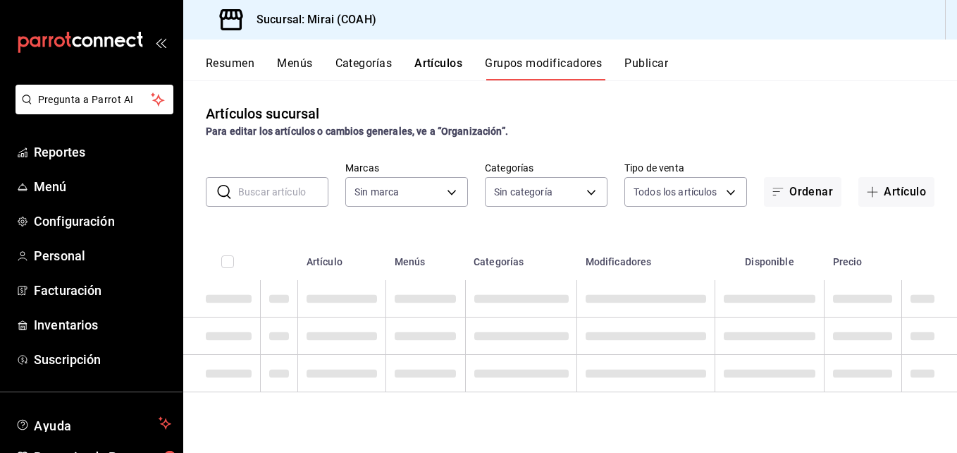
type input "183a807c-22b5-455a-989e-9c50dfc5d7ed"
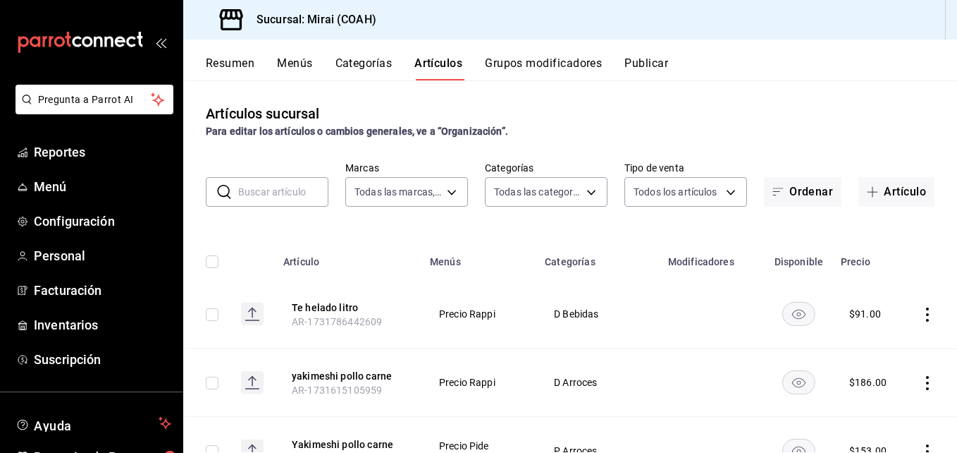
type input "0dea88d3-62a2-4a50-b849-92a092e0be31,82377a20-6673-487a-ba65-8d9646d03522,c22a9…"
click at [300, 195] on input "text" at bounding box center [283, 192] width 90 height 28
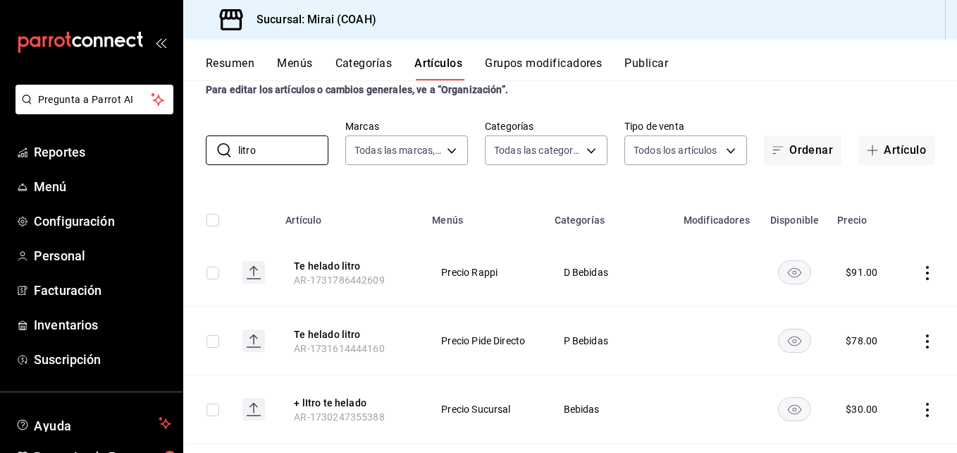
scroll to position [14, 0]
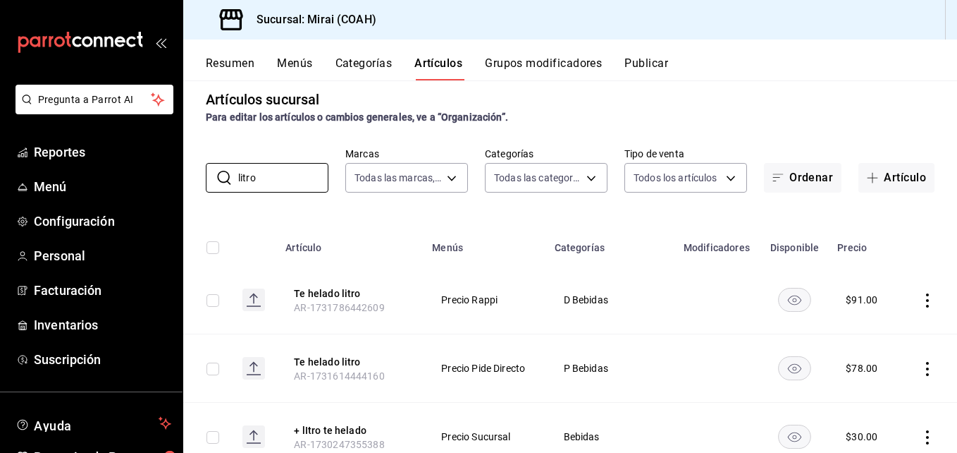
type input "litro"
click at [522, 64] on button "Grupos modificadores" at bounding box center [543, 68] width 117 height 24
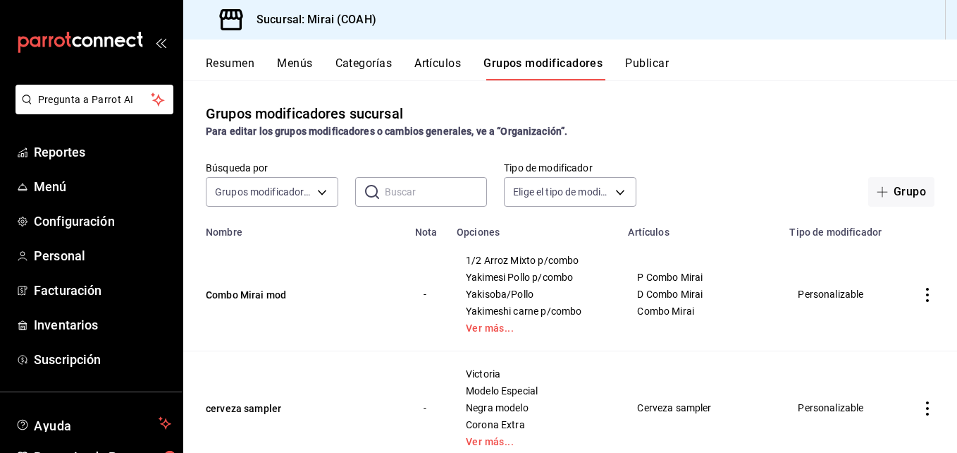
click at [400, 190] on input "text" at bounding box center [436, 192] width 103 height 28
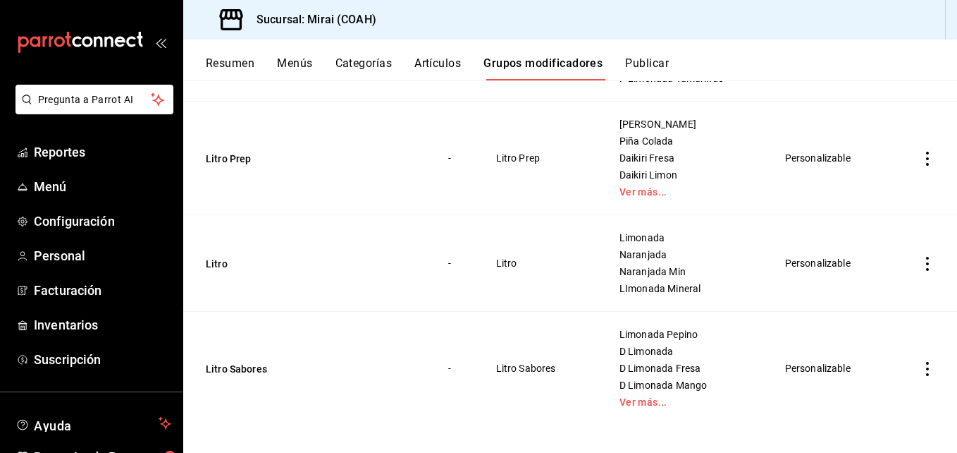
scroll to position [385, 0]
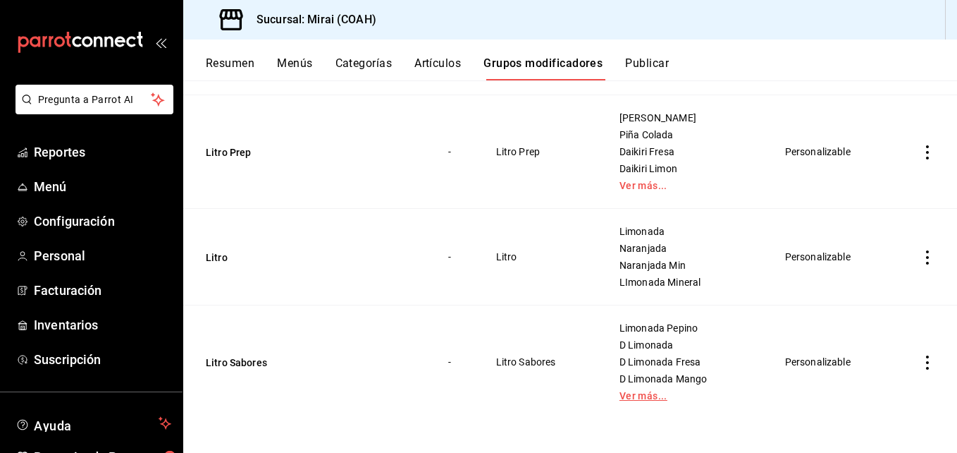
type input "litro"
click at [635, 397] on link "Ver más..." at bounding box center [685, 395] width 131 height 10
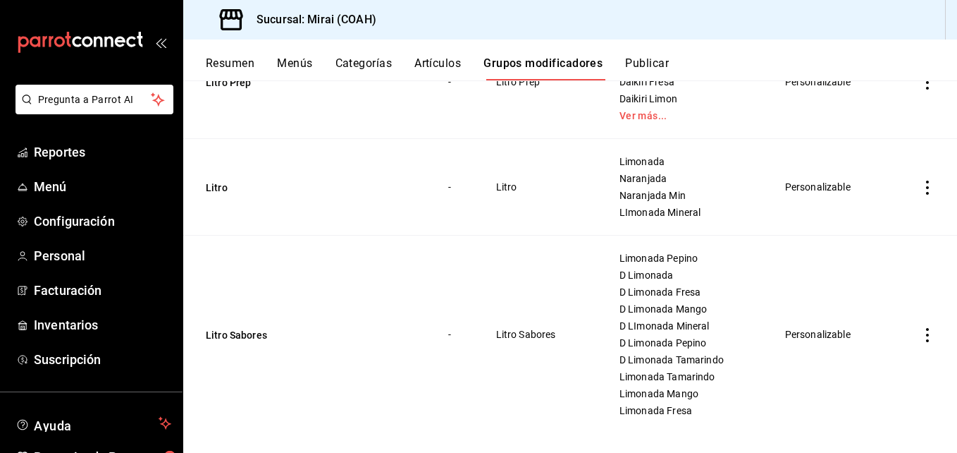
scroll to position [469, 0]
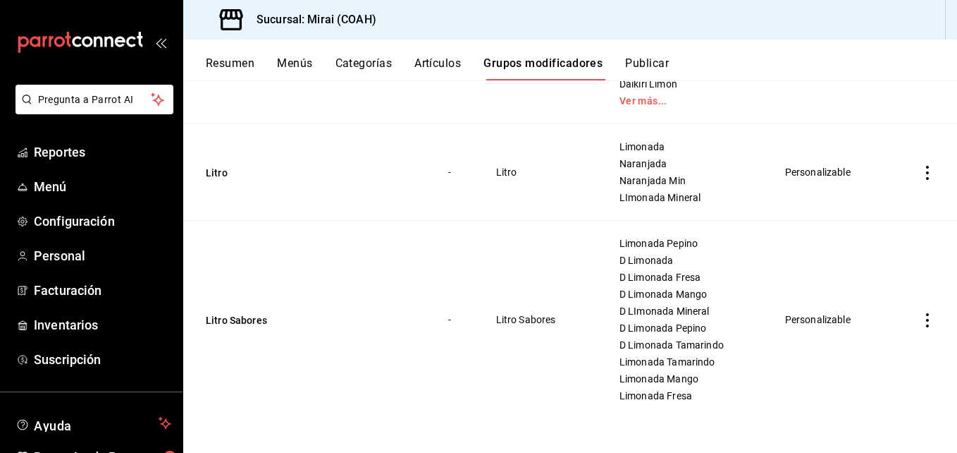
click at [343, 327] on td "Litro Sabores" at bounding box center [307, 320] width 248 height 198
click at [258, 316] on button "Litro Sabores" at bounding box center [290, 320] width 169 height 14
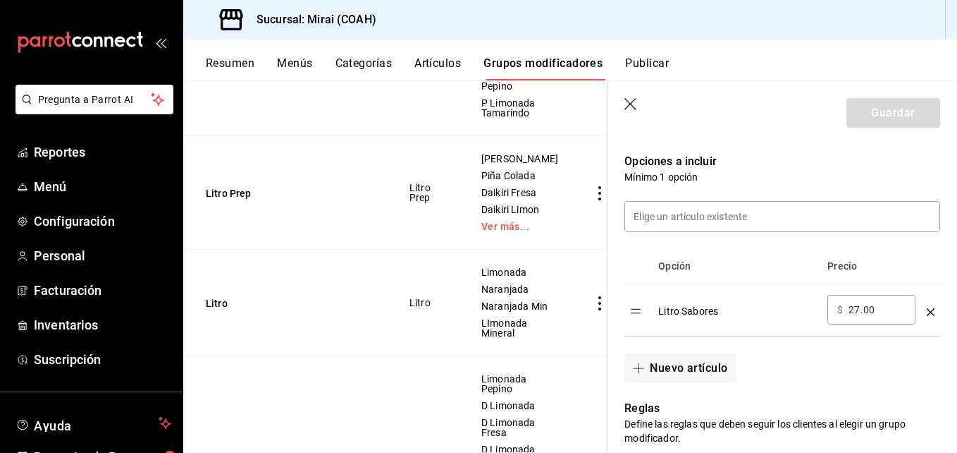
scroll to position [367, 0]
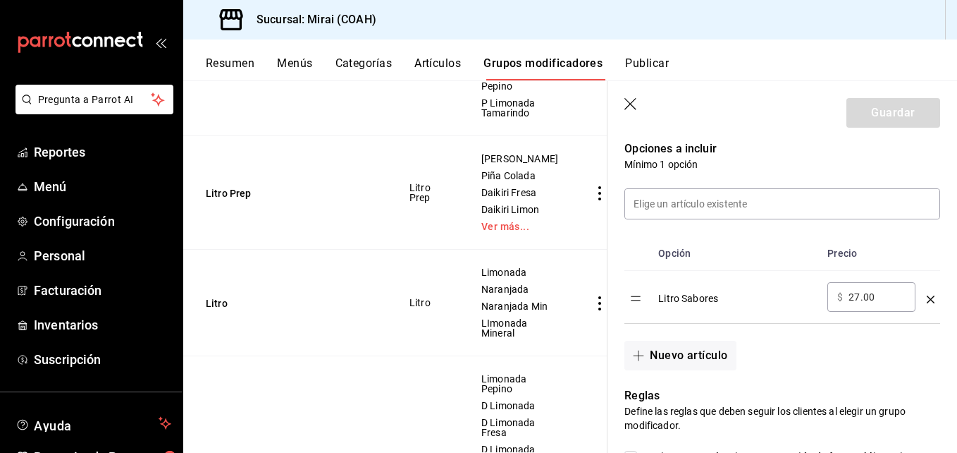
click at [858, 302] on input "27.00" at bounding box center [877, 297] width 57 height 14
type input "23.00"
click at [894, 113] on button "Guardar" at bounding box center [894, 113] width 94 height 30
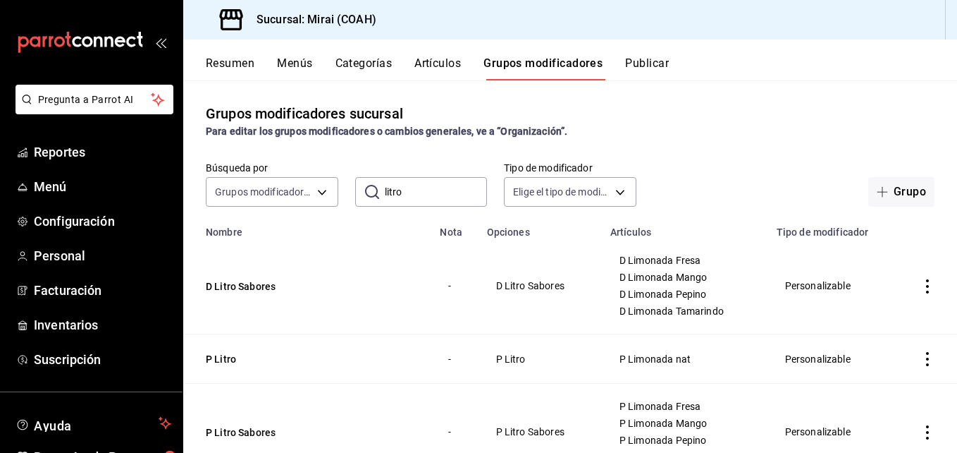
click at [449, 67] on button "Artículos" at bounding box center [437, 68] width 47 height 24
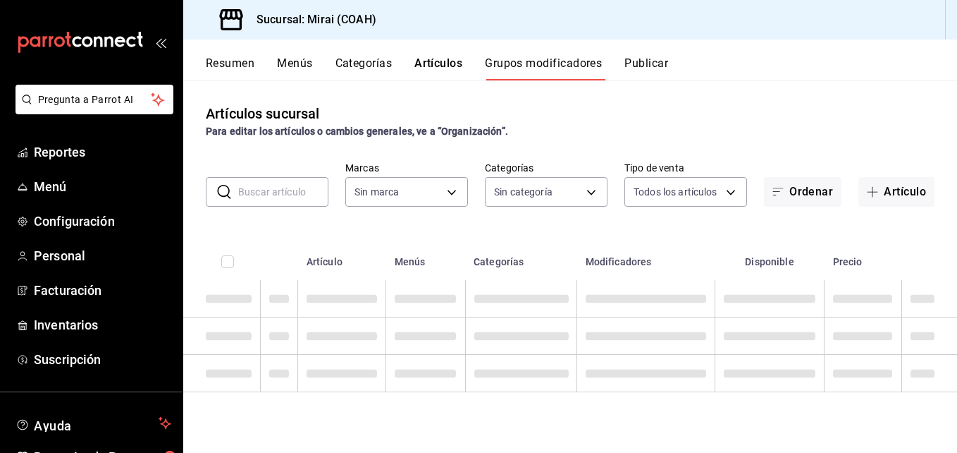
type input "183a807c-22b5-455a-989e-9c50dfc5d7ed"
click at [285, 194] on input "text" at bounding box center [283, 192] width 90 height 28
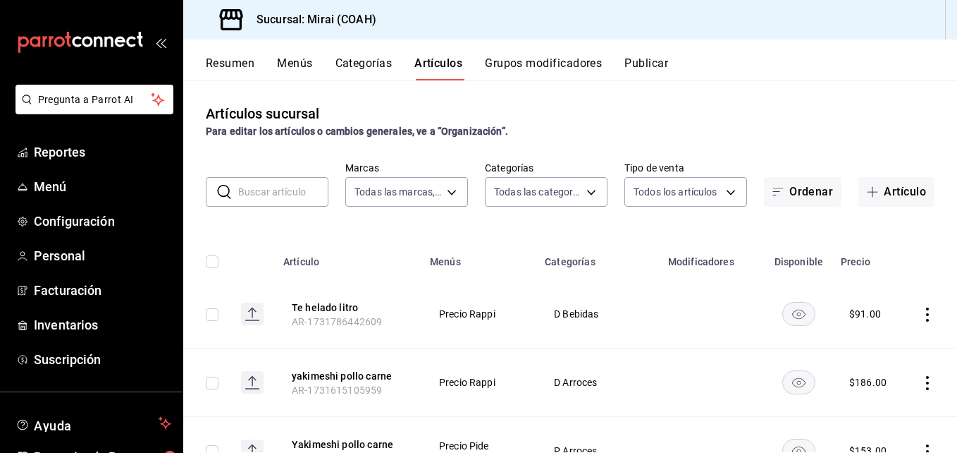
type input "0dea88d3-62a2-4a50-b849-92a092e0be31,82377a20-6673-487a-ba65-8d9646d03522,c22a9…"
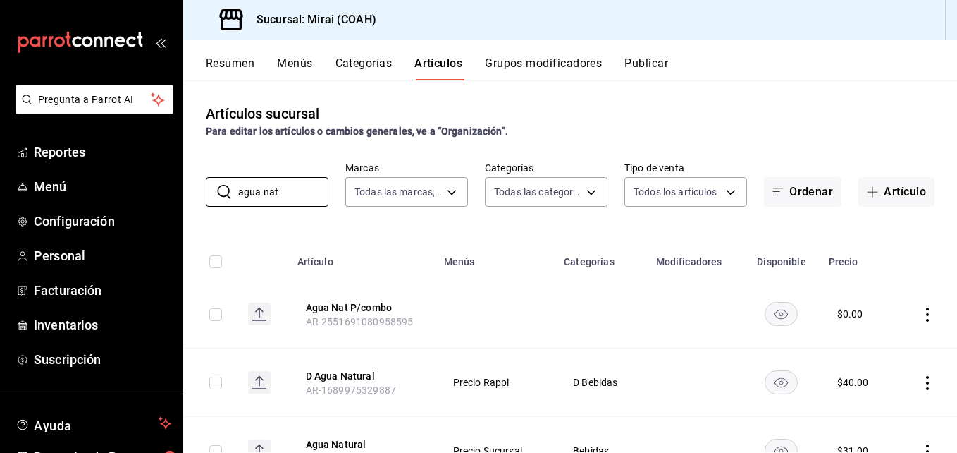
type input "agua nat"
click at [560, 238] on th "Categorías" at bounding box center [601, 257] width 92 height 45
click at [349, 442] on button "Agua Natural" at bounding box center [362, 444] width 113 height 14
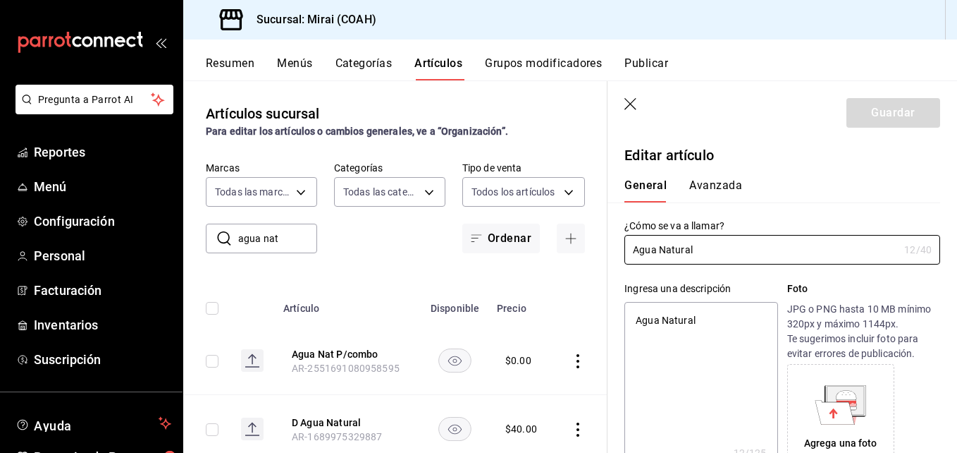
type textarea "x"
type input "$31.00"
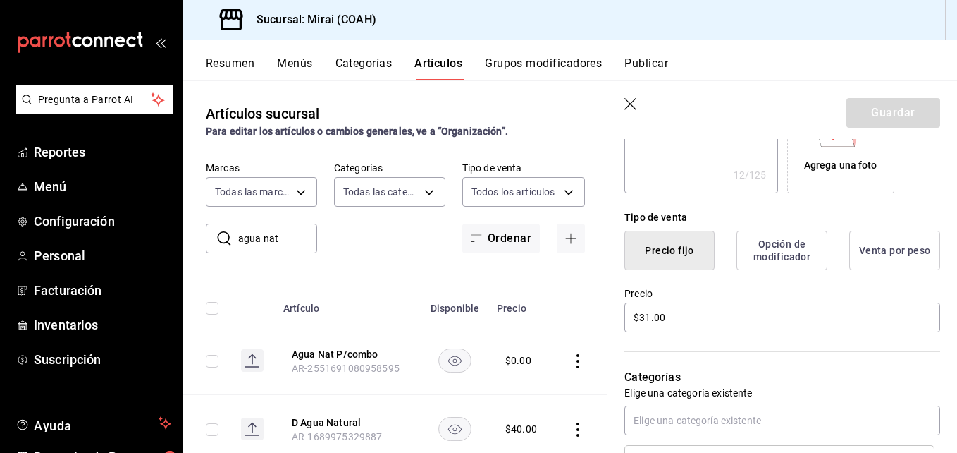
scroll to position [298, 0]
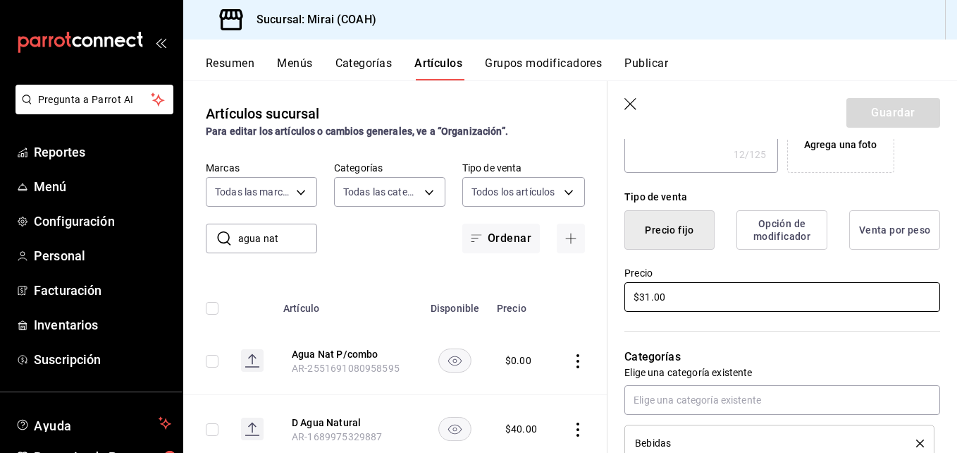
click at [649, 300] on input "$31.00" at bounding box center [782, 297] width 316 height 30
type textarea "x"
type input "$3.00"
type textarea "x"
type input "$35.00"
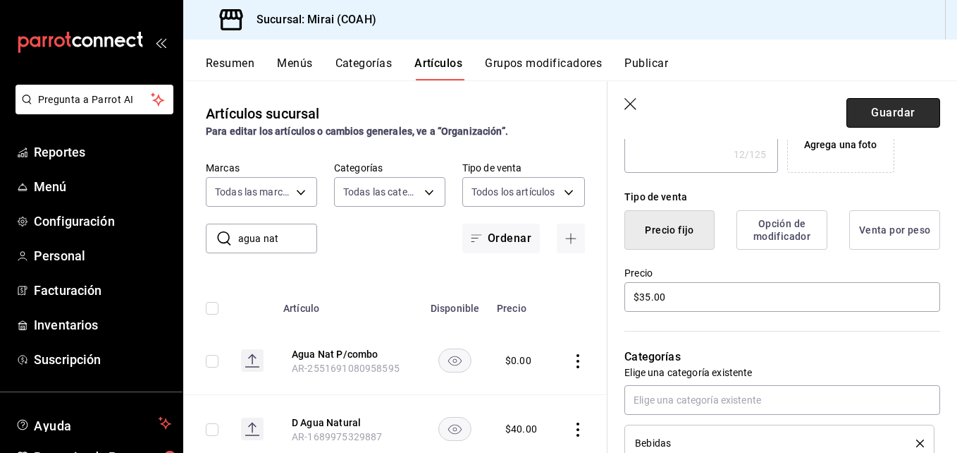
click at [889, 111] on button "Guardar" at bounding box center [894, 113] width 94 height 30
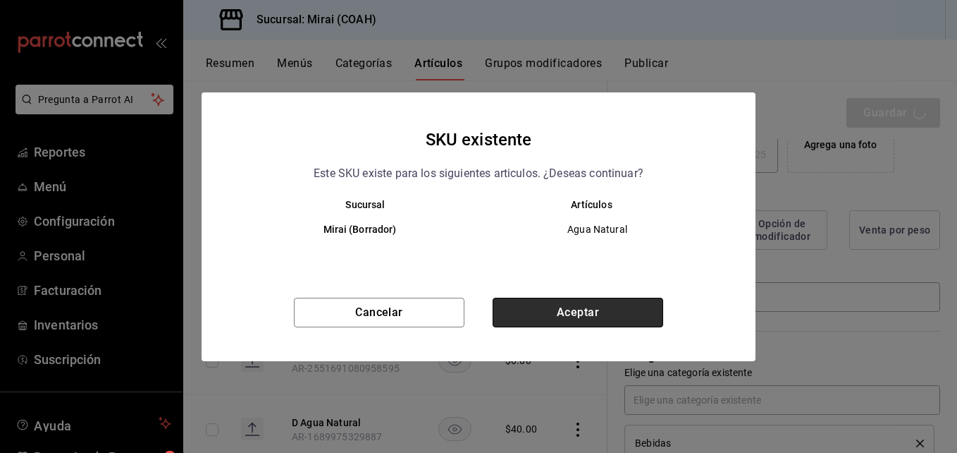
click at [564, 311] on button "Aceptar" at bounding box center [578, 312] width 171 height 30
type textarea "x"
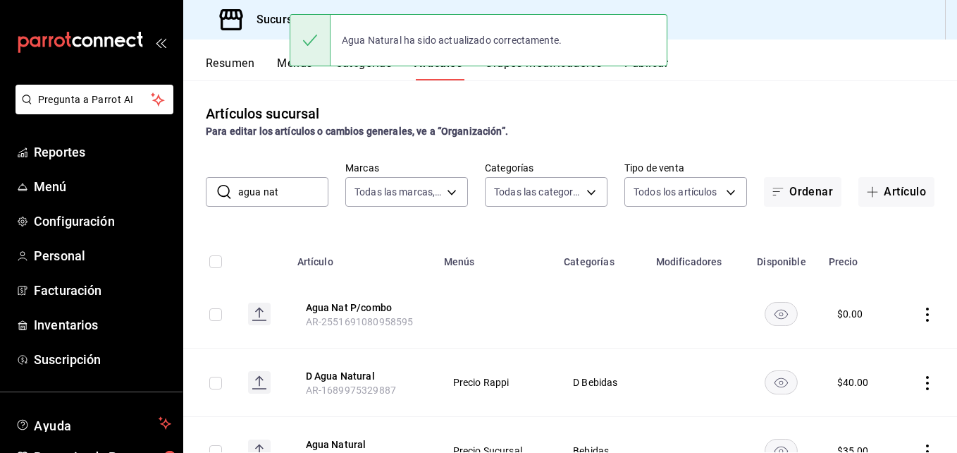
click at [278, 196] on input "agua nat" at bounding box center [283, 192] width 90 height 28
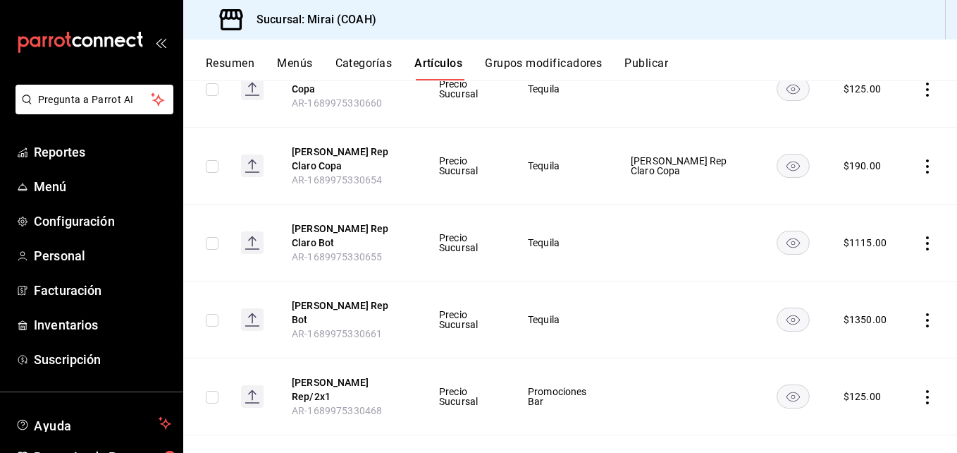
scroll to position [231, 0]
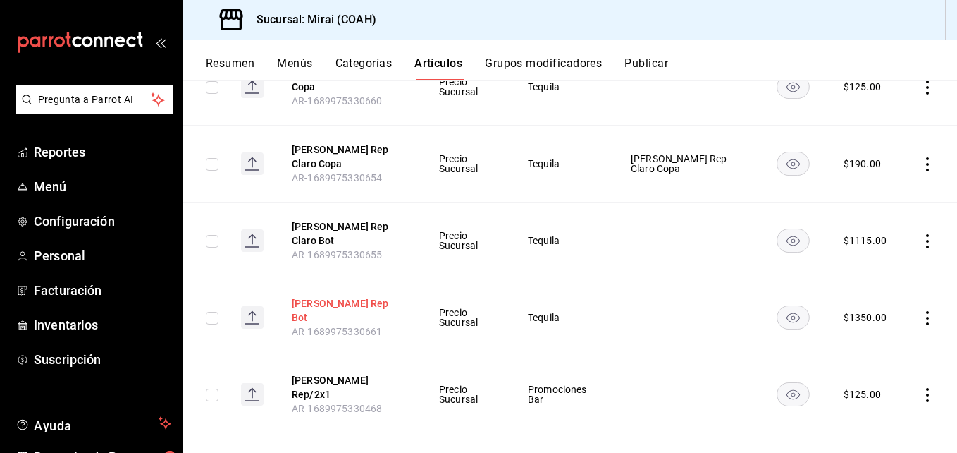
type input "[PERSON_NAME]"
click at [343, 296] on button "[PERSON_NAME] Rep Bot" at bounding box center [348, 310] width 113 height 28
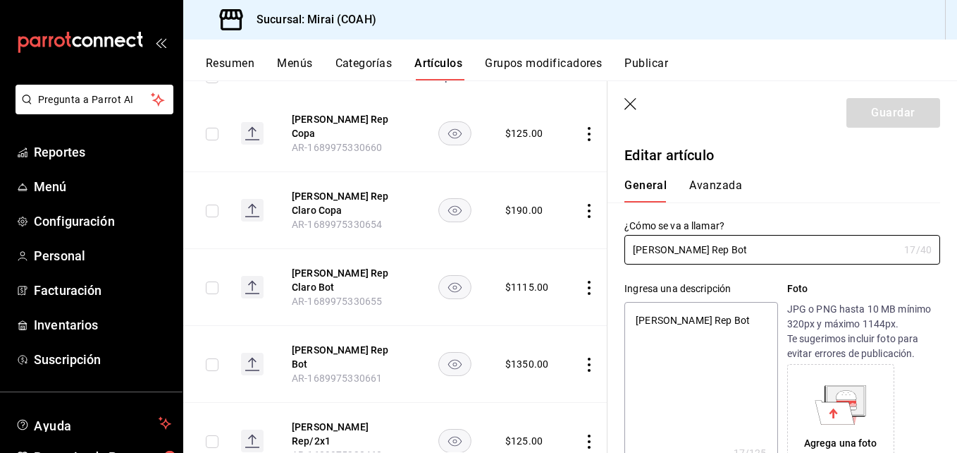
type textarea "x"
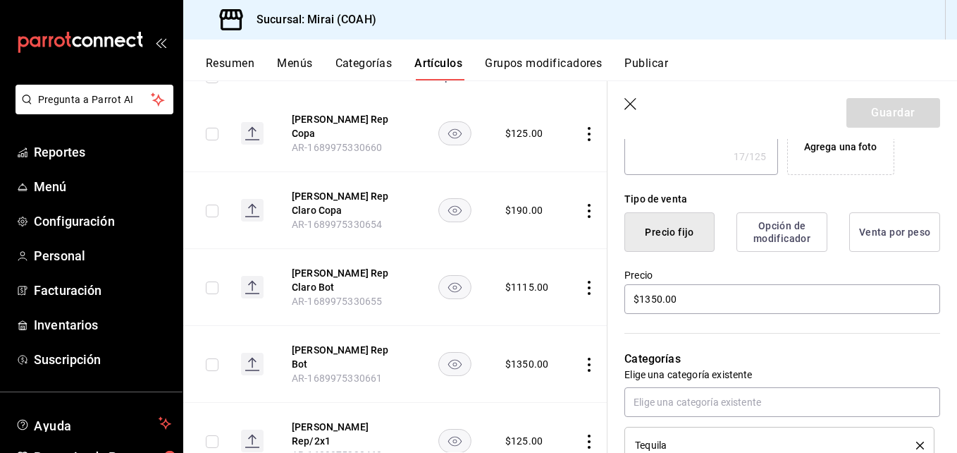
scroll to position [298, 0]
click at [657, 300] on input "$1350.00" at bounding box center [782, 297] width 316 height 30
type input "$130.00"
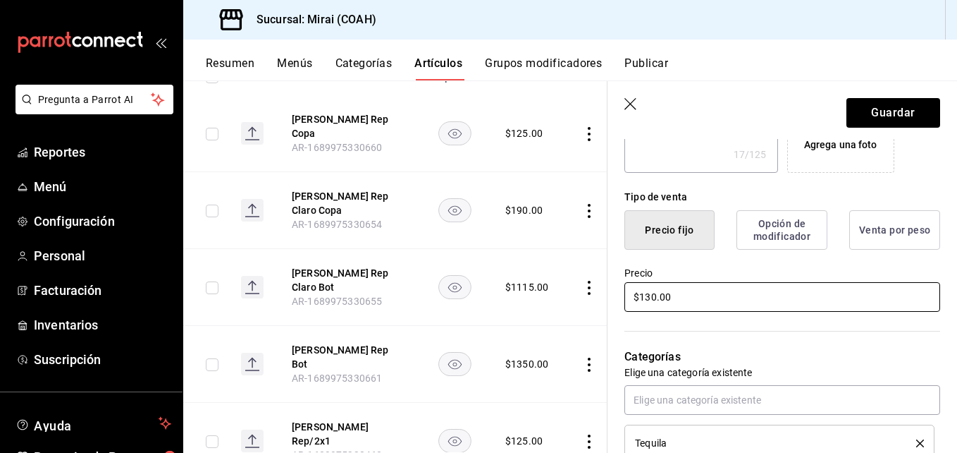
type textarea "x"
type input "$1400.00"
type textarea "x"
type input "$1400.00"
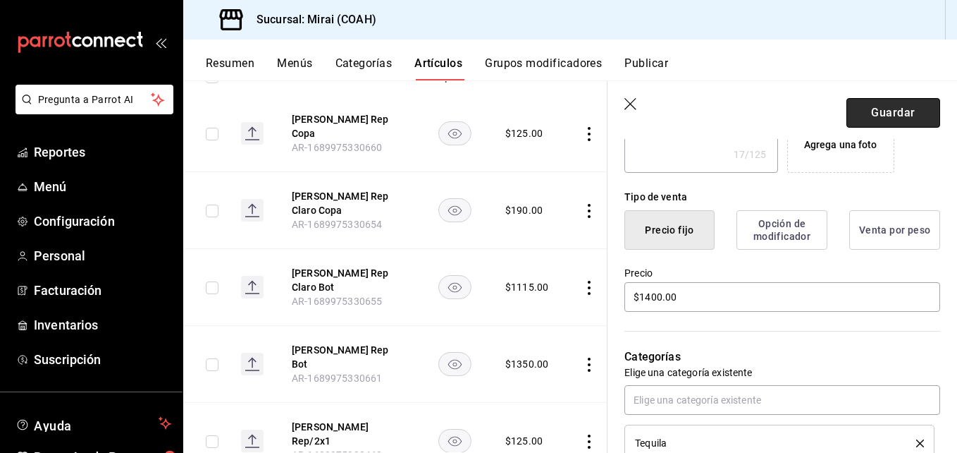
click at [894, 115] on button "Guardar" at bounding box center [894, 113] width 94 height 30
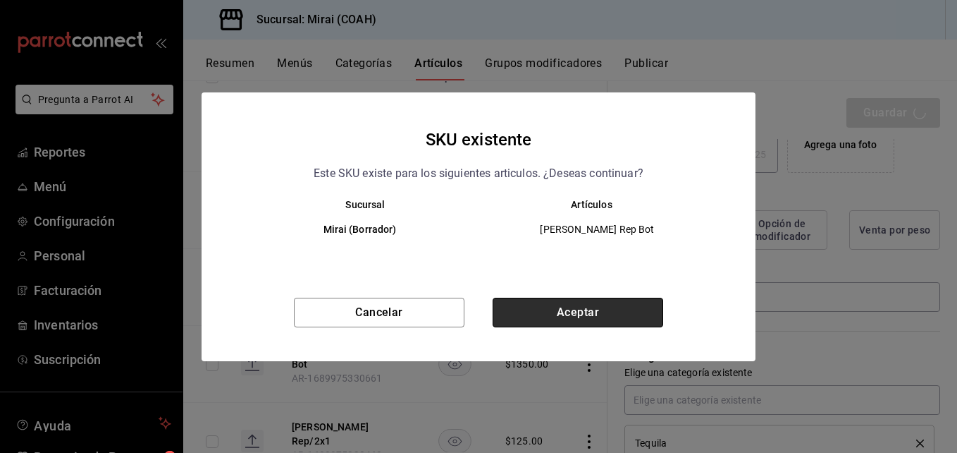
click at [607, 308] on button "Aceptar" at bounding box center [578, 312] width 171 height 30
type textarea "x"
